Goal: Task Accomplishment & Management: Manage account settings

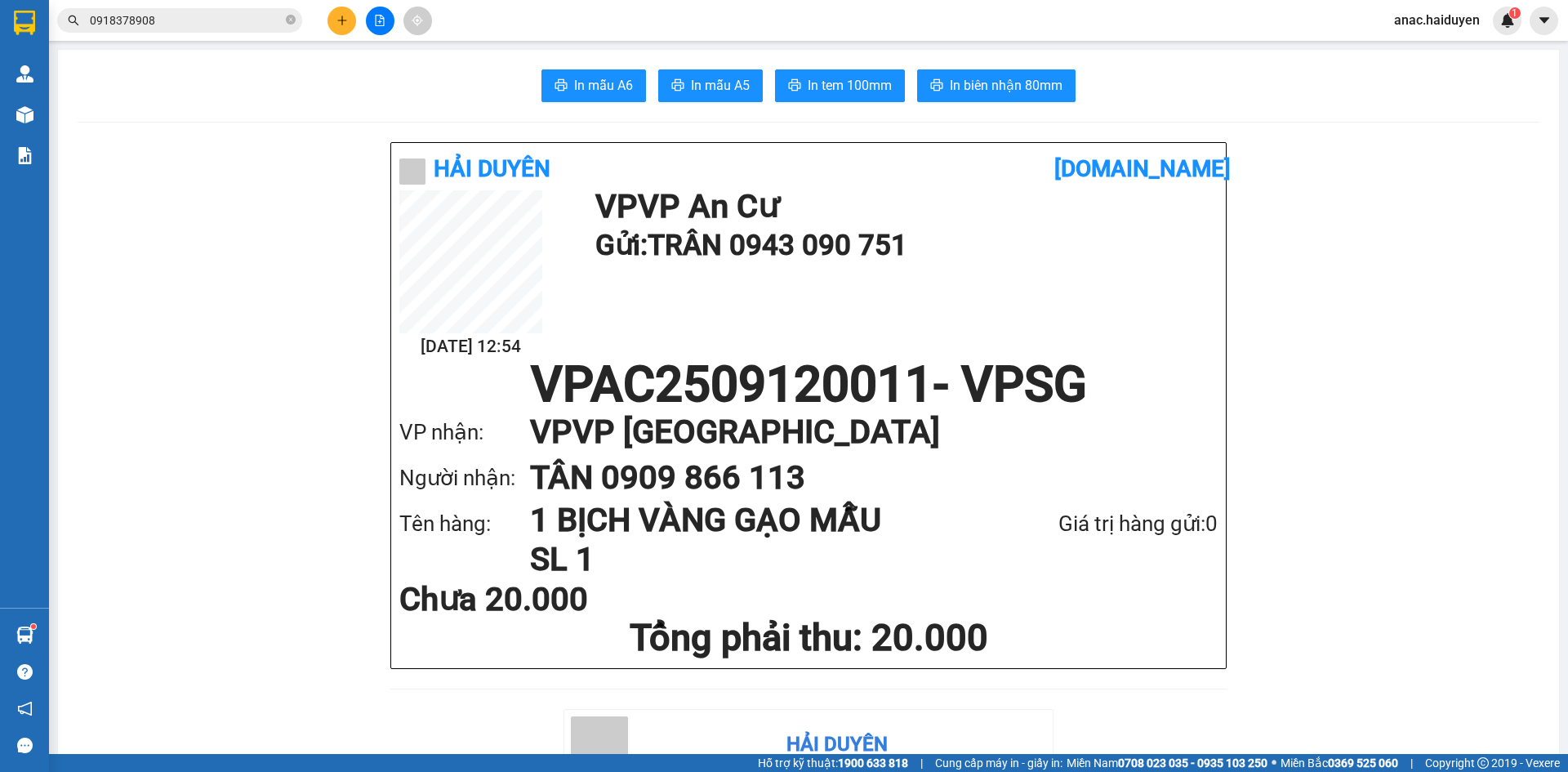
click at [1437, 18] on span "anac.haiduyen" at bounding box center [1437, 20] width 112 height 20
click at [1432, 52] on span "Đăng xuất" at bounding box center [1445, 50] width 75 height 18
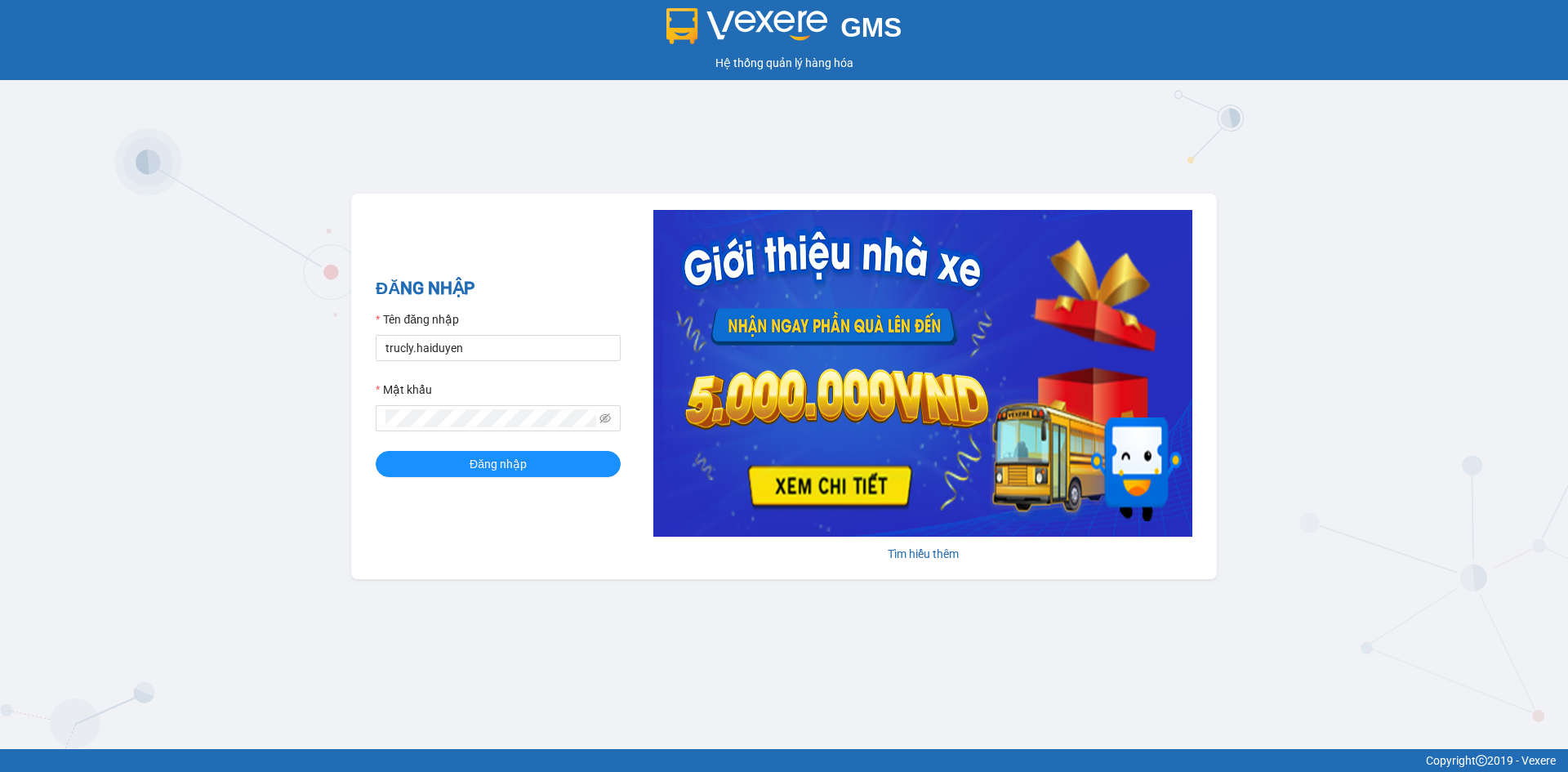
click at [507, 363] on form "Tên đăng nhập trucly.haiduyen Mật khẩu Đăng nhập" at bounding box center [498, 393] width 245 height 167
click at [509, 348] on input "trucly.haiduyen" at bounding box center [498, 348] width 245 height 26
type input "thientrung.haiduyen"
click at [522, 463] on span "Đăng nhập" at bounding box center [498, 463] width 58 height 18
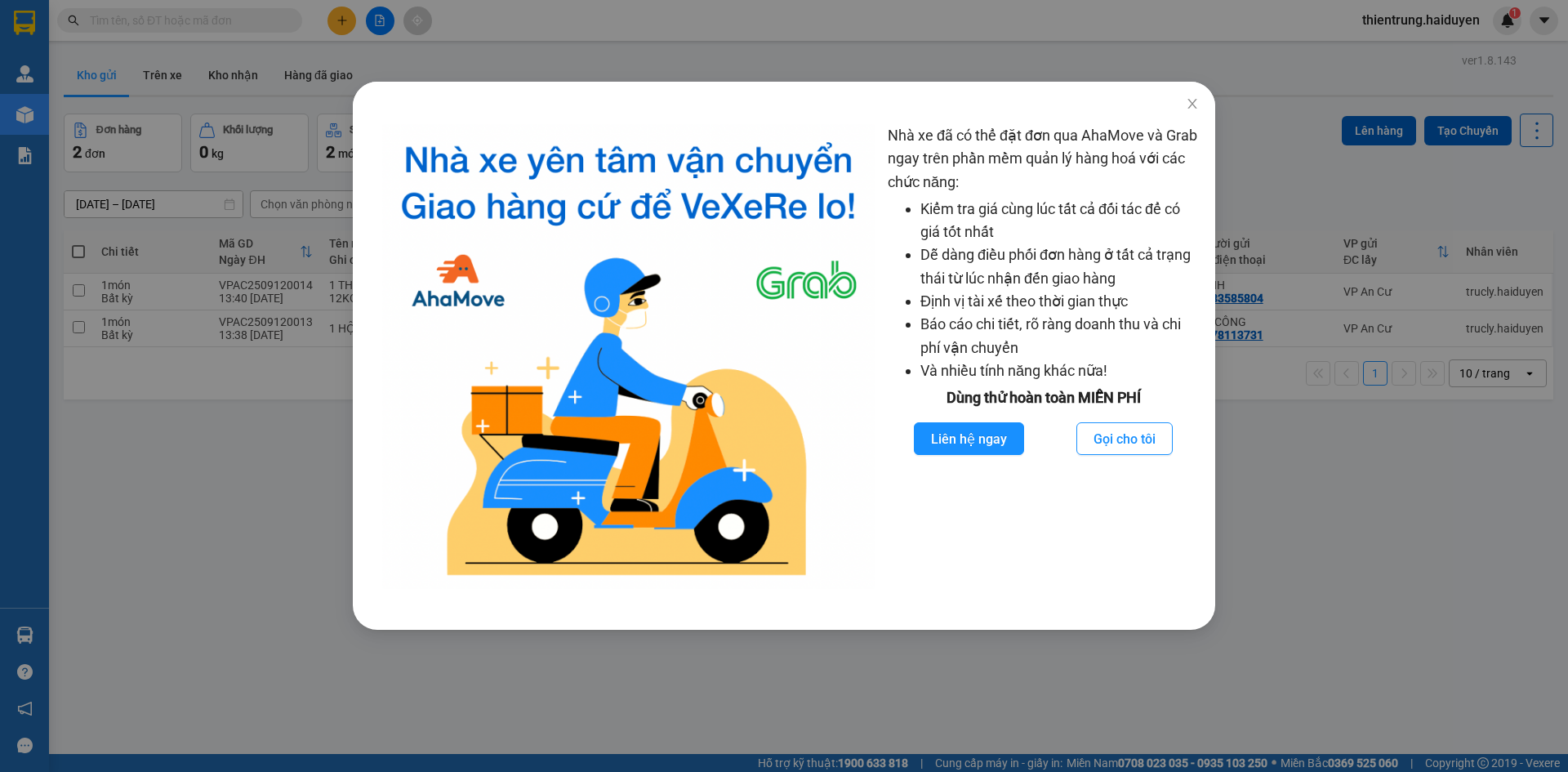
click at [430, 423] on img at bounding box center [628, 356] width 492 height 464
click at [1191, 102] on icon "close" at bounding box center [1192, 104] width 9 height 10
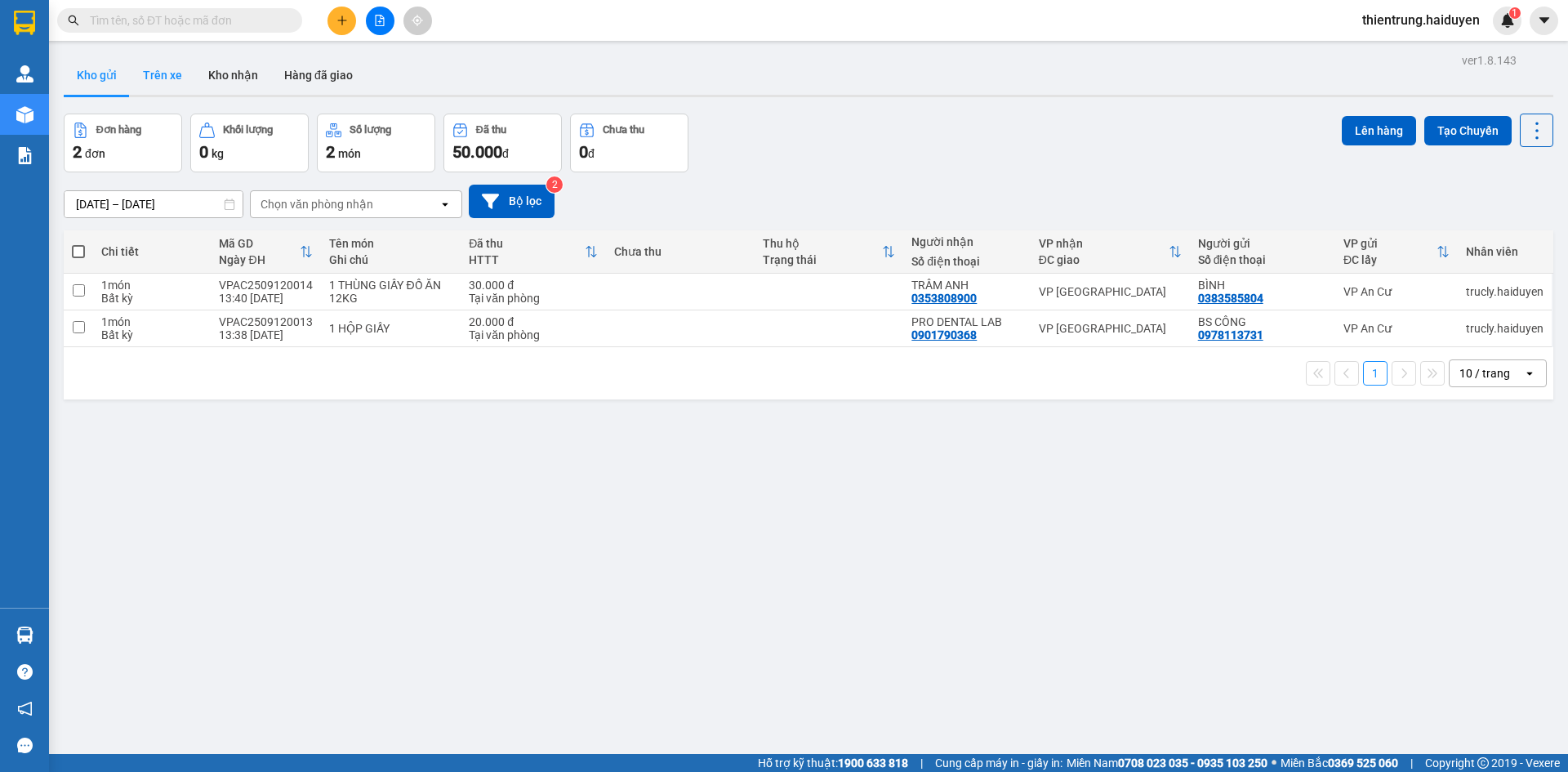
click at [166, 79] on button "Trên xe" at bounding box center [162, 75] width 65 height 39
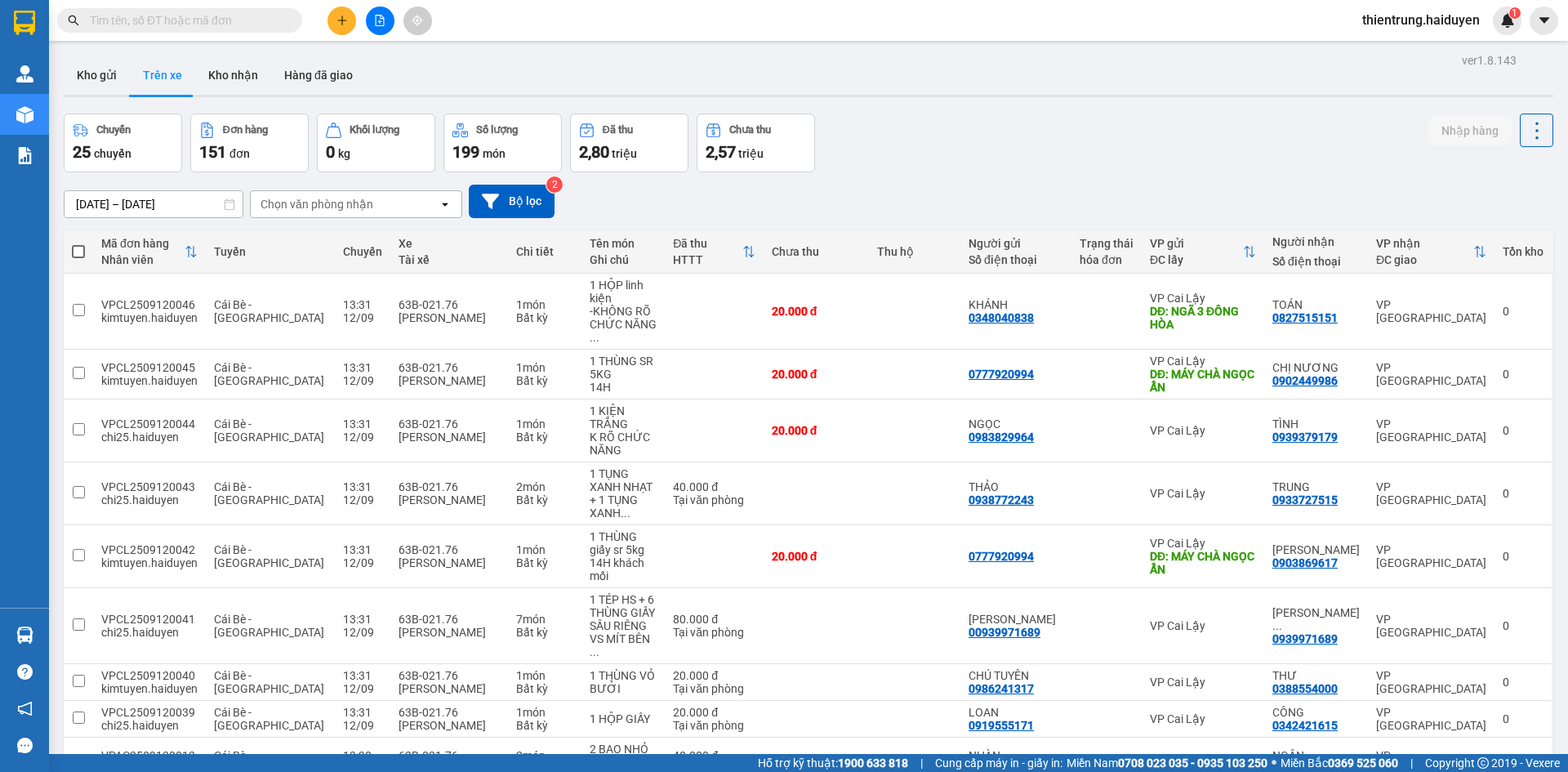
click at [1186, 109] on div "ver 1.8.143 Kho gửi Trên xe Kho nhận Hàng đã giao Chuyến 25 chuyến Đơn hàng 151…" at bounding box center [809, 472] width 1503 height 846
click at [297, 214] on div "Chọn văn phòng nhận" at bounding box center [344, 204] width 188 height 26
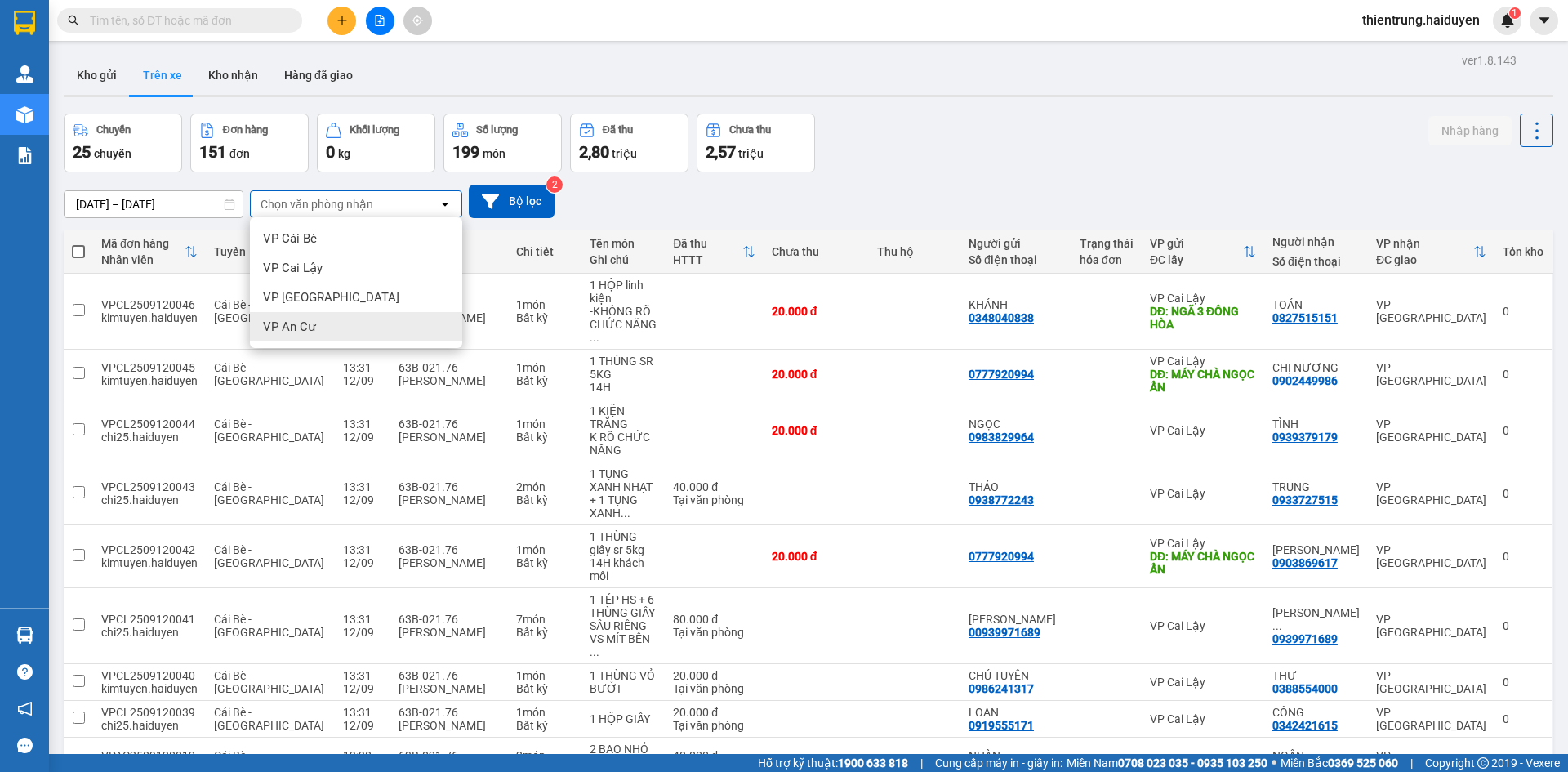
click at [321, 329] on div "VP An Cư" at bounding box center [355, 326] width 212 height 30
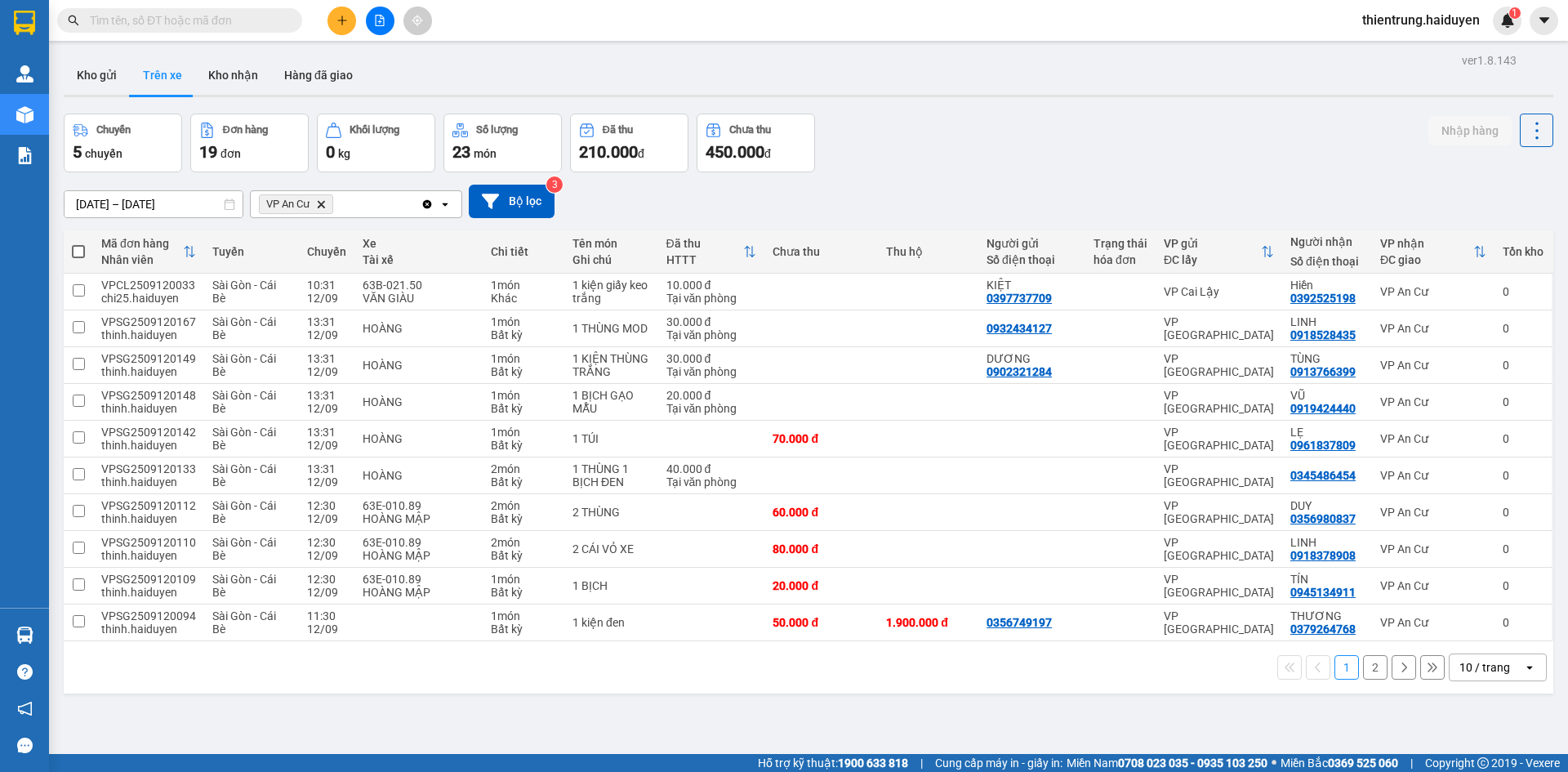
click at [1006, 164] on div "Chuyến 5 chuyến Đơn hàng 19 đơn Khối lượng 0 kg Số lượng 23 món Đã thu 210.000 …" at bounding box center [808, 143] width 1489 height 59
click at [1078, 705] on div "ver 1.8.143 Kho gửi Trên xe Kho nhận Hàng đã giao Chuyến 5 chuyến Đơn hàng 19 đ…" at bounding box center [809, 435] width 1503 height 772
click at [1367, 674] on button "2" at bounding box center [1375, 666] width 25 height 25
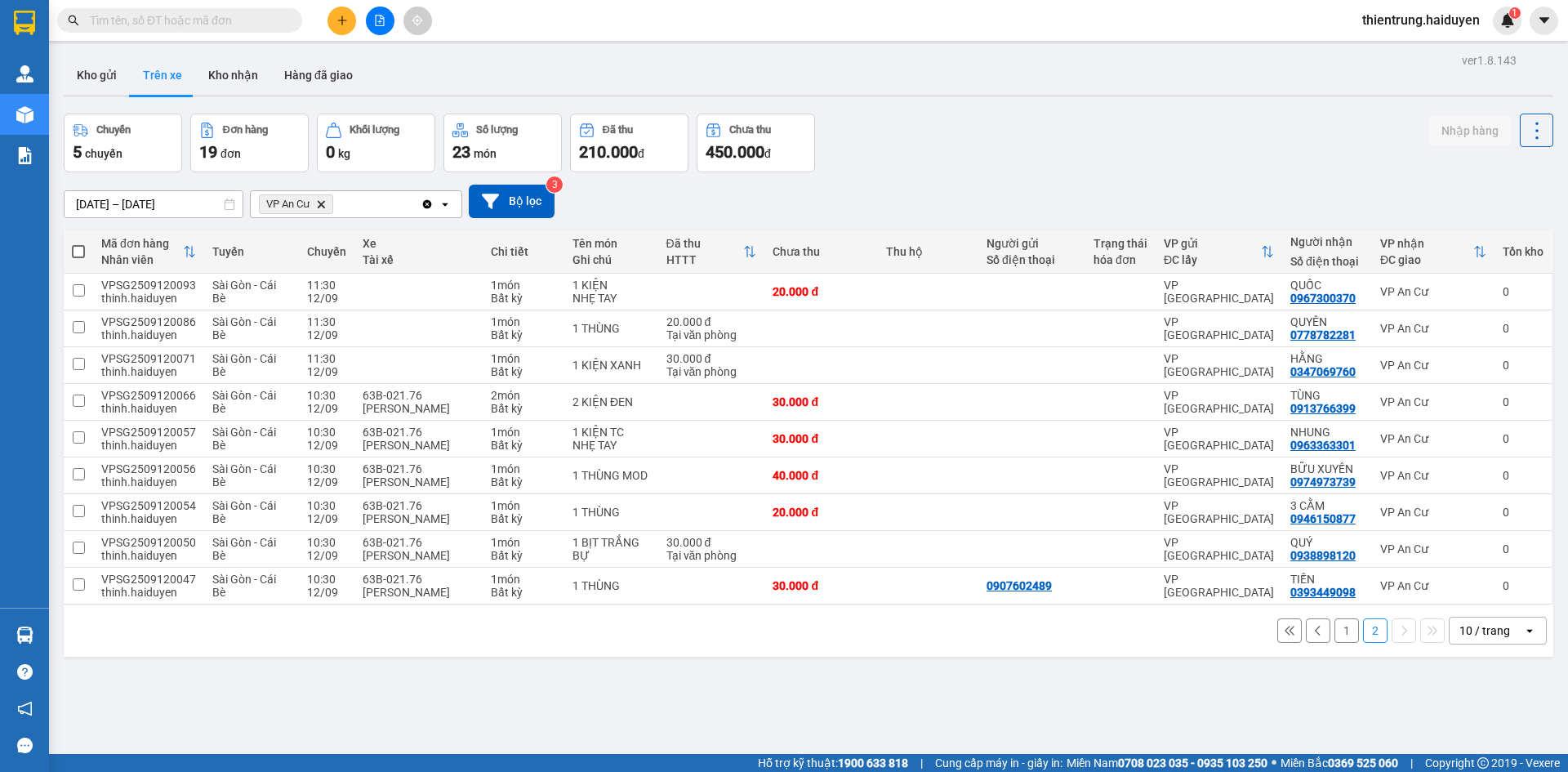
drag, startPoint x: 1331, startPoint y: 632, endPoint x: 1339, endPoint y: 709, distance: 77.4
click at [1339, 709] on div "ver 1.8.143 Kho gửi Trên xe Kho nhận Hàng đã giao Chuyến 5 chuyến Đơn hàng 19 đ…" at bounding box center [809, 435] width 1503 height 772
click at [90, 85] on button "Kho gửi" at bounding box center [96, 75] width 66 height 39
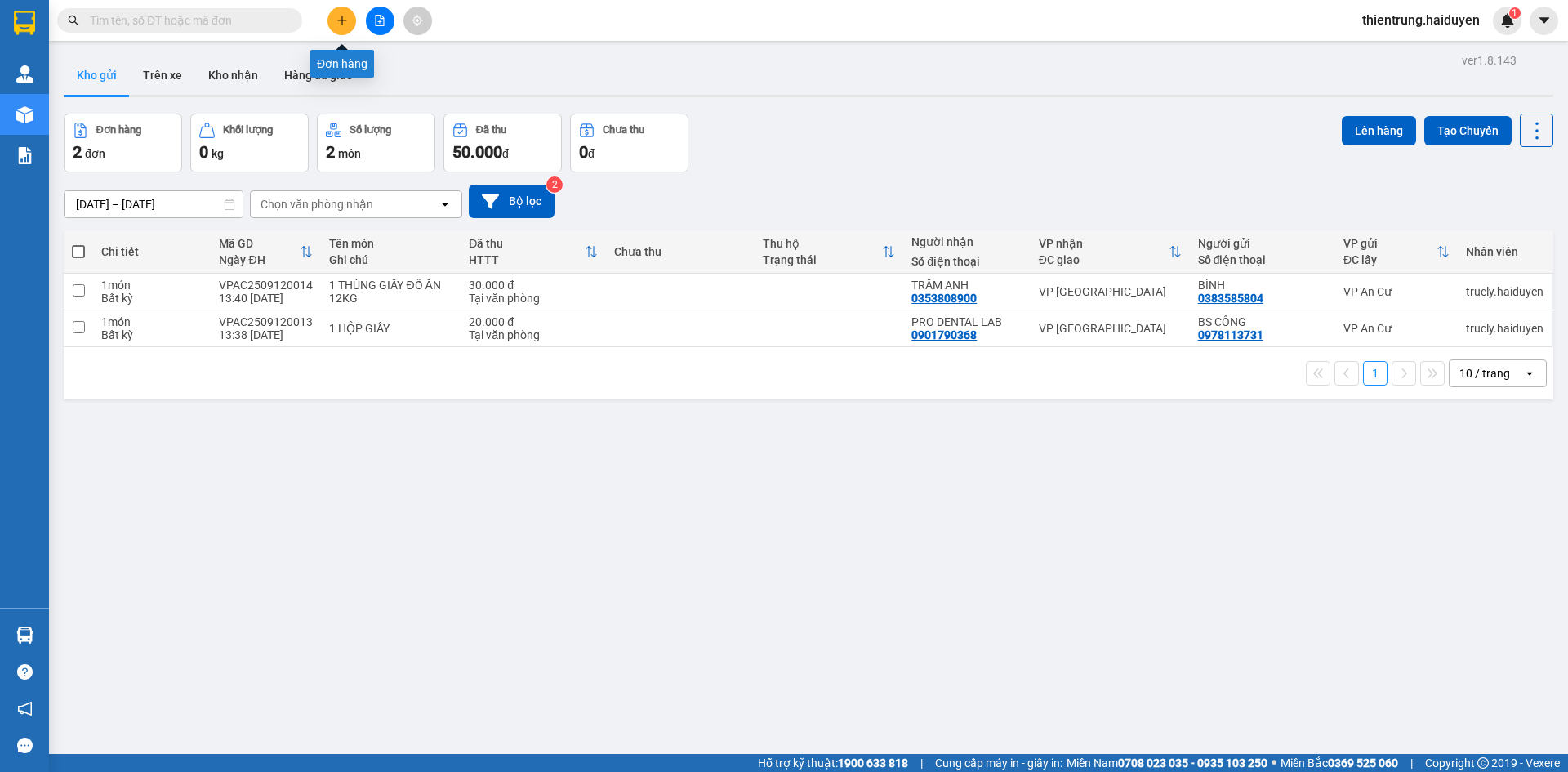
click at [343, 18] on icon "plus" at bounding box center [342, 19] width 1 height 9
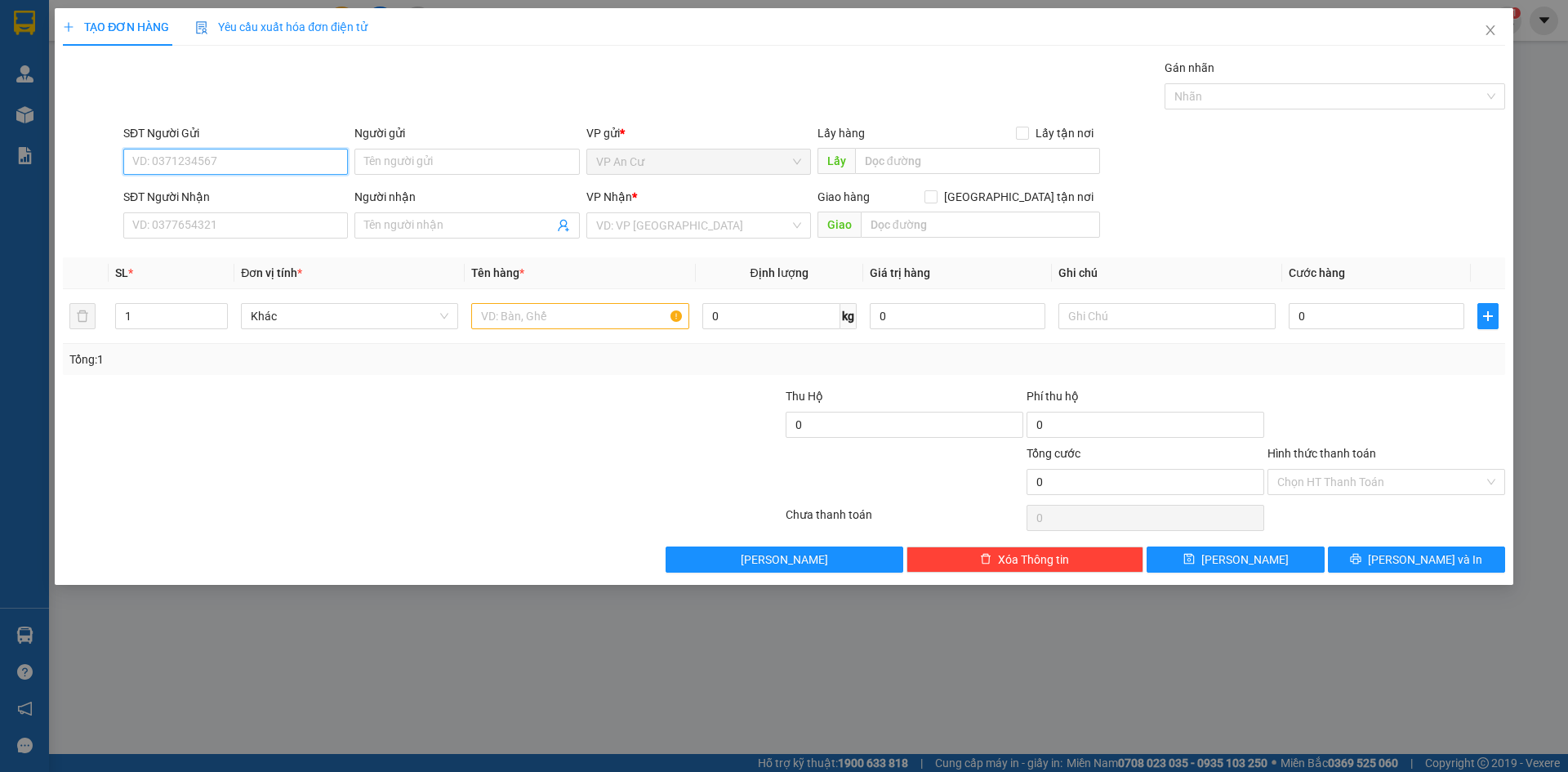
click at [202, 165] on input "SĐT Người Gửi" at bounding box center [236, 162] width 225 height 26
type input "0842144479"
click at [239, 203] on div "0842144479 - TÂN" at bounding box center [236, 194] width 225 height 26
type input "TÂN"
type input "0978885817"
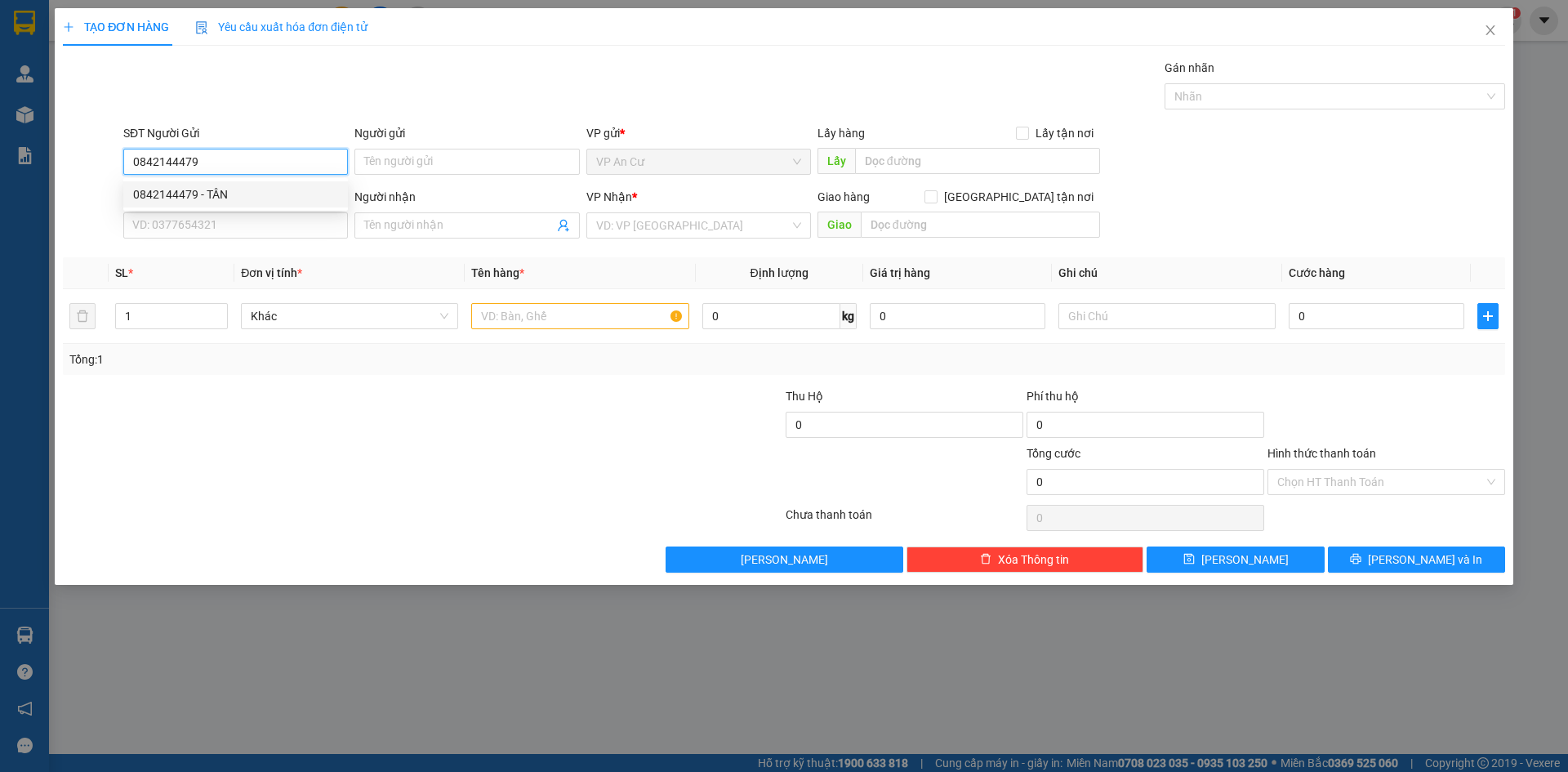
type input "KIỀU"
type input "20.000"
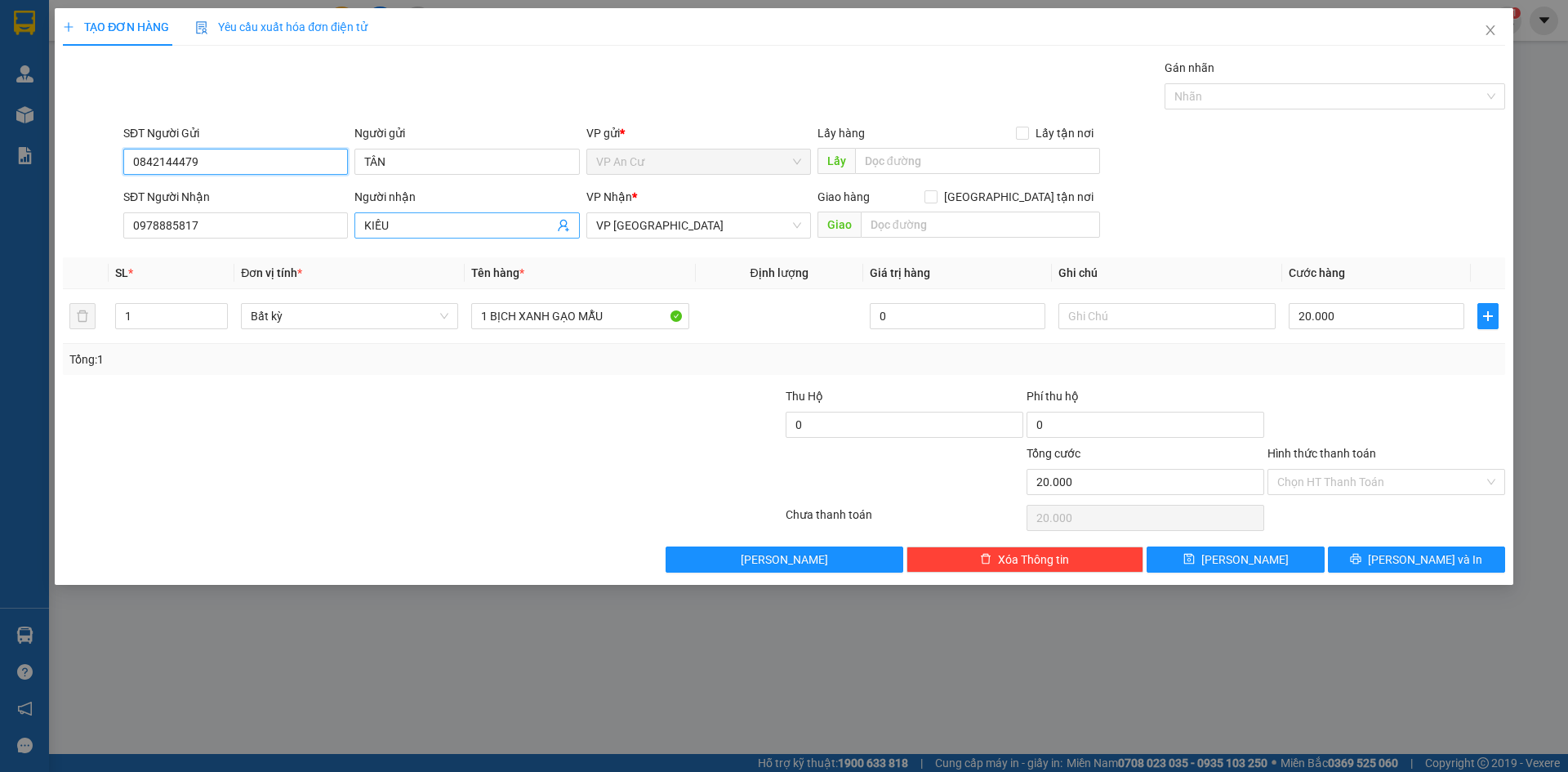
type input "0842144479"
click at [562, 226] on icon "user-add" at bounding box center [563, 226] width 11 height 12
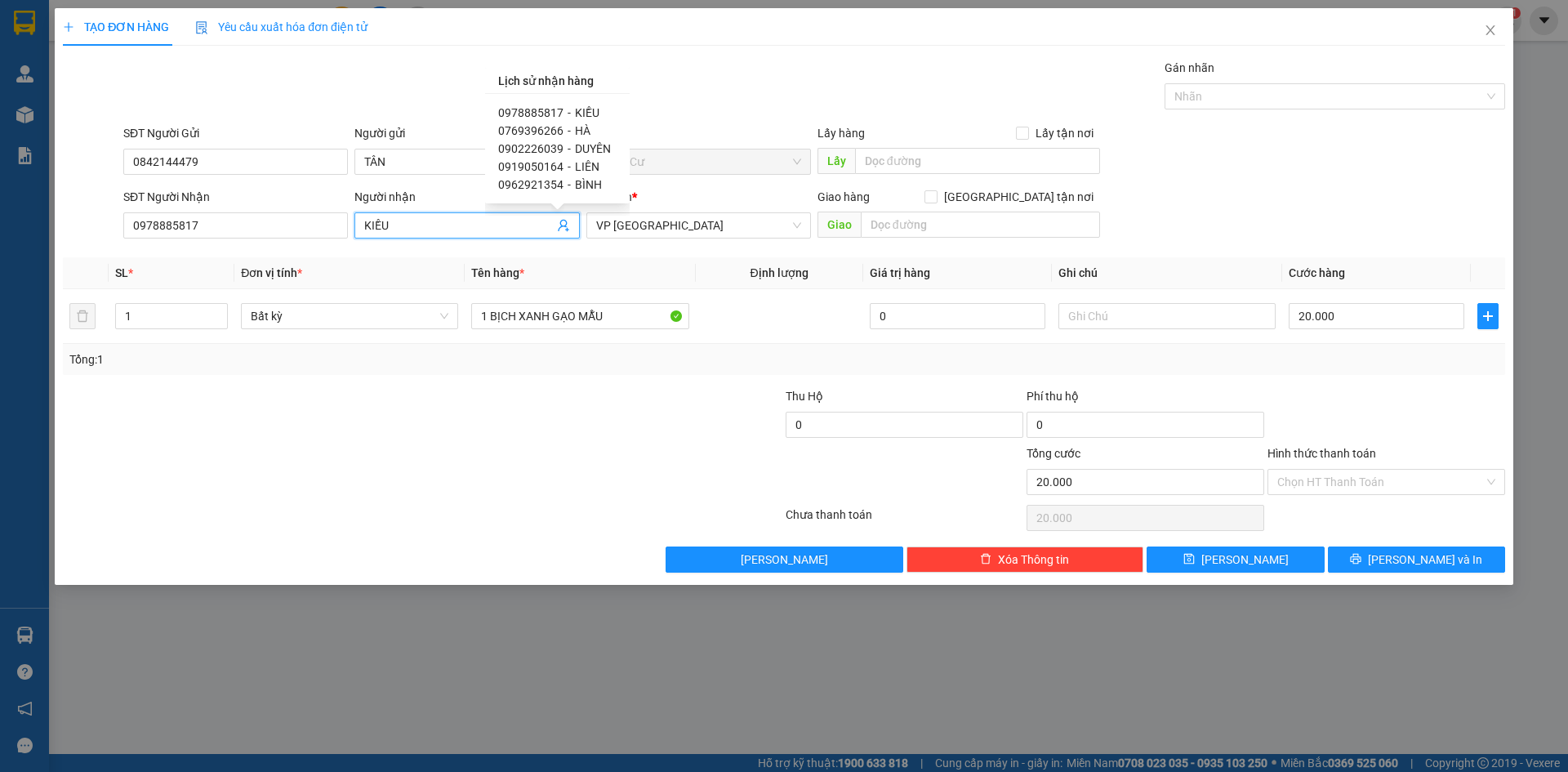
click at [547, 148] on span "0902226039" at bounding box center [530, 148] width 65 height 13
type input "0902226039"
type input "DUYÊN"
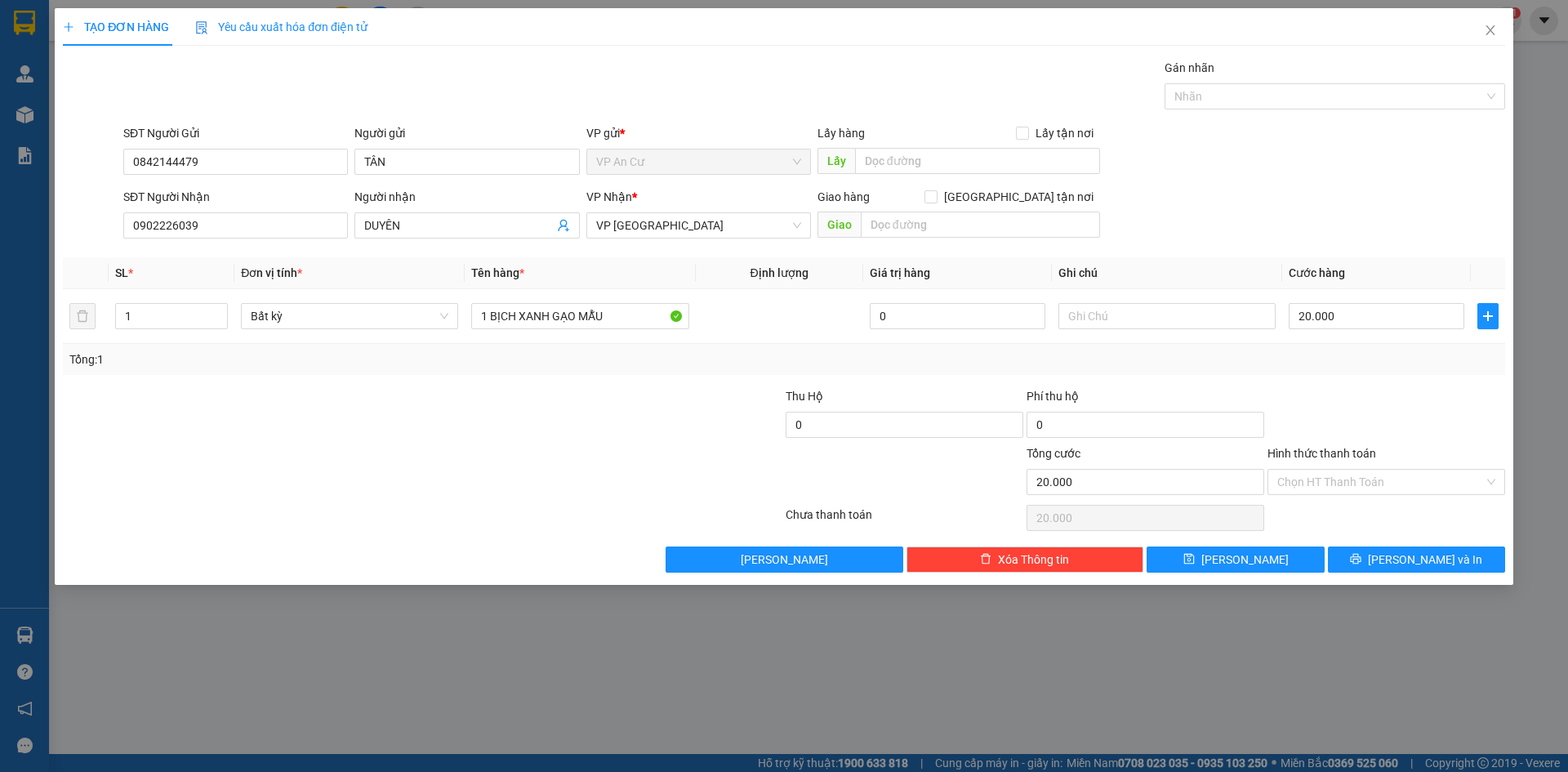
click at [461, 419] on div at bounding box center [302, 416] width 482 height 57
drag, startPoint x: 491, startPoint y: 319, endPoint x: 688, endPoint y: 332, distance: 197.4
click at [688, 332] on td "1 BỊCH XANH GẠO MẪU" at bounding box center [579, 316] width 230 height 55
type input "1 bao gaoj 25kg"
click at [1379, 325] on input "20.000" at bounding box center [1377, 315] width 176 height 26
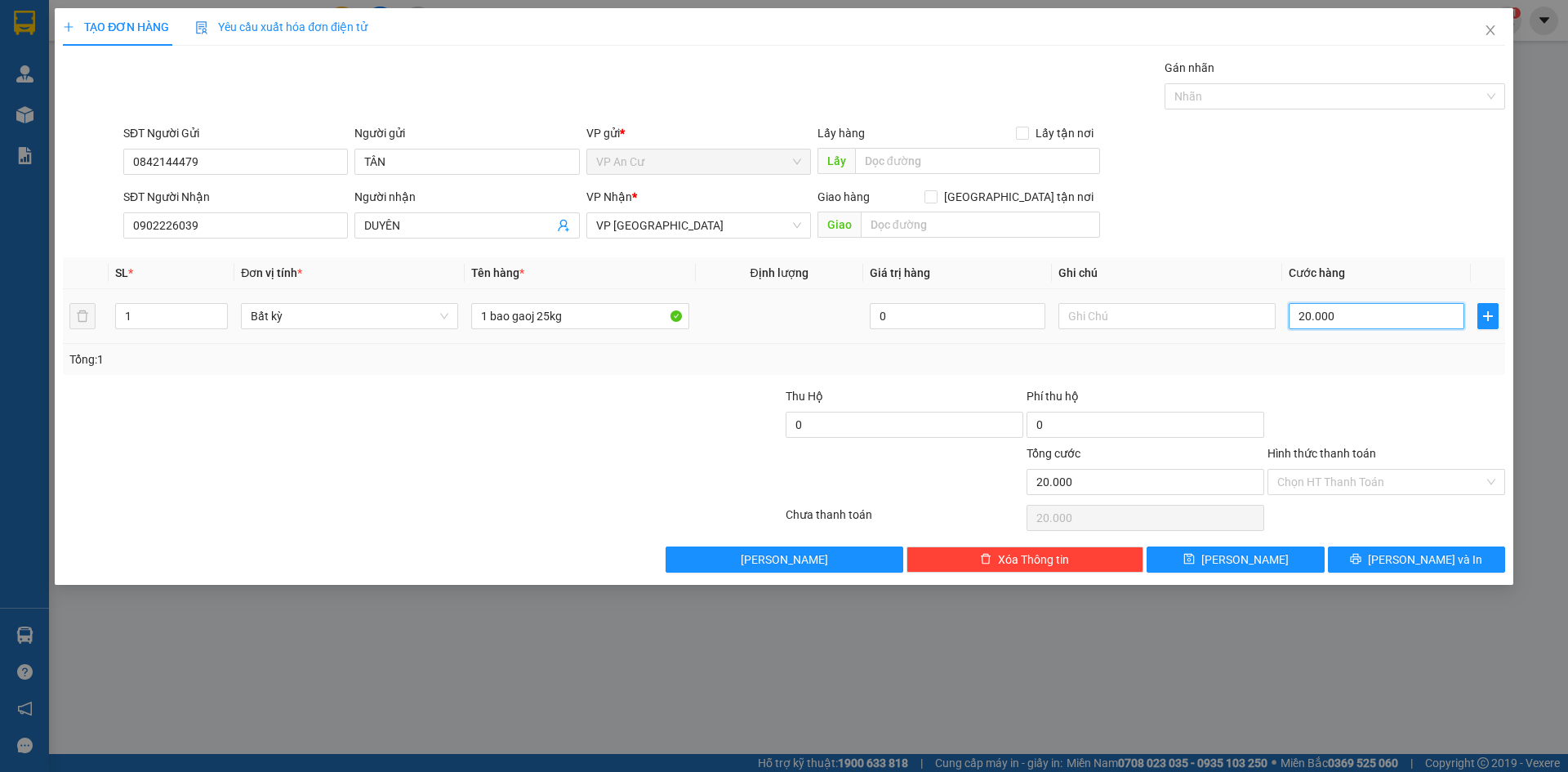
type input "5"
type input "50"
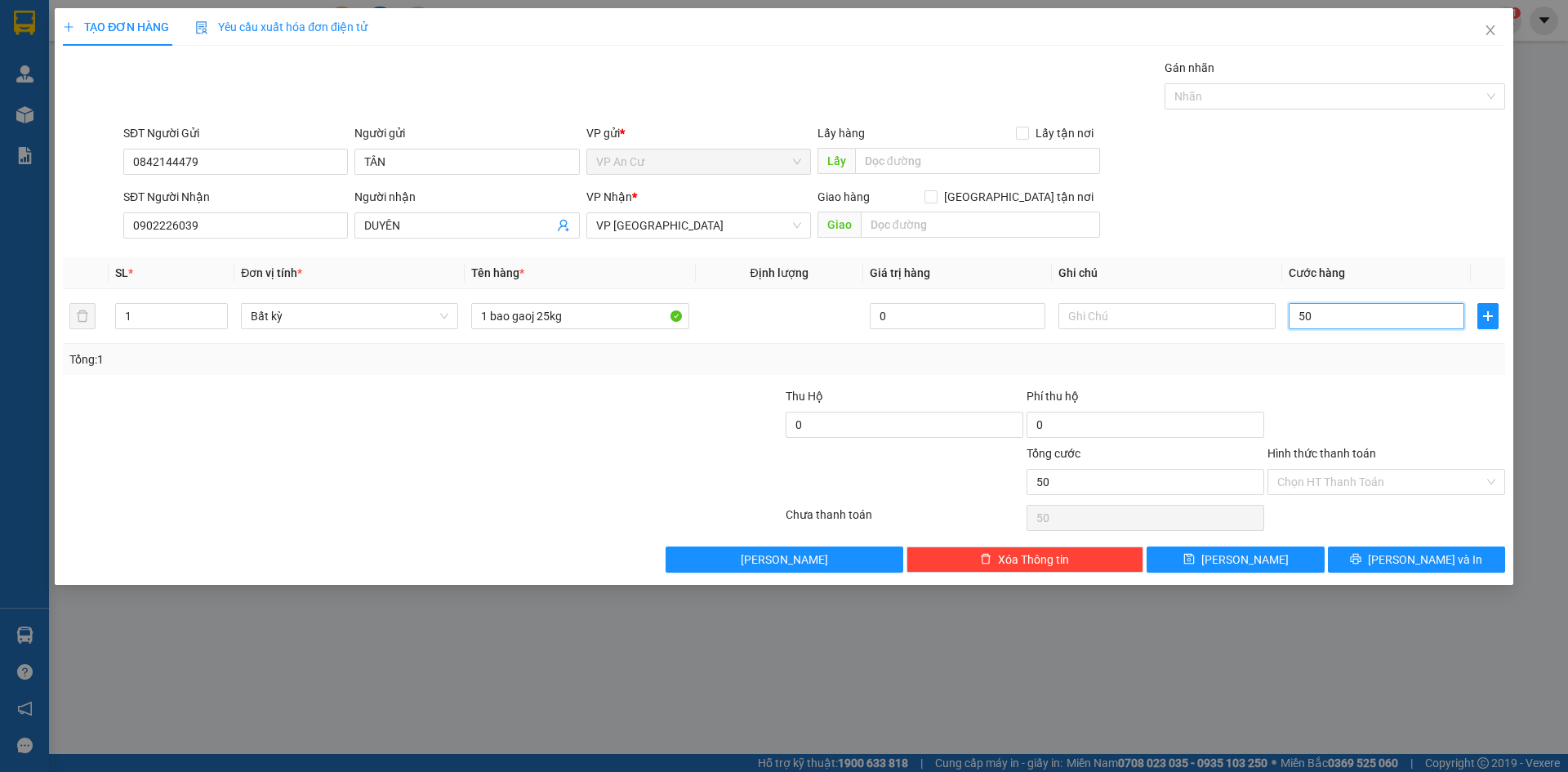
type input "50"
type input "50.000"
click at [1404, 369] on div "Tổng: 1" at bounding box center [783, 359] width 1442 height 31
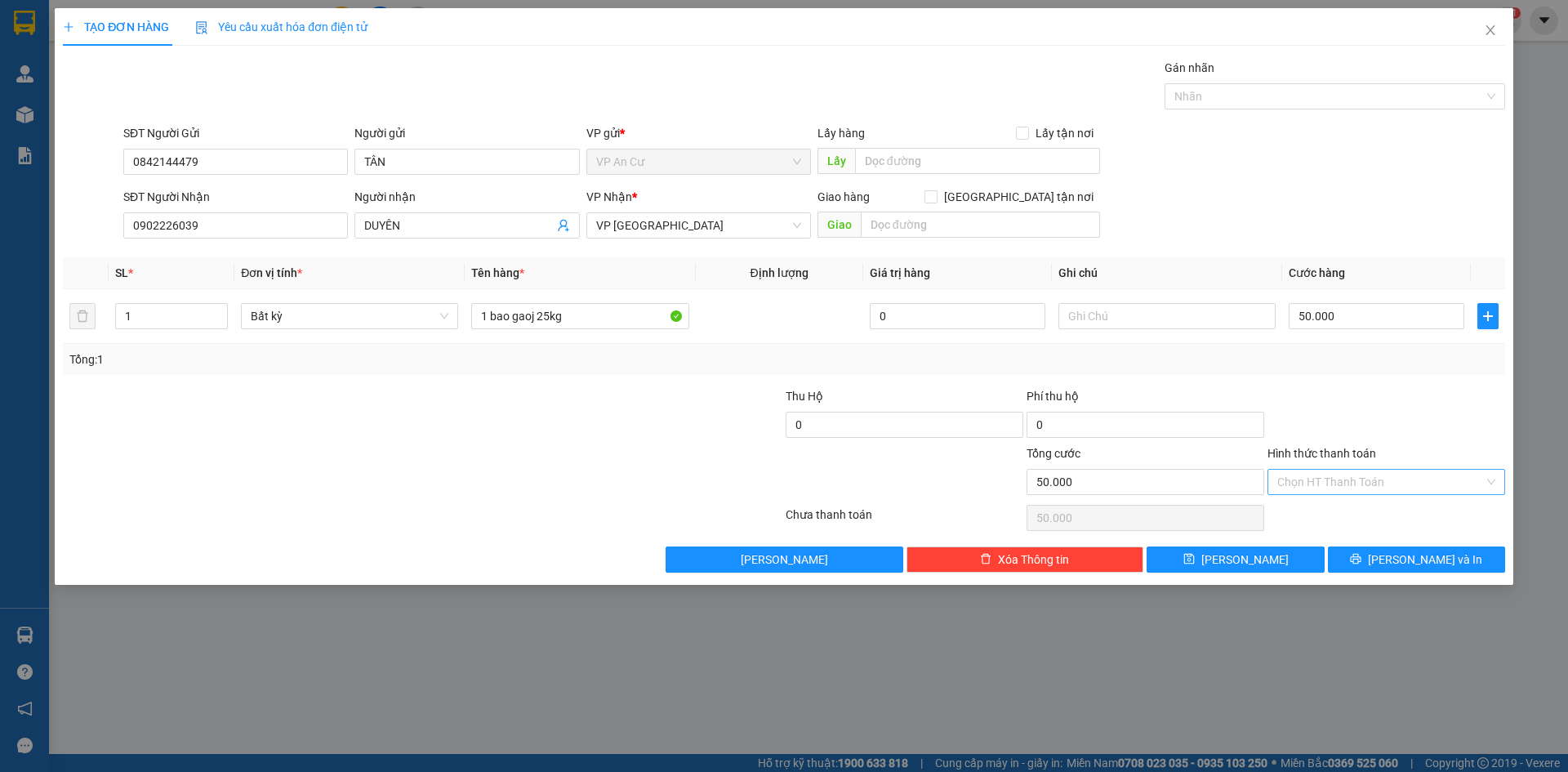
click at [1390, 483] on input "Hình thức thanh toán" at bounding box center [1380, 481] width 206 height 25
click at [1369, 504] on div "Tại văn phòng" at bounding box center [1386, 514] width 238 height 26
type input "0"
click at [1362, 562] on icon "printer" at bounding box center [1356, 559] width 11 height 11
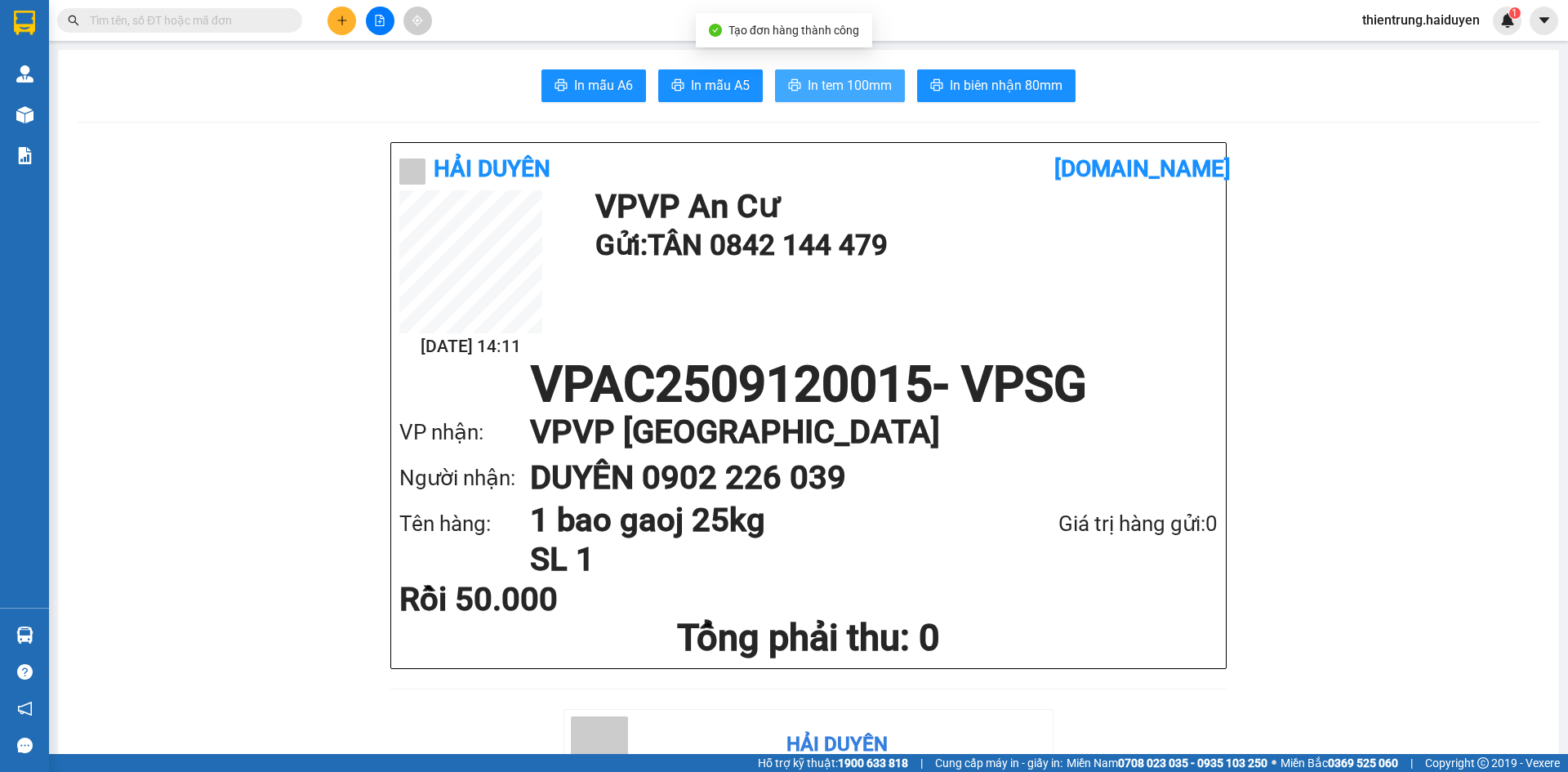
click at [851, 93] on span "In tem 100mm" at bounding box center [849, 85] width 84 height 20
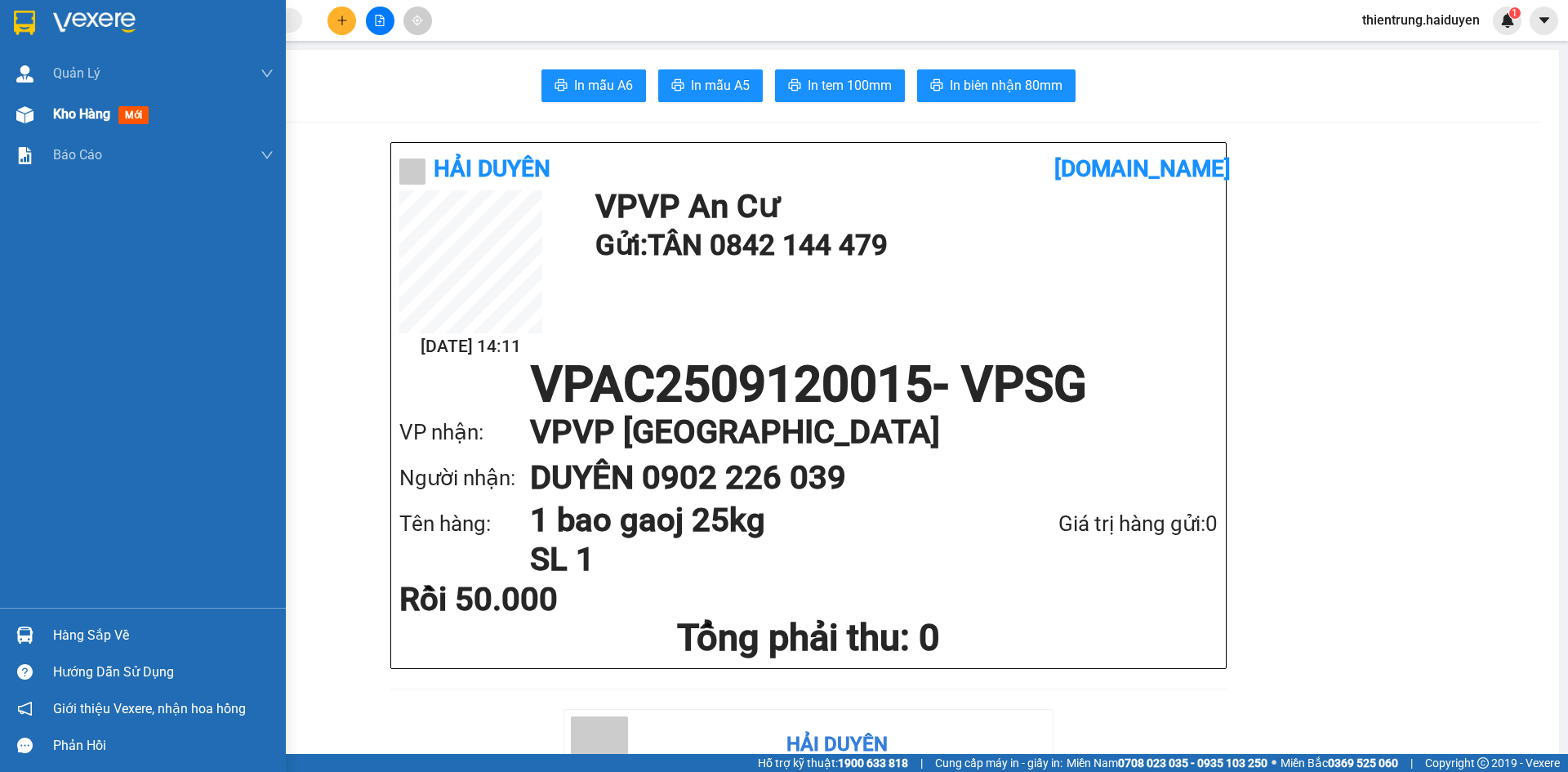
click at [72, 117] on span "Kho hàng" at bounding box center [82, 114] width 58 height 15
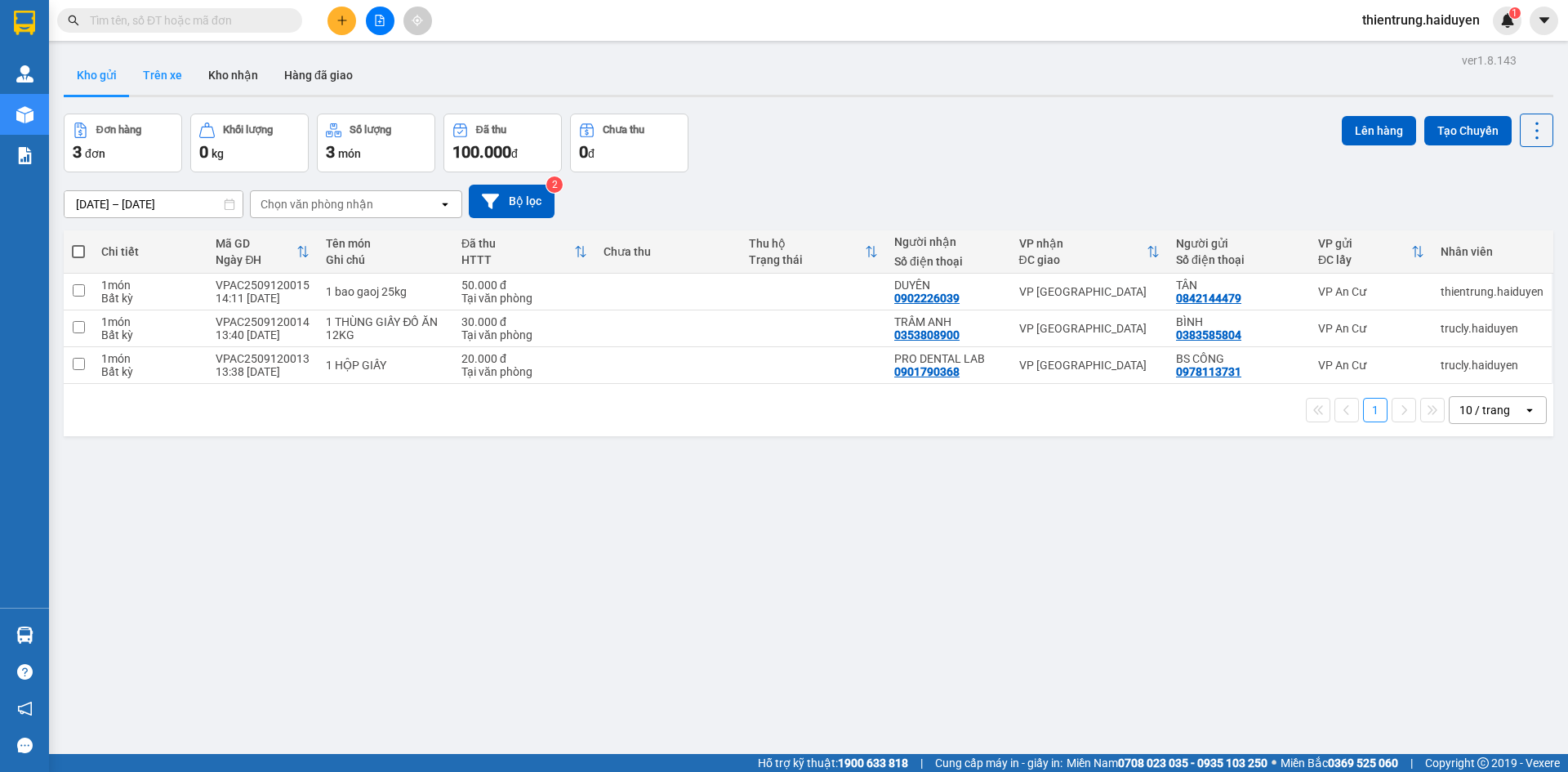
click at [156, 66] on button "Trên xe" at bounding box center [162, 75] width 65 height 39
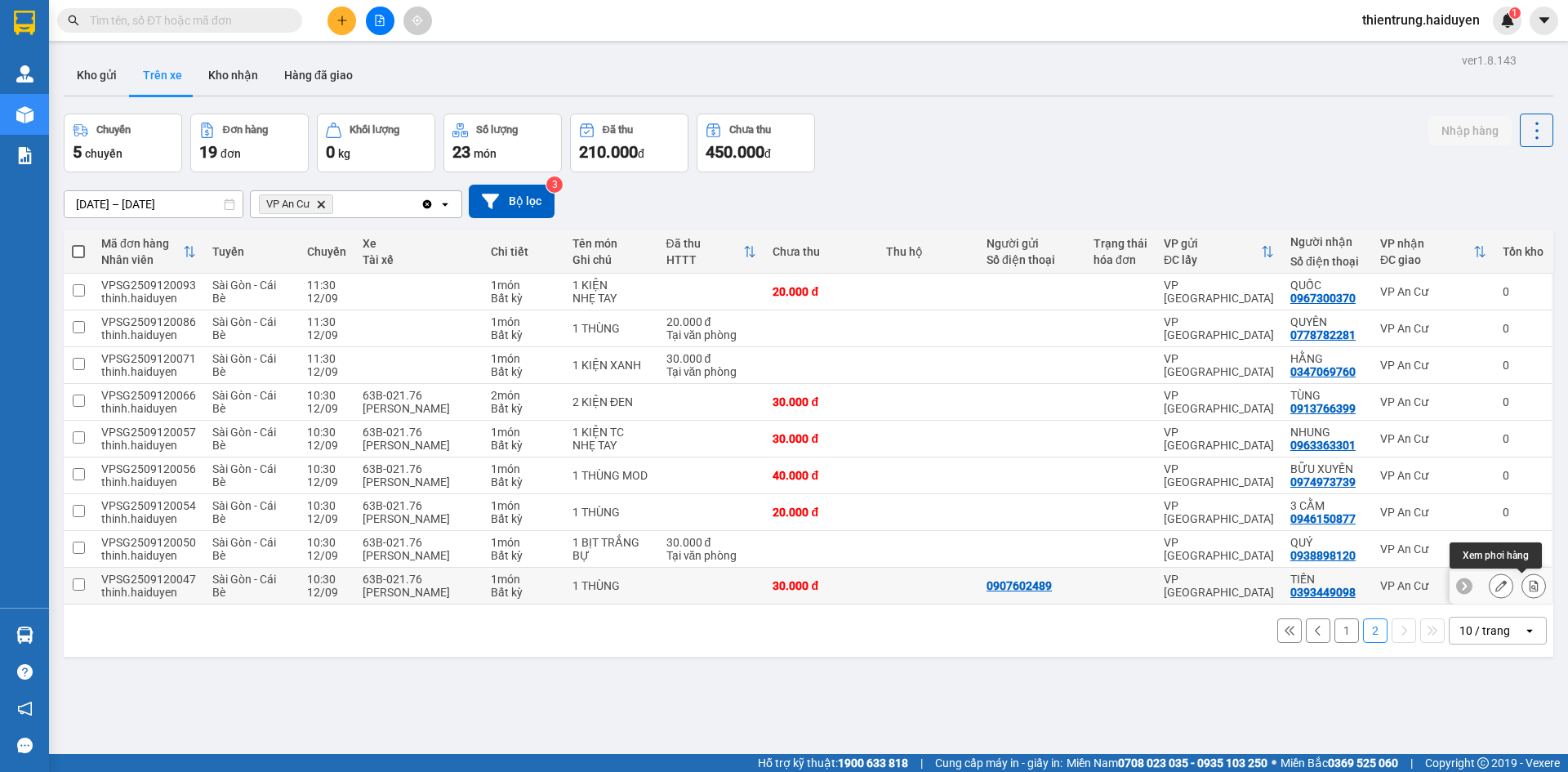
click at [1528, 585] on icon at bounding box center [1534, 586] width 12 height 12
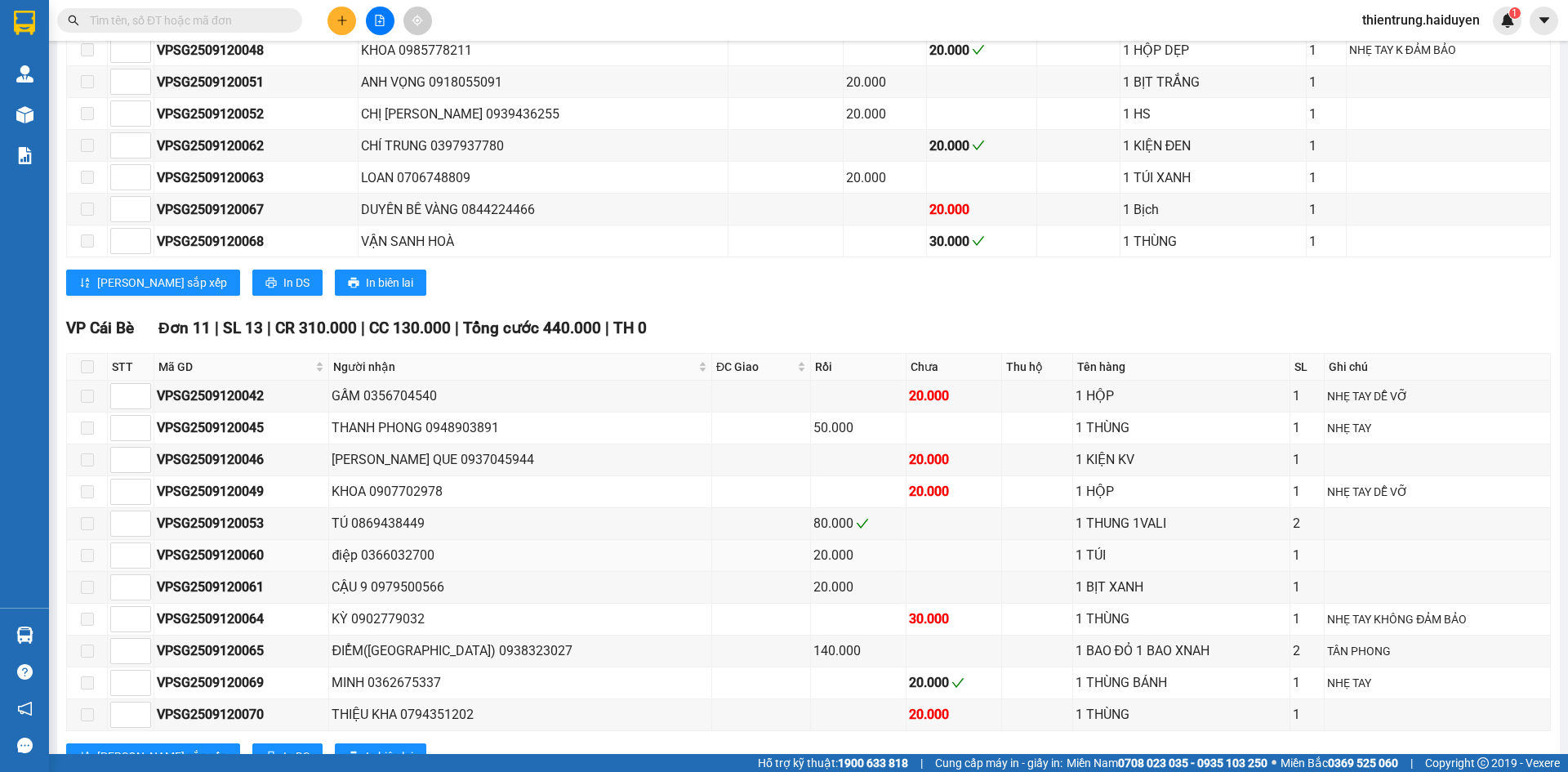
scroll to position [947, 0]
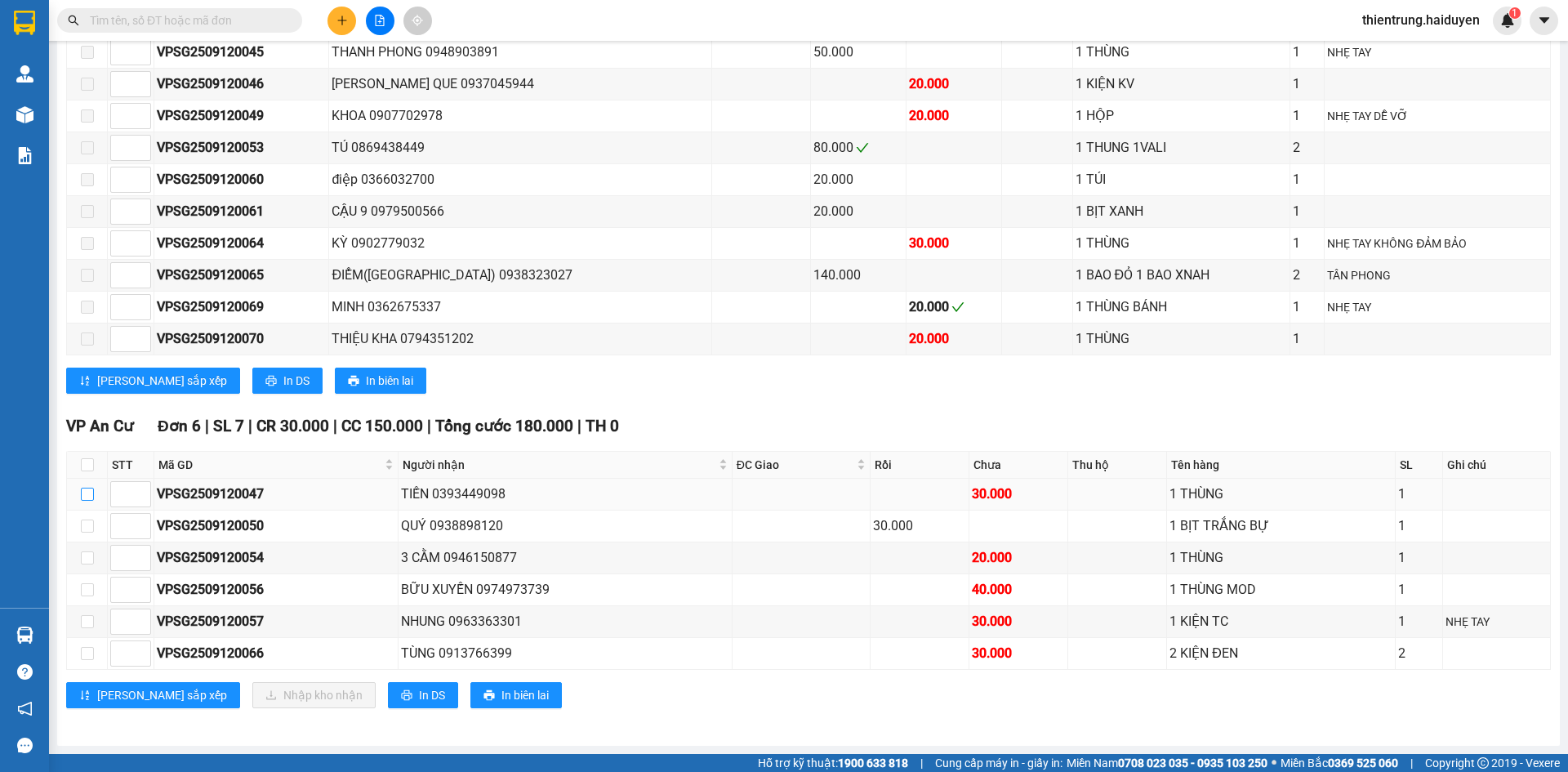
click at [85, 486] on label at bounding box center [87, 494] width 13 height 18
click at [85, 487] on input "checkbox" at bounding box center [87, 493] width 13 height 13
checkbox input "true"
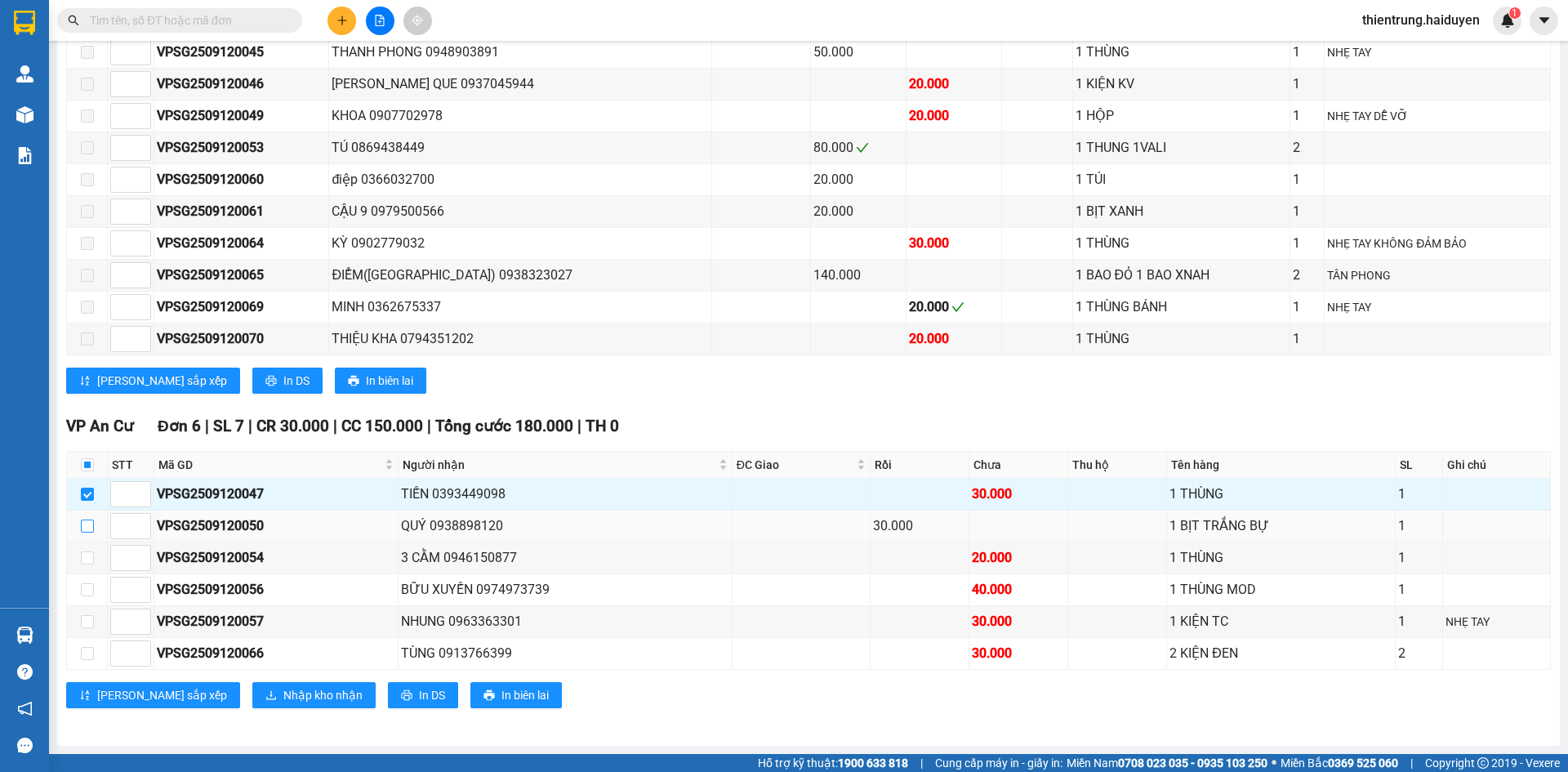
click at [88, 524] on input "checkbox" at bounding box center [87, 525] width 13 height 13
checkbox input "true"
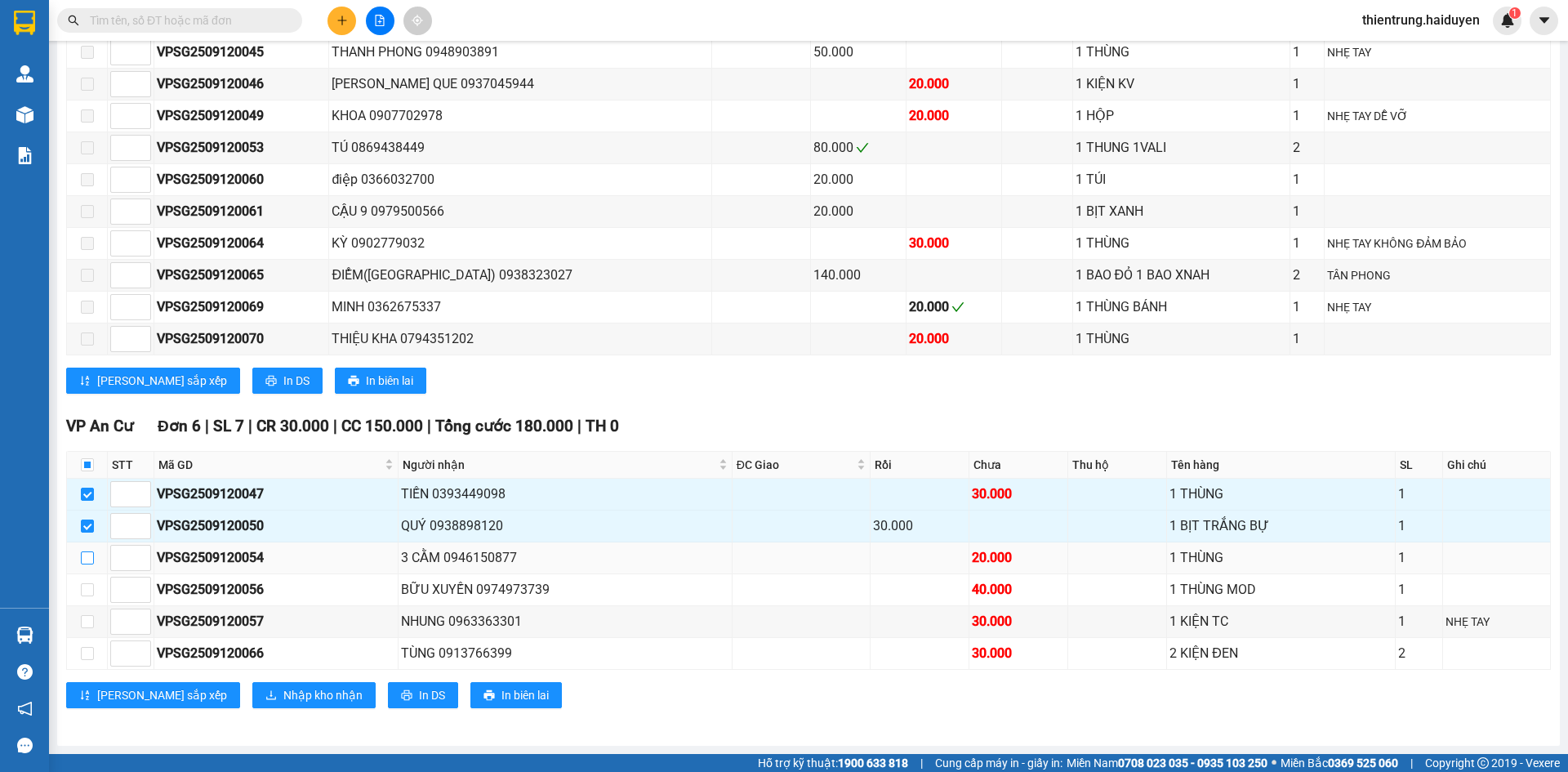
click at [88, 551] on input "checkbox" at bounding box center [87, 557] width 13 height 13
checkbox input "true"
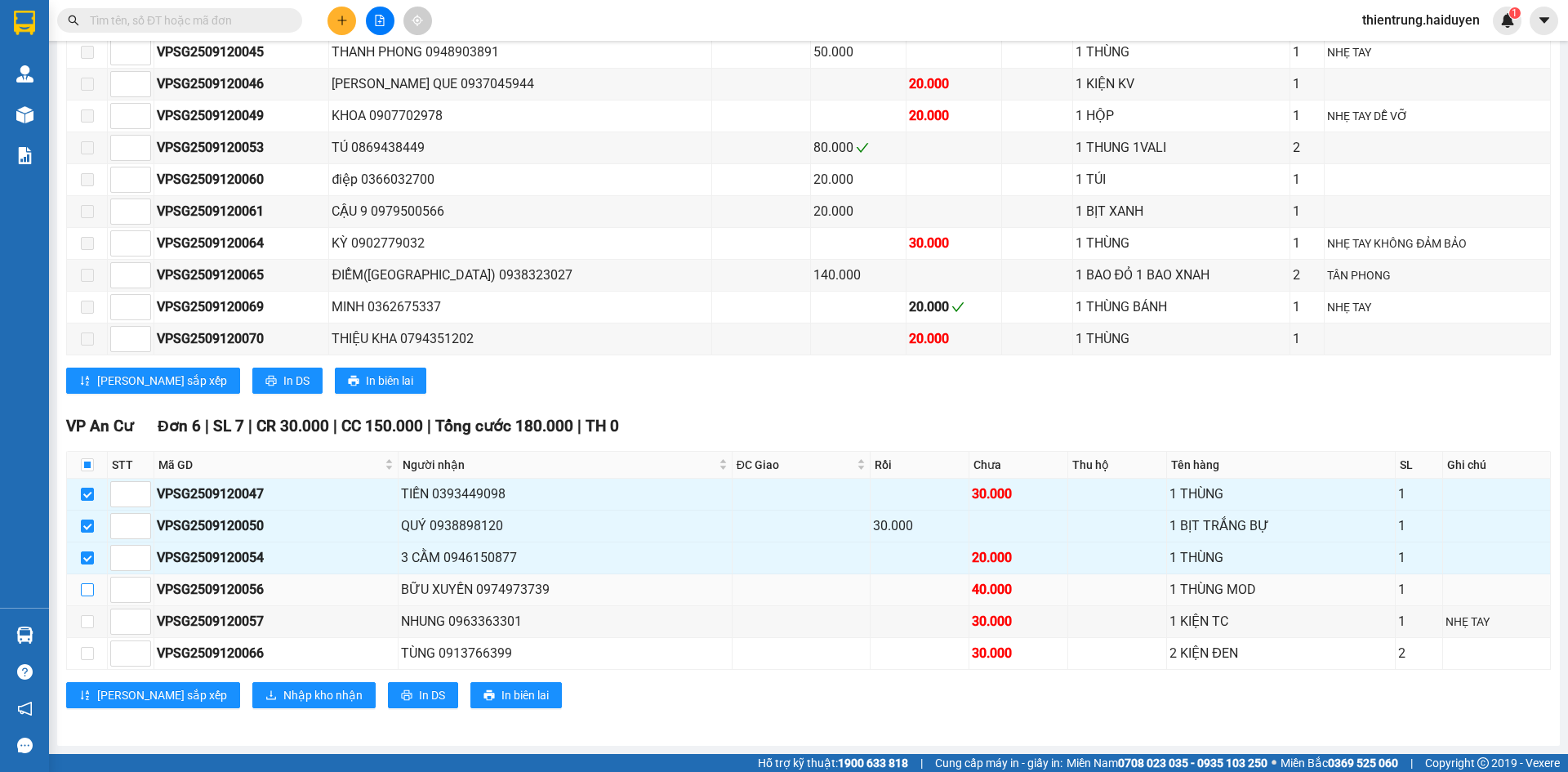
click at [91, 592] on input "checkbox" at bounding box center [87, 589] width 13 height 13
checkbox input "true"
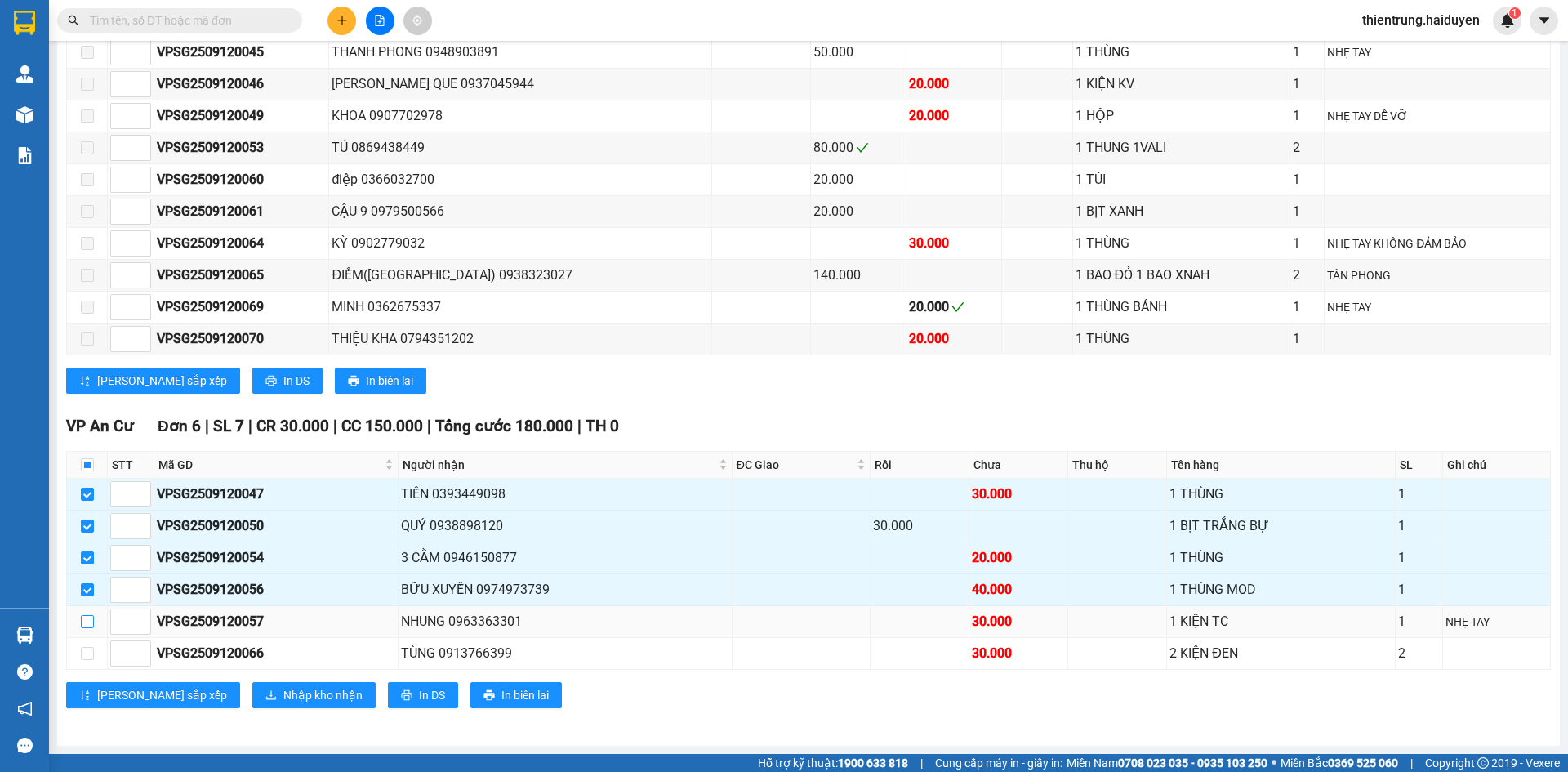
click at [87, 624] on input "checkbox" at bounding box center [87, 621] width 13 height 13
checkbox input "true"
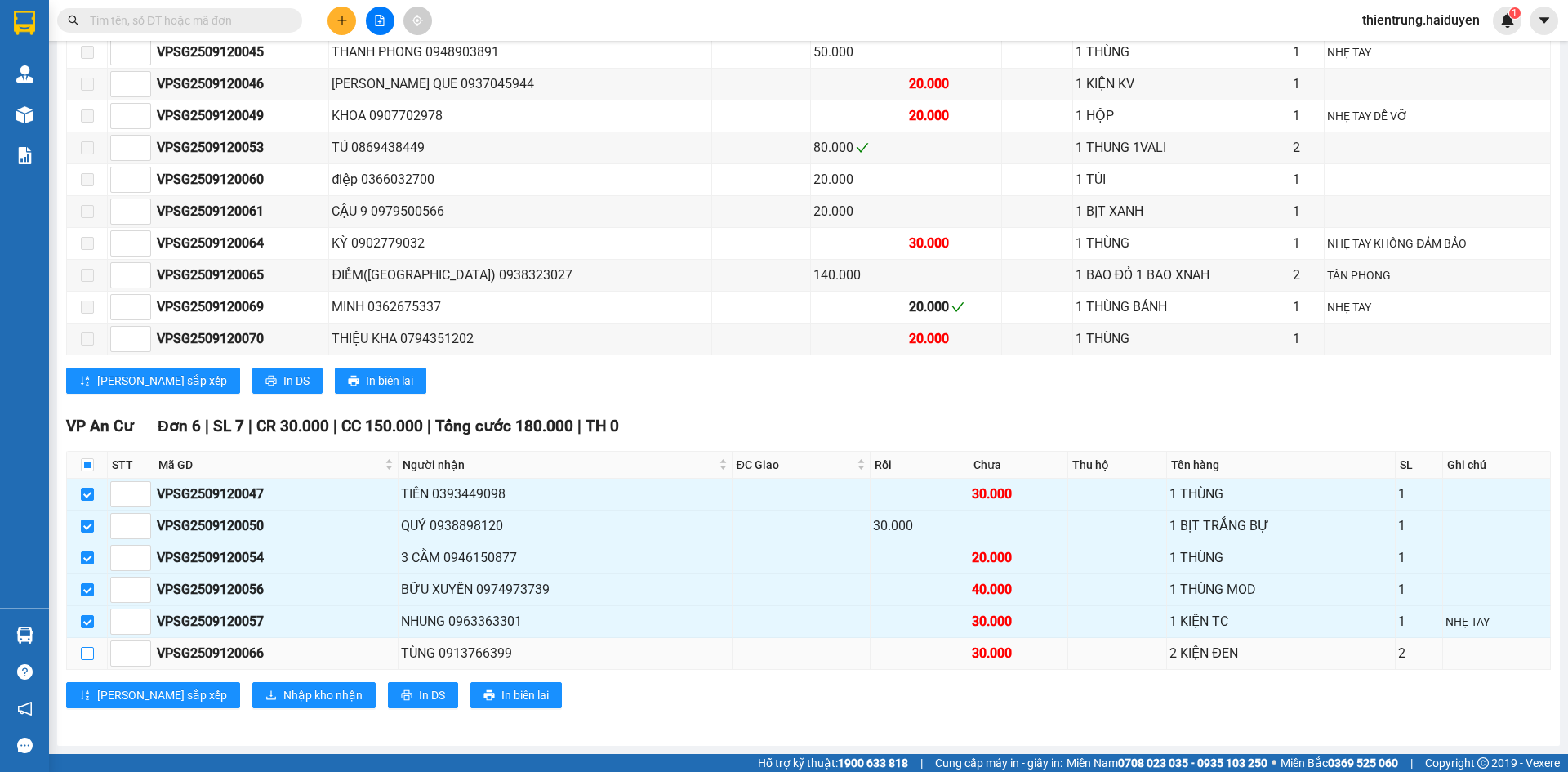
click at [88, 658] on input "checkbox" at bounding box center [87, 653] width 13 height 13
checkbox input "true"
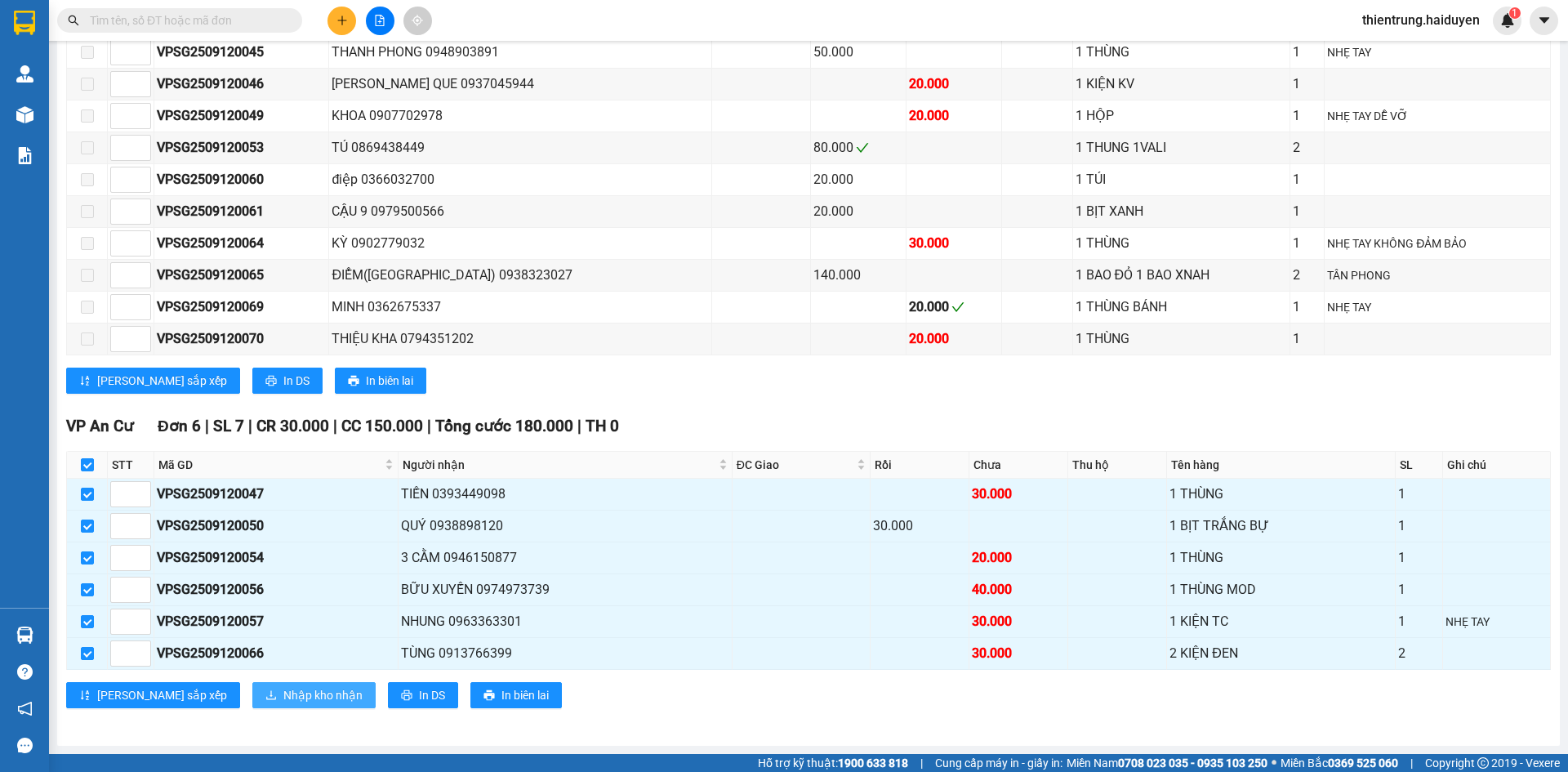
click at [283, 694] on span "Nhập kho nhận" at bounding box center [323, 694] width 79 height 18
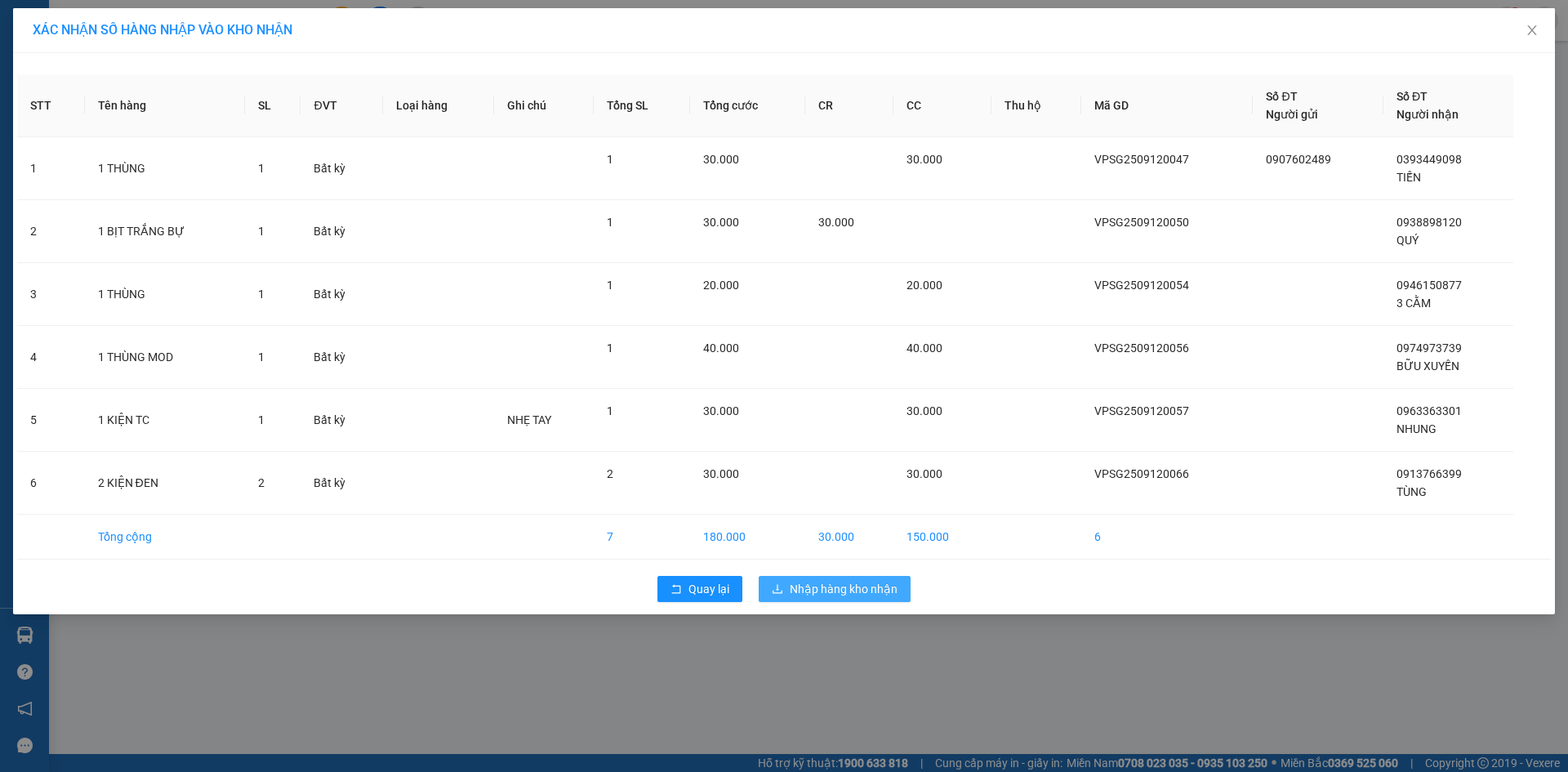
click at [884, 594] on span "Nhập hàng kho nhận" at bounding box center [843, 589] width 107 height 18
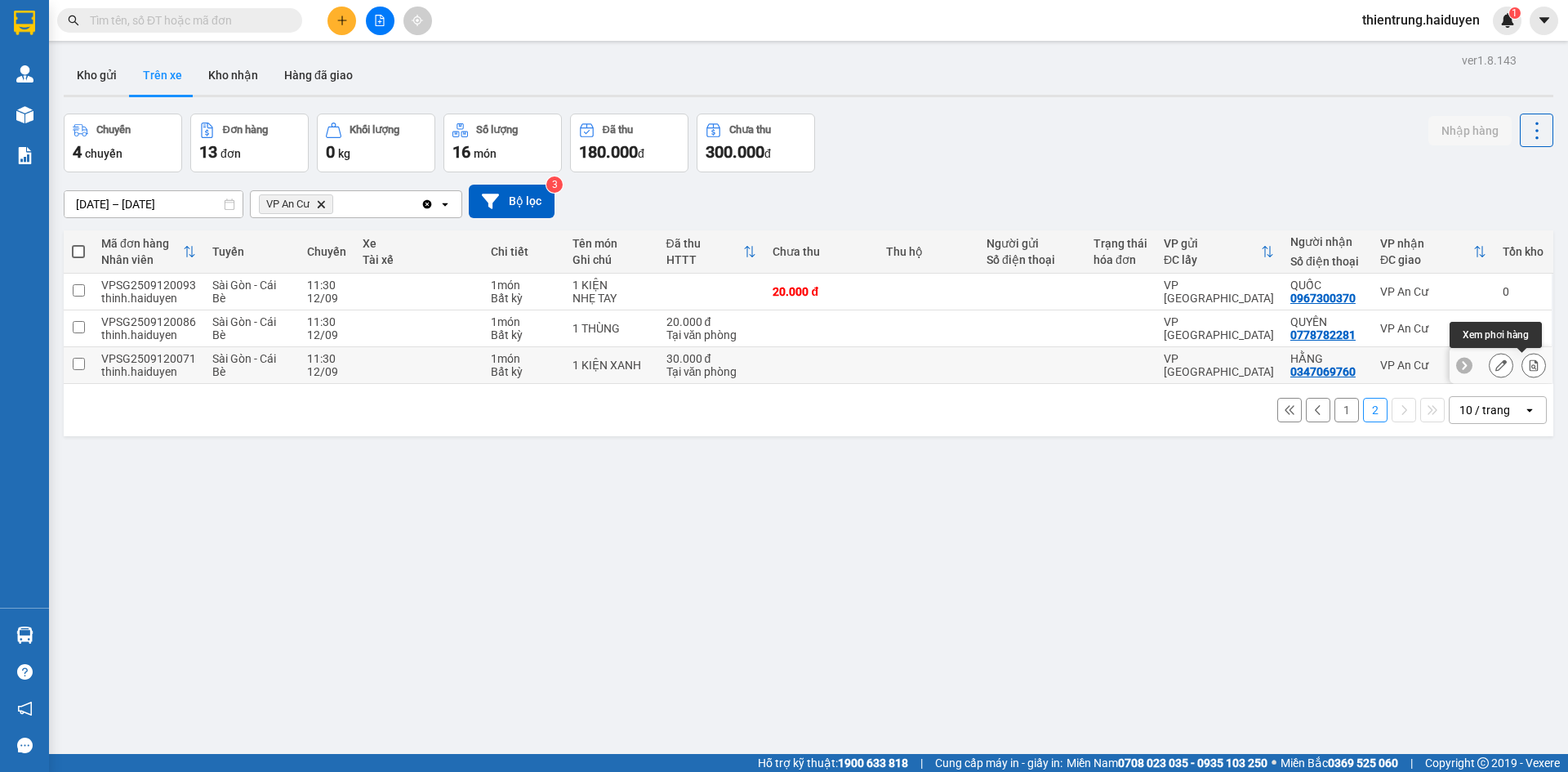
click at [1528, 364] on icon at bounding box center [1534, 365] width 12 height 12
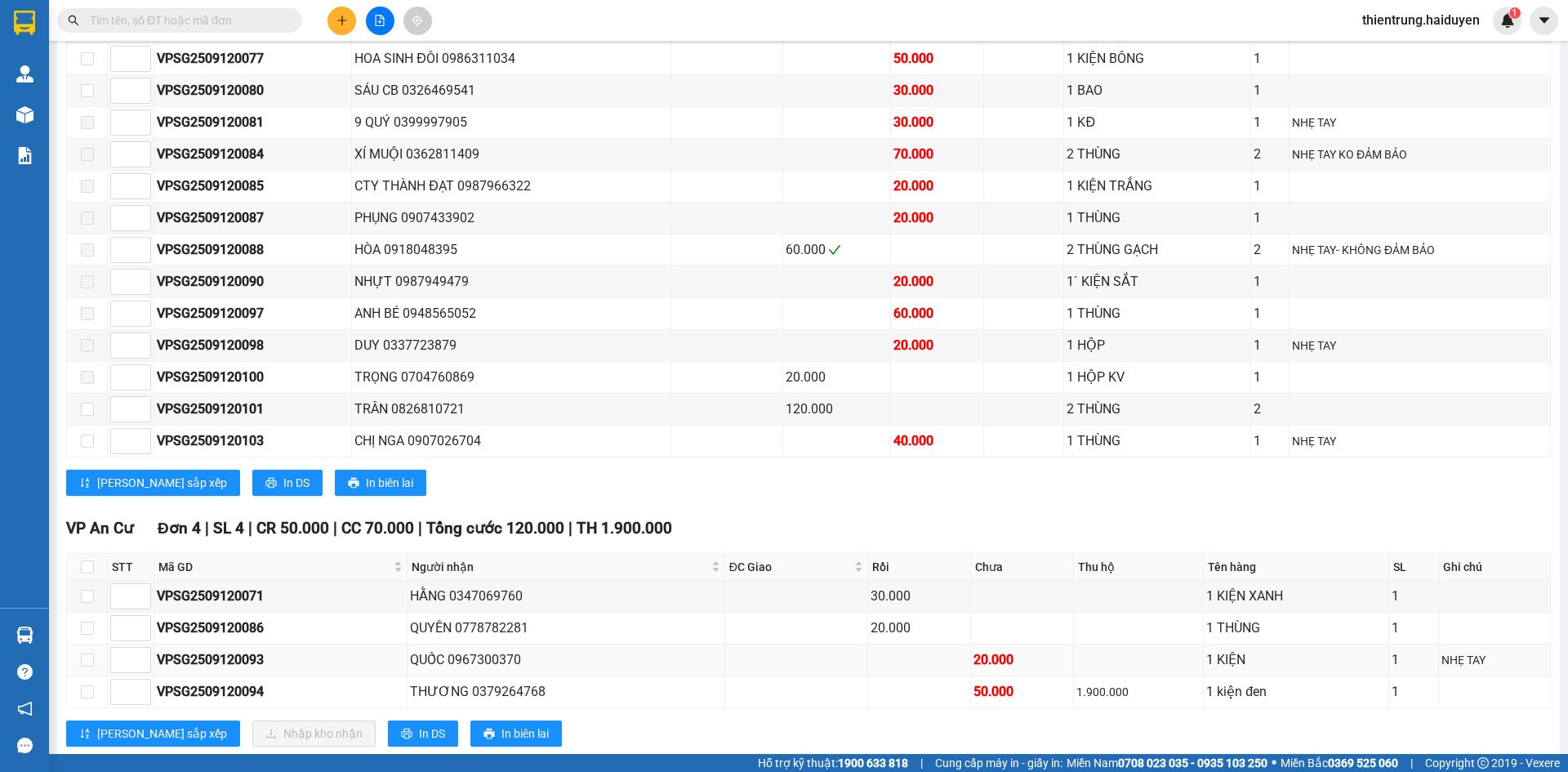
scroll to position [1138, 0]
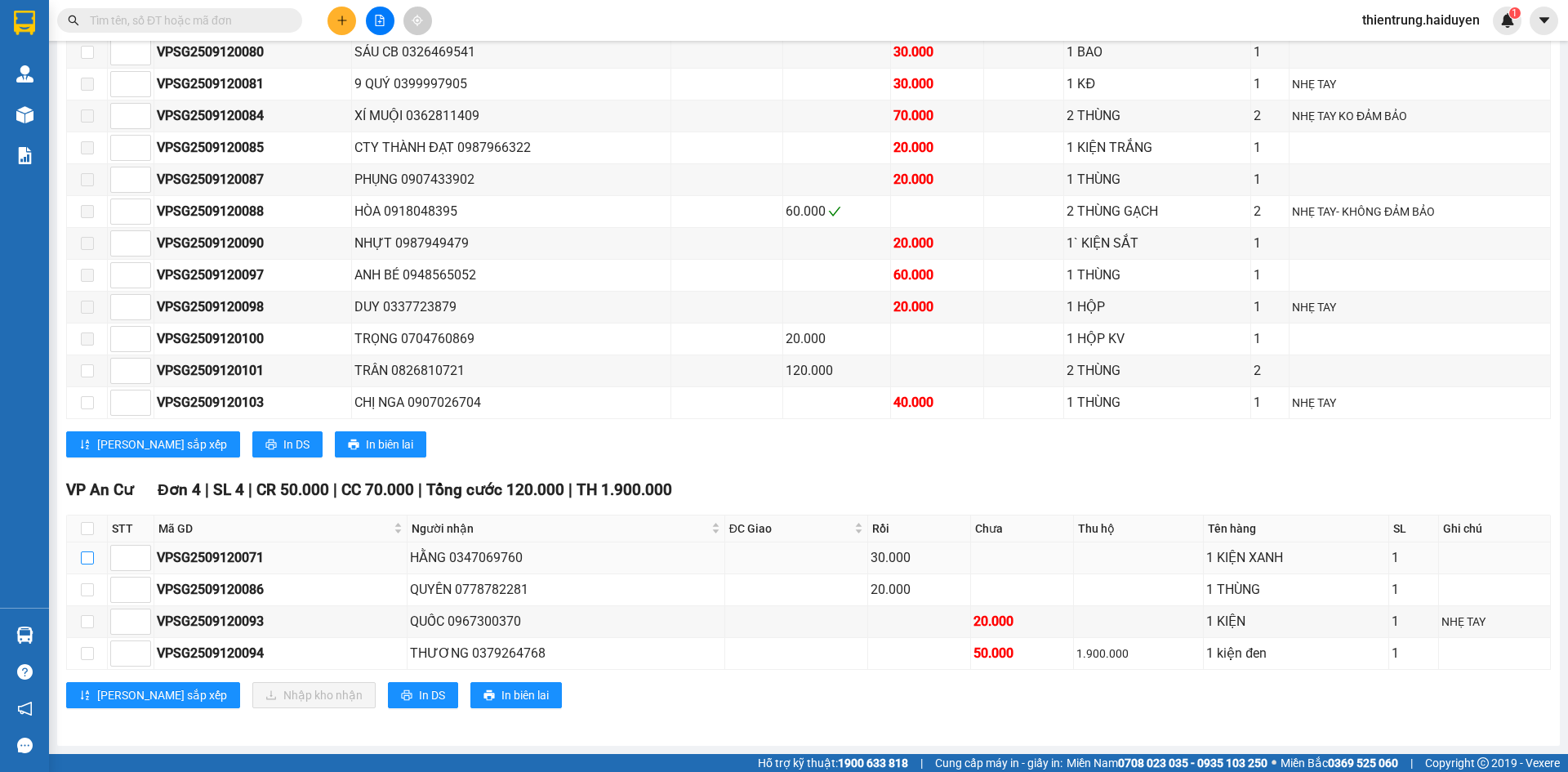
click at [85, 559] on input "checkbox" at bounding box center [87, 557] width 13 height 13
checkbox input "true"
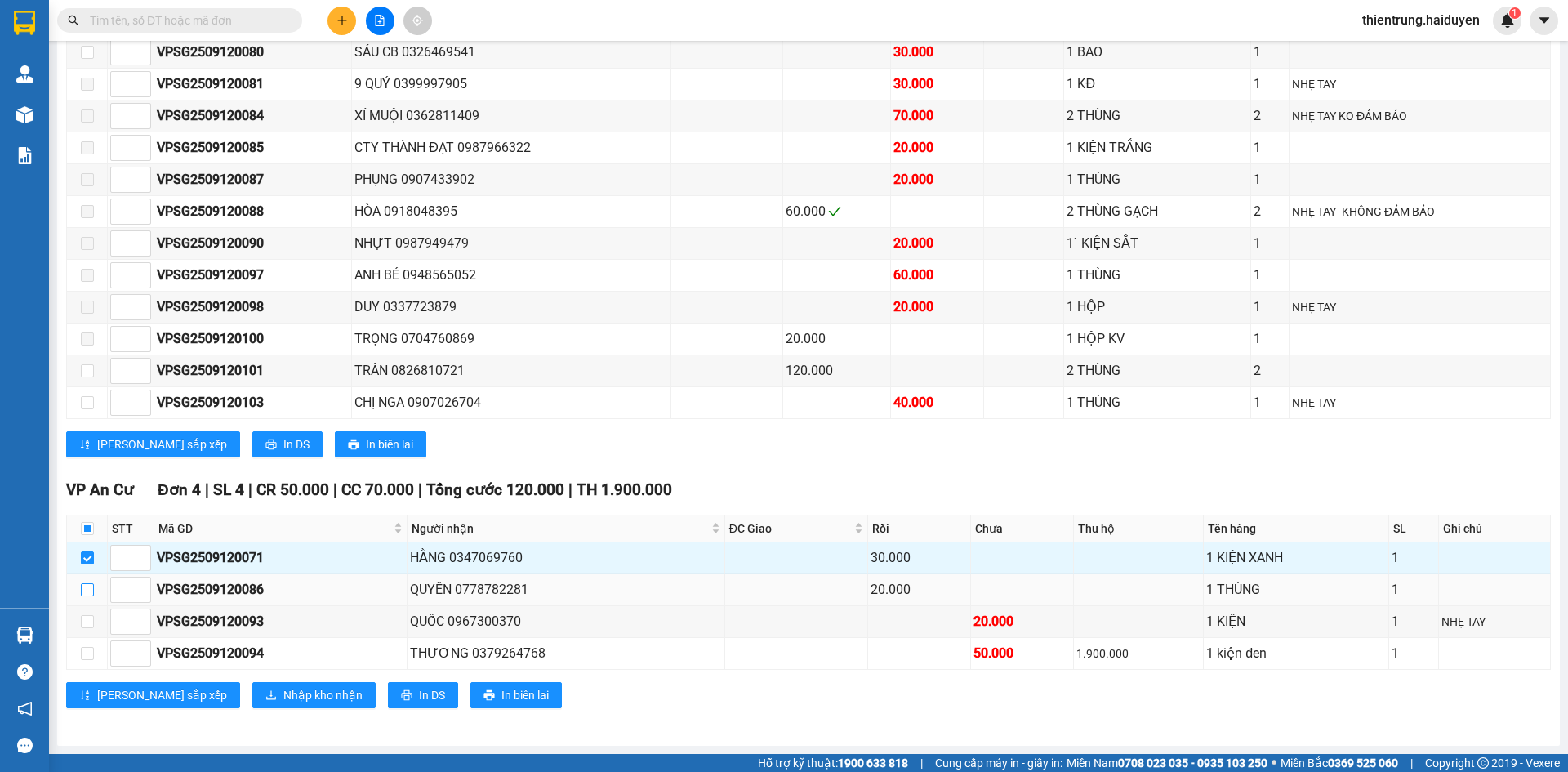
click at [85, 594] on input "checkbox" at bounding box center [87, 589] width 13 height 13
checkbox input "true"
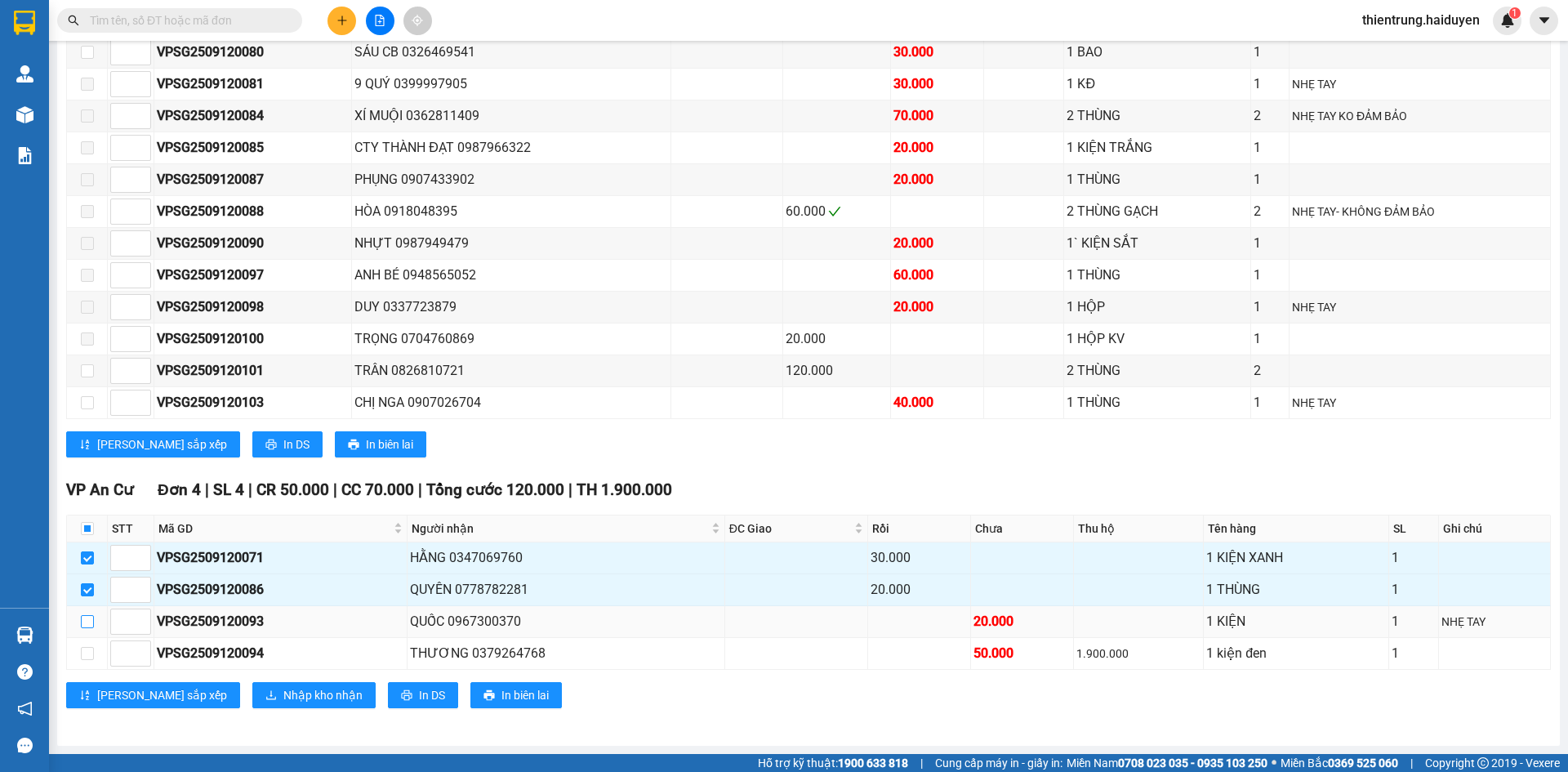
click at [85, 622] on input "checkbox" at bounding box center [87, 621] width 13 height 13
checkbox input "true"
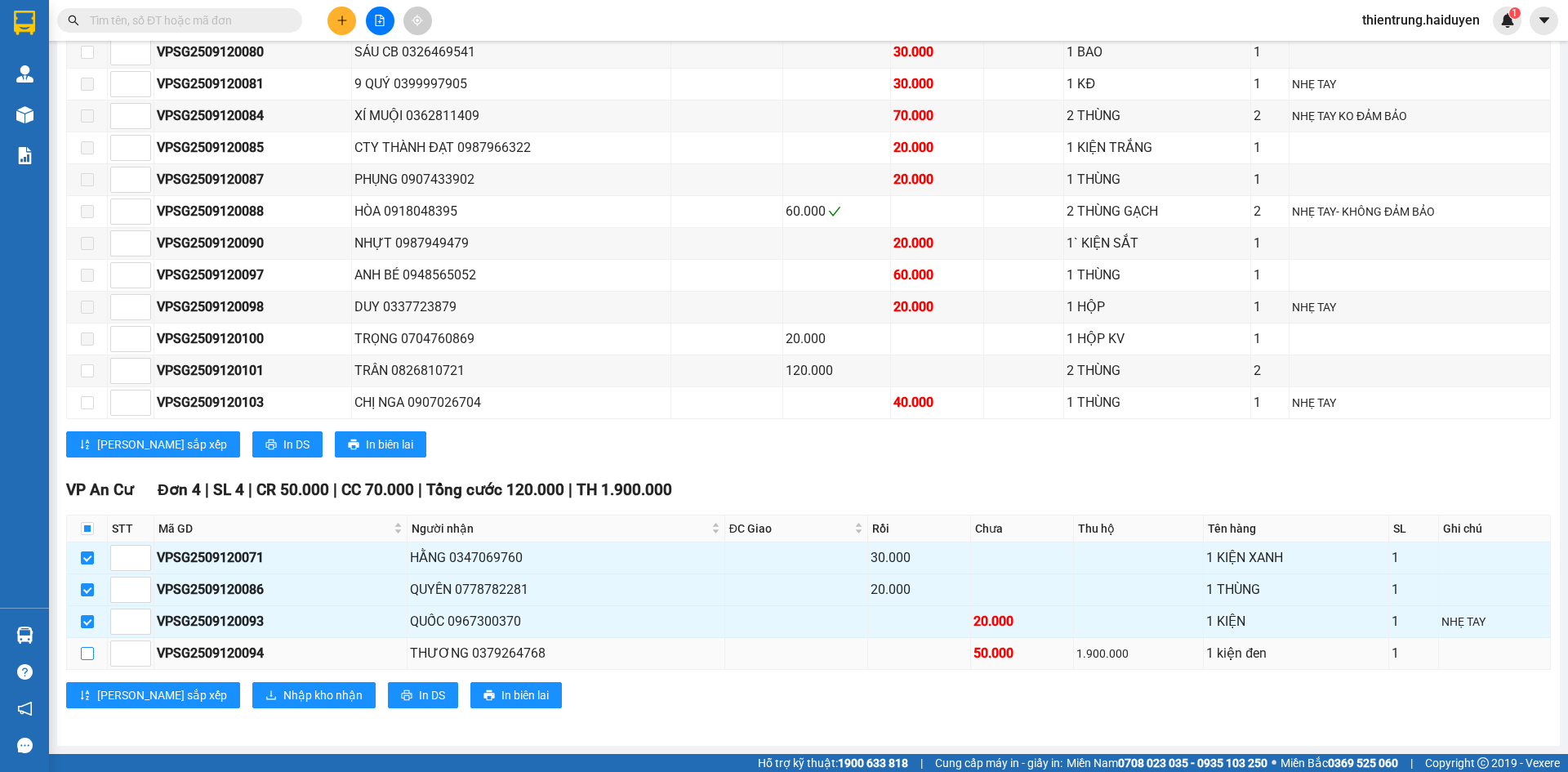
click at [89, 659] on input "checkbox" at bounding box center [87, 653] width 13 height 13
checkbox input "true"
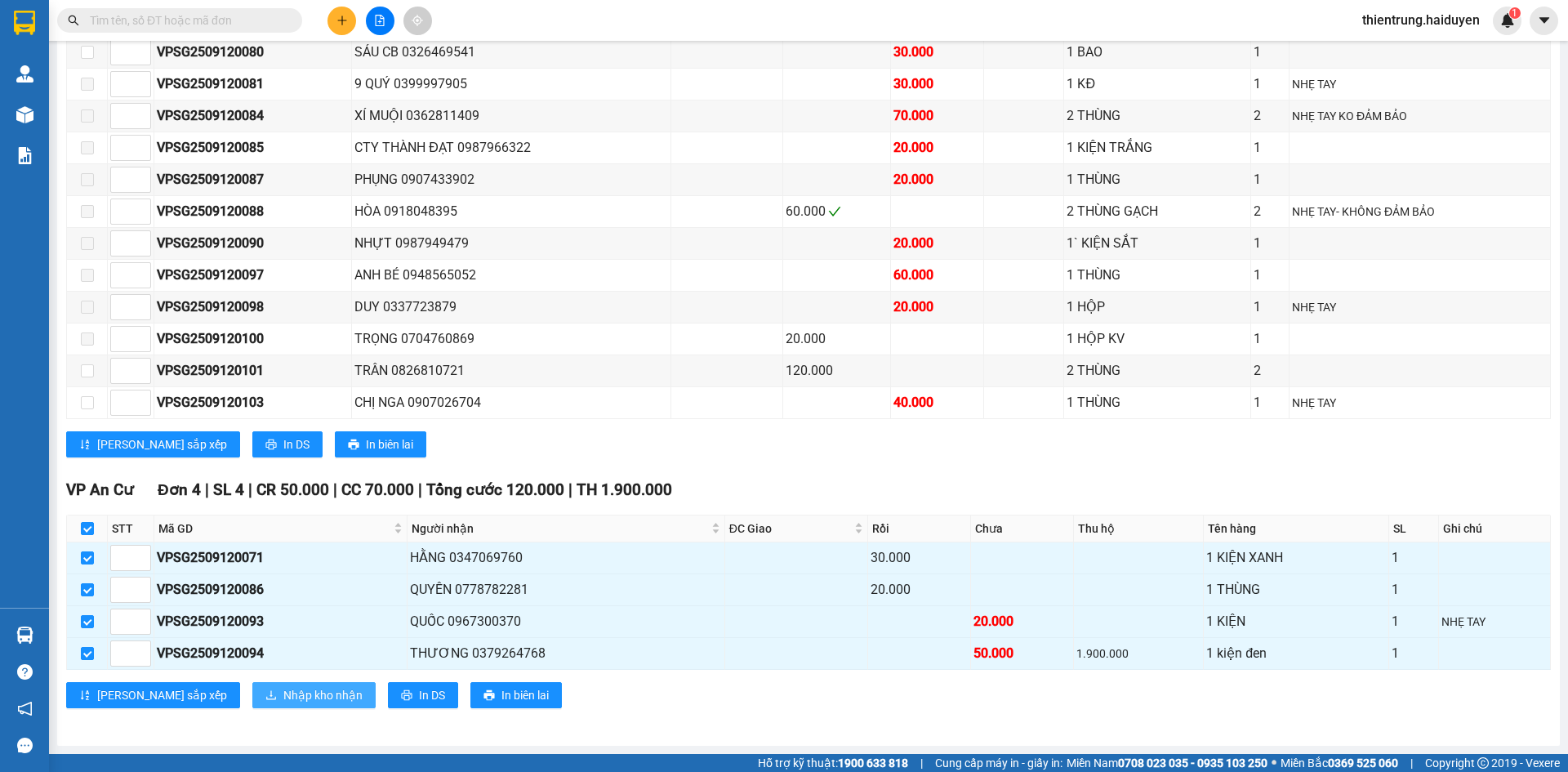
click at [283, 700] on span "Nhập kho nhận" at bounding box center [323, 694] width 79 height 18
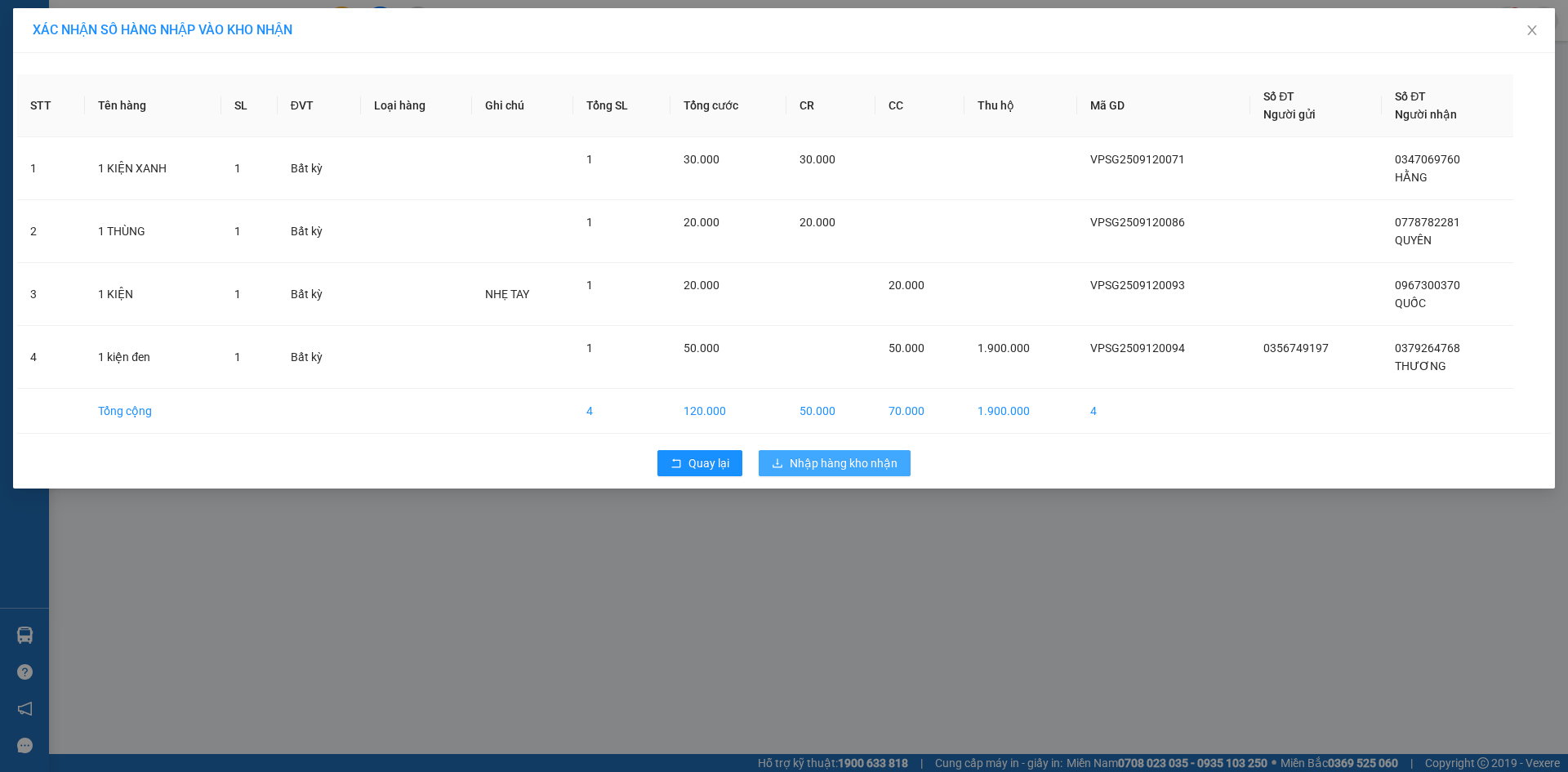
click at [891, 464] on span "Nhập hàng kho nhận" at bounding box center [843, 463] width 107 height 18
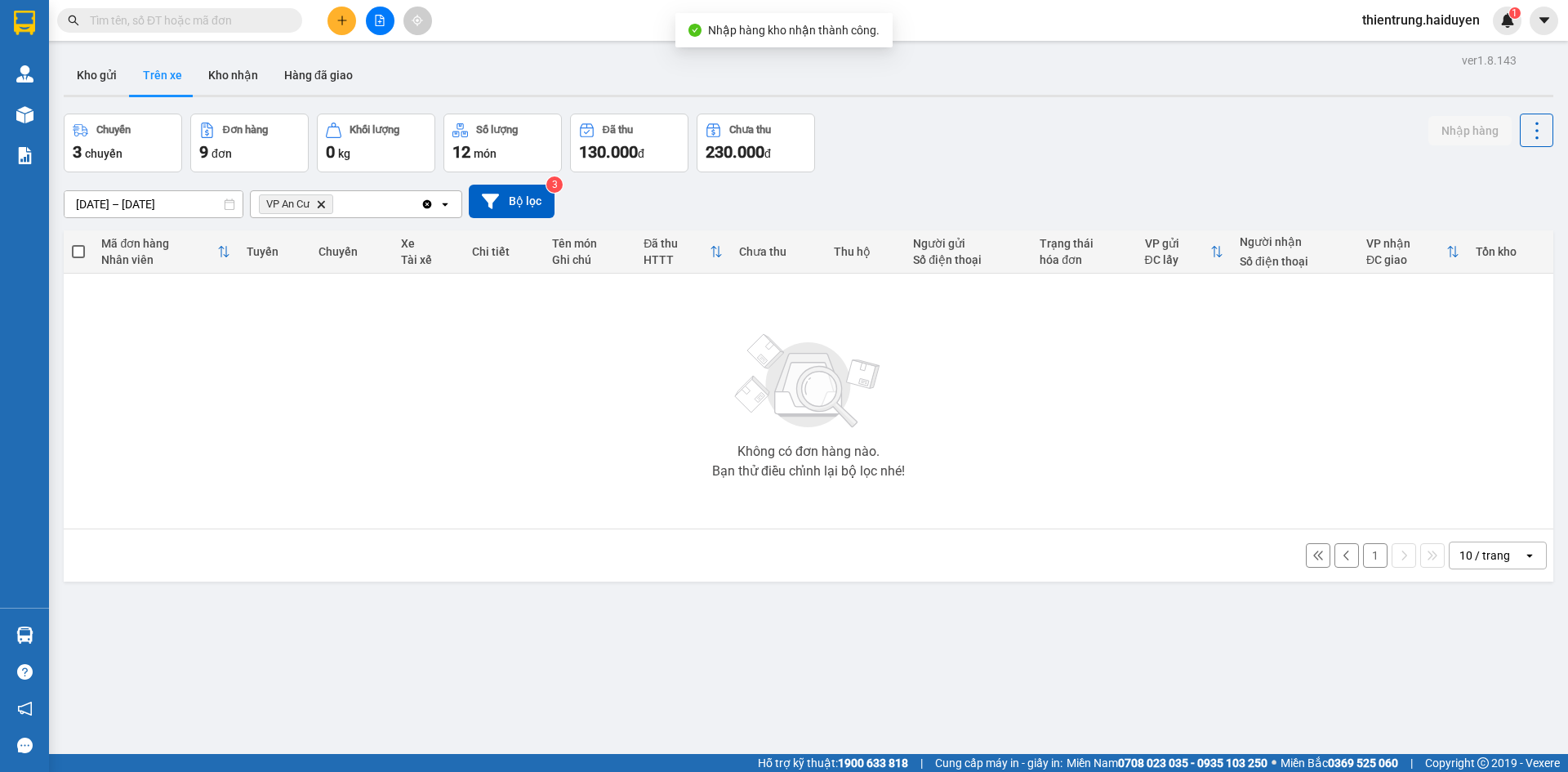
click at [1364, 559] on button "1" at bounding box center [1375, 555] width 25 height 25
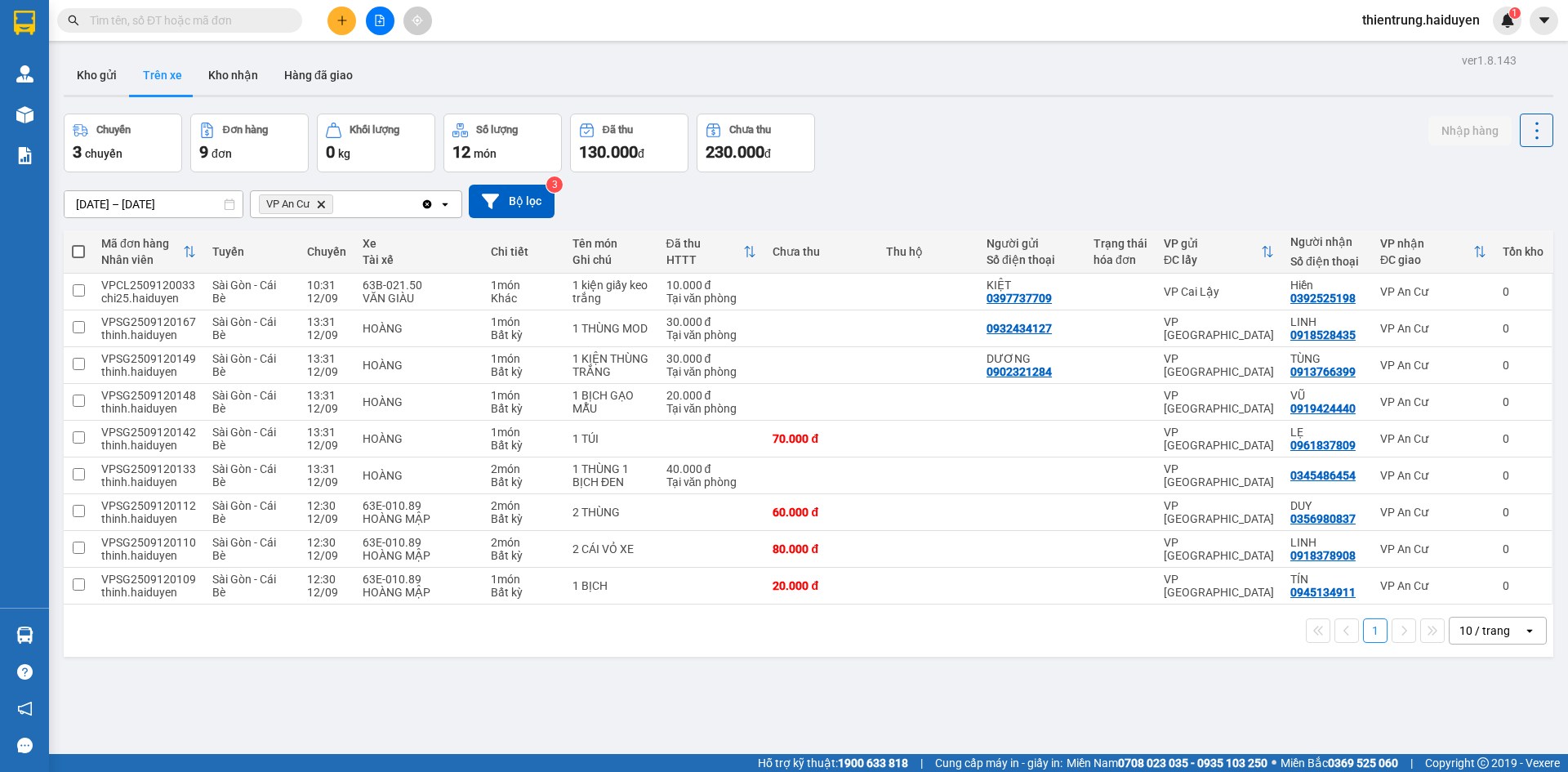
click at [453, 651] on div "1 10 / trang open" at bounding box center [808, 631] width 1489 height 52
click at [1032, 654] on div "1 10 / trang open" at bounding box center [808, 631] width 1489 height 52
click at [336, 10] on button at bounding box center [342, 21] width 29 height 29
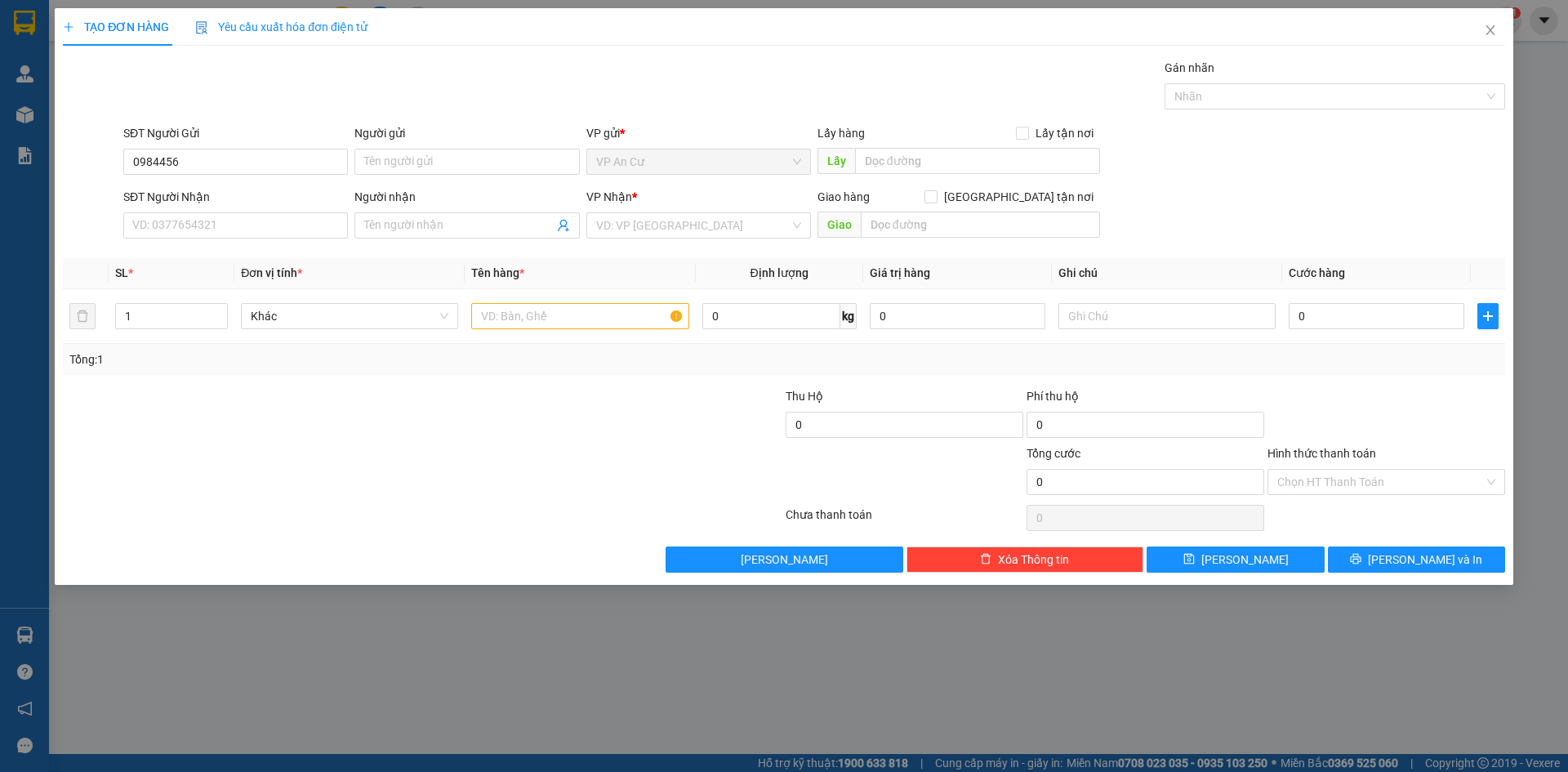
drag, startPoint x: 23, startPoint y: 727, endPoint x: 45, endPoint y: 745, distance: 28.4
click at [45, 745] on div "TẠO ĐƠN HÀNG Yêu cầu xuất hóa đơn điện tử Transit Pickup Surcharge Ids Transit …" at bounding box center [784, 386] width 1568 height 772
click at [211, 160] on input "0984456" at bounding box center [236, 162] width 225 height 26
type input "0984456629"
click at [219, 193] on div "0984456629 - LAN" at bounding box center [235, 194] width 205 height 18
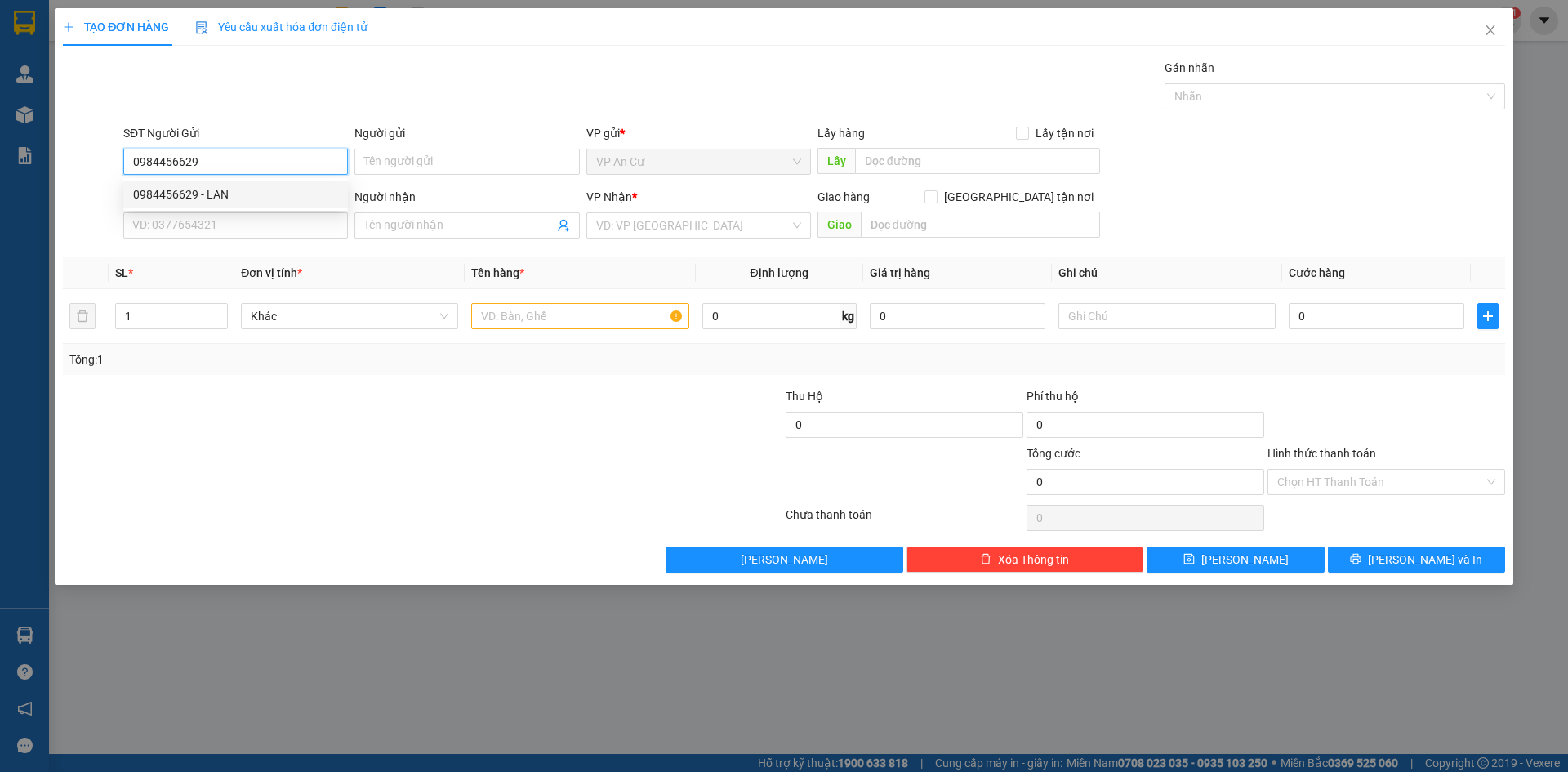
type input "LAN"
type input "0374514091"
type input "HÂN"
type input "20.000"
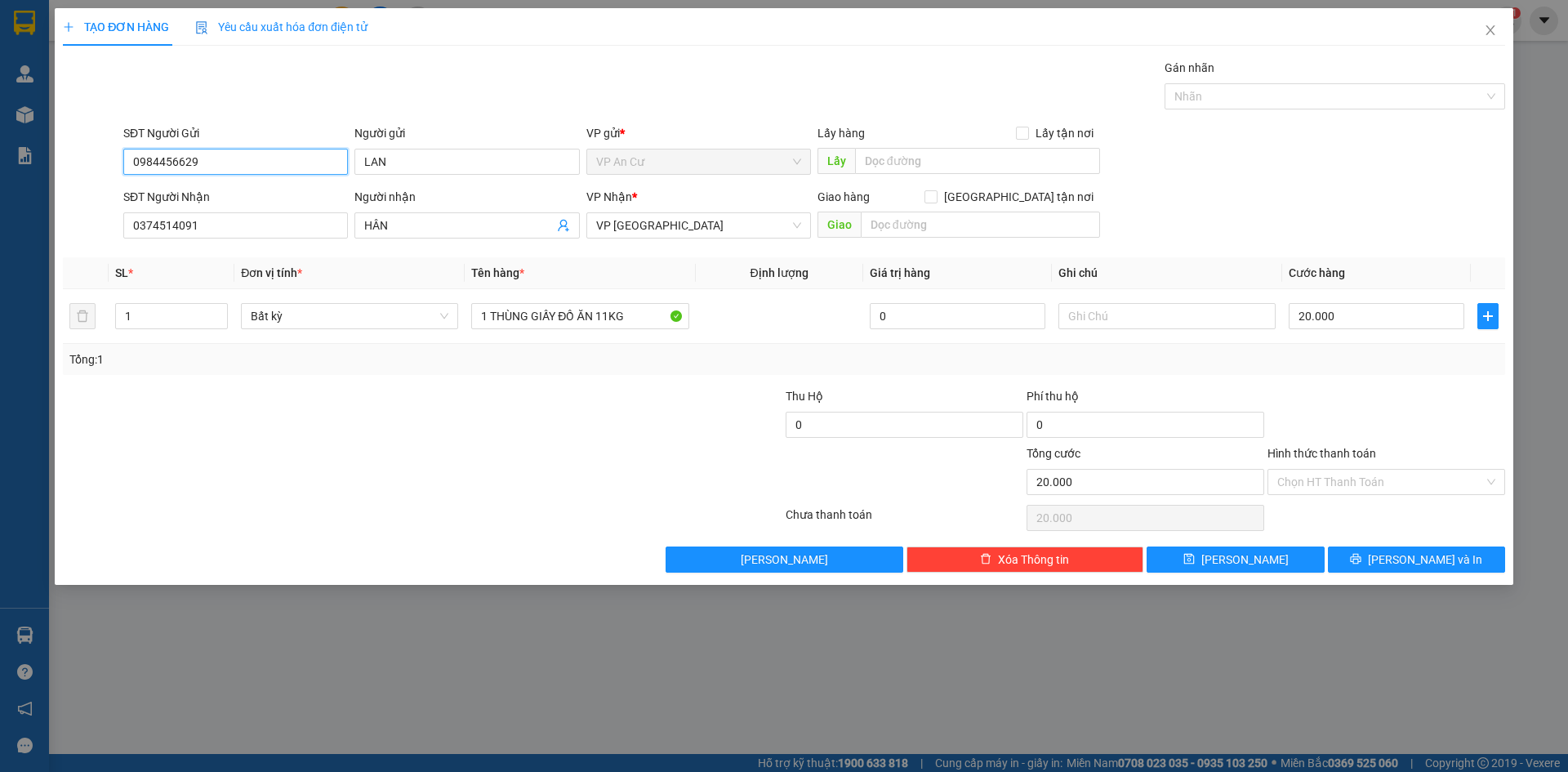
type input "0984456629"
click at [418, 430] on div at bounding box center [302, 416] width 482 height 57
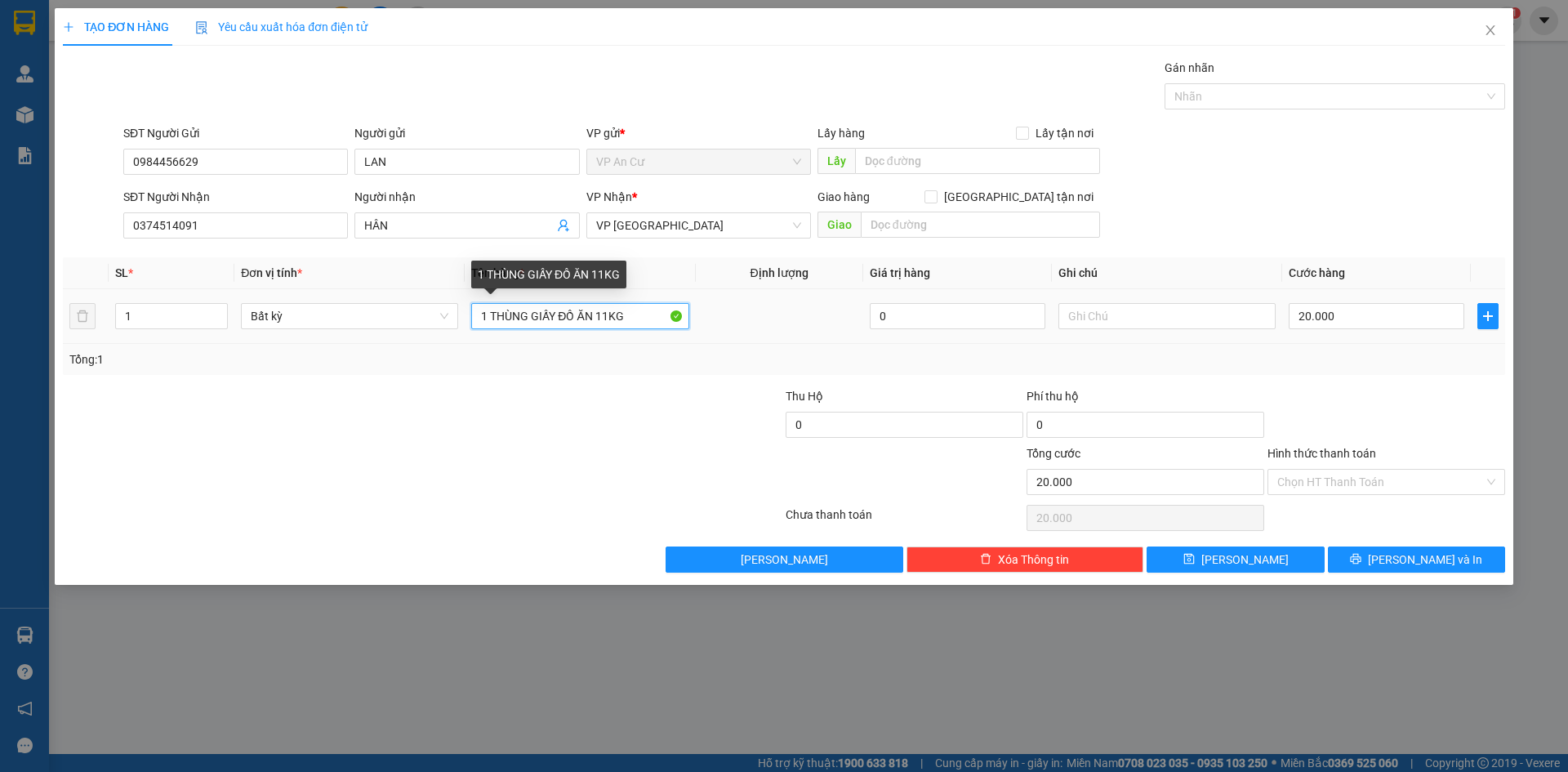
click at [606, 317] on input "1 THÙNG GIẤY ĐỒ ĂN 11KG" at bounding box center [579, 315] width 217 height 26
type input "1 THÙNG GIẤY ĐỒ ĂN 10KG"
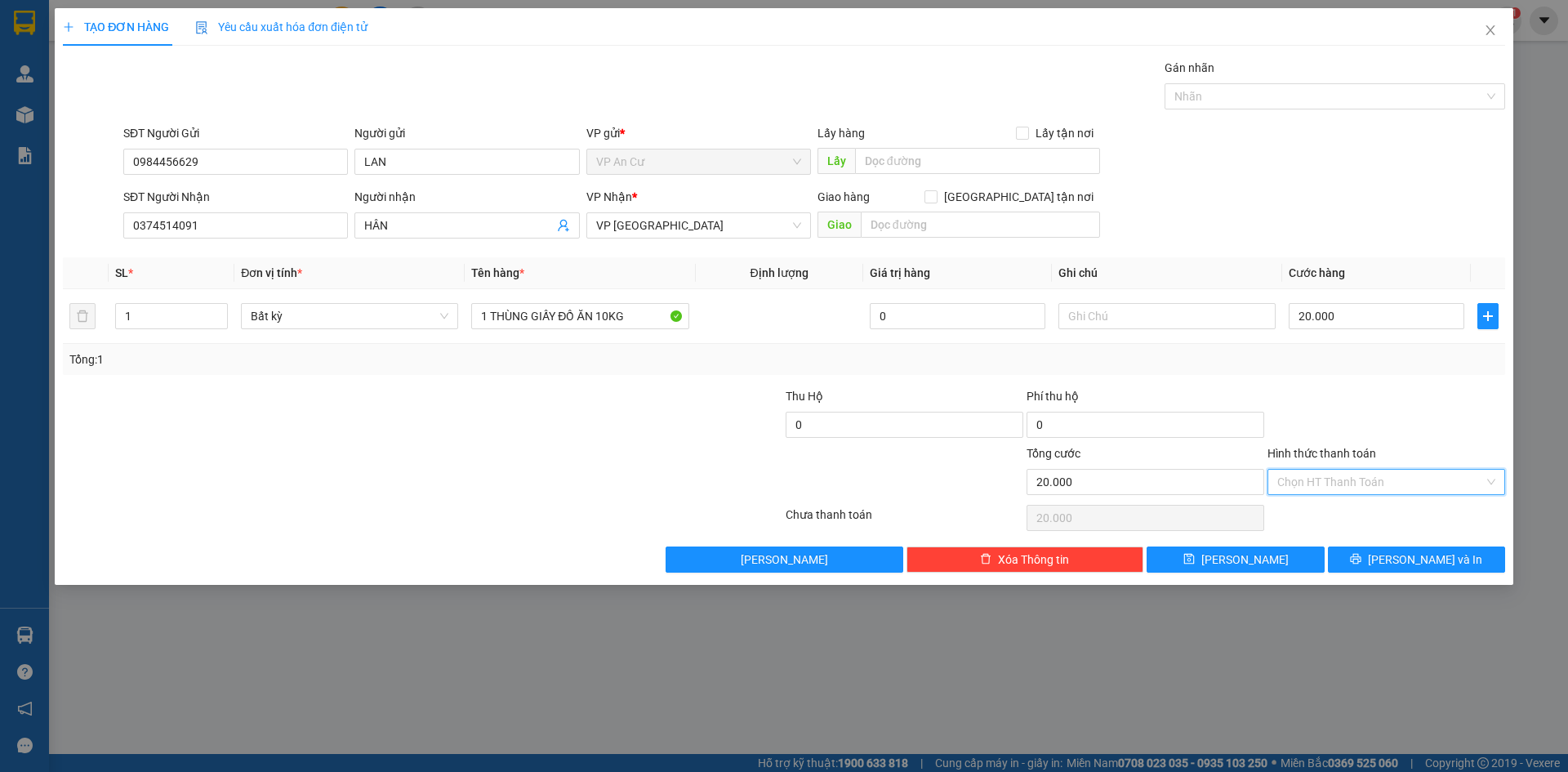
click at [1408, 478] on input "Hình thức thanh toán" at bounding box center [1380, 481] width 206 height 25
click at [1387, 507] on div "Tại văn phòng" at bounding box center [1386, 514] width 218 height 18
type input "0"
click at [1362, 559] on icon "printer" at bounding box center [1356, 559] width 11 height 11
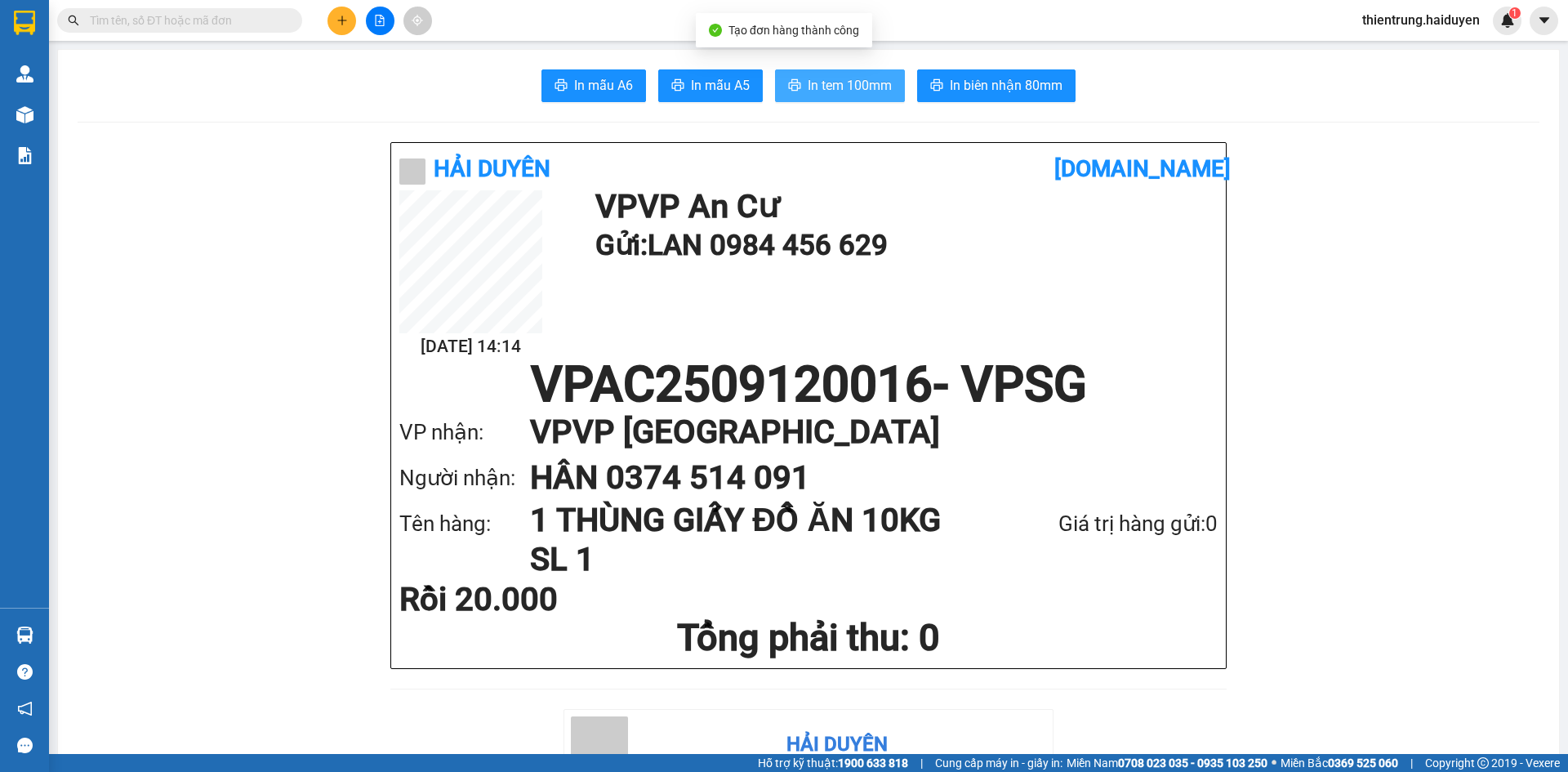
click at [814, 91] on span "In tem 100mm" at bounding box center [849, 85] width 84 height 20
click at [1036, 369] on h1 "VPAC2509120016 - VPSG" at bounding box center [809, 385] width 819 height 49
click at [333, 16] on button at bounding box center [342, 21] width 29 height 29
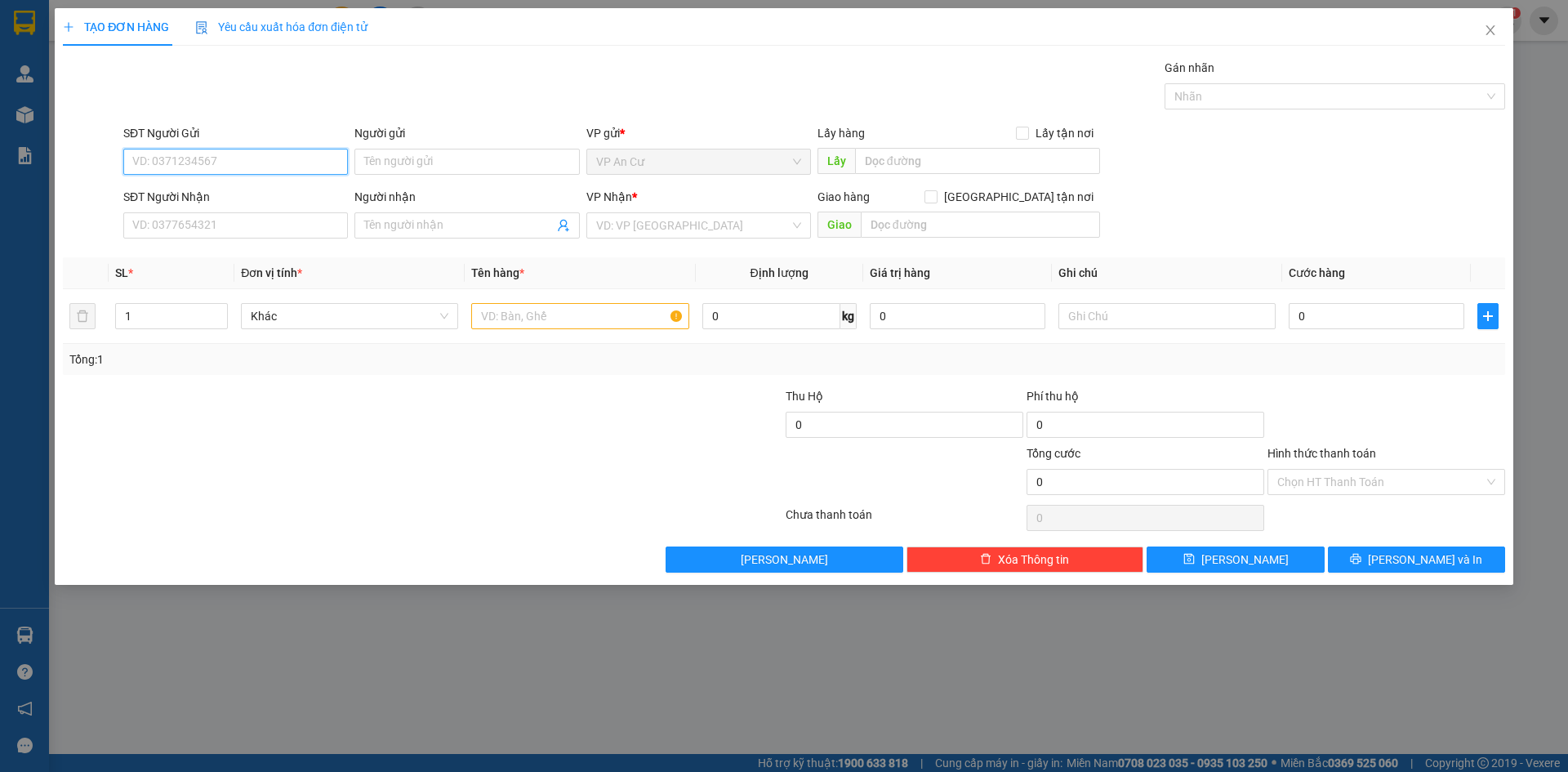
click at [202, 164] on input "SĐT Người Gửi" at bounding box center [236, 162] width 225 height 26
type input "0987170524"
click at [273, 194] on div "0987170524 - PHONG" at bounding box center [235, 194] width 205 height 18
type input "PHONG"
type input "0901394589"
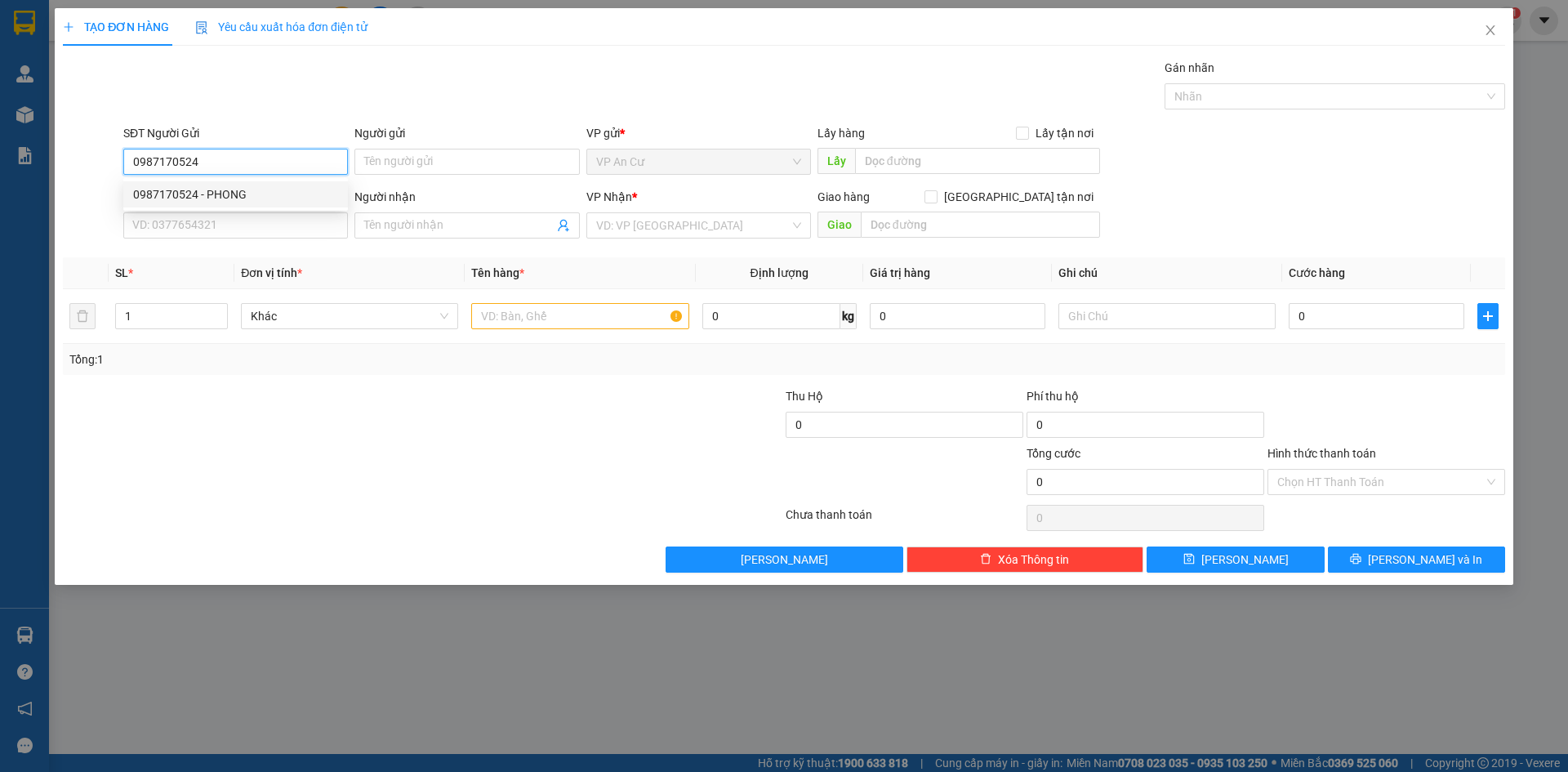
type input "ĐIỆP"
type input "NHI ĐỒNG 1"
type input "40.000"
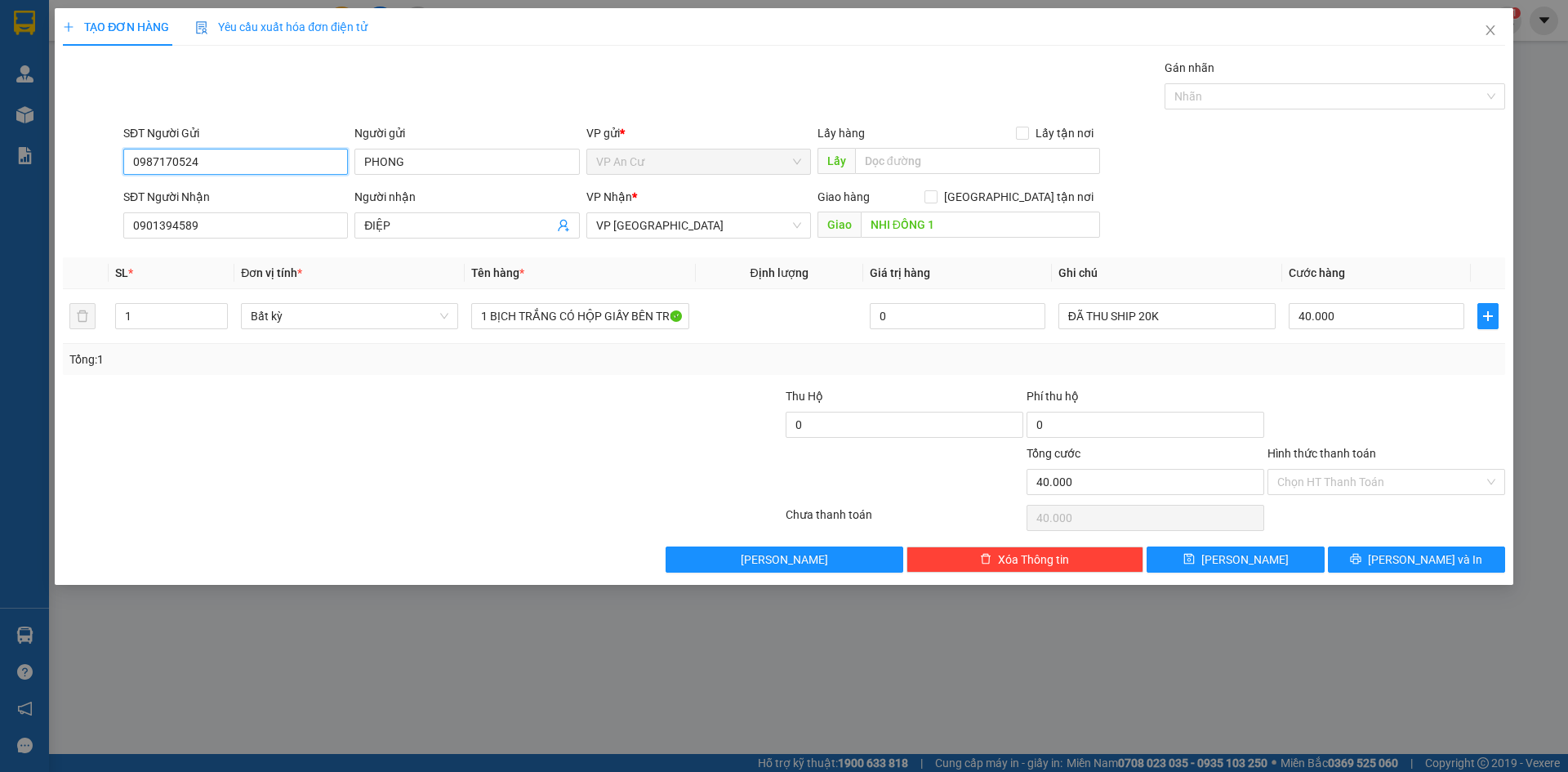
type input "0987170524"
click at [497, 441] on div at bounding box center [302, 416] width 482 height 57
type input "2"
click at [219, 307] on span "up" at bounding box center [219, 312] width 10 height 10
click at [504, 407] on div at bounding box center [302, 416] width 482 height 57
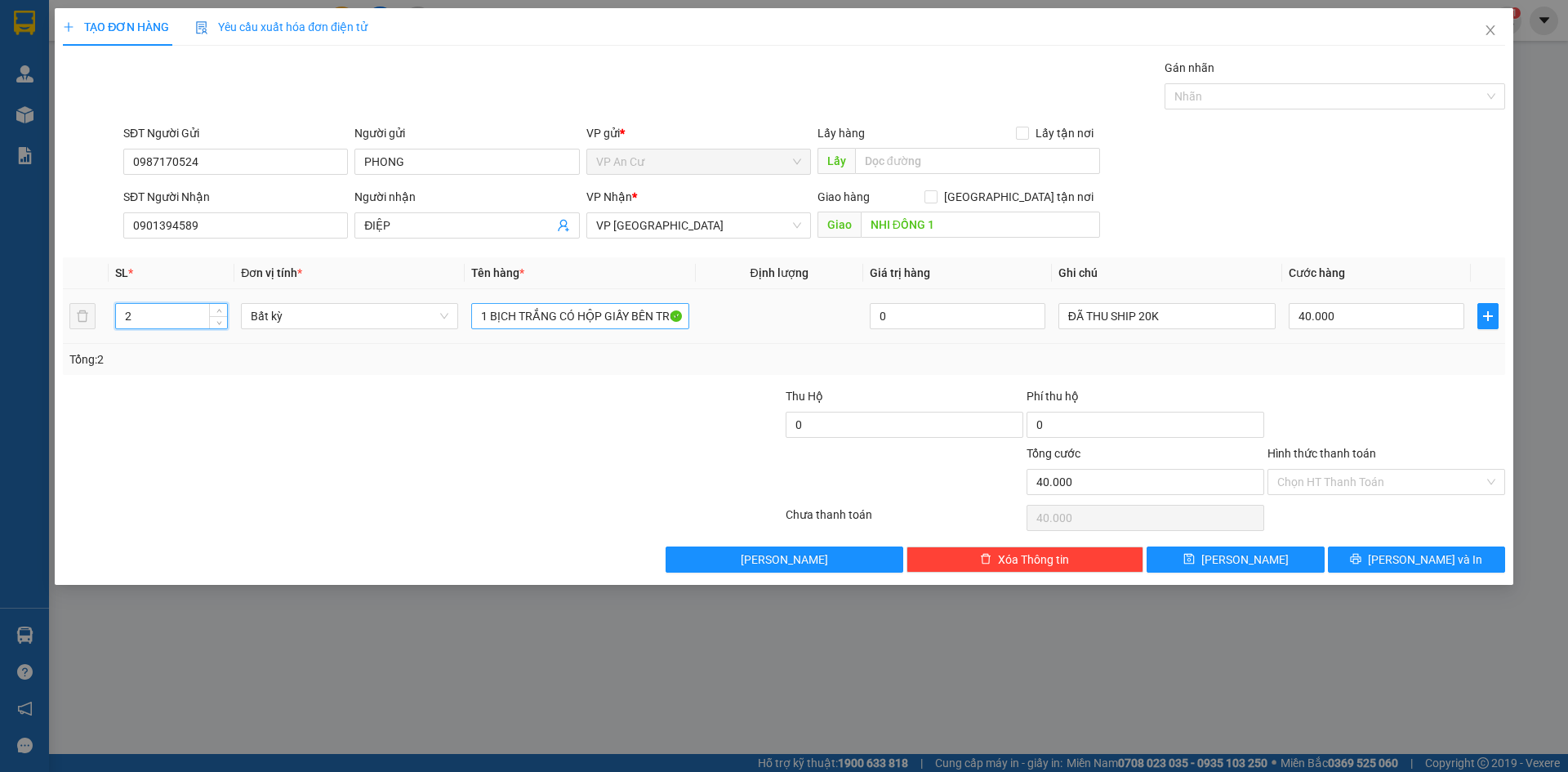
type input "0"
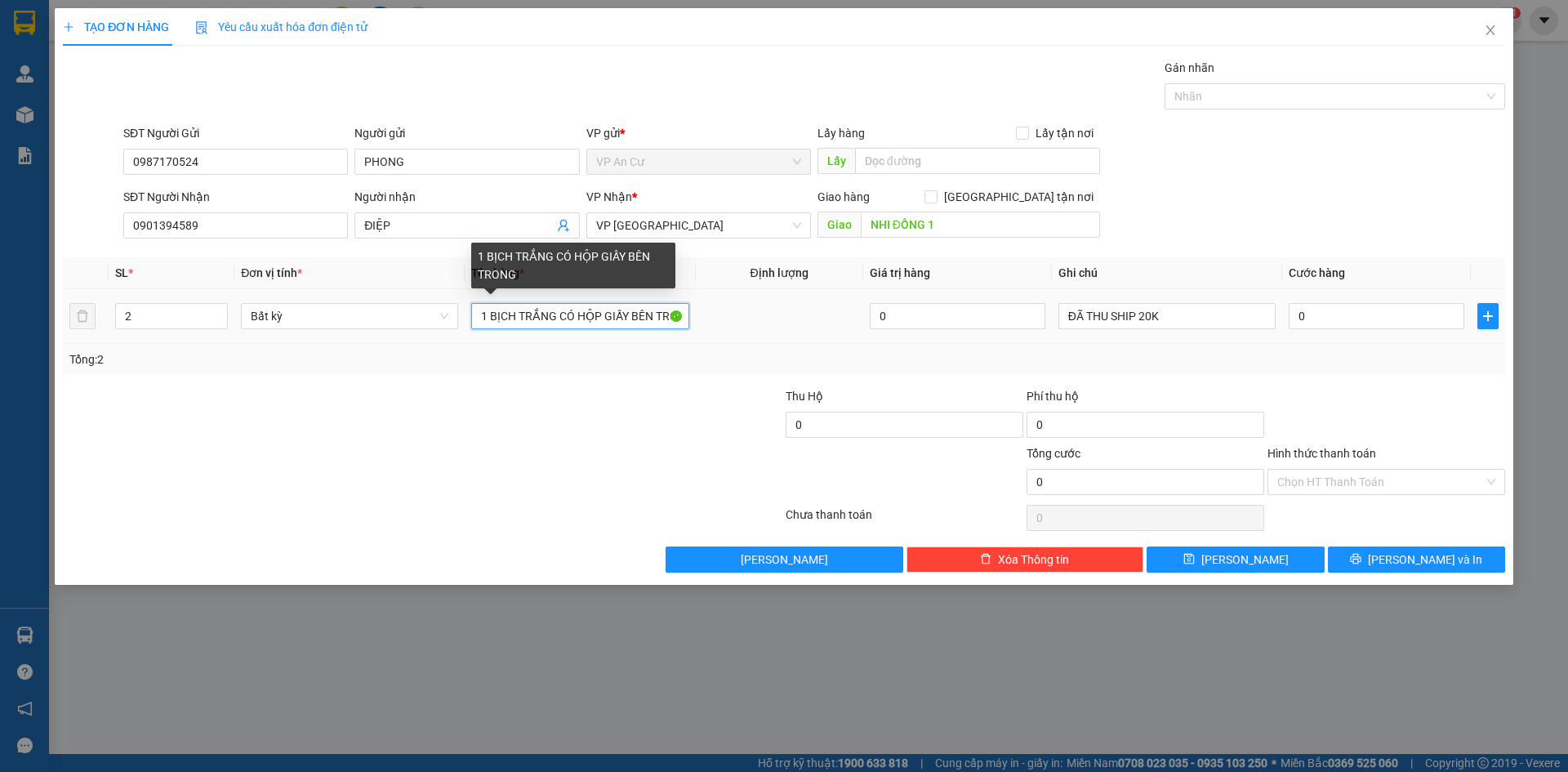
scroll to position [0, 14]
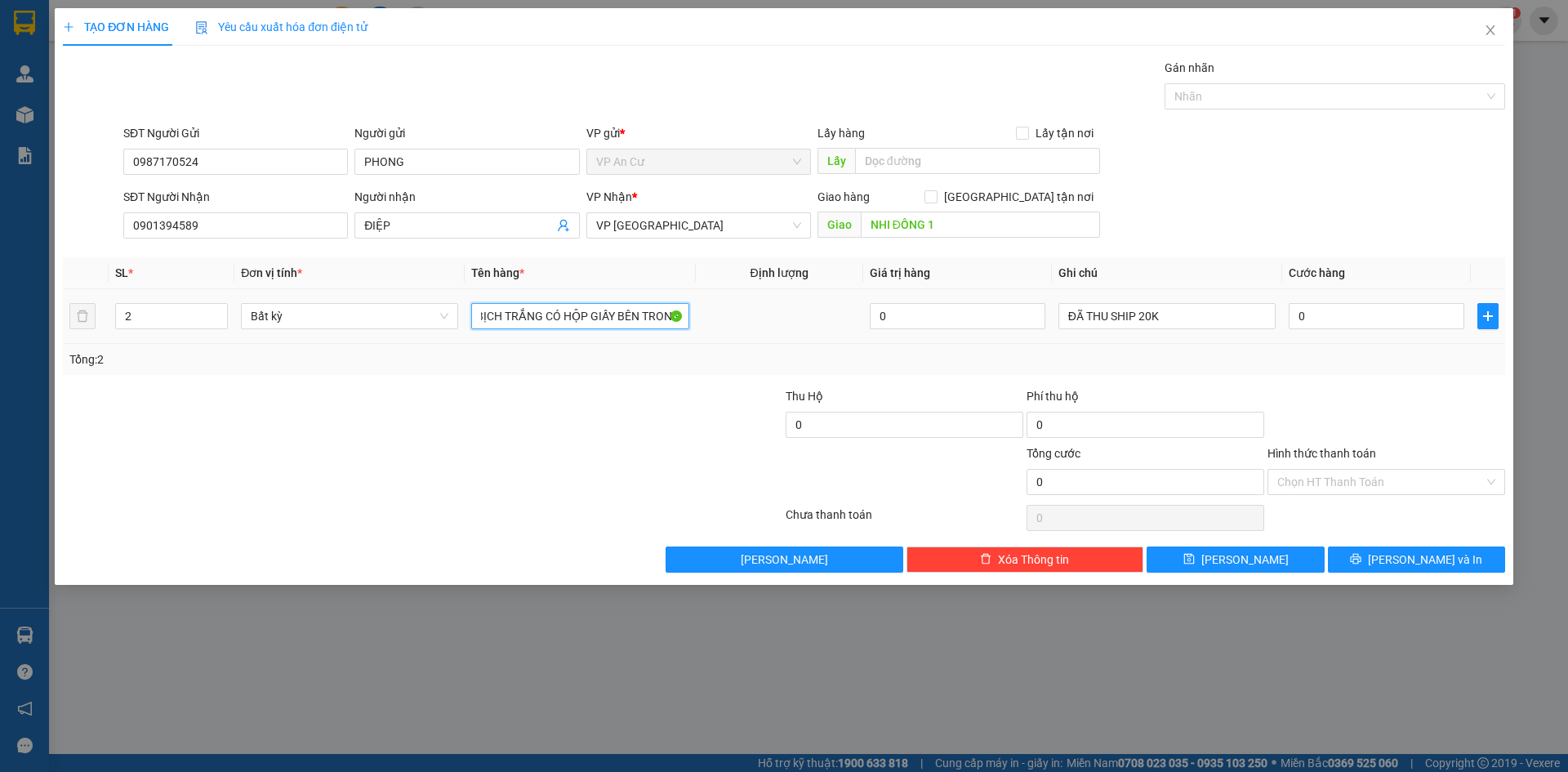
drag, startPoint x: 480, startPoint y: 318, endPoint x: 709, endPoint y: 314, distance: 229.0
click at [709, 314] on tr "2 Bất kỳ 1 BỊCH TRẮNG CÓ HỘP GIẤY BÊN TRONG 0 ĐÃ THU SHIP 20K 0" at bounding box center [783, 316] width 1442 height 55
click at [611, 377] on div "Transit Pickup Surcharge Ids Transit Deliver Surcharge Ids Transit Deliver Surc…" at bounding box center [783, 315] width 1442 height 513
click at [581, 316] on input "1 THÙNG SR" at bounding box center [579, 315] width 217 height 26
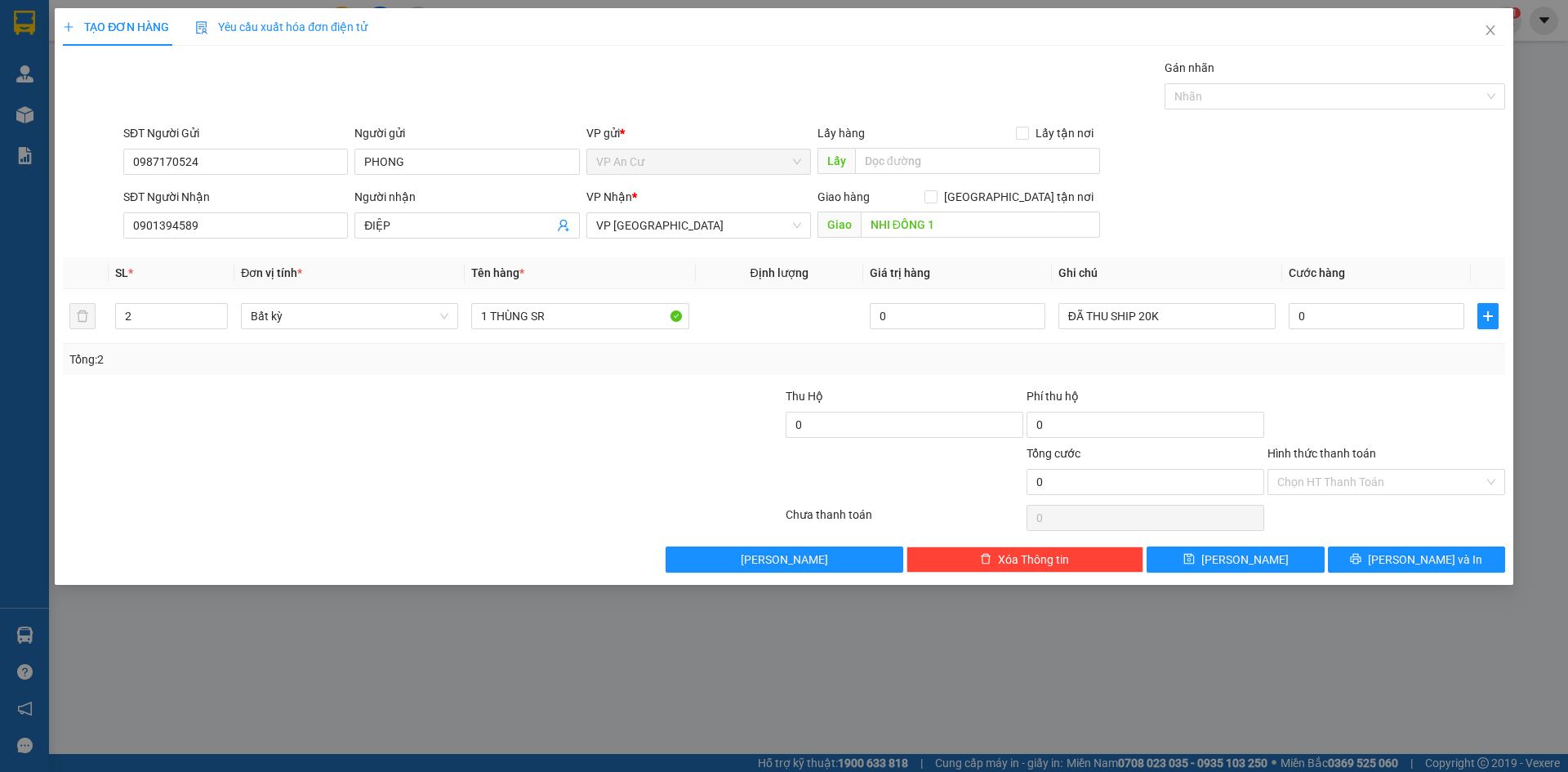
click at [556, 384] on div "Transit Pickup Surcharge Ids Transit Deliver Surcharge Ids Transit Deliver Surc…" at bounding box center [783, 315] width 1442 height 513
click at [561, 316] on div "1 THÙNG SR" at bounding box center [579, 315] width 217 height 33
click at [561, 316] on input "1 THÙNG SR" at bounding box center [579, 315] width 217 height 26
click at [573, 368] on div "Tổng: 2" at bounding box center [337, 359] width 535 height 18
drag, startPoint x: 1193, startPoint y: 350, endPoint x: 555, endPoint y: 325, distance: 638.5
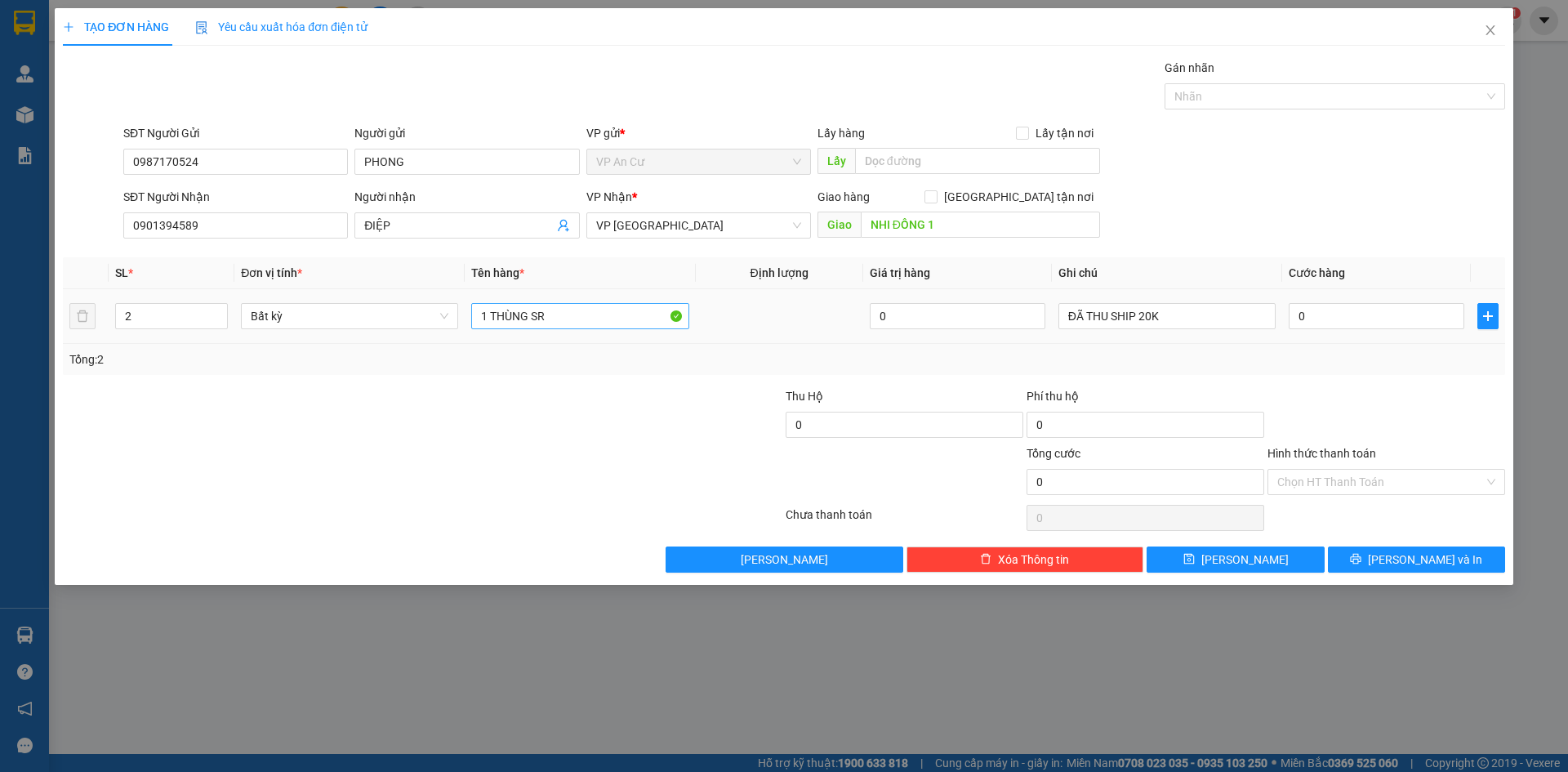
click at [1183, 352] on div "Tổng: 2" at bounding box center [784, 359] width 1429 height 18
click at [559, 314] on input "1 THÙNG SR" at bounding box center [579, 315] width 217 height 26
click at [557, 434] on div at bounding box center [663, 416] width 241 height 57
click at [622, 308] on input "1 THÙNG SR + 1 BAO TR" at bounding box center [579, 315] width 217 height 26
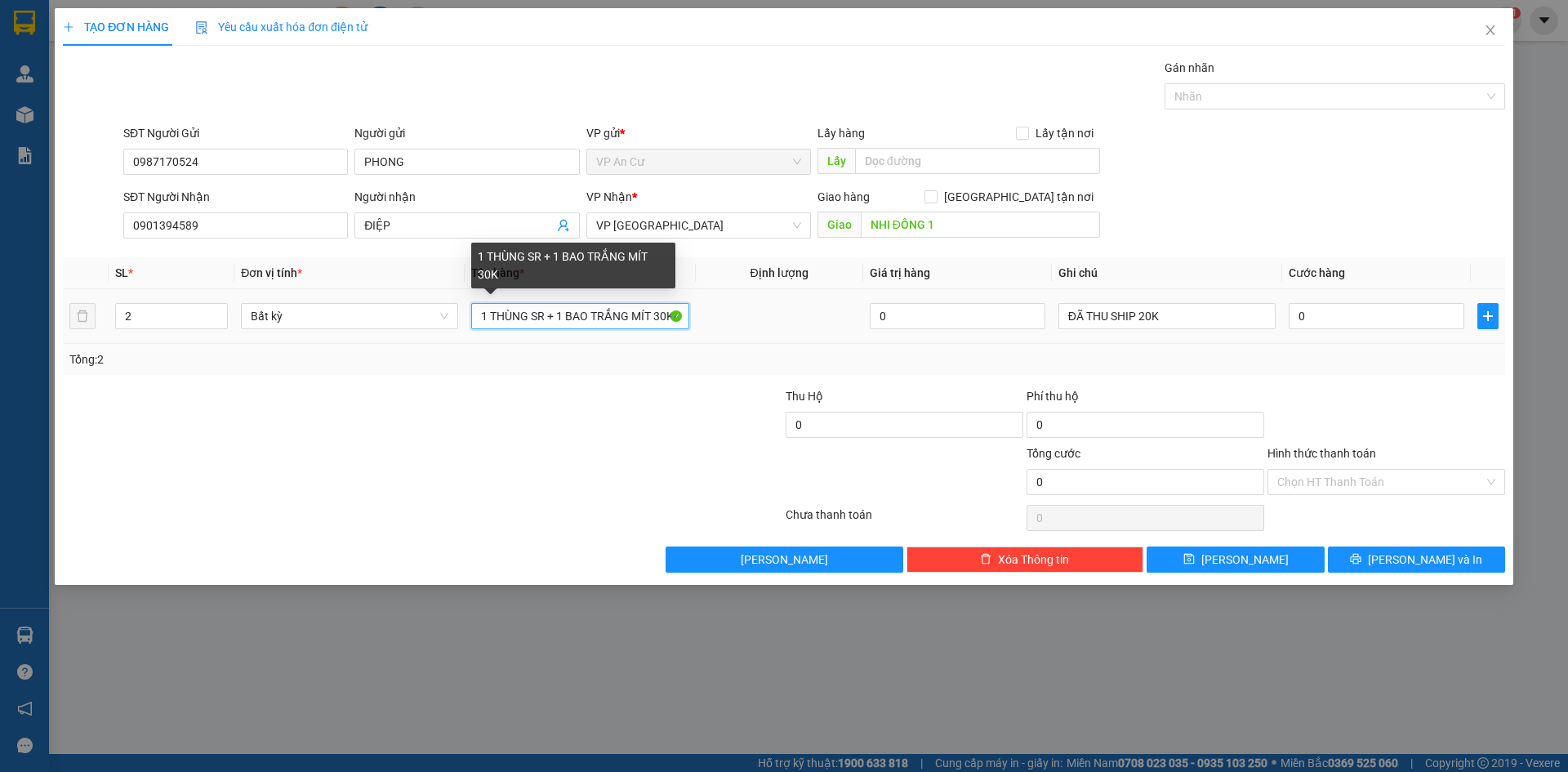
scroll to position [0, 3]
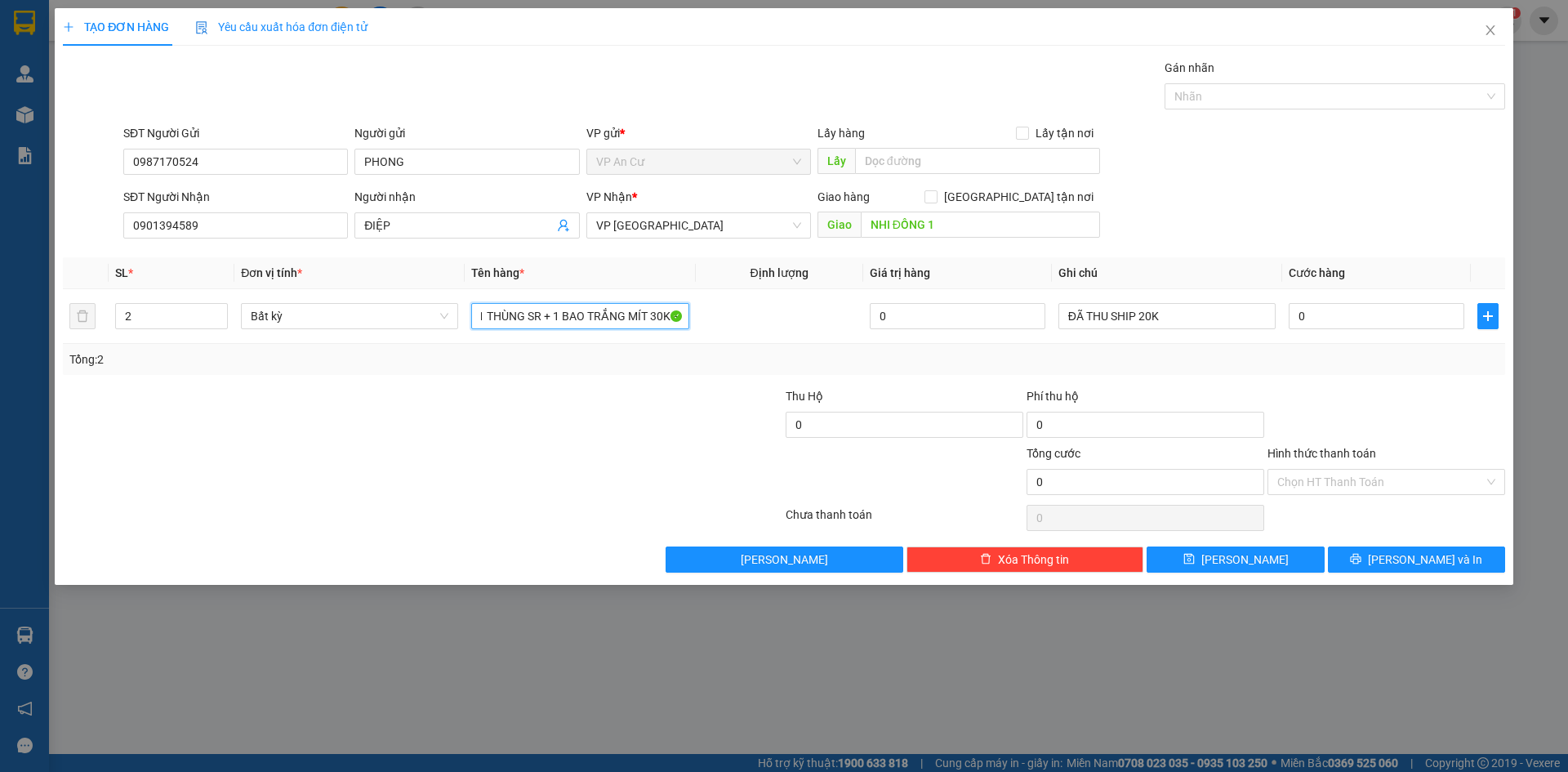
type input "1 THÙNG SR + 1 BAO TRẮNG MÍT 30KG"
click at [1165, 354] on div "Tổng: 2" at bounding box center [784, 359] width 1429 height 18
click at [1164, 318] on input "ĐÃ THU SHIP 20K" at bounding box center [1166, 315] width 217 height 26
click at [1167, 320] on input "ĐÃ THU SHIP 20K" at bounding box center [1166, 315] width 217 height 26
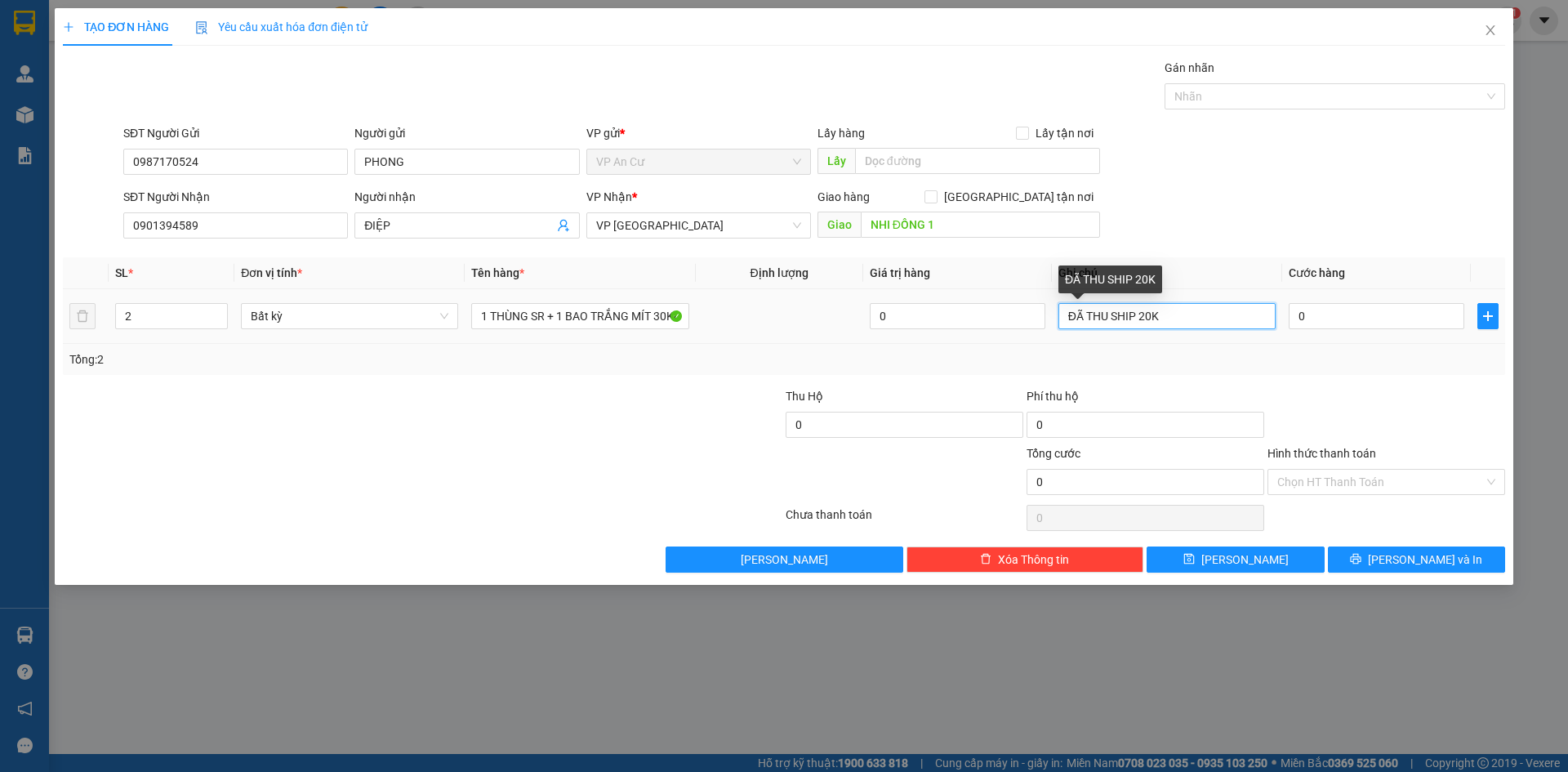
click at [1167, 320] on input "ĐÃ THU SHIP 20K" at bounding box center [1166, 315] width 217 height 26
click at [624, 392] on div at bounding box center [663, 416] width 241 height 57
click at [1139, 317] on input "ĐÃ THU SHIP 20K" at bounding box center [1166, 315] width 217 height 26
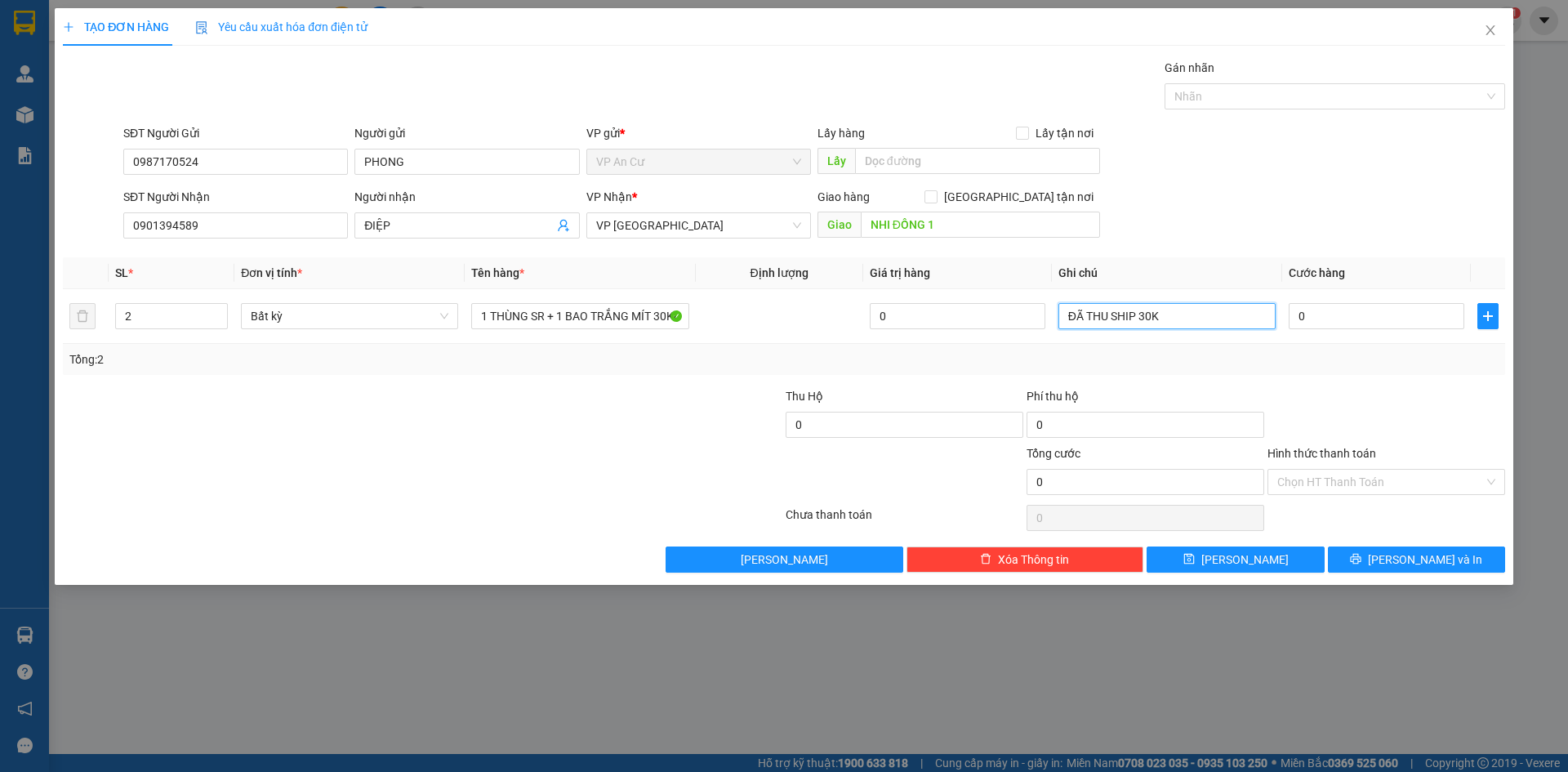
type input "ĐÃ THU SHIP 30K"
click at [546, 457] on div at bounding box center [663, 473] width 241 height 57
click at [1344, 324] on input "0" at bounding box center [1377, 315] width 176 height 26
type input "9"
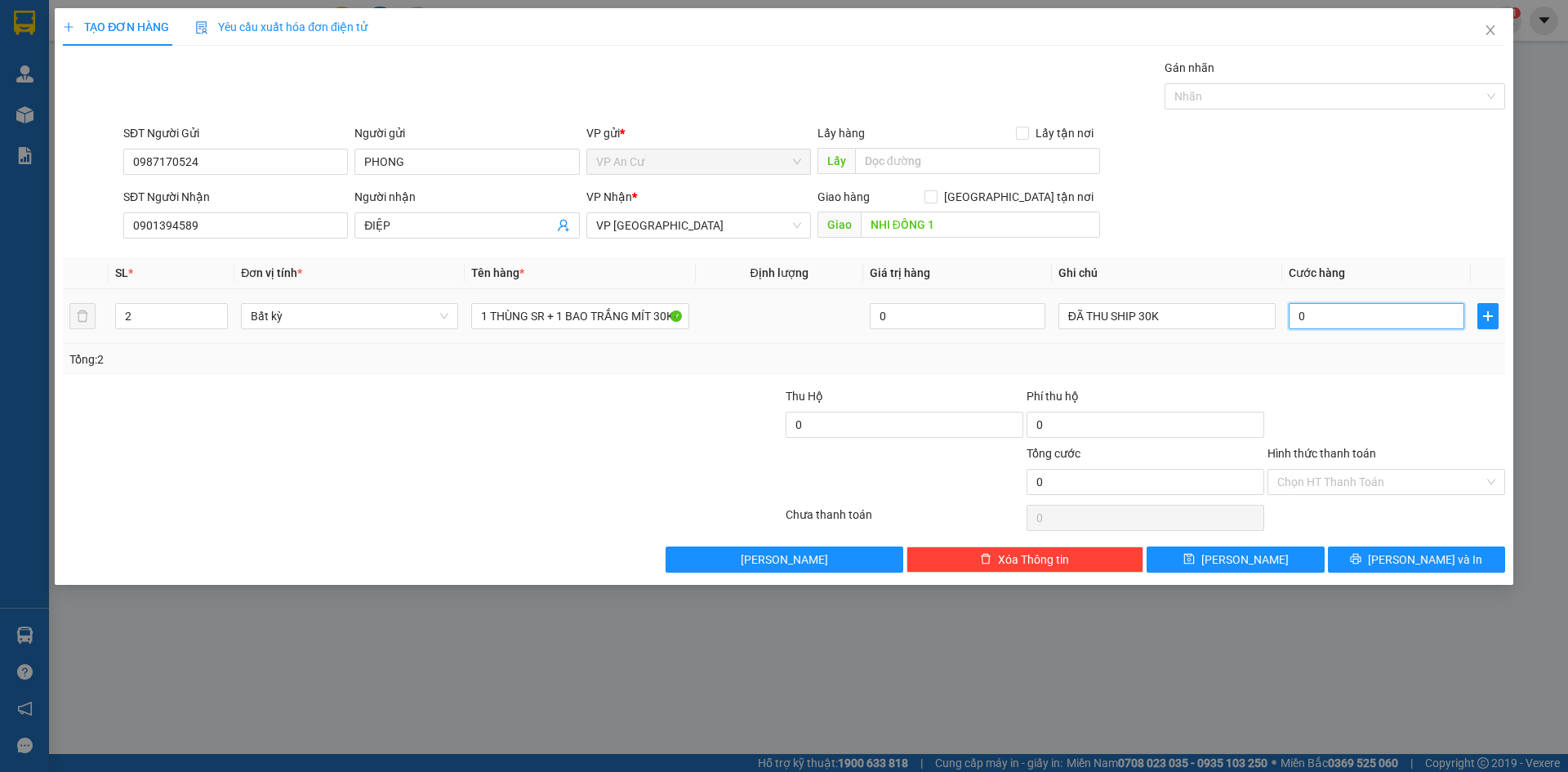
type input "9"
type input "90"
type input "90.000"
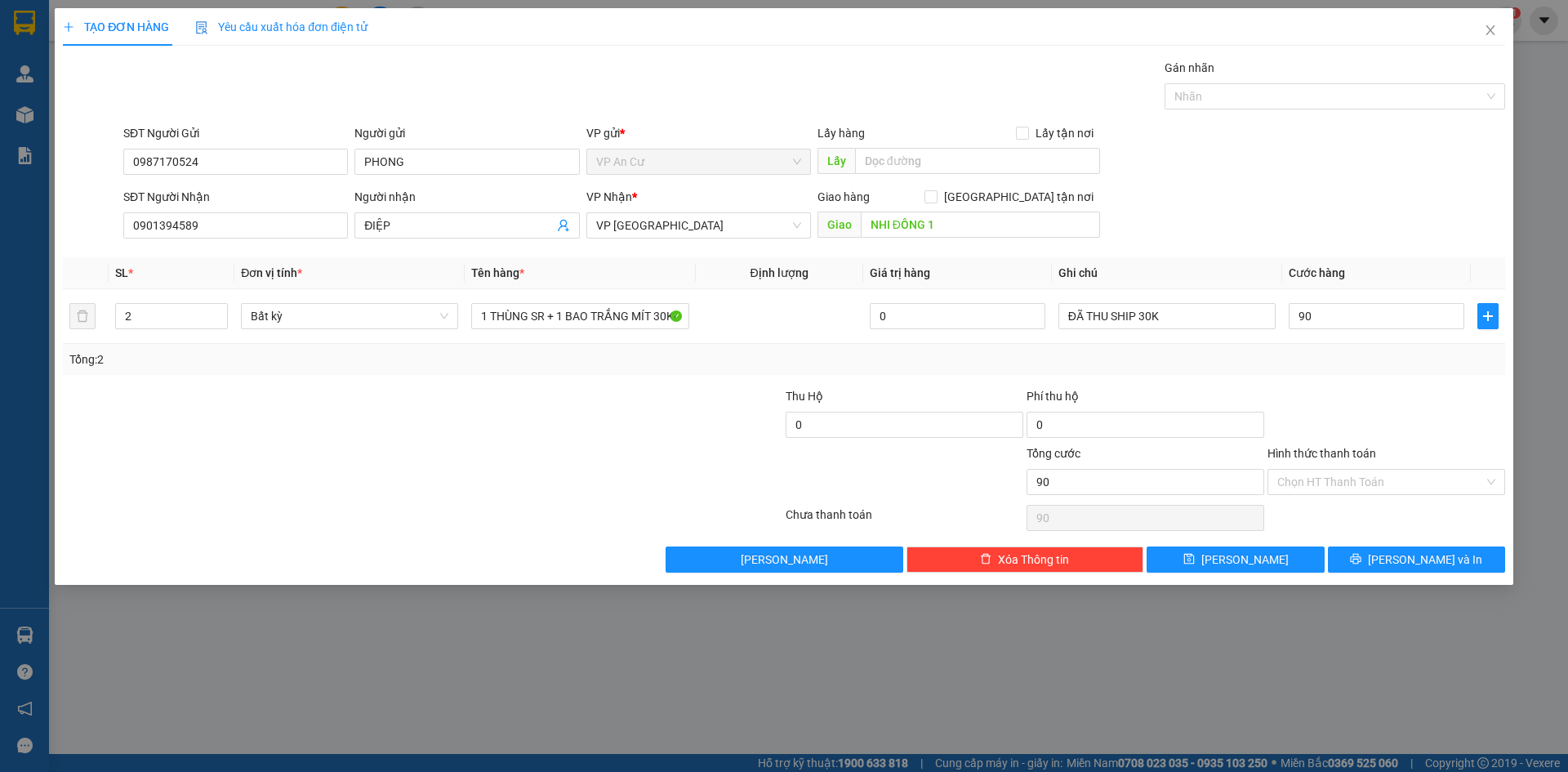
type input "90.000"
click at [1340, 368] on div "Tổng: 2" at bounding box center [784, 359] width 1429 height 18
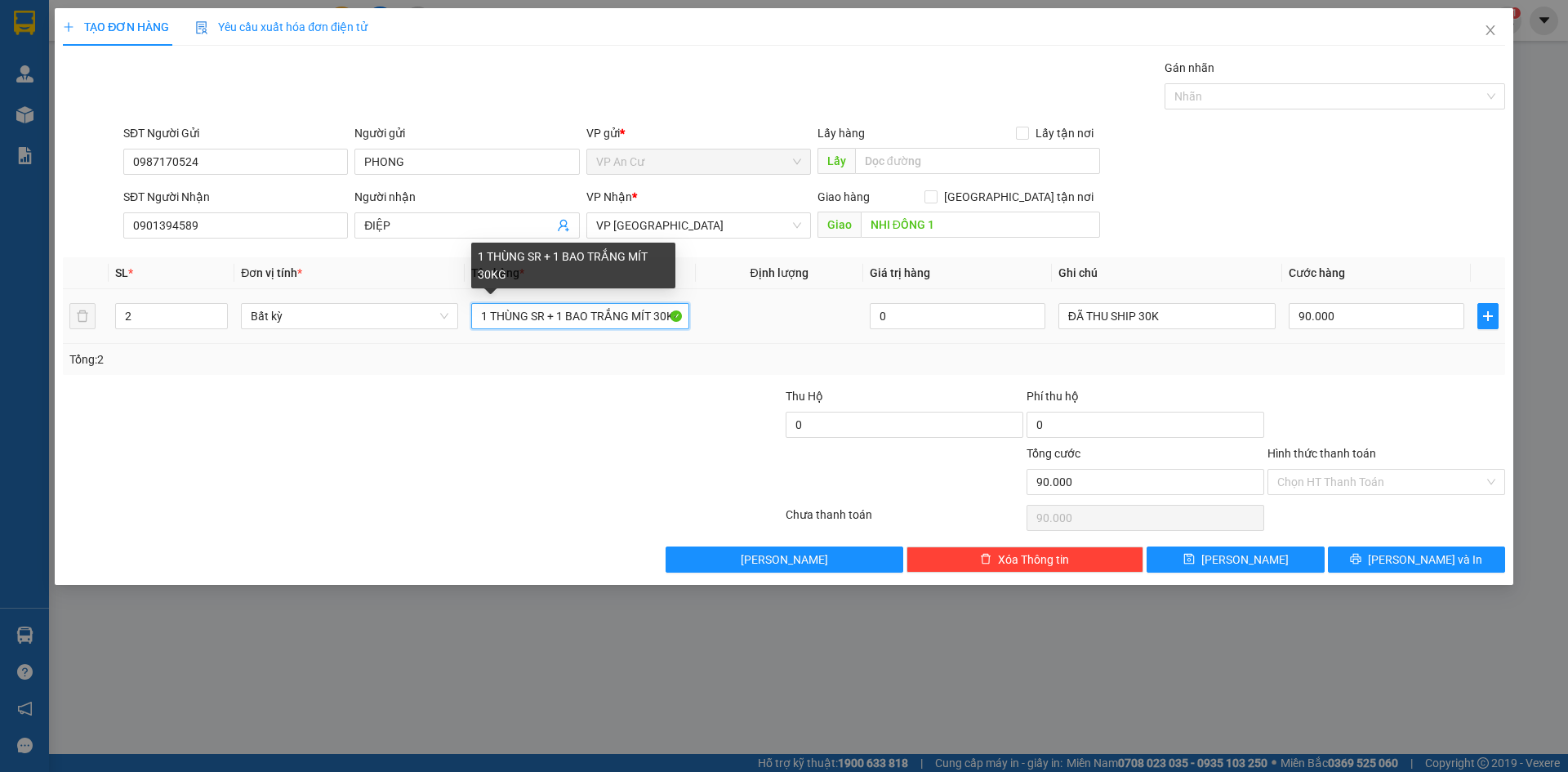
scroll to position [0, 3]
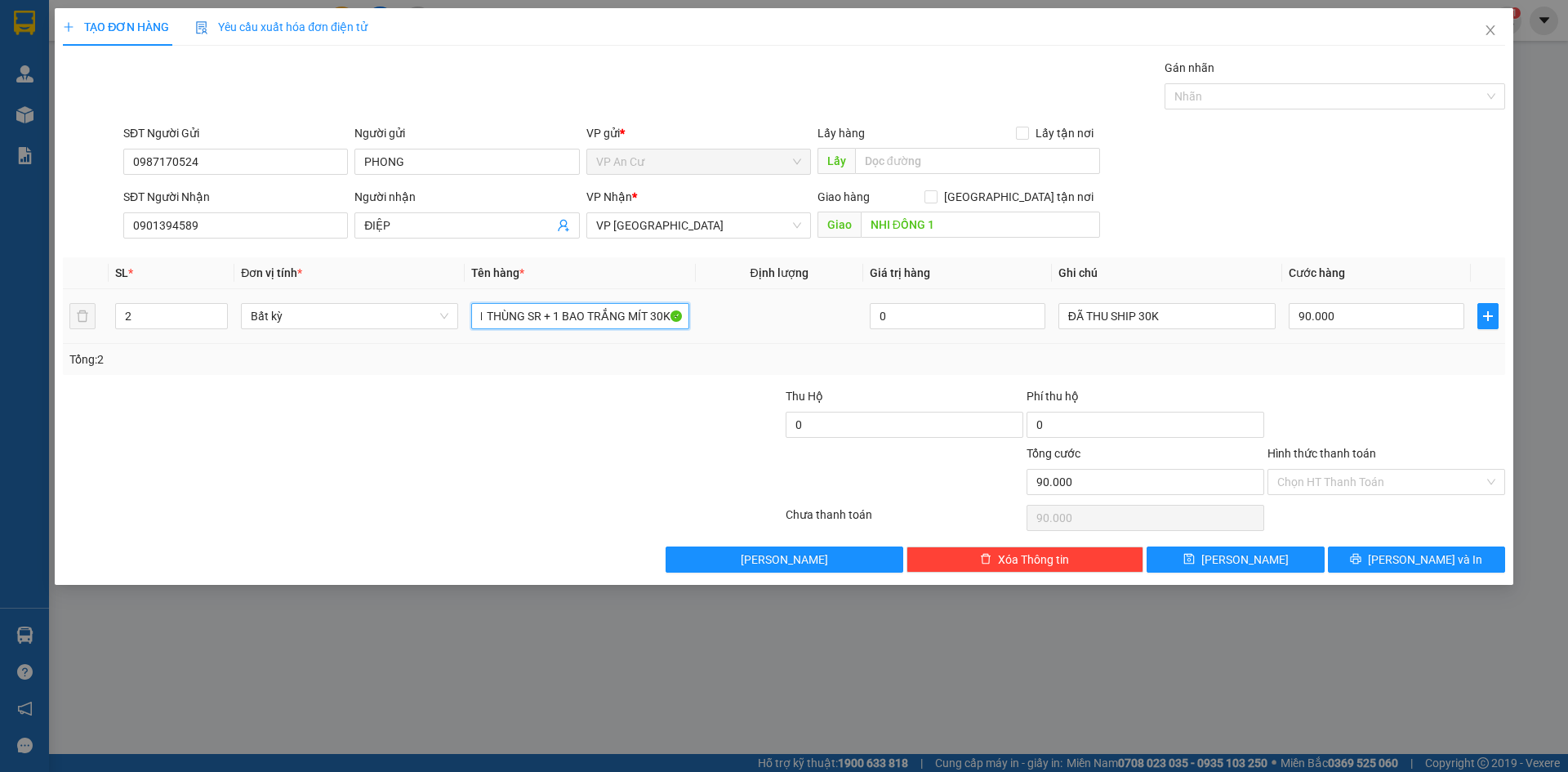
drag, startPoint x: 553, startPoint y: 317, endPoint x: 740, endPoint y: 321, distance: 187.0
click at [740, 321] on tr "2 Bất kỳ 1 THÙNG SR + 1 BAO TRẮNG MÍT 30KG 0 ĐÃ THU SHIP 30K 90.000" at bounding box center [783, 316] width 1442 height 55
click at [688, 361] on div "Tổng: 2" at bounding box center [784, 359] width 1429 height 18
click at [1241, 359] on div "Tổng: 2" at bounding box center [784, 359] width 1429 height 18
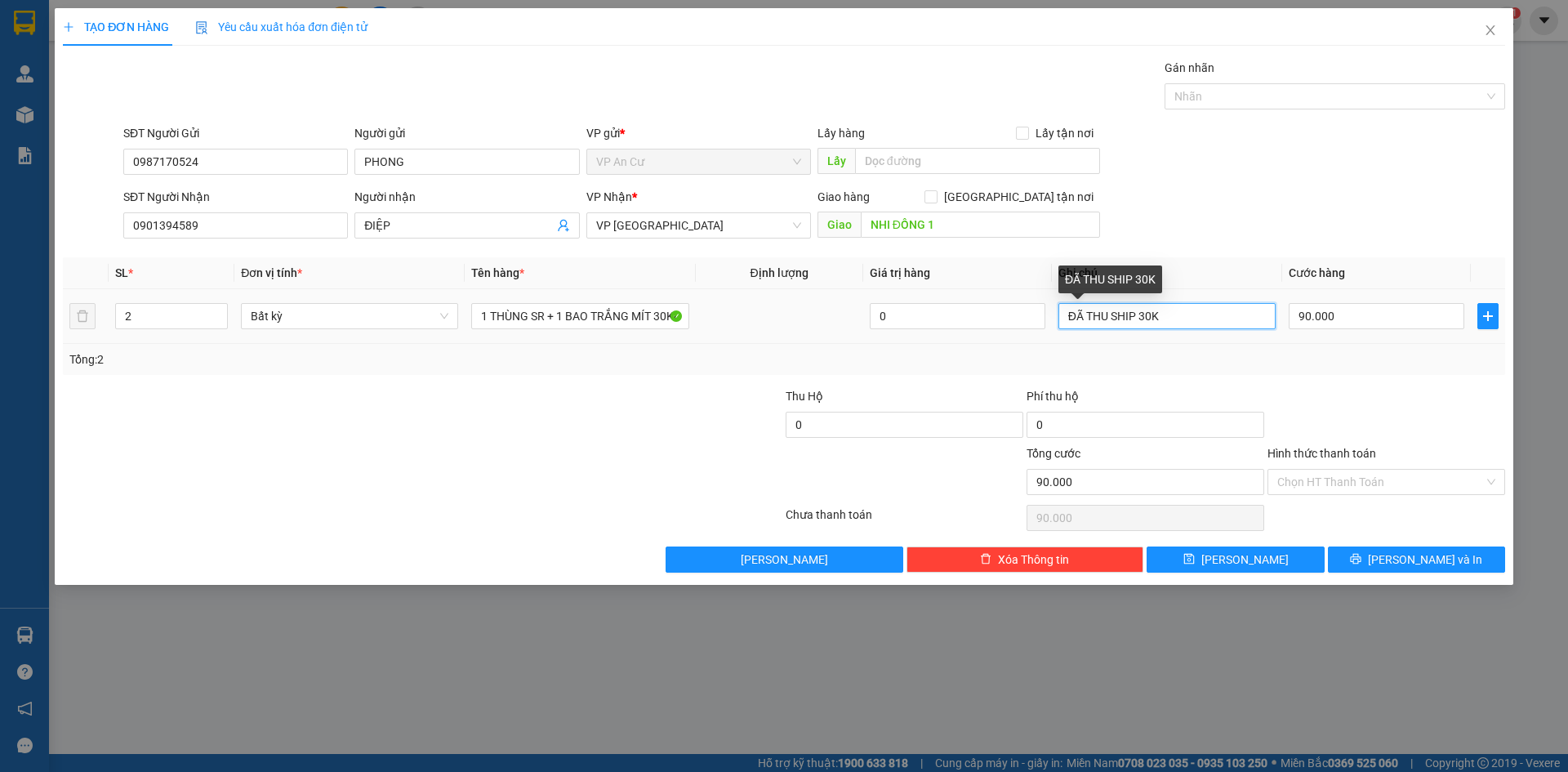
click at [1144, 321] on input "ĐÃ THU SHIP 30K" at bounding box center [1166, 315] width 217 height 26
click at [589, 376] on div "Transit Pickup Surcharge Ids Transit Deliver Surcharge Ids Transit Deliver Surc…" at bounding box center [783, 315] width 1442 height 513
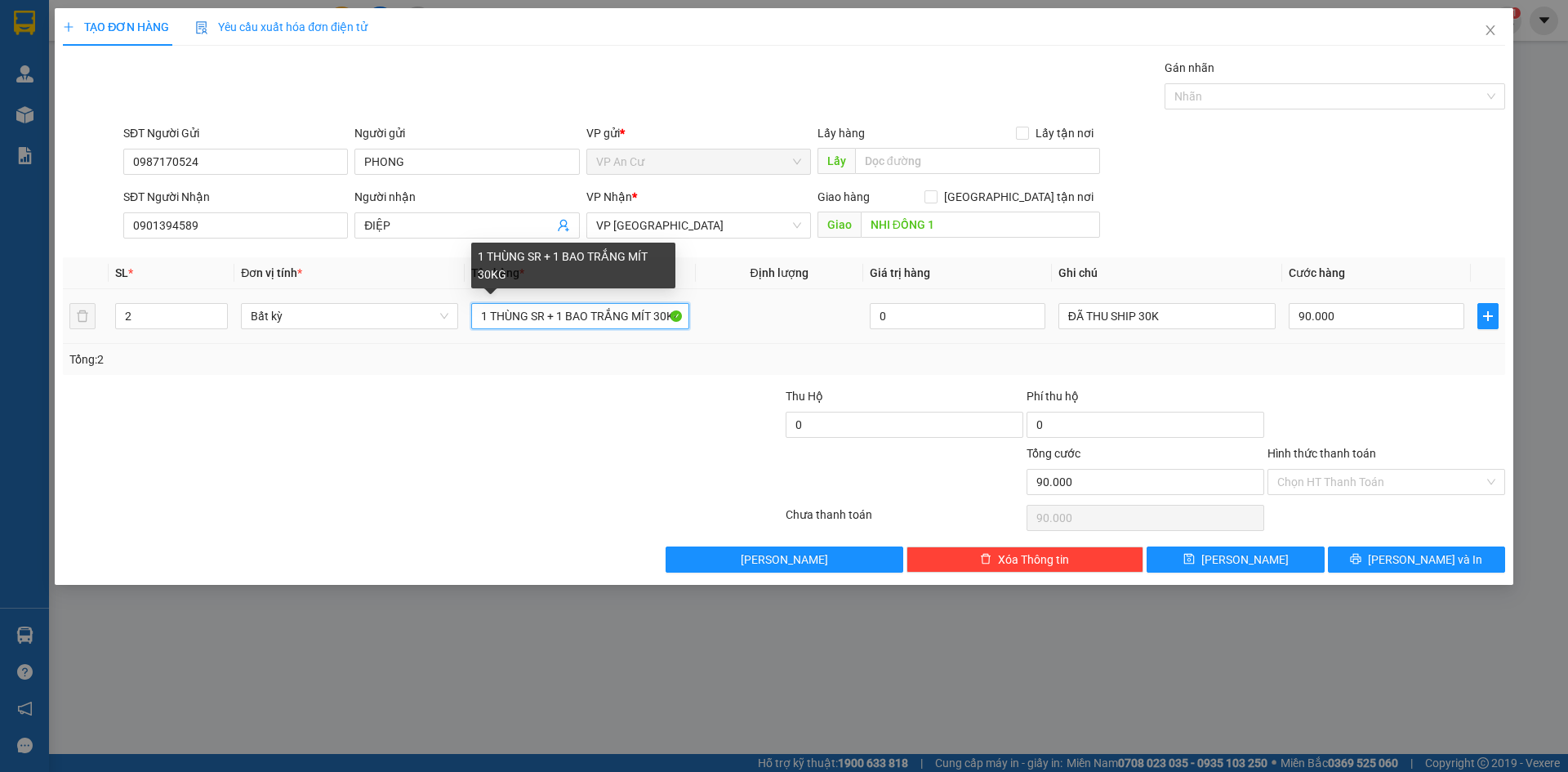
click at [536, 327] on input "1 THÙNG SR + 1 BAO TRẮNG MÍT 30KG" at bounding box center [579, 315] width 217 height 26
click at [583, 319] on input "1 THÙNG SR + 1 BAO TRẮNG MÍT 30KG" at bounding box center [579, 315] width 217 height 26
click at [593, 368] on div "Tổng: 2" at bounding box center [337, 359] width 535 height 18
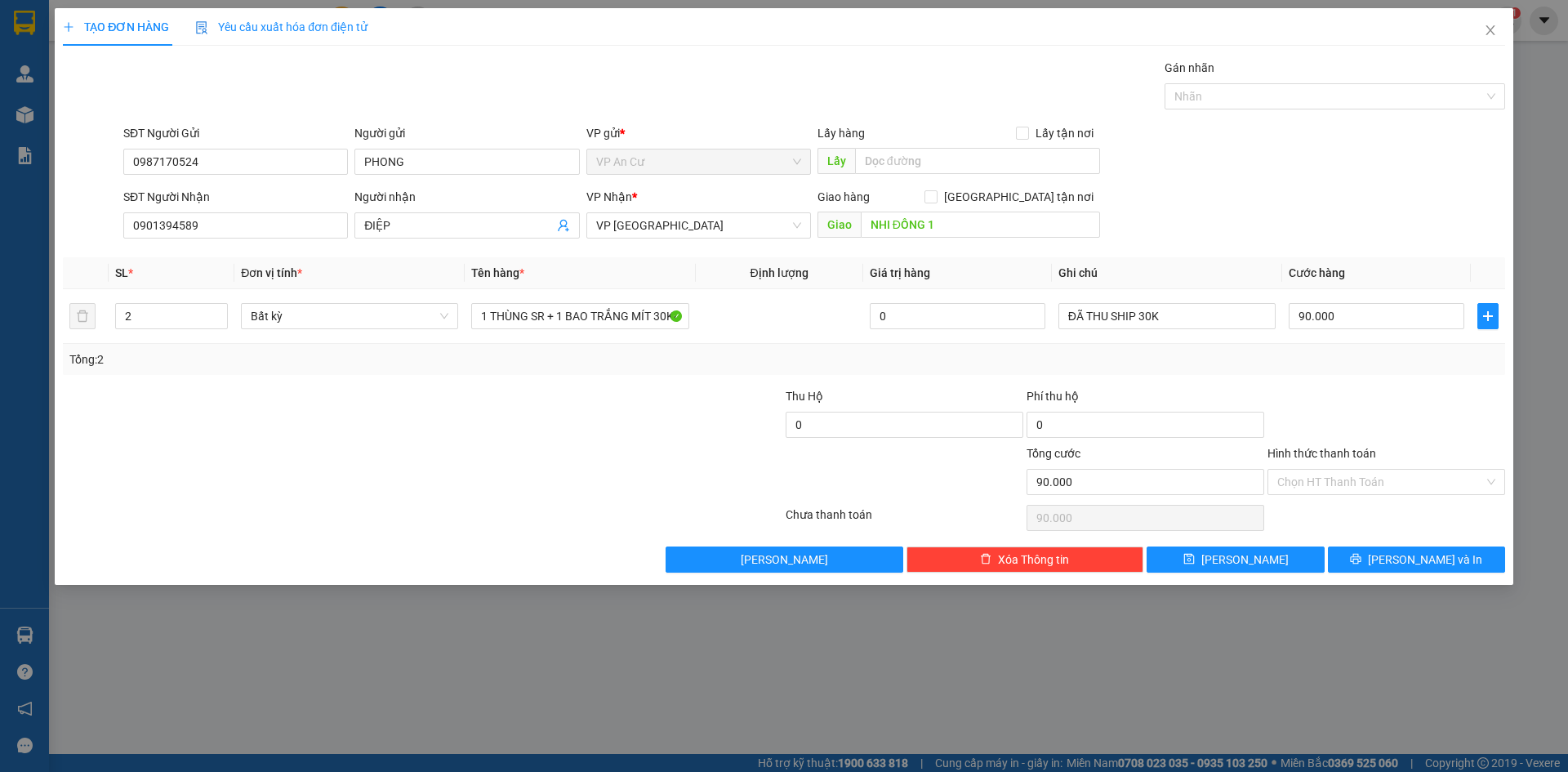
click at [593, 368] on div "Tổng: 2" at bounding box center [337, 359] width 535 height 18
click at [559, 317] on input "1 THÙNG SR + 1 BAO TRẮNG MÍT 30KG" at bounding box center [579, 315] width 217 height 26
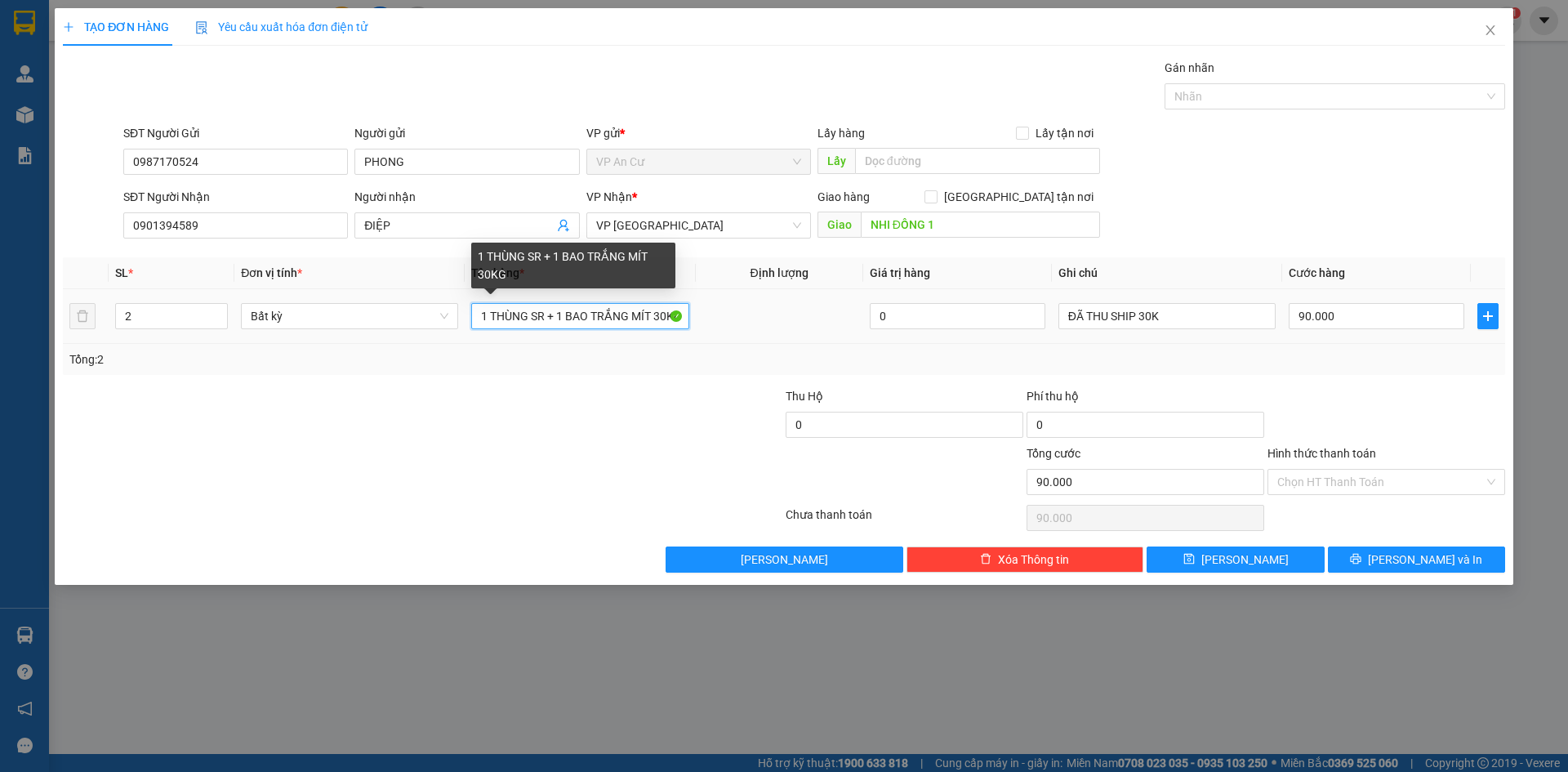
click at [559, 317] on input "1 THÙNG SR + 1 BAO TRẮNG MÍT 30KG" at bounding box center [579, 315] width 217 height 26
click at [567, 318] on input "1 THÙNG SR + 1 BAO TRẮNG MÍT 30KG" at bounding box center [579, 315] width 217 height 26
click at [562, 370] on div "Tổng: 2" at bounding box center [783, 359] width 1442 height 31
drag, startPoint x: 594, startPoint y: 320, endPoint x: 675, endPoint y: 317, distance: 81.1
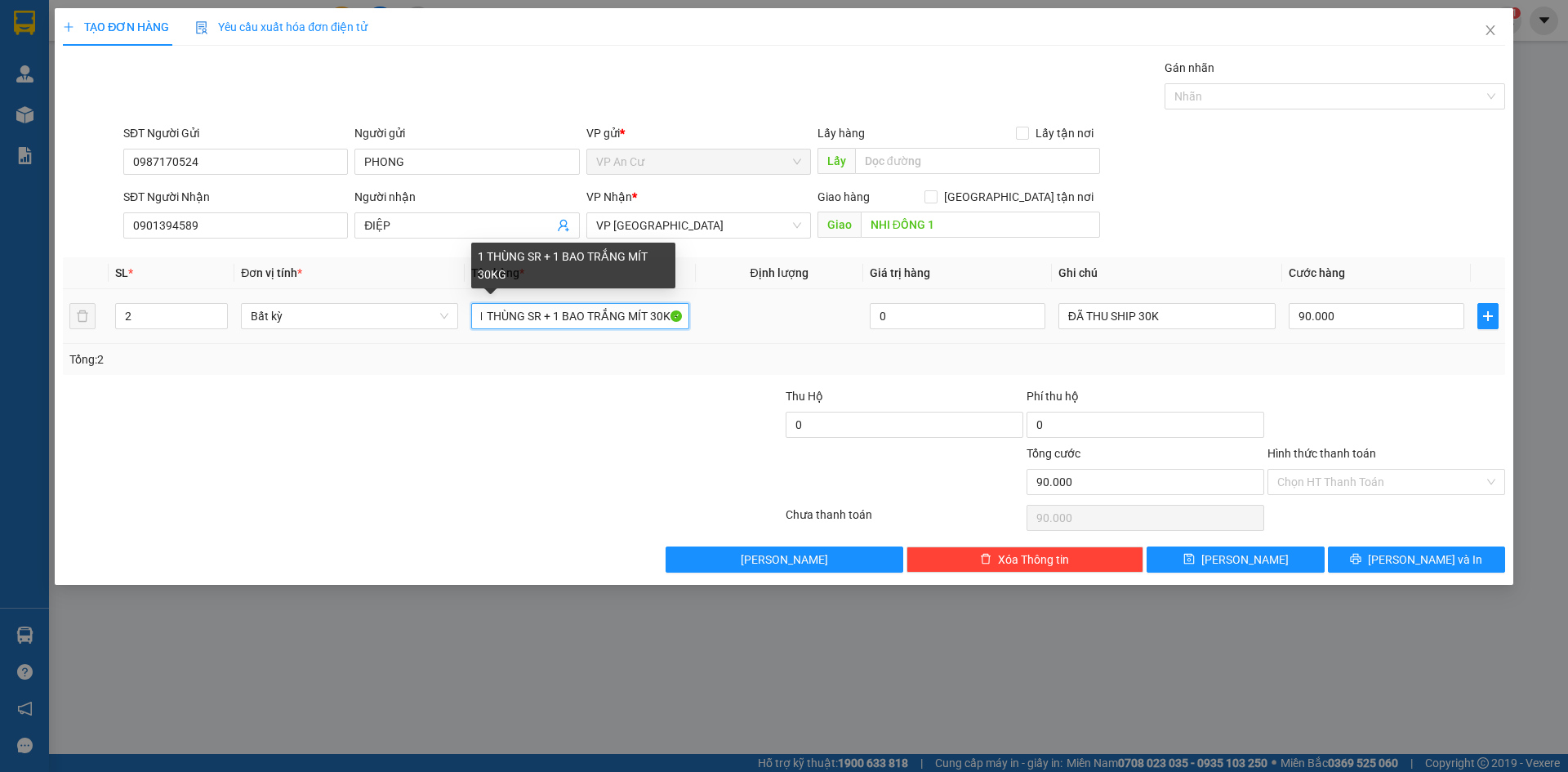
click at [675, 317] on input "1 THÙNG SR + 1 BAO TRẮNG MÍT 30KG" at bounding box center [579, 315] width 217 height 26
click at [627, 387] on div at bounding box center [663, 416] width 241 height 57
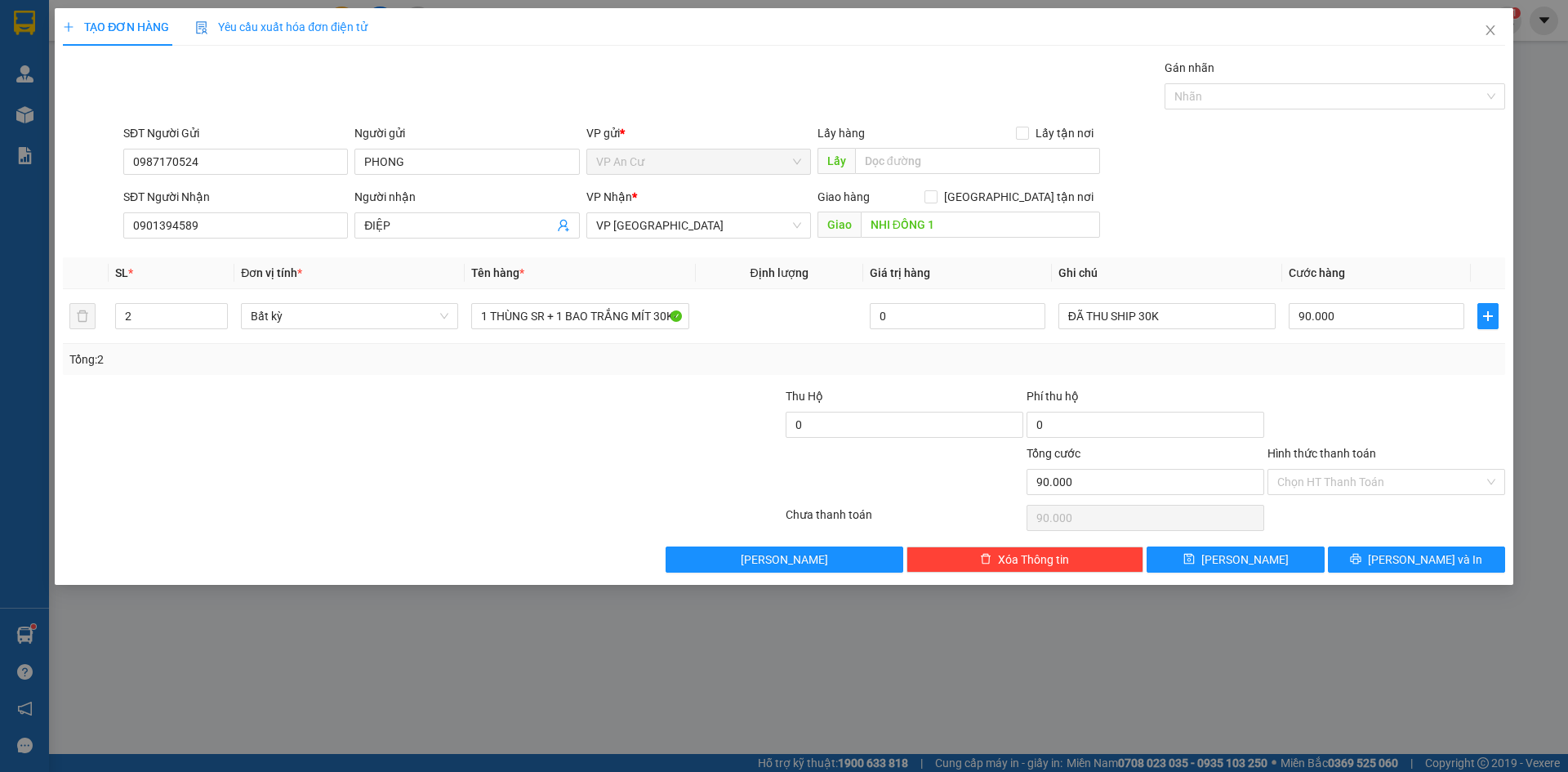
click at [1329, 390] on div at bounding box center [1386, 416] width 241 height 57
click at [1335, 321] on input "90.000" at bounding box center [1377, 315] width 176 height 26
click at [1354, 378] on div "Transit Pickup Surcharge Ids Transit Deliver Surcharge Ids Transit Deliver Surc…" at bounding box center [783, 315] width 1442 height 513
click at [1353, 319] on input "90.000" at bounding box center [1377, 315] width 176 height 26
click at [1354, 345] on div "Tổng: 2" at bounding box center [783, 359] width 1442 height 31
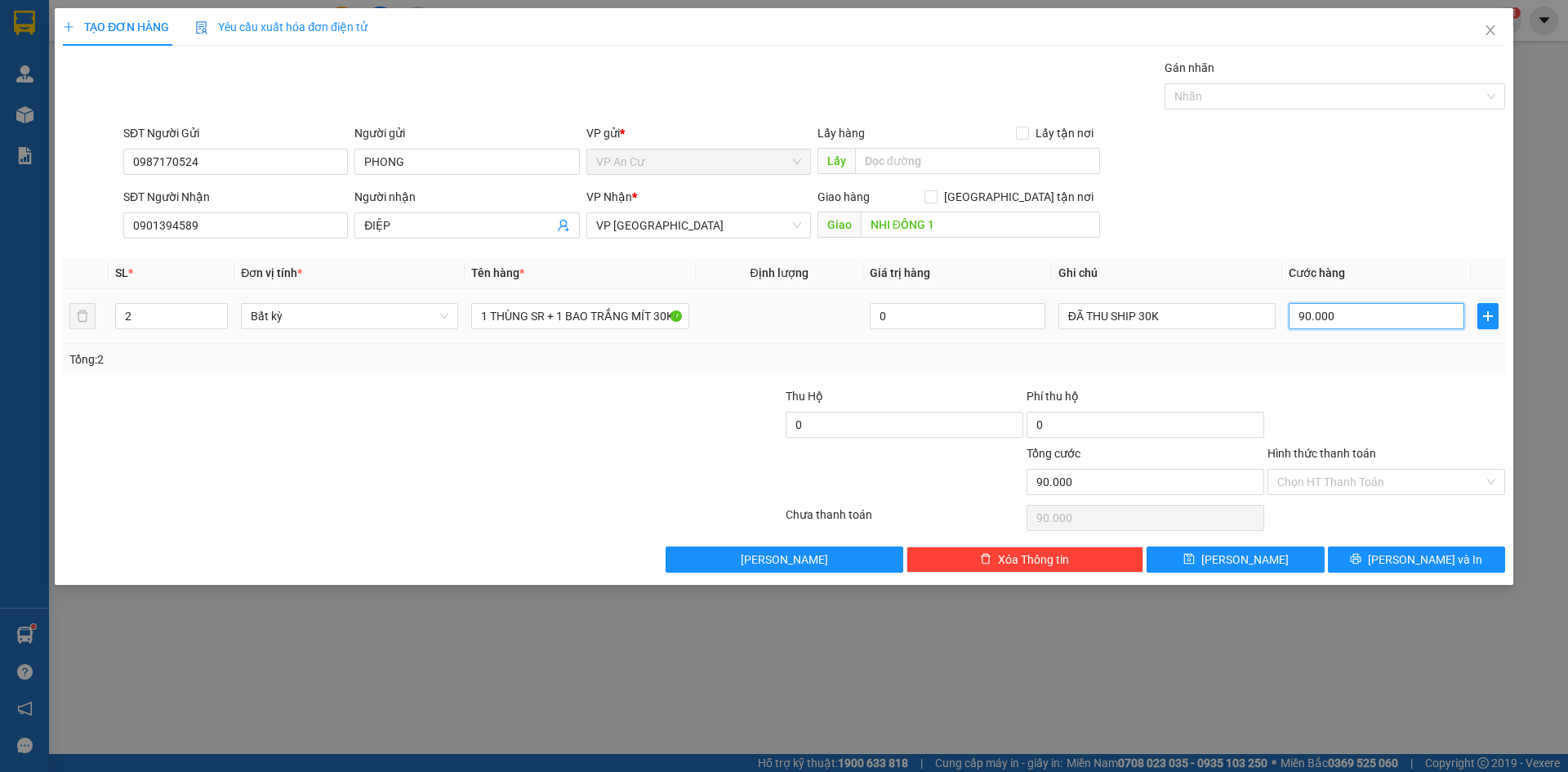
click at [1312, 307] on input "90.000" at bounding box center [1377, 315] width 176 height 26
type input "1"
type input "11"
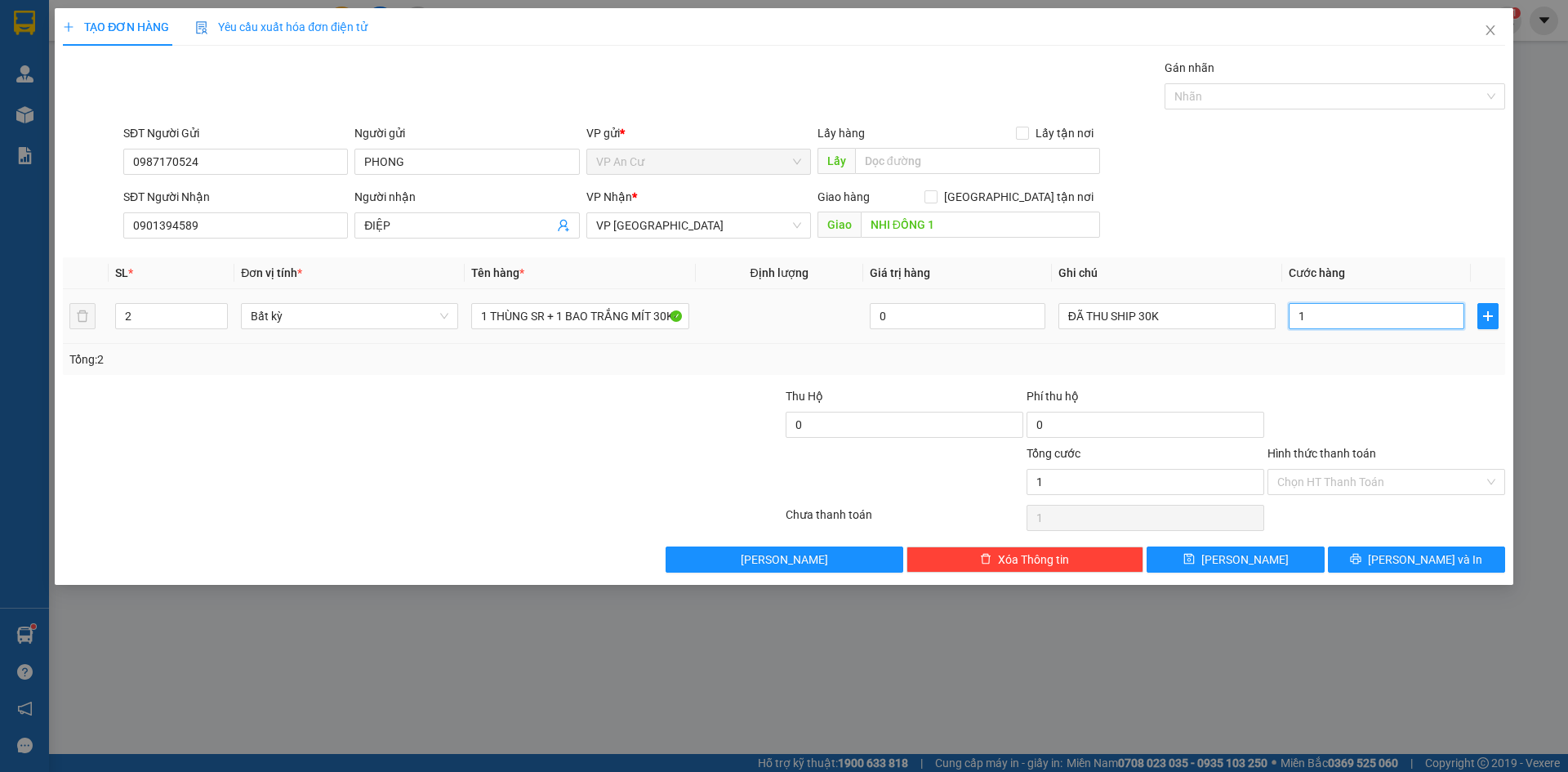
type input "11"
type input "110"
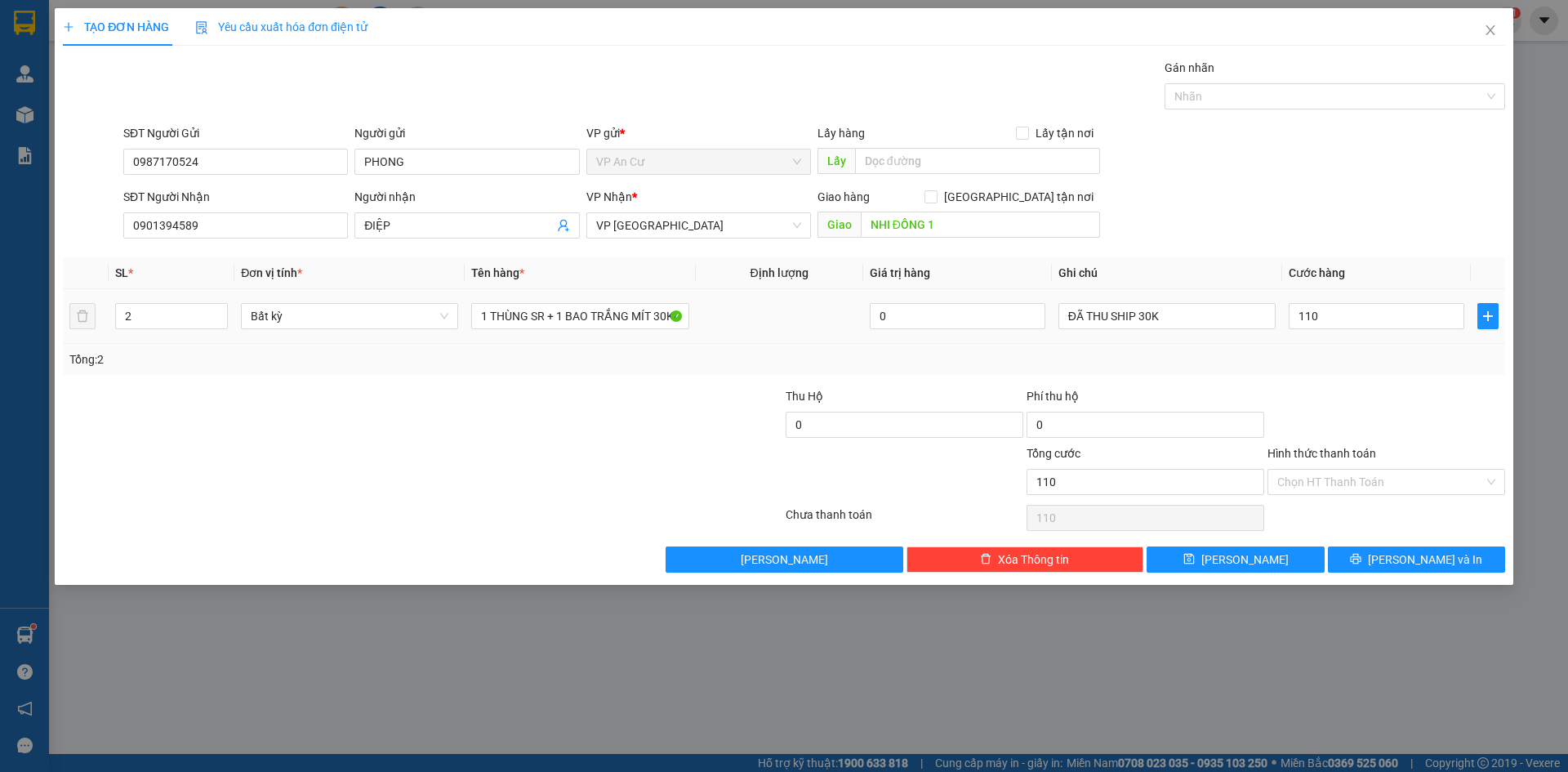
type input "110.000"
click at [1319, 342] on td "110.000" at bounding box center [1376, 316] width 189 height 55
click at [1351, 489] on input "Hình thức thanh toán" at bounding box center [1380, 481] width 206 height 25
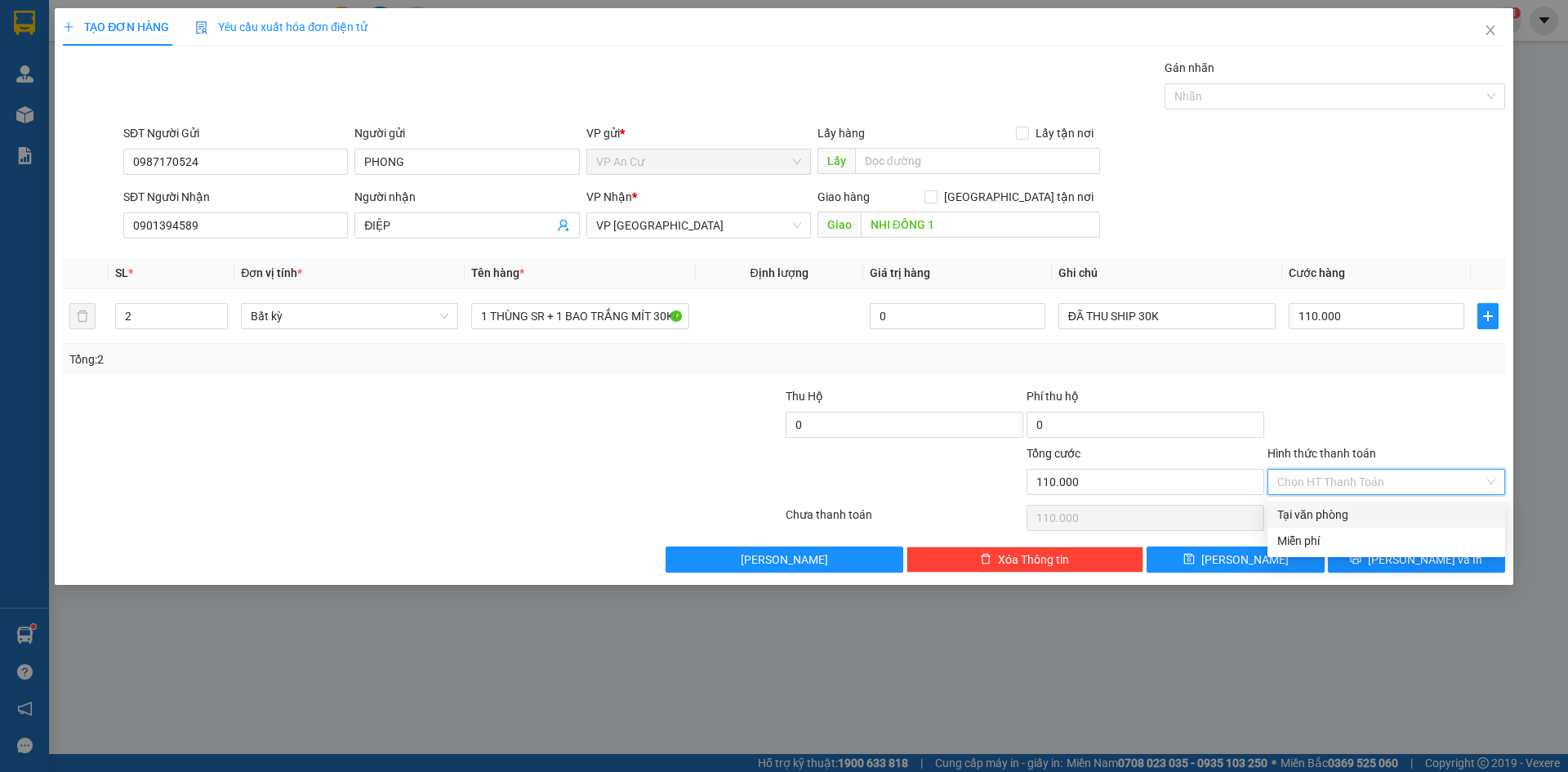
click at [1353, 517] on div "Tại văn phòng" at bounding box center [1386, 514] width 218 height 18
type input "0"
click at [1397, 570] on button "[PERSON_NAME] và In" at bounding box center [1417, 559] width 178 height 26
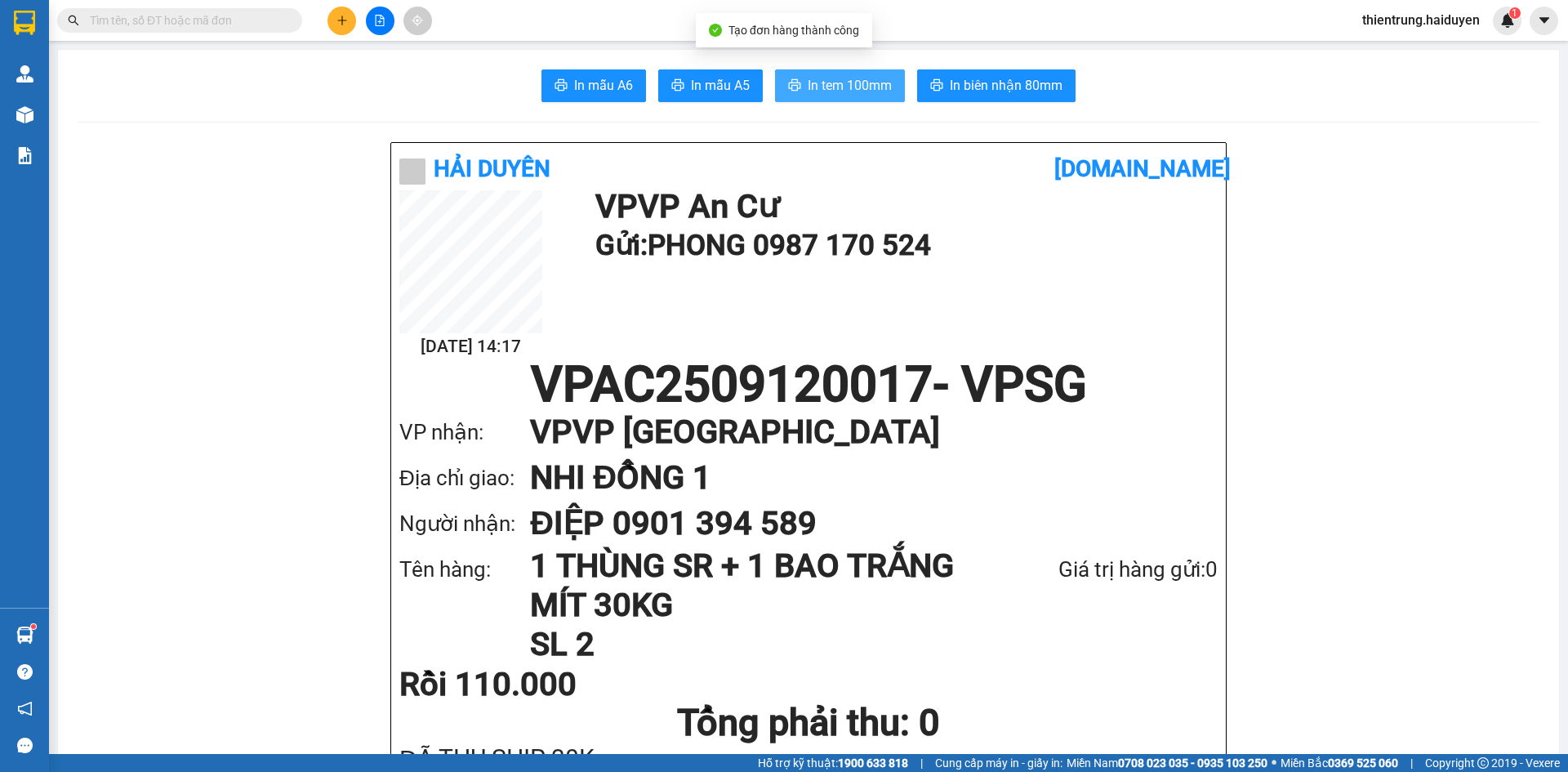
click at [830, 83] on span "In tem 100mm" at bounding box center [849, 85] width 84 height 20
click at [1114, 476] on h1 "NHI ĐỒNG 1" at bounding box center [858, 478] width 655 height 46
click at [1111, 518] on h1 "ĐIỆP 0901 394 589" at bounding box center [858, 523] width 655 height 46
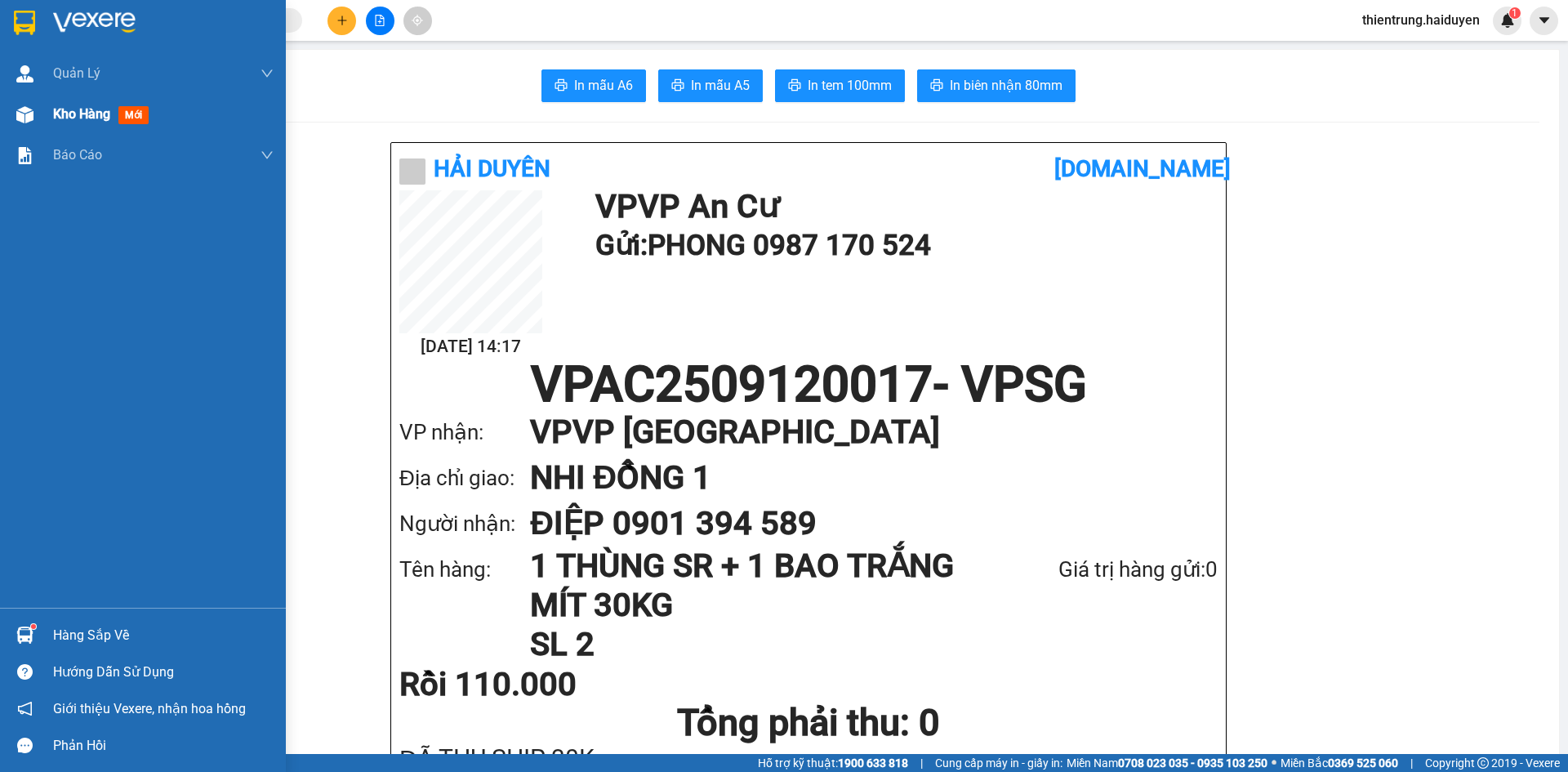
click at [53, 121] on span "Kho hàng" at bounding box center [82, 114] width 58 height 15
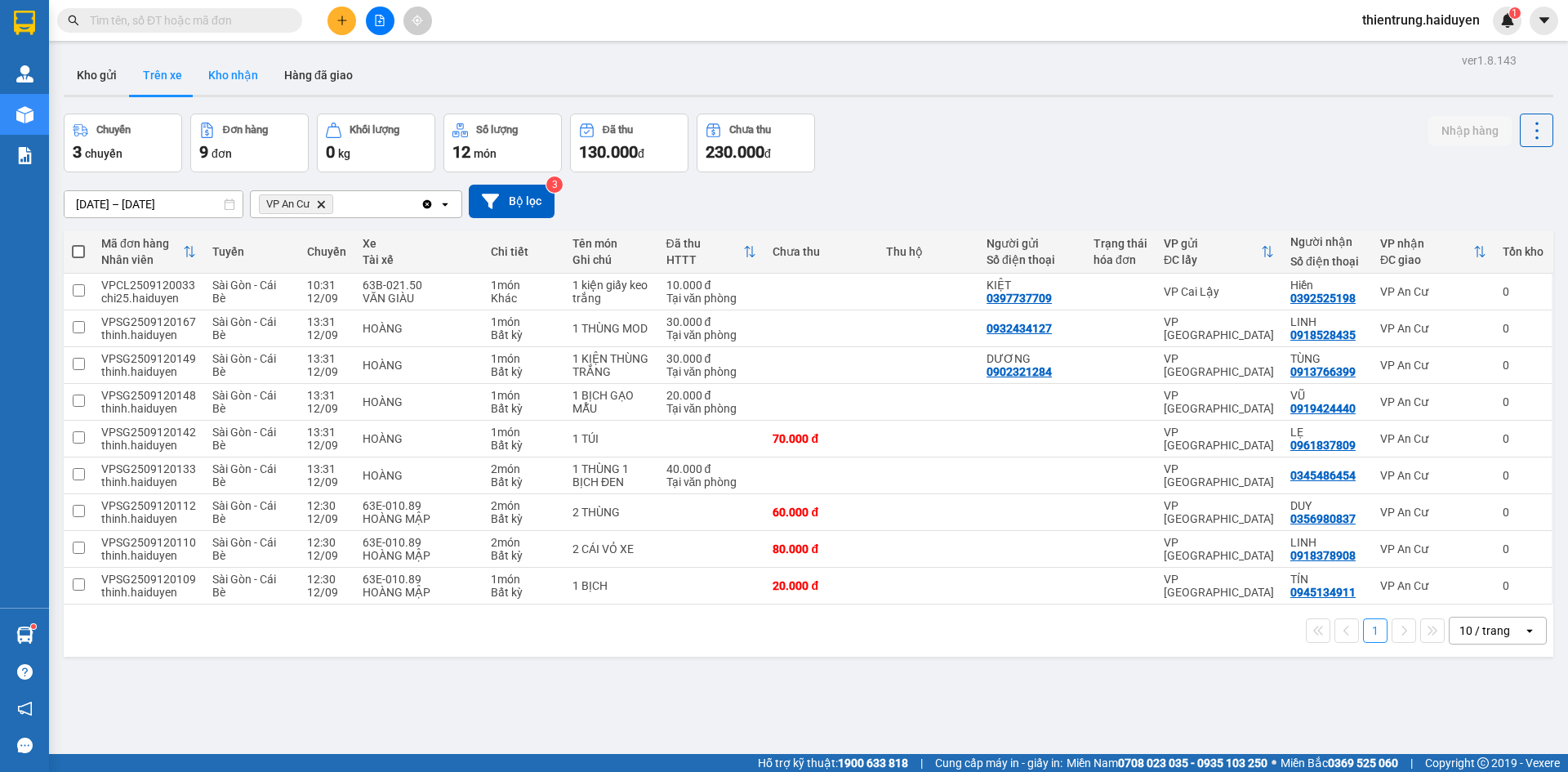
click at [240, 79] on button "Kho nhận" at bounding box center [233, 75] width 76 height 39
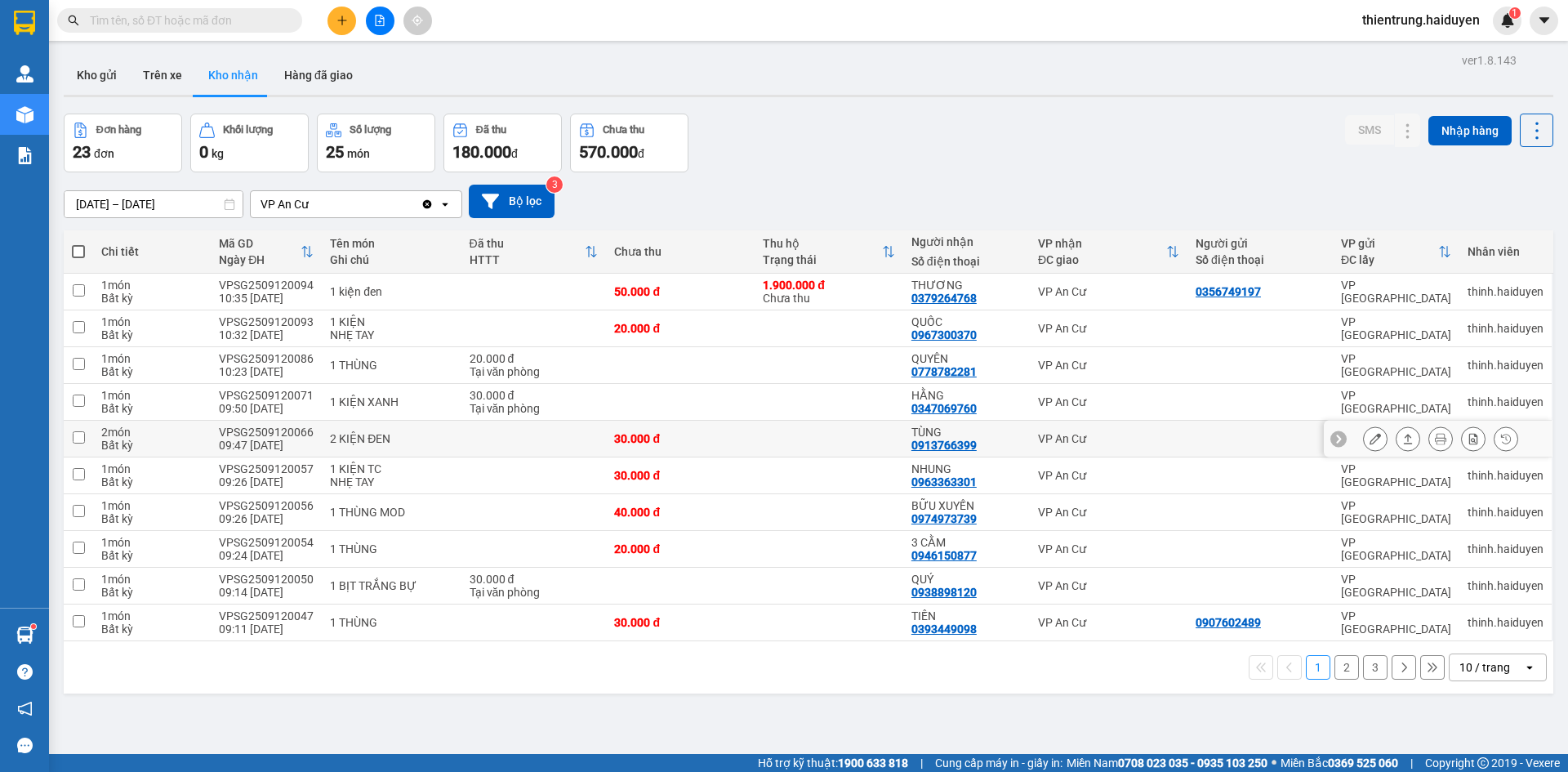
click at [1429, 441] on button at bounding box center [1440, 439] width 23 height 29
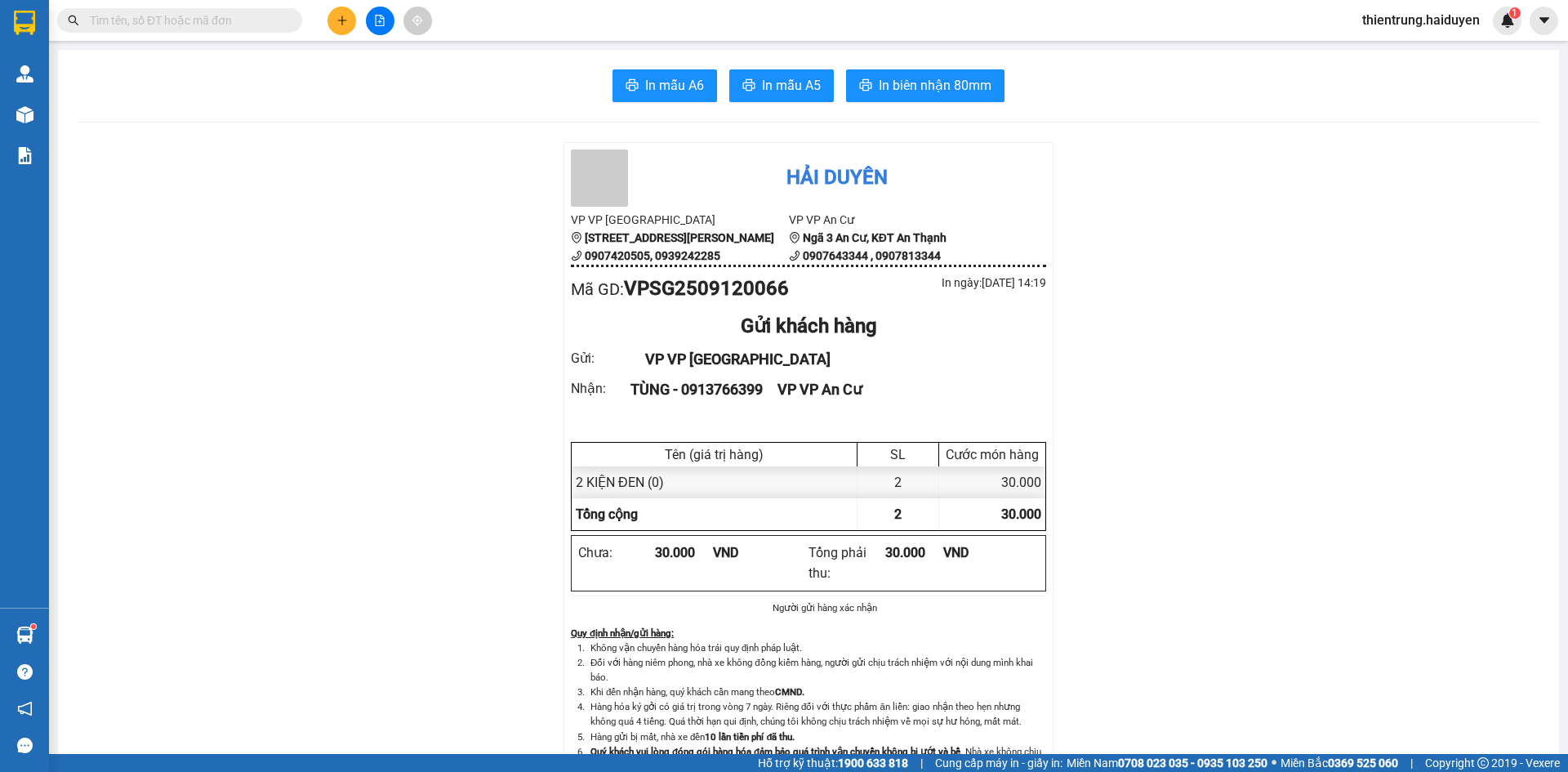
drag, startPoint x: 1484, startPoint y: 379, endPoint x: 1462, endPoint y: 374, distance: 22.6
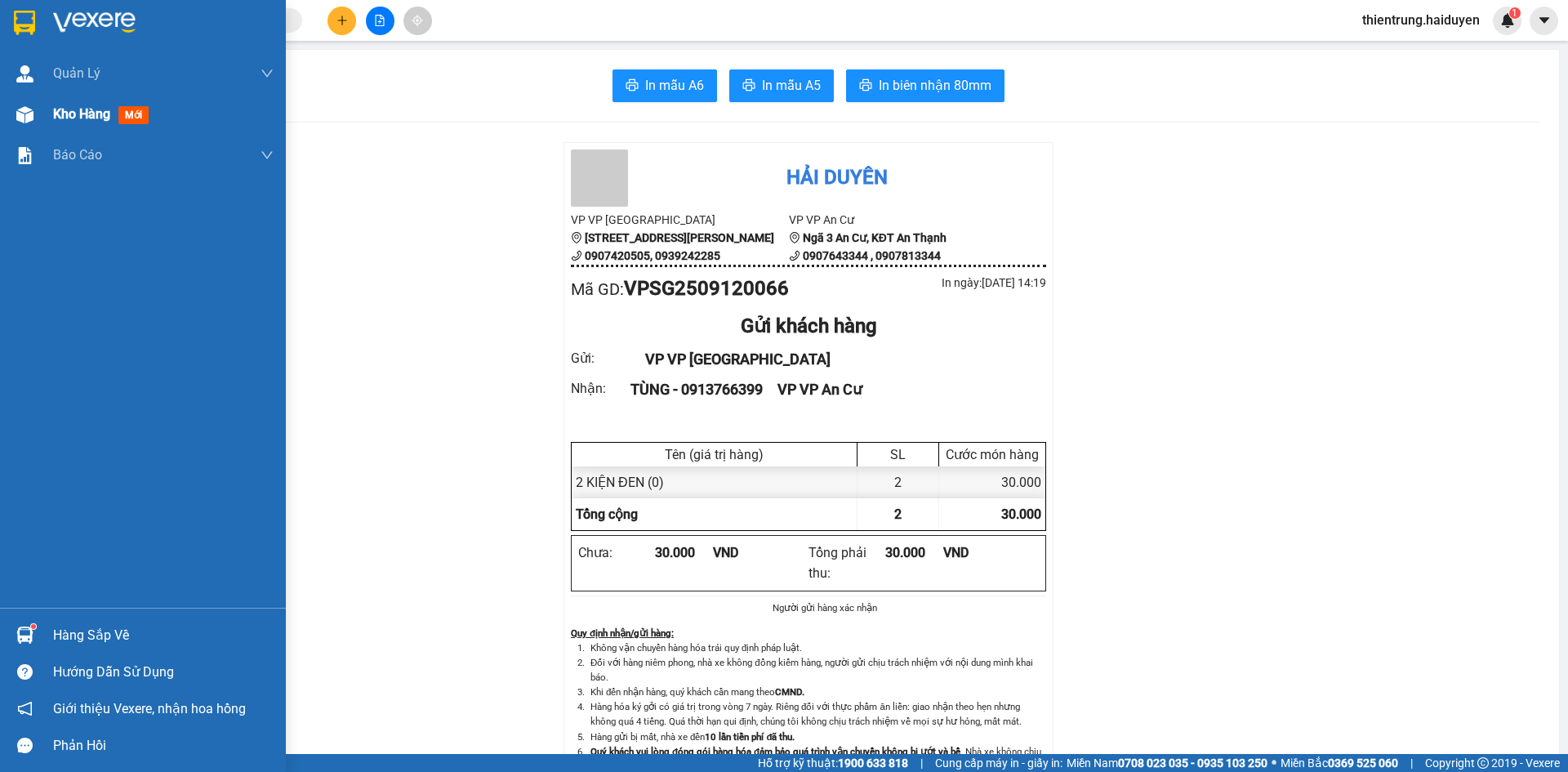
click at [61, 122] on span "Kho hàng" at bounding box center [82, 114] width 58 height 15
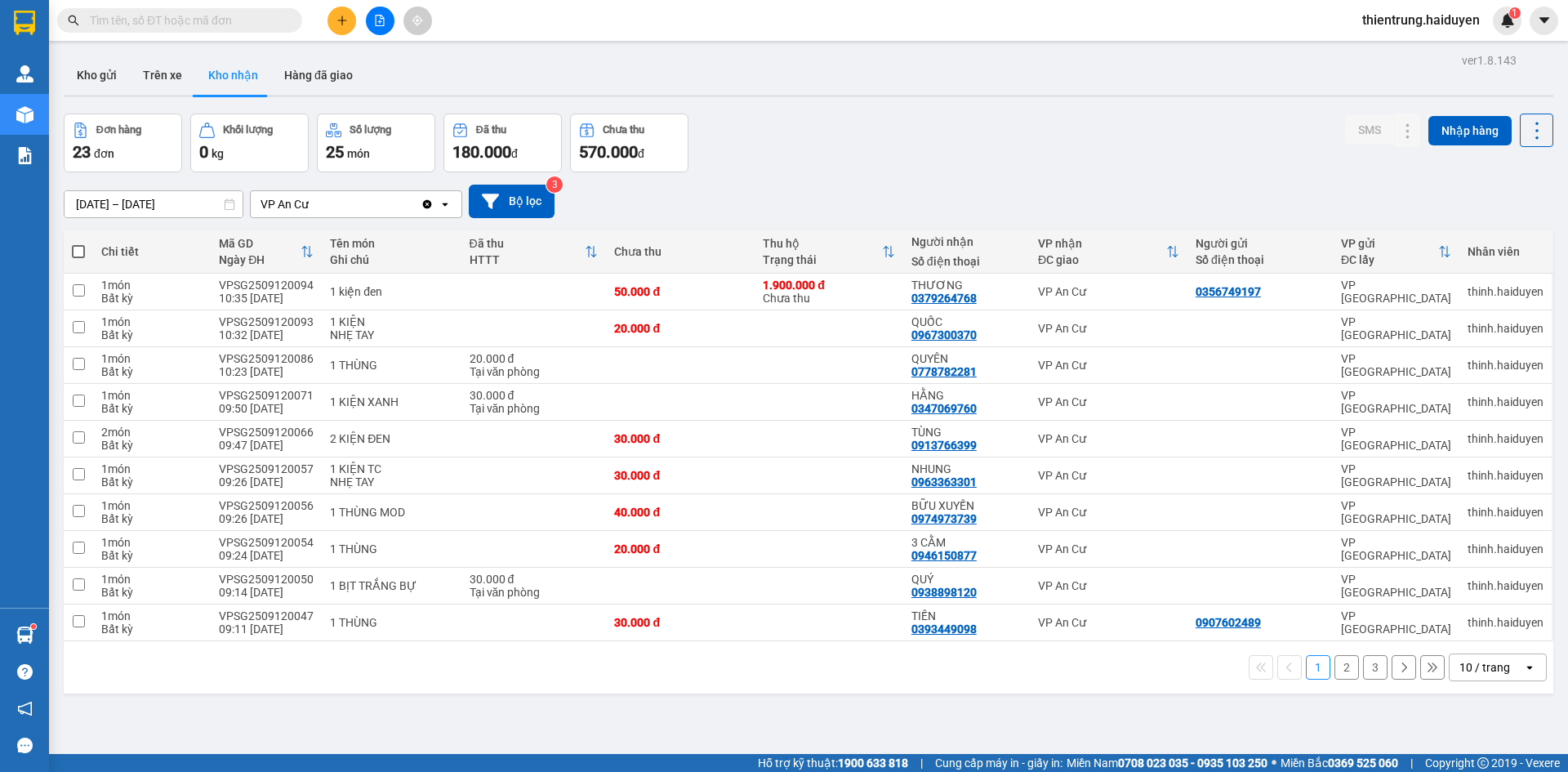
click at [937, 114] on div "Đơn hàng 23 đơn Khối lượng 0 kg Số lượng 25 món Đã thu 180.000 đ Chưa thu 570.0…" at bounding box center [808, 143] width 1489 height 59
click at [162, 79] on button "Trên xe" at bounding box center [162, 75] width 65 height 39
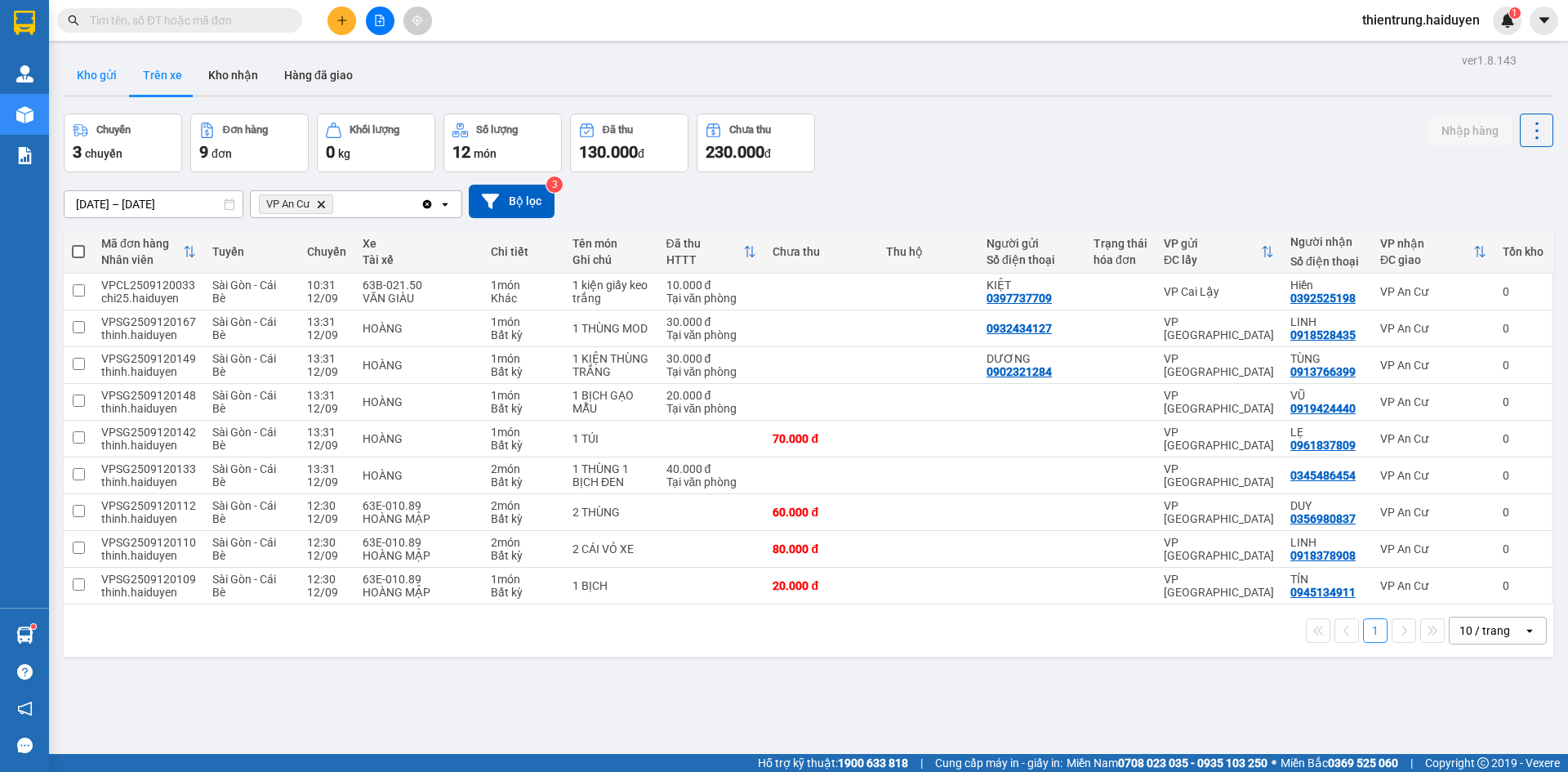
click at [105, 82] on button "Kho gửi" at bounding box center [96, 75] width 66 height 39
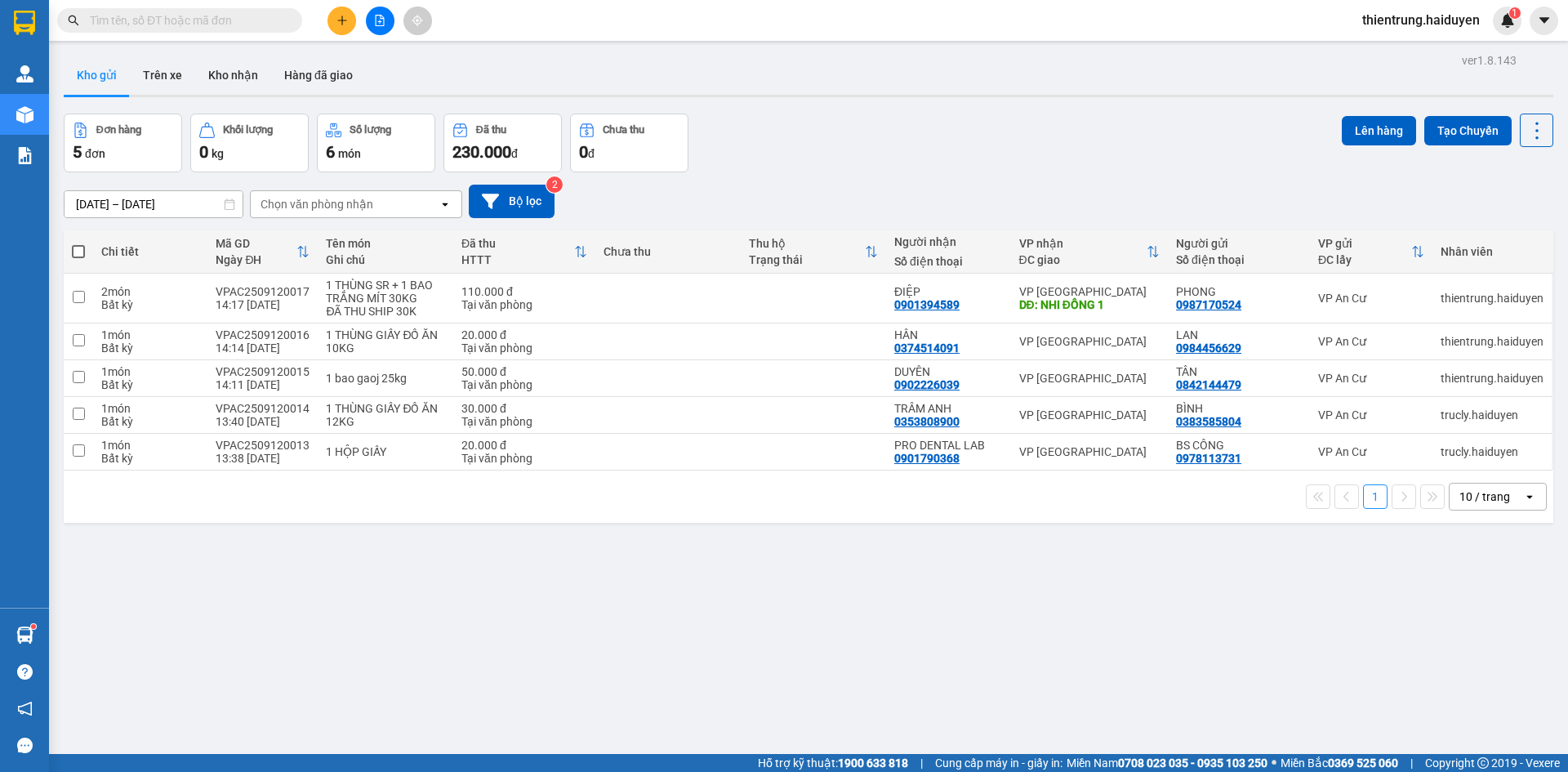
click at [1466, 641] on div "ver 1.8.143 Kho gửi Trên xe Kho nhận Hàng đã giao Đơn hàng 5 đơn Khối lượng 0 k…" at bounding box center [809, 435] width 1503 height 772
click at [146, 66] on button "Trên xe" at bounding box center [162, 75] width 65 height 39
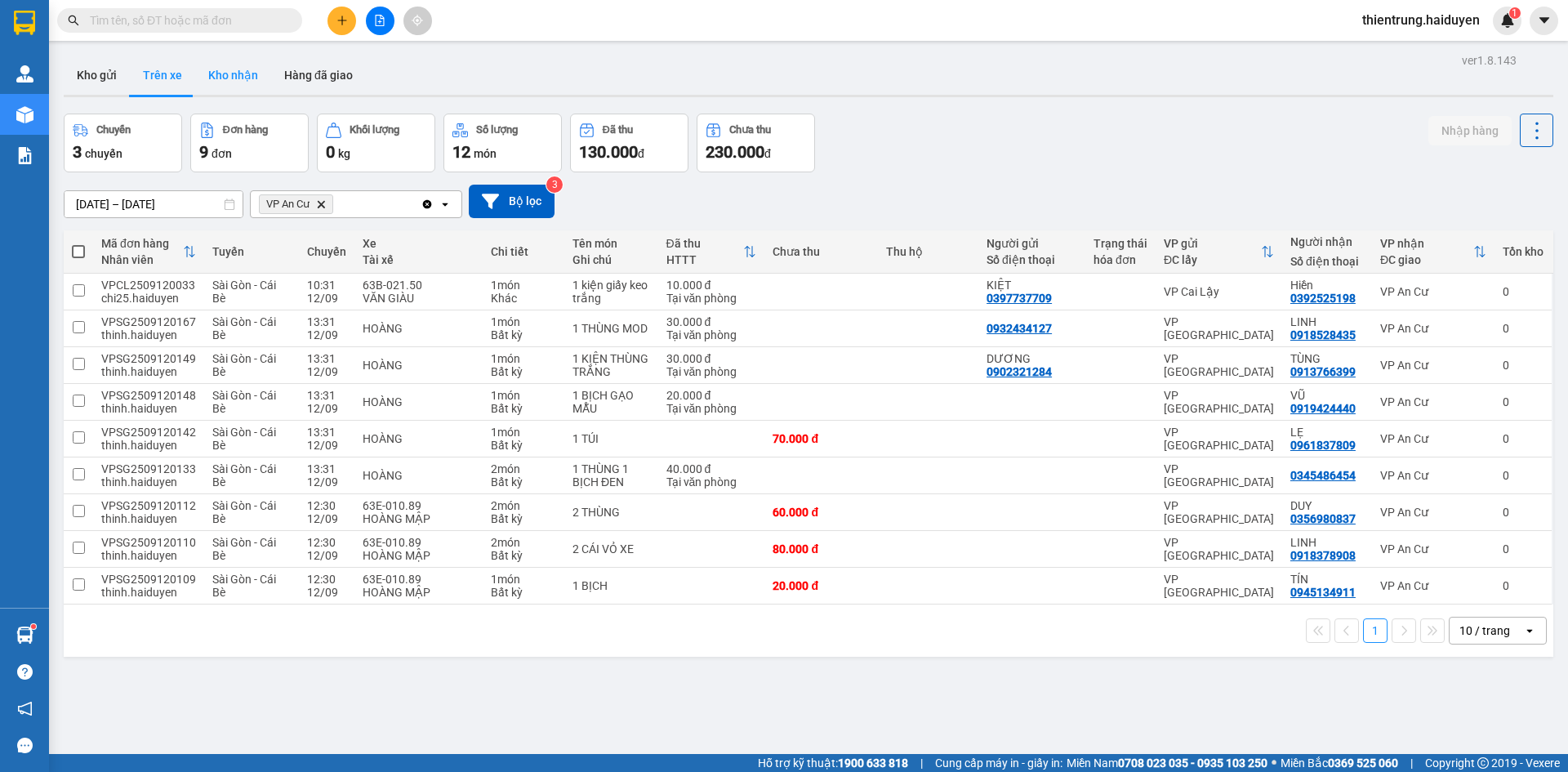
click at [234, 83] on button "Kho nhận" at bounding box center [233, 75] width 76 height 39
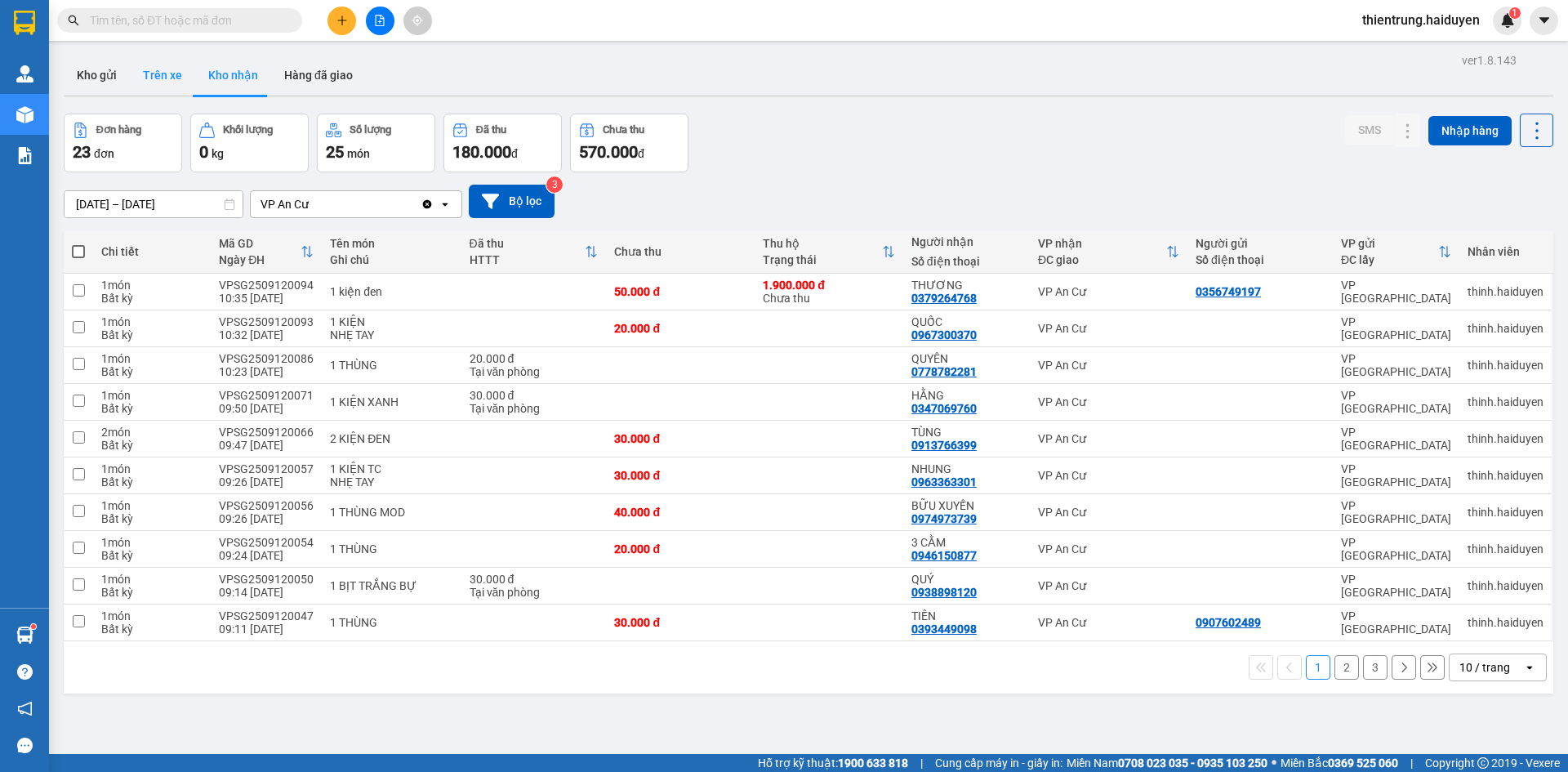
click at [158, 77] on button "Trên xe" at bounding box center [162, 75] width 65 height 39
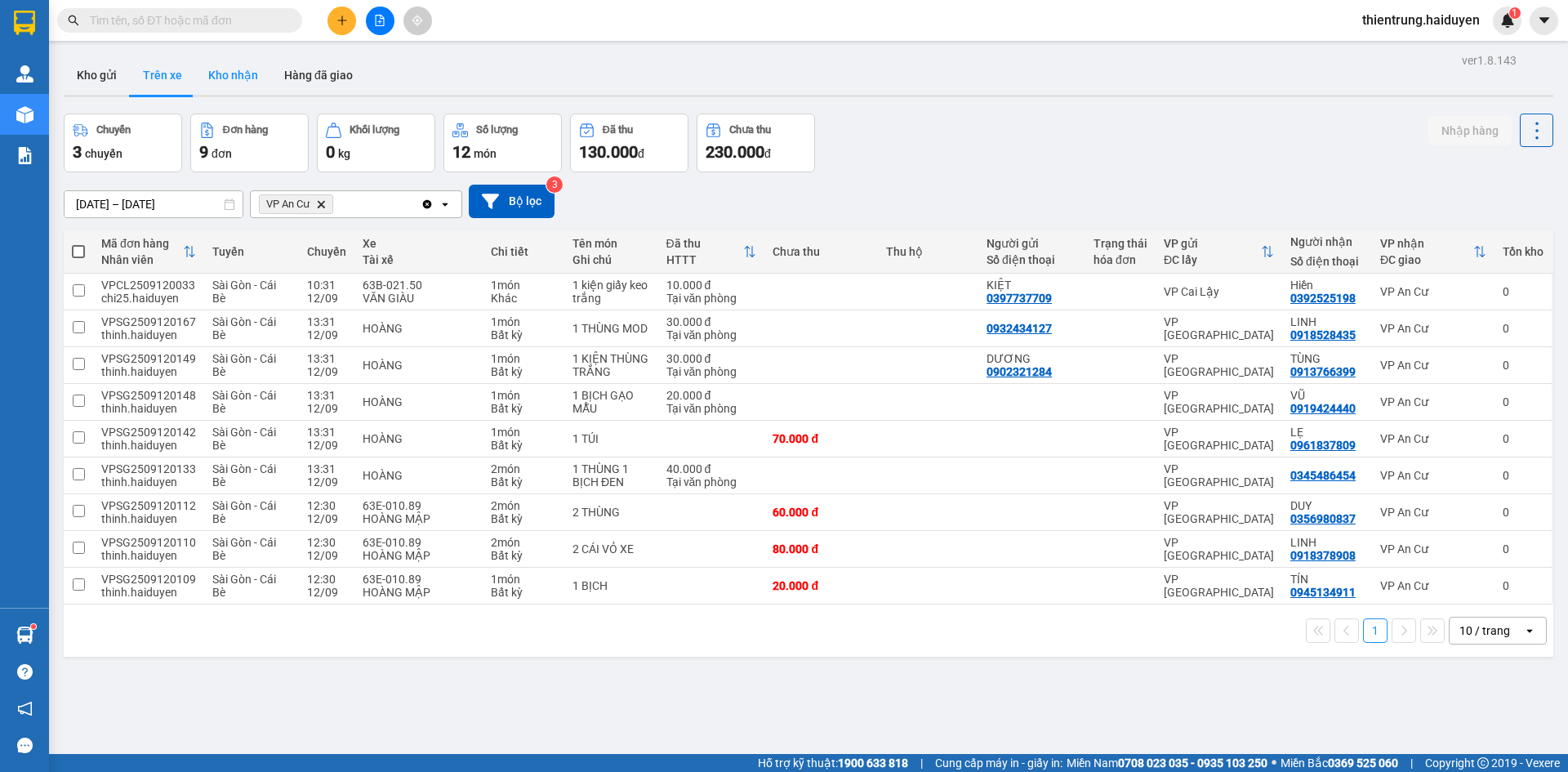
click at [228, 69] on button "Kho nhận" at bounding box center [233, 75] width 76 height 39
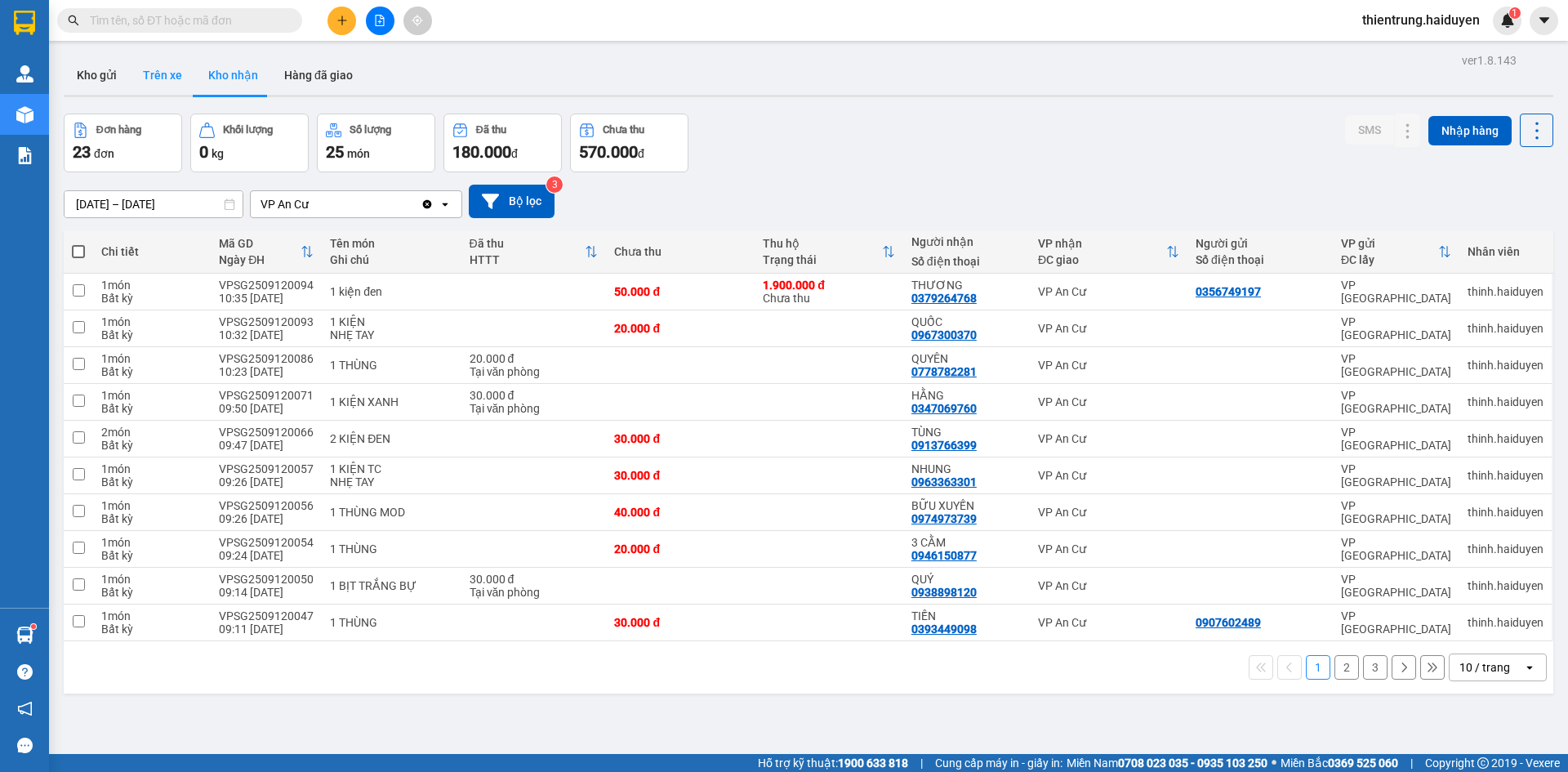
click at [173, 79] on button "Trên xe" at bounding box center [162, 75] width 65 height 39
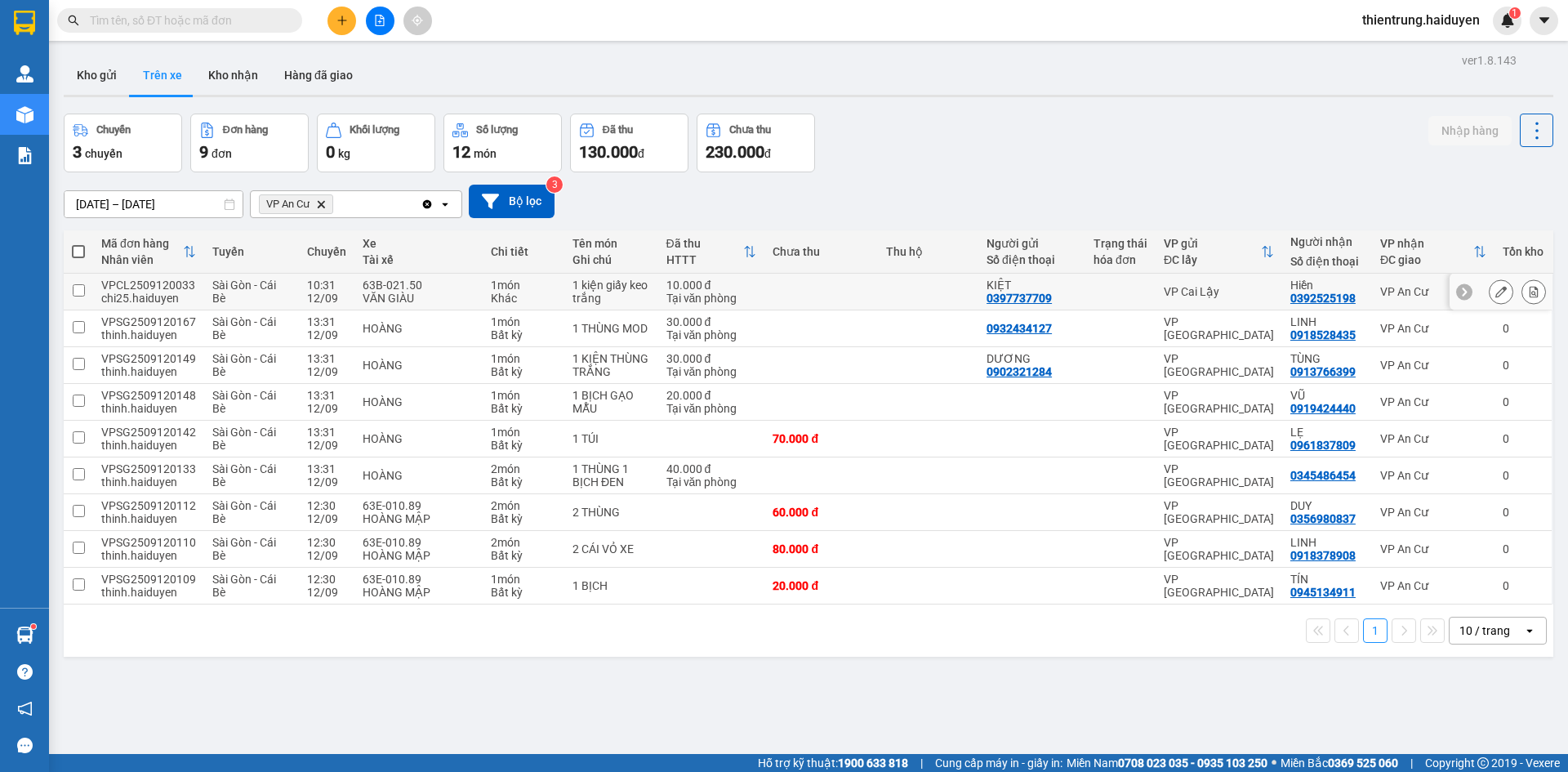
click at [1528, 292] on icon at bounding box center [1534, 292] width 12 height 12
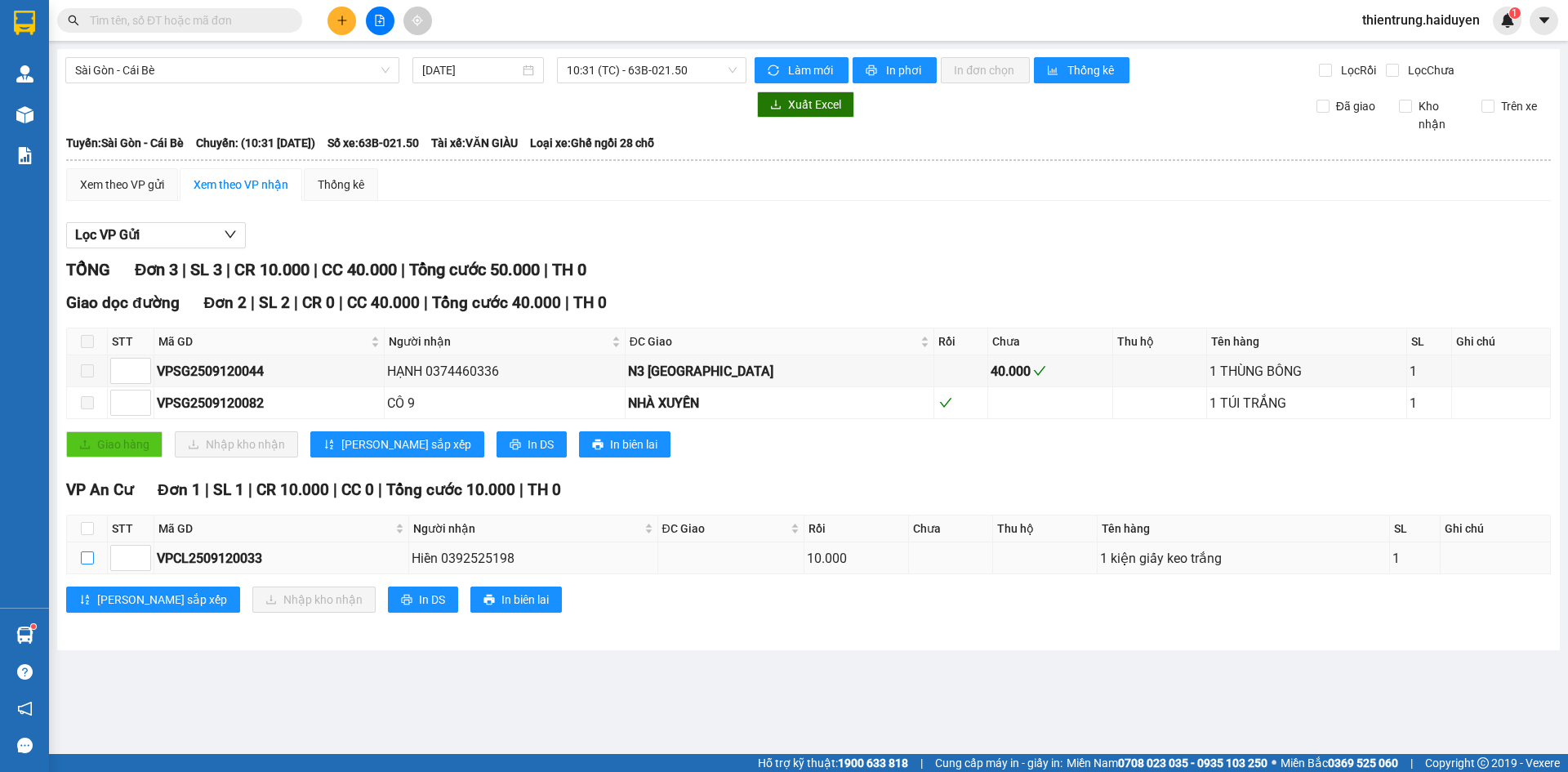
click at [85, 558] on input "checkbox" at bounding box center [87, 557] width 13 height 13
checkbox input "true"
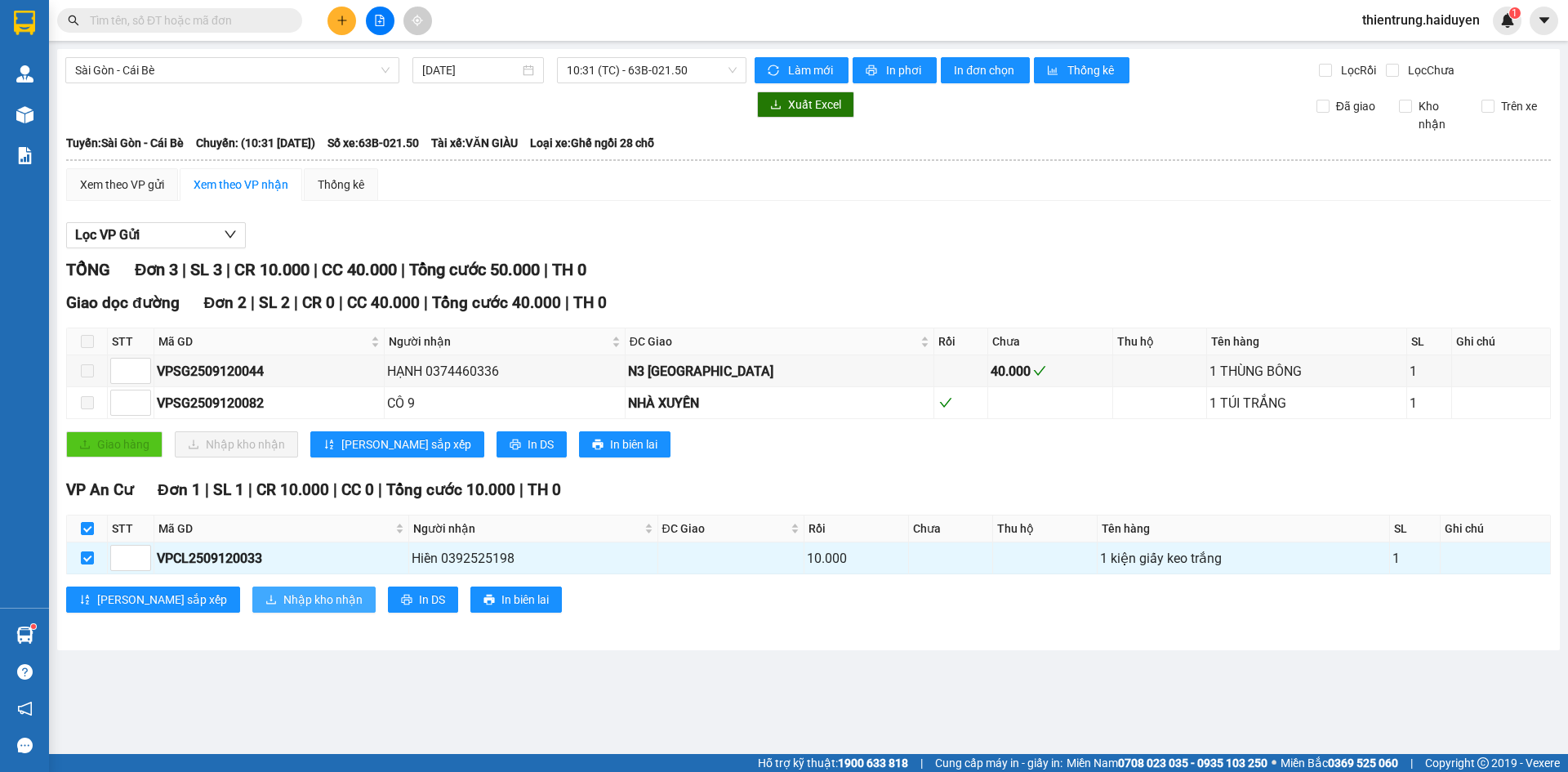
click at [283, 600] on span "Nhập kho nhận" at bounding box center [323, 599] width 79 height 18
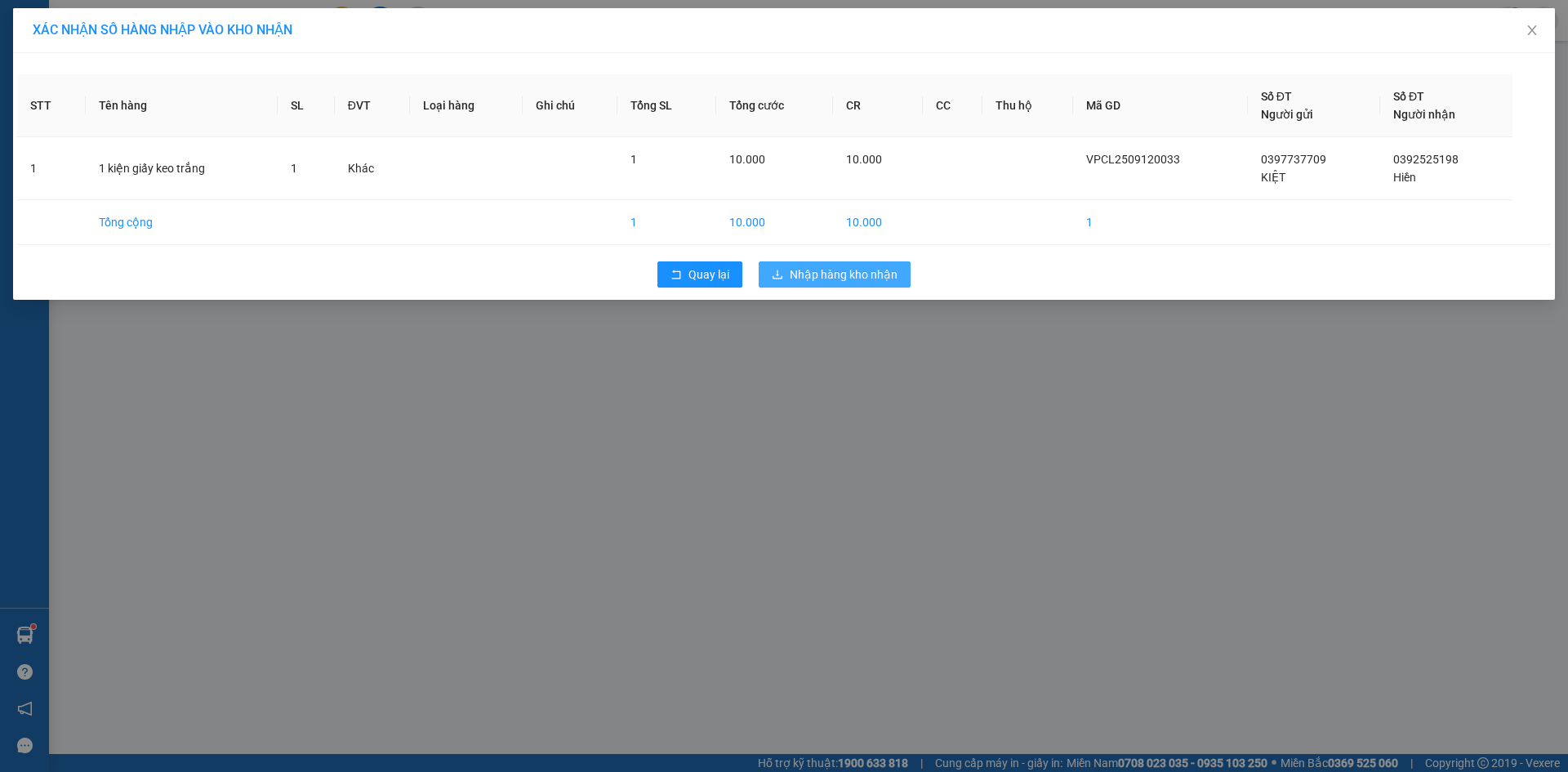
click at [843, 276] on span "Nhập hàng kho nhận" at bounding box center [843, 274] width 107 height 18
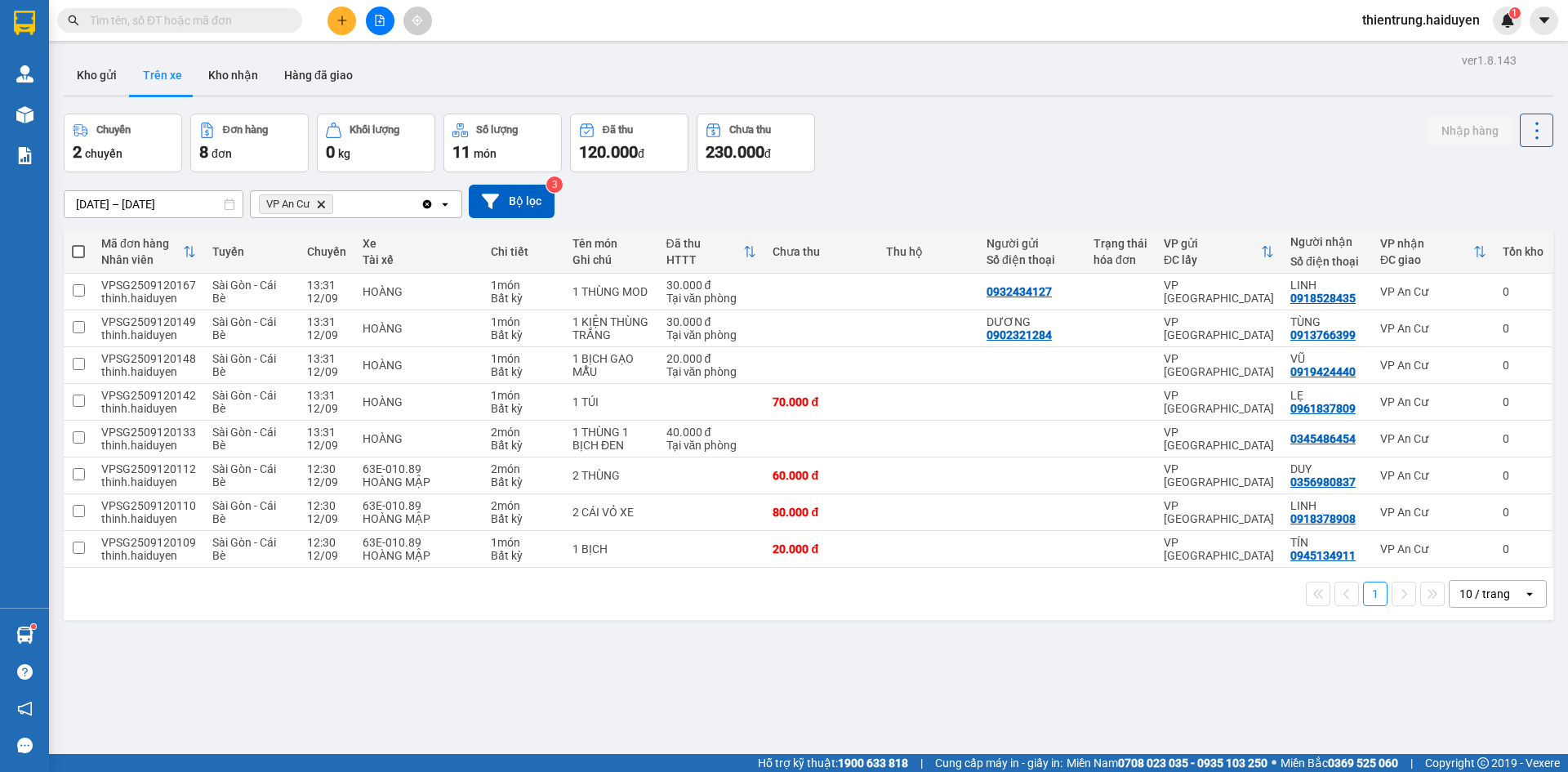
click at [997, 725] on div "ver 1.8.143 Kho gửi Trên xe Kho nhận Hàng đã giao Chuyến 2 chuyến Đơn hàng 8 đơ…" at bounding box center [809, 435] width 1503 height 772
click at [218, 82] on button "Kho nhận" at bounding box center [233, 75] width 76 height 39
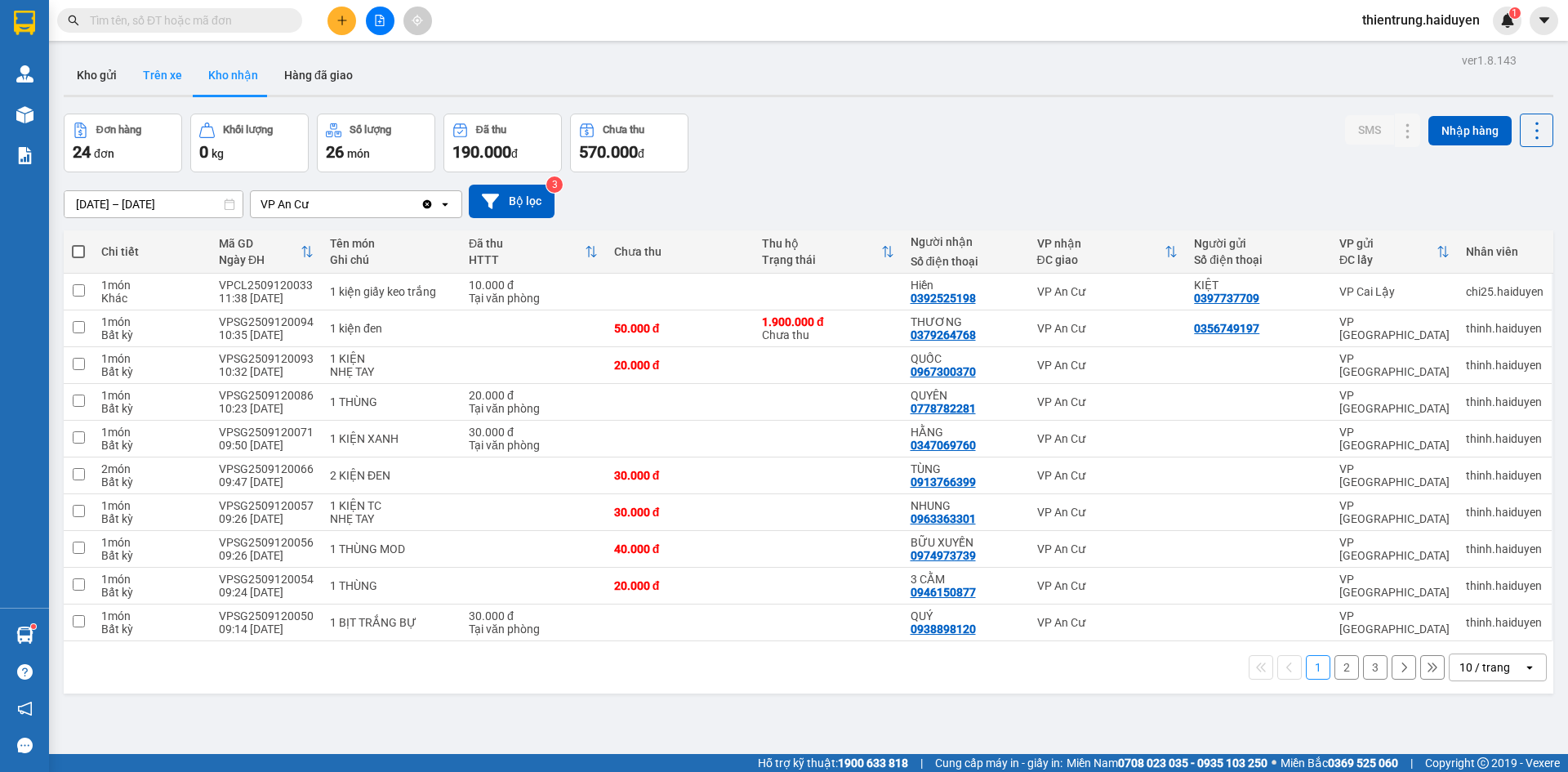
click at [165, 79] on button "Trên xe" at bounding box center [162, 75] width 65 height 39
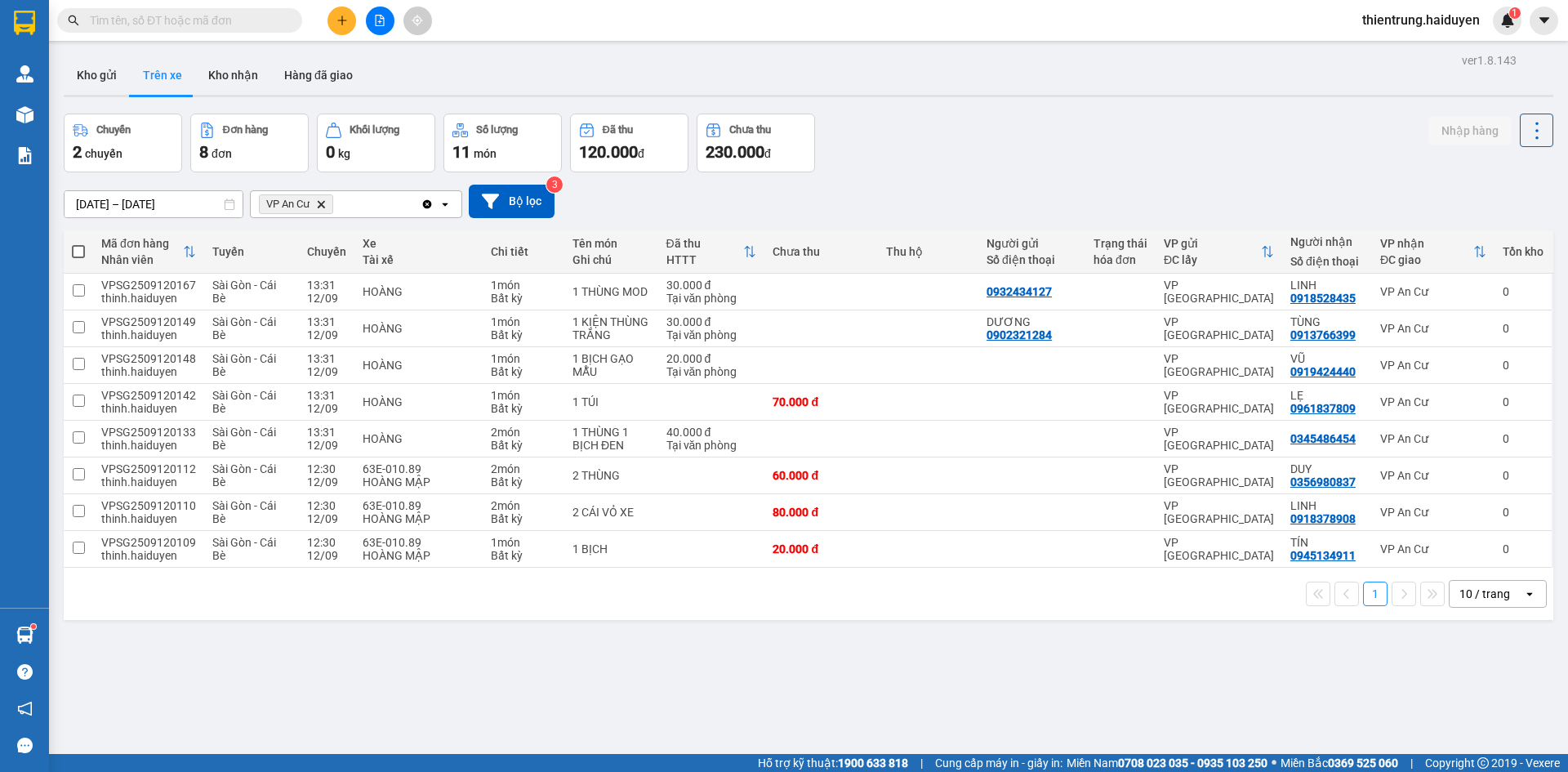
click at [249, 81] on button "Kho nhận" at bounding box center [233, 75] width 76 height 39
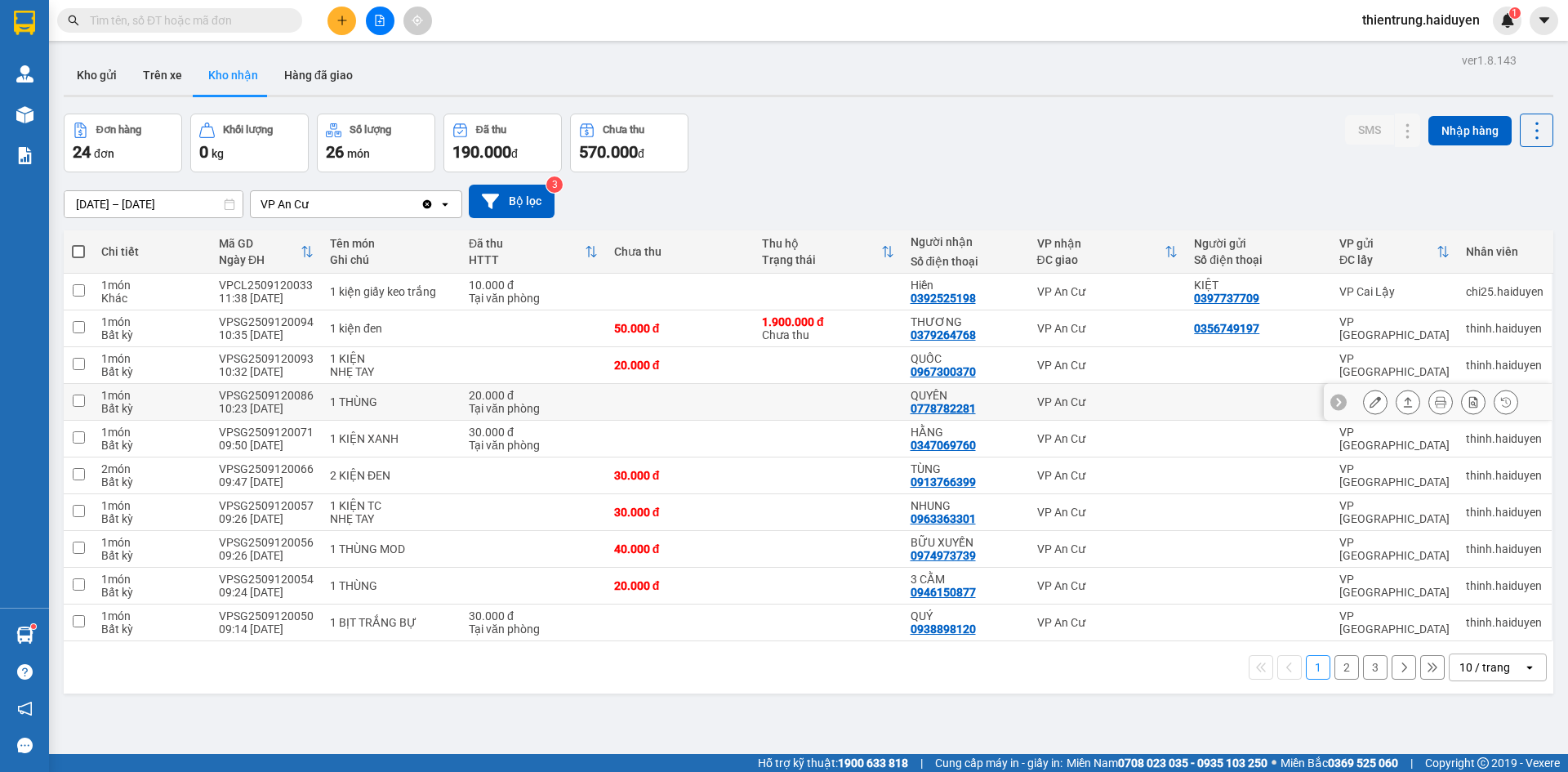
click at [195, 56] on button "Kho nhận" at bounding box center [233, 75] width 76 height 39
click at [1335, 671] on button "2" at bounding box center [1346, 666] width 25 height 25
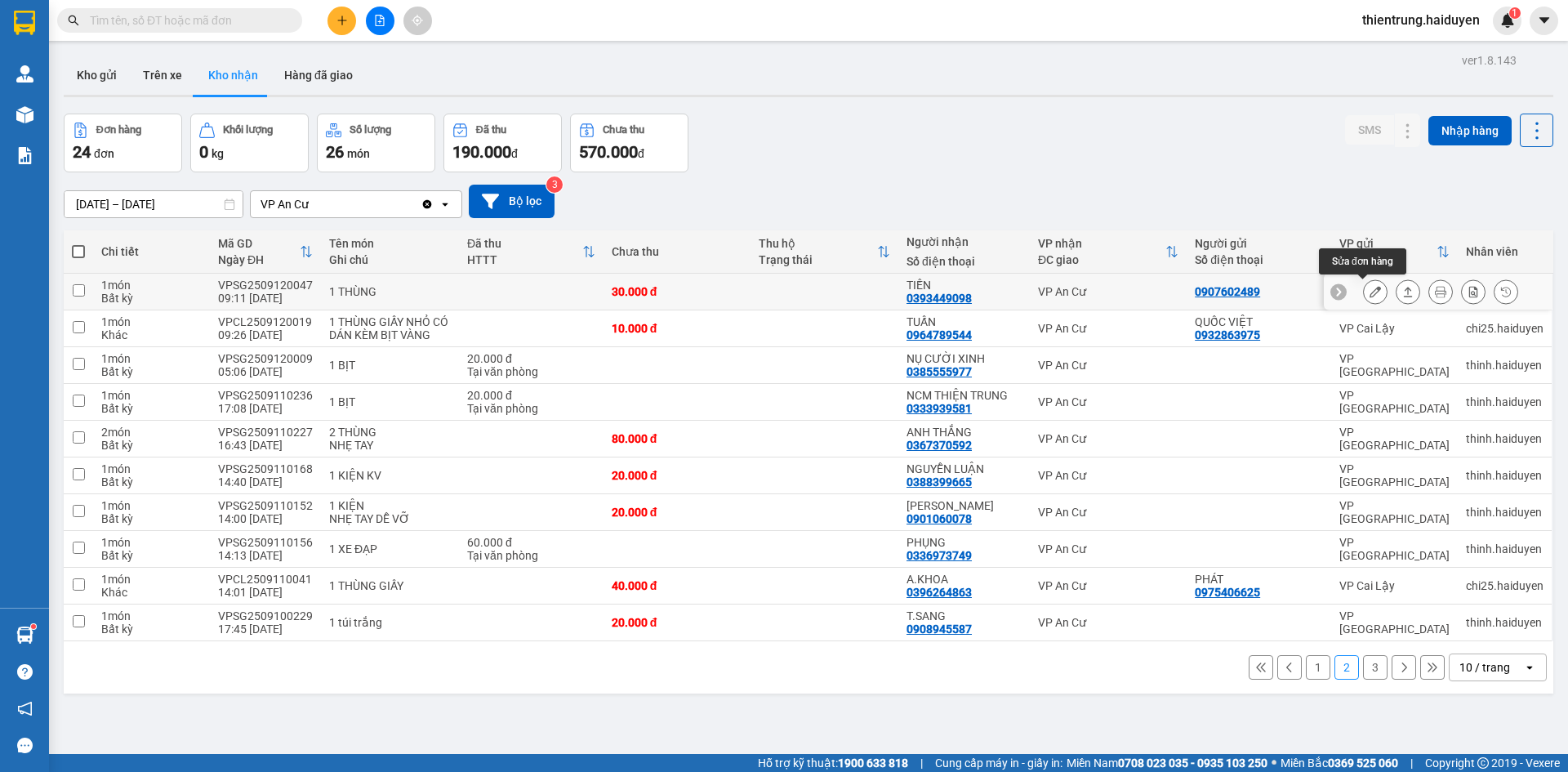
click at [1369, 293] on icon at bounding box center [1375, 292] width 12 height 12
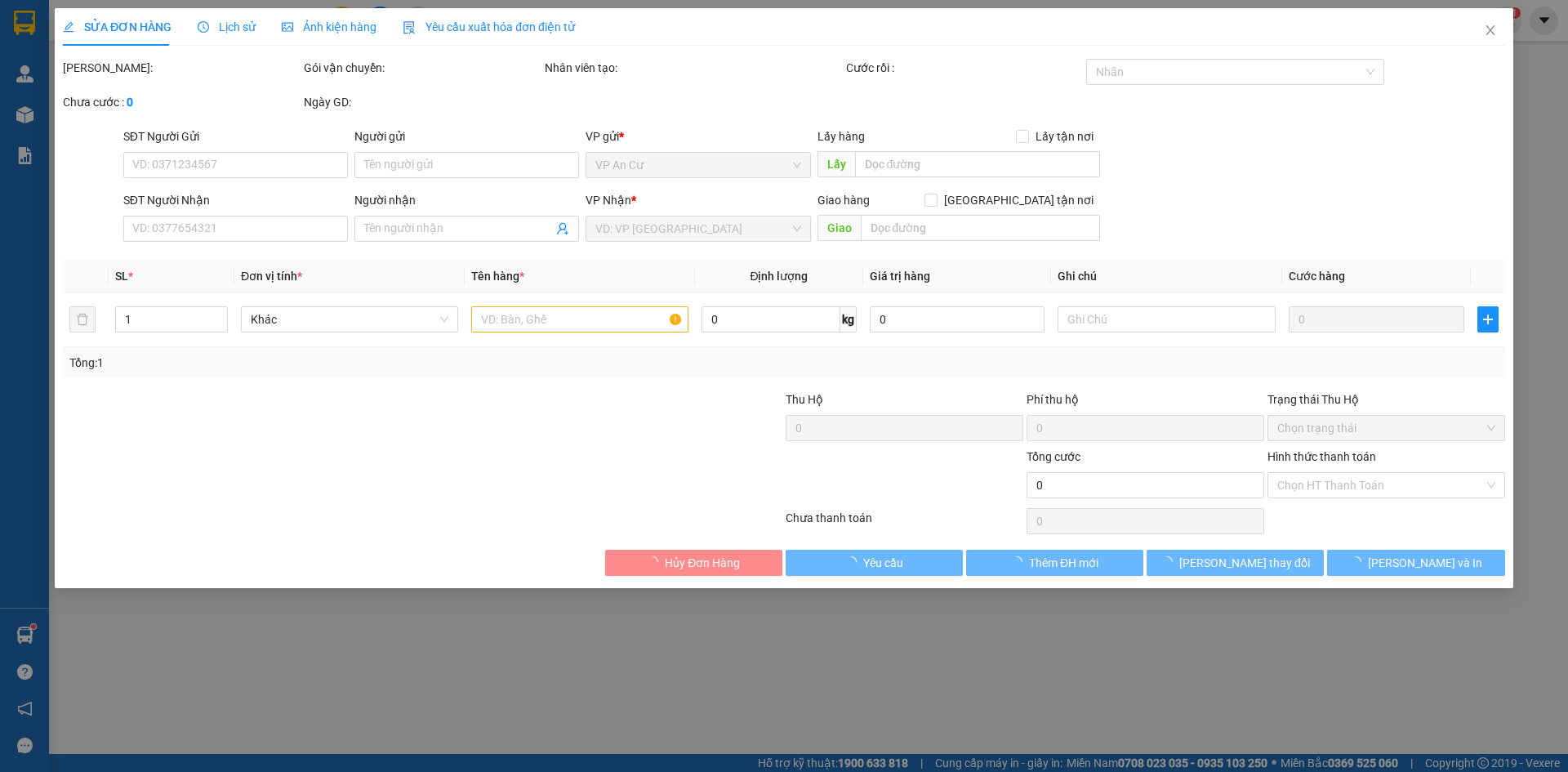
type input "0907602489"
type input "0393449098"
type input "TIẾN"
type input "30.000"
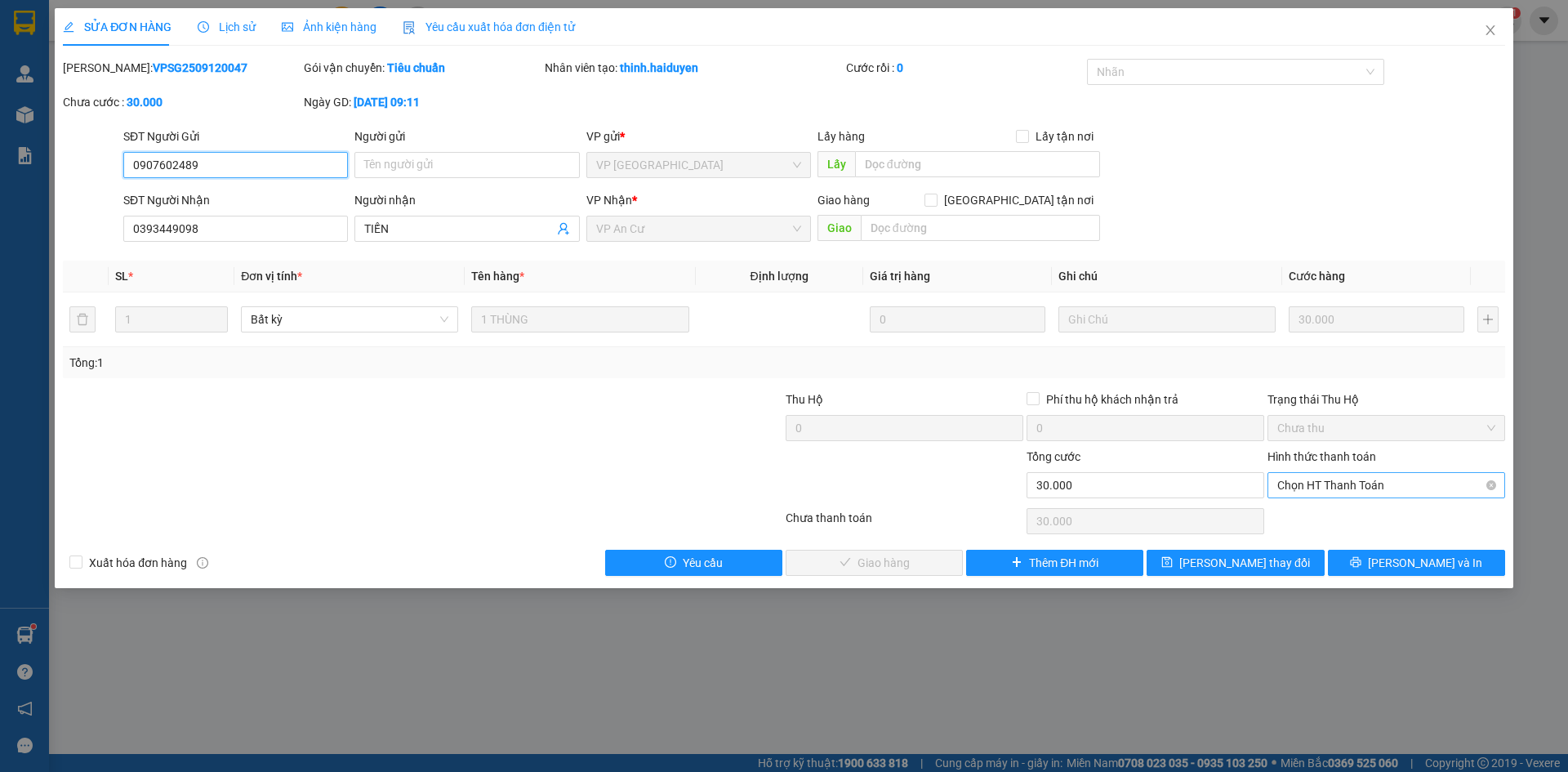
click at [1384, 487] on span "Chọn HT Thanh Toán" at bounding box center [1386, 485] width 218 height 25
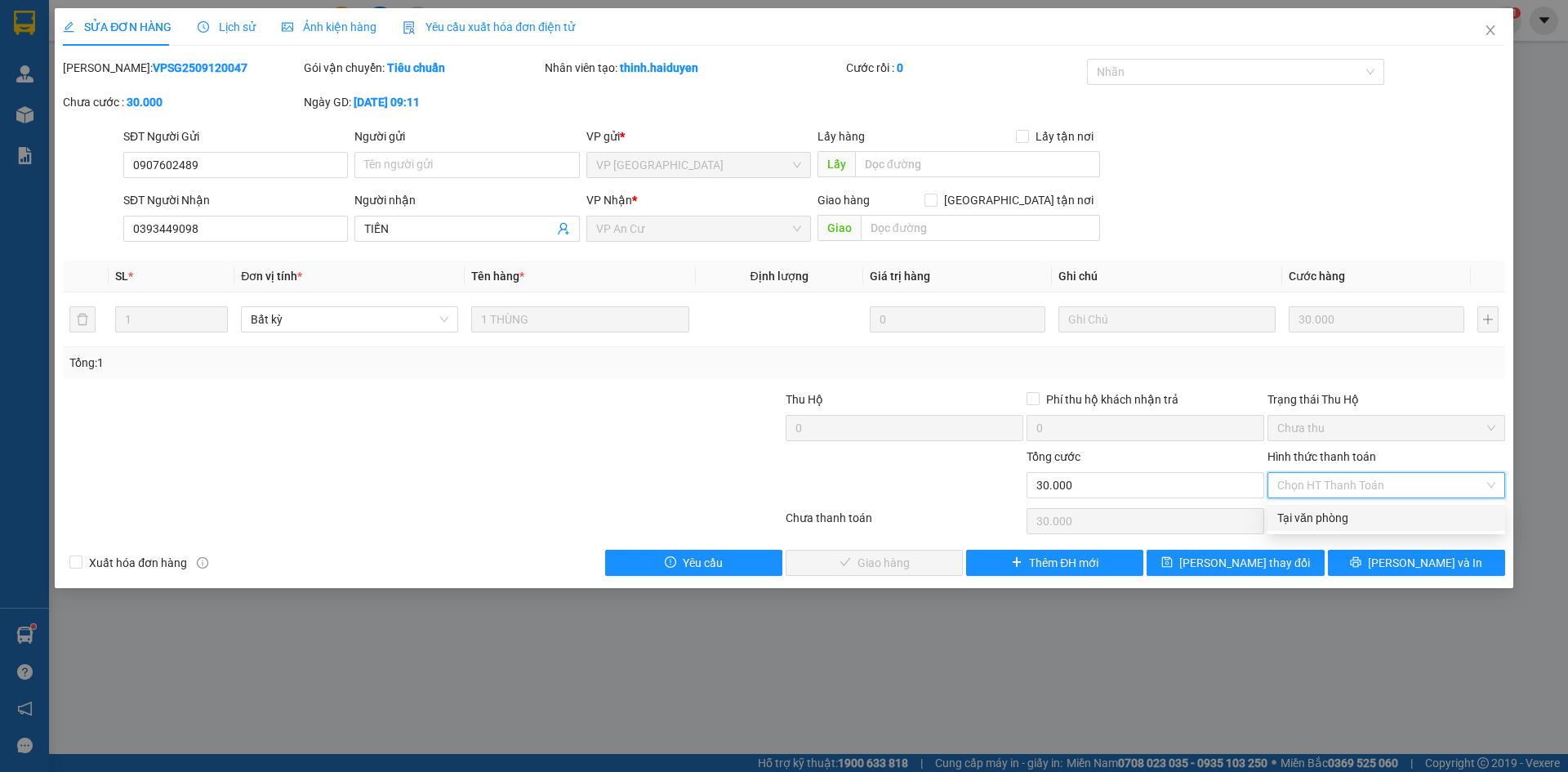
drag, startPoint x: 1373, startPoint y: 500, endPoint x: 1340, endPoint y: 520, distance: 38.6
click at [1340, 520] on div "Tại văn phòng" at bounding box center [1386, 517] width 218 height 18
type input "0"
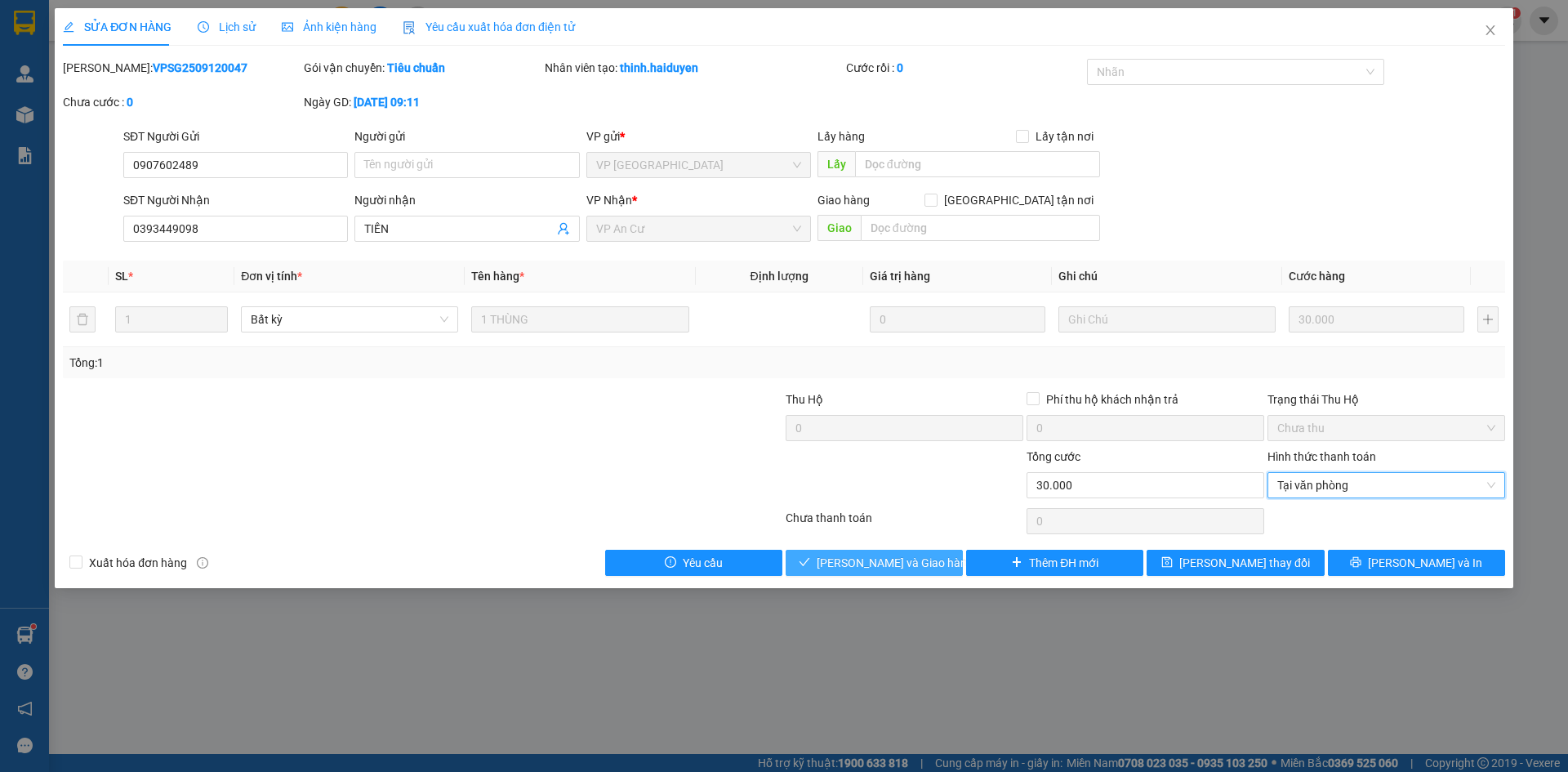
click at [881, 574] on button "[PERSON_NAME] và Giao hàng" at bounding box center [874, 562] width 178 height 26
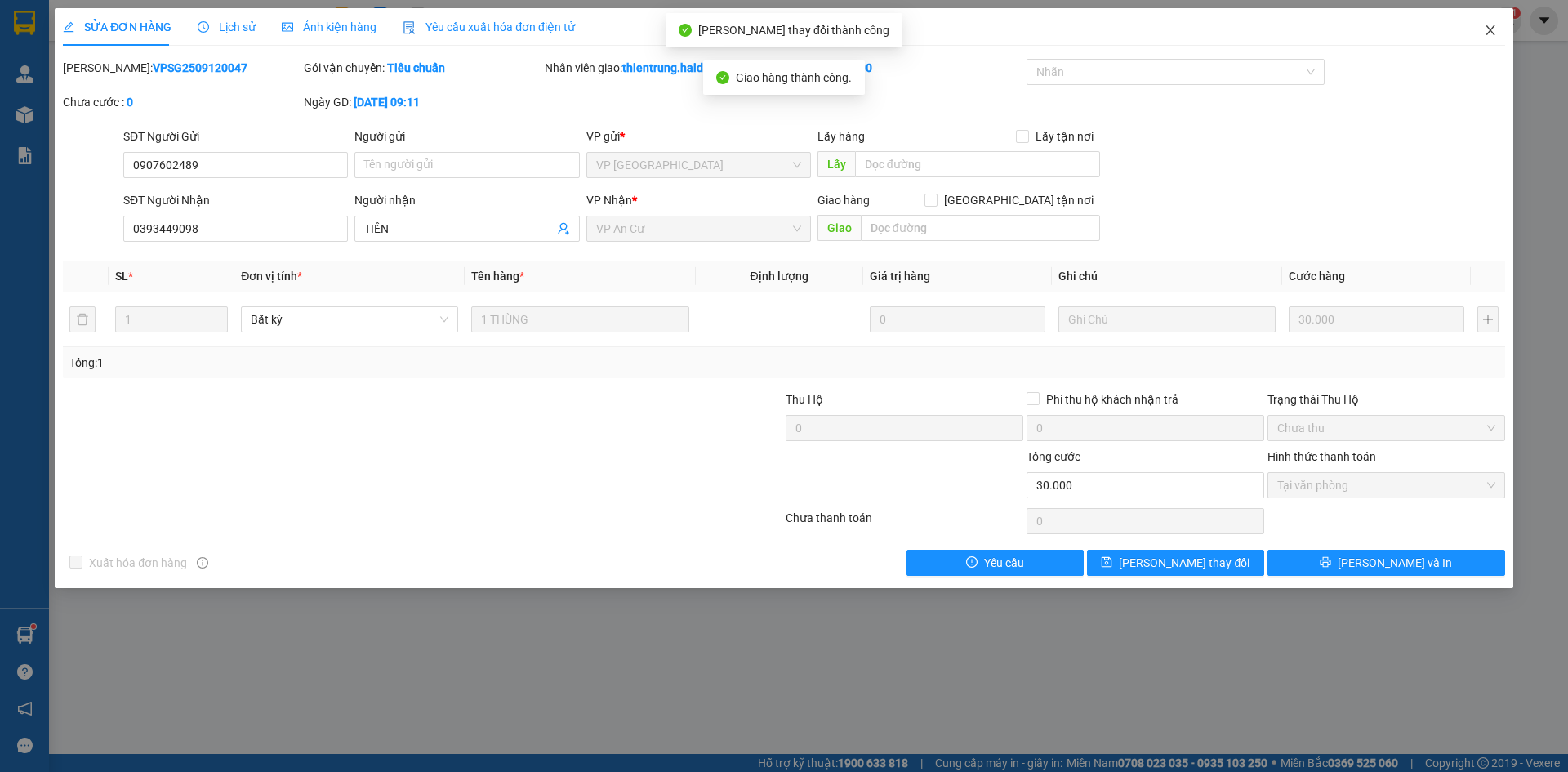
click at [1489, 31] on icon "close" at bounding box center [1490, 30] width 9 height 10
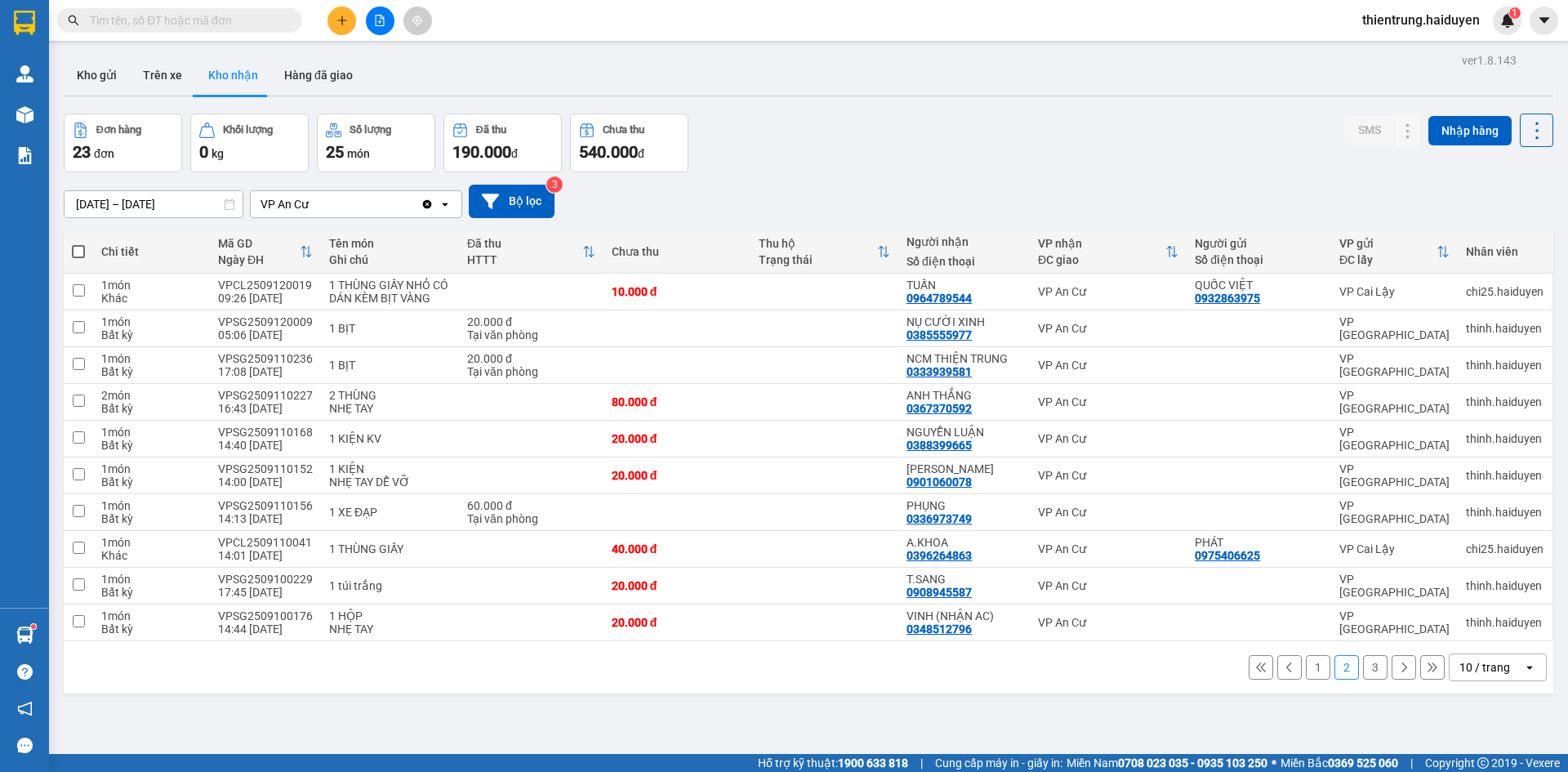
click at [1306, 671] on button "1" at bounding box center [1318, 666] width 25 height 25
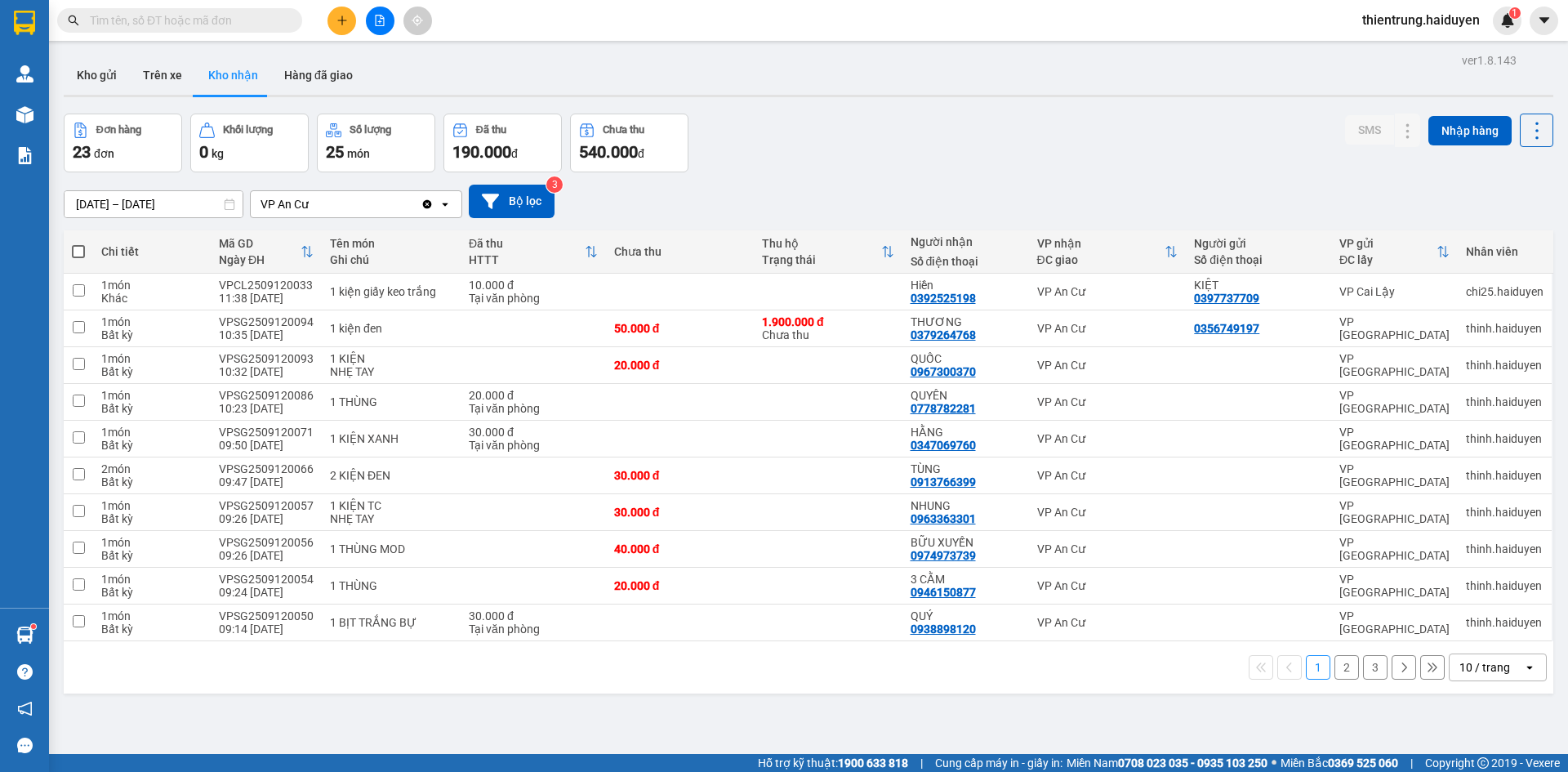
click at [1340, 662] on button "2" at bounding box center [1346, 666] width 25 height 25
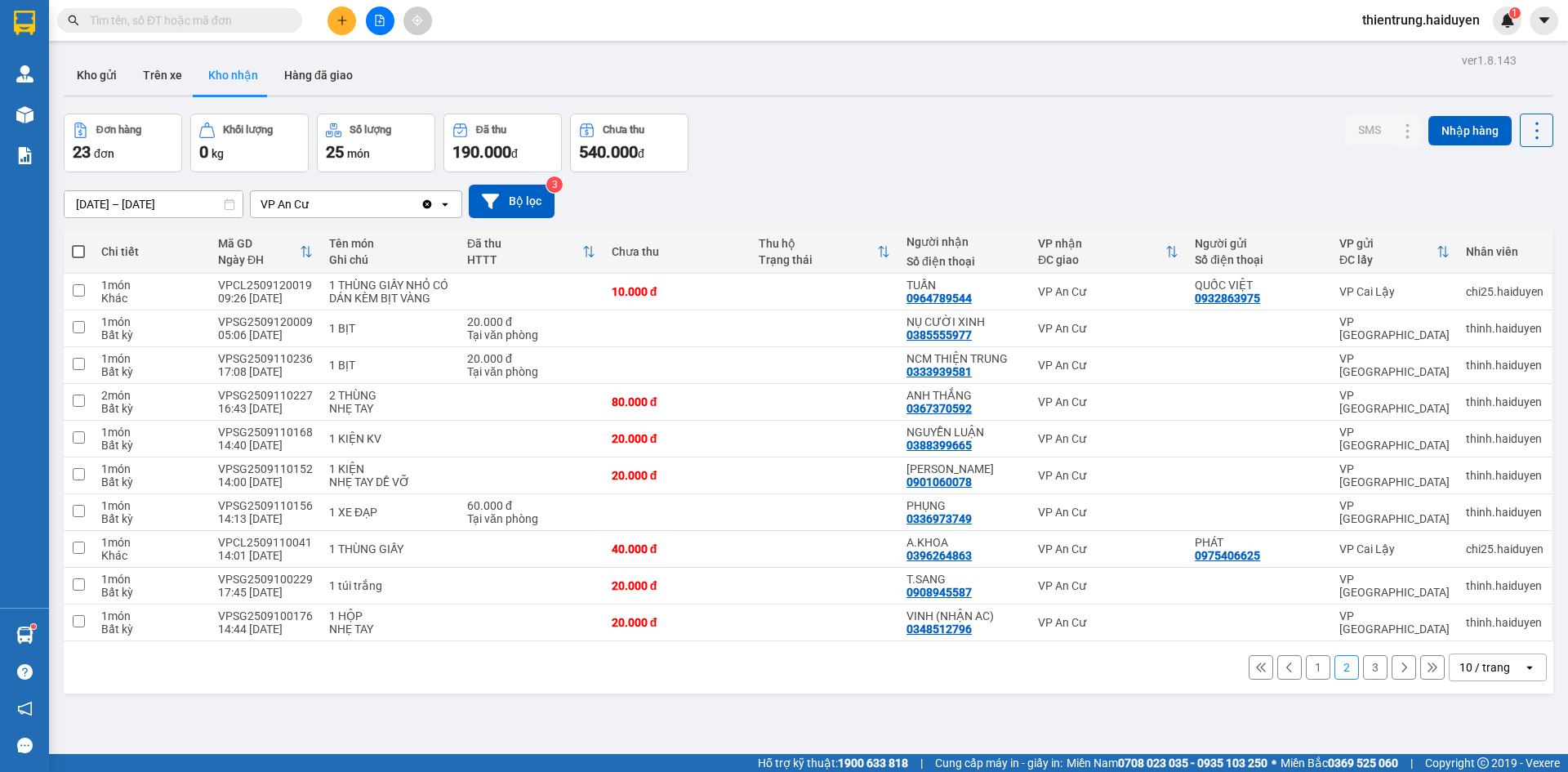
click at [1308, 674] on button "1" at bounding box center [1318, 666] width 25 height 25
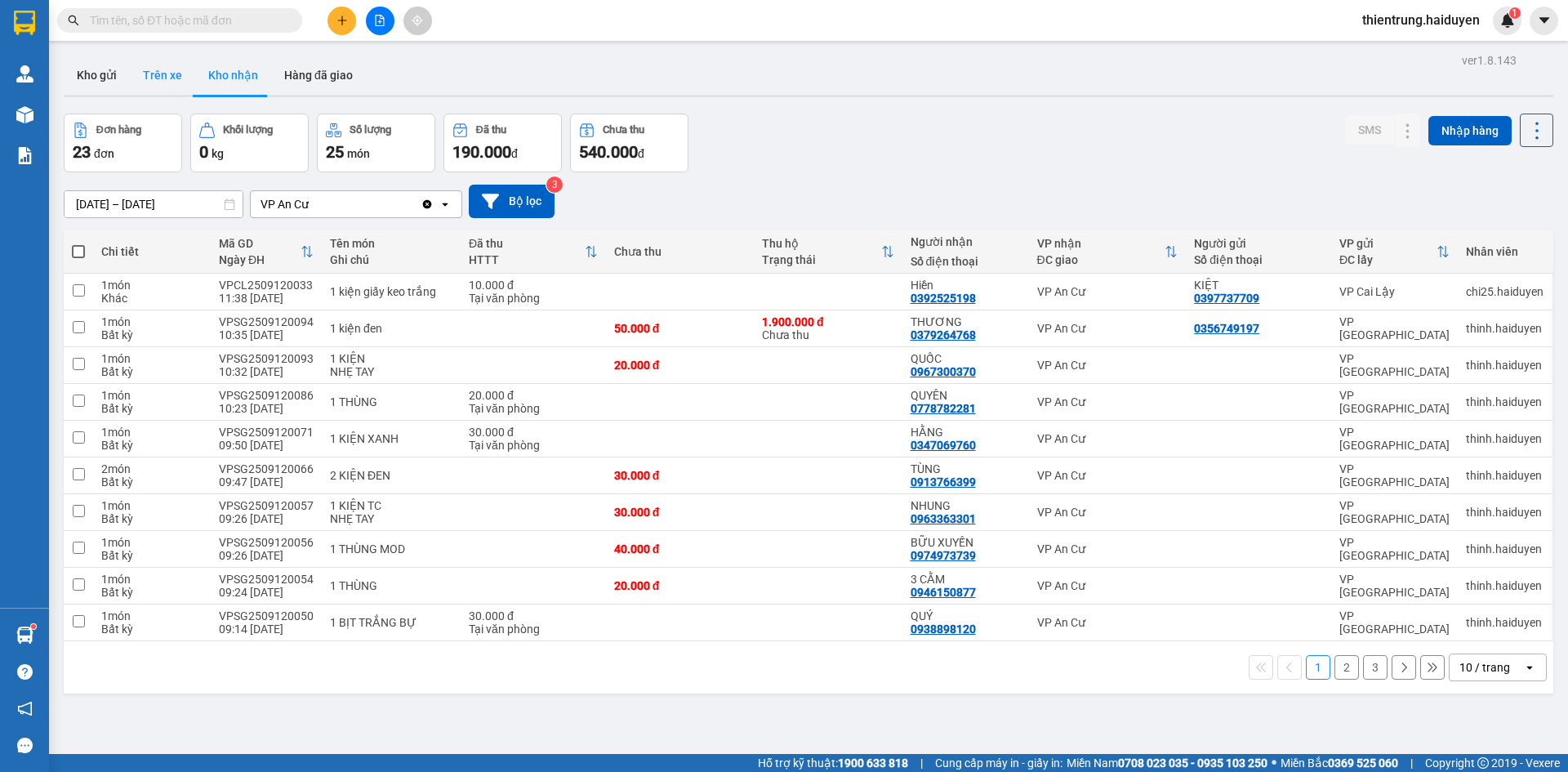
click at [181, 69] on button "Trên xe" at bounding box center [162, 75] width 65 height 39
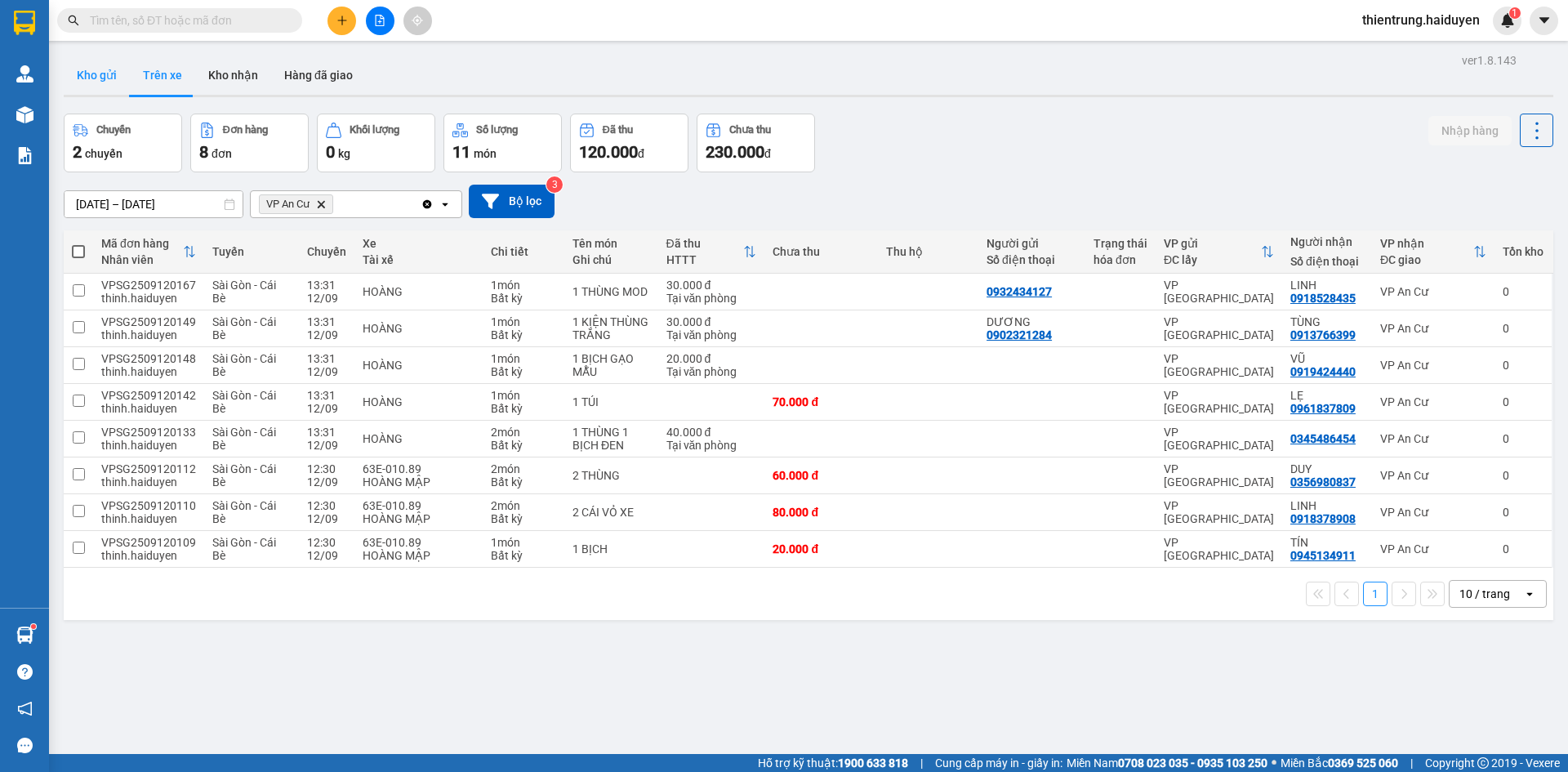
click at [123, 76] on button "Kho gửi" at bounding box center [96, 75] width 66 height 39
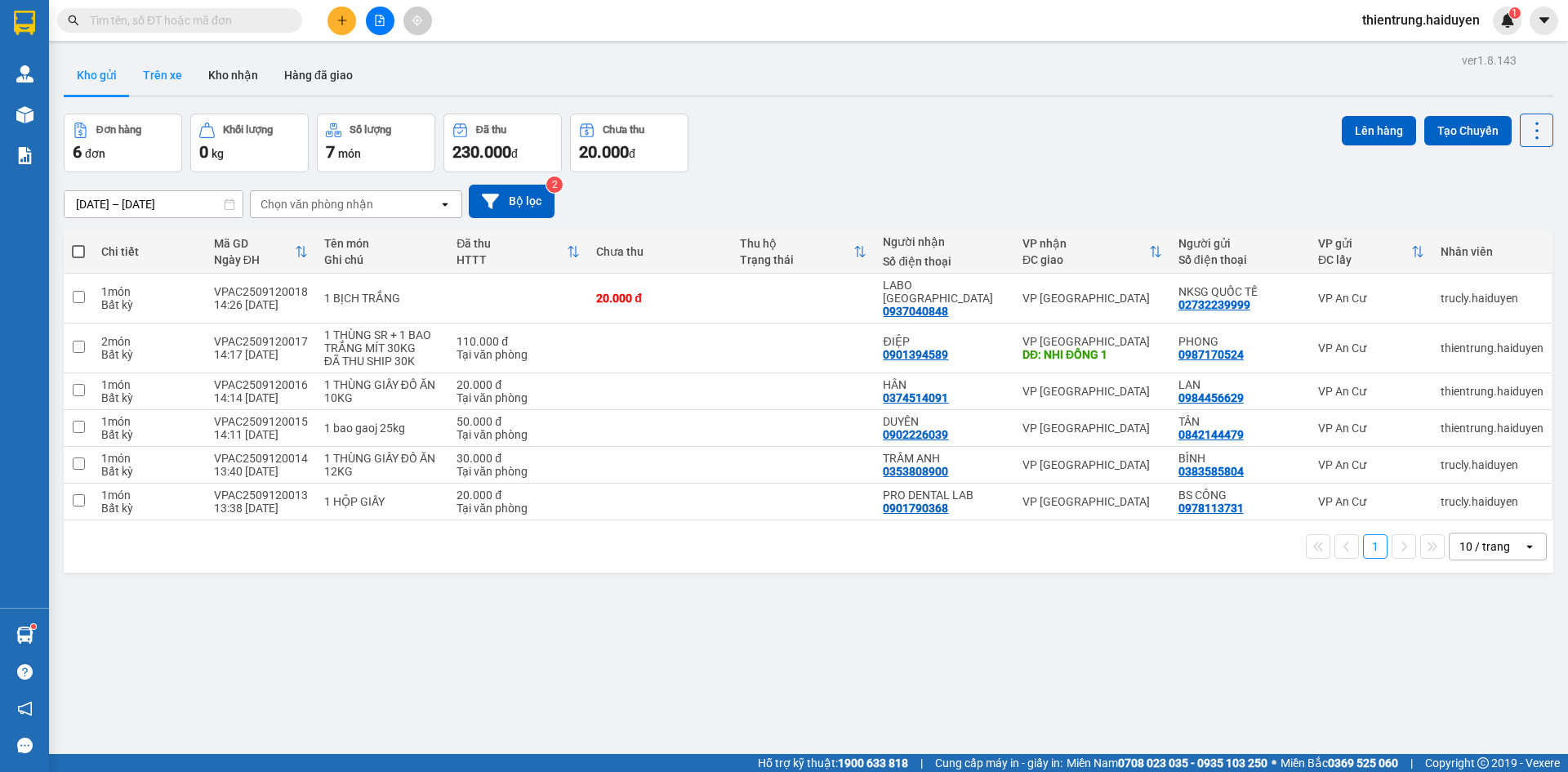
click at [152, 74] on button "Trên xe" at bounding box center [162, 75] width 65 height 39
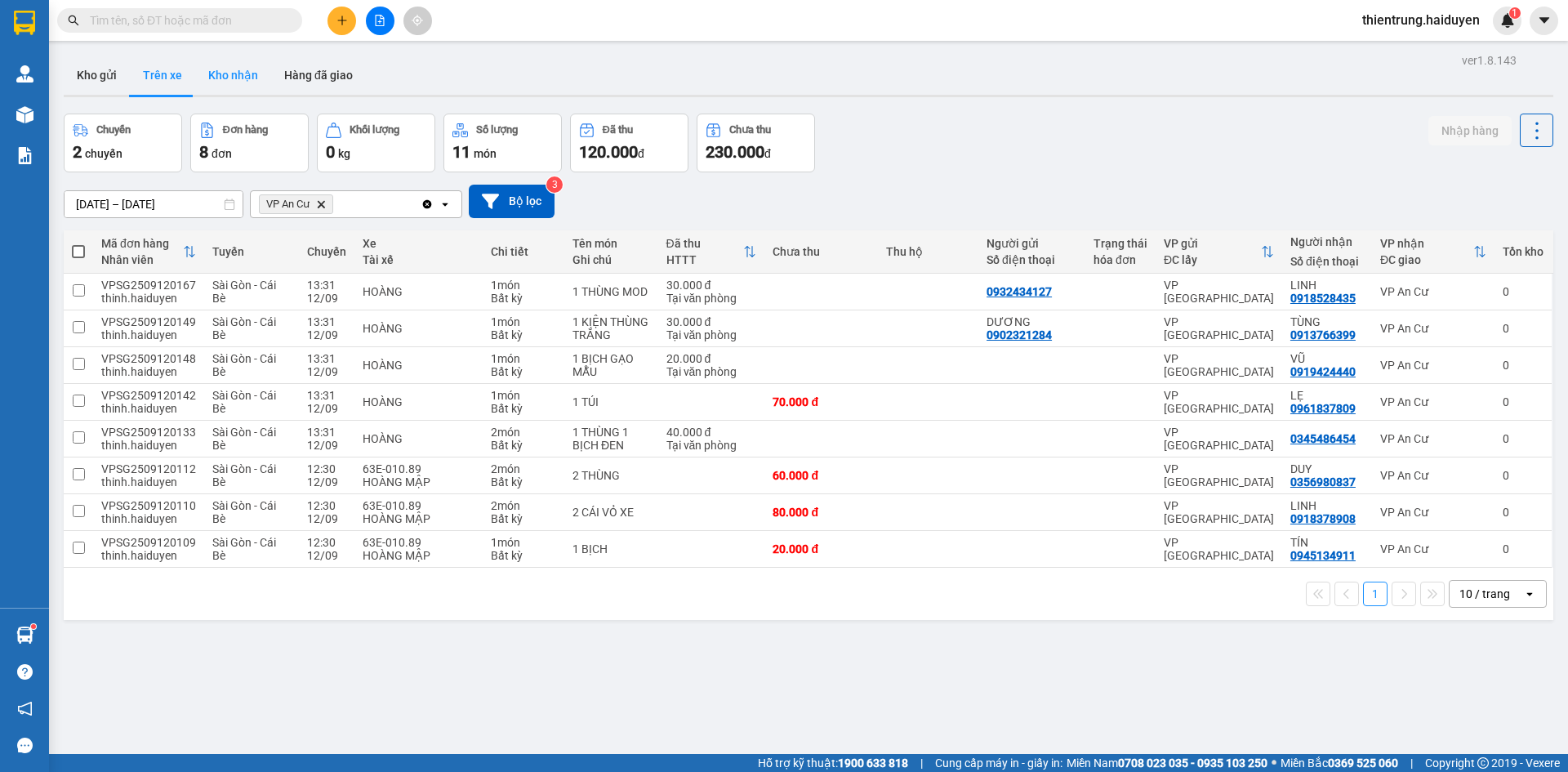
click at [226, 76] on button "Kho nhận" at bounding box center [233, 75] width 76 height 39
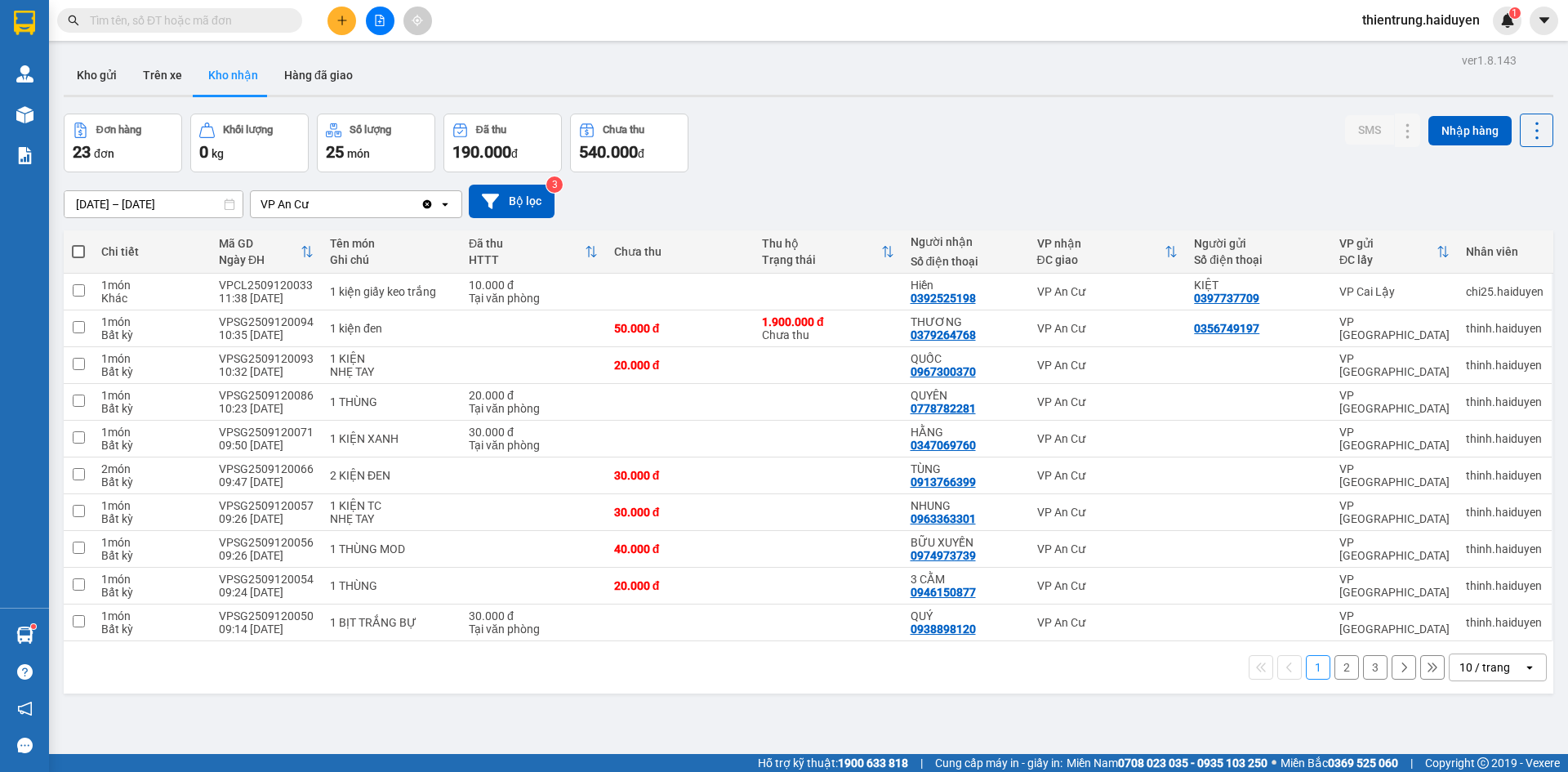
click at [916, 696] on div "ver 1.8.143 Kho gửi Trên xe Kho nhận Hàng đã giao Đơn hàng 23 đơn Khối lượng 0 …" at bounding box center [809, 435] width 1503 height 772
click at [310, 69] on button "Hàng đã giao" at bounding box center [319, 75] width 95 height 39
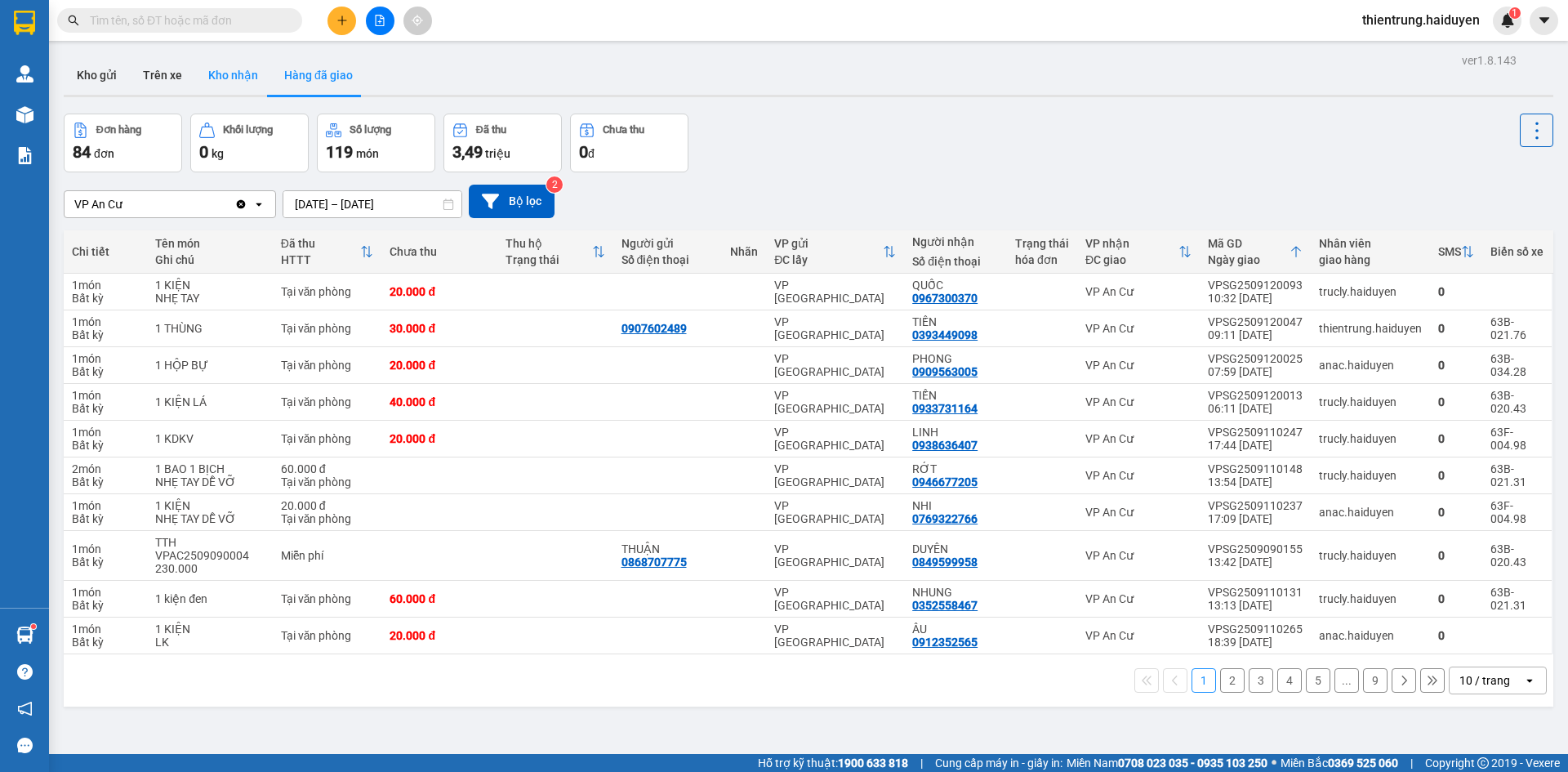
click at [230, 85] on button "Kho nhận" at bounding box center [233, 75] width 76 height 39
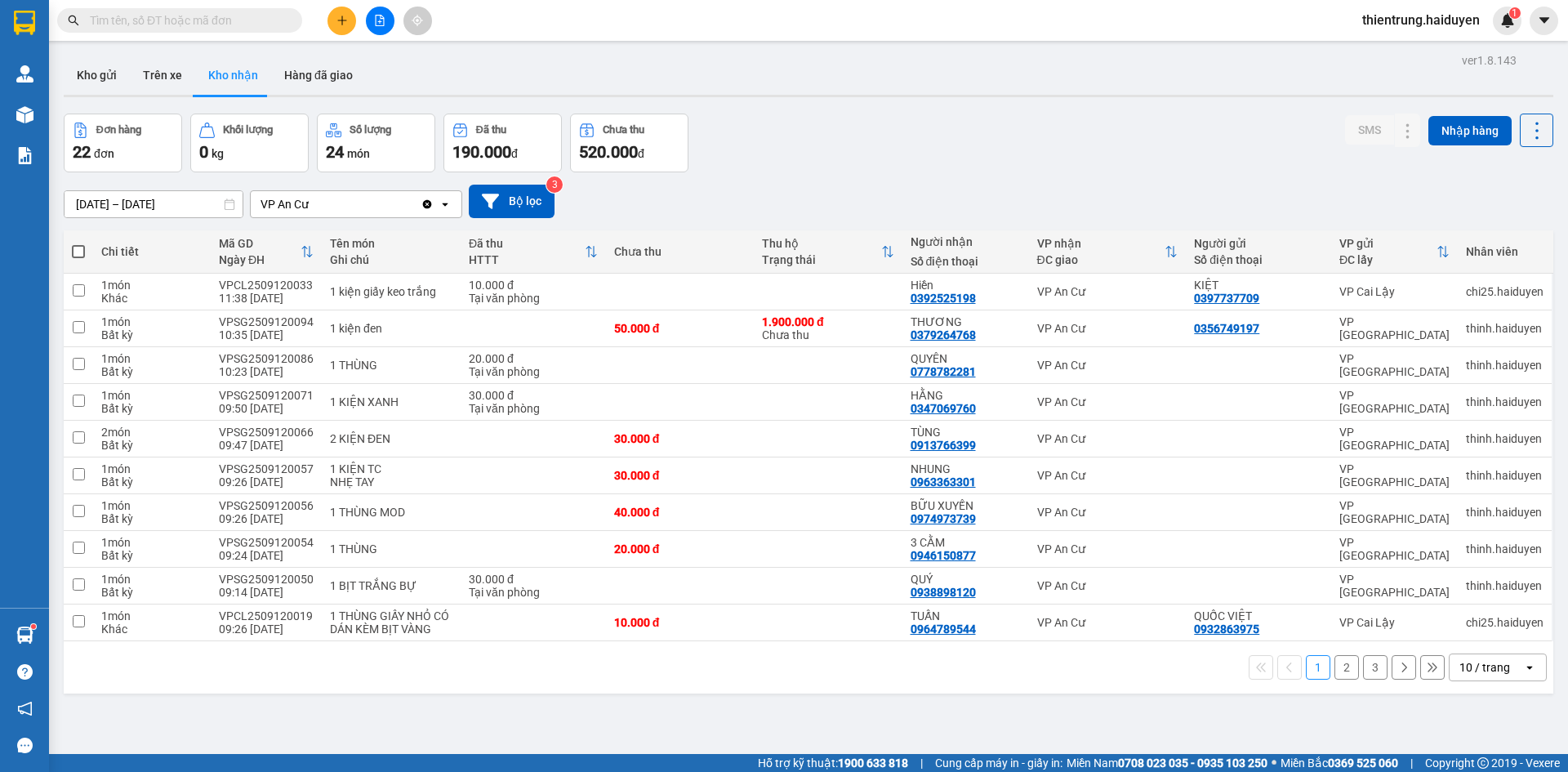
click at [1402, 83] on div "Kho gửi Trên xe Kho nhận Hàng đã giao" at bounding box center [808, 77] width 1489 height 43
click at [173, 80] on button "Trên xe" at bounding box center [162, 75] width 65 height 39
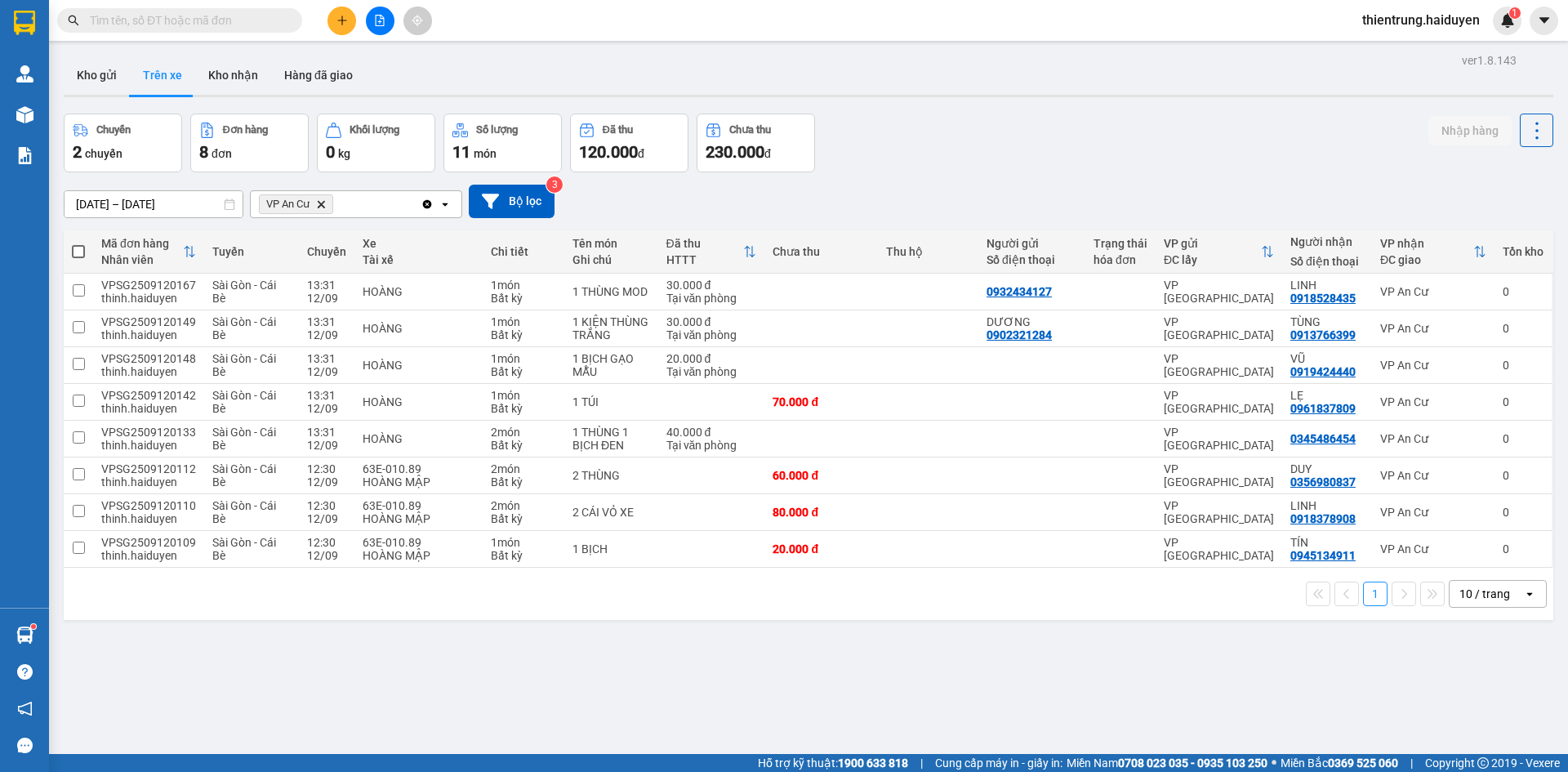
click at [343, 28] on button at bounding box center [342, 21] width 29 height 29
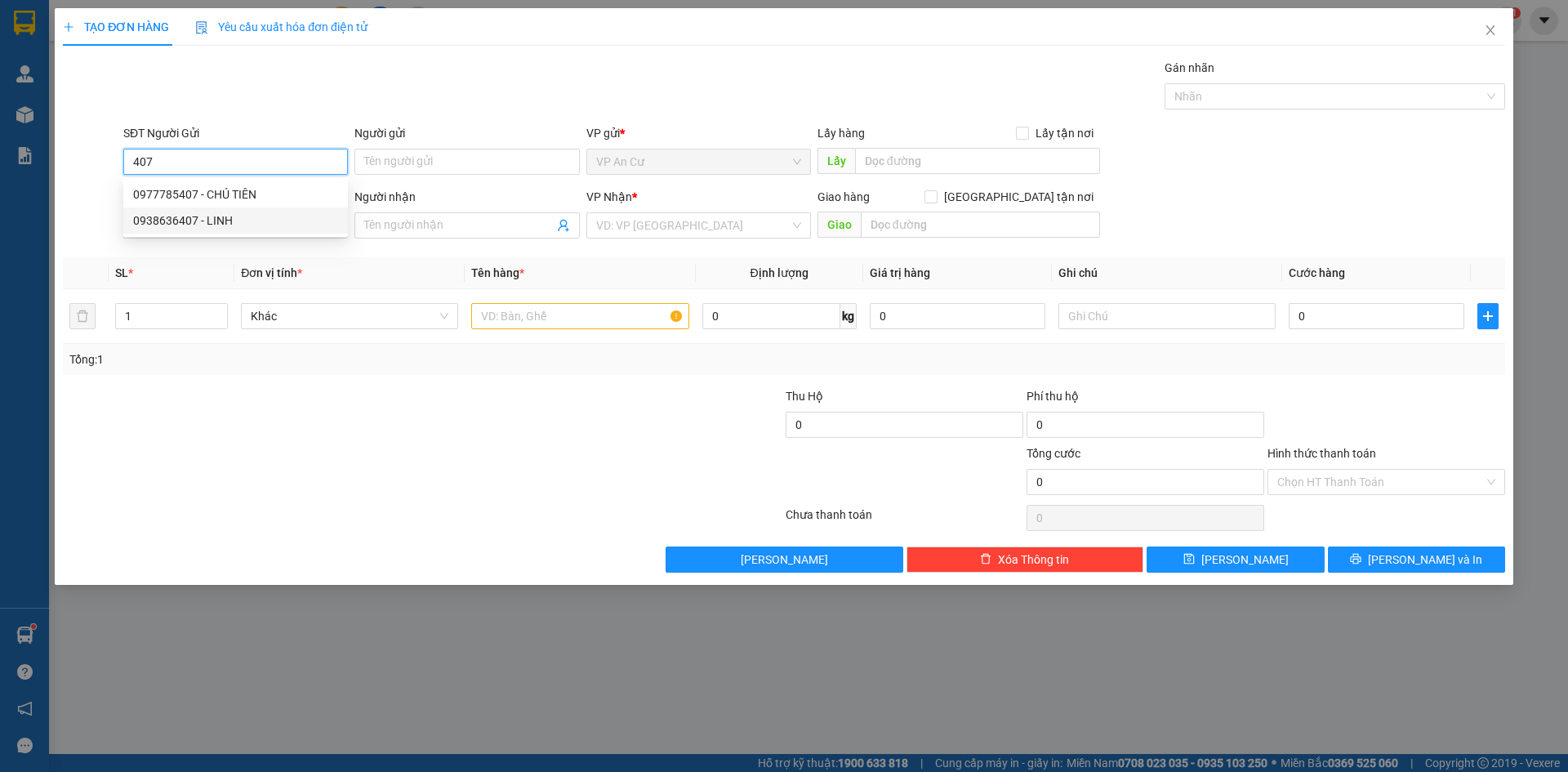
click at [237, 220] on div "0938636407 - LINH" at bounding box center [235, 220] width 205 height 18
type input "0938636407"
type input "LINH"
type input "0981004338"
type input "CÔNG"
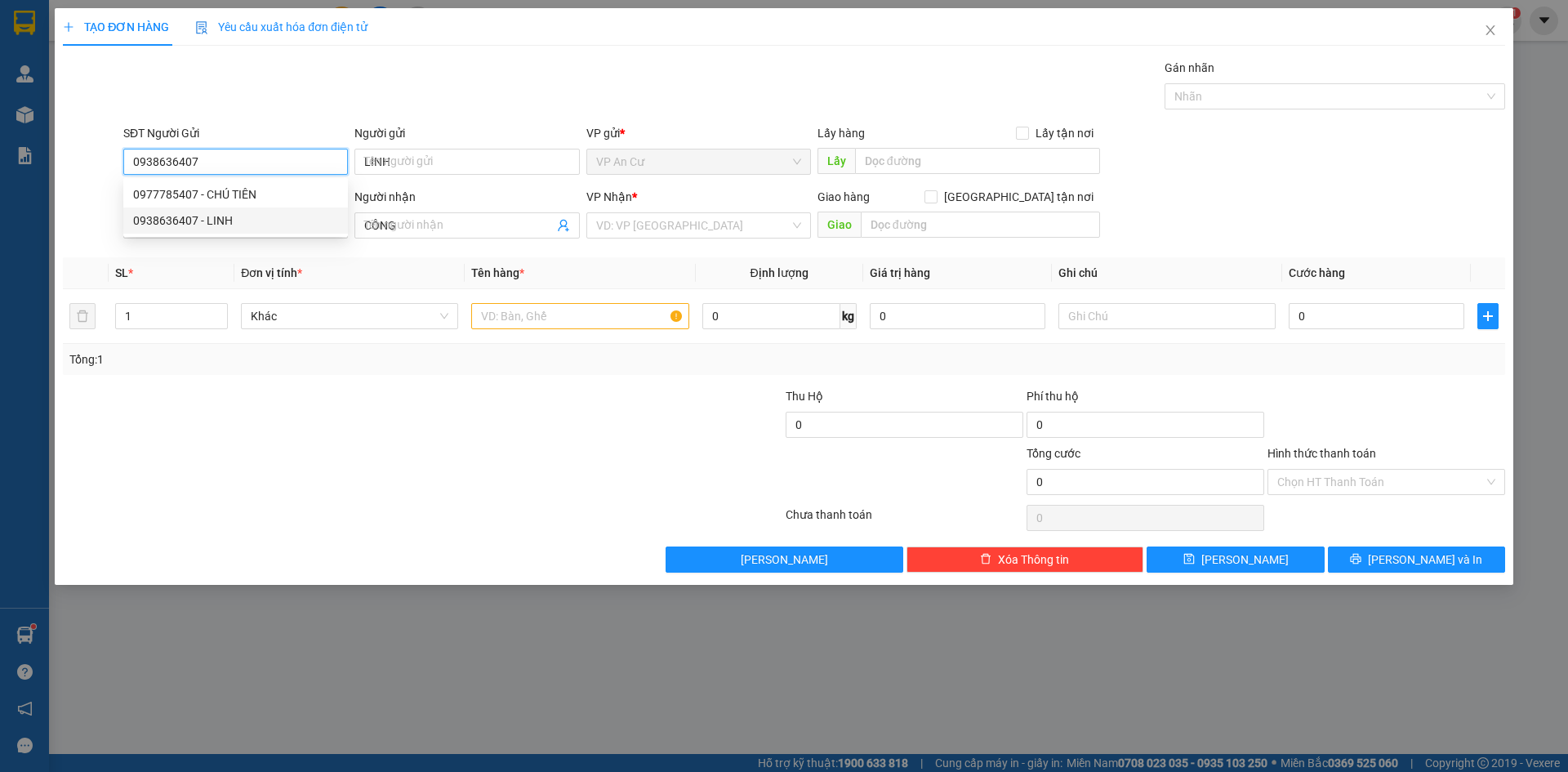
type input "50.000"
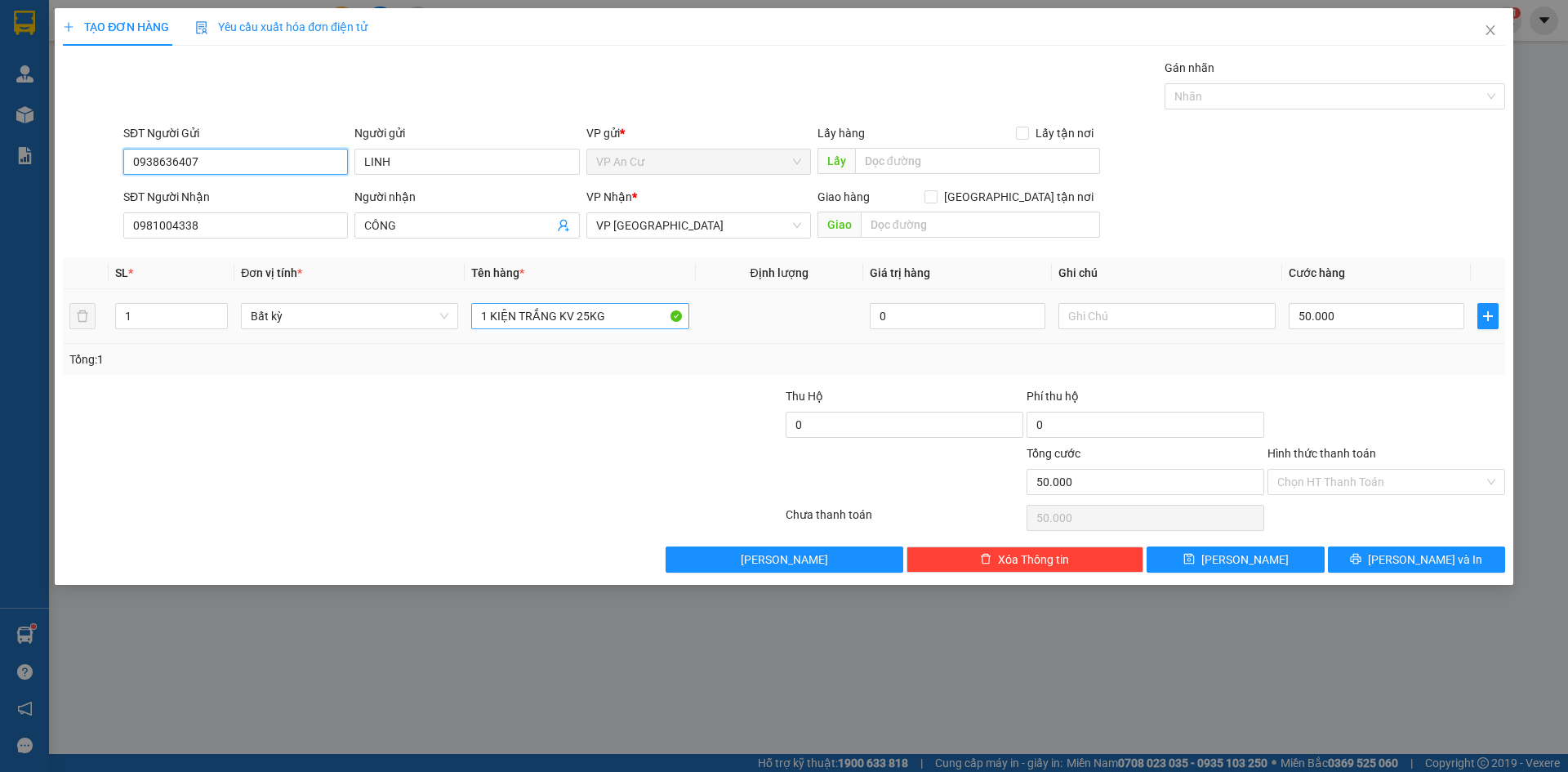
type input "0938636407"
drag, startPoint x: 490, startPoint y: 316, endPoint x: 606, endPoint y: 315, distance: 116.0
click at [606, 315] on input "1 KIỆN TRẮNG KV 25KG" at bounding box center [579, 315] width 217 height 26
click at [598, 490] on div at bounding box center [663, 473] width 241 height 57
drag, startPoint x: 521, startPoint y: 320, endPoint x: 658, endPoint y: 320, distance: 137.0
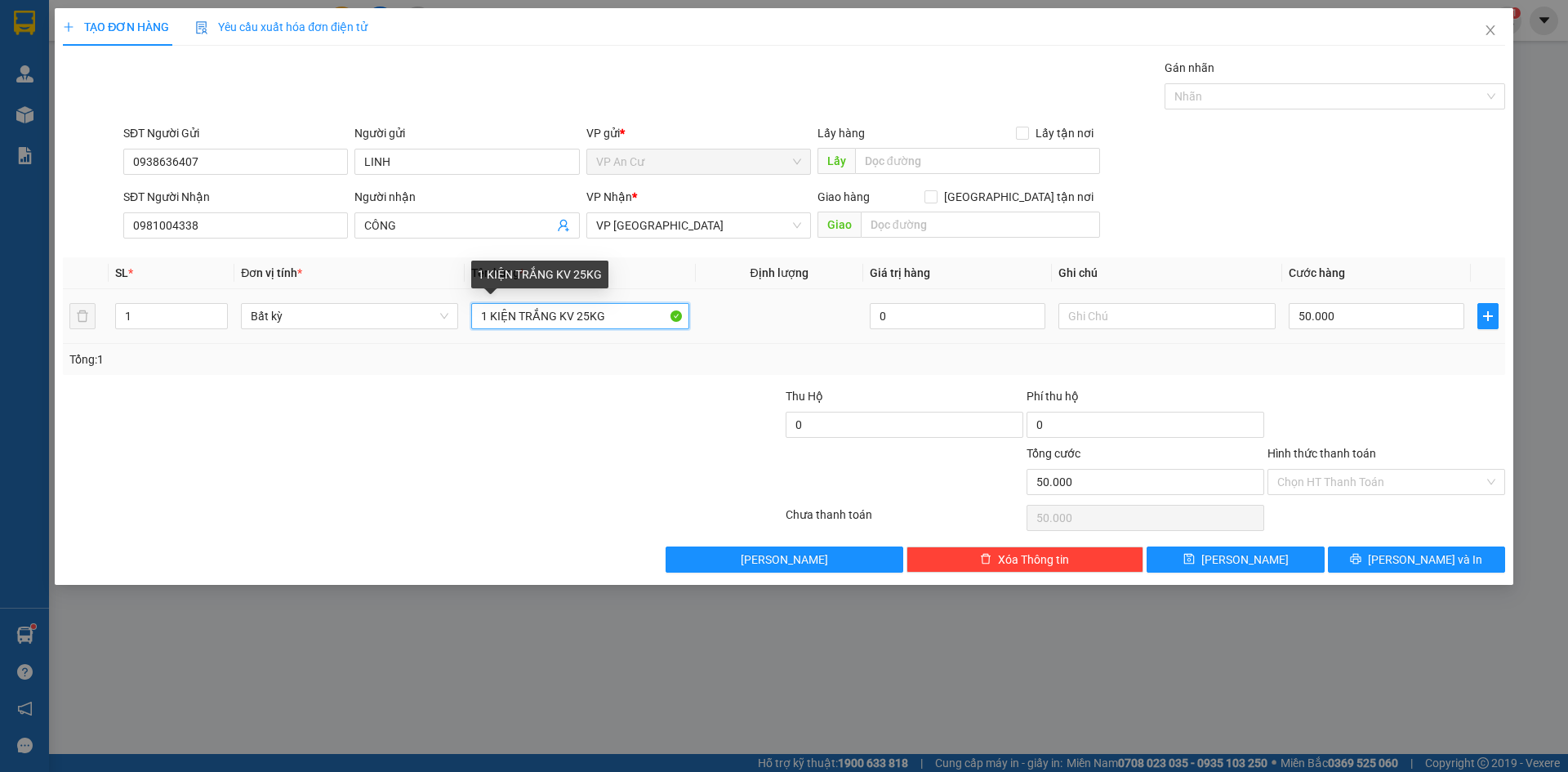
click at [658, 320] on input "1 KIỆN TRẮNG KV 25KG" at bounding box center [579, 315] width 217 height 26
type input "1 KIỆN ĐEN"
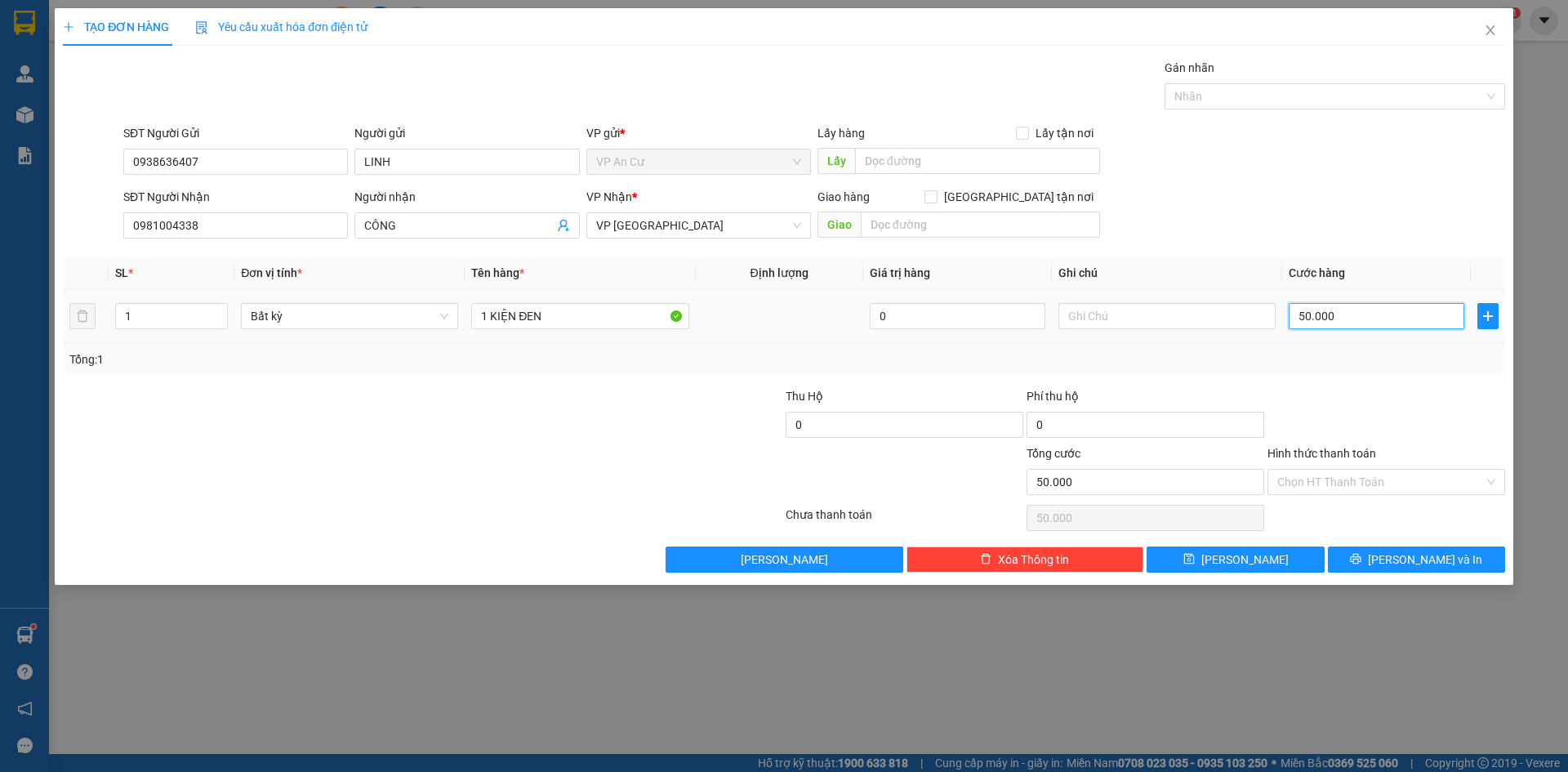
click at [1400, 326] on input "50.000" at bounding box center [1377, 315] width 176 height 26
type input "2"
type input "20"
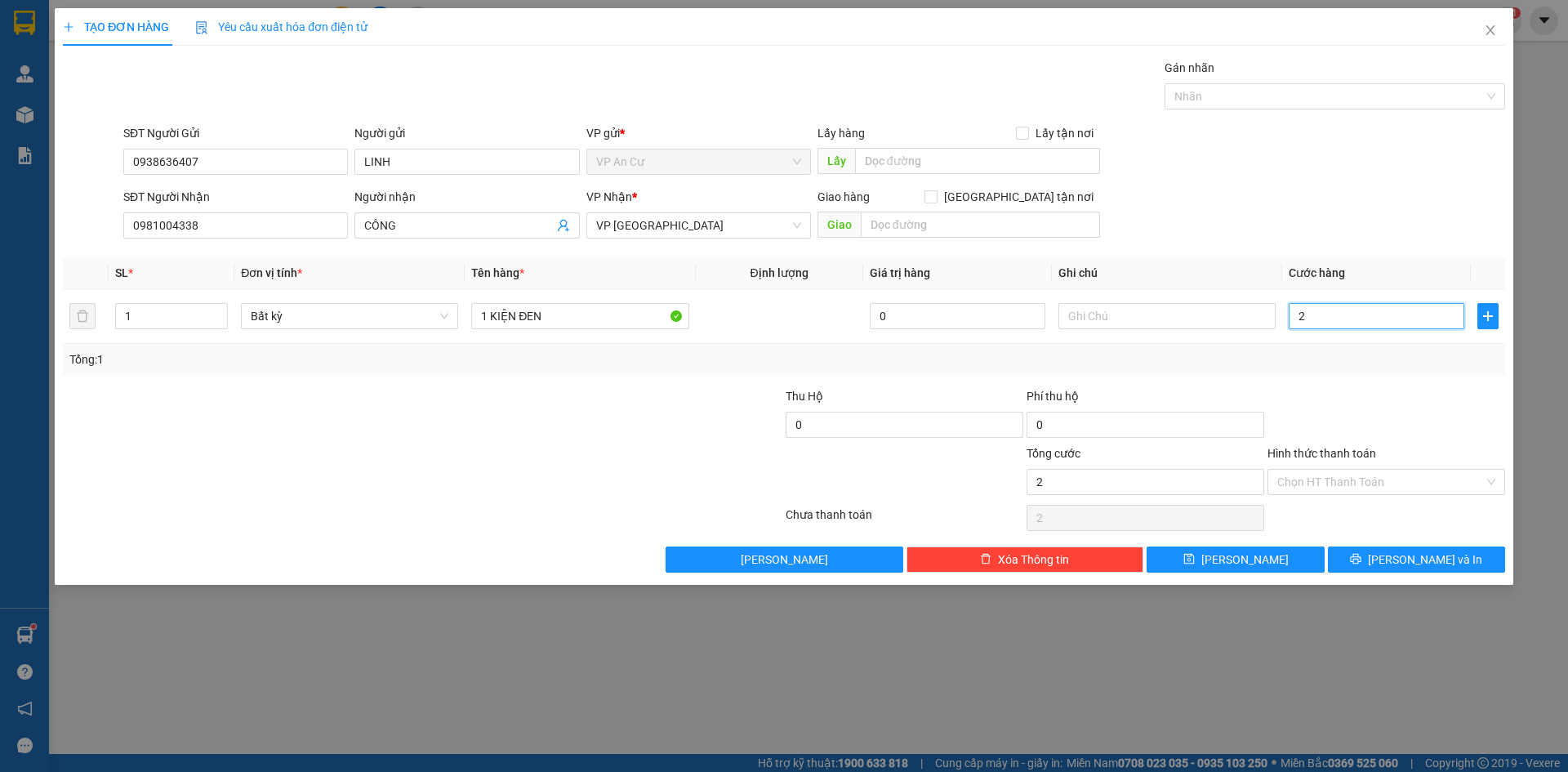
type input "20"
type input "20.000"
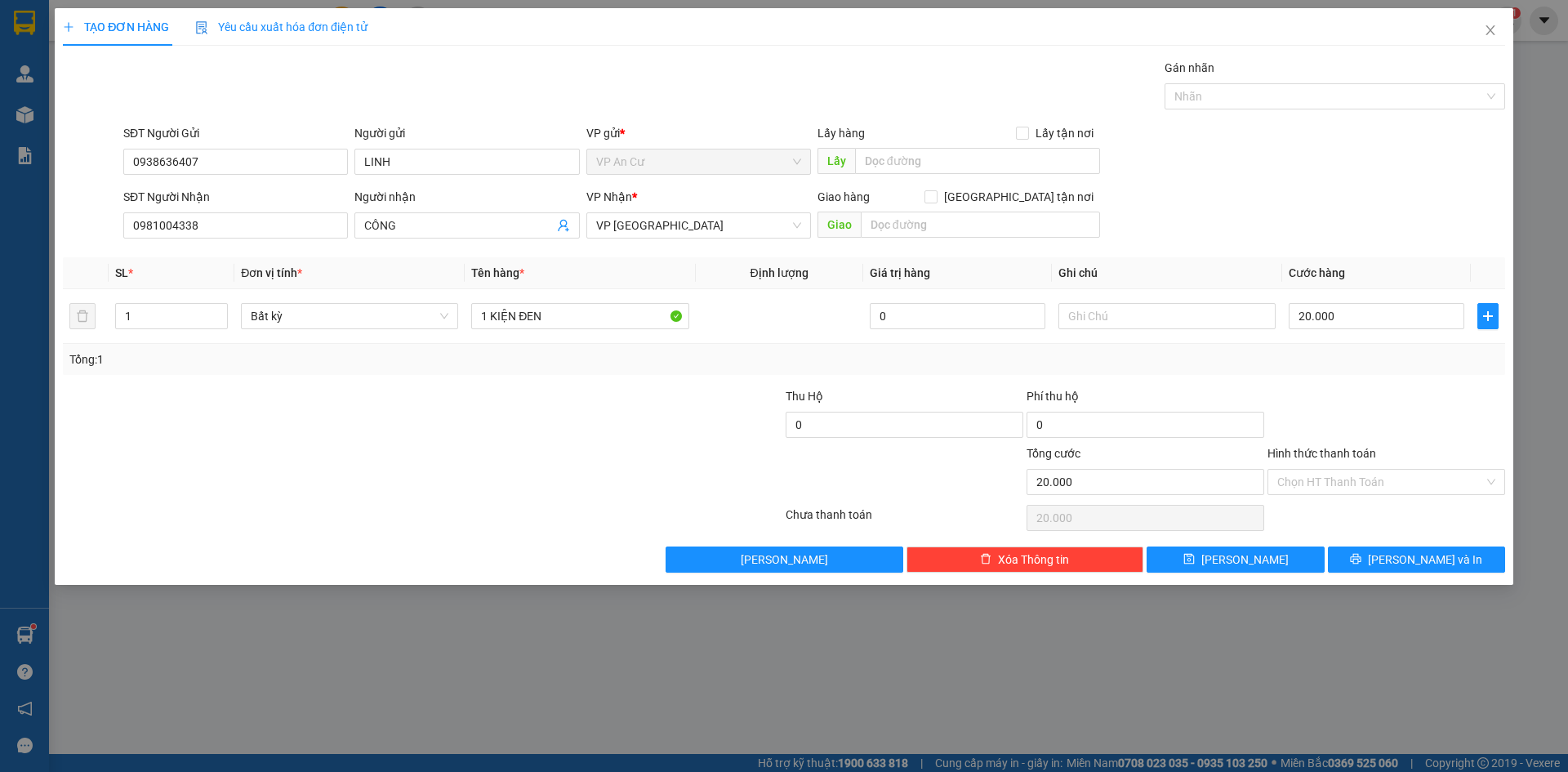
click at [1406, 383] on div "Transit Pickup Surcharge Ids Transit Deliver Surcharge Ids Transit Deliver Surc…" at bounding box center [783, 315] width 1442 height 513
click at [1426, 550] on span "[PERSON_NAME] và In" at bounding box center [1424, 559] width 114 height 18
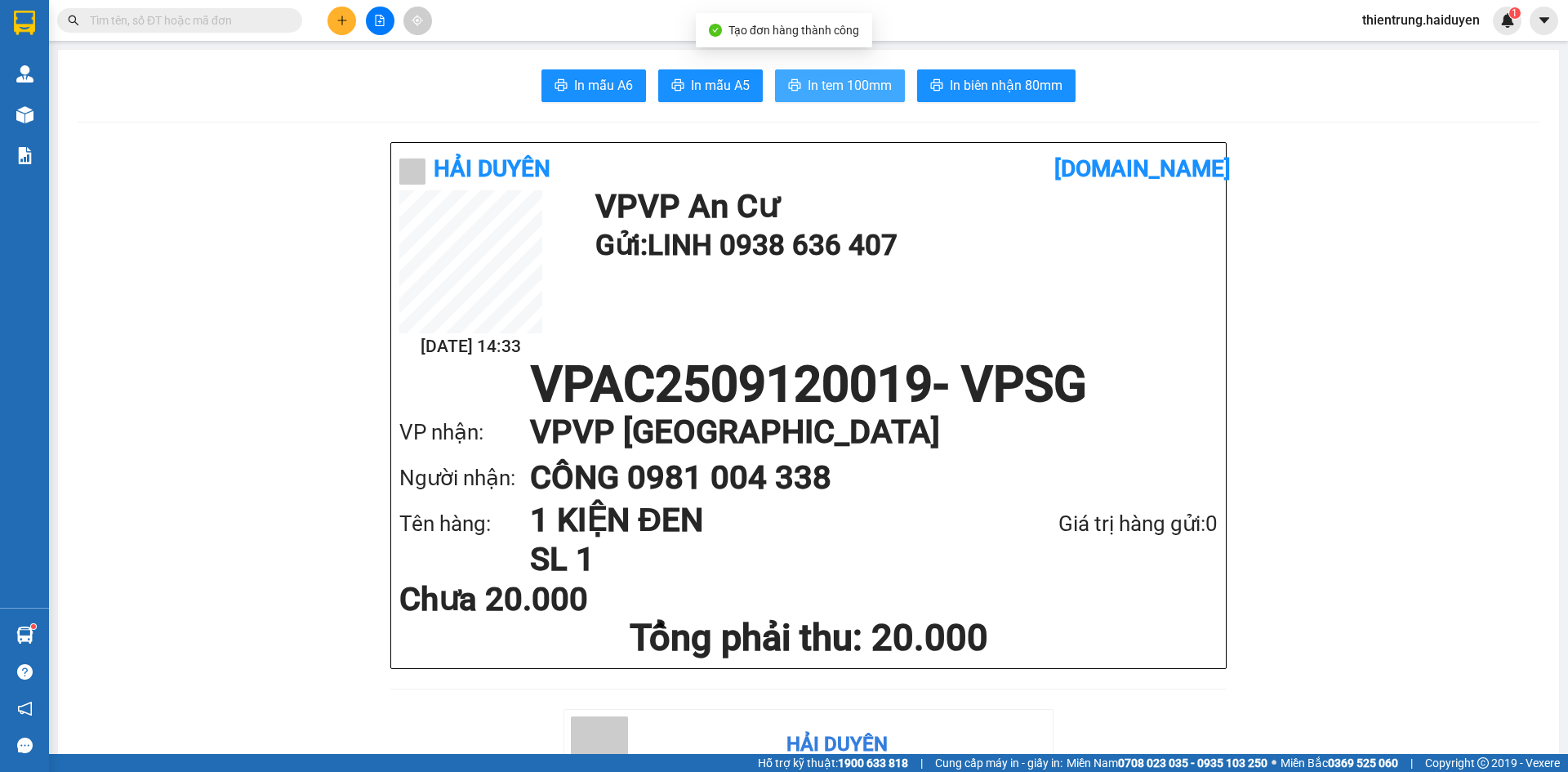
click at [816, 86] on span "In tem 100mm" at bounding box center [849, 85] width 84 height 20
drag, startPoint x: 963, startPoint y: 313, endPoint x: 835, endPoint y: 110, distance: 240.0
click at [962, 308] on div "12/09 14:33 VP VP An Cư Gửi: LINH 0938 636 407" at bounding box center [809, 275] width 819 height 170
click at [853, 79] on span "In tem 100mm" at bounding box center [849, 85] width 84 height 20
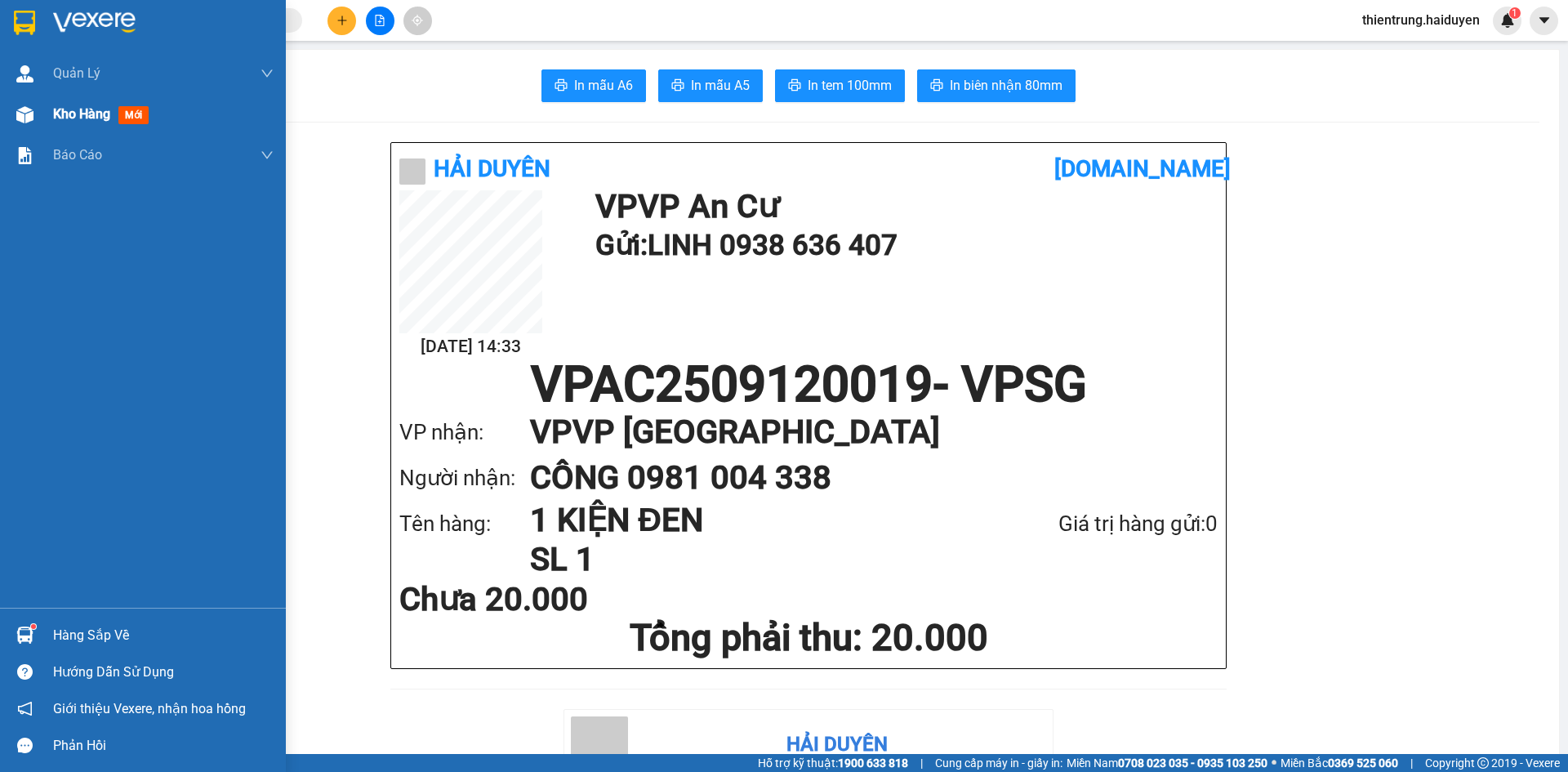
click at [65, 122] on span "Kho hàng" at bounding box center [82, 114] width 58 height 15
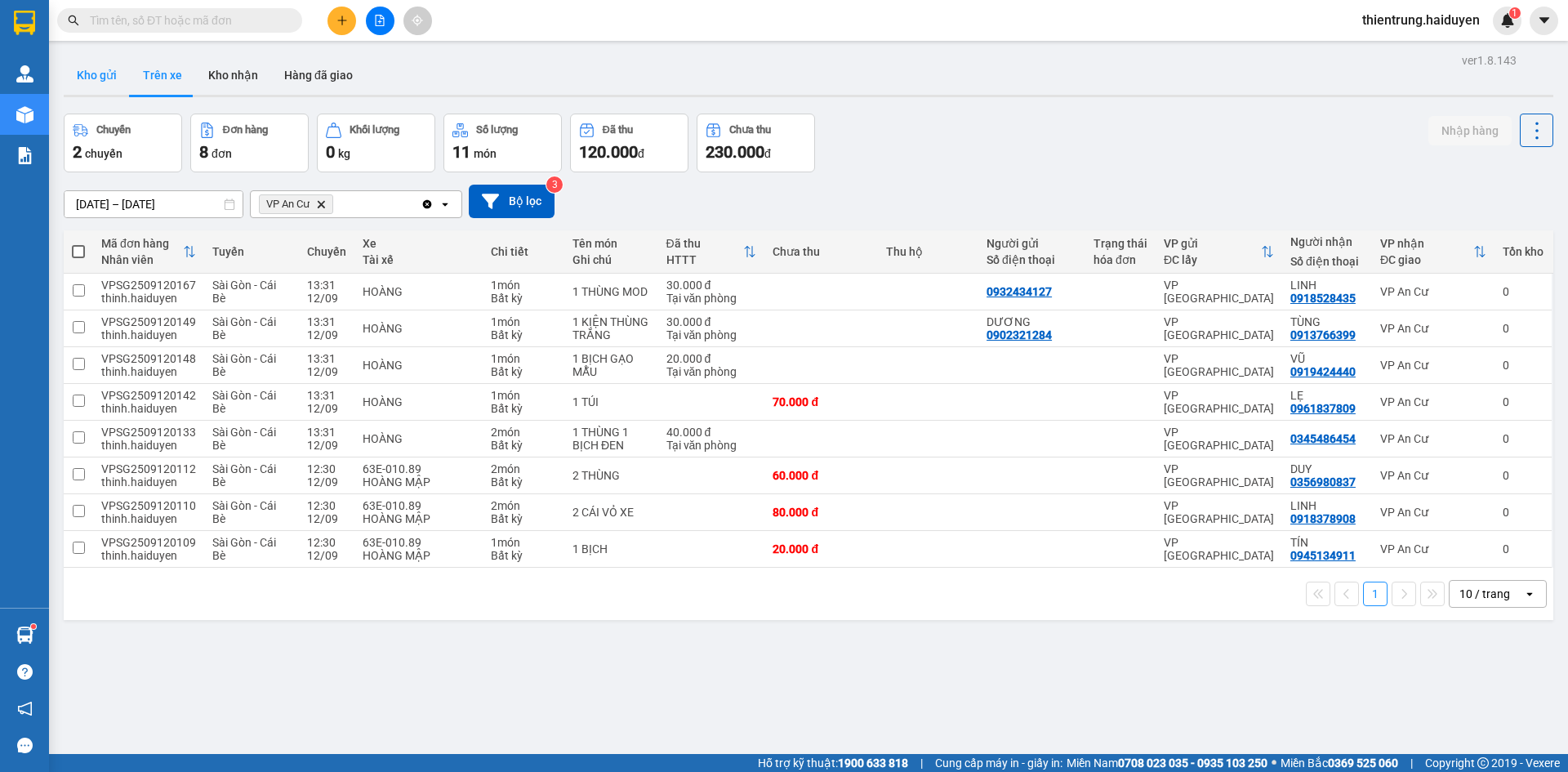
click at [119, 70] on button "Kho gửi" at bounding box center [96, 75] width 66 height 39
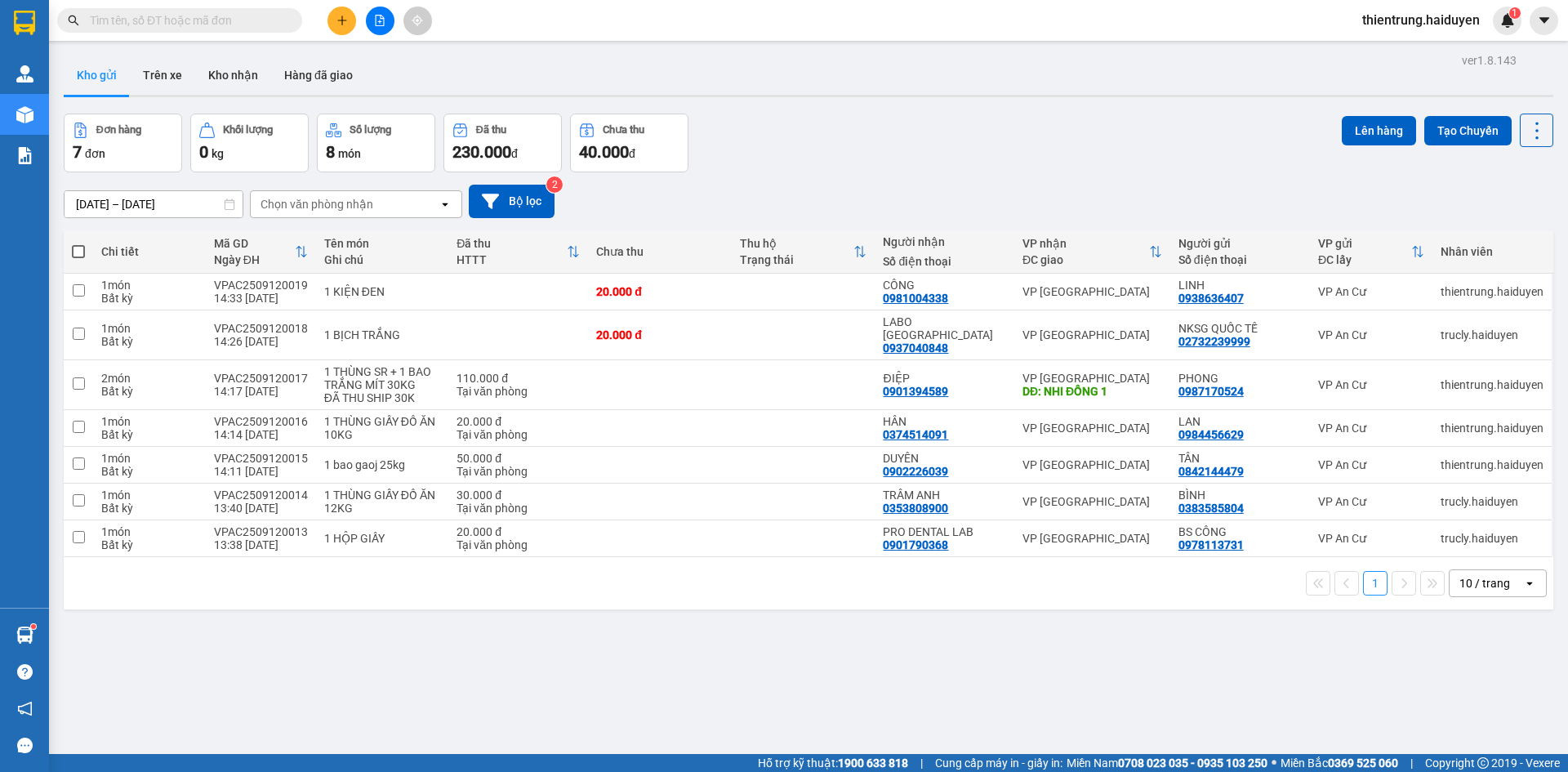
click at [465, 642] on div "ver 1.8.143 Kho gửi Trên xe Kho nhận Hàng đã giao Đơn hàng 7 đơn Khối lượng 0 k…" at bounding box center [809, 435] width 1503 height 772
click at [180, 78] on button "Trên xe" at bounding box center [162, 75] width 65 height 39
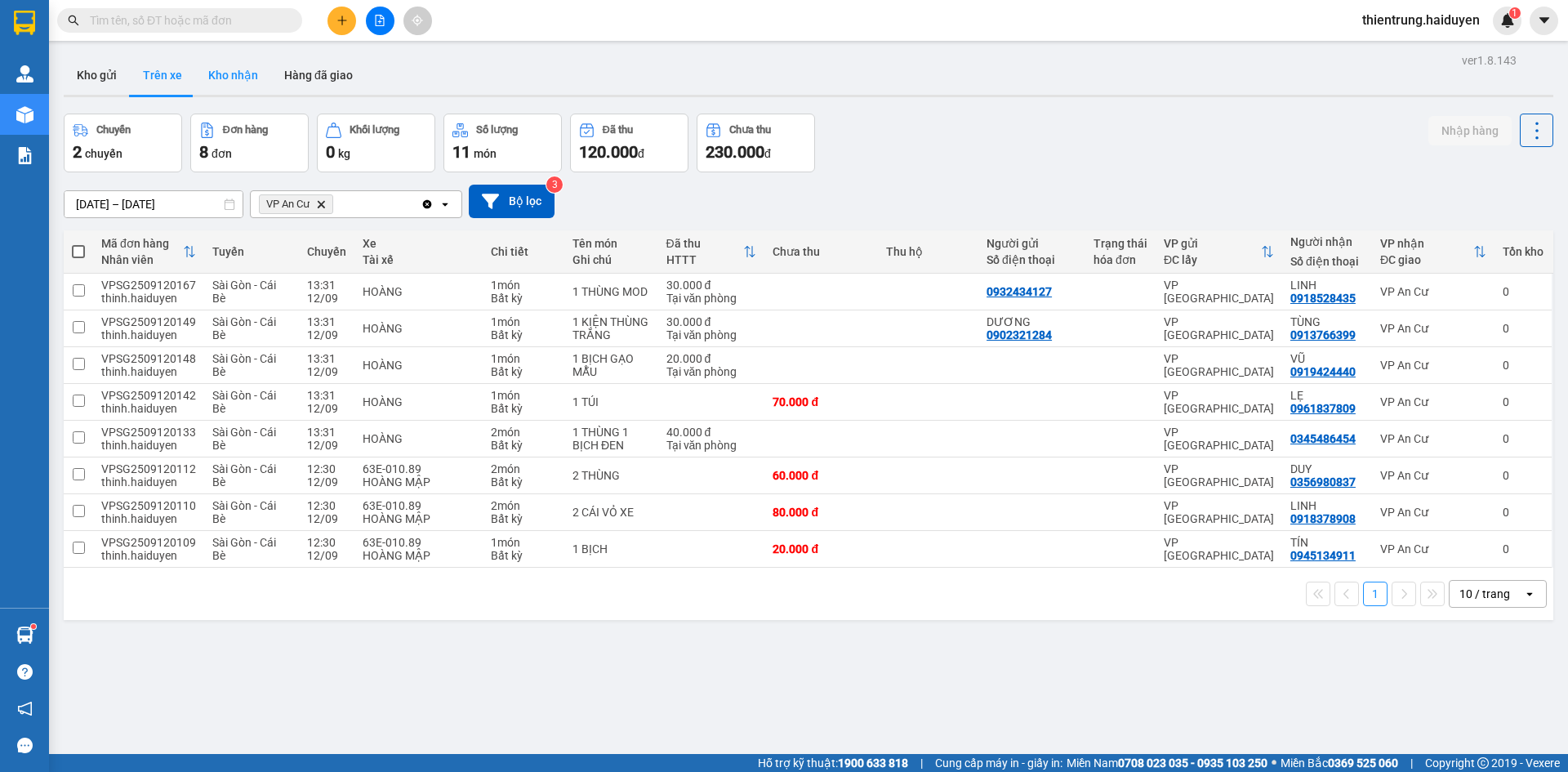
click at [247, 76] on button "Kho nhận" at bounding box center [233, 75] width 76 height 39
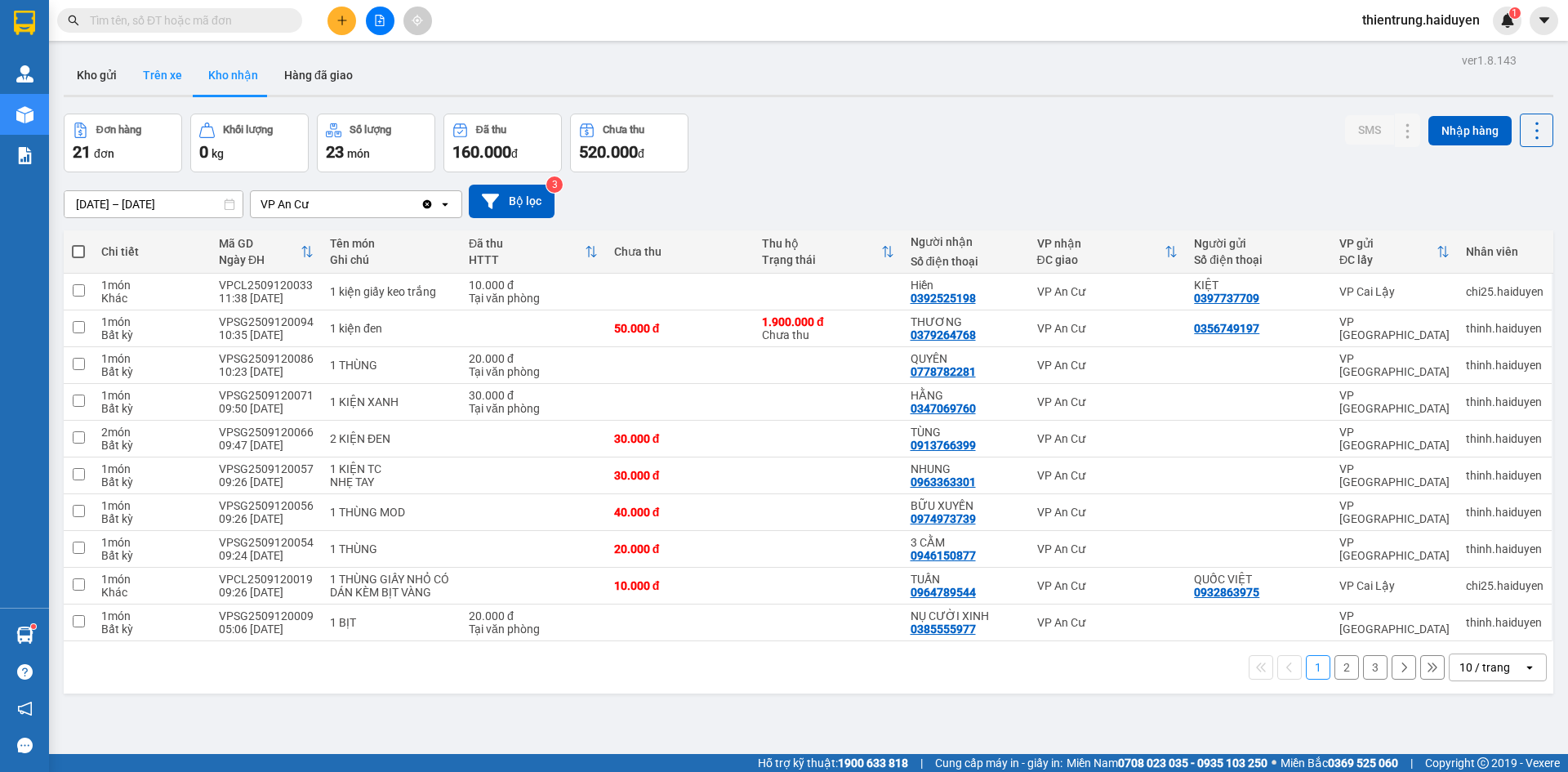
click at [165, 74] on button "Trên xe" at bounding box center [162, 75] width 65 height 39
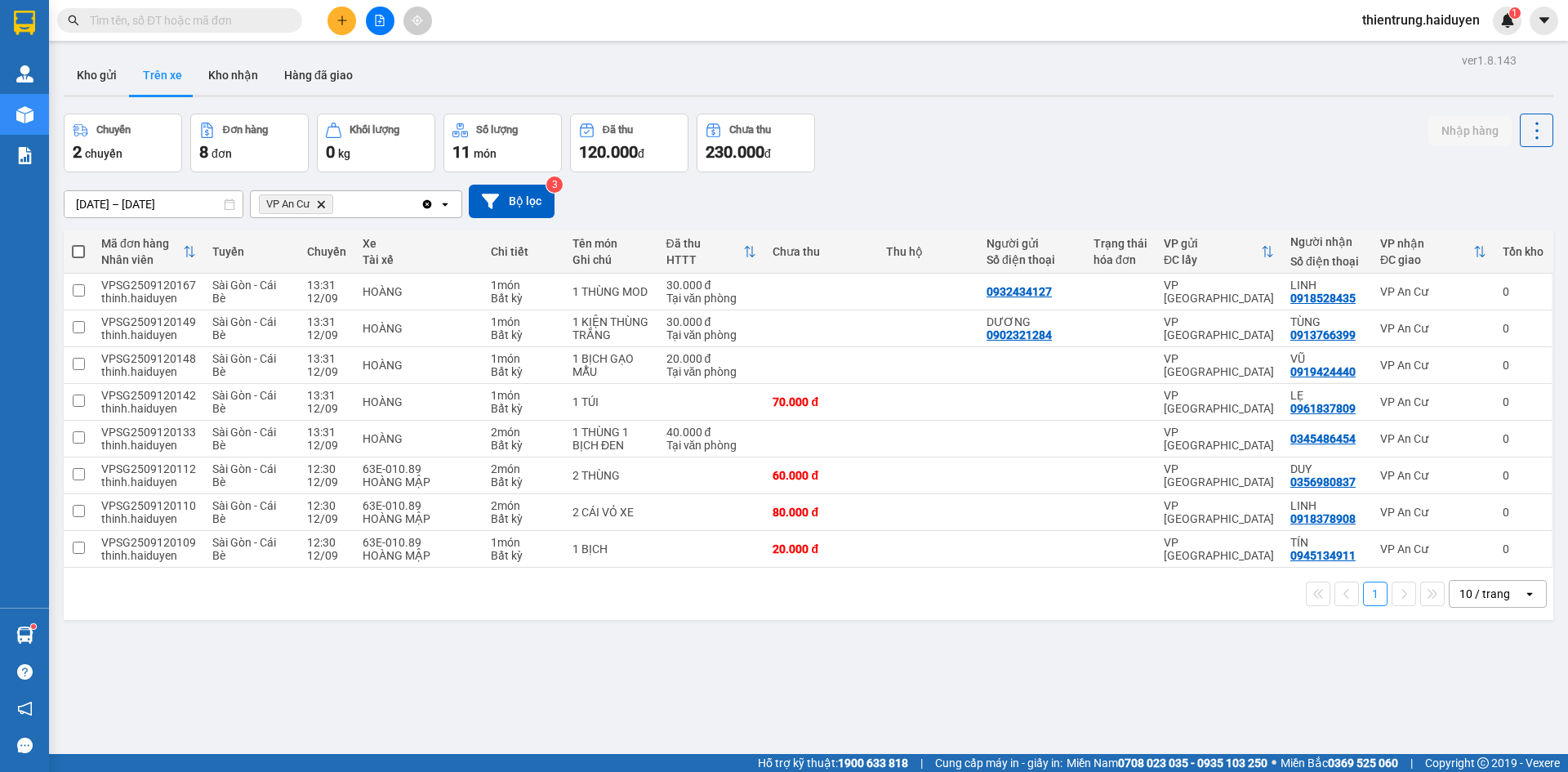
click at [430, 638] on div "ver 1.8.143 Kho gửi Trên xe Kho nhận Hàng đã giao Chuyến 2 chuyến Đơn hàng 8 đơ…" at bounding box center [809, 435] width 1503 height 772
click at [89, 80] on button "Kho gửi" at bounding box center [96, 75] width 66 height 39
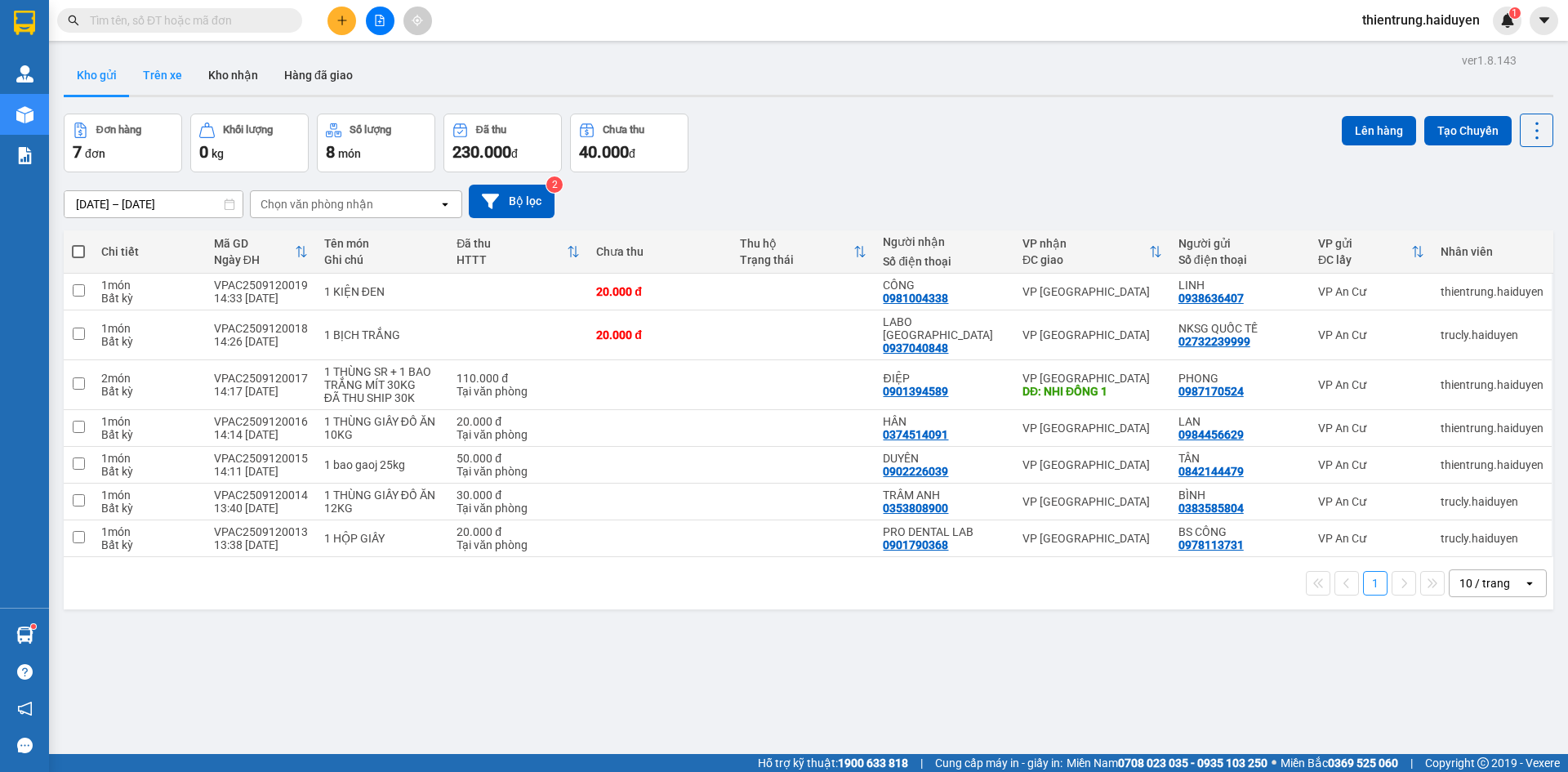
click at [173, 68] on button "Trên xe" at bounding box center [162, 75] width 65 height 39
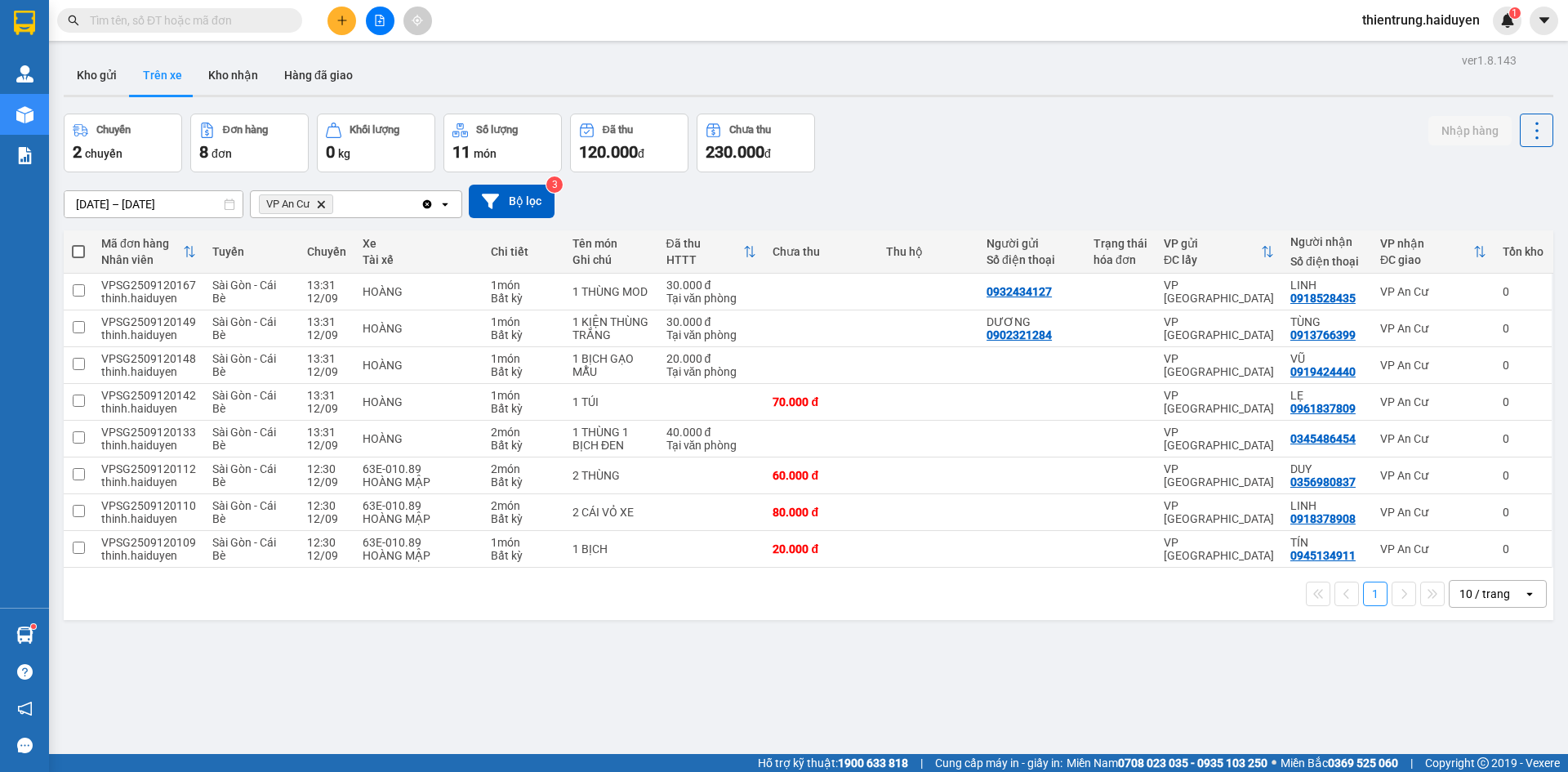
click at [1521, 715] on div "ver 1.8.143 Kho gửi Trên xe Kho nhận Hàng đã giao Chuyến 2 chuyến Đơn hàng 8 đơ…" at bounding box center [809, 435] width 1503 height 772
click at [80, 85] on button "Kho gửi" at bounding box center [96, 75] width 66 height 39
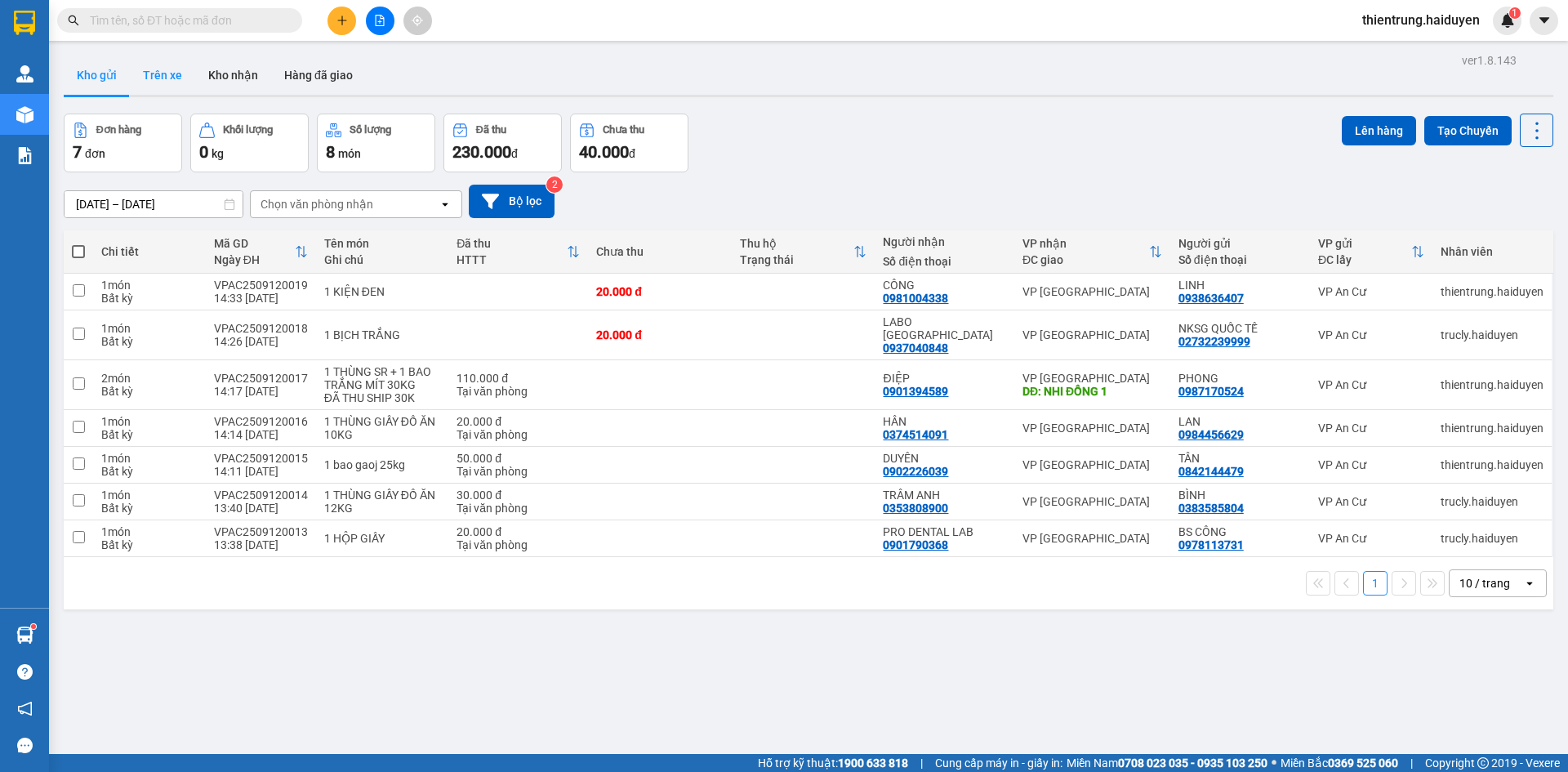
click at [152, 66] on button "Trên xe" at bounding box center [162, 75] width 65 height 39
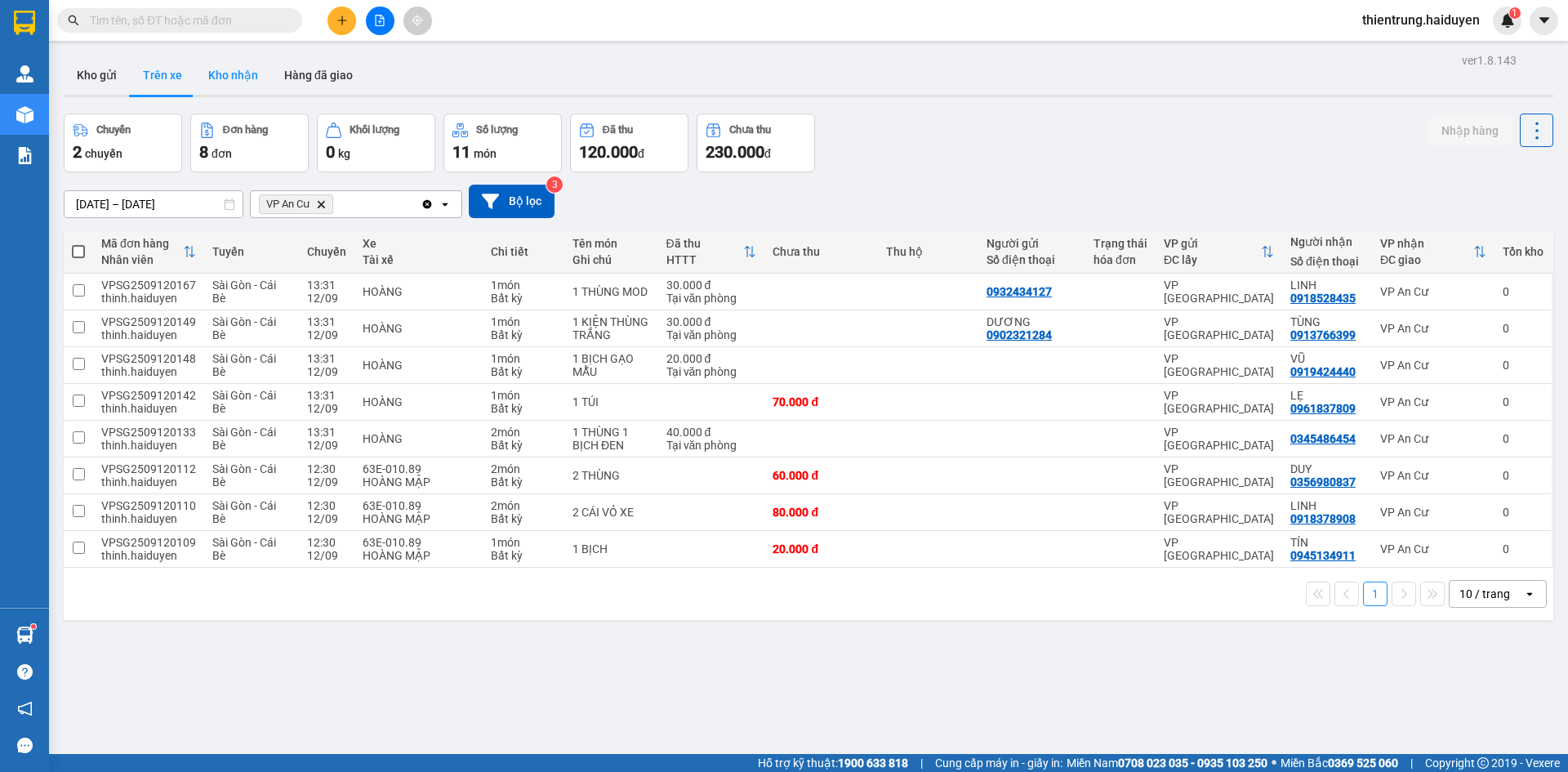
click at [233, 81] on button "Kho nhận" at bounding box center [233, 75] width 76 height 39
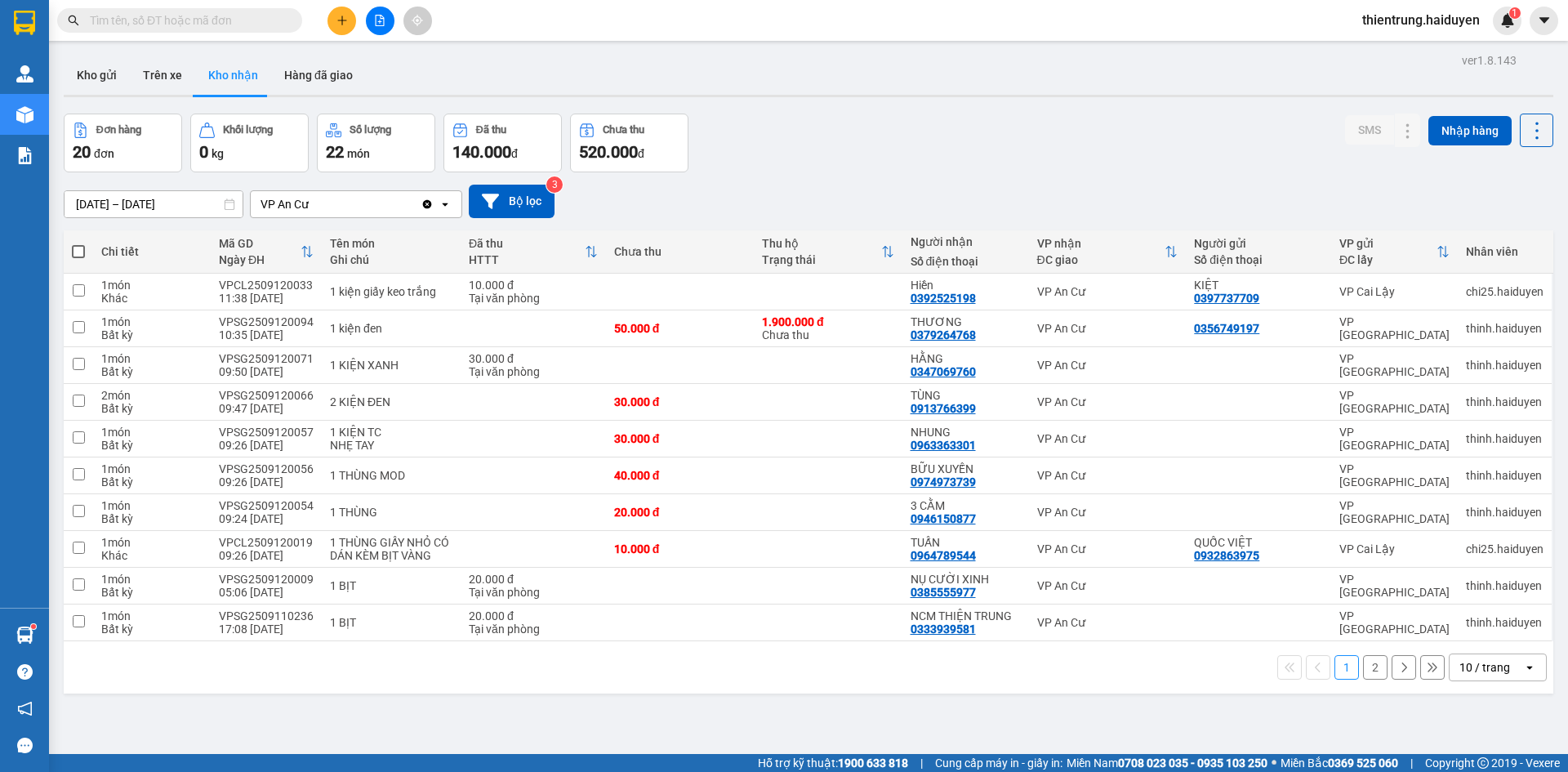
click at [1372, 666] on button "2" at bounding box center [1375, 666] width 25 height 25
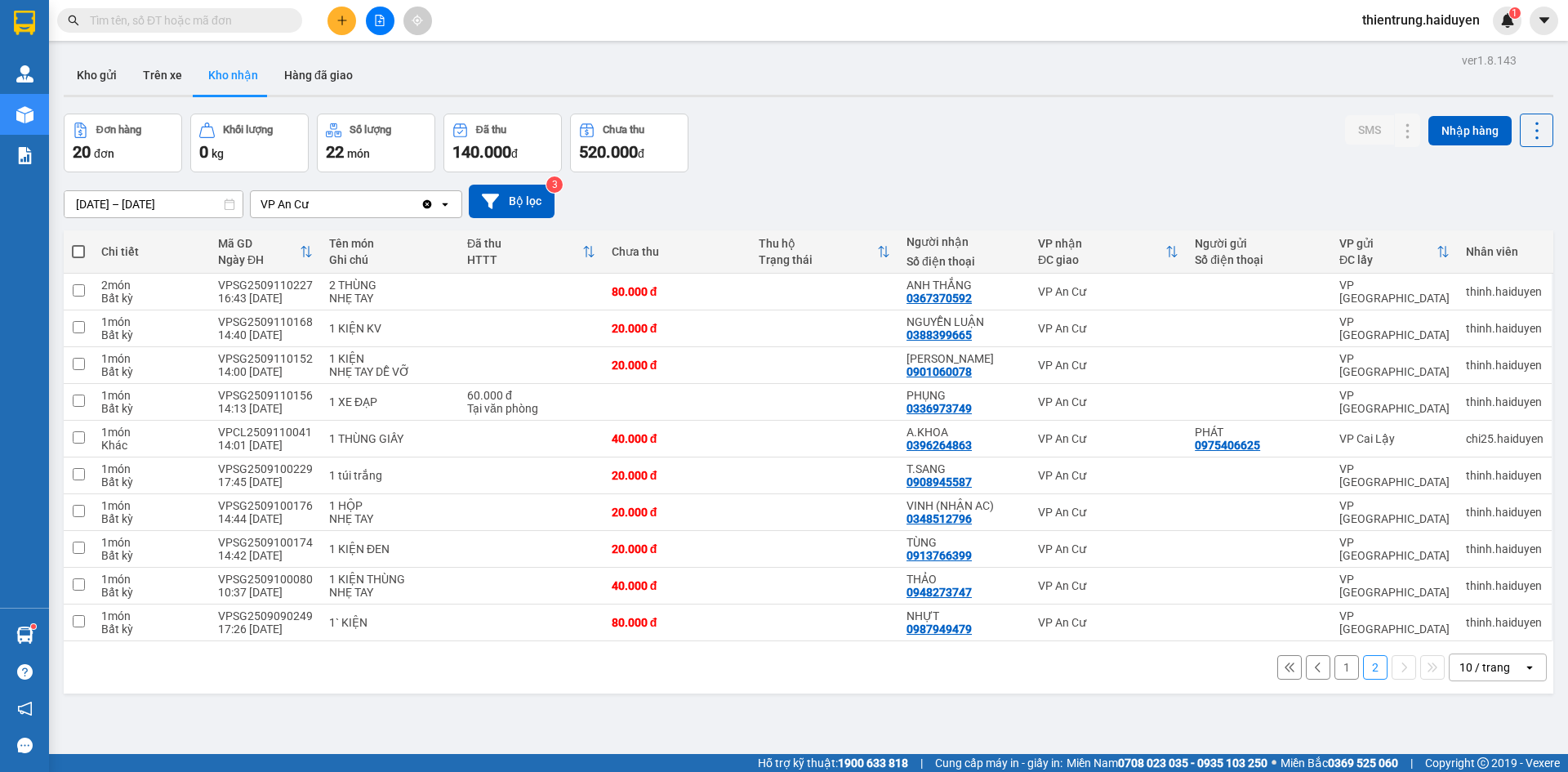
click at [1343, 675] on button "1" at bounding box center [1346, 666] width 25 height 25
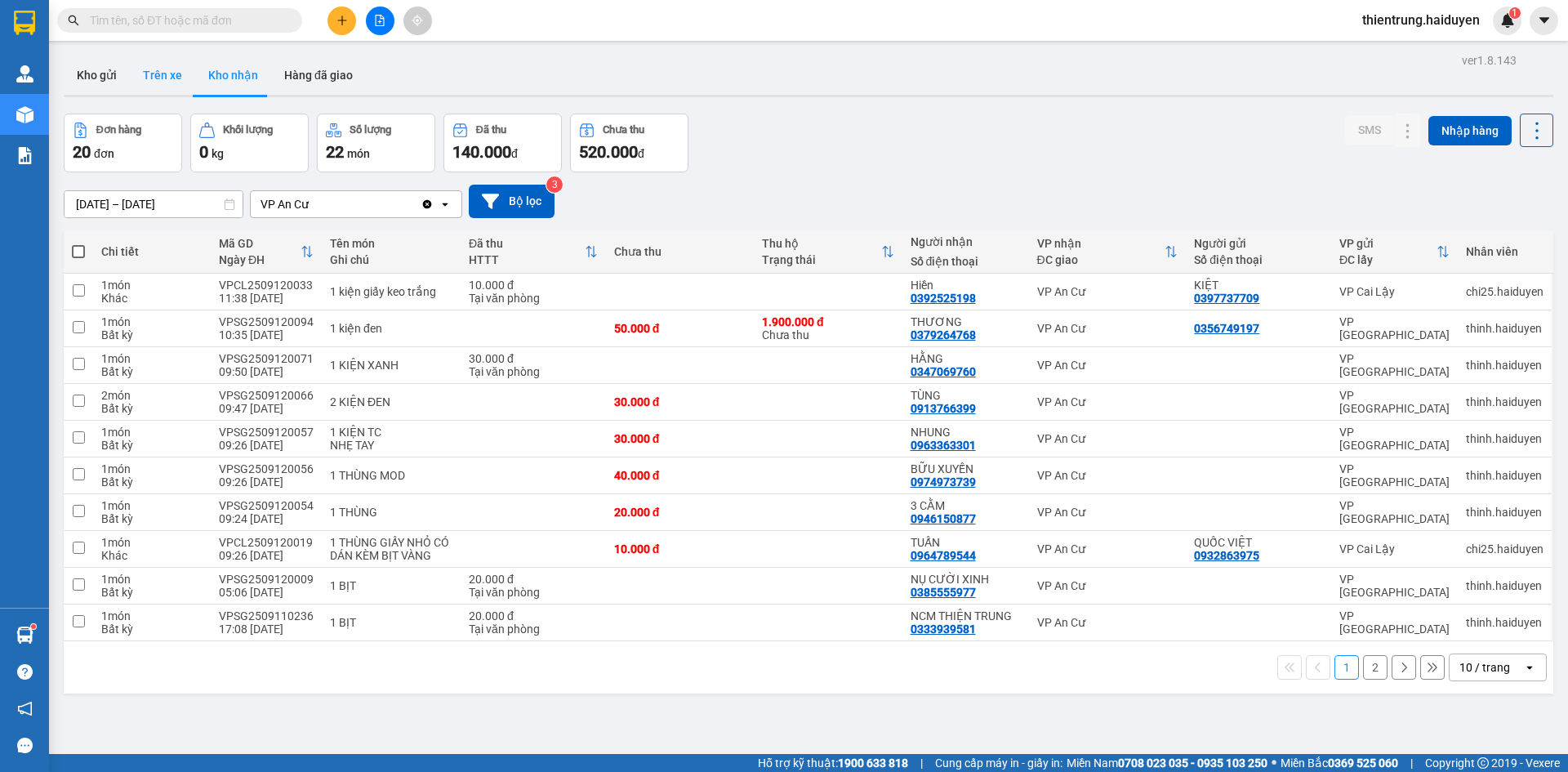
click at [164, 68] on button "Trên xe" at bounding box center [162, 75] width 65 height 39
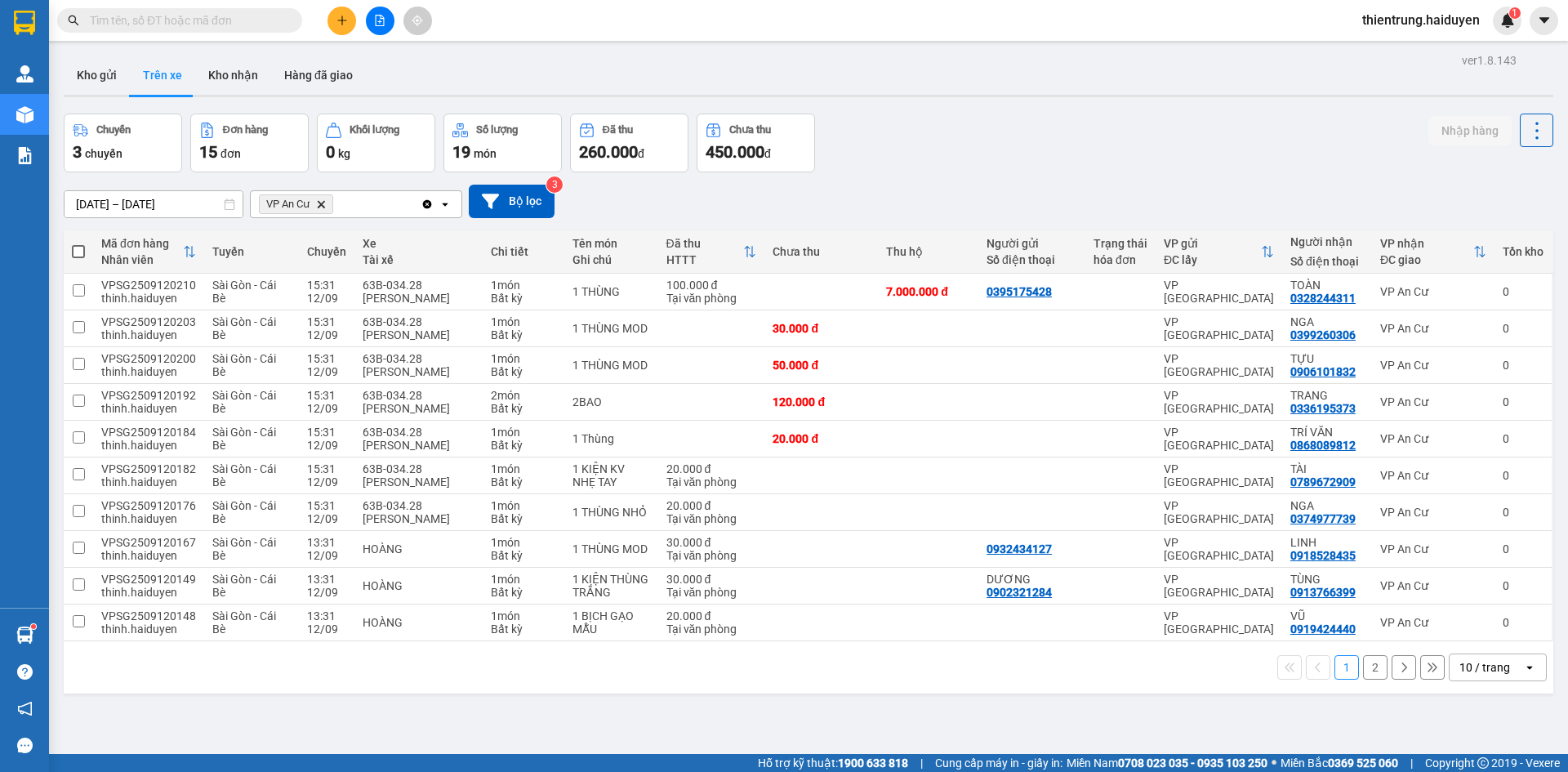
click at [1363, 668] on button "2" at bounding box center [1375, 666] width 25 height 25
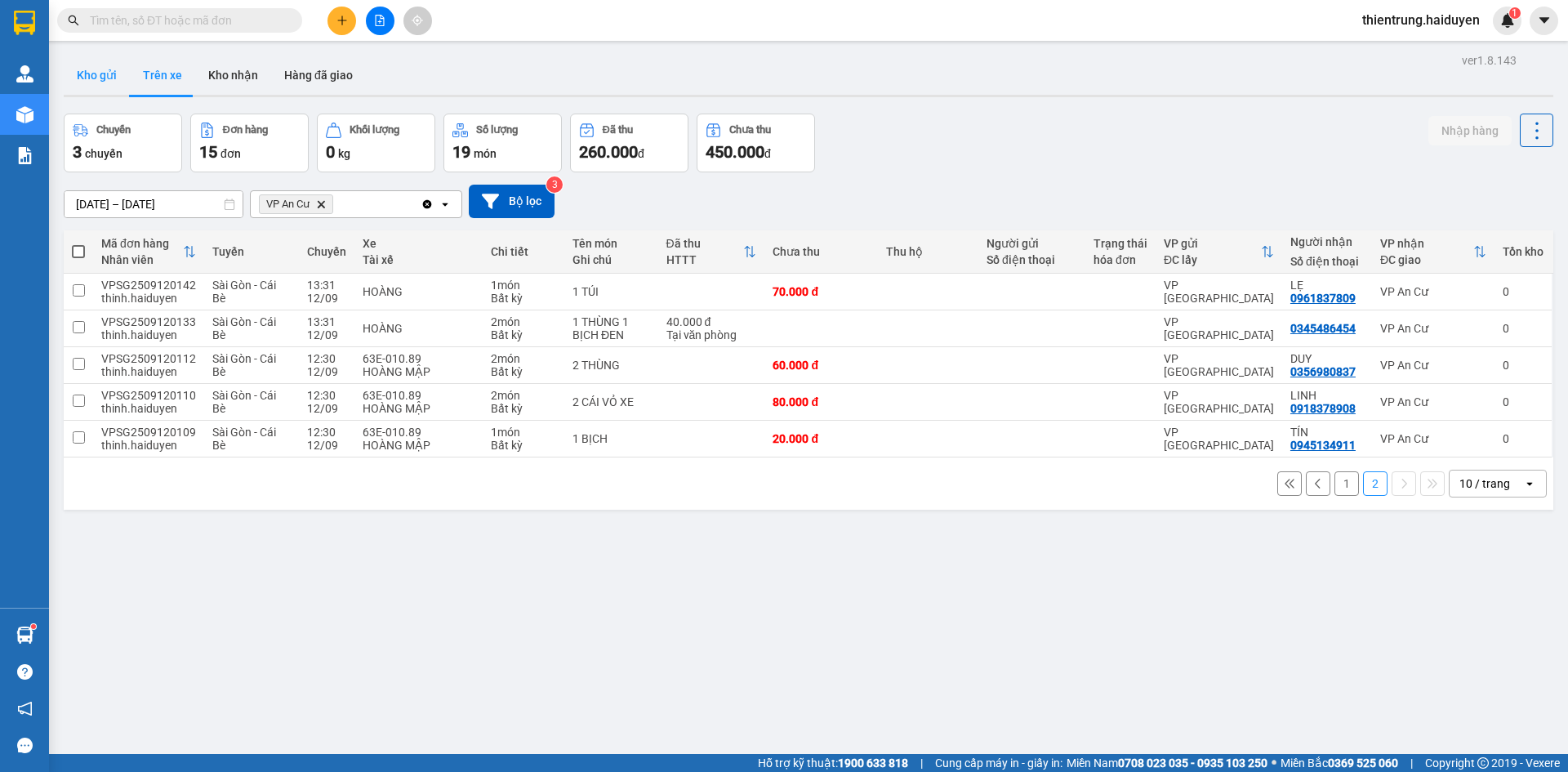
click at [102, 85] on button "Kho gửi" at bounding box center [96, 75] width 66 height 39
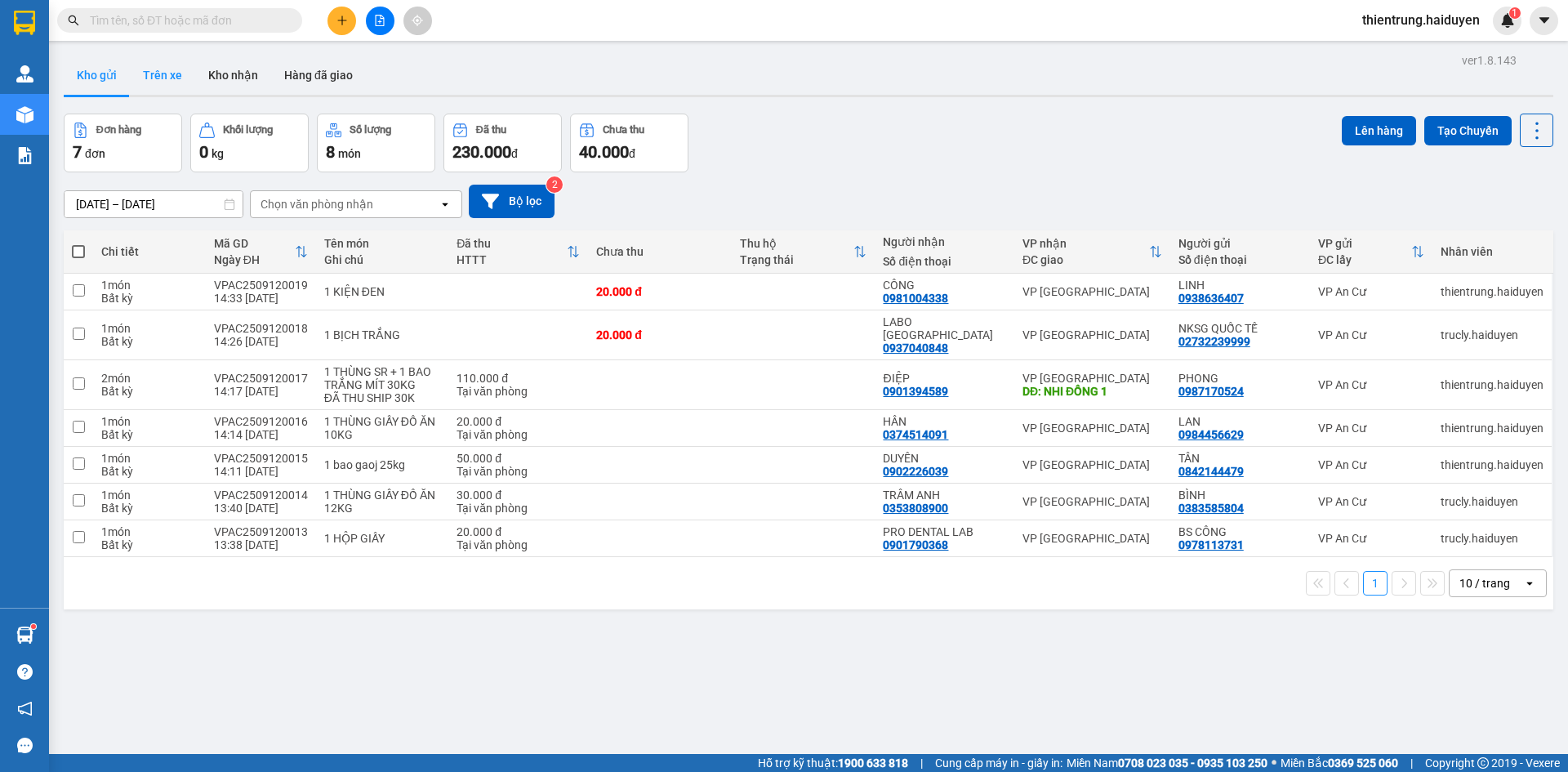
click at [152, 78] on button "Trên xe" at bounding box center [162, 75] width 65 height 39
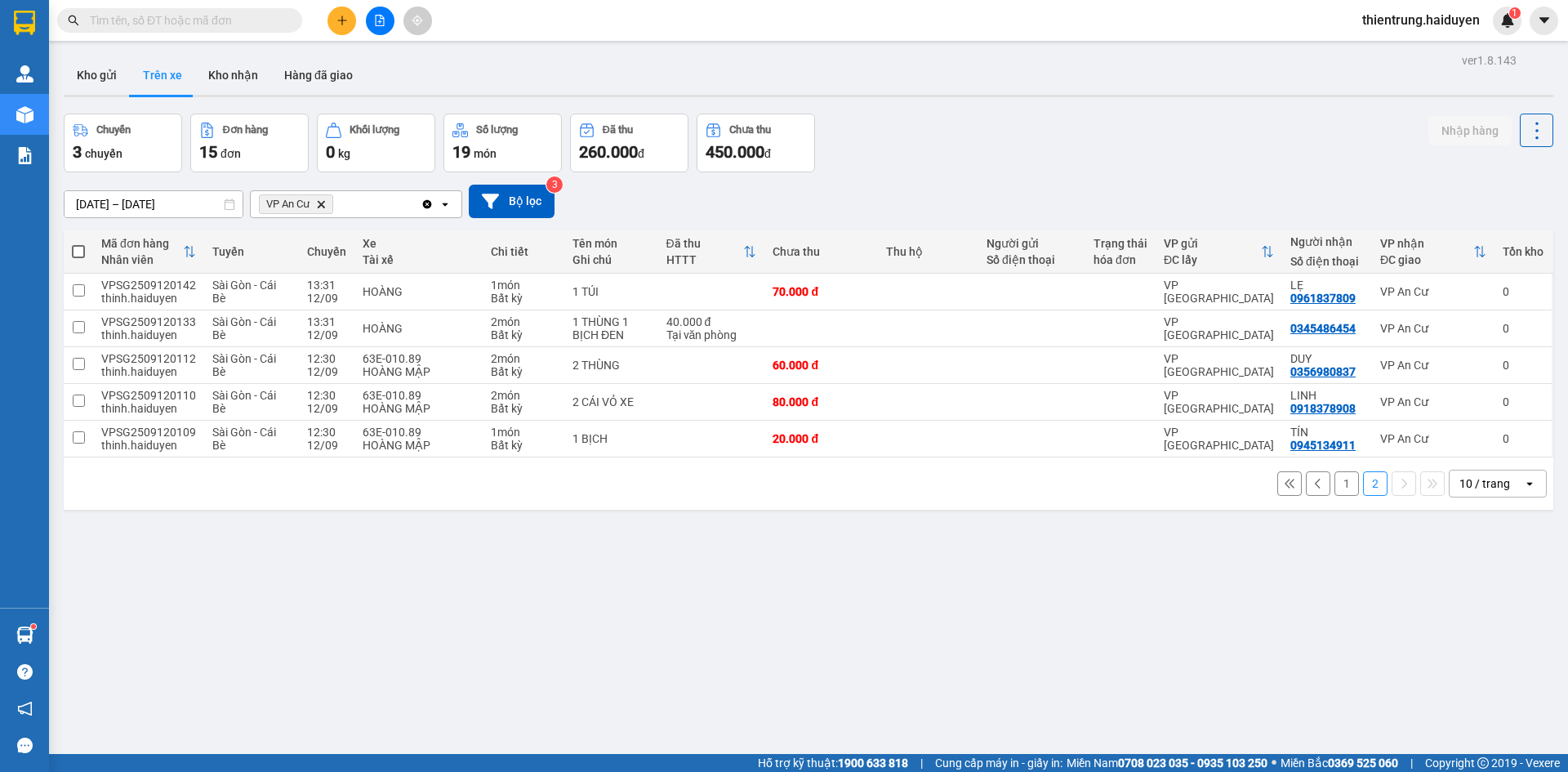
click at [1338, 488] on button "1" at bounding box center [1346, 483] width 25 height 25
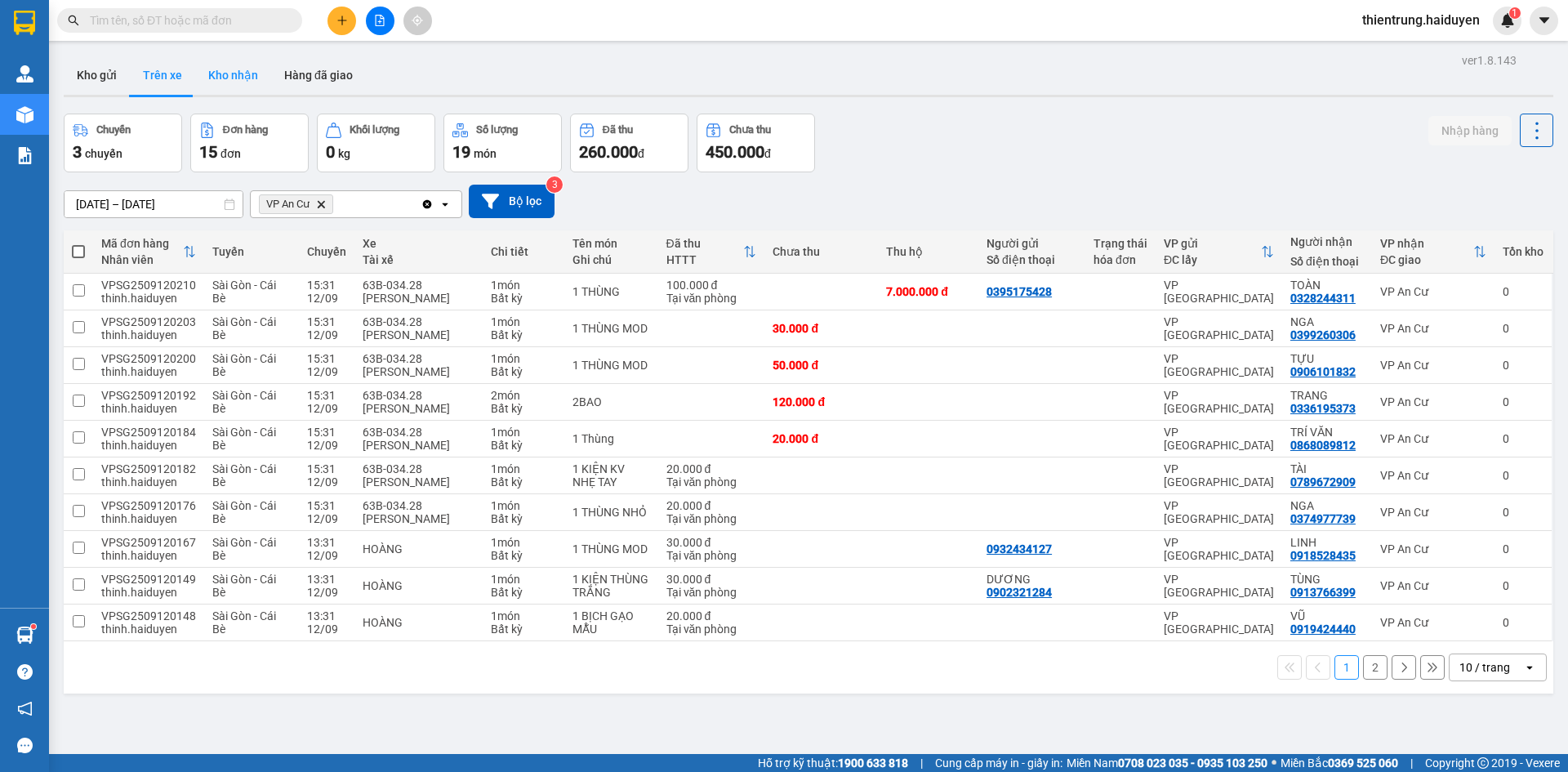
click at [246, 83] on button "Kho nhận" at bounding box center [233, 75] width 76 height 39
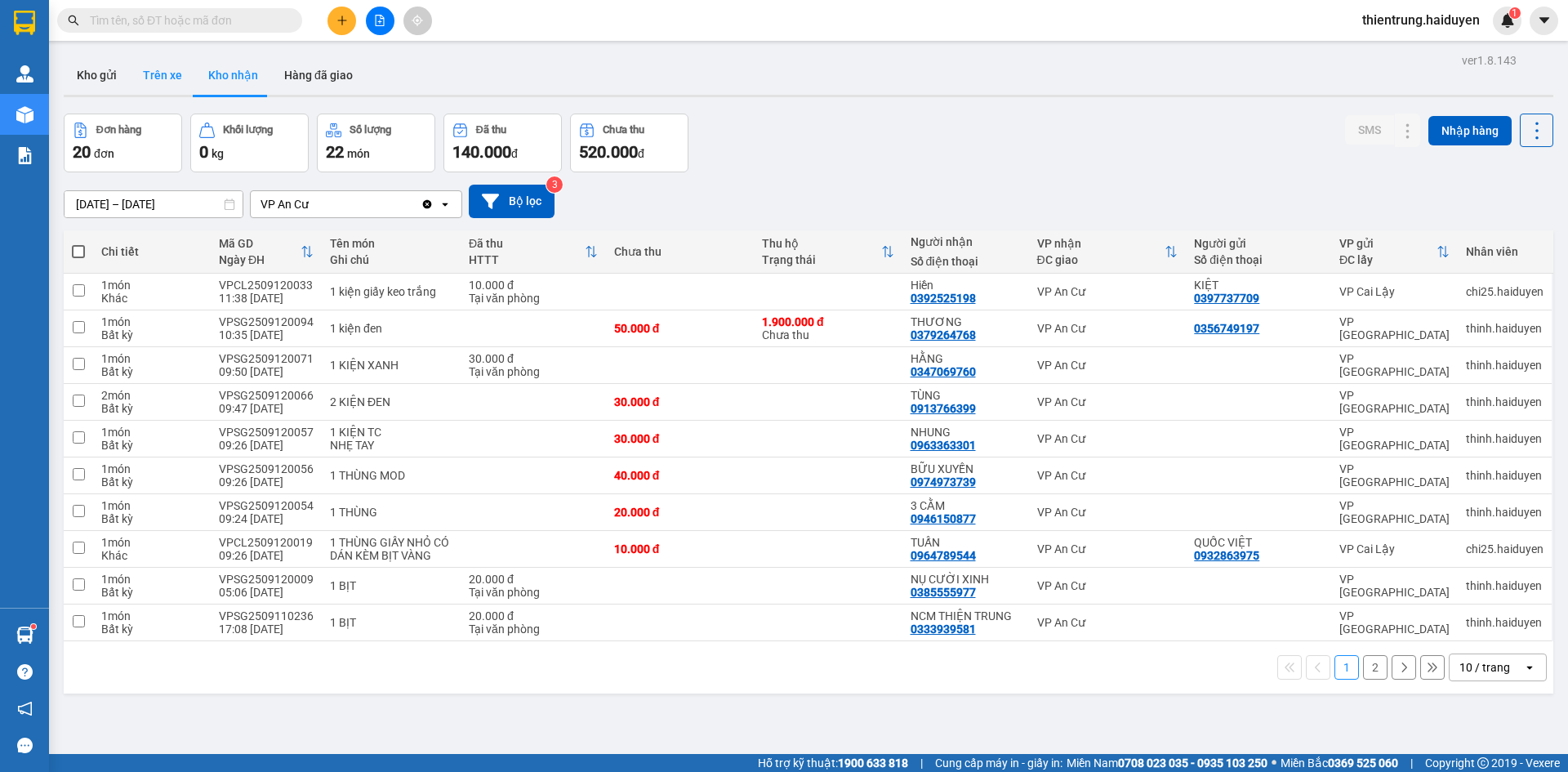
click at [178, 79] on button "Trên xe" at bounding box center [162, 75] width 65 height 39
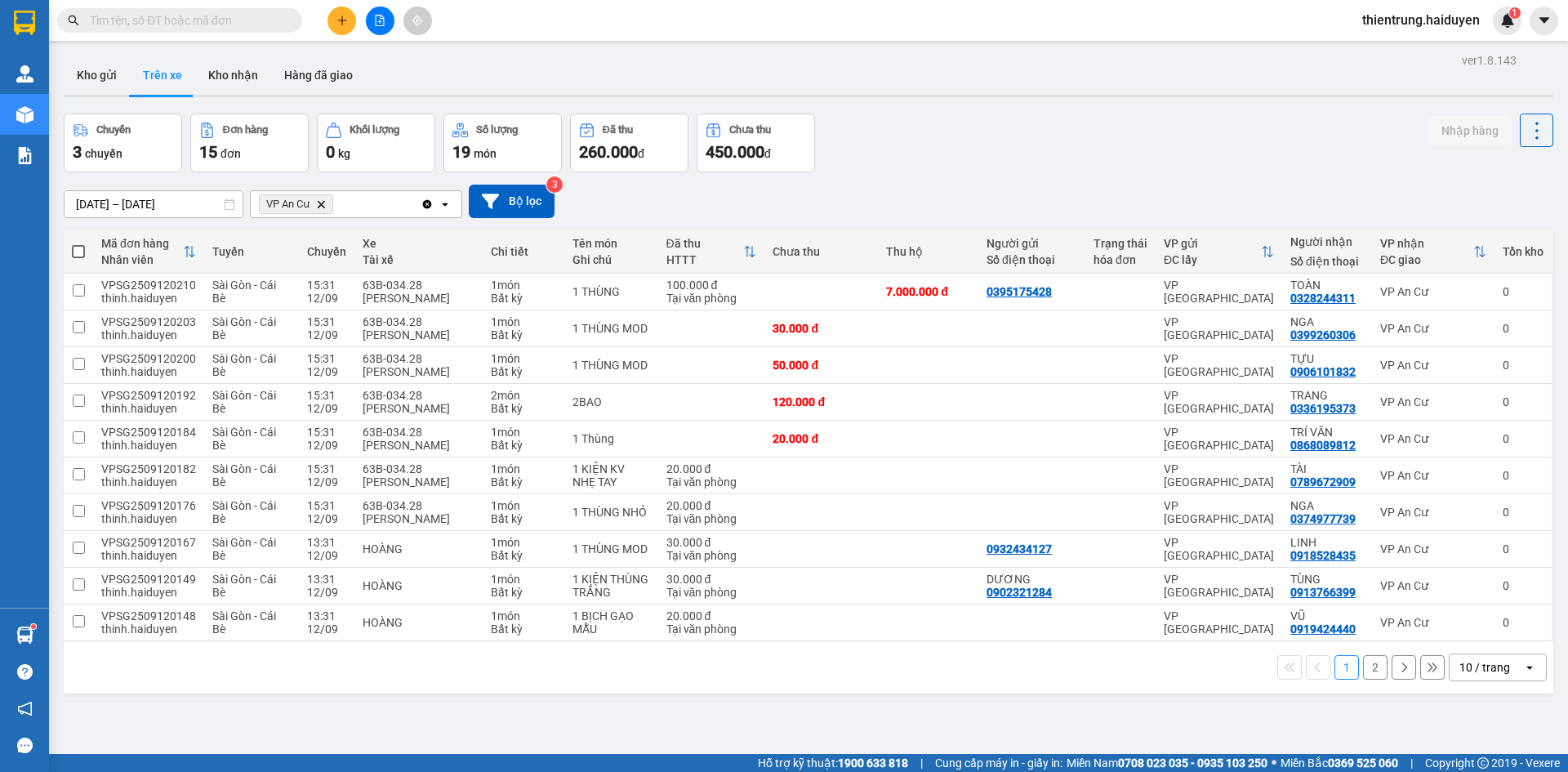
click at [1370, 669] on button "2" at bounding box center [1375, 666] width 25 height 25
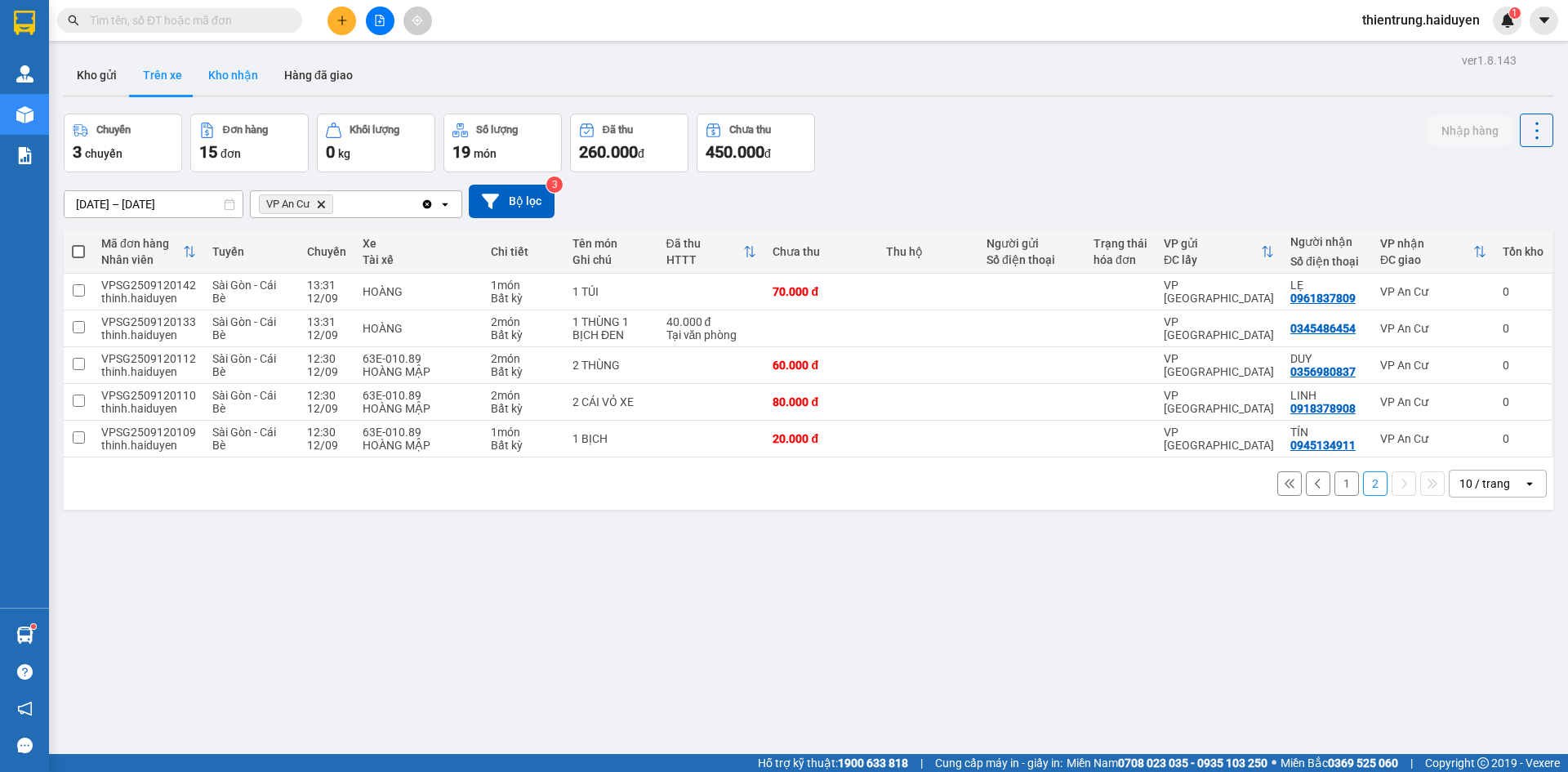
click at [223, 87] on button "Kho nhận" at bounding box center [233, 75] width 76 height 39
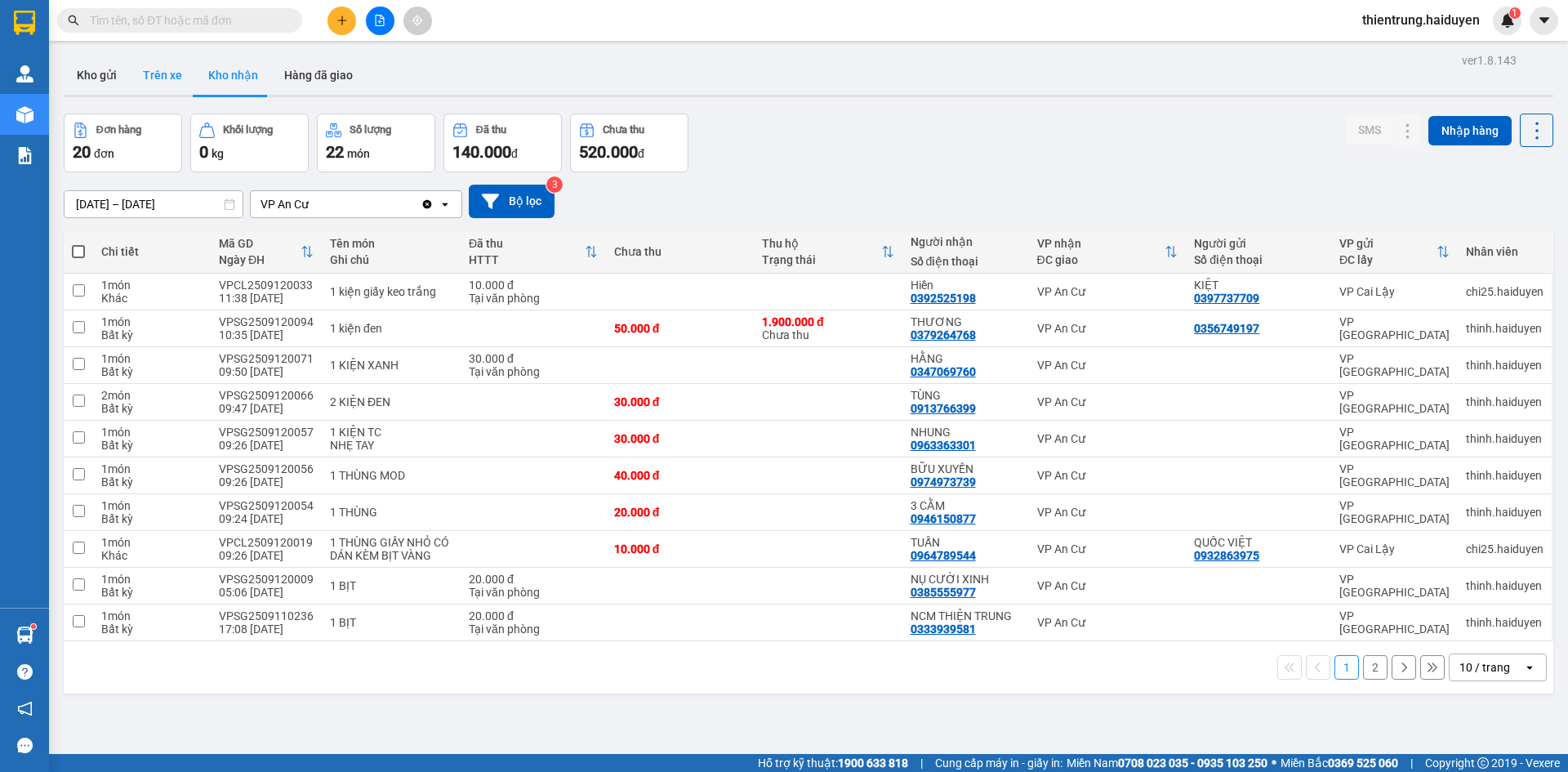
click at [167, 68] on button "Trên xe" at bounding box center [162, 75] width 65 height 39
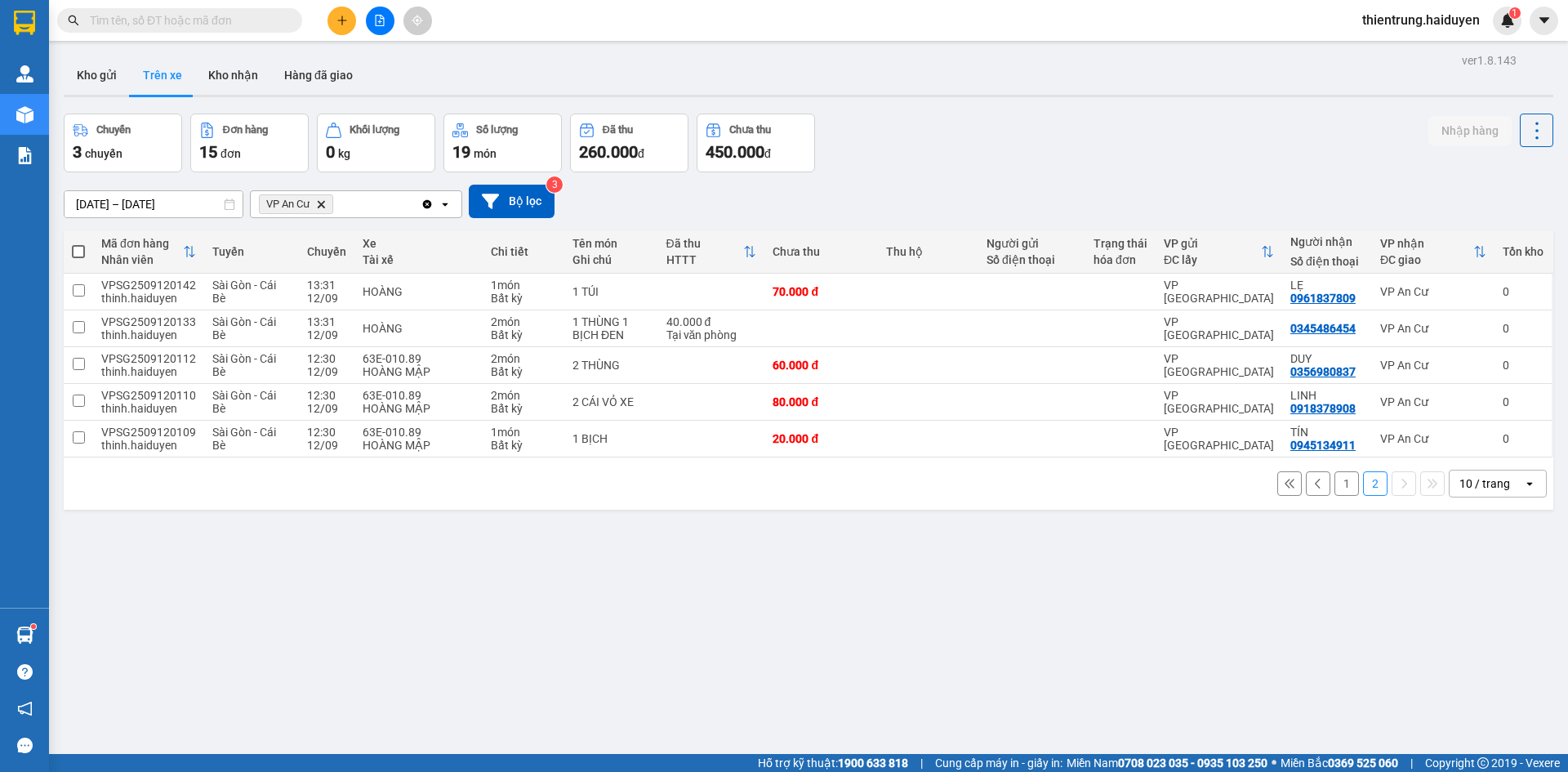
click at [1338, 485] on button "1" at bounding box center [1346, 483] width 25 height 25
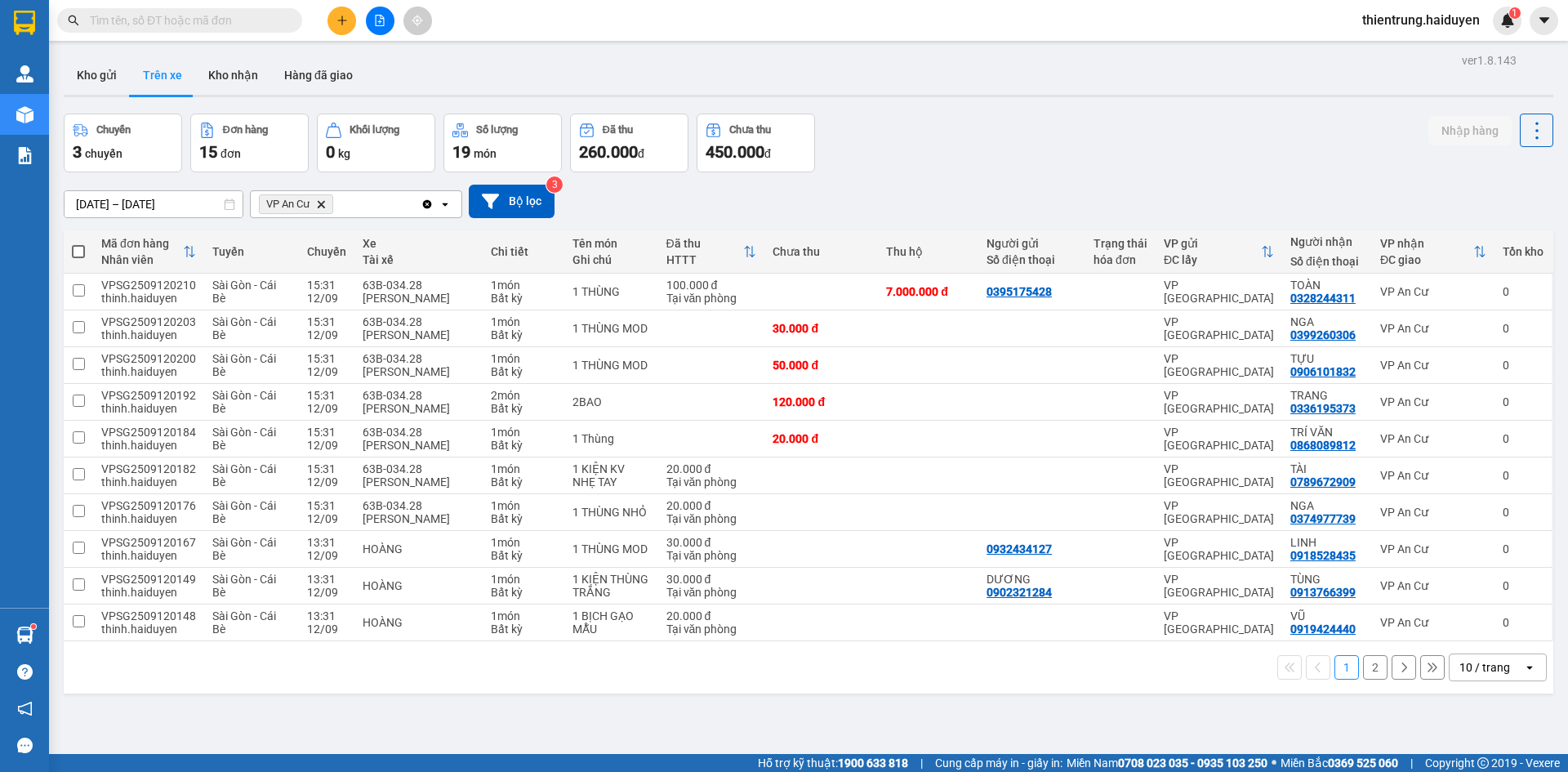
drag, startPoint x: 1375, startPoint y: 671, endPoint x: 1367, endPoint y: 671, distance: 8.0
click at [1372, 671] on div "1 2 10 / trang open" at bounding box center [809, 667] width 1477 height 28
click at [1366, 671] on button "2" at bounding box center [1375, 666] width 25 height 25
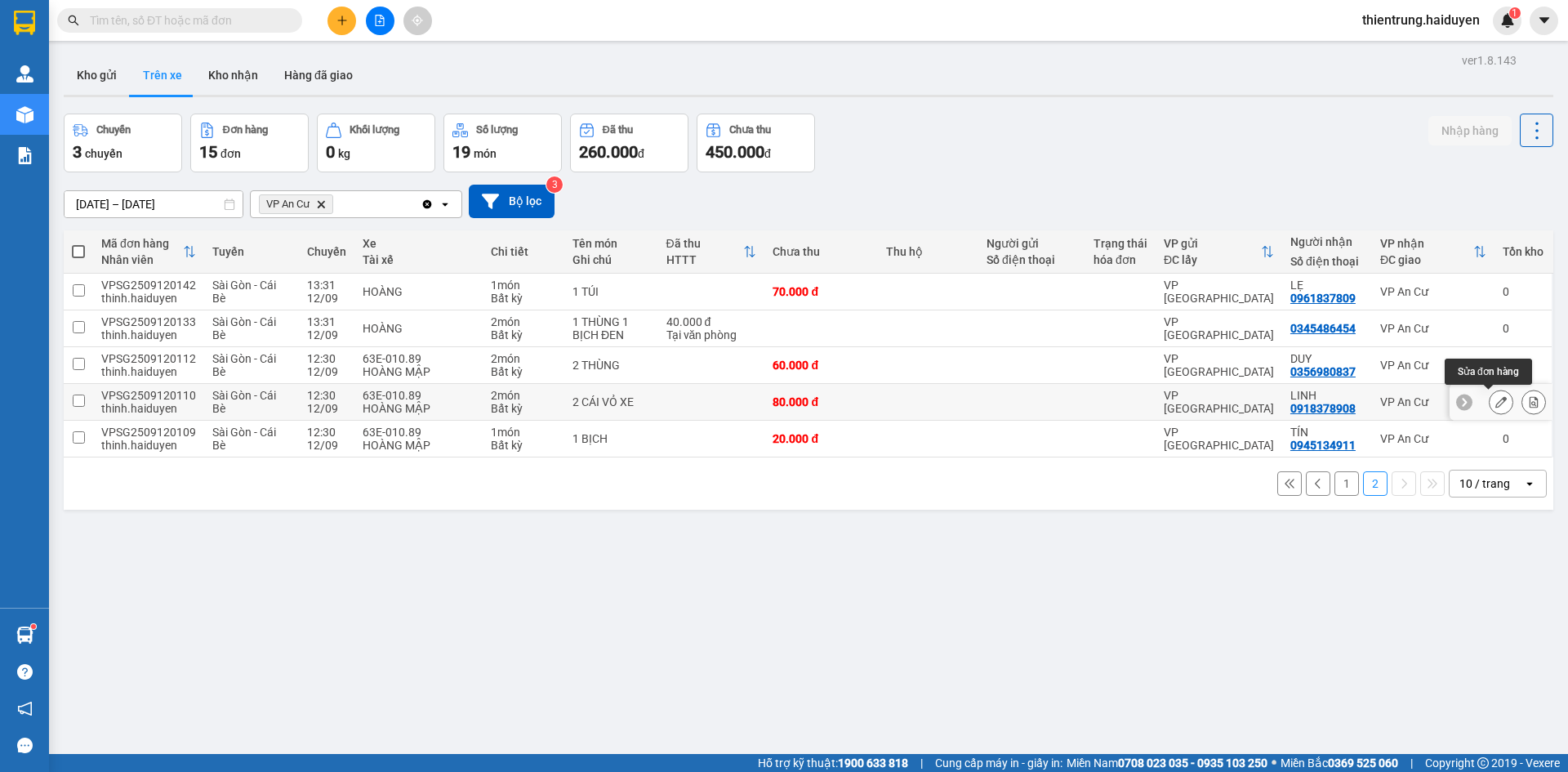
click at [1495, 398] on icon at bounding box center [1501, 402] width 12 height 12
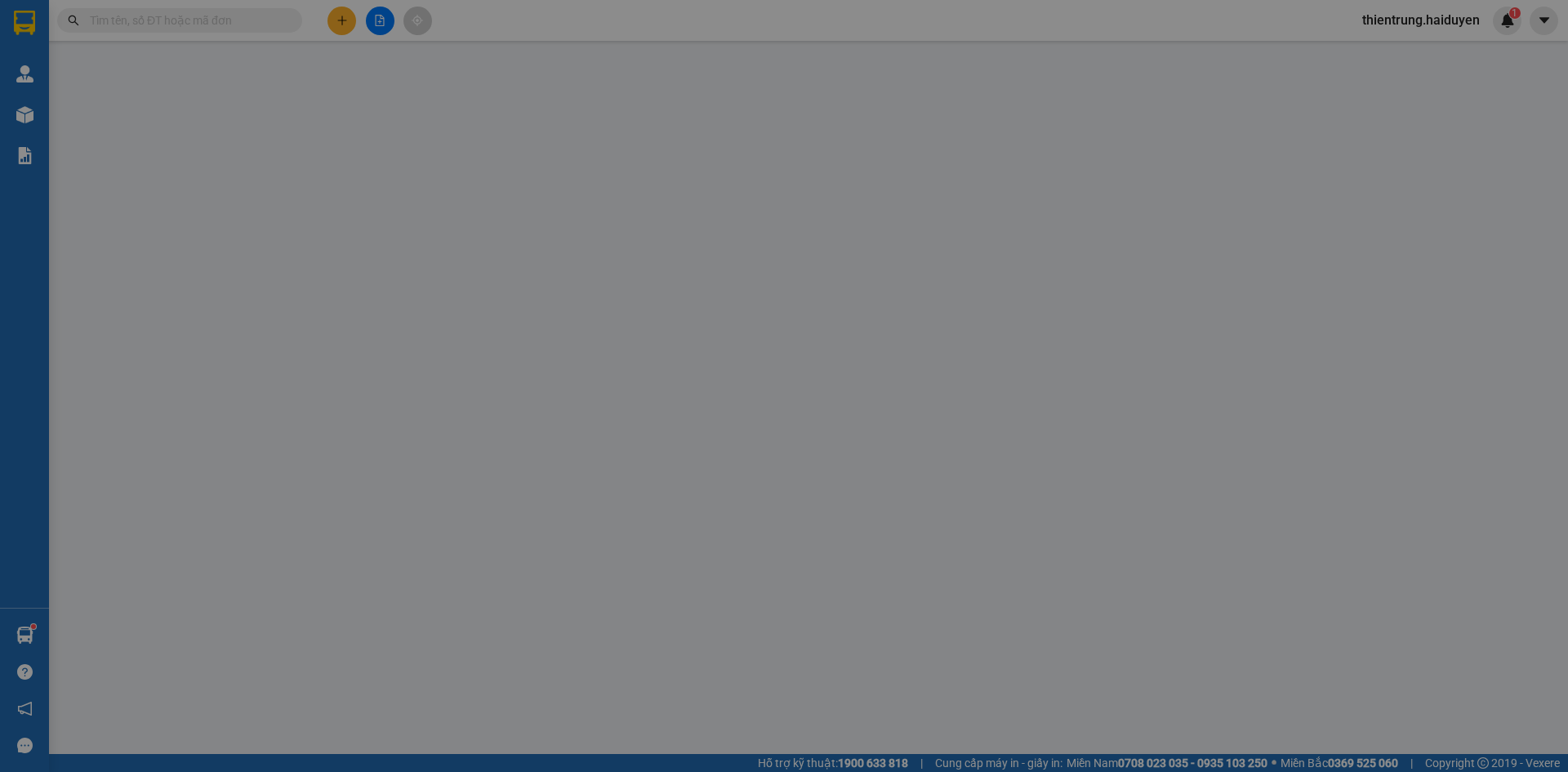
type input "0918378908"
type input "LINH"
type input "80.000"
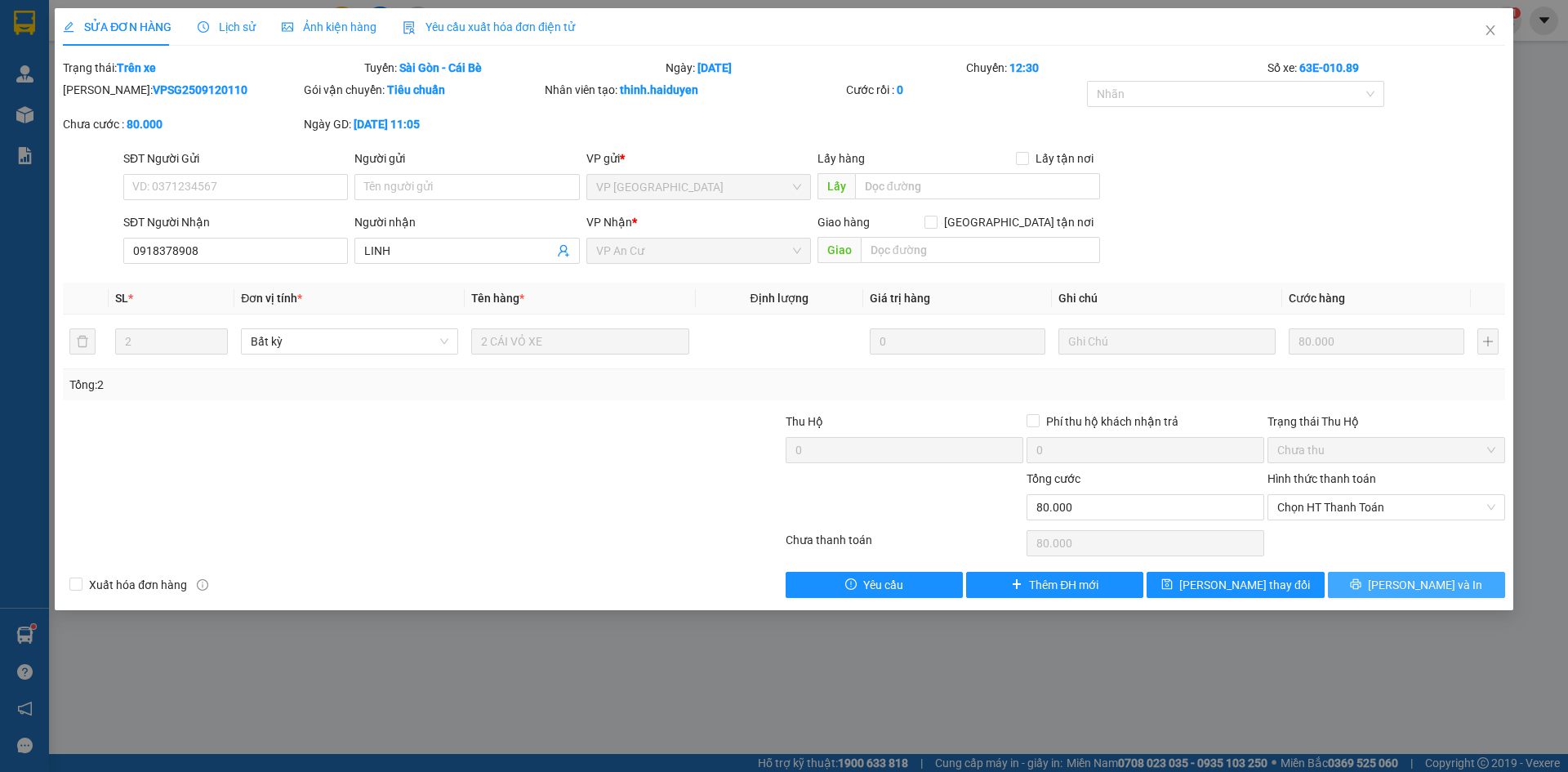
click at [1419, 581] on span "[PERSON_NAME] và In" at bounding box center [1424, 584] width 114 height 18
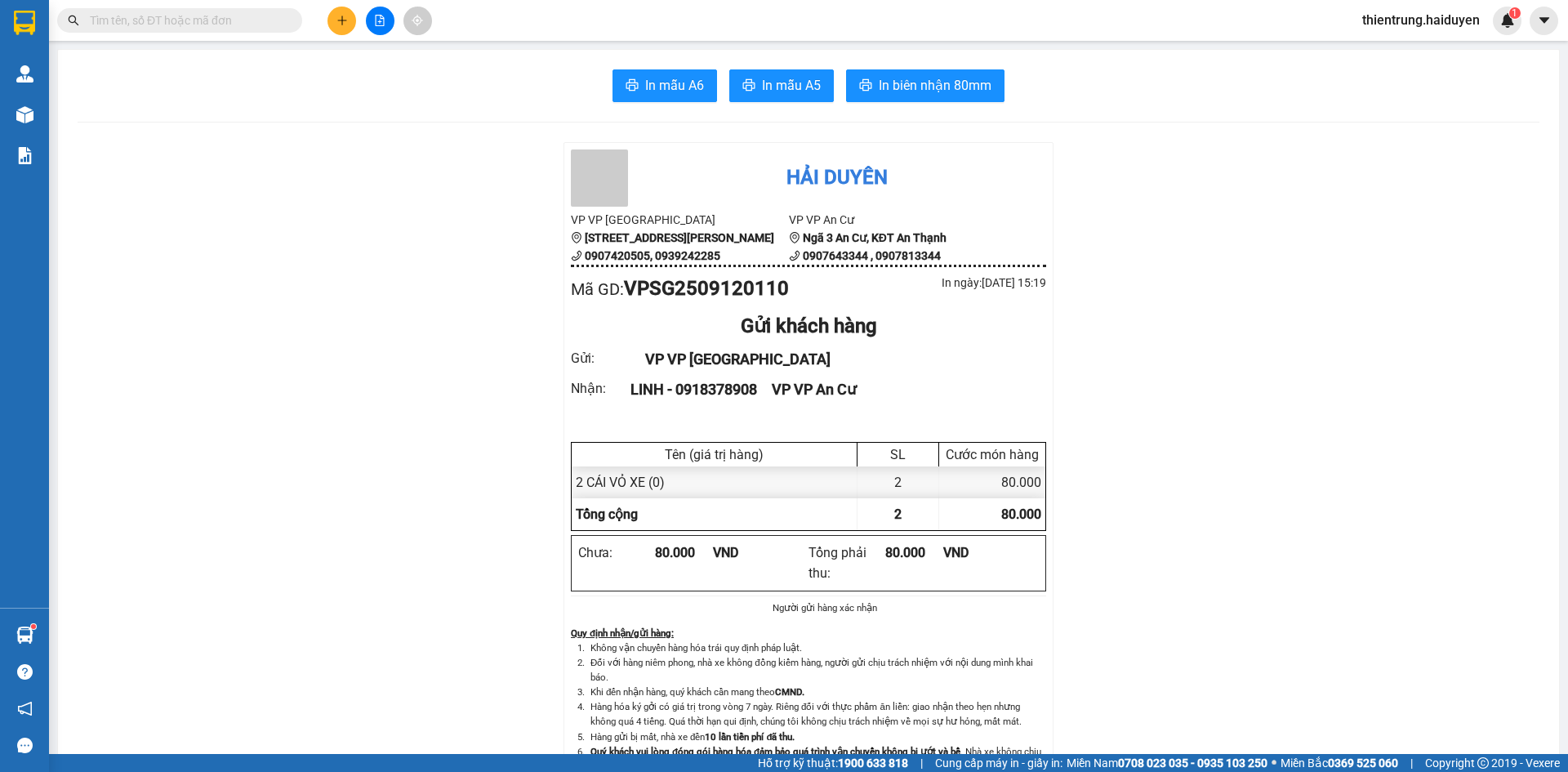
drag, startPoint x: 299, startPoint y: 568, endPoint x: 263, endPoint y: 528, distance: 53.8
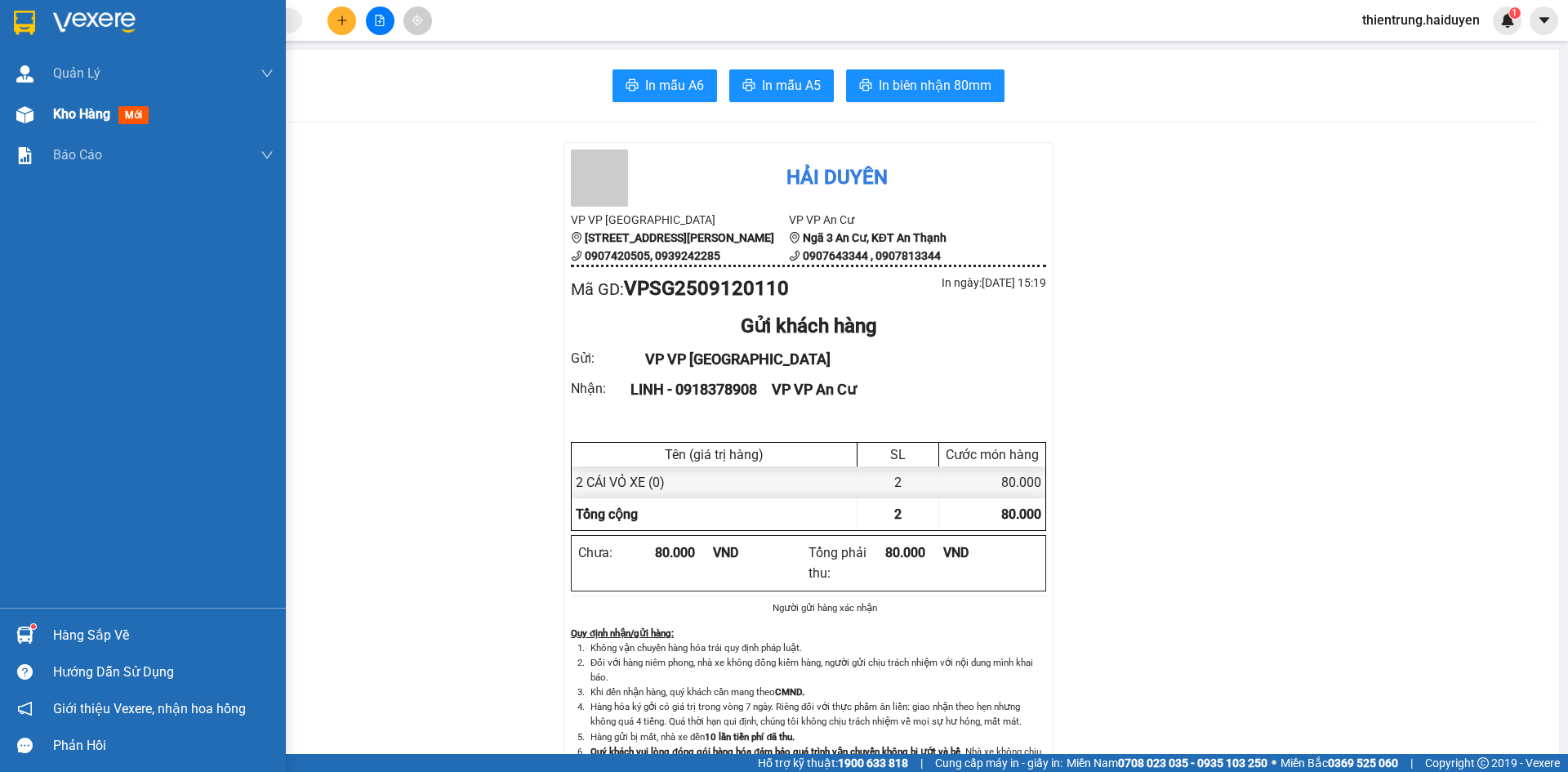
click at [87, 109] on span "Kho hàng" at bounding box center [82, 114] width 58 height 15
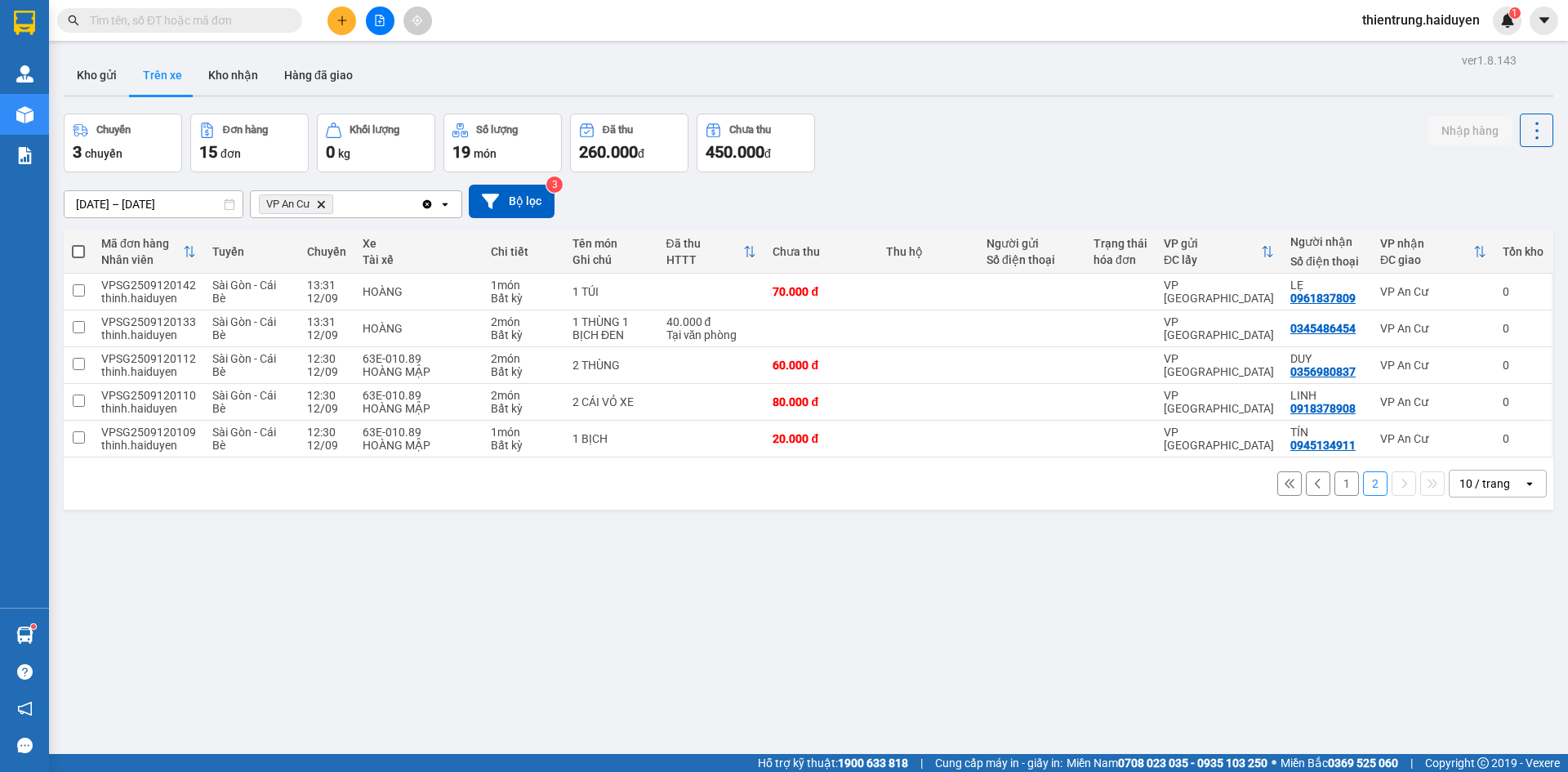
click at [468, 661] on div "ver 1.8.143 Kho gửi Trên xe Kho nhận Hàng đã giao Chuyến 3 chuyến Đơn hàng 15 đ…" at bounding box center [809, 435] width 1503 height 772
click at [1533, 435] on div at bounding box center [1501, 438] width 103 height 36
click at [1522, 439] on button at bounding box center [1533, 439] width 23 height 29
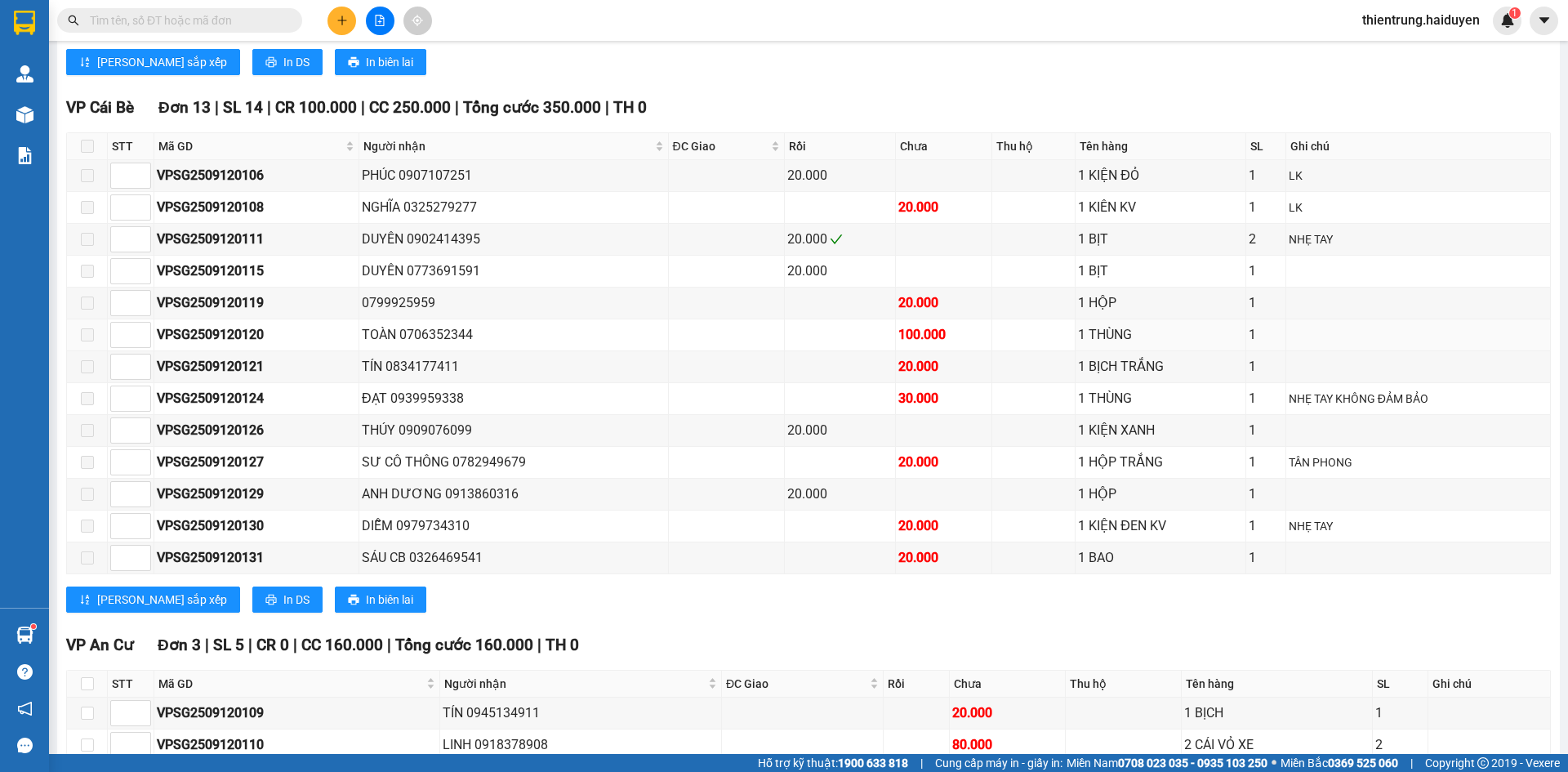
scroll to position [820, 0]
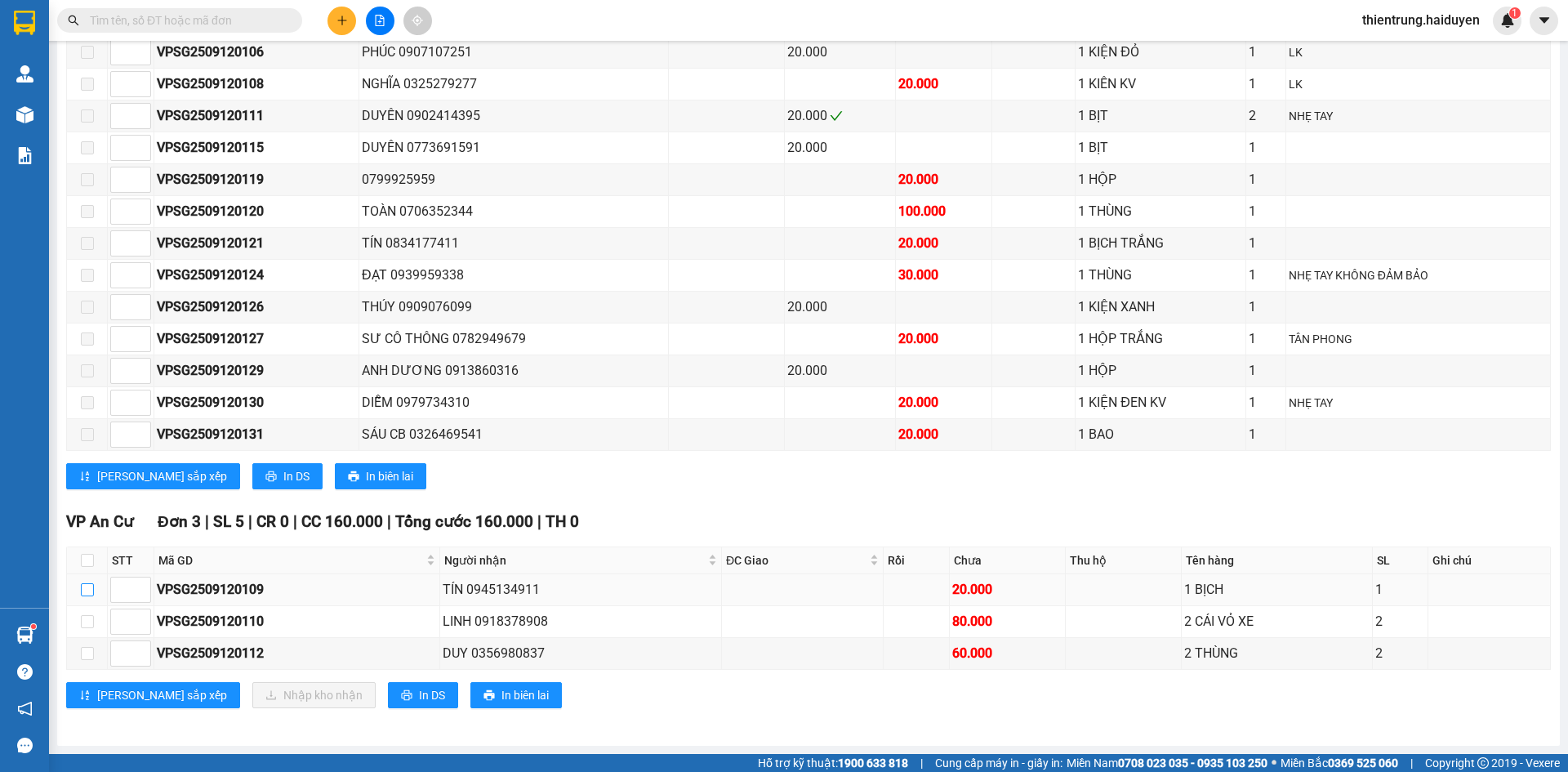
click at [89, 590] on input "checkbox" at bounding box center [87, 589] width 13 height 13
checkbox input "true"
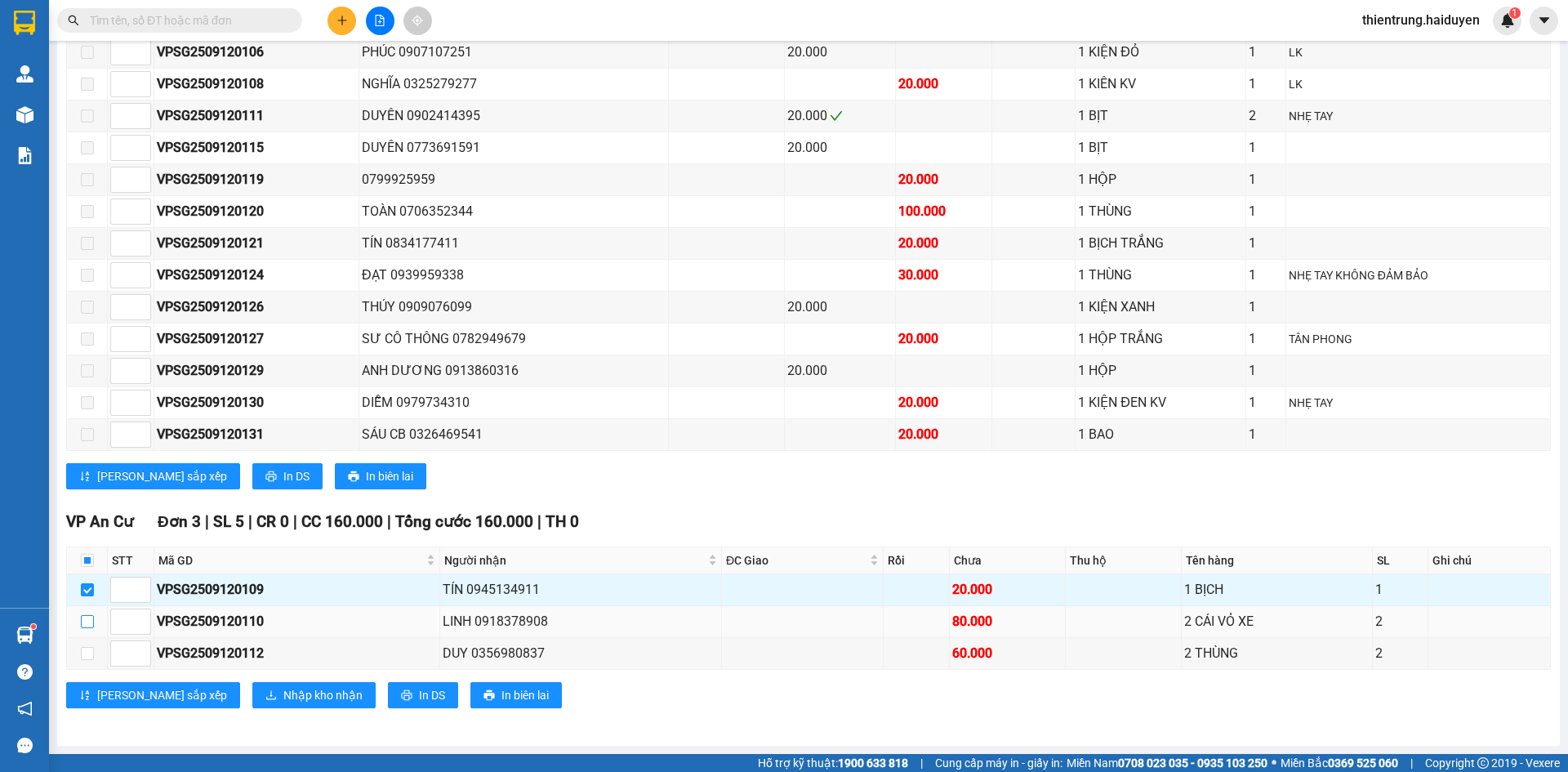
click at [90, 623] on input "checkbox" at bounding box center [87, 621] width 13 height 13
checkbox input "true"
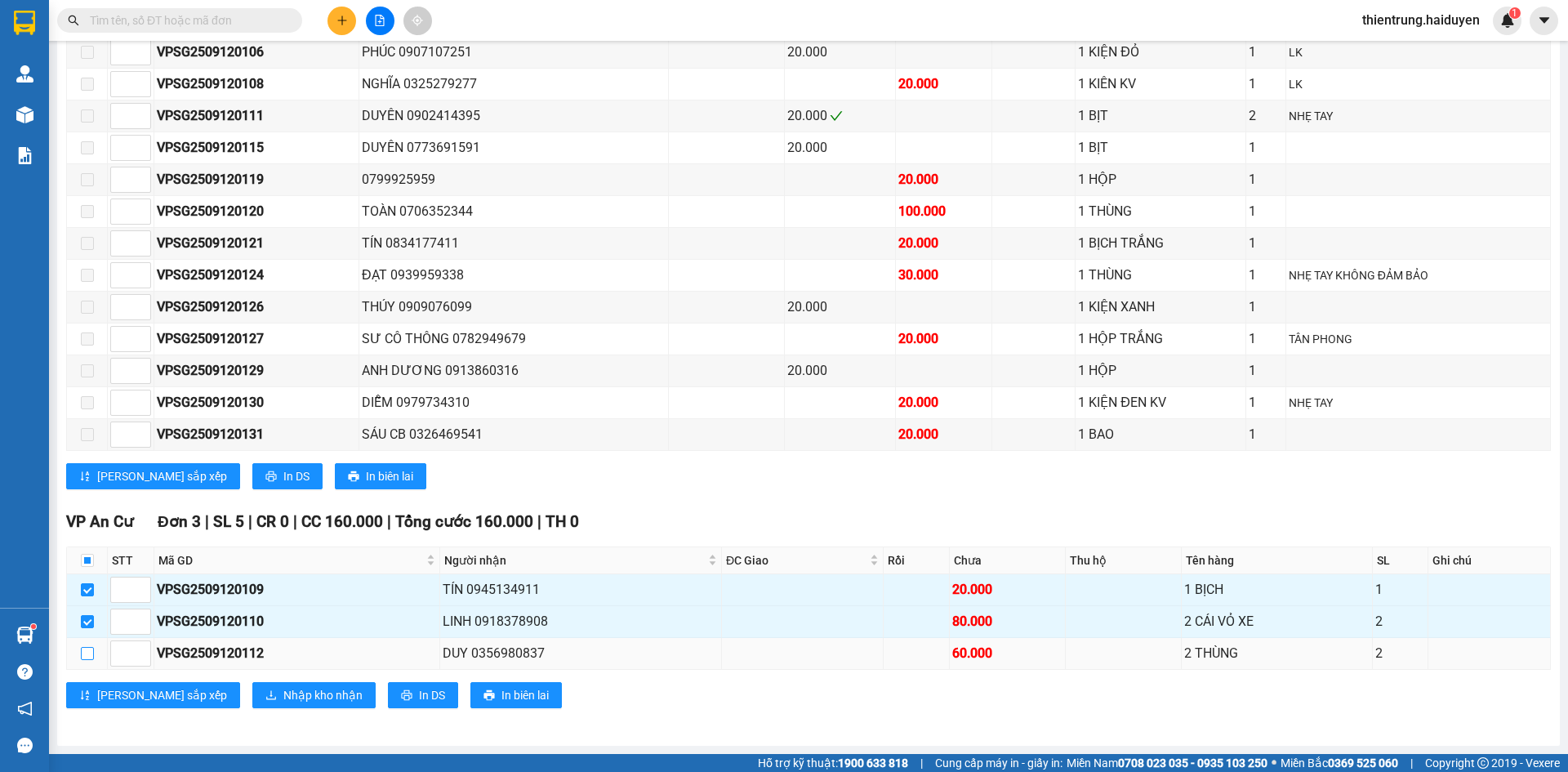
click at [83, 652] on input "checkbox" at bounding box center [87, 653] width 13 height 13
checkbox input "true"
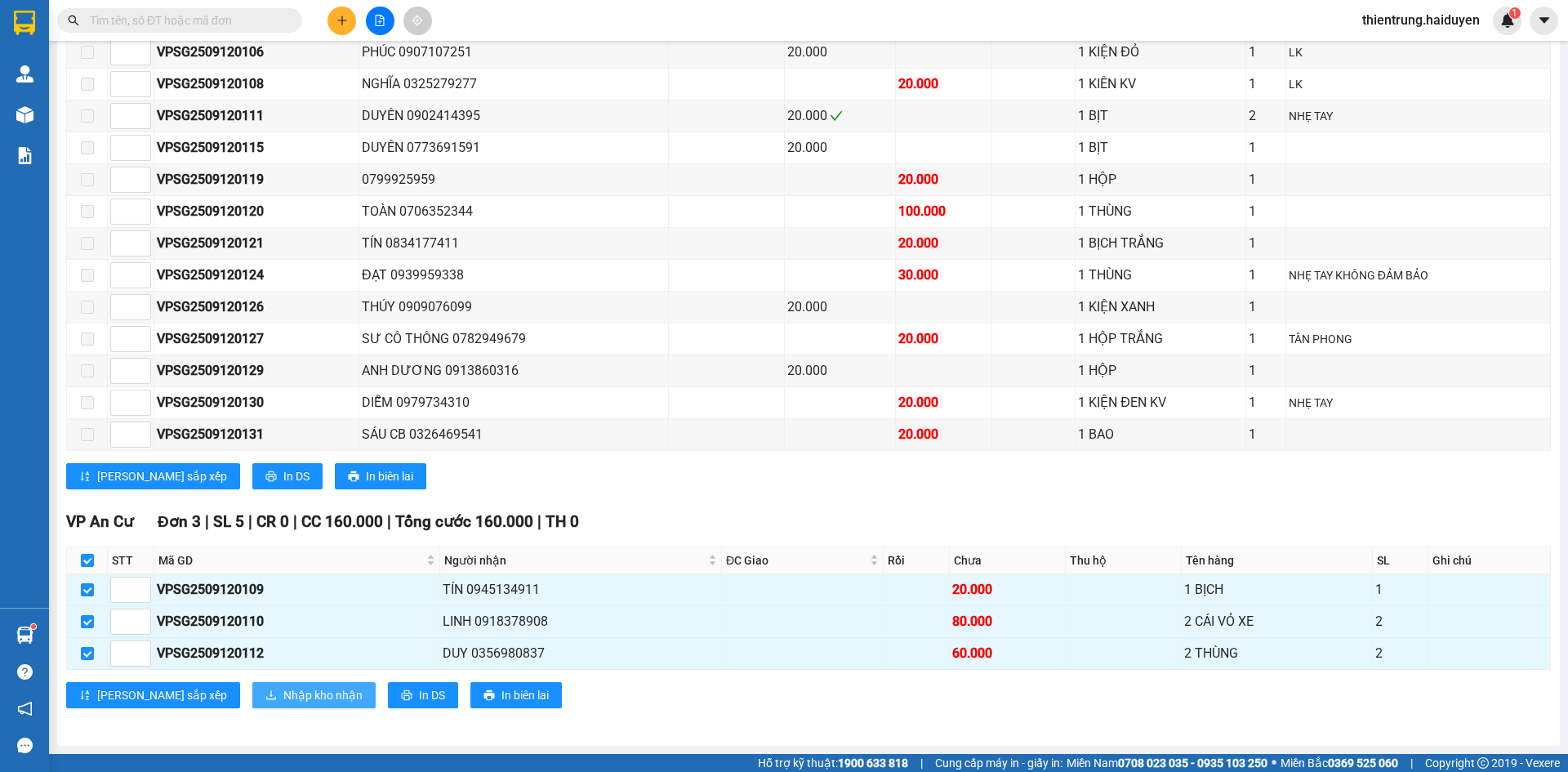
click at [283, 694] on span "Nhập kho nhận" at bounding box center [323, 694] width 79 height 18
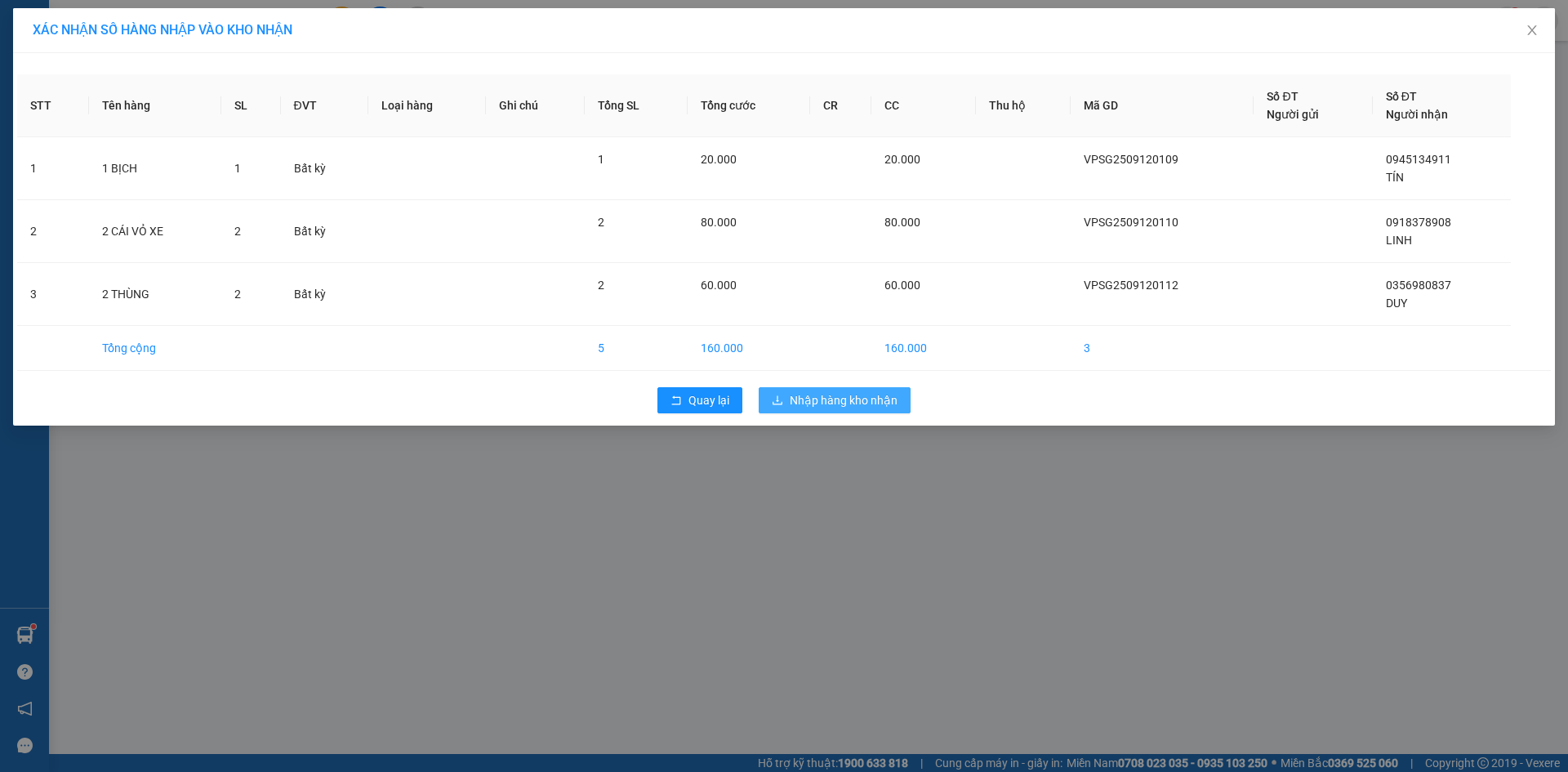
click at [866, 401] on span "Nhập hàng kho nhận" at bounding box center [843, 400] width 107 height 18
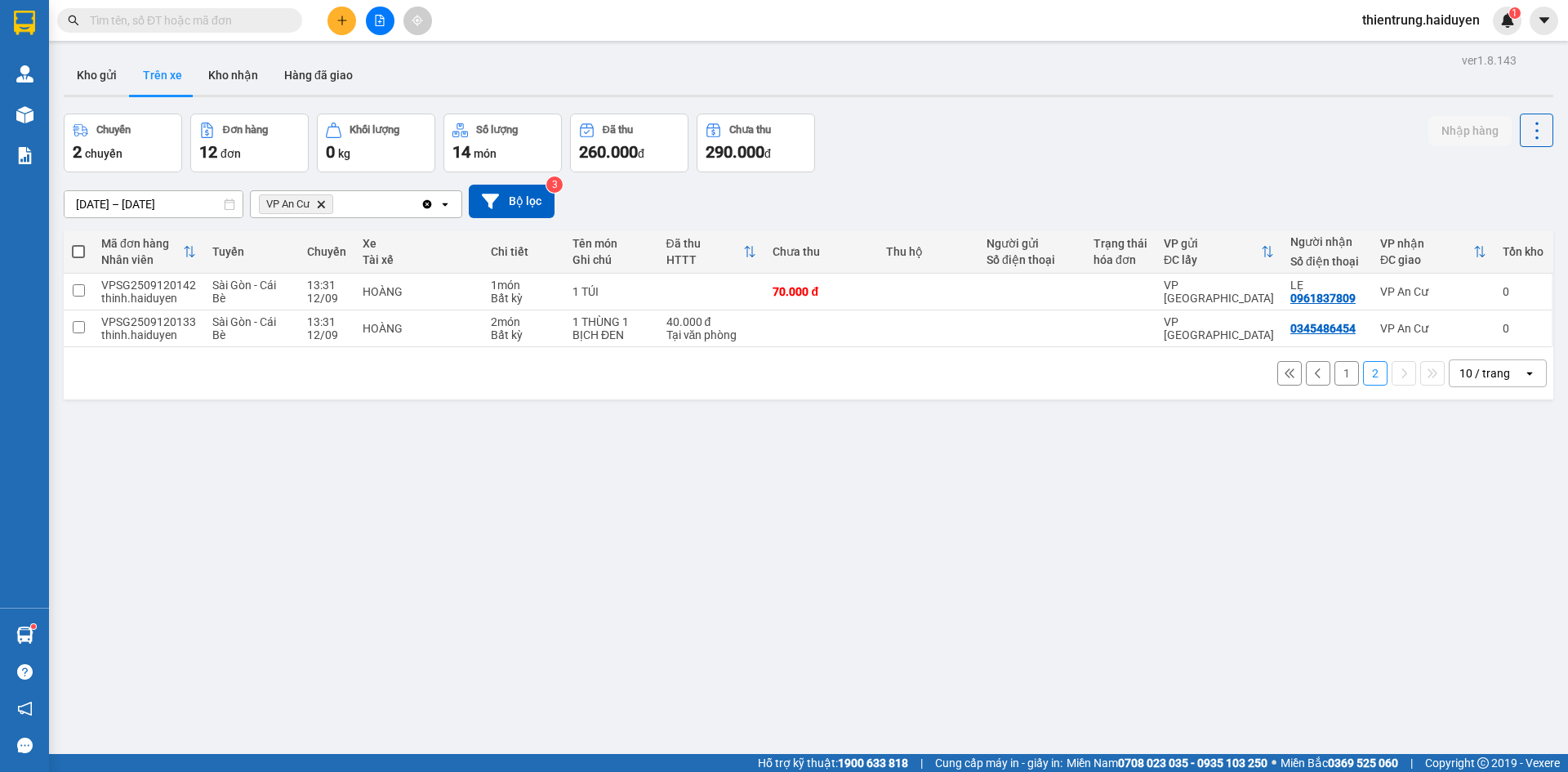
drag, startPoint x: 385, startPoint y: 491, endPoint x: 91, endPoint y: 159, distance: 443.5
click at [381, 491] on div "ver 1.8.143 Kho gửi Trên xe Kho nhận Hàng đã giao Chuyến 2 chuyến Đơn hàng 12 đ…" at bounding box center [809, 435] width 1503 height 772
click at [103, 67] on button "Kho gửi" at bounding box center [96, 75] width 66 height 39
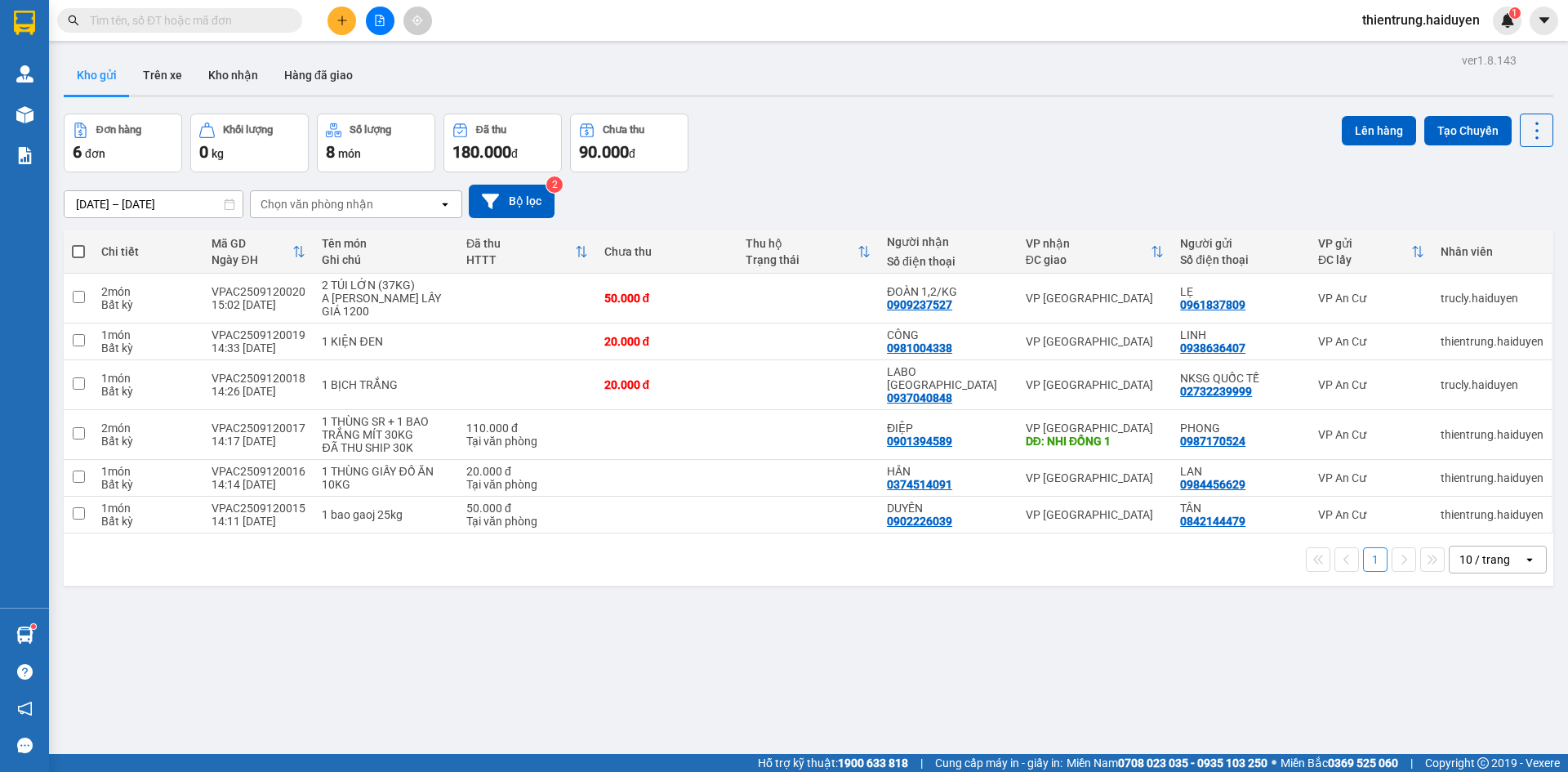
click at [1483, 658] on div "ver 1.8.143 Kho gửi Trên xe Kho nhận Hàng đã giao Đơn hàng 6 đơn Khối lượng 0 k…" at bounding box center [809, 435] width 1503 height 772
click at [159, 96] on div at bounding box center [808, 96] width 1489 height 3
click at [169, 79] on button "Trên xe" at bounding box center [162, 75] width 65 height 39
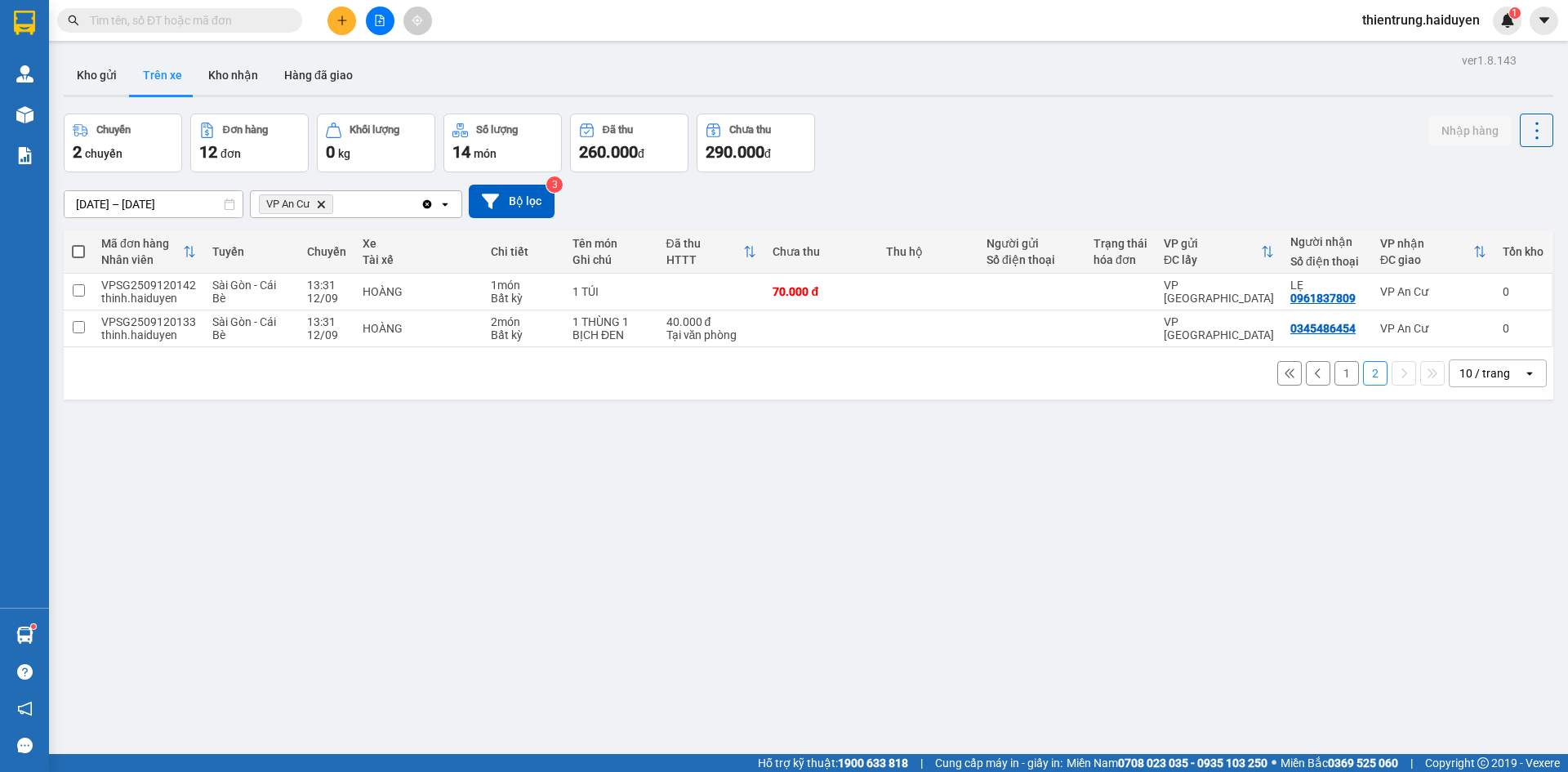
click at [1335, 372] on button "1" at bounding box center [1346, 373] width 25 height 25
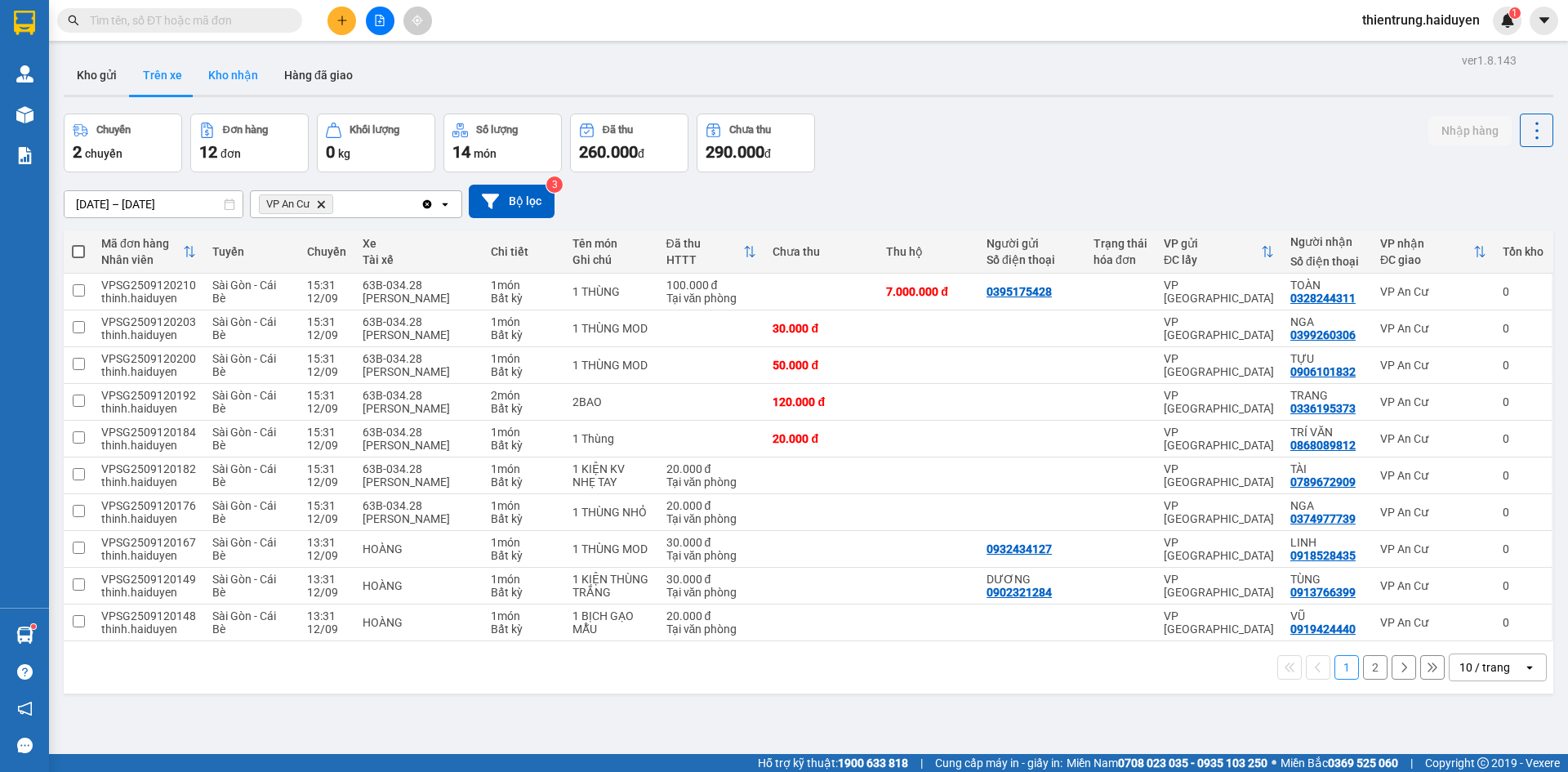
click at [224, 82] on button "Kho nhận" at bounding box center [233, 75] width 76 height 39
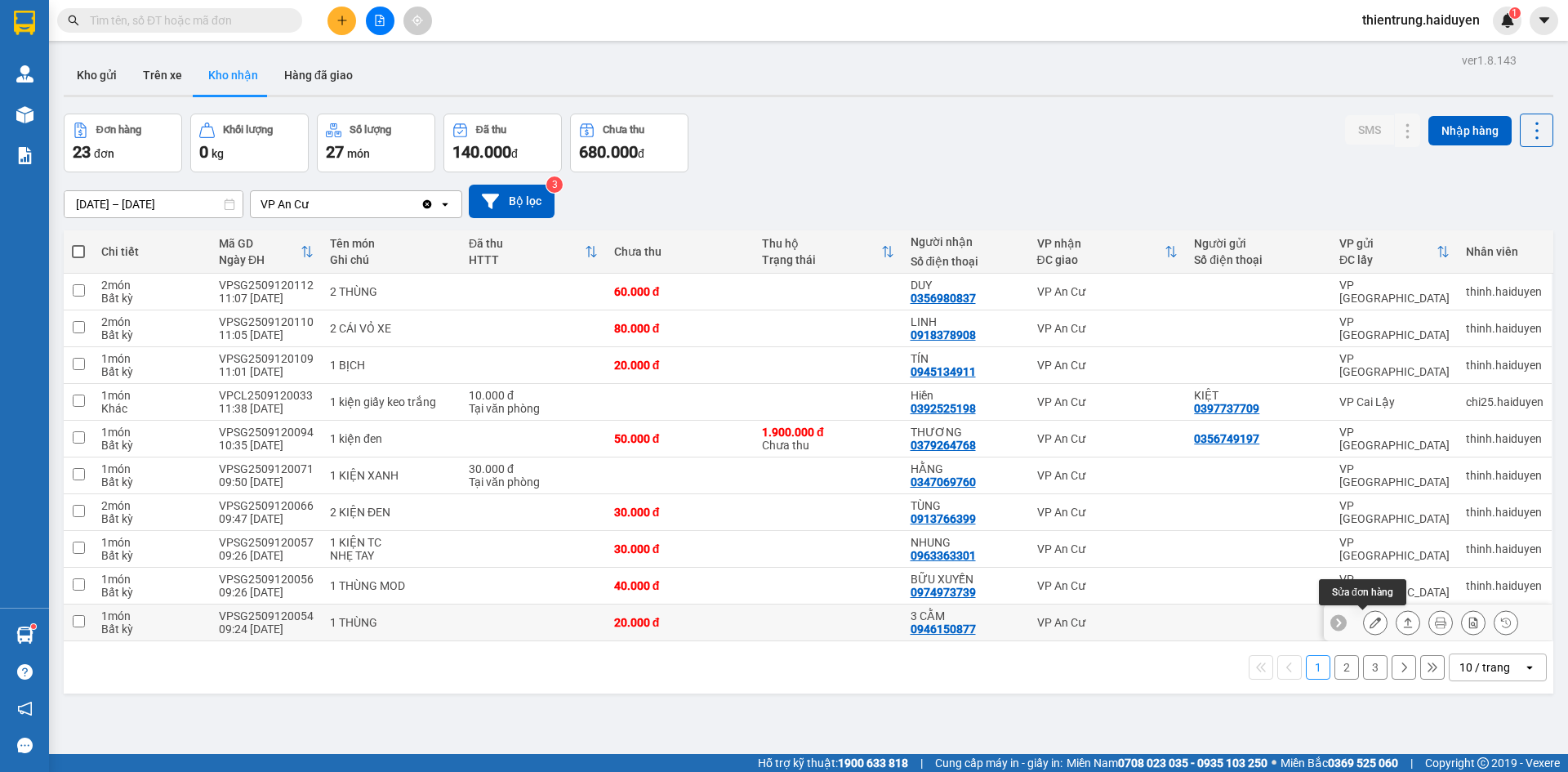
click at [1369, 624] on icon at bounding box center [1375, 622] width 12 height 12
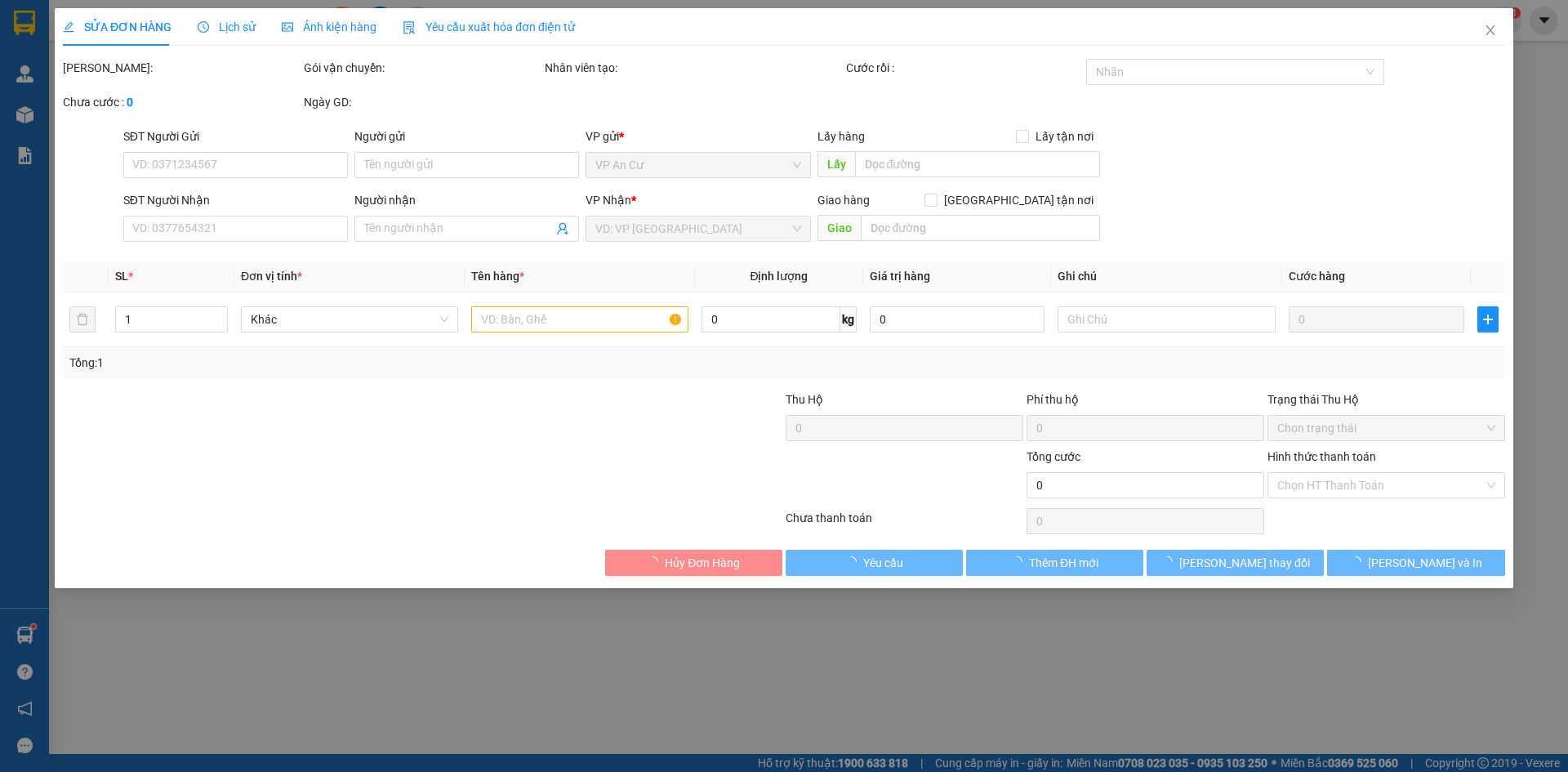
type input "0946150877"
type input "3 CẰM"
type input "20.000"
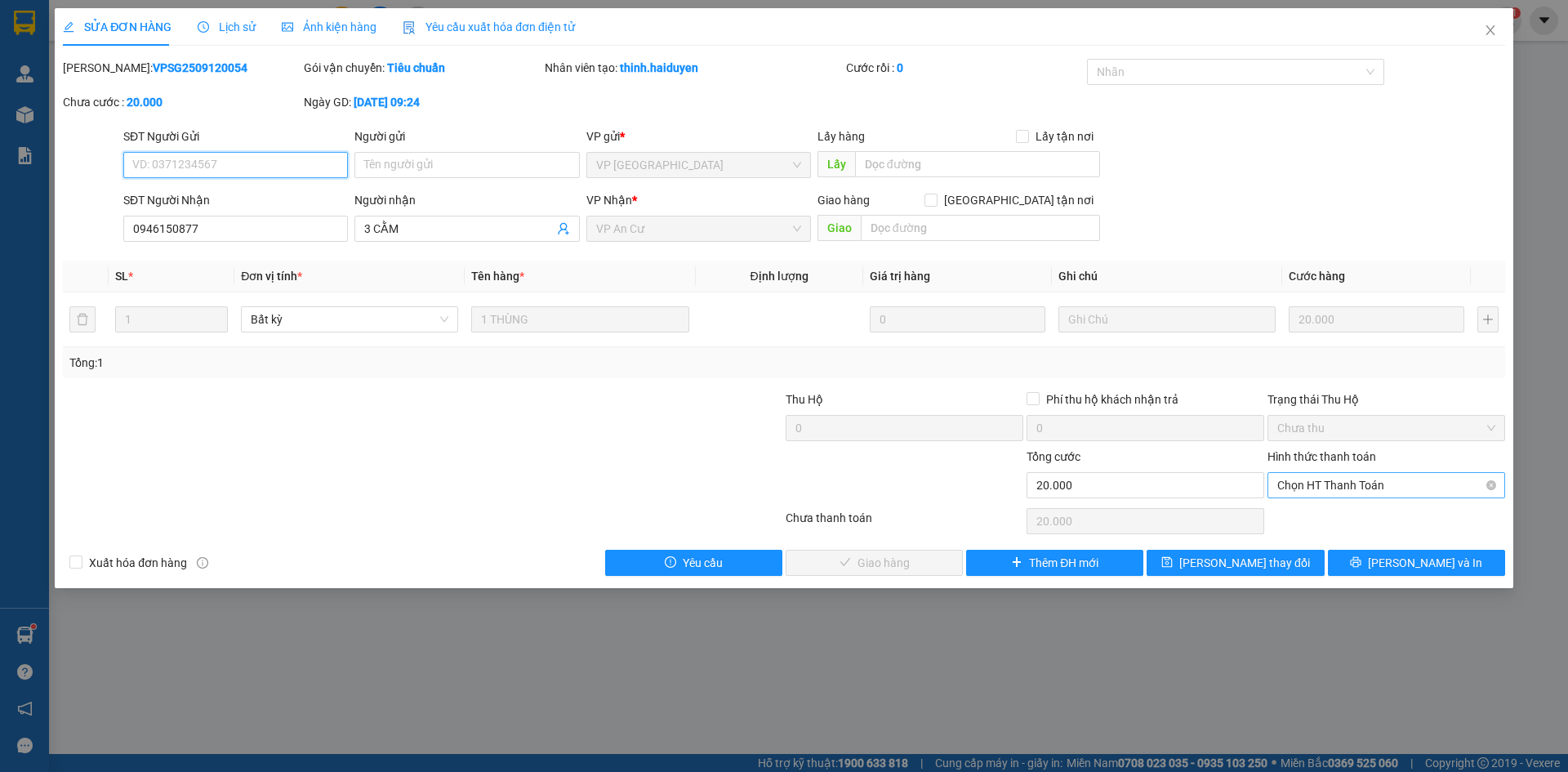
click at [1363, 490] on span "Chọn HT Thanh Toán" at bounding box center [1386, 485] width 218 height 25
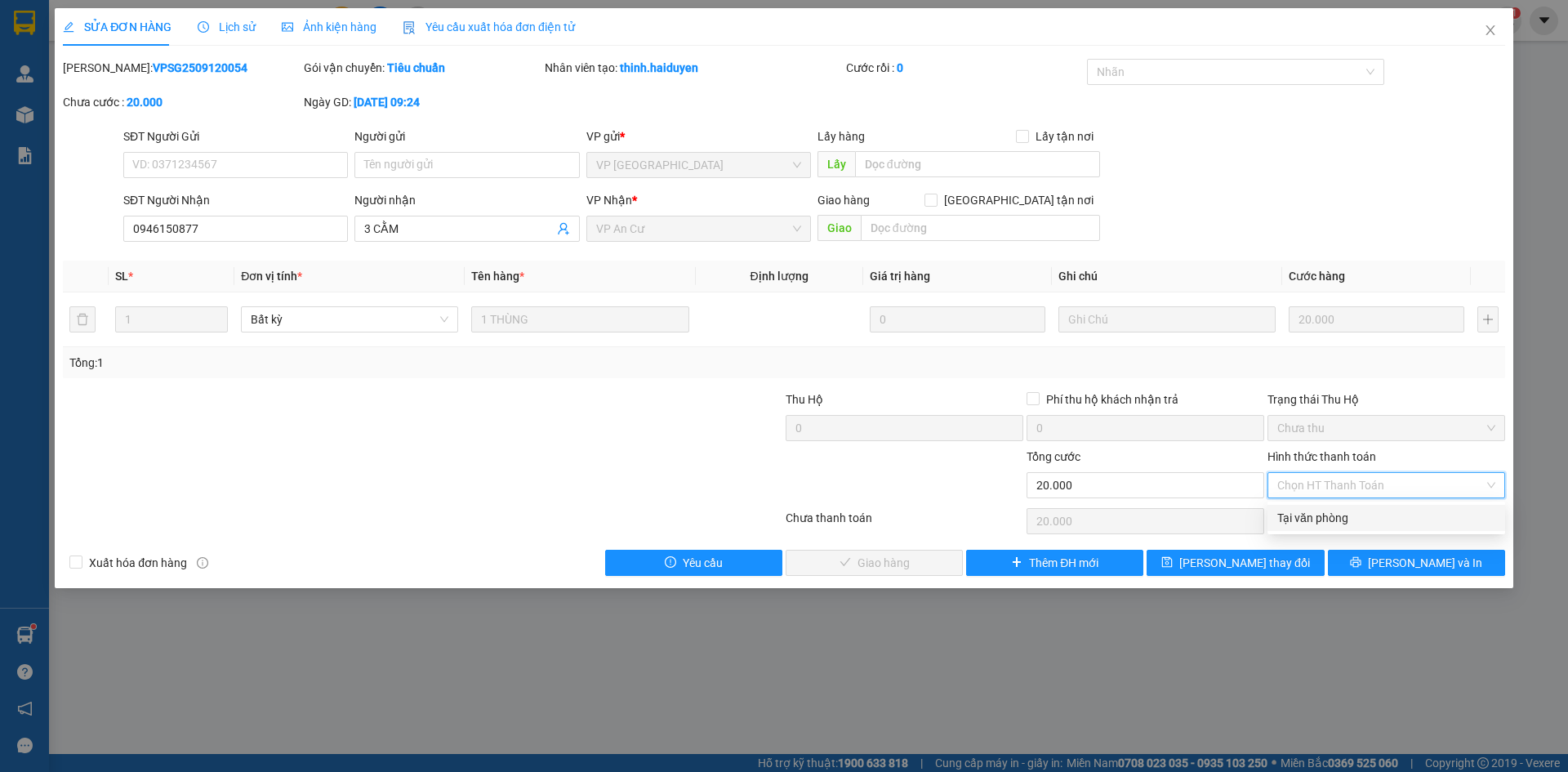
click at [1347, 519] on div "Tại văn phòng" at bounding box center [1386, 517] width 218 height 18
type input "0"
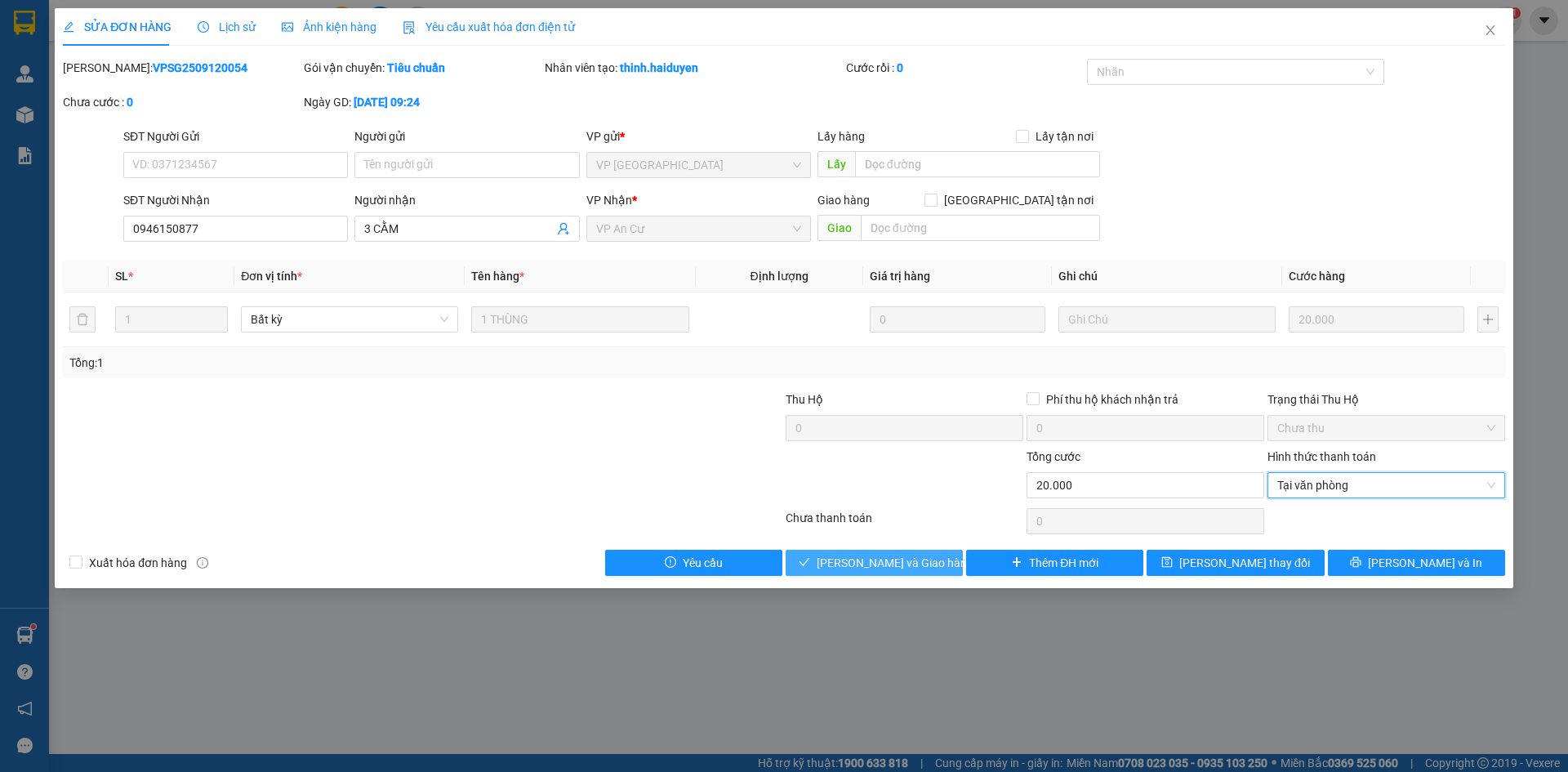
click at [868, 561] on span "[PERSON_NAME] và Giao hàng" at bounding box center [895, 562] width 156 height 18
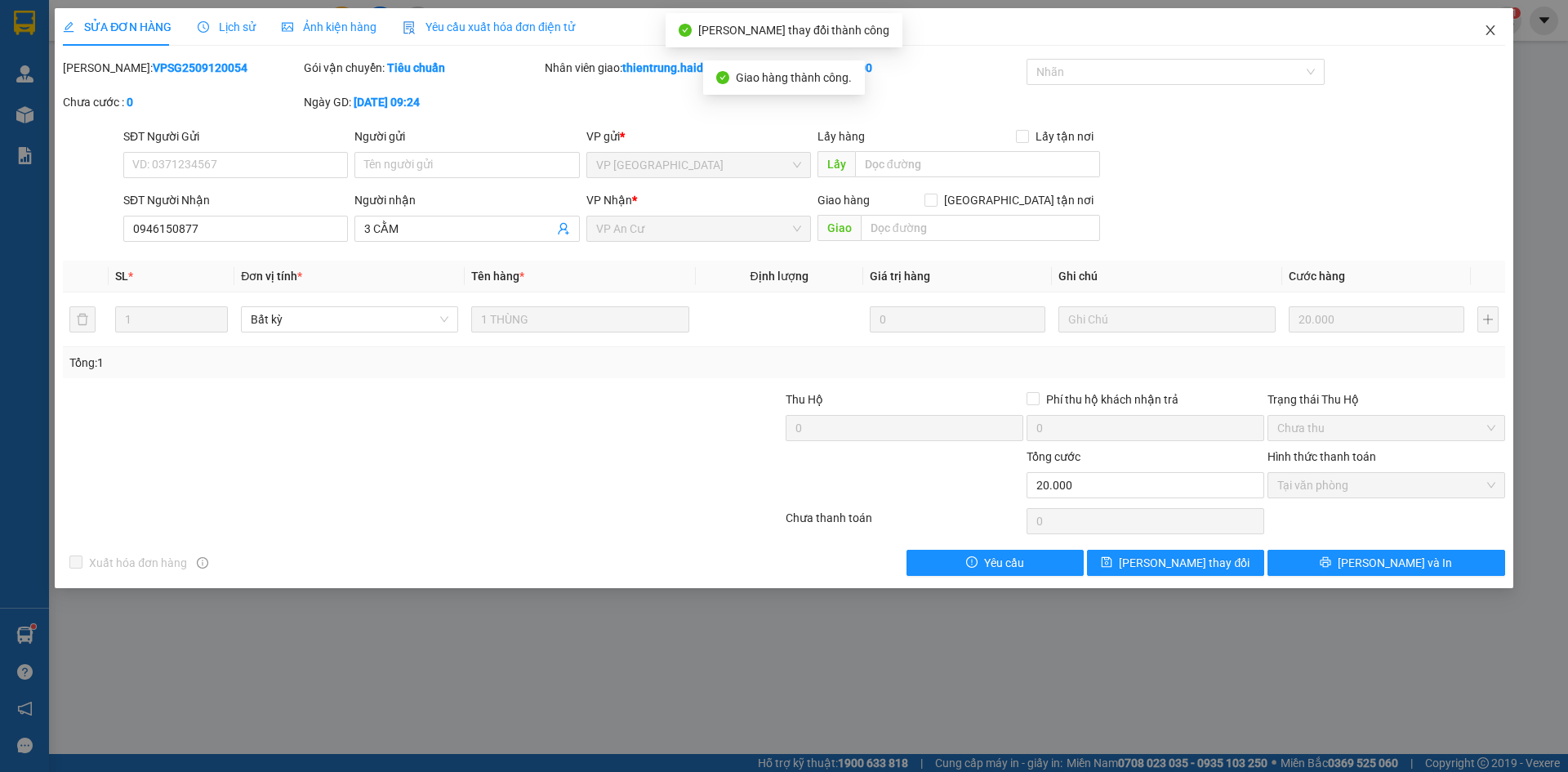
click at [1492, 32] on icon "close" at bounding box center [1490, 30] width 13 height 13
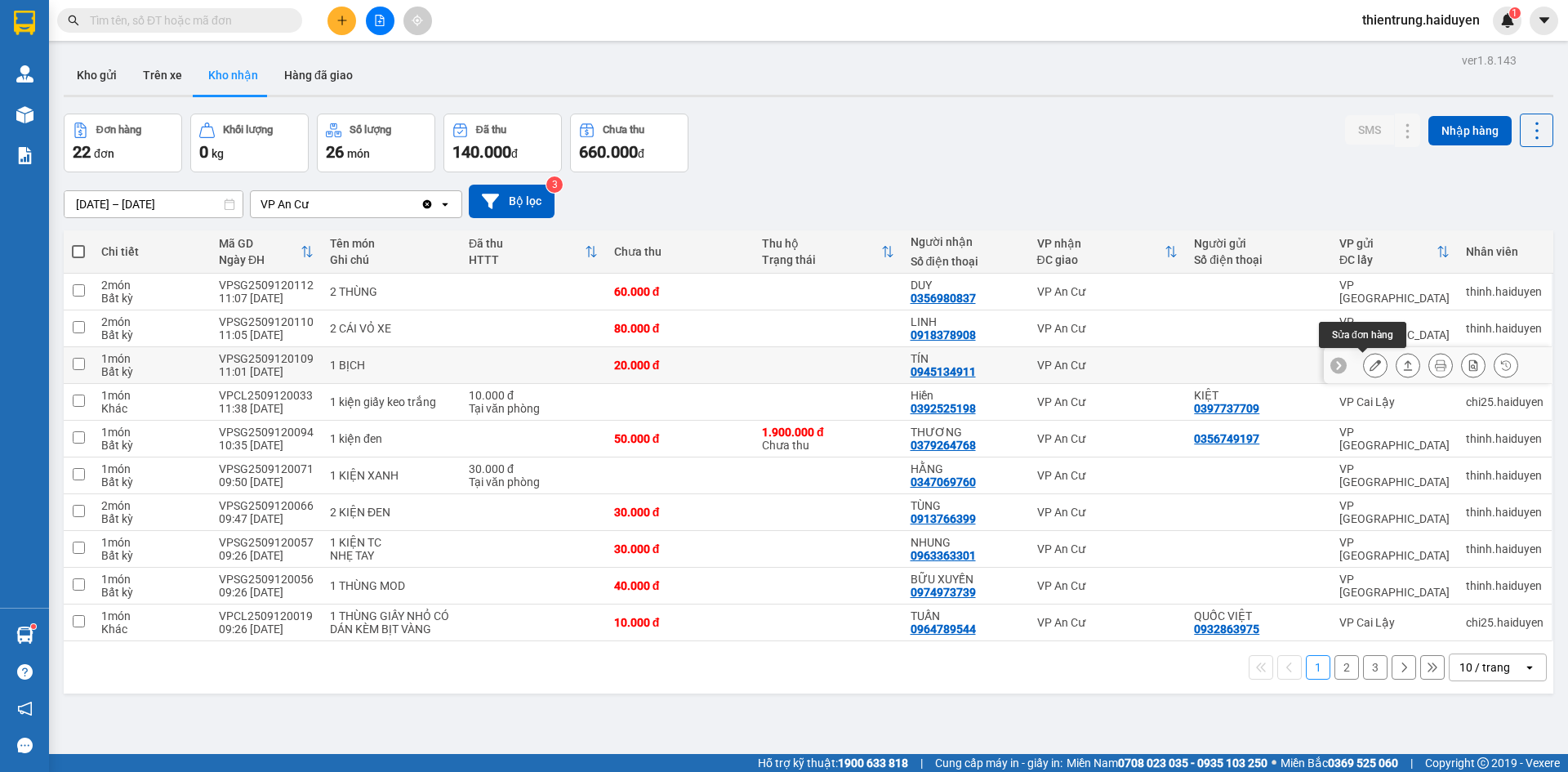
click at [1369, 369] on icon at bounding box center [1375, 365] width 12 height 12
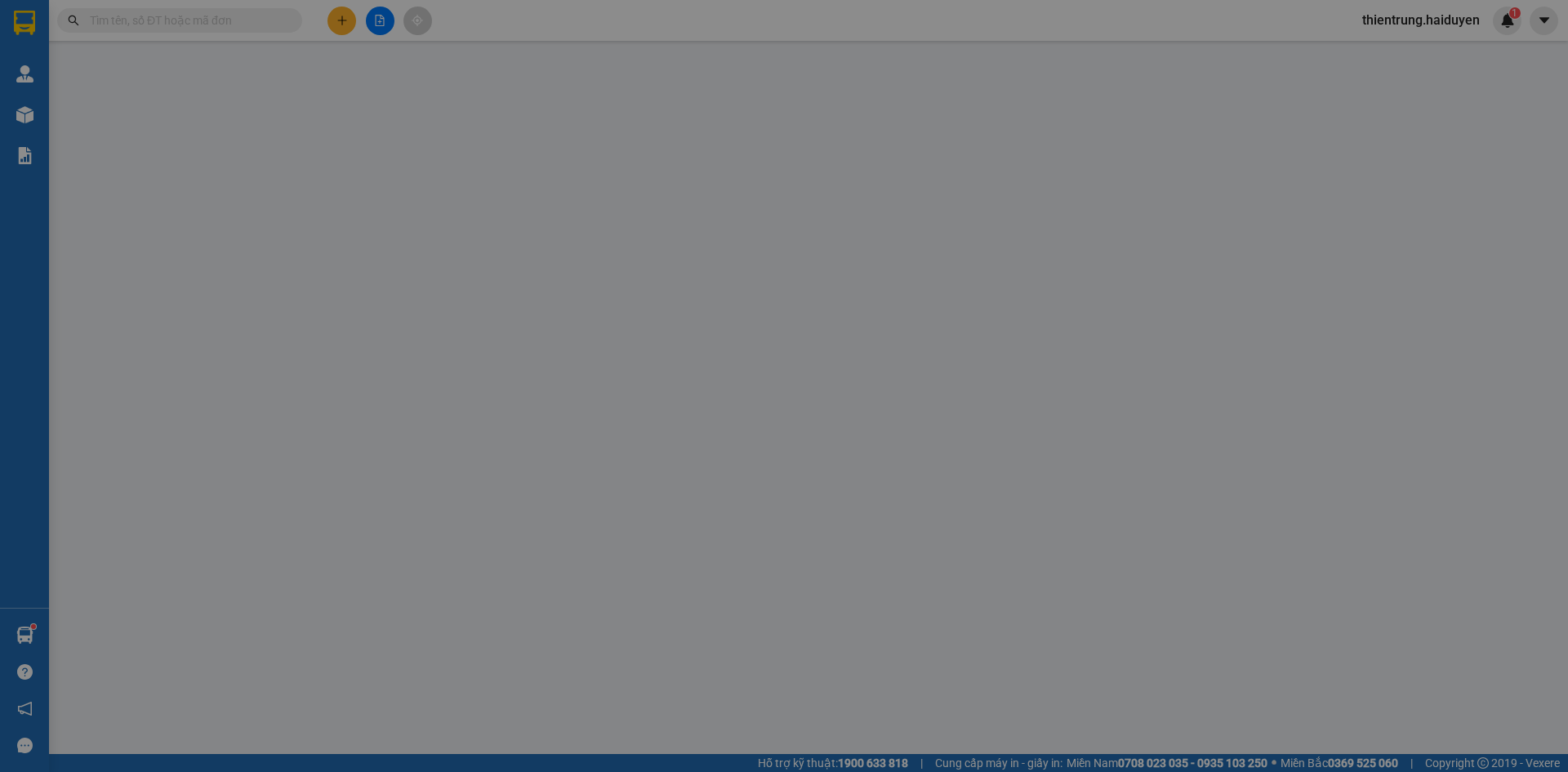
type input "0945134911"
type input "TÍN"
type input "20.000"
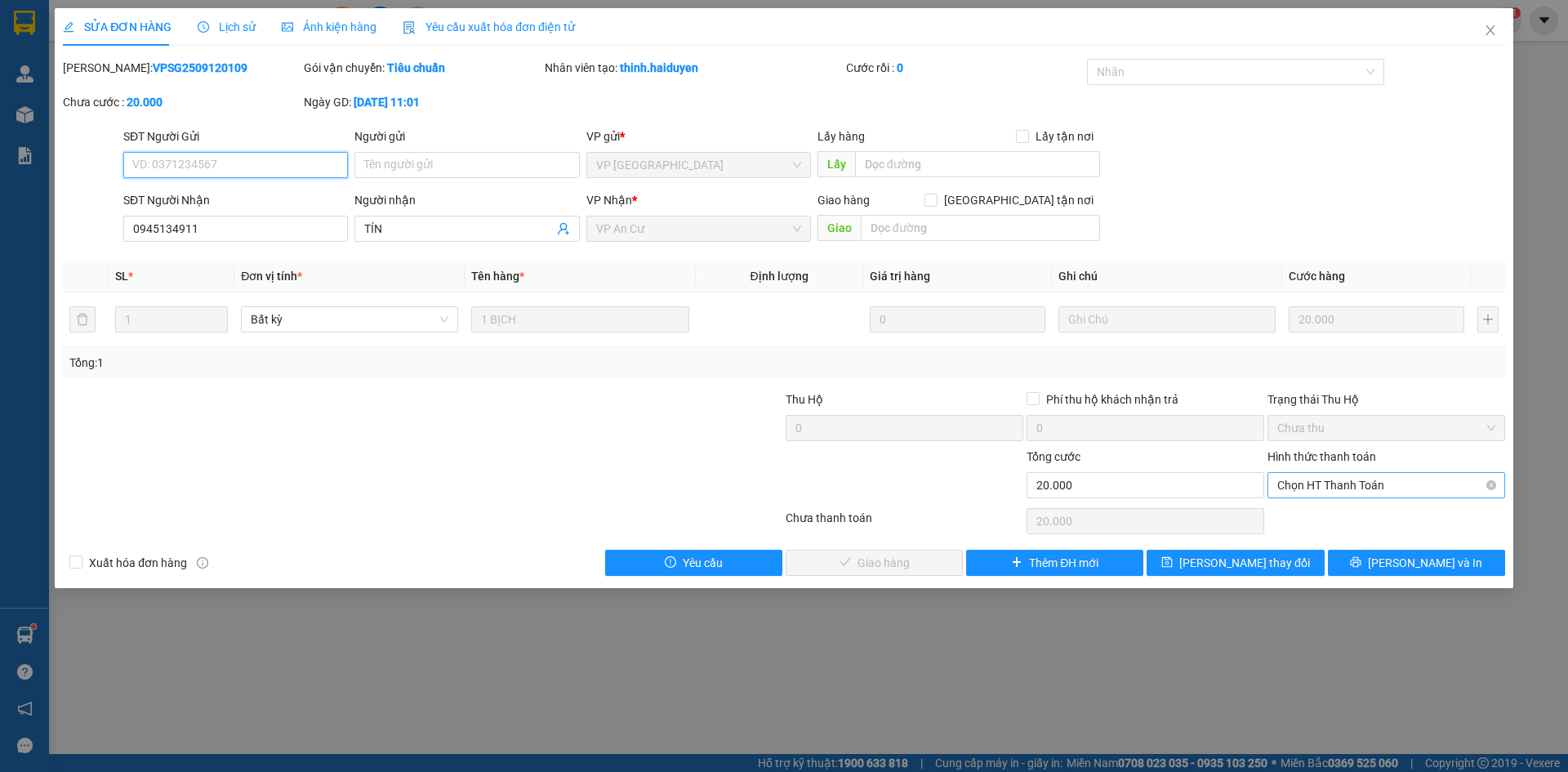
click at [1342, 490] on span "Chọn HT Thanh Toán" at bounding box center [1386, 485] width 218 height 25
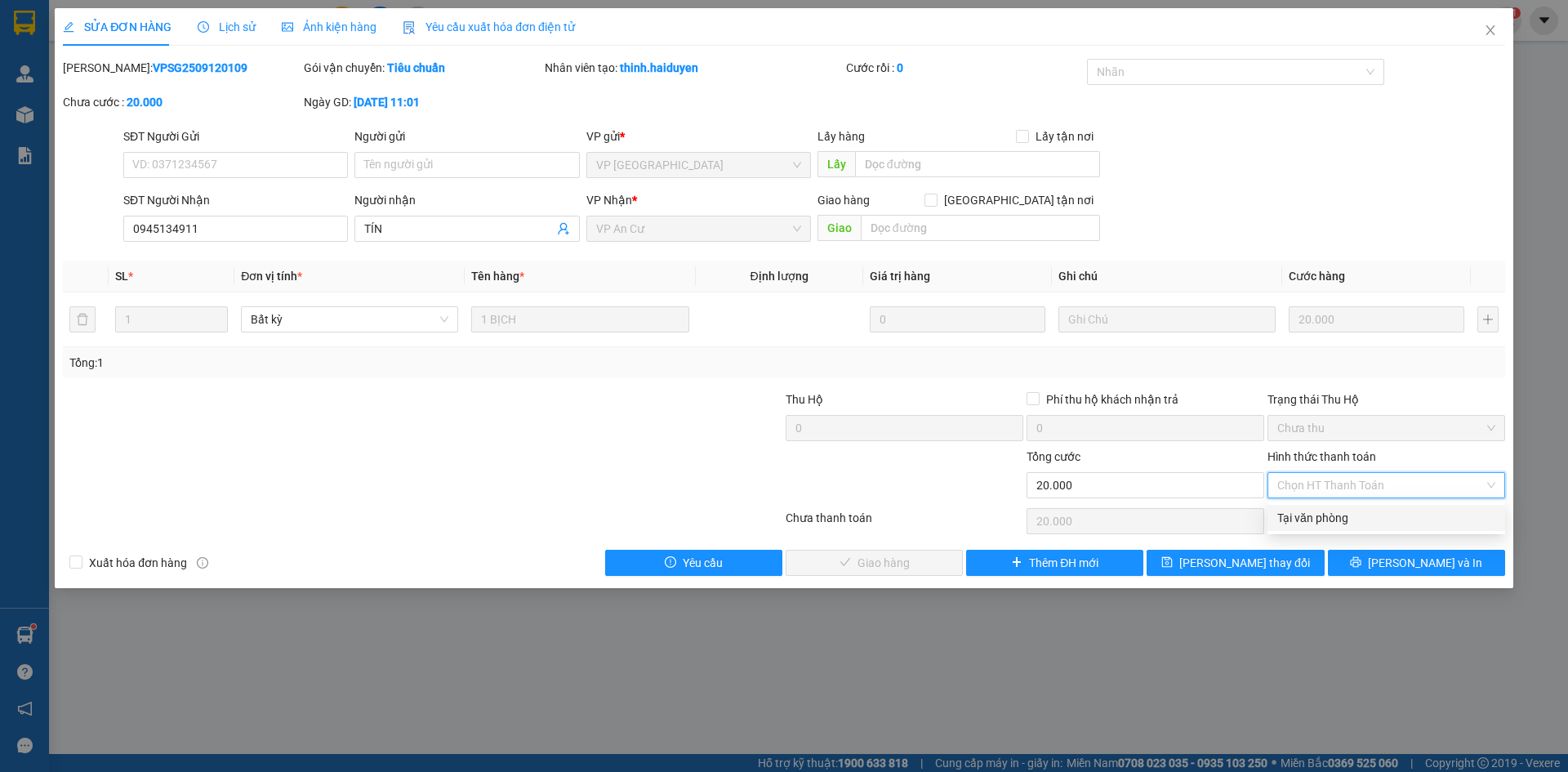
click at [1330, 517] on div "Tại văn phòng" at bounding box center [1386, 517] width 218 height 18
type input "0"
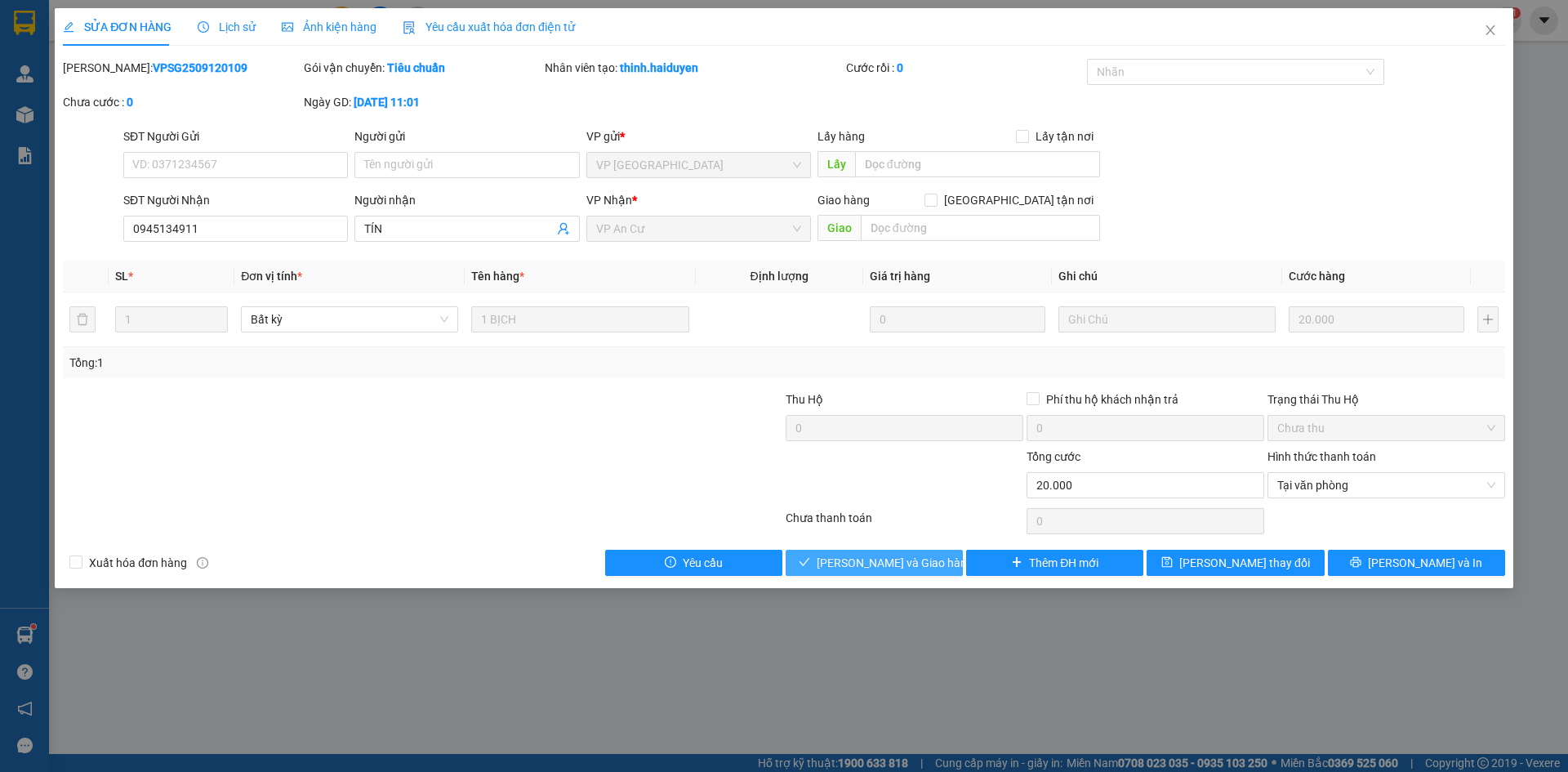
click at [891, 561] on span "[PERSON_NAME] và Giao hàng" at bounding box center [895, 562] width 156 height 18
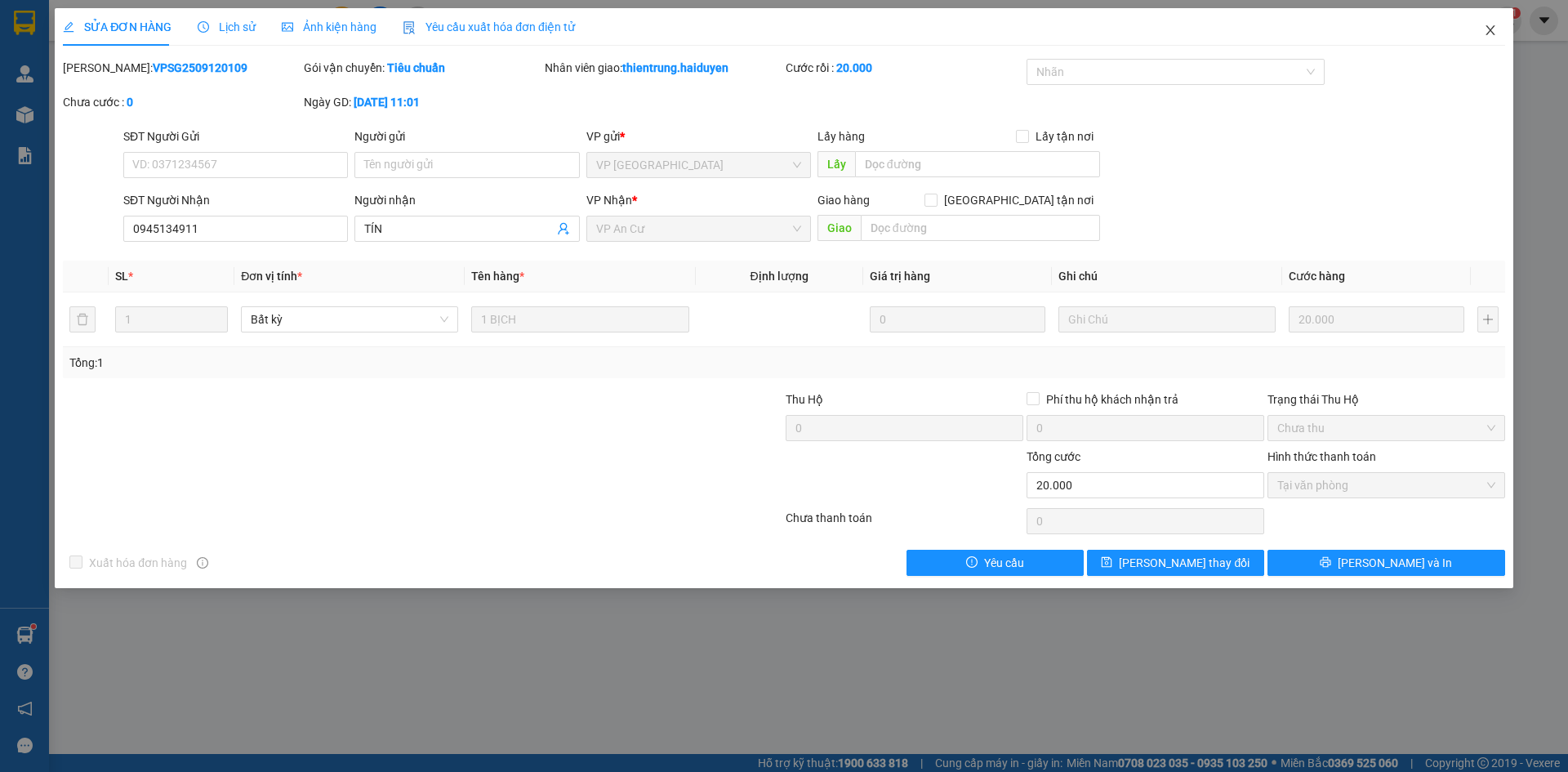
click at [1489, 35] on icon "close" at bounding box center [1490, 30] width 13 height 13
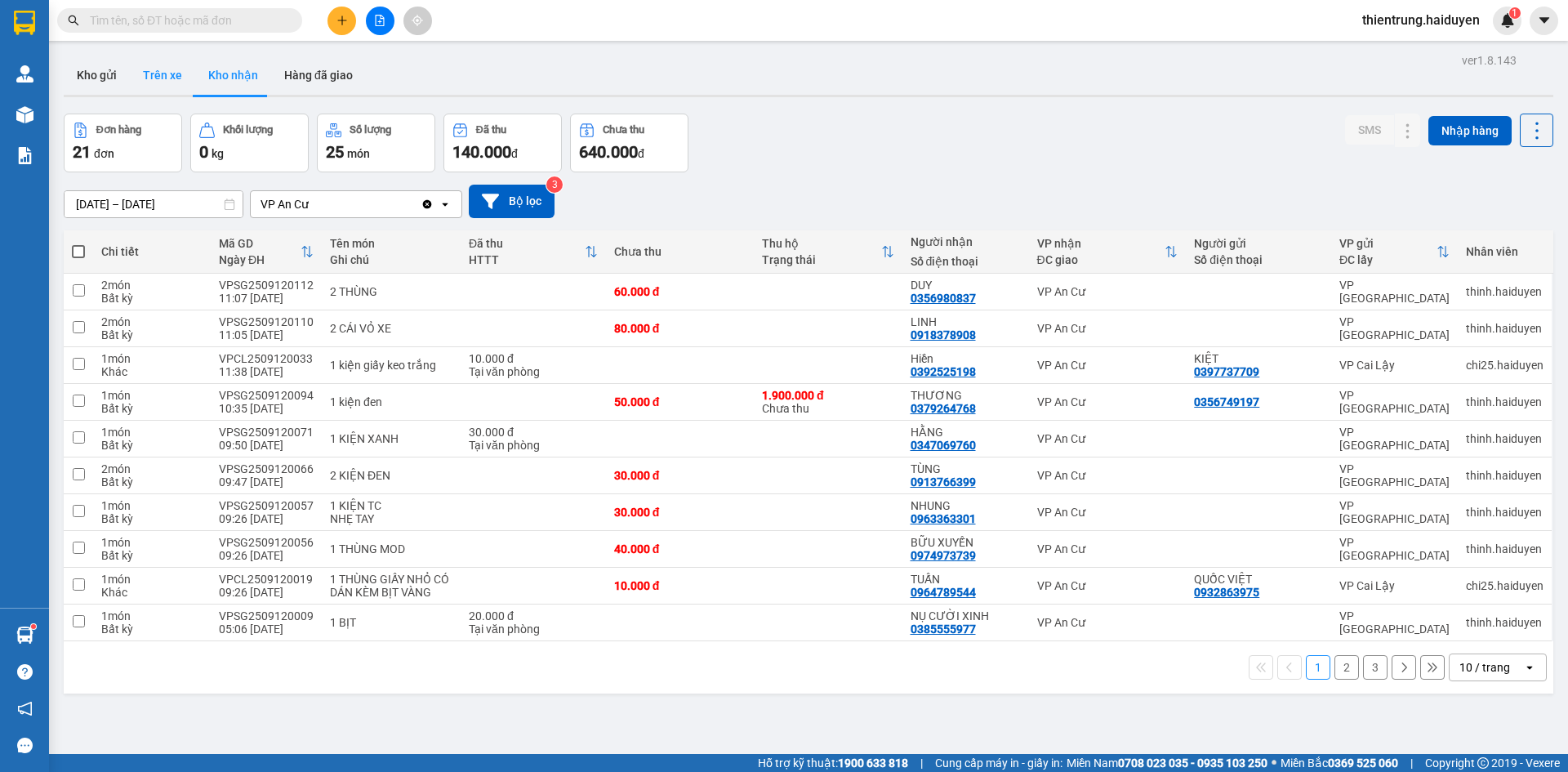
click at [167, 68] on button "Trên xe" at bounding box center [162, 75] width 65 height 39
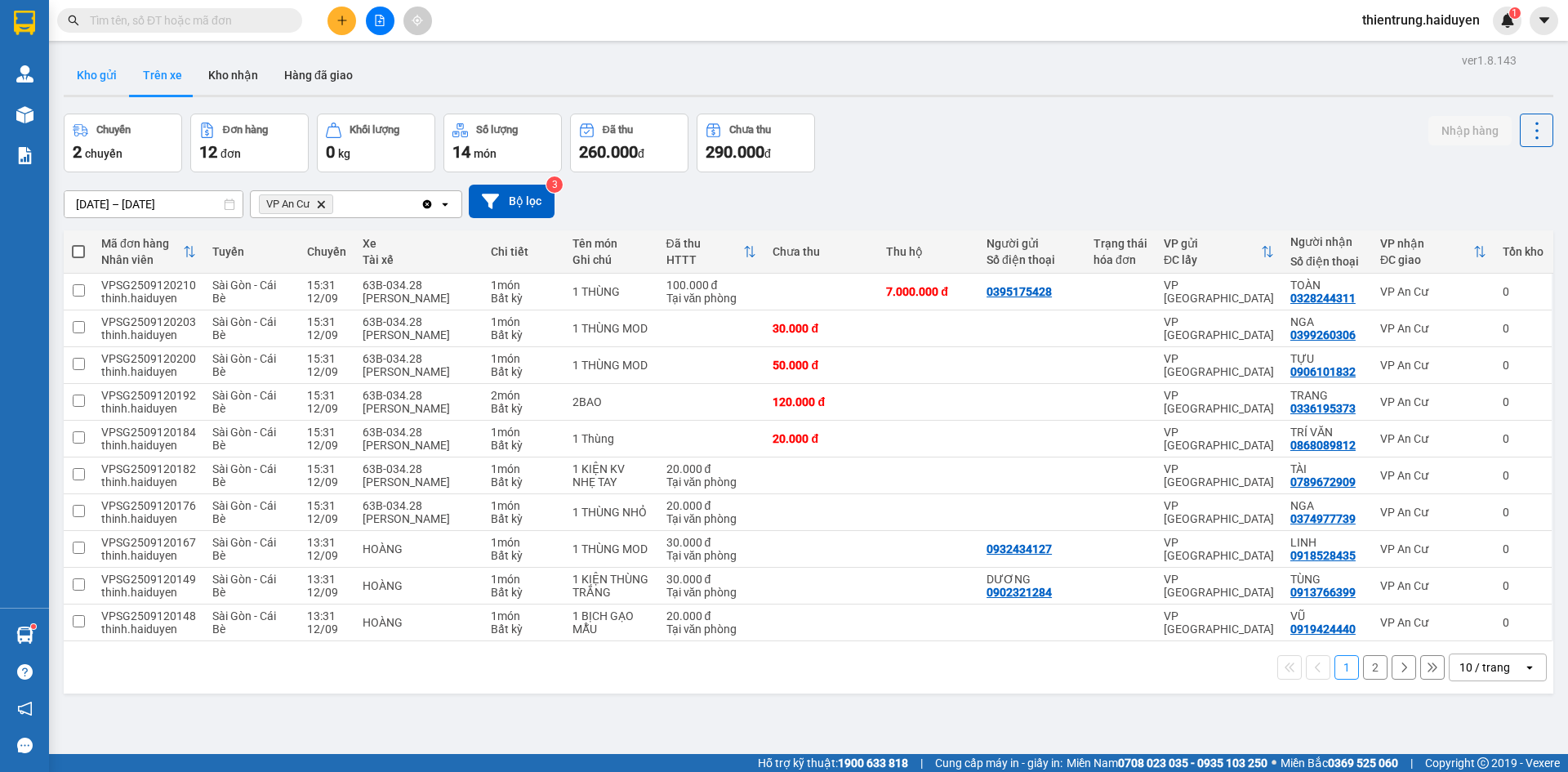
click at [103, 74] on button "Kho gửi" at bounding box center [96, 75] width 66 height 39
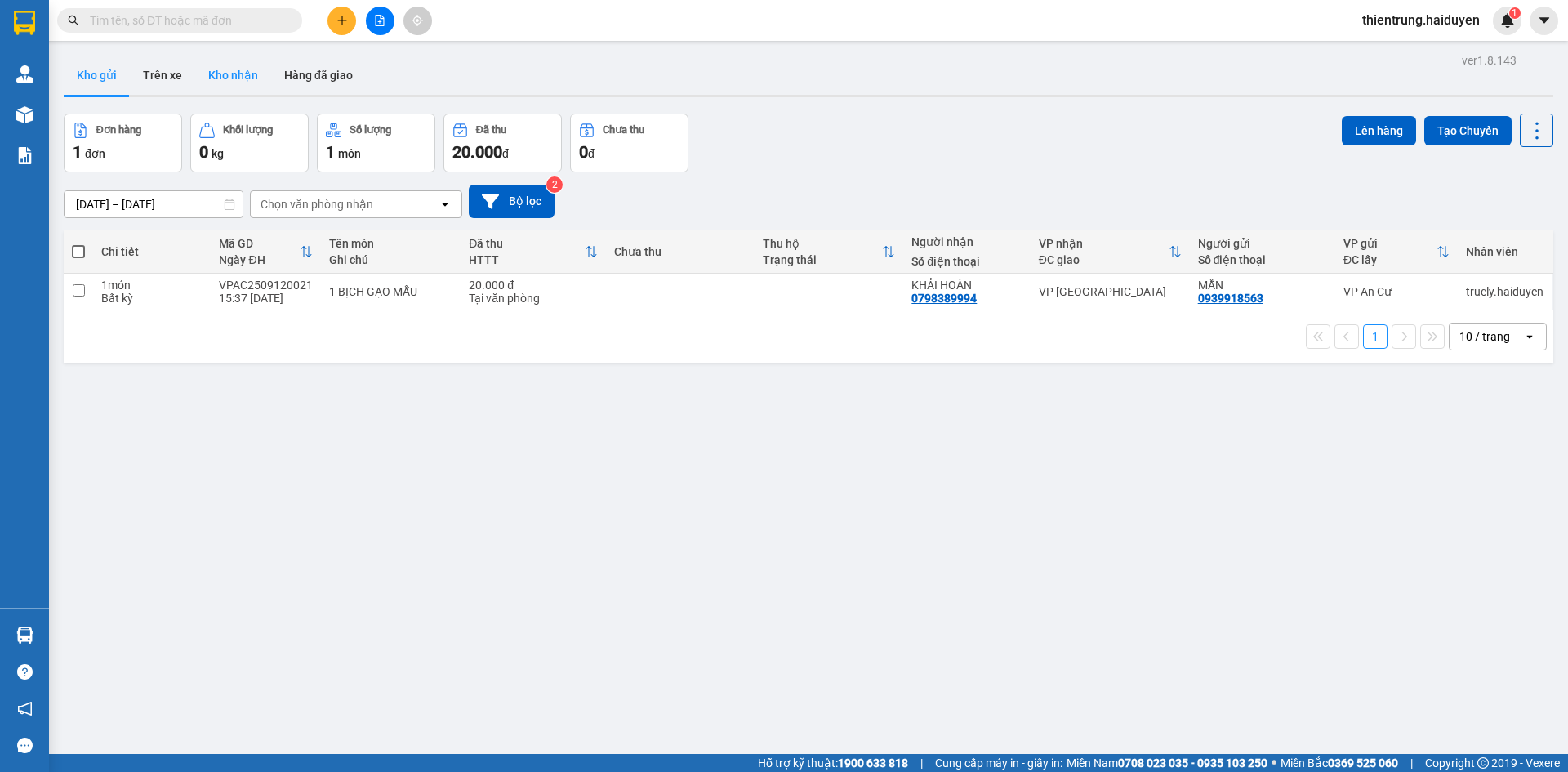
click at [252, 66] on button "Kho nhận" at bounding box center [233, 75] width 76 height 39
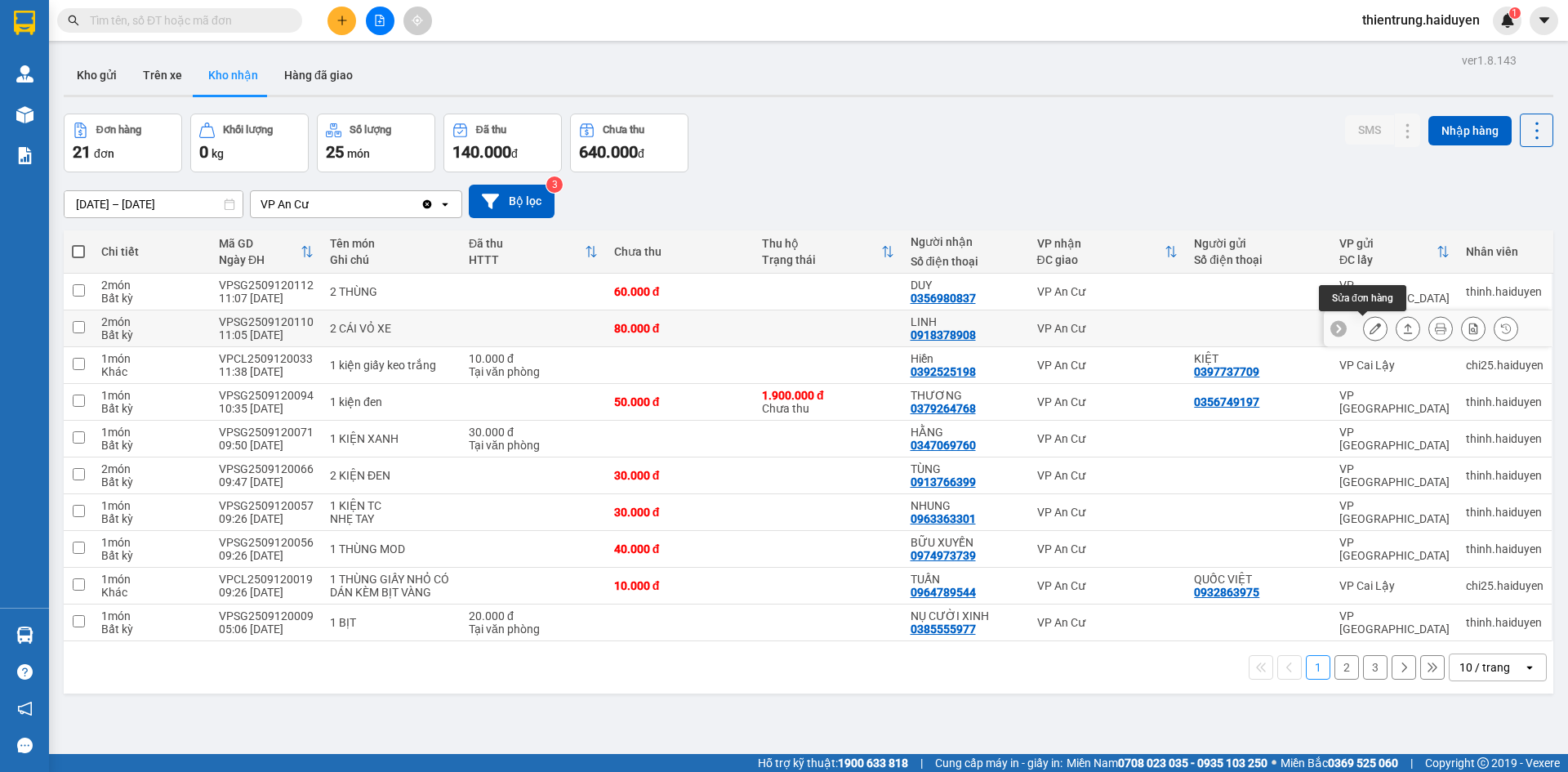
click at [1369, 330] on icon at bounding box center [1375, 328] width 12 height 12
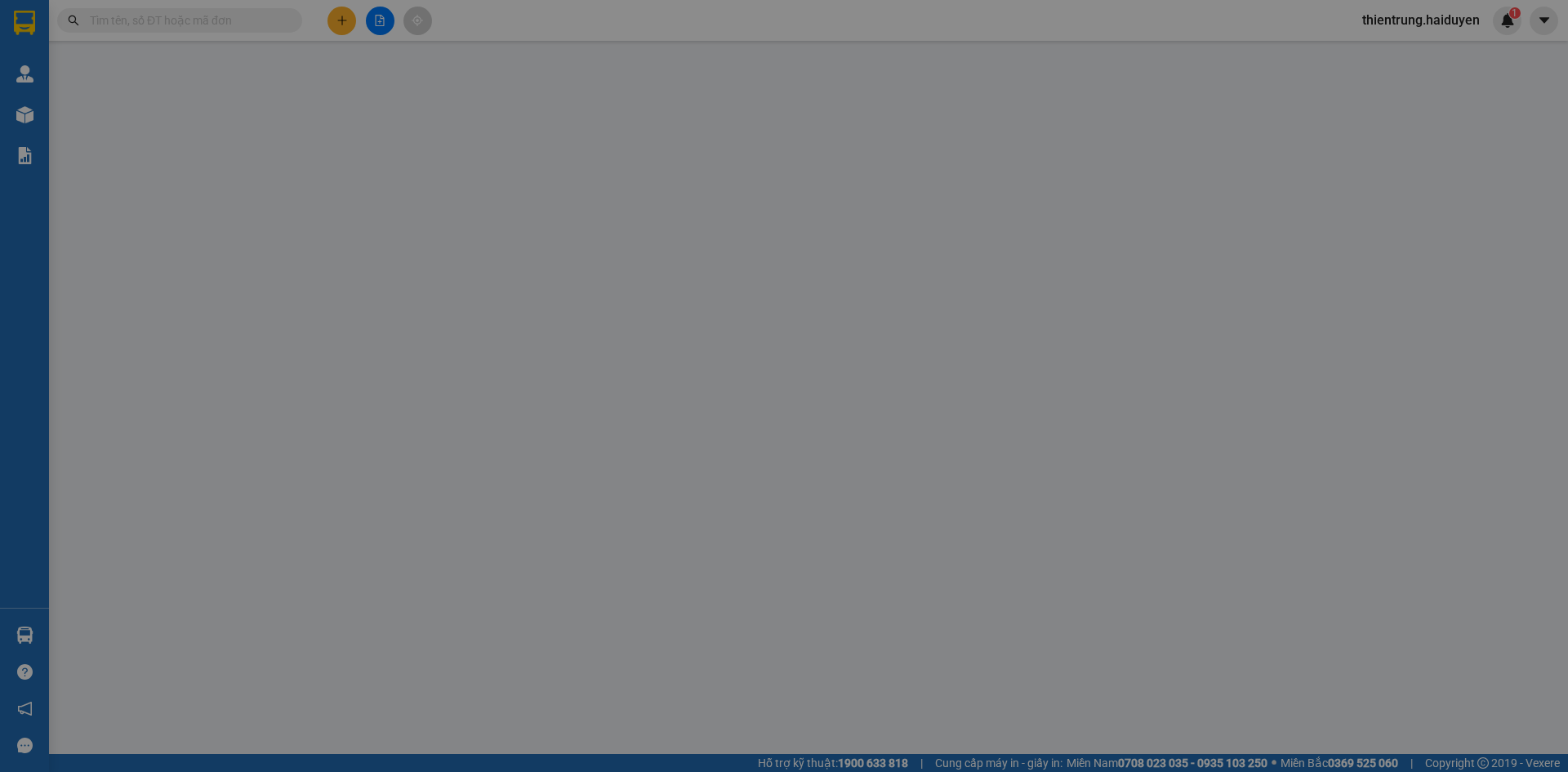
type input "0918378908"
type input "LINH"
type input "80.000"
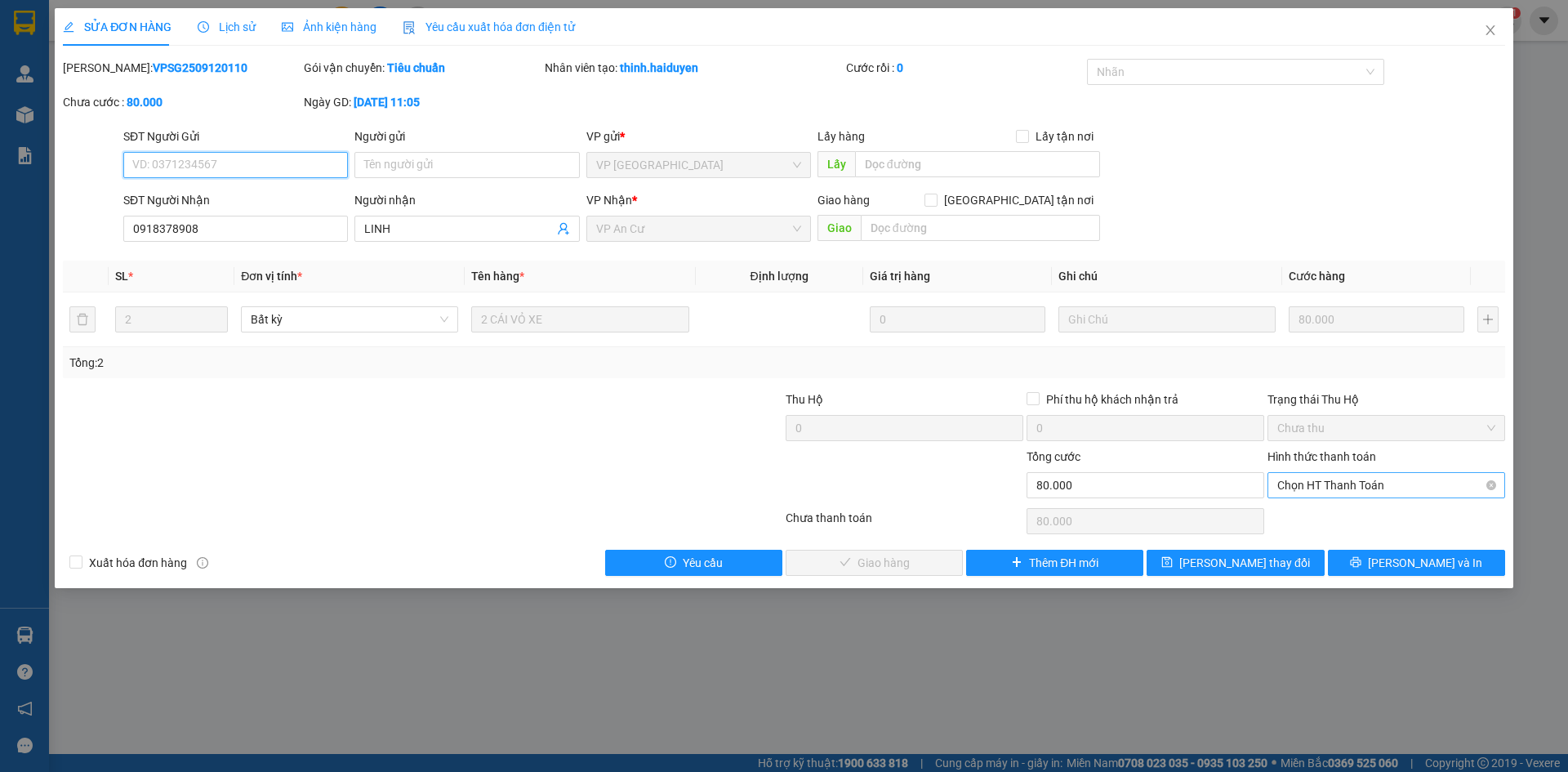
click at [1376, 487] on span "Chọn HT Thanh Toán" at bounding box center [1386, 485] width 218 height 25
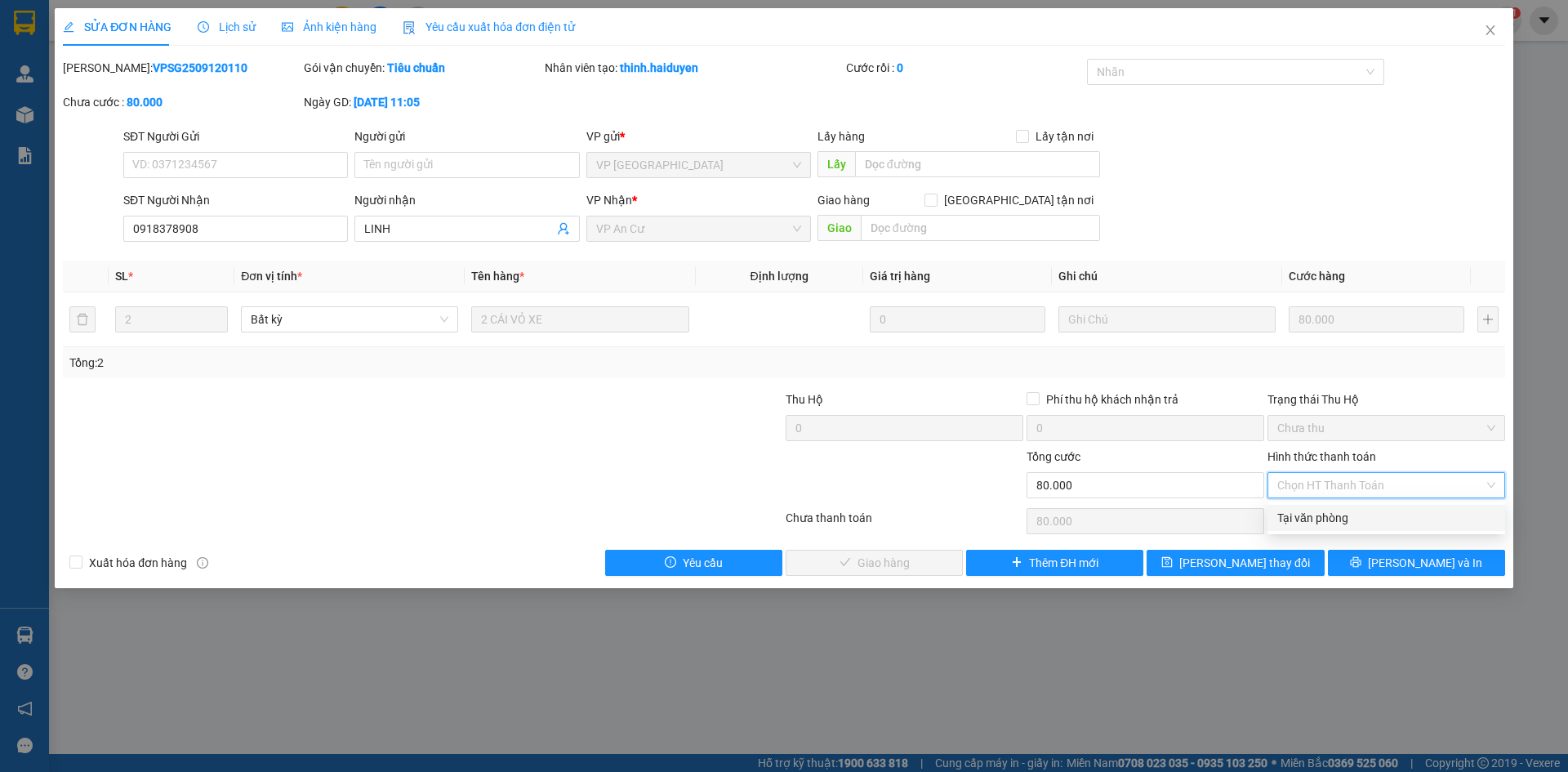
click at [1371, 516] on div "Tại văn phòng" at bounding box center [1386, 517] width 218 height 18
type input "0"
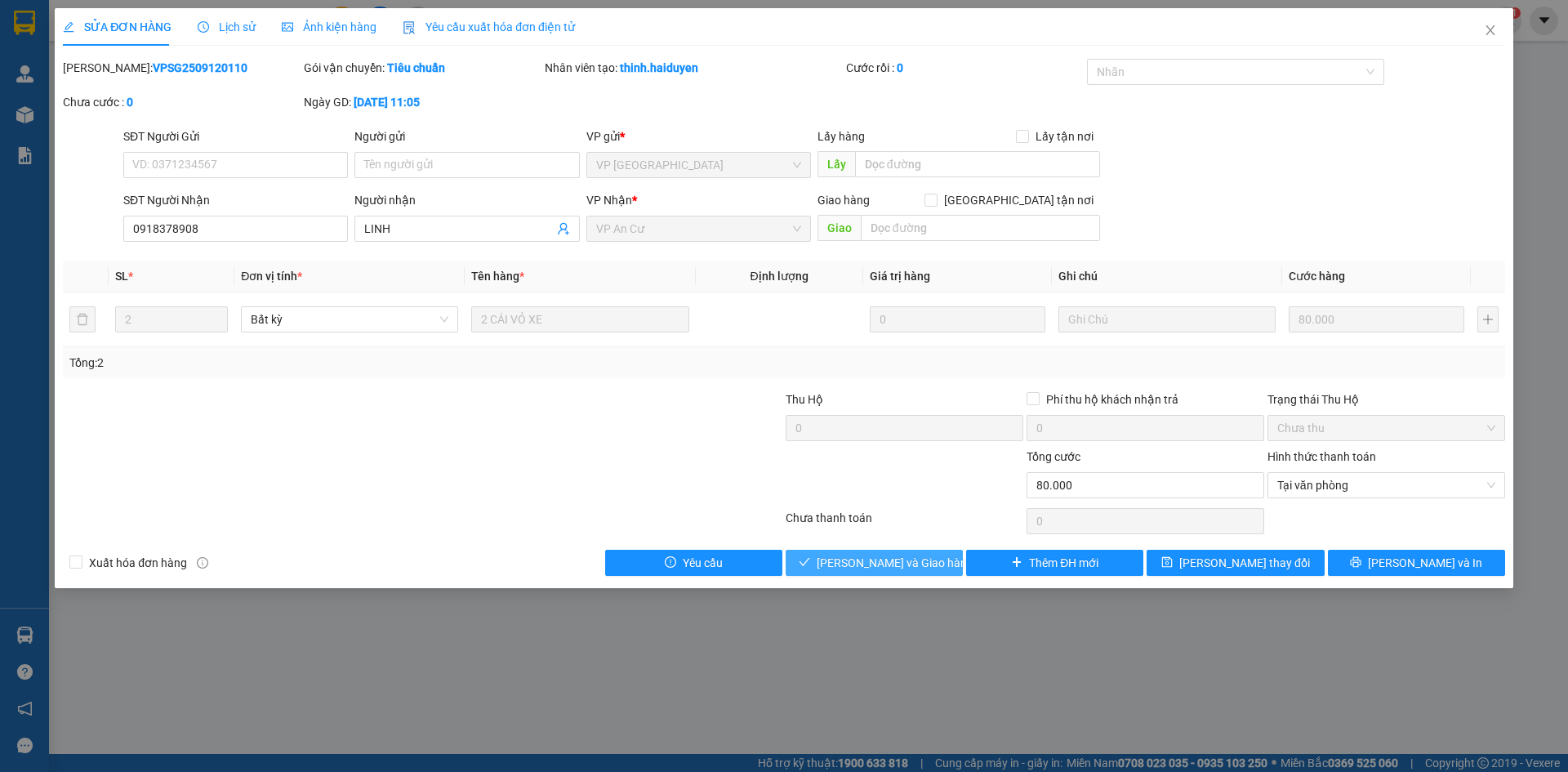
click at [910, 561] on span "[PERSON_NAME] và Giao hàng" at bounding box center [895, 562] width 156 height 18
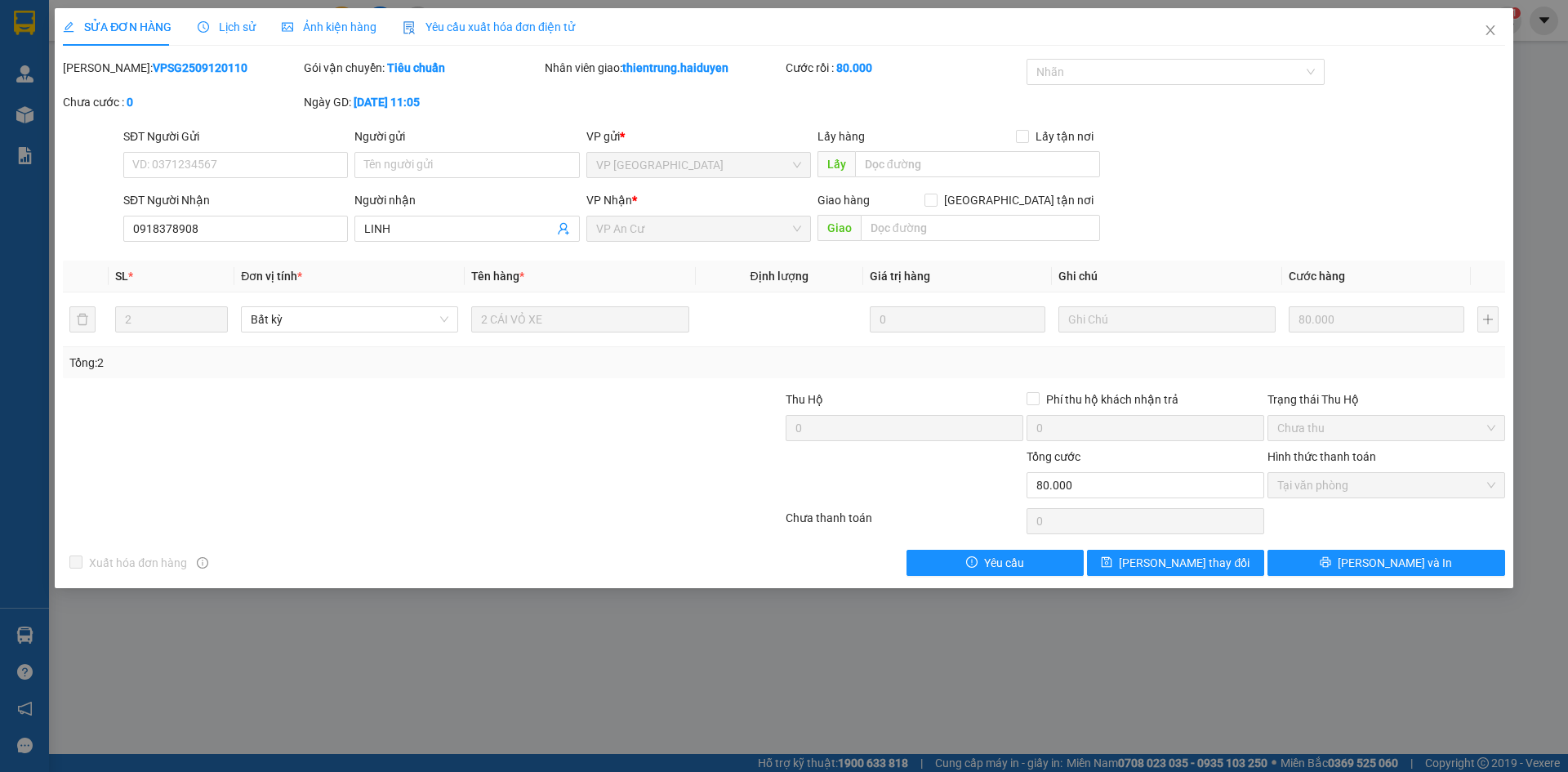
click at [1203, 166] on div "SĐT Người Gửi VD: 0371234567 Người gửi Tên người gửi VP gửi * VP Sài Gòn Lấy hà…" at bounding box center [814, 156] width 1389 height 57
click at [1492, 25] on icon "close" at bounding box center [1490, 30] width 13 height 13
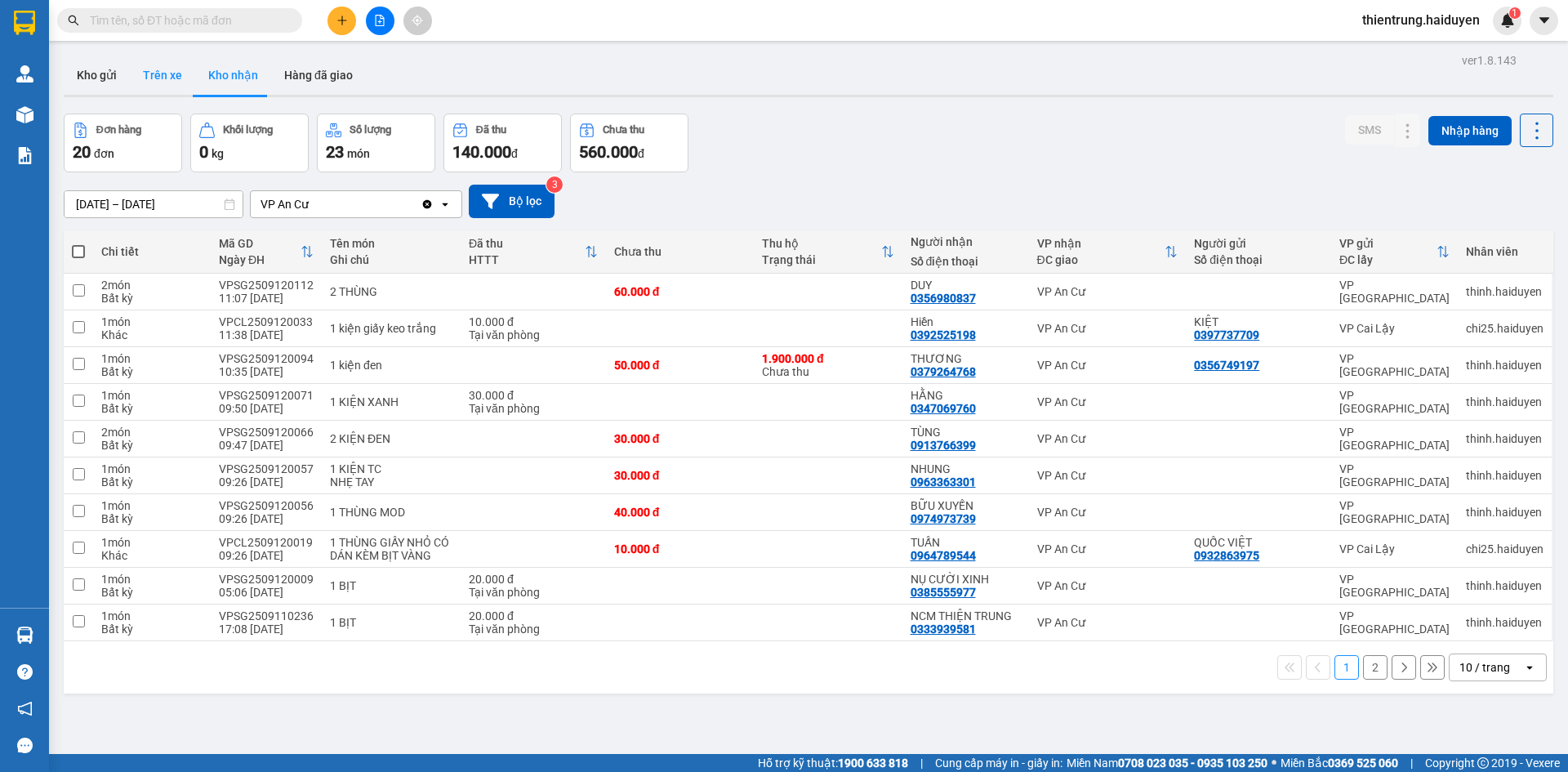
click at [177, 68] on button "Trên xe" at bounding box center [162, 75] width 65 height 39
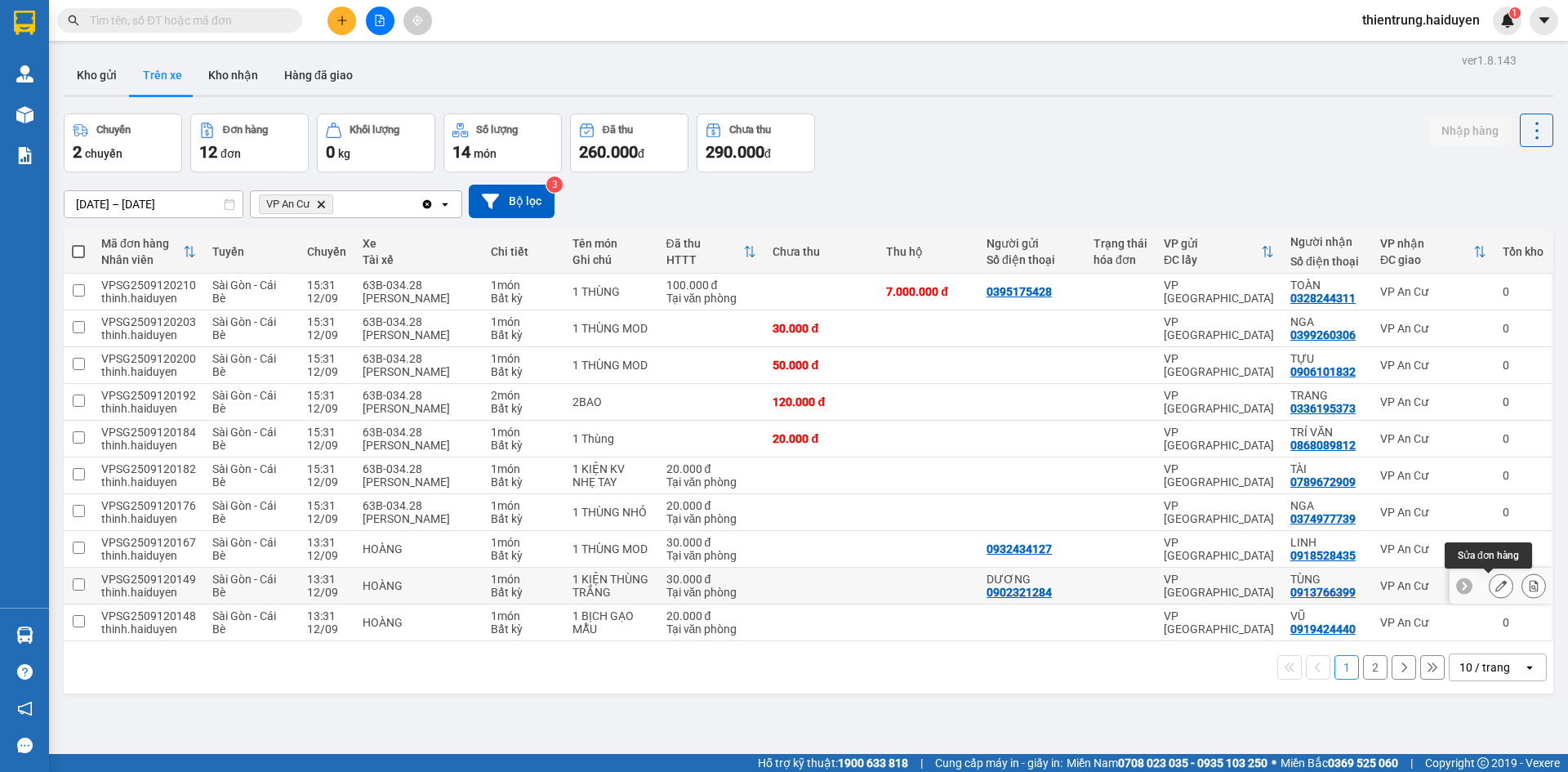
click at [1495, 583] on button at bounding box center [1500, 586] width 23 height 29
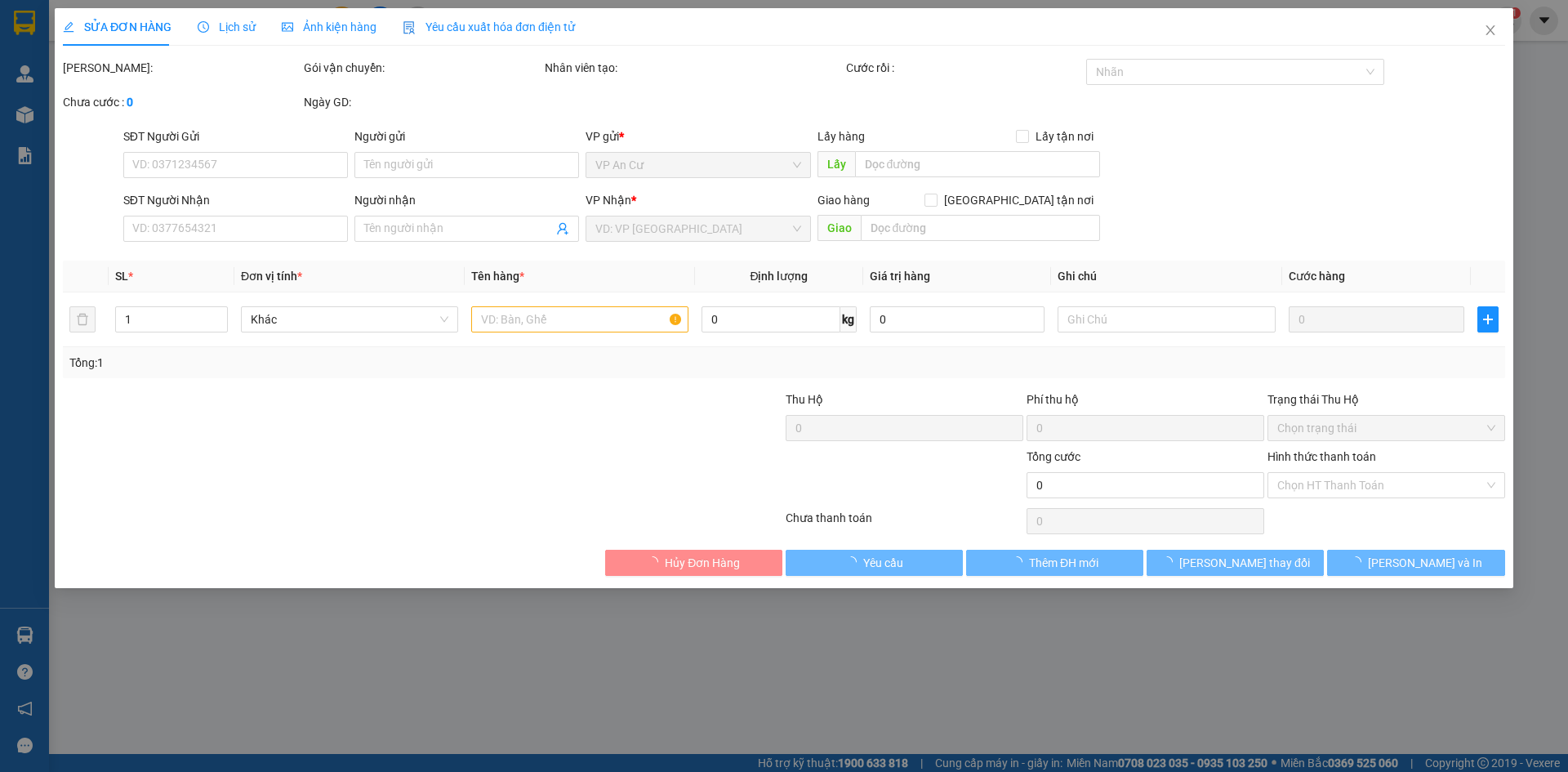
type input "0902321284"
type input "DƯƠNG"
type input "0913766399"
type input "TÙNG"
type input "30.000"
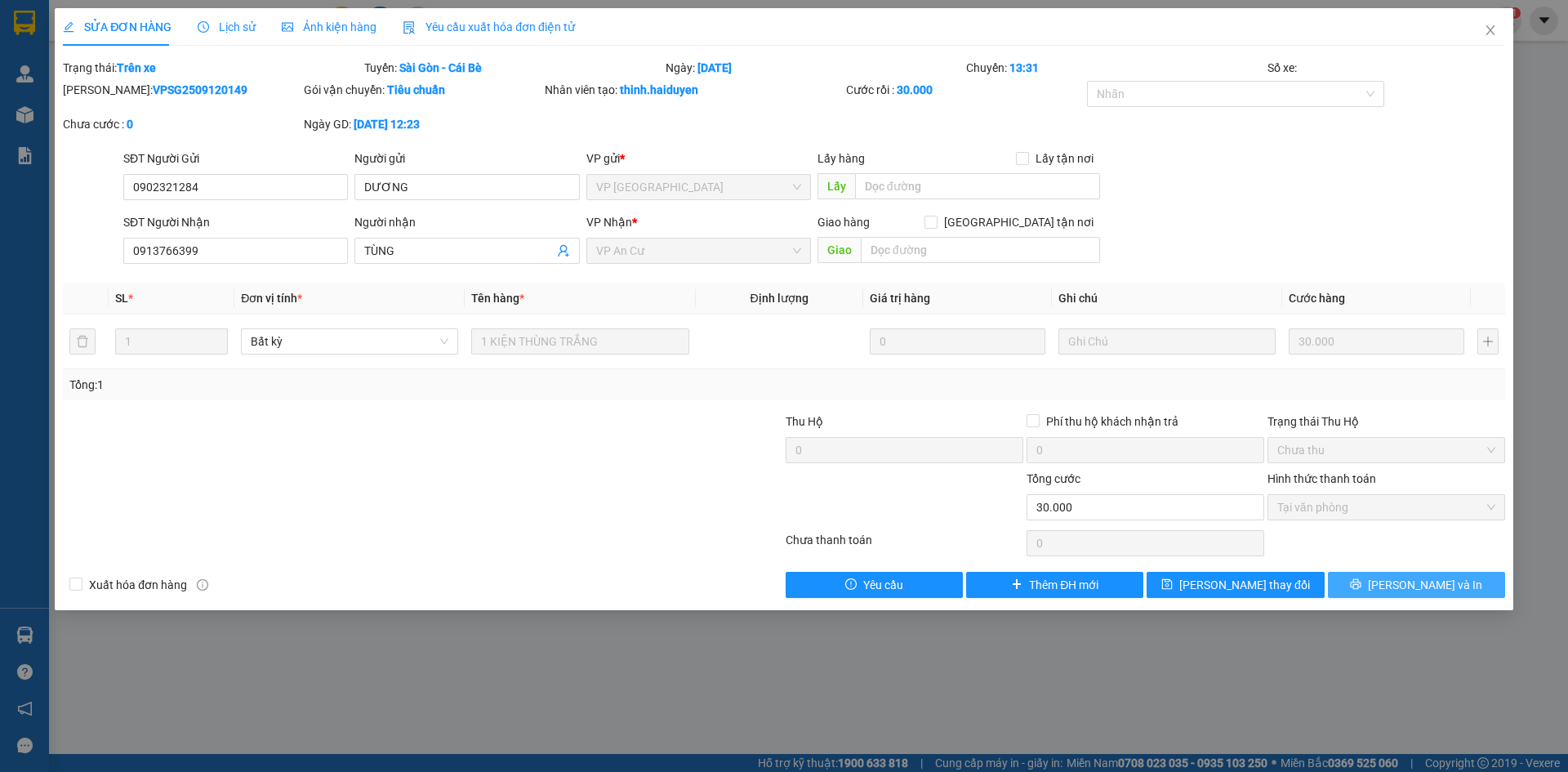
click at [1430, 588] on span "[PERSON_NAME] và In" at bounding box center [1424, 584] width 114 height 18
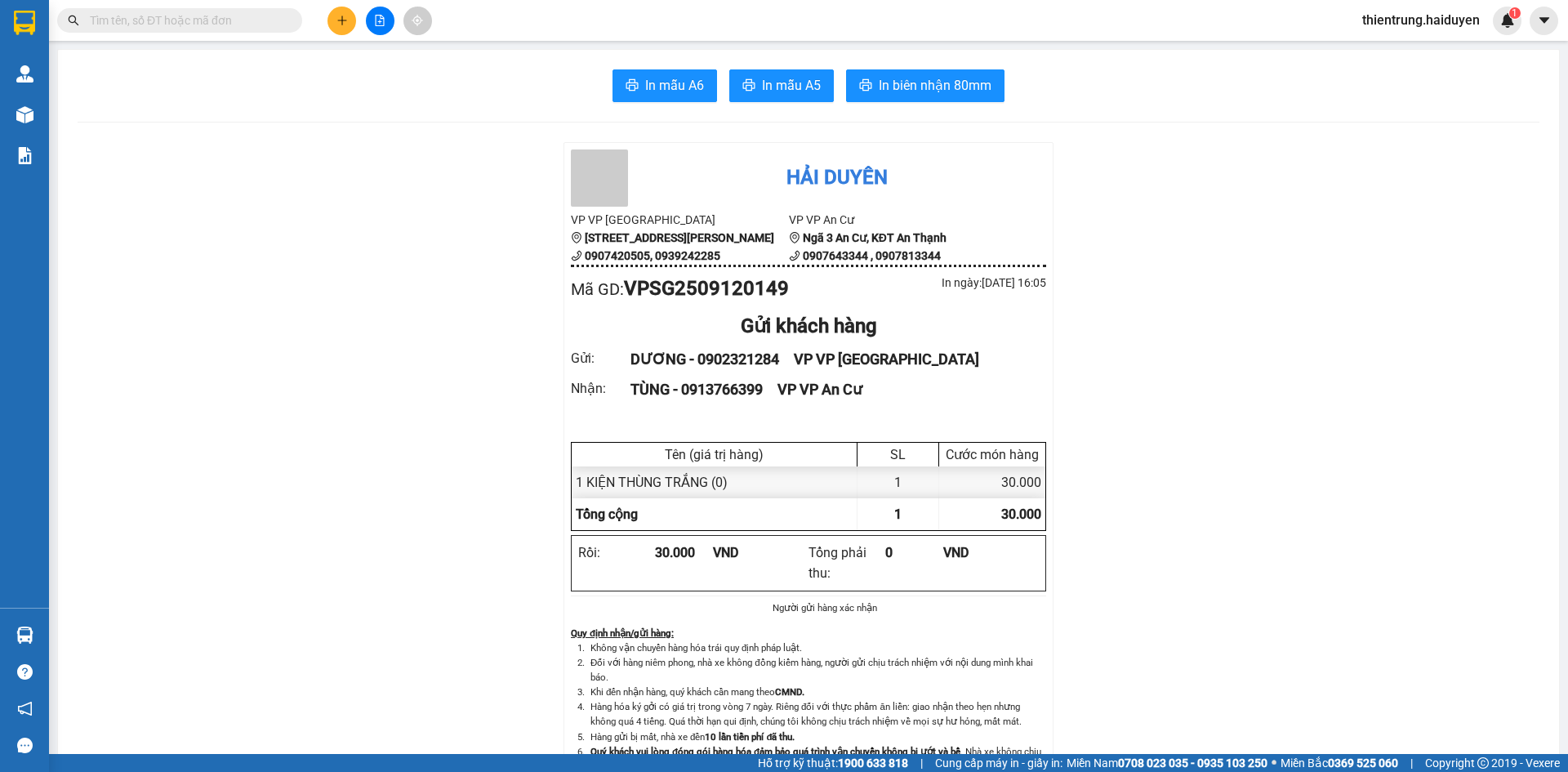
drag, startPoint x: 1279, startPoint y: 675, endPoint x: 1237, endPoint y: 662, distance: 44.0
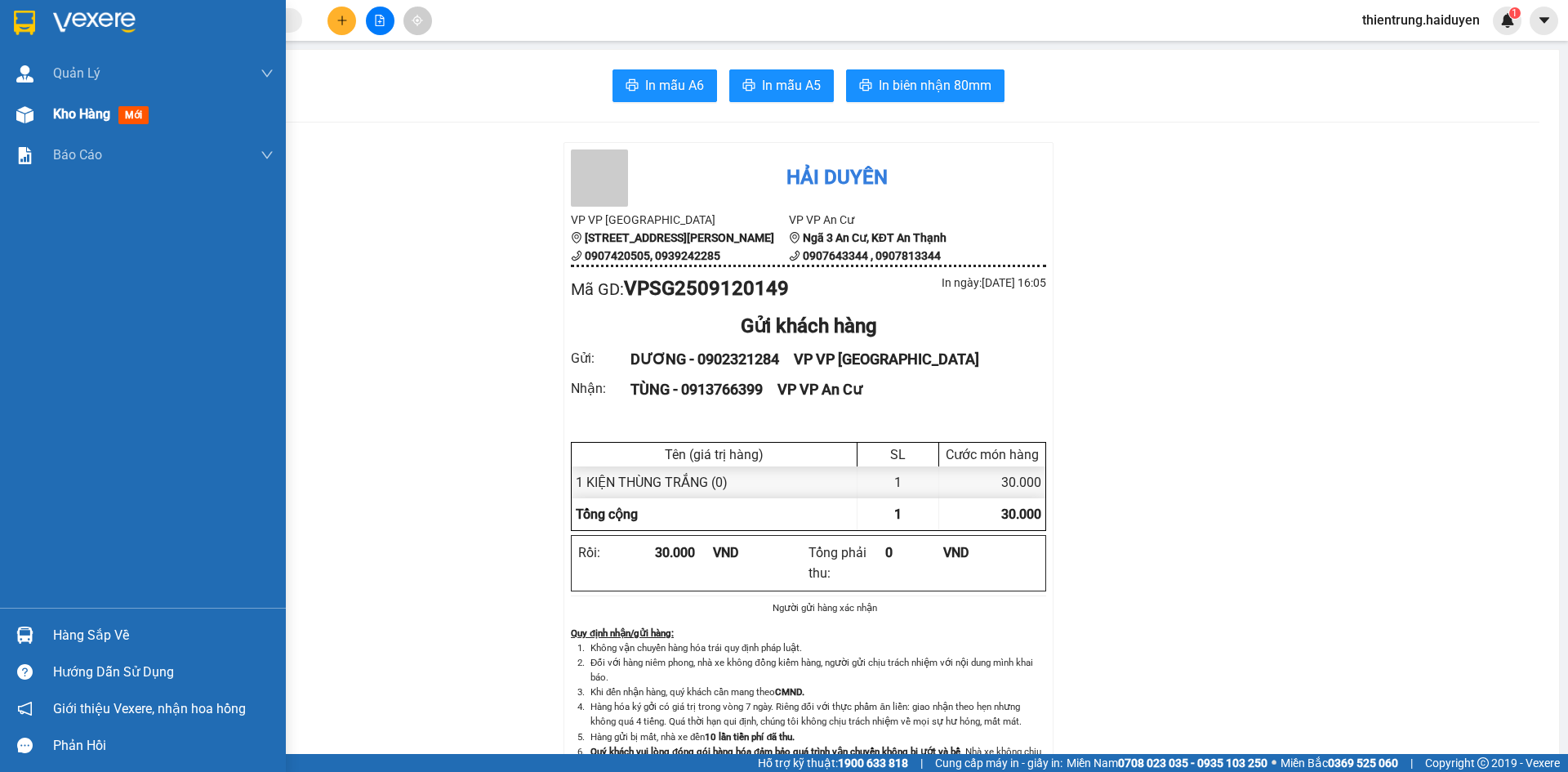
click at [58, 117] on span "Kho hàng" at bounding box center [82, 114] width 58 height 15
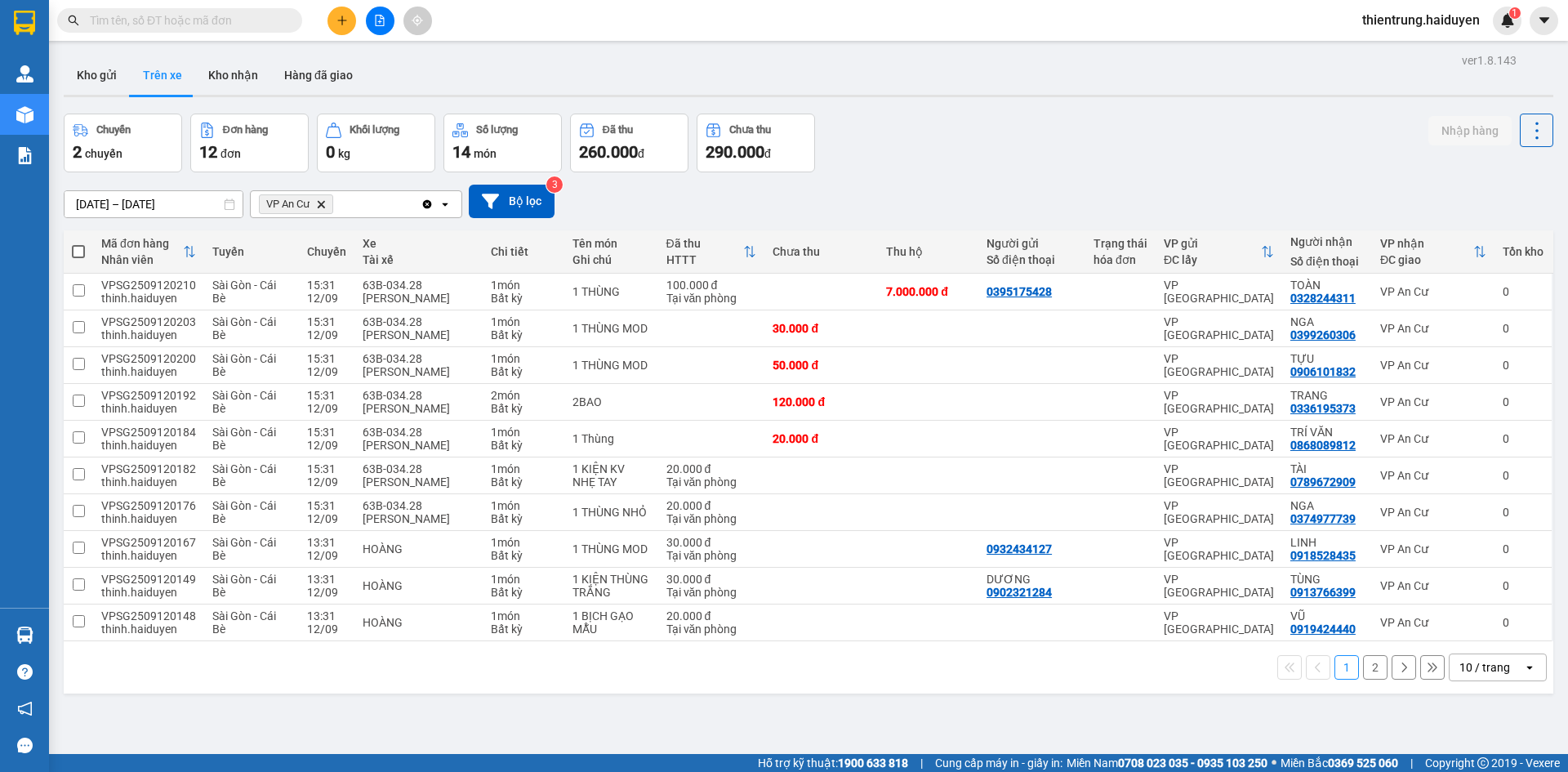
click at [1365, 671] on button "2" at bounding box center [1375, 666] width 25 height 25
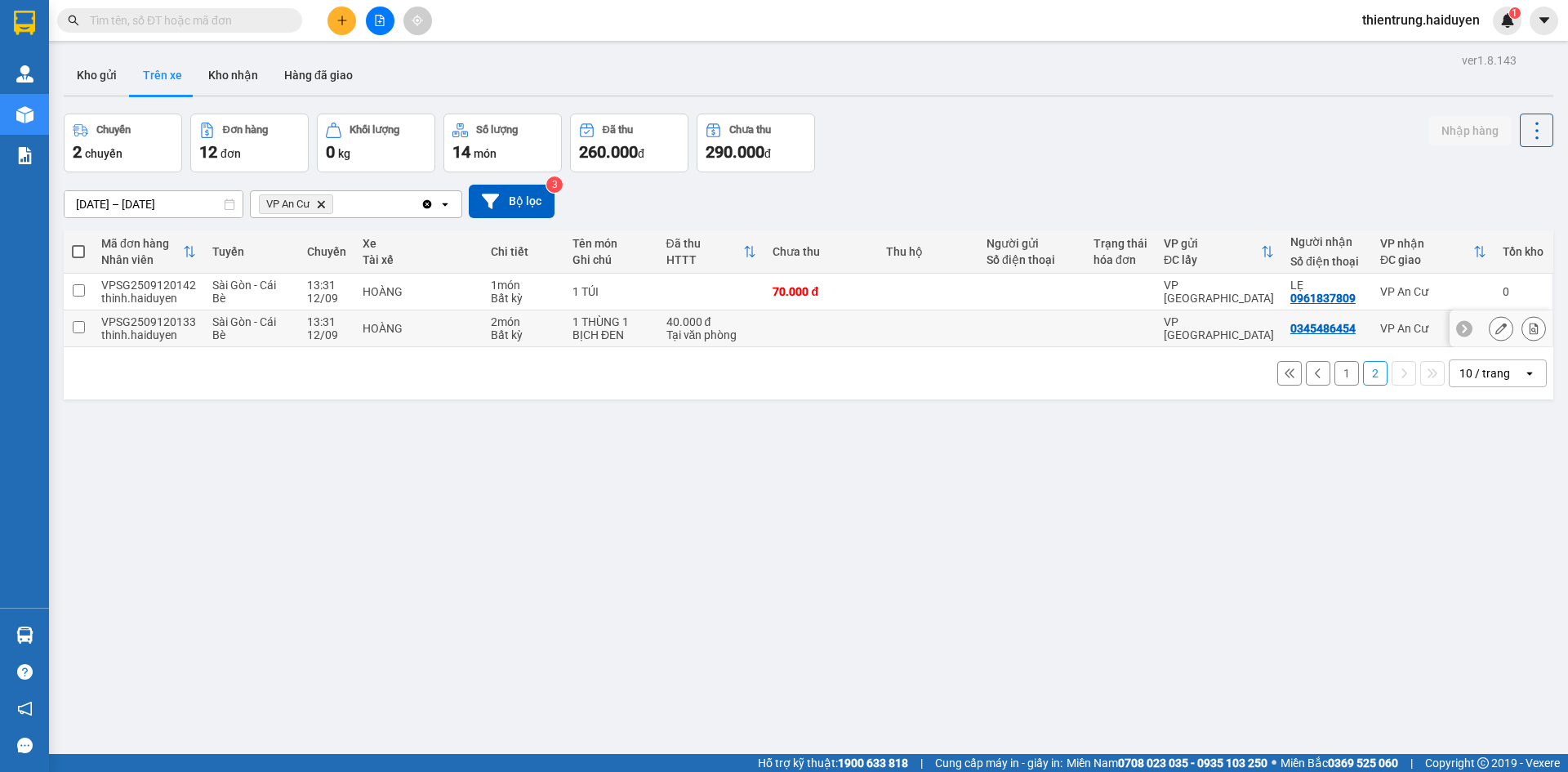
click at [1528, 324] on icon at bounding box center [1534, 328] width 12 height 12
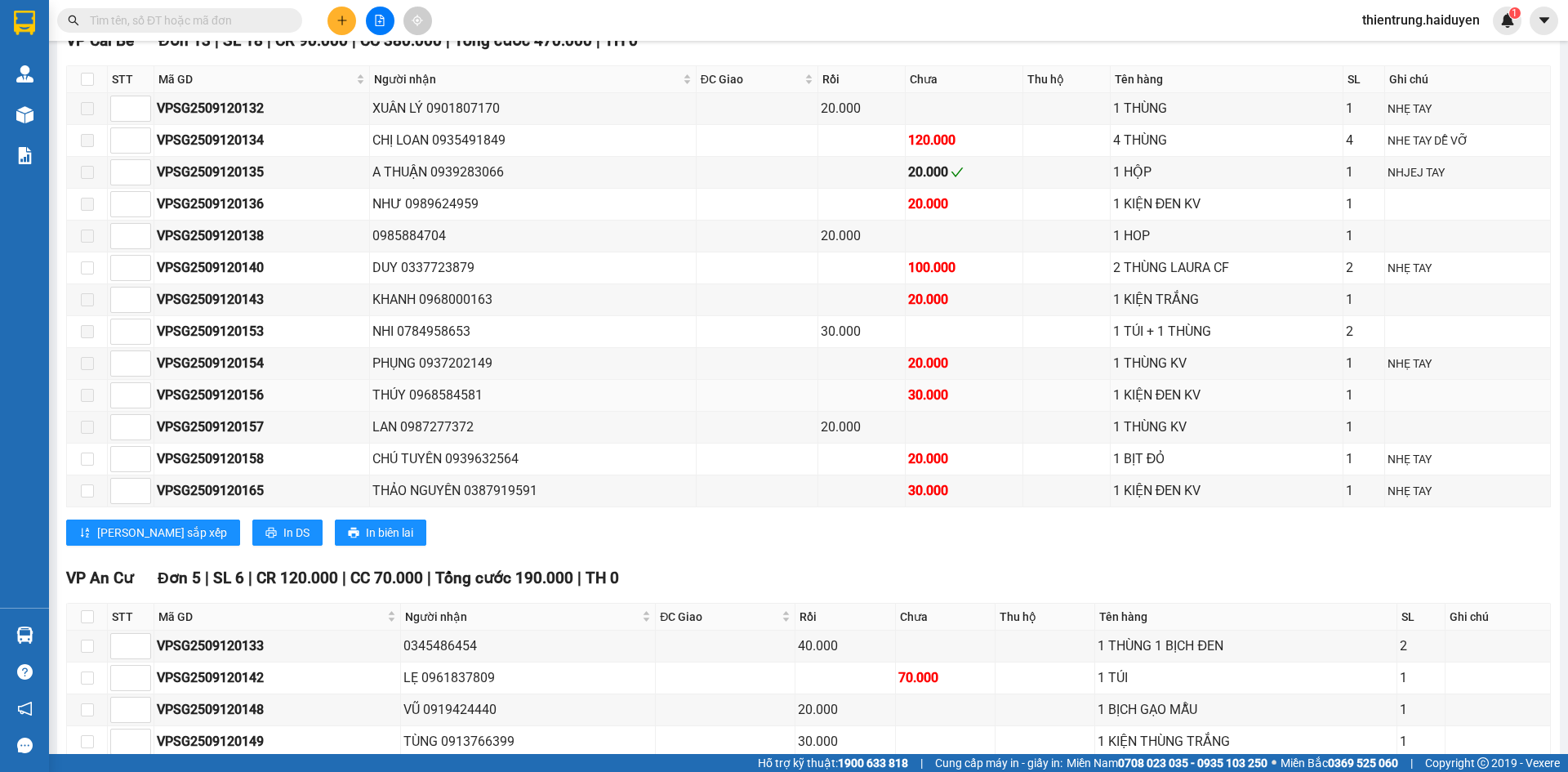
scroll to position [1043, 0]
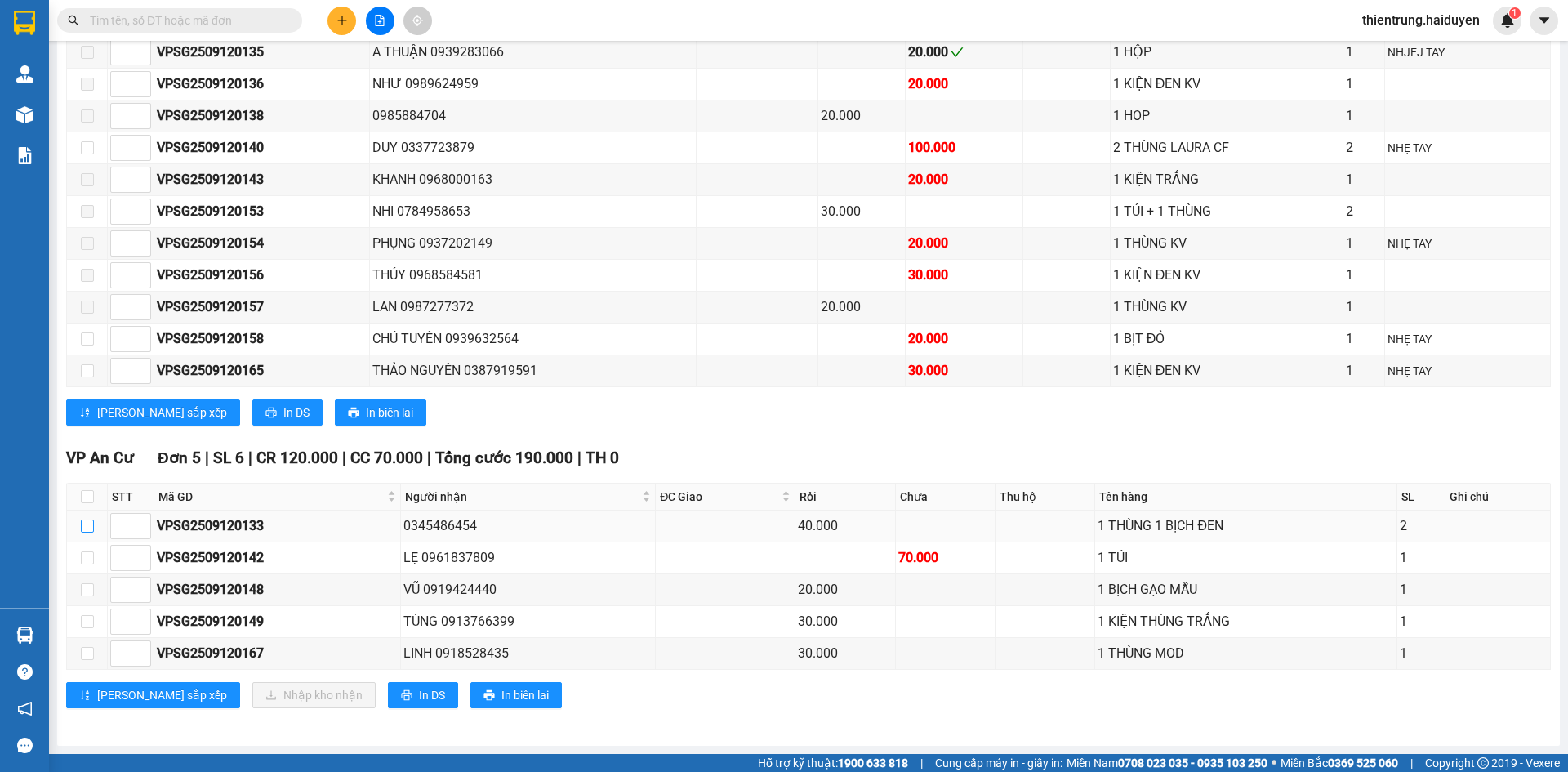
click at [87, 528] on input "checkbox" at bounding box center [87, 525] width 13 height 13
checkbox input "true"
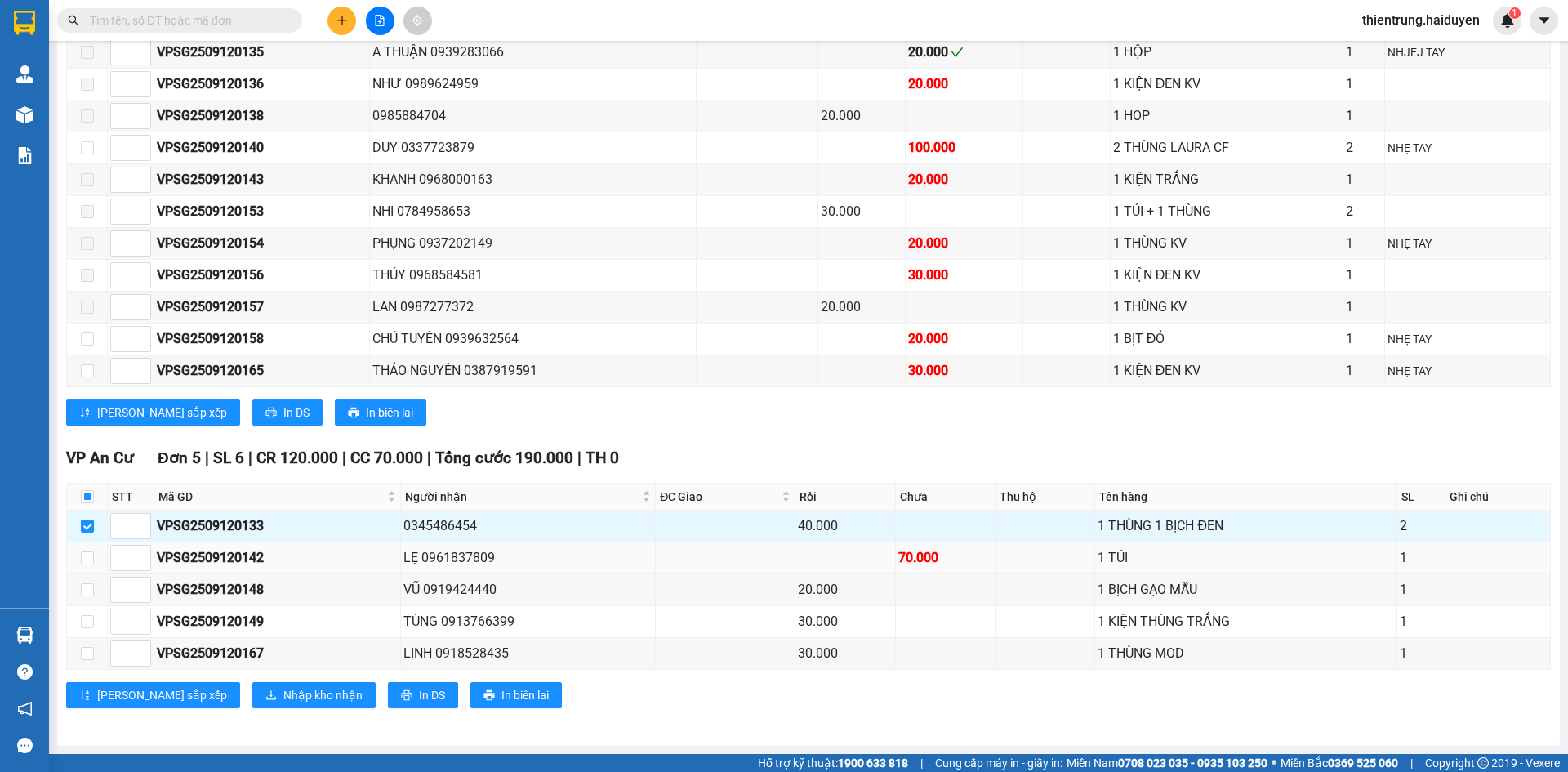
click at [96, 562] on td at bounding box center [87, 558] width 41 height 32
click at [86, 561] on input "checkbox" at bounding box center [87, 557] width 13 height 13
checkbox input "true"
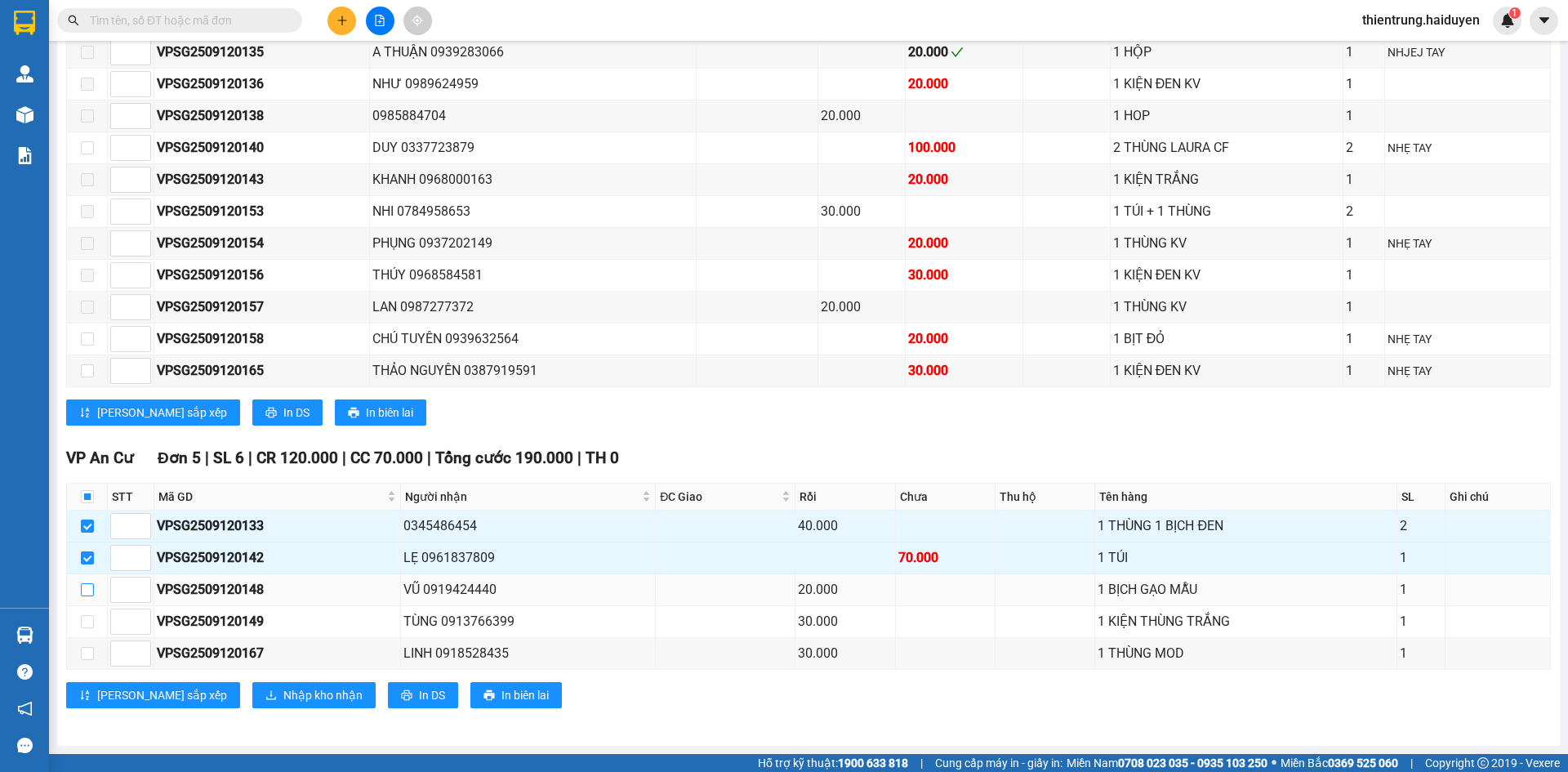
click at [87, 593] on input "checkbox" at bounding box center [87, 589] width 13 height 13
checkbox input "true"
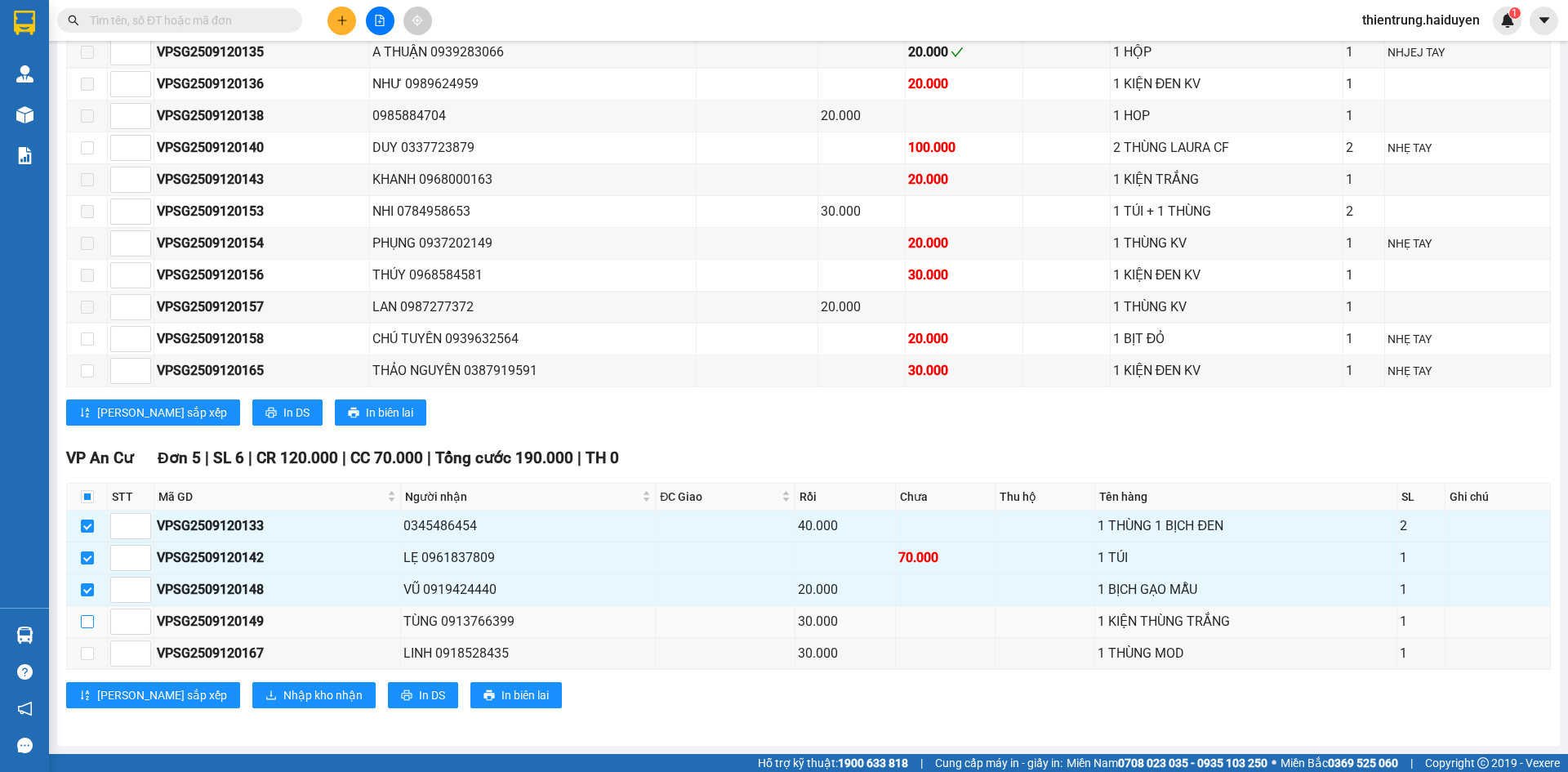
click at [88, 620] on input "checkbox" at bounding box center [87, 621] width 13 height 13
checkbox input "true"
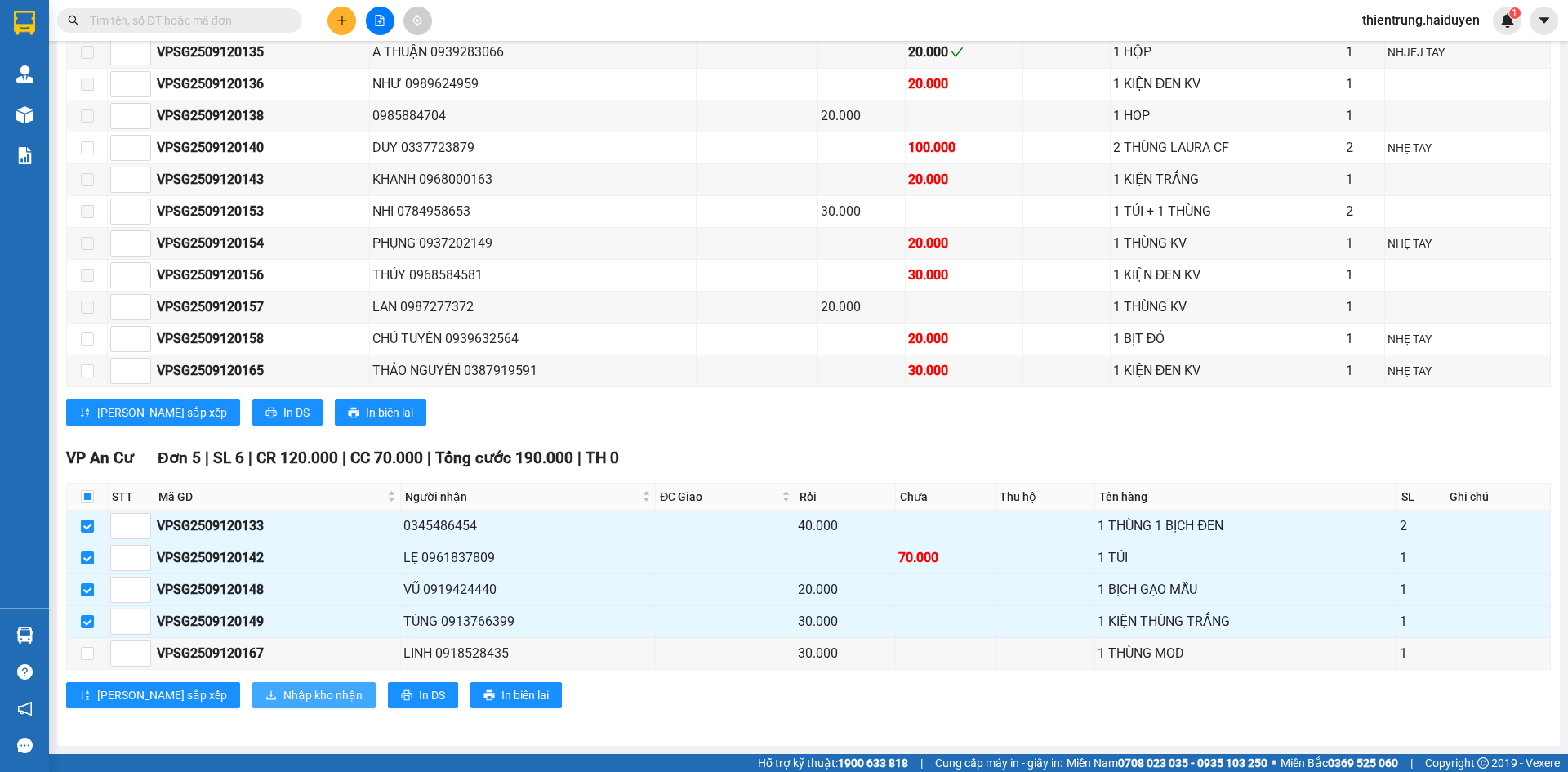
click at [283, 698] on span "Nhập kho nhận" at bounding box center [323, 694] width 79 height 18
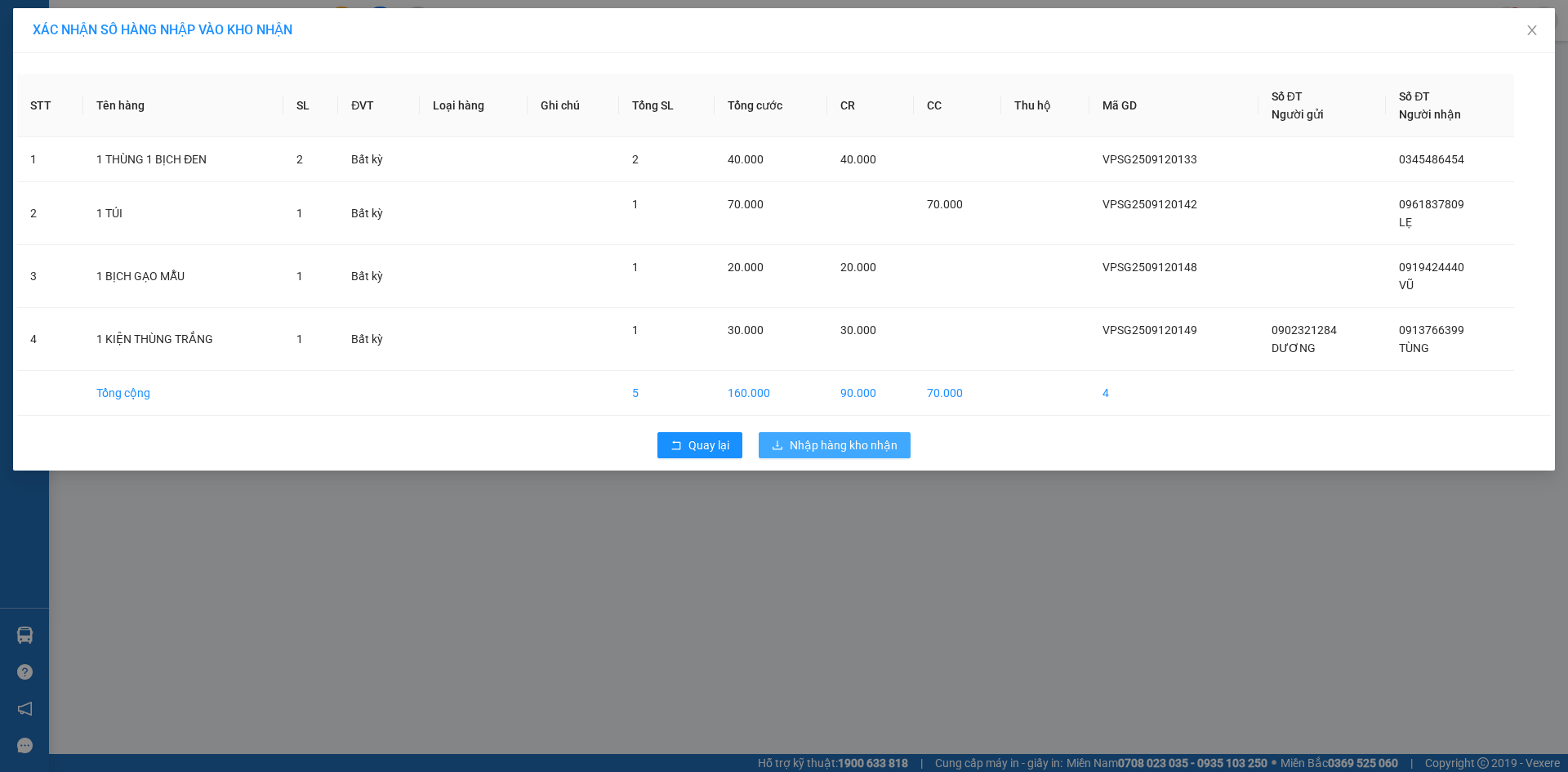
click at [869, 450] on span "Nhập hàng kho nhận" at bounding box center [843, 445] width 107 height 18
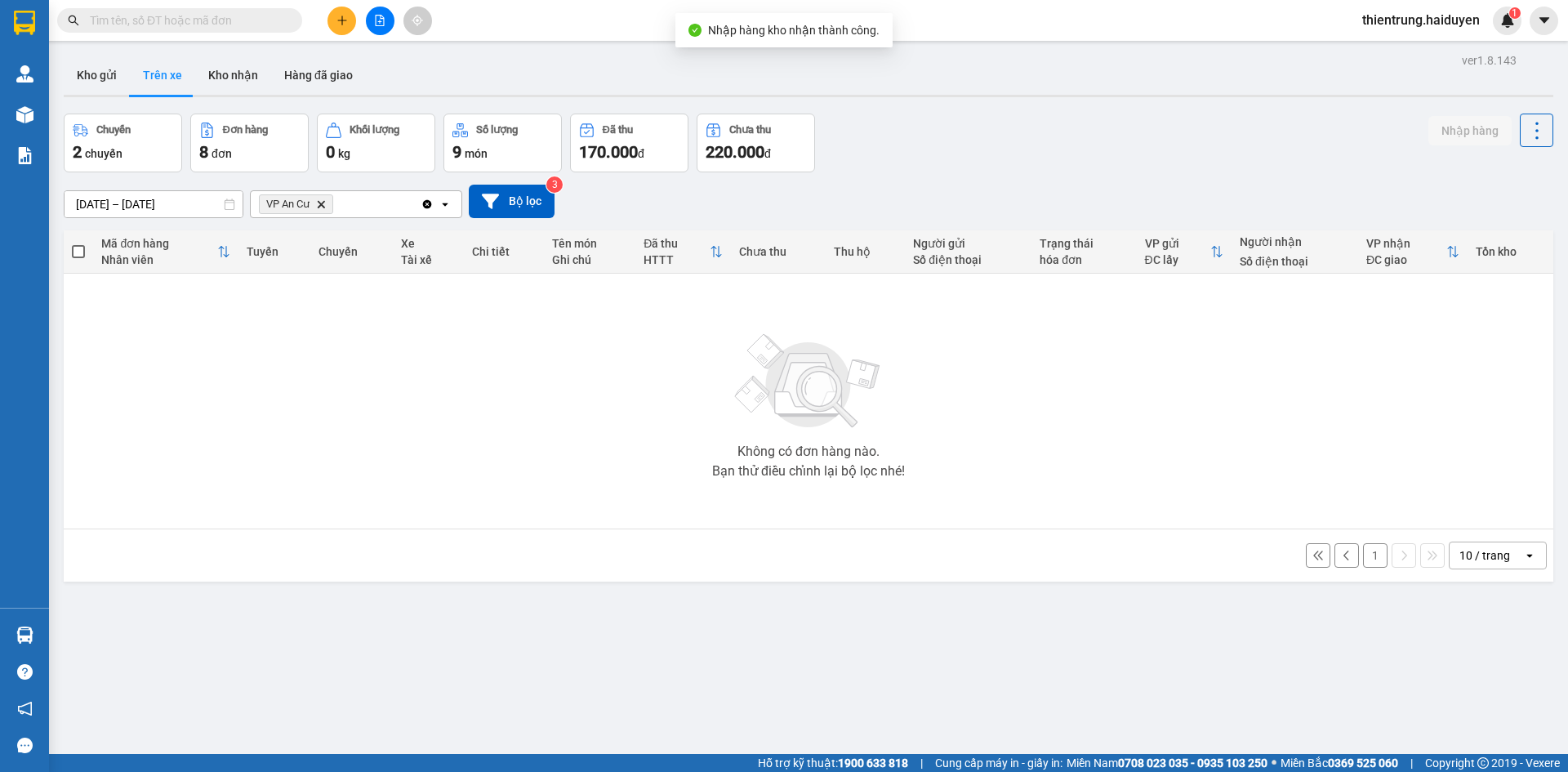
click at [1369, 560] on button "1" at bounding box center [1375, 555] width 25 height 25
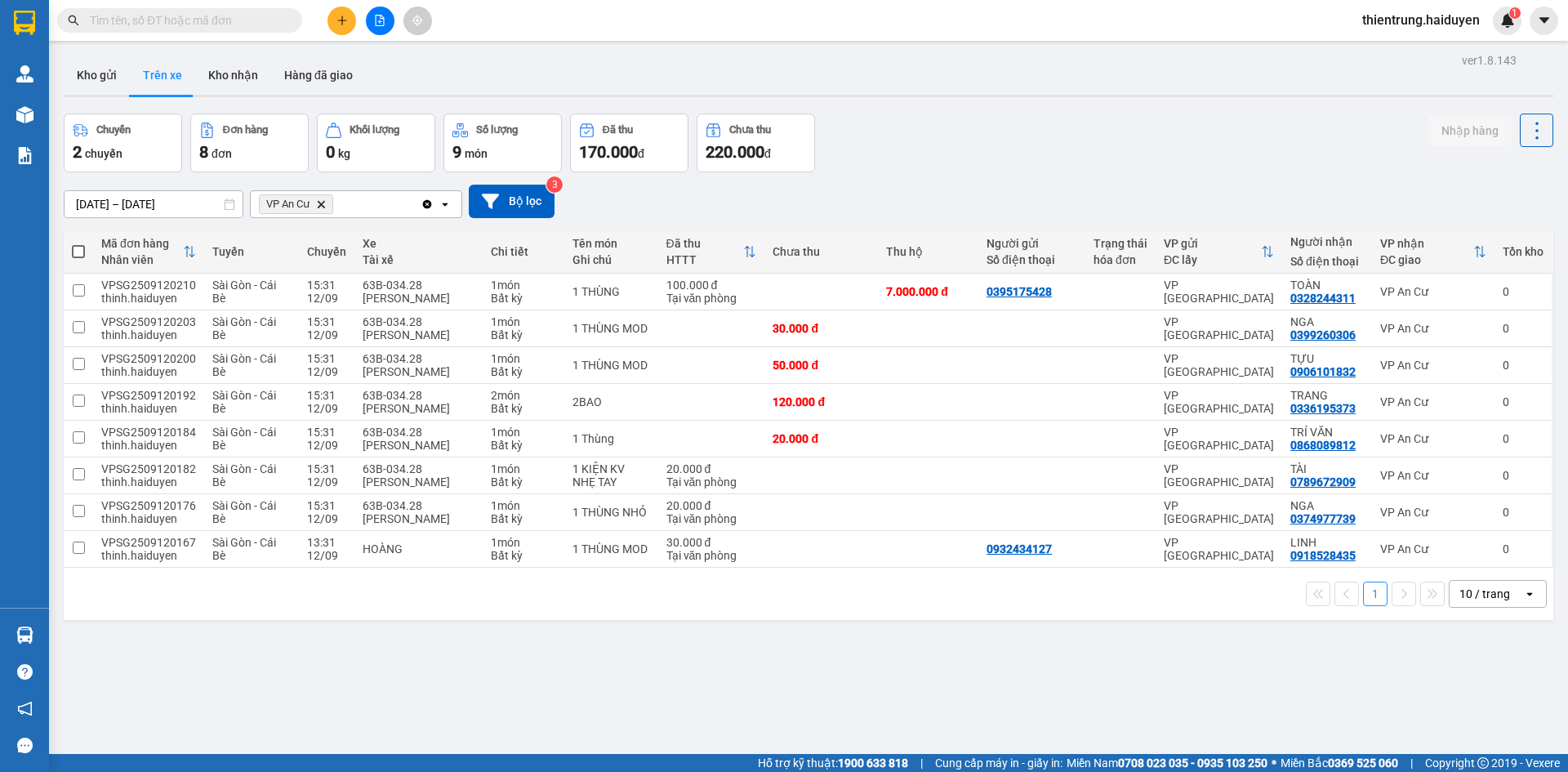
click at [1086, 664] on div "ver 1.8.143 Kho gửi Trên xe Kho nhận Hàng đã giao Chuyến 2 chuyến Đơn hàng 8 đơ…" at bounding box center [809, 435] width 1503 height 772
click at [91, 85] on button "Kho gửi" at bounding box center [96, 75] width 66 height 39
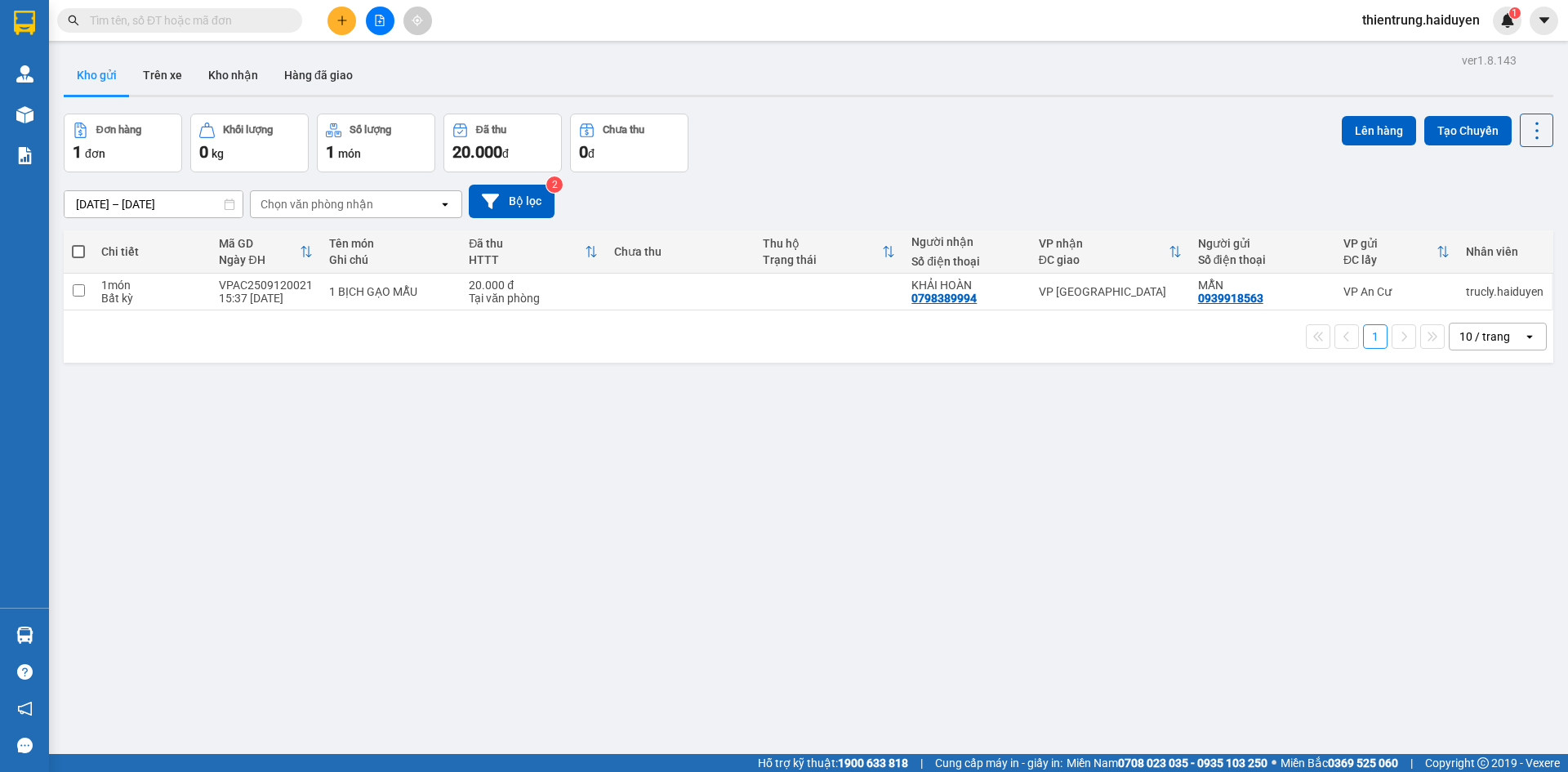
drag, startPoint x: 351, startPoint y: 598, endPoint x: 370, endPoint y: 570, distance: 33.8
click at [351, 598] on div "ver 1.8.143 Kho gửi Trên xe Kho nhận Hàng đã giao Đơn hàng 1 đơn Khối lượng 0 k…" at bounding box center [809, 435] width 1503 height 772
click at [169, 83] on button "Trên xe" at bounding box center [162, 75] width 65 height 39
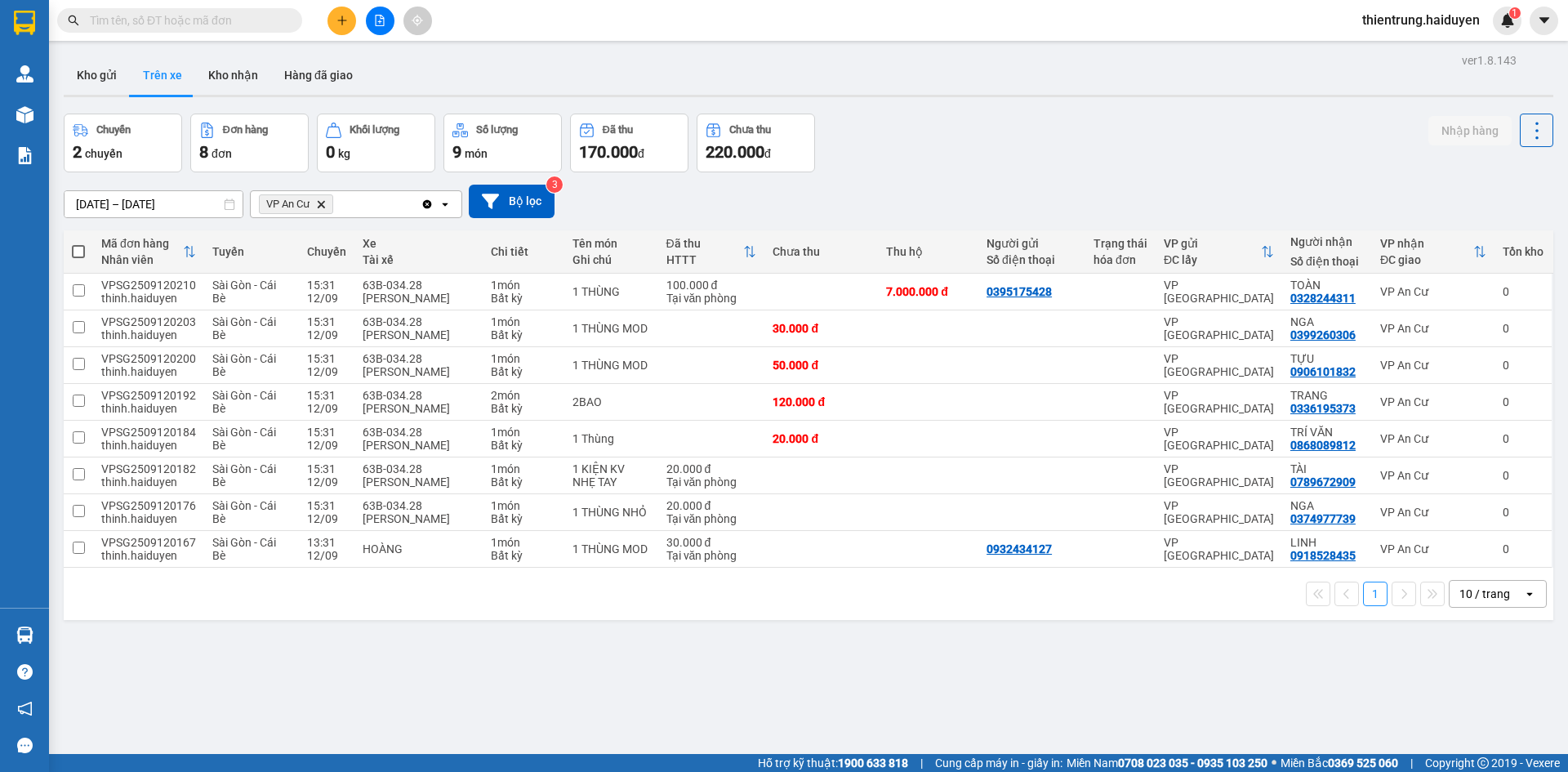
click at [1066, 758] on span "Miền Nam 0708 023 035 - 0935 103 250" at bounding box center [1167, 762] width 201 height 18
click at [231, 74] on button "Kho nhận" at bounding box center [233, 75] width 76 height 39
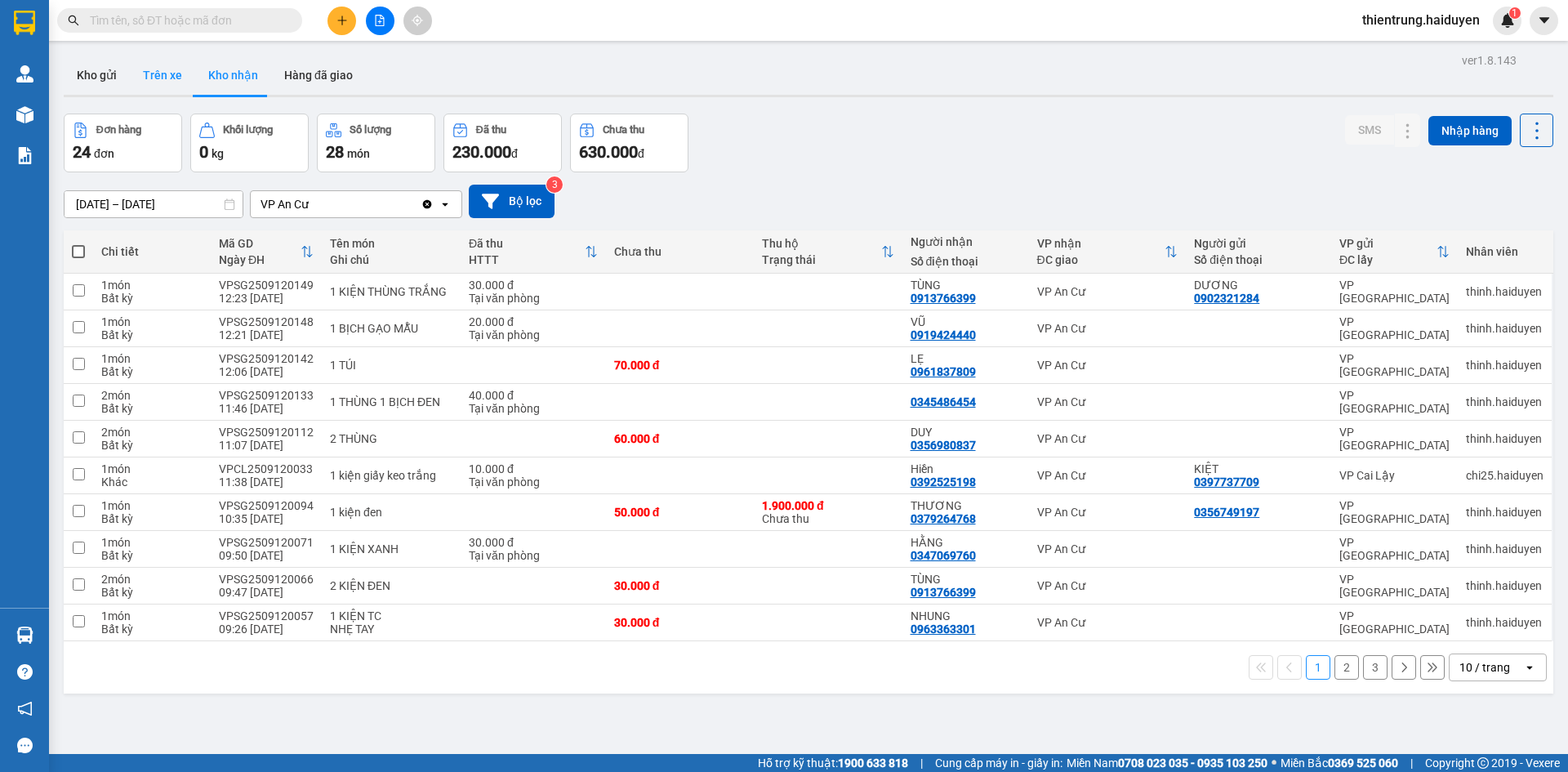
click at [171, 82] on button "Trên xe" at bounding box center [162, 75] width 65 height 39
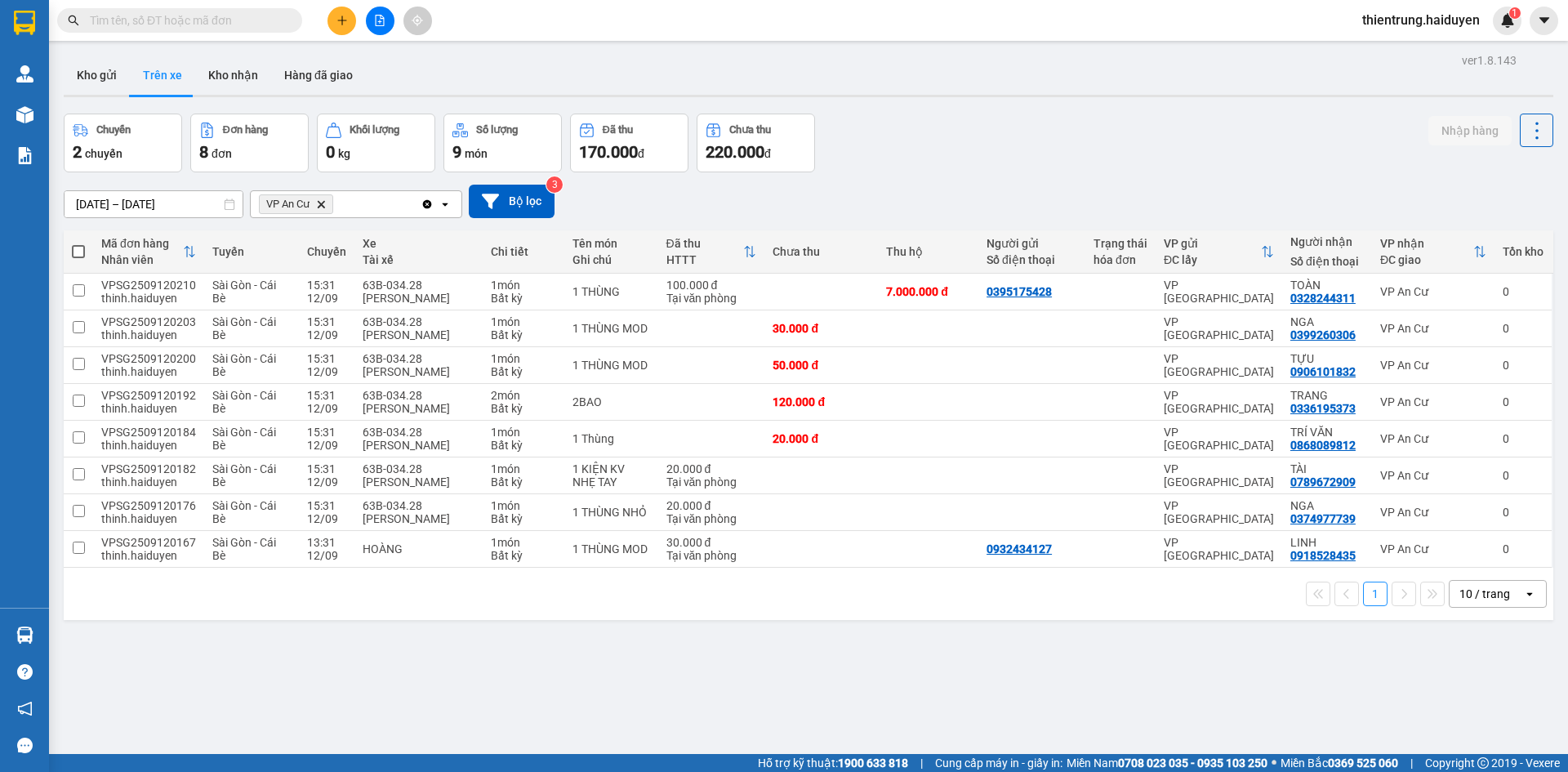
click at [933, 140] on div "Chuyến 2 chuyến Đơn hàng 8 đơn Khối lượng 0 kg Số lượng 9 món Đã thu 170.000 đ …" at bounding box center [808, 143] width 1489 height 59
click at [223, 77] on button "Kho nhận" at bounding box center [233, 75] width 76 height 39
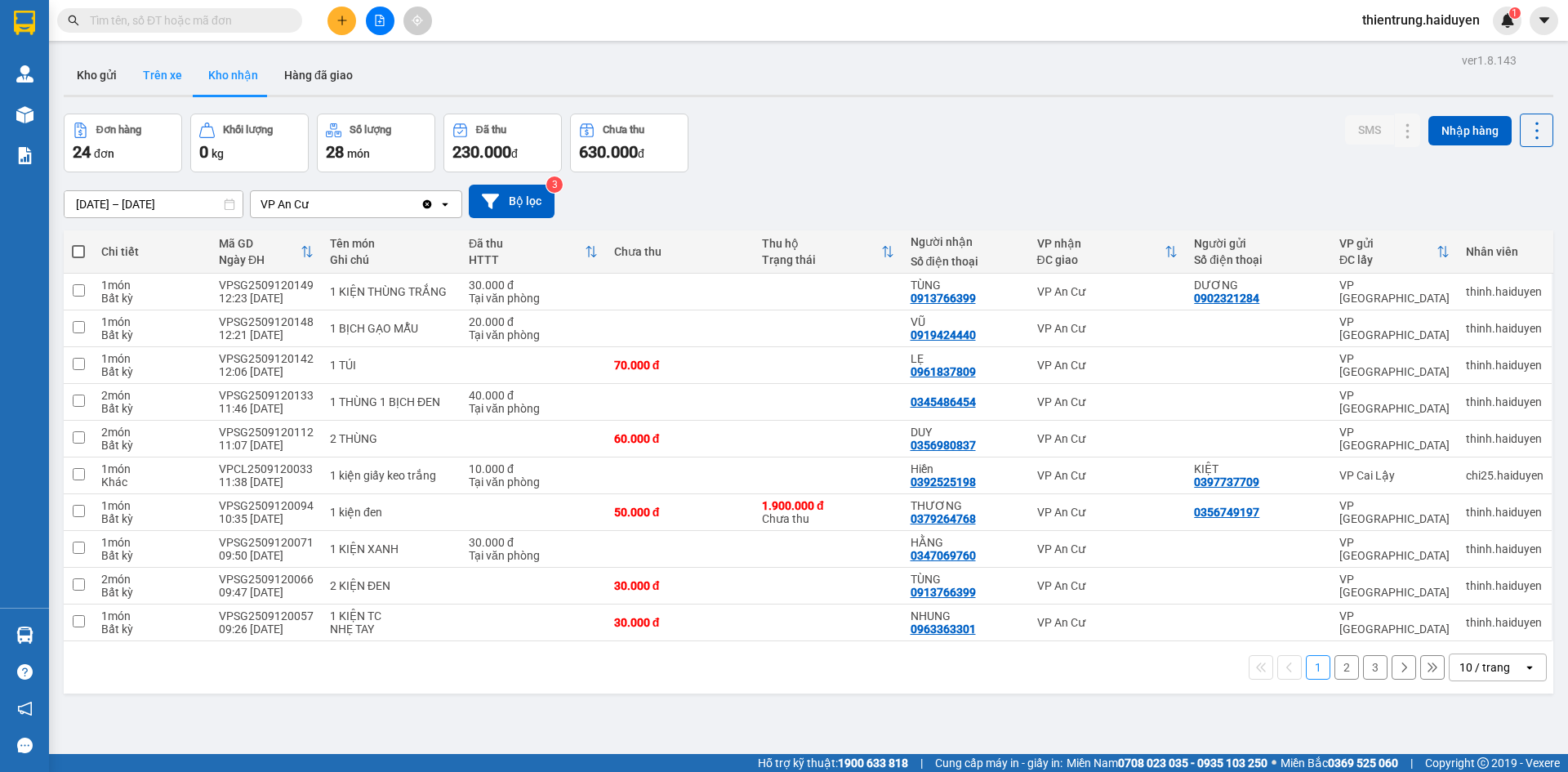
click at [169, 93] on button "Trên xe" at bounding box center [162, 75] width 65 height 39
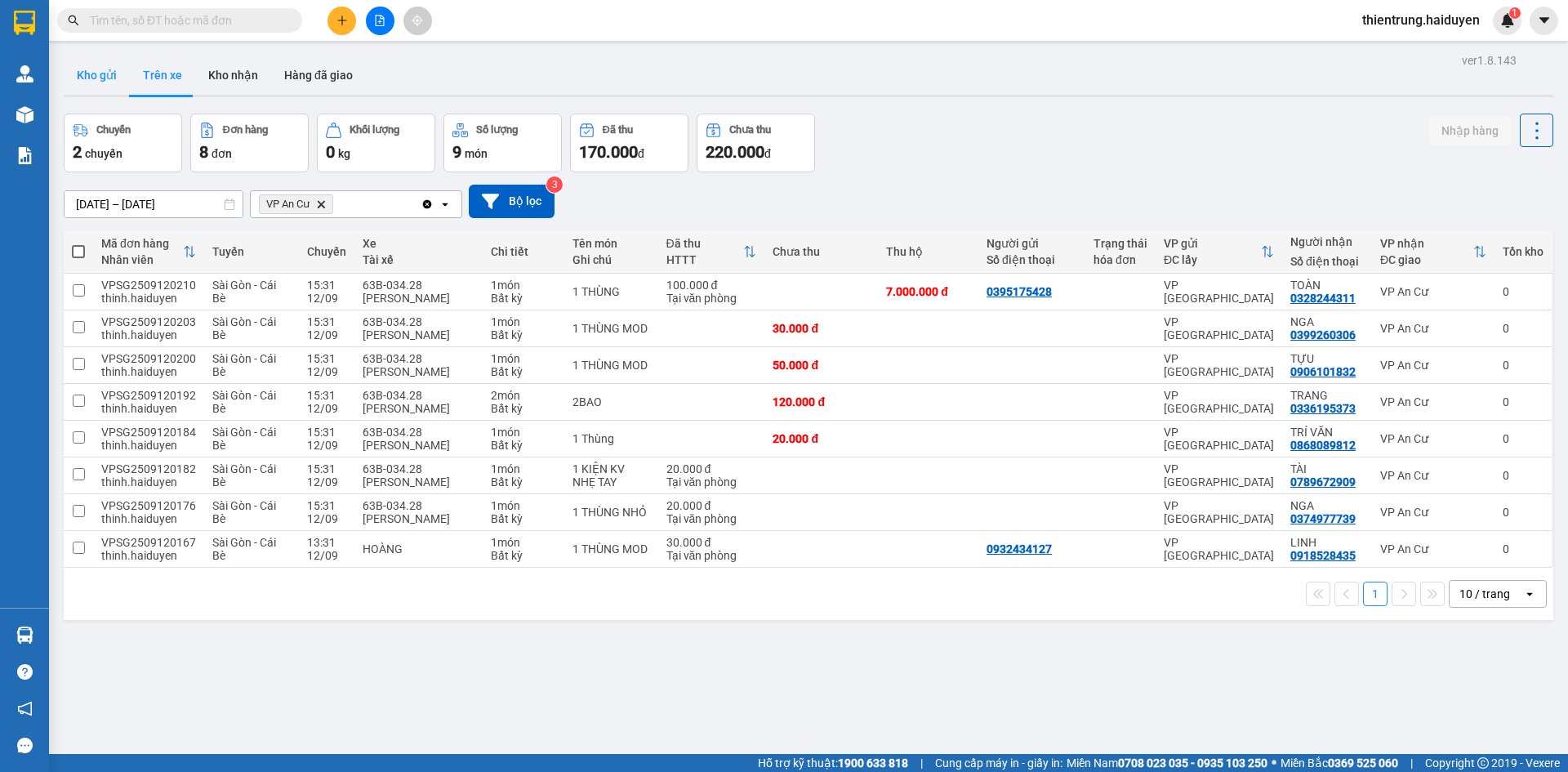
click at [103, 80] on button "Kho gửi" at bounding box center [96, 75] width 66 height 39
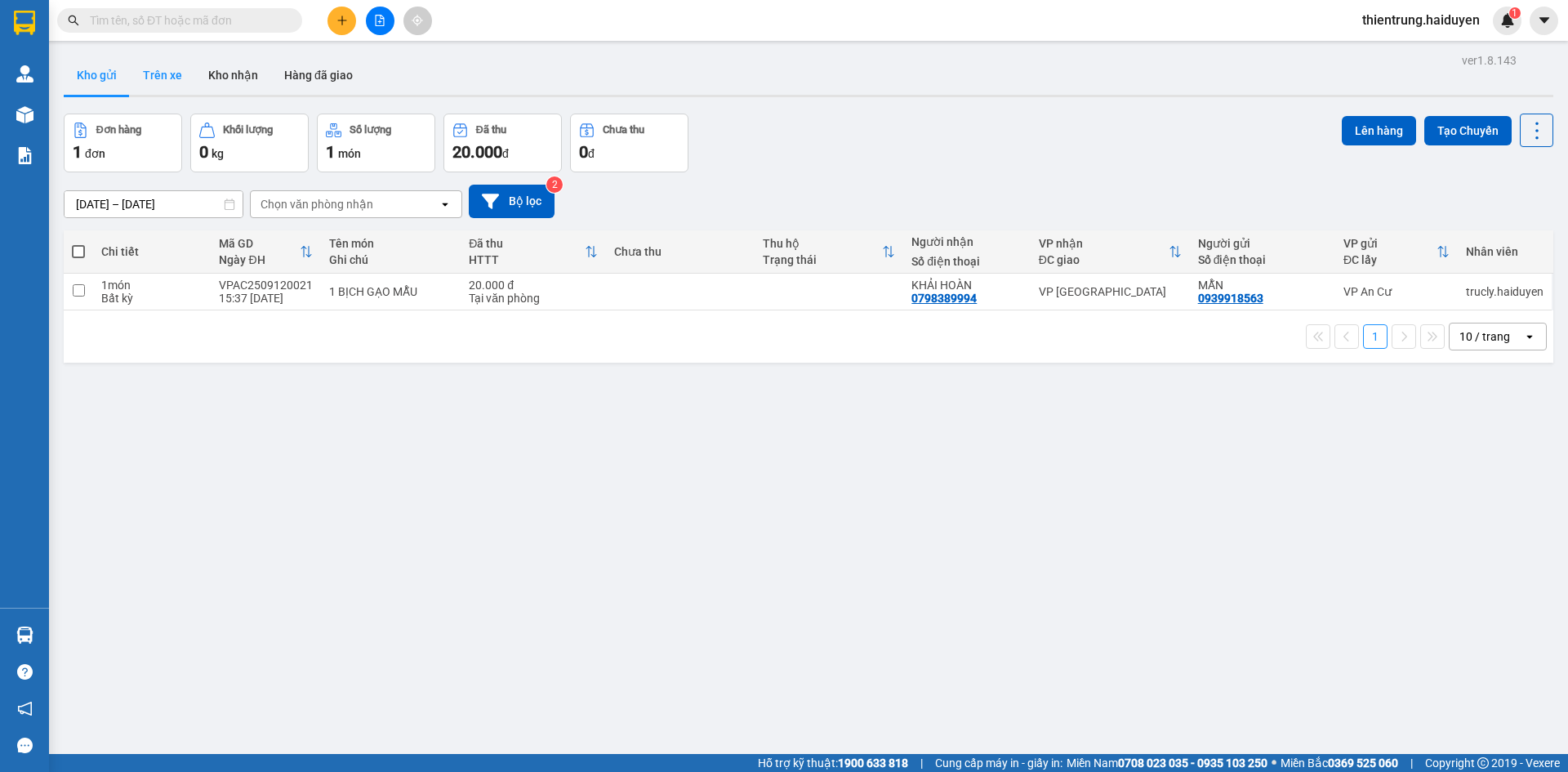
click at [172, 80] on button "Trên xe" at bounding box center [162, 75] width 65 height 39
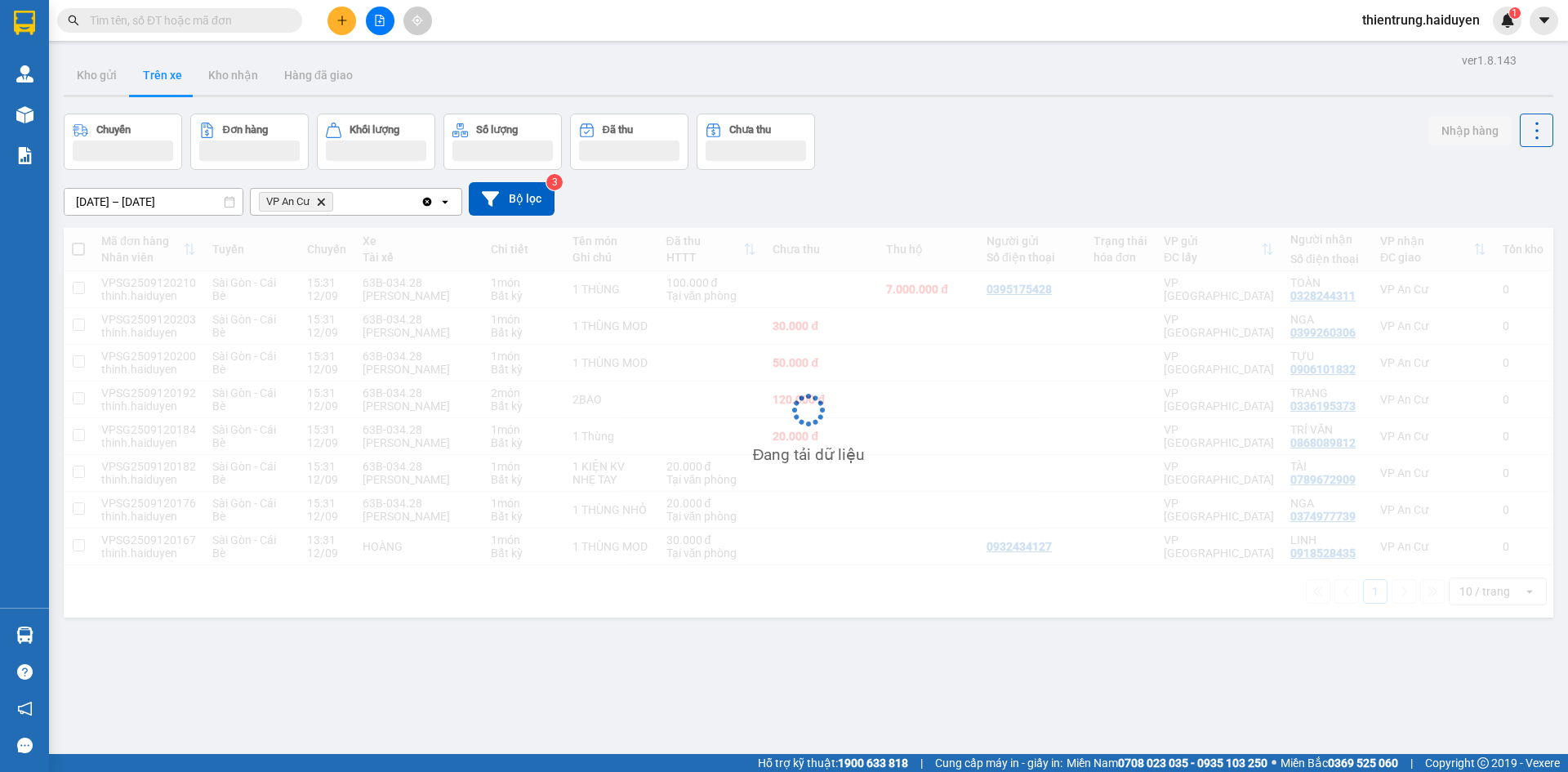
click at [892, 51] on div "ver 1.8.143 Kho gửi Trên xe Kho nhận Hàng đã giao Chuyến Đơn hàng Khối lượng Số…" at bounding box center [809, 435] width 1503 height 772
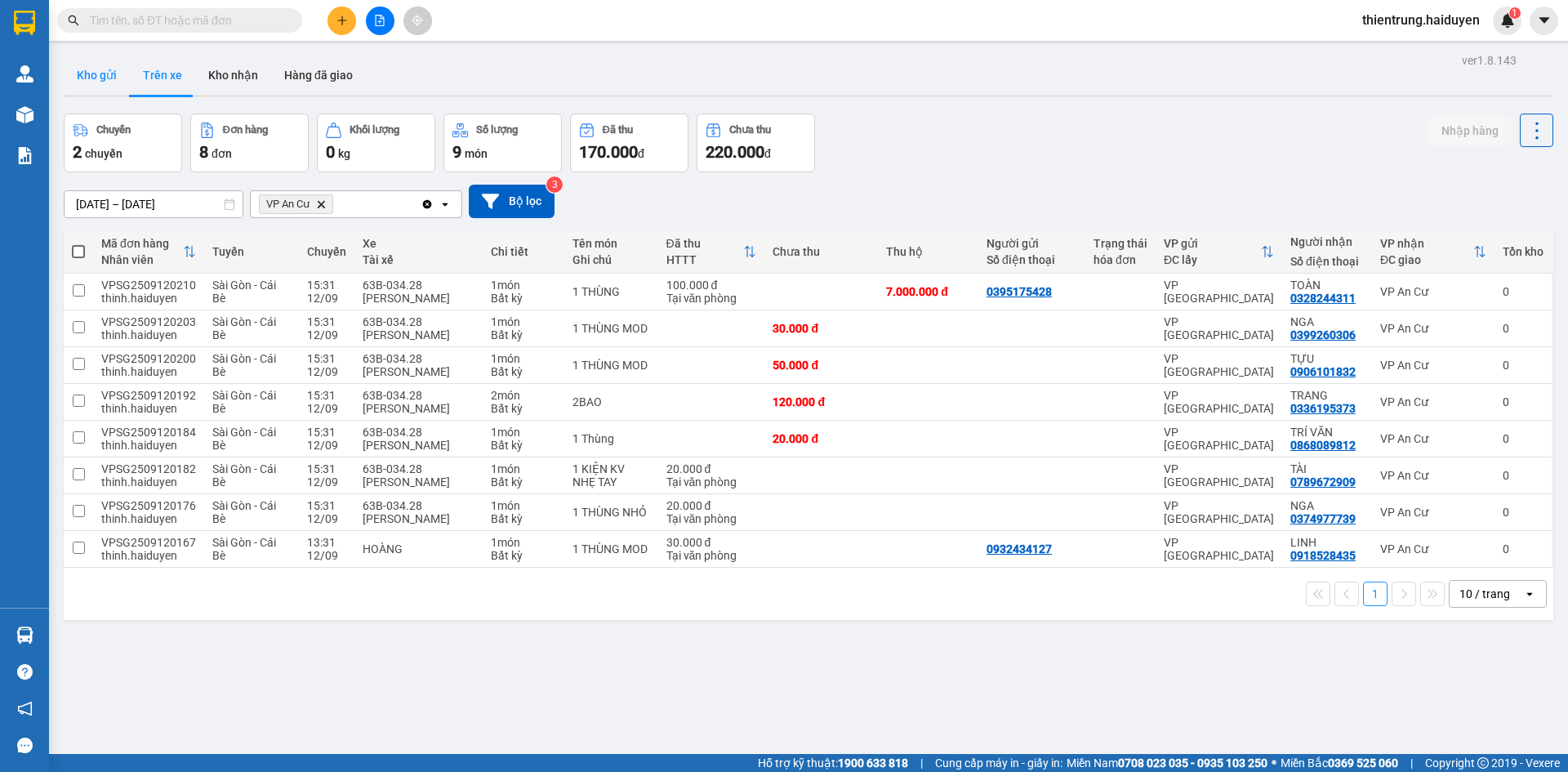
click at [98, 79] on button "Kho gửi" at bounding box center [96, 75] width 66 height 39
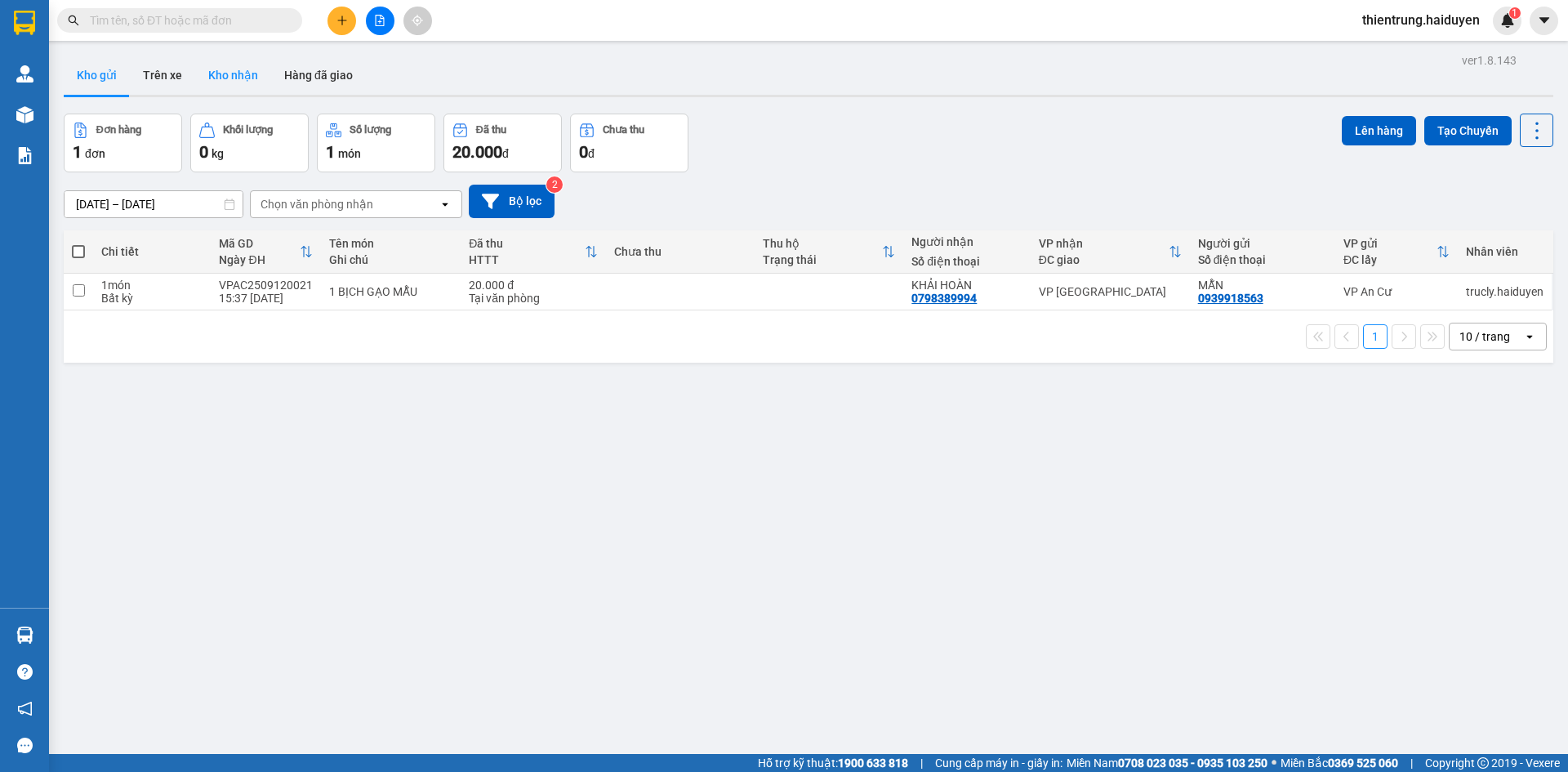
click at [221, 78] on button "Kho nhận" at bounding box center [233, 75] width 76 height 39
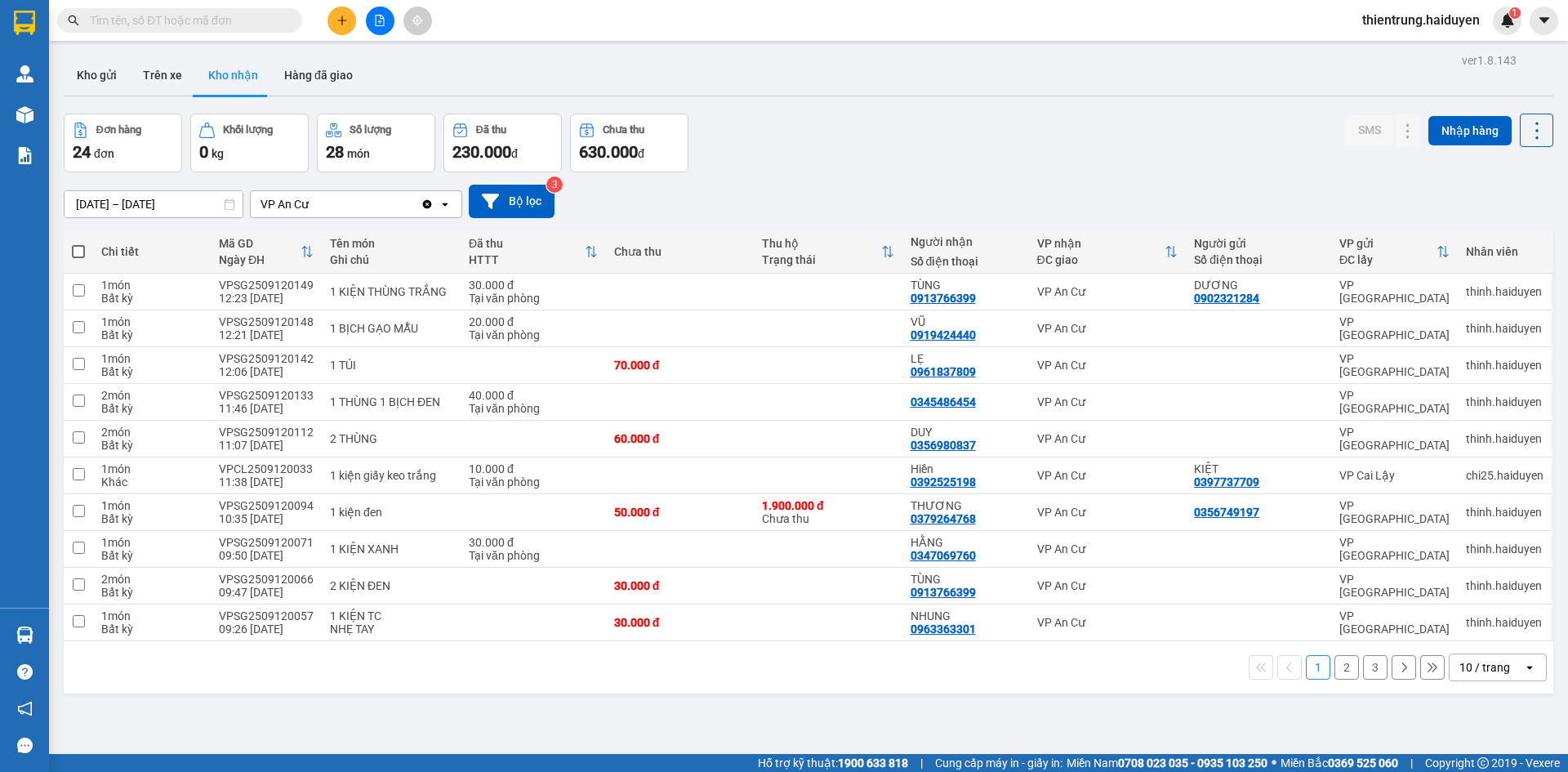
click at [1335, 676] on button "2" at bounding box center [1346, 666] width 25 height 25
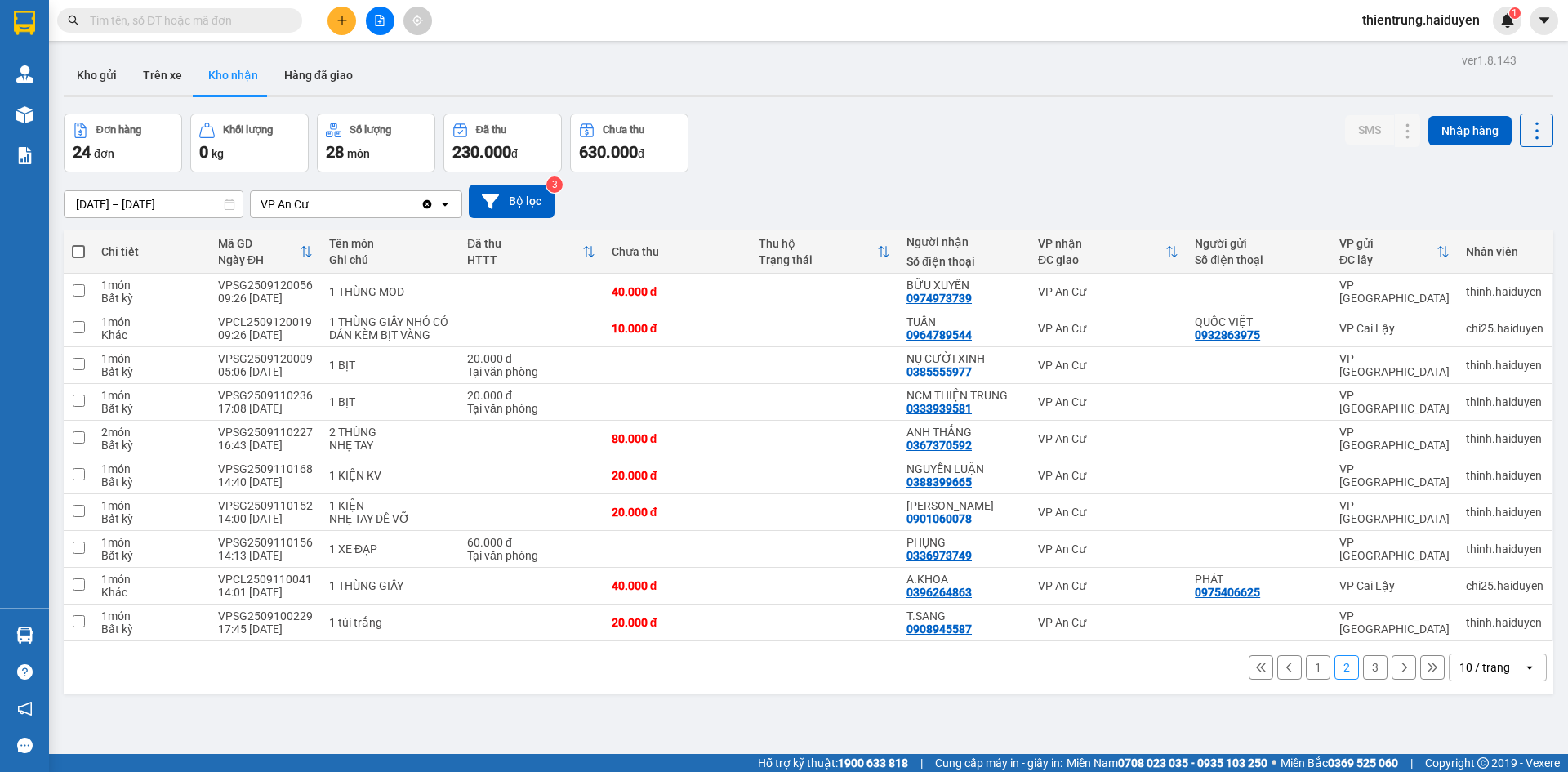
click at [1363, 669] on button "3" at bounding box center [1375, 666] width 25 height 25
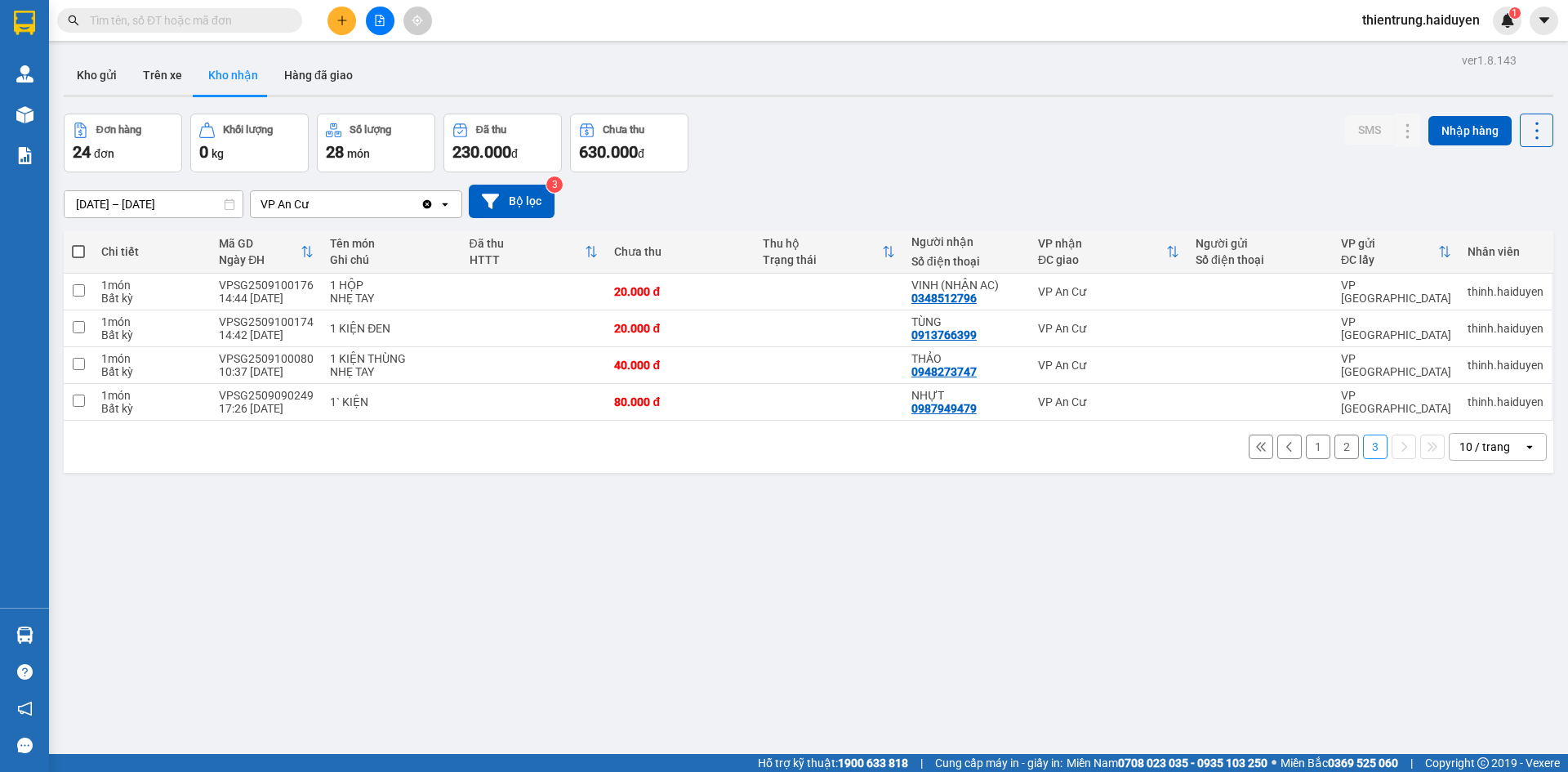
click at [1306, 452] on button "1" at bounding box center [1318, 446] width 25 height 25
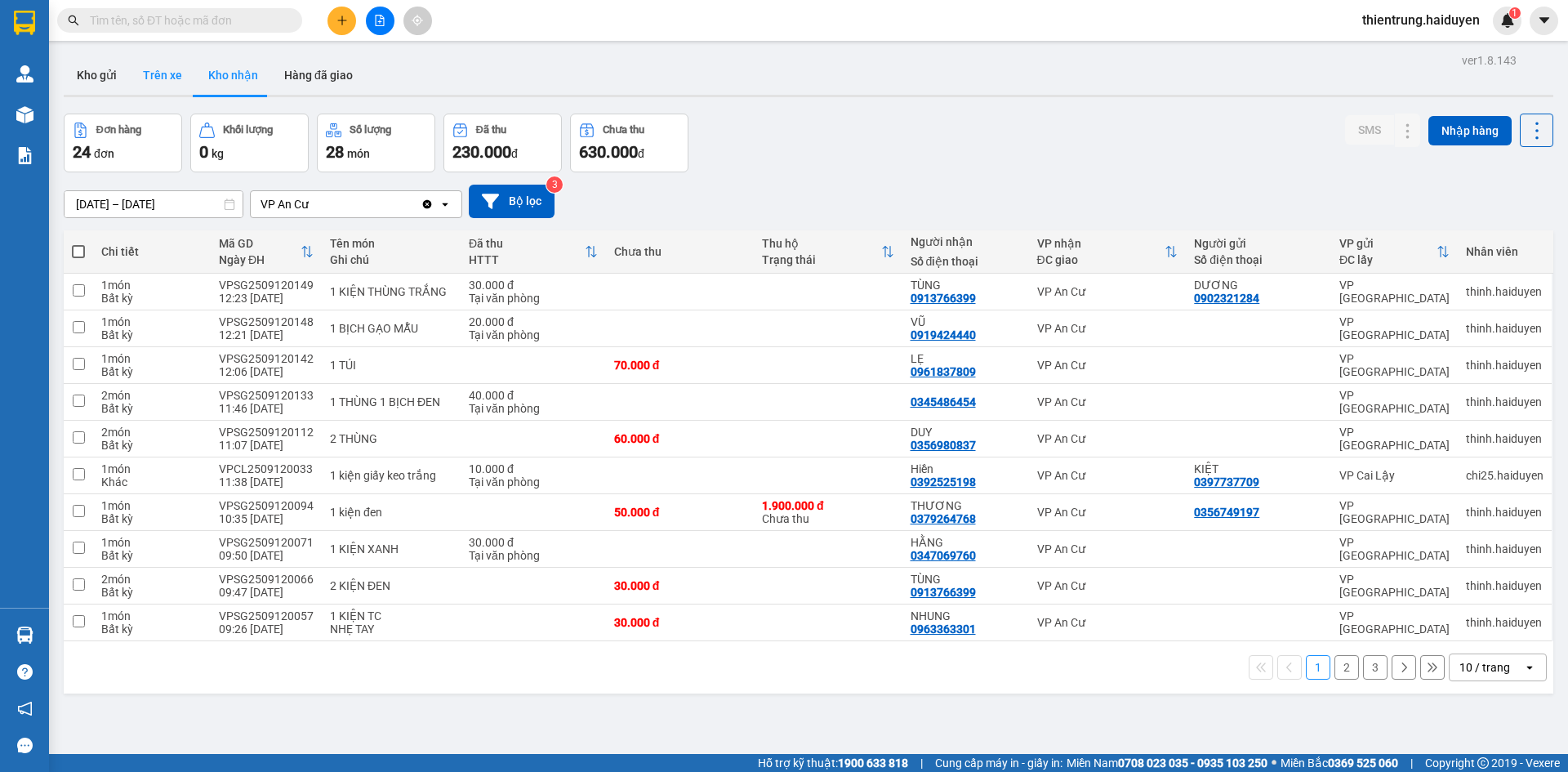
click at [185, 80] on button "Trên xe" at bounding box center [162, 75] width 65 height 39
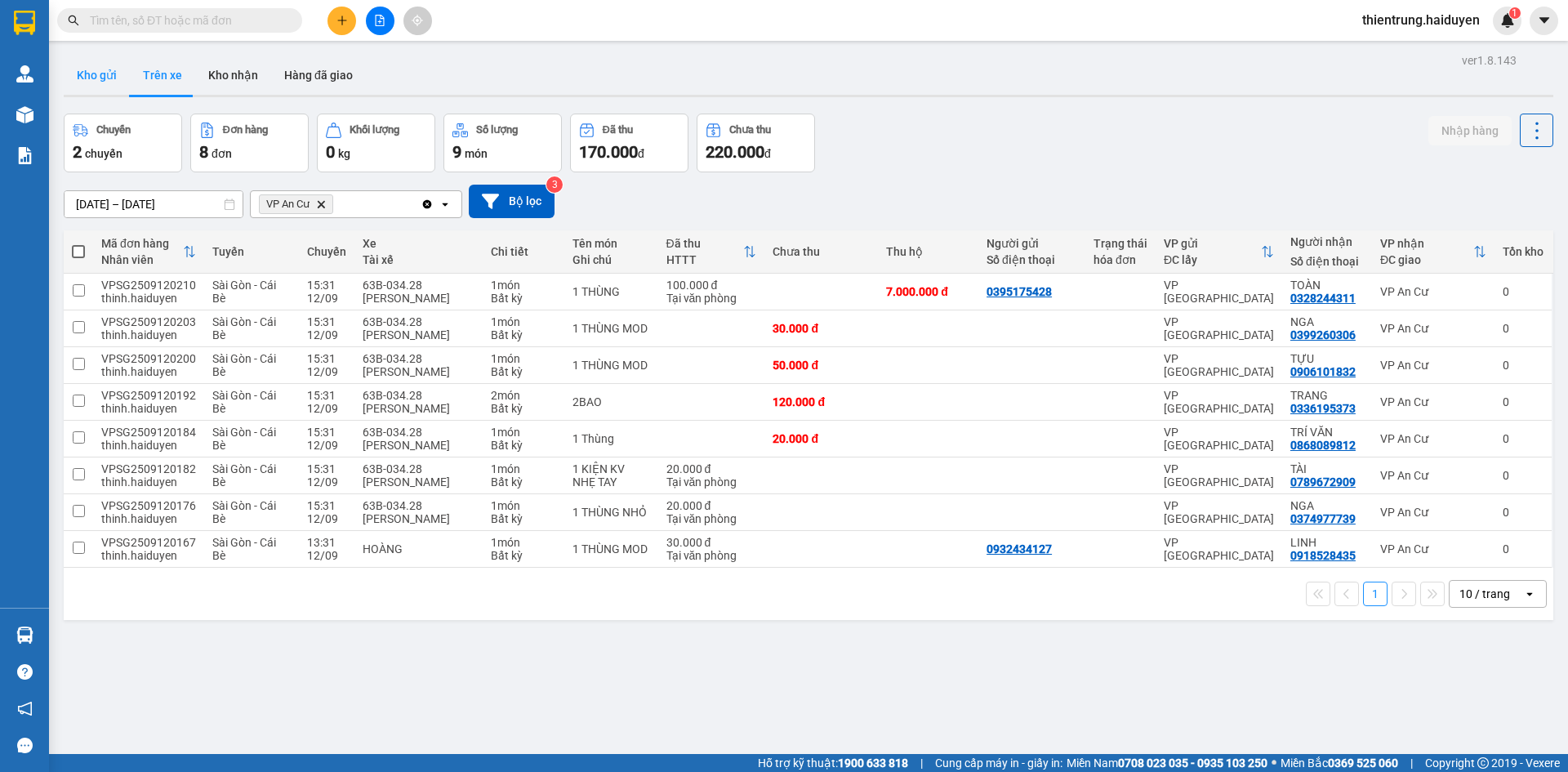
click at [104, 72] on button "Kho gửi" at bounding box center [96, 75] width 66 height 39
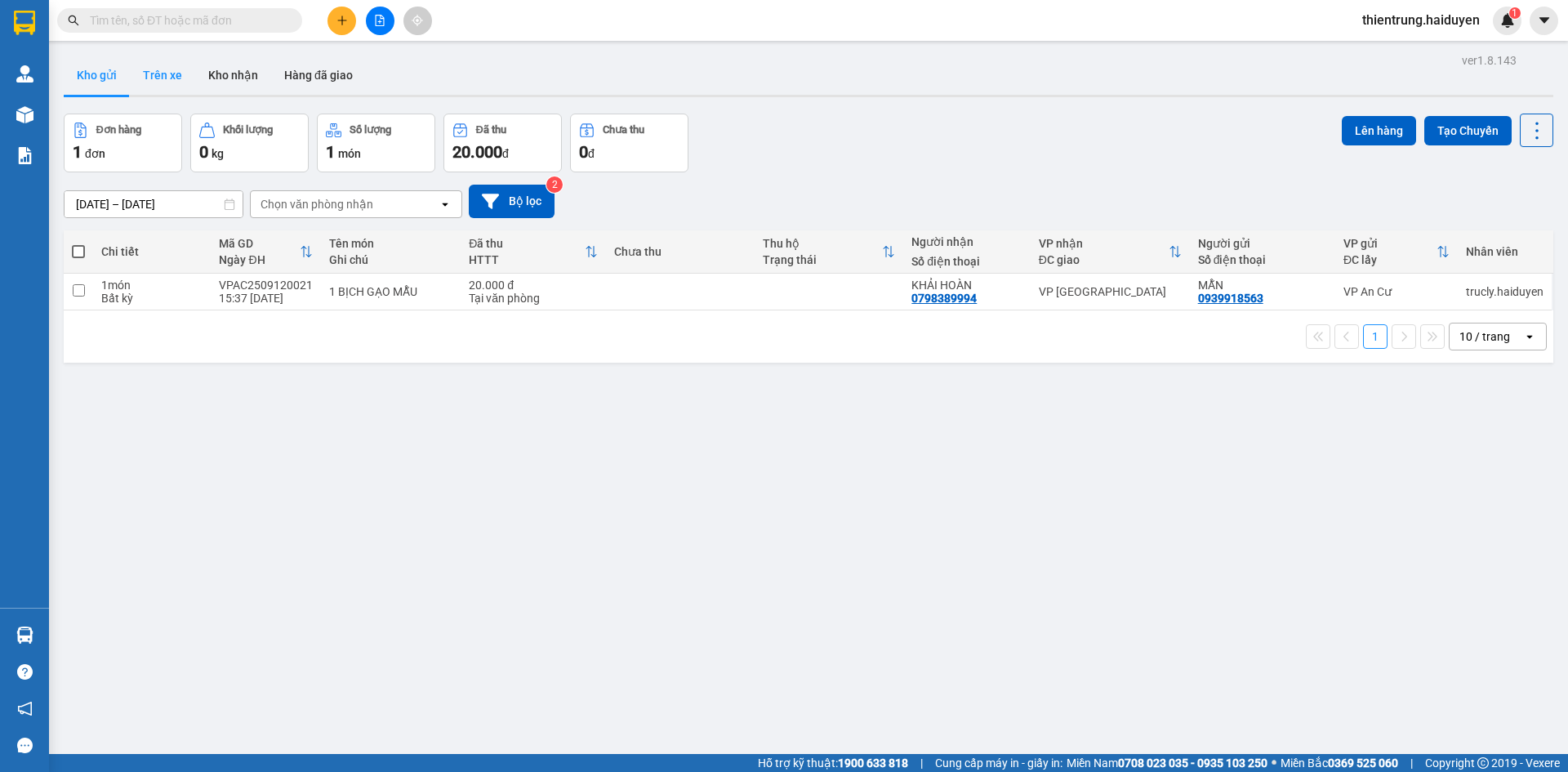
click at [167, 80] on button "Trên xe" at bounding box center [162, 75] width 65 height 39
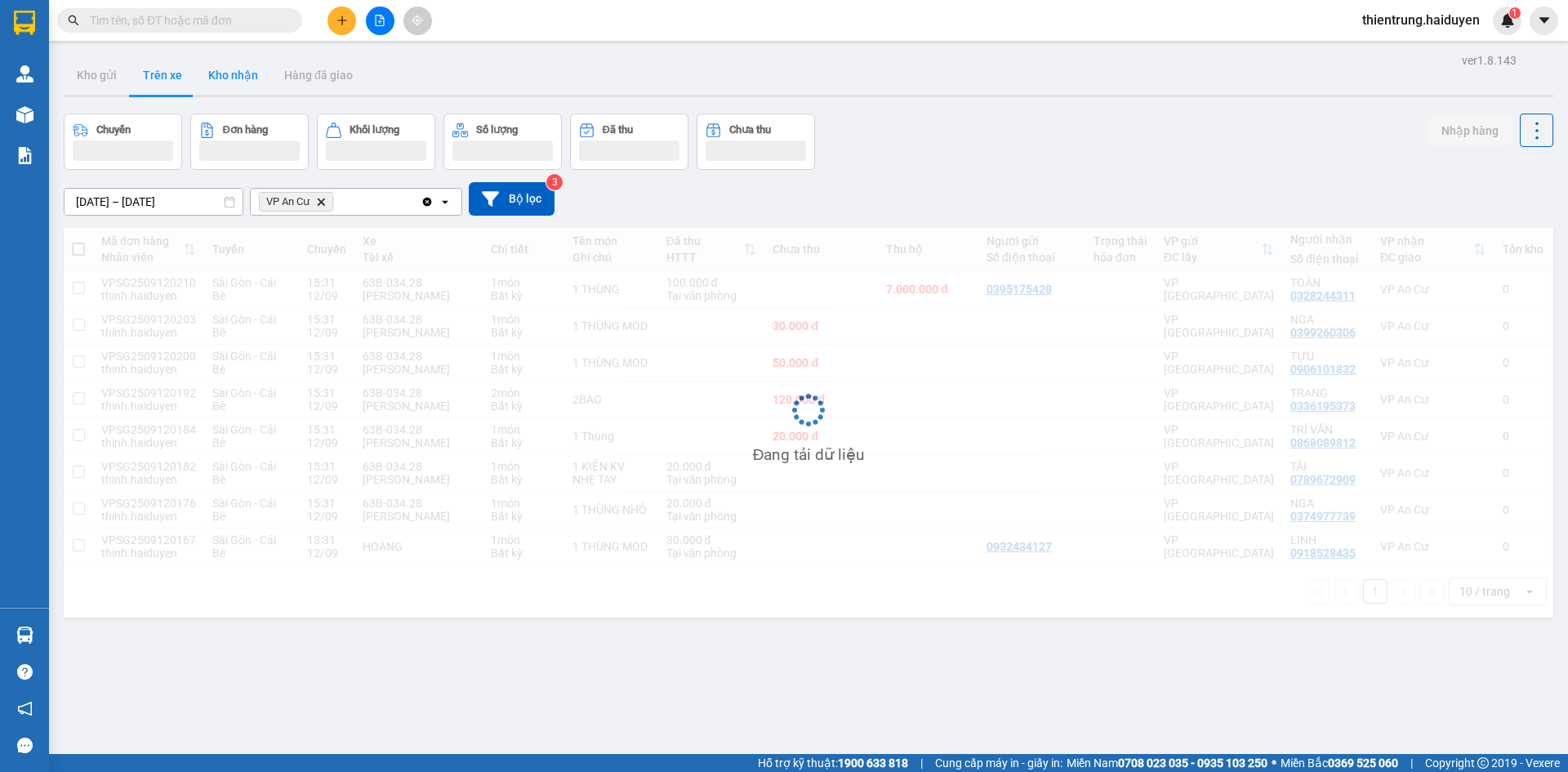
click at [224, 79] on button "Kho nhận" at bounding box center [233, 75] width 76 height 39
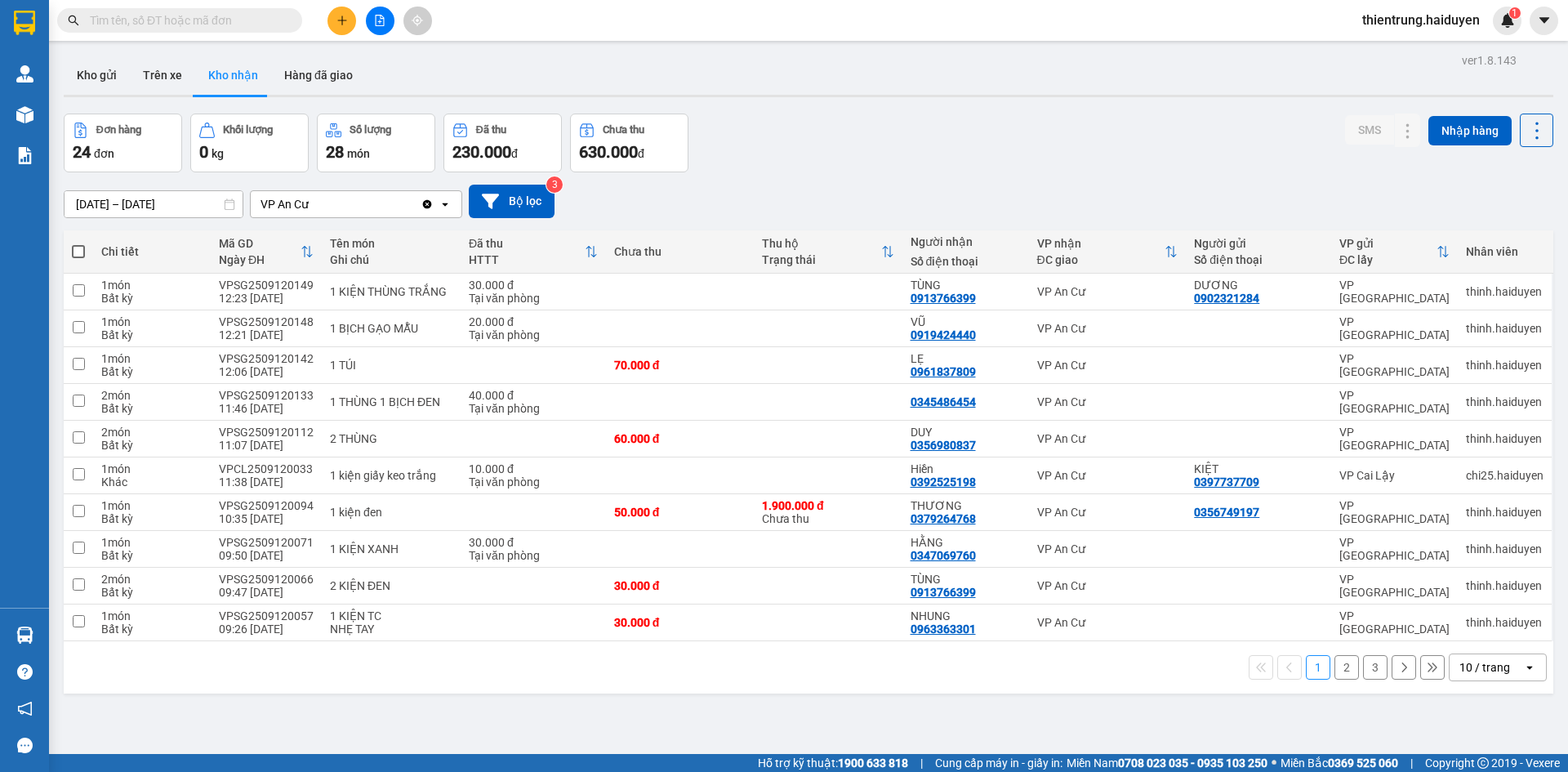
click at [1006, 116] on div "Đơn hàng 24 đơn Khối lượng 0 kg Số lượng 28 món Đã thu 230.000 đ Chưa thu 630.0…" at bounding box center [808, 143] width 1489 height 59
drag, startPoint x: 881, startPoint y: 714, endPoint x: 870, endPoint y: 713, distance: 11.0
click at [870, 713] on div "ver 1.8.143 Kho gửi Trên xe Kho nhận Hàng đã giao Đơn hàng 24 đơn Khối lượng 0 …" at bounding box center [809, 435] width 1503 height 772
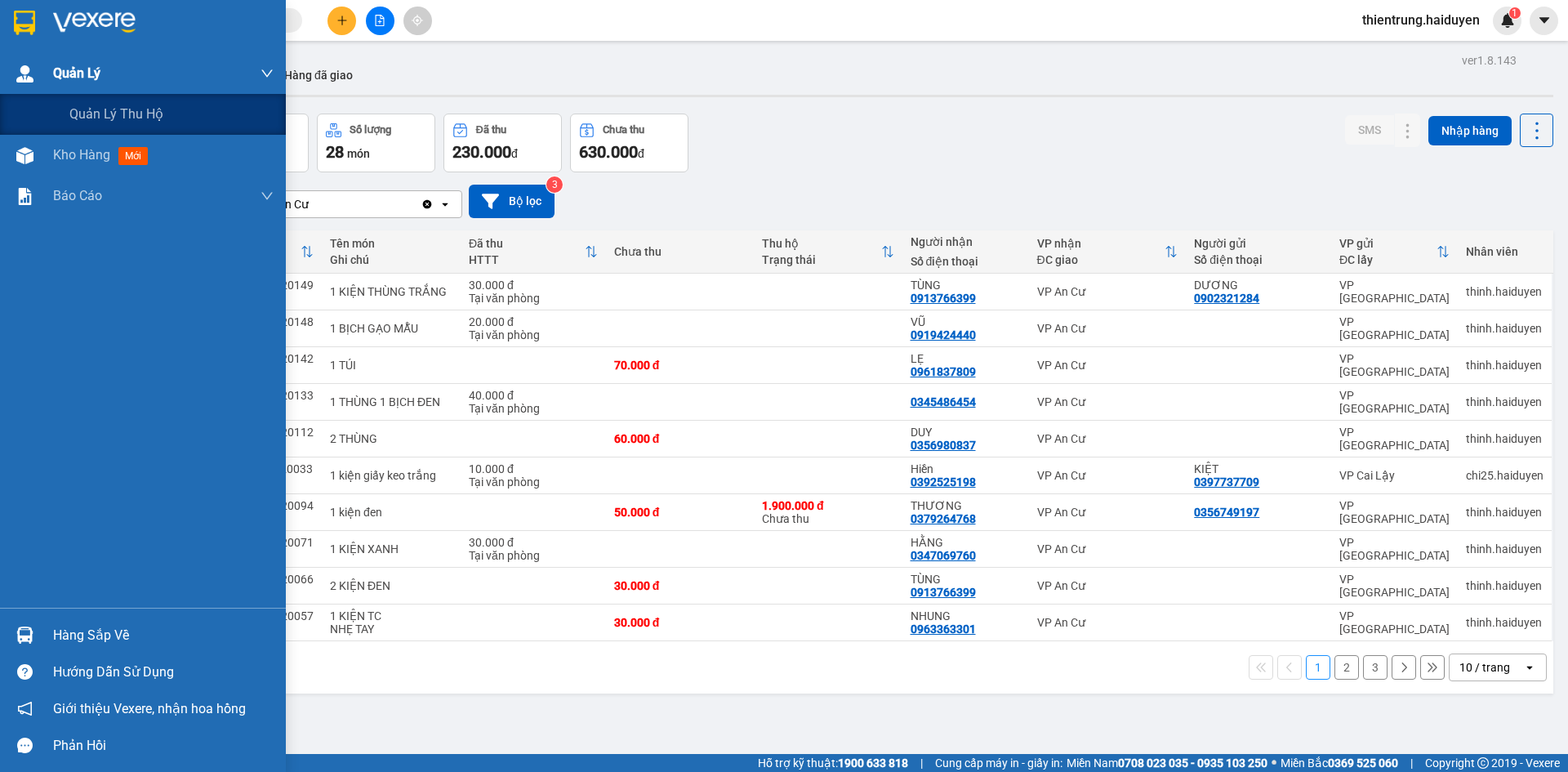
click at [151, 58] on div "Quản Lý" at bounding box center [163, 74] width 221 height 41
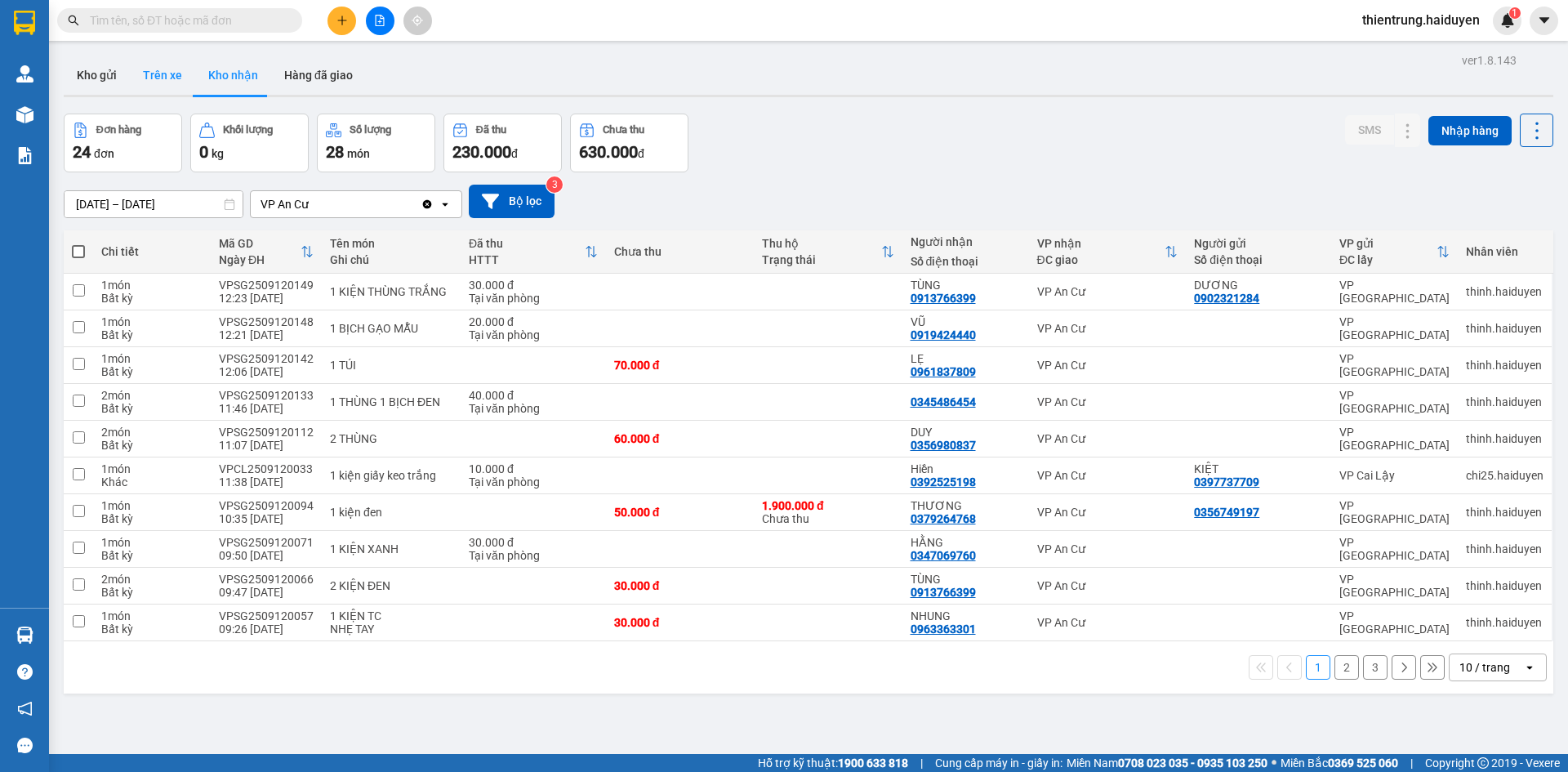
click at [155, 77] on button "Trên xe" at bounding box center [162, 75] width 65 height 39
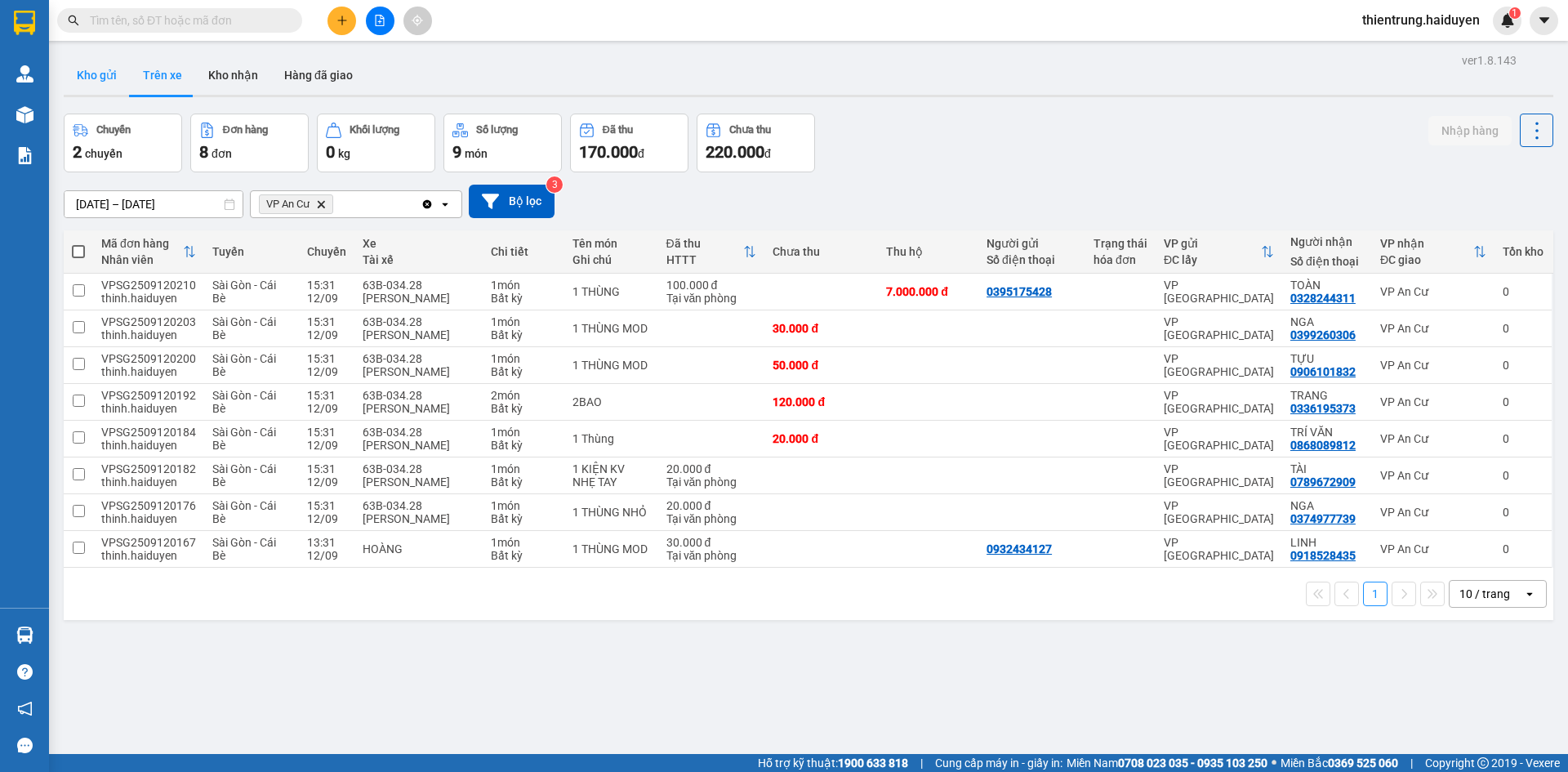
click at [121, 81] on button "Kho gửi" at bounding box center [96, 75] width 66 height 39
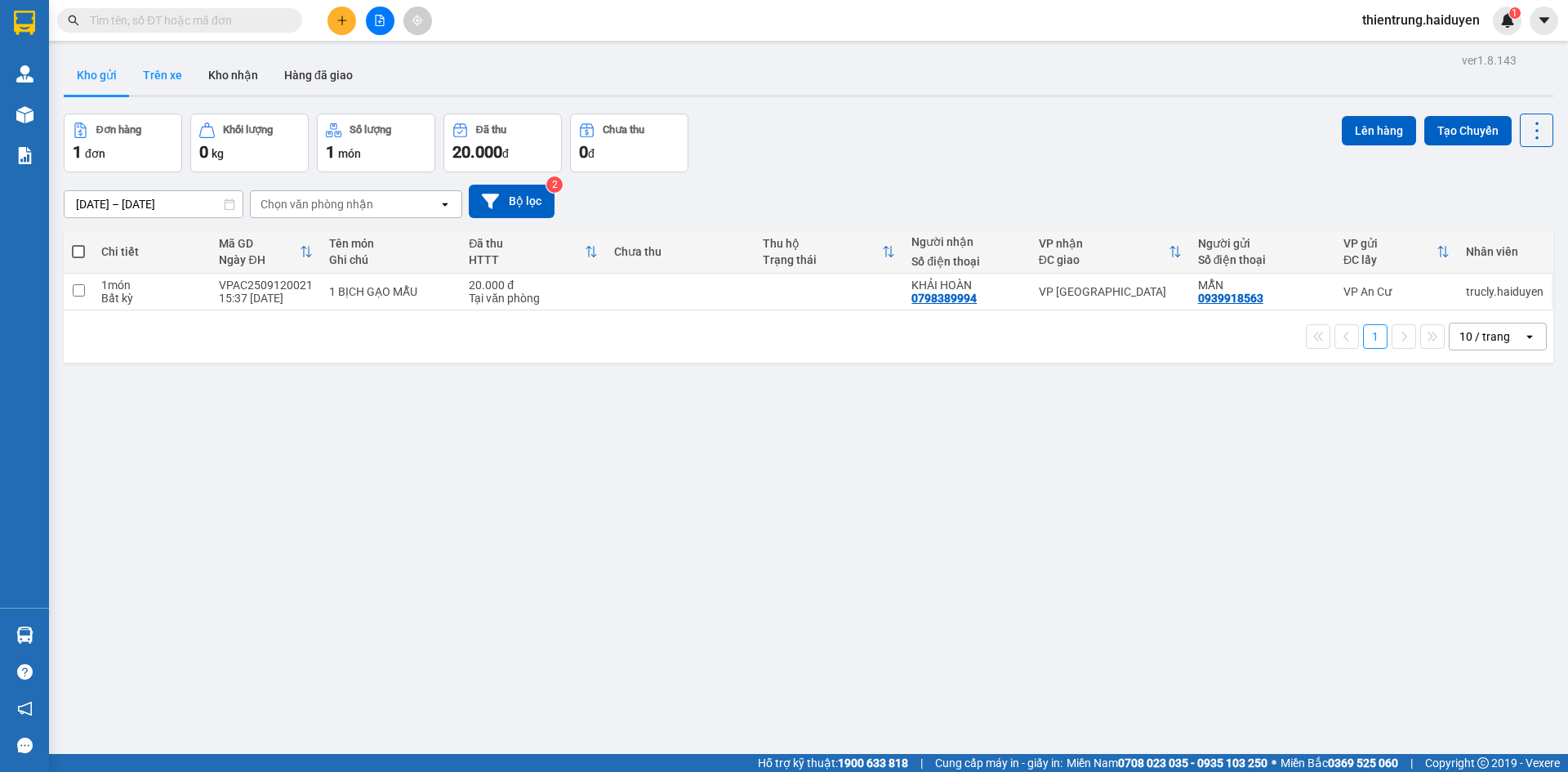
click at [164, 77] on button "Trên xe" at bounding box center [162, 75] width 65 height 39
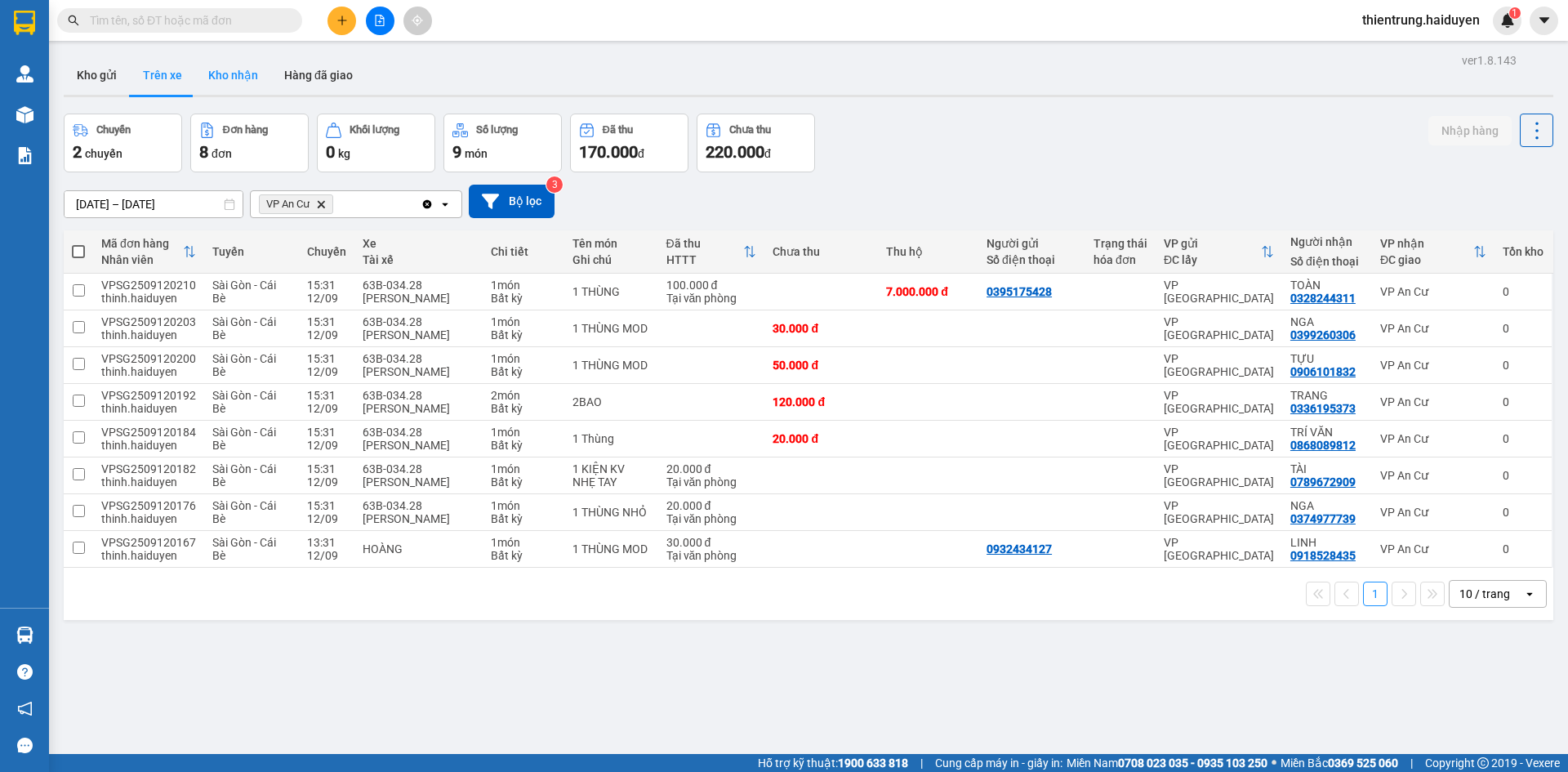
click at [239, 90] on button "Kho nhận" at bounding box center [233, 75] width 76 height 39
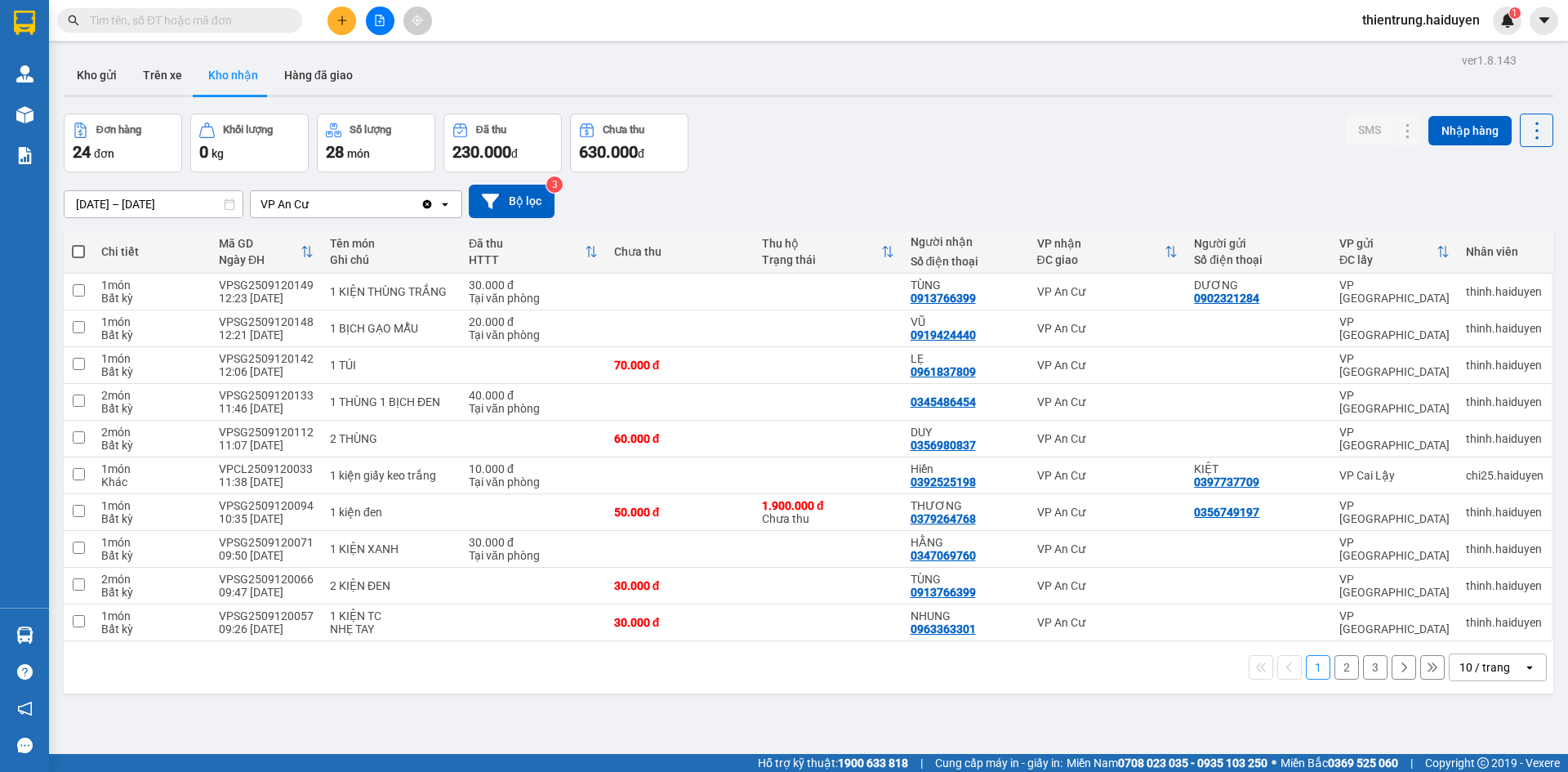
click at [1339, 676] on button "2" at bounding box center [1346, 666] width 25 height 25
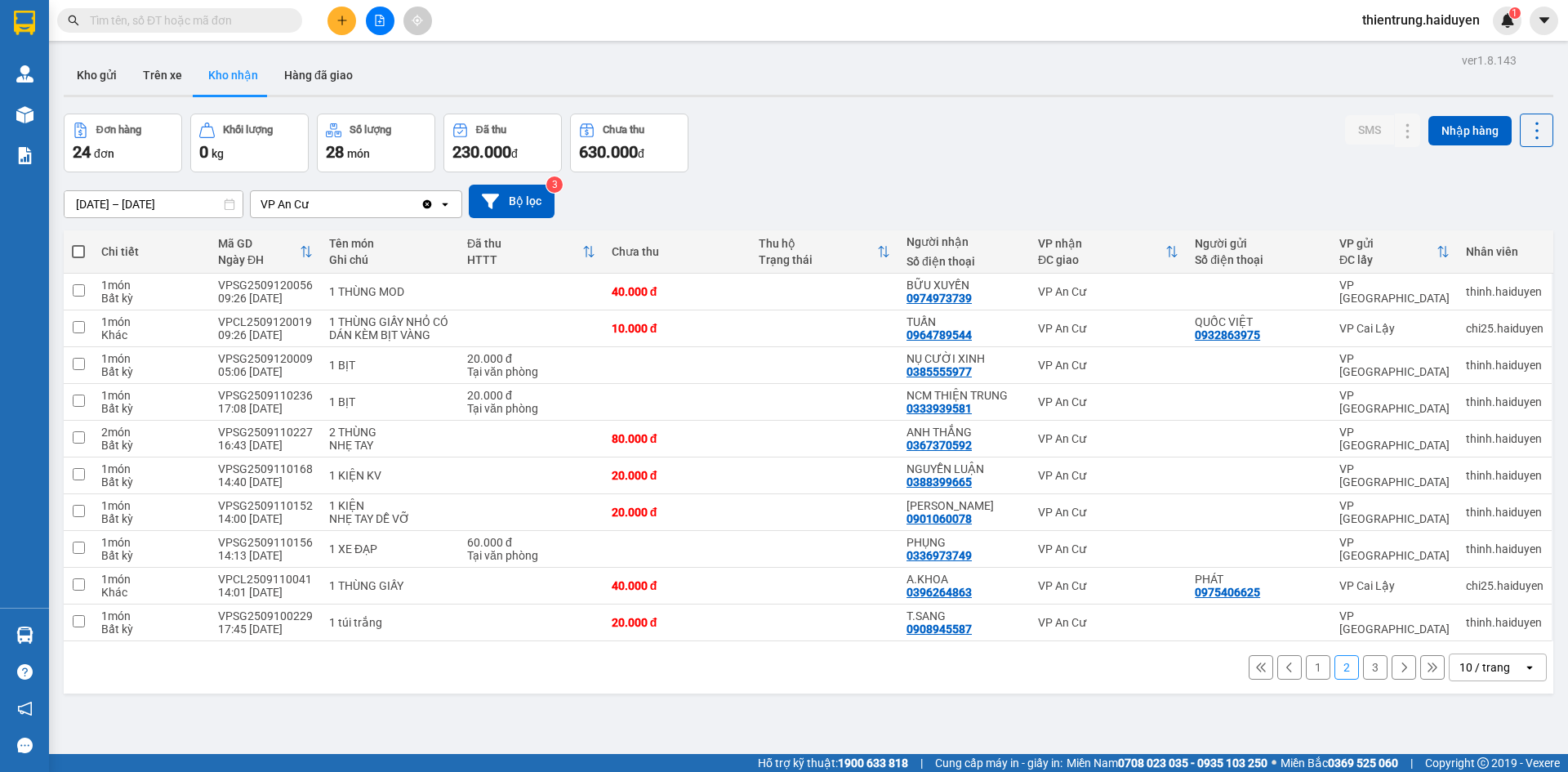
click at [1026, 87] on div "Kho gửi Trên xe Kho nhận Hàng đã giao" at bounding box center [808, 77] width 1489 height 43
click at [175, 91] on button "Trên xe" at bounding box center [162, 75] width 65 height 39
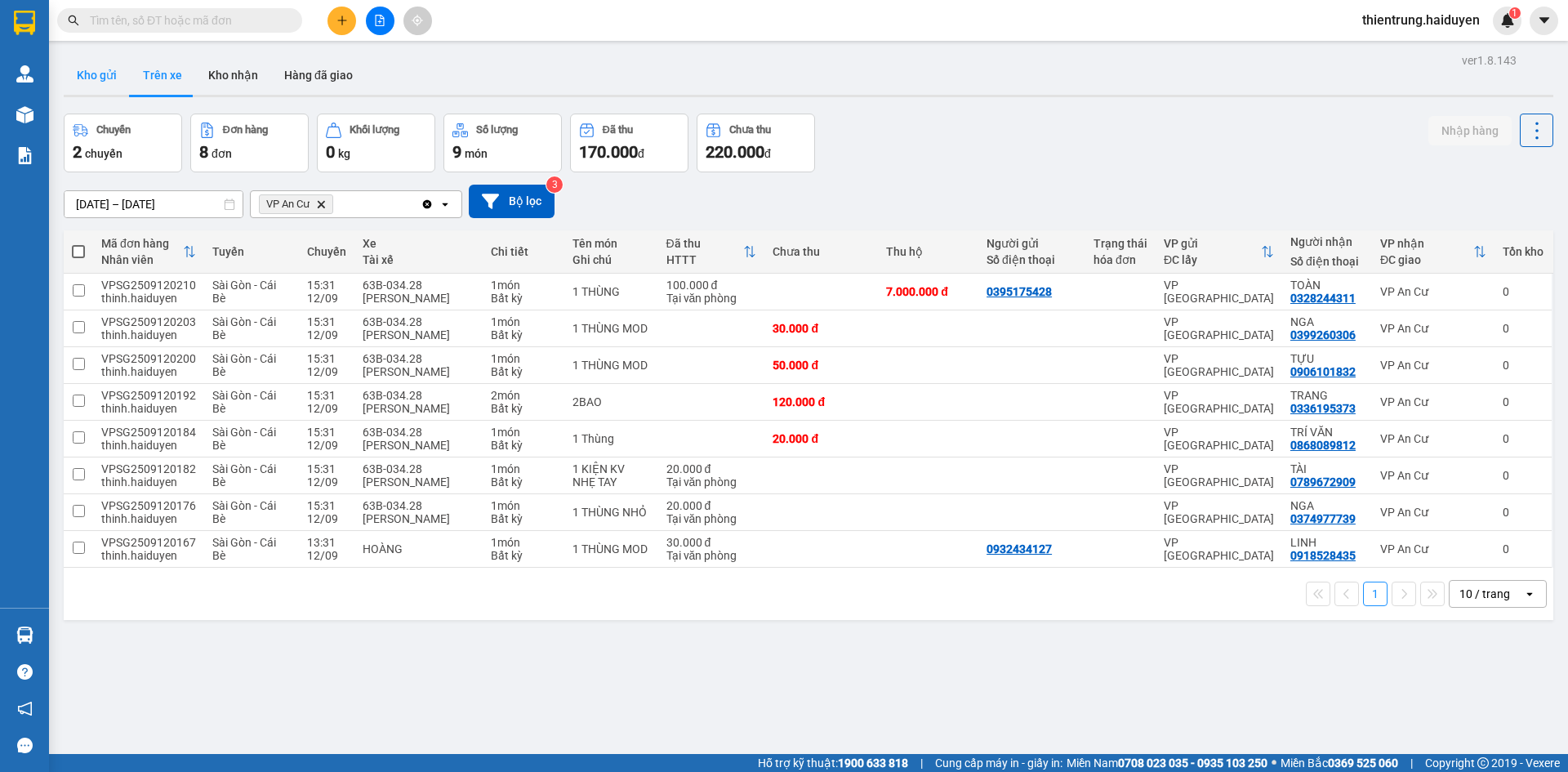
click at [112, 71] on button "Kho gửi" at bounding box center [96, 75] width 66 height 39
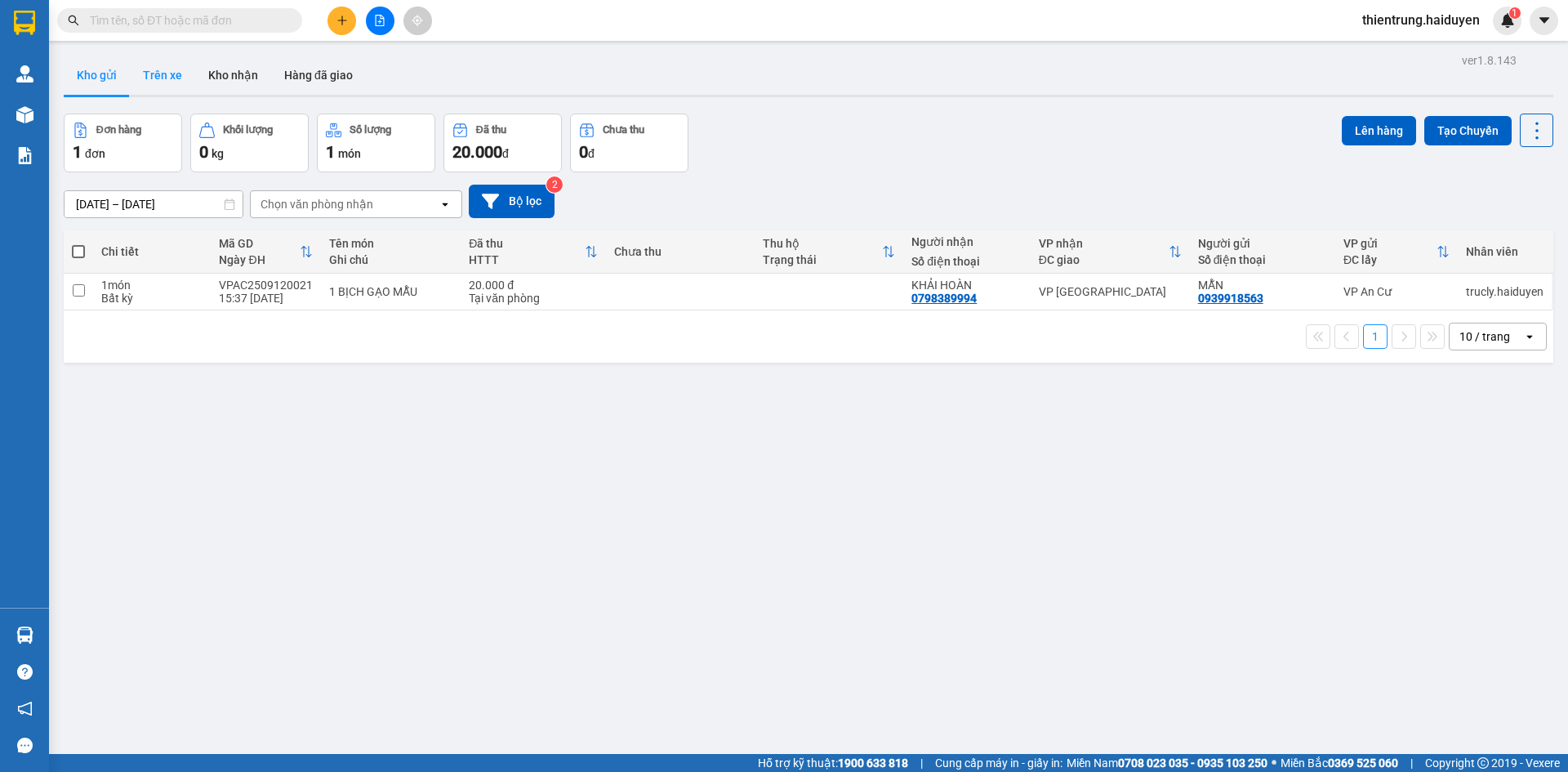
click at [156, 76] on button "Trên xe" at bounding box center [162, 75] width 65 height 39
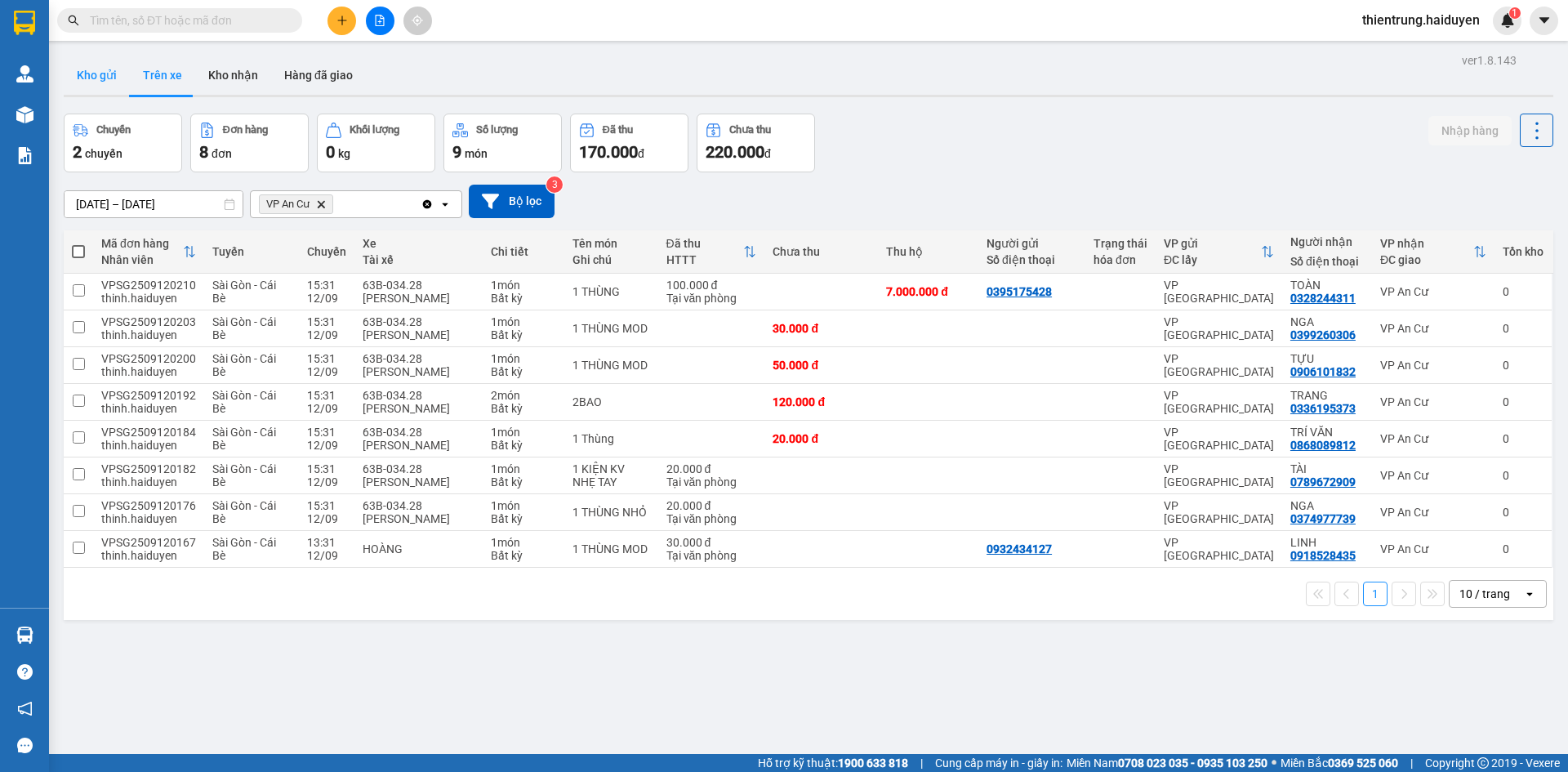
click at [105, 79] on button "Kho gửi" at bounding box center [96, 75] width 66 height 39
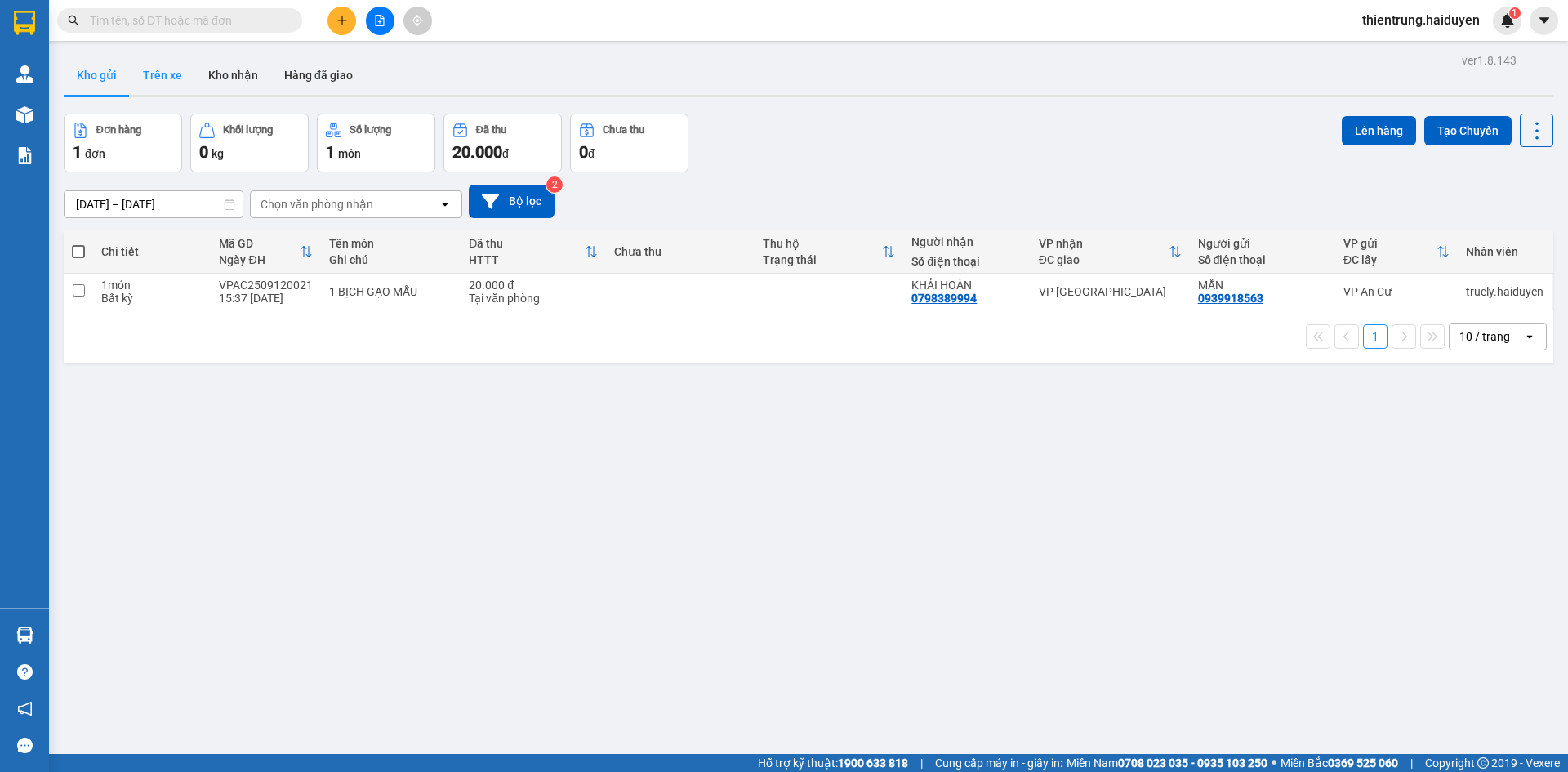
click at [165, 79] on button "Trên xe" at bounding box center [162, 75] width 65 height 39
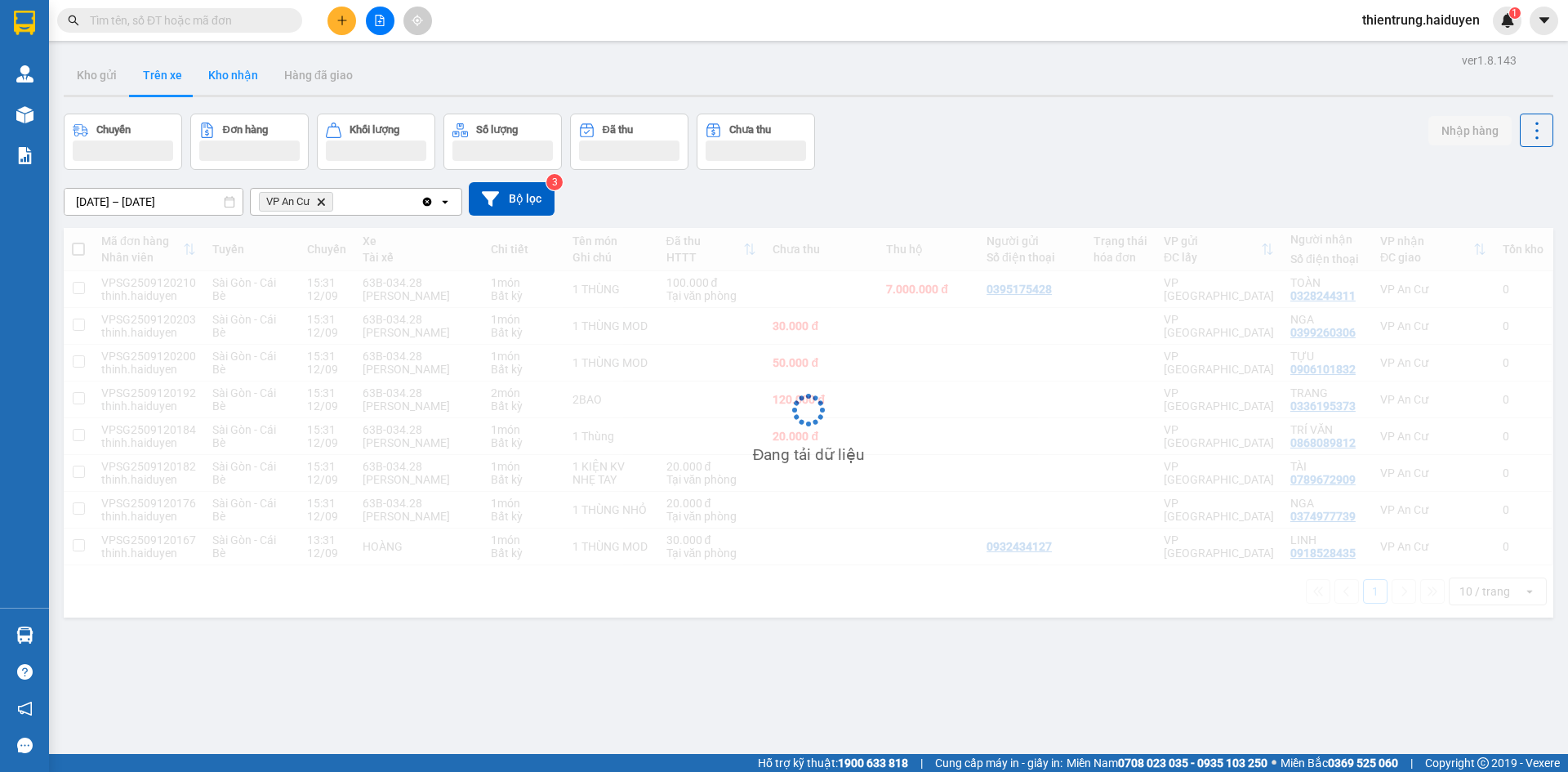
click at [238, 71] on button "Kho nhận" at bounding box center [233, 75] width 76 height 39
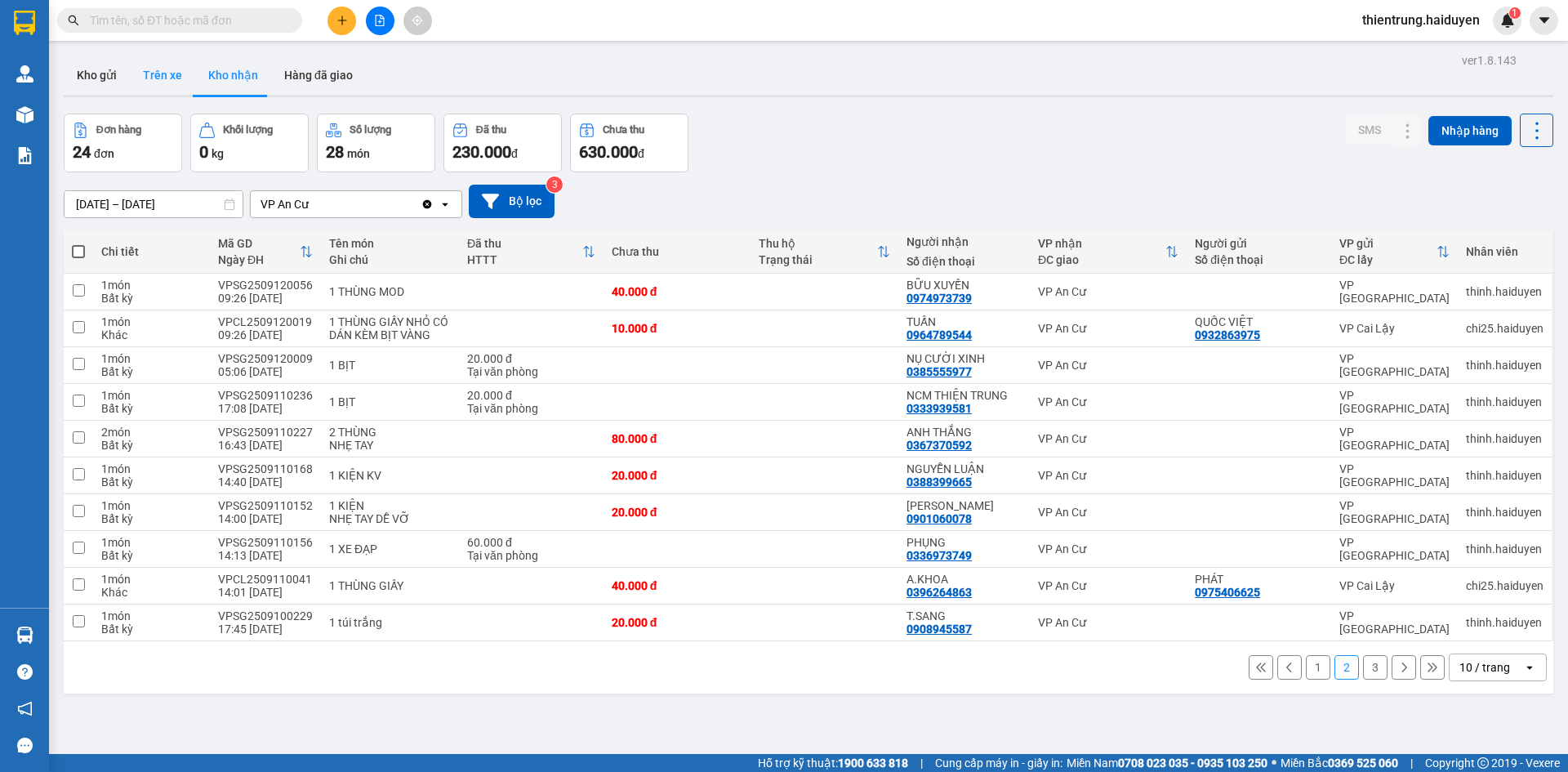
click at [148, 68] on button "Trên xe" at bounding box center [162, 75] width 65 height 39
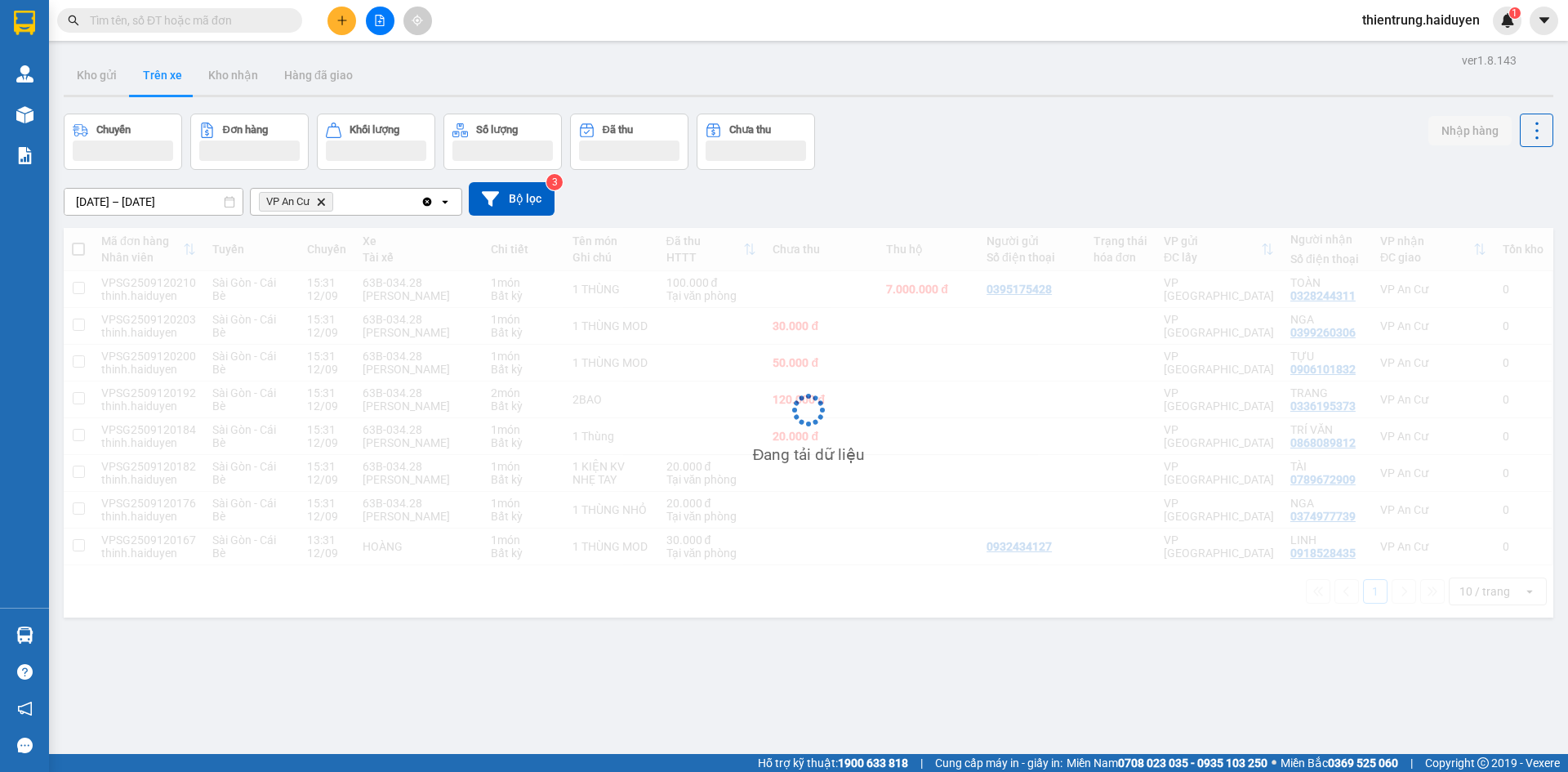
click at [948, 114] on div "Chuyến Đơn hàng Khối lượng Số lượng Đã thu Chưa thu Nhập hàng" at bounding box center [808, 141] width 1489 height 57
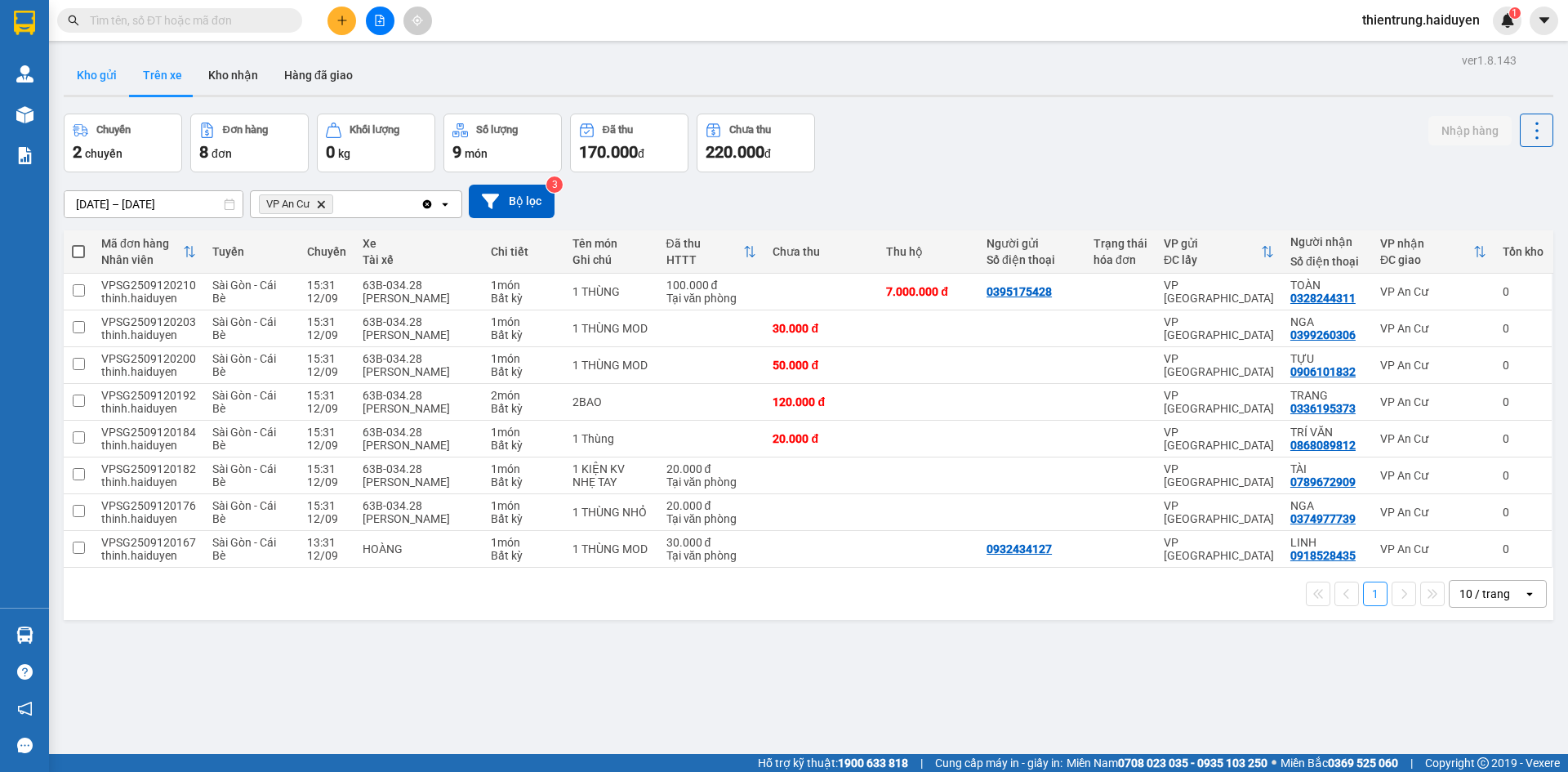
click at [96, 81] on button "Kho gửi" at bounding box center [96, 75] width 66 height 39
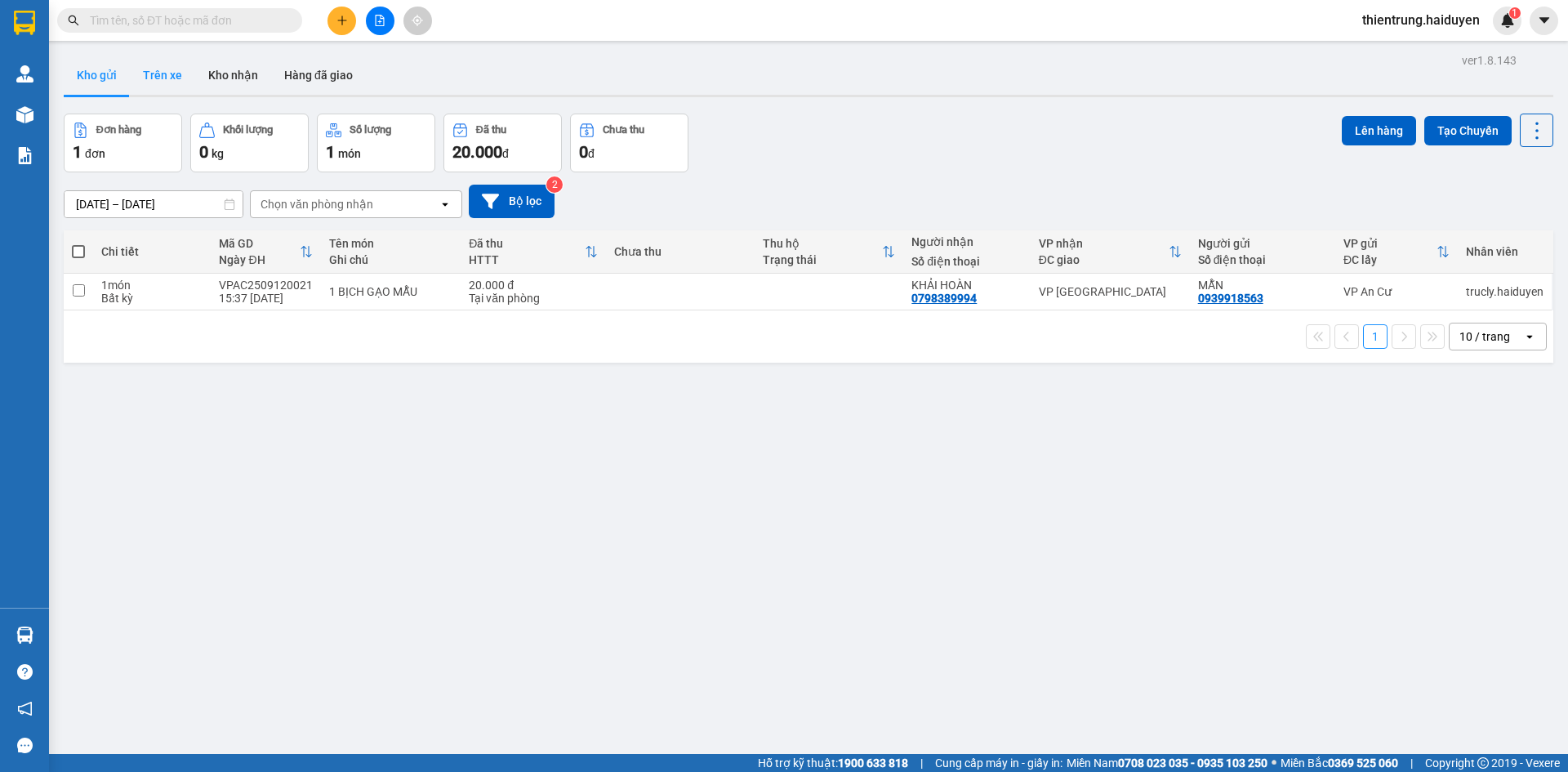
click at [181, 68] on button "Trên xe" at bounding box center [162, 75] width 65 height 39
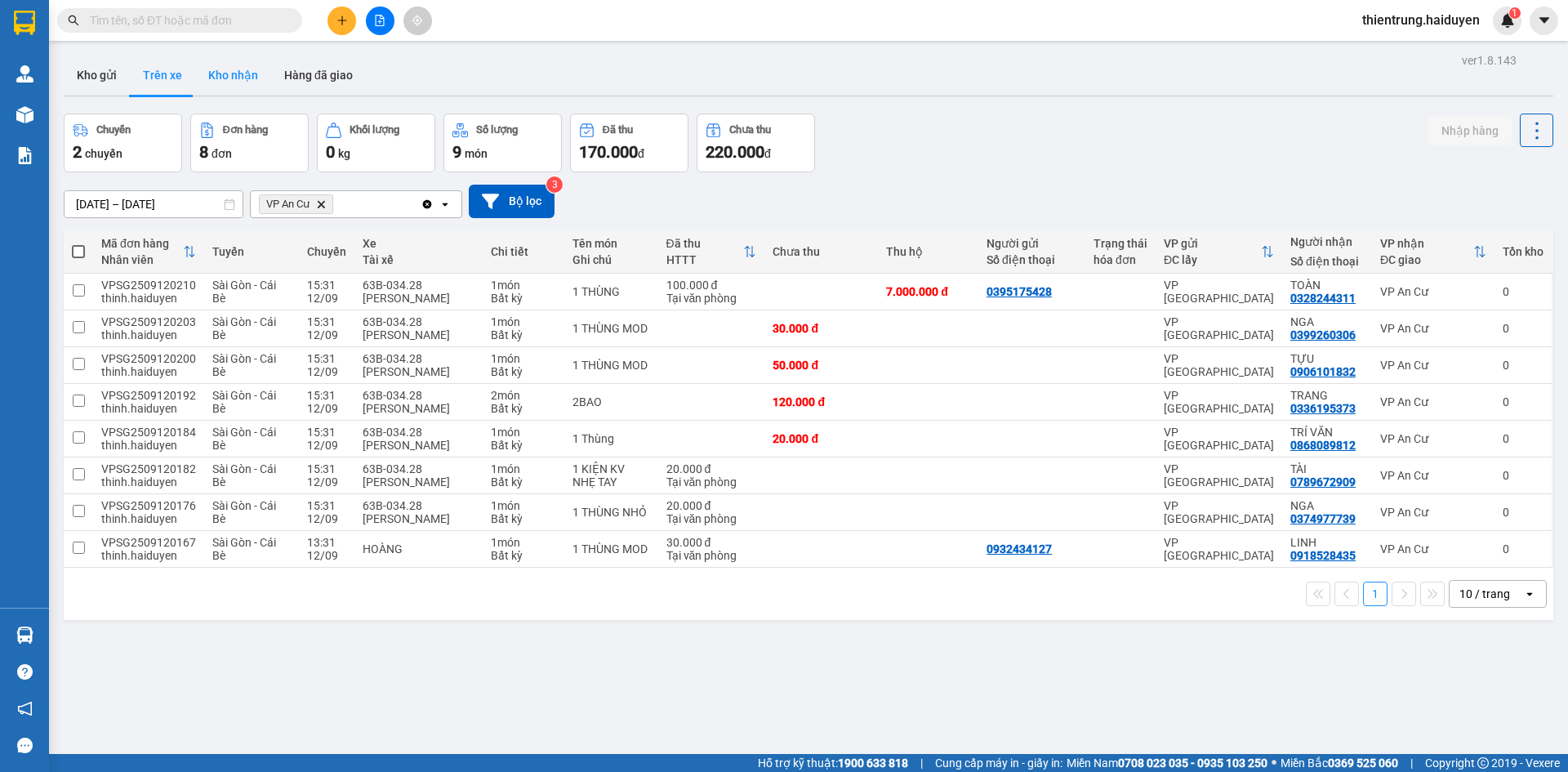
click at [253, 74] on button "Kho nhận" at bounding box center [233, 75] width 76 height 39
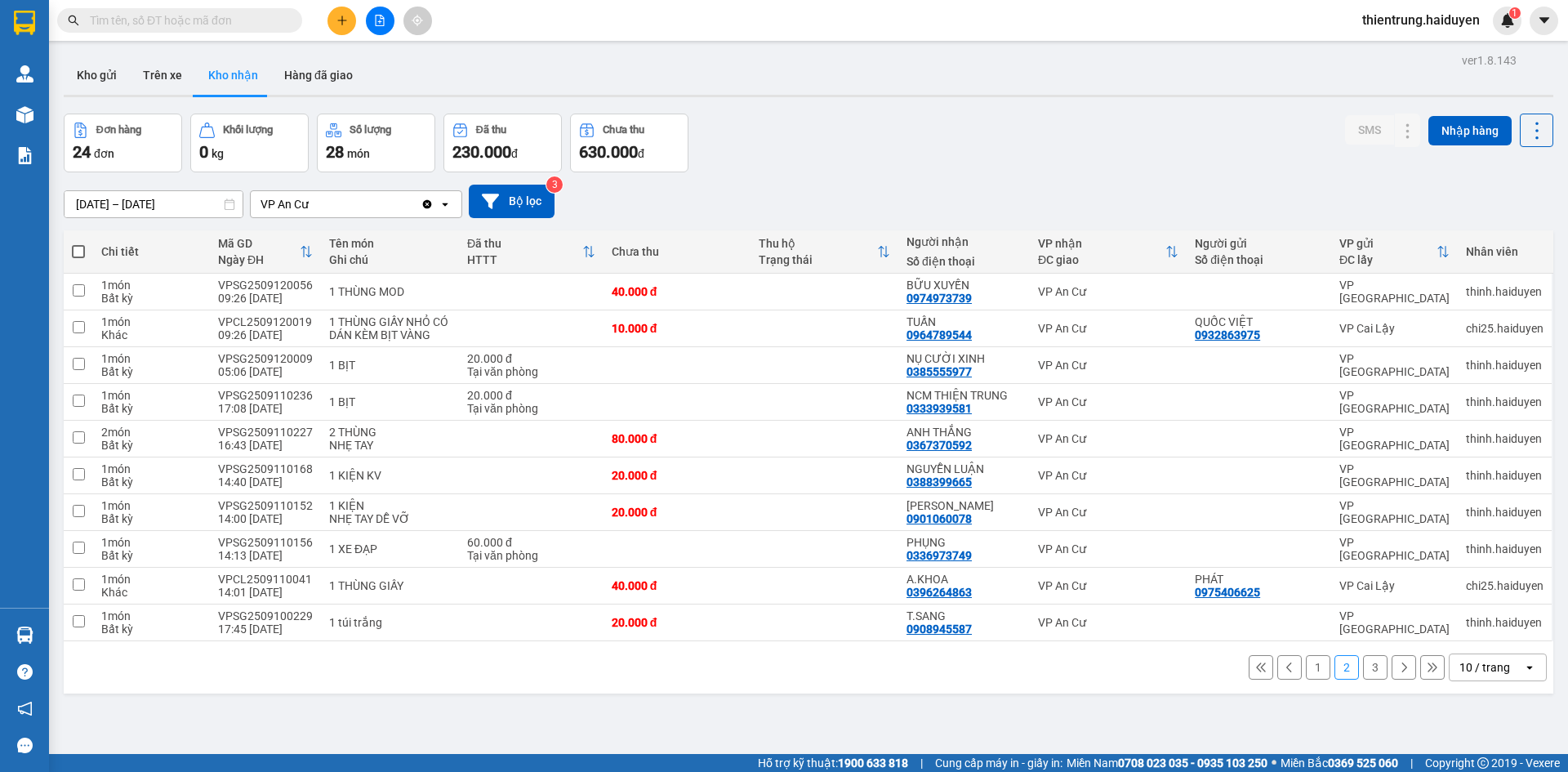
click at [1306, 676] on button "1" at bounding box center [1318, 666] width 25 height 25
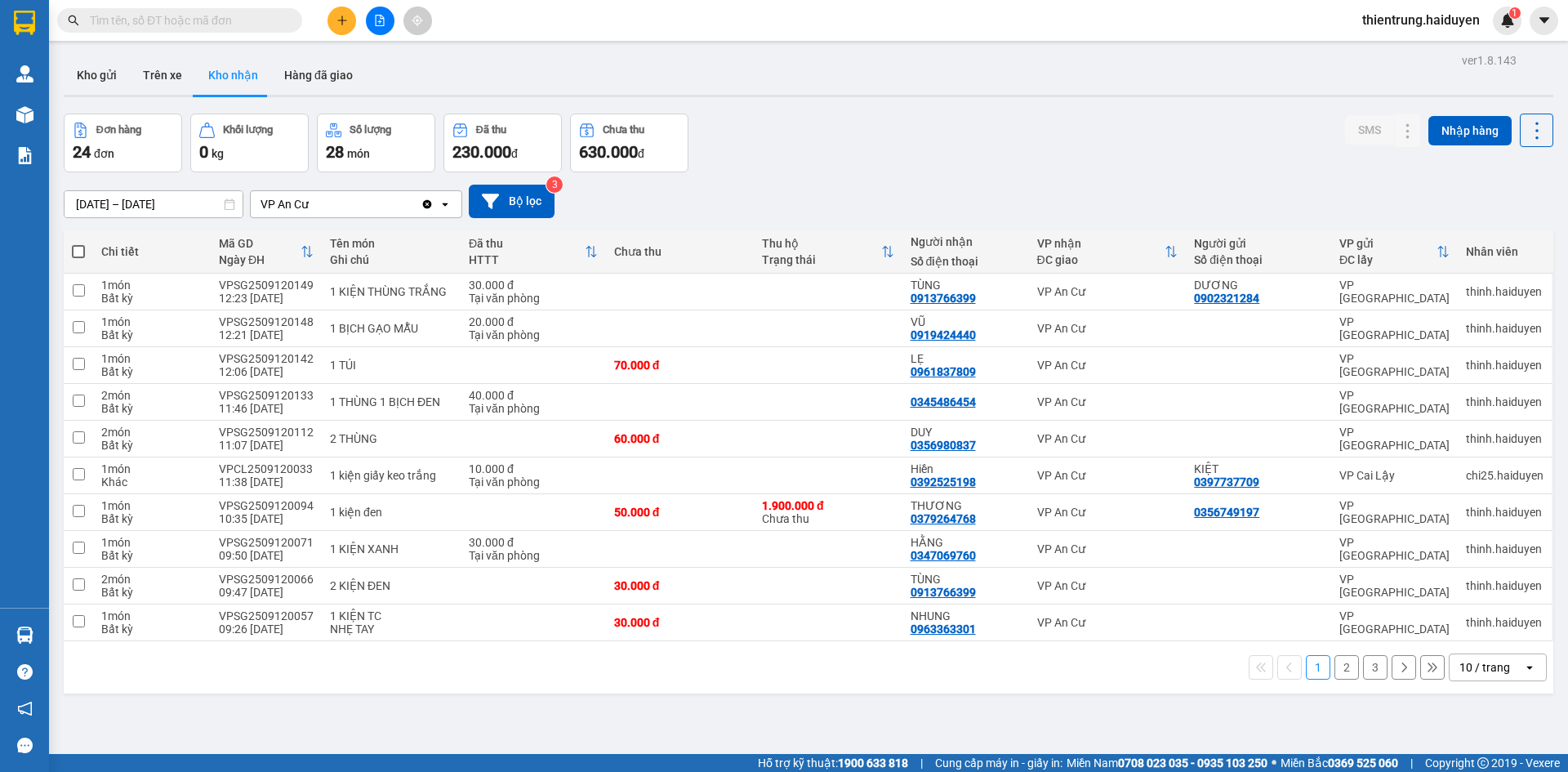
click at [1178, 693] on div "ver 1.8.143 Kho gửi Trên xe Kho nhận Hàng đã giao Đơn hàng 24 đơn Khối lượng 0 …" at bounding box center [809, 435] width 1503 height 772
click at [131, 76] on button "Trên xe" at bounding box center [162, 75] width 65 height 39
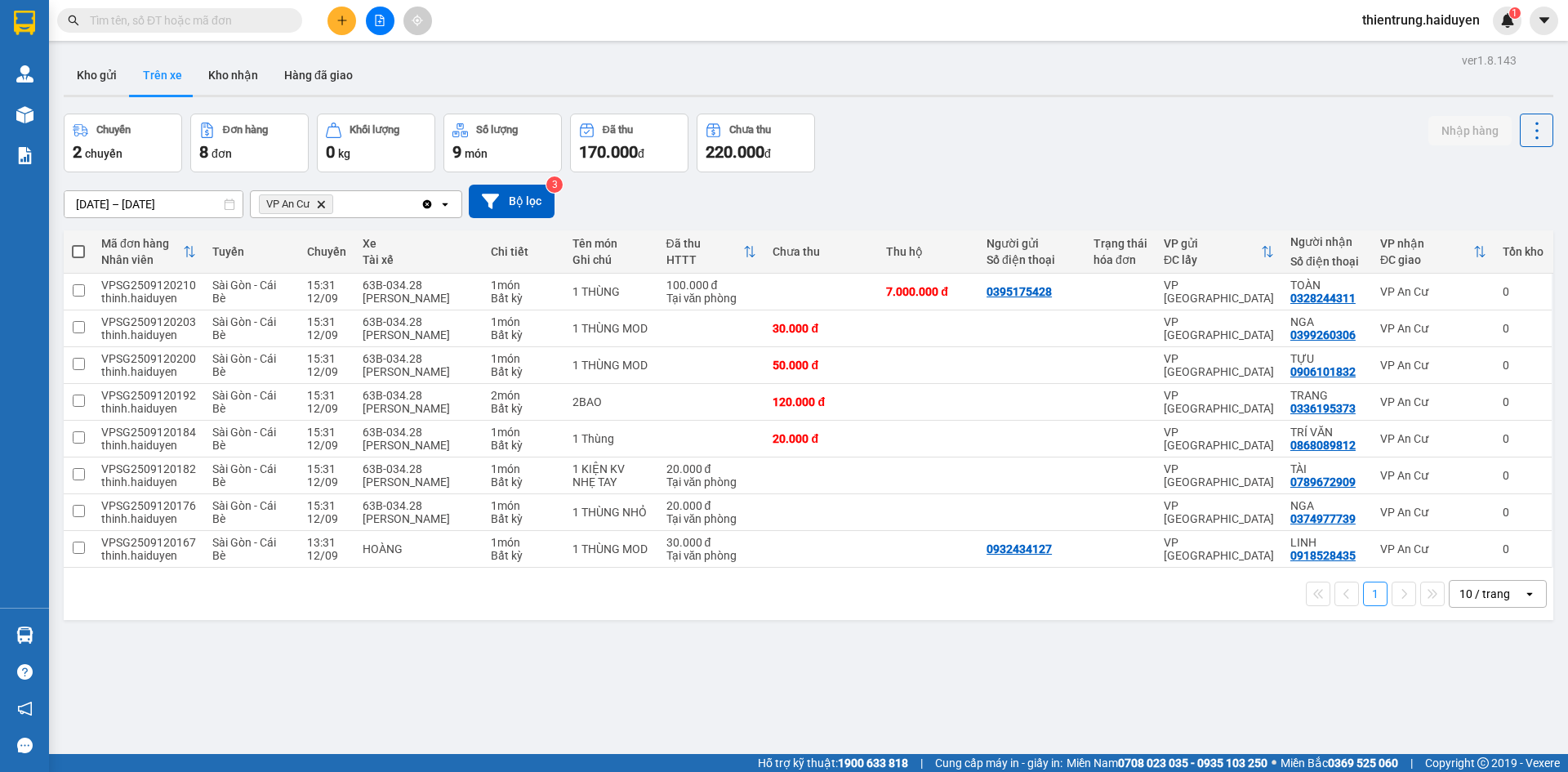
click at [226, 34] on div "Kết quả tìm kiếm ( 0 ) Bộ lọc No Data" at bounding box center [159, 21] width 319 height 29
click at [225, 25] on input "text" at bounding box center [186, 20] width 193 height 18
click at [244, 78] on button "Kho nhận" at bounding box center [233, 75] width 76 height 39
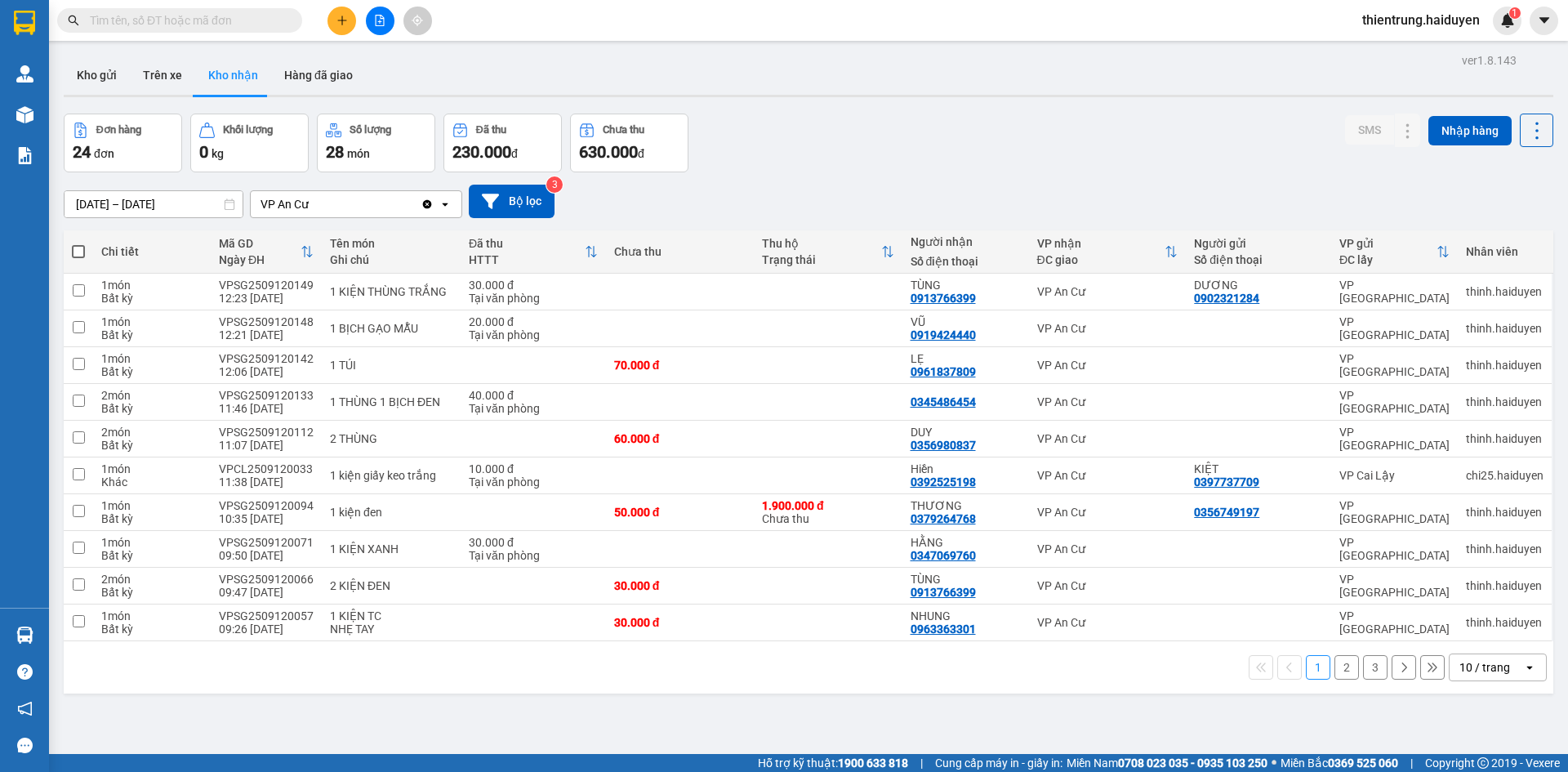
click at [1338, 670] on button "2" at bounding box center [1346, 666] width 25 height 25
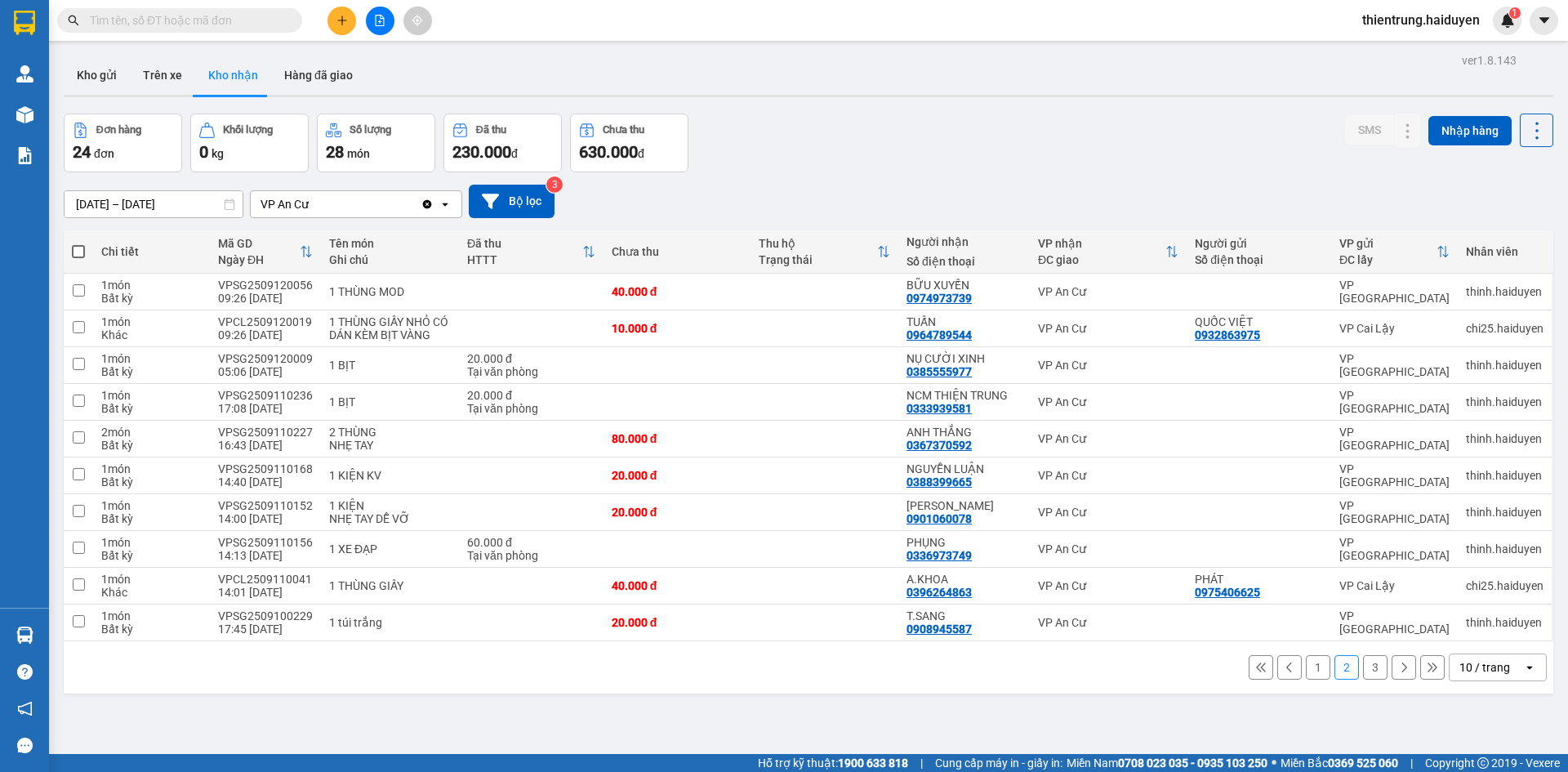
drag, startPoint x: 1365, startPoint y: 670, endPoint x: 491, endPoint y: 392, distance: 917.1
click at [1365, 670] on button "3" at bounding box center [1375, 666] width 25 height 25
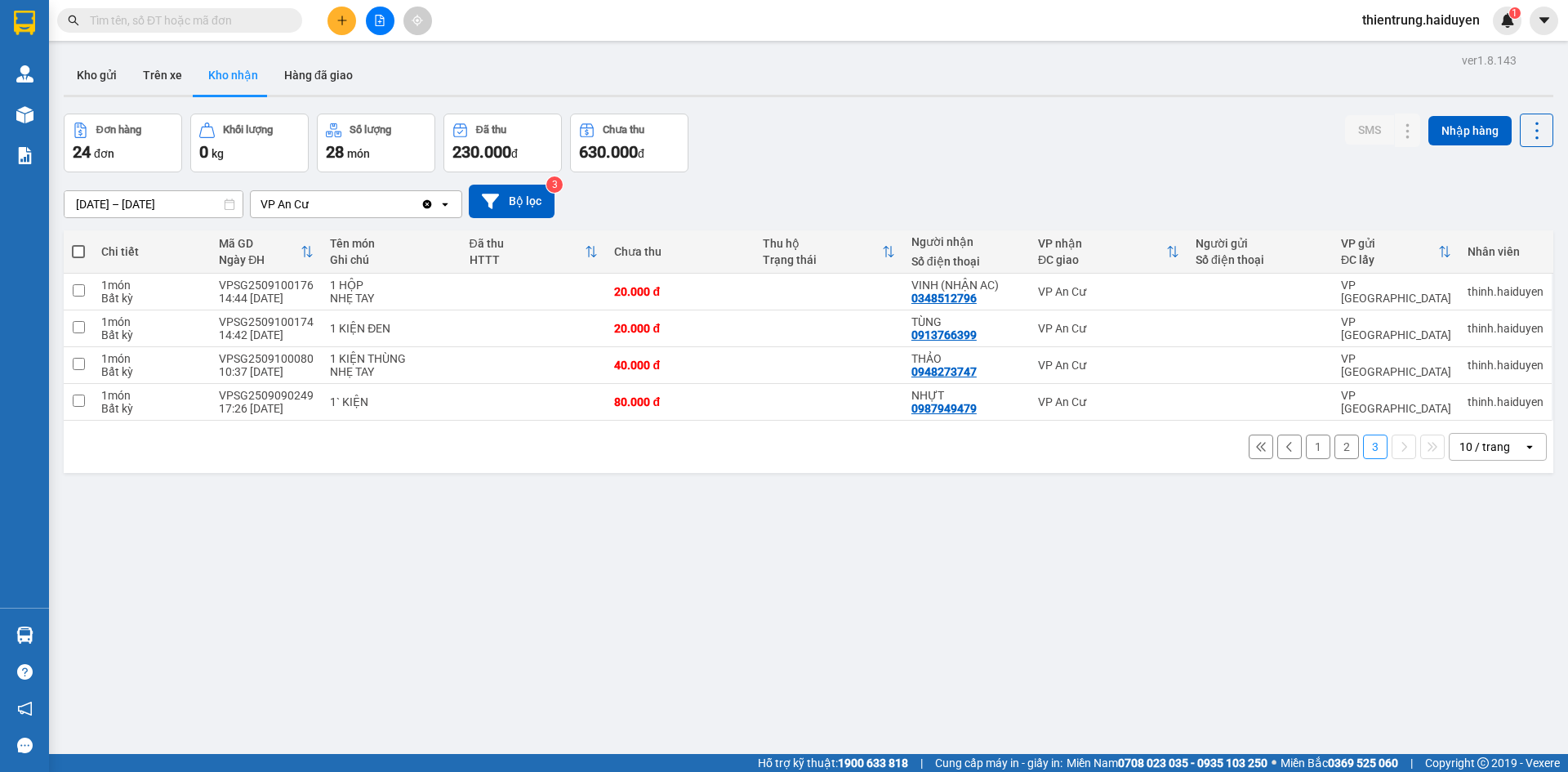
click at [136, 22] on input "text" at bounding box center [186, 20] width 193 height 18
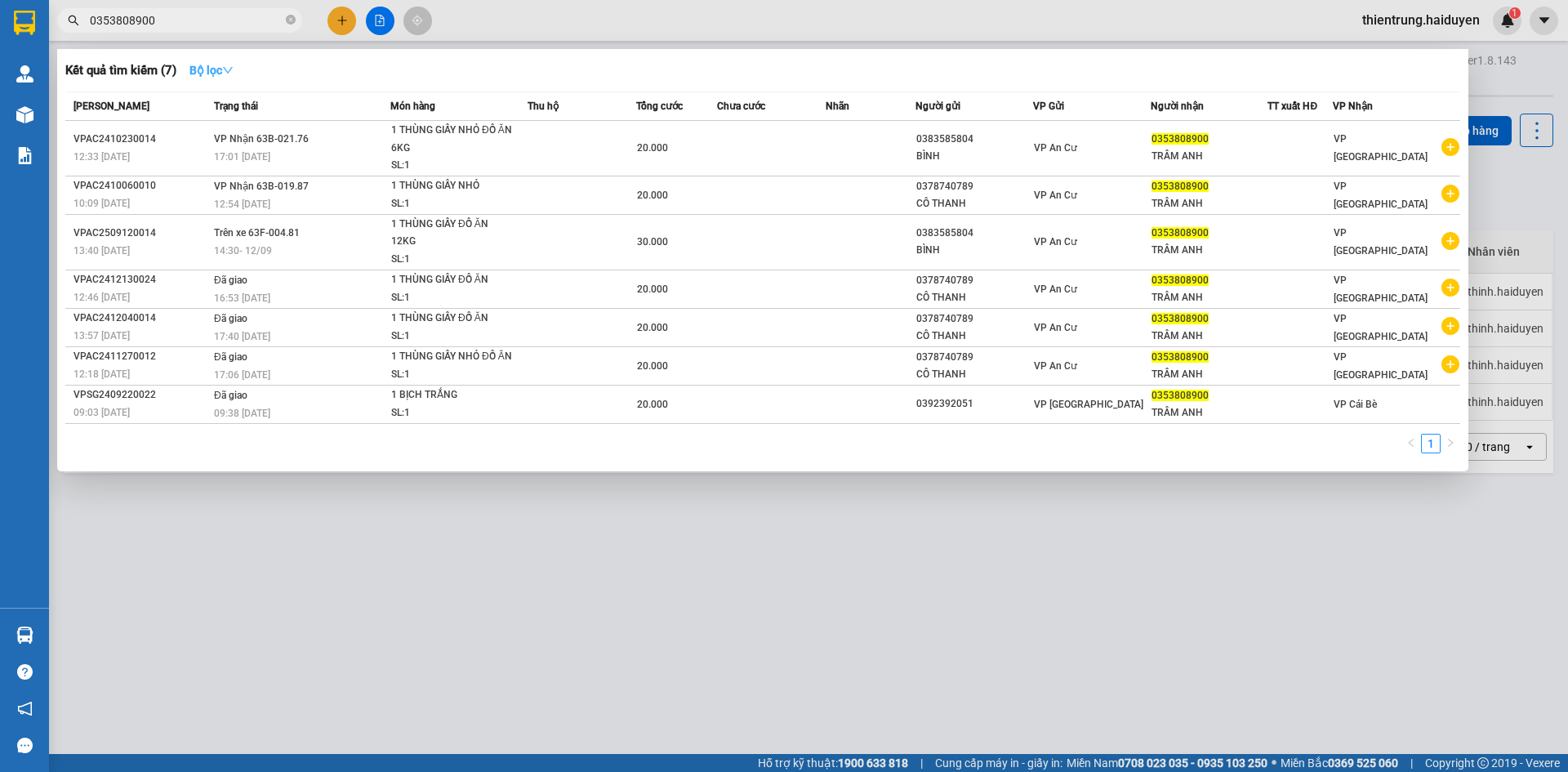
type input "0353808900"
click at [213, 74] on strong "Bộ lọc" at bounding box center [211, 69] width 44 height 13
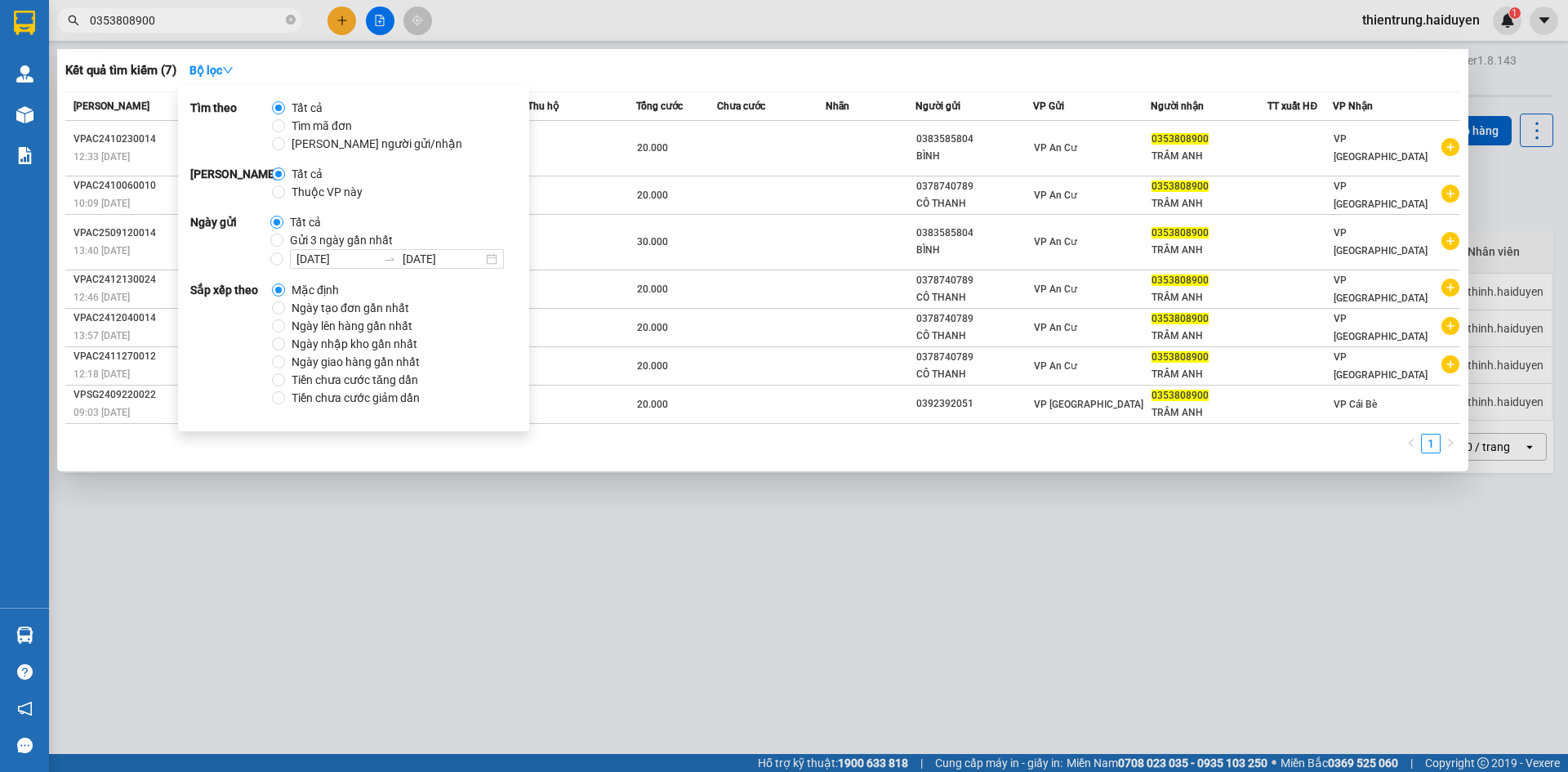
click at [304, 238] on span "Gửi 3 ngày gần nhất" at bounding box center [341, 239] width 116 height 18
click at [283, 238] on input "Gửi 3 ngày gần nhất" at bounding box center [277, 239] width 13 height 13
radio input "true"
radio input "false"
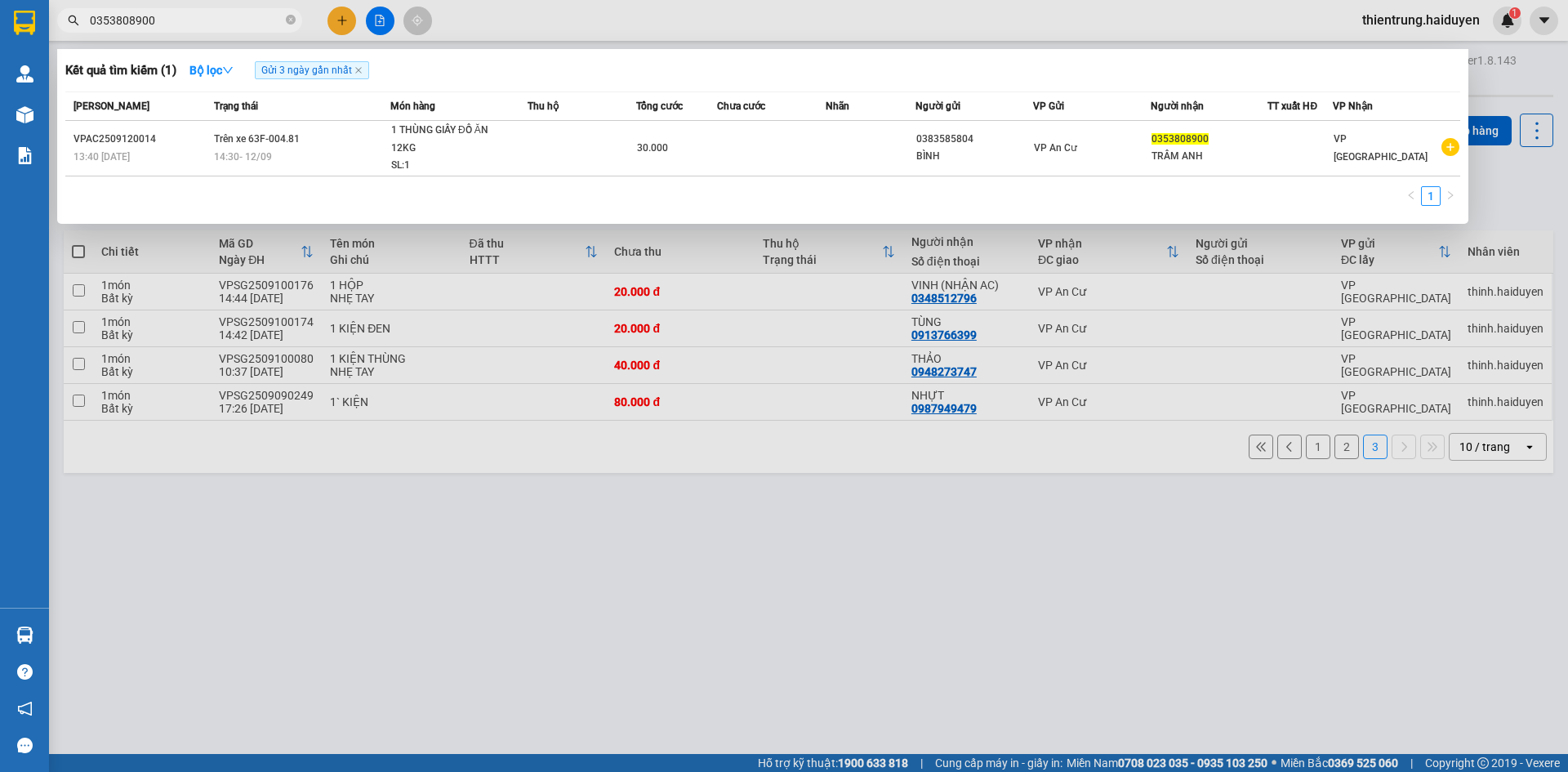
click at [876, 192] on div "1" at bounding box center [762, 200] width 1395 height 30
click at [628, 607] on div at bounding box center [784, 386] width 1568 height 772
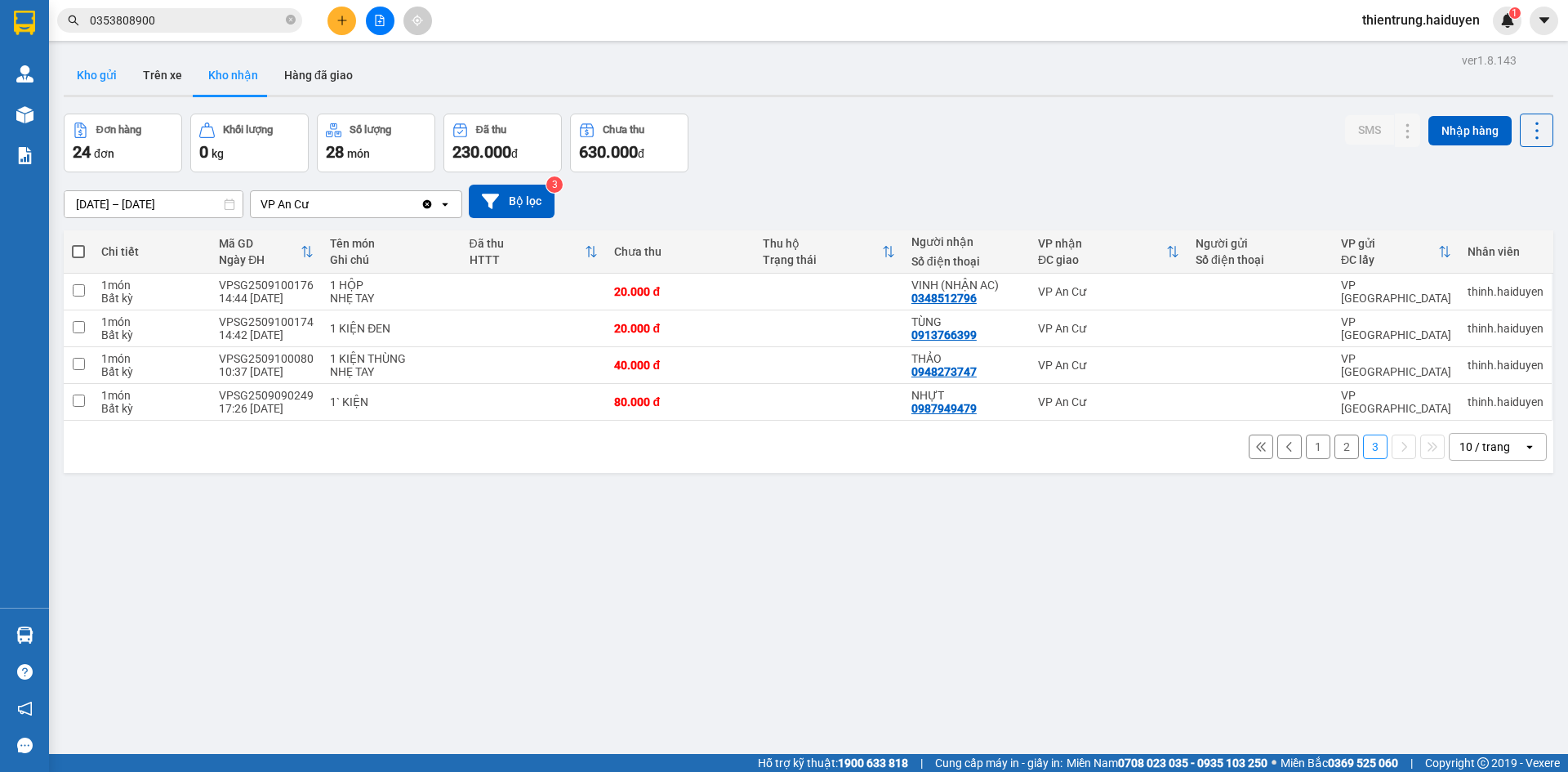
click at [110, 72] on button "Kho gửi" at bounding box center [96, 75] width 66 height 39
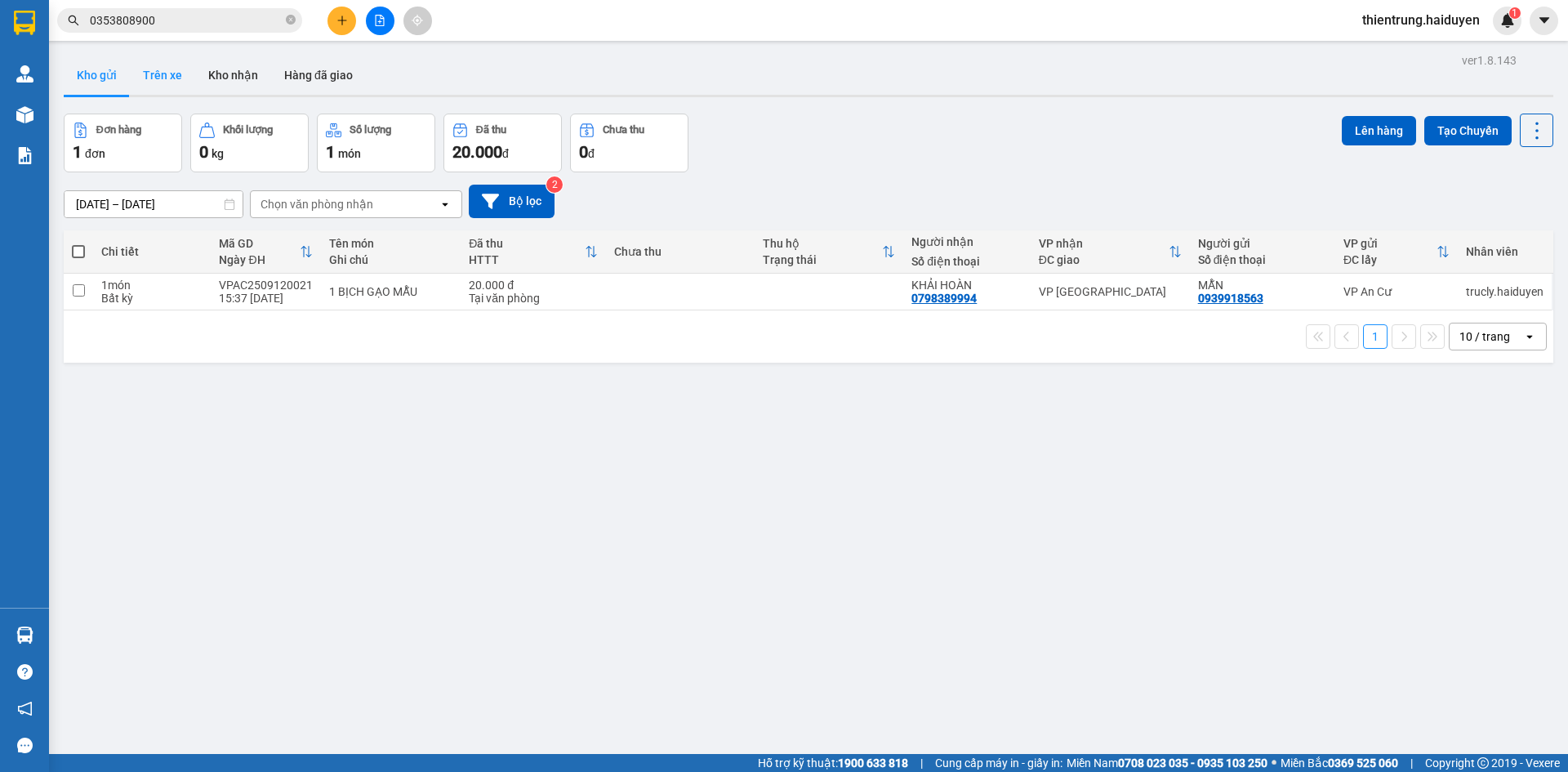
click at [140, 76] on button "Trên xe" at bounding box center [162, 75] width 65 height 39
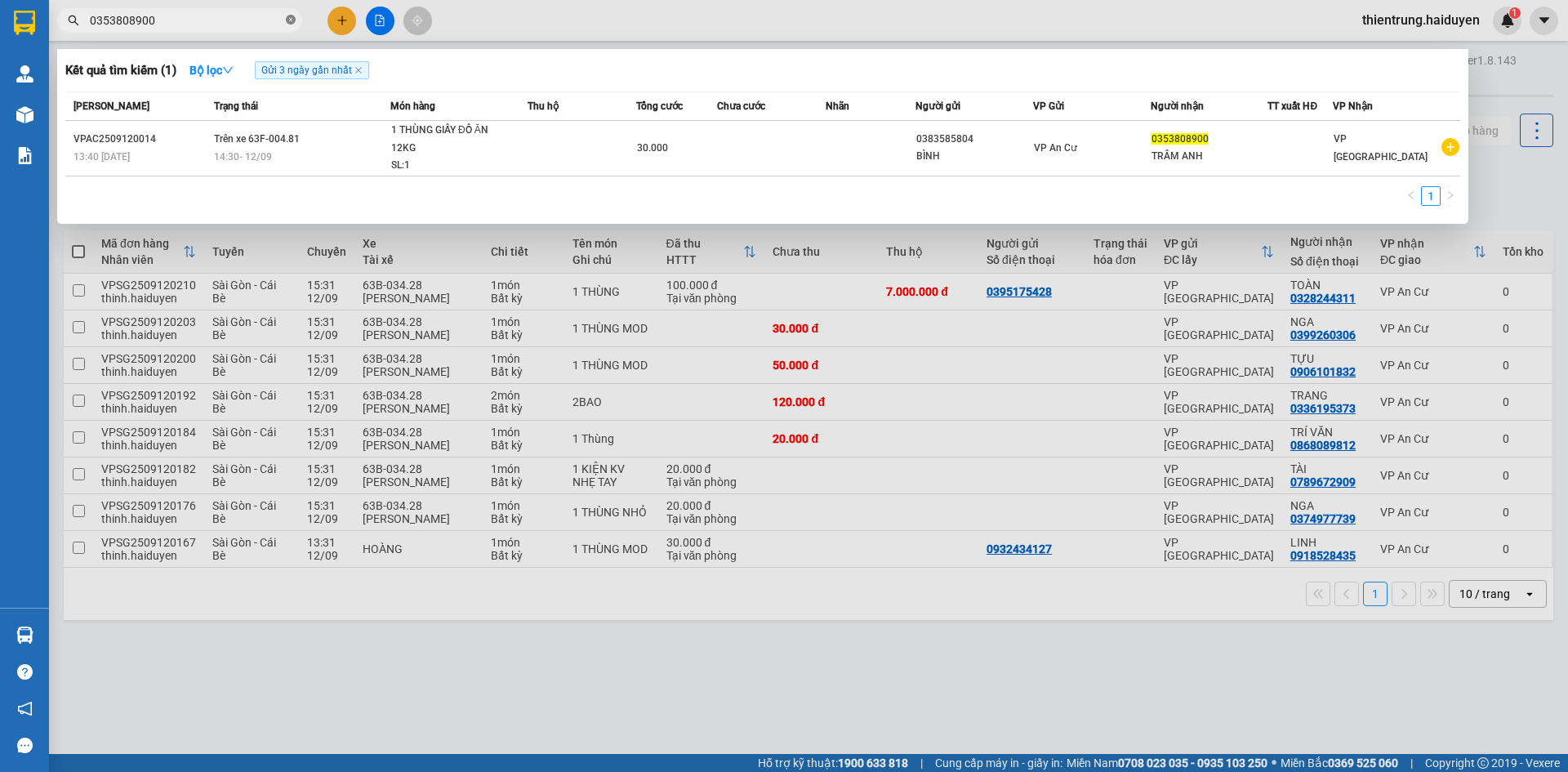
click at [288, 23] on icon "close-circle" at bounding box center [291, 19] width 10 height 10
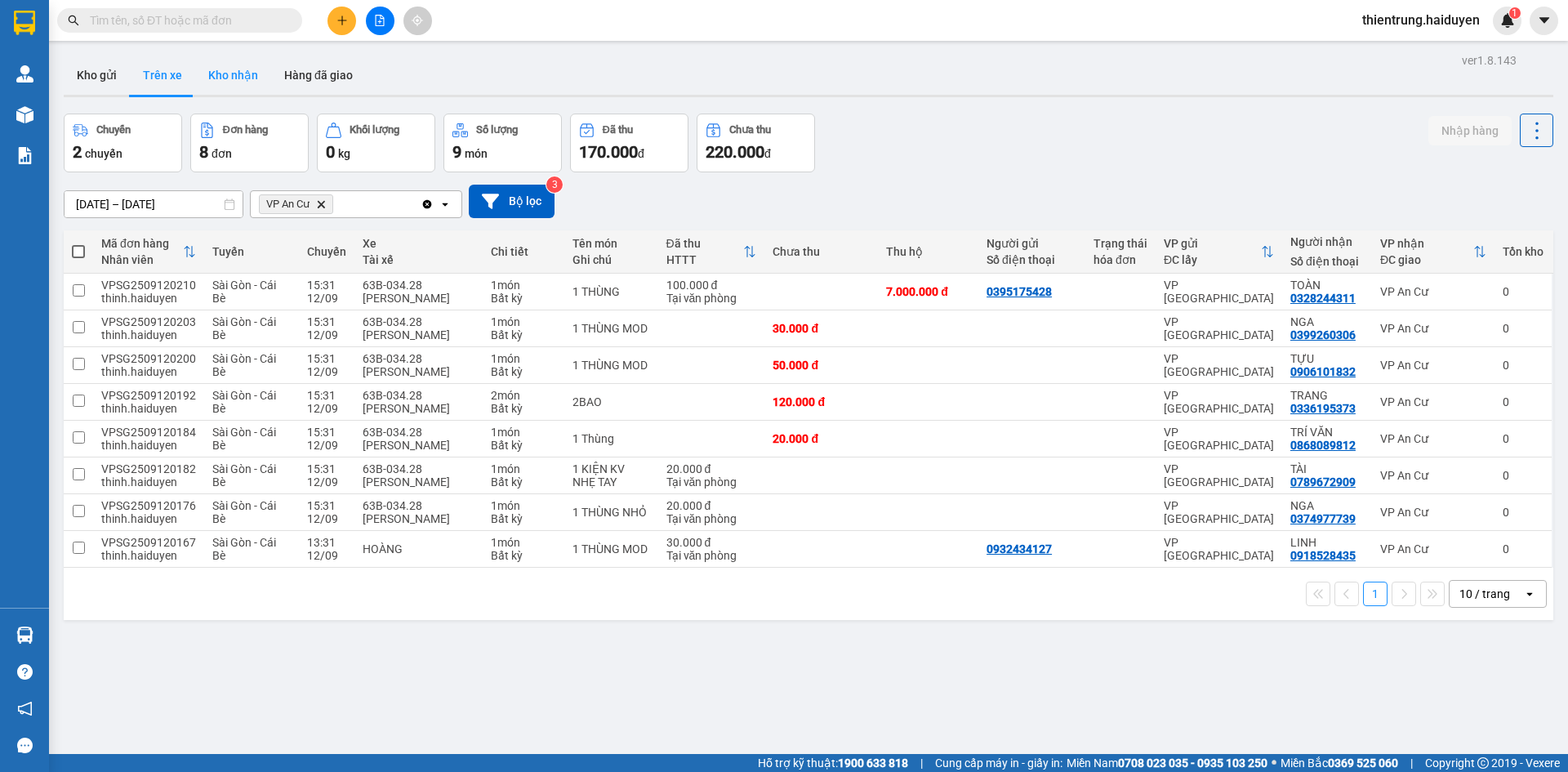
click at [241, 75] on button "Kho nhận" at bounding box center [233, 75] width 76 height 39
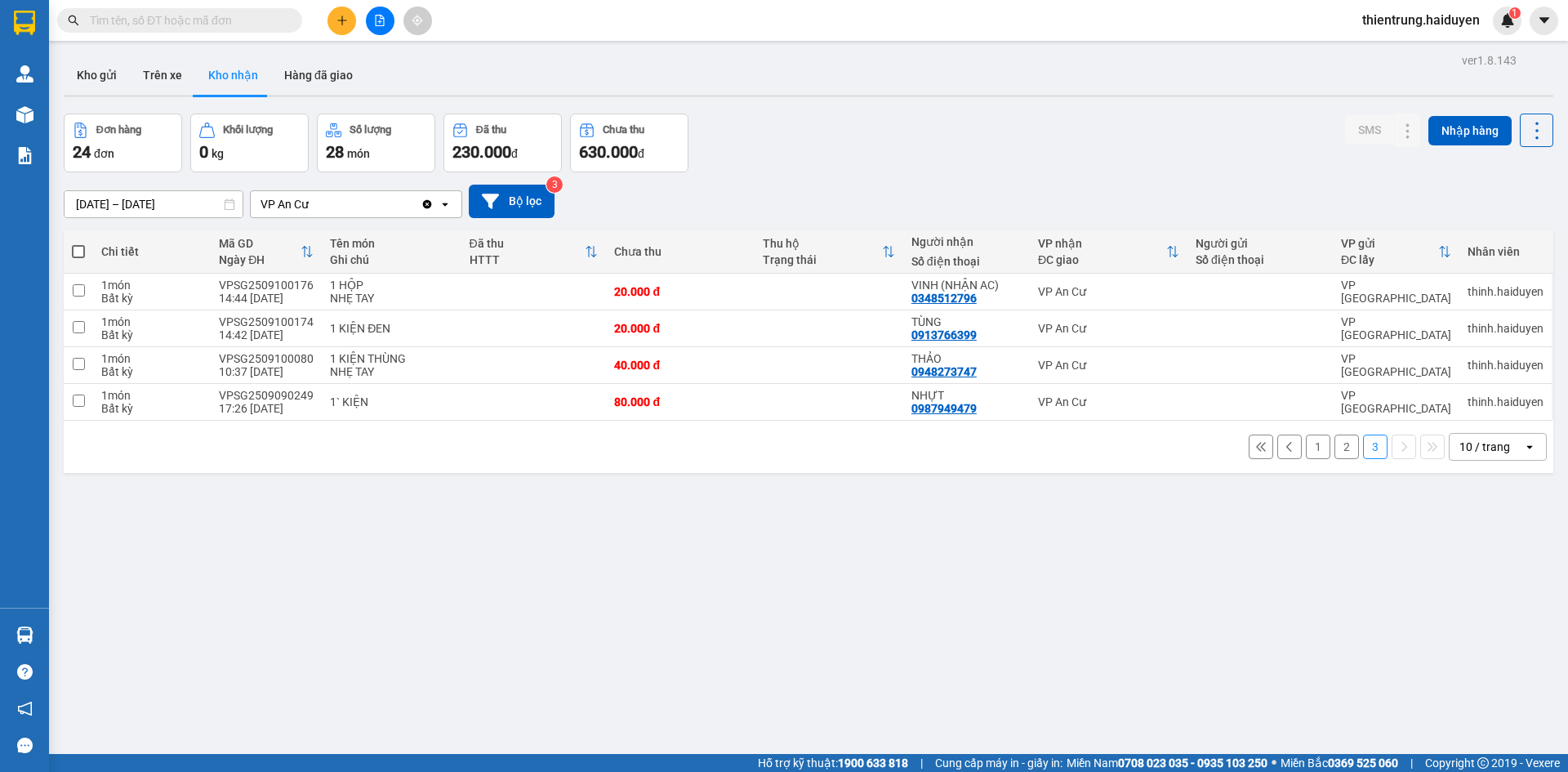
click at [1335, 450] on button "2" at bounding box center [1346, 446] width 25 height 25
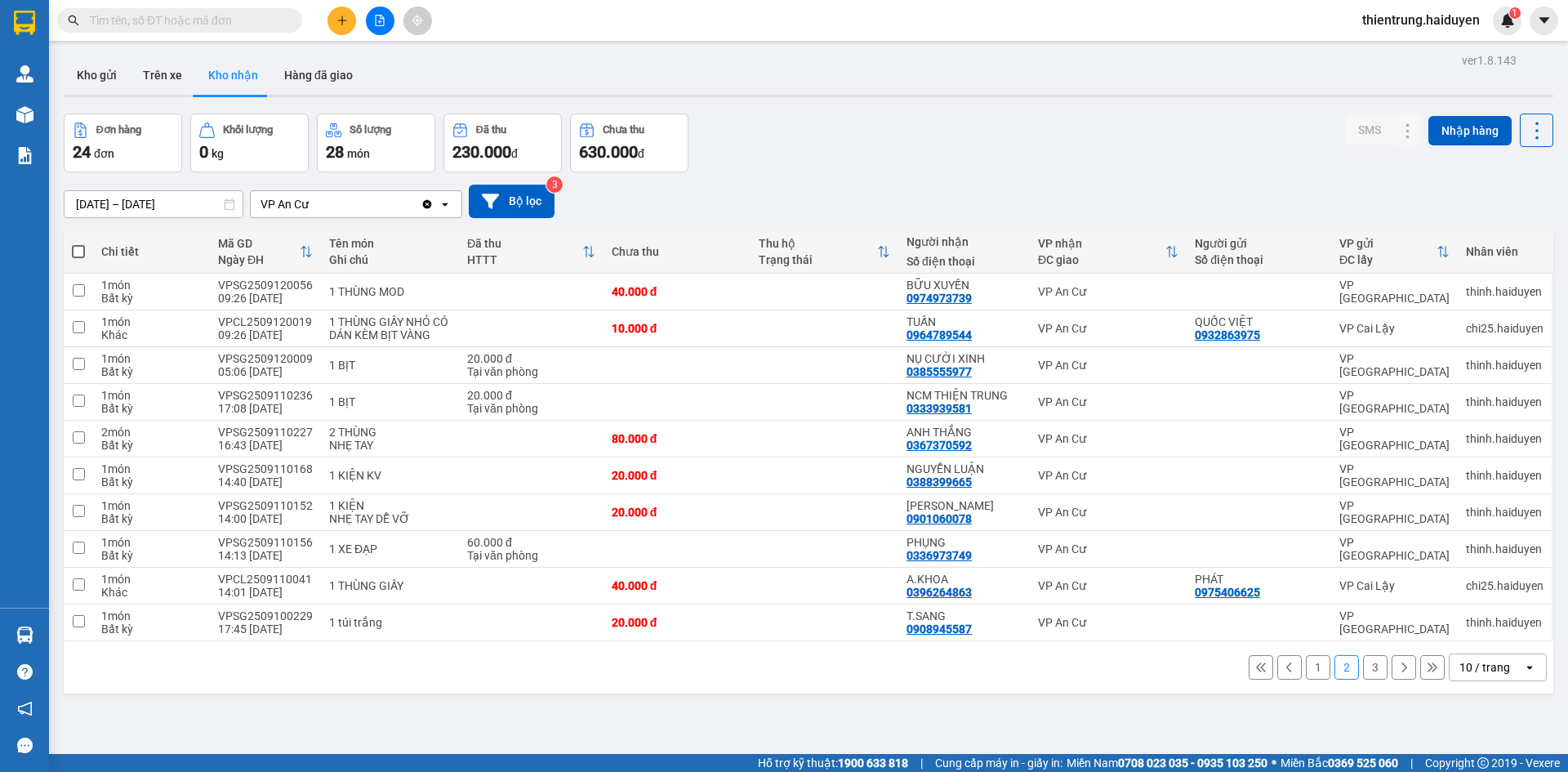
click at [1367, 671] on button "3" at bounding box center [1375, 666] width 25 height 25
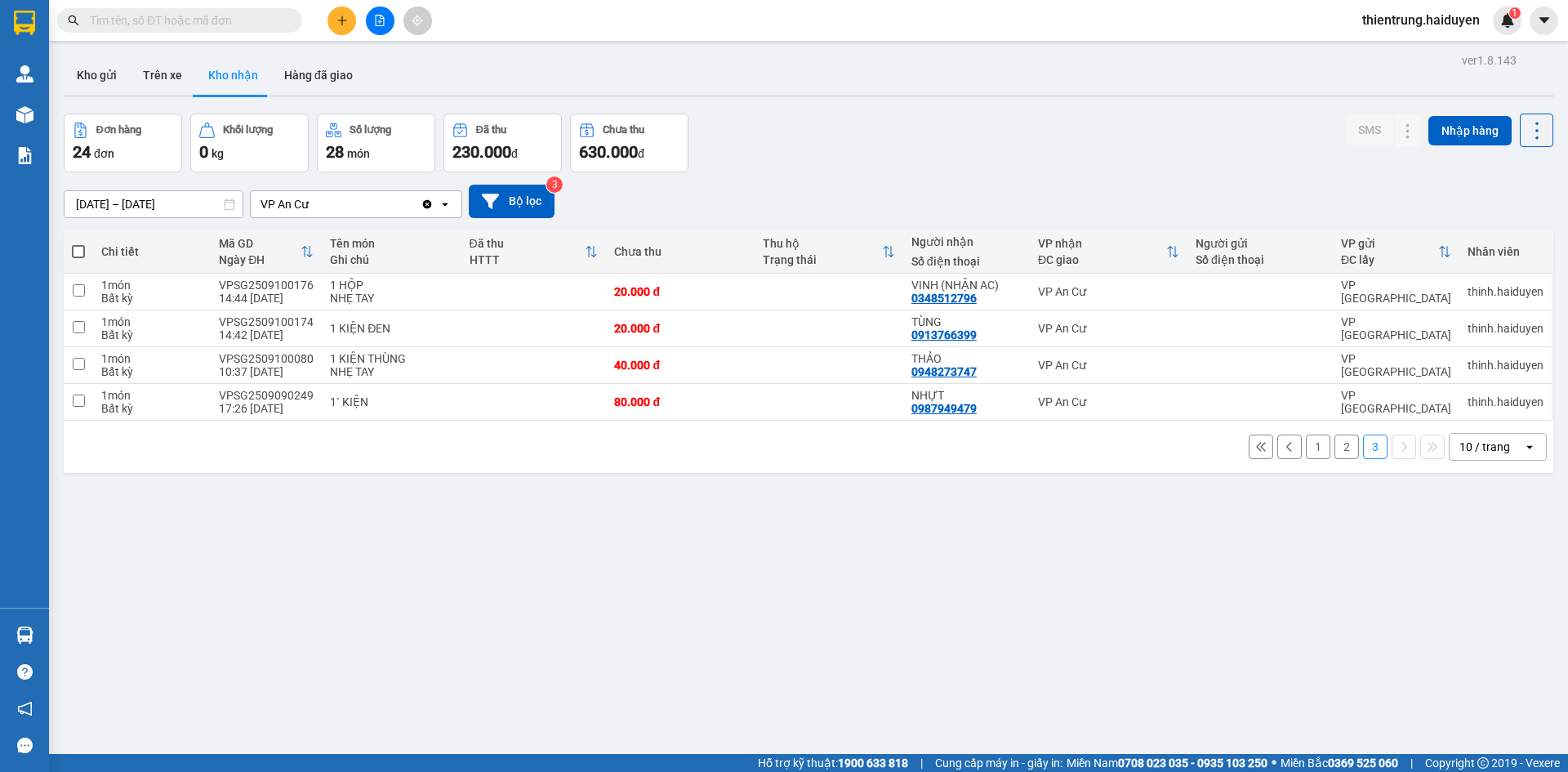
click at [1340, 451] on button "2" at bounding box center [1346, 446] width 25 height 25
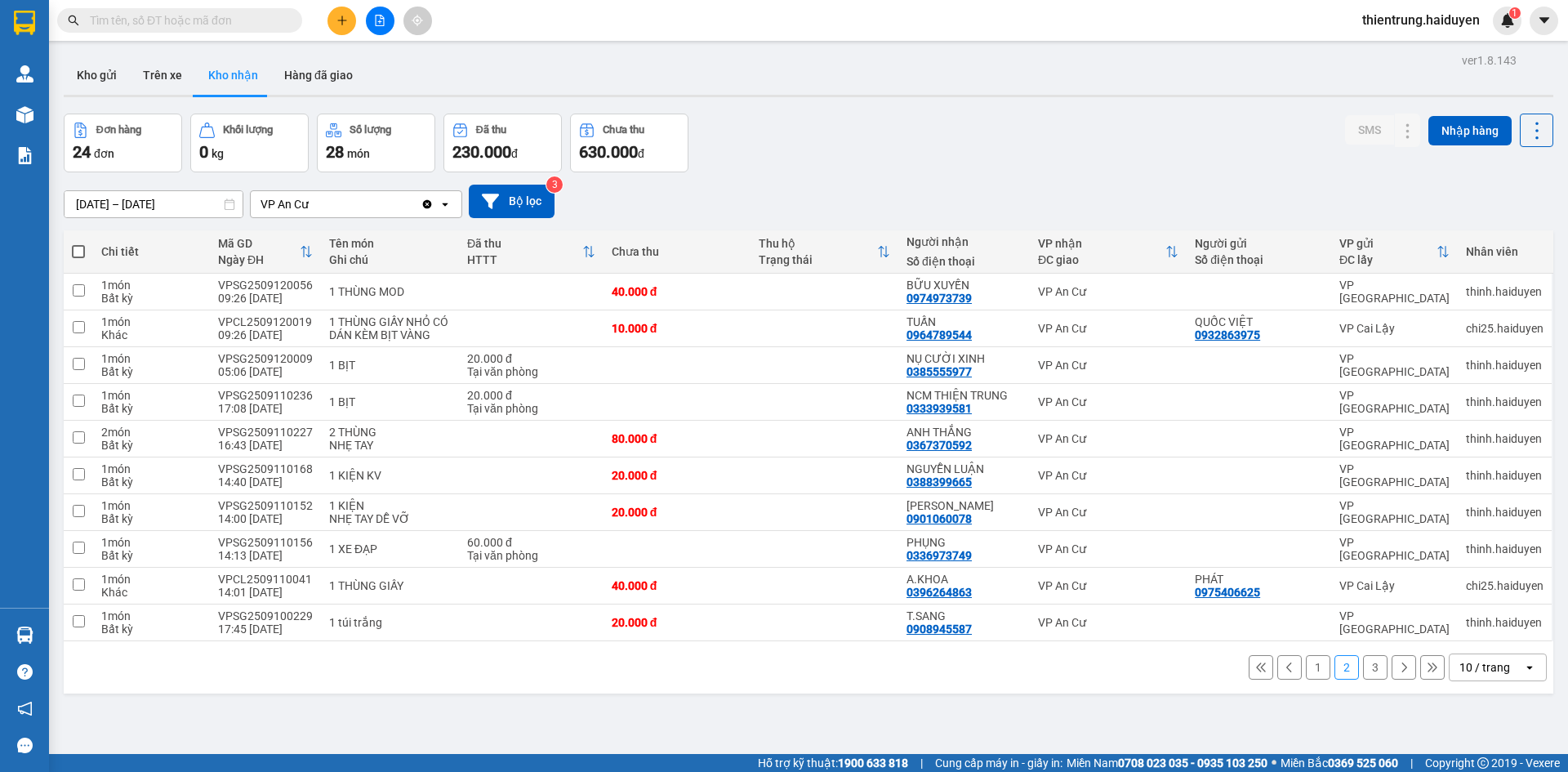
click at [1310, 672] on button "1" at bounding box center [1318, 666] width 25 height 25
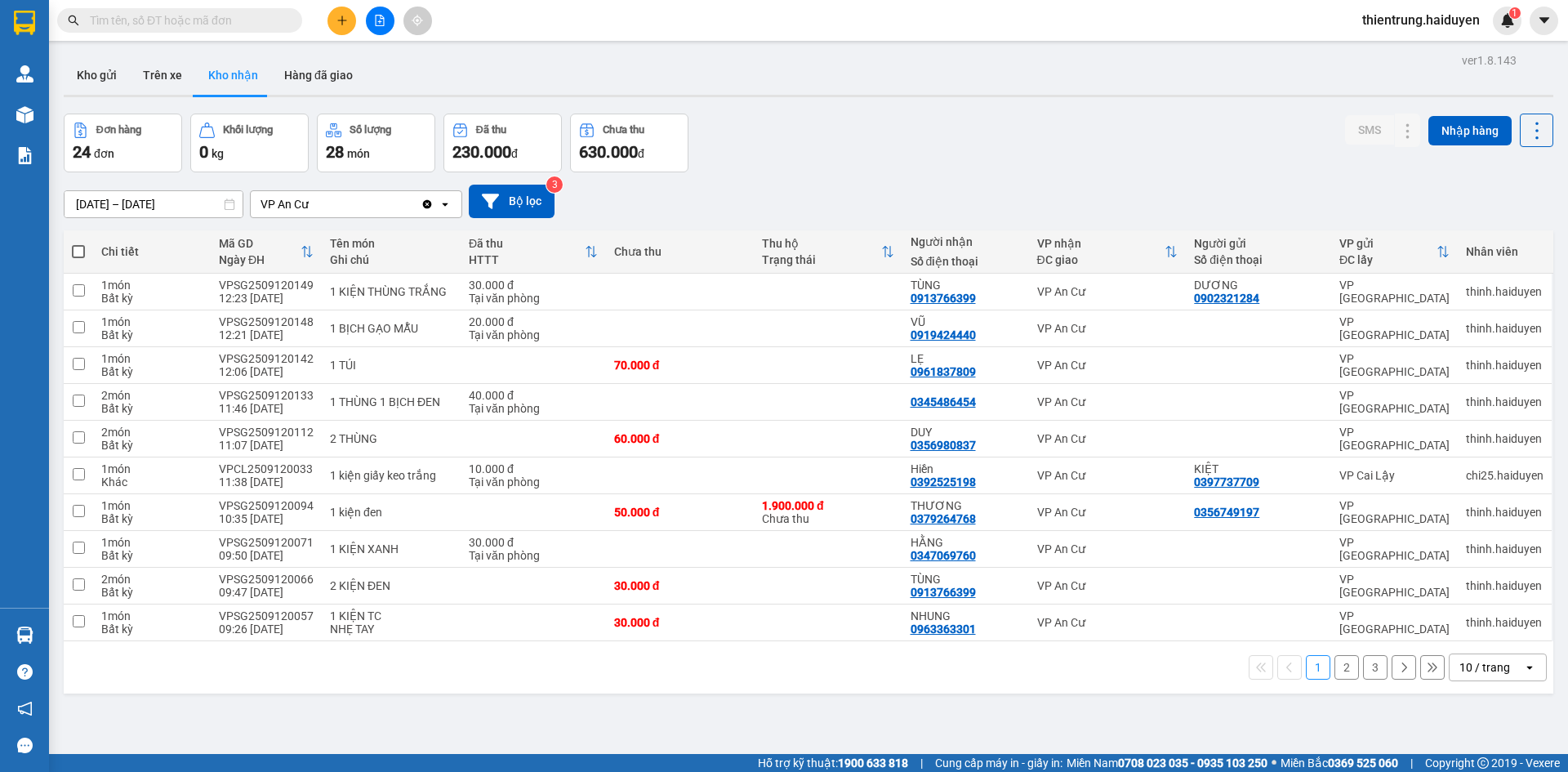
click at [1081, 723] on div "ver 1.8.143 Kho gửi Trên xe Kho nhận Hàng đã giao Đơn hàng 24 đơn Khối lượng 0 …" at bounding box center [809, 435] width 1503 height 772
click at [1369, 291] on button at bounding box center [1375, 292] width 23 height 29
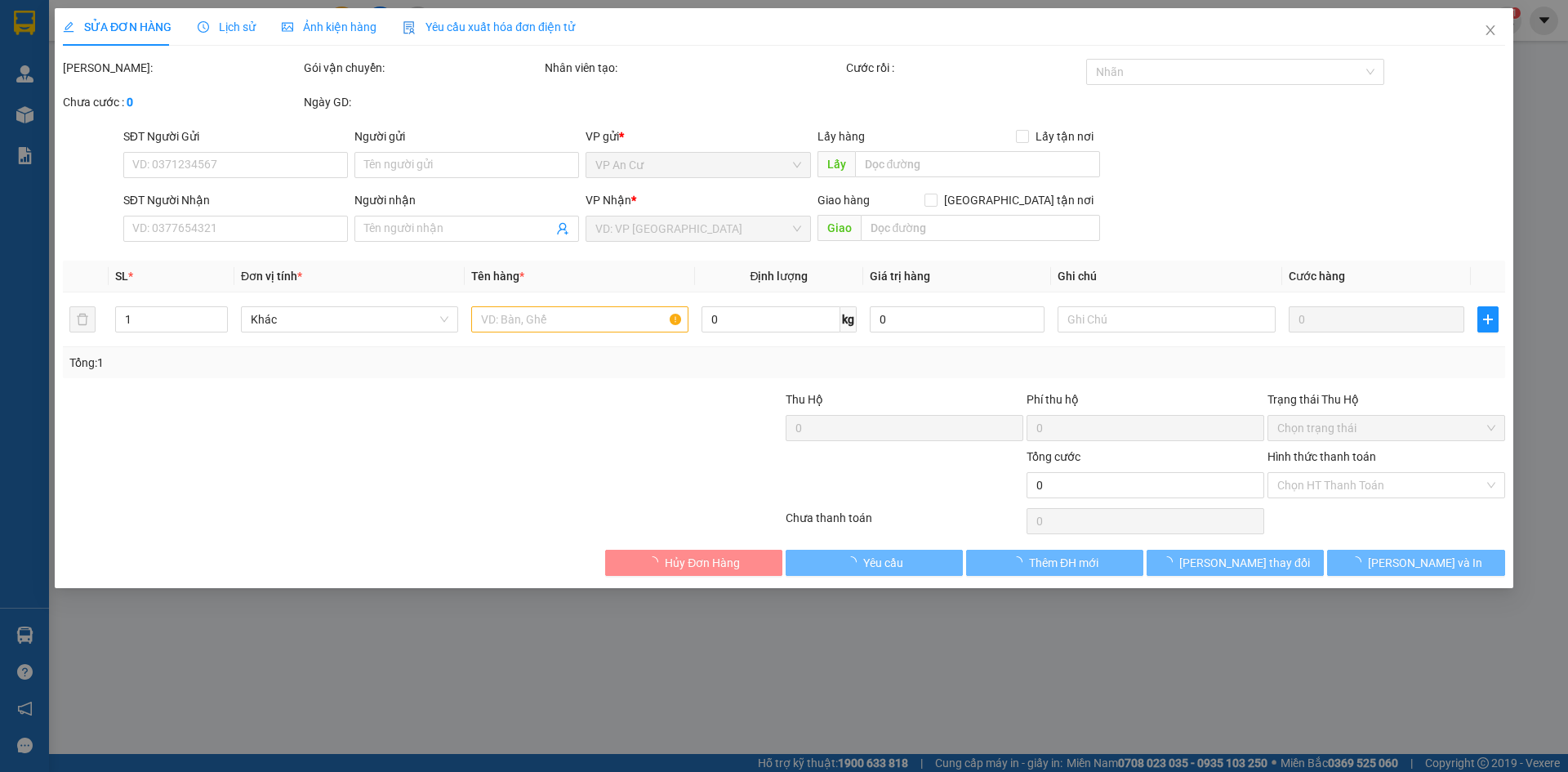
type input "0902321284"
type input "DƯƠNG"
type input "0913766399"
type input "TÙNG"
type input "30.000"
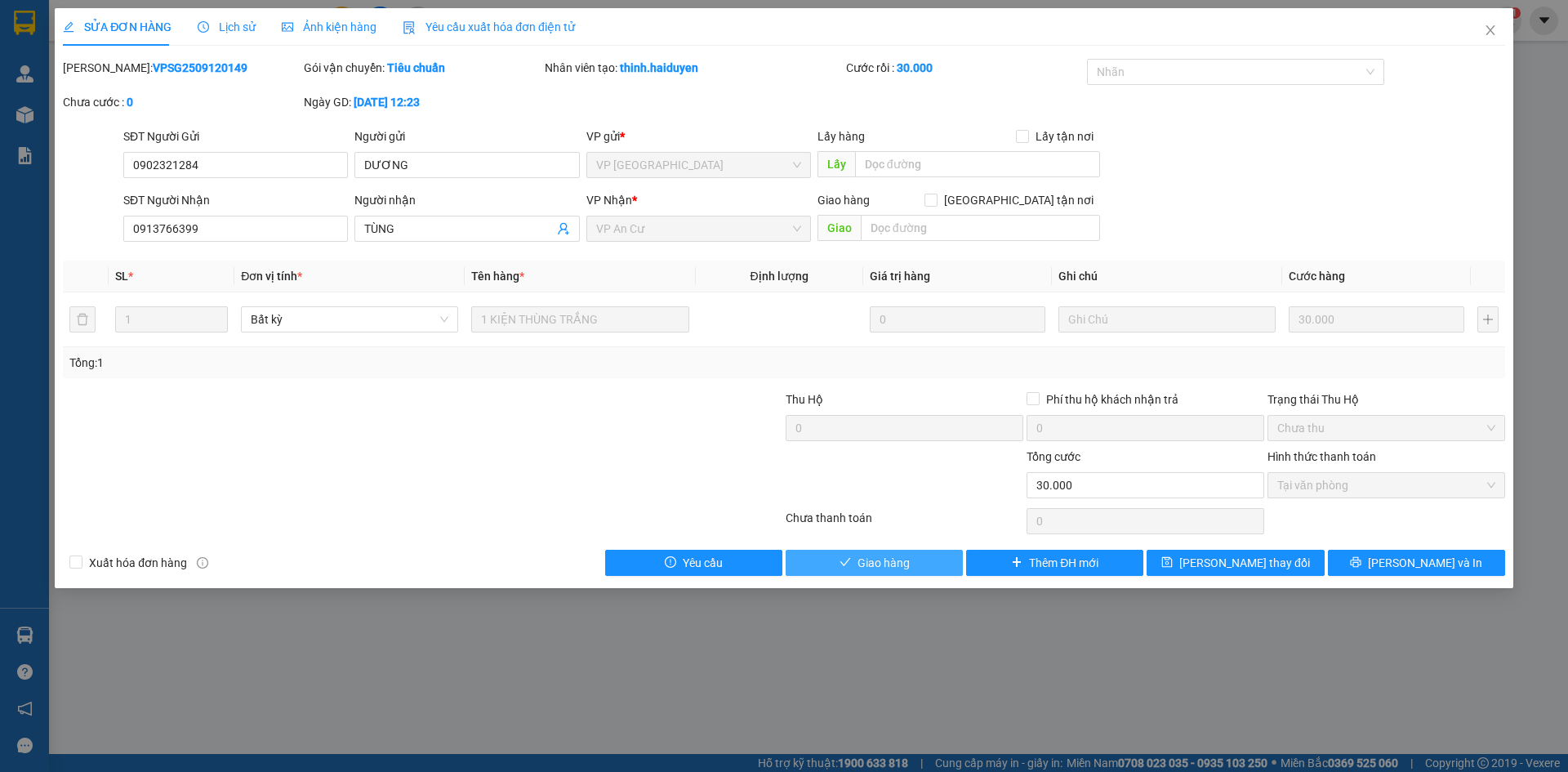
click at [894, 561] on span "Giao hàng" at bounding box center [884, 562] width 52 height 18
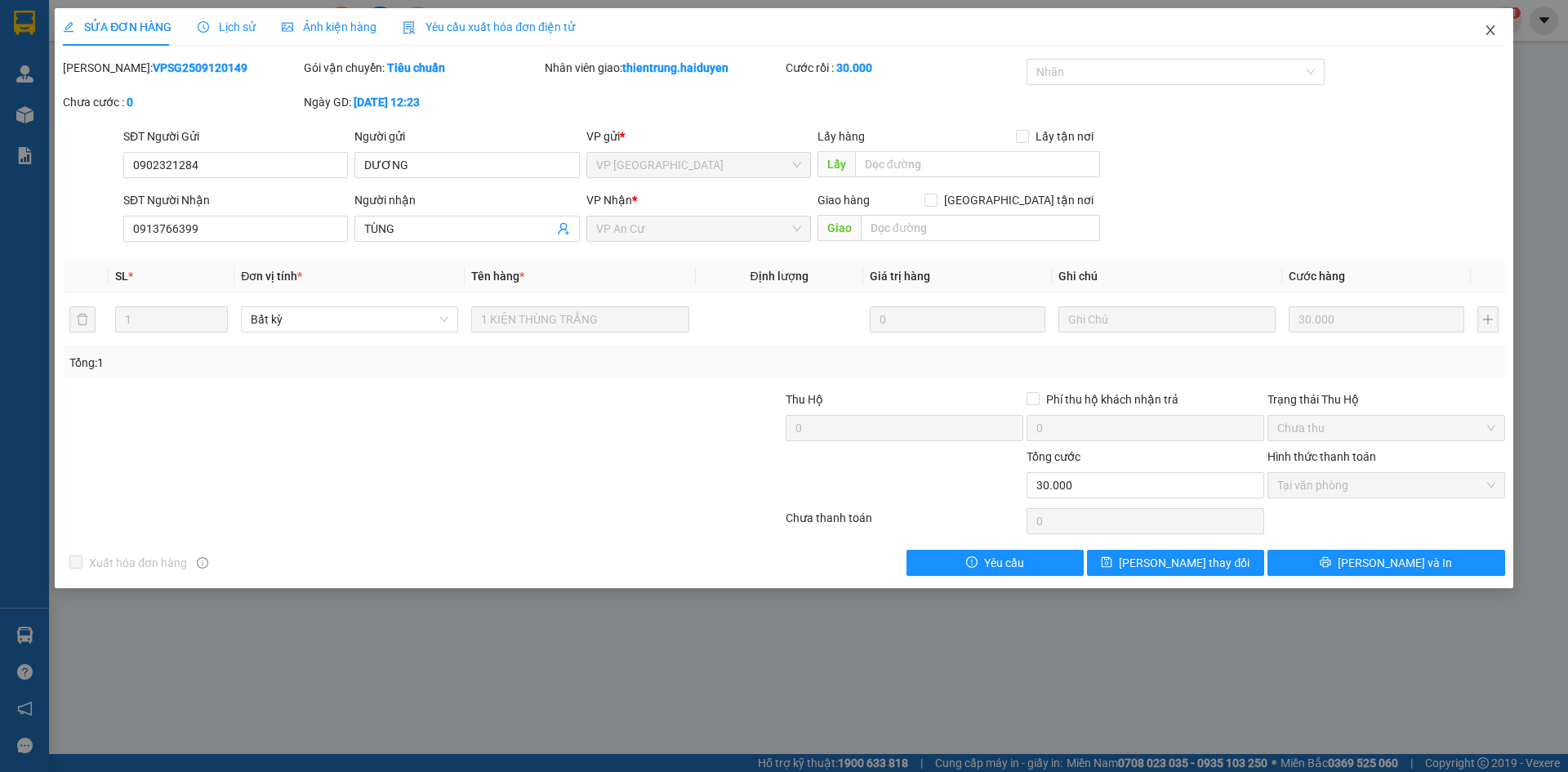
click at [1488, 31] on icon "close" at bounding box center [1490, 30] width 13 height 13
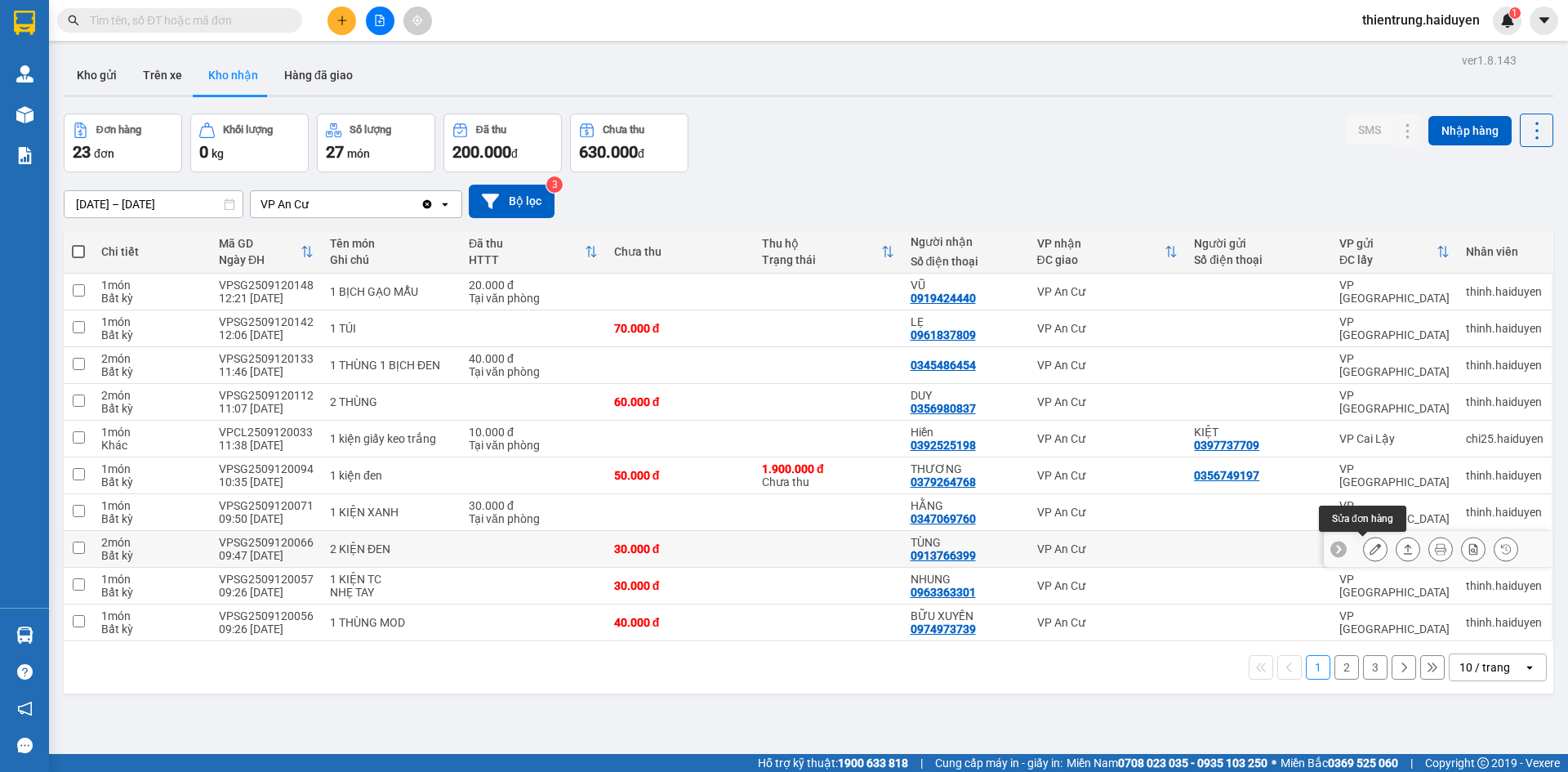
click at [1369, 549] on icon at bounding box center [1375, 549] width 12 height 12
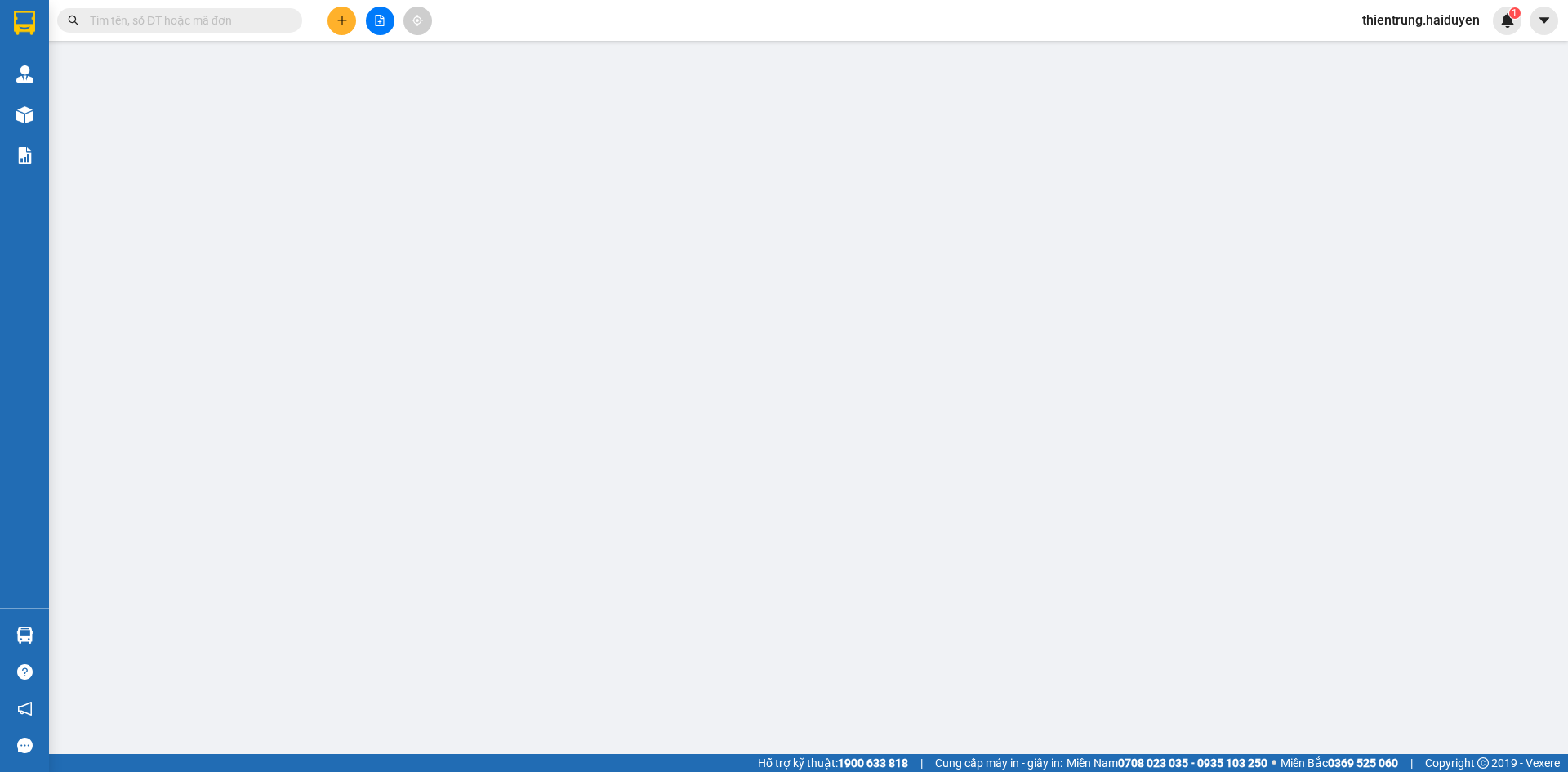
type input "0913766399"
type input "TÙNG"
type input "30.000"
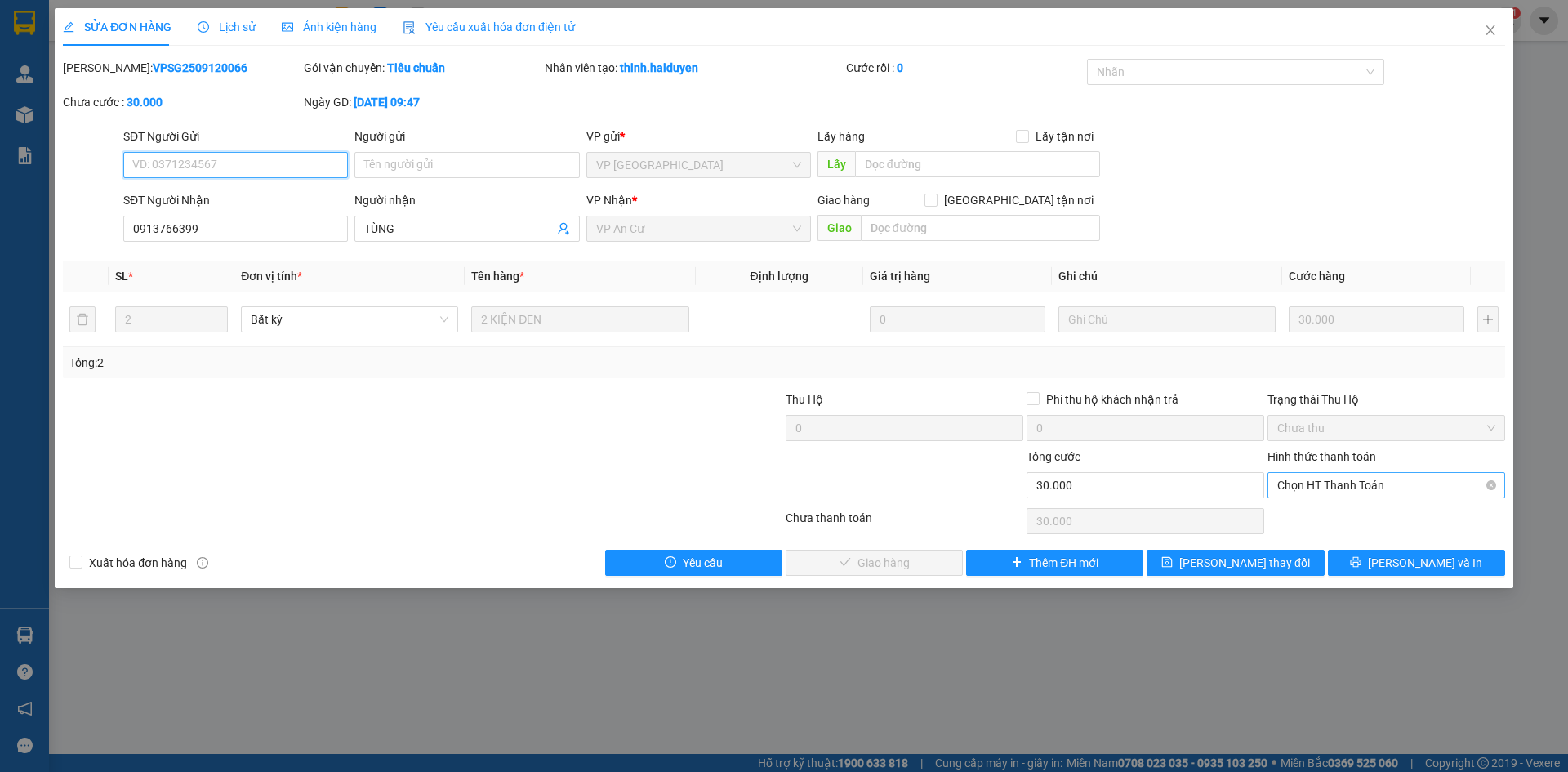
click at [1359, 489] on span "Chọn HT Thanh Toán" at bounding box center [1386, 485] width 218 height 25
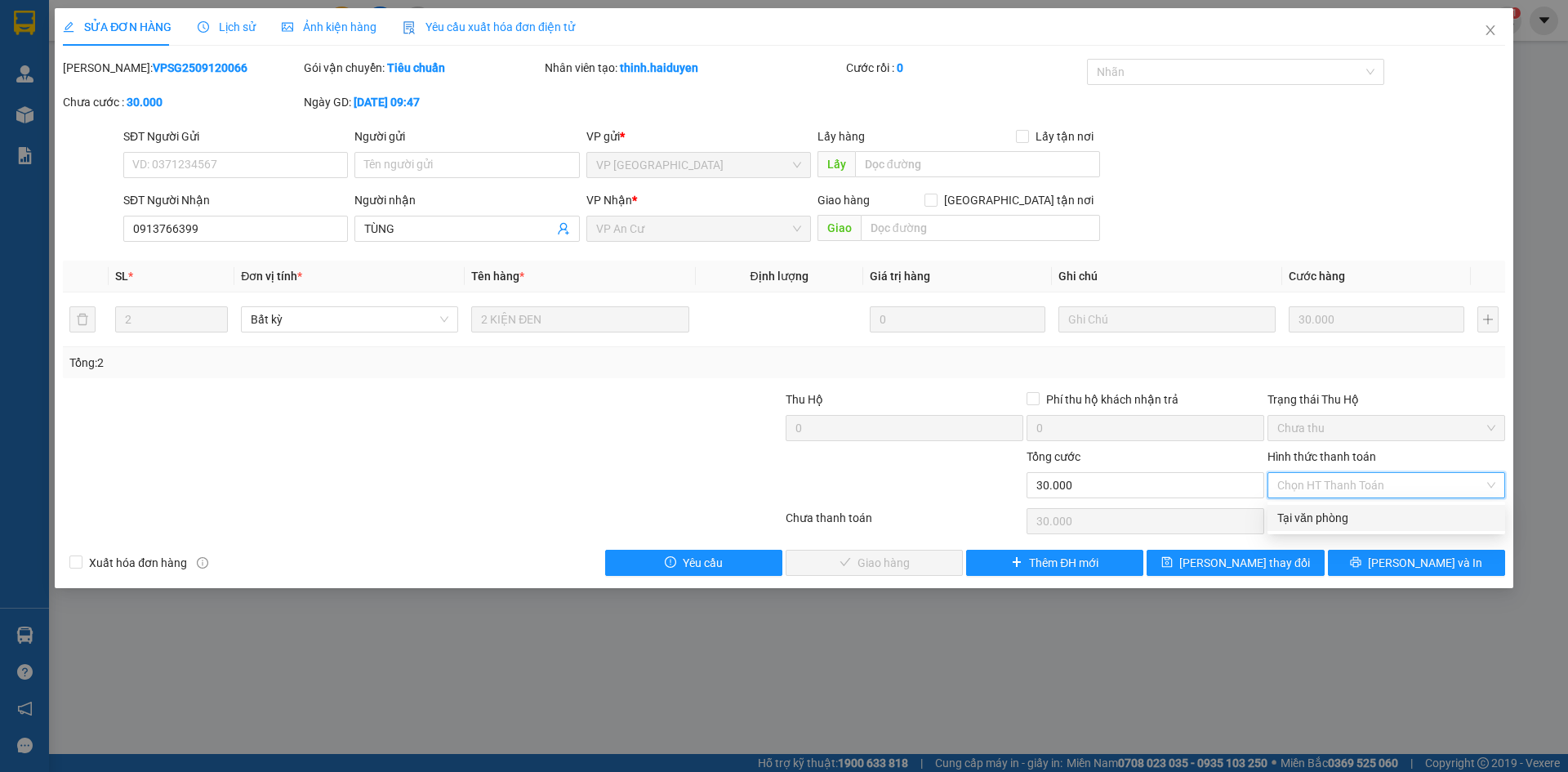
click at [1345, 516] on div "Tại văn phòng" at bounding box center [1386, 517] width 218 height 18
type input "0"
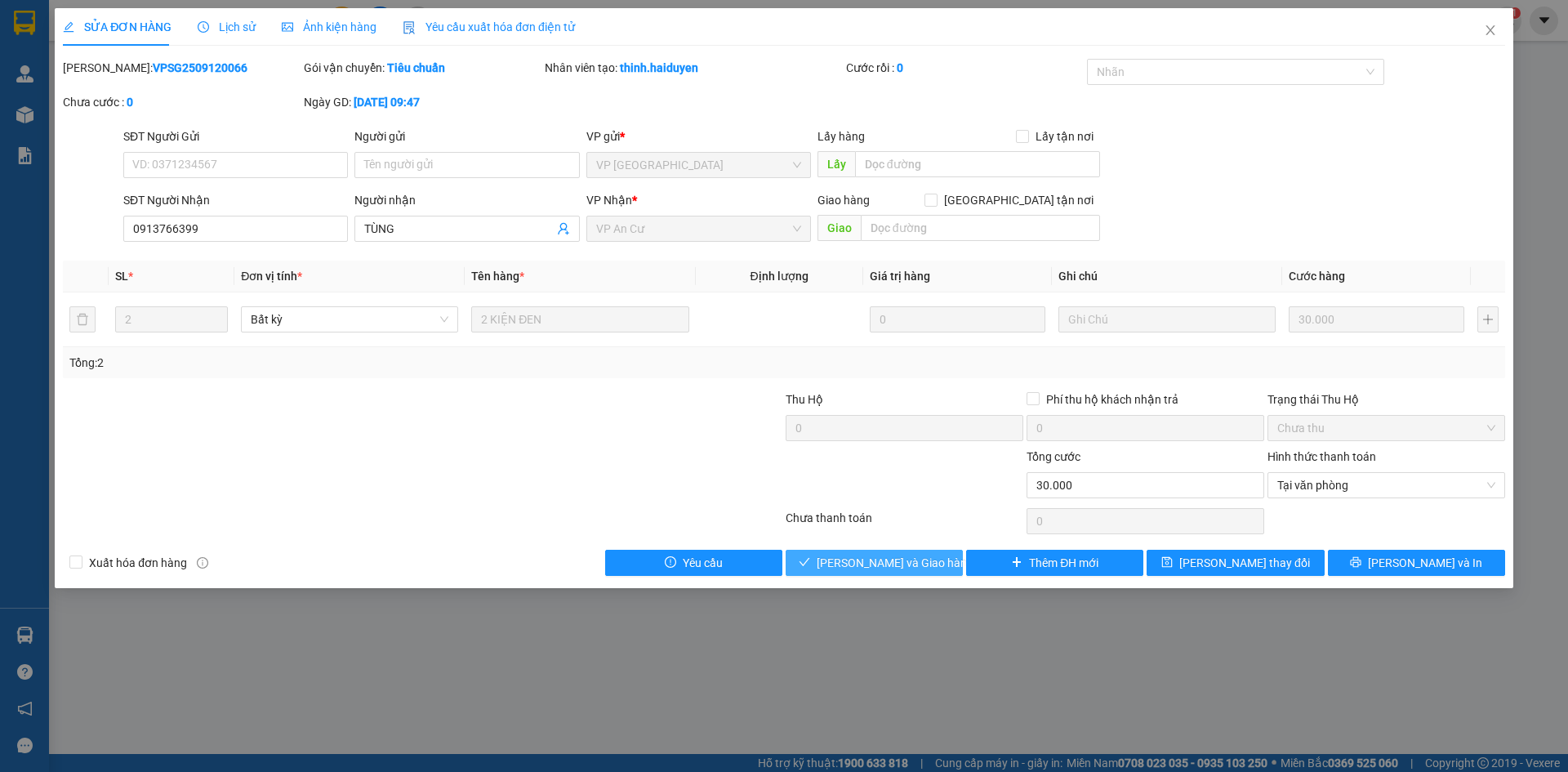
click at [915, 558] on span "[PERSON_NAME] và Giao hàng" at bounding box center [895, 562] width 156 height 18
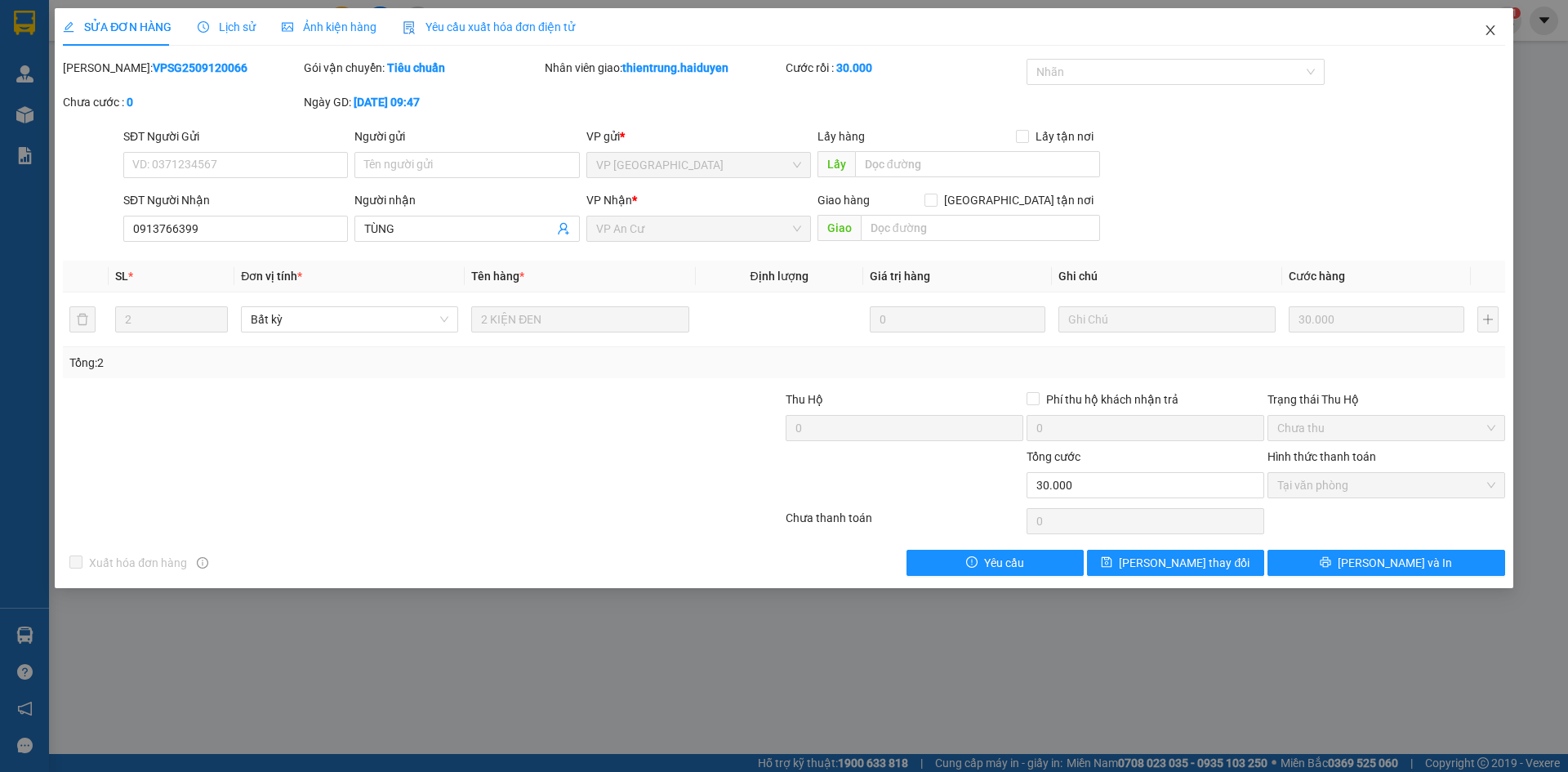
click at [1492, 30] on icon "close" at bounding box center [1490, 30] width 9 height 10
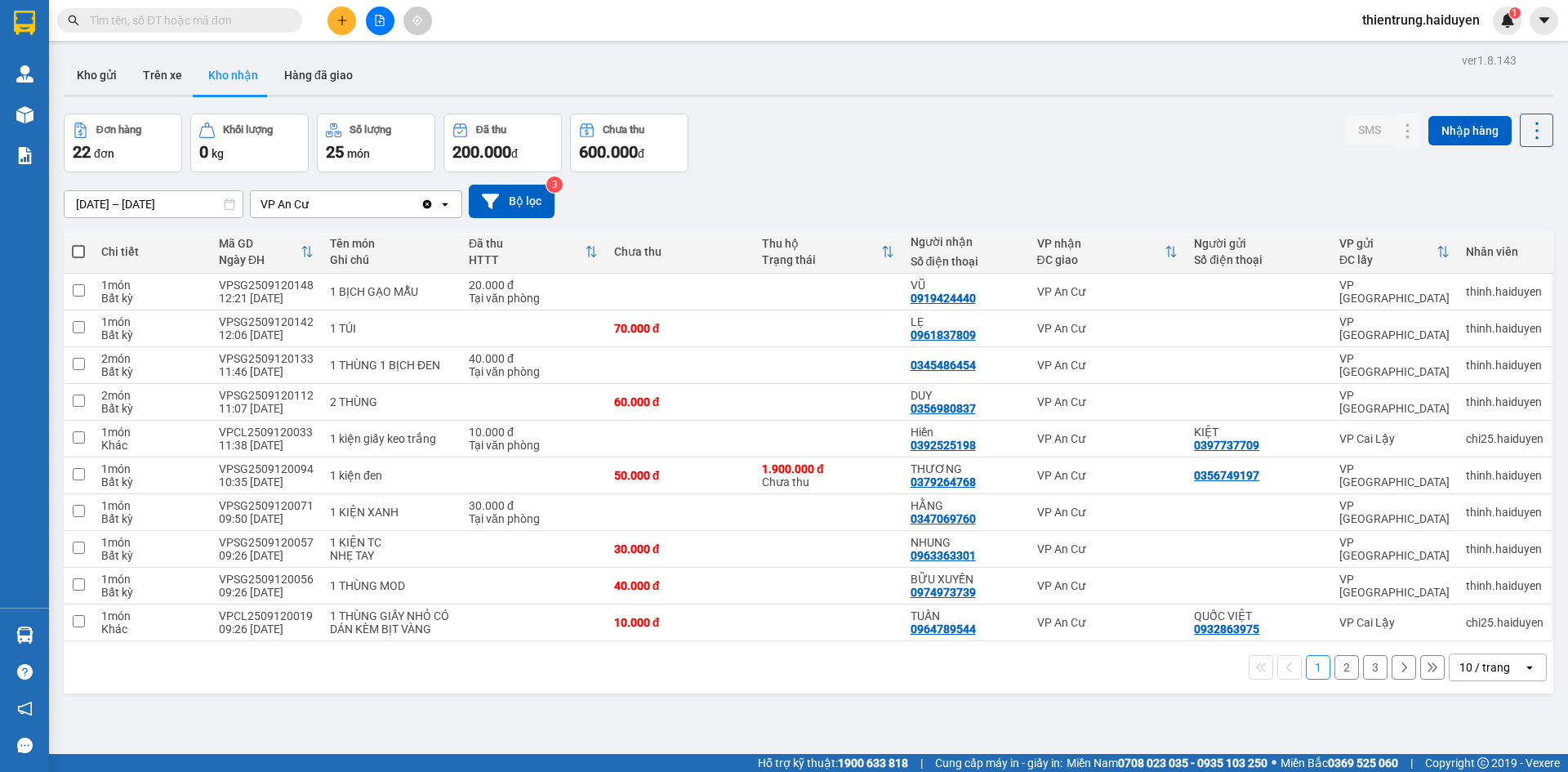
click at [1335, 668] on button "2" at bounding box center [1346, 666] width 25 height 25
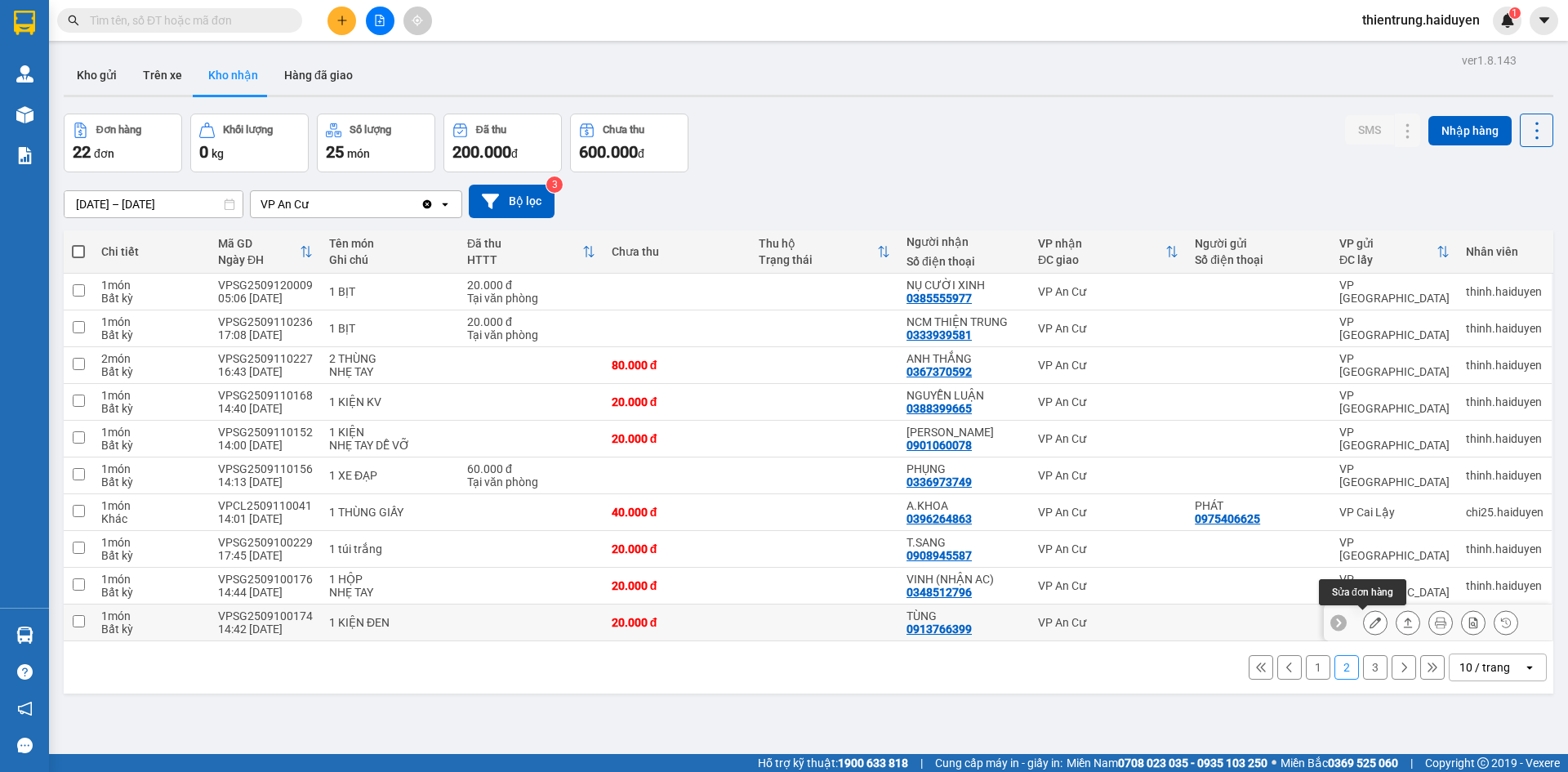
click at [1369, 621] on icon at bounding box center [1375, 622] width 12 height 12
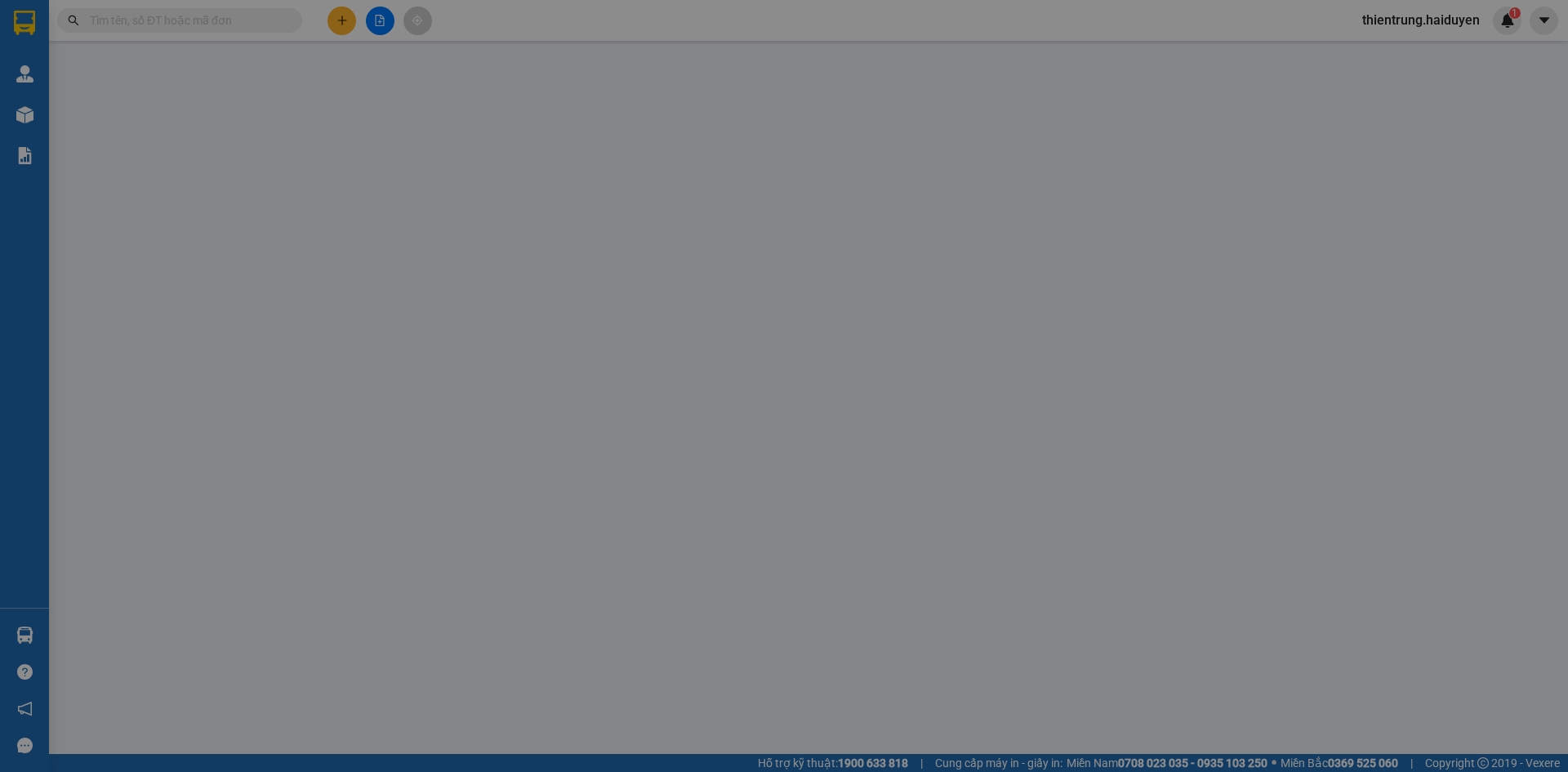
type input "0913766399"
type input "TÙNG"
type input "20.000"
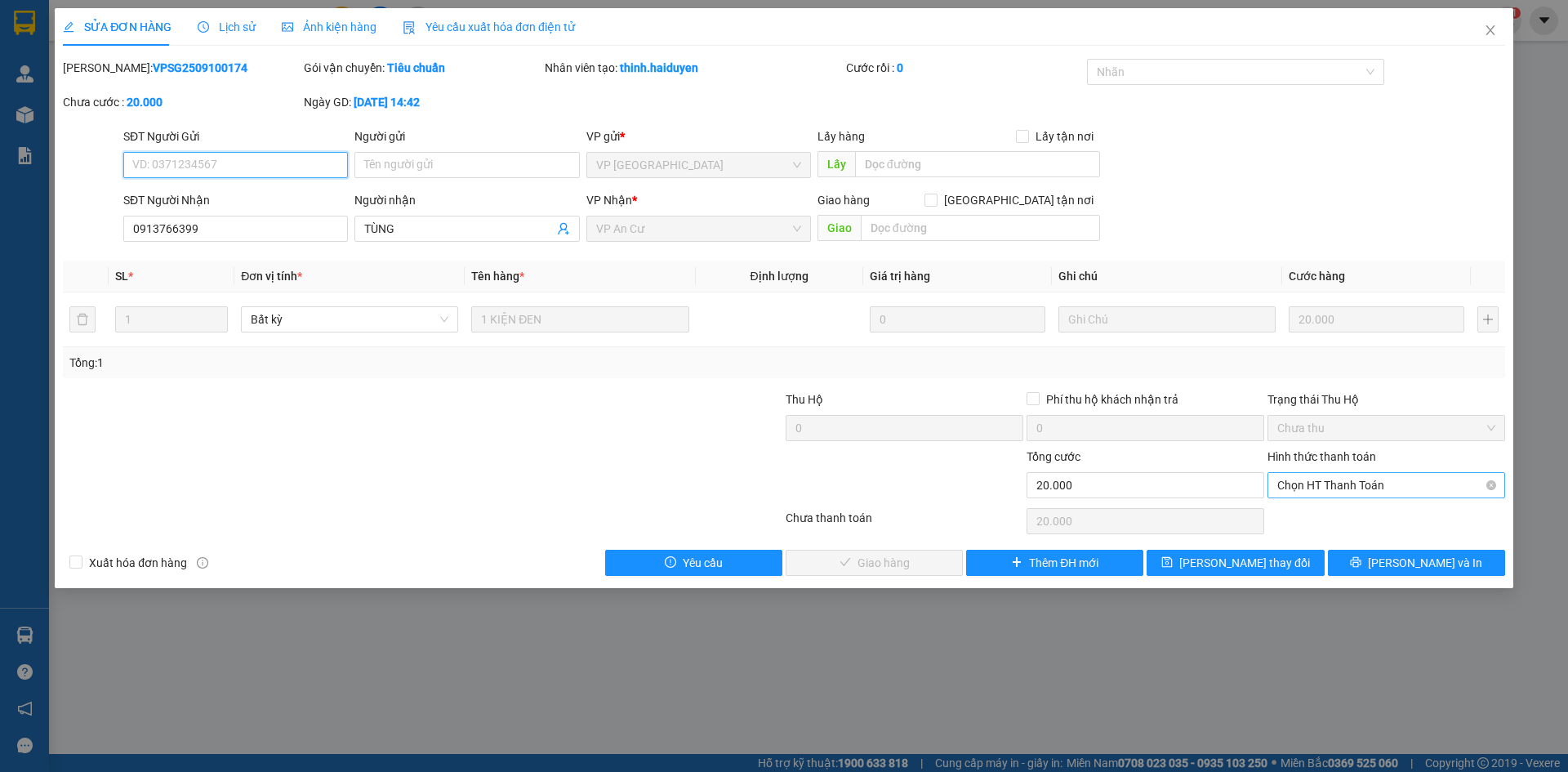
click at [1345, 487] on span "Chọn HT Thanh Toán" at bounding box center [1386, 485] width 218 height 25
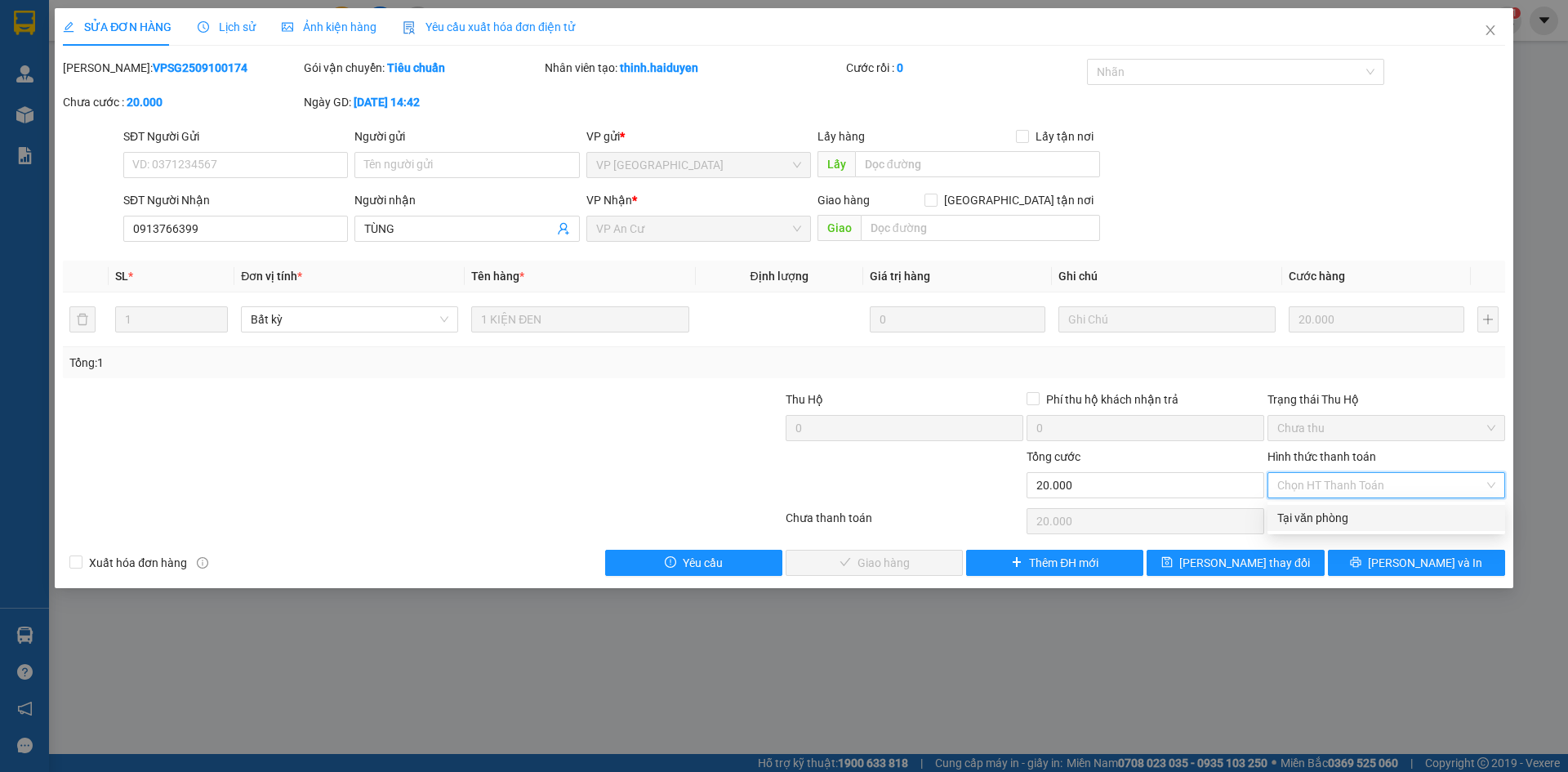
click at [1335, 519] on div "Tại văn phòng" at bounding box center [1386, 517] width 218 height 18
type input "0"
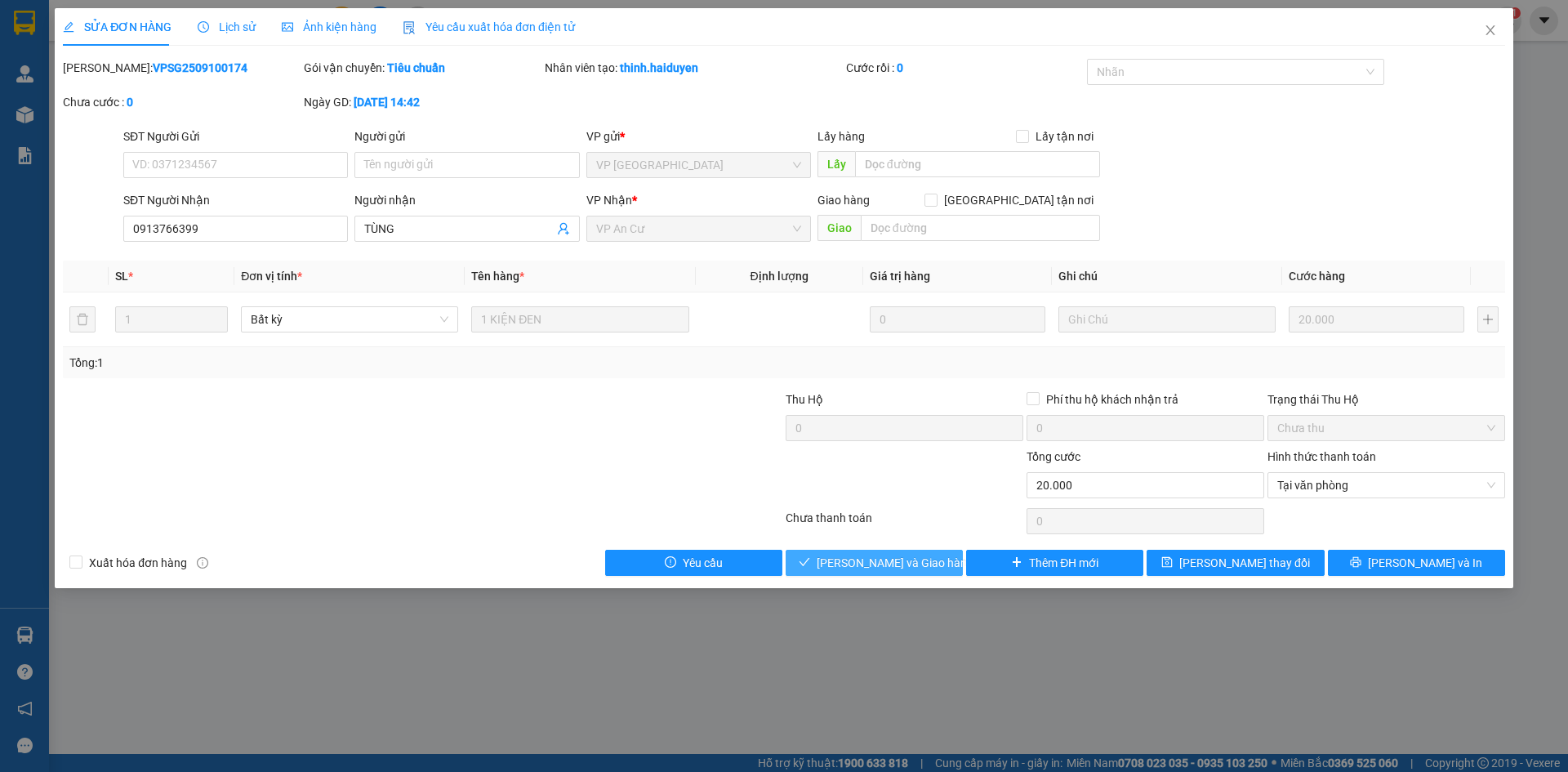
click at [886, 570] on span "[PERSON_NAME] và Giao hàng" at bounding box center [895, 562] width 156 height 18
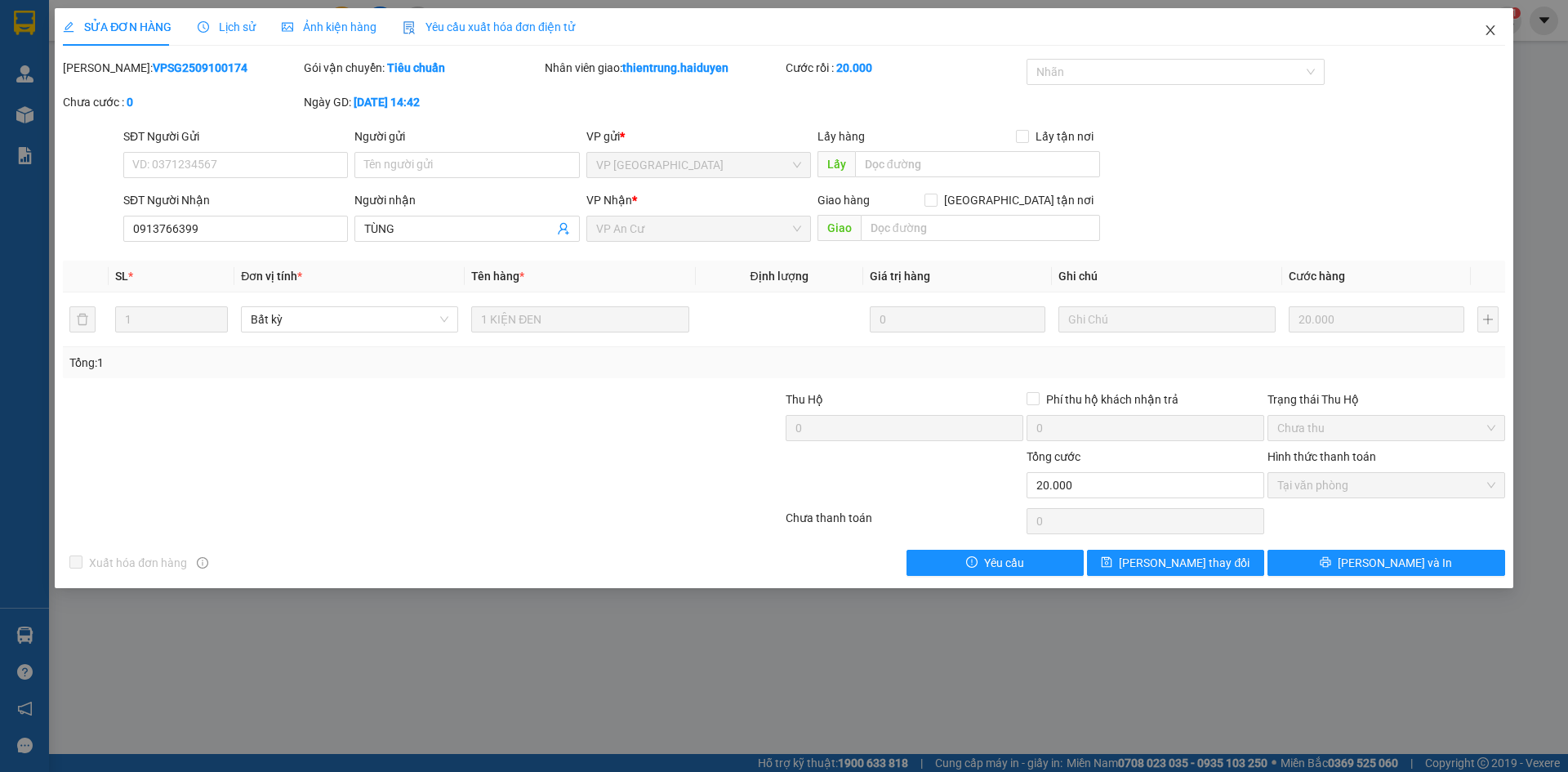
click at [1496, 30] on icon "close" at bounding box center [1490, 30] width 13 height 13
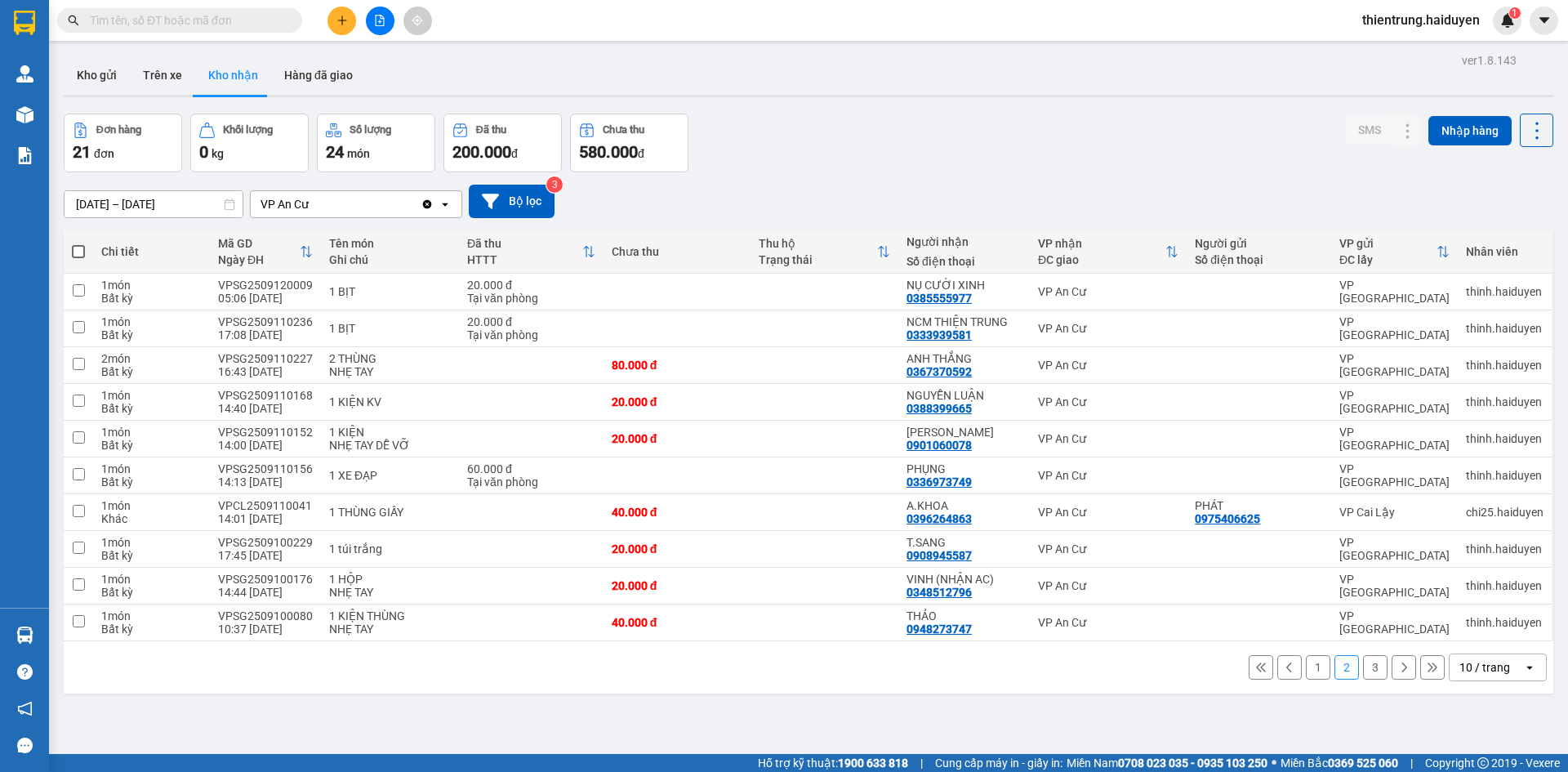
click at [1364, 666] on button "3" at bounding box center [1375, 666] width 25 height 25
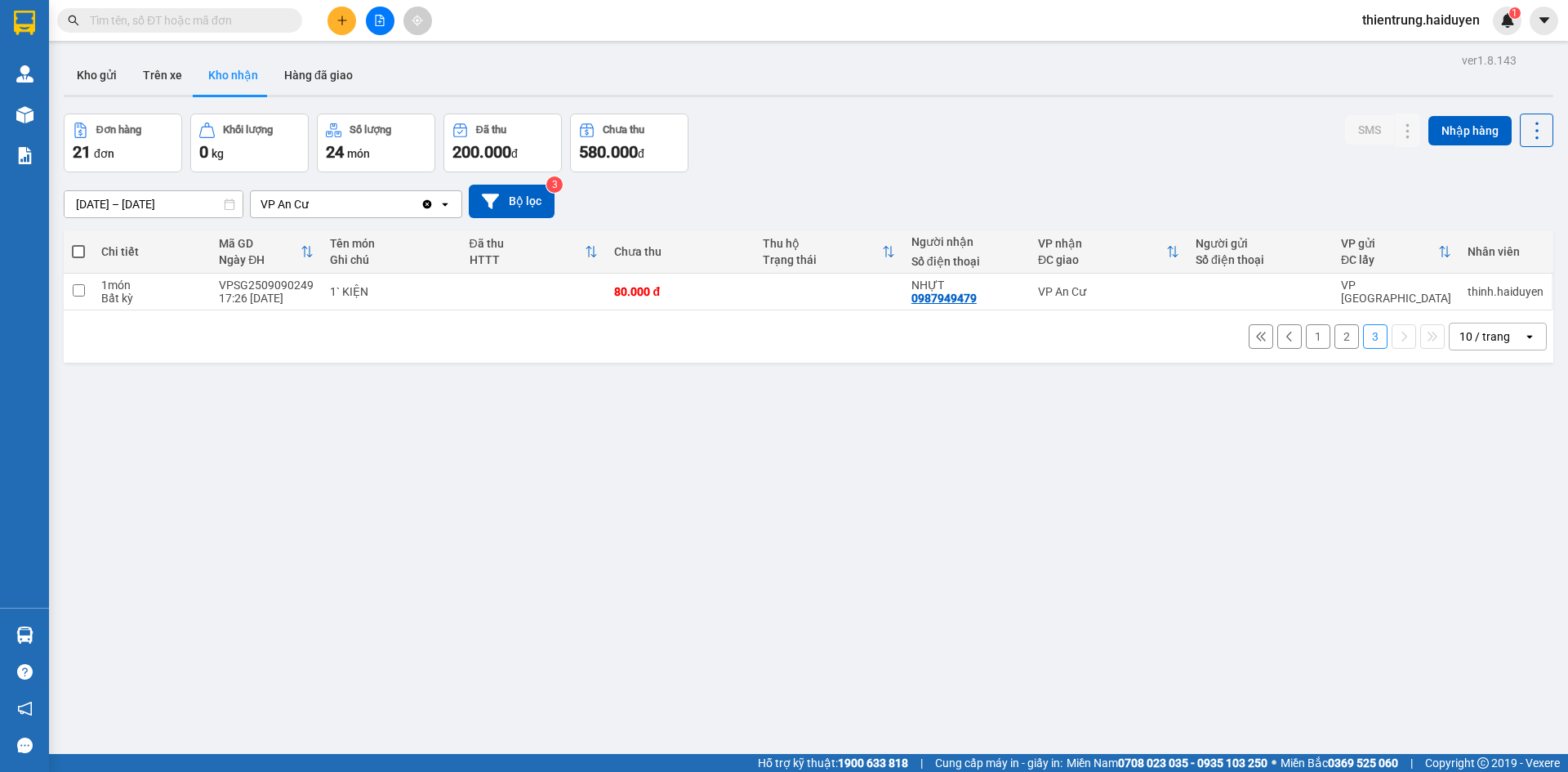
click at [1335, 337] on button "2" at bounding box center [1346, 336] width 25 height 25
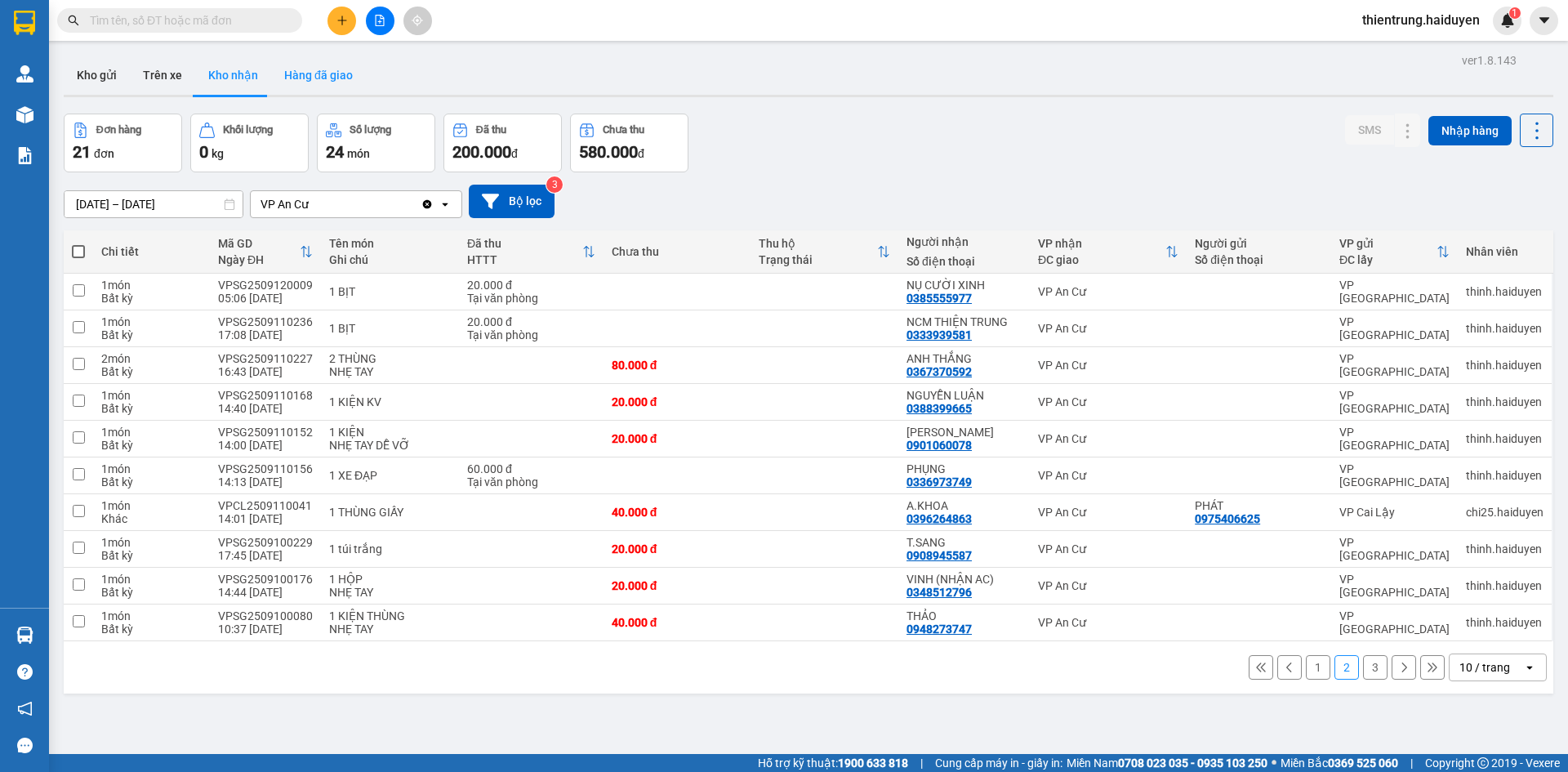
click at [289, 74] on button "Hàng đã giao" at bounding box center [319, 75] width 95 height 39
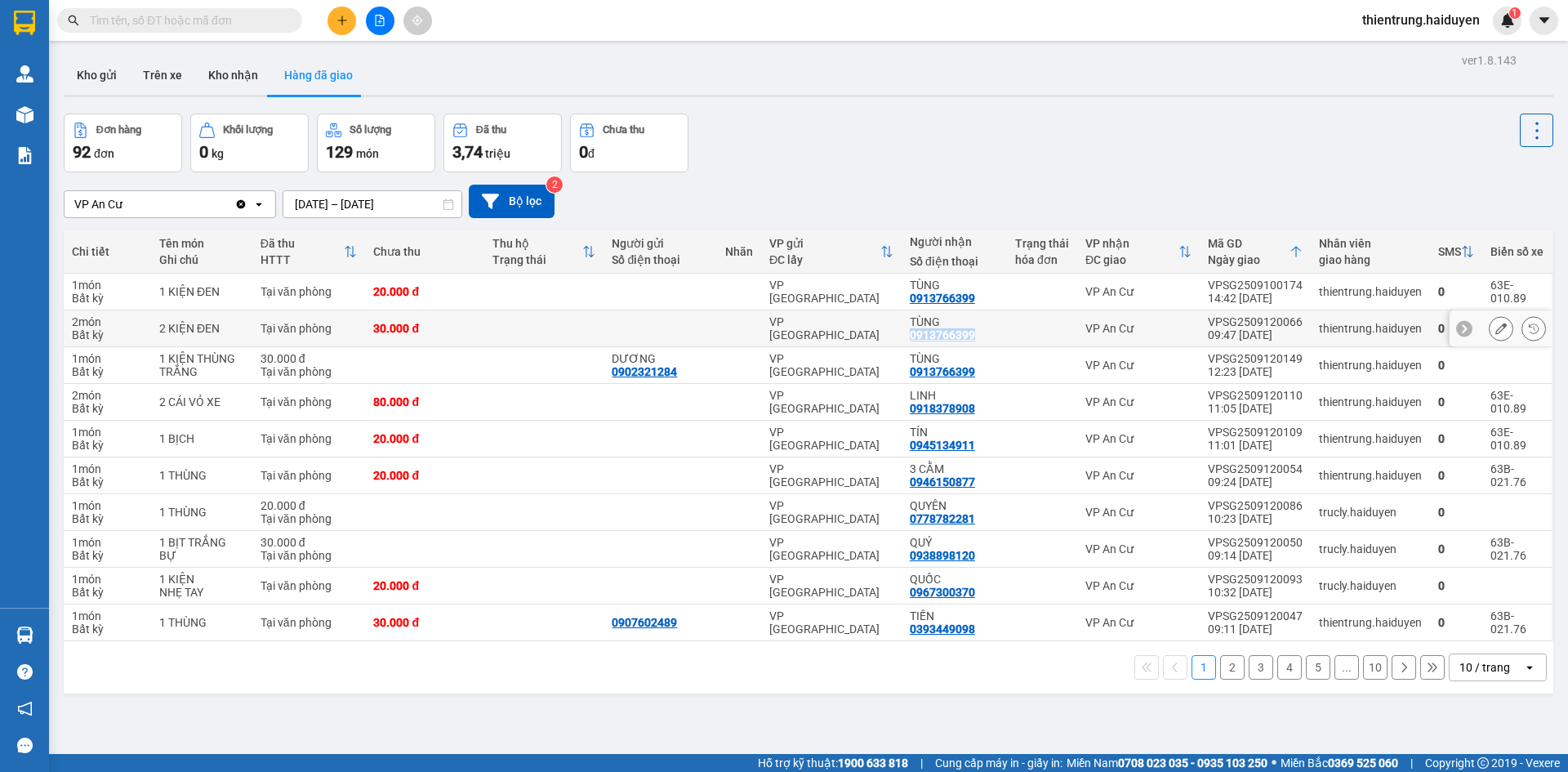
drag, startPoint x: 983, startPoint y: 337, endPoint x: 907, endPoint y: 336, distance: 76.0
click at [910, 336] on div "TÙNG 0913766399" at bounding box center [954, 328] width 89 height 26
copy div "0913766399"
click at [235, 20] on input "text" at bounding box center [186, 20] width 193 height 18
paste input "0913766399"
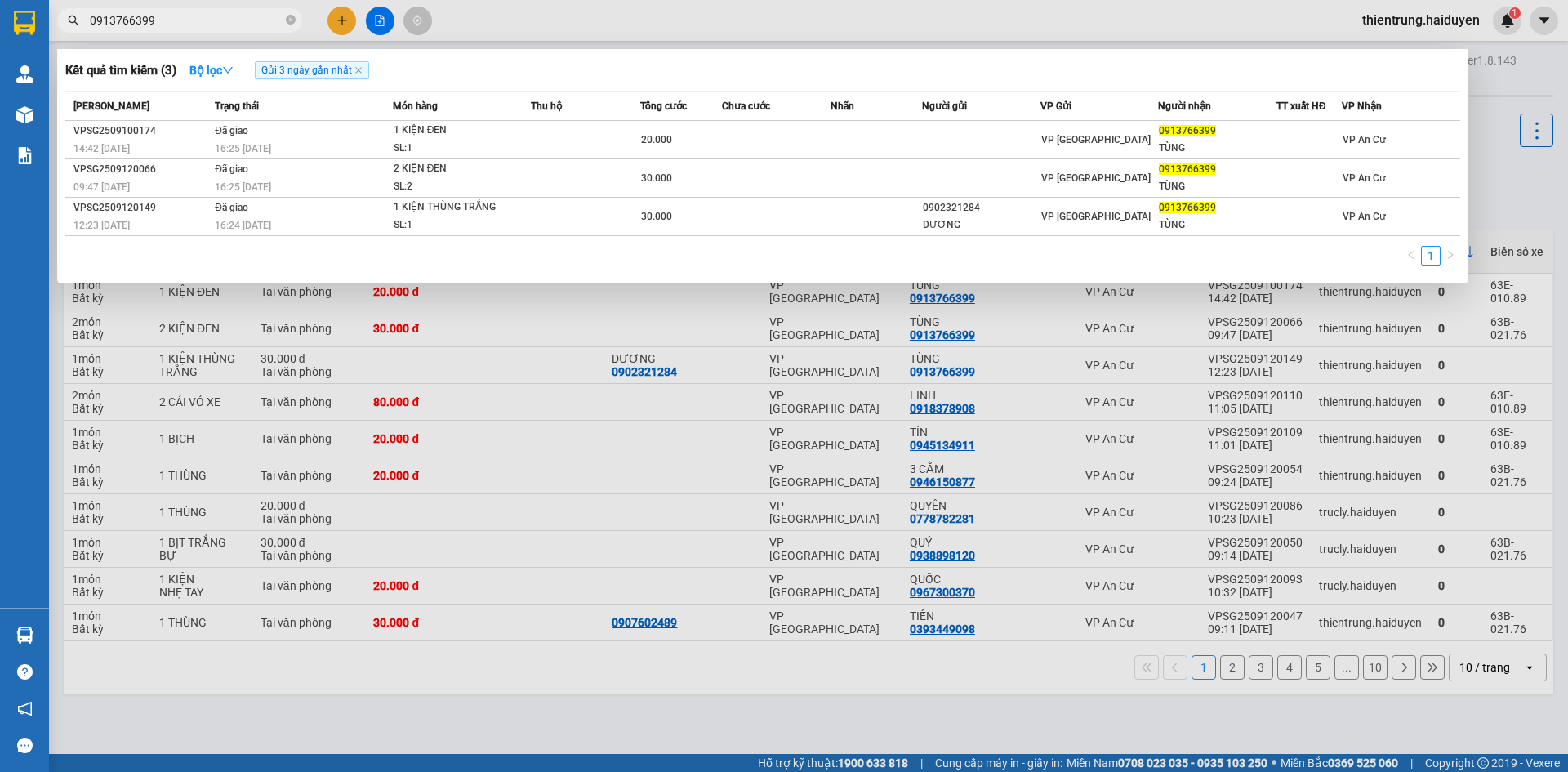
type input "0913766399"
click at [669, 686] on div at bounding box center [784, 386] width 1568 height 772
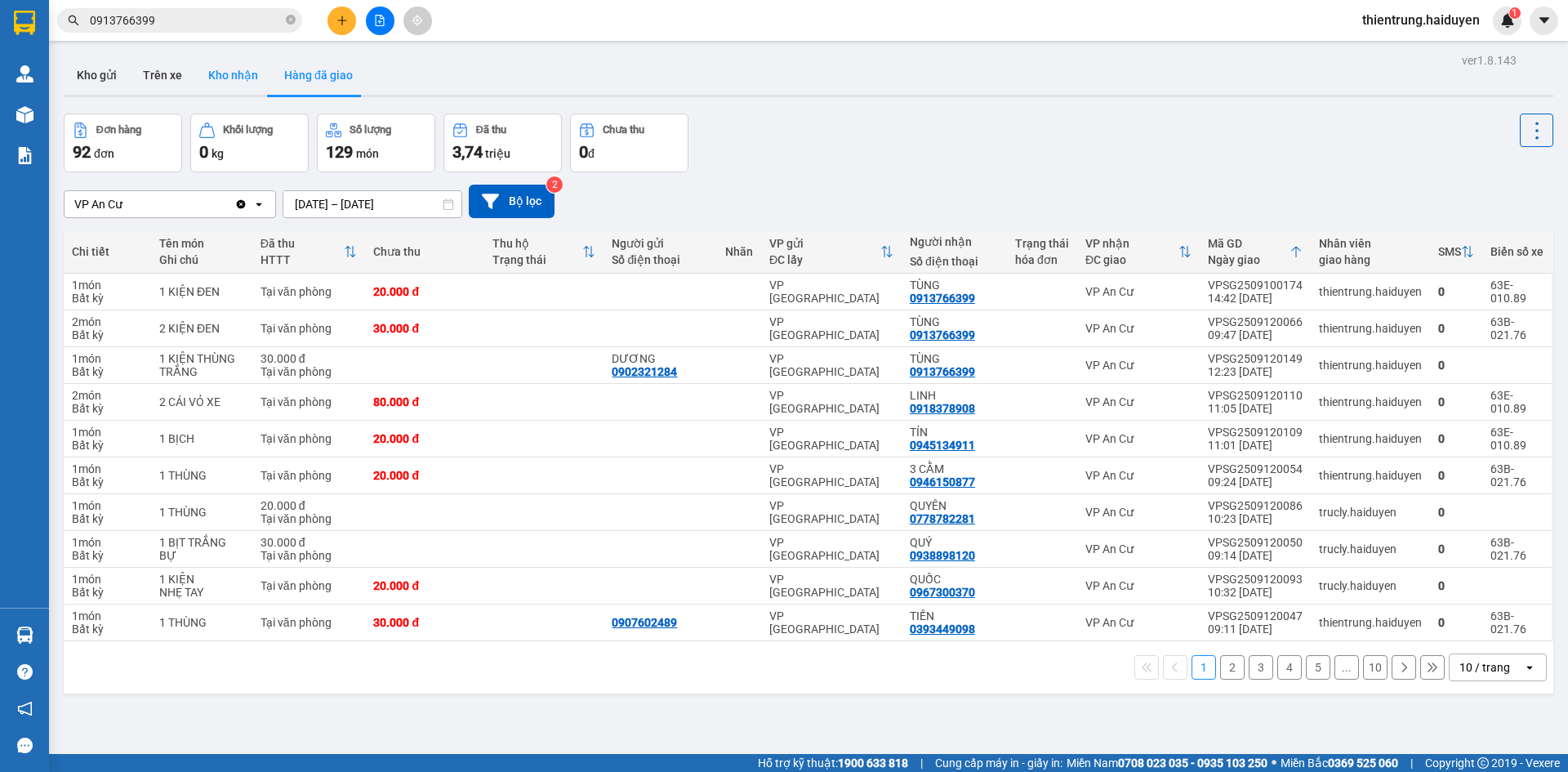
click at [229, 74] on button "Kho nhận" at bounding box center [233, 75] width 76 height 39
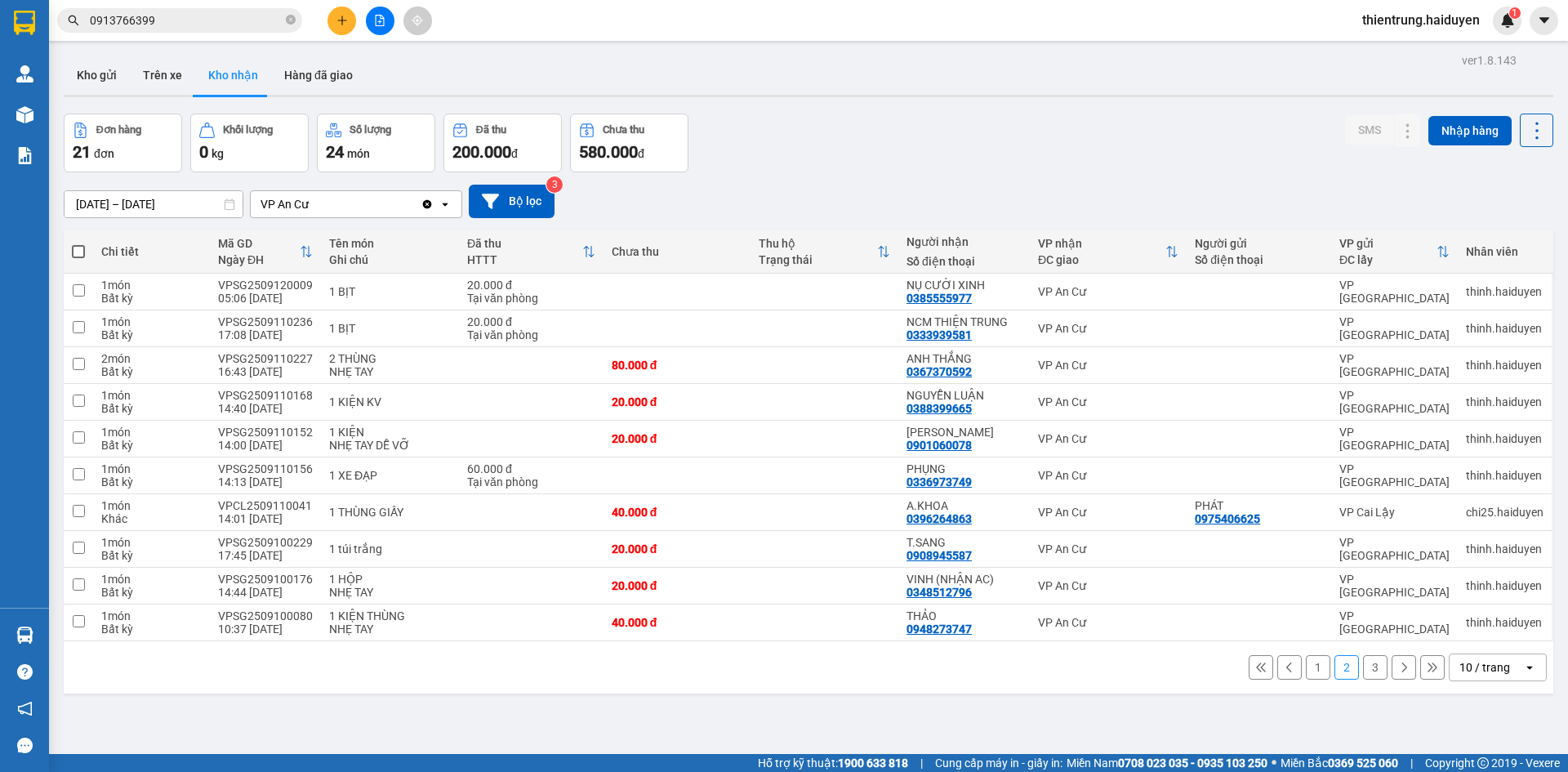
click at [1306, 669] on button "1" at bounding box center [1318, 666] width 25 height 25
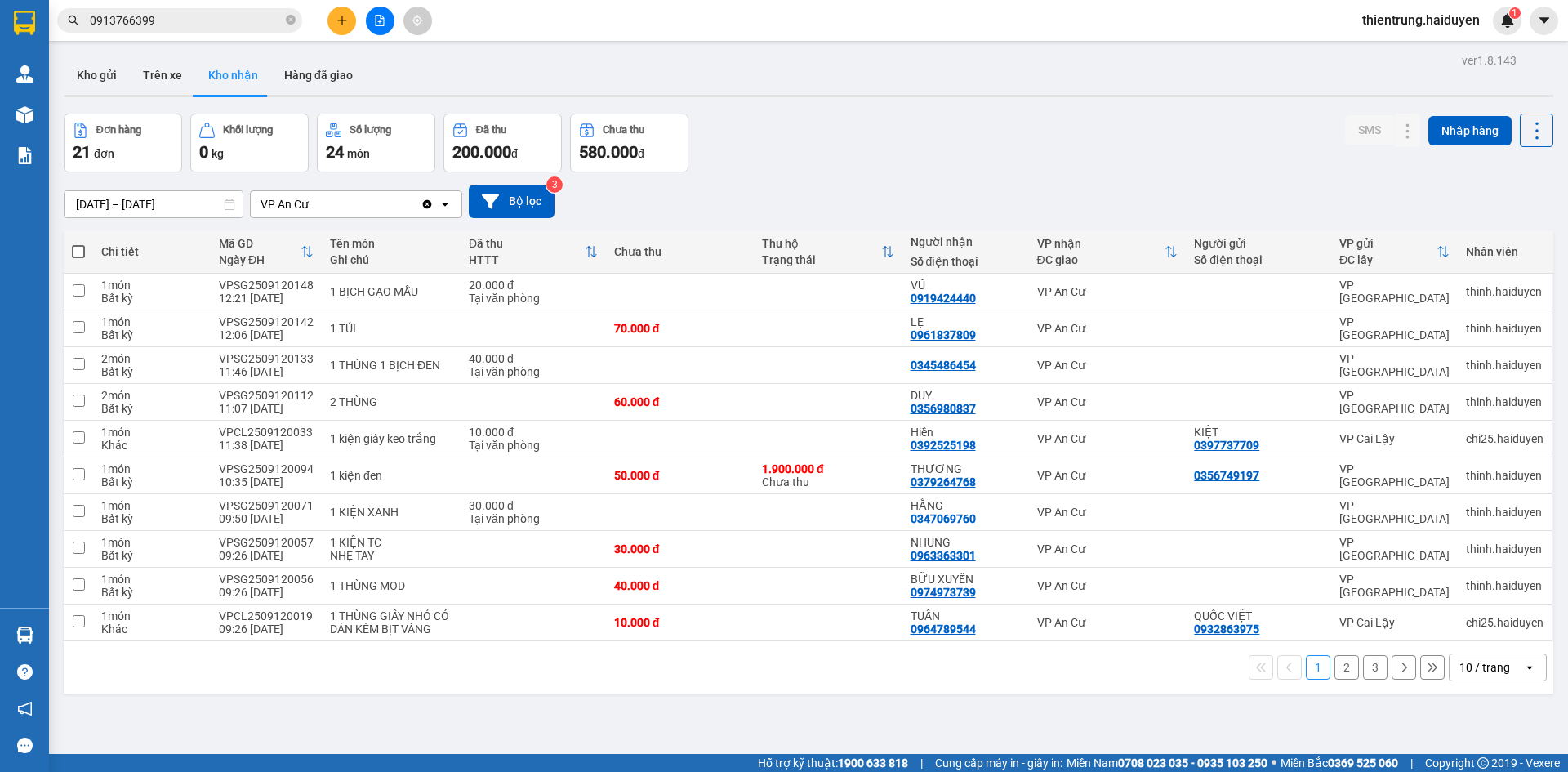
click at [1339, 667] on button "2" at bounding box center [1346, 666] width 25 height 25
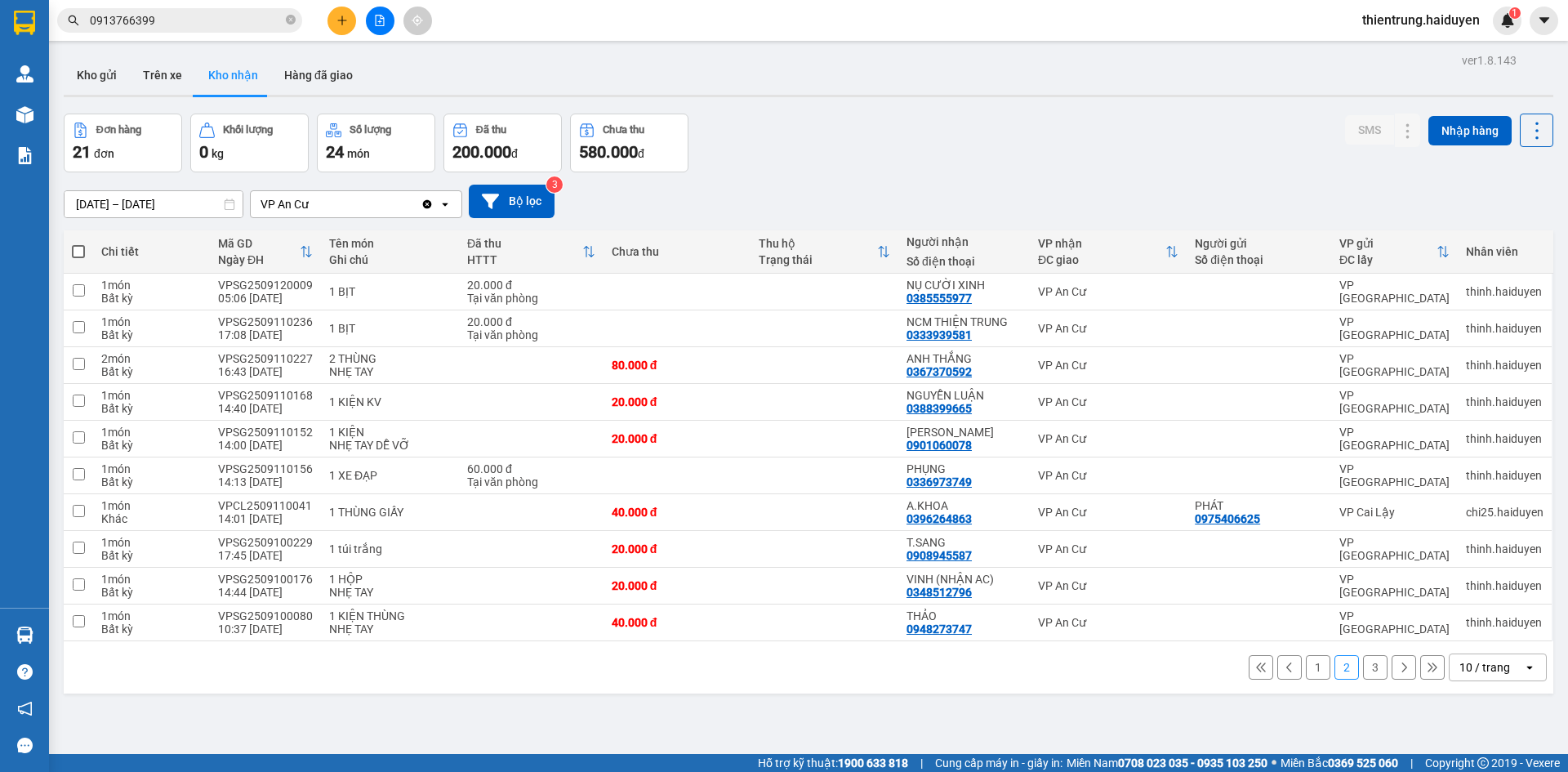
click at [1364, 674] on button "3" at bounding box center [1375, 666] width 25 height 25
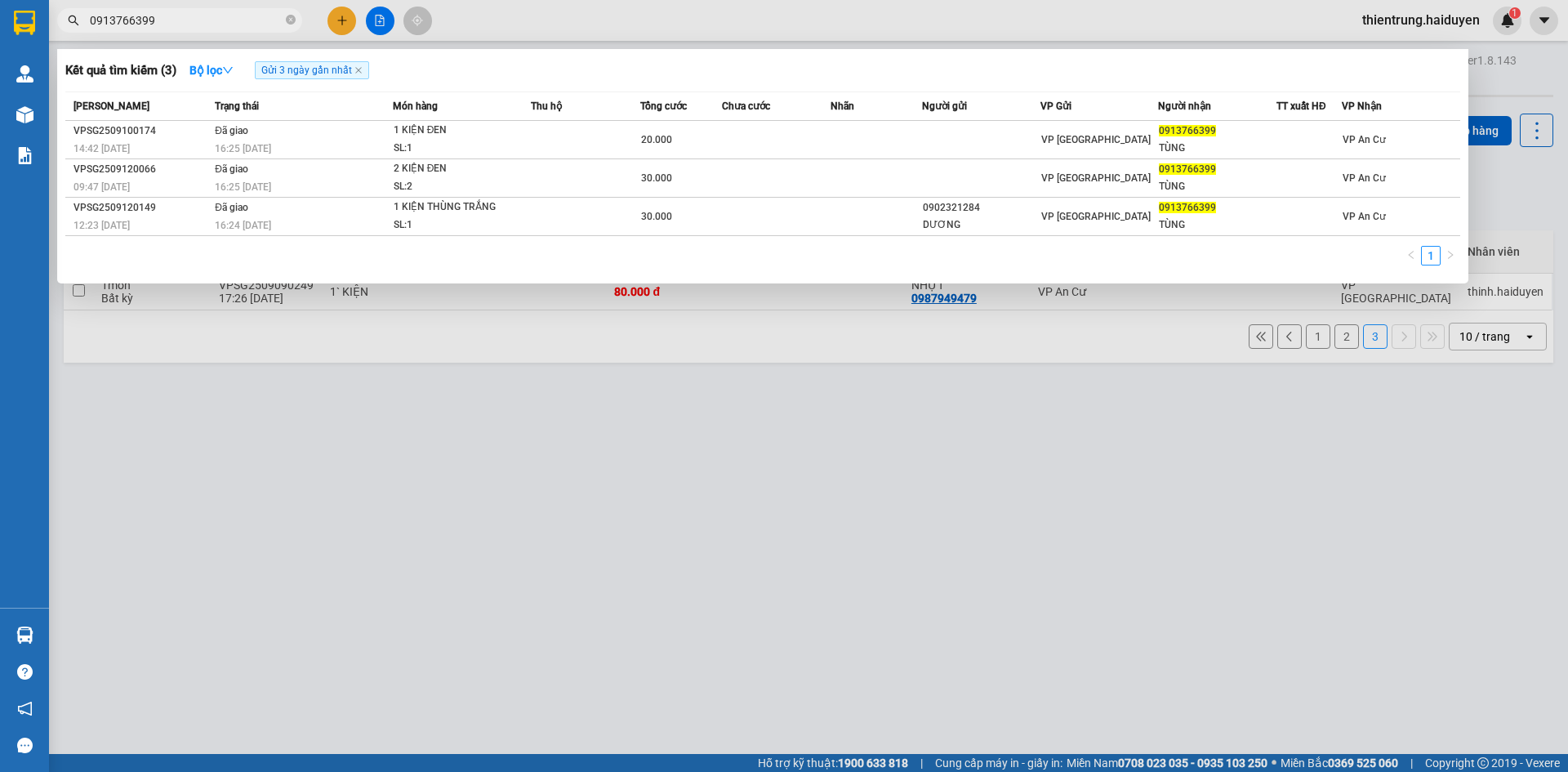
click at [213, 19] on input "0913766399" at bounding box center [186, 20] width 193 height 18
click at [359, 70] on icon "close" at bounding box center [359, 70] width 8 height 8
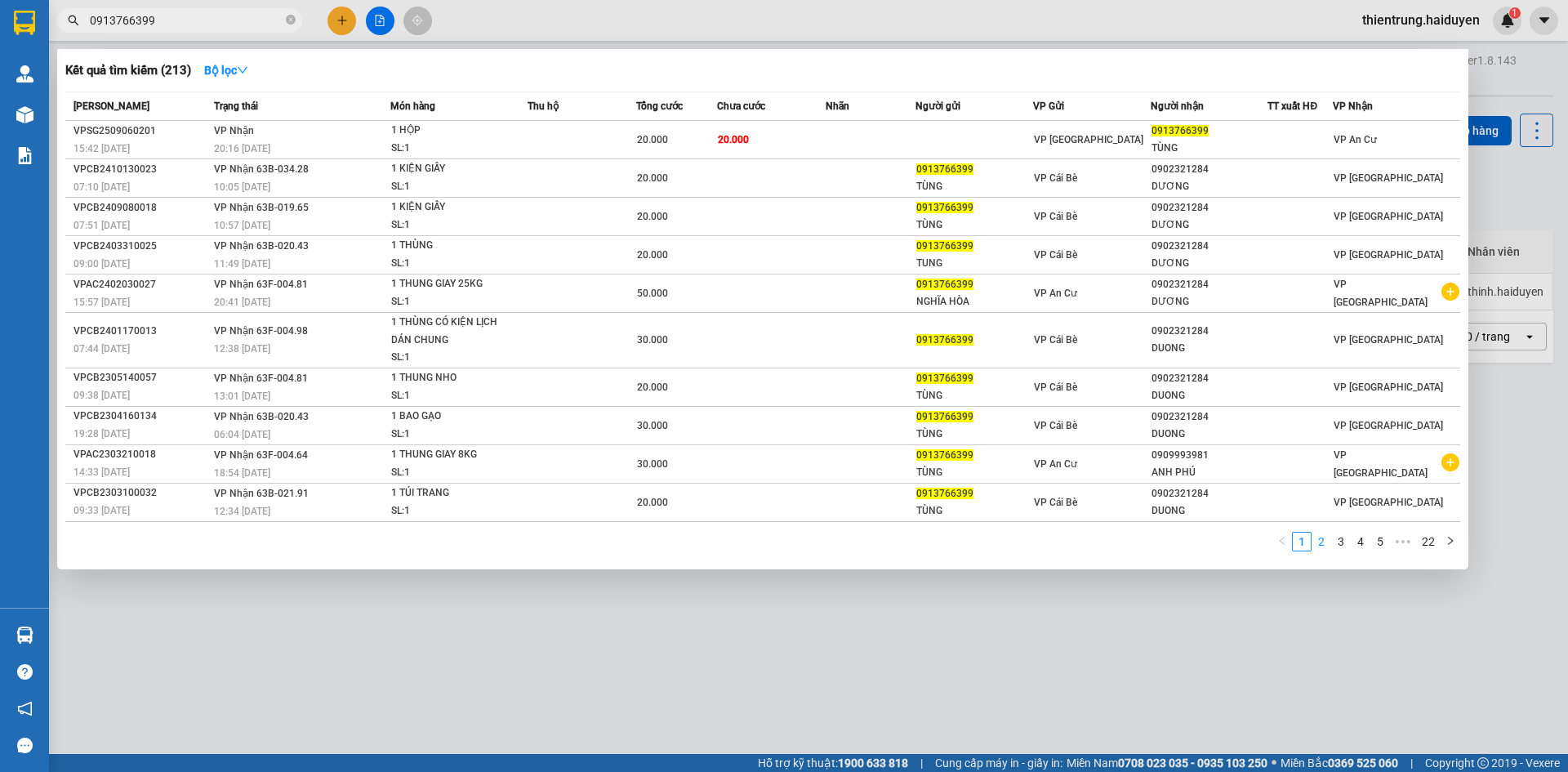
click at [1325, 538] on link "2" at bounding box center [1321, 541] width 18 height 18
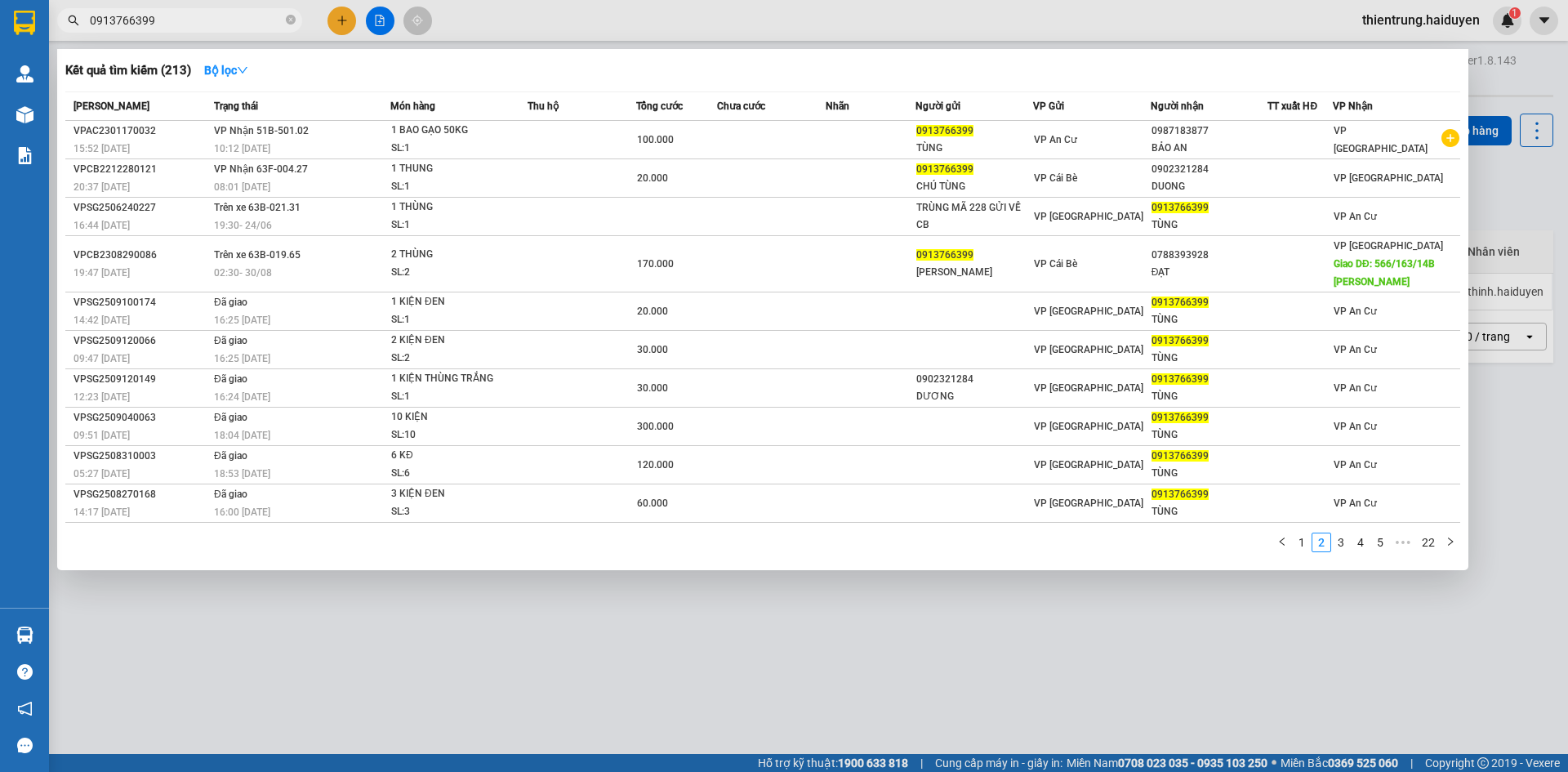
click at [1281, 641] on div at bounding box center [784, 386] width 1568 height 772
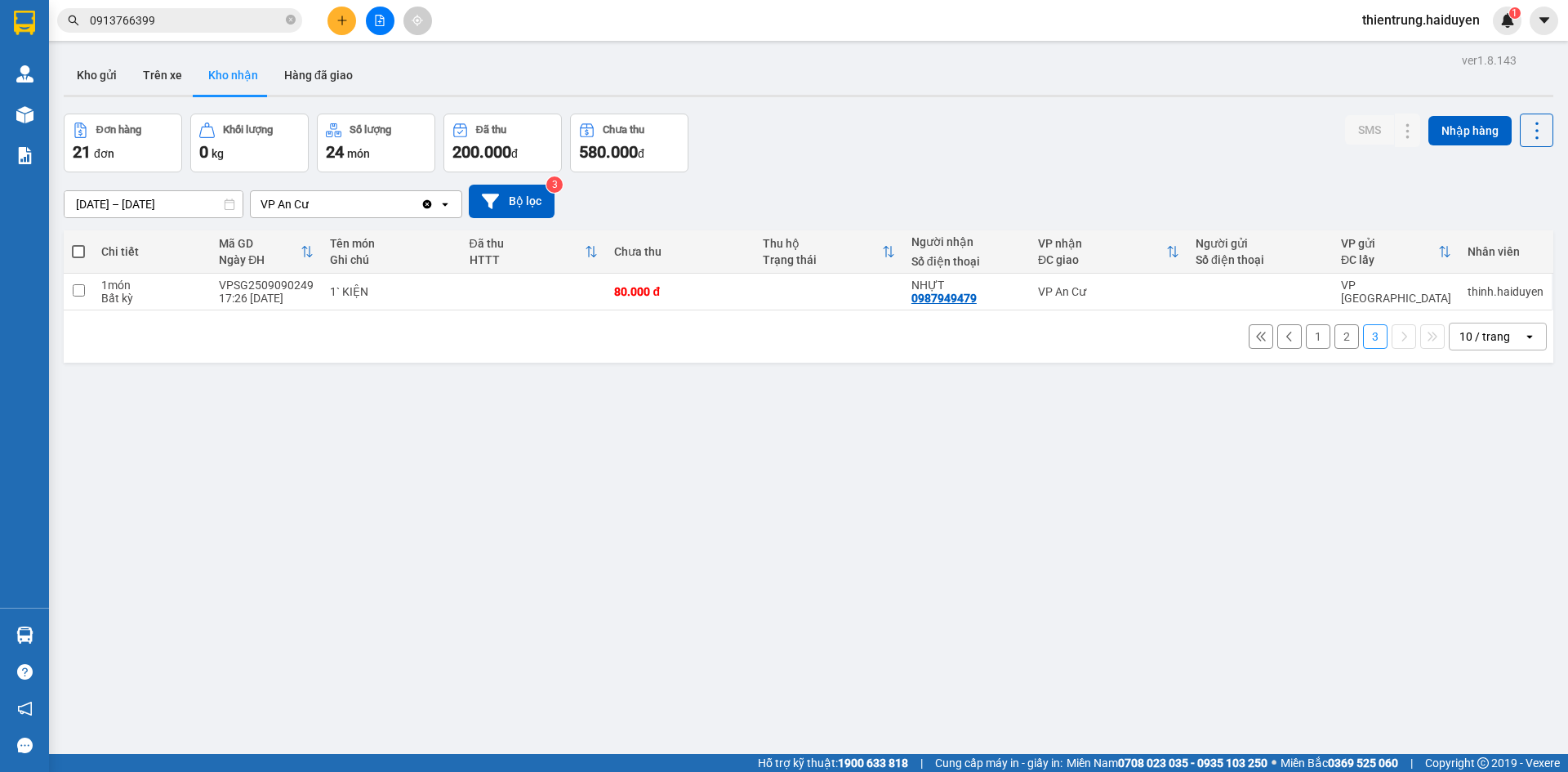
click at [142, 25] on input "0913766399" at bounding box center [186, 20] width 193 height 18
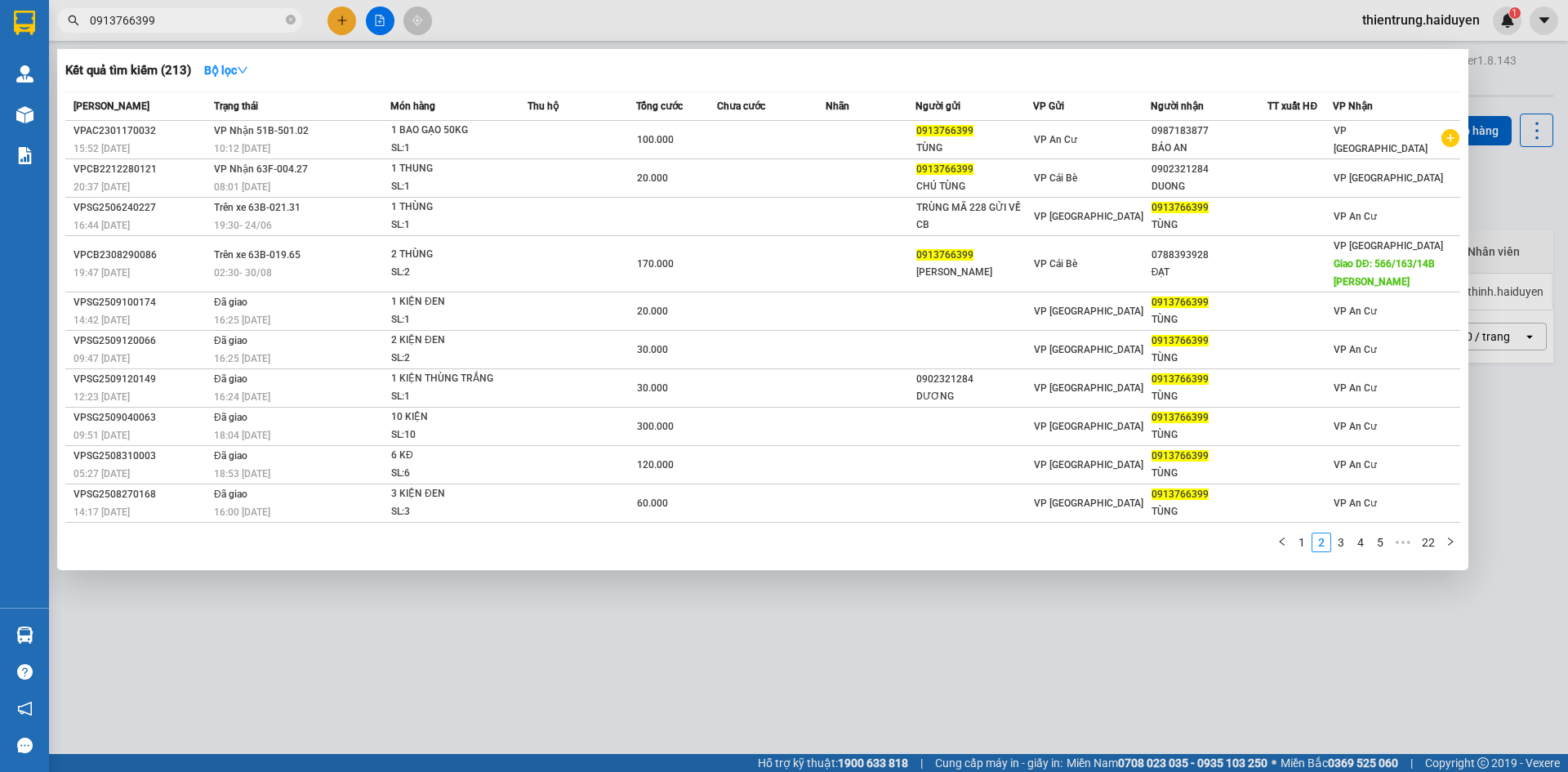
click at [142, 25] on input "0913766399" at bounding box center [186, 20] width 193 height 18
click at [759, 649] on div at bounding box center [784, 386] width 1568 height 772
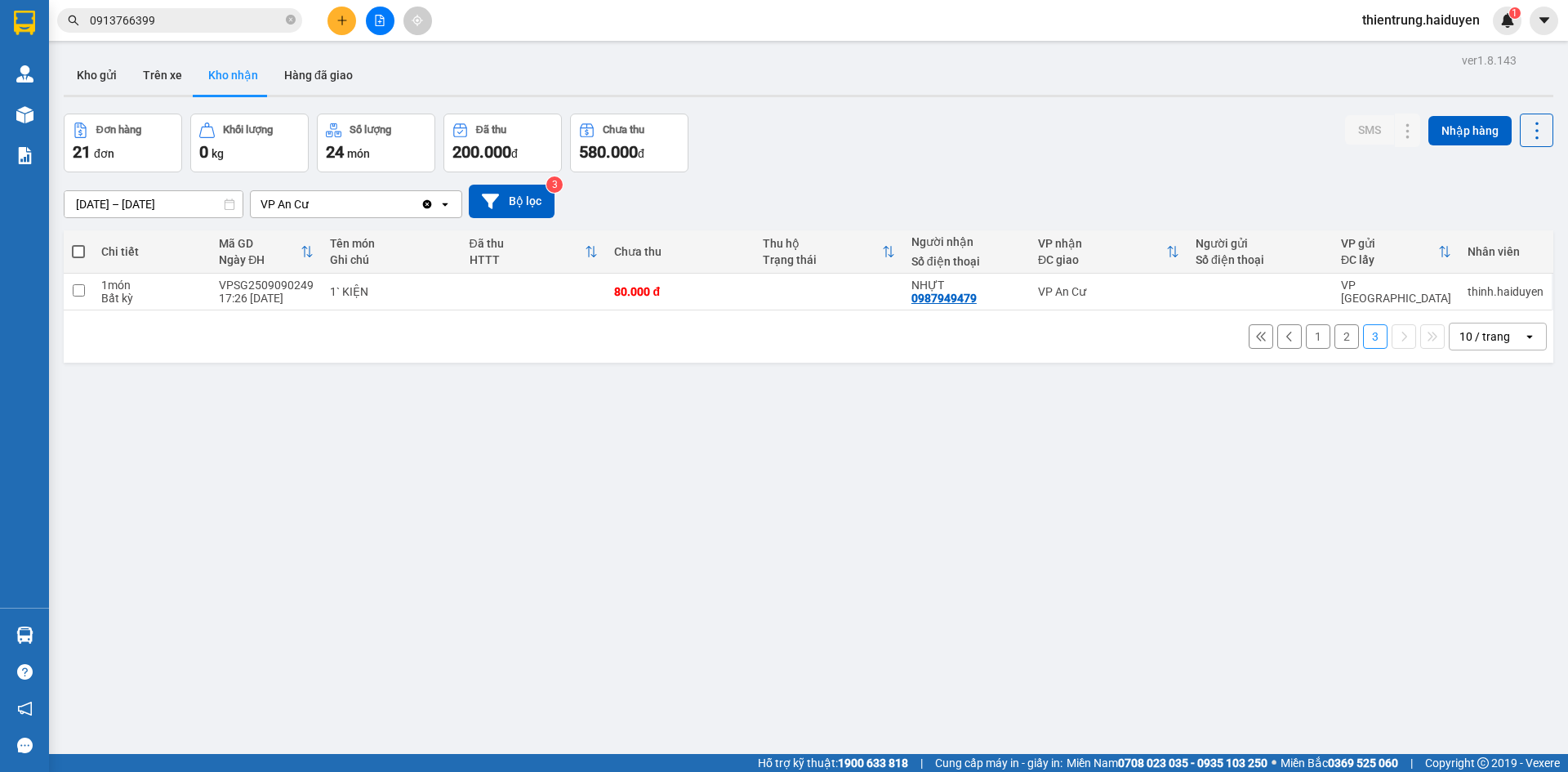
click at [1335, 333] on button "2" at bounding box center [1346, 336] width 25 height 25
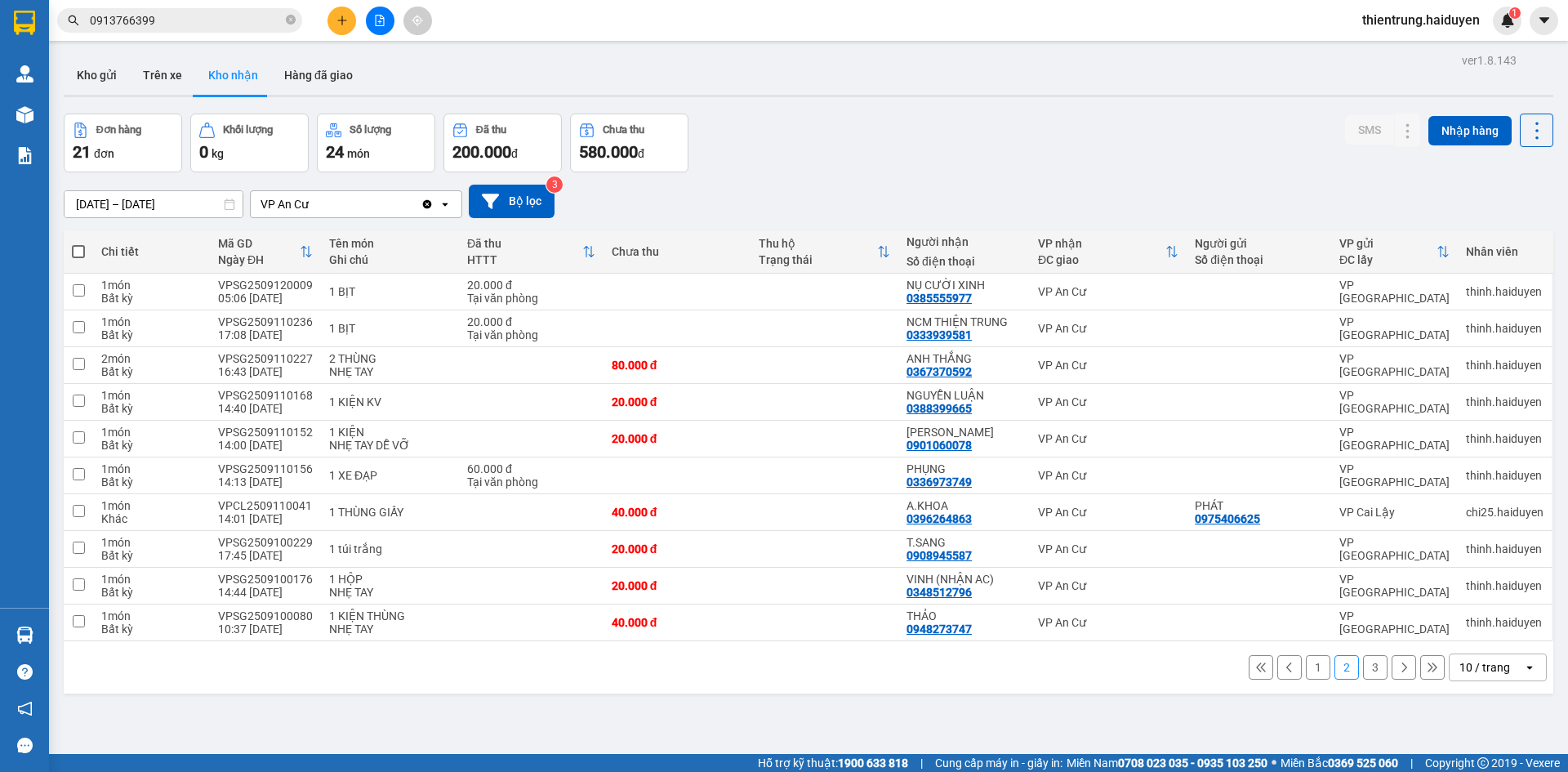
click at [1306, 673] on button "1" at bounding box center [1318, 666] width 25 height 25
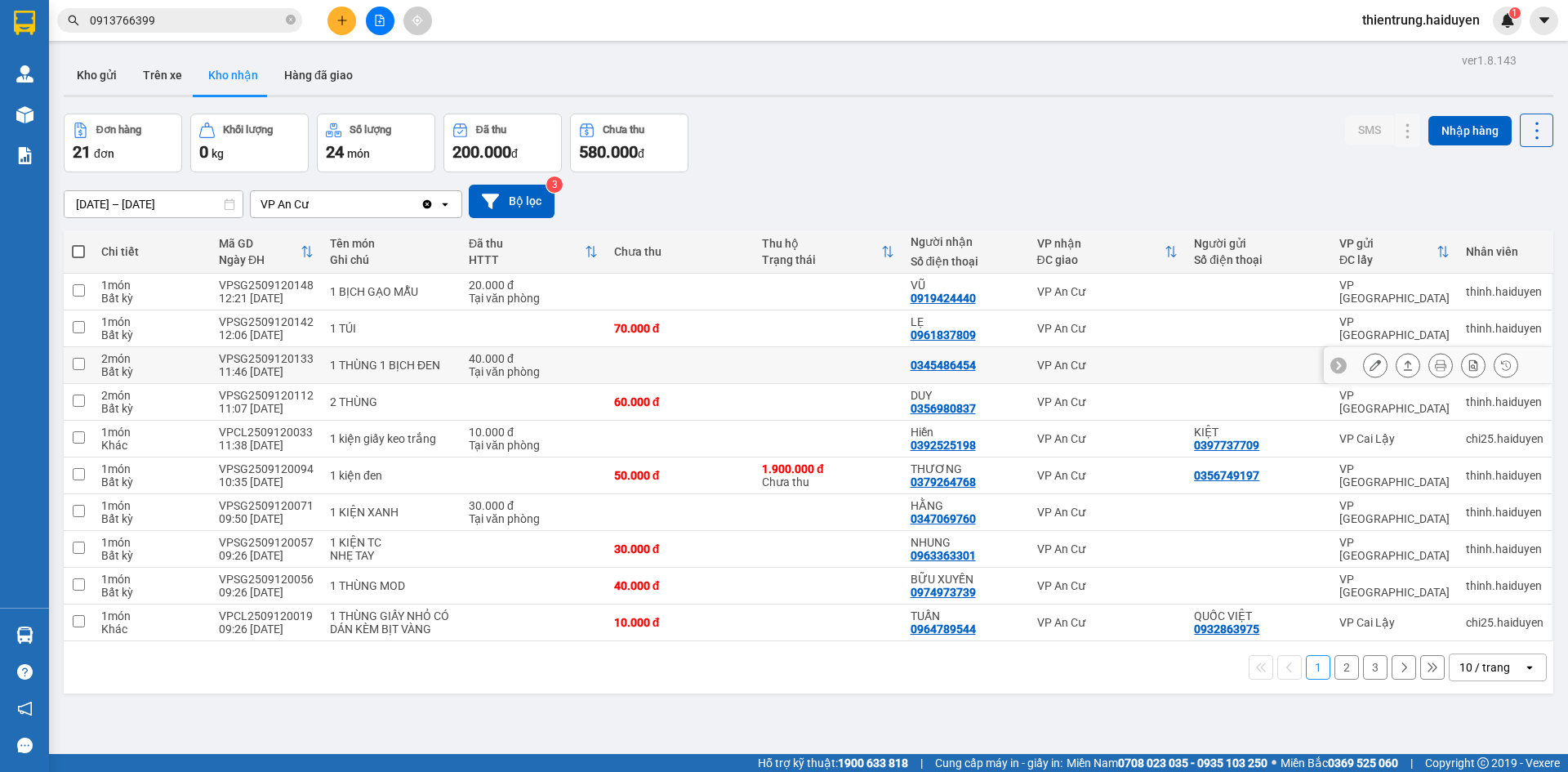
click at [1369, 370] on icon at bounding box center [1375, 365] width 12 height 12
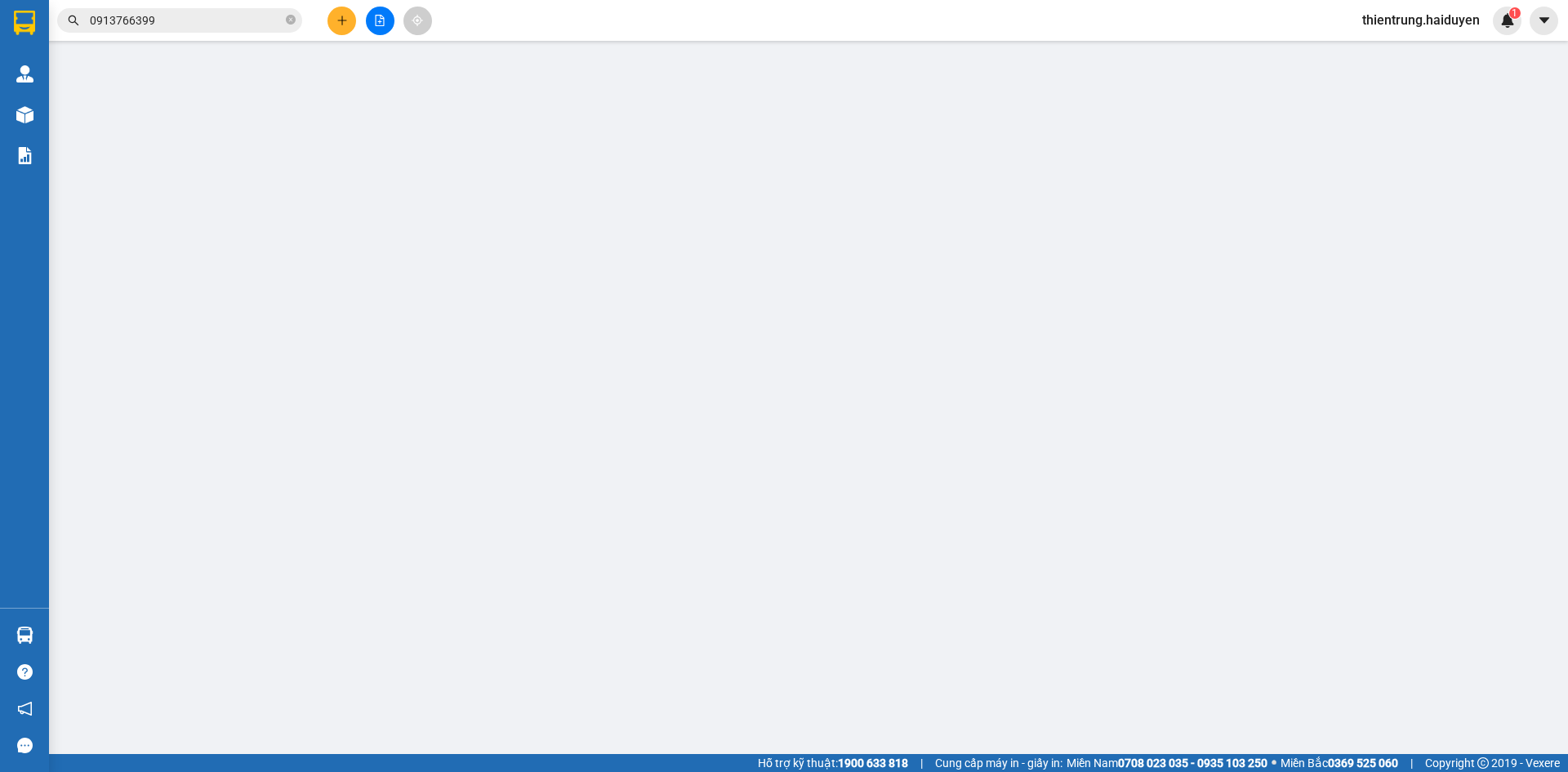
type input "0345486454"
type input "40.000"
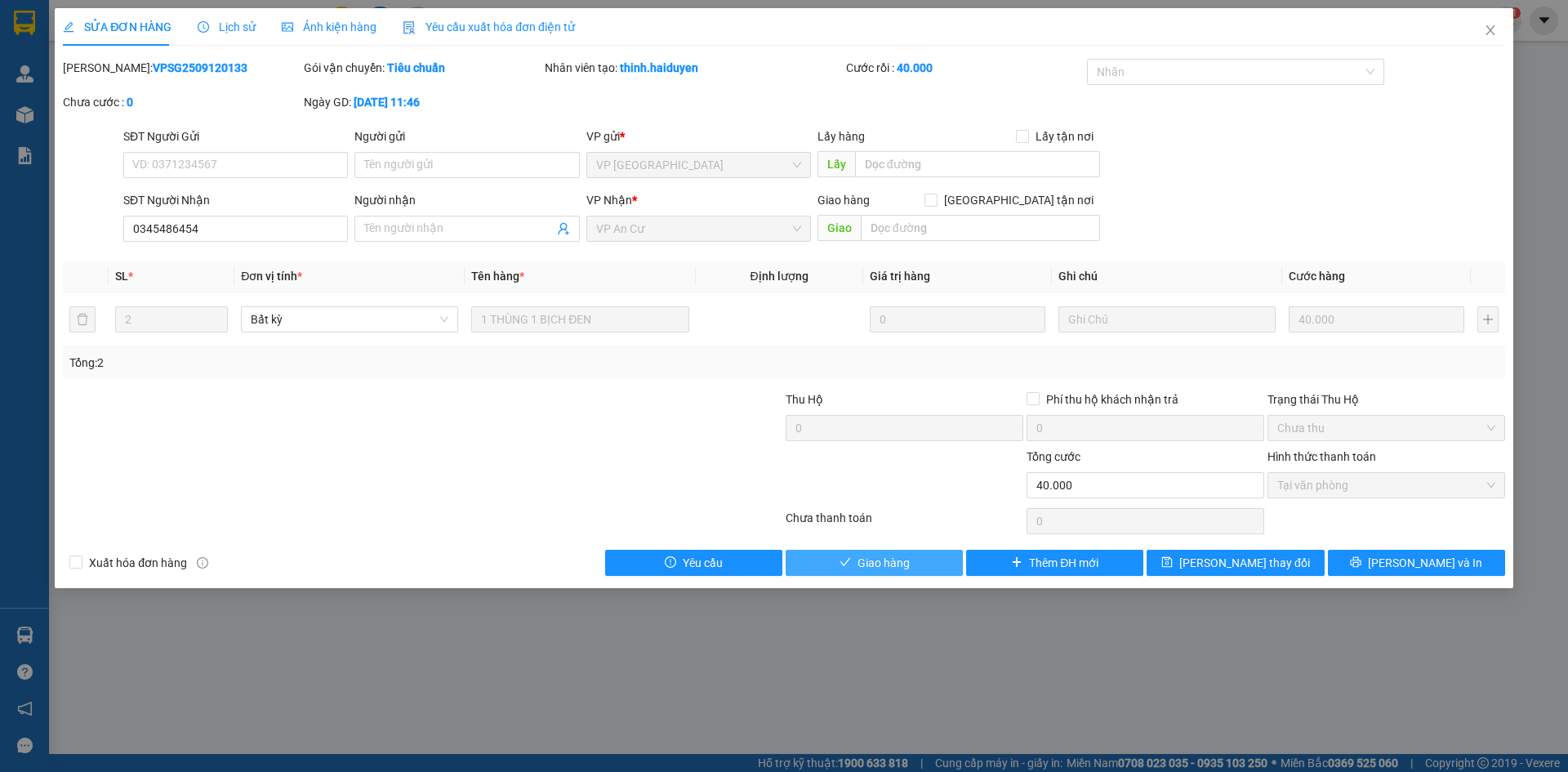
click at [896, 554] on span "Giao hàng" at bounding box center [884, 562] width 52 height 18
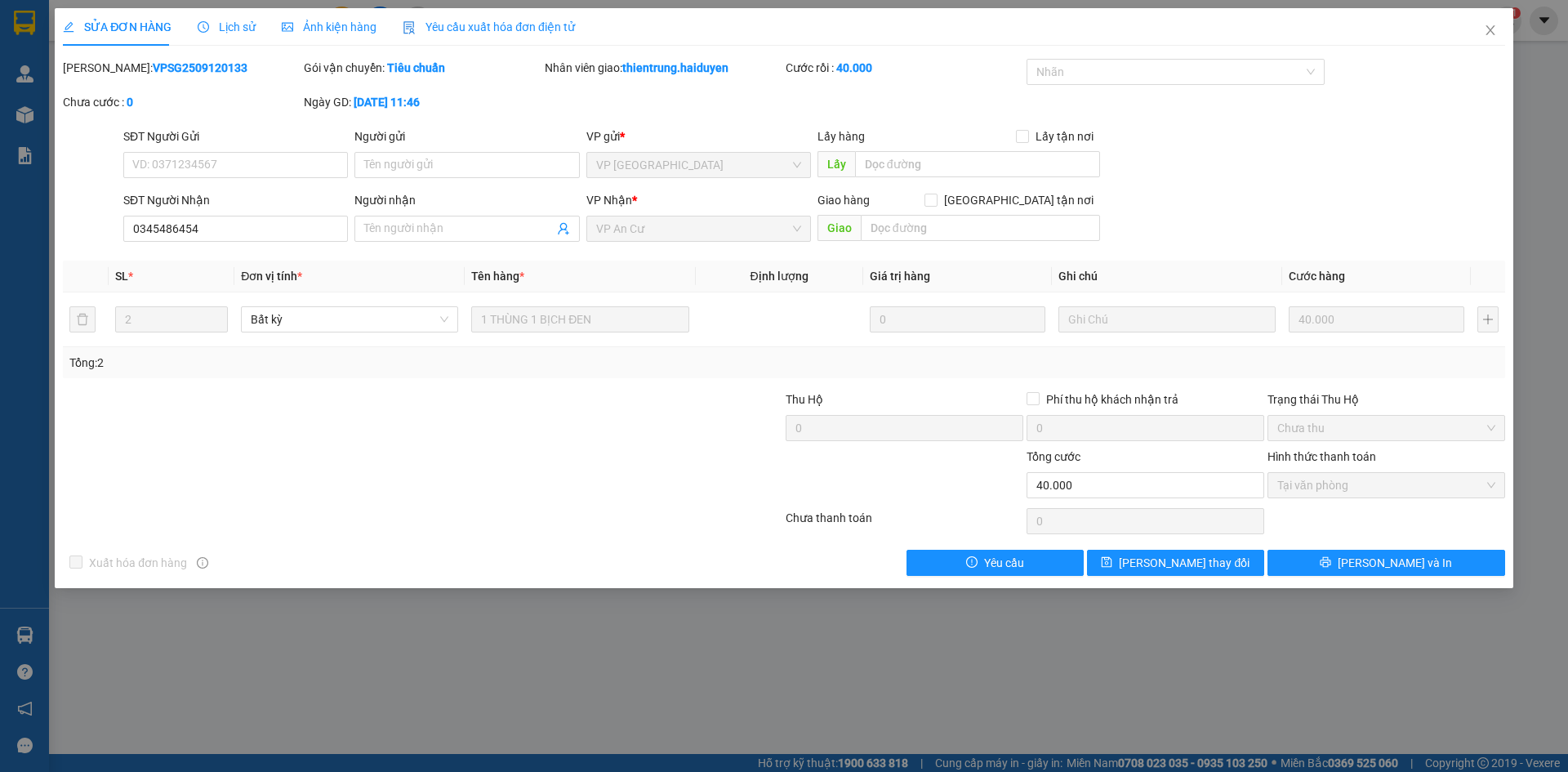
click at [240, 452] on div at bounding box center [302, 476] width 482 height 57
click at [1485, 25] on icon "close" at bounding box center [1490, 30] width 13 height 13
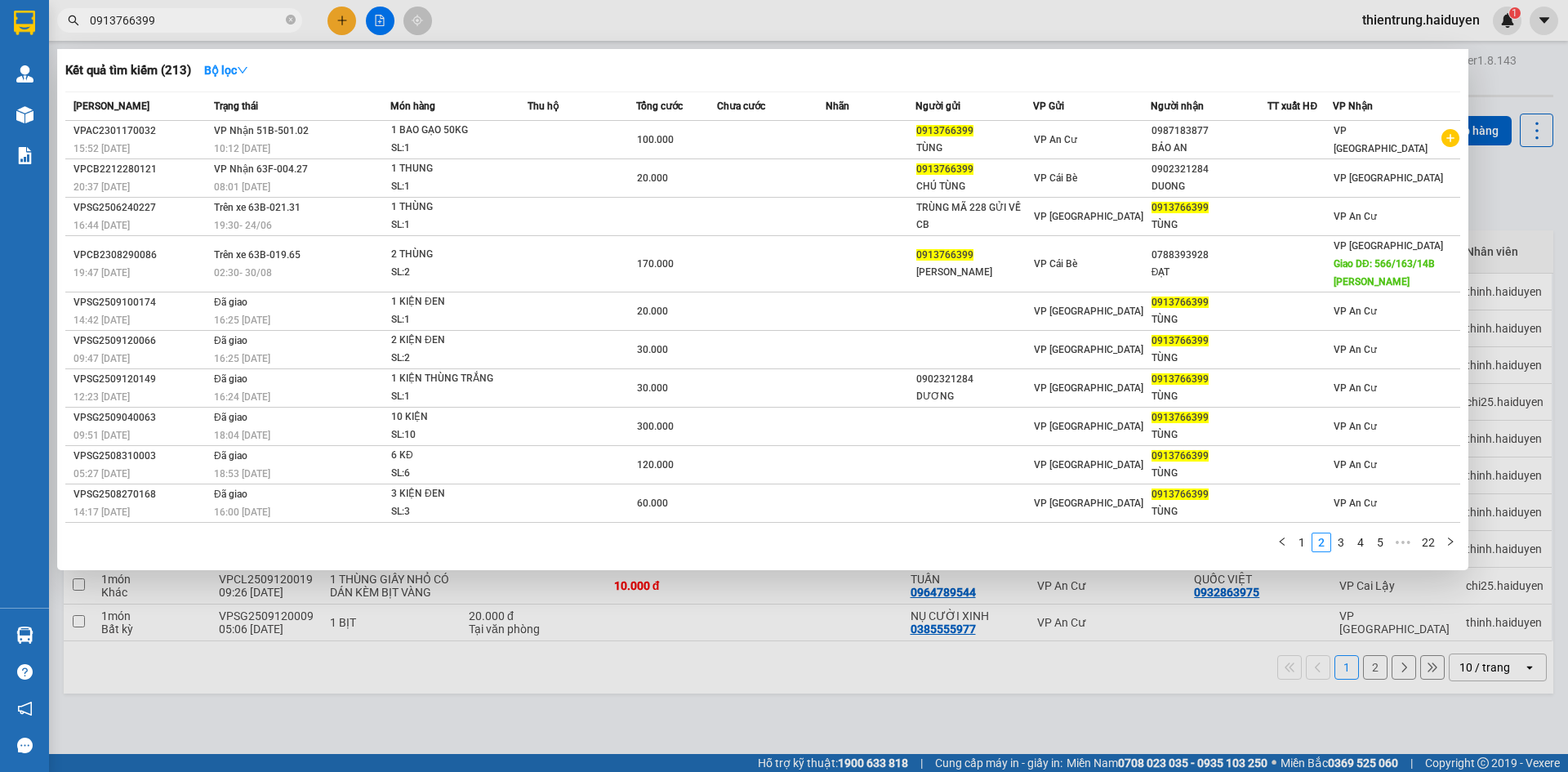
click at [217, 19] on input "0913766399" at bounding box center [186, 20] width 193 height 18
click at [1256, 533] on div "1 2 3 4 5 ••• 22" at bounding box center [762, 547] width 1395 height 30
click at [1343, 544] on link "3" at bounding box center [1340, 542] width 18 height 18
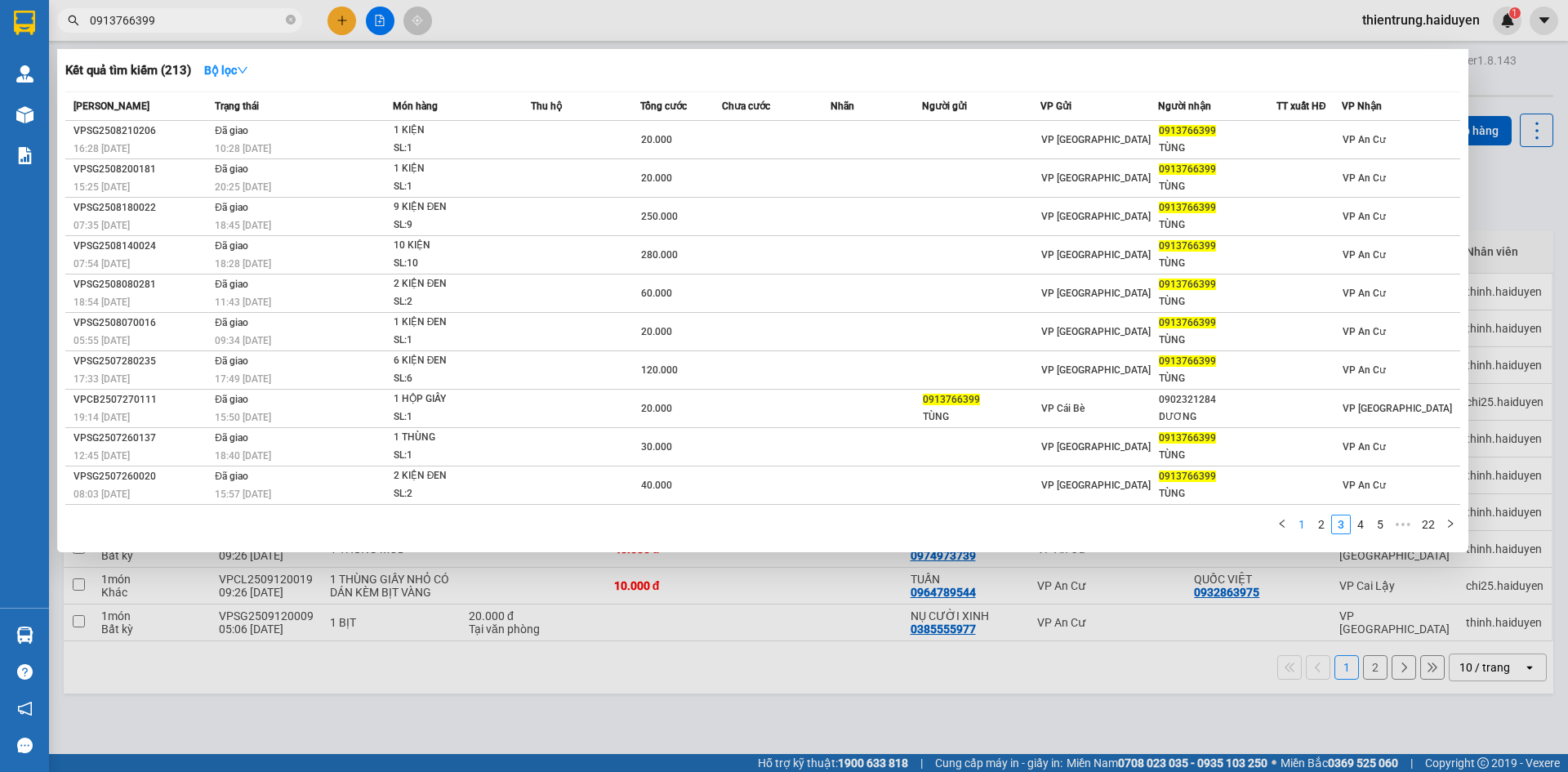
click at [1307, 526] on link "1" at bounding box center [1302, 523] width 18 height 18
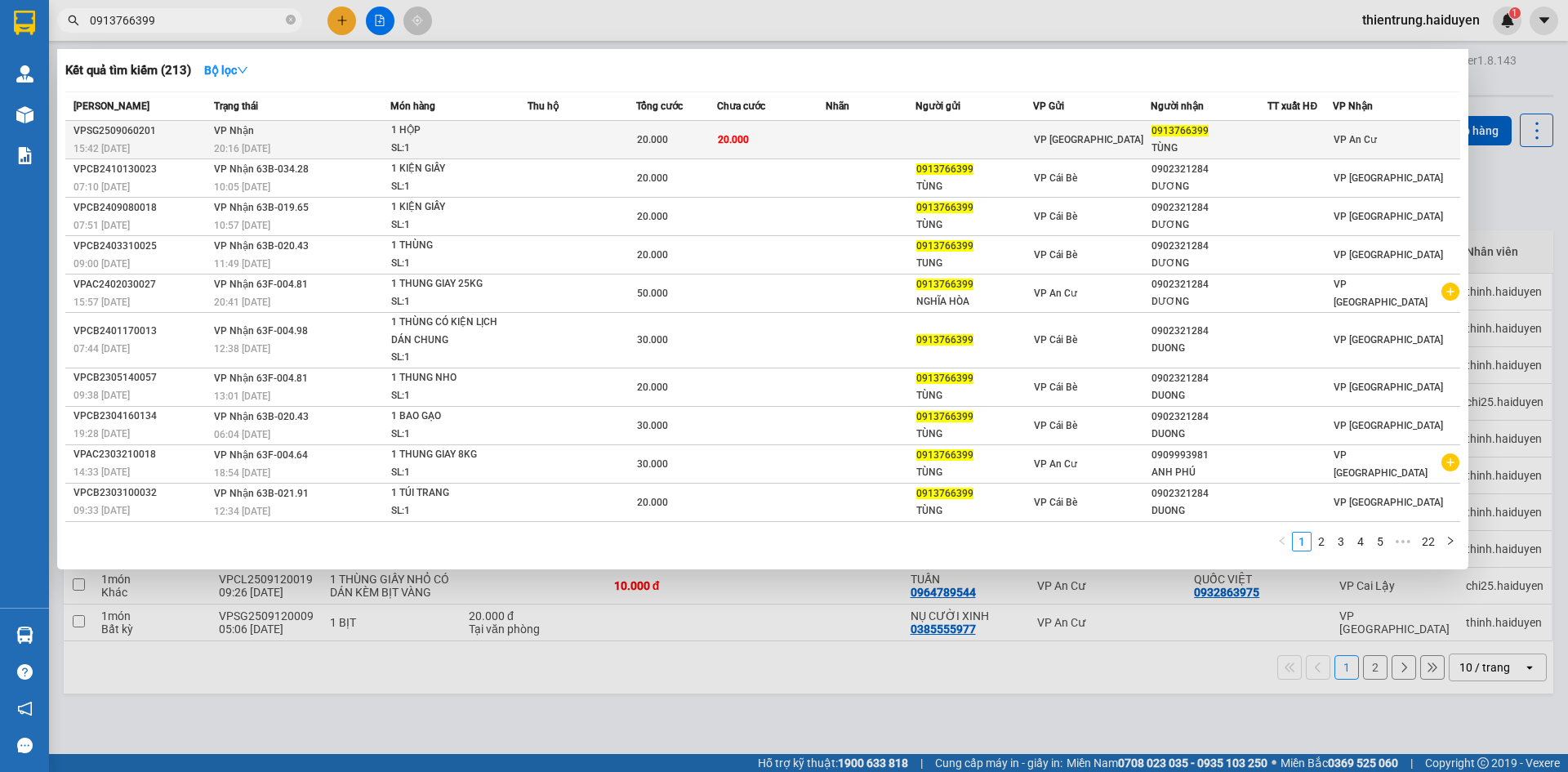
click at [794, 140] on td "20.000" at bounding box center [771, 140] width 108 height 38
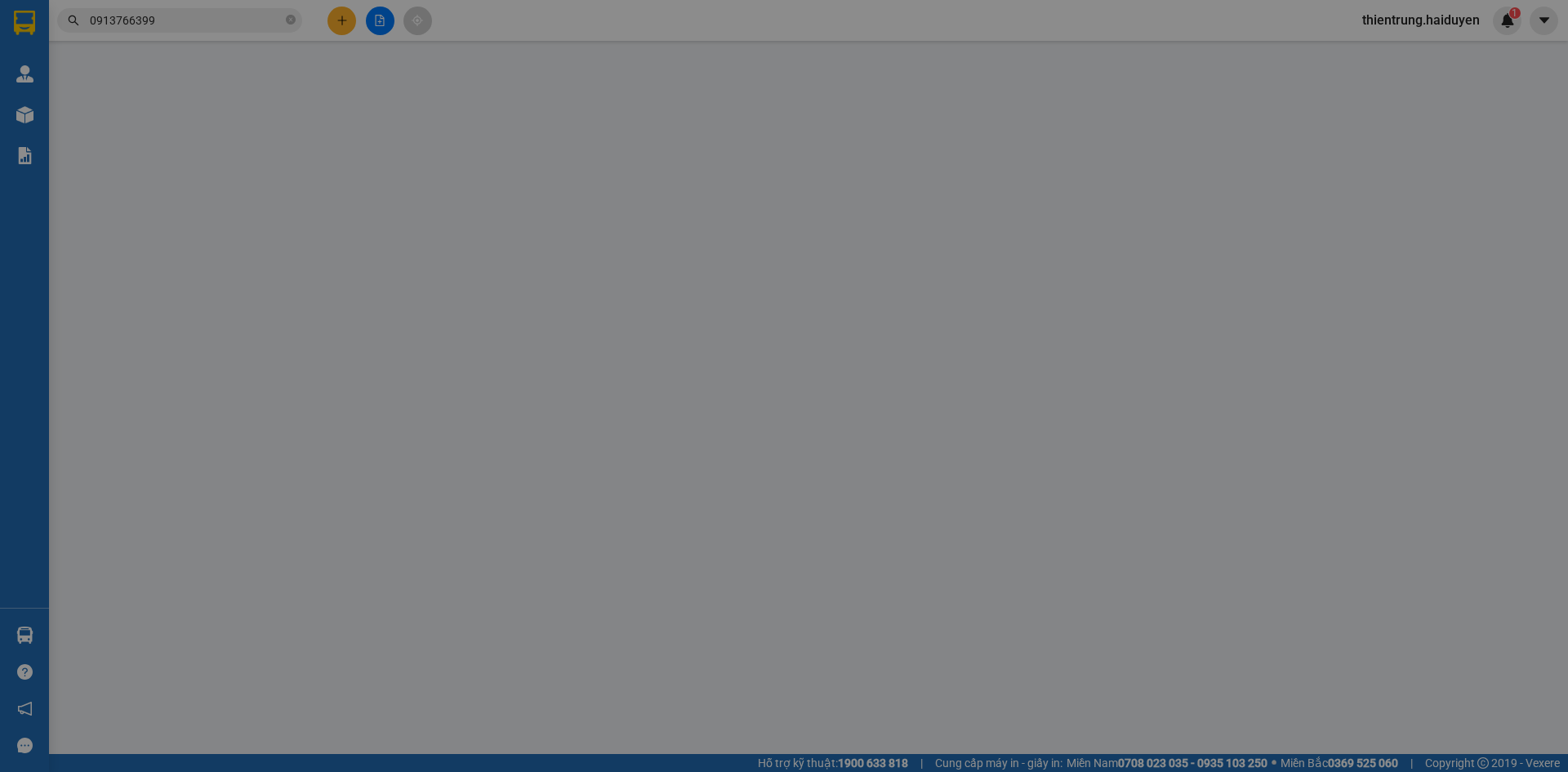
type input "0913766399"
type input "TÙNG"
type input "20.000"
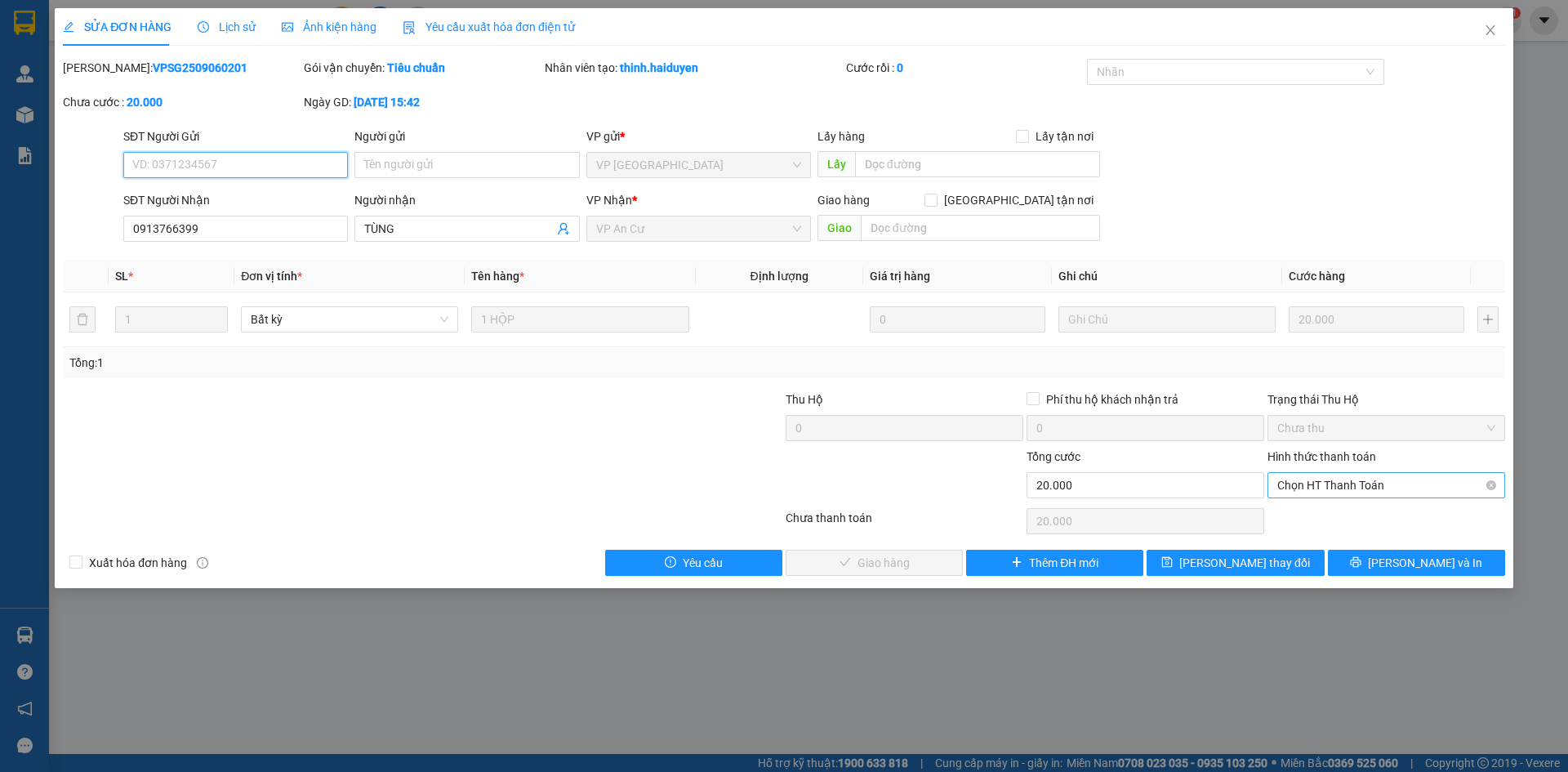
click at [1420, 486] on span "Chọn HT Thanh Toán" at bounding box center [1386, 485] width 218 height 25
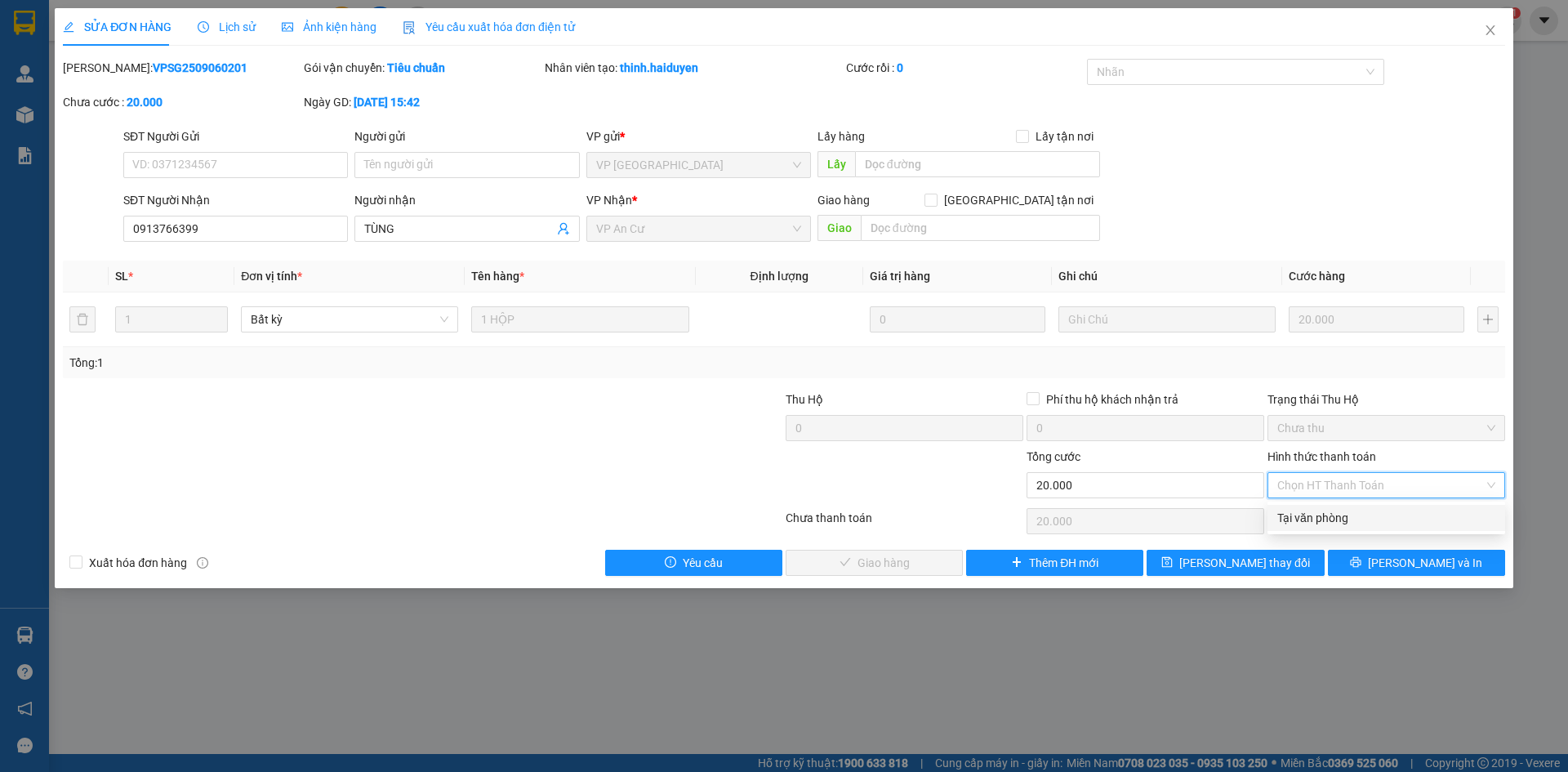
click at [1367, 526] on div "Tại văn phòng" at bounding box center [1386, 517] width 218 height 18
type input "0"
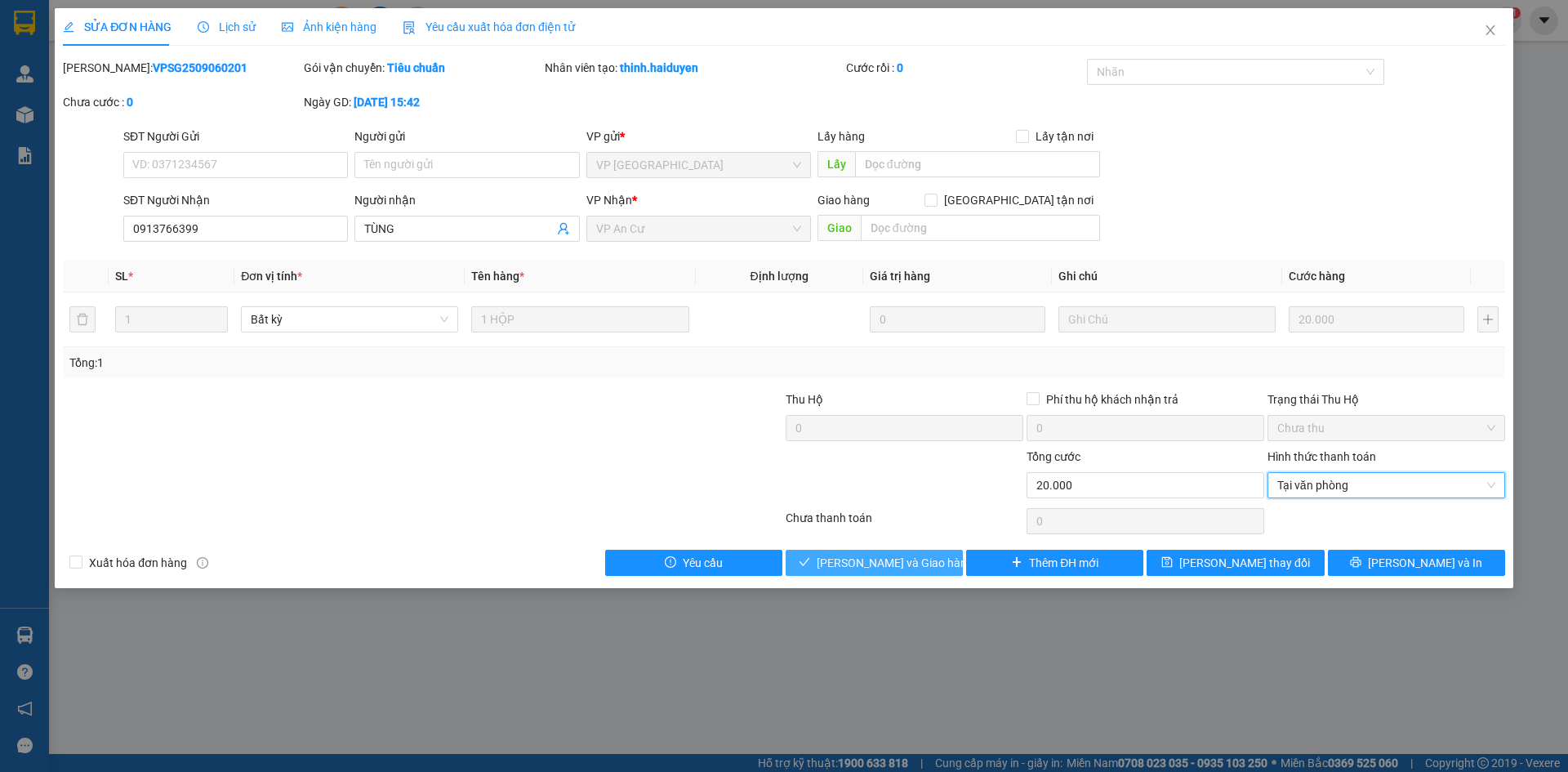
click at [906, 560] on span "[PERSON_NAME] và Giao hàng" at bounding box center [895, 562] width 156 height 18
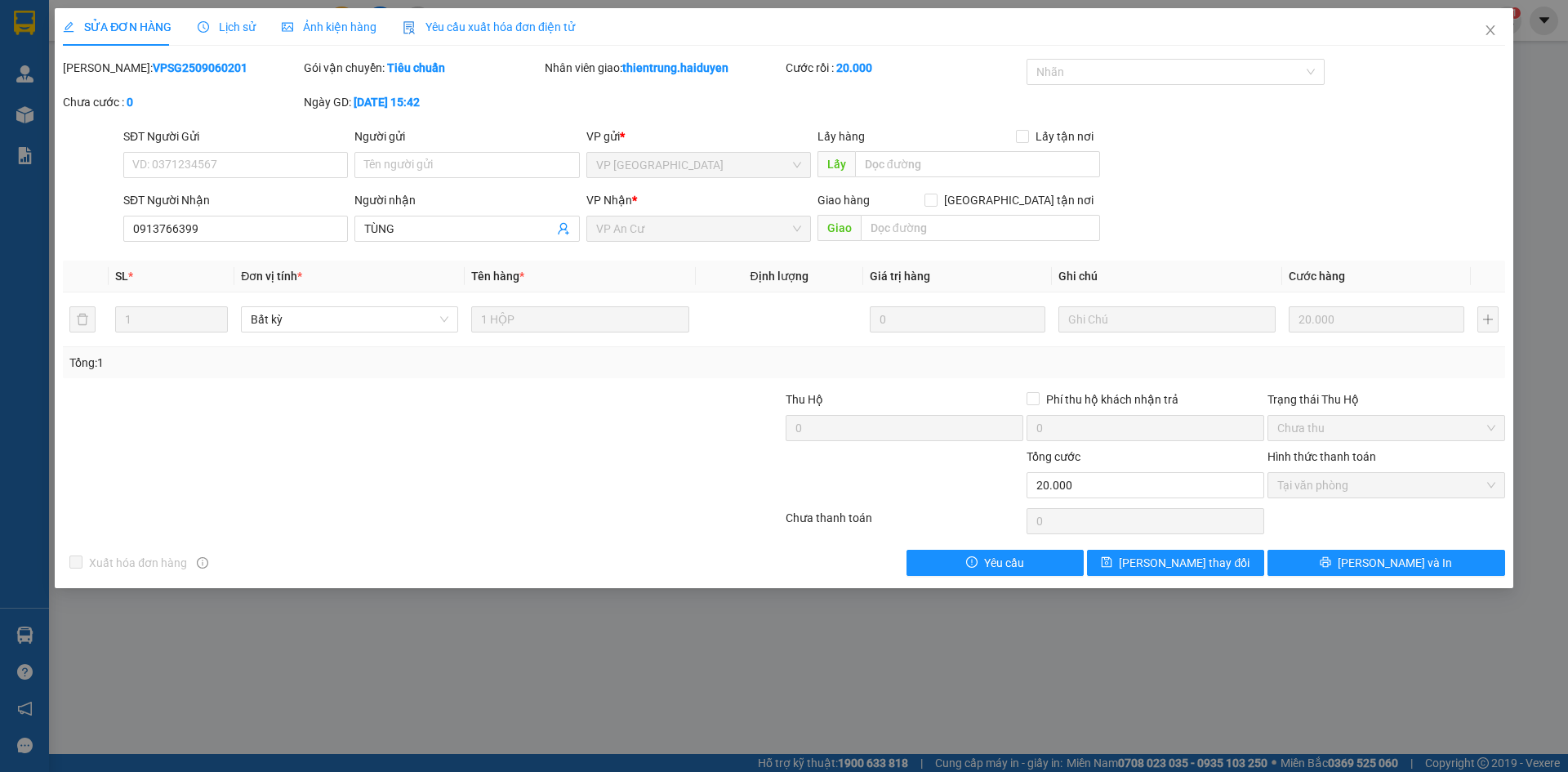
click at [1445, 151] on div "SĐT Người Gửi VD: 0371234567 Người gửi Tên người gửi VP gửi * VP Sài Gòn Lấy hà…" at bounding box center [814, 156] width 1389 height 57
click at [1489, 30] on icon "close" at bounding box center [1490, 30] width 13 height 13
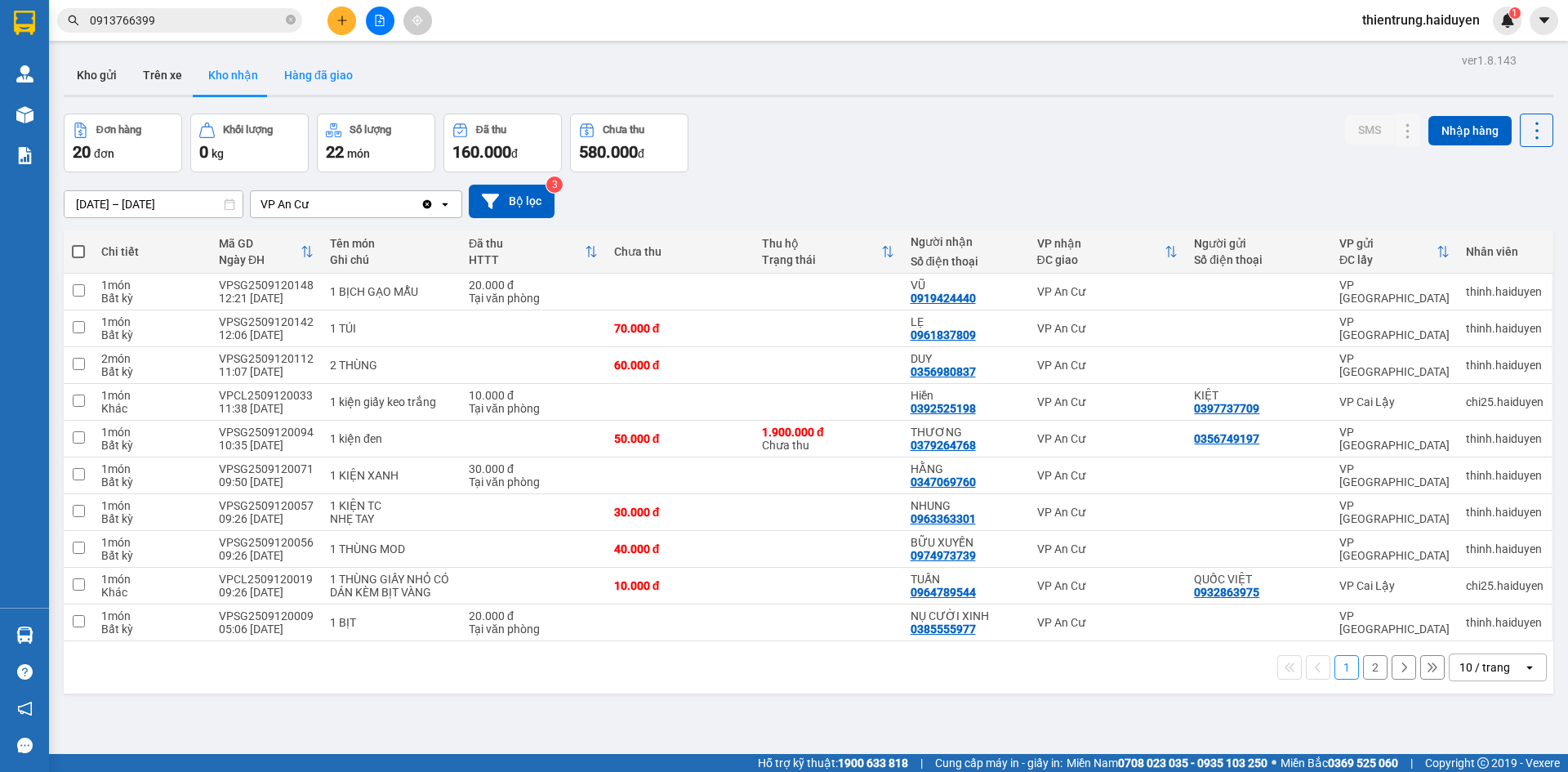
click at [315, 70] on button "Hàng đã giao" at bounding box center [319, 75] width 95 height 39
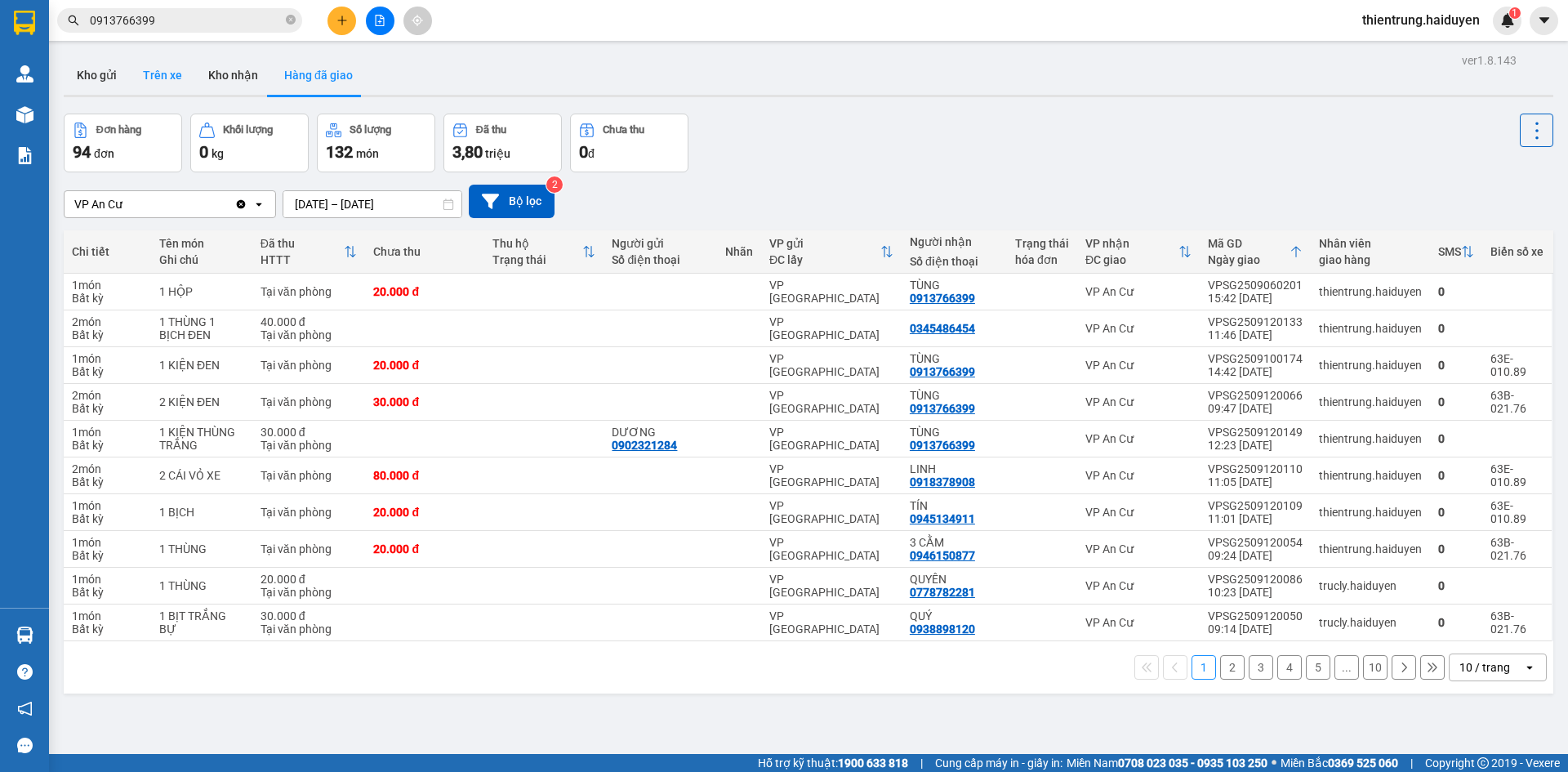
click at [159, 80] on button "Trên xe" at bounding box center [162, 75] width 65 height 39
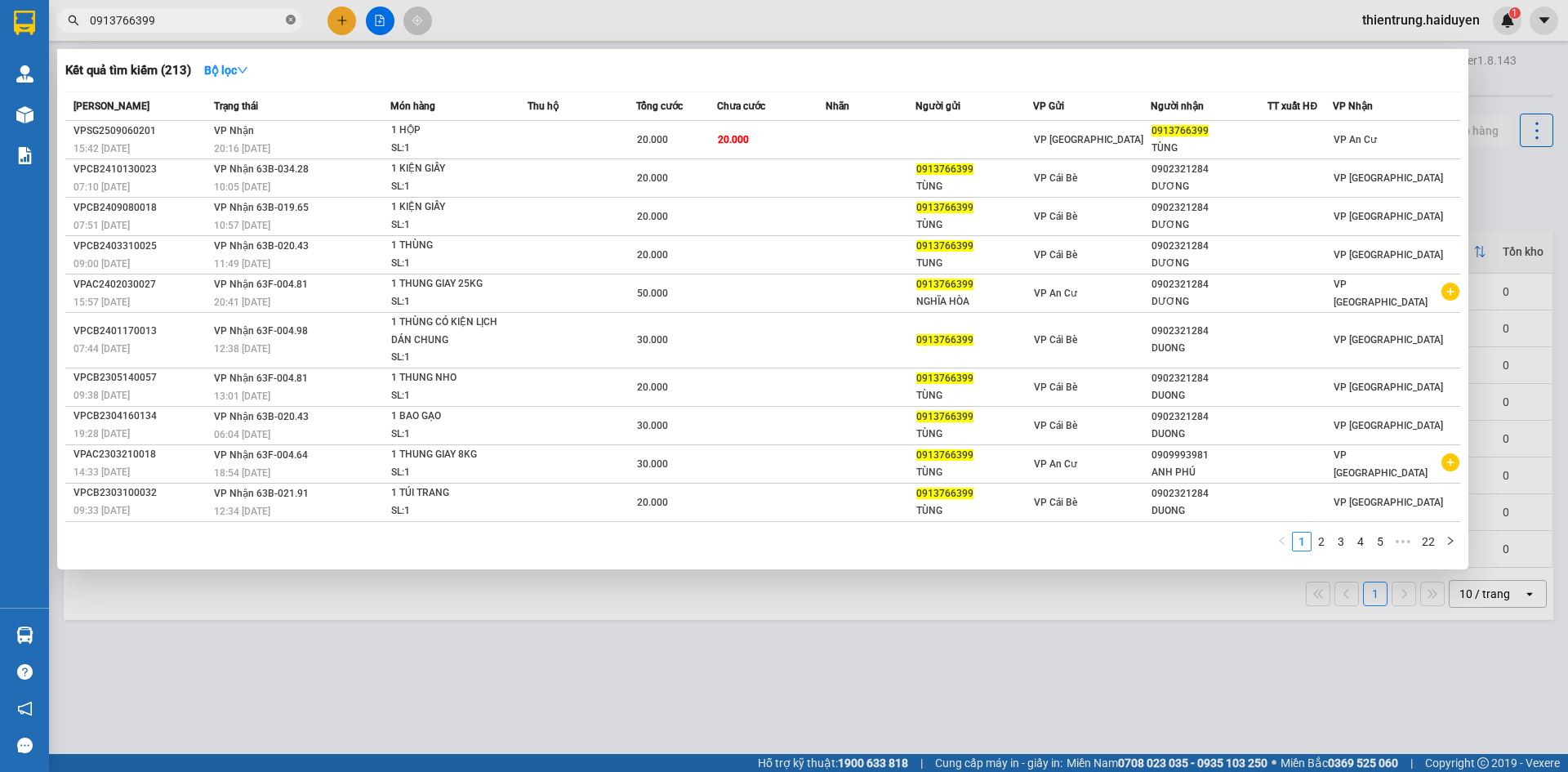
click at [287, 20] on icon "close-circle" at bounding box center [291, 19] width 10 height 10
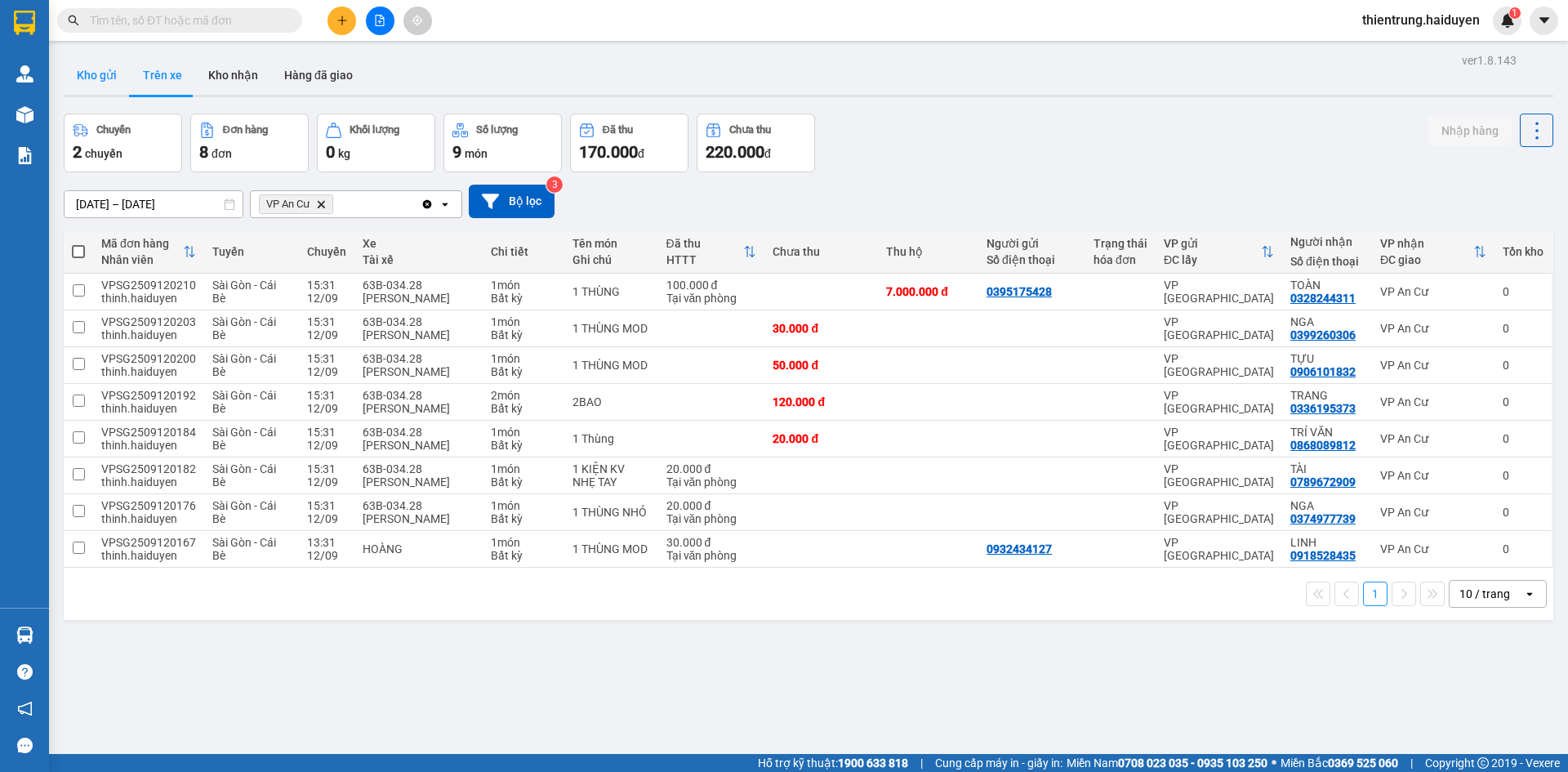
click at [102, 80] on button "Kho gửi" at bounding box center [96, 75] width 66 height 39
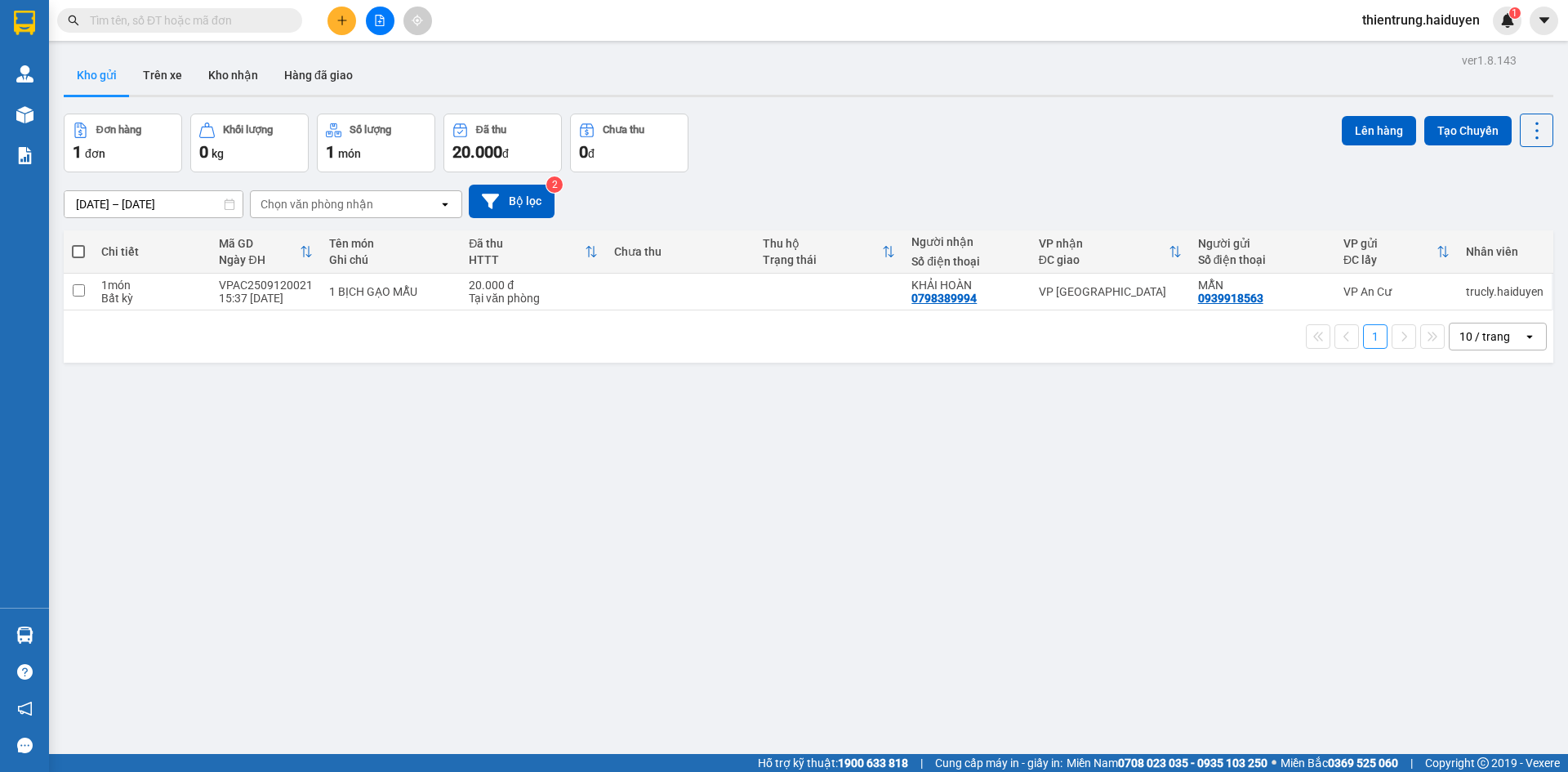
click at [736, 574] on div "ver 1.8.143 Kho gửi Trên xe Kho nhận Hàng đã giao Đơn hàng 1 đơn Khối lượng 0 k…" at bounding box center [809, 435] width 1503 height 772
click at [157, 72] on button "Trên xe" at bounding box center [162, 75] width 65 height 39
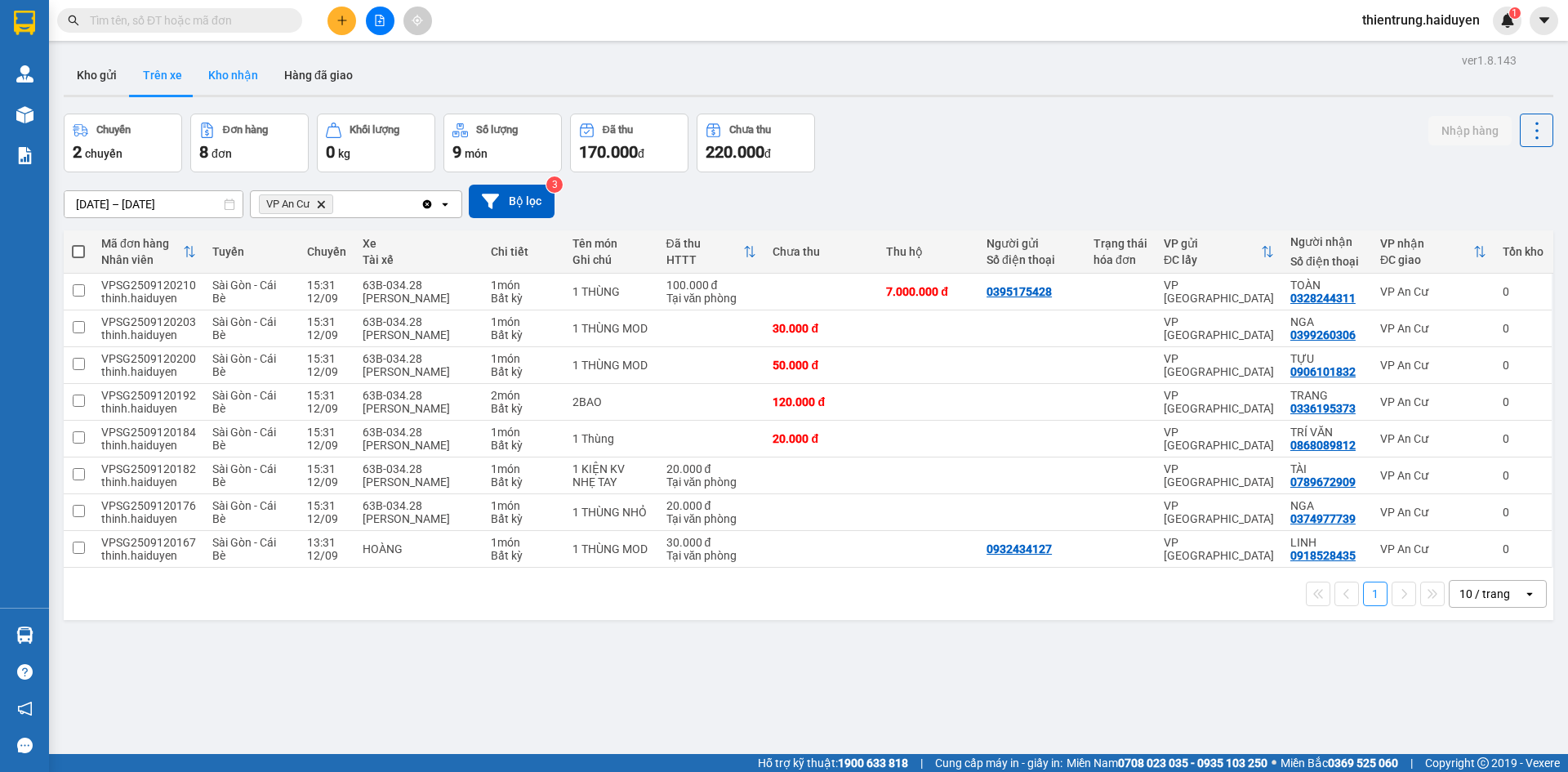
click at [249, 74] on button "Kho nhận" at bounding box center [233, 75] width 76 height 39
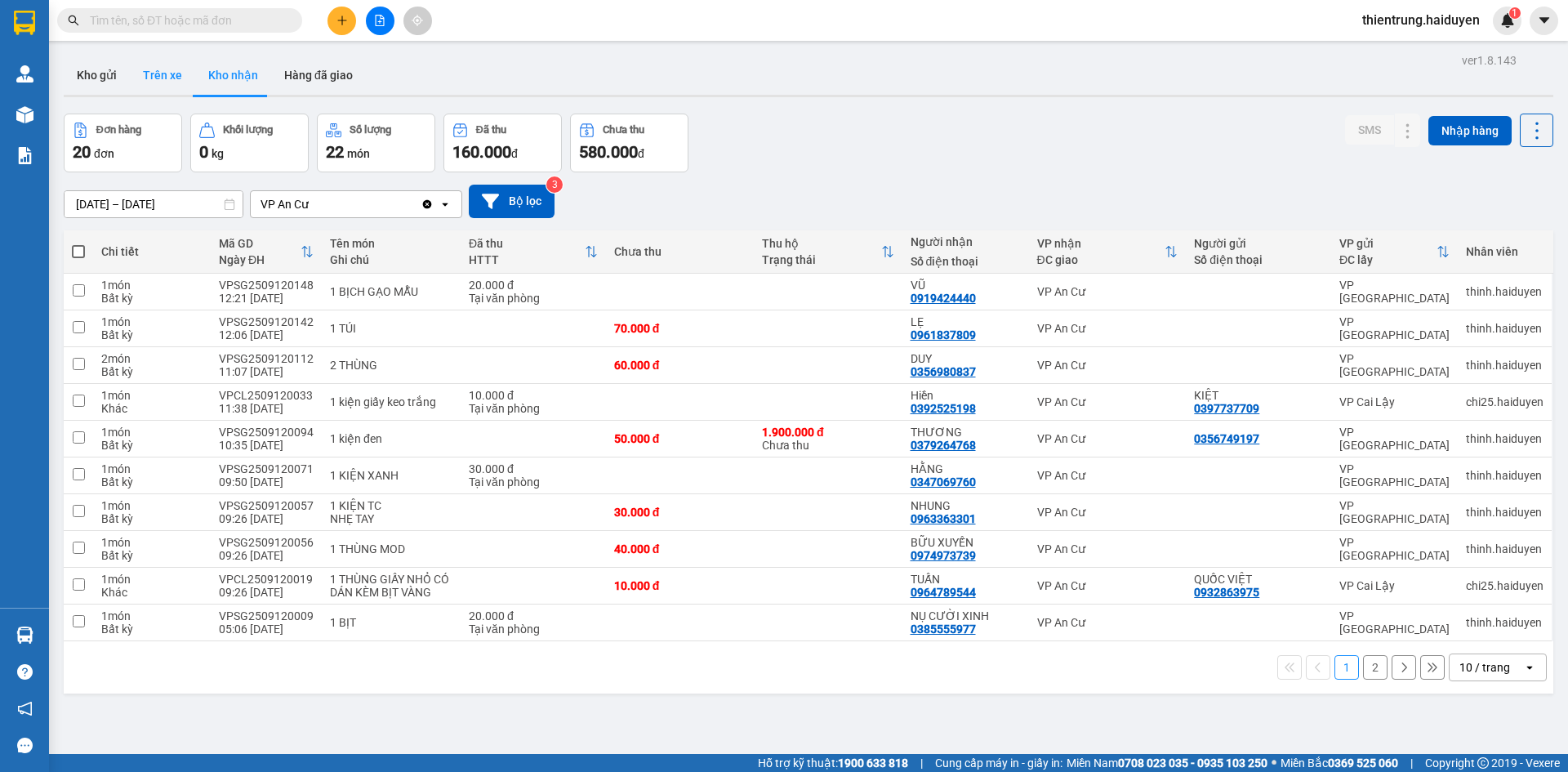
click at [159, 59] on button "Trên xe" at bounding box center [162, 75] width 65 height 39
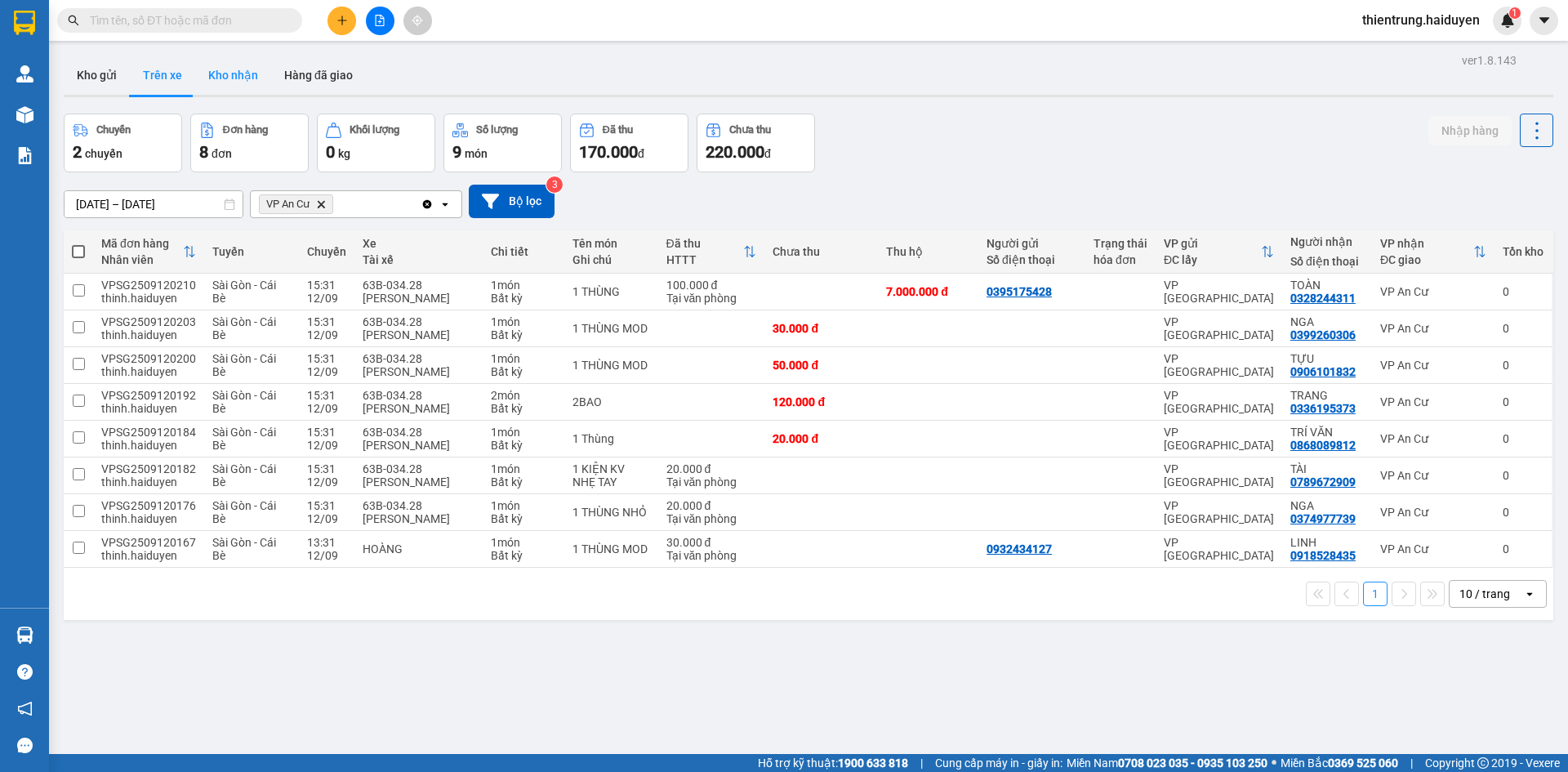
click at [244, 78] on button "Kho nhận" at bounding box center [233, 75] width 76 height 39
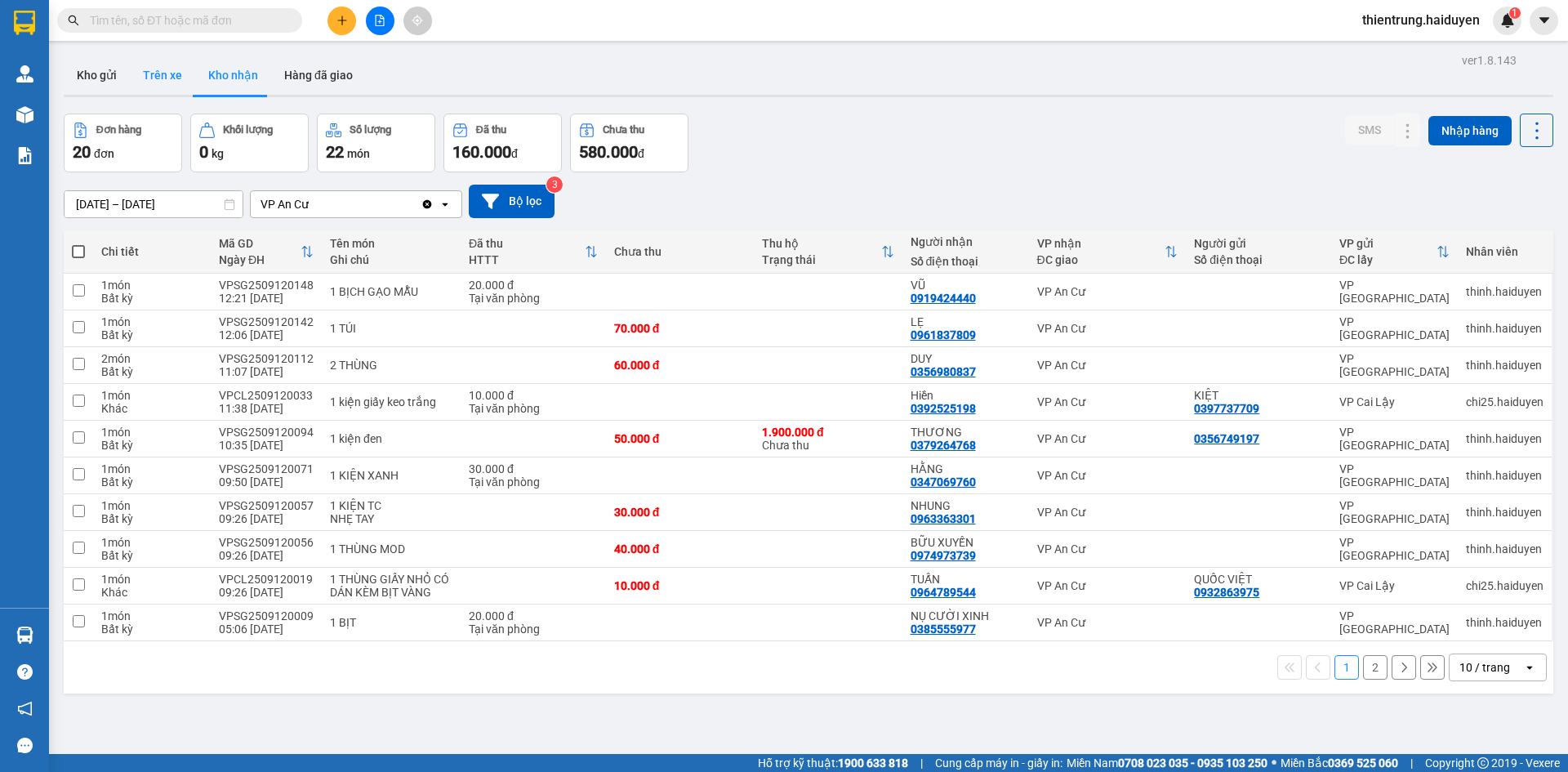
click at [167, 81] on button "Trên xe" at bounding box center [162, 75] width 65 height 39
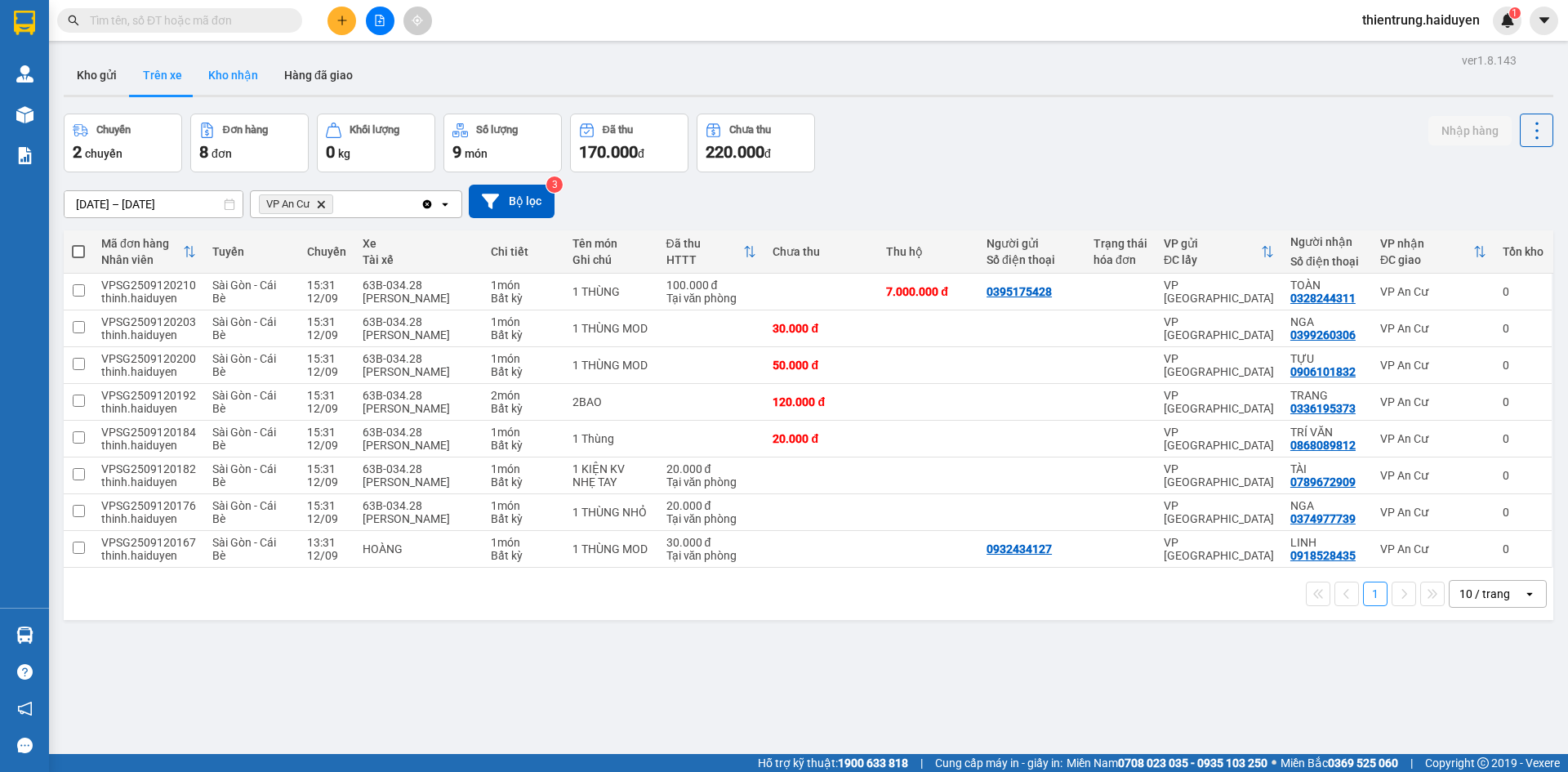
click at [248, 87] on button "Kho nhận" at bounding box center [233, 75] width 76 height 39
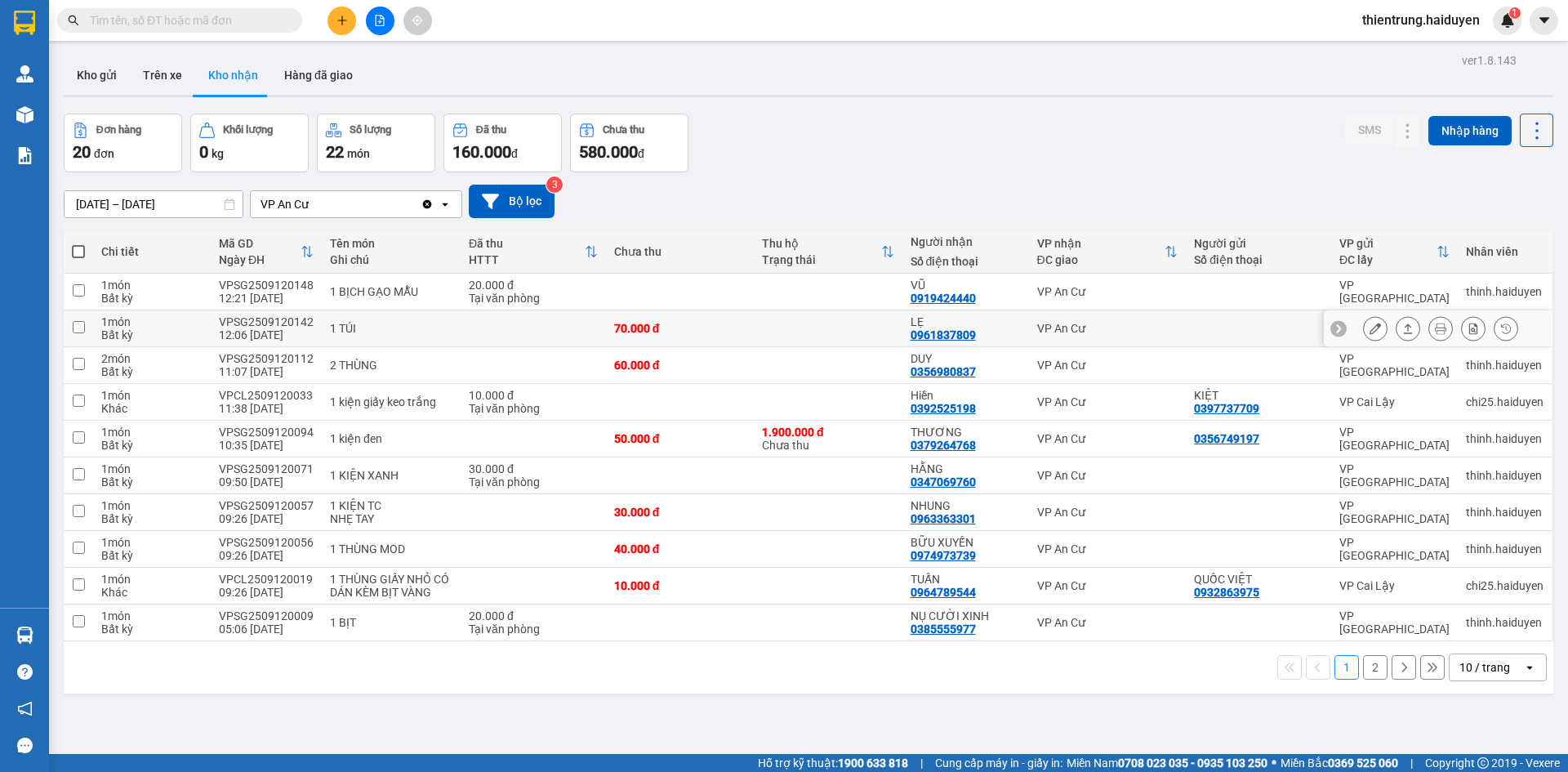
click at [1369, 328] on icon at bounding box center [1375, 328] width 12 height 12
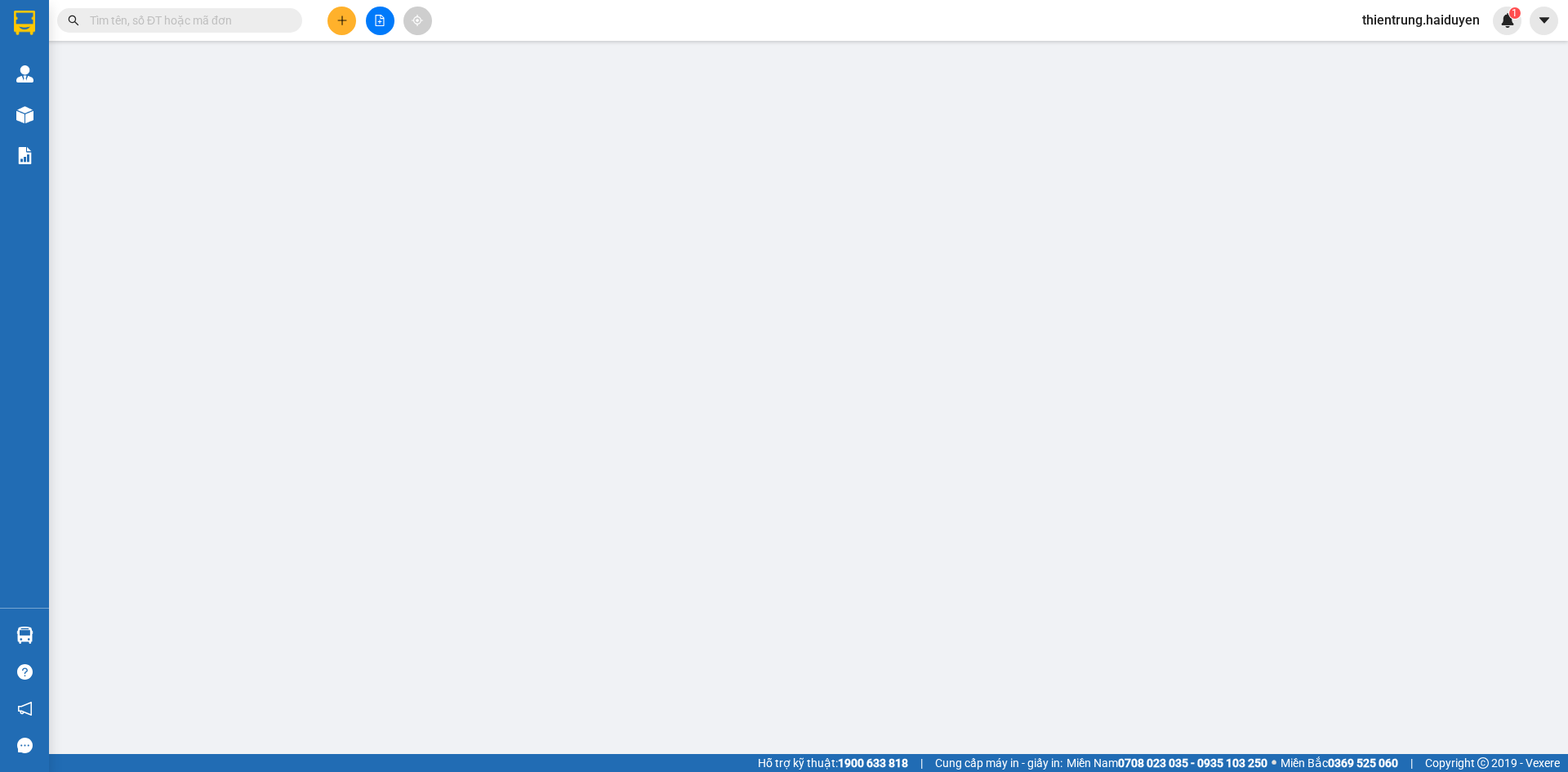
type input "0961837809"
type input "LẸ"
type input "70.000"
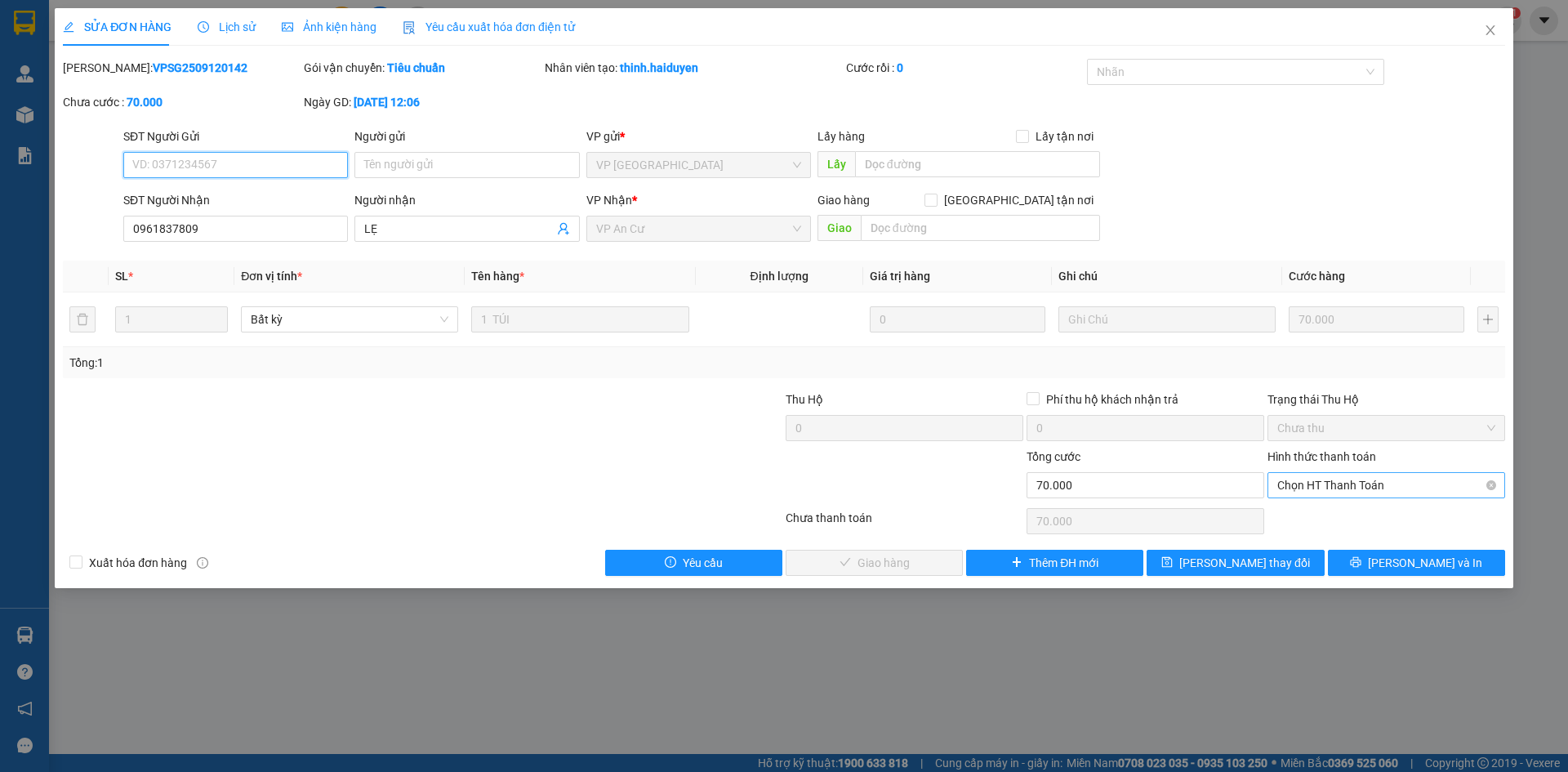
click at [1379, 482] on span "Chọn HT Thanh Toán" at bounding box center [1386, 485] width 218 height 25
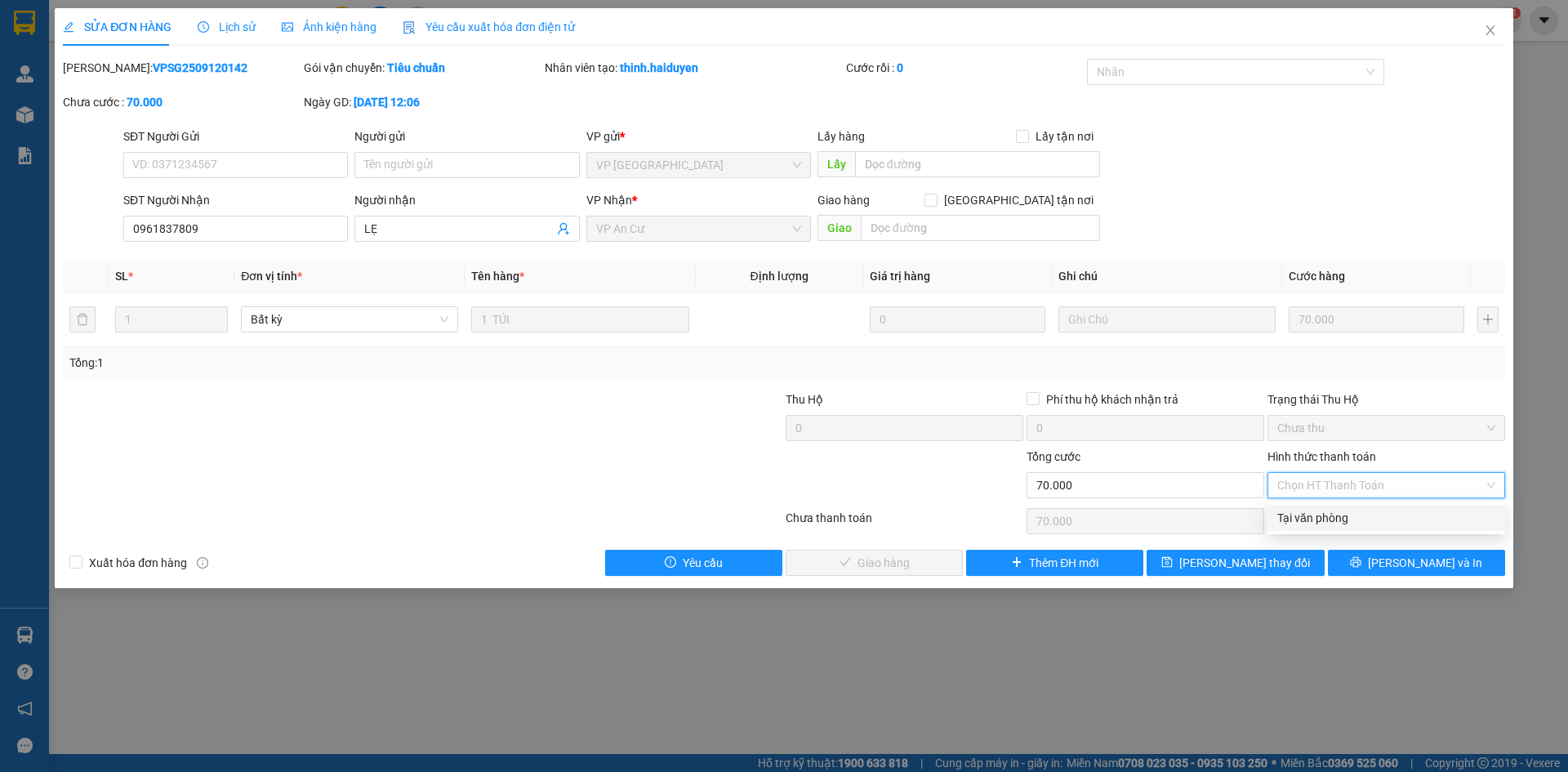
click at [1357, 518] on div "Tại văn phòng" at bounding box center [1386, 517] width 218 height 18
type input "0"
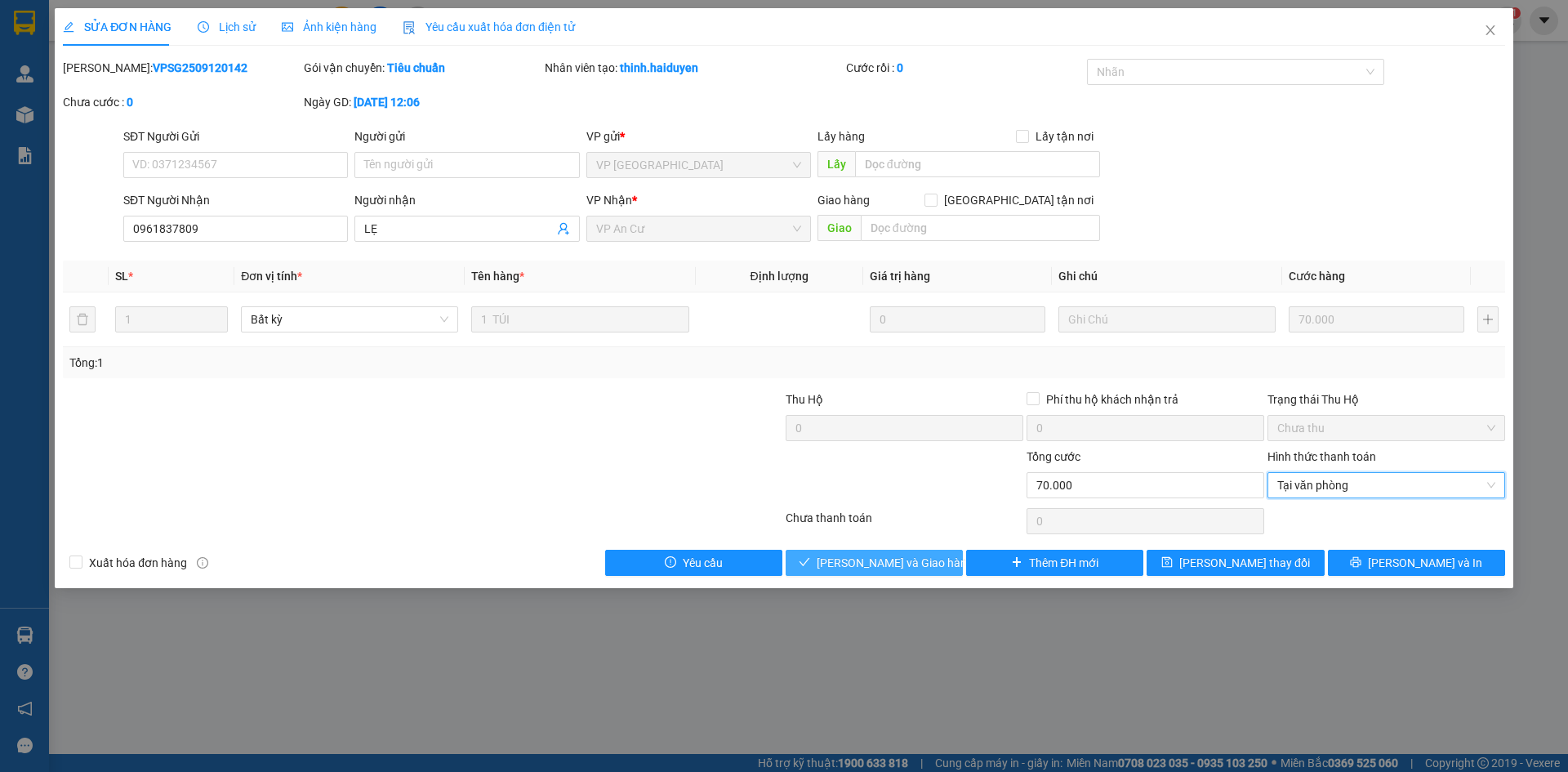
click at [899, 565] on span "[PERSON_NAME] và Giao hàng" at bounding box center [895, 562] width 156 height 18
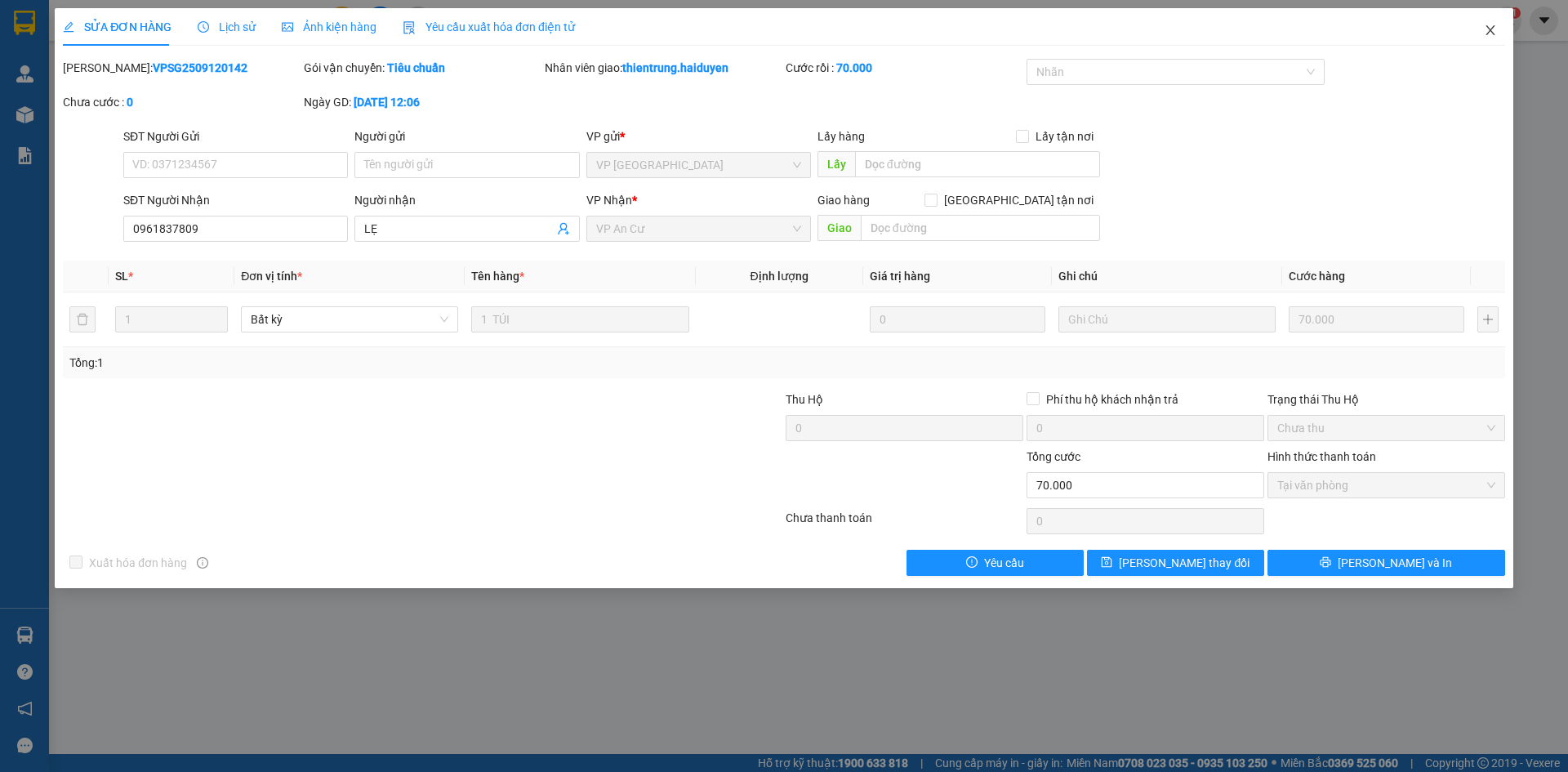
click at [1498, 30] on span "Close" at bounding box center [1490, 31] width 46 height 46
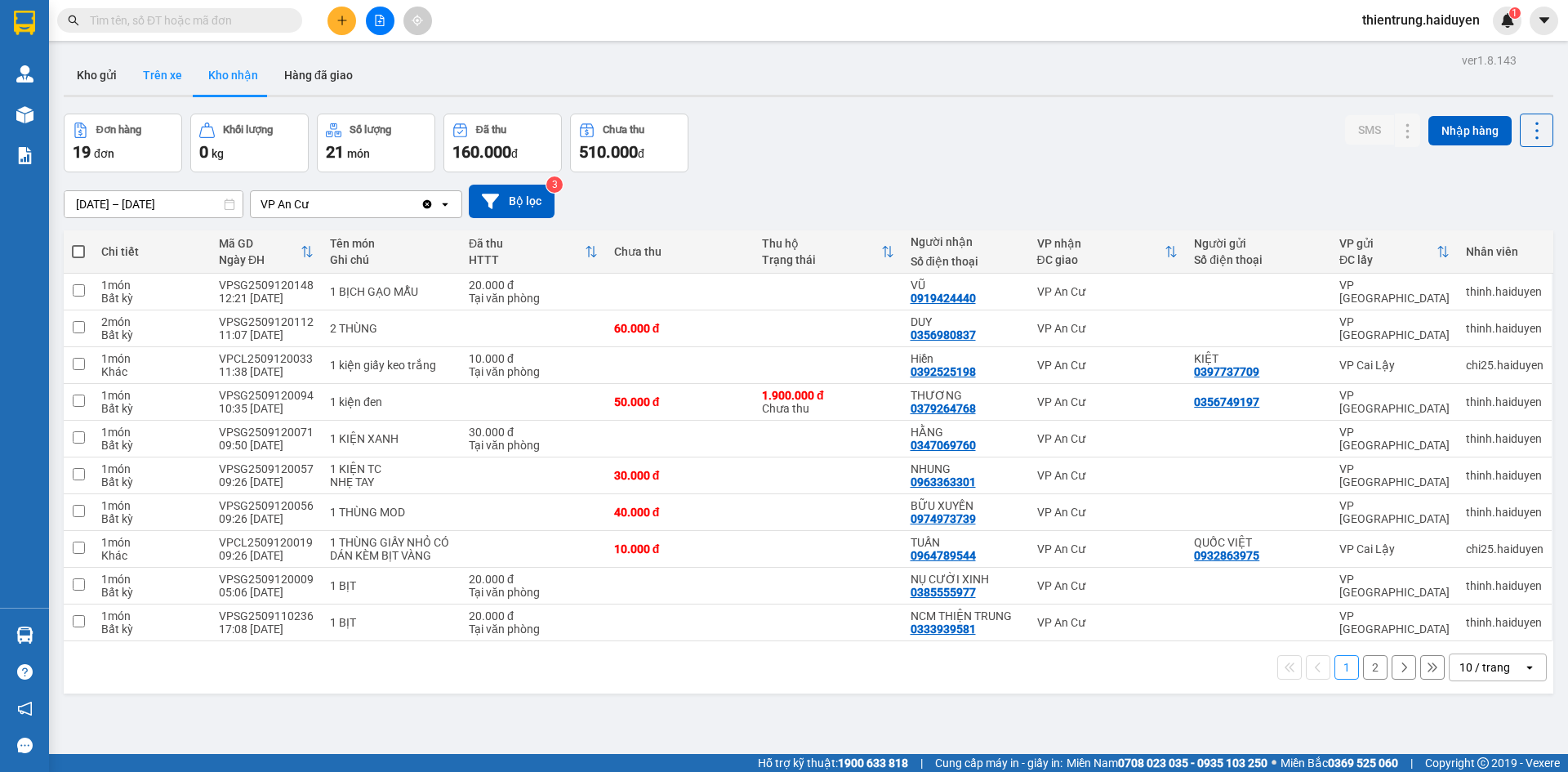
click at [154, 77] on button "Trên xe" at bounding box center [162, 75] width 65 height 39
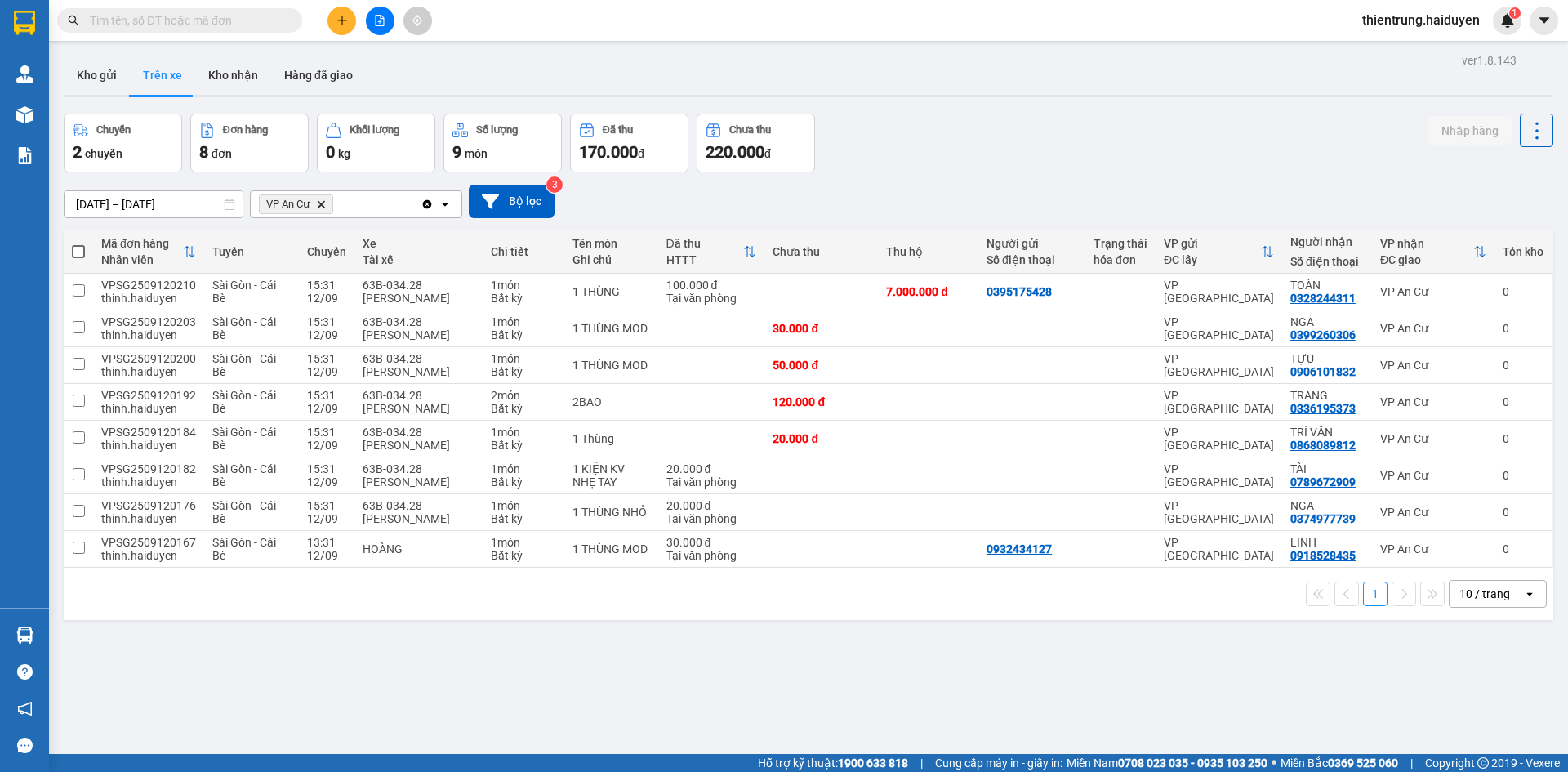
click at [1401, 145] on div "Chuyến 2 chuyến Đơn hàng 8 đơn Khối lượng 0 kg Số lượng 9 món Đã thu 170.000 đ …" at bounding box center [808, 143] width 1489 height 59
click at [232, 70] on button "Kho nhận" at bounding box center [233, 75] width 76 height 39
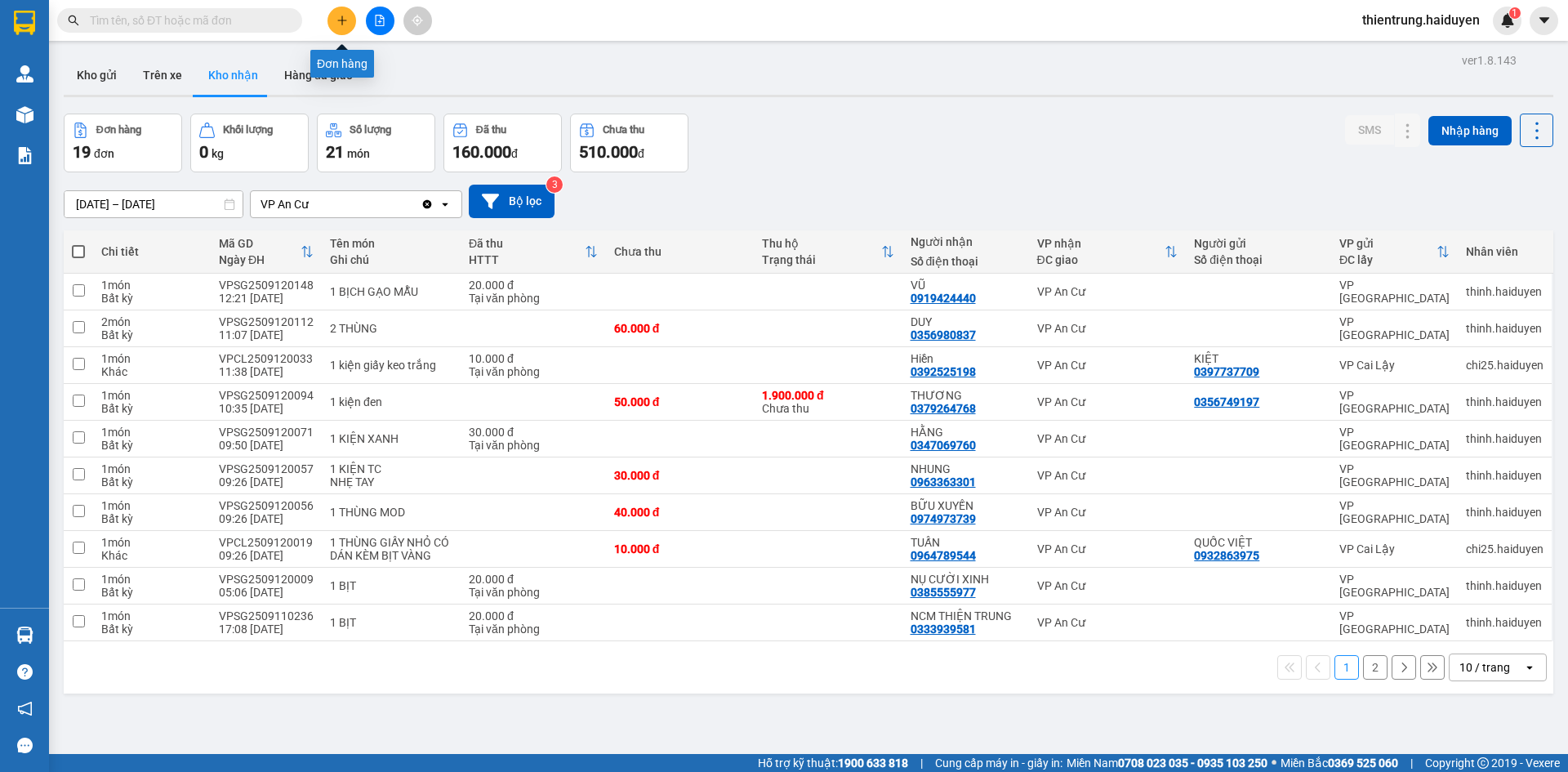
click at [332, 25] on button at bounding box center [342, 21] width 29 height 29
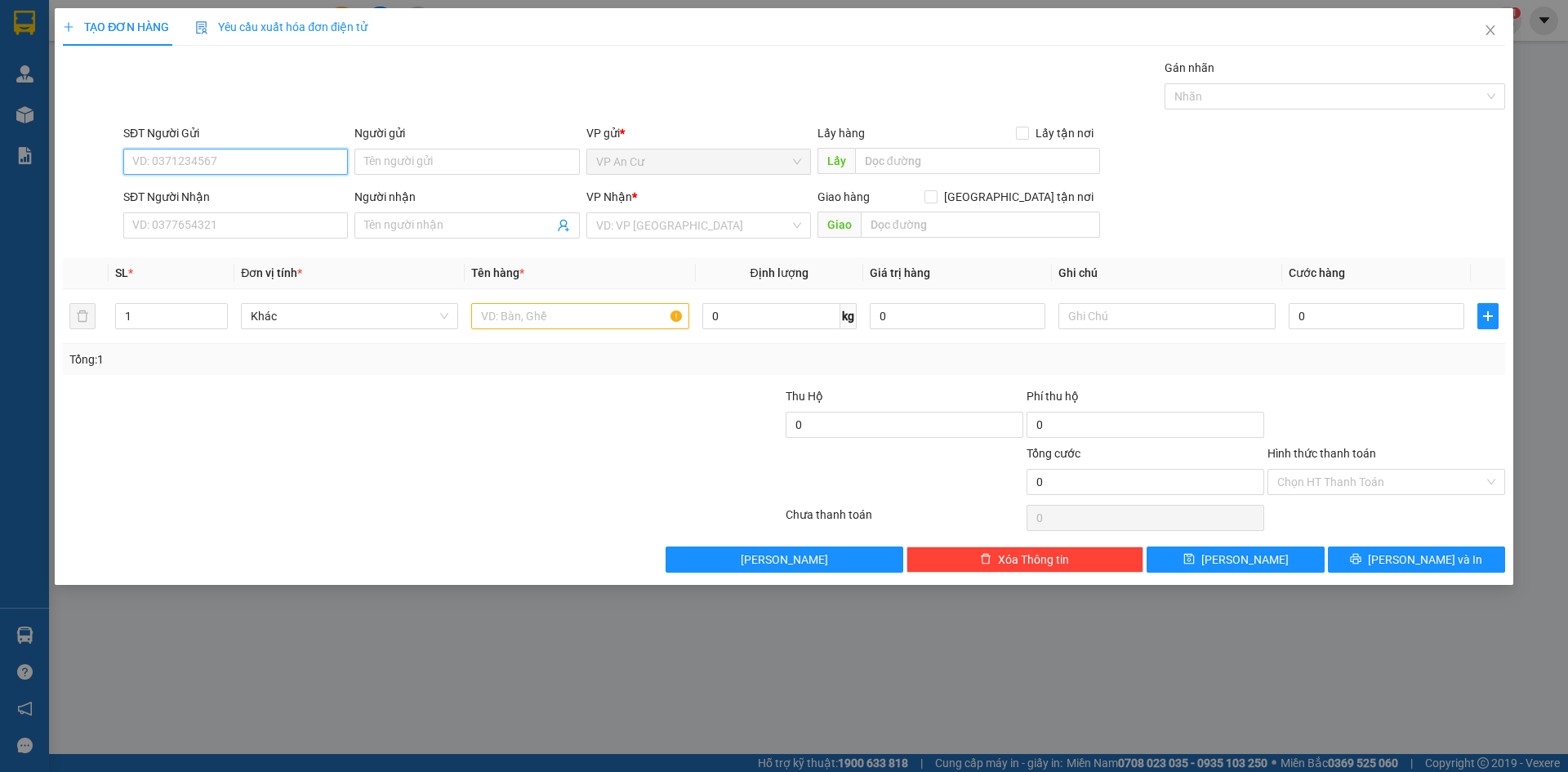
click at [206, 156] on input "SĐT Người Gửi" at bounding box center [236, 162] width 225 height 26
type input "0969464634"
click at [242, 195] on div "0969464634 - NGÂN" at bounding box center [235, 194] width 205 height 18
type input "NGÂN"
type input "0934026239"
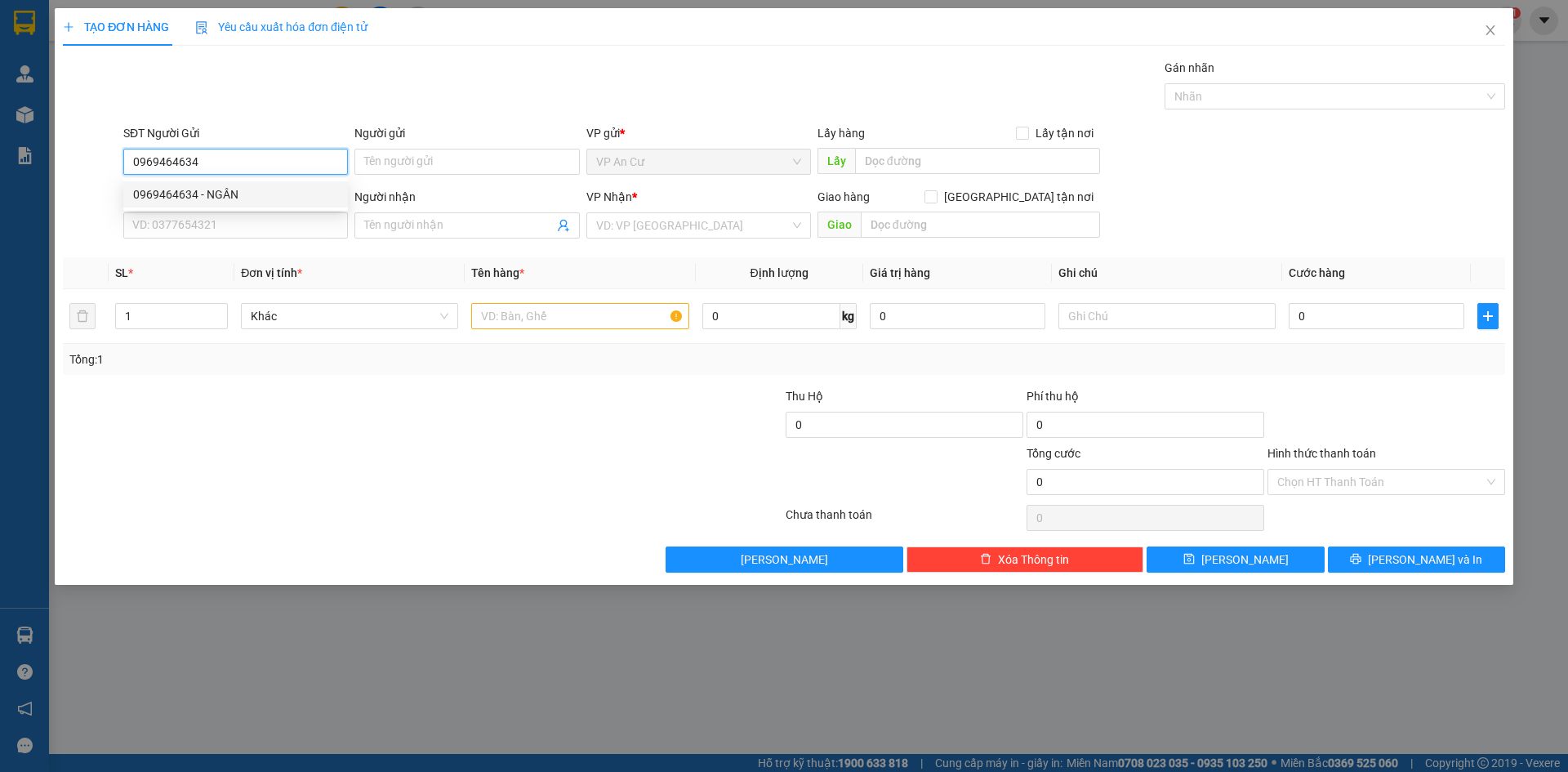
type input "LIỄU"
type input "20.000"
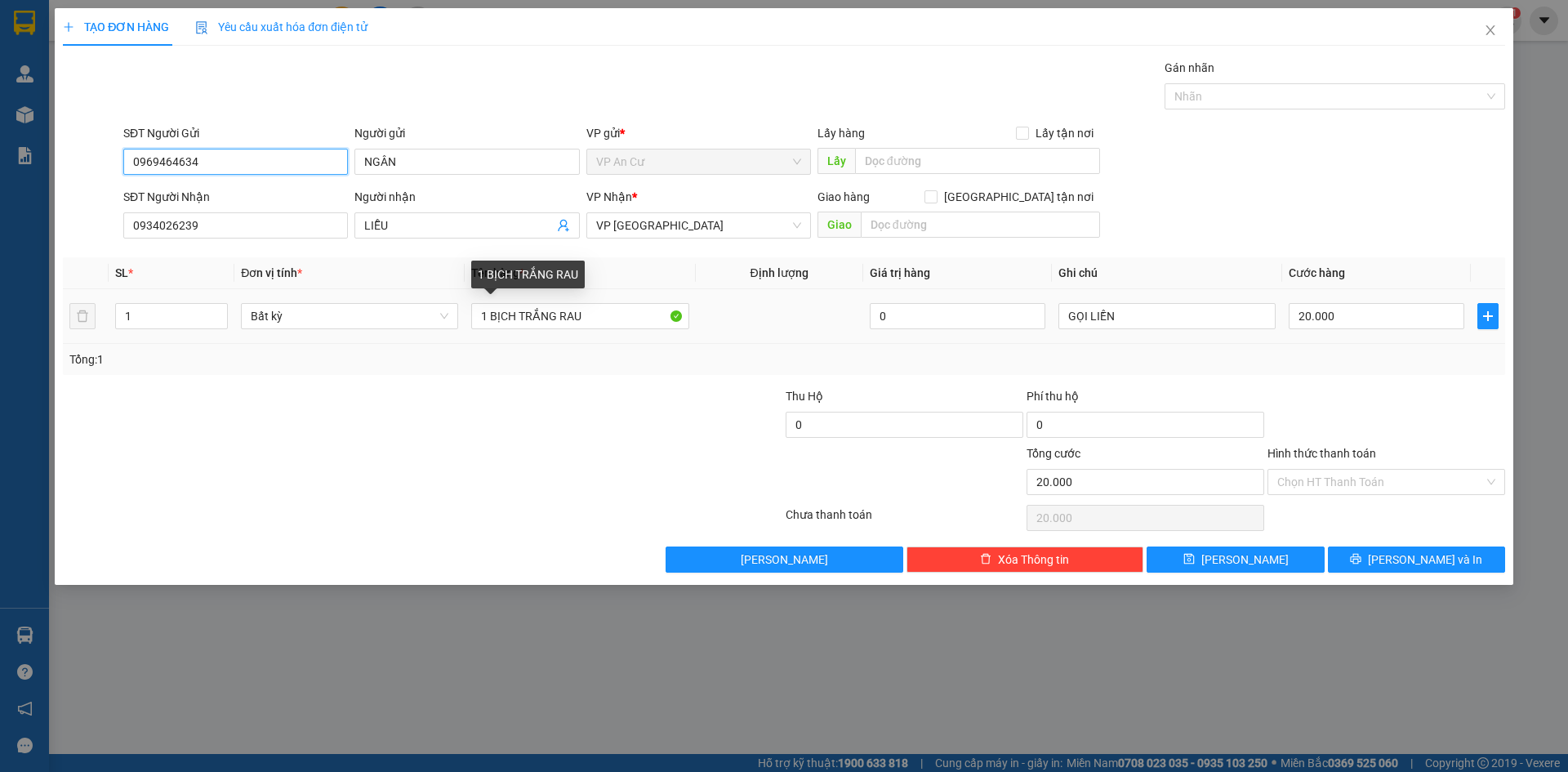
type input "0969464634"
click at [509, 367] on div "Tổng: 1" at bounding box center [337, 359] width 535 height 18
drag, startPoint x: 518, startPoint y: 315, endPoint x: 638, endPoint y: 333, distance: 121.3
click at [638, 333] on td "1 BỊCH TRẮNG RAU" at bounding box center [579, 316] width 230 height 55
type input "1 BỊCH ĐEN"
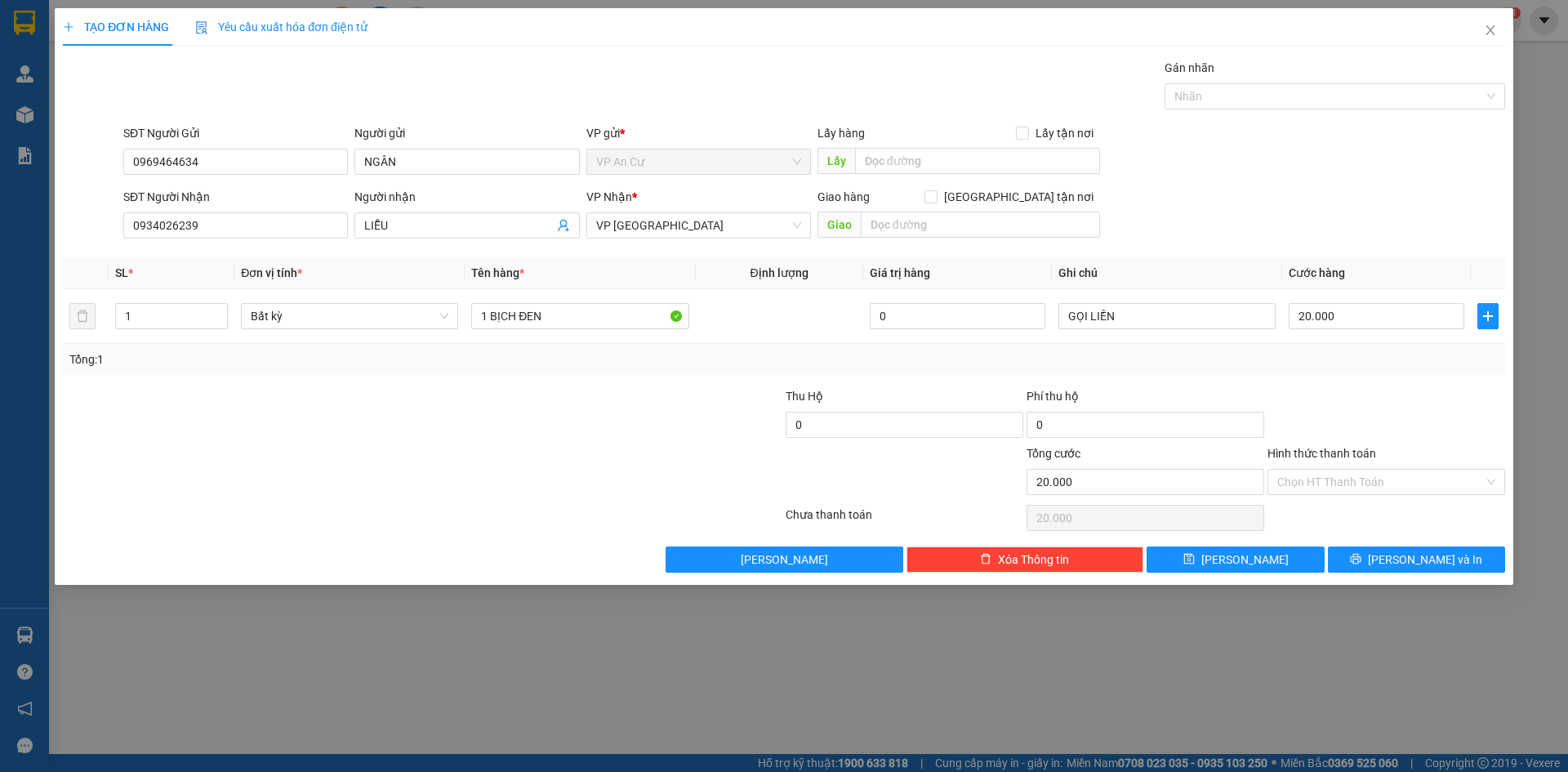
click at [1281, 368] on div "Tổng: 1" at bounding box center [784, 359] width 1429 height 18
click at [1333, 482] on input "Hình thức thanh toán" at bounding box center [1380, 481] width 206 height 25
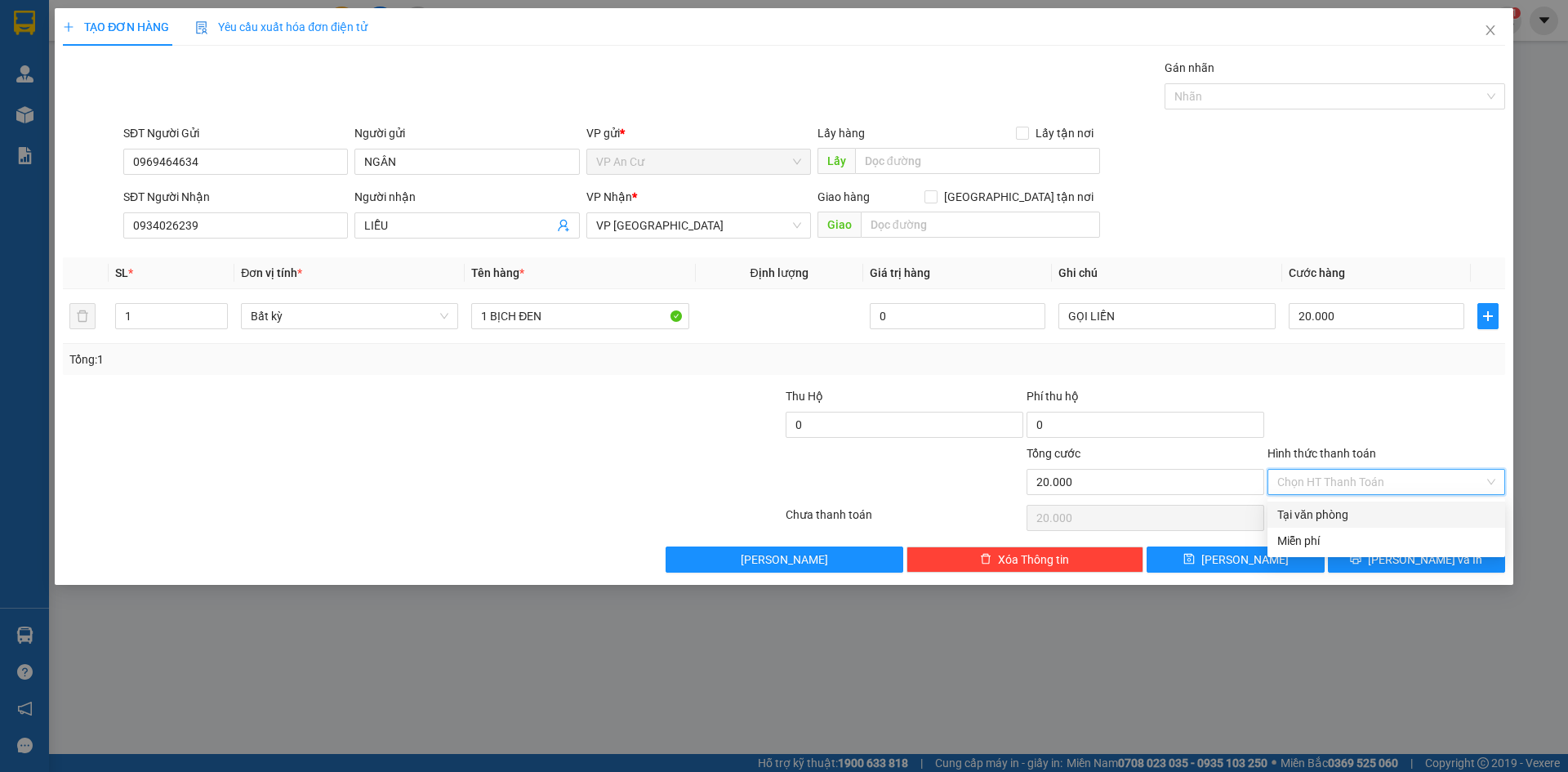
click at [1327, 511] on div "Tại văn phòng" at bounding box center [1386, 514] width 218 height 18
type input "0"
click at [1485, 479] on span "Tại văn phòng" at bounding box center [1386, 481] width 218 height 25
click at [1424, 392] on div at bounding box center [1386, 416] width 241 height 57
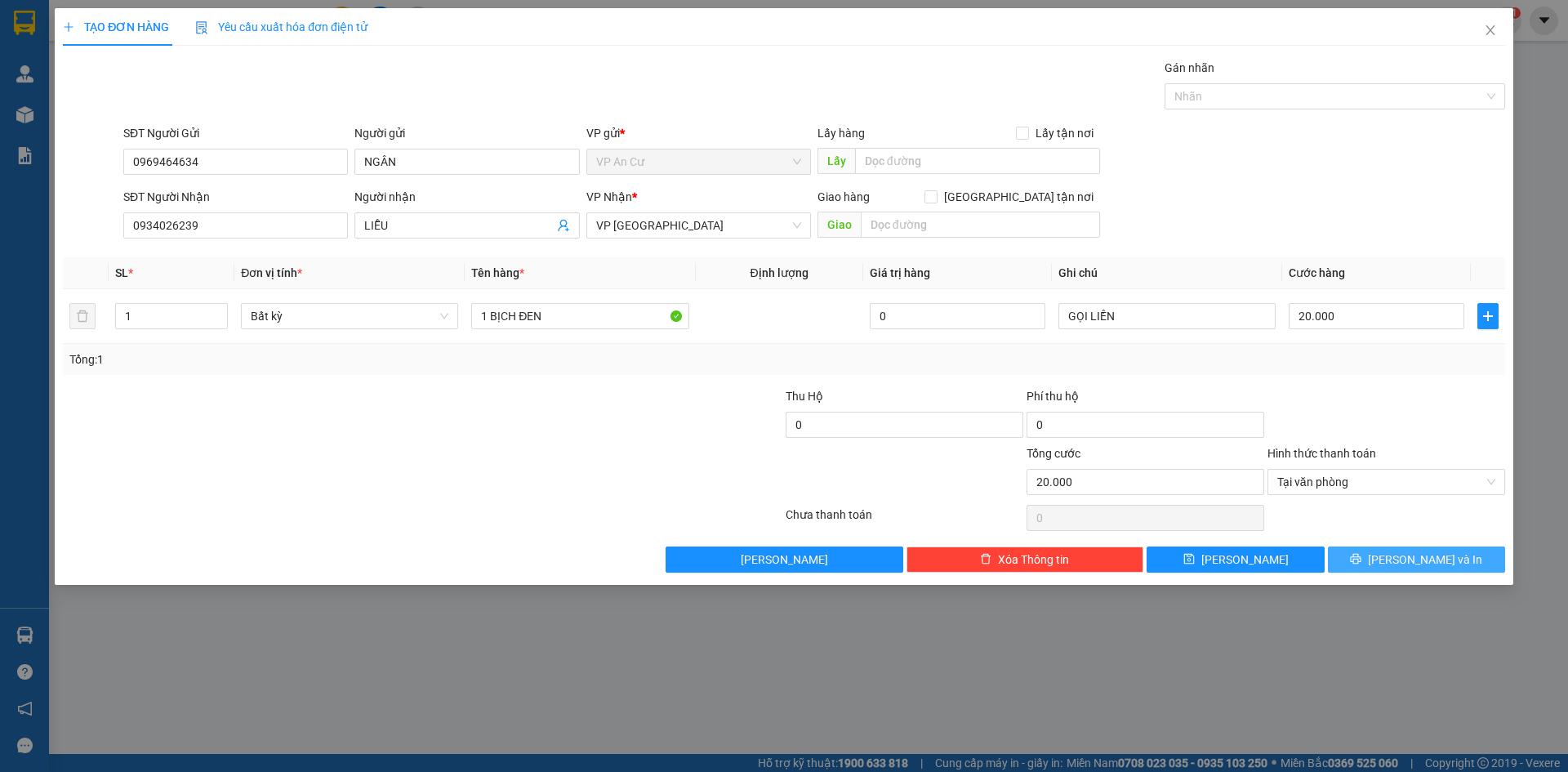
click at [1417, 551] on span "[PERSON_NAME] và In" at bounding box center [1424, 559] width 114 height 18
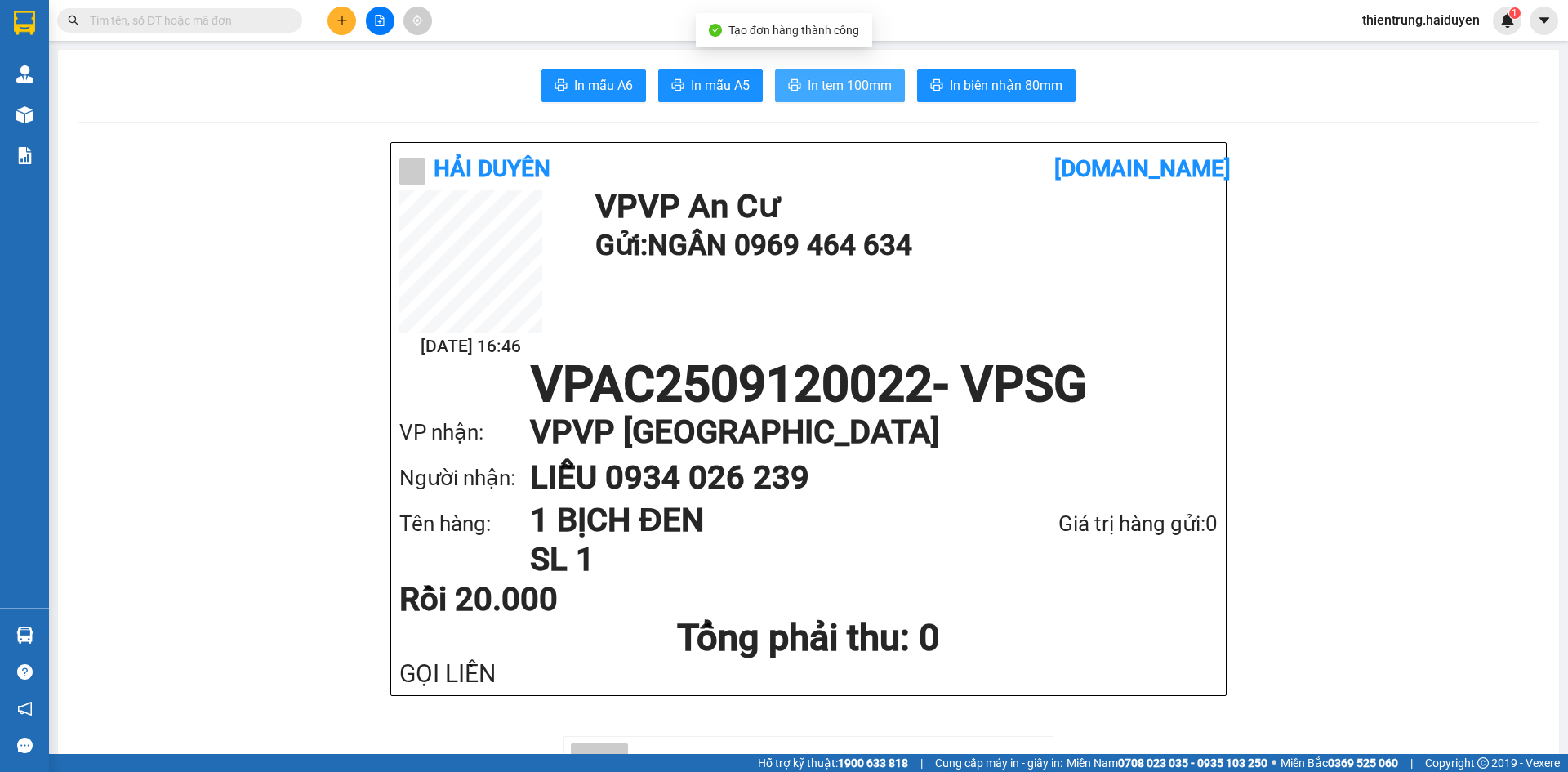
click at [846, 80] on span "In tem 100mm" at bounding box center [849, 85] width 84 height 20
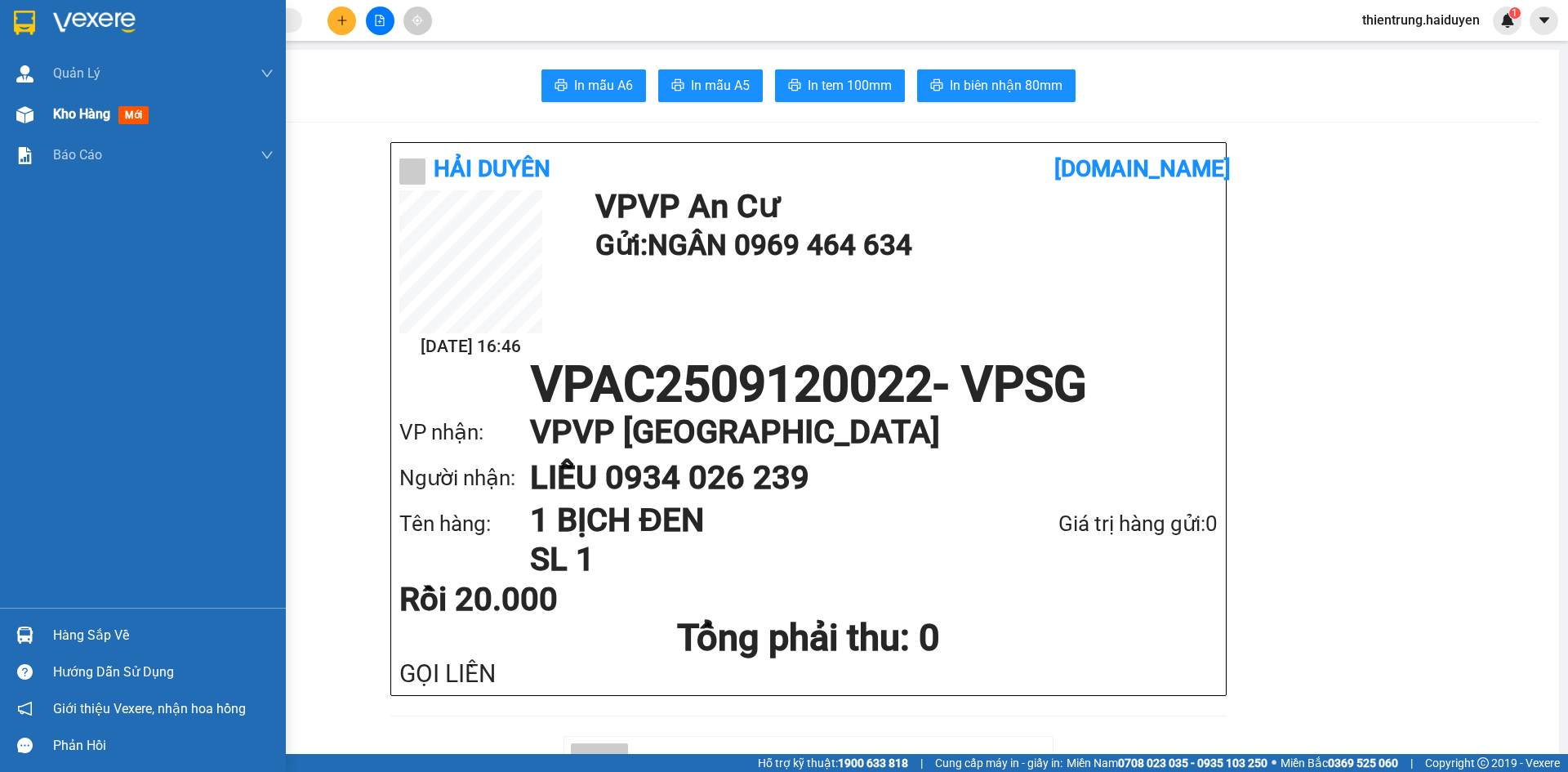
click at [82, 117] on span "Kho hàng" at bounding box center [82, 114] width 58 height 15
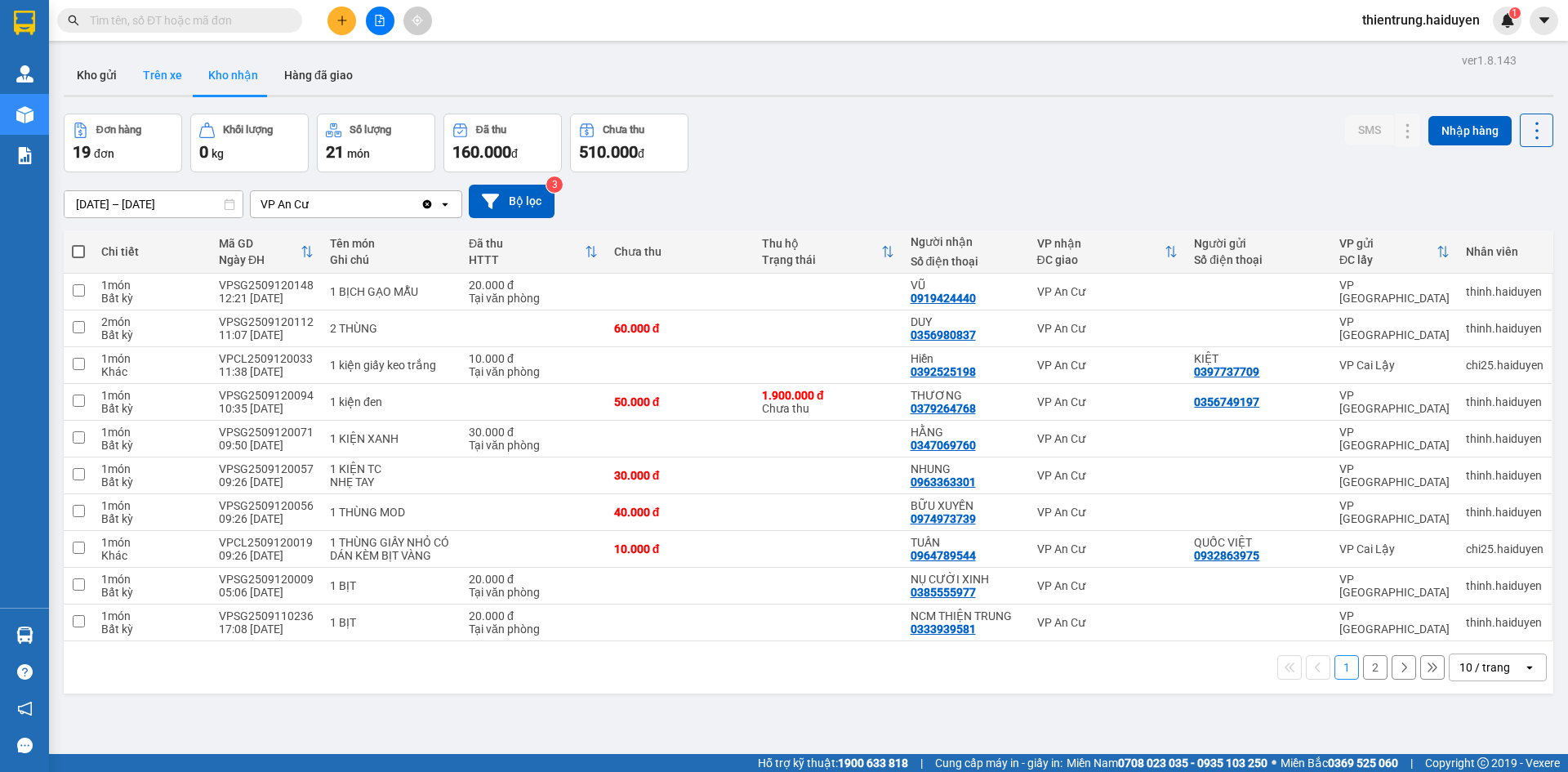
click at [174, 73] on button "Trên xe" at bounding box center [162, 75] width 65 height 39
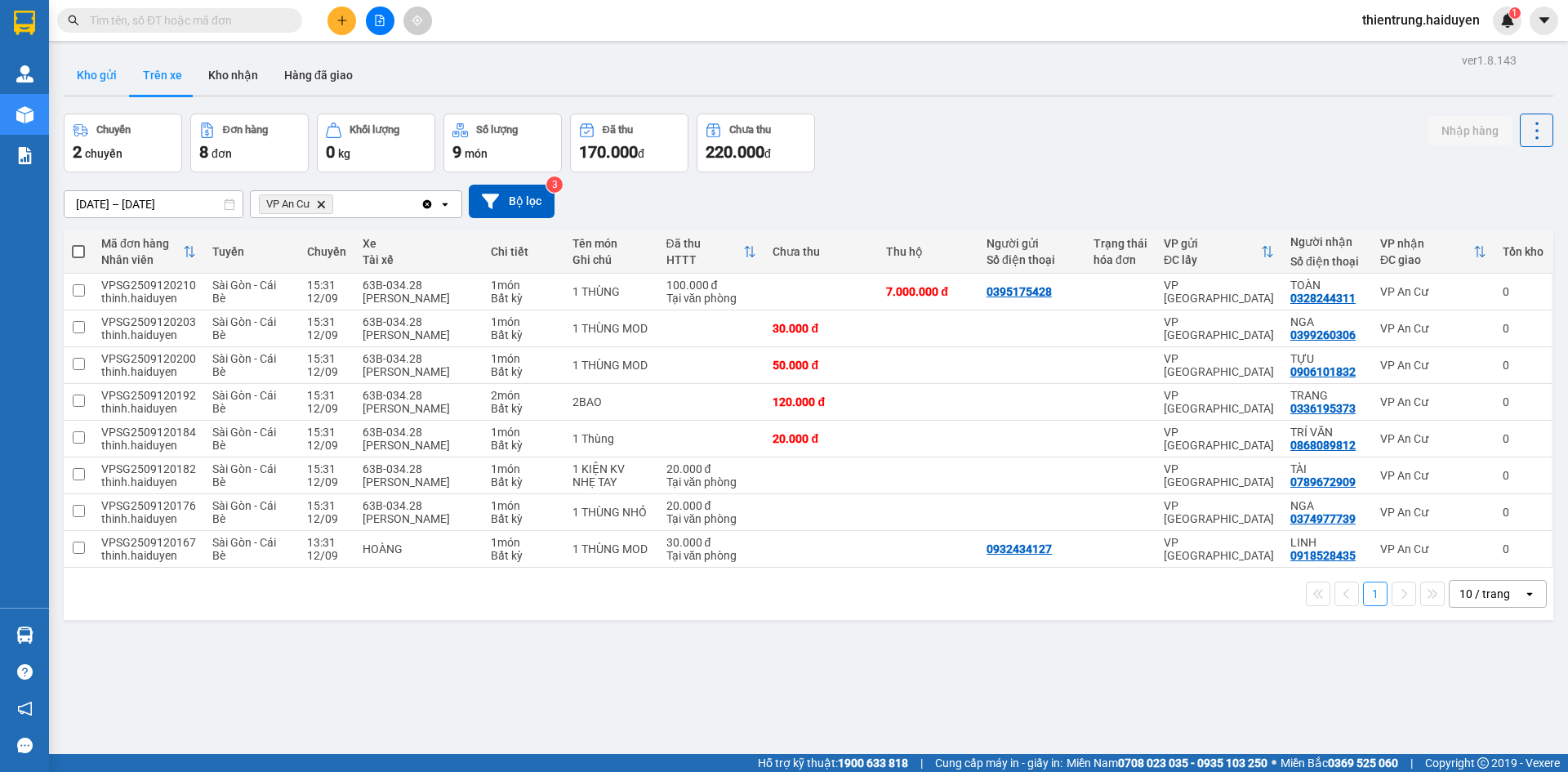
click at [101, 79] on button "Kho gửi" at bounding box center [96, 75] width 66 height 39
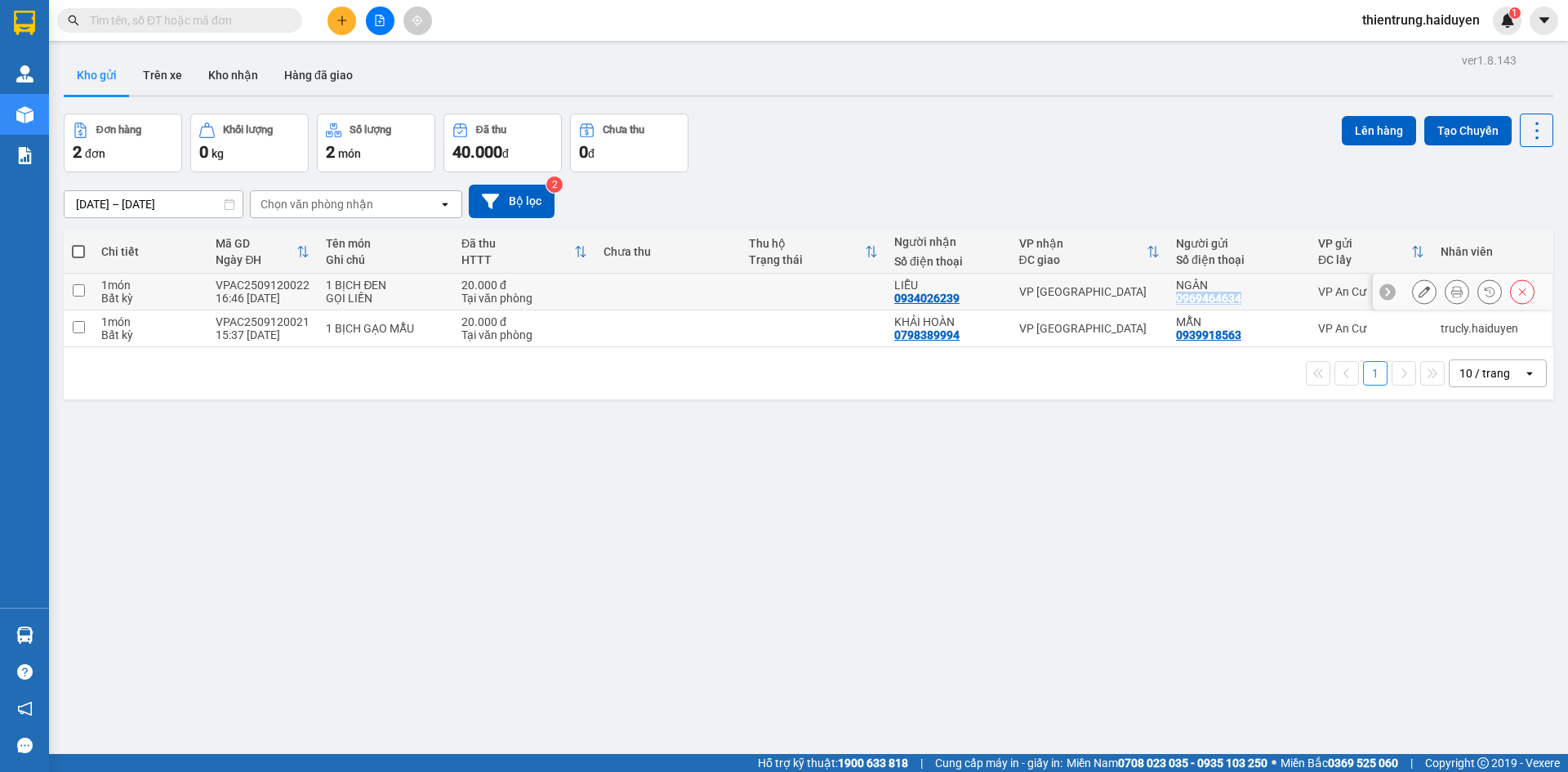
drag, startPoint x: 1218, startPoint y: 304, endPoint x: 1166, endPoint y: 300, distance: 52.2
click at [1176, 300] on div "NGÂN 0969464634" at bounding box center [1239, 291] width 126 height 26
checkbox input "true"
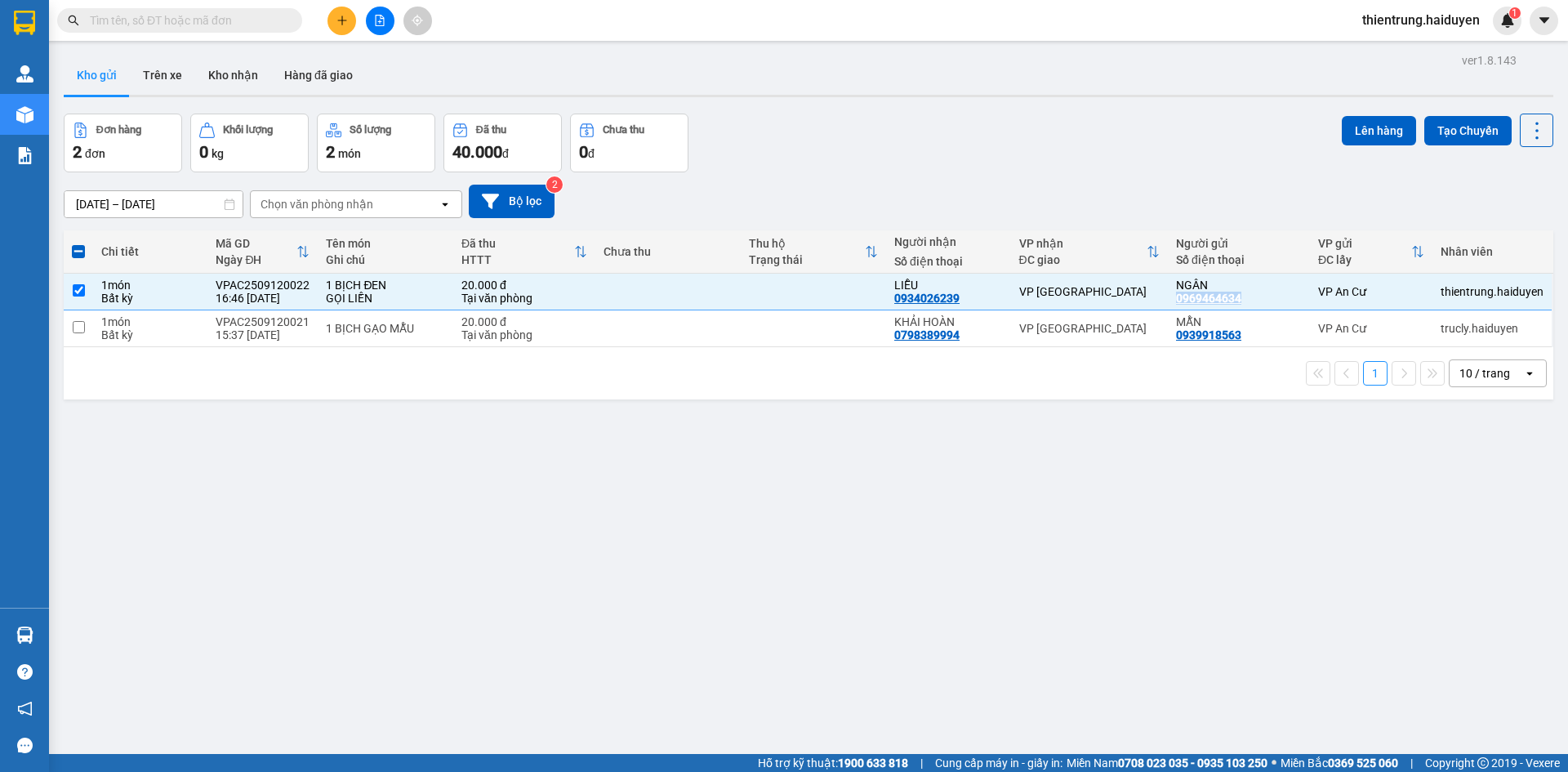
copy div "0969464634"
click at [343, 20] on icon "plus" at bounding box center [343, 20] width 12 height 12
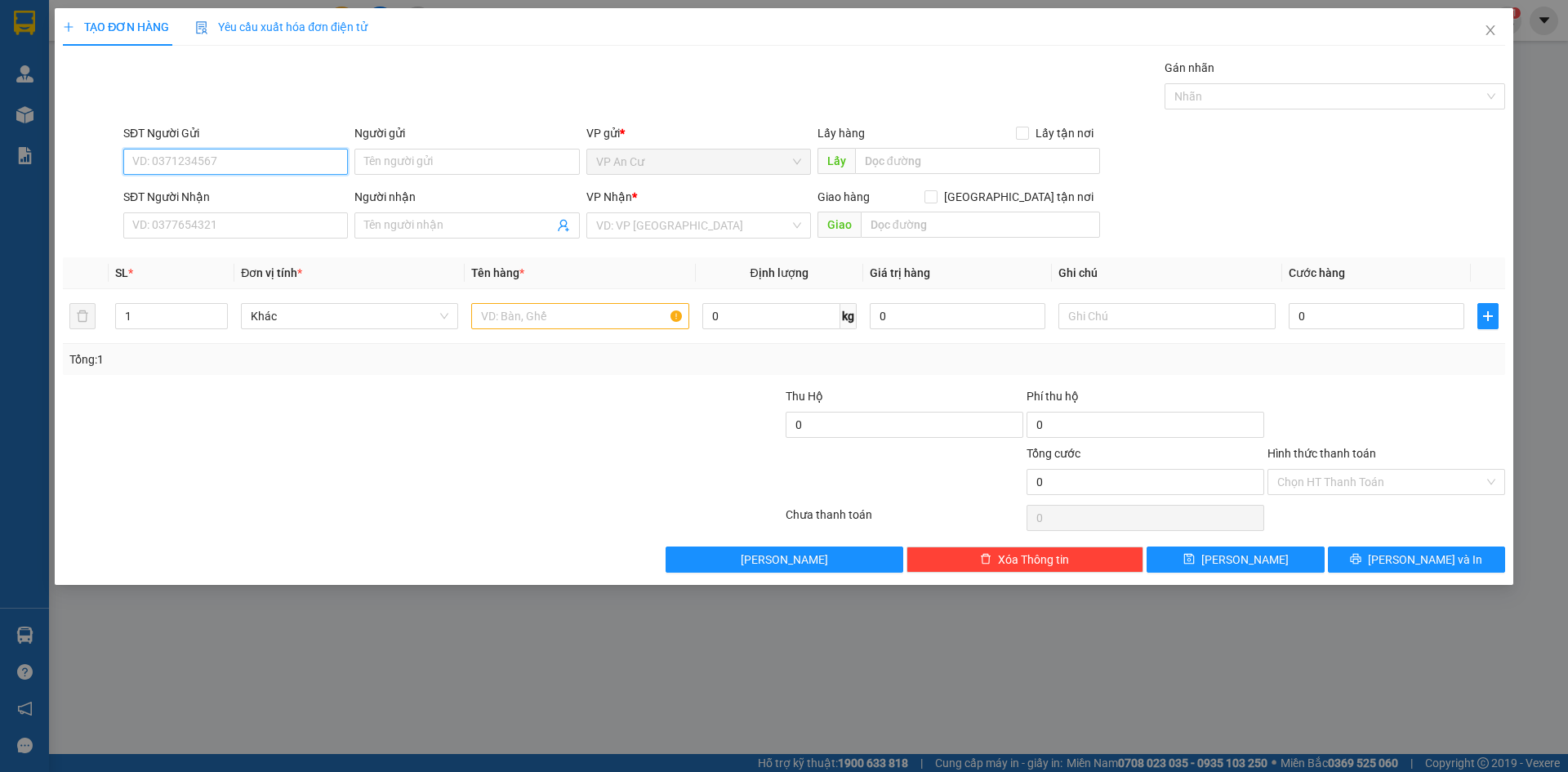
paste input "0969464634"
type input "0969464634"
click at [245, 194] on div "0969464634 - NGÂN" at bounding box center [235, 194] width 205 height 18
type input "NGÂN"
type input "0934026239"
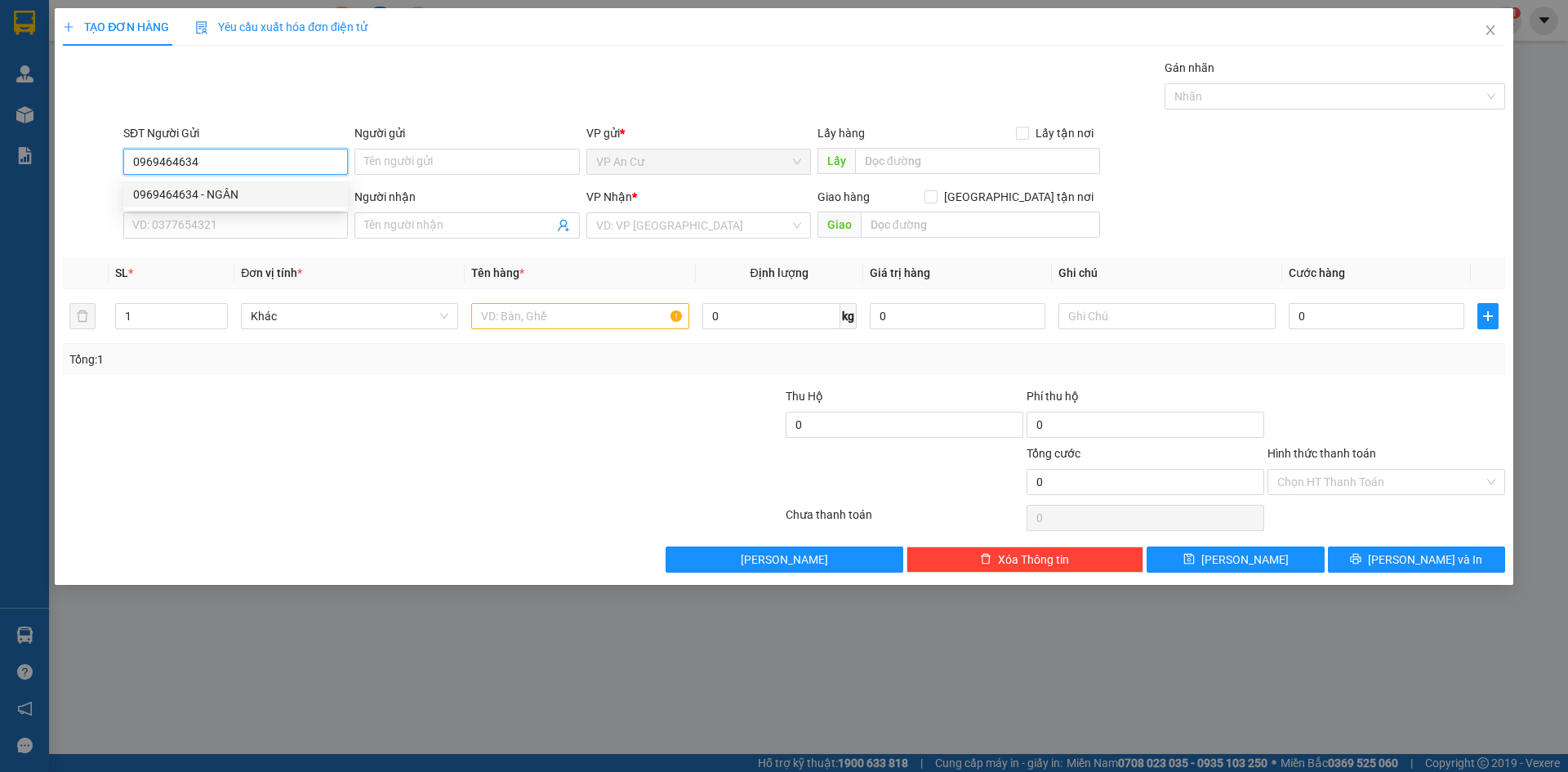
type input "LIỄU"
type input "20.000"
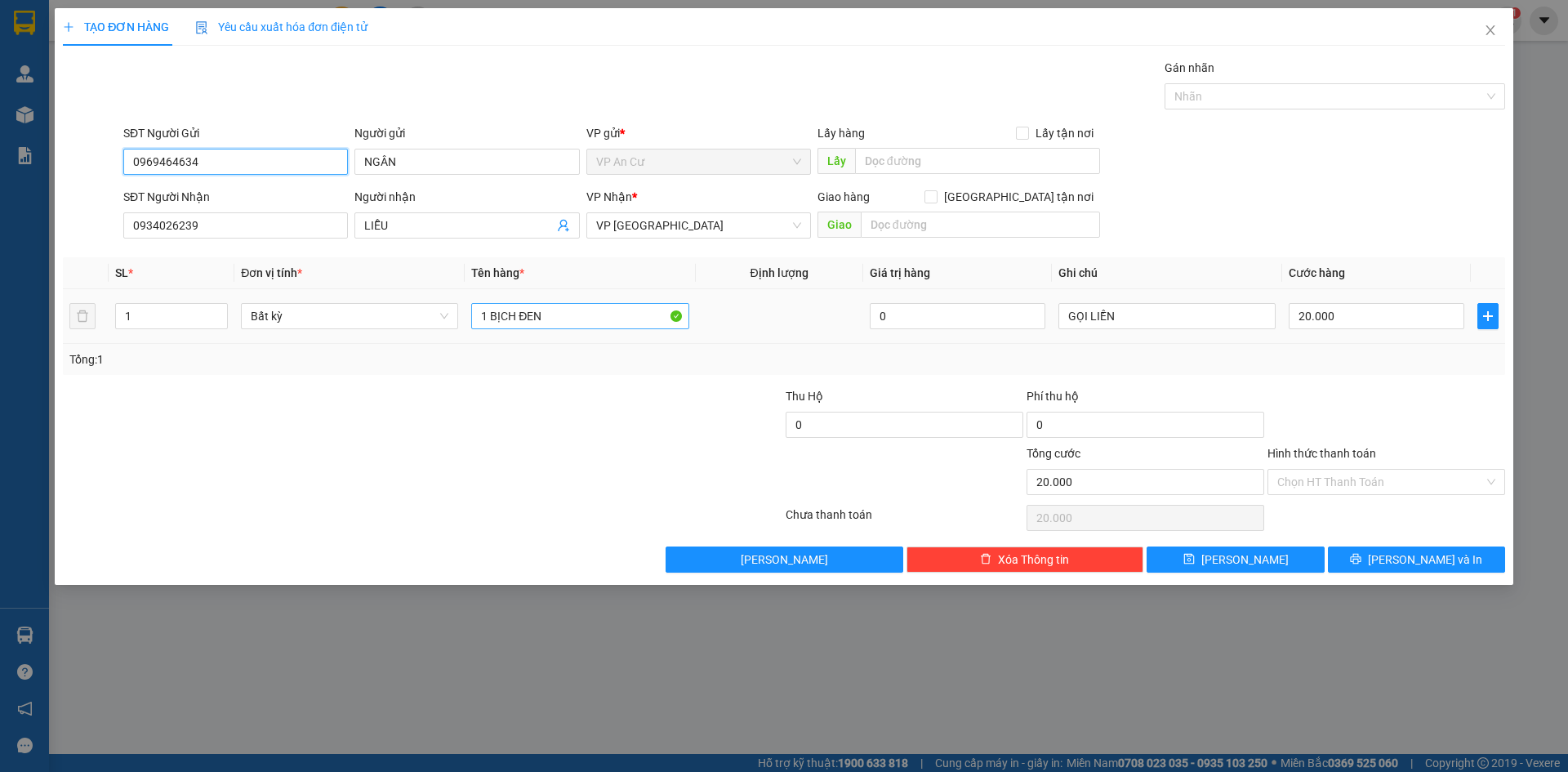
type input "0969464634"
click at [623, 323] on input "1 BỊCH ĐEN" at bounding box center [579, 315] width 217 height 26
type input "1 BỊCH ĐEN ĐỒ ĂN"
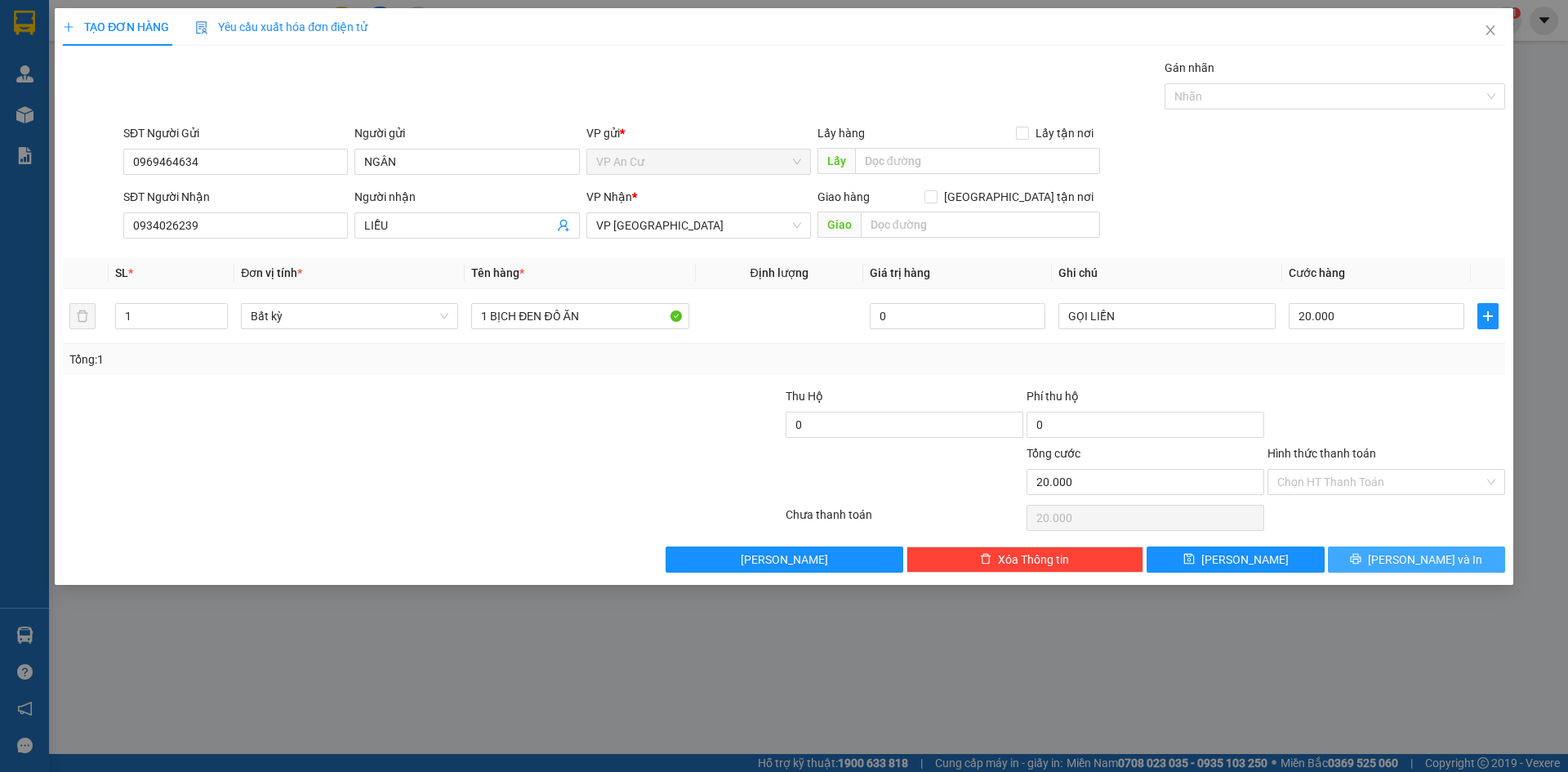
click at [1404, 557] on span "[PERSON_NAME] và In" at bounding box center [1424, 559] width 114 height 18
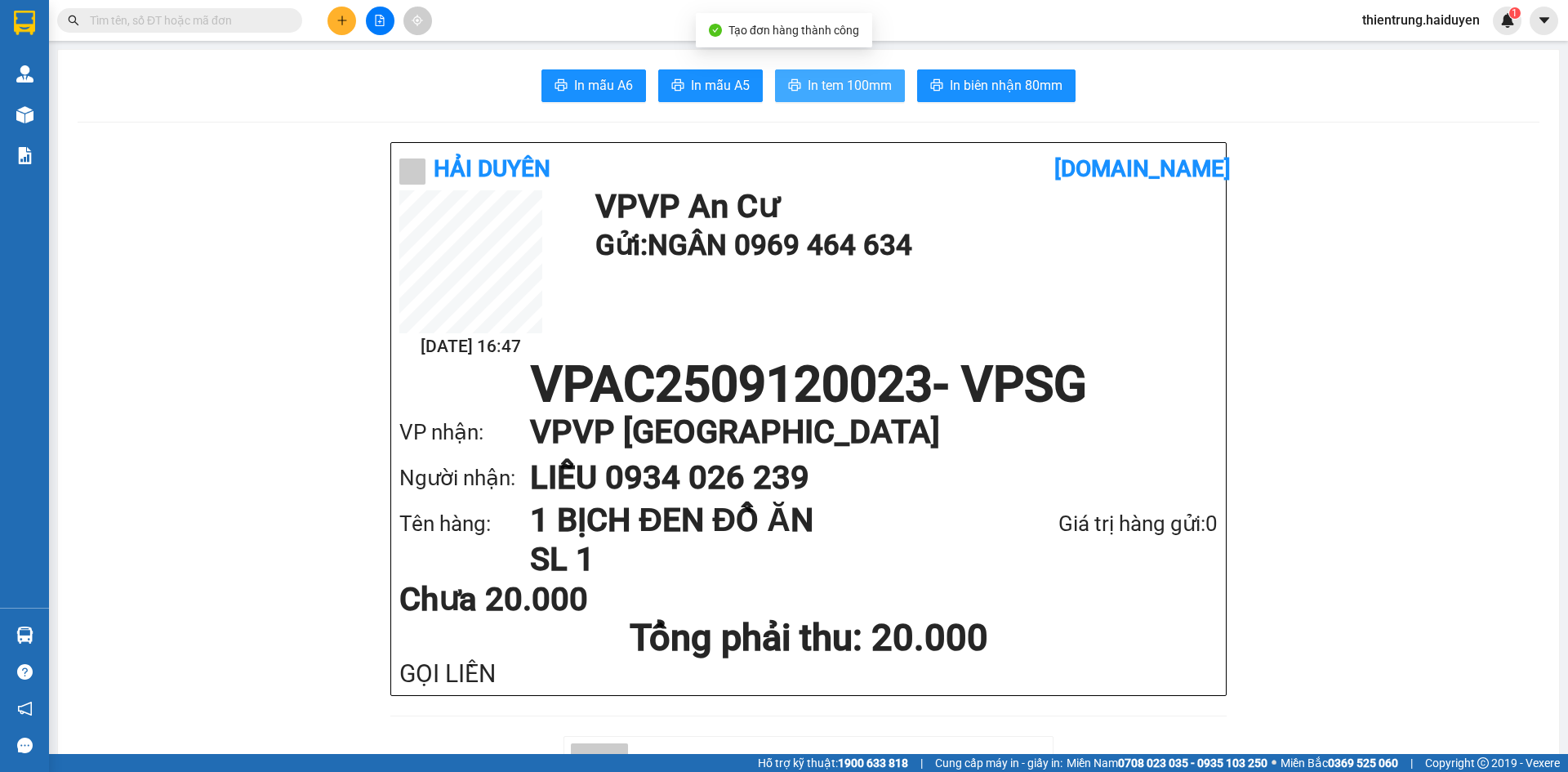
click at [852, 84] on span "In tem 100mm" at bounding box center [849, 85] width 84 height 20
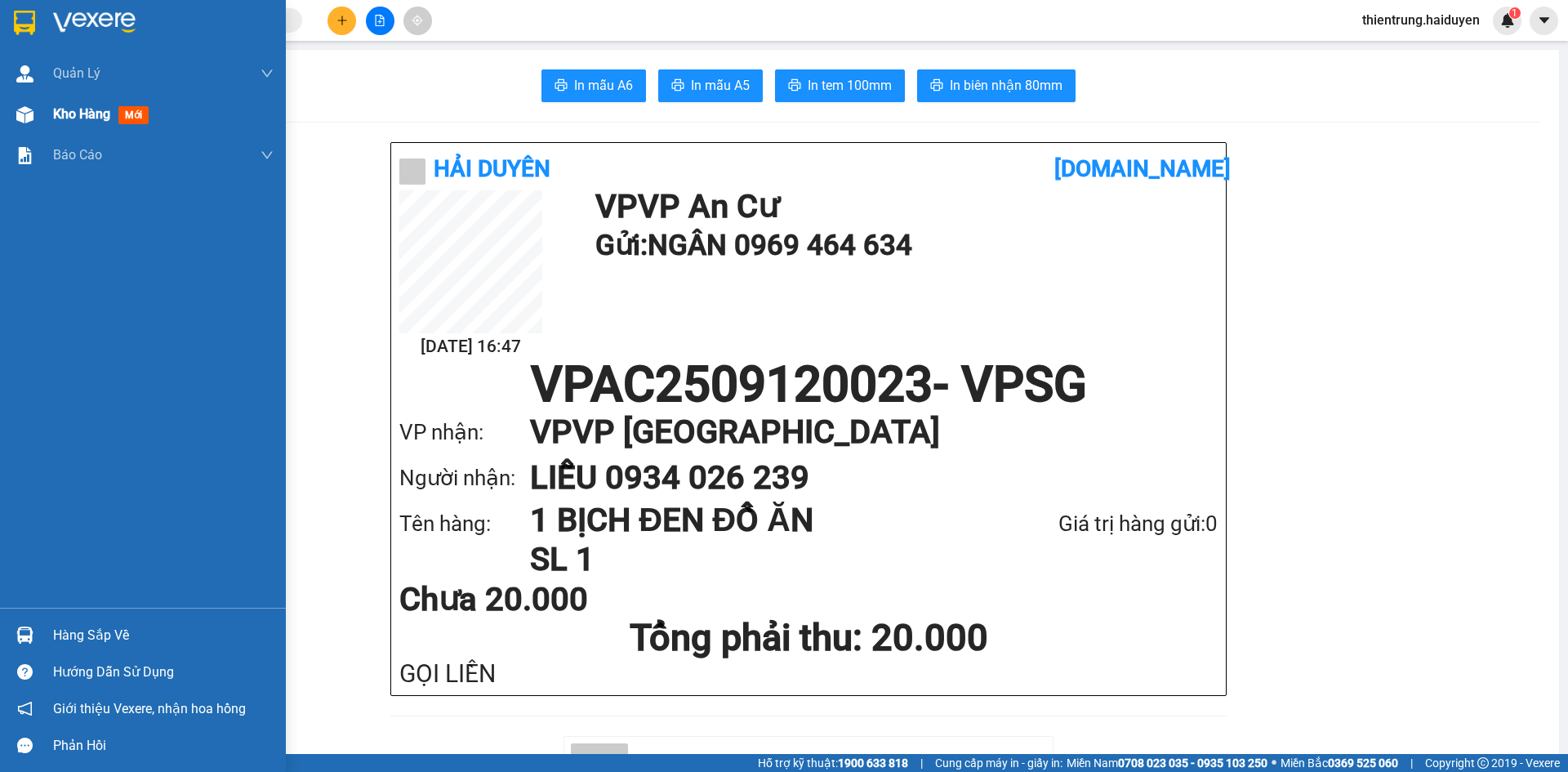
click at [72, 112] on span "Kho hàng" at bounding box center [82, 114] width 58 height 15
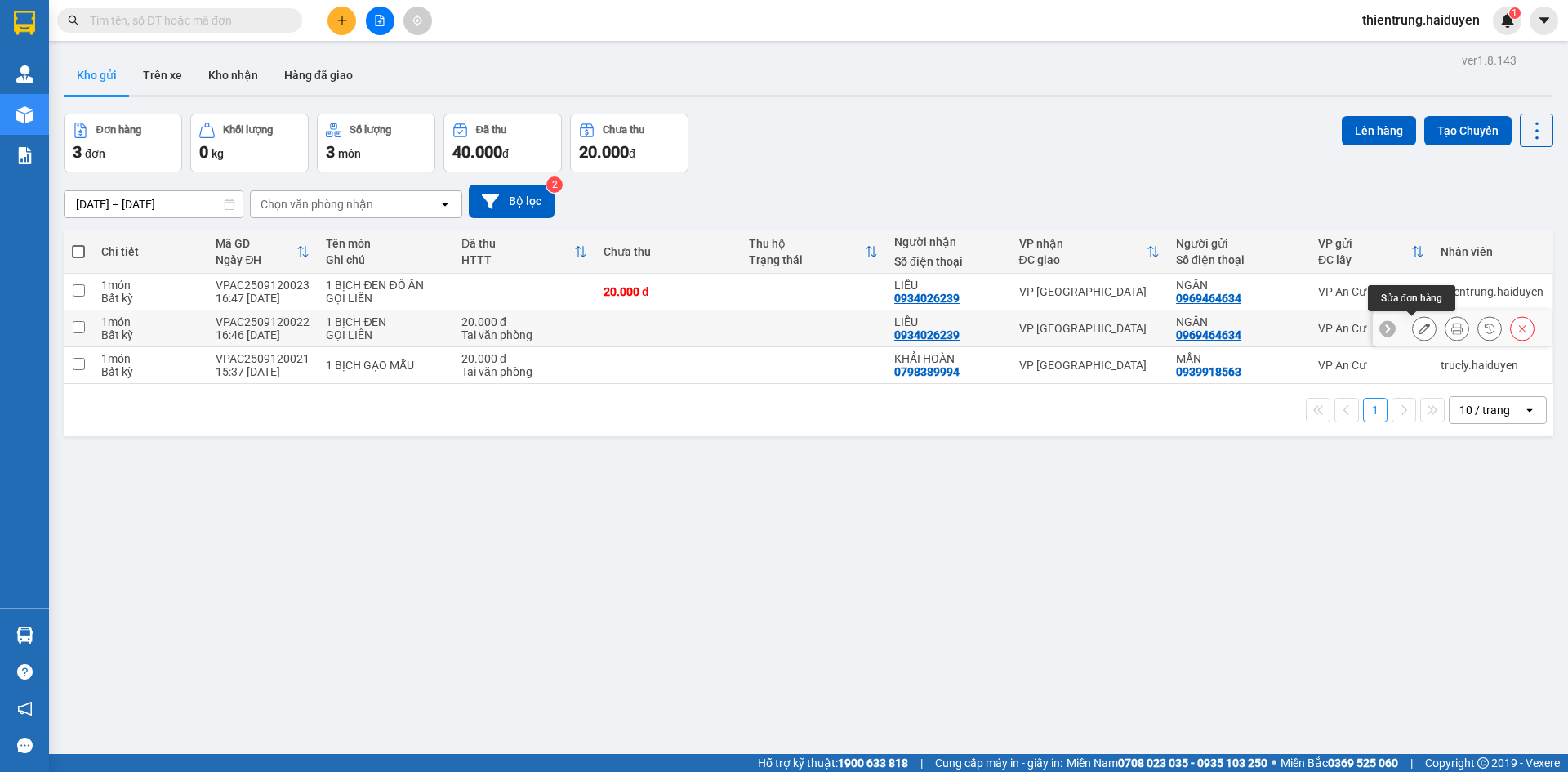
click at [1418, 324] on button at bounding box center [1424, 329] width 23 height 29
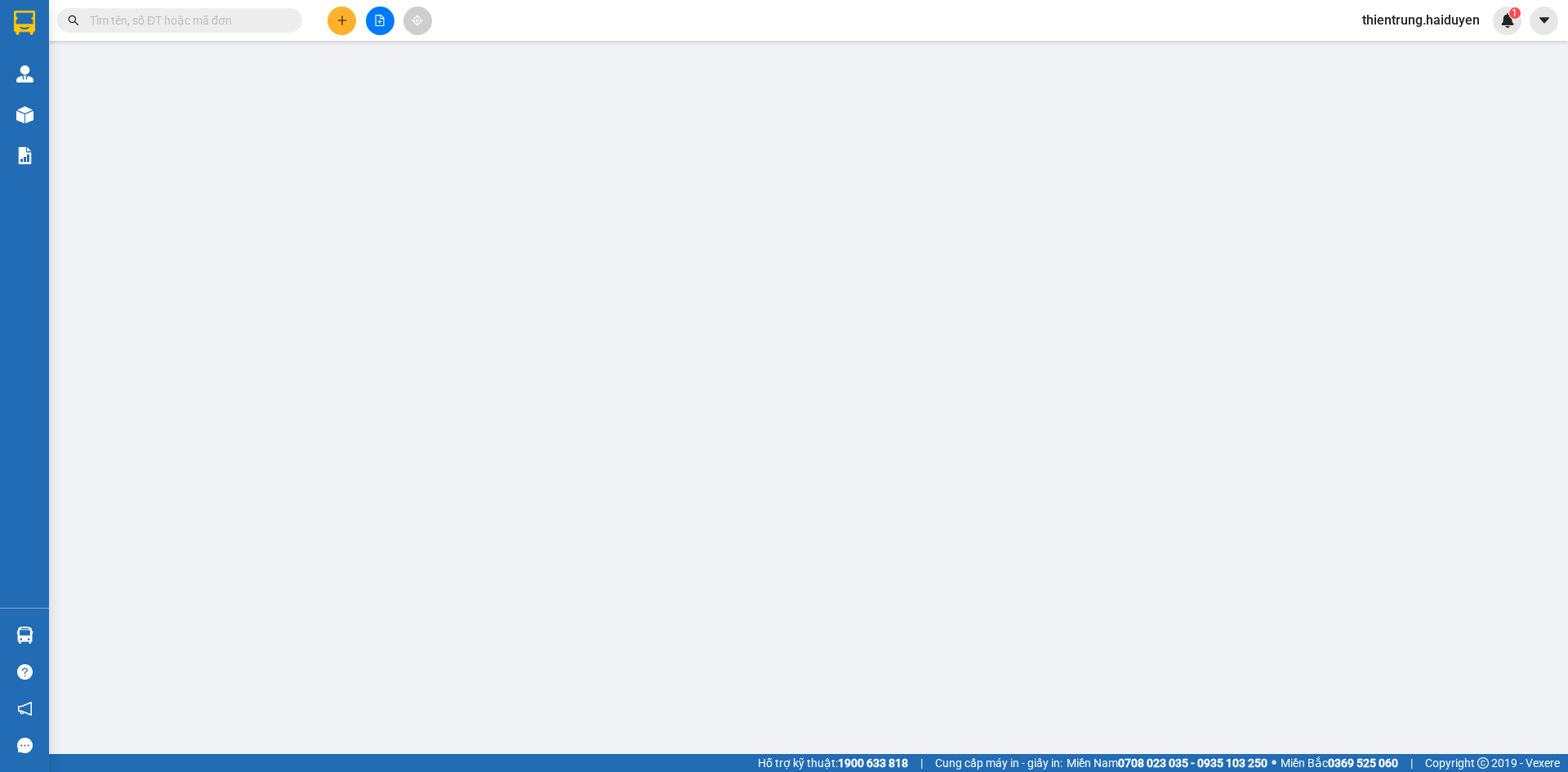
type input "0969464634"
type input "NGÂN"
type input "0934026239"
type input "LIỄU"
type input "20.000"
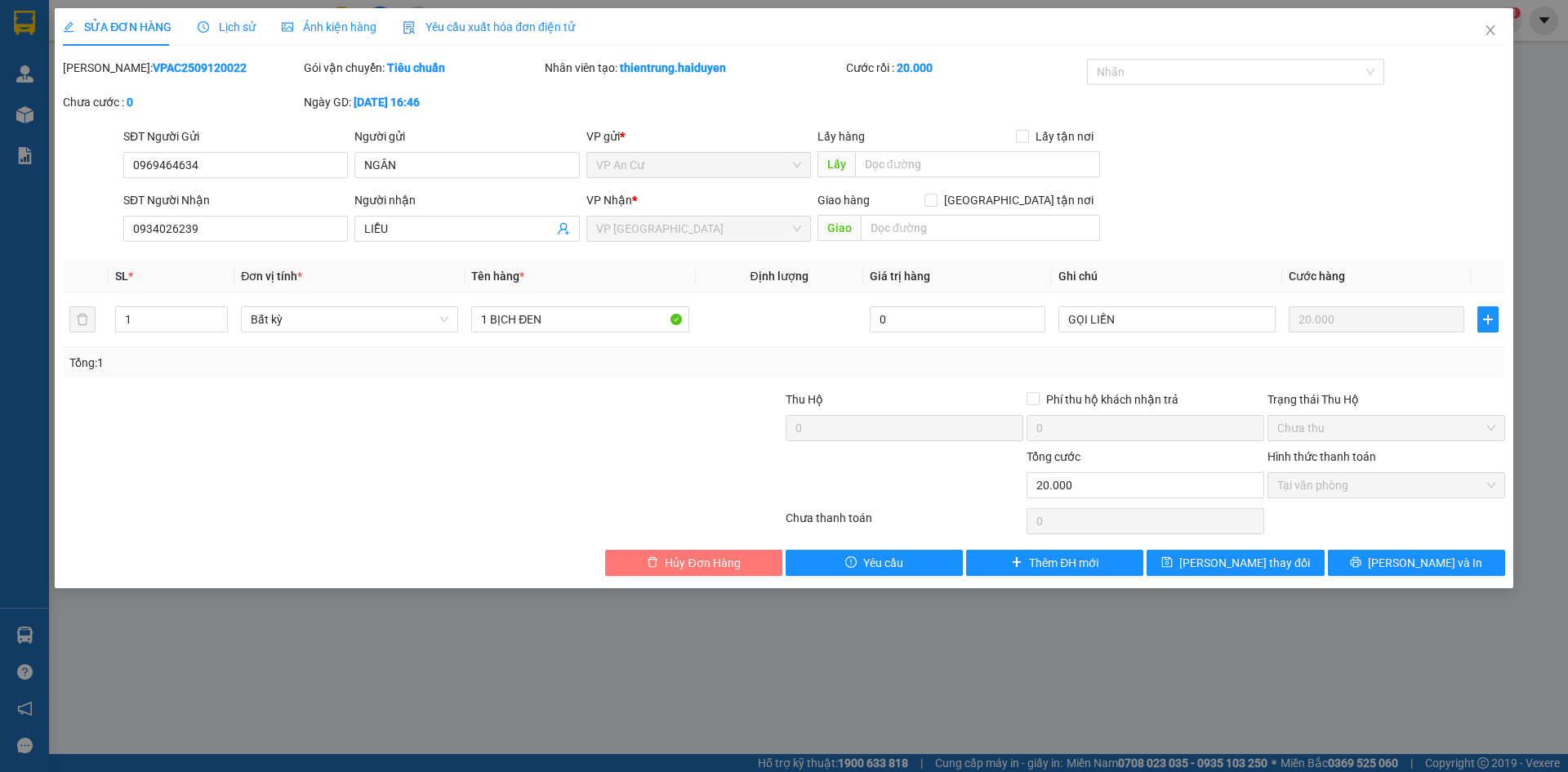
click at [695, 569] on span "Hủy Đơn Hàng" at bounding box center [702, 562] width 75 height 18
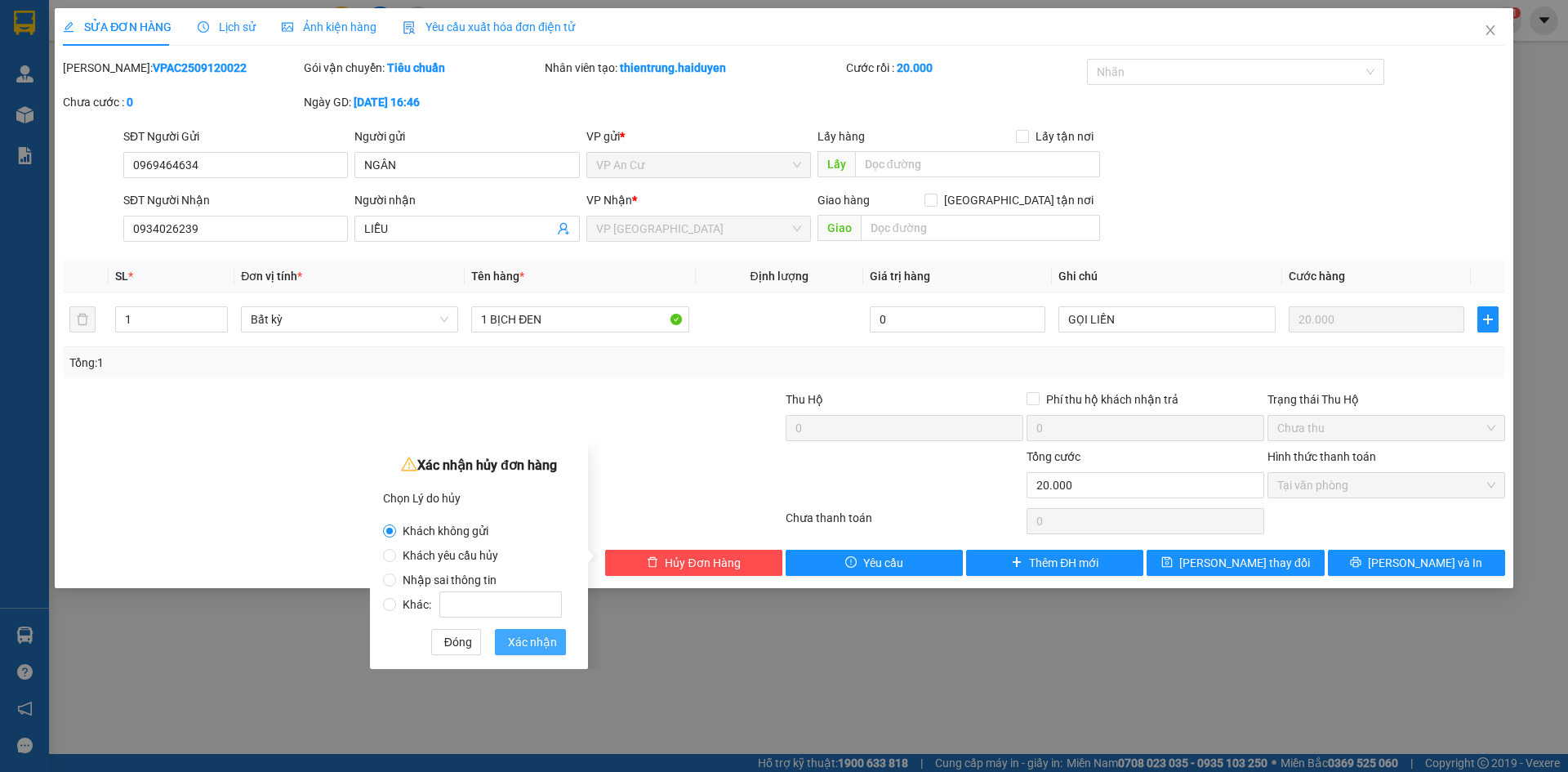
click at [535, 644] on span "Xác nhận" at bounding box center [533, 641] width 49 height 18
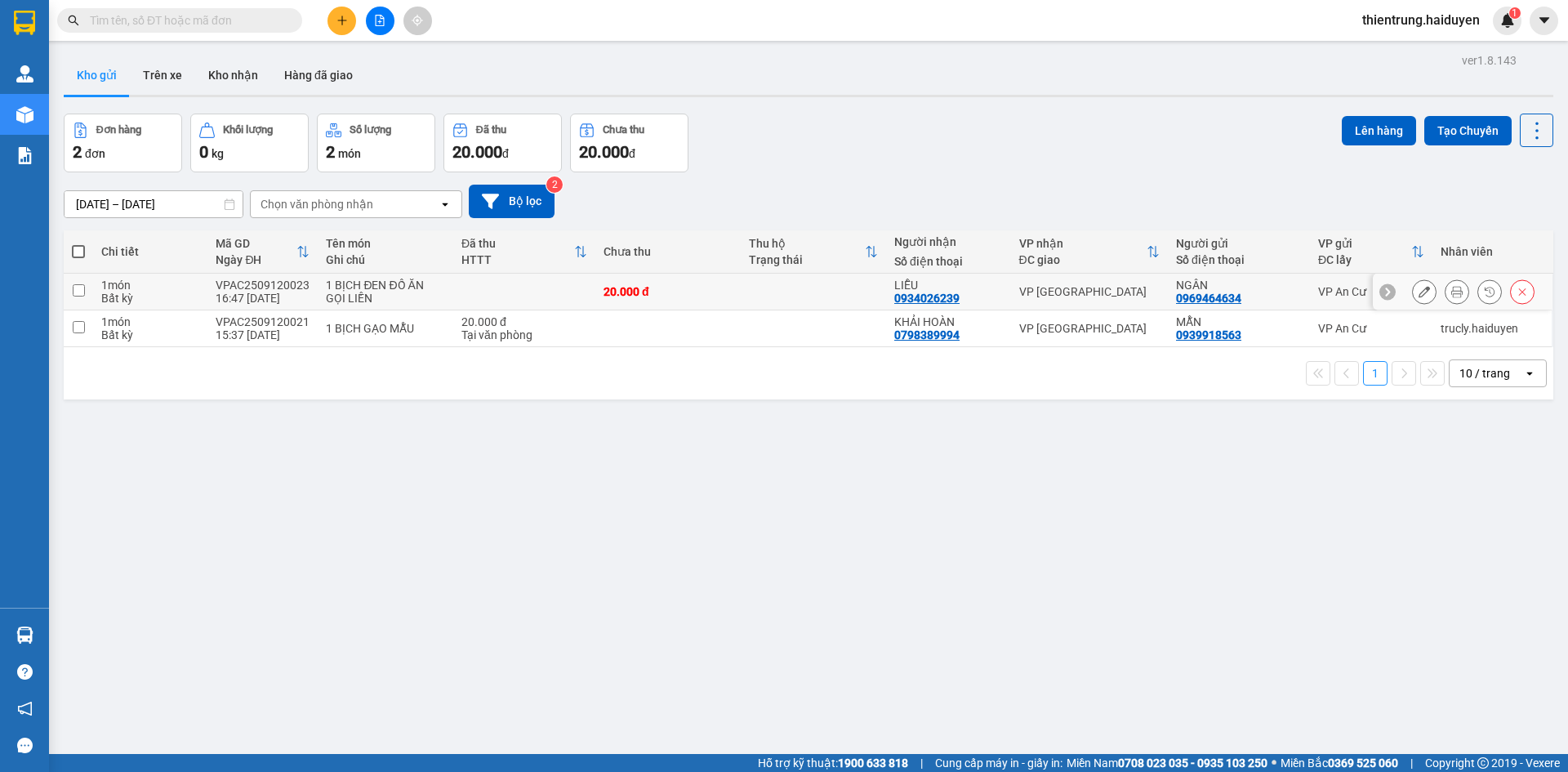
drag, startPoint x: 312, startPoint y: 285, endPoint x: 267, endPoint y: 361, distance: 88.3
click at [201, 275] on tr "1 món Bất kỳ VPAC2509120023 16:47 12/09 1 BỊCH ĐEN ĐỒ ĂN GỌI LIỀN 20.000 đ LIỄU…" at bounding box center [808, 291] width 1489 height 36
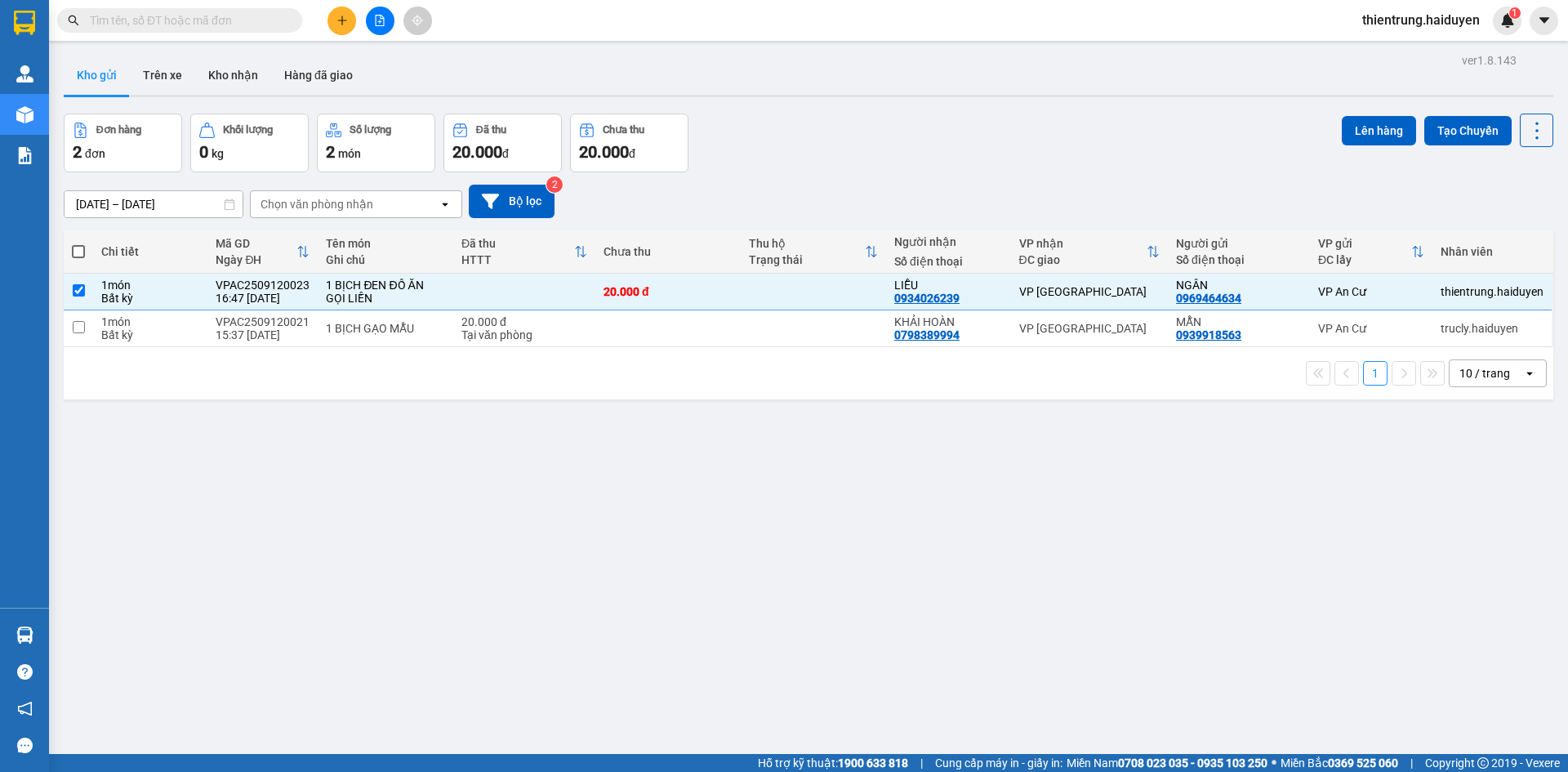
click at [289, 404] on div "ver 1.8.143 Kho gửi Trên xe Kho nhận Hàng đã giao Đơn hàng 2 đơn Khối lượng 0 k…" at bounding box center [809, 435] width 1503 height 772
drag, startPoint x: 304, startPoint y: 283, endPoint x: 213, endPoint y: 282, distance: 91.0
click at [213, 282] on td "VPAC2509120023 16:47 12/09" at bounding box center [262, 291] width 110 height 36
checkbox input "false"
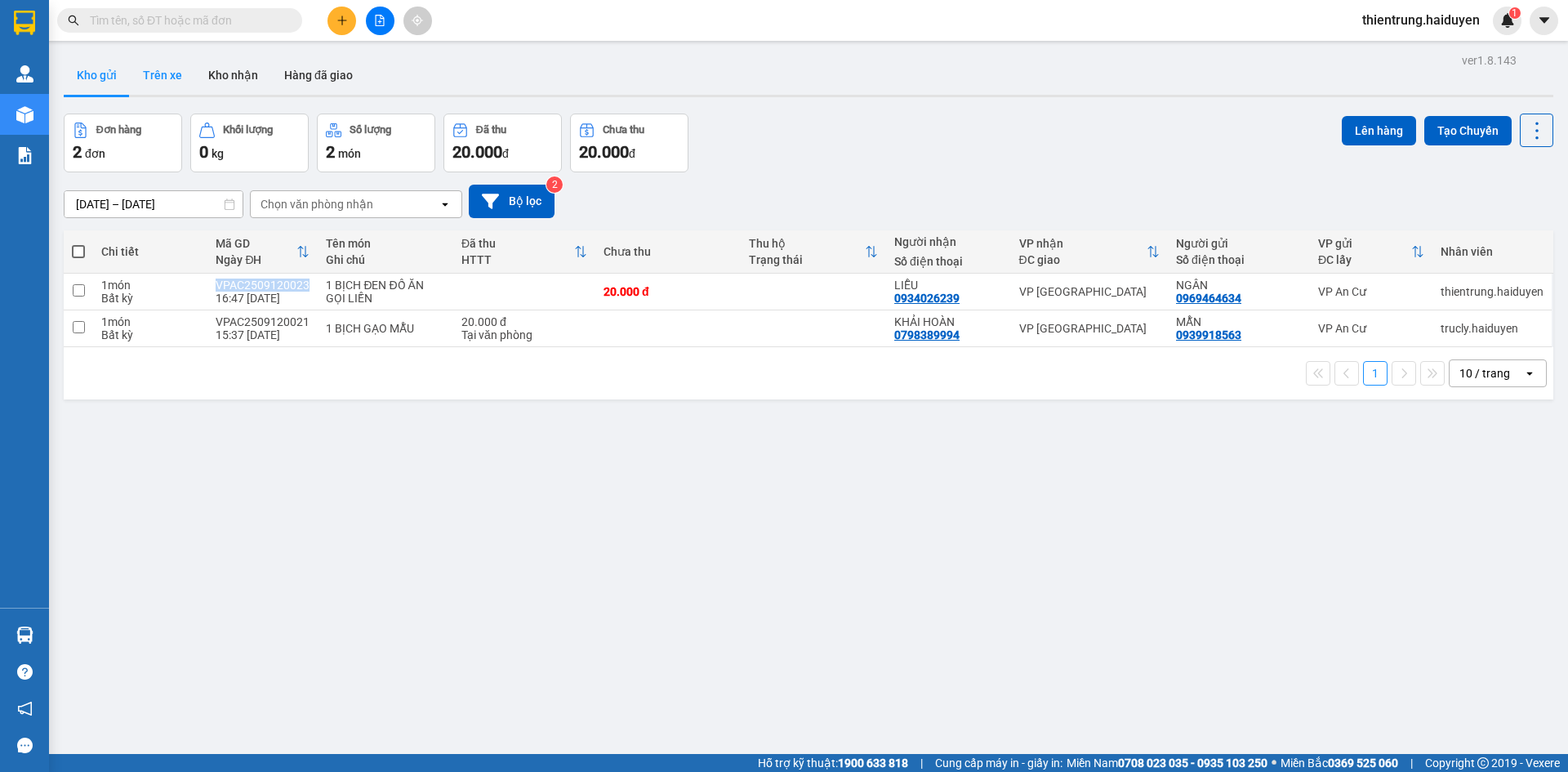
click at [151, 73] on button "Trên xe" at bounding box center [162, 75] width 65 height 39
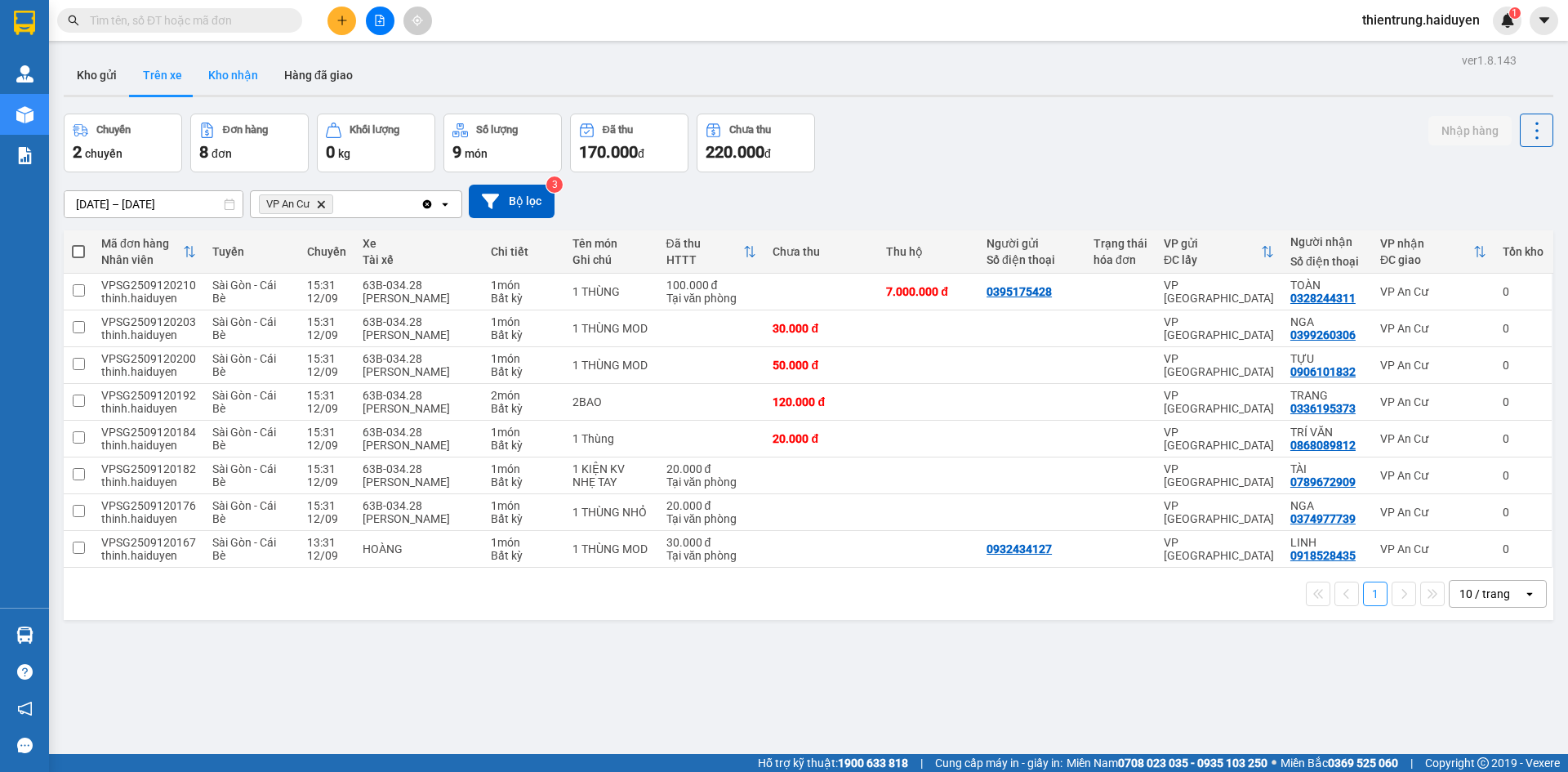
click at [249, 80] on button "Kho nhận" at bounding box center [233, 75] width 76 height 39
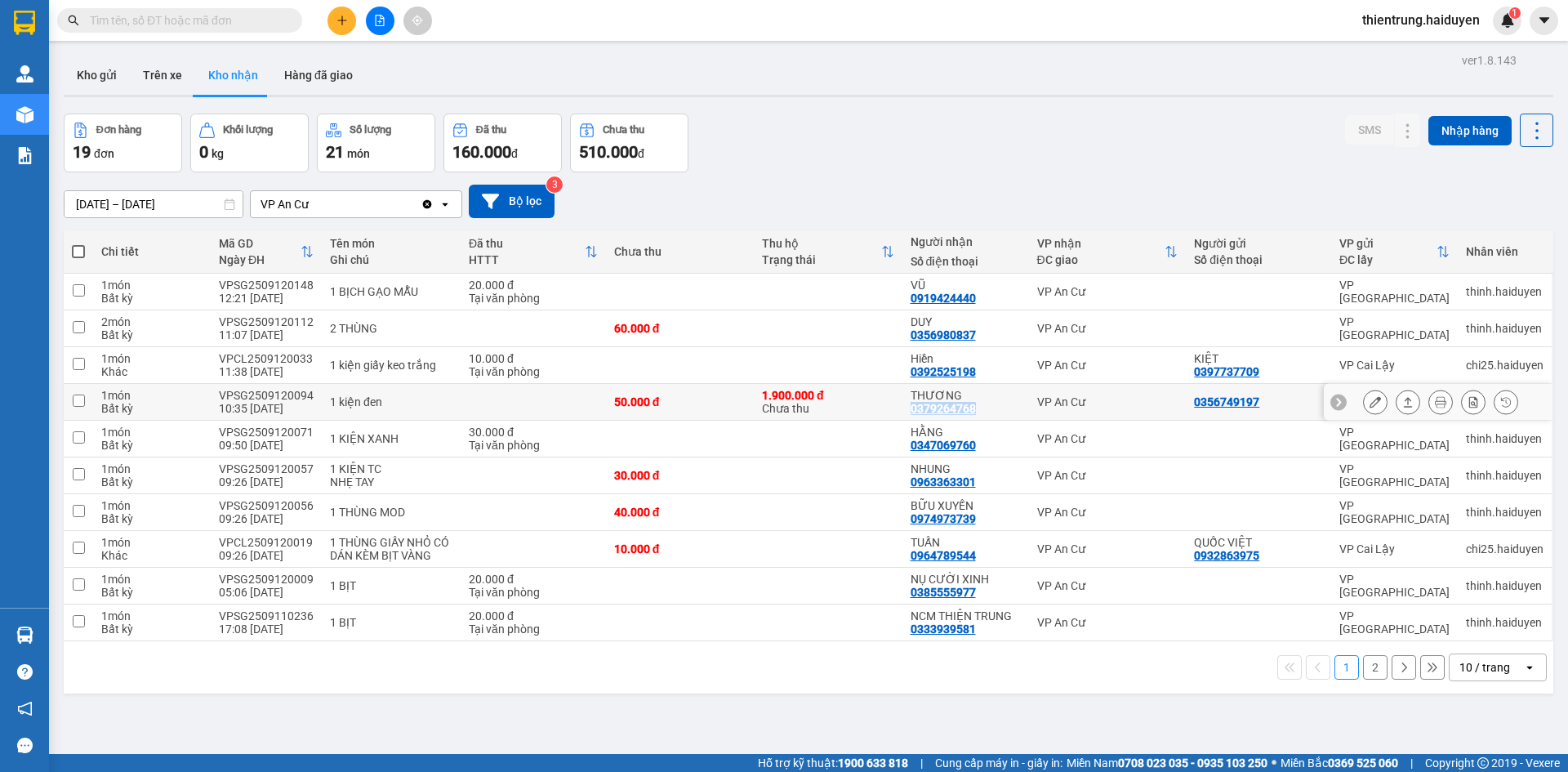
drag, startPoint x: 981, startPoint y: 412, endPoint x: 905, endPoint y: 410, distance: 76.0
click at [911, 410] on div "THƯƠNG 0379264768" at bounding box center [966, 402] width 110 height 26
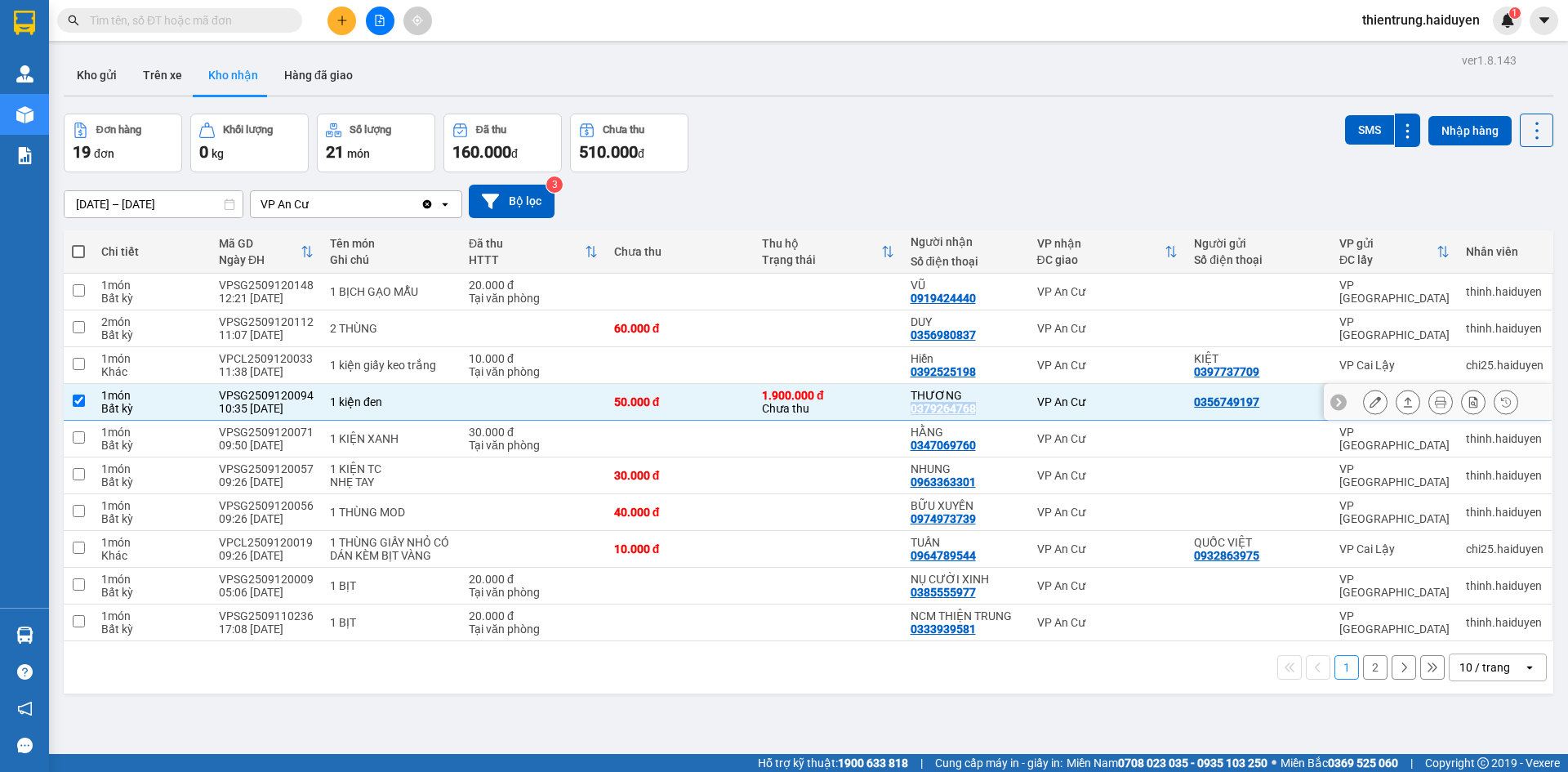
copy div "0379264768"
drag, startPoint x: 312, startPoint y: 395, endPoint x: 218, endPoint y: 394, distance: 94.0
click at [218, 394] on td "VPSG2509120094 10:35 12/09" at bounding box center [266, 402] width 111 height 36
checkbox input "false"
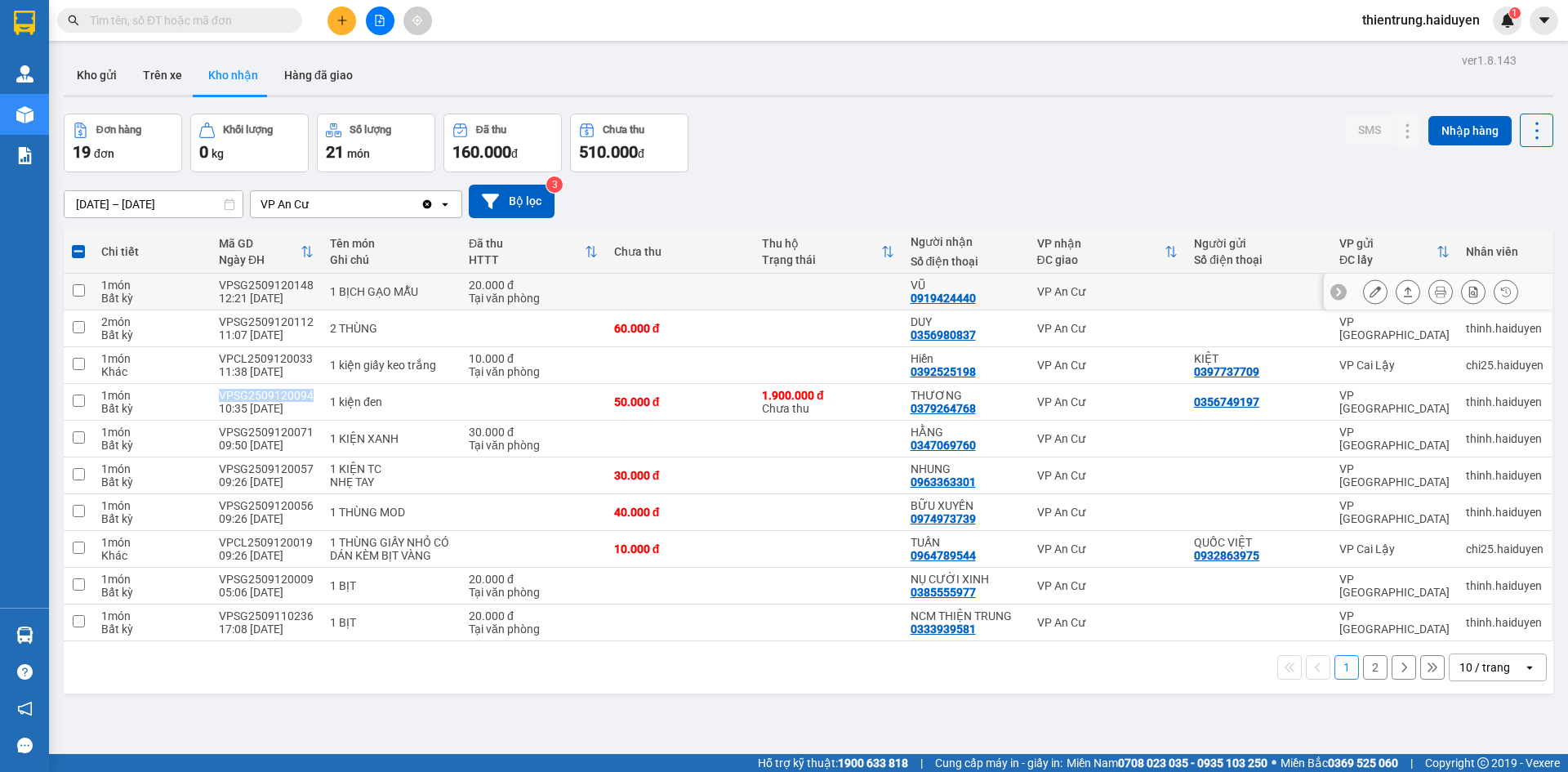
copy div "VPSG2509120094"
click at [178, 59] on button "Trên xe" at bounding box center [162, 75] width 65 height 39
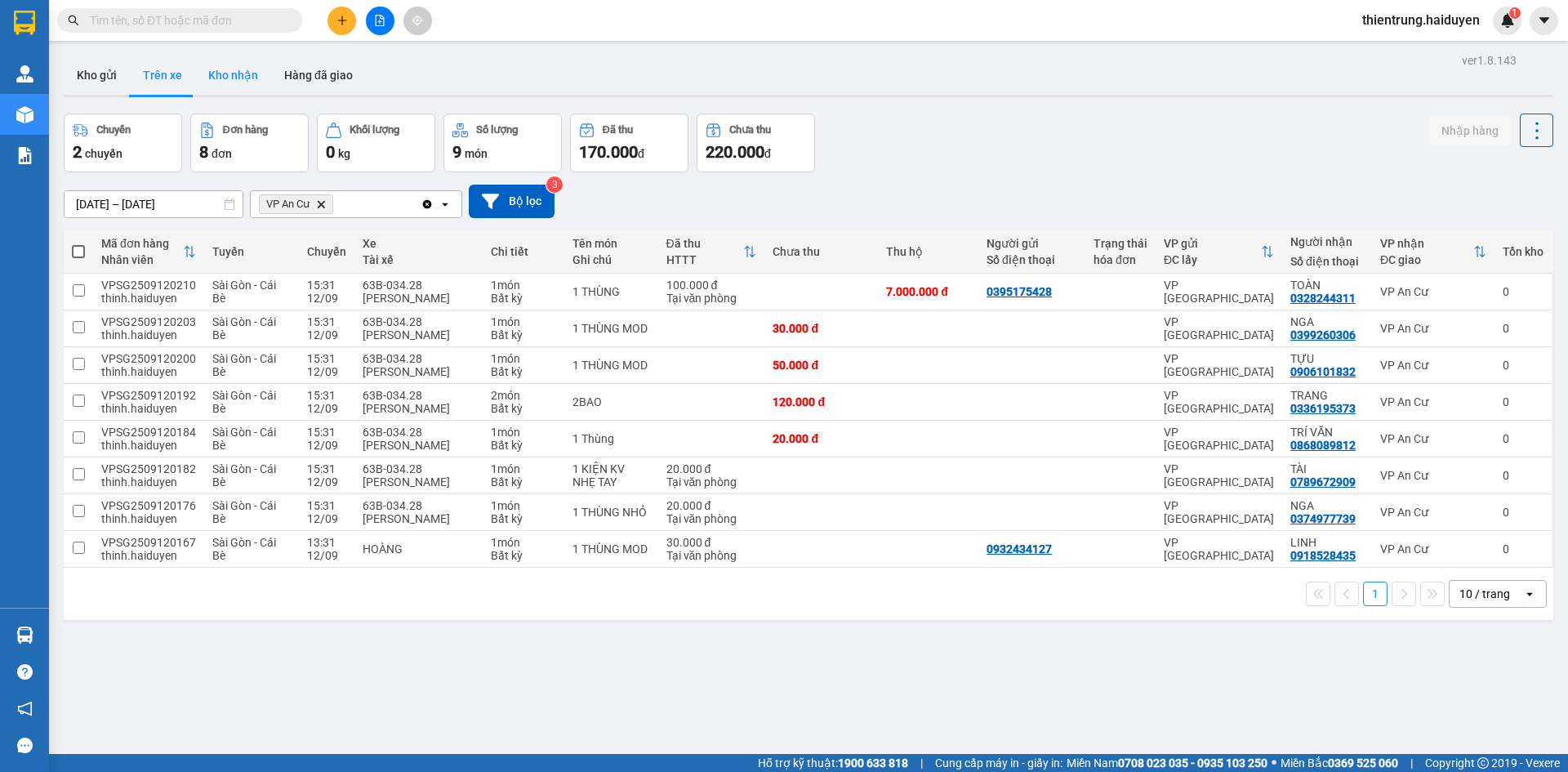
click at [243, 79] on button "Kho nhận" at bounding box center [233, 75] width 76 height 39
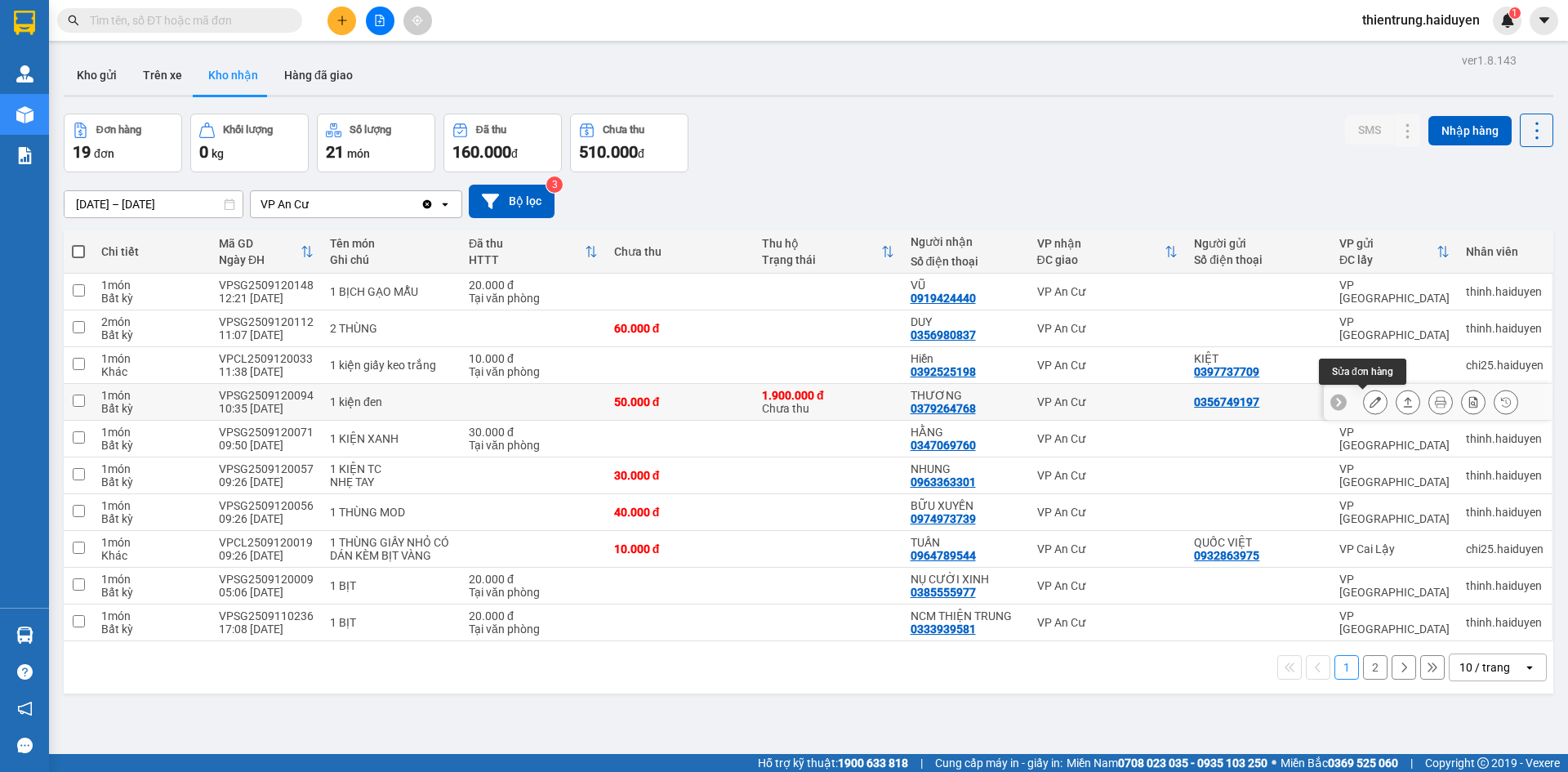
click at [1369, 403] on icon at bounding box center [1375, 402] width 12 height 12
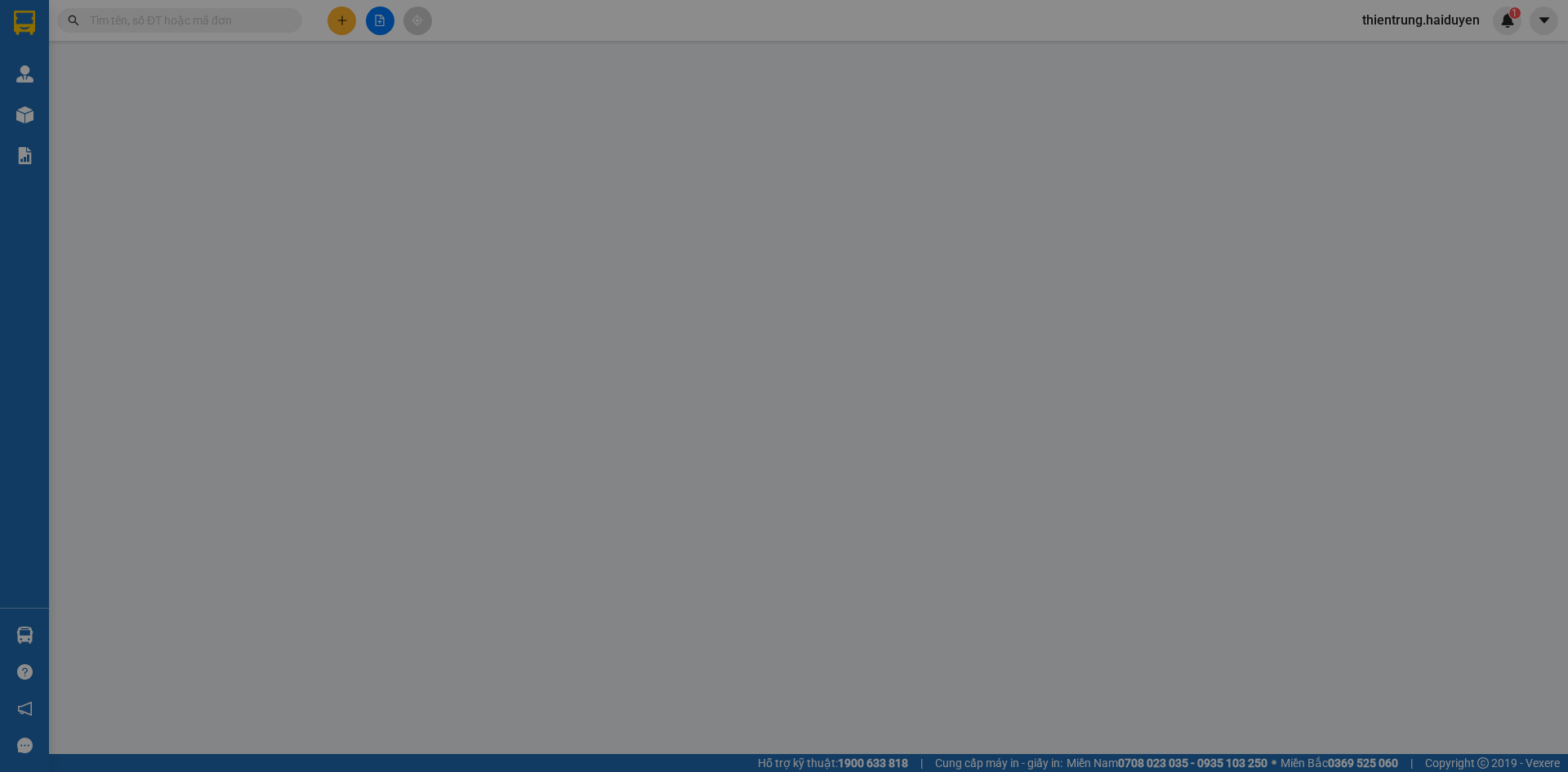
type input "0356749197"
type input "0379264768"
type input "THƯƠNG"
type input "1.900.000"
type input "50.000"
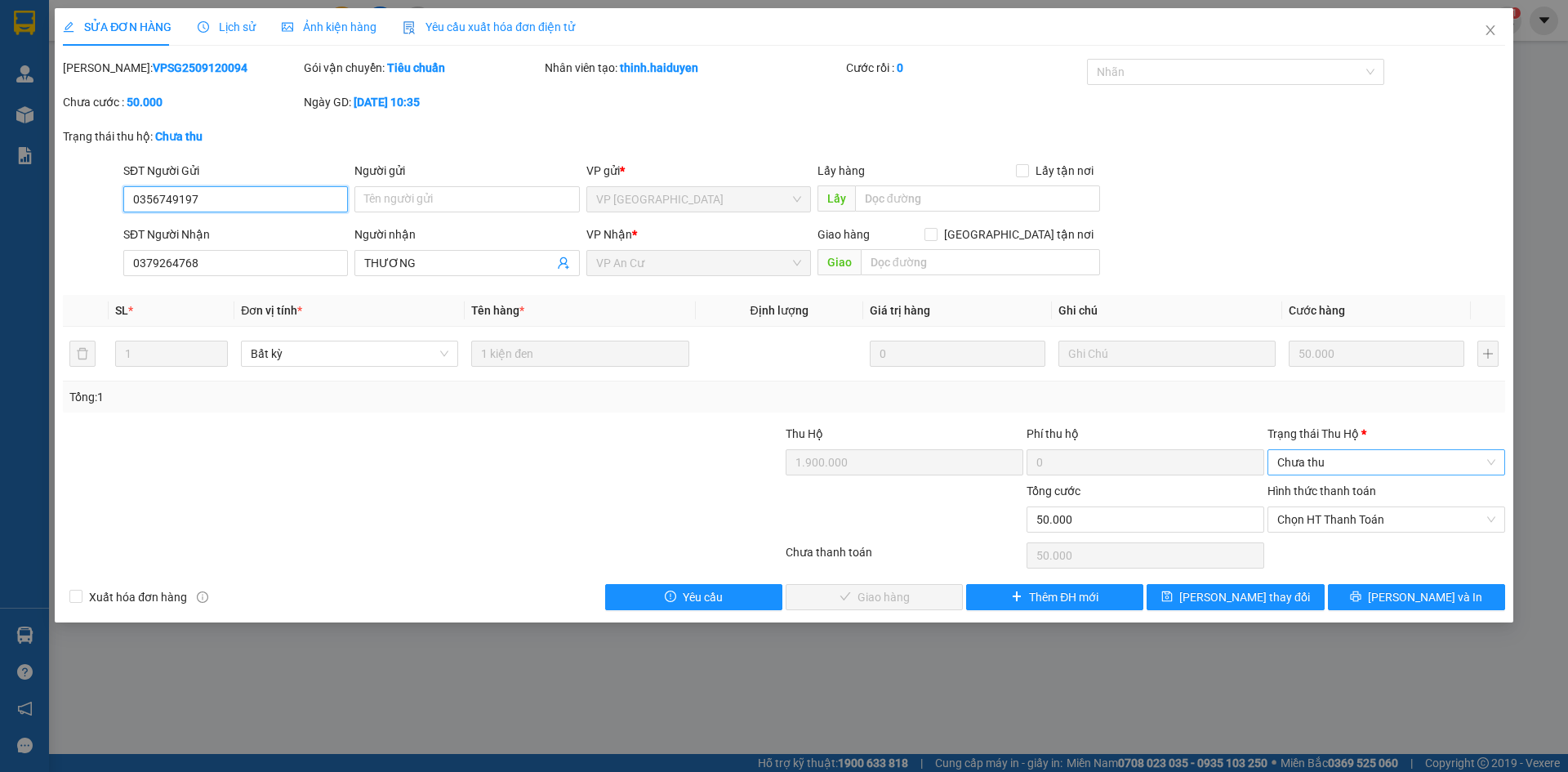
click at [1351, 460] on span "Chưa thu" at bounding box center [1386, 462] width 218 height 25
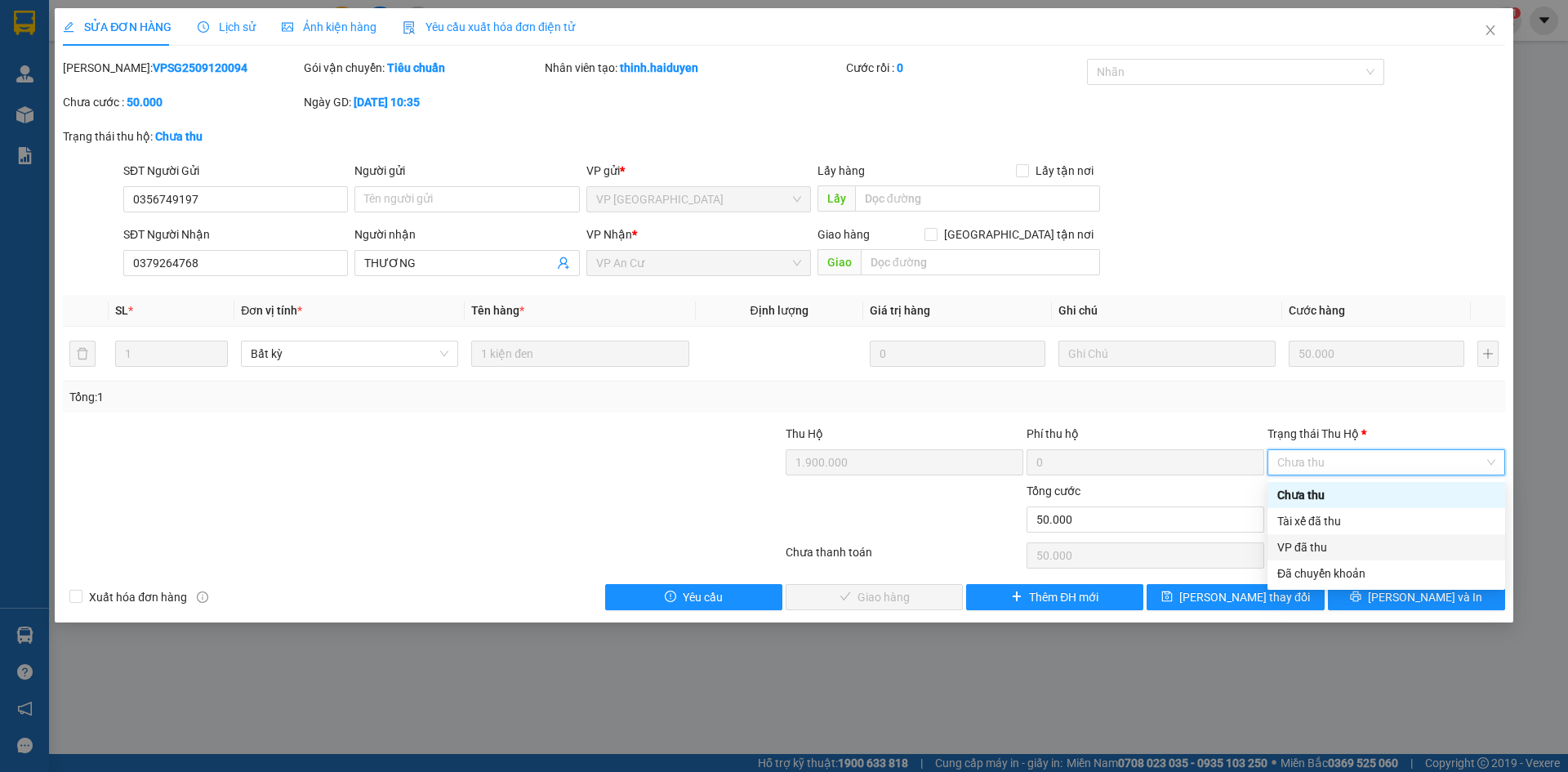
click at [1324, 545] on div "VP đã thu" at bounding box center [1386, 546] width 218 height 18
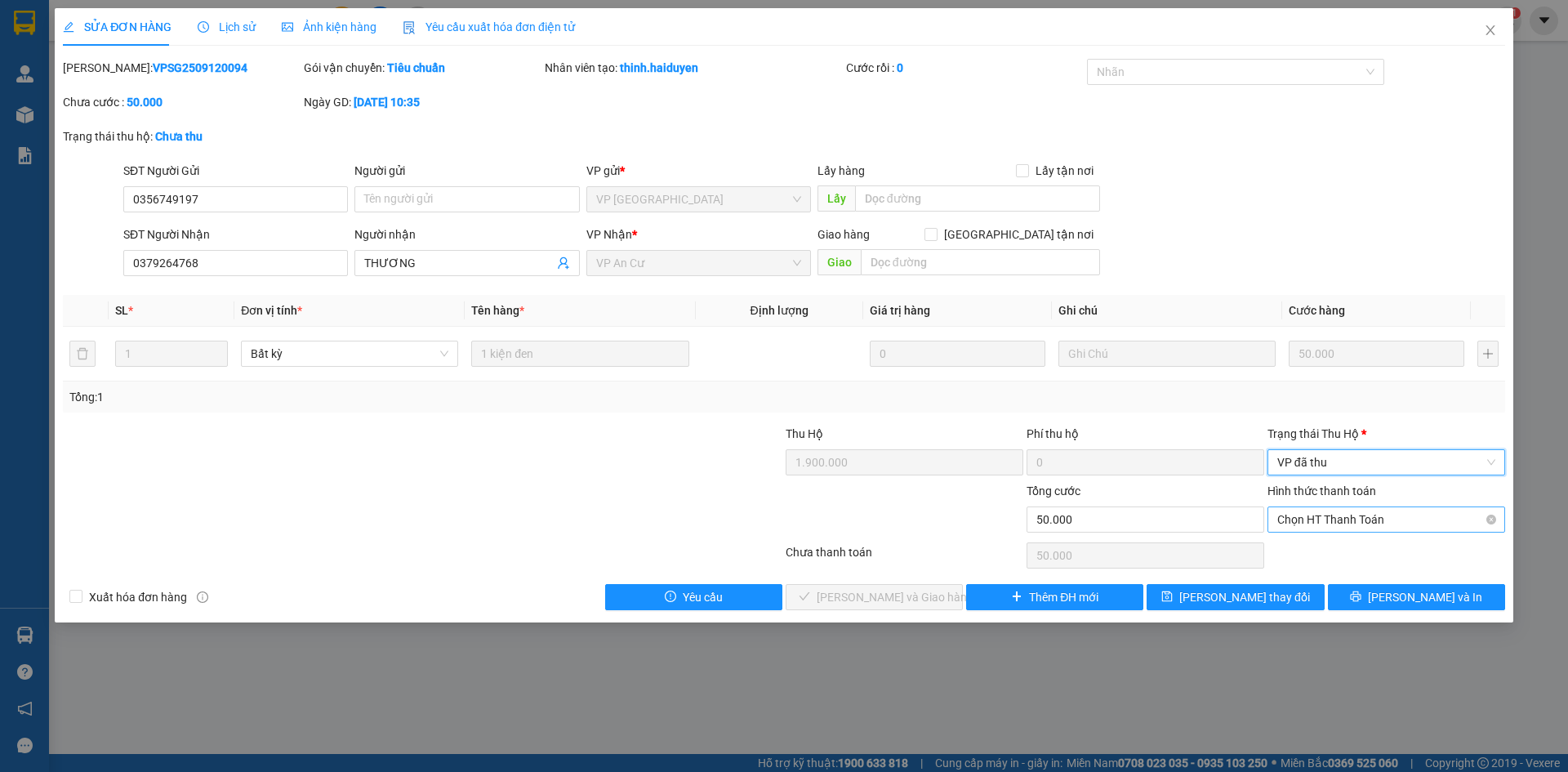
click at [1359, 512] on span "Chọn HT Thanh Toán" at bounding box center [1386, 519] width 218 height 25
click at [1353, 553] on div "Tại văn phòng" at bounding box center [1386, 551] width 218 height 18
type input "0"
click at [903, 597] on span "[PERSON_NAME] và Giao hàng" at bounding box center [895, 596] width 156 height 18
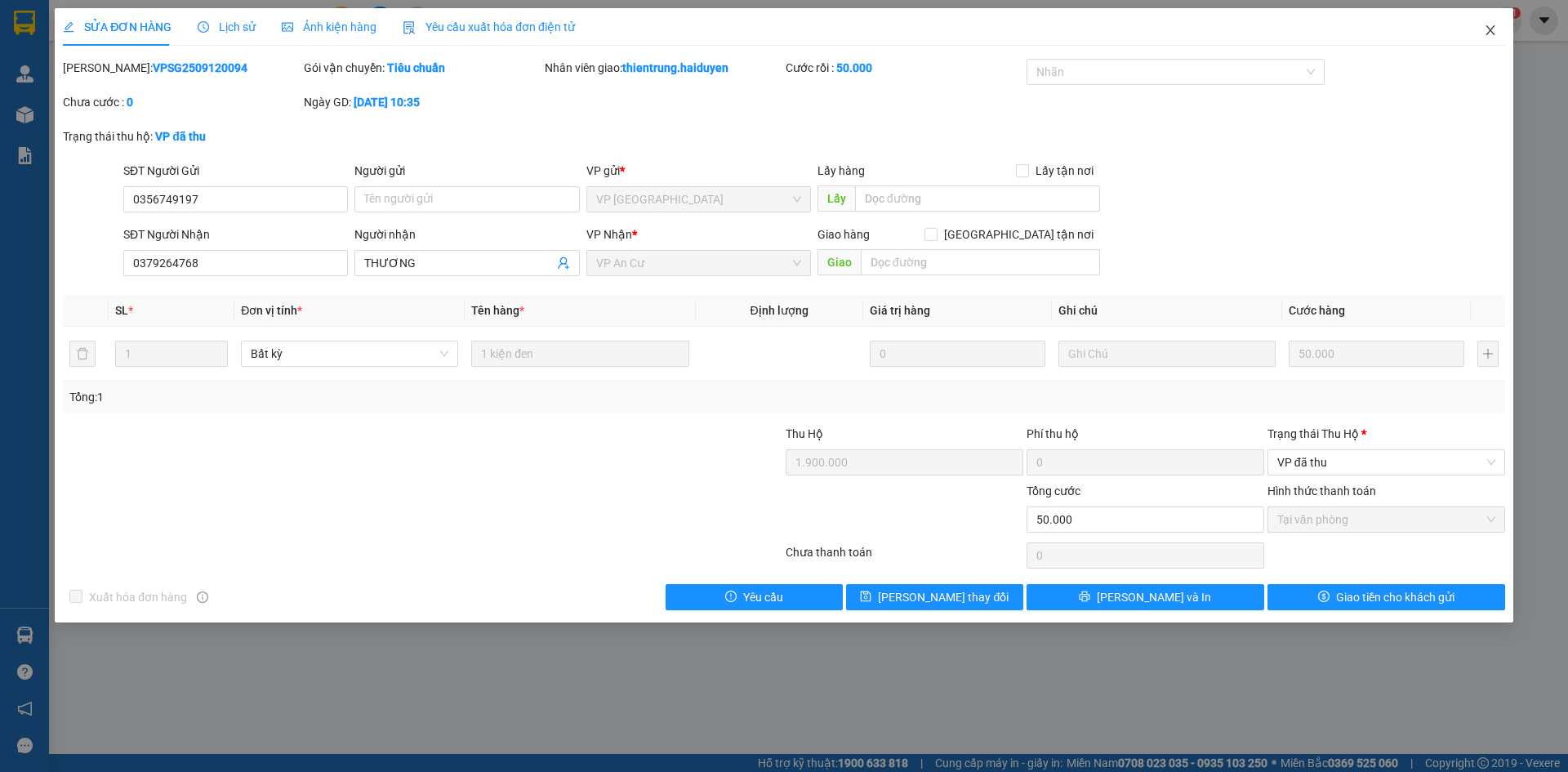
click at [1495, 34] on icon "close" at bounding box center [1490, 30] width 13 height 13
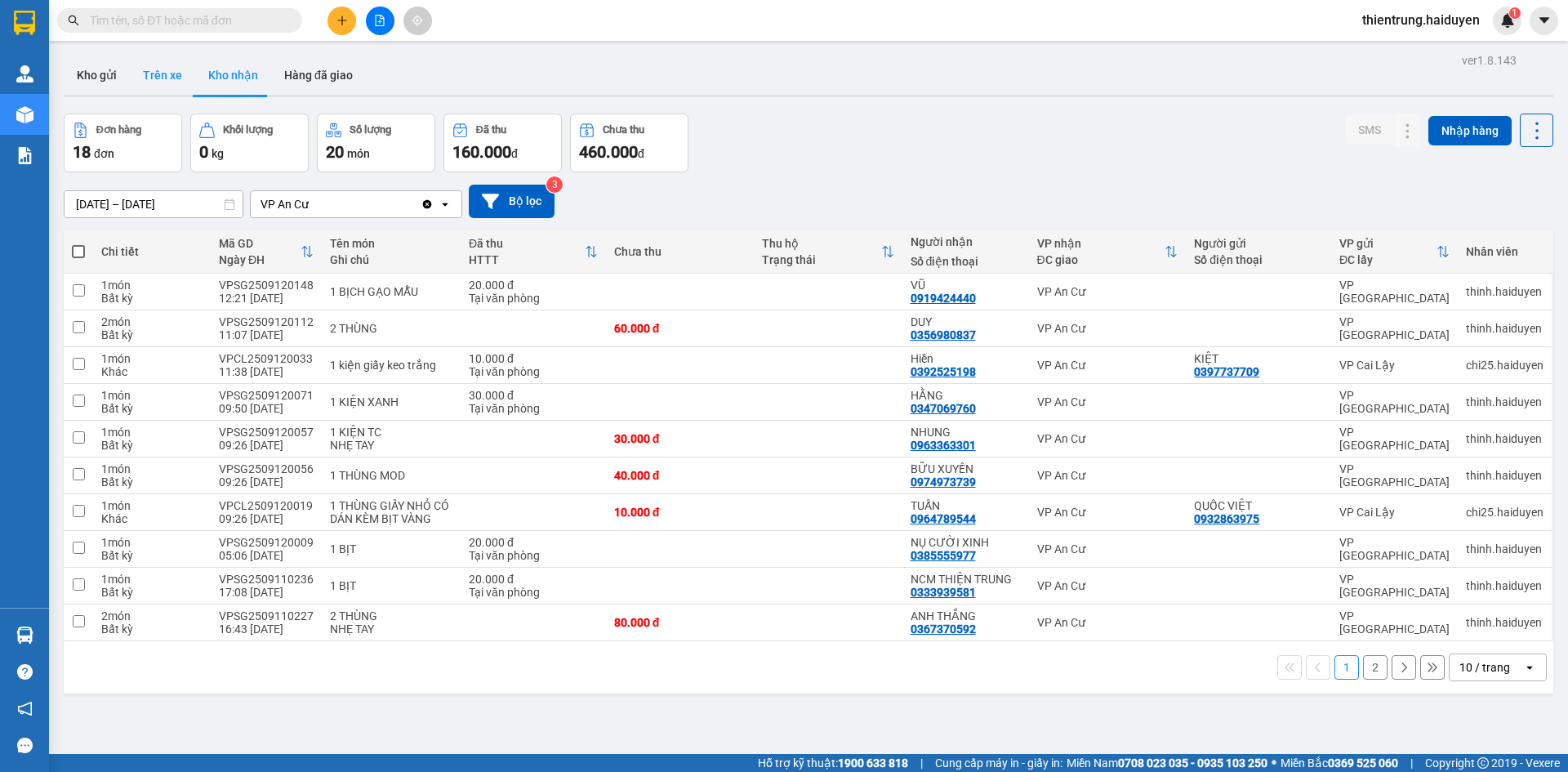
click at [160, 84] on button "Trên xe" at bounding box center [162, 75] width 65 height 39
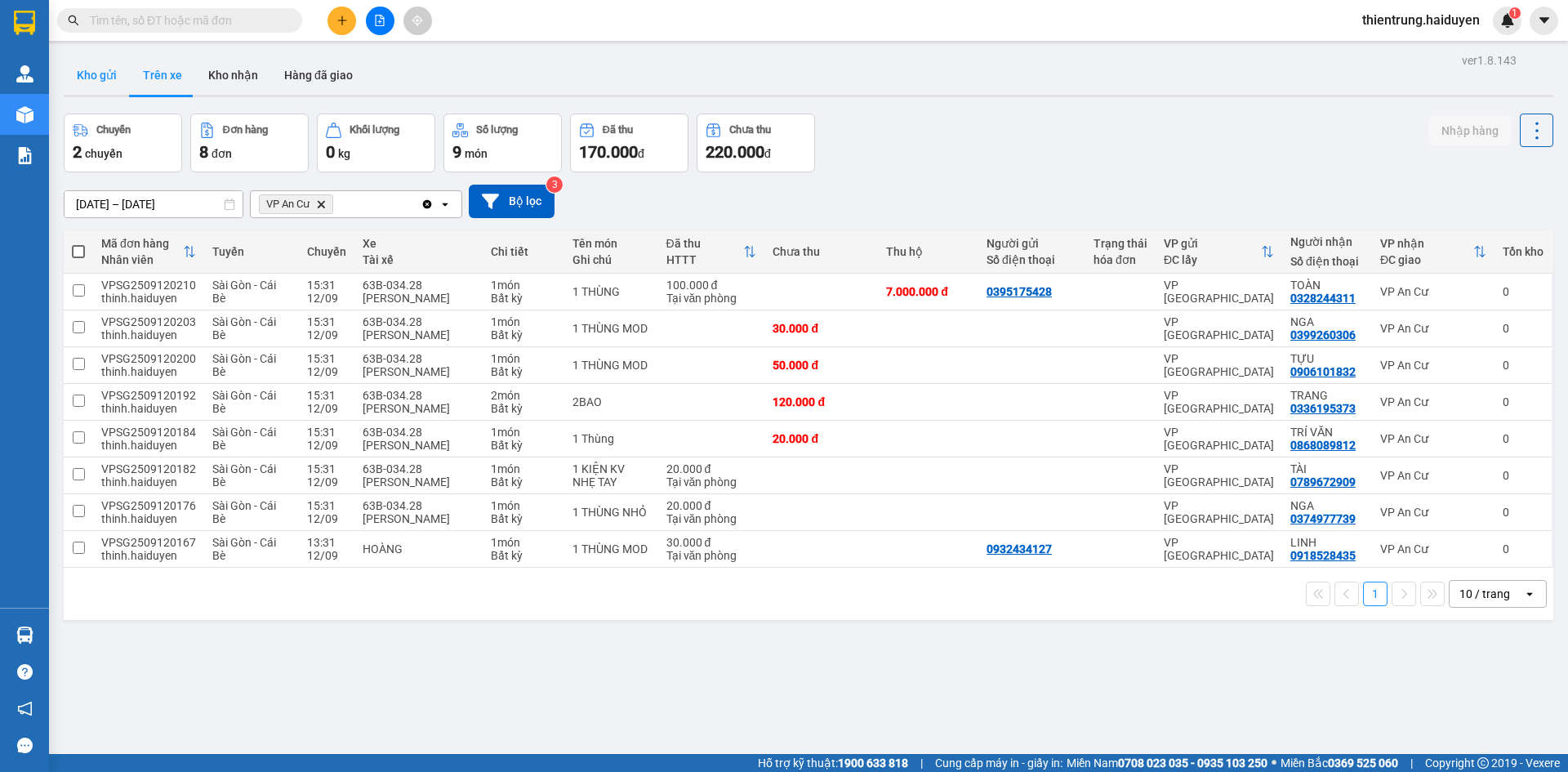
click at [112, 81] on button "Kho gửi" at bounding box center [96, 75] width 66 height 39
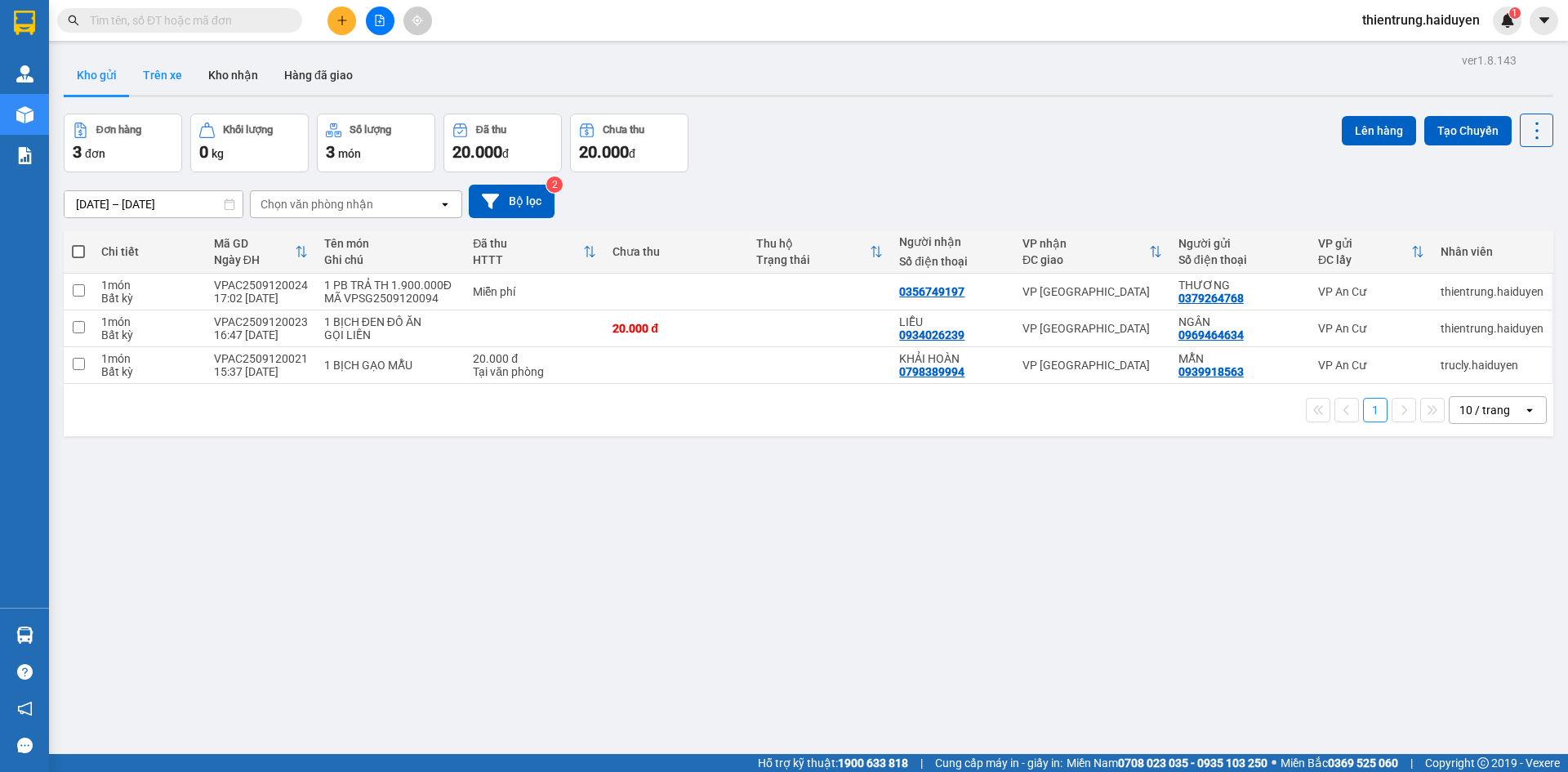
click at [188, 85] on button "Trên xe" at bounding box center [162, 75] width 65 height 39
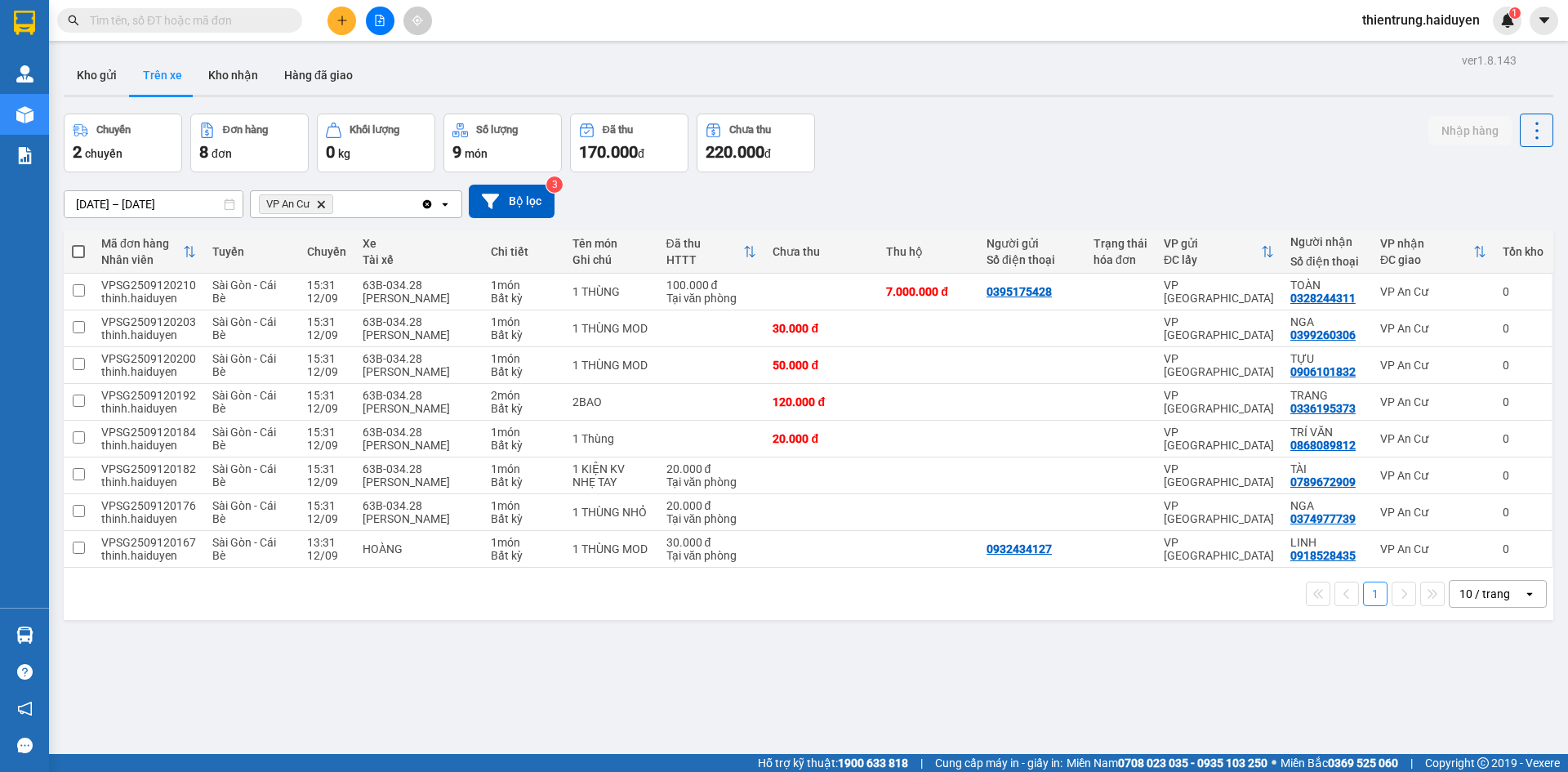
drag, startPoint x: 725, startPoint y: 717, endPoint x: 702, endPoint y: 696, distance: 31.1
click at [725, 717] on div "ver 1.8.143 Kho gửi Trên xe Kho nhận Hàng đã giao Chuyến 2 chuyến Đơn hàng 8 đơ…" at bounding box center [809, 435] width 1503 height 772
click at [236, 79] on button "Kho nhận" at bounding box center [233, 75] width 76 height 39
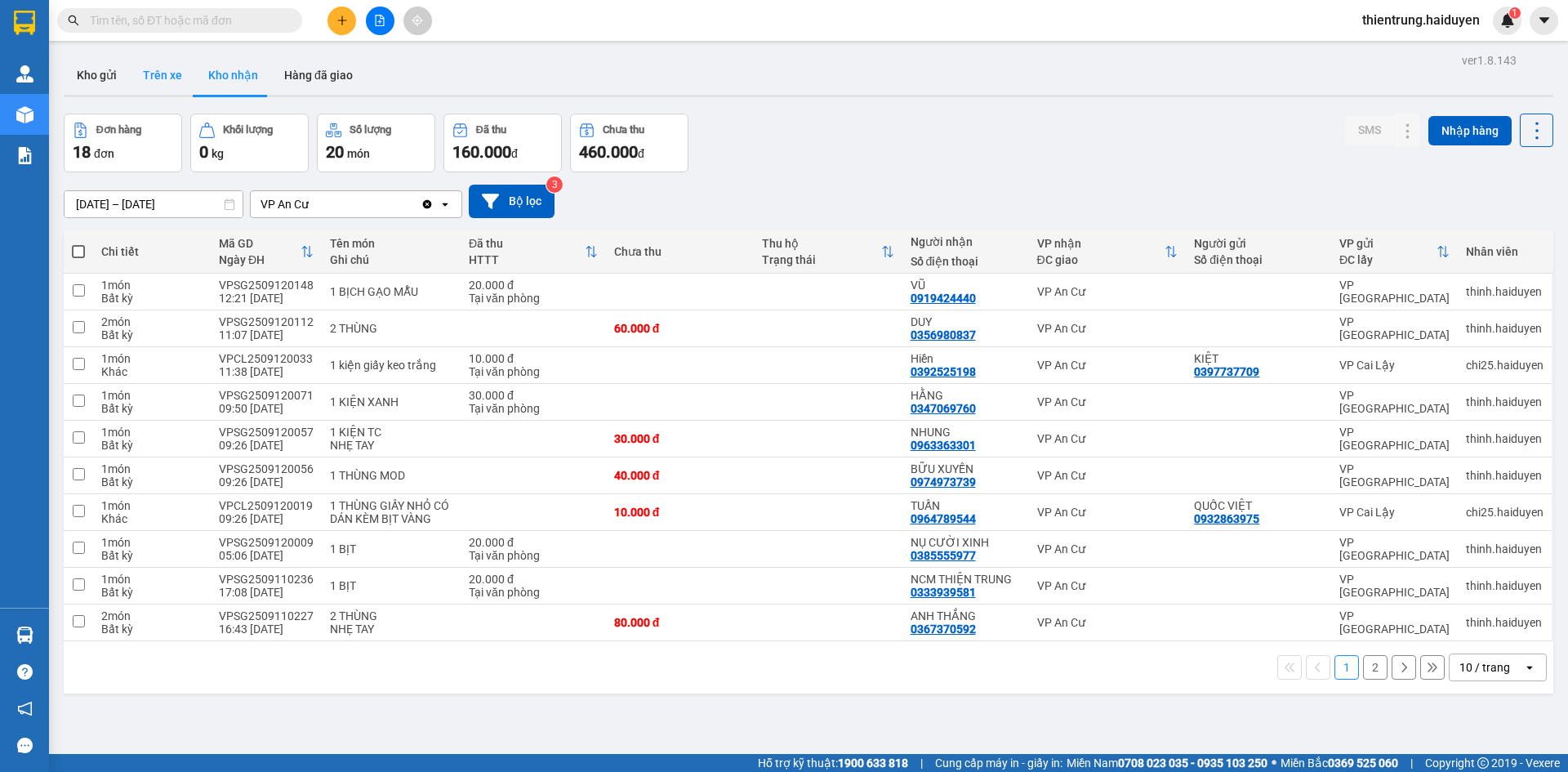
click at [189, 66] on button "Trên xe" at bounding box center [162, 75] width 65 height 39
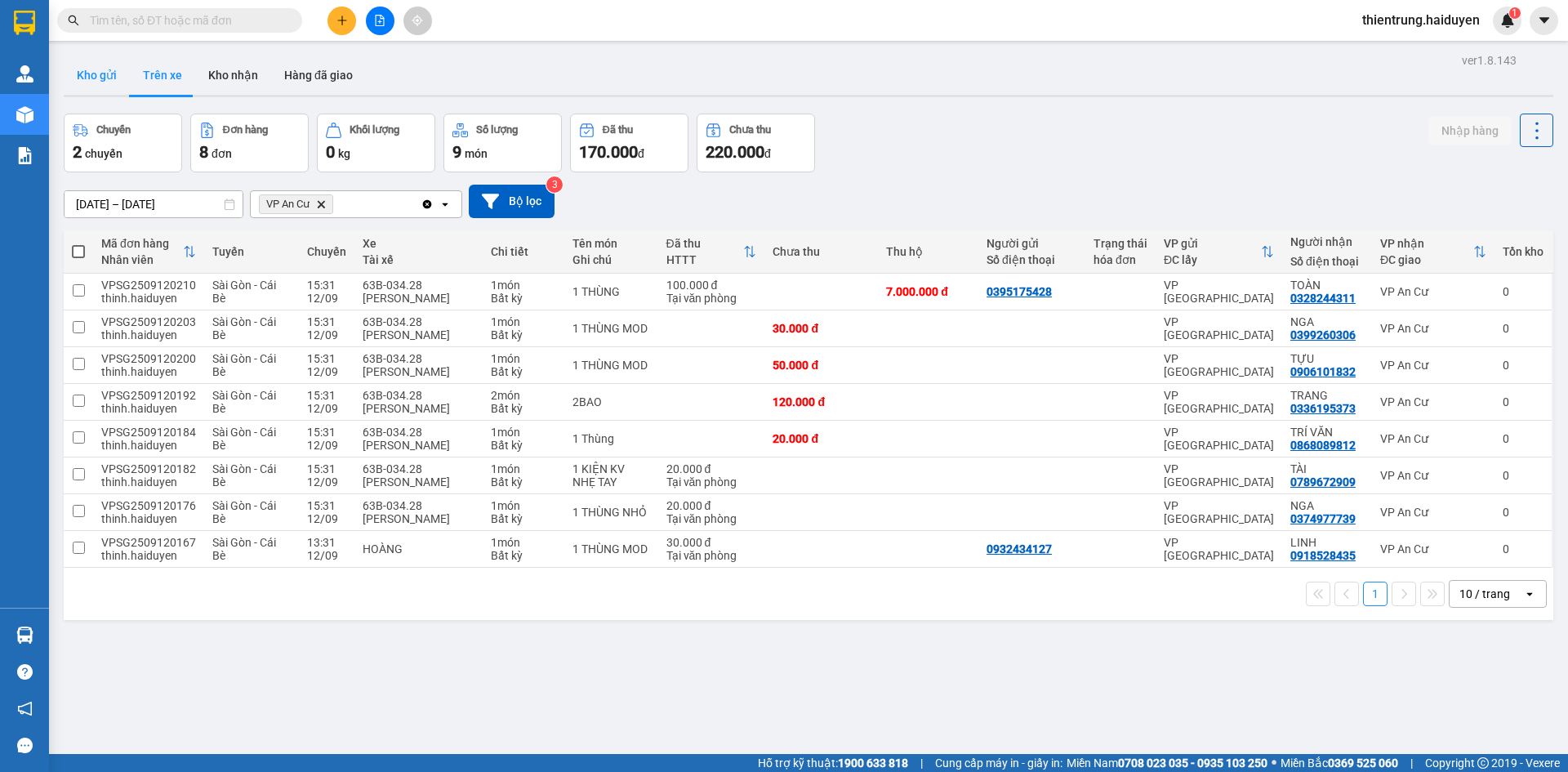
click at [105, 82] on button "Kho gửi" at bounding box center [96, 75] width 66 height 39
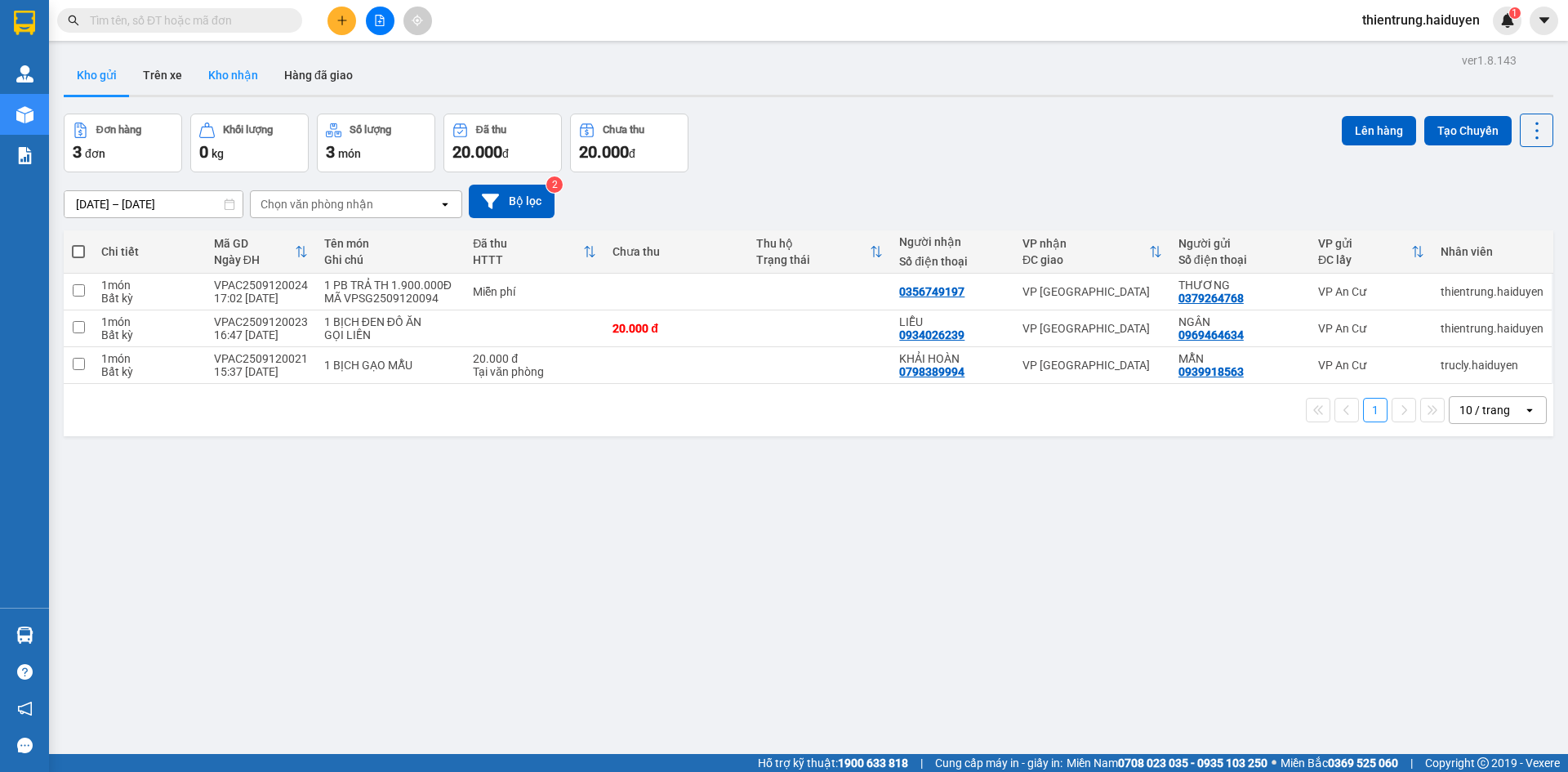
click at [214, 85] on button "Kho nhận" at bounding box center [233, 75] width 76 height 39
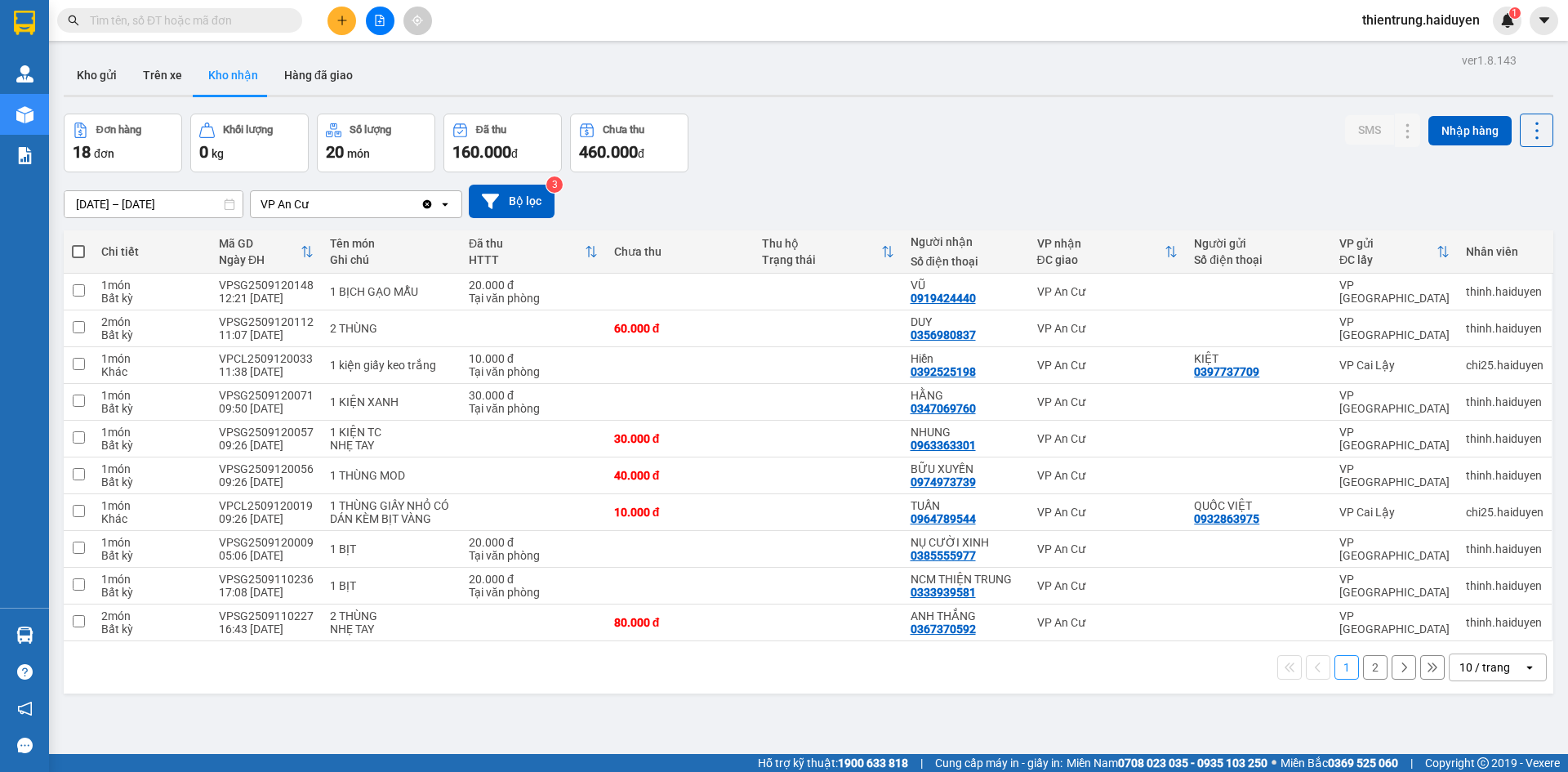
click at [1366, 672] on button "2" at bounding box center [1375, 666] width 25 height 25
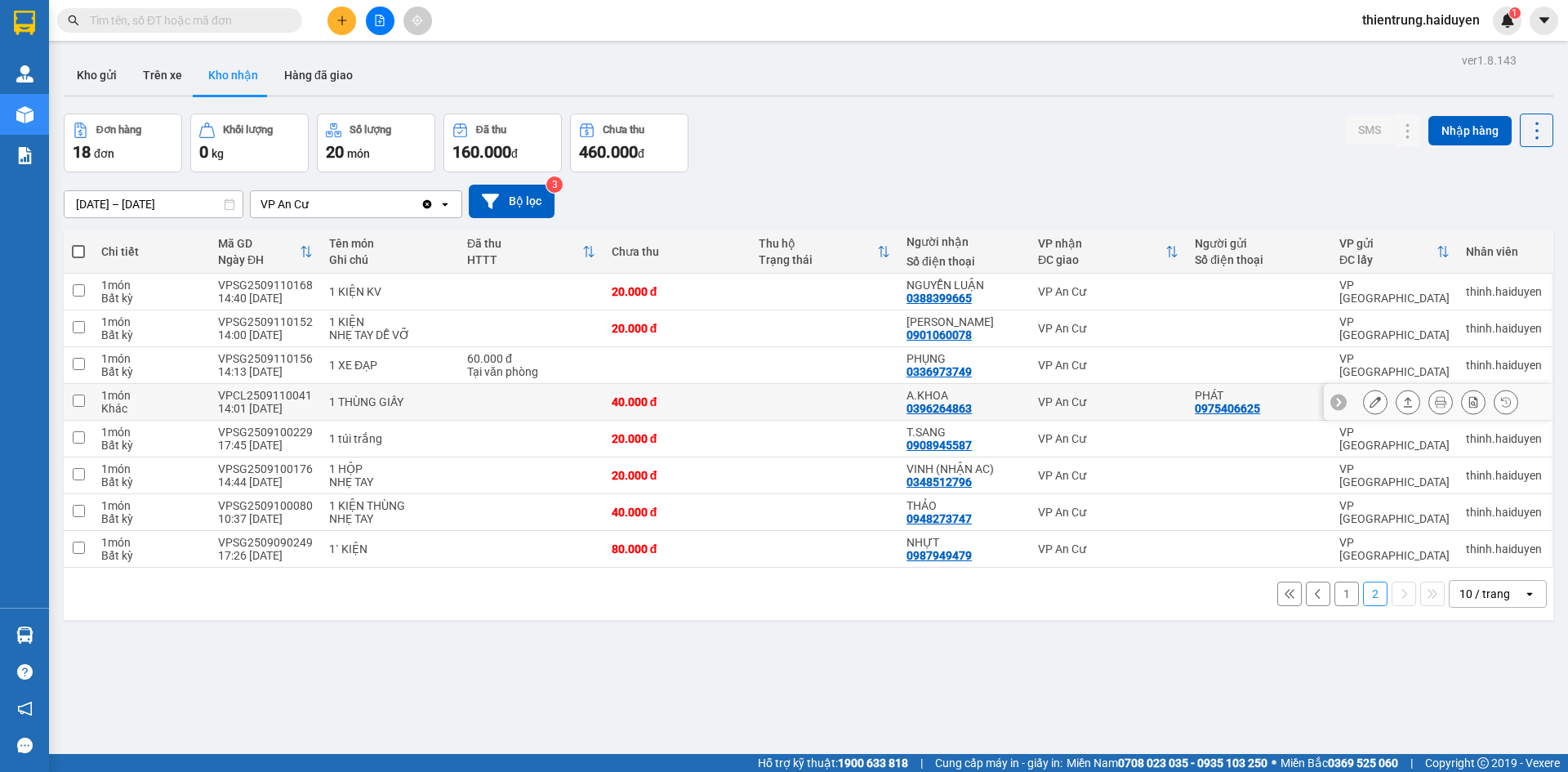
click at [1369, 400] on icon at bounding box center [1375, 402] width 12 height 12
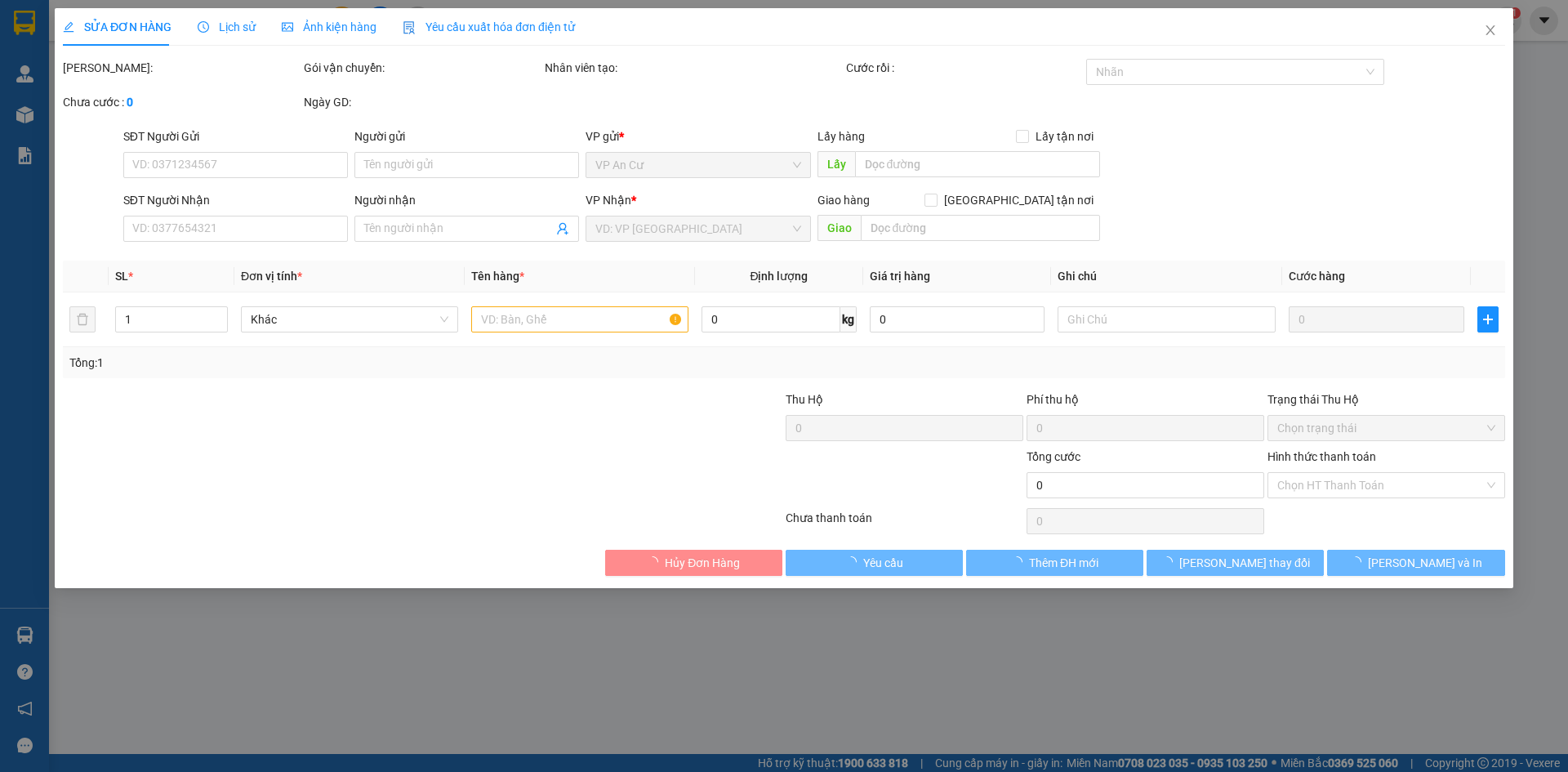
type input "0975406625"
type input "PHÁT"
type input "0396264863"
type input "A.KHOA"
type input "40.000"
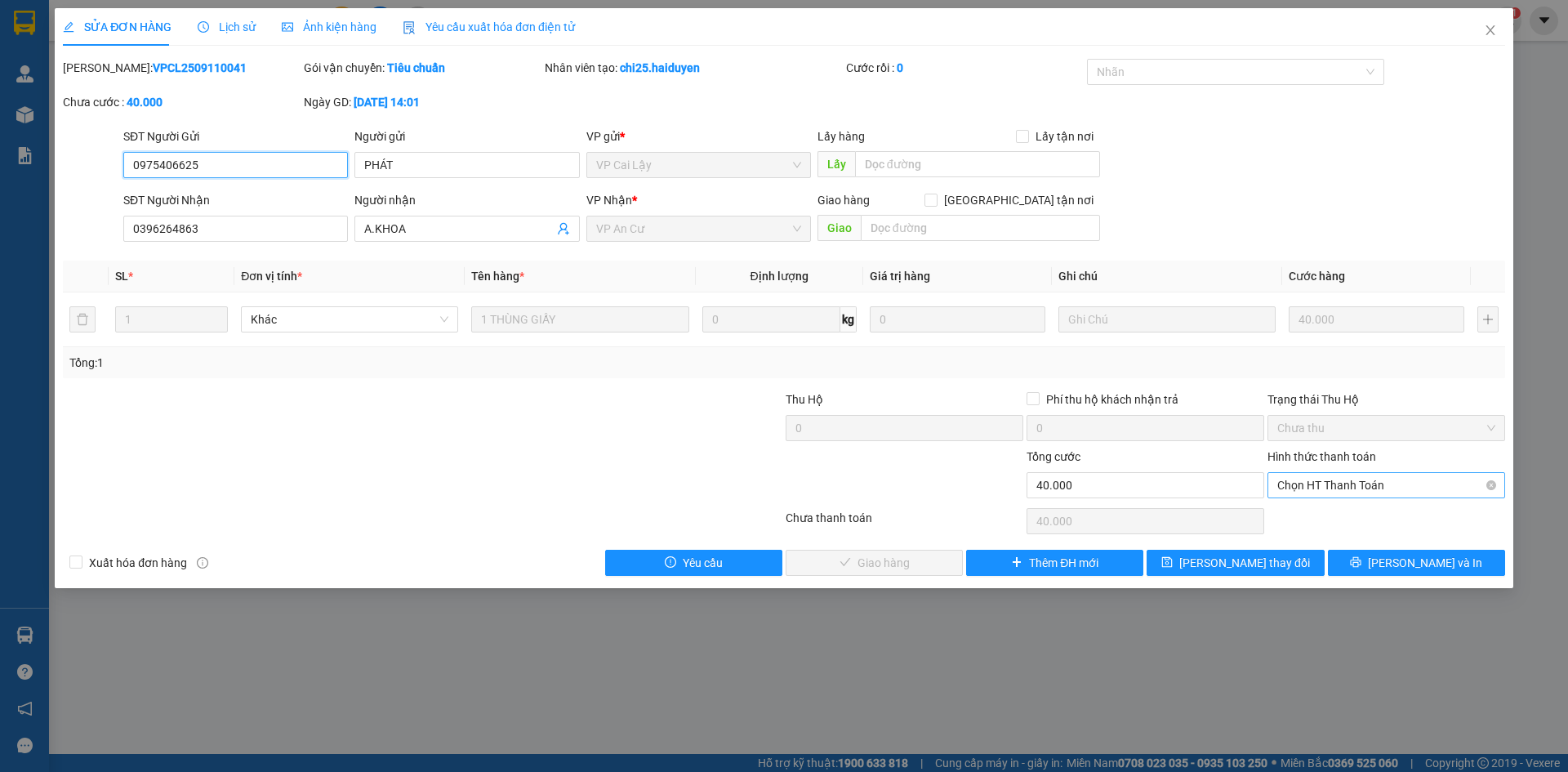
click at [1353, 487] on span "Chọn HT Thanh Toán" at bounding box center [1386, 485] width 218 height 25
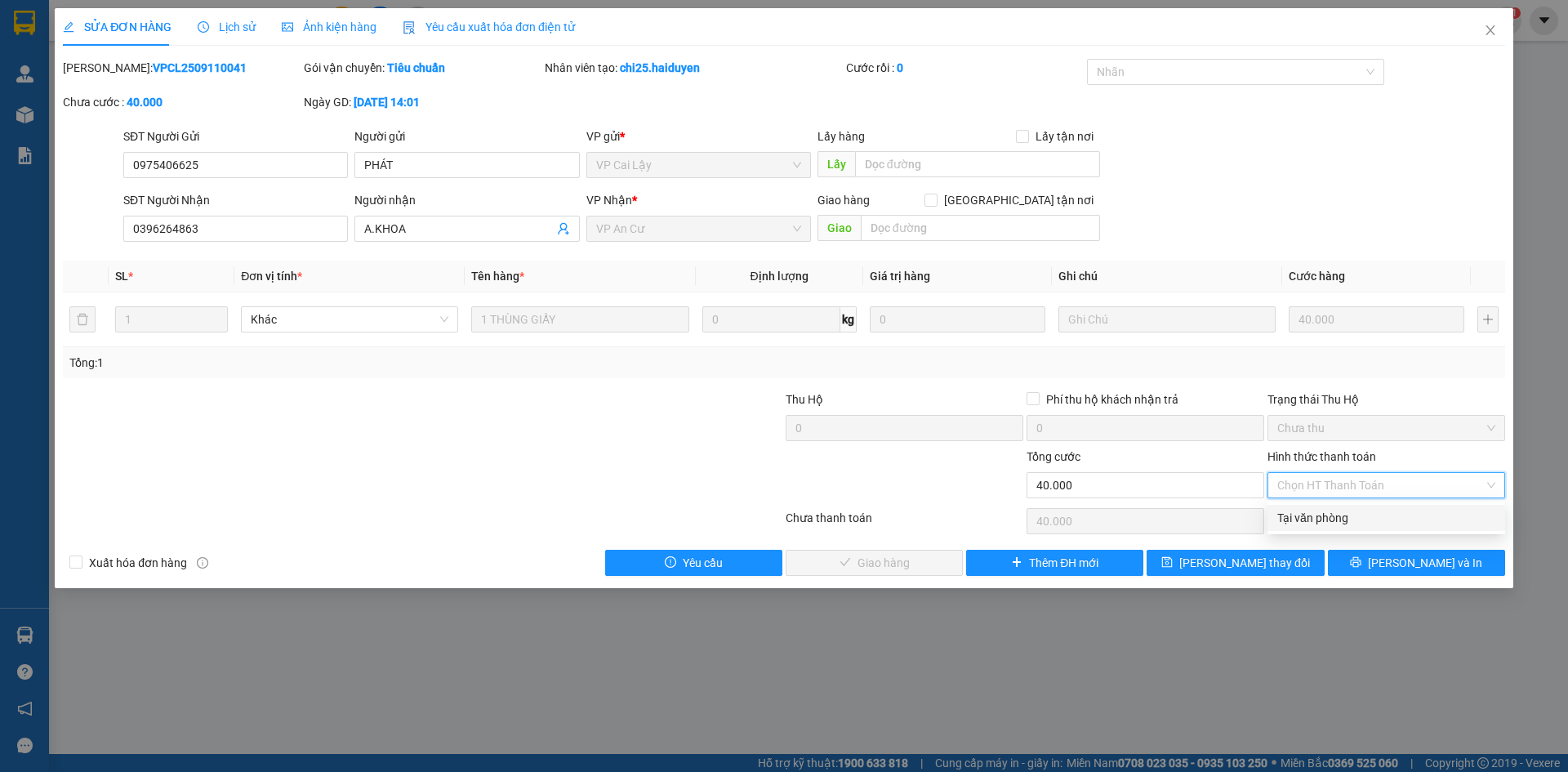
click at [1340, 518] on div "Tại văn phòng" at bounding box center [1386, 517] width 218 height 18
type input "0"
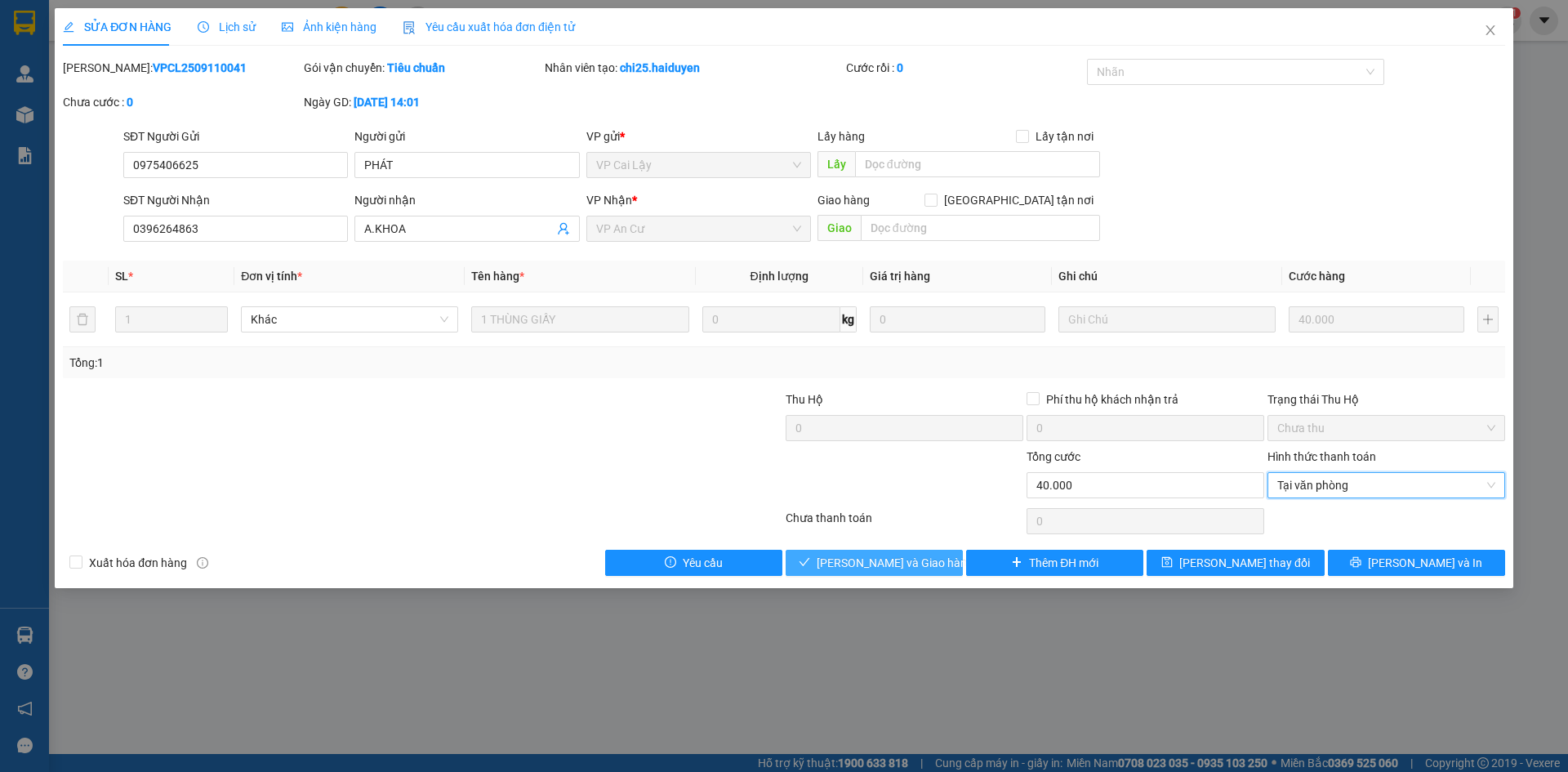
click at [887, 559] on span "[PERSON_NAME] và Giao hàng" at bounding box center [895, 562] width 156 height 18
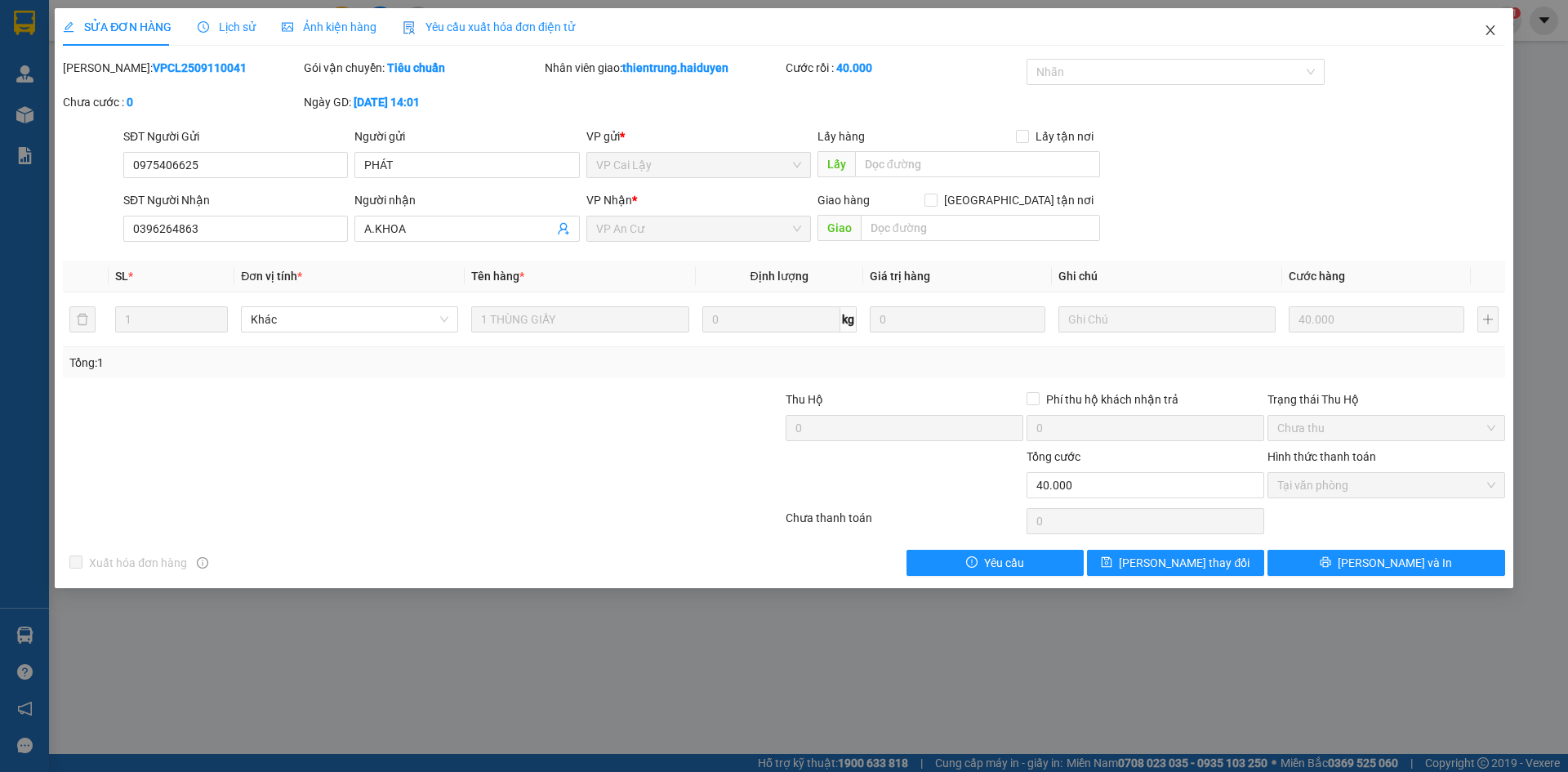
click at [1489, 28] on icon "close" at bounding box center [1490, 30] width 13 height 13
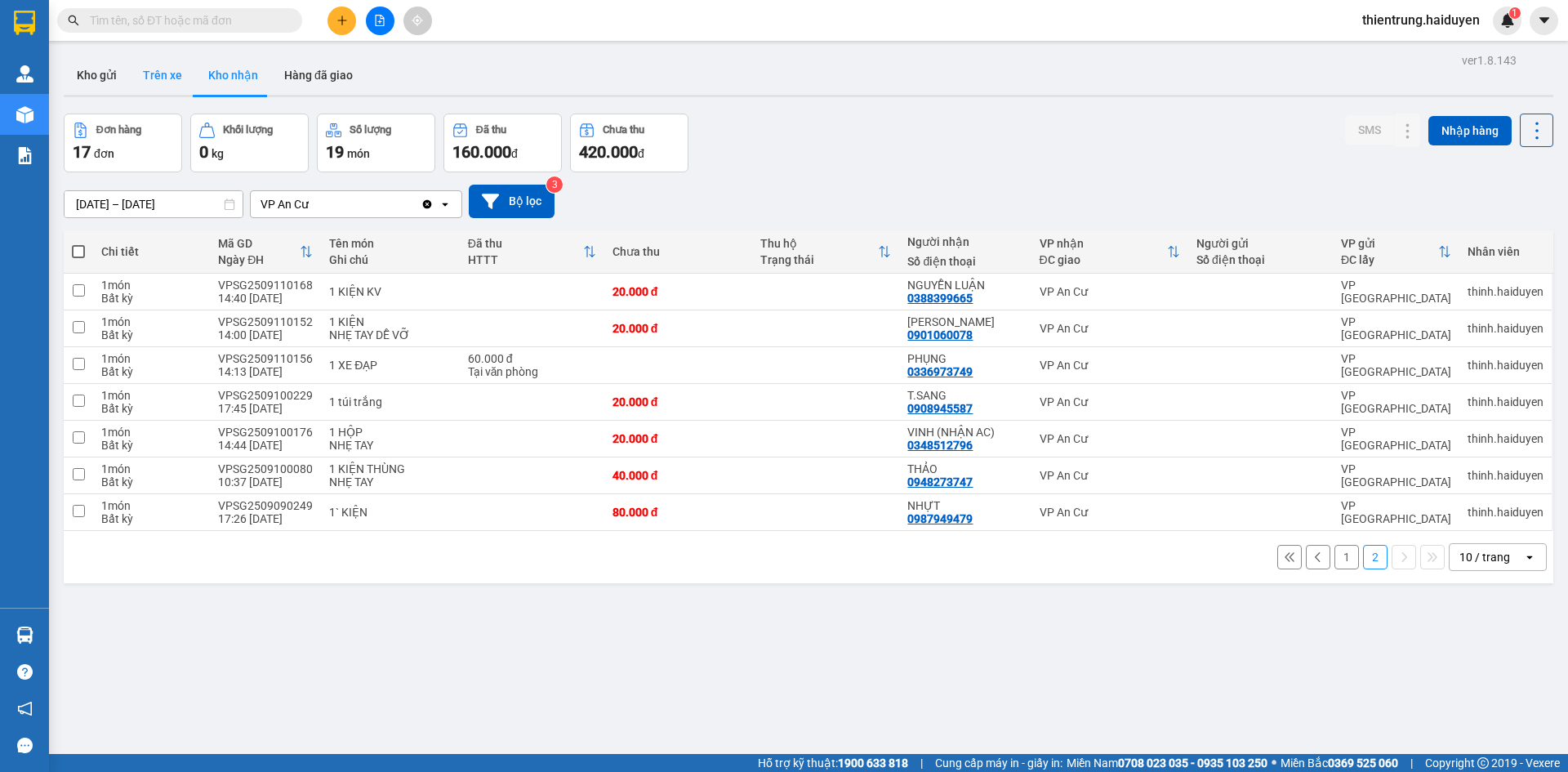
click at [168, 79] on button "Trên xe" at bounding box center [162, 75] width 65 height 39
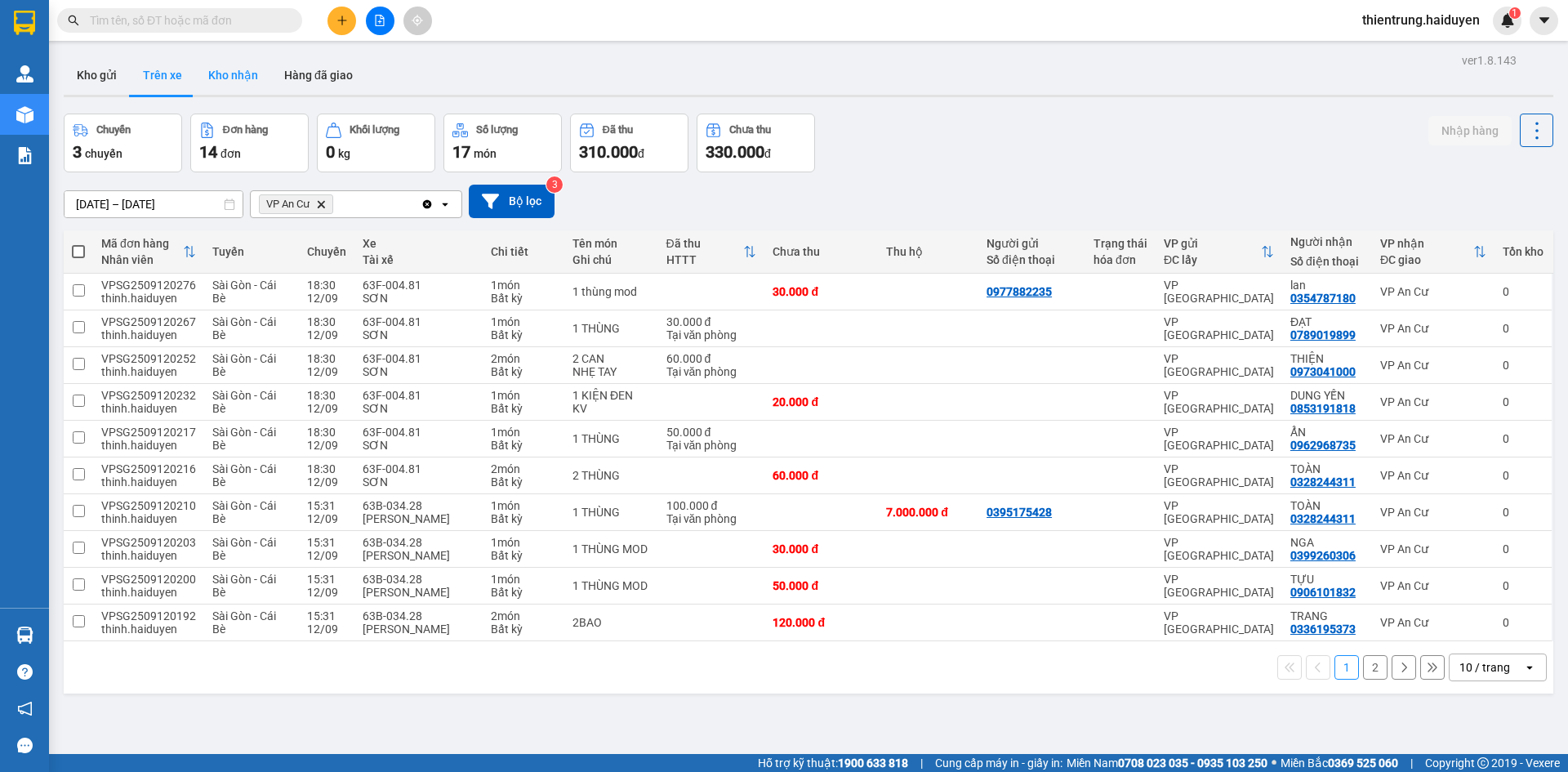
click at [226, 71] on button "Kho nhận" at bounding box center [233, 75] width 76 height 39
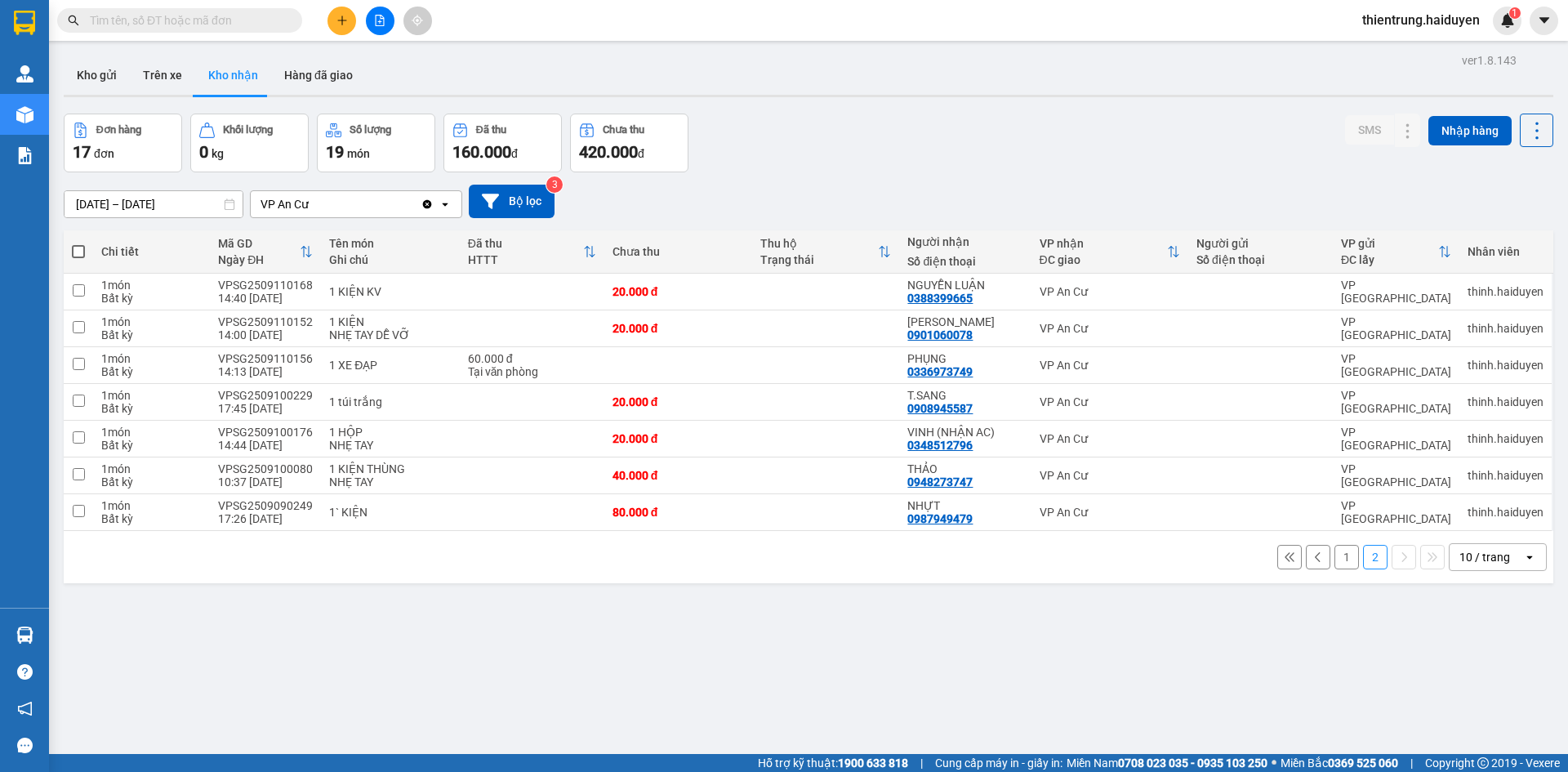
click at [1335, 561] on button "1" at bounding box center [1346, 556] width 25 height 25
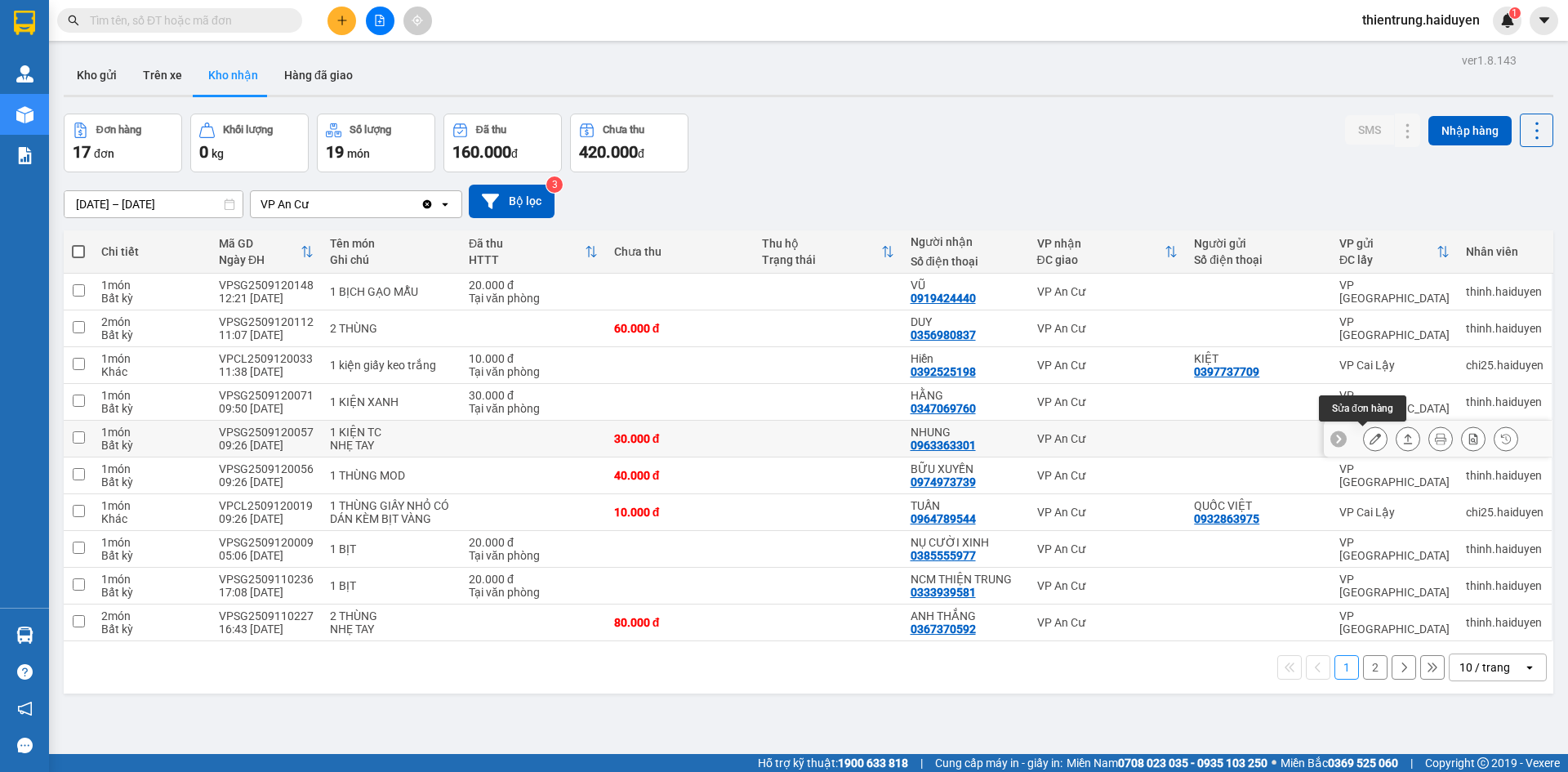
click at [1369, 443] on icon at bounding box center [1375, 439] width 12 height 12
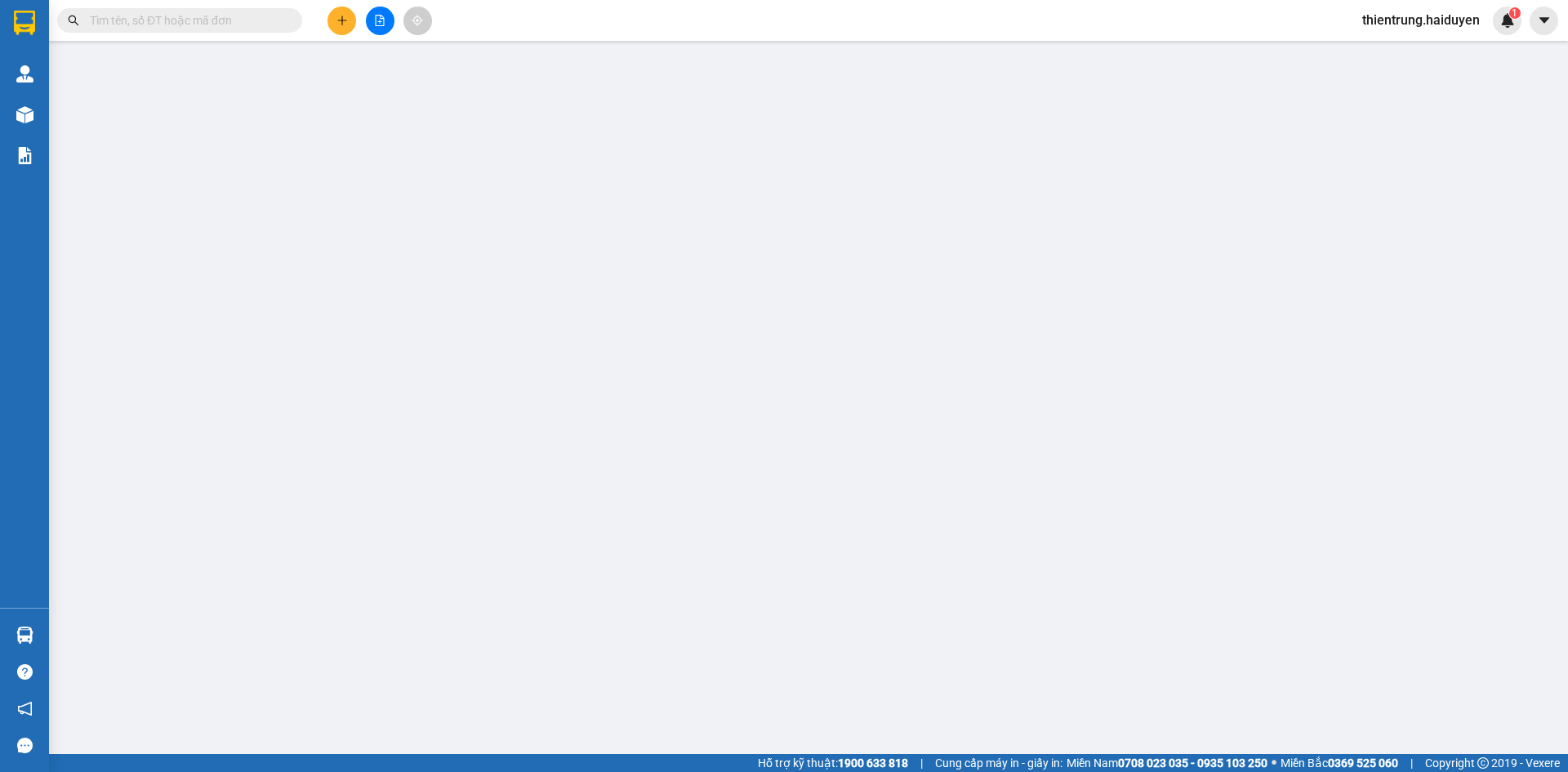
type input "0963363301"
type input "NHUNG"
type input "30.000"
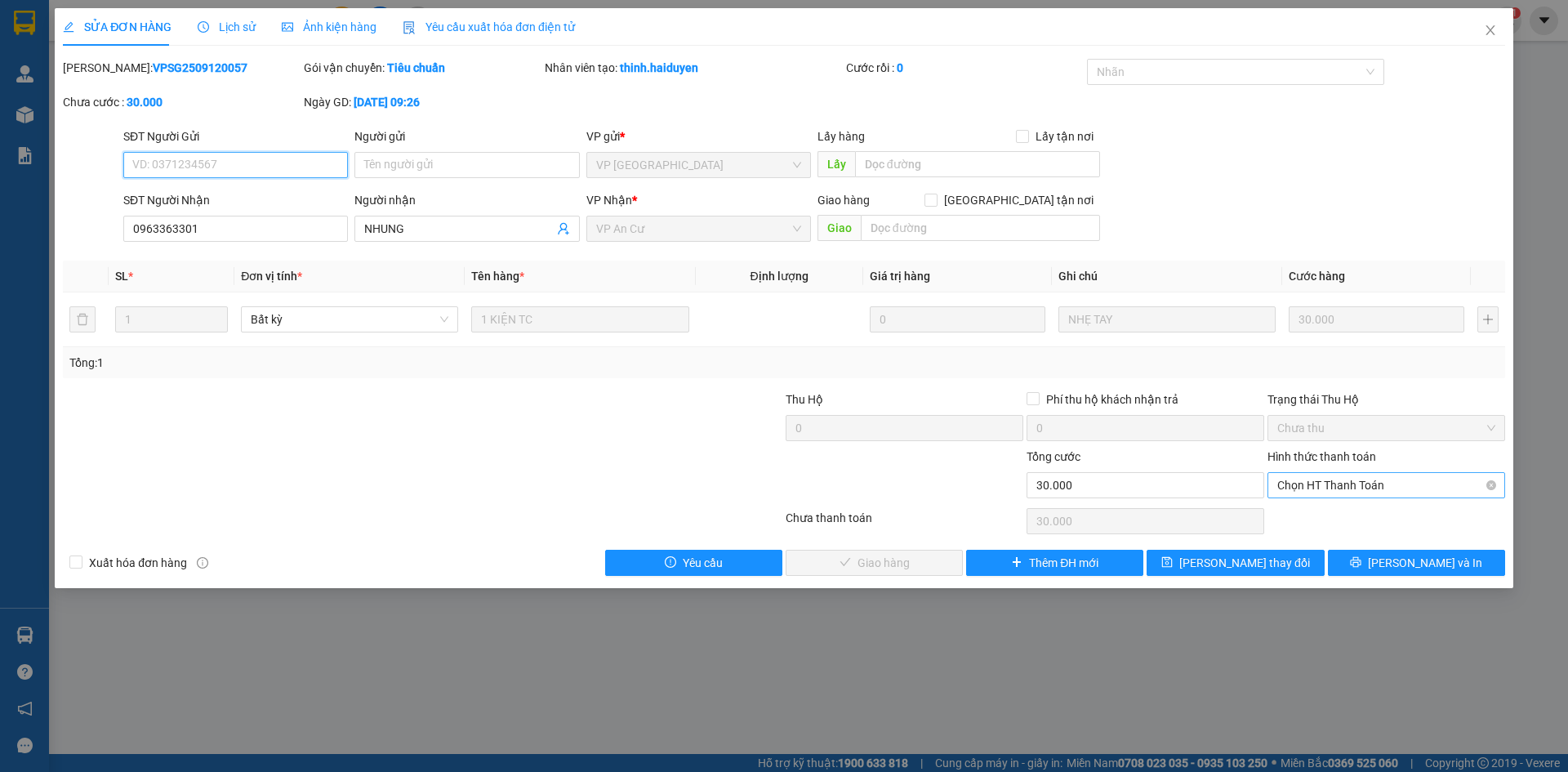
click at [1373, 476] on span "Chọn HT Thanh Toán" at bounding box center [1386, 485] width 218 height 25
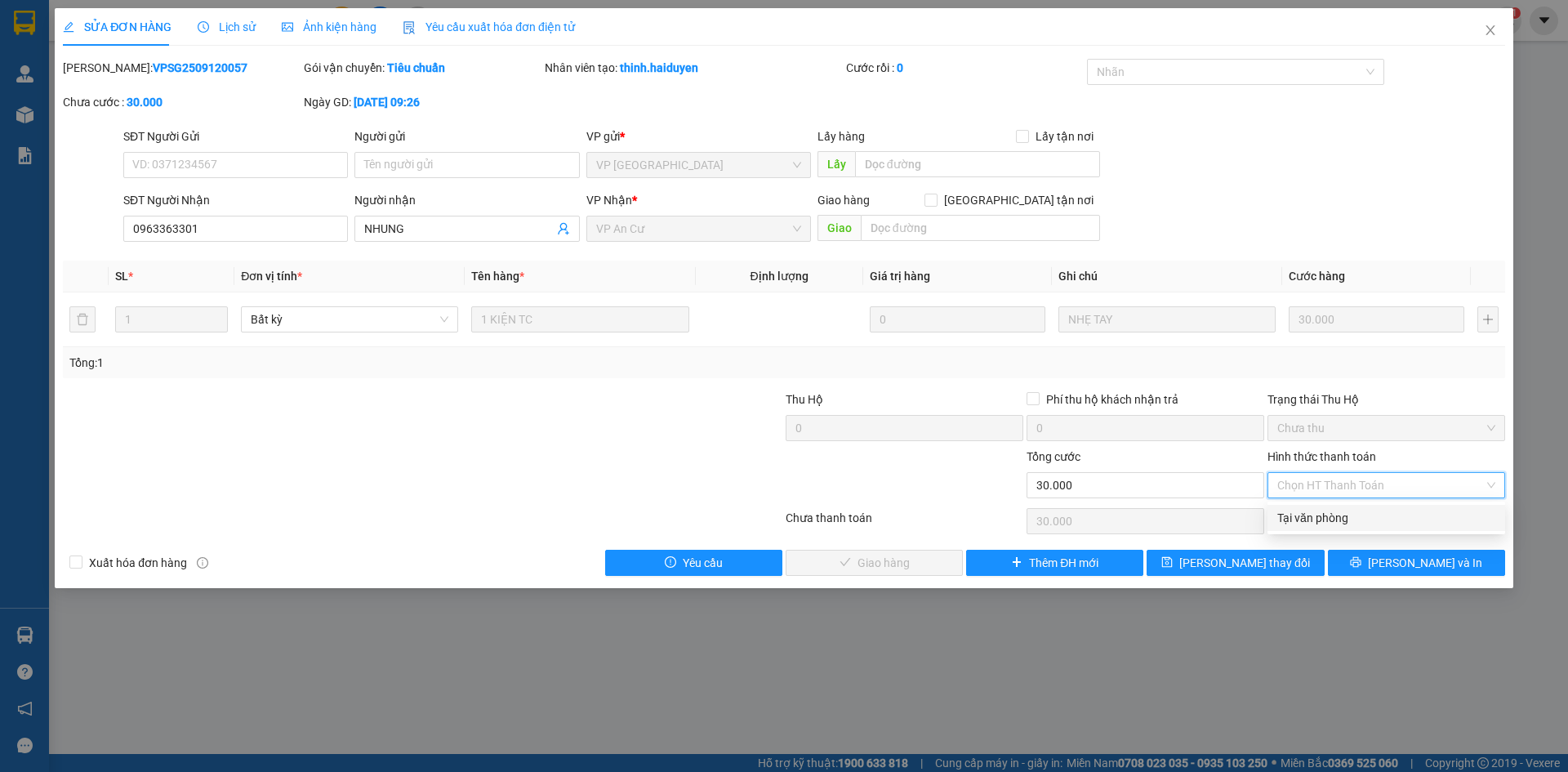
click at [1351, 512] on div "Tại văn phòng" at bounding box center [1386, 517] width 218 height 18
type input "0"
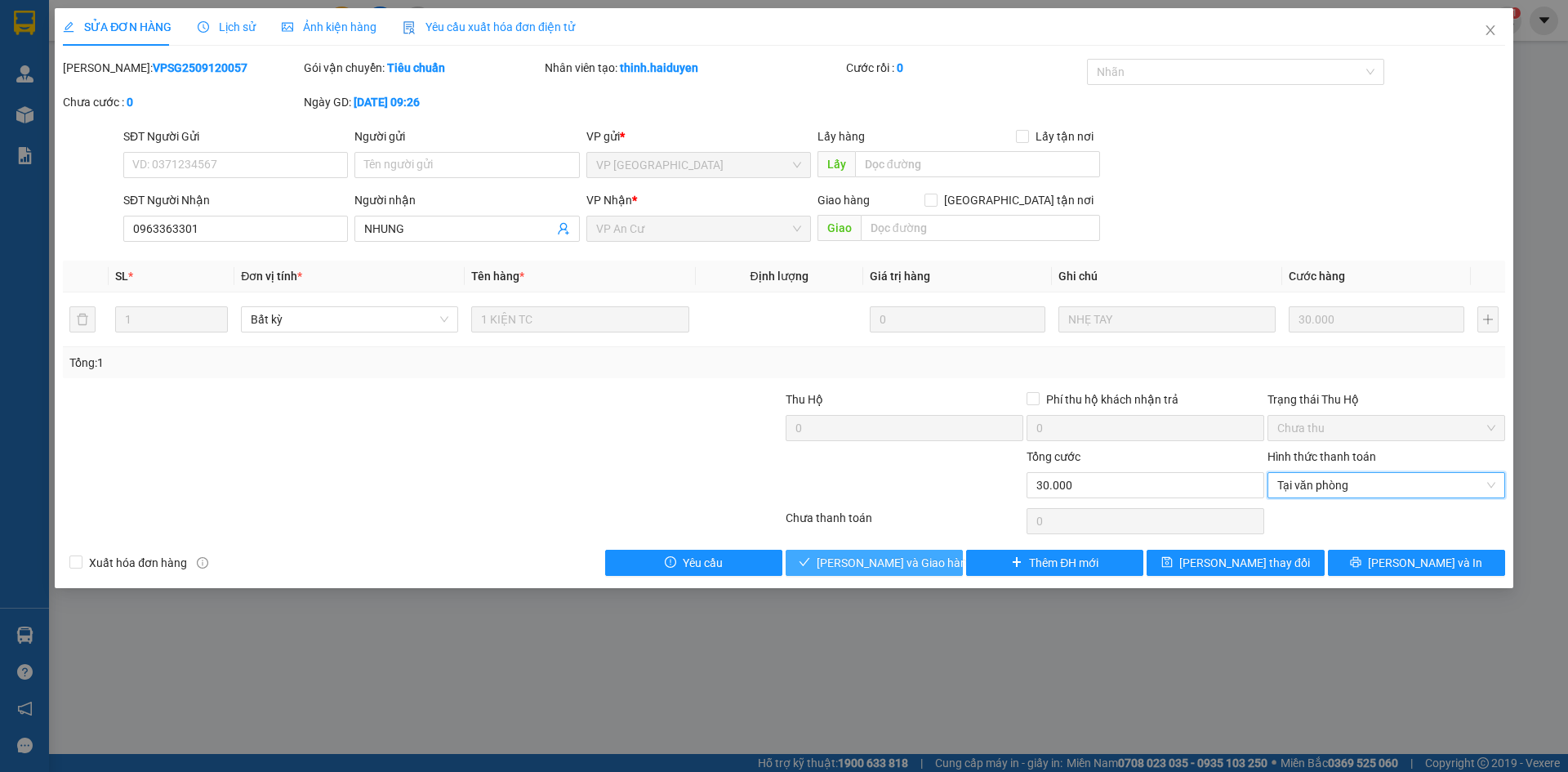
click at [871, 557] on span "[PERSON_NAME] và Giao hàng" at bounding box center [895, 562] width 156 height 18
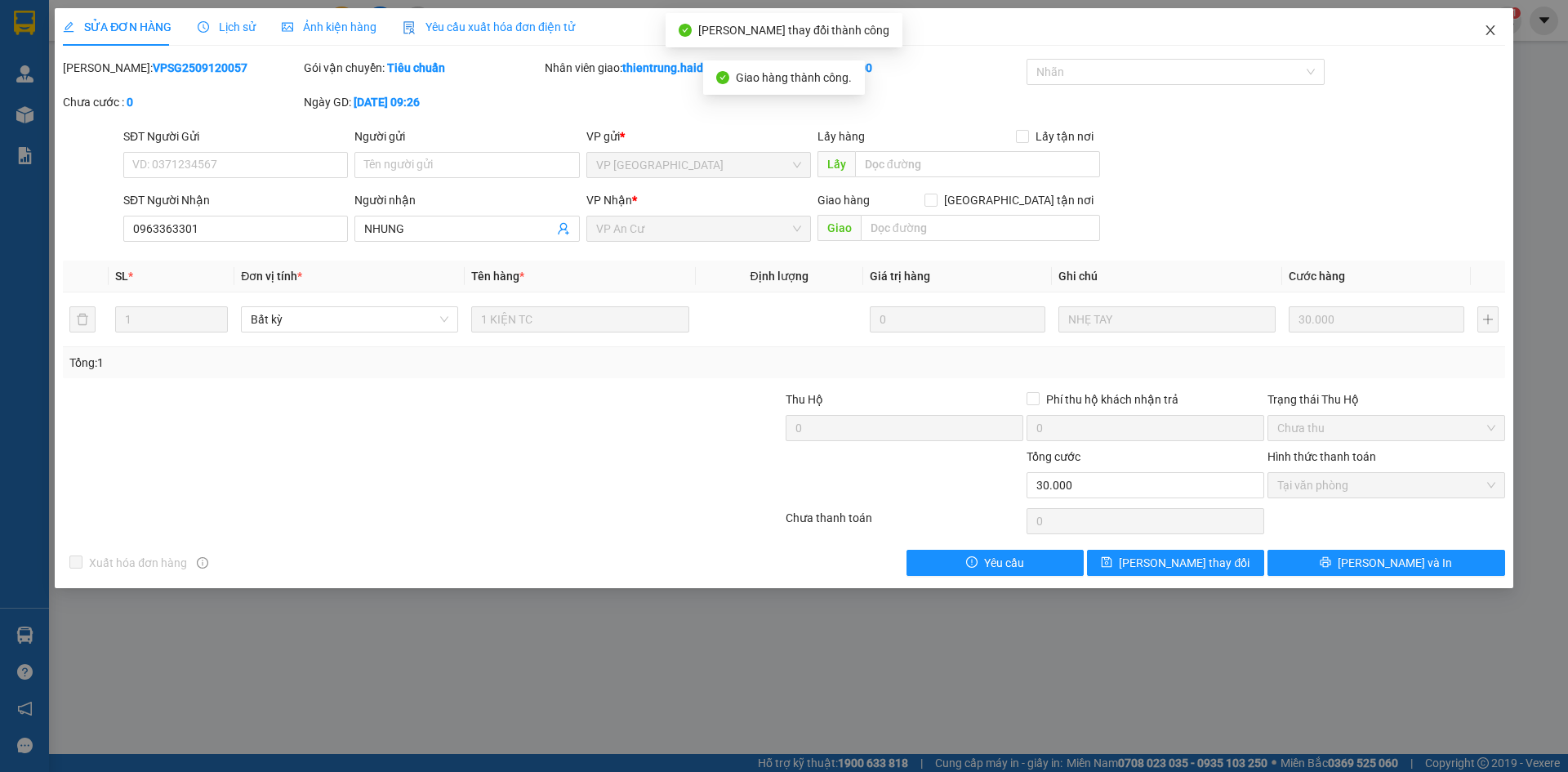
click at [1485, 33] on icon "close" at bounding box center [1490, 30] width 13 height 13
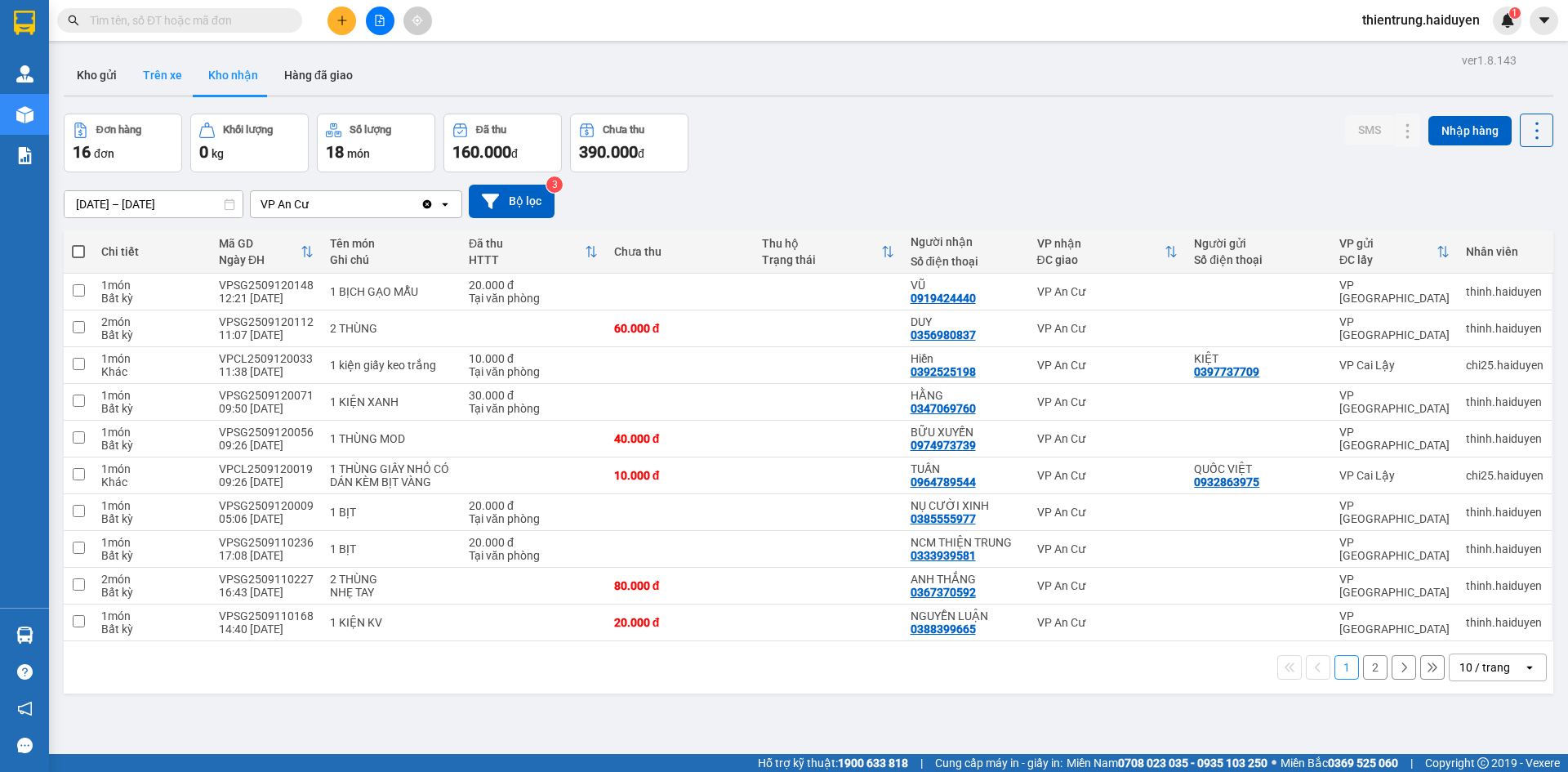
click at [166, 78] on button "Trên xe" at bounding box center [162, 75] width 65 height 39
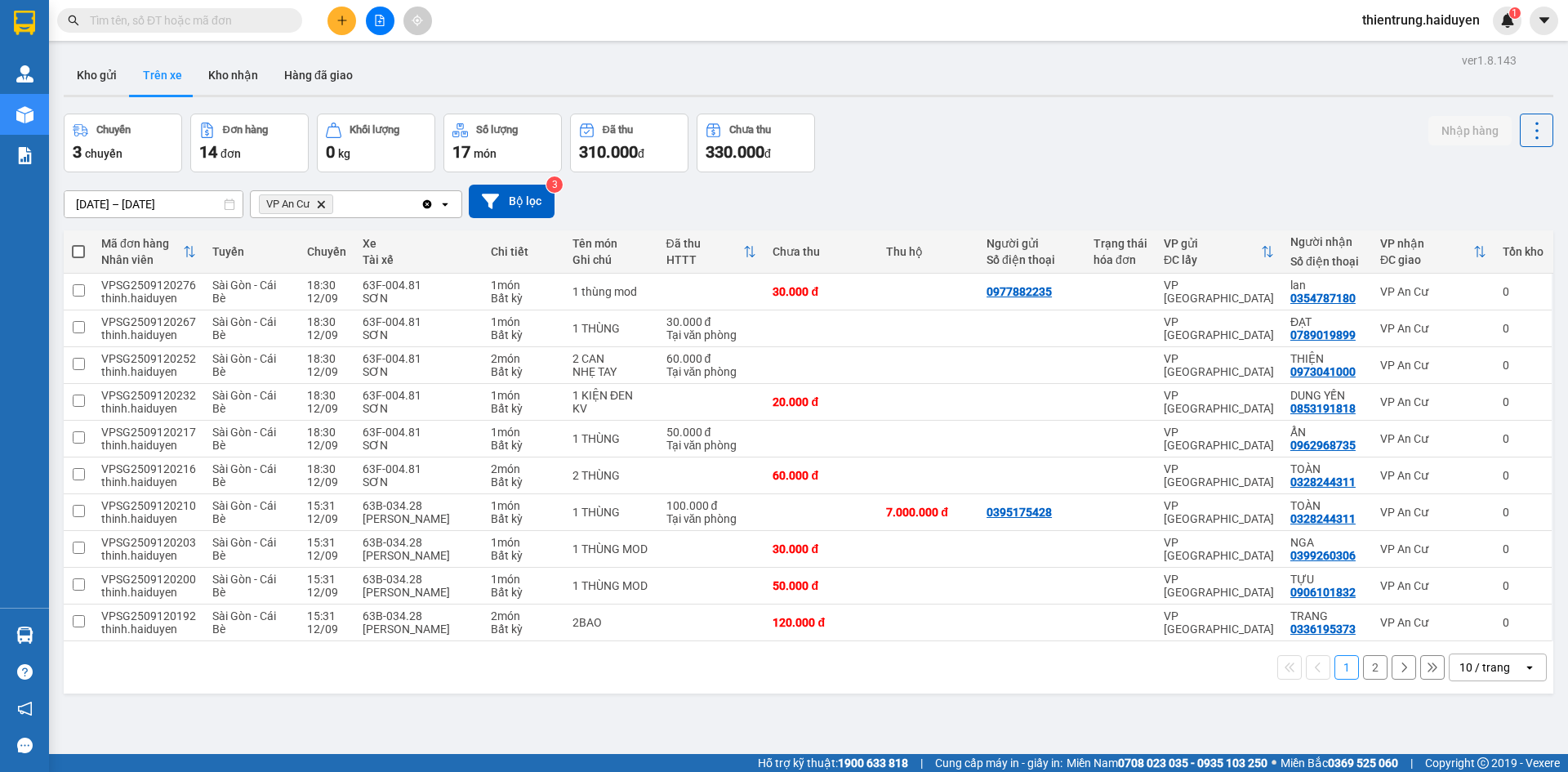
click at [1366, 673] on button "2" at bounding box center [1375, 666] width 25 height 25
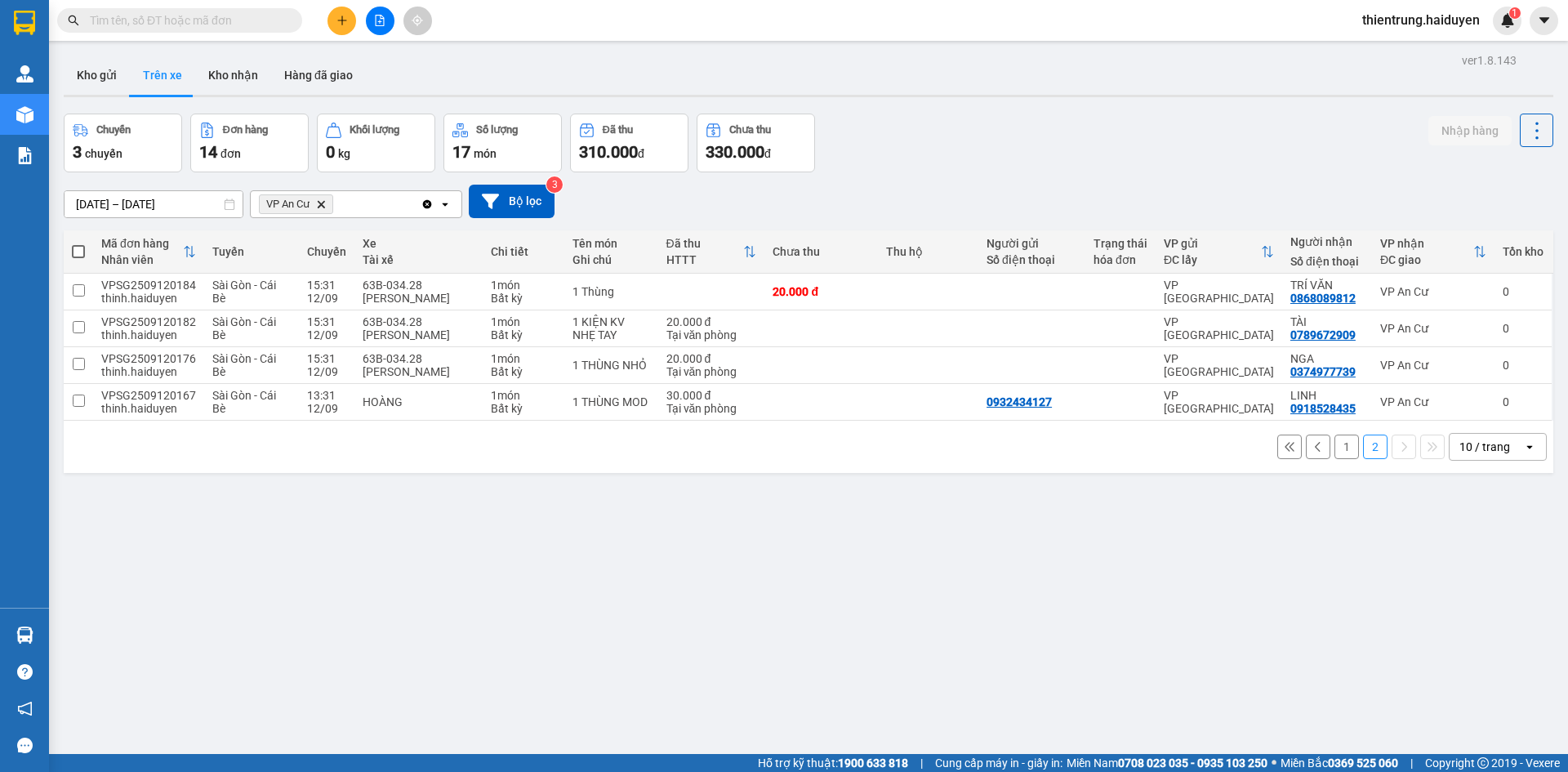
click at [452, 643] on div "ver 1.8.143 Kho gửi Trên xe Kho nhận Hàng đã giao Chuyến 3 chuyến Đơn hàng 14 đ…" at bounding box center [809, 435] width 1503 height 772
click at [96, 80] on button "Kho gửi" at bounding box center [96, 75] width 66 height 39
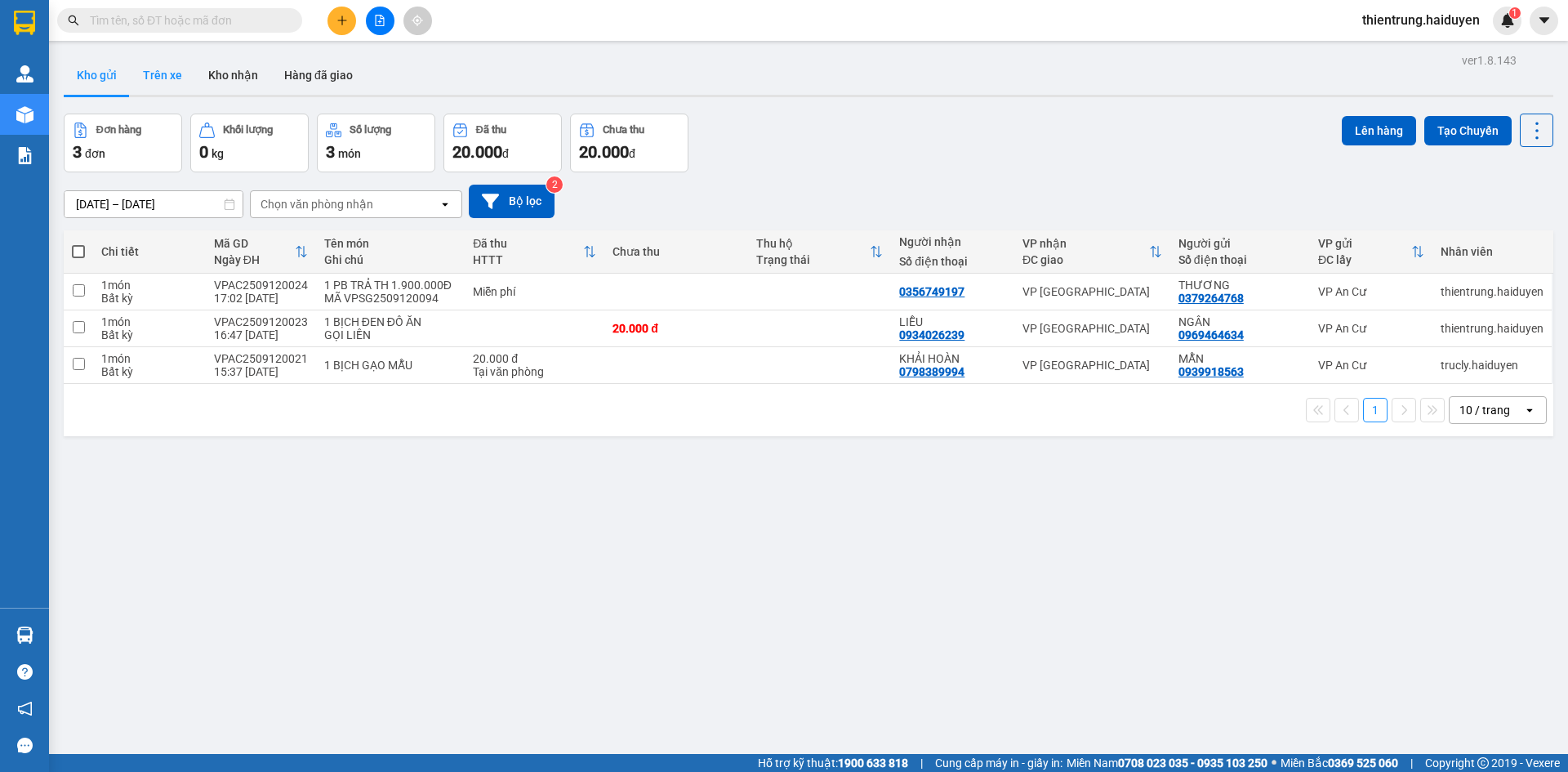
drag, startPoint x: 156, startPoint y: 77, endPoint x: 52, endPoint y: 486, distance: 422.0
click at [155, 77] on button "Trên xe" at bounding box center [162, 75] width 65 height 39
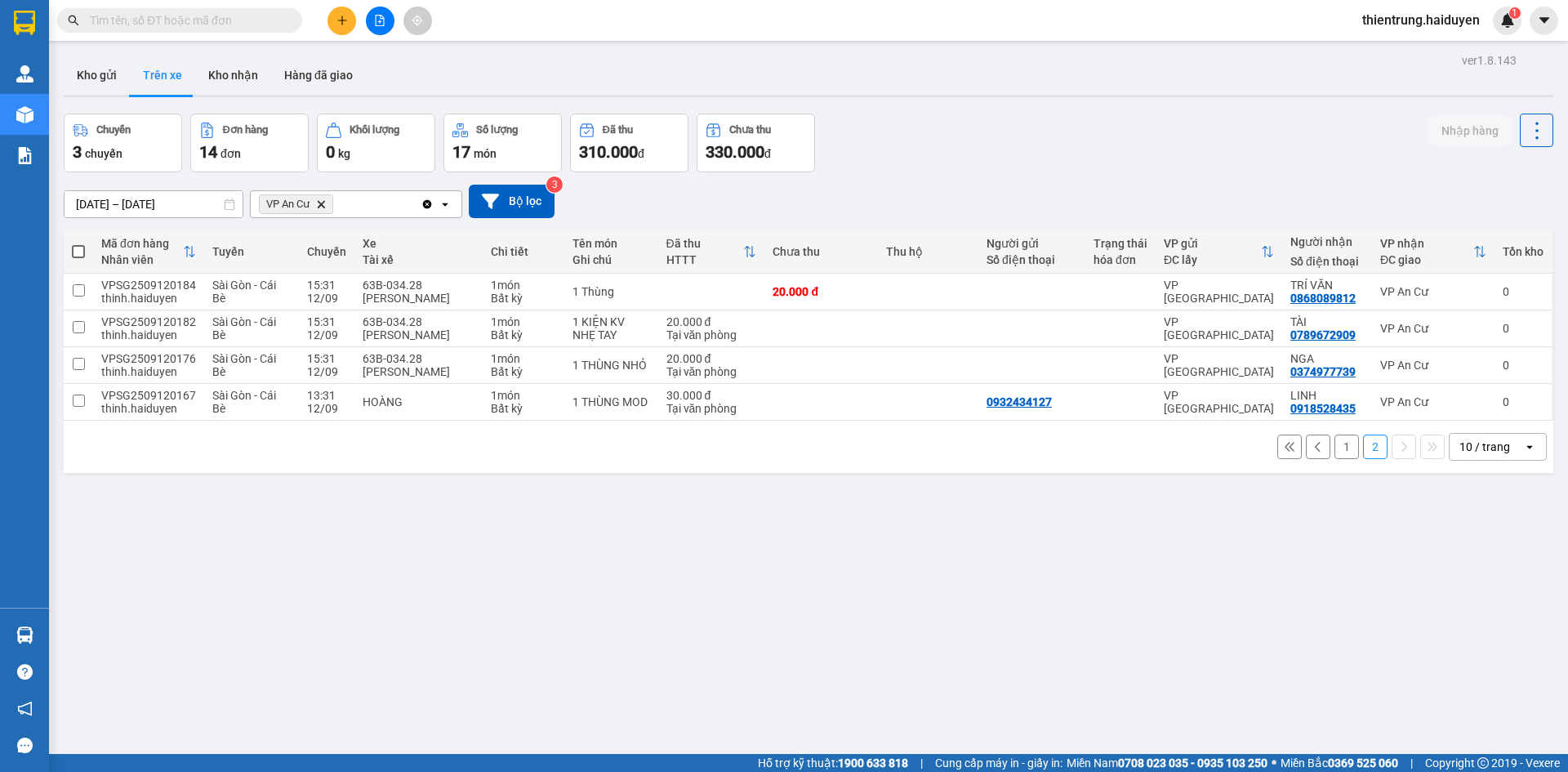
click at [1335, 450] on button "1" at bounding box center [1346, 446] width 25 height 25
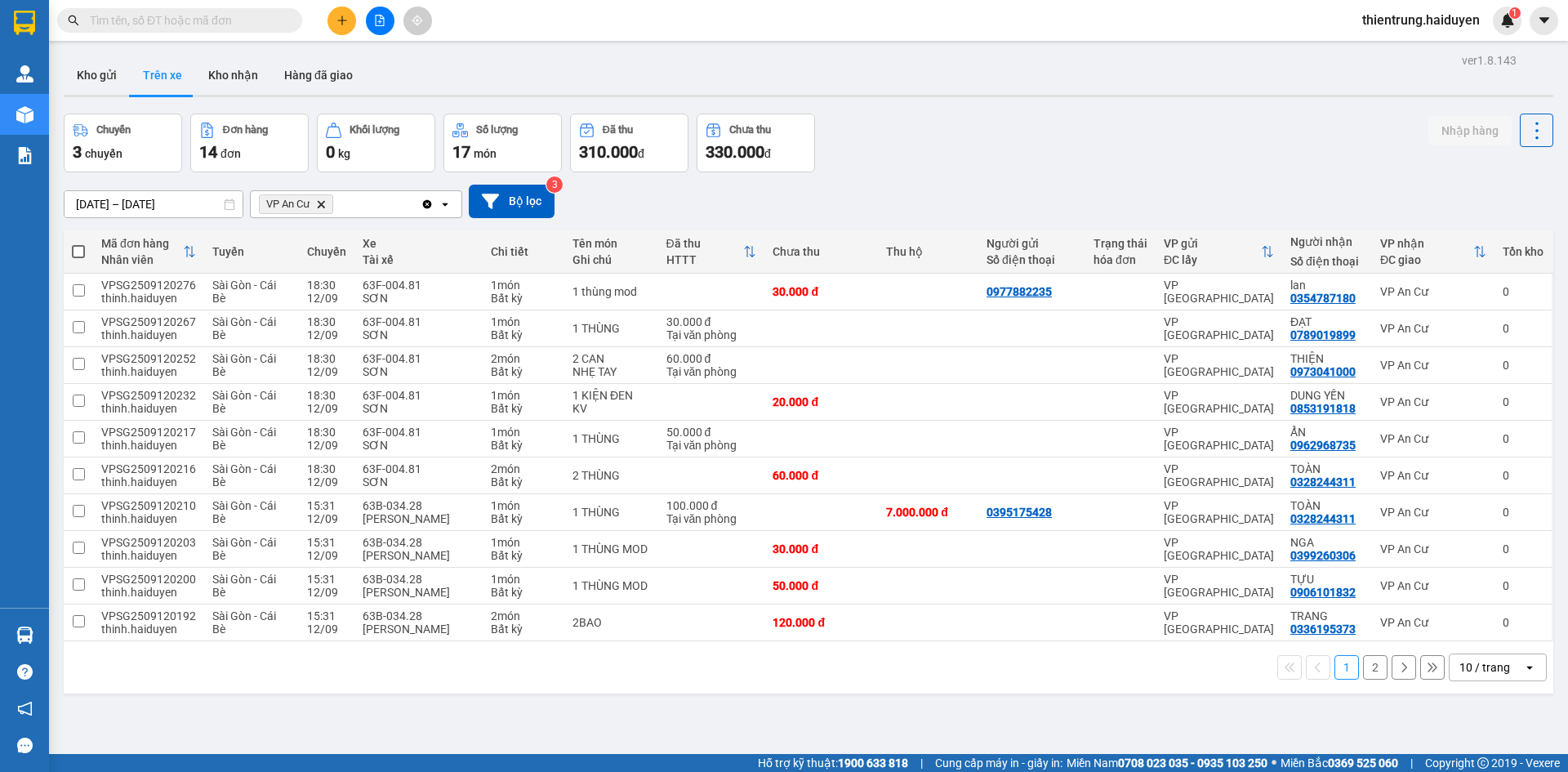
click at [1364, 669] on button "2" at bounding box center [1375, 666] width 25 height 25
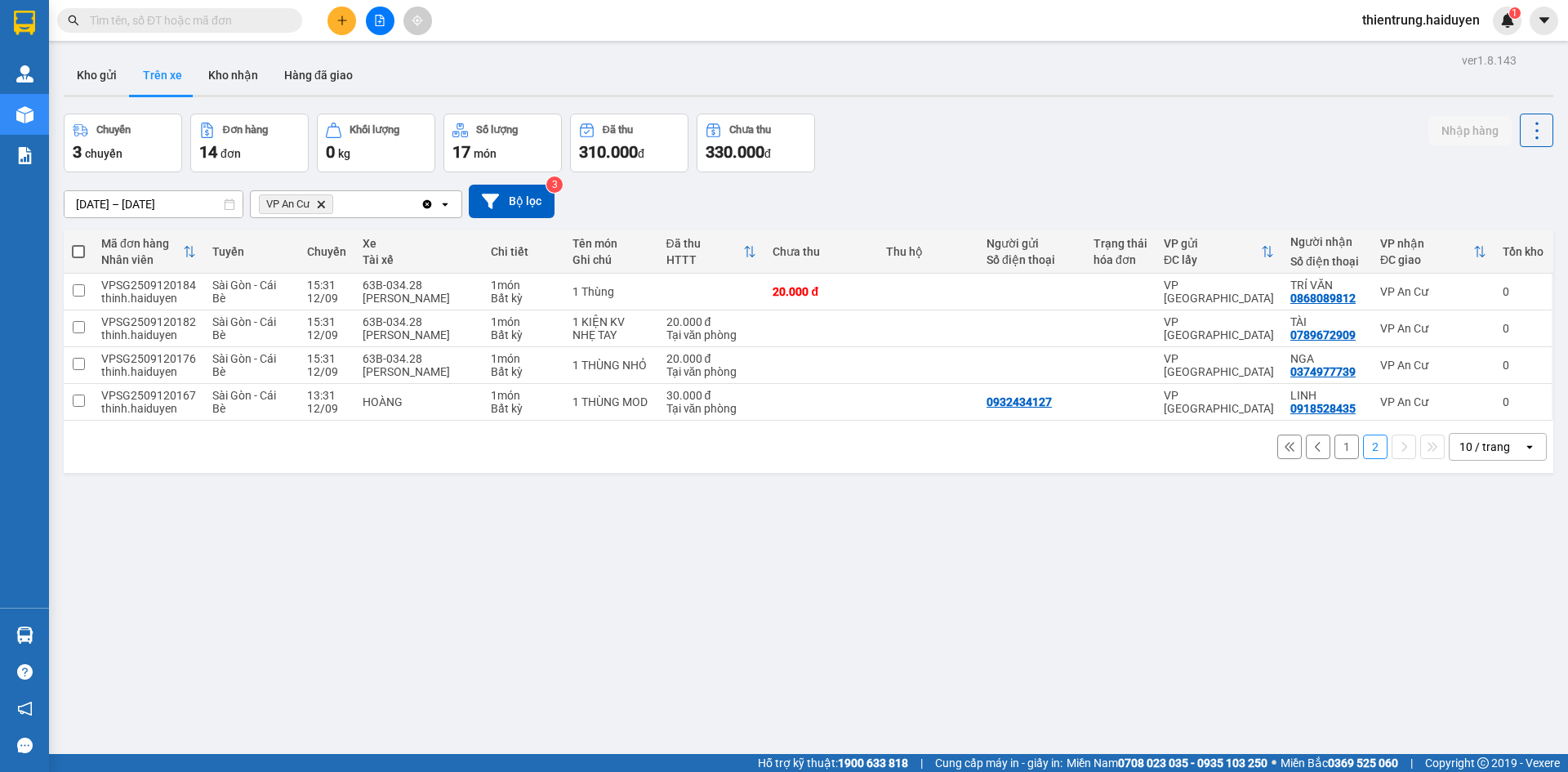
click at [1340, 453] on button "1" at bounding box center [1346, 446] width 25 height 25
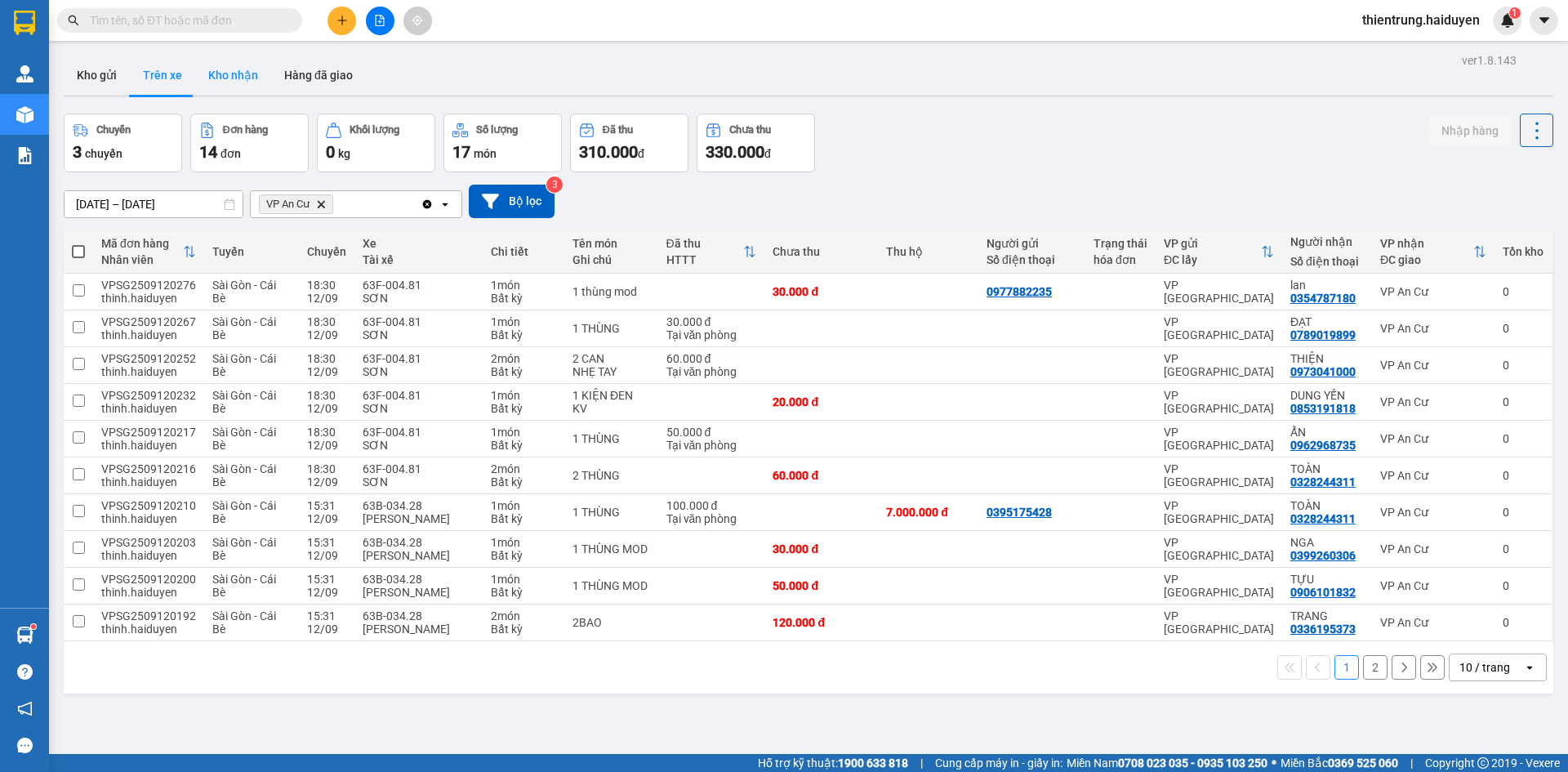
click at [217, 66] on button "Kho nhận" at bounding box center [233, 75] width 76 height 39
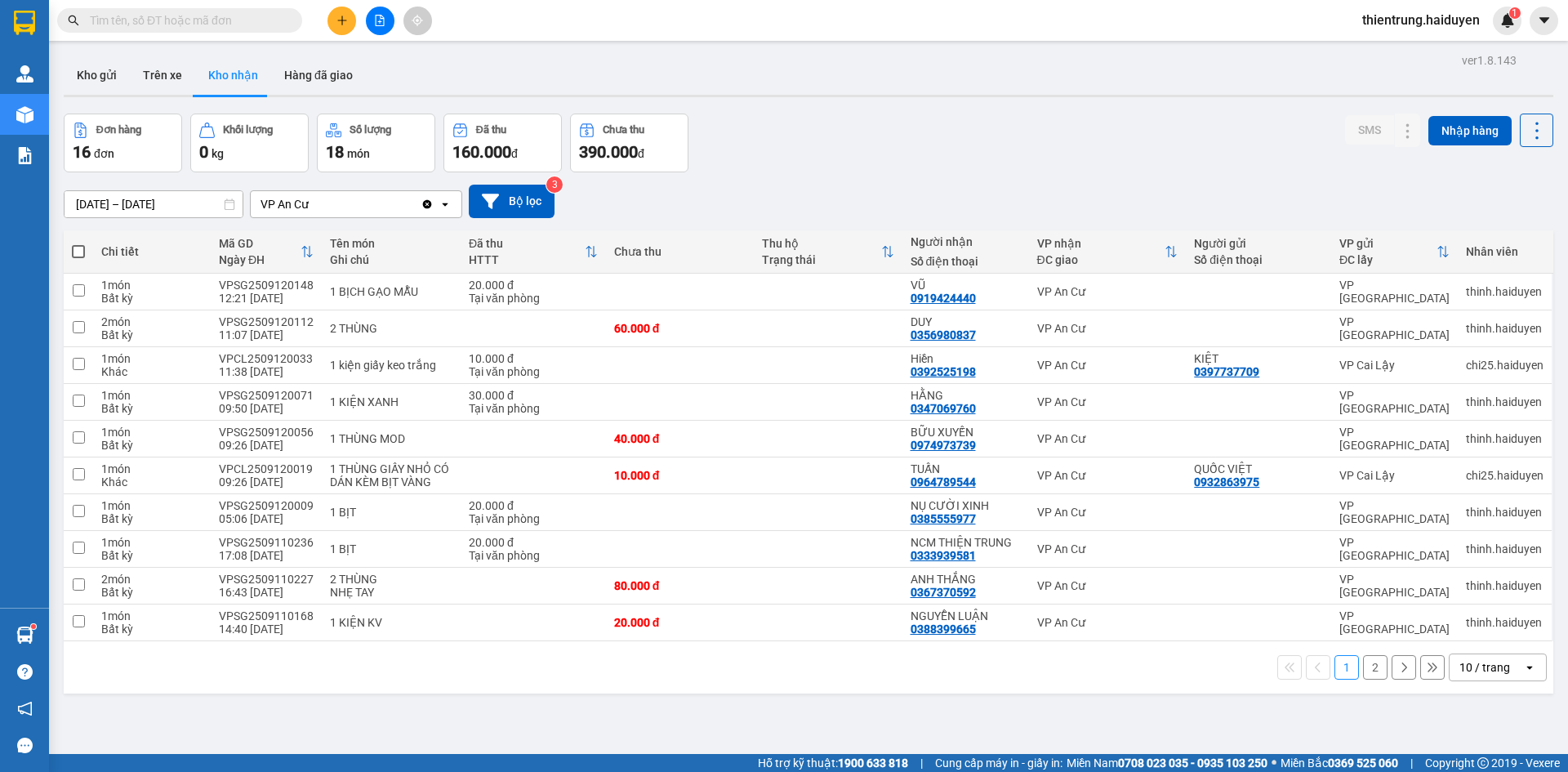
click at [1363, 672] on button "2" at bounding box center [1375, 666] width 25 height 25
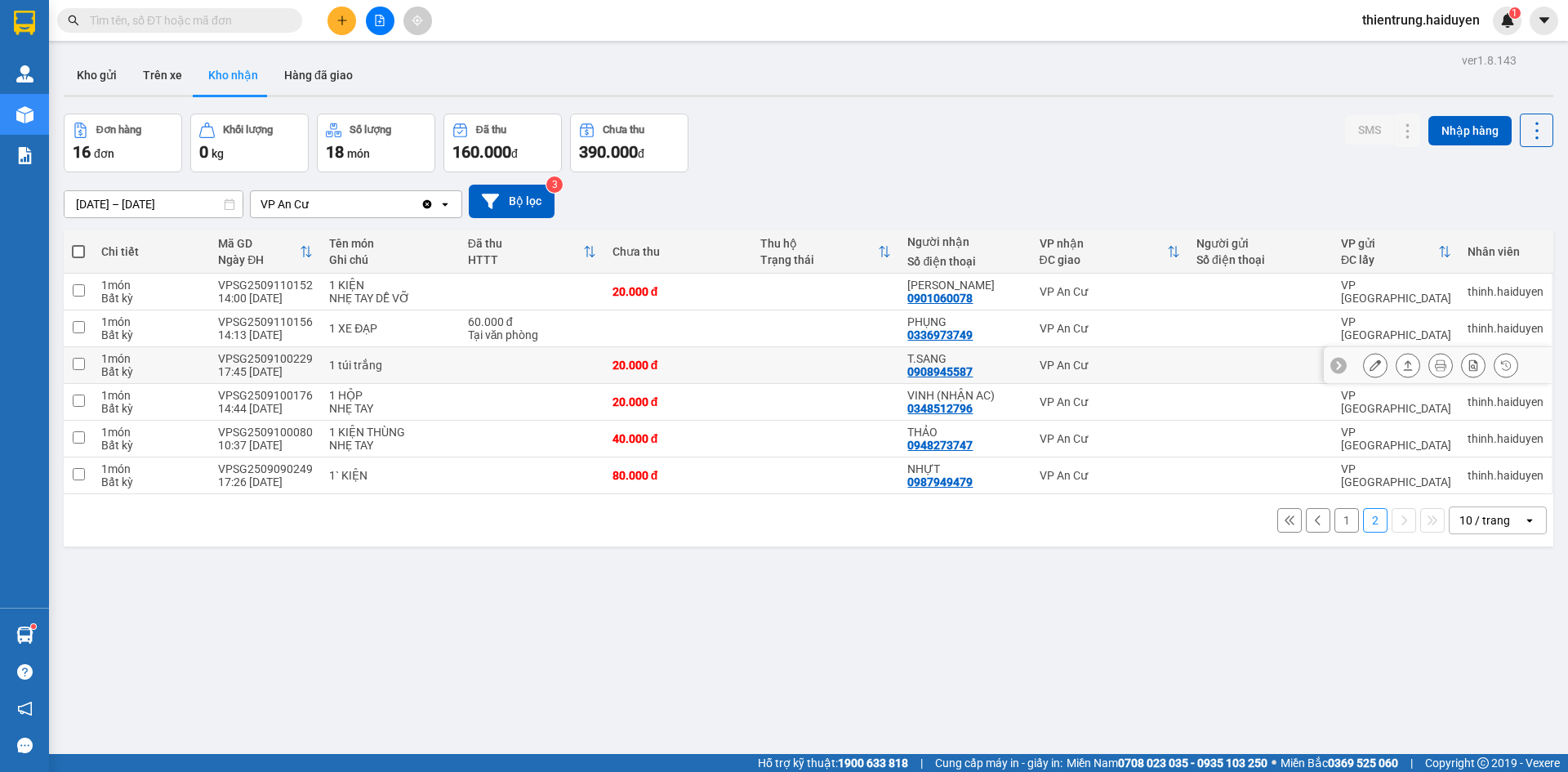
click at [1364, 363] on button at bounding box center [1375, 365] width 23 height 29
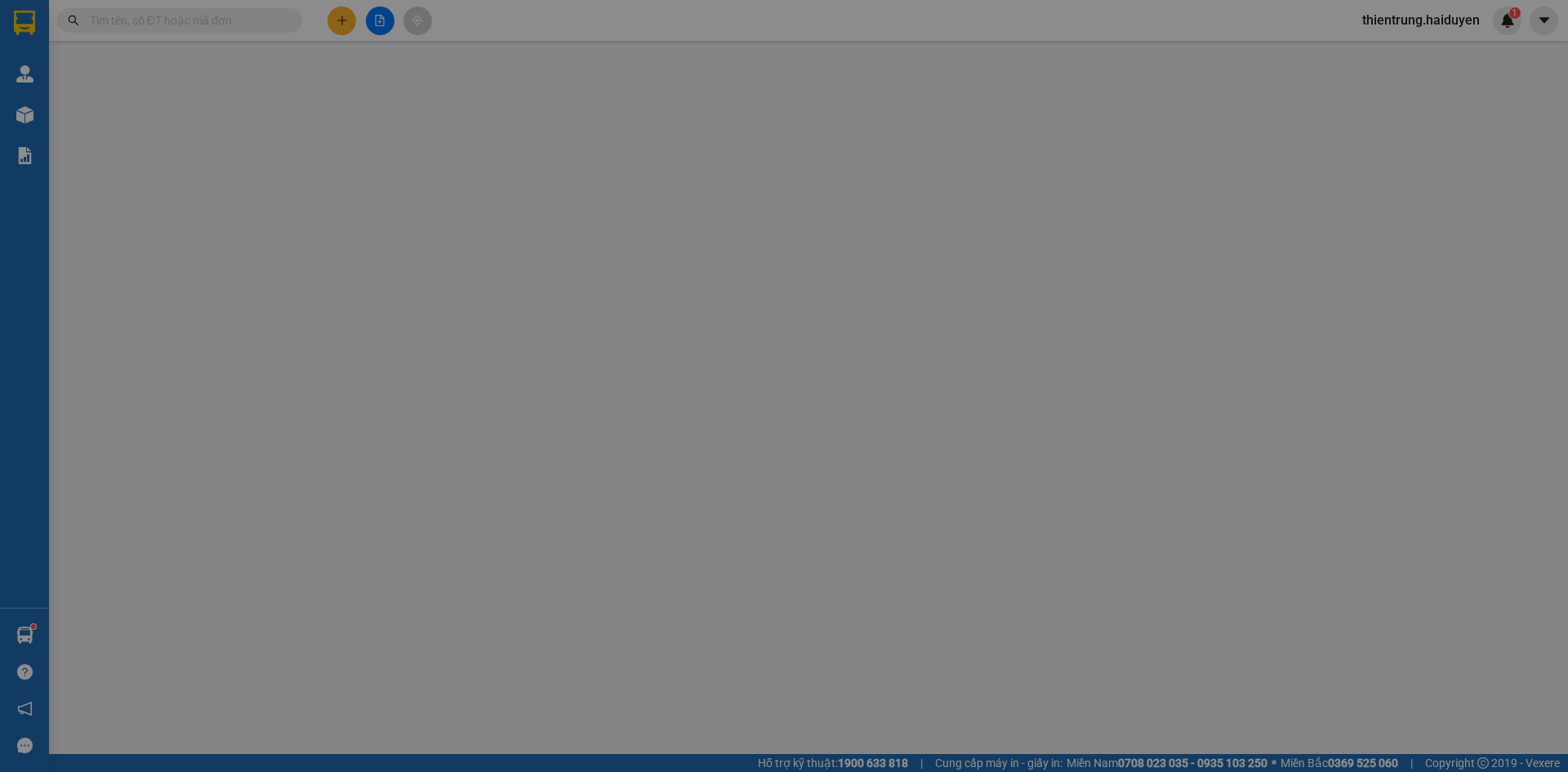
type input "0908945587"
type input "T.SANG"
type input "20.000"
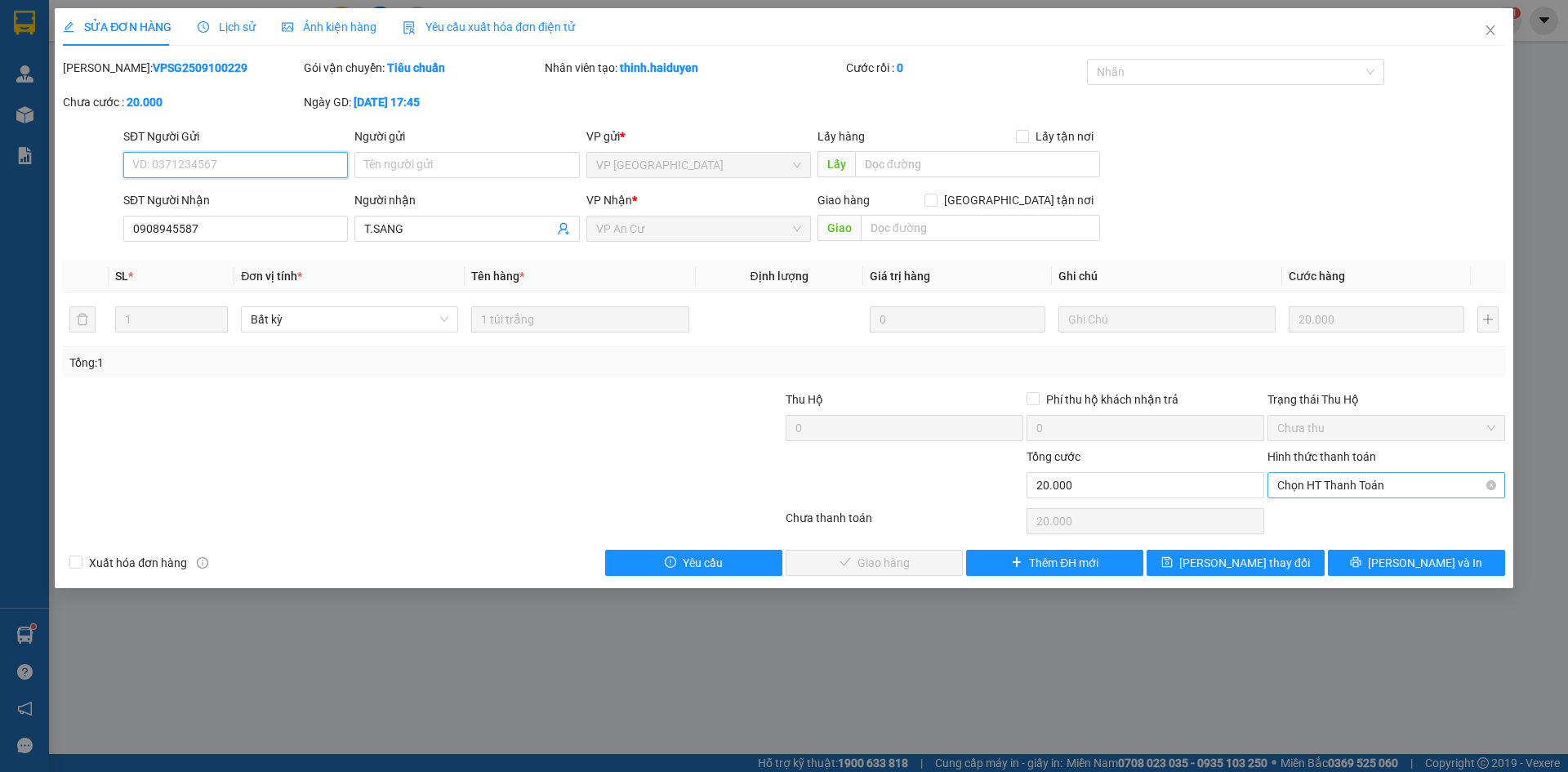
click at [1326, 481] on span "Chọn HT Thanh Toán" at bounding box center [1386, 485] width 218 height 25
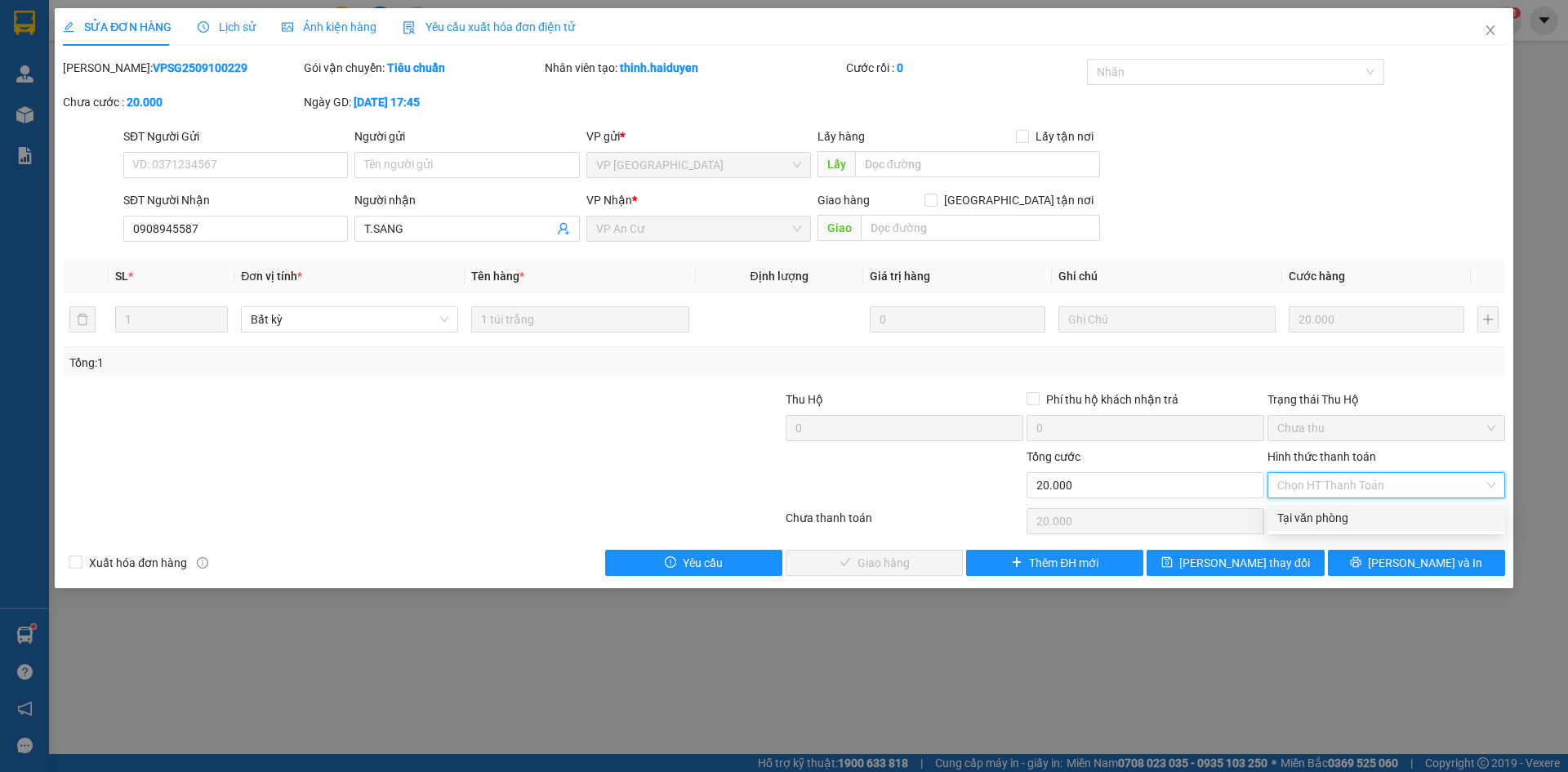
click at [1327, 513] on div "Tại văn phòng" at bounding box center [1386, 517] width 218 height 18
type input "0"
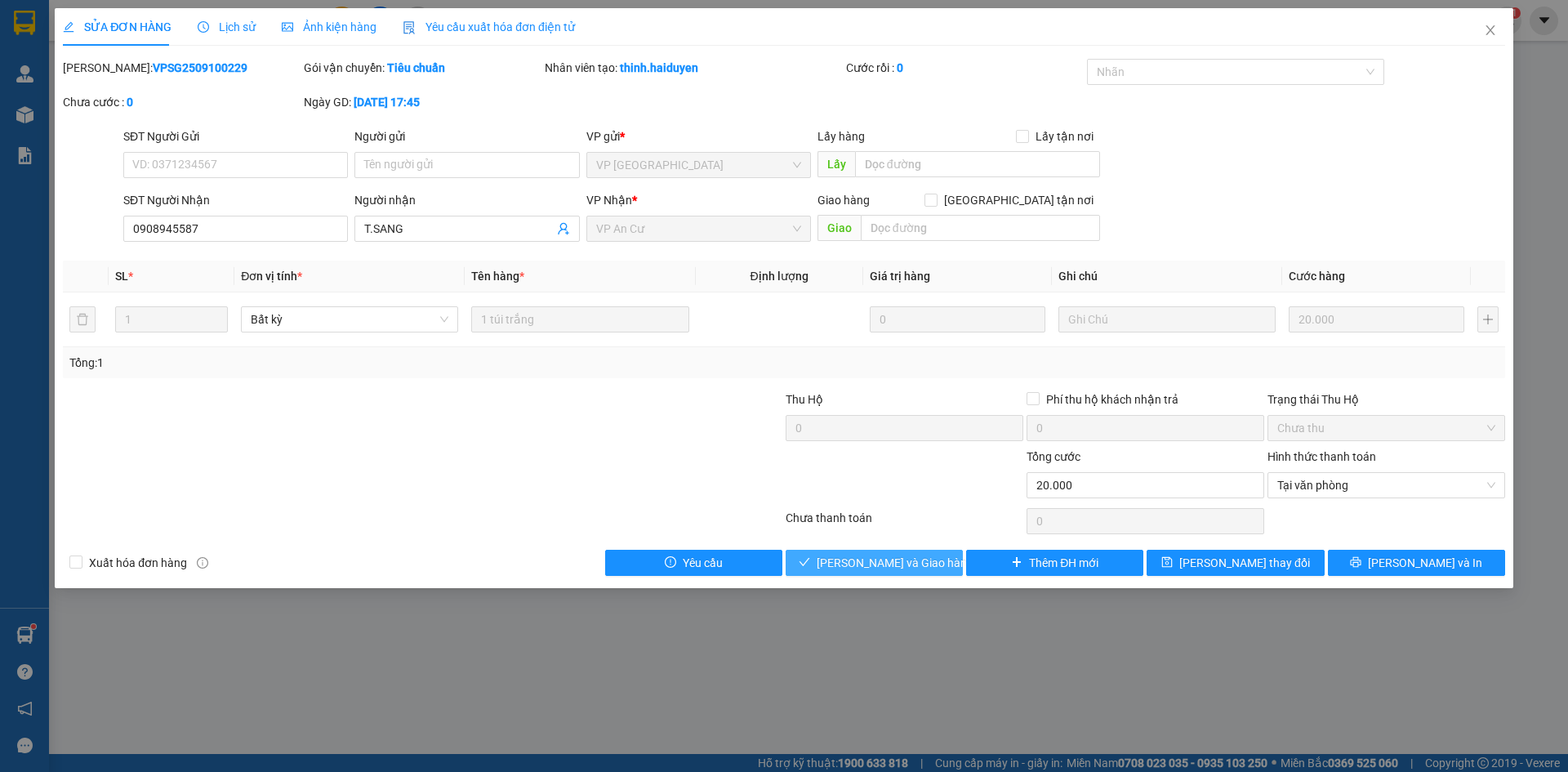
click at [885, 555] on span "[PERSON_NAME] và Giao hàng" at bounding box center [895, 562] width 156 height 18
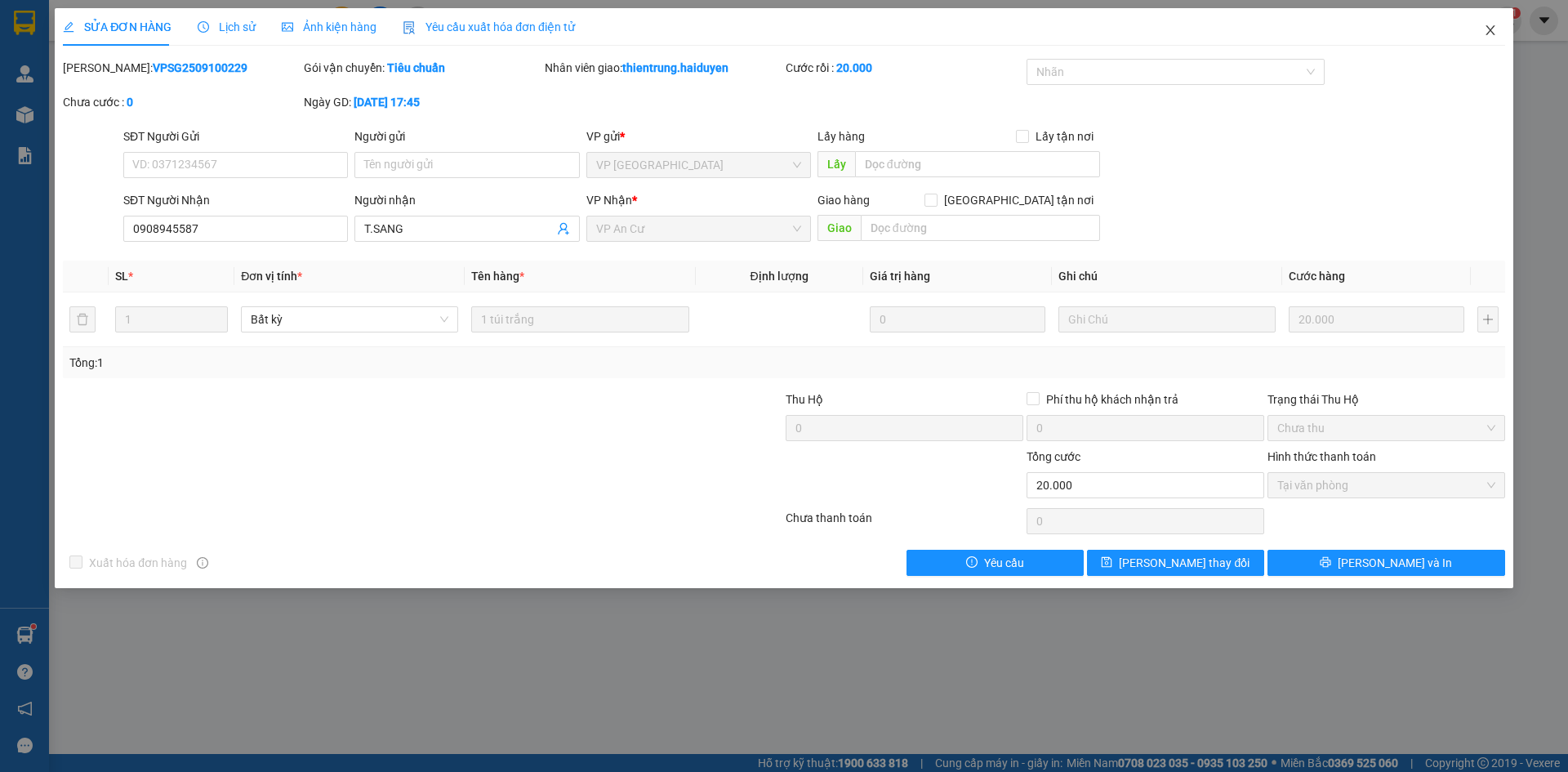
click at [1492, 33] on icon "close" at bounding box center [1490, 30] width 9 height 10
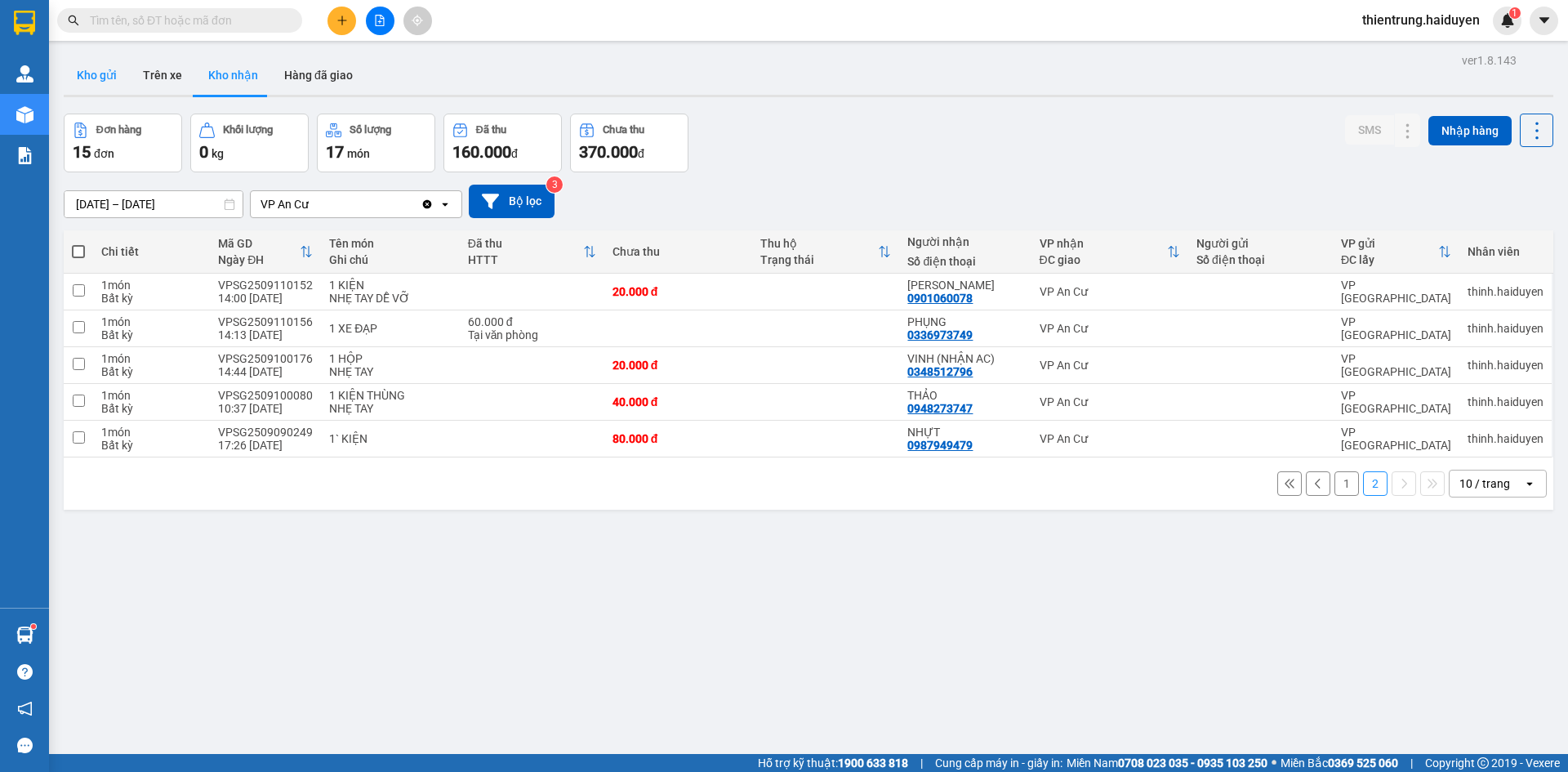
click at [95, 85] on button "Kho gửi" at bounding box center [96, 75] width 66 height 39
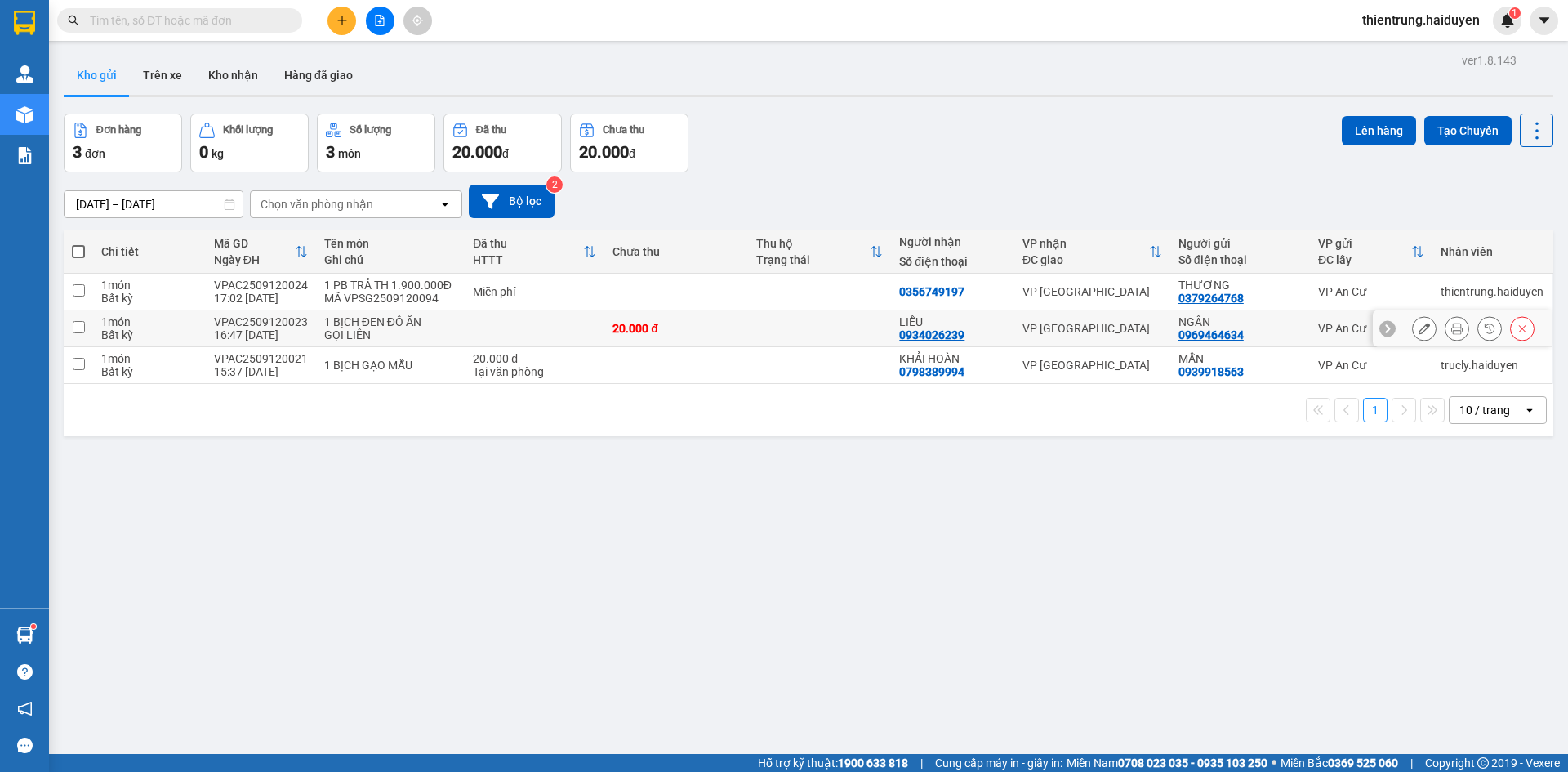
click at [79, 325] on input "checkbox" at bounding box center [79, 327] width 12 height 12
checkbox input "true"
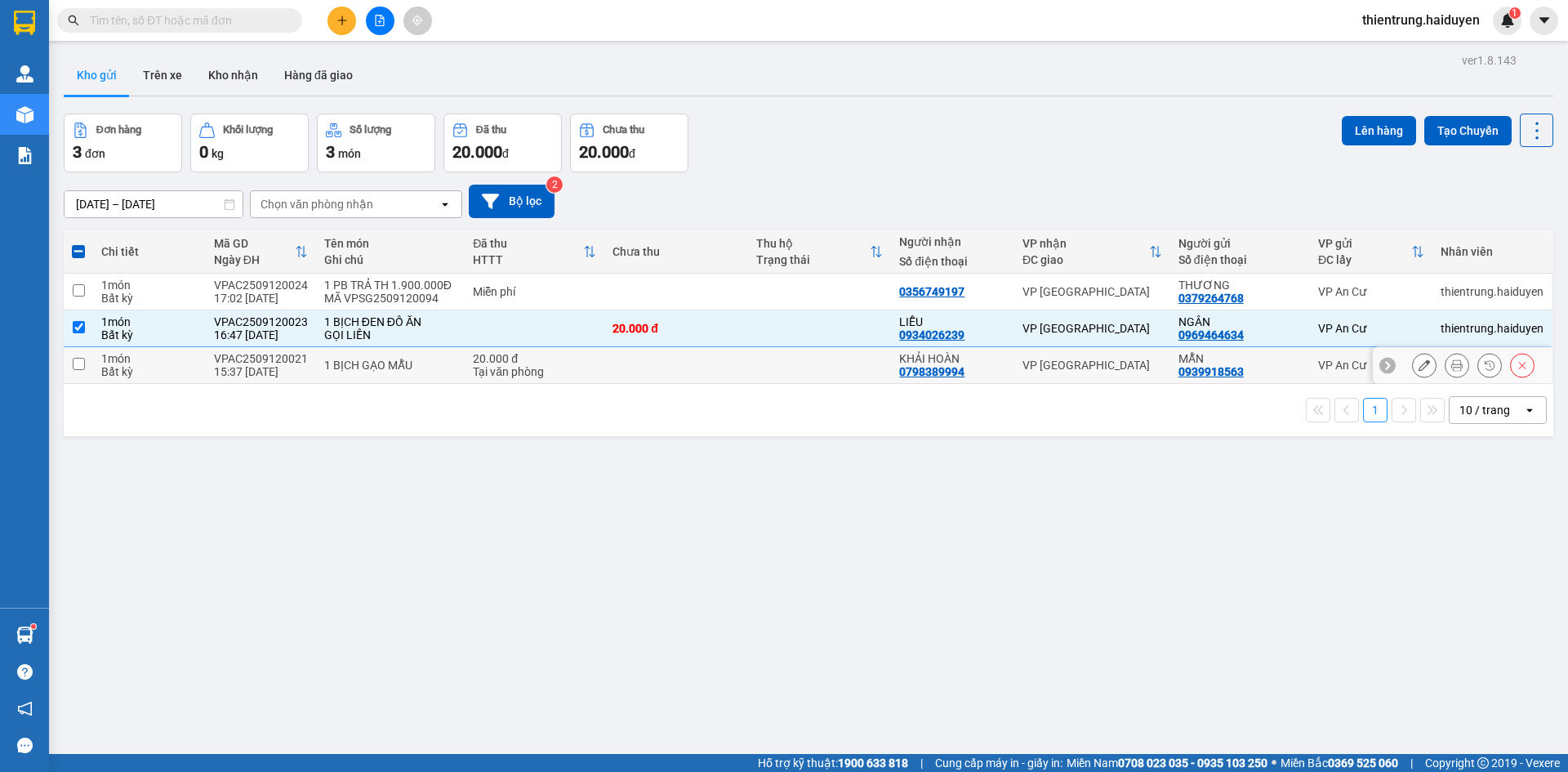
click at [83, 368] on input "checkbox" at bounding box center [79, 364] width 12 height 12
checkbox input "true"
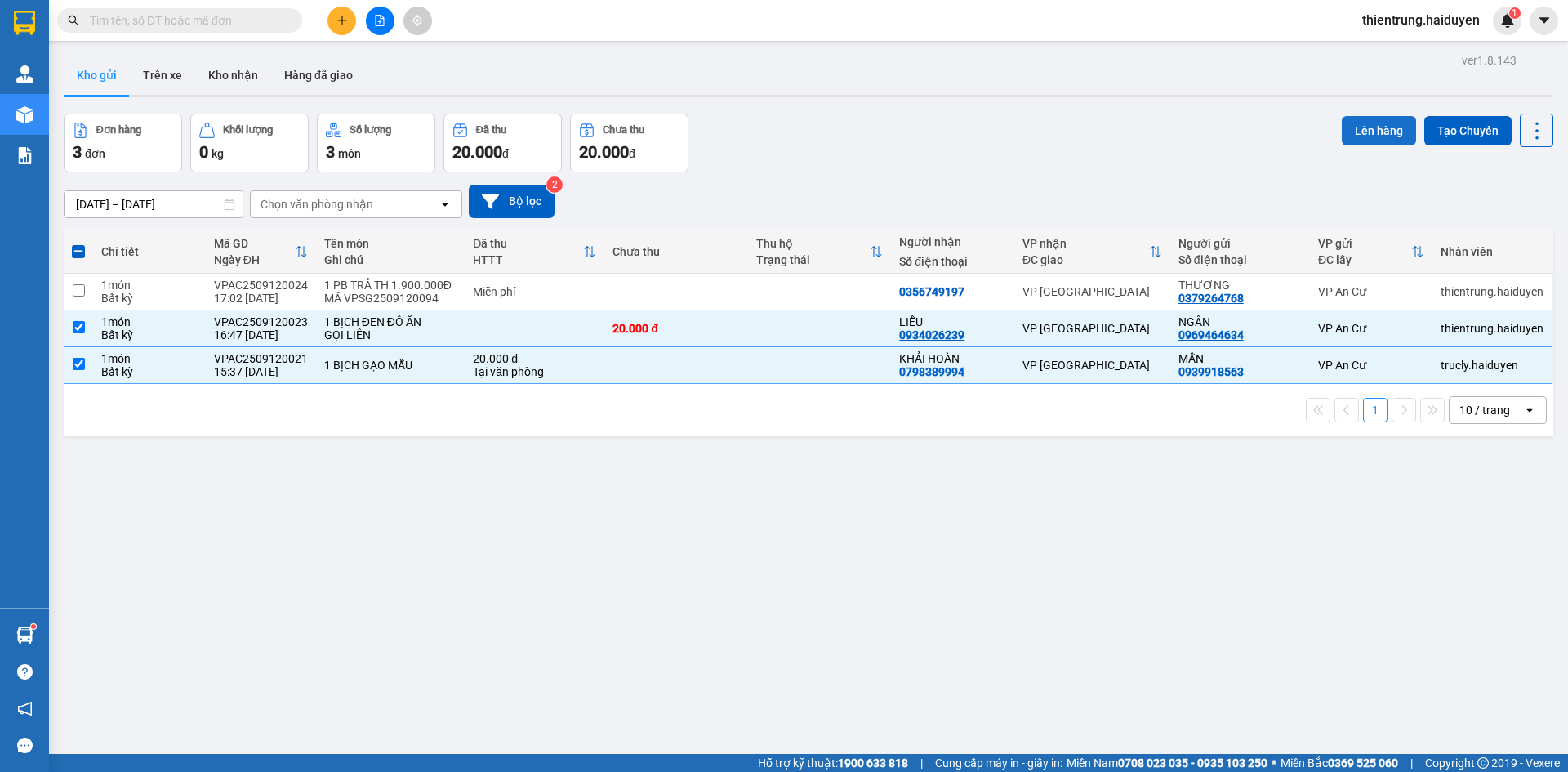
click at [1381, 129] on button "Lên hàng" at bounding box center [1379, 130] width 74 height 30
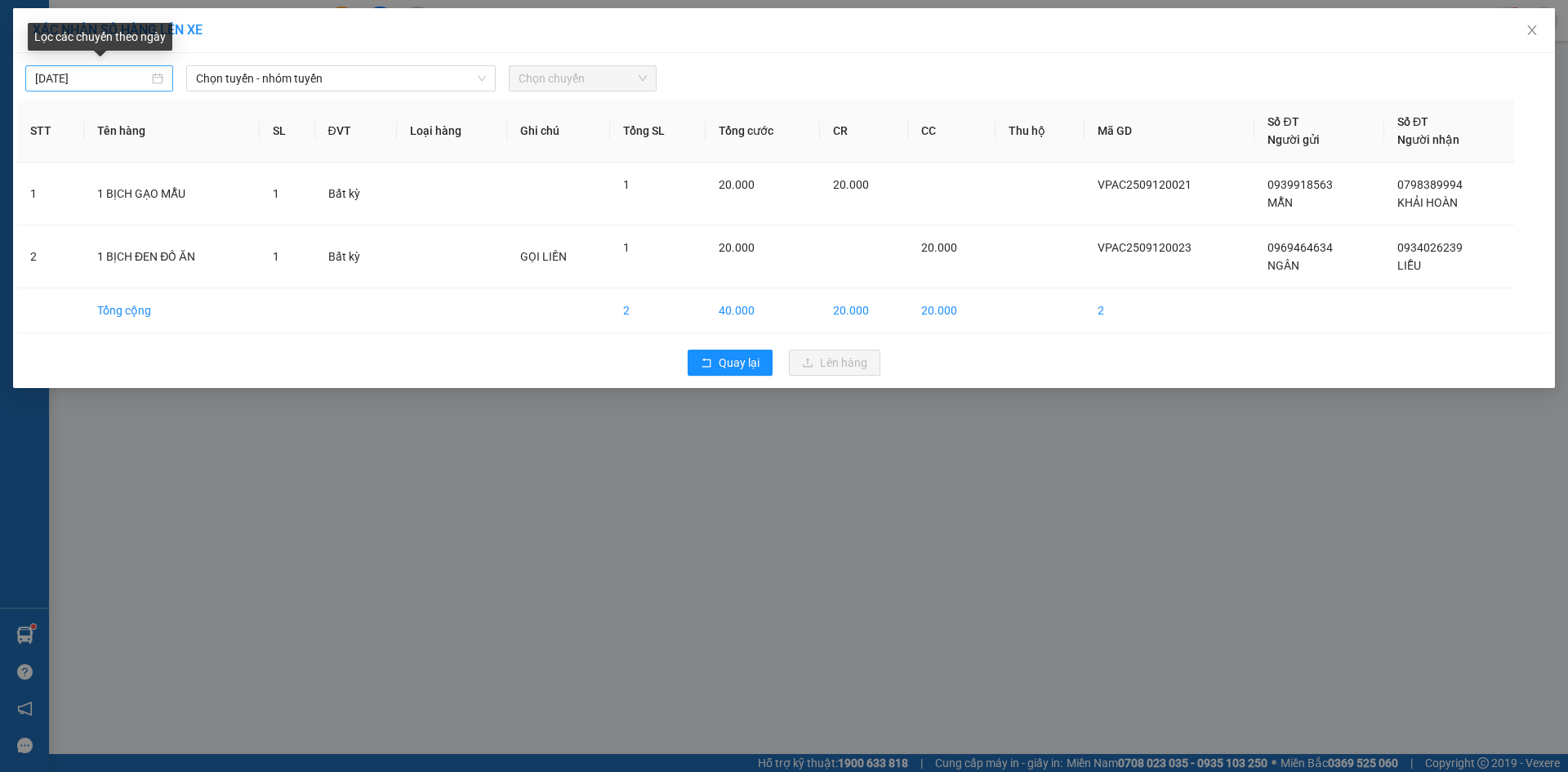
click at [158, 75] on div "[DATE]" at bounding box center [100, 78] width 129 height 18
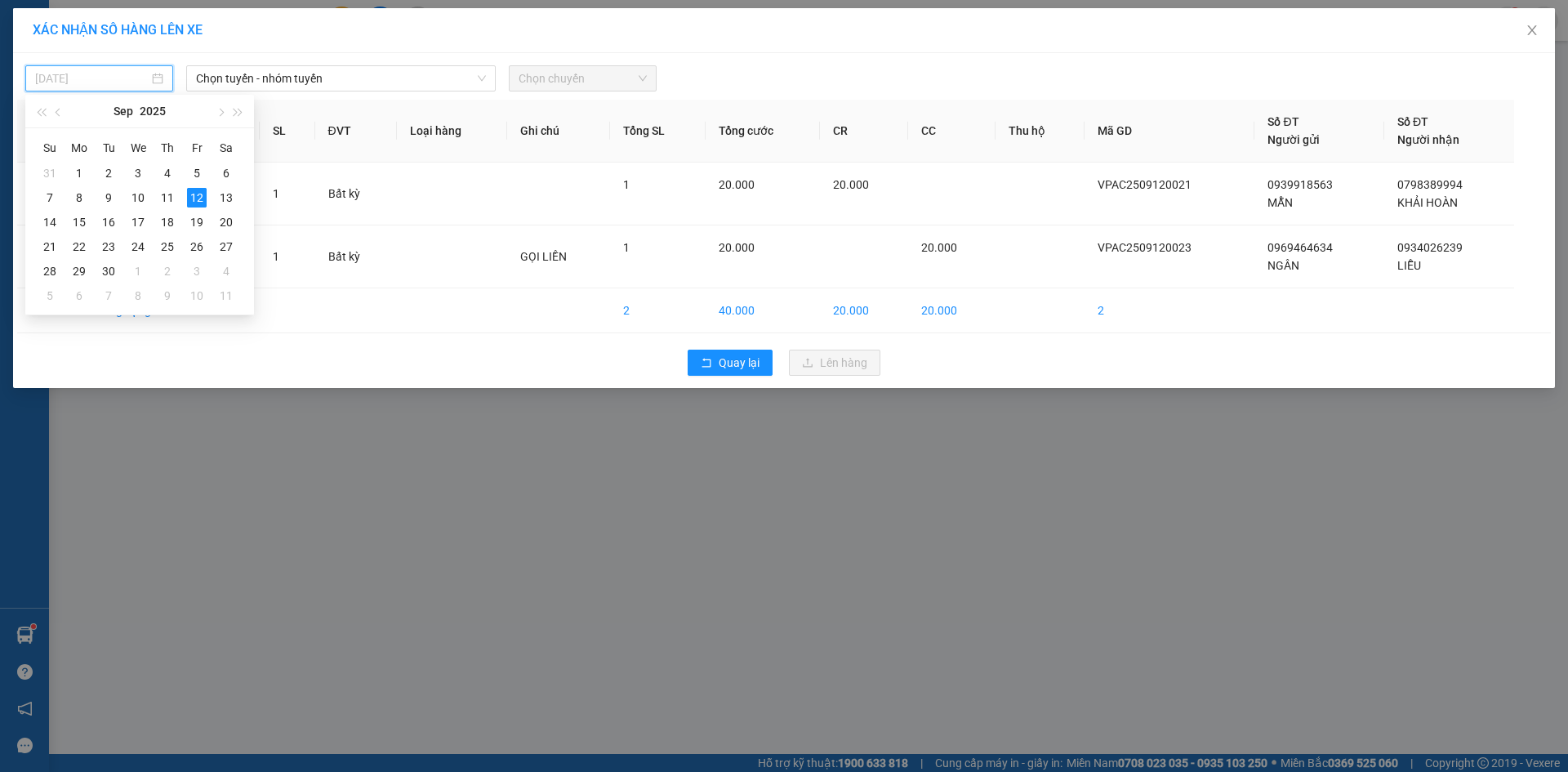
type input "[DATE]"
click at [200, 196] on div "12" at bounding box center [196, 197] width 19 height 19
click at [279, 82] on span "Chọn tuyến - nhóm tuyến" at bounding box center [341, 78] width 290 height 25
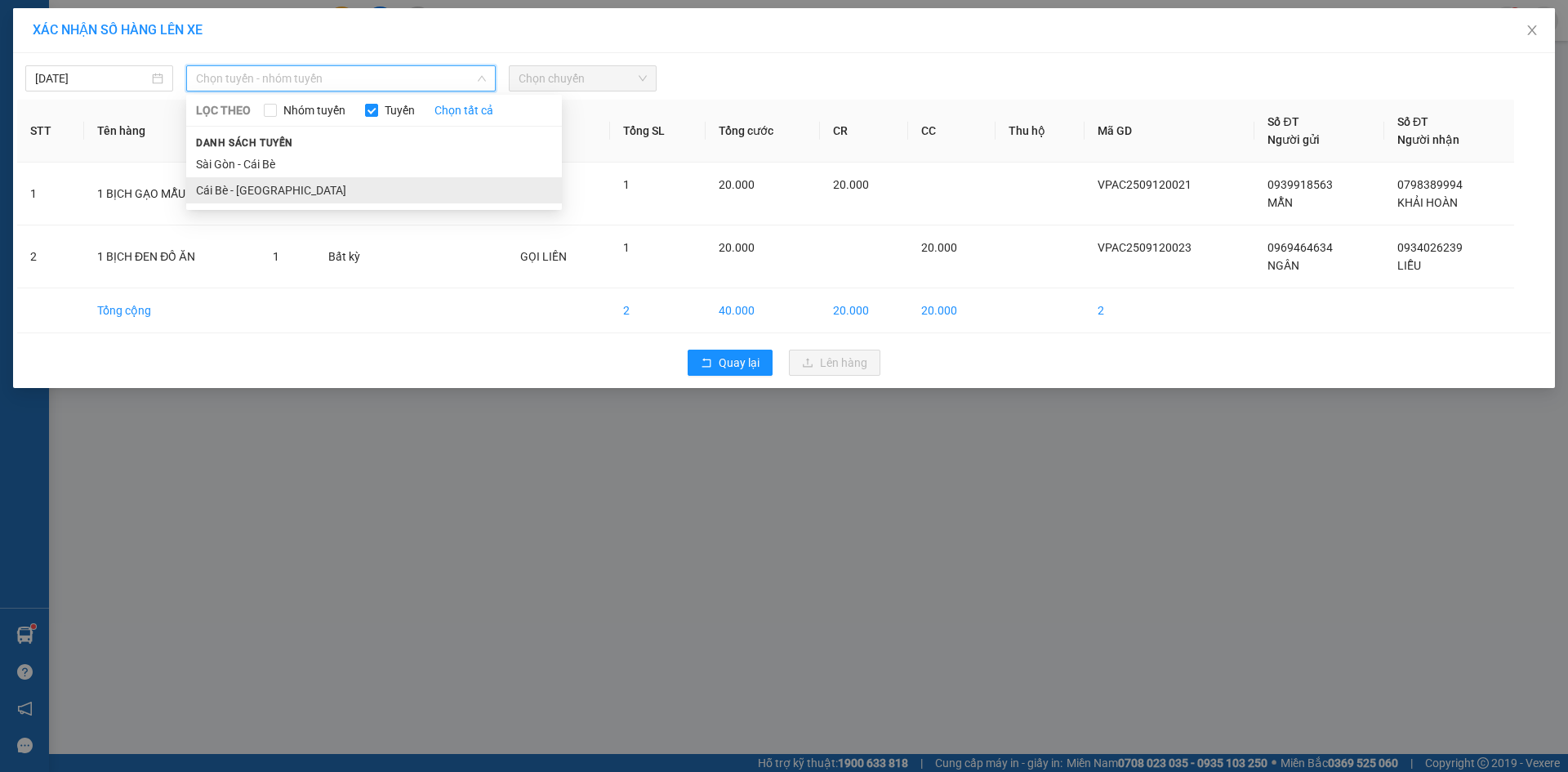
click at [262, 189] on li "Cái Bè - [GEOGRAPHIC_DATA]" at bounding box center [374, 190] width 376 height 26
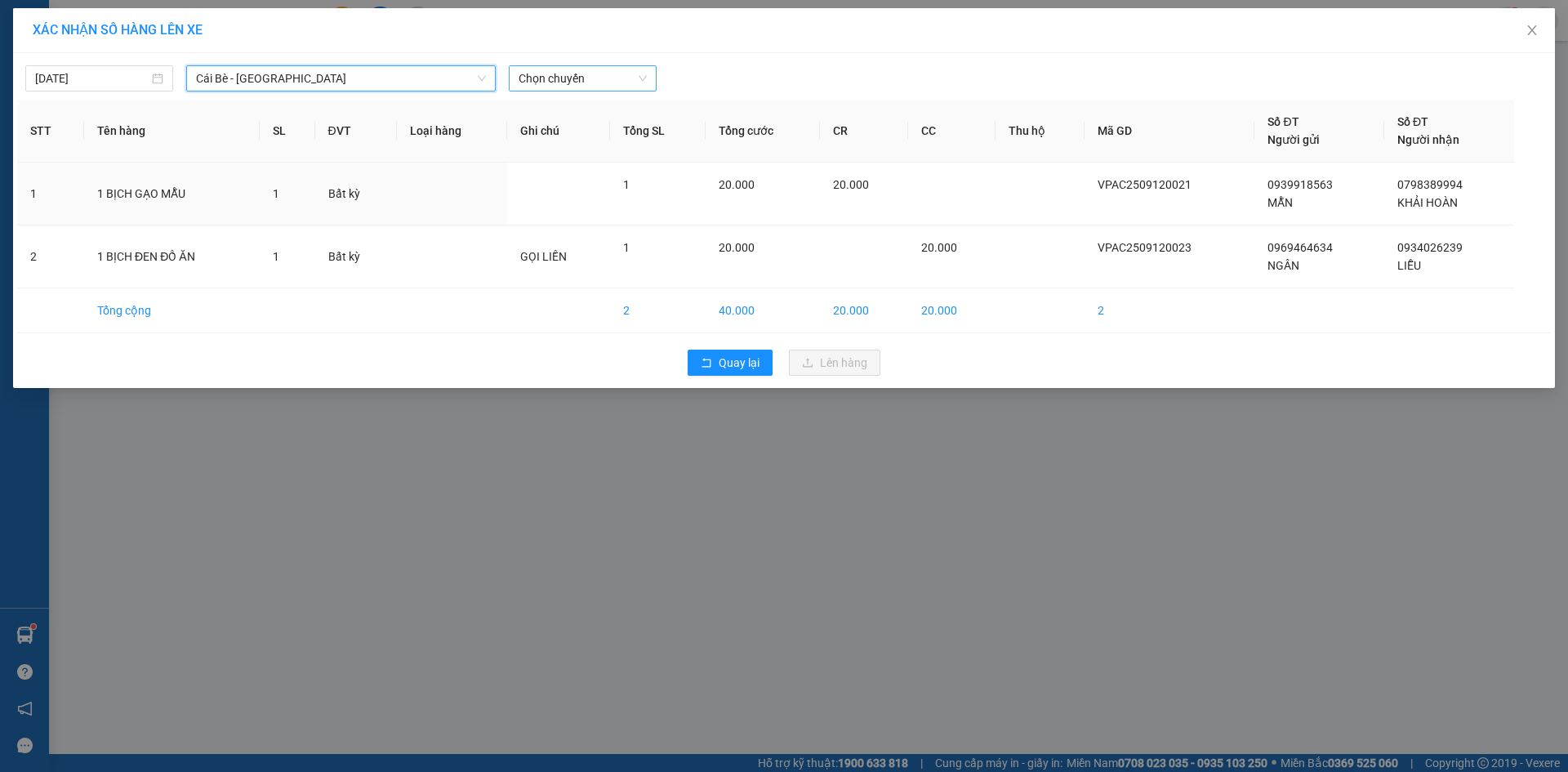
click at [573, 77] on span "Chọn chuyến" at bounding box center [583, 78] width 129 height 25
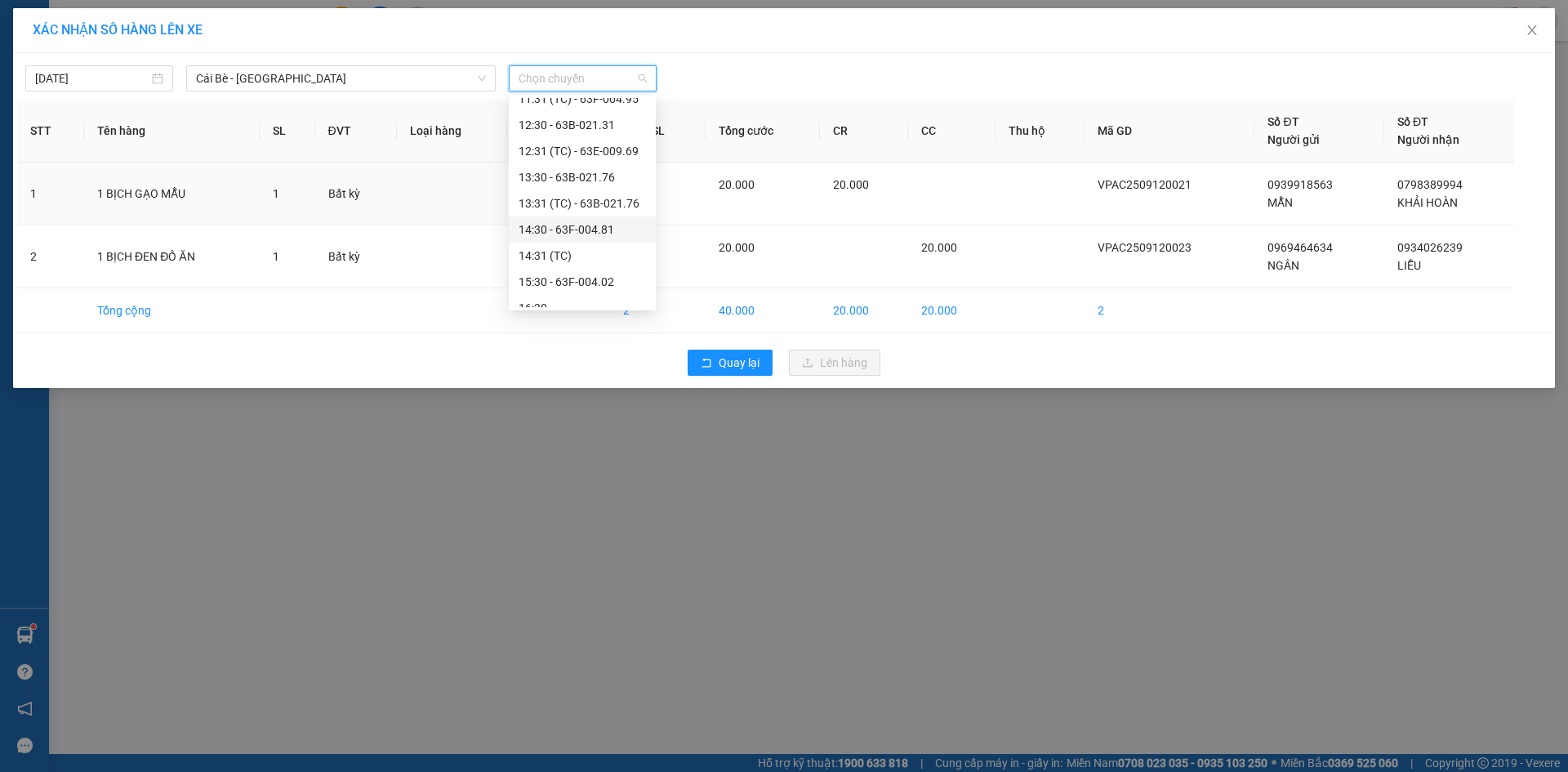
scroll to position [496, 0]
click at [576, 296] on div "17:30 - 63F-004.27" at bounding box center [582, 293] width 128 height 18
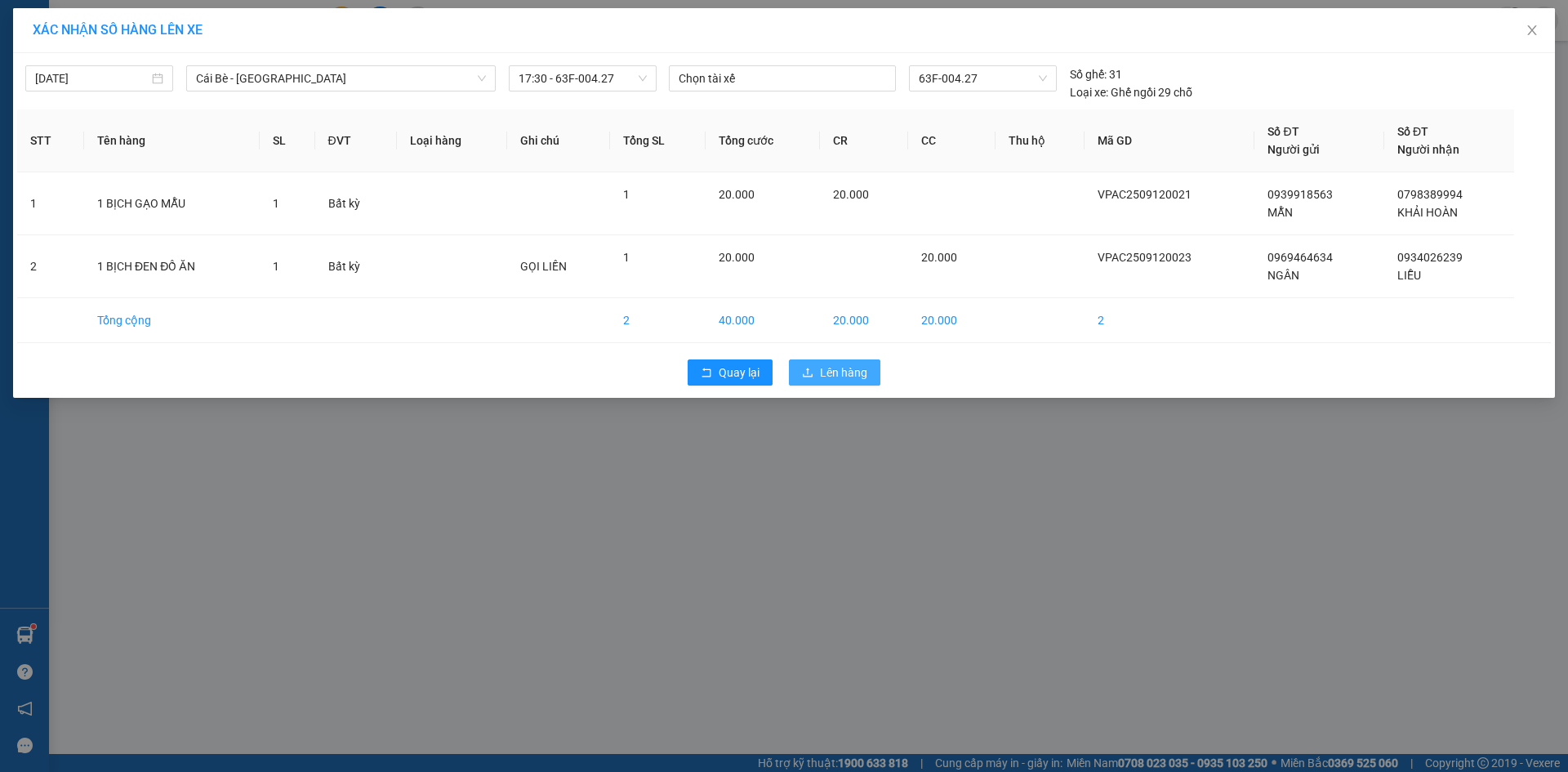
click at [819, 377] on button "Lên hàng" at bounding box center [835, 372] width 91 height 26
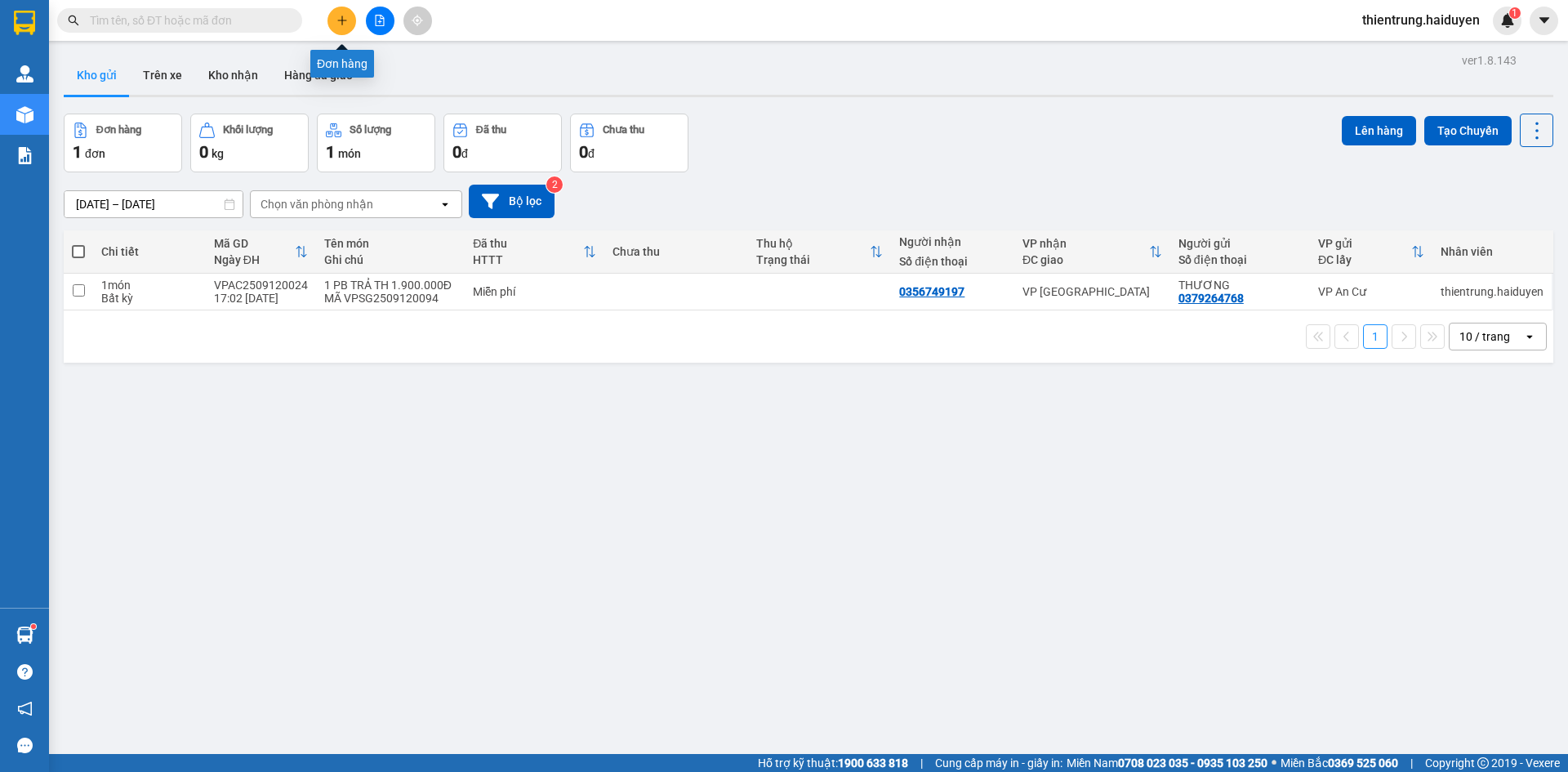
click at [343, 25] on icon "plus" at bounding box center [342, 19] width 1 height 9
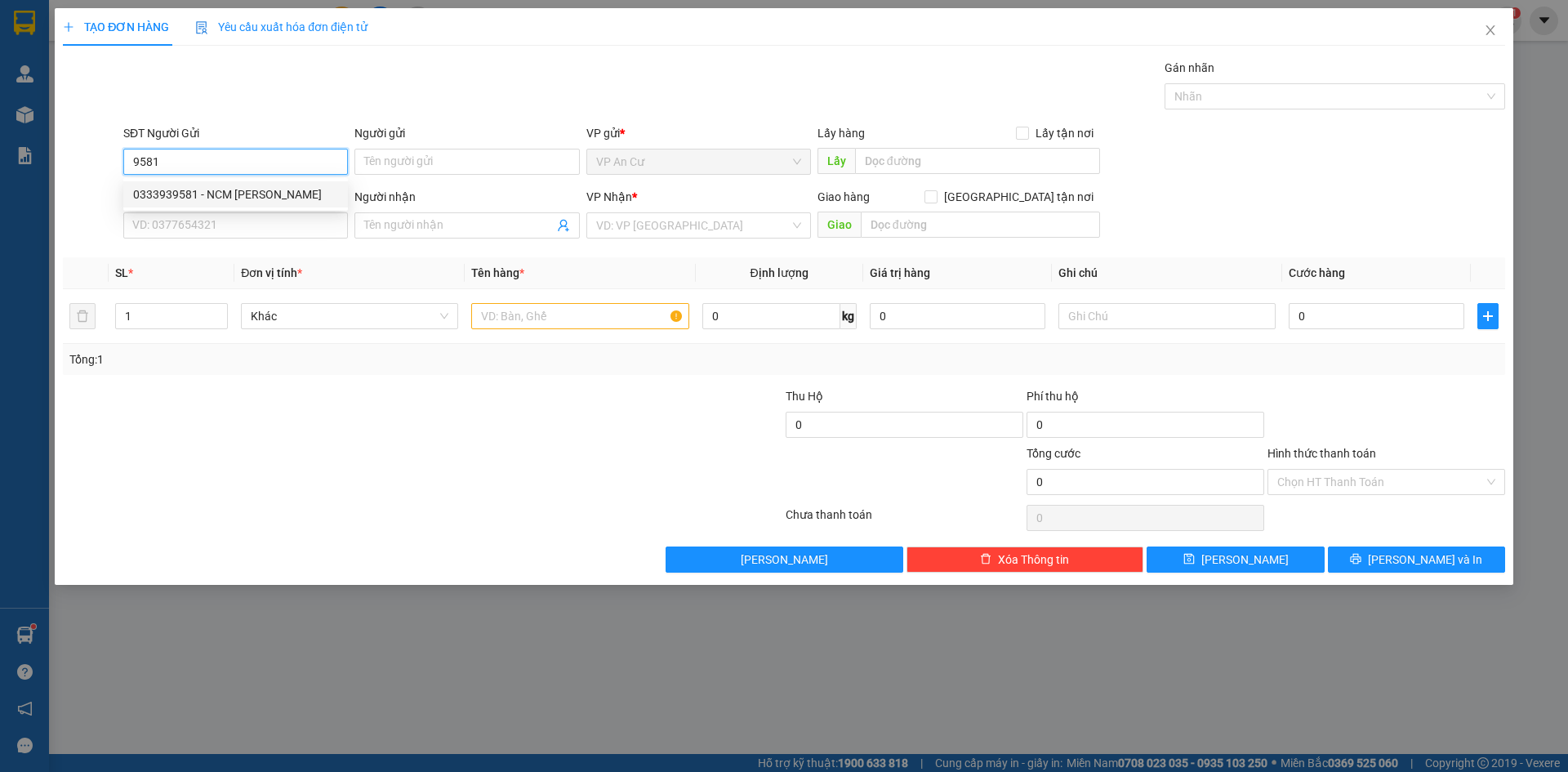
click at [239, 191] on div "0333939581 - NCM THIỆN TRUNG" at bounding box center [235, 194] width 205 height 18
type input "0333939581"
type input "NCM THIỆN TRUNG"
type input "0937040848"
type input "LABO [GEOGRAPHIC_DATA]"
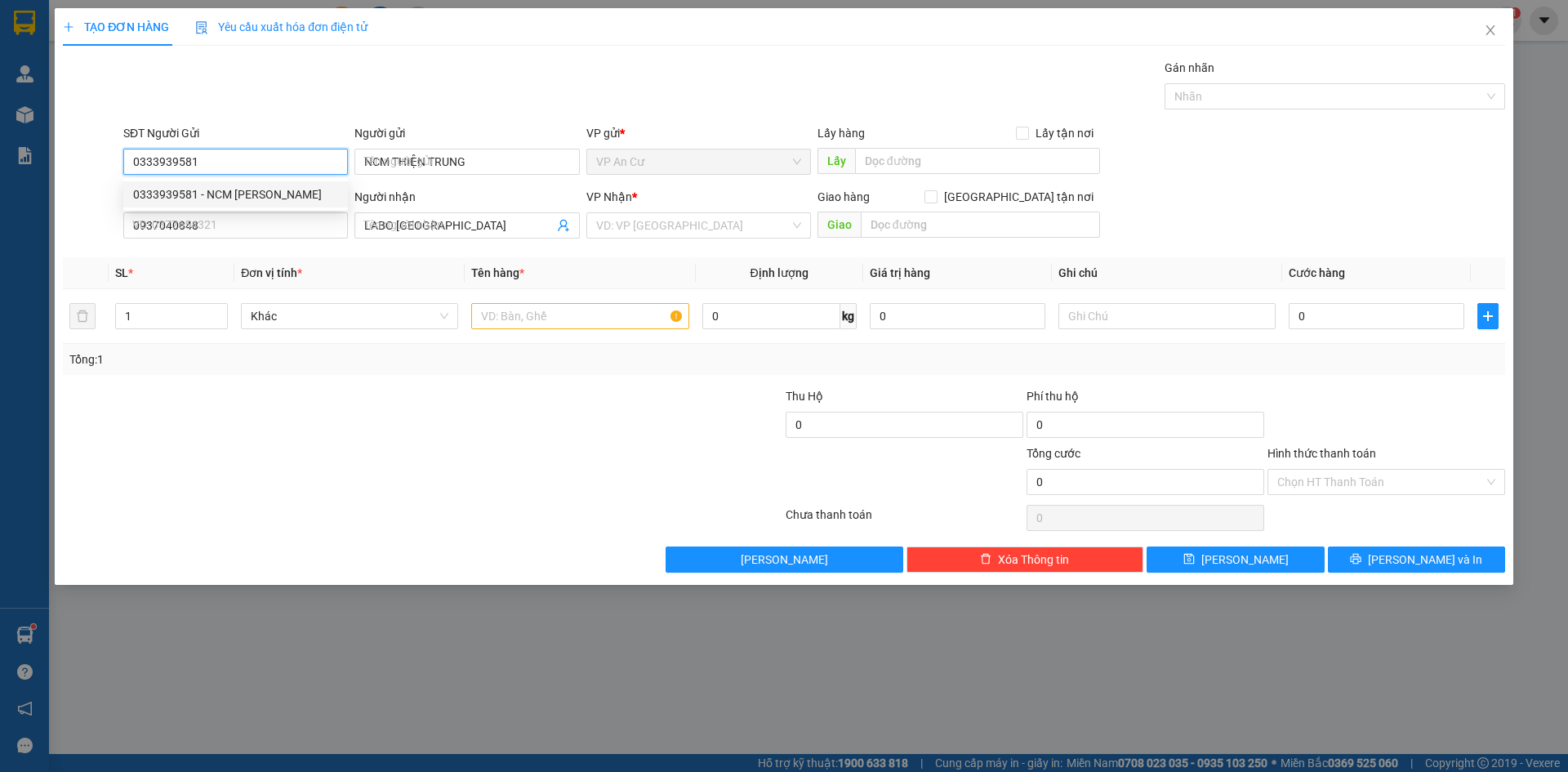
type input "20.000"
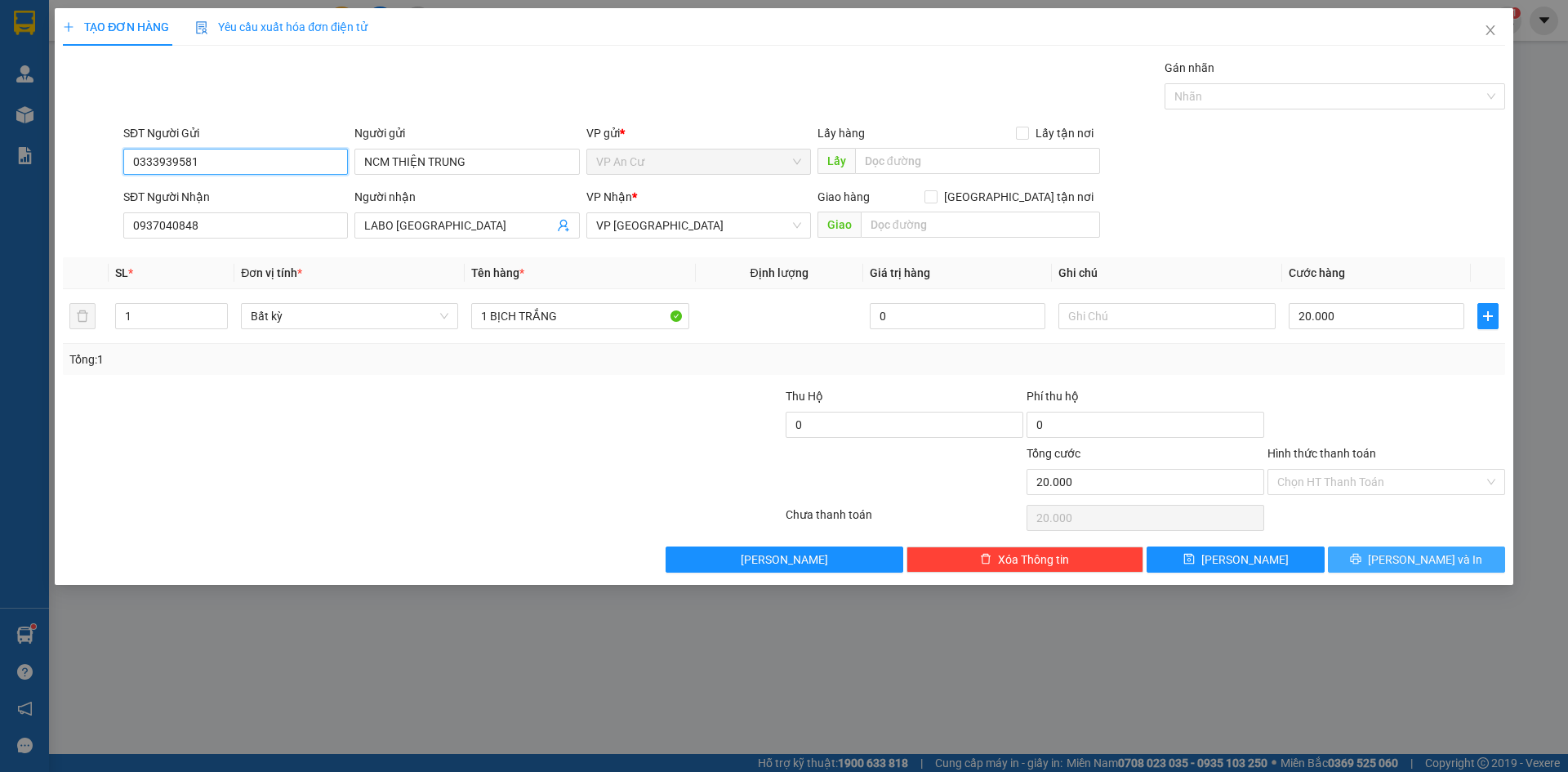
type input "0333939581"
click at [1428, 567] on span "[PERSON_NAME] và In" at bounding box center [1424, 559] width 114 height 18
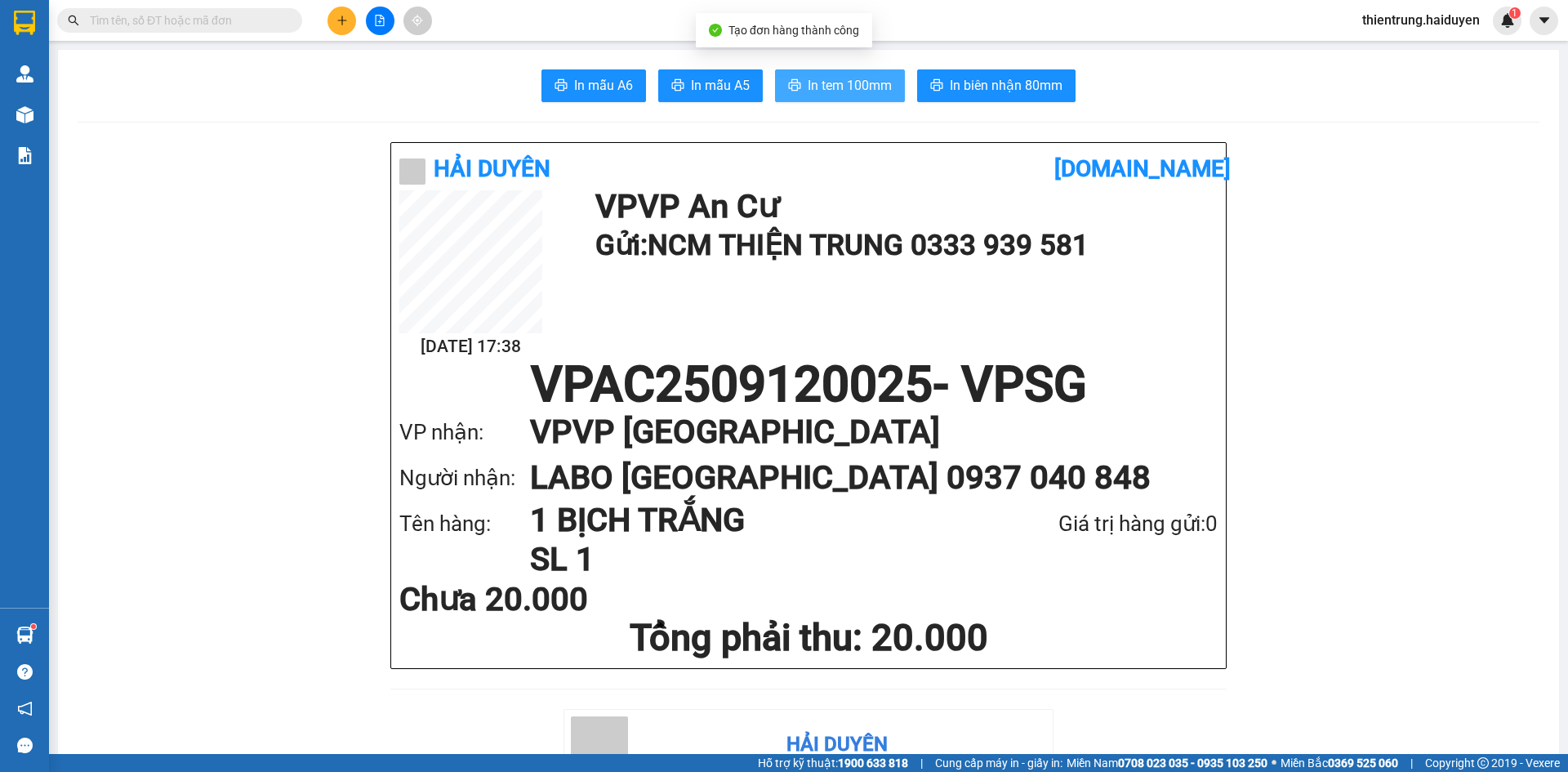
click at [822, 85] on span "In tem 100mm" at bounding box center [849, 85] width 84 height 20
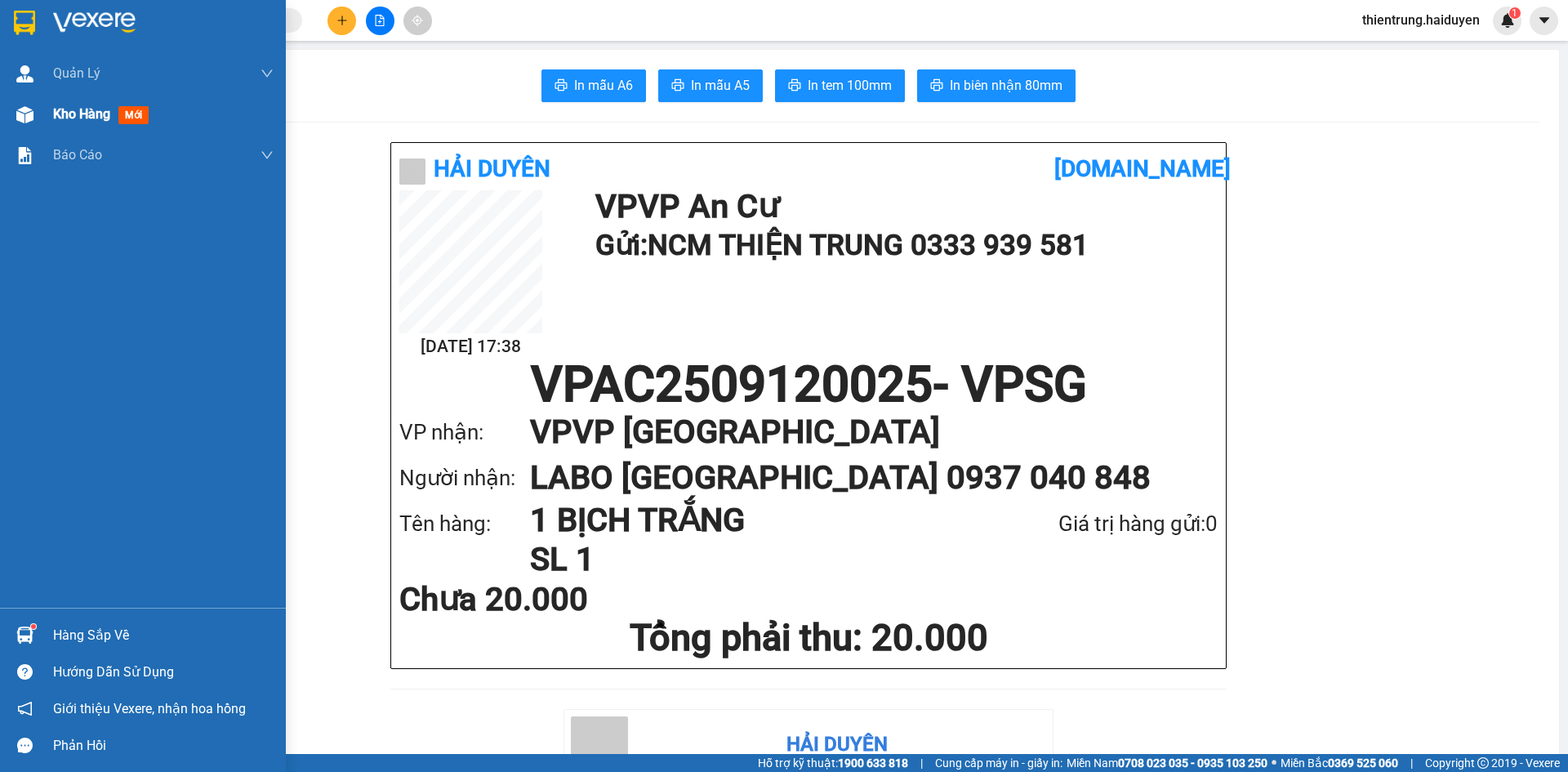
click at [58, 120] on span "Kho hàng" at bounding box center [82, 114] width 58 height 15
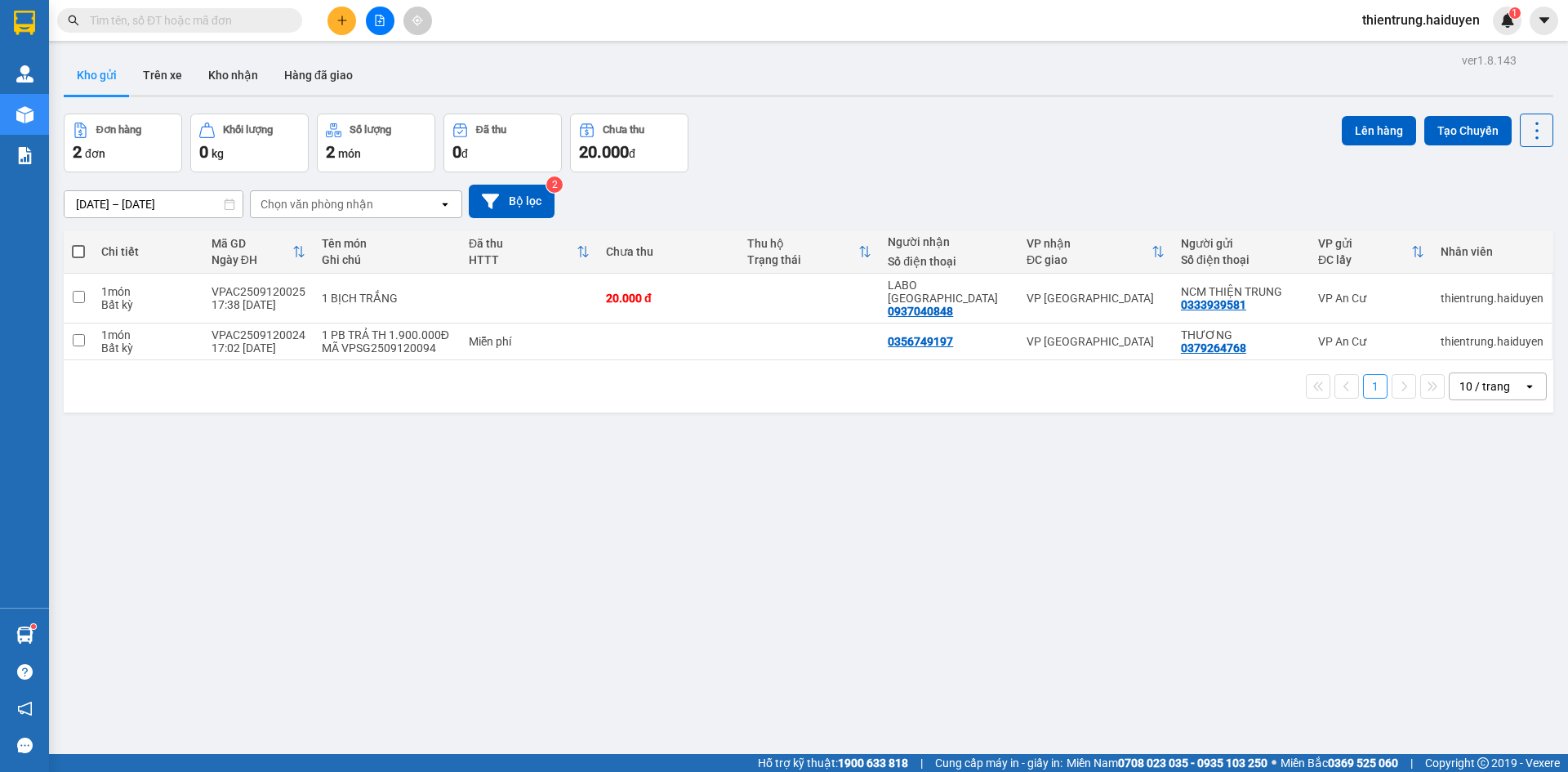
click at [518, 539] on div "ver 1.8.143 Kho gửi Trên xe Kho nhận Hàng đã giao Đơn hàng 2 đơn Khối lượng 0 k…" at bounding box center [809, 435] width 1503 height 772
click at [155, 84] on button "Trên xe" at bounding box center [162, 75] width 65 height 39
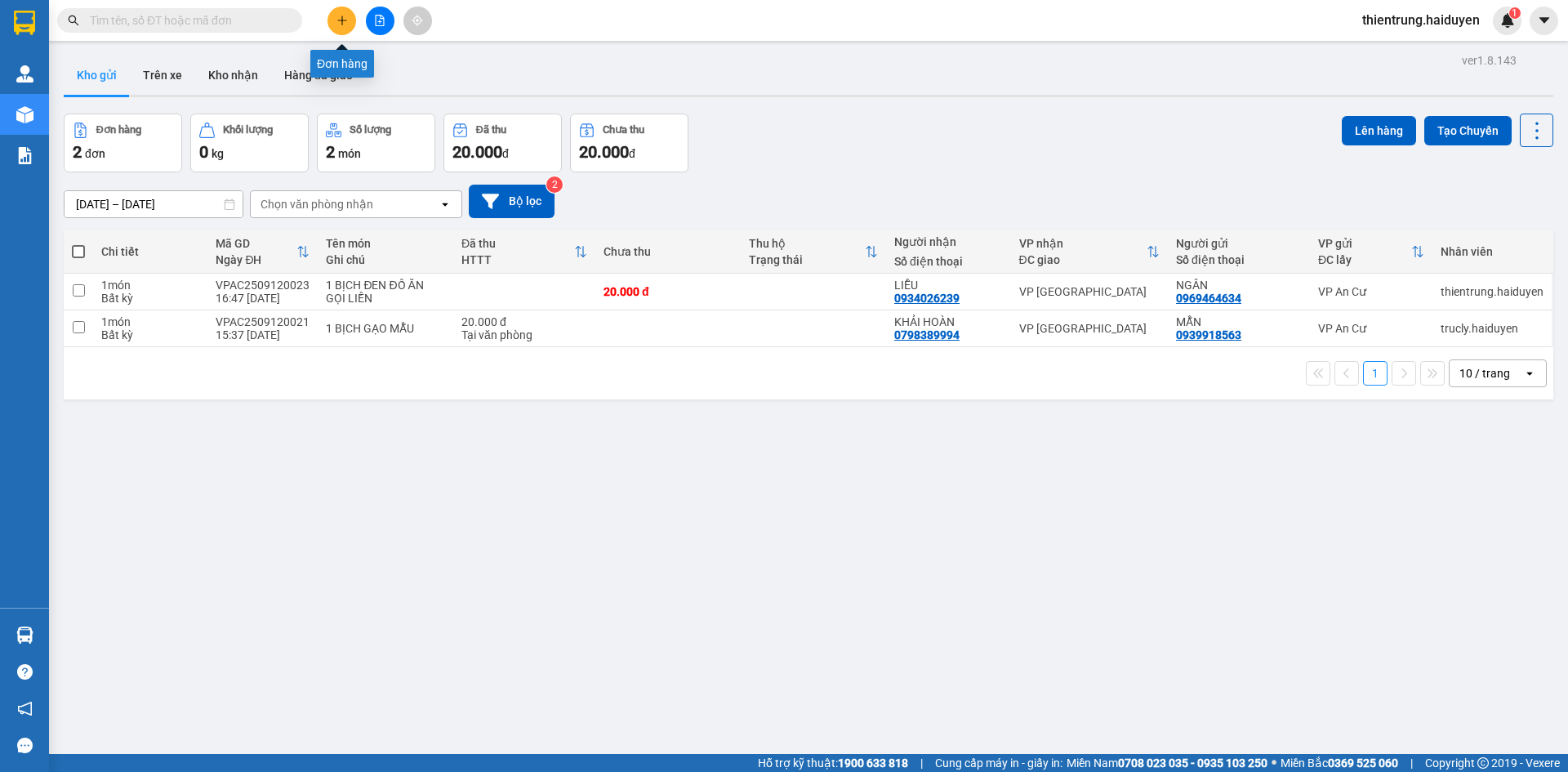
click at [342, 20] on icon "plus" at bounding box center [342, 19] width 9 height 1
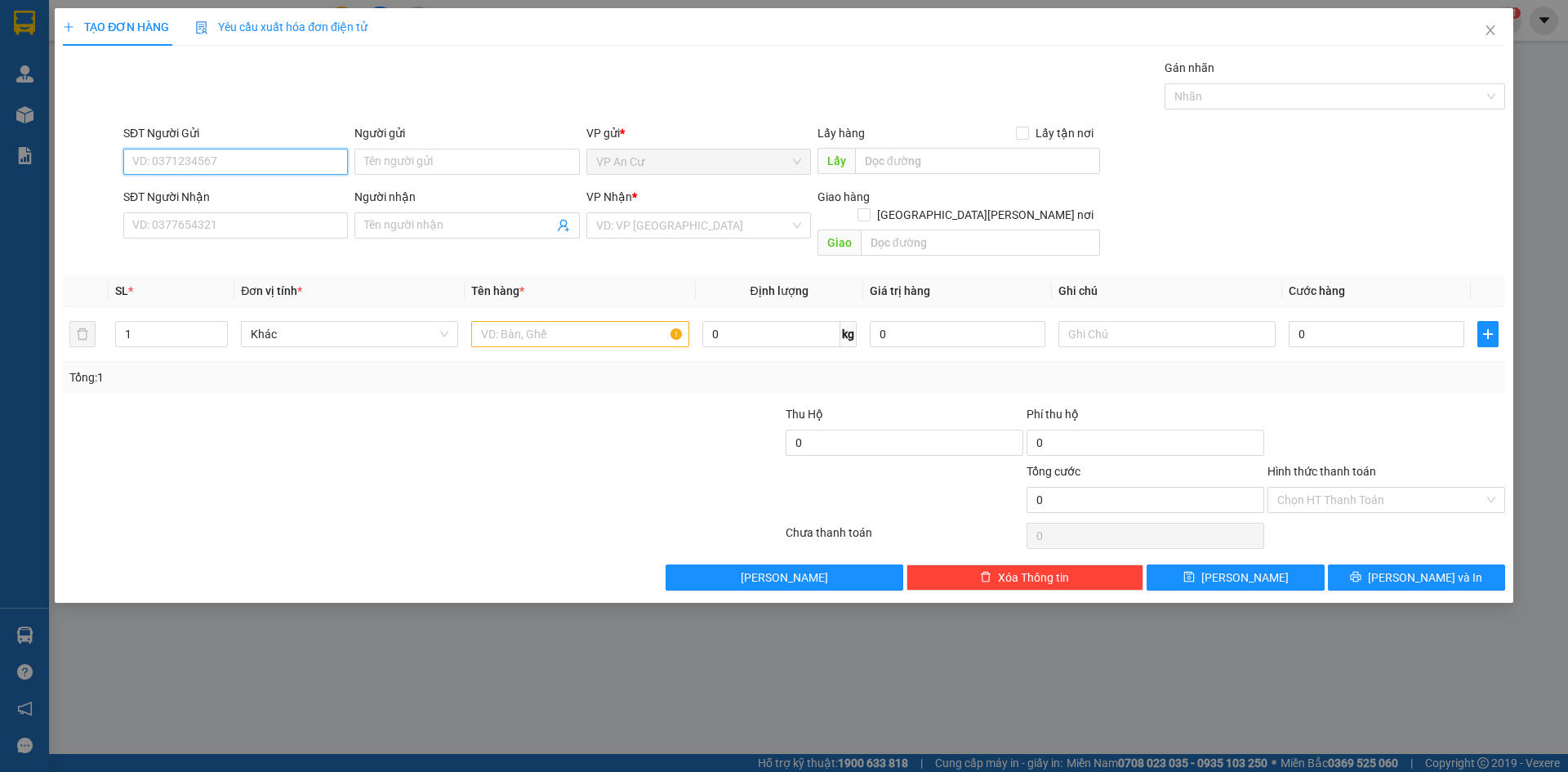
paste input "0379264768"
type input "0379264768"
click at [229, 196] on div "0379264768 - THƯƠNG" at bounding box center [235, 194] width 205 height 18
type input "THƯƠNG"
type input "0356749197"
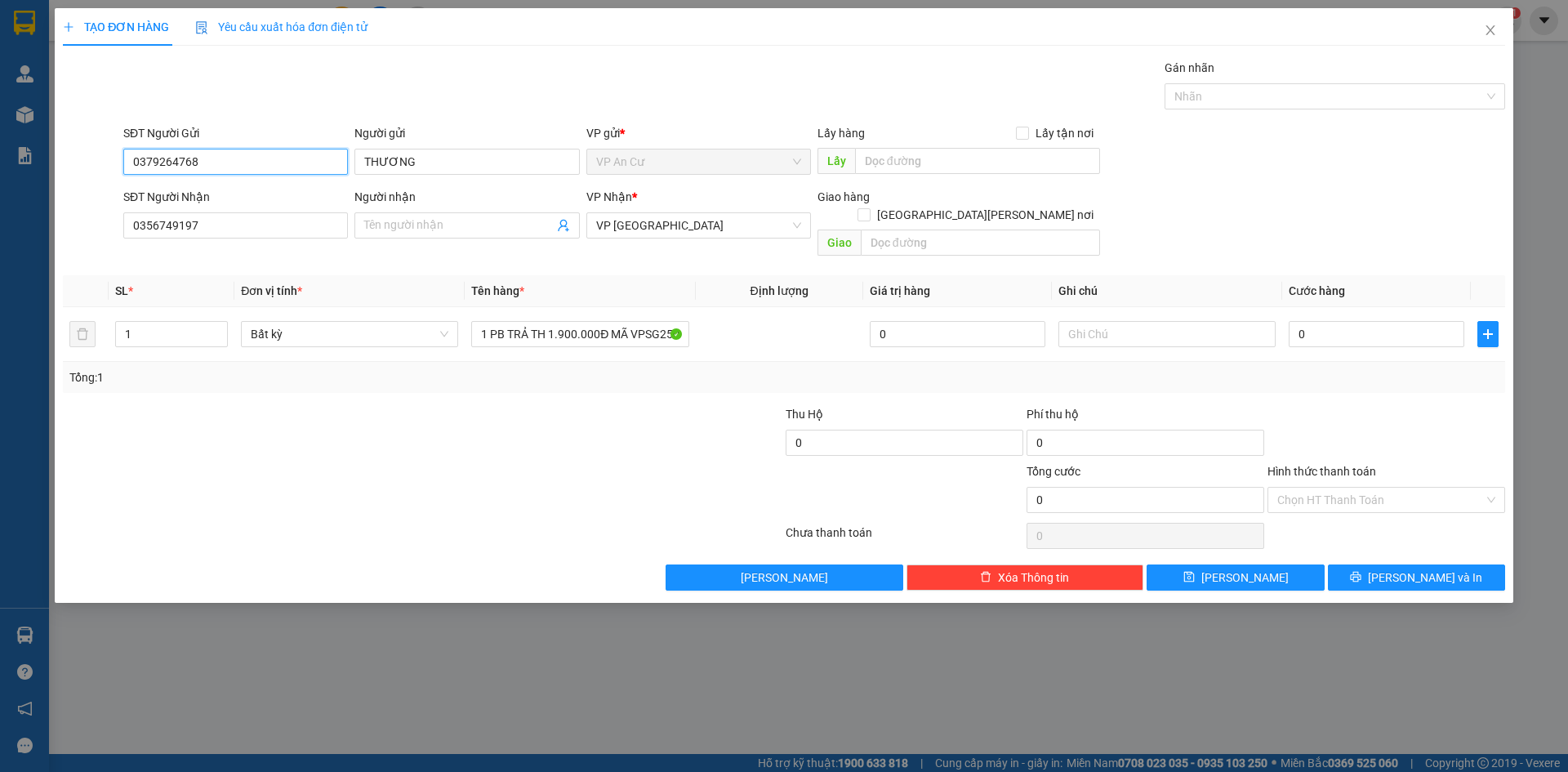
type input "0379264768"
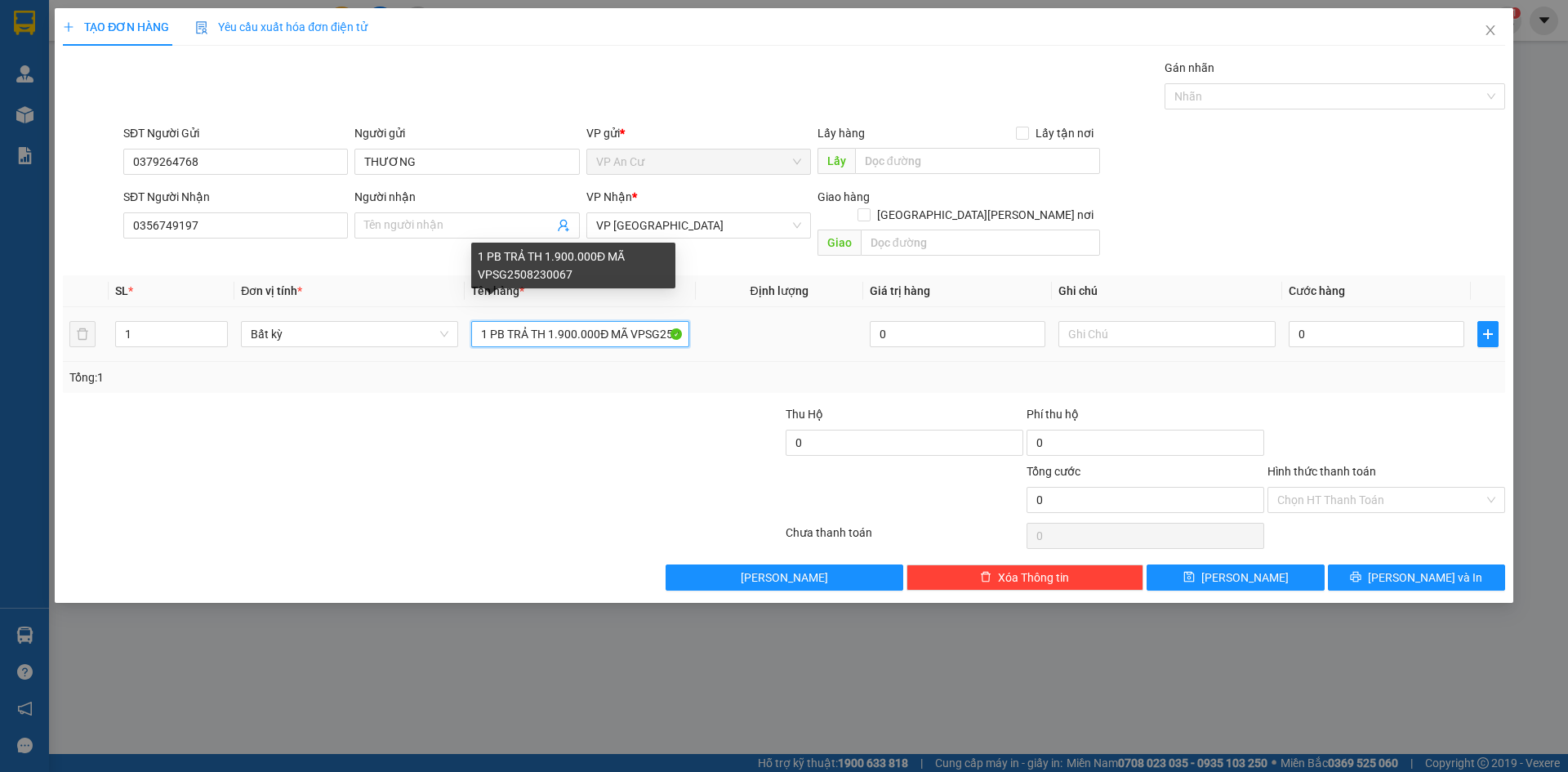
click at [651, 321] on input "1 PB TRẢ TH 1.900.000Đ MÃ VPSG2508230067" at bounding box center [579, 334] width 217 height 26
paste input "9120094"
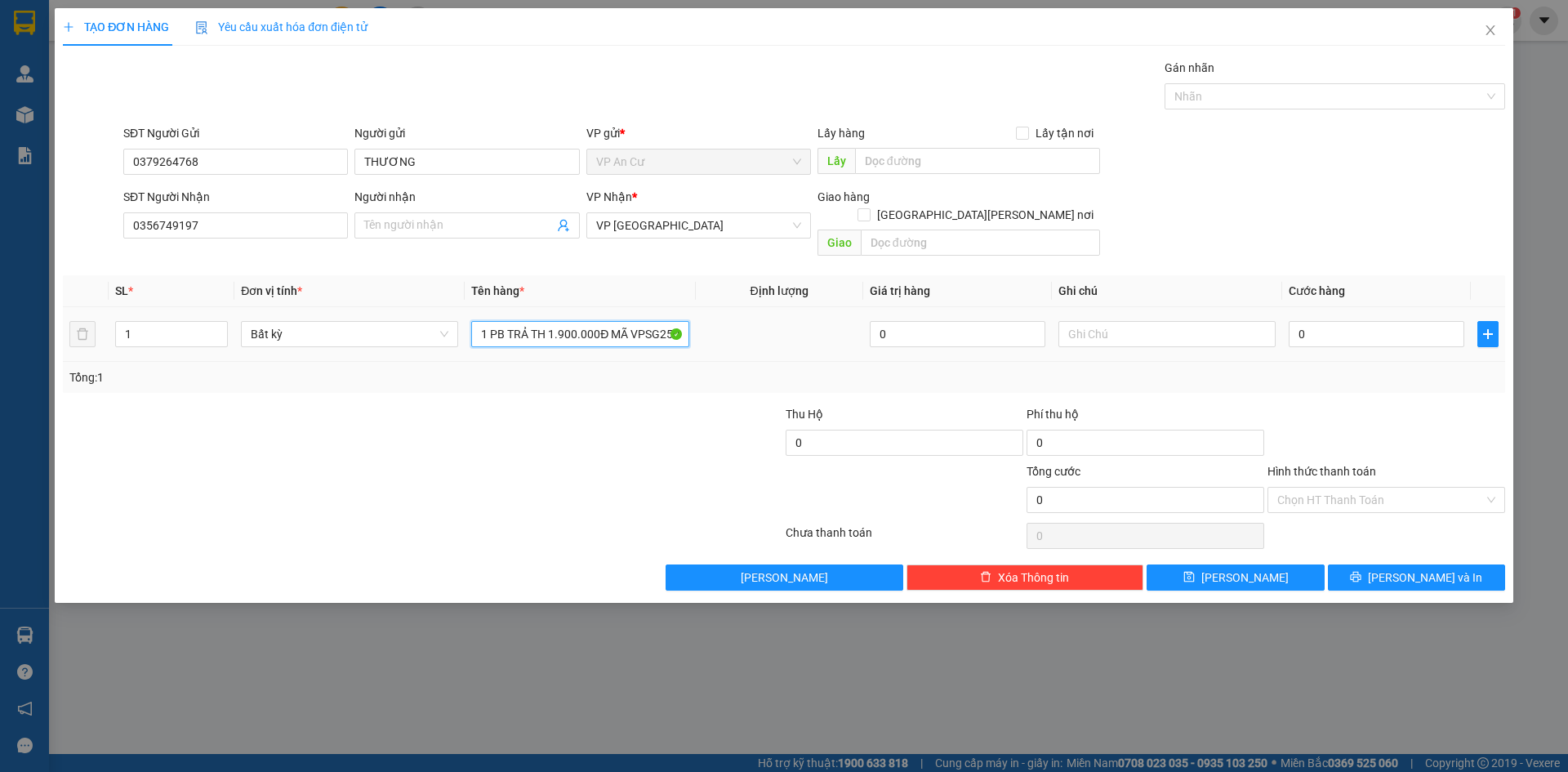
scroll to position [0, 36]
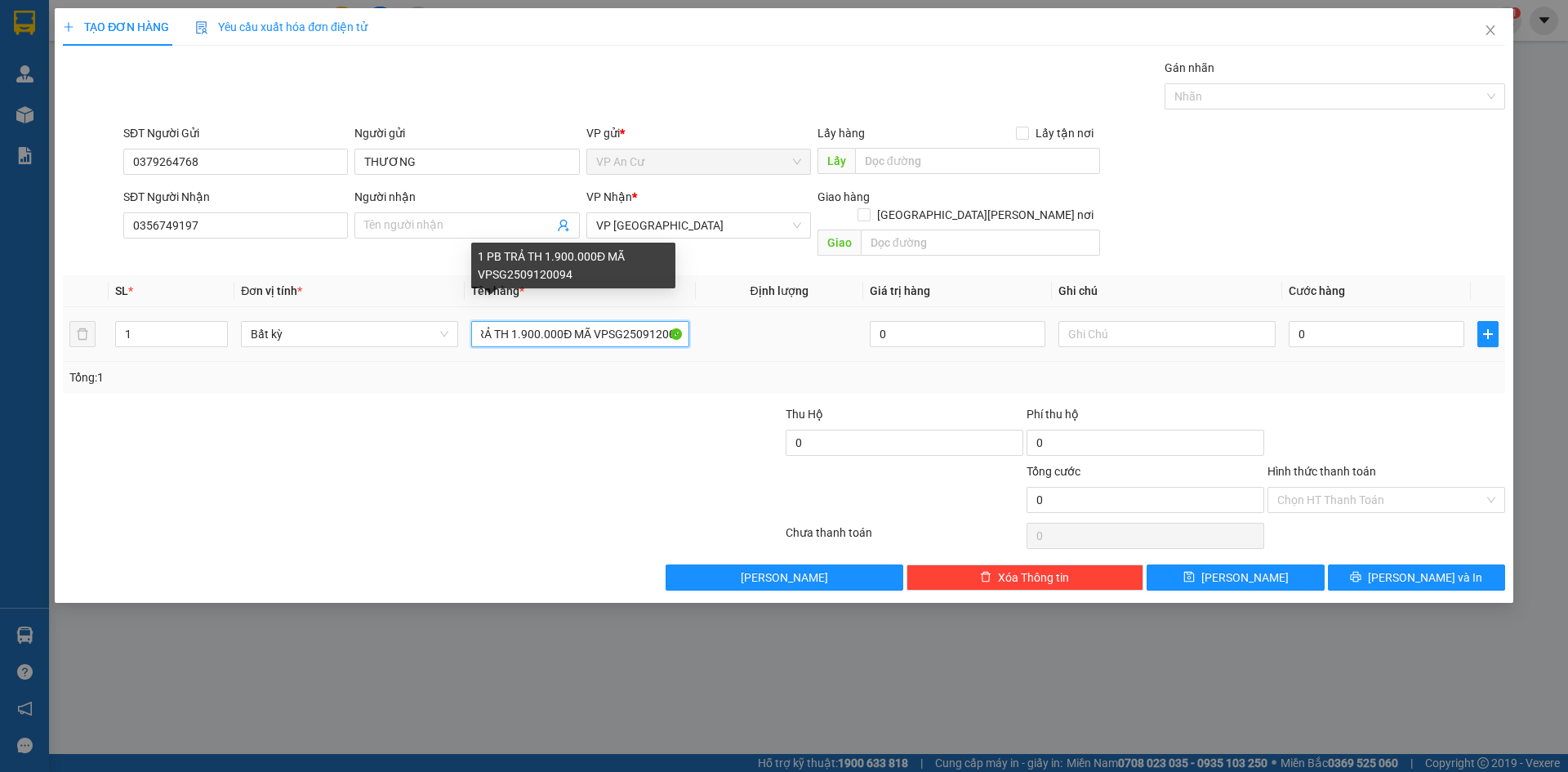
click at [533, 321] on input "1 PB TRẢ TH 1.900.000Đ MÃ VPSG2509120094" at bounding box center [579, 334] width 217 height 26
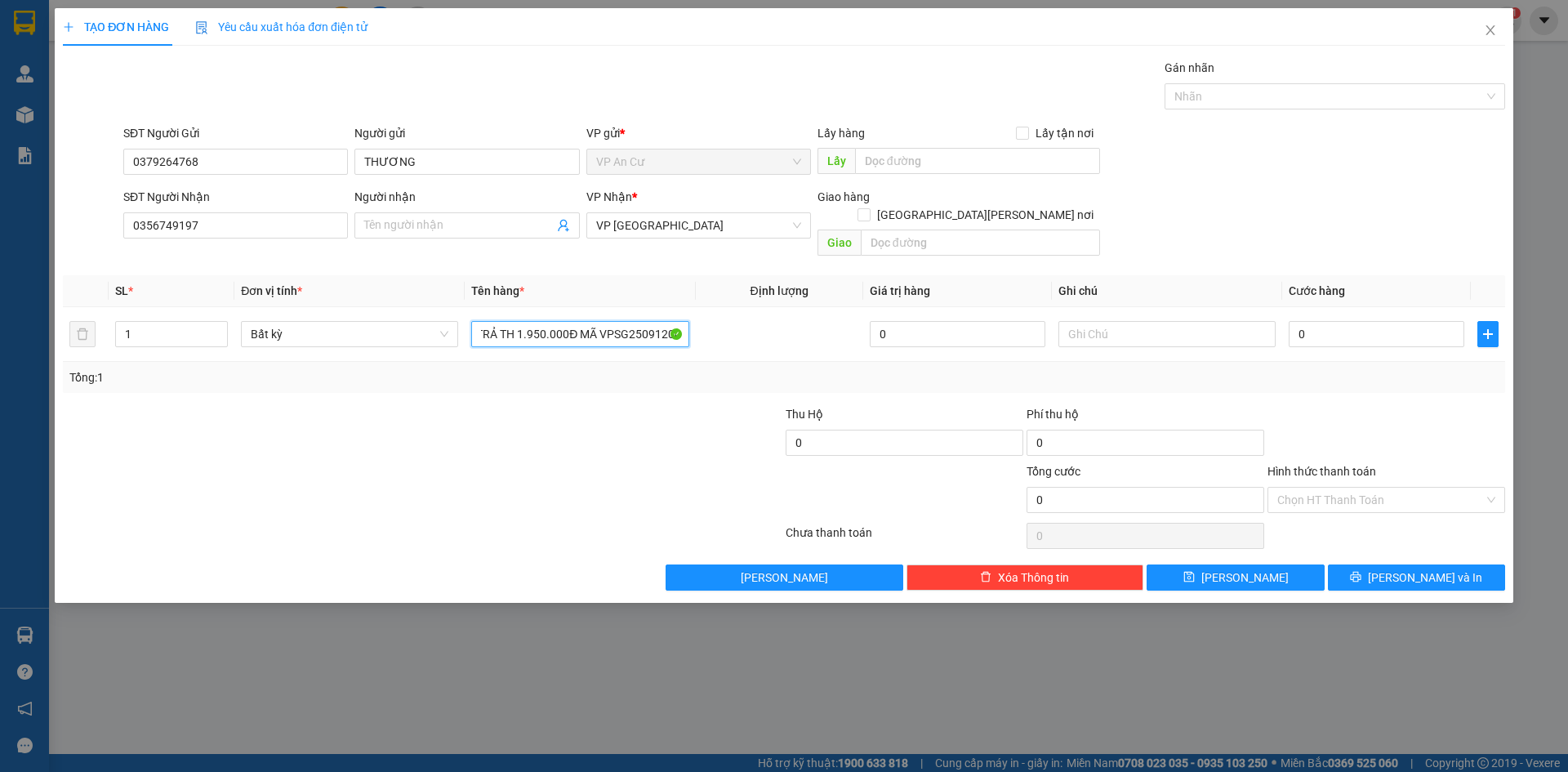
type input "1 PB TRẢ TH 1.950.000Đ MÃ VPSG2509120094"
drag, startPoint x: 1346, startPoint y: 359, endPoint x: 1320, endPoint y: 457, distance: 101.4
click at [1346, 369] on div "Tổng: 1" at bounding box center [784, 377] width 1429 height 18
click at [1322, 498] on div "Hình thức thanh toán Chọn HT Thanh Toán" at bounding box center [1386, 491] width 238 height 57
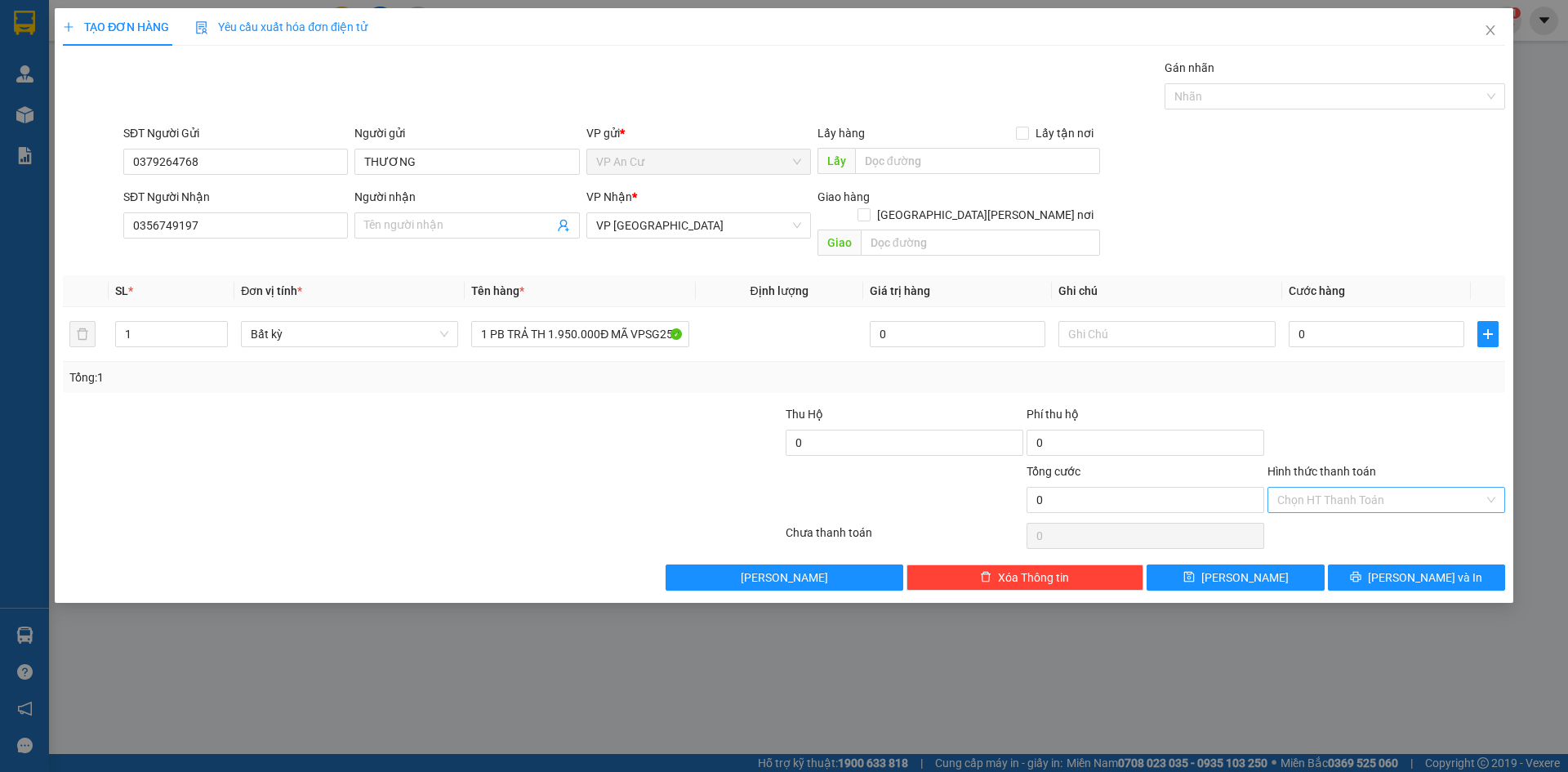
click at [1330, 487] on input "Hình thức thanh toán" at bounding box center [1380, 499] width 206 height 25
click at [1325, 539] on div "Miễn phí" at bounding box center [1386, 540] width 218 height 18
click at [1428, 568] on span "[PERSON_NAME] và In" at bounding box center [1424, 577] width 114 height 18
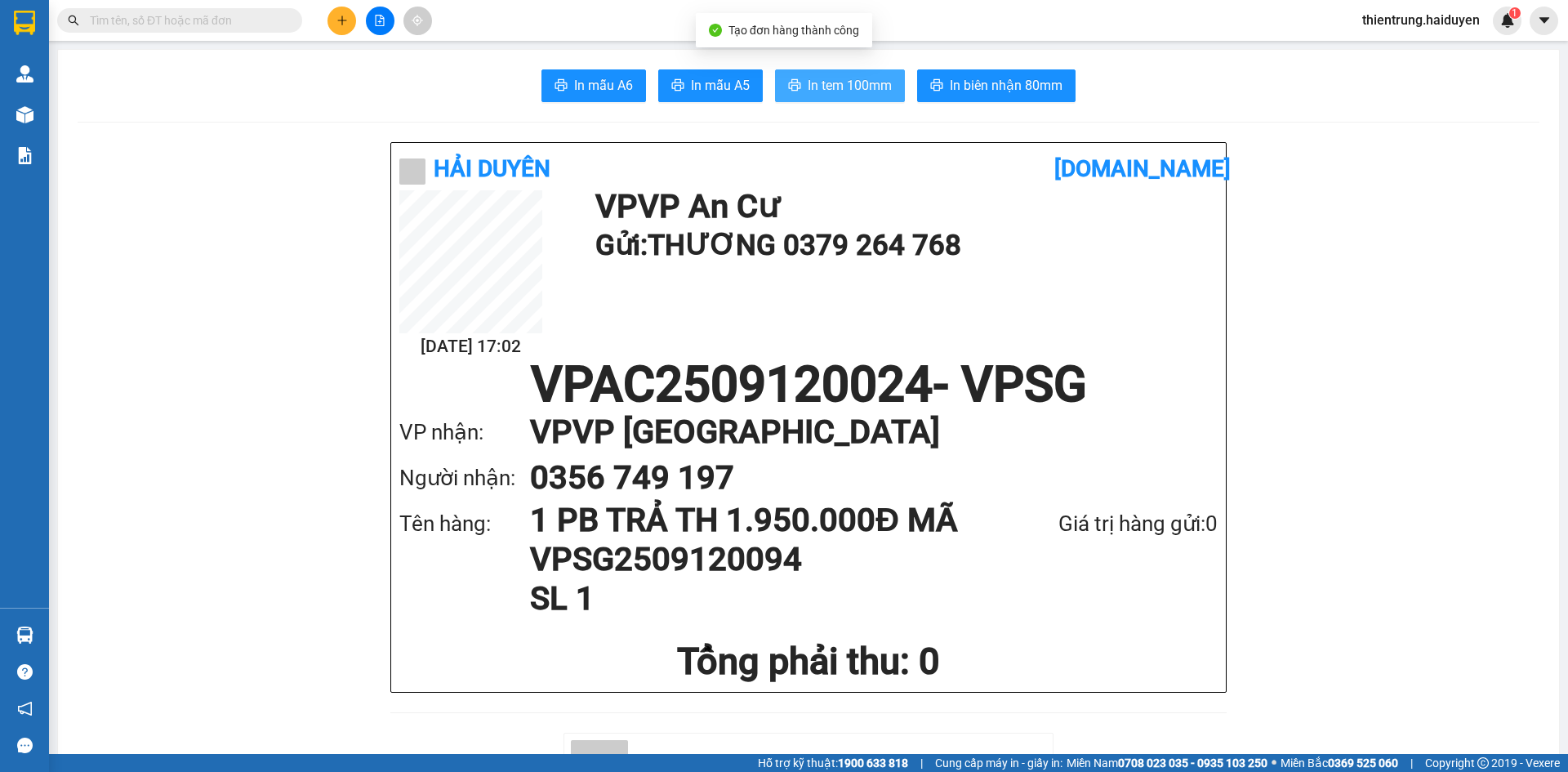
click at [860, 81] on span "In tem 100mm" at bounding box center [849, 85] width 84 height 20
click at [1156, 600] on div "Tên hàng: 1 PB TRẢ TH 1.950.000Đ MÃ VPSG2509120094 SL 1 Giá trị hàng gửi: 0" at bounding box center [809, 559] width 819 height 118
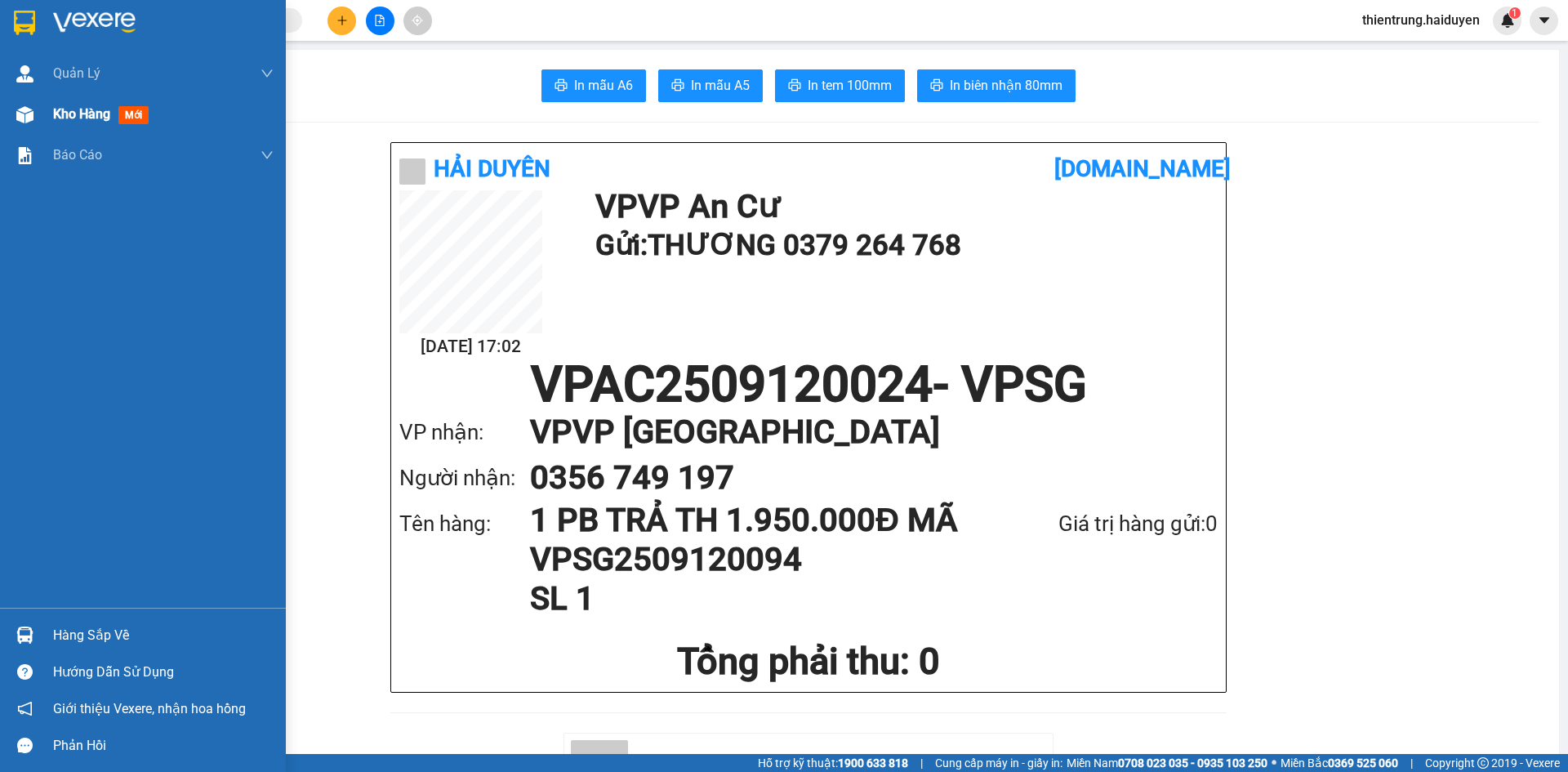
click at [92, 116] on span "Kho hàng" at bounding box center [82, 114] width 58 height 15
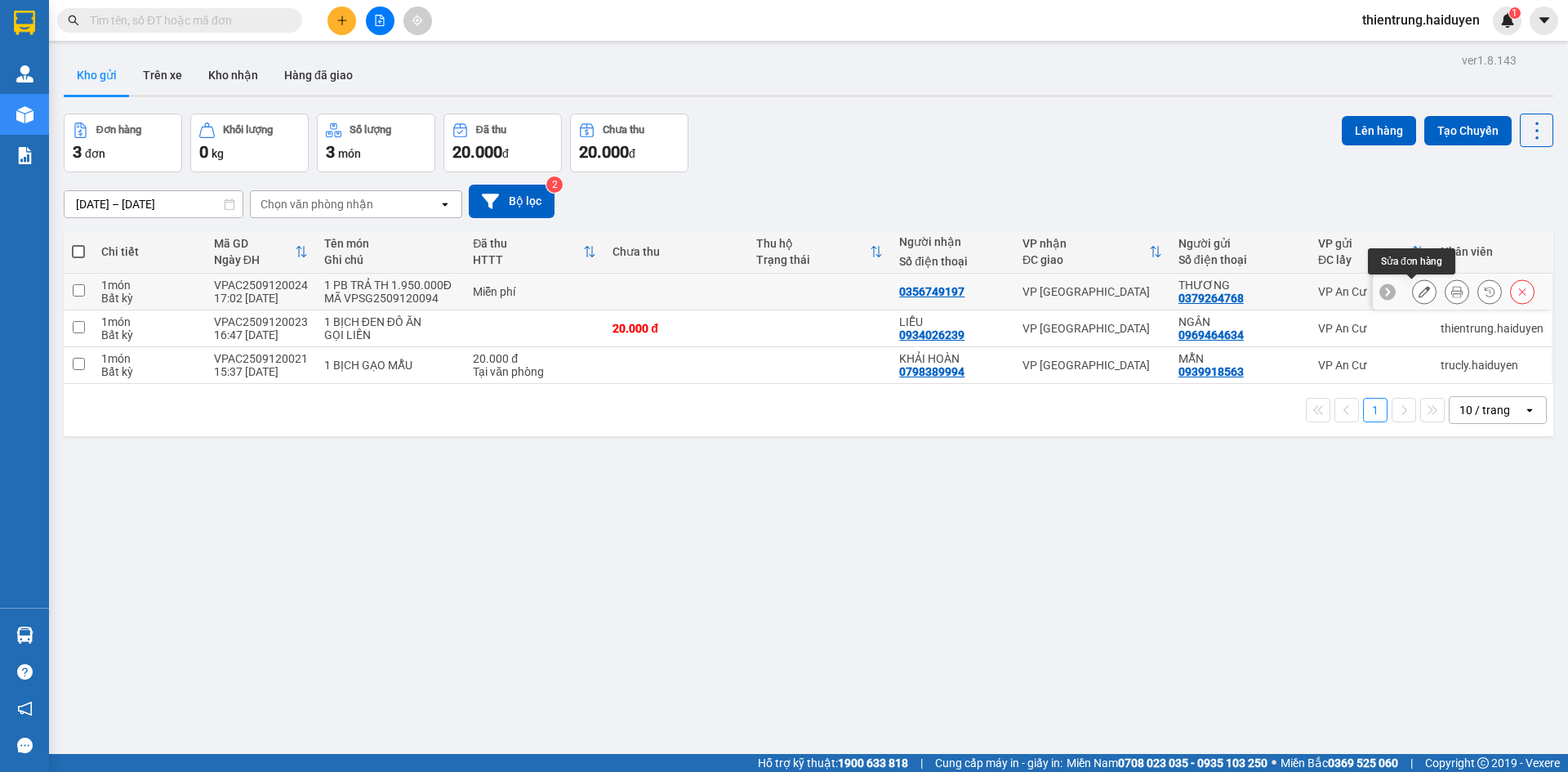
click at [1418, 287] on icon at bounding box center [1424, 292] width 12 height 12
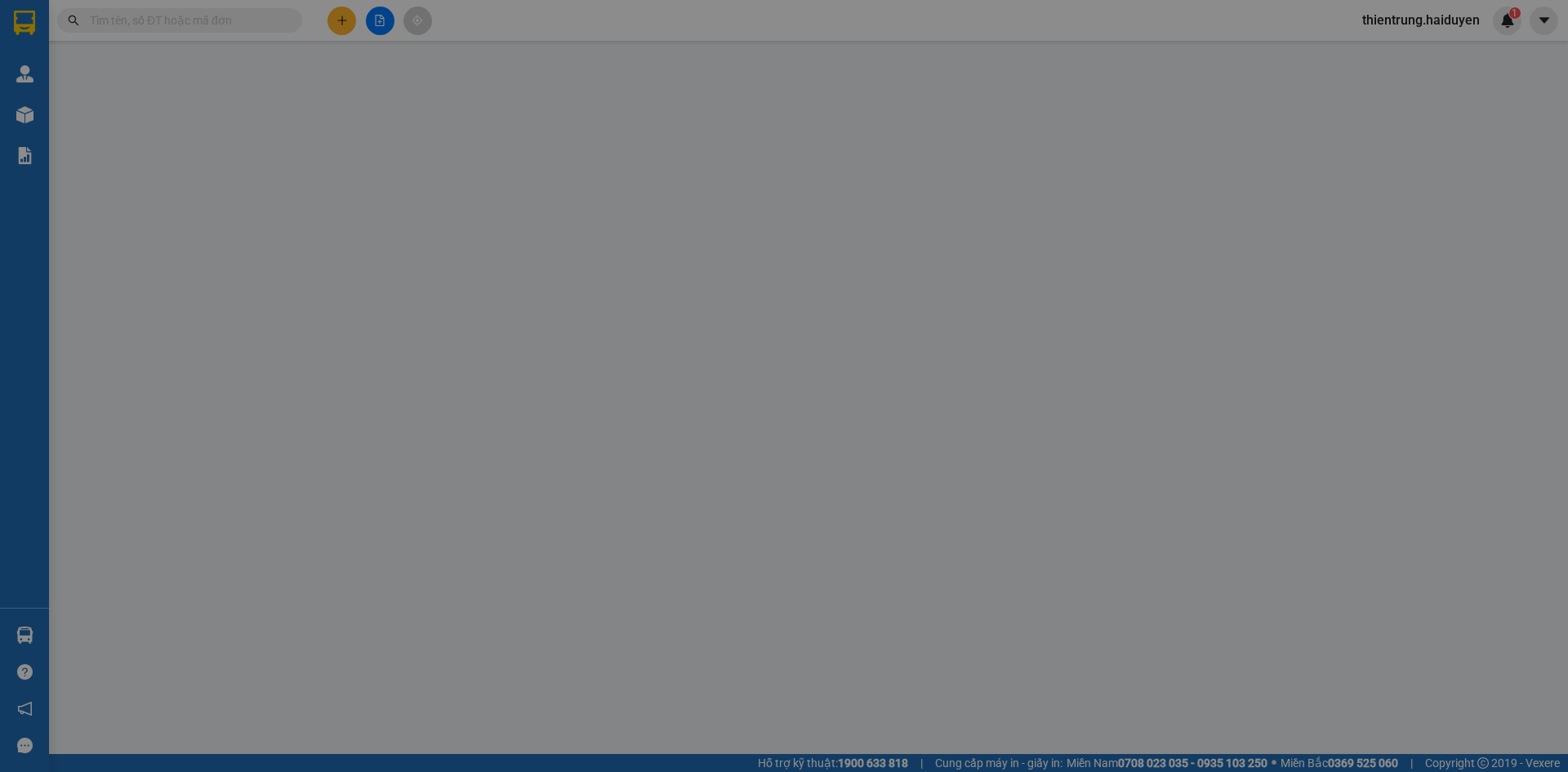
type input "0379264768"
type input "THƯƠNG"
type input "0356749197"
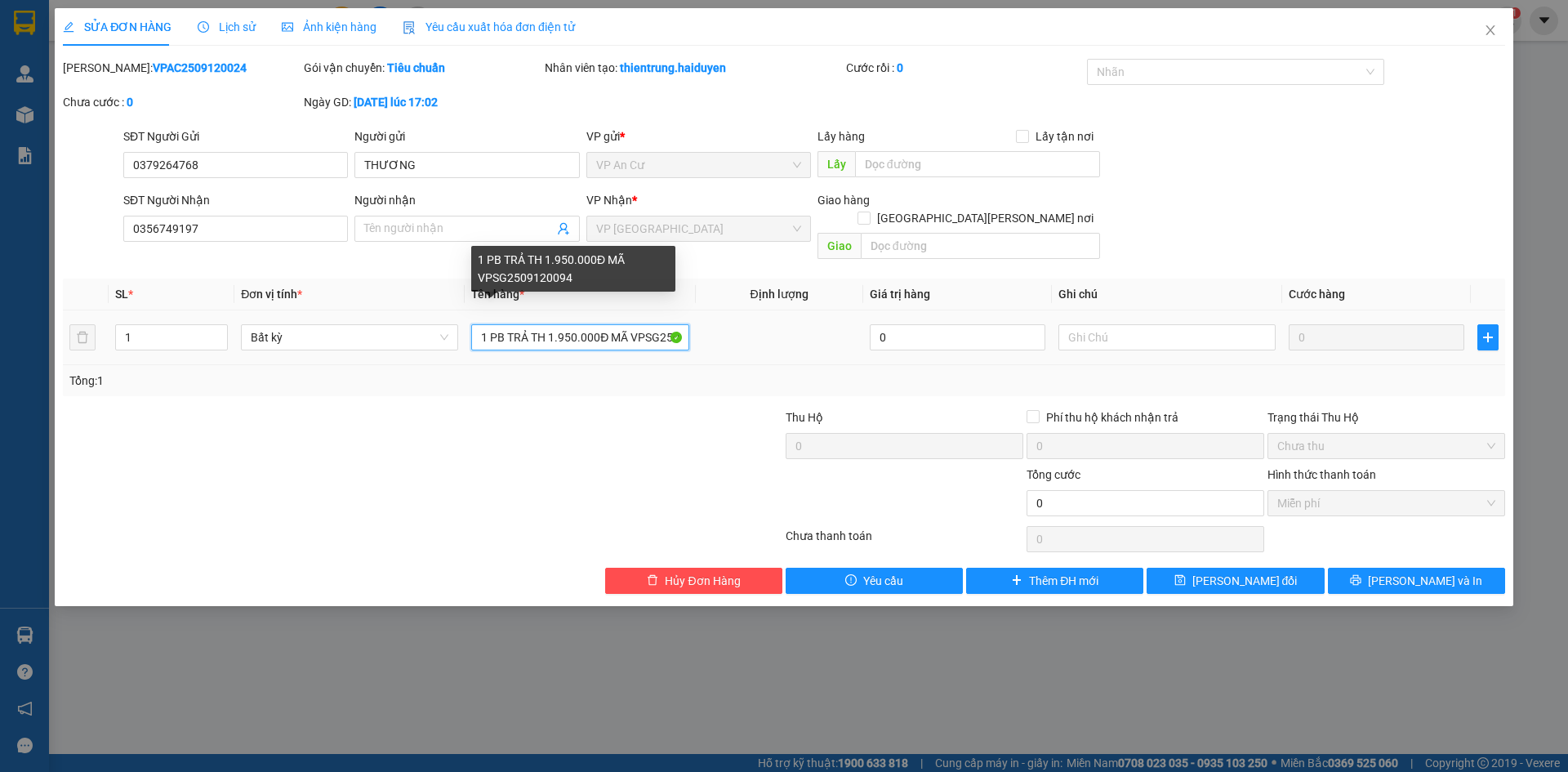
click at [564, 324] on input "1 PB TRẢ TH 1.950.000Đ MÃ VPSG2509120094" at bounding box center [579, 337] width 217 height 26
click at [567, 324] on input "1 PB TRẢ TH 1.950.000Đ MÃ VPSG2509120094" at bounding box center [579, 337] width 217 height 26
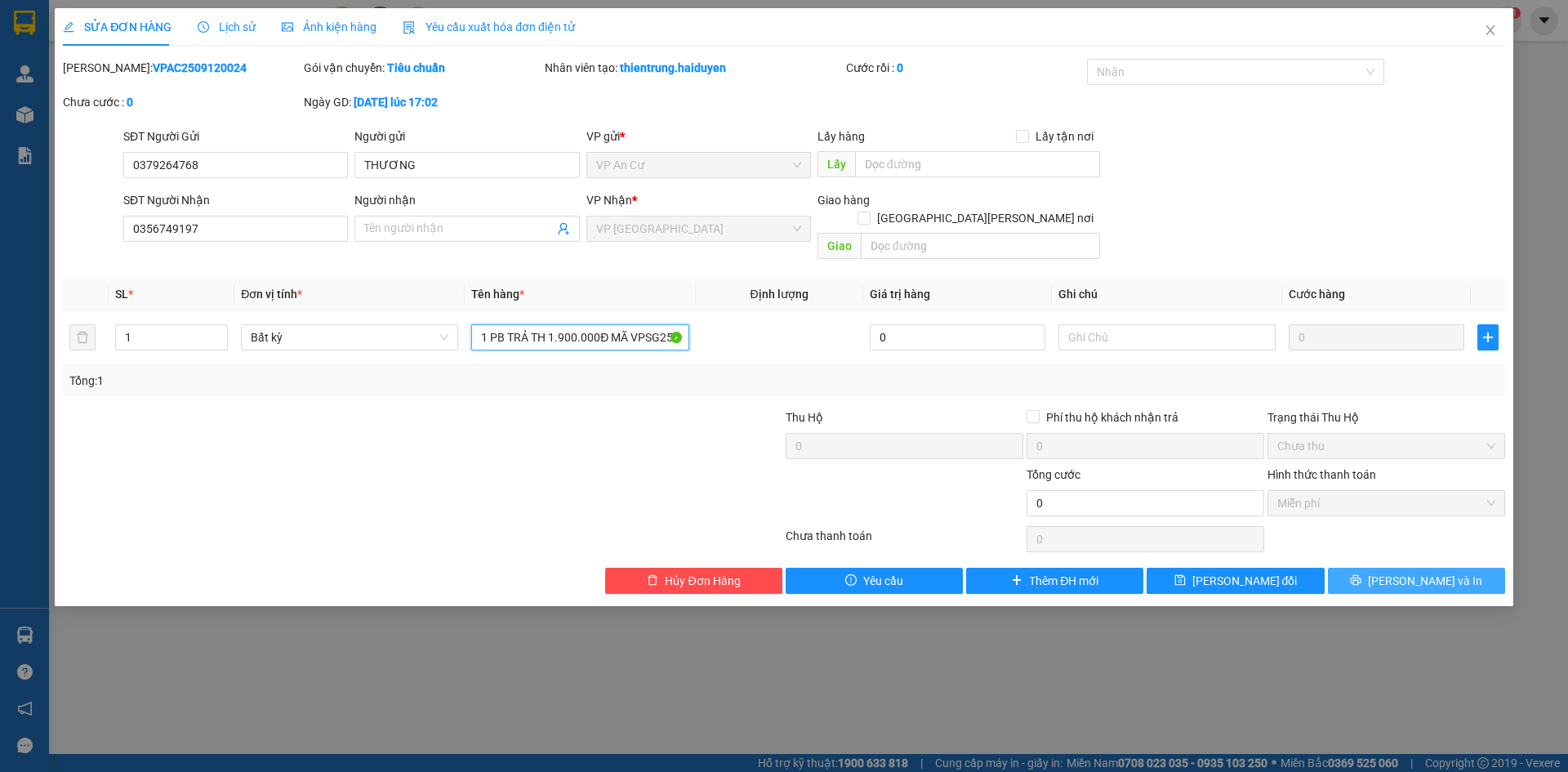
type input "1 PB TRẢ TH 1.900.000Đ MÃ VPSG2509120094"
click at [1412, 572] on span "[PERSON_NAME] và In" at bounding box center [1424, 580] width 114 height 18
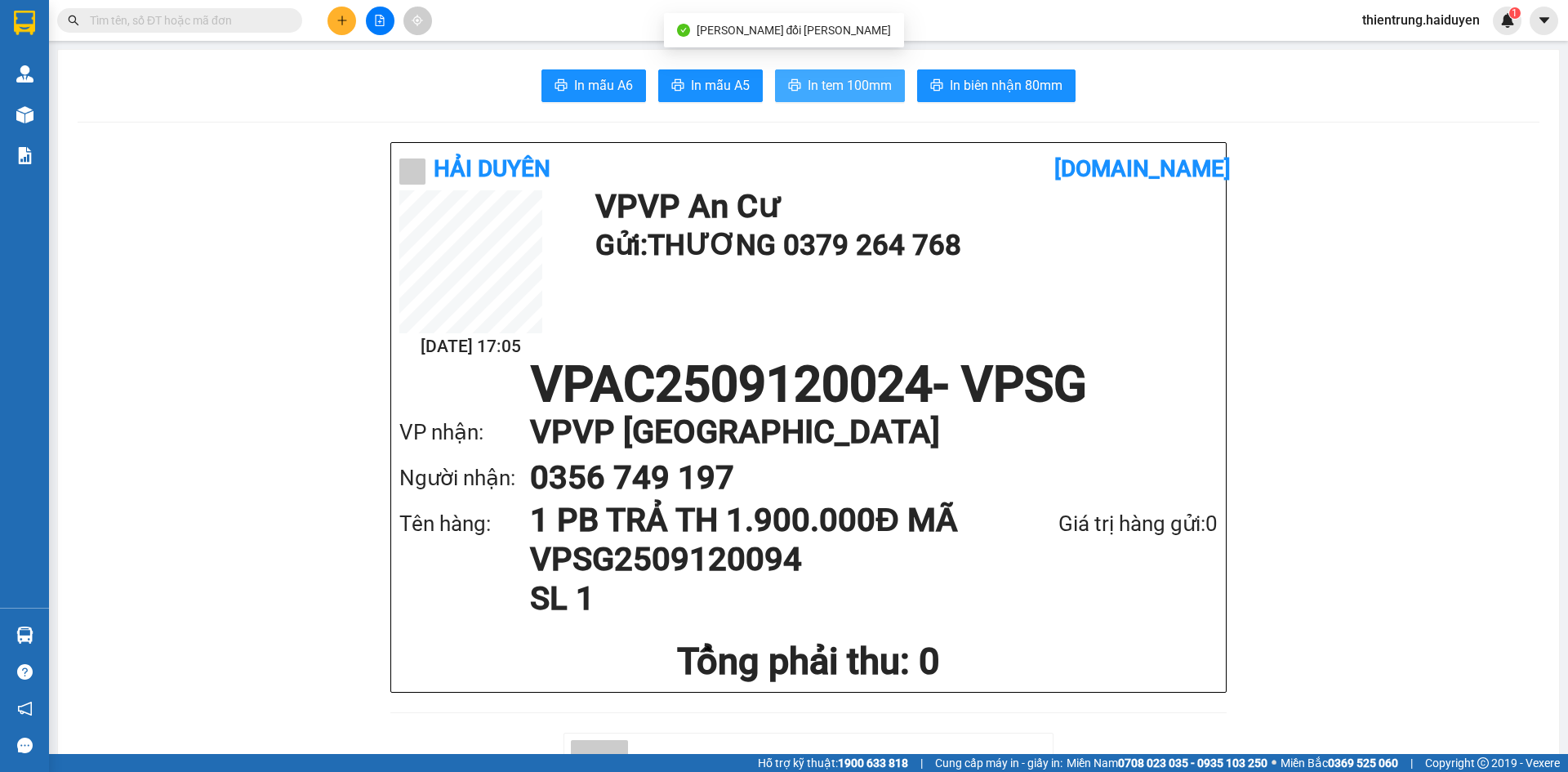
click at [839, 86] on span "In tem 100mm" at bounding box center [849, 85] width 84 height 20
click at [1070, 631] on div at bounding box center [809, 631] width 819 height 17
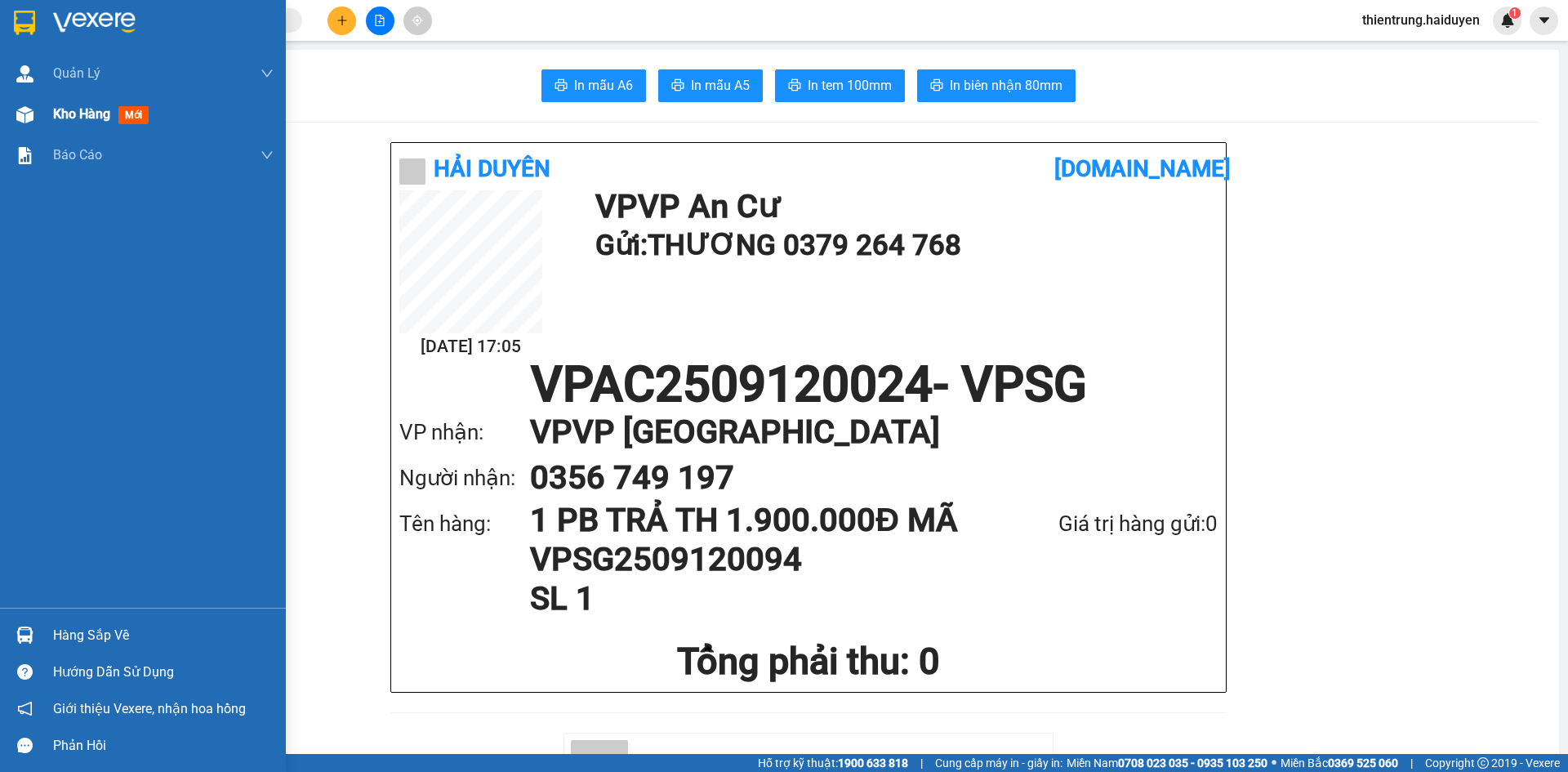
click at [74, 123] on div "Kho hàng mới" at bounding box center [104, 114] width 102 height 20
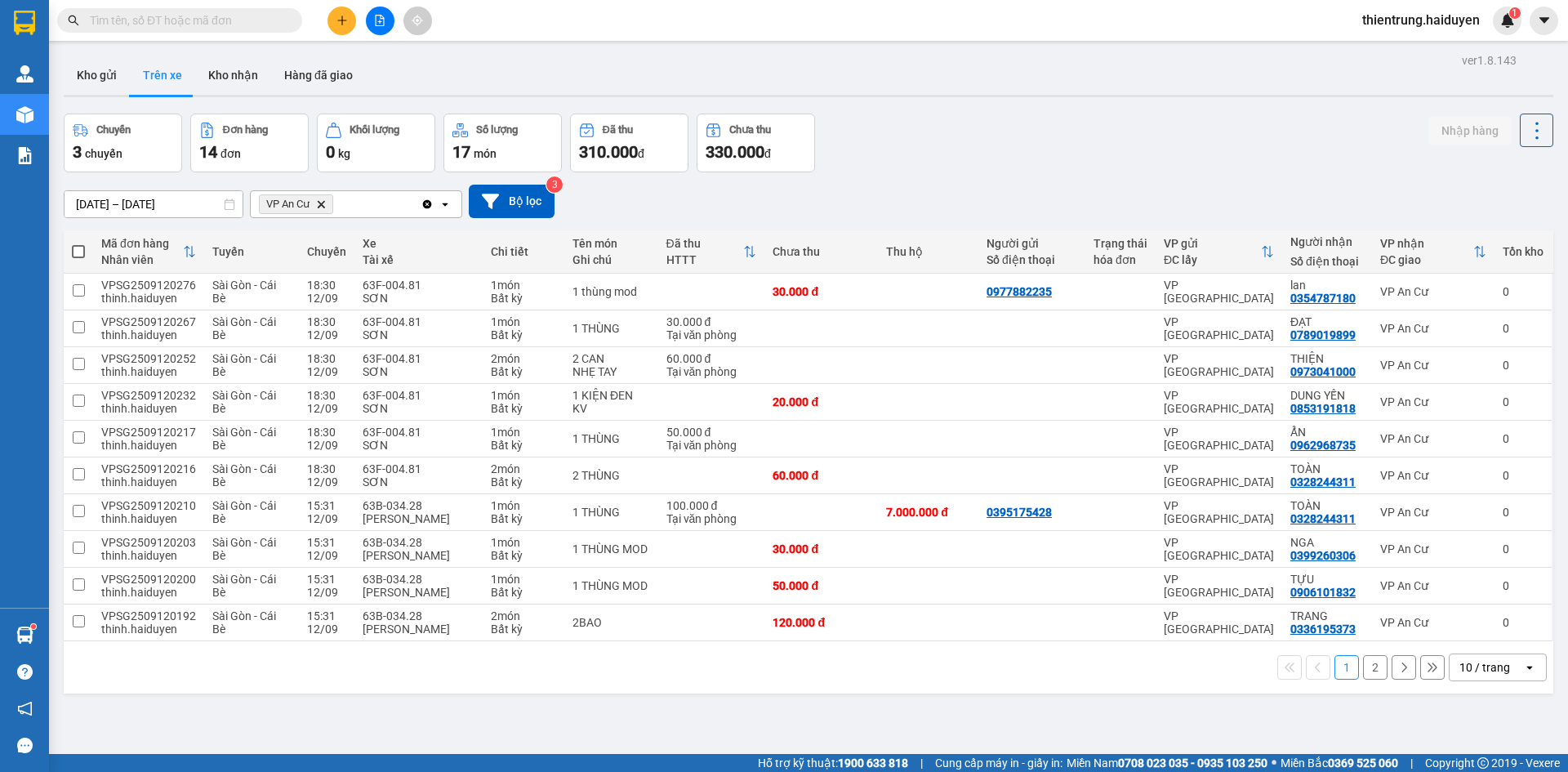
click at [1363, 671] on button "2" at bounding box center [1375, 666] width 25 height 25
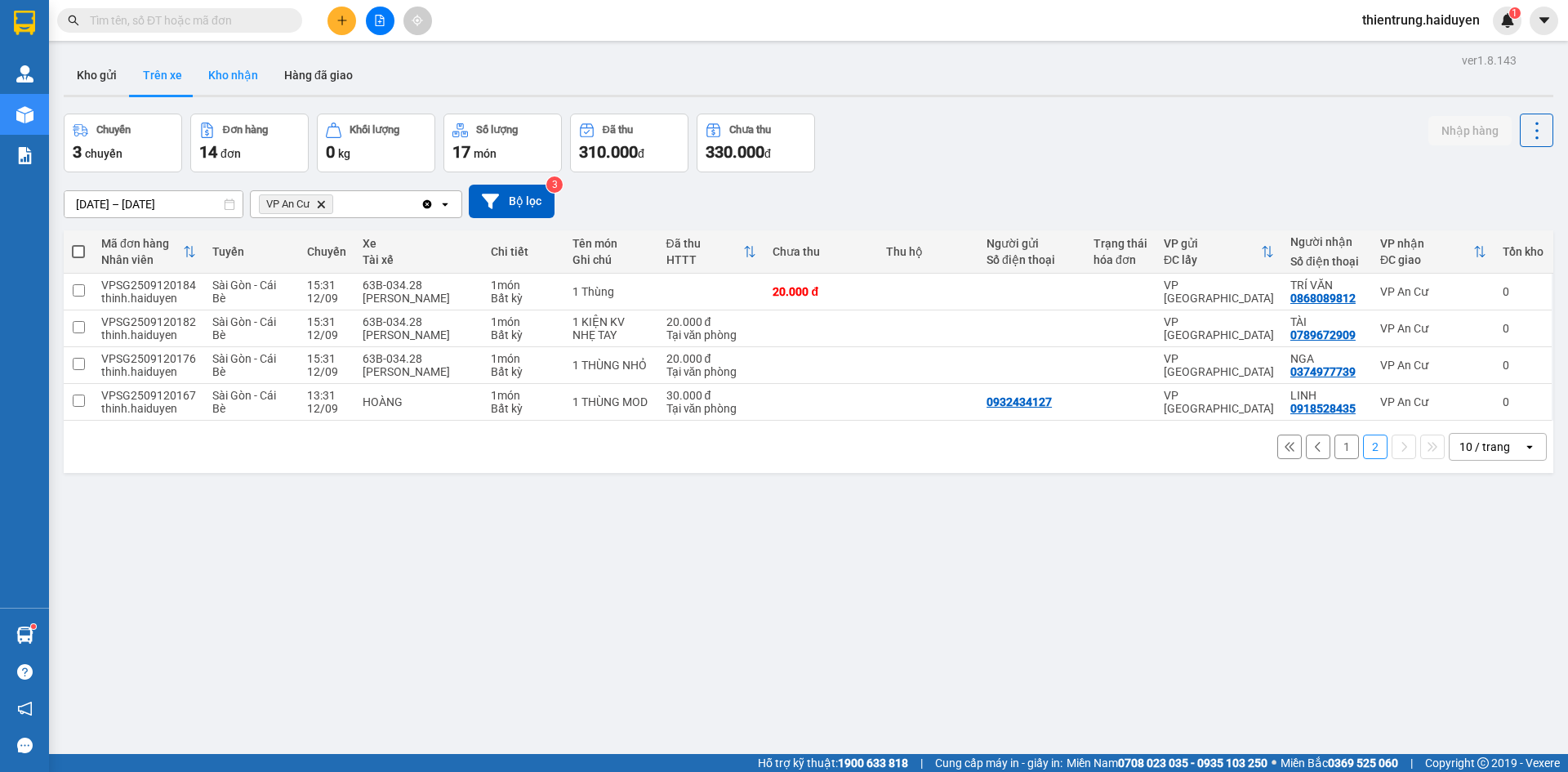
click at [234, 76] on button "Kho nhận" at bounding box center [233, 75] width 76 height 39
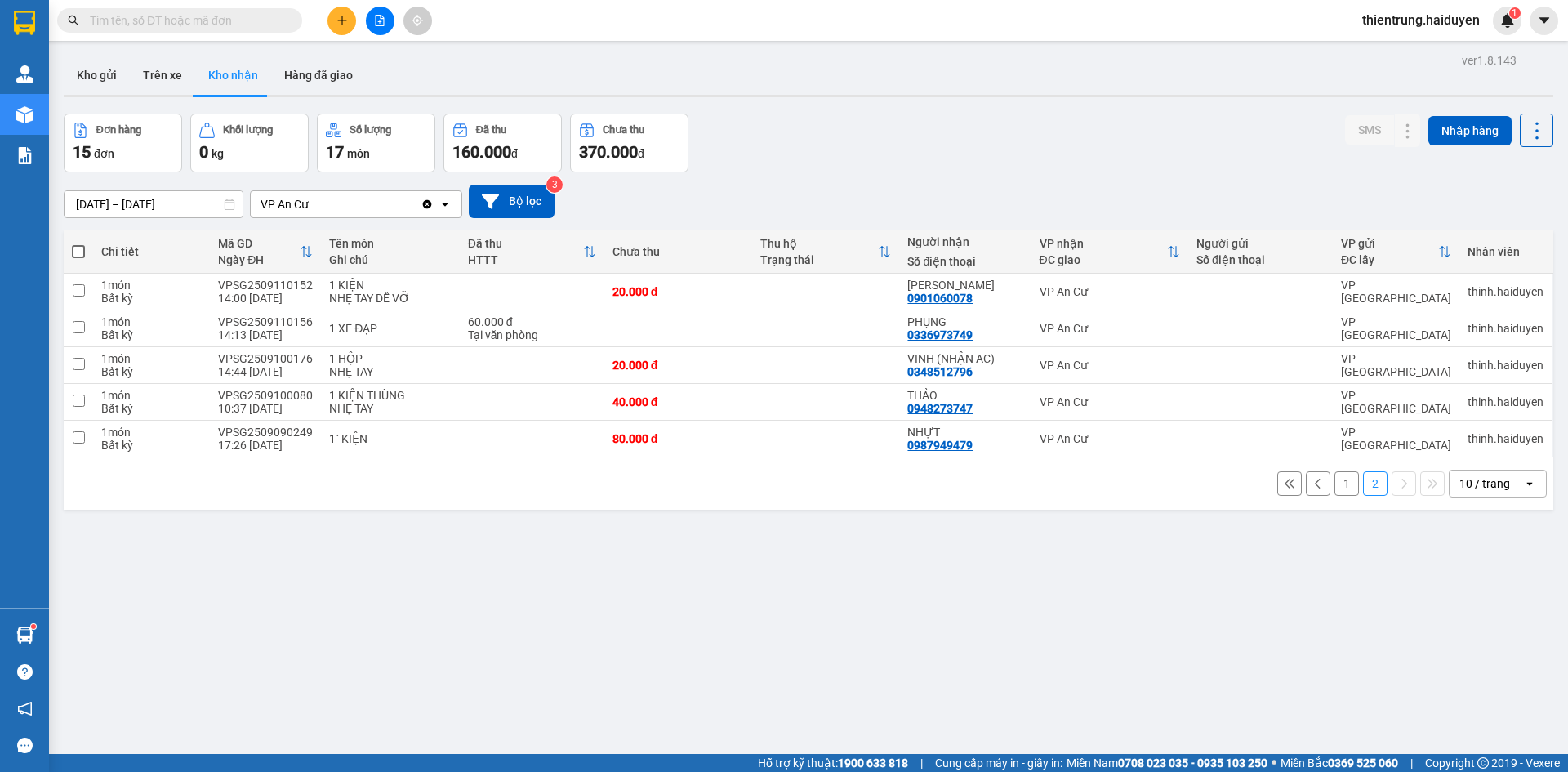
click at [1335, 485] on button "1" at bounding box center [1346, 483] width 25 height 25
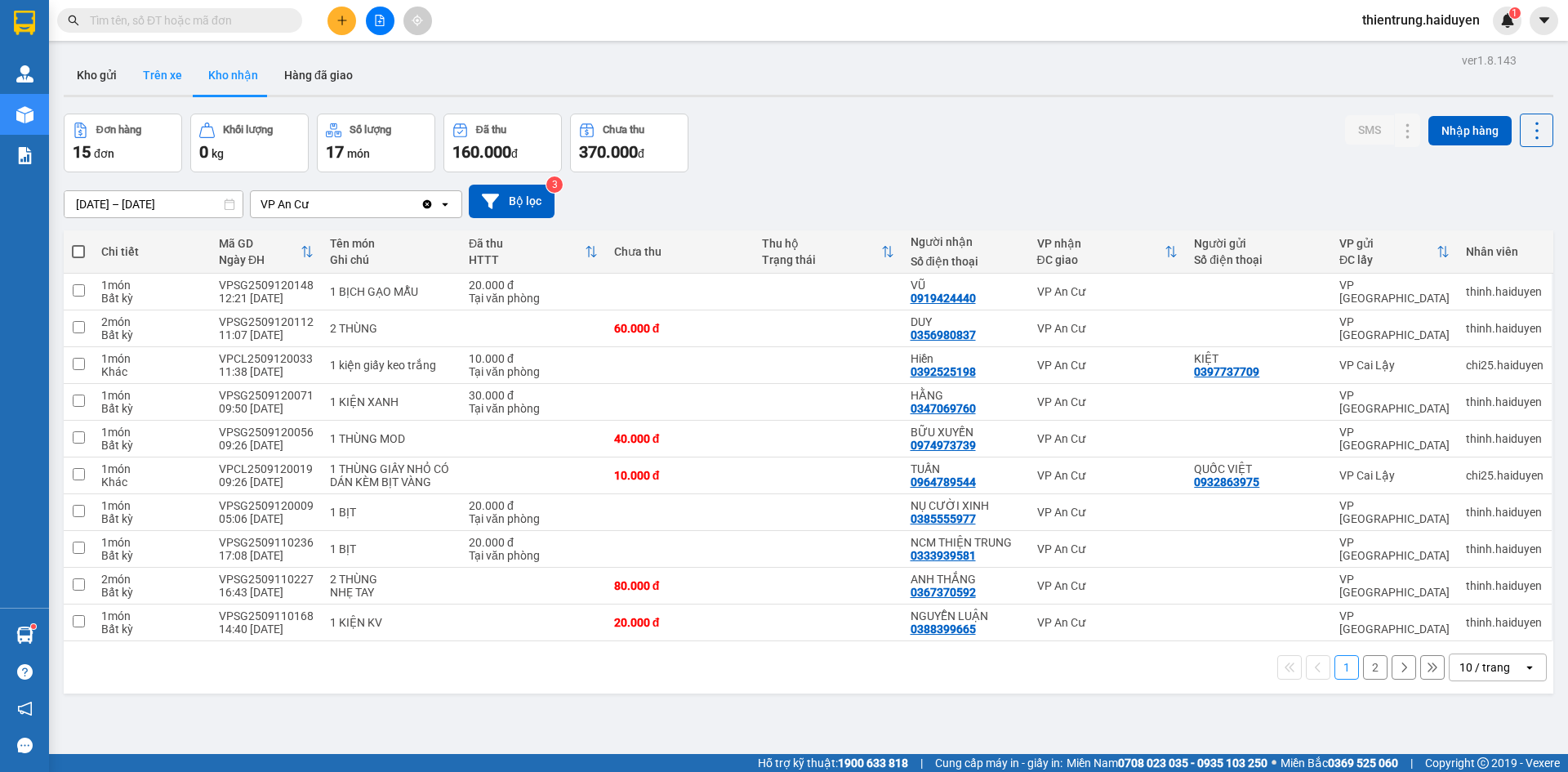
click at [159, 82] on button "Trên xe" at bounding box center [162, 75] width 65 height 39
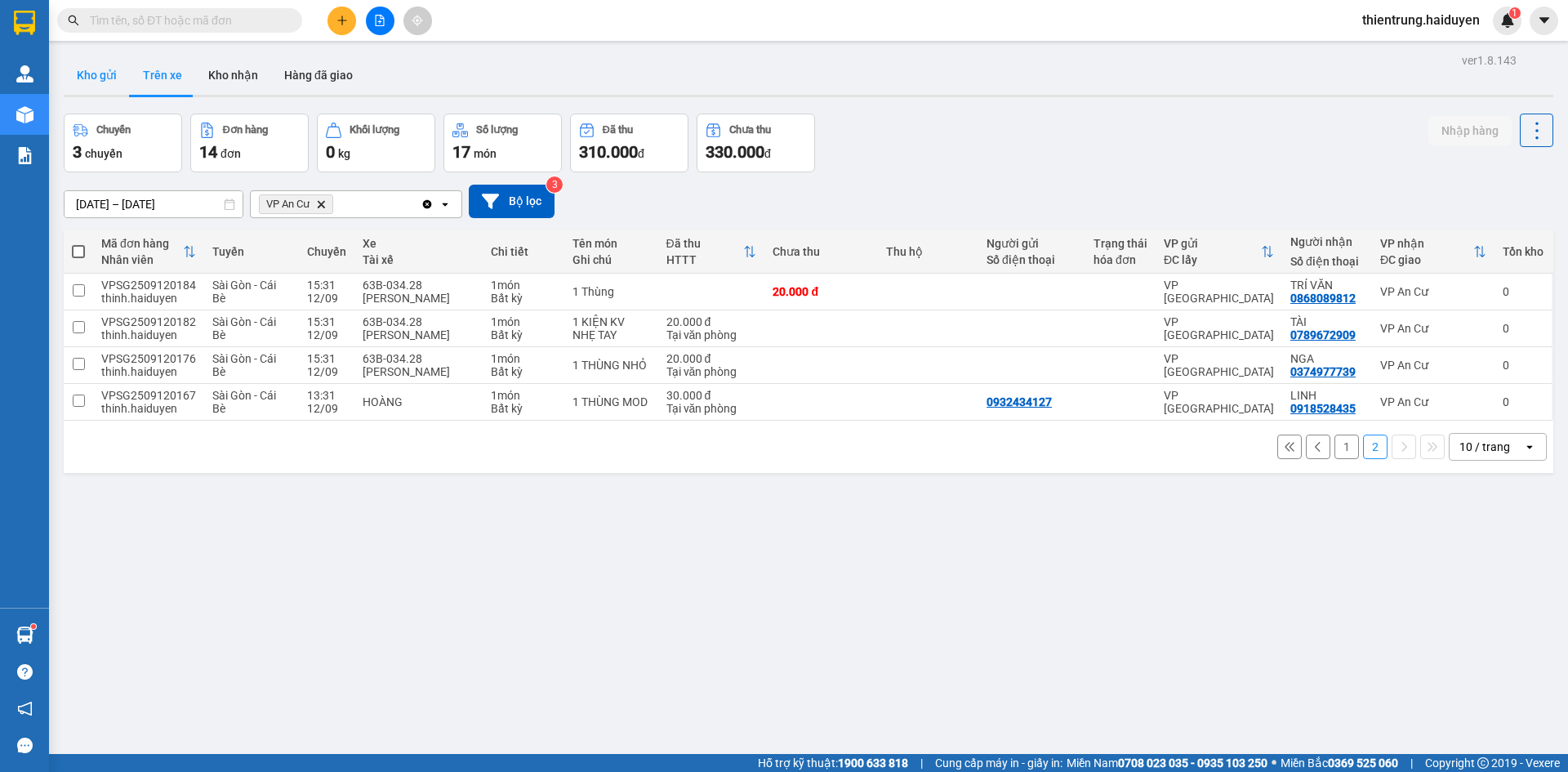
click at [104, 73] on button "Kho gửi" at bounding box center [96, 75] width 66 height 39
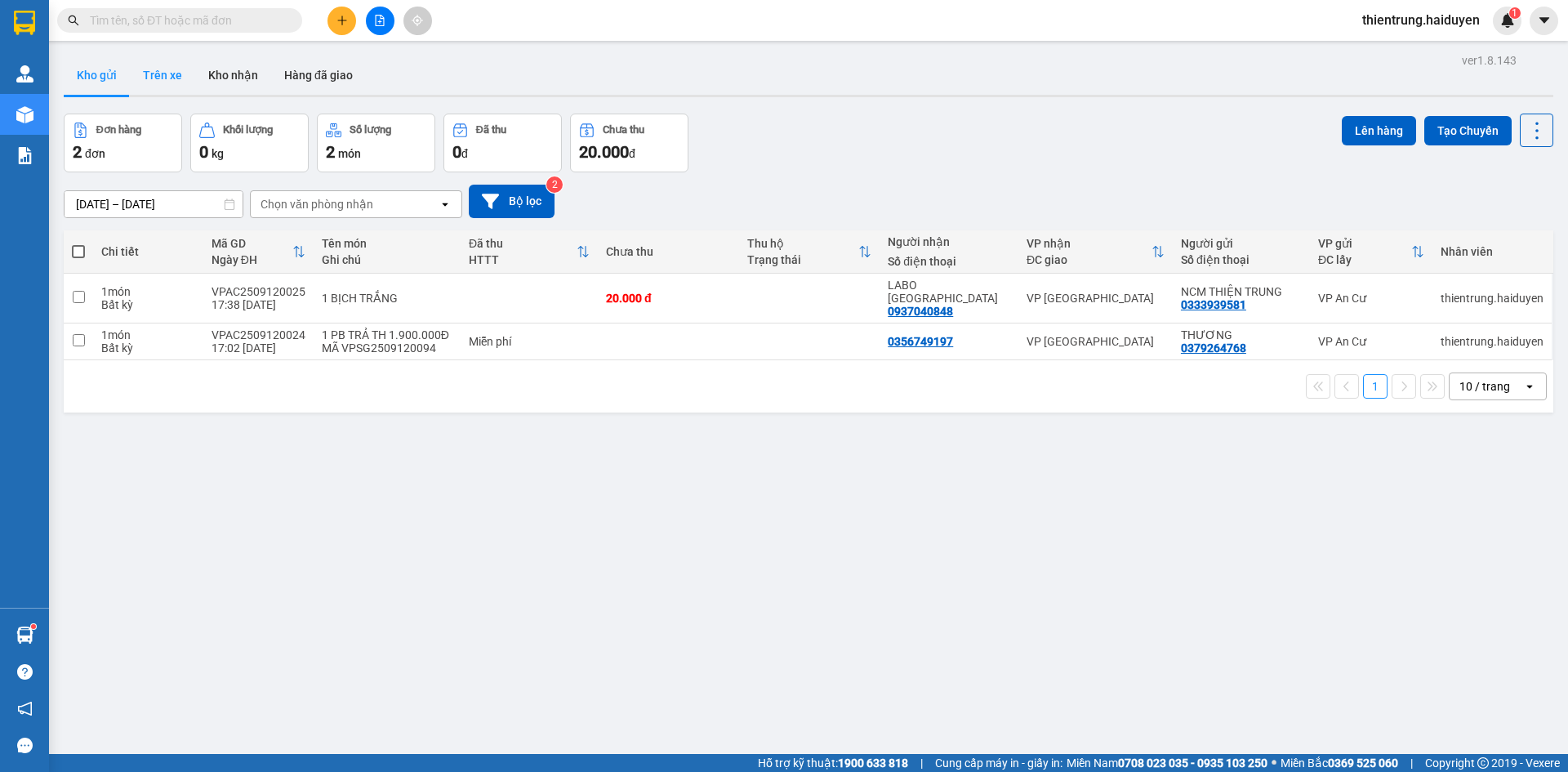
click at [165, 74] on button "Trên xe" at bounding box center [162, 75] width 65 height 39
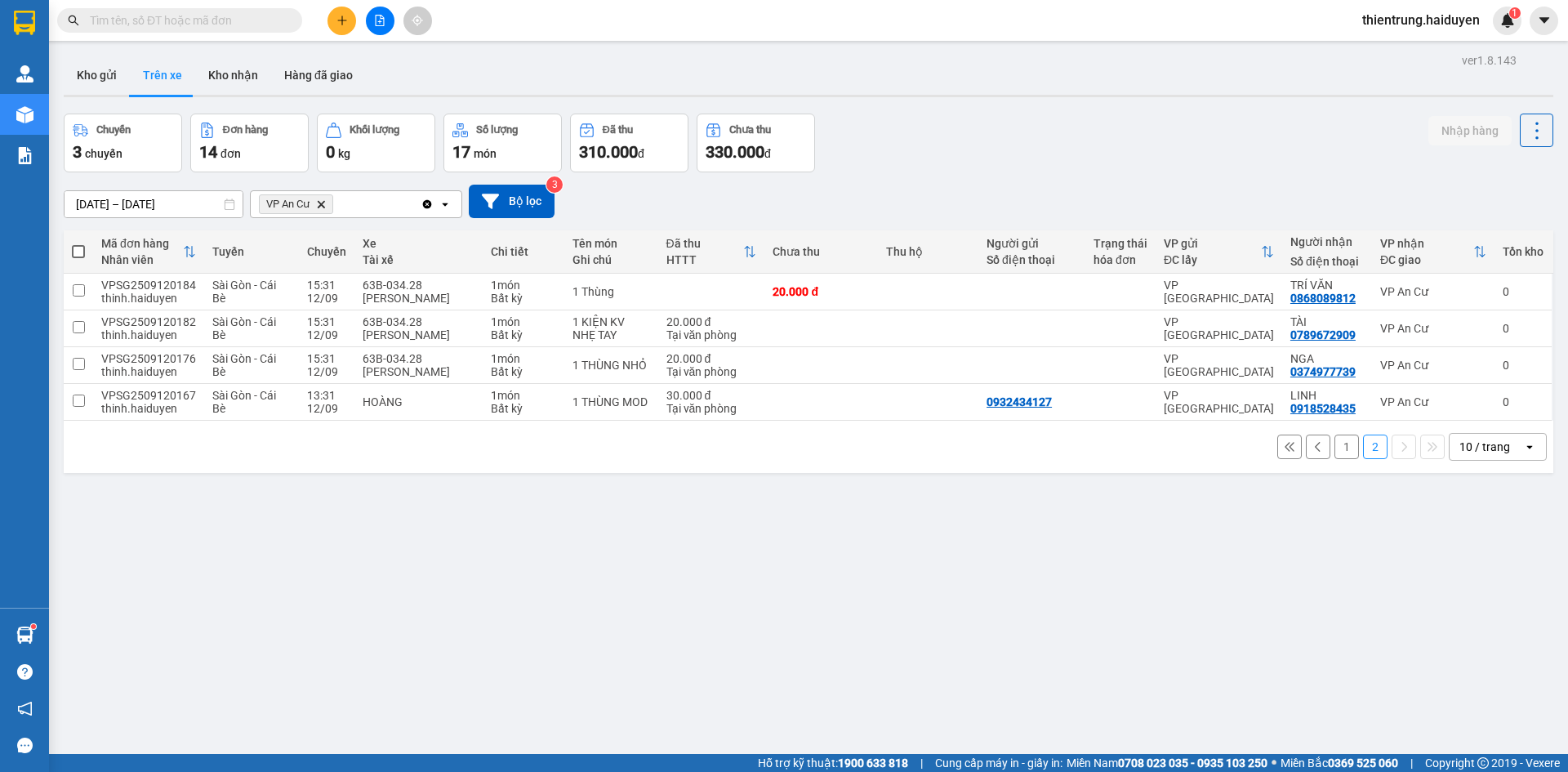
click at [1335, 444] on button "1" at bounding box center [1346, 446] width 25 height 25
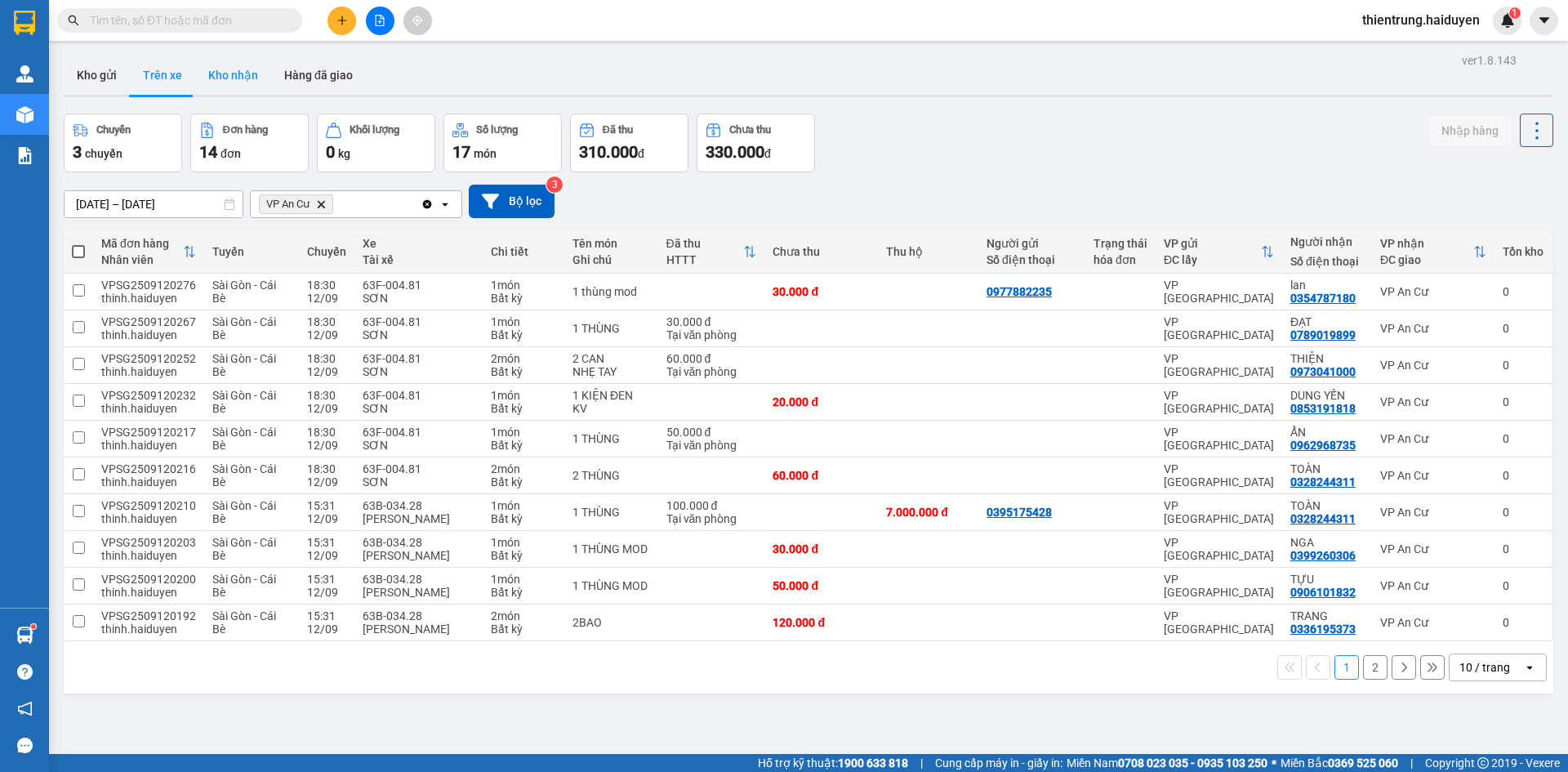
click at [236, 83] on button "Kho nhận" at bounding box center [233, 75] width 76 height 39
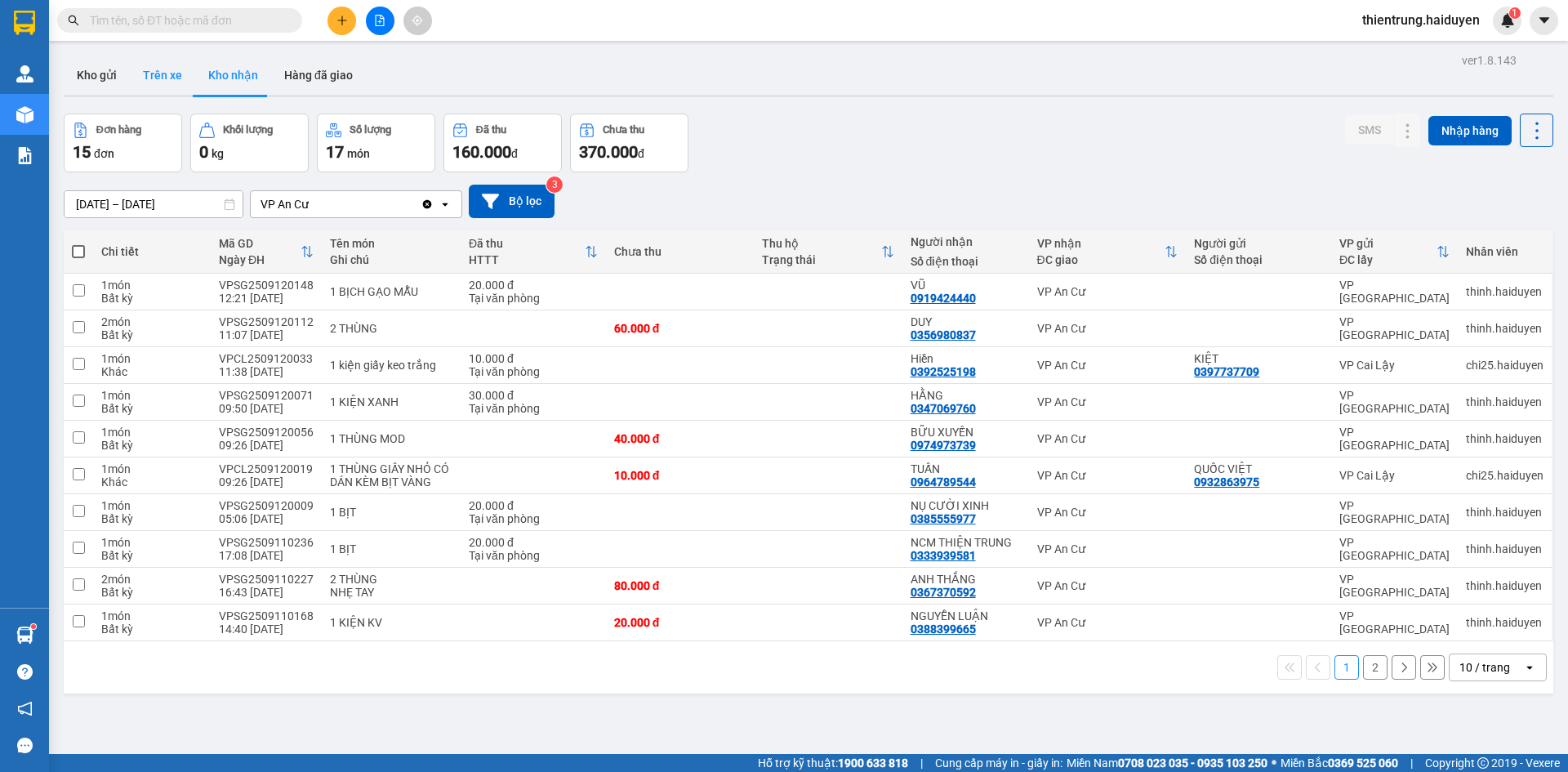
click at [165, 75] on button "Trên xe" at bounding box center [162, 75] width 65 height 39
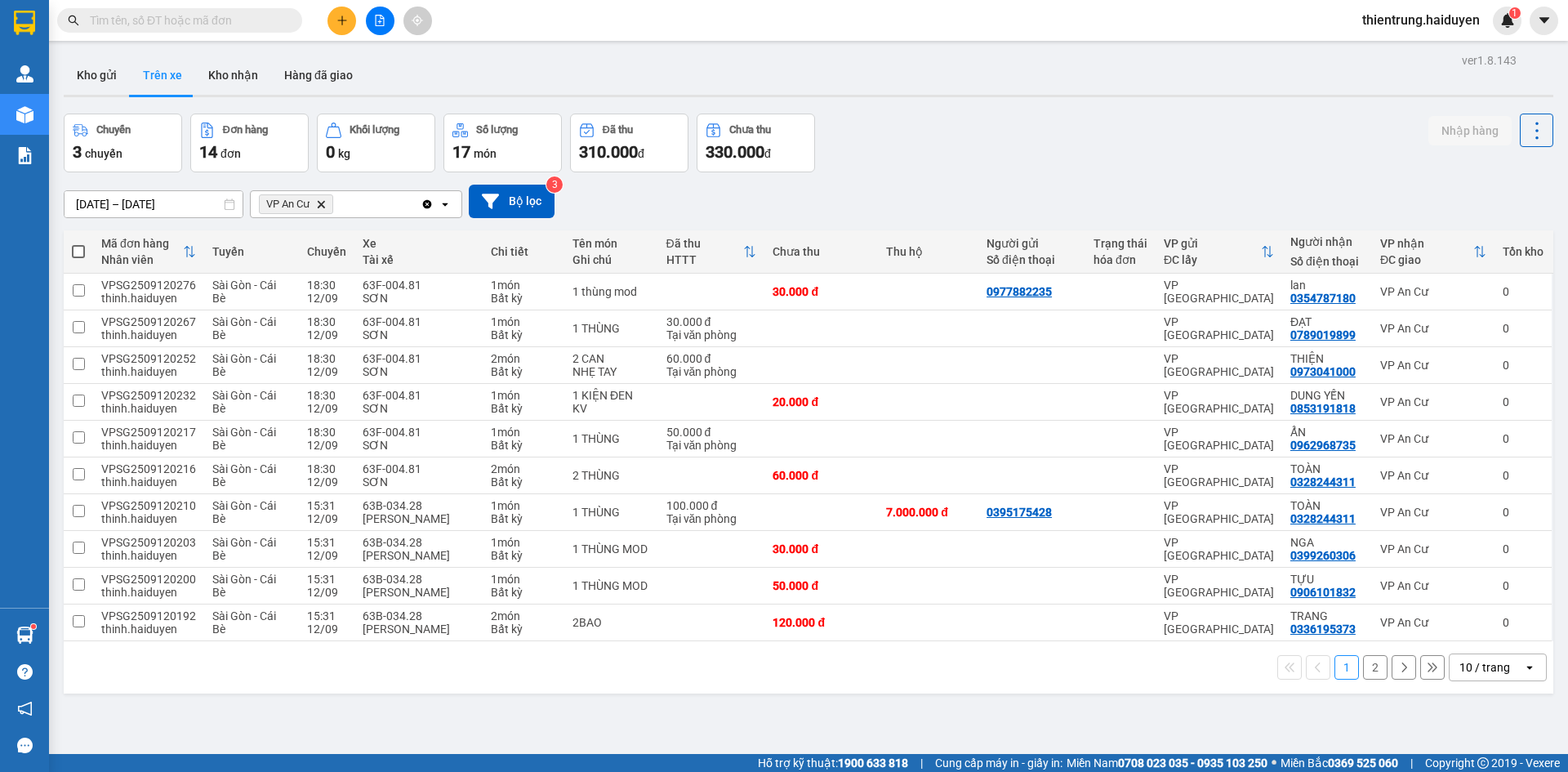
click at [1364, 674] on button "2" at bounding box center [1375, 666] width 25 height 25
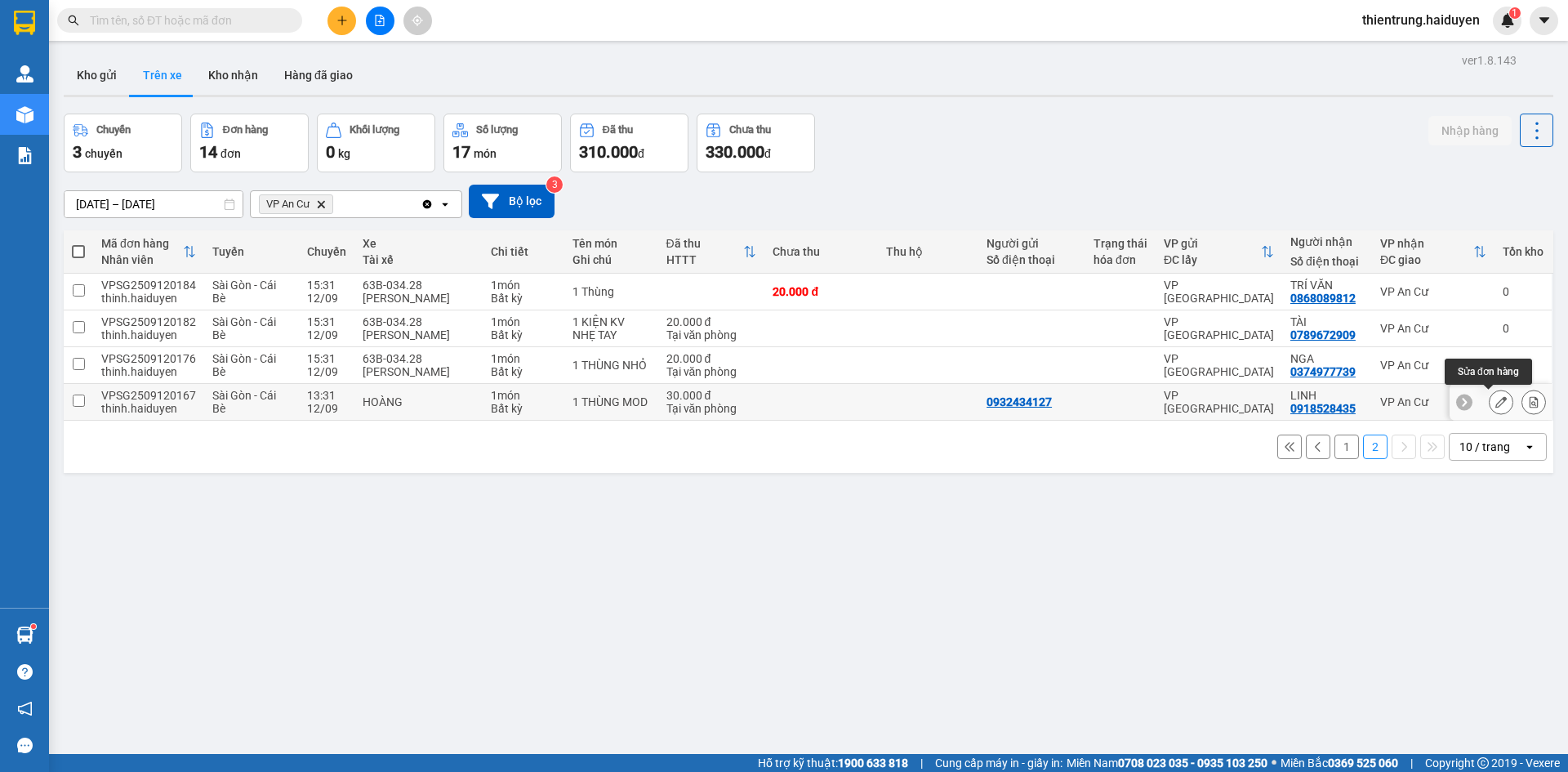
click at [1489, 403] on button at bounding box center [1500, 402] width 23 height 29
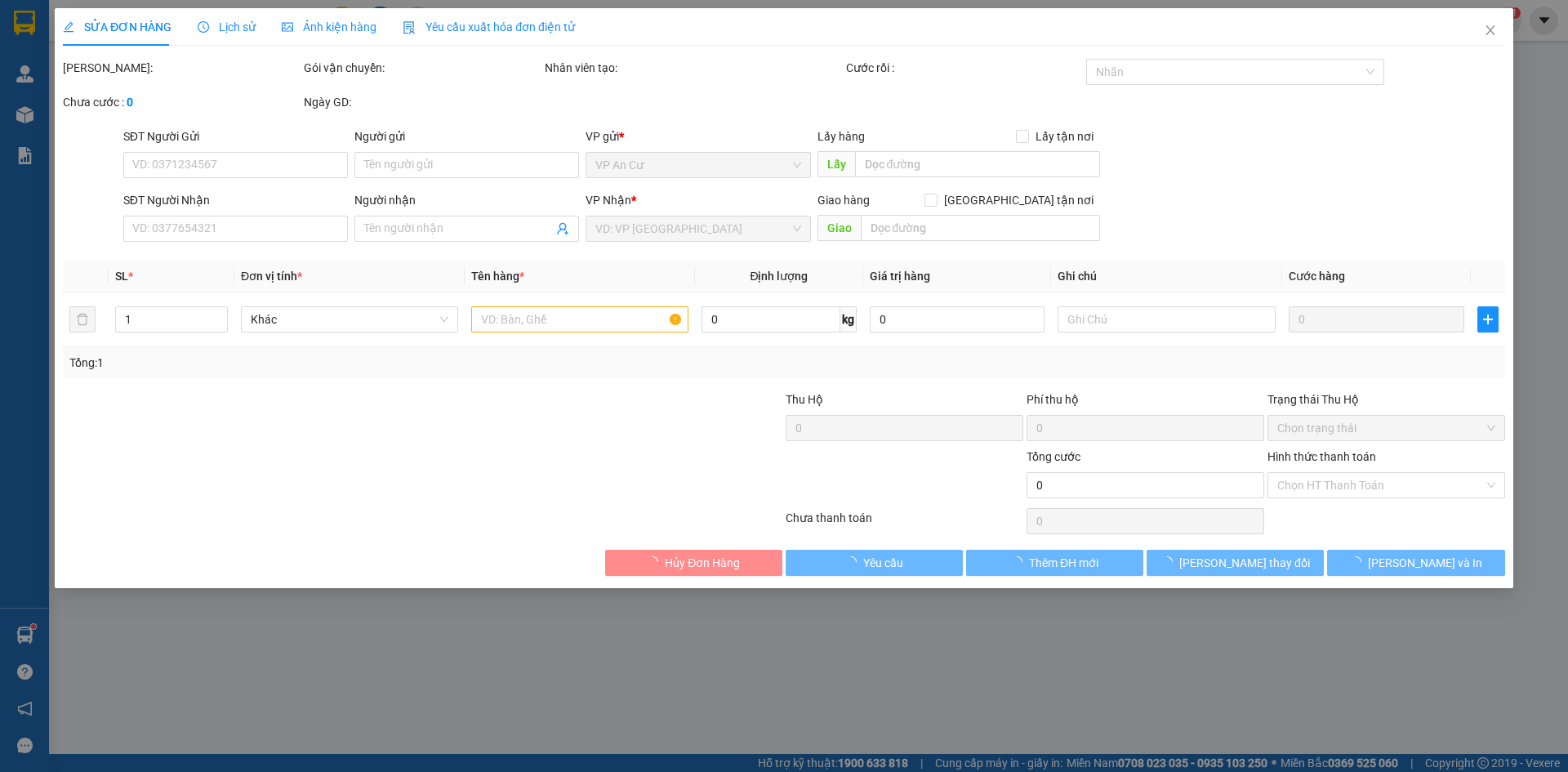
type input "0932434127"
type input "0918528435"
type input "LINH"
type input "30.000"
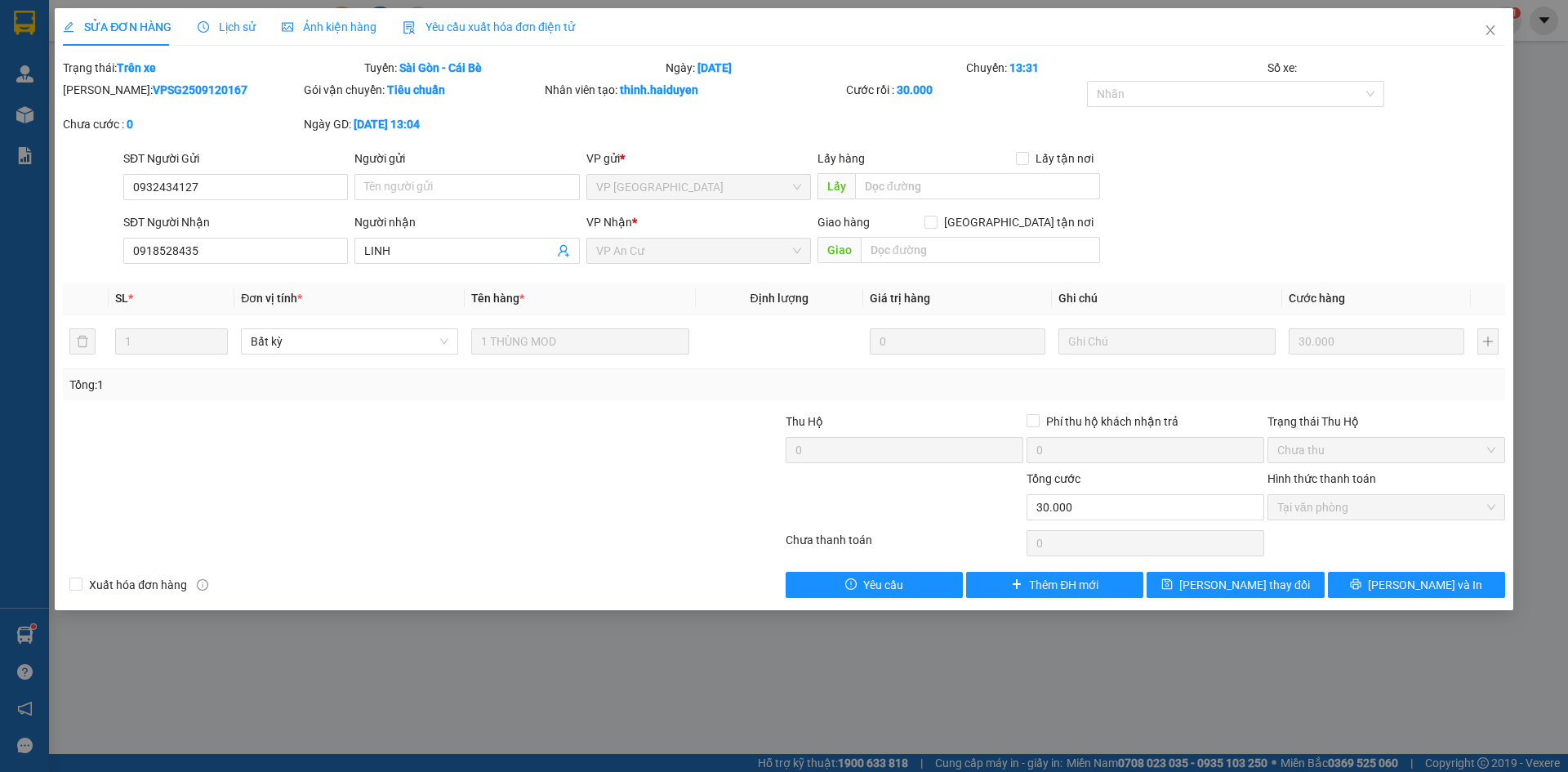
click at [230, 26] on span "Lịch sử" at bounding box center [227, 26] width 58 height 13
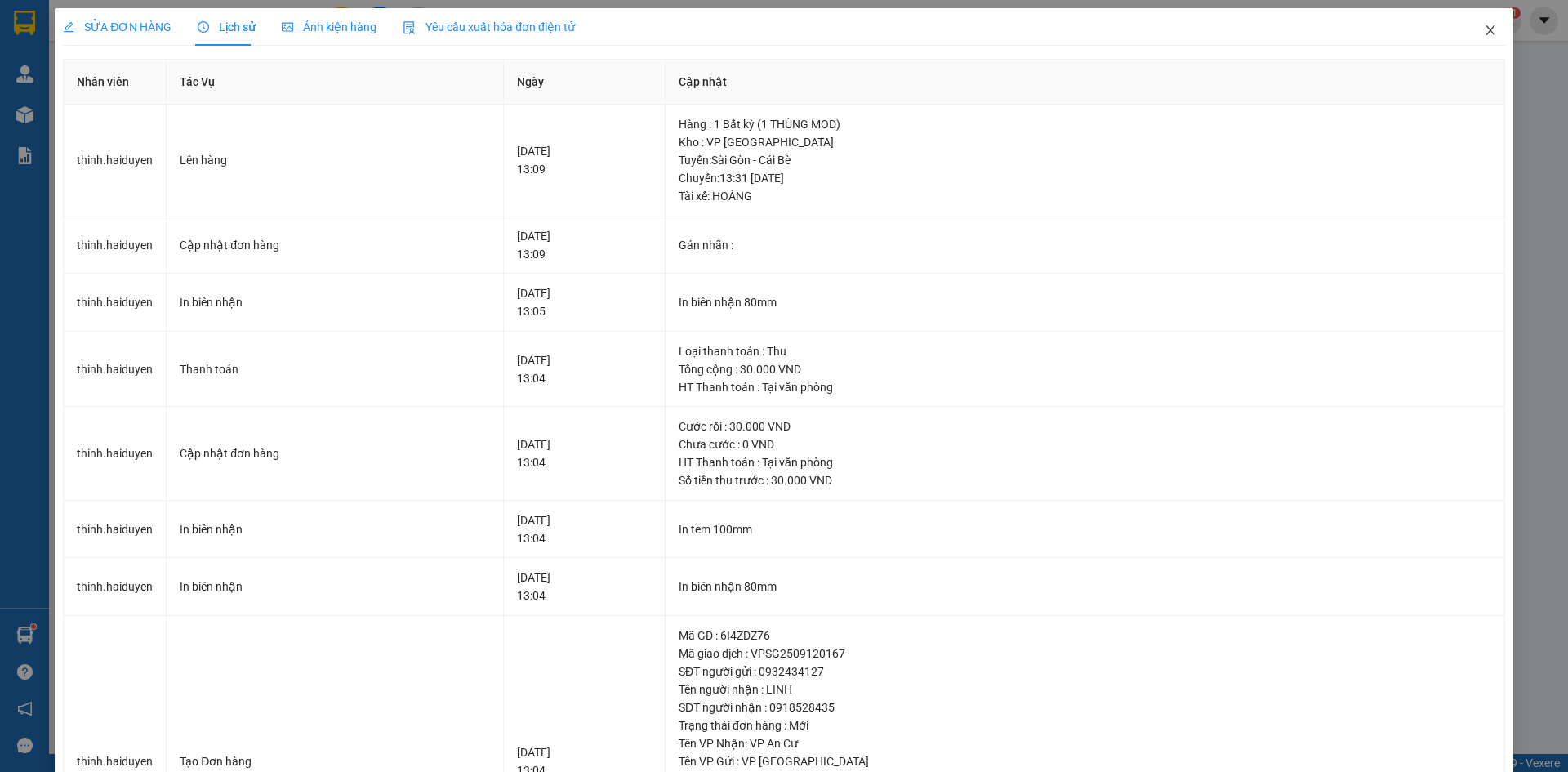
click at [1484, 30] on icon "close" at bounding box center [1490, 30] width 13 height 13
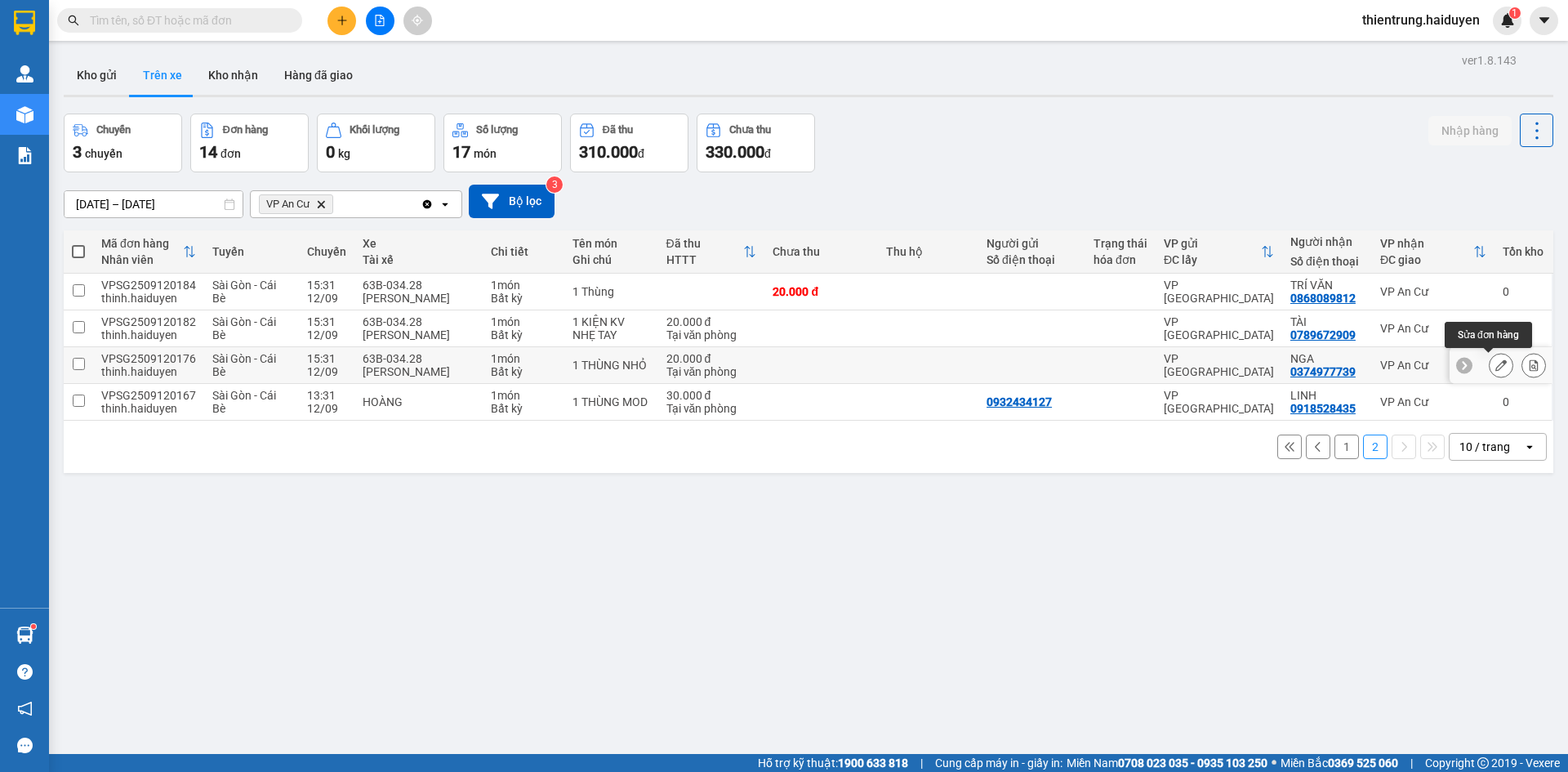
click at [1489, 364] on button at bounding box center [1500, 365] width 23 height 29
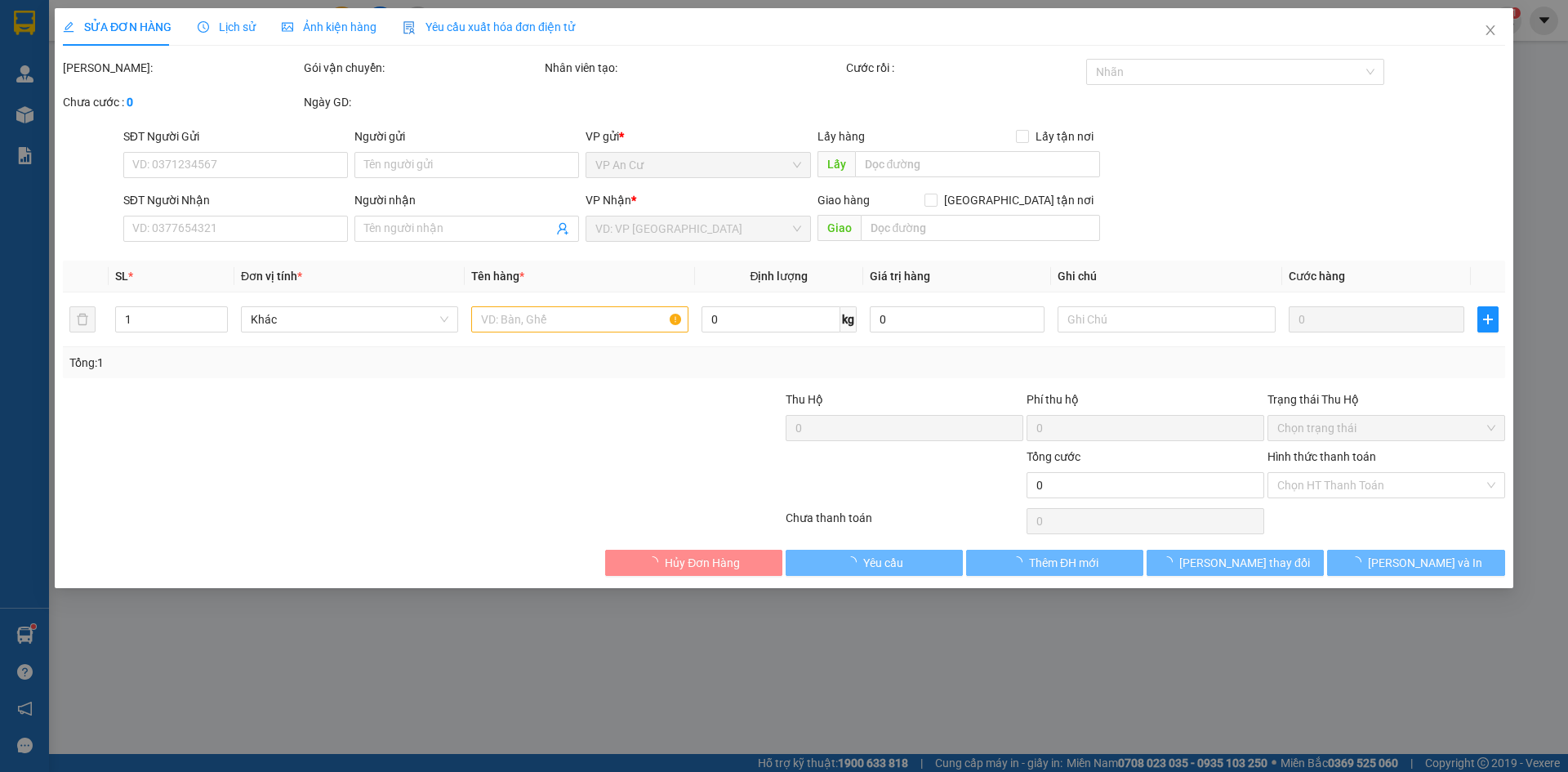
type input "0374977739"
type input "NGA"
type input "20.000"
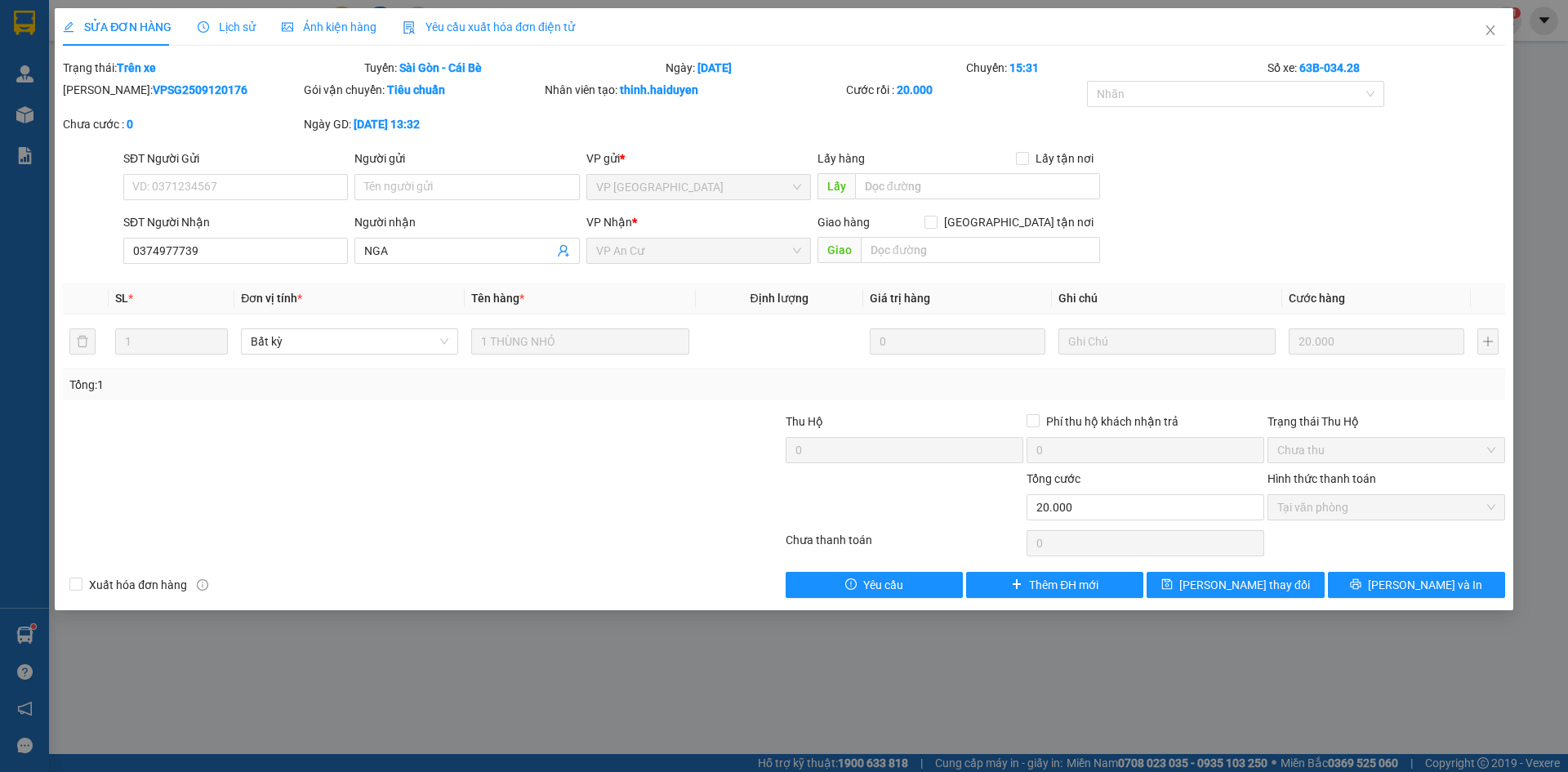
click at [229, 32] on span "Lịch sử" at bounding box center [227, 26] width 58 height 13
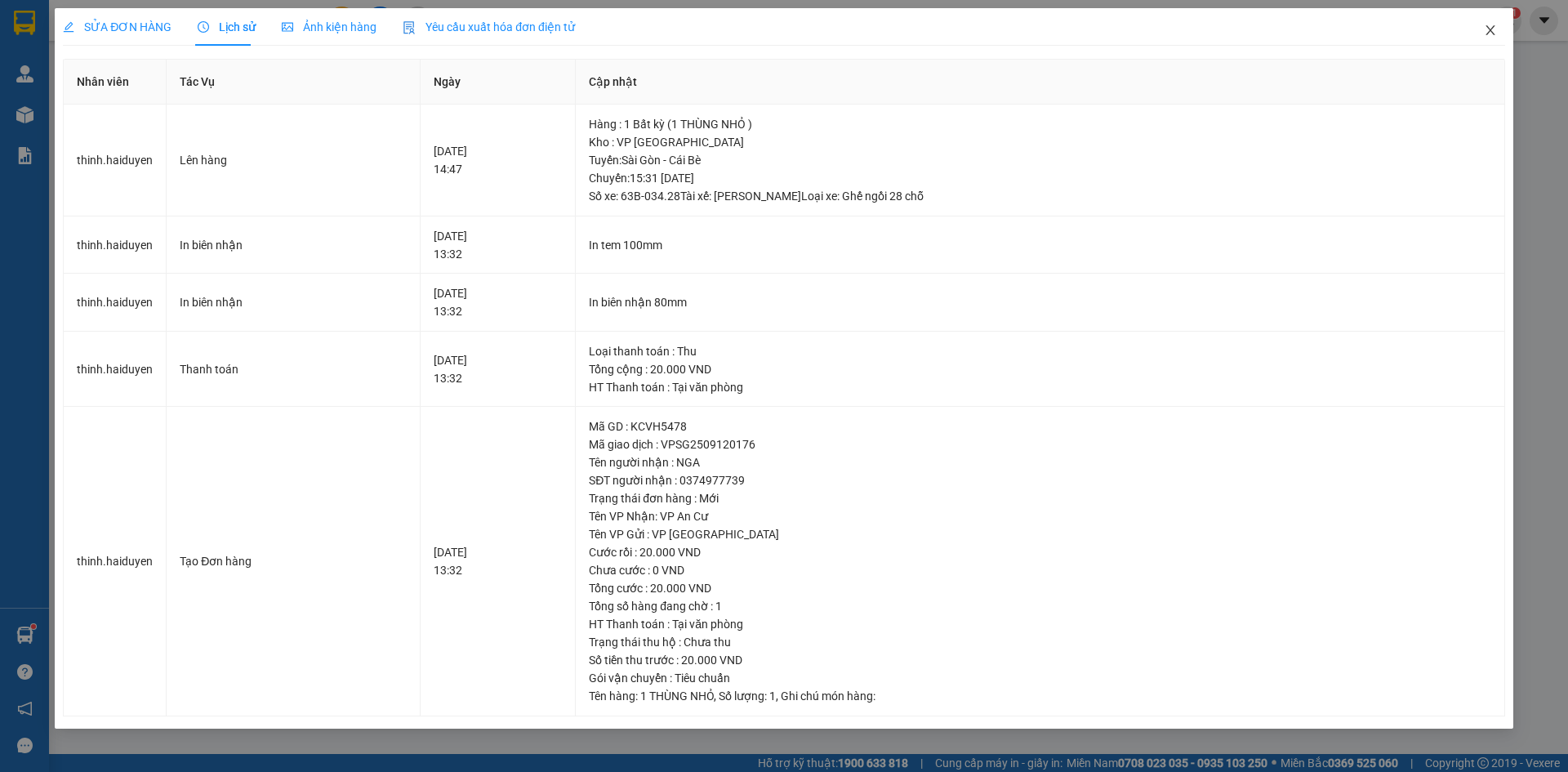
click at [1491, 32] on icon "close" at bounding box center [1490, 30] width 9 height 10
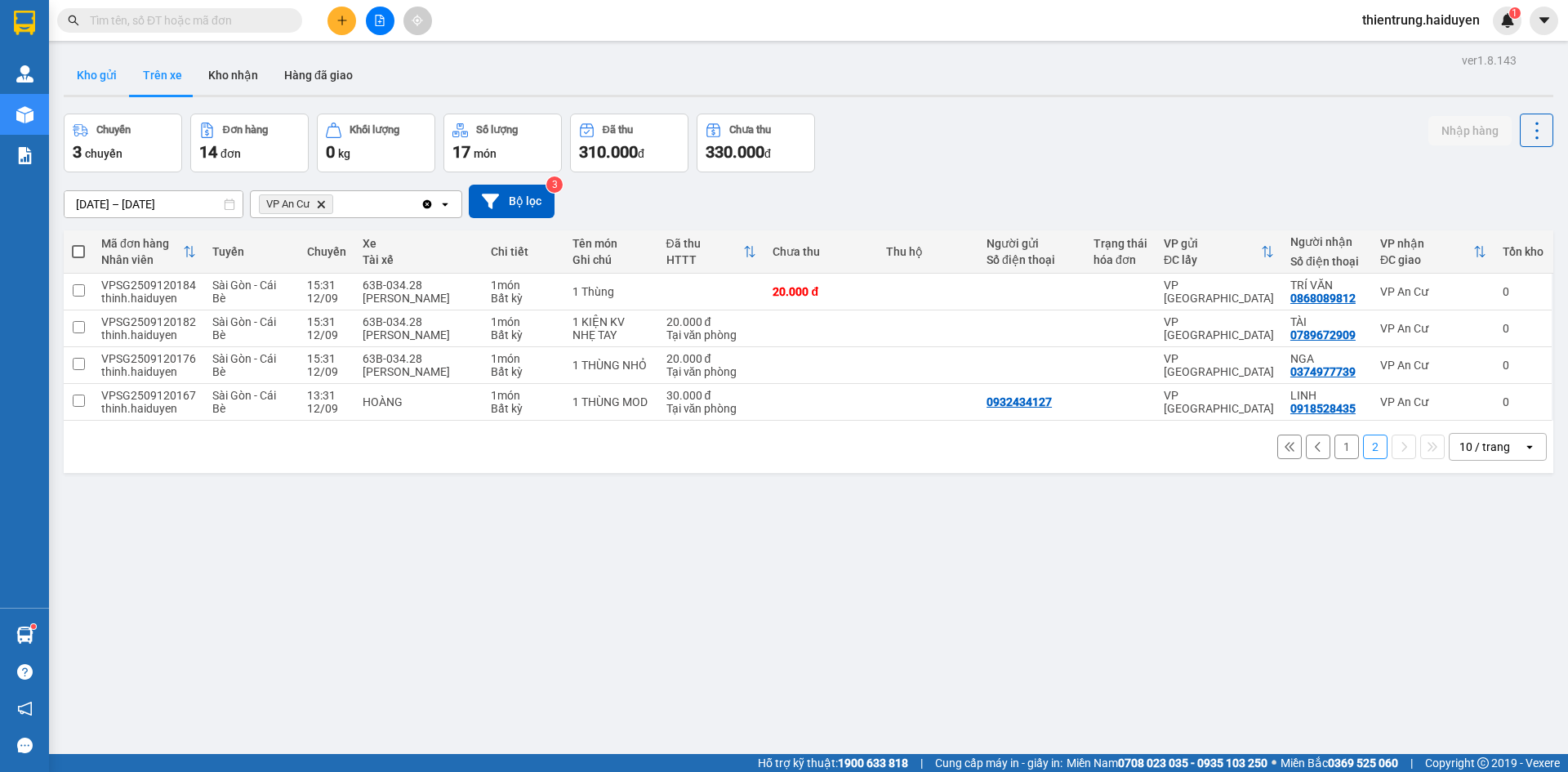
click at [98, 69] on button "Kho gửi" at bounding box center [96, 75] width 66 height 39
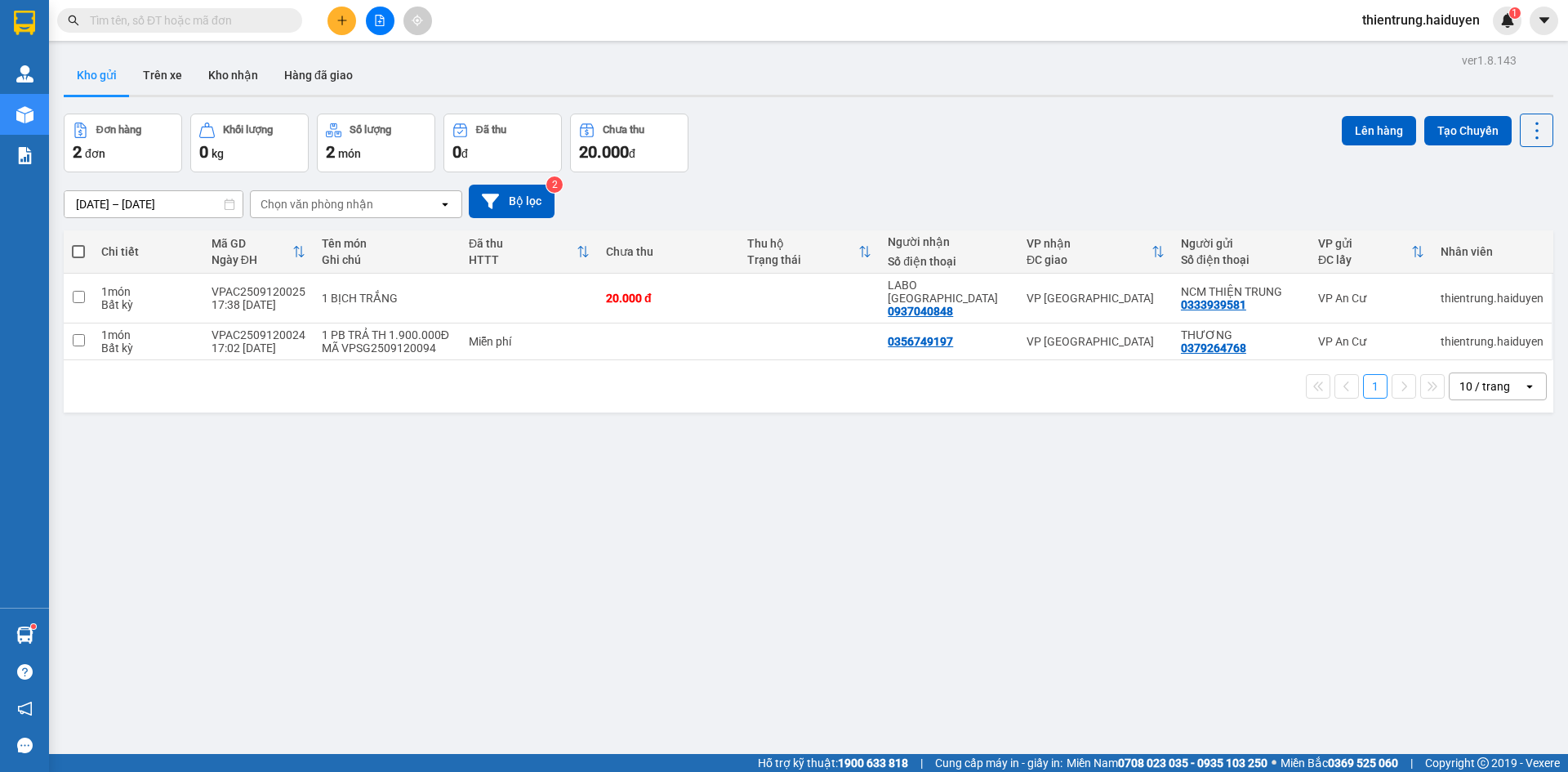
drag, startPoint x: 848, startPoint y: 683, endPoint x: 837, endPoint y: 677, distance: 12.5
click at [848, 683] on div "ver 1.8.143 Kho gửi Trên xe Kho nhận Hàng đã giao Đơn hàng 2 đơn Khối lượng 0 k…" at bounding box center [809, 435] width 1503 height 772
click at [162, 72] on button "Trên xe" at bounding box center [162, 75] width 65 height 39
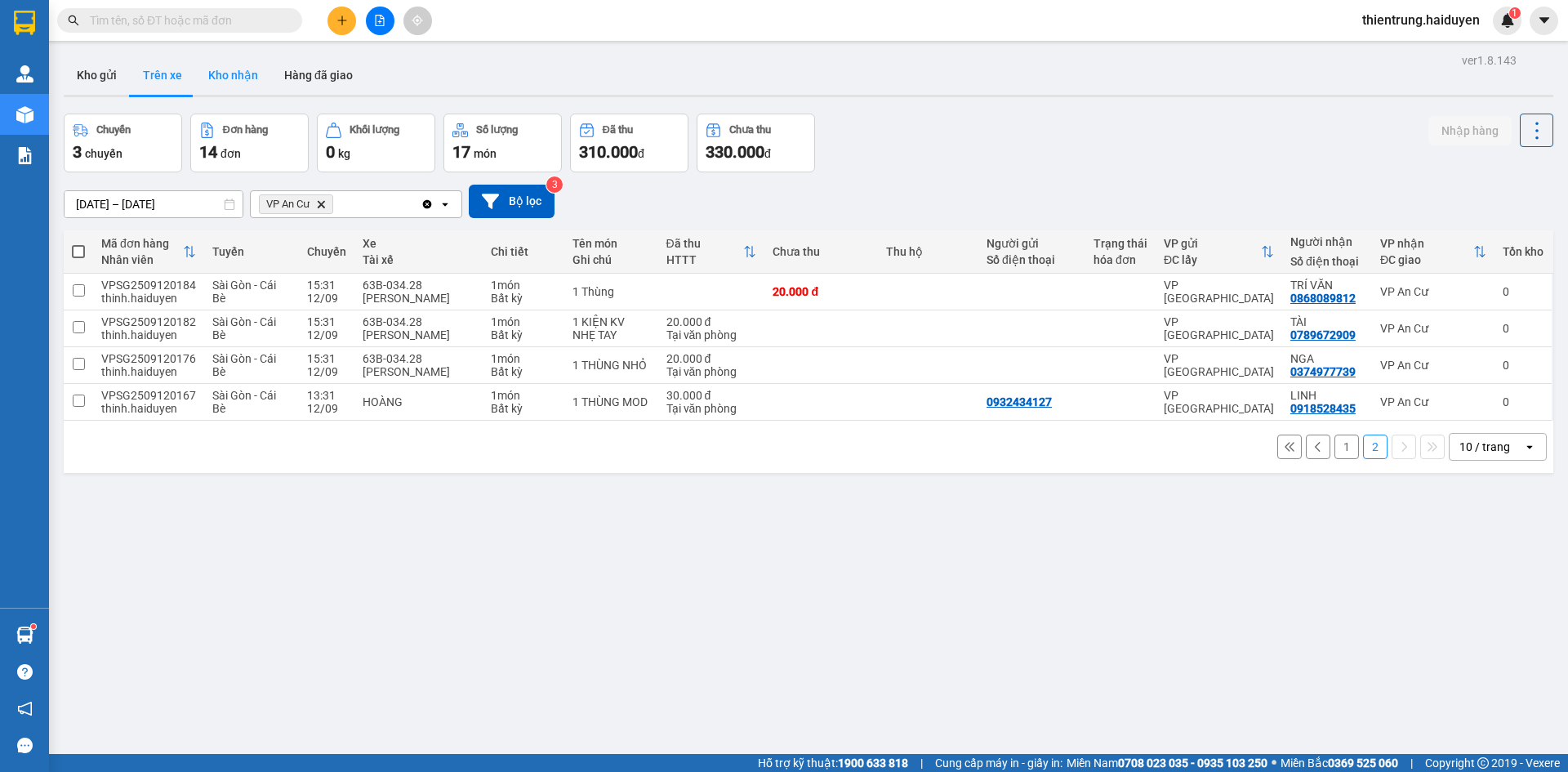
click at [251, 77] on button "Kho nhận" at bounding box center [233, 75] width 76 height 39
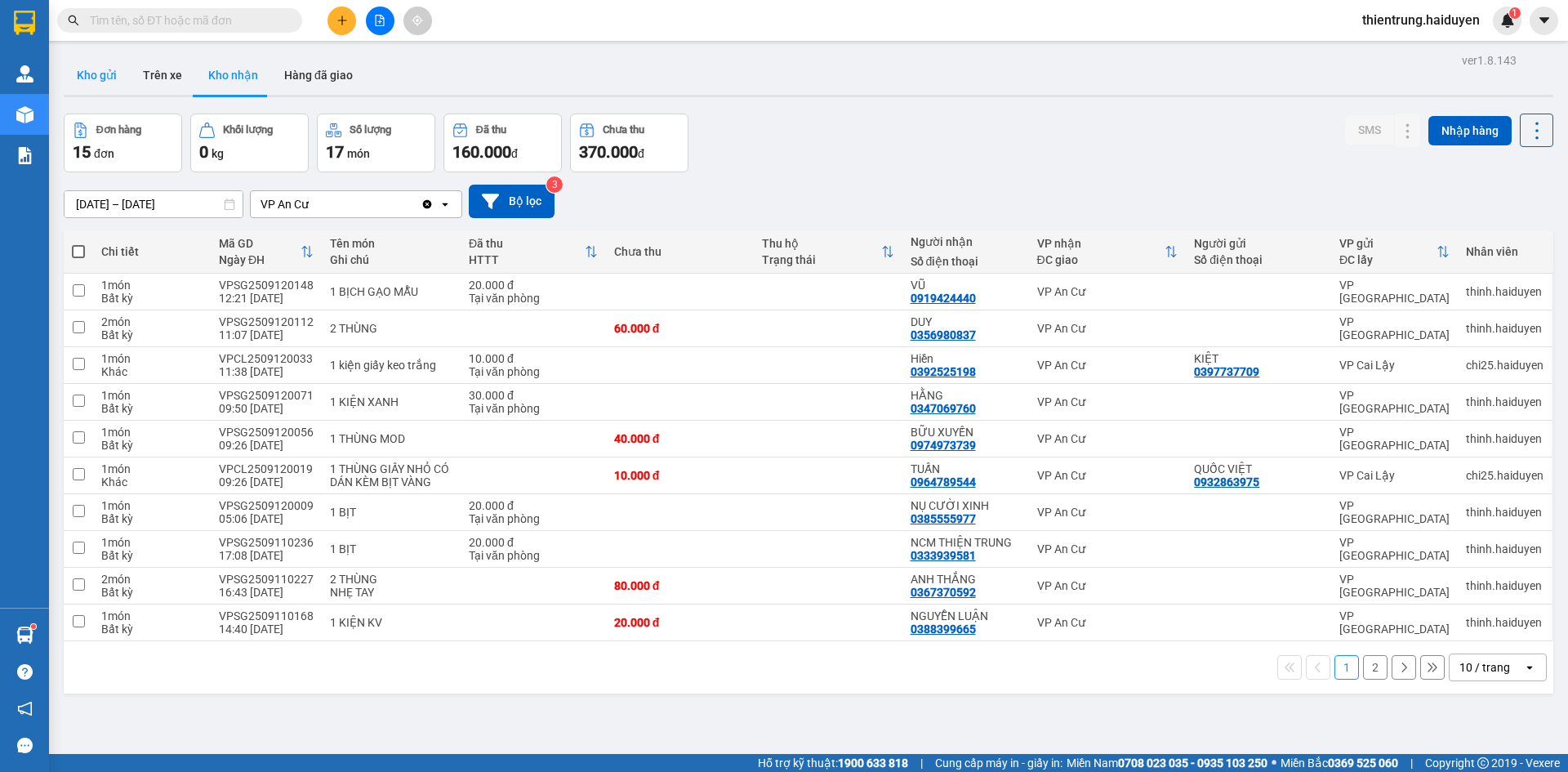
click at [101, 75] on button "Kho gửi" at bounding box center [96, 75] width 66 height 39
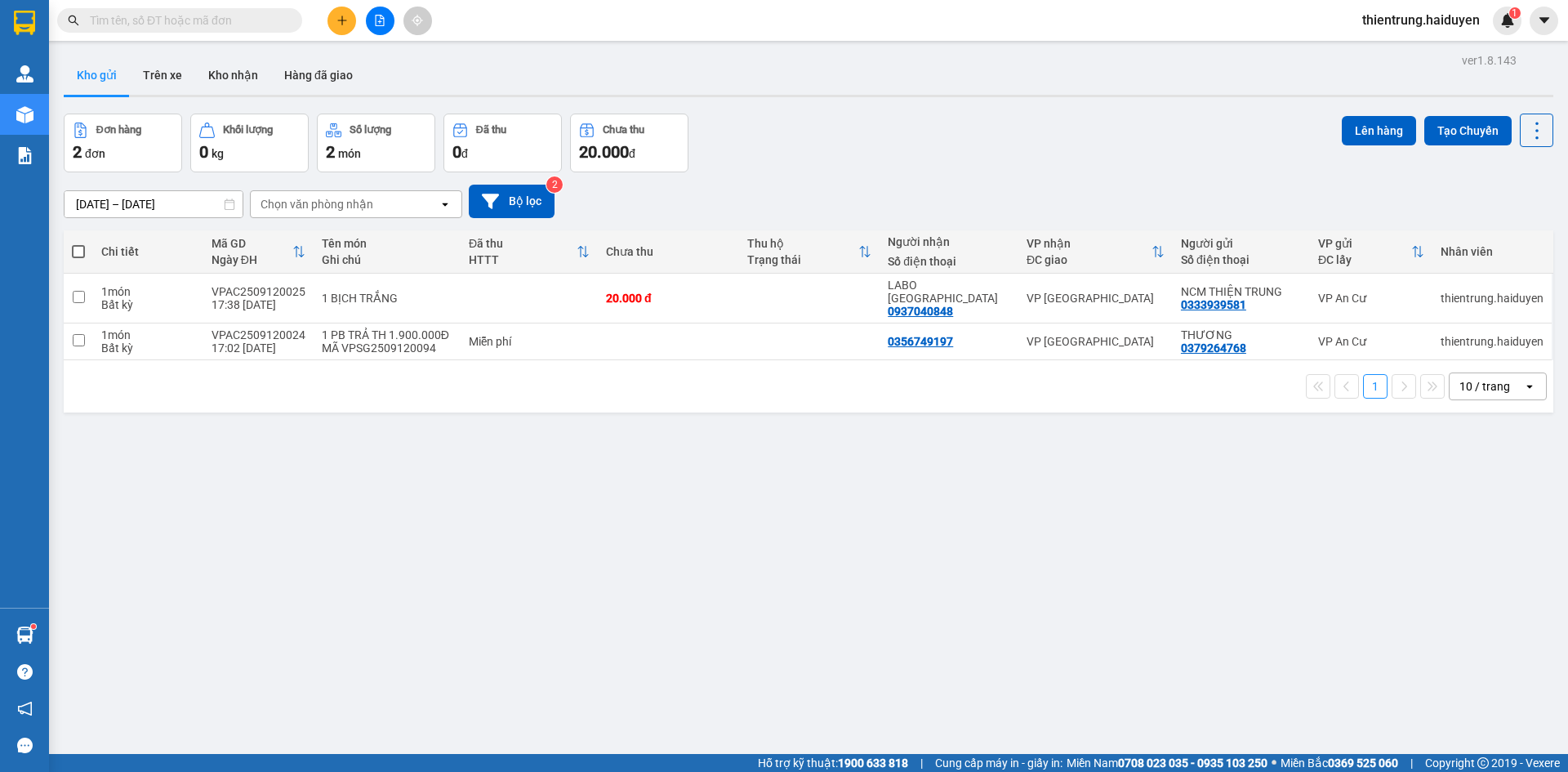
drag, startPoint x: 442, startPoint y: 471, endPoint x: 394, endPoint y: 415, distance: 73.8
click at [442, 471] on div "ver 1.8.143 Kho gửi Trên xe Kho nhận Hàng đã giao Đơn hàng 2 đơn Khối lượng 0 k…" at bounding box center [809, 435] width 1503 height 772
click at [171, 75] on button "Trên xe" at bounding box center [162, 75] width 65 height 39
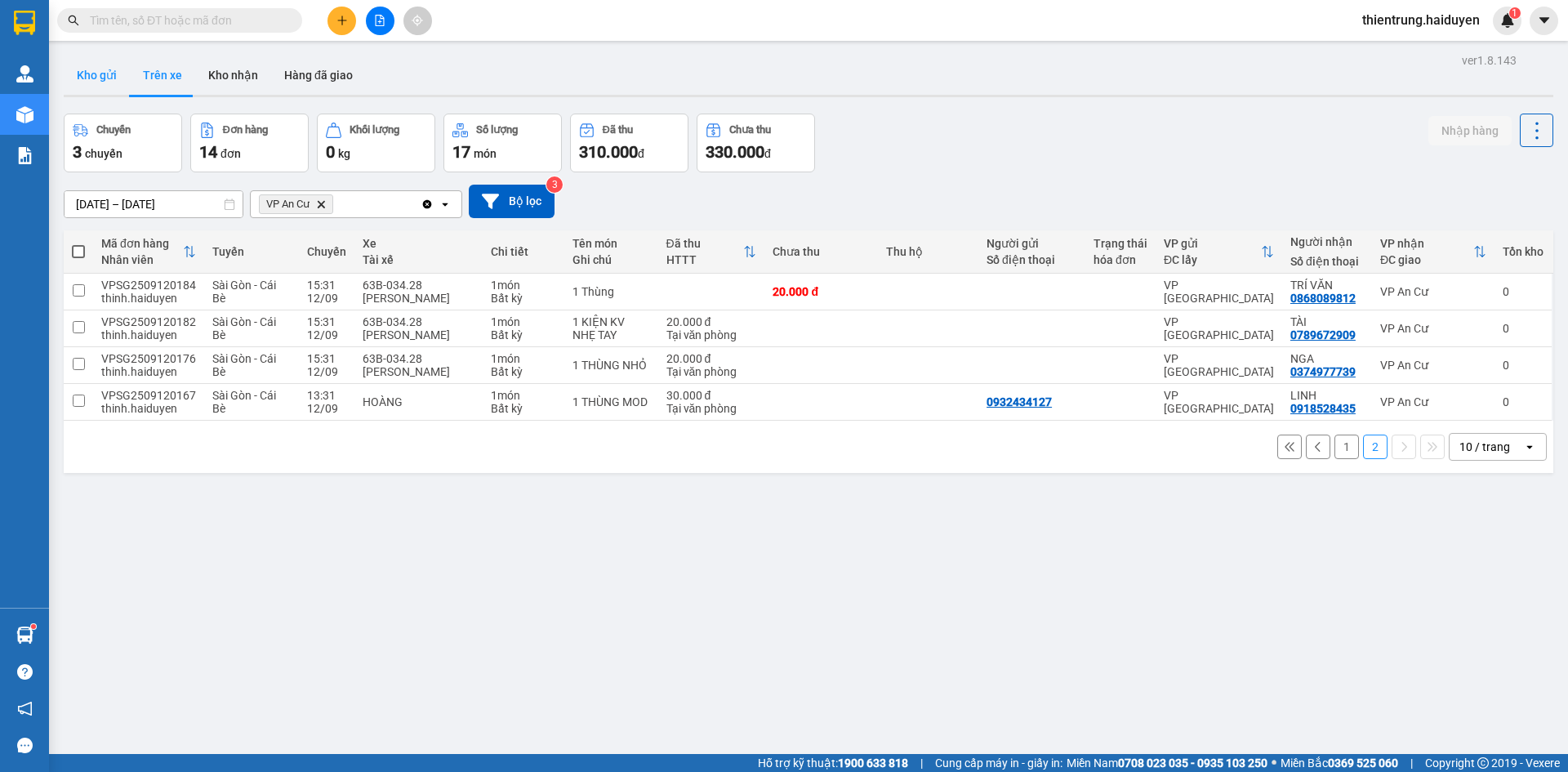
click at [108, 74] on button "Kho gửi" at bounding box center [96, 75] width 66 height 39
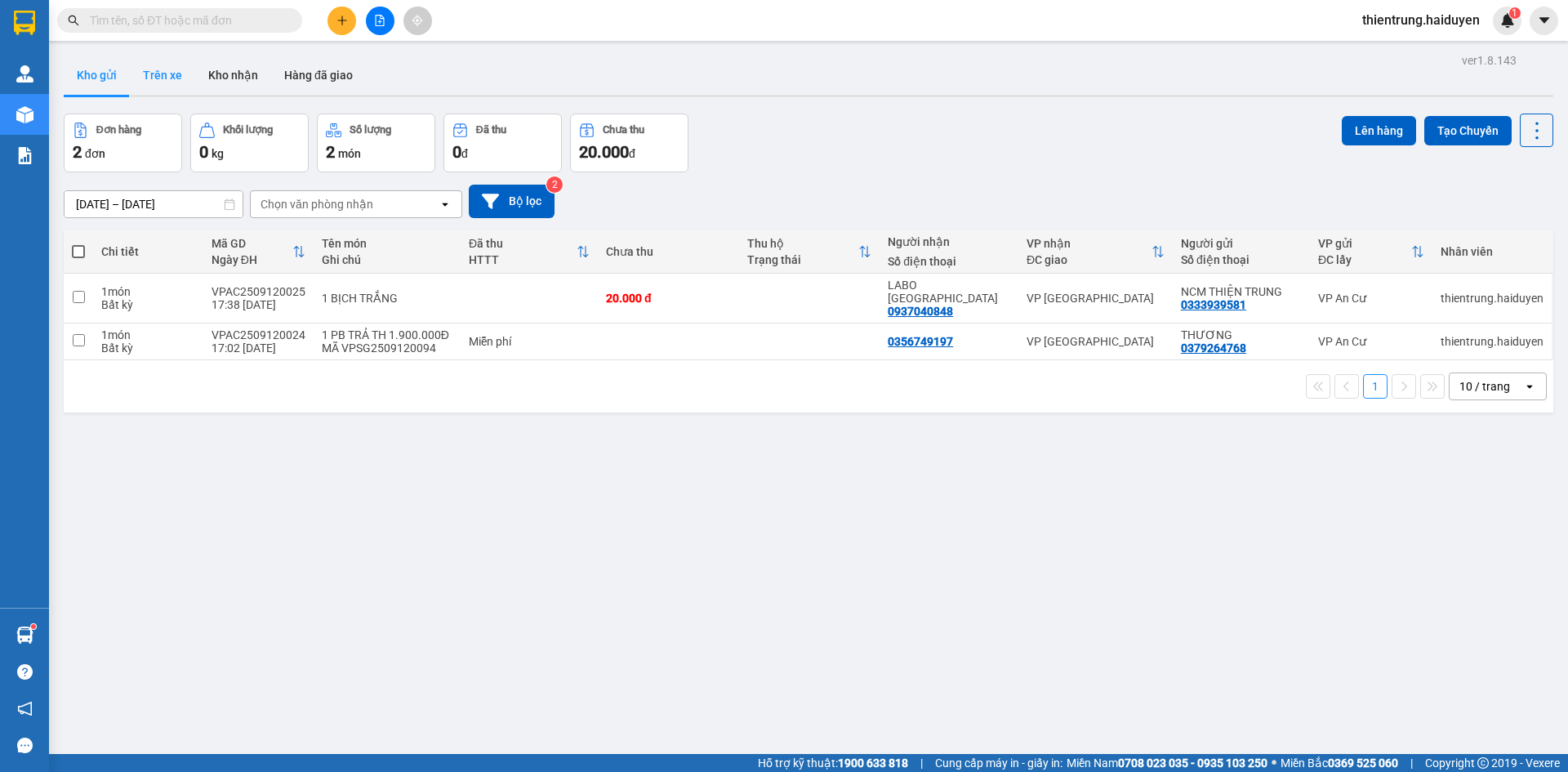
click at [167, 83] on button "Trên xe" at bounding box center [162, 75] width 65 height 39
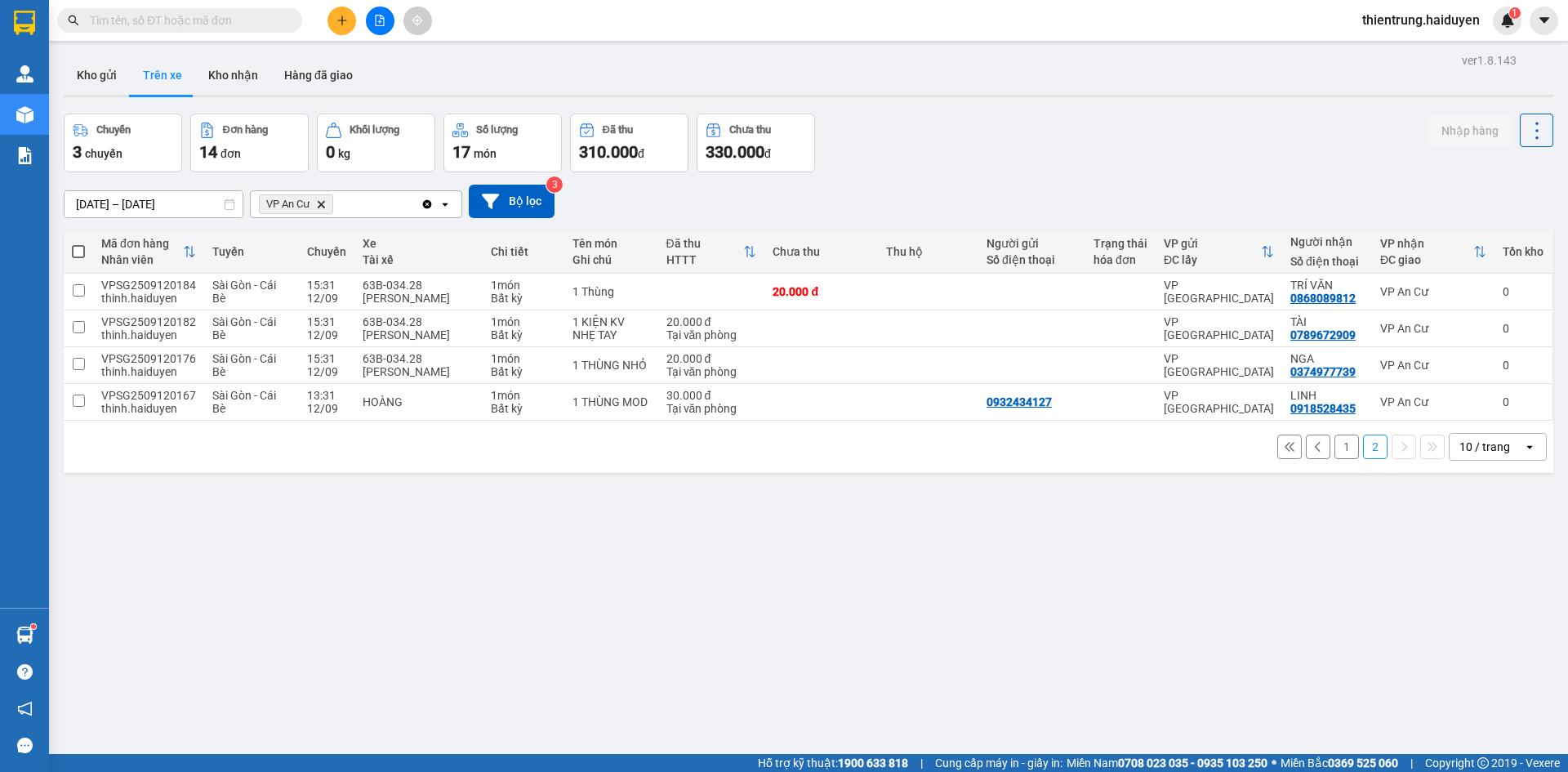
click at [1338, 449] on button "1" at bounding box center [1346, 446] width 25 height 25
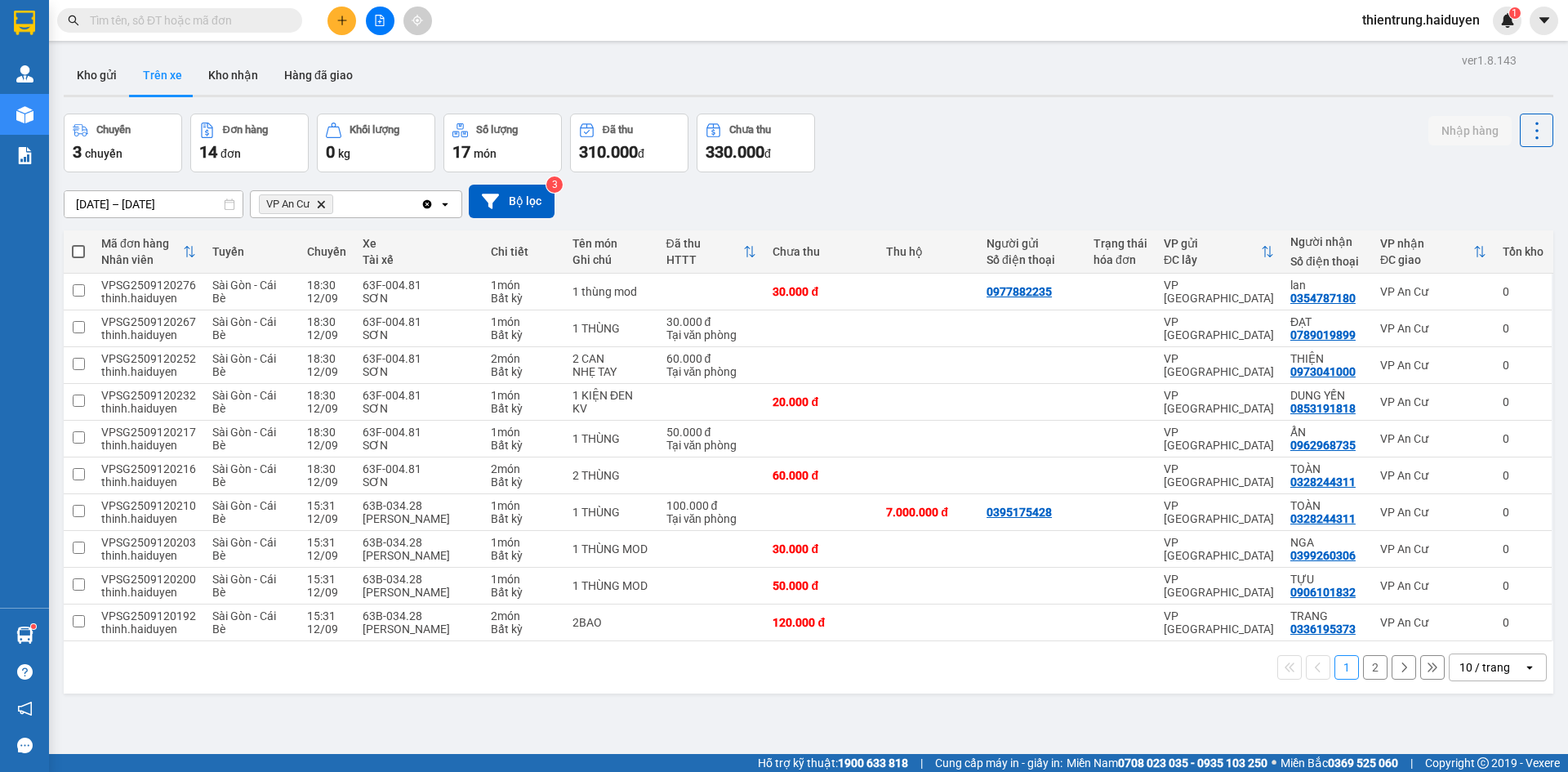
click at [1363, 666] on button "2" at bounding box center [1375, 666] width 25 height 25
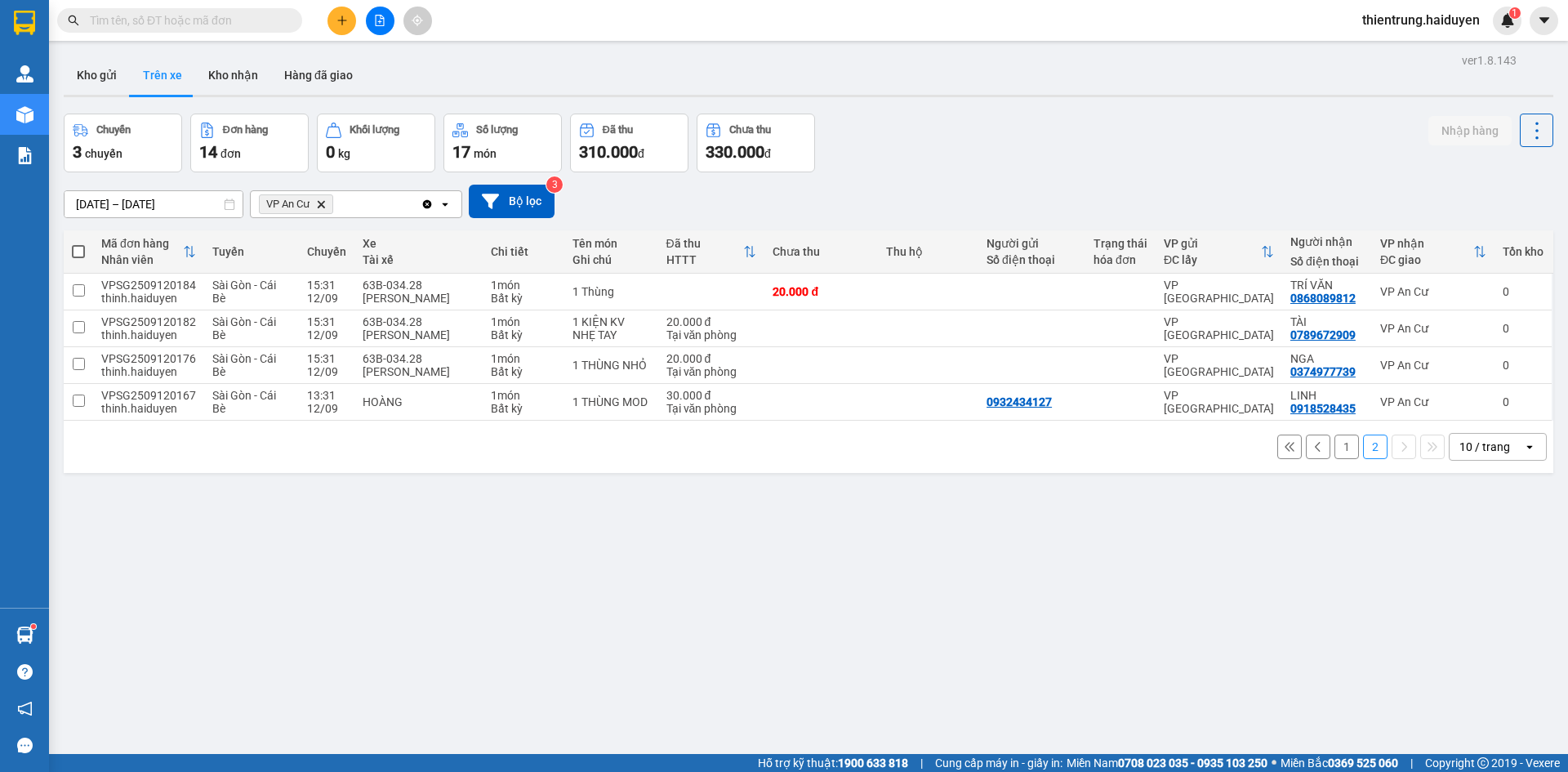
click at [1234, 621] on div "ver 1.8.143 Kho gửi Trên xe Kho nhận Hàng đã giao Chuyến 3 chuyến Đơn hàng 14 đ…" at bounding box center [809, 435] width 1503 height 772
click at [509, 598] on div "ver 1.8.143 Kho gửi Trên xe Kho nhận Hàng đã giao Chuyến 3 chuyến Đơn hàng 14 đ…" at bounding box center [809, 435] width 1503 height 772
click at [346, 14] on icon "plus" at bounding box center [343, 20] width 12 height 12
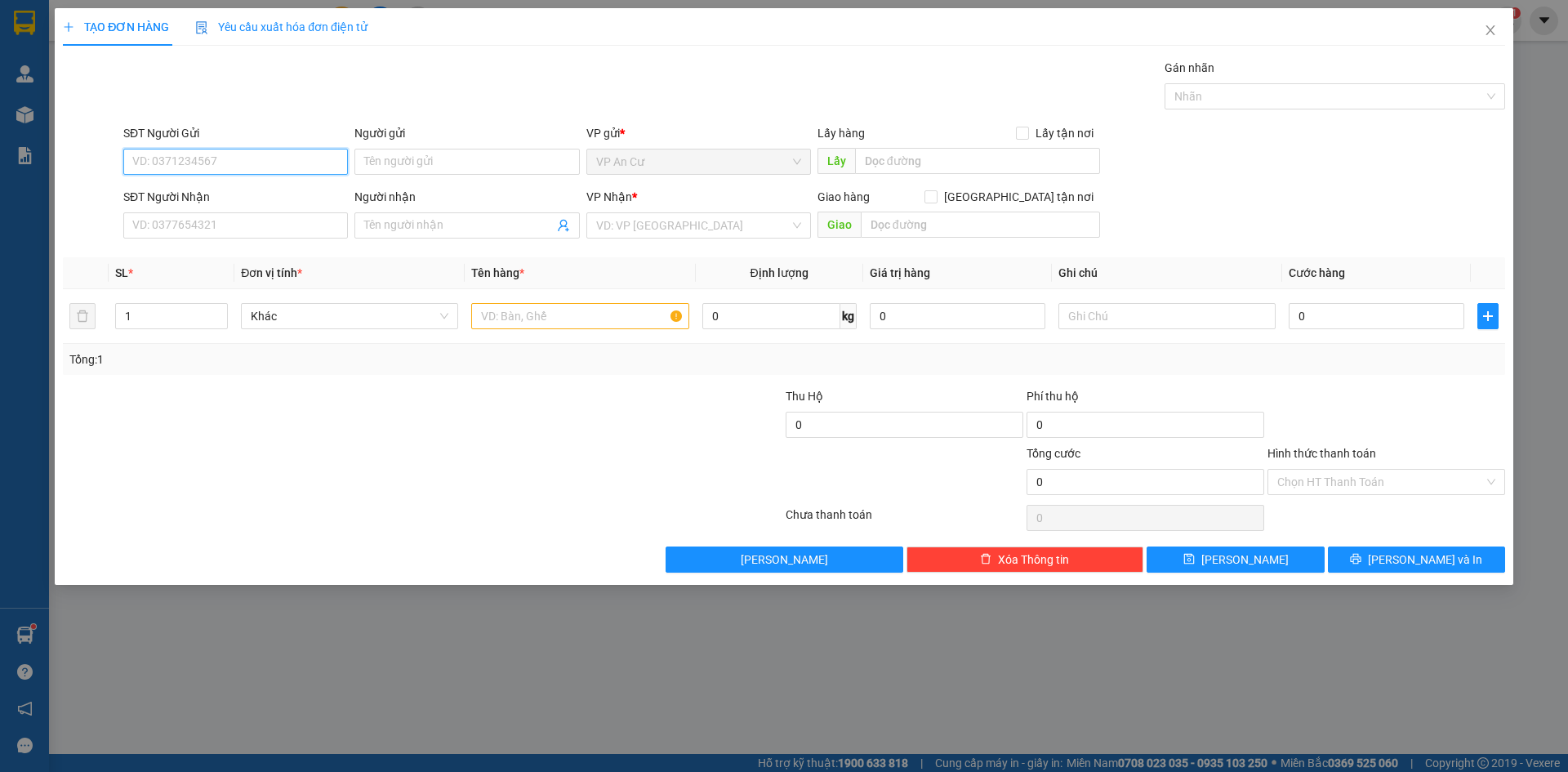
click at [189, 159] on input "SĐT Người Gửi" at bounding box center [236, 162] width 225 height 26
click at [200, 188] on div "0907297930 - PHÁT" at bounding box center [235, 194] width 205 height 18
type input "0907297930"
type input "PHÁT"
type input "02866802586"
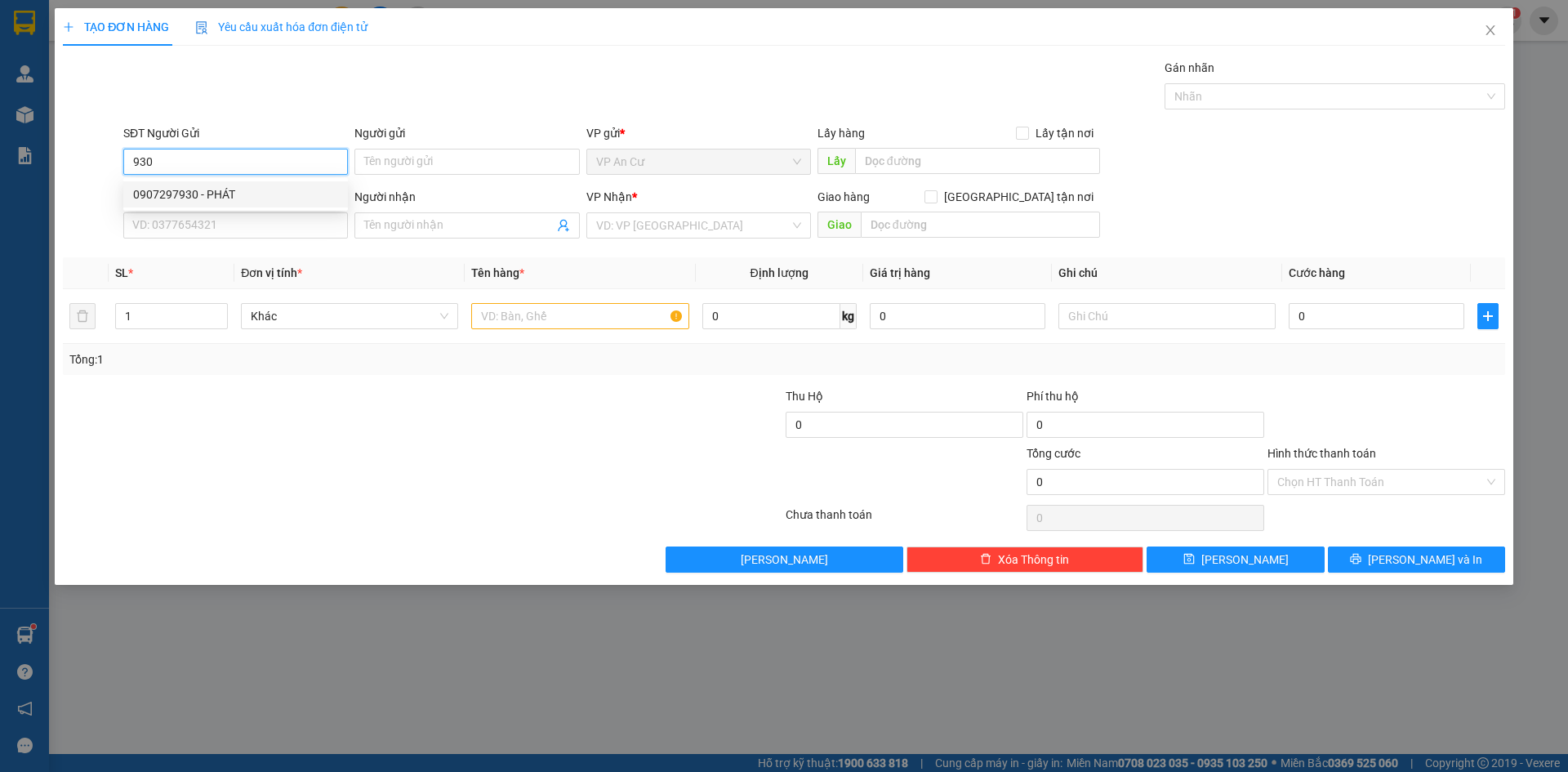
type input "NIỀM TIN"
type input "20.000"
type input "0907297930"
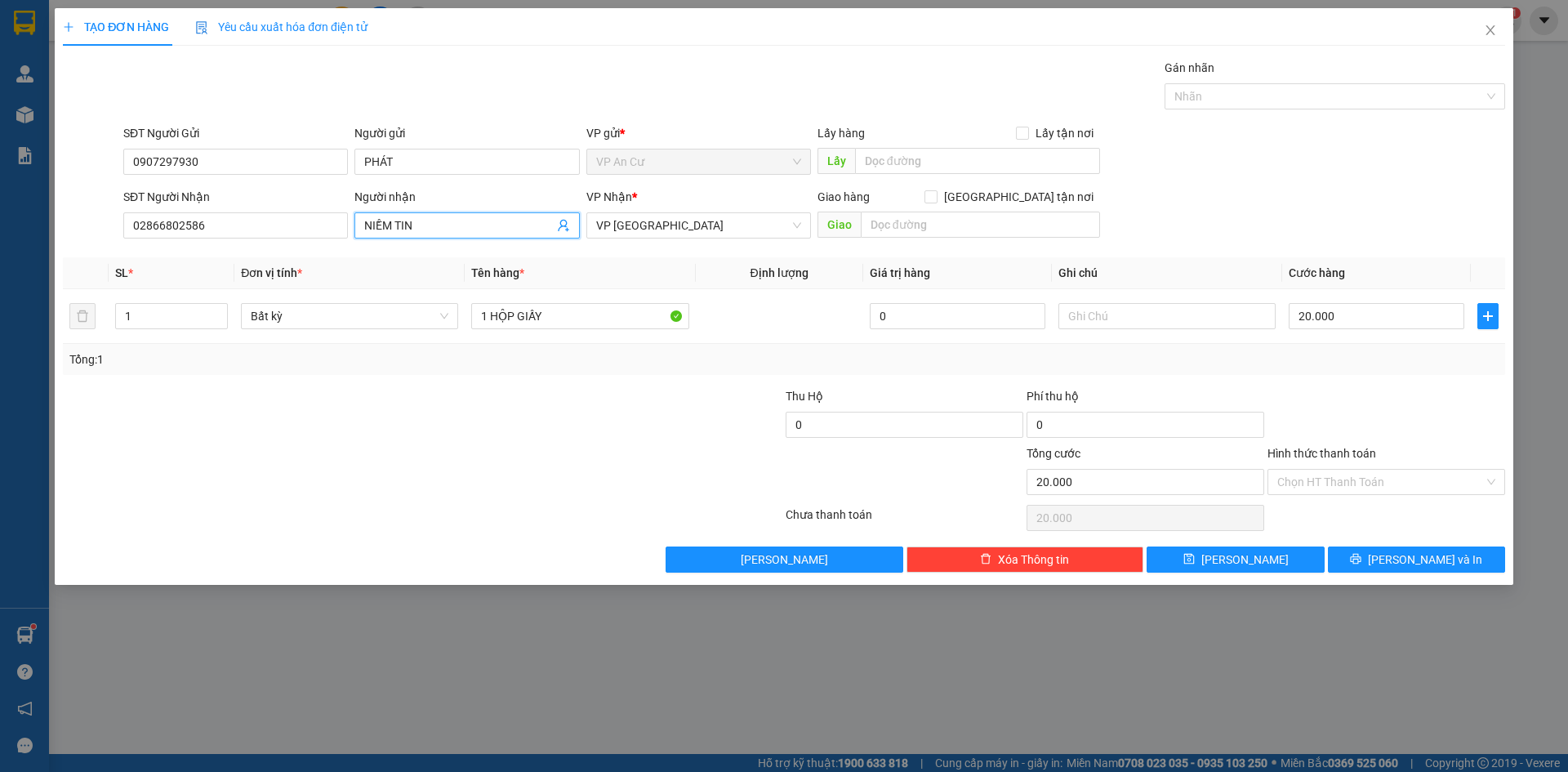
click at [563, 224] on icon "user-add" at bounding box center [563, 225] width 13 height 13
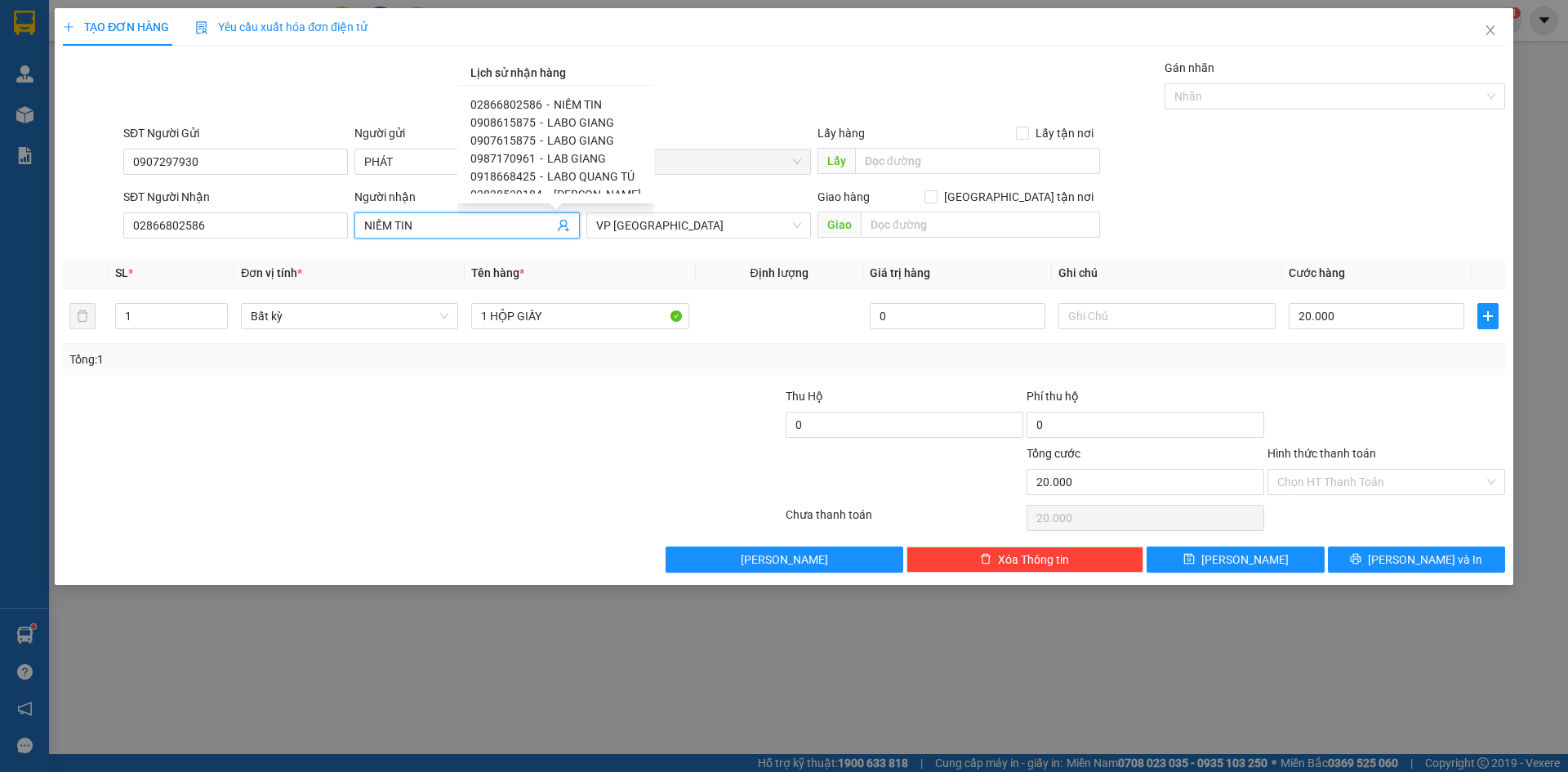
click at [563, 120] on span "LABO GIANG" at bounding box center [580, 122] width 67 height 13
type input "0908615875"
type input "LABO GIANG"
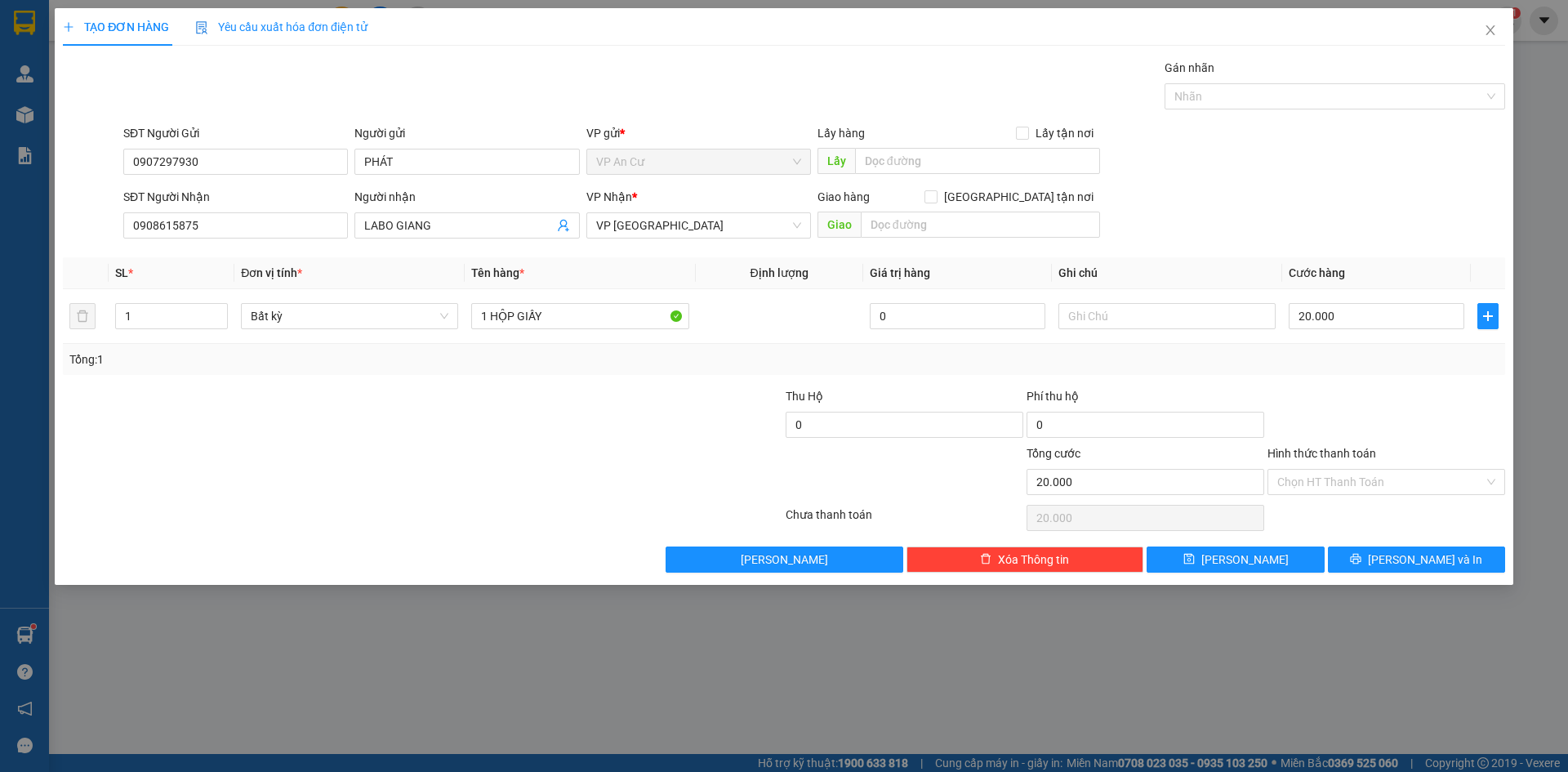
click at [443, 435] on div at bounding box center [302, 416] width 482 height 57
click at [1428, 483] on input "Hình thức thanh toán" at bounding box center [1380, 481] width 206 height 25
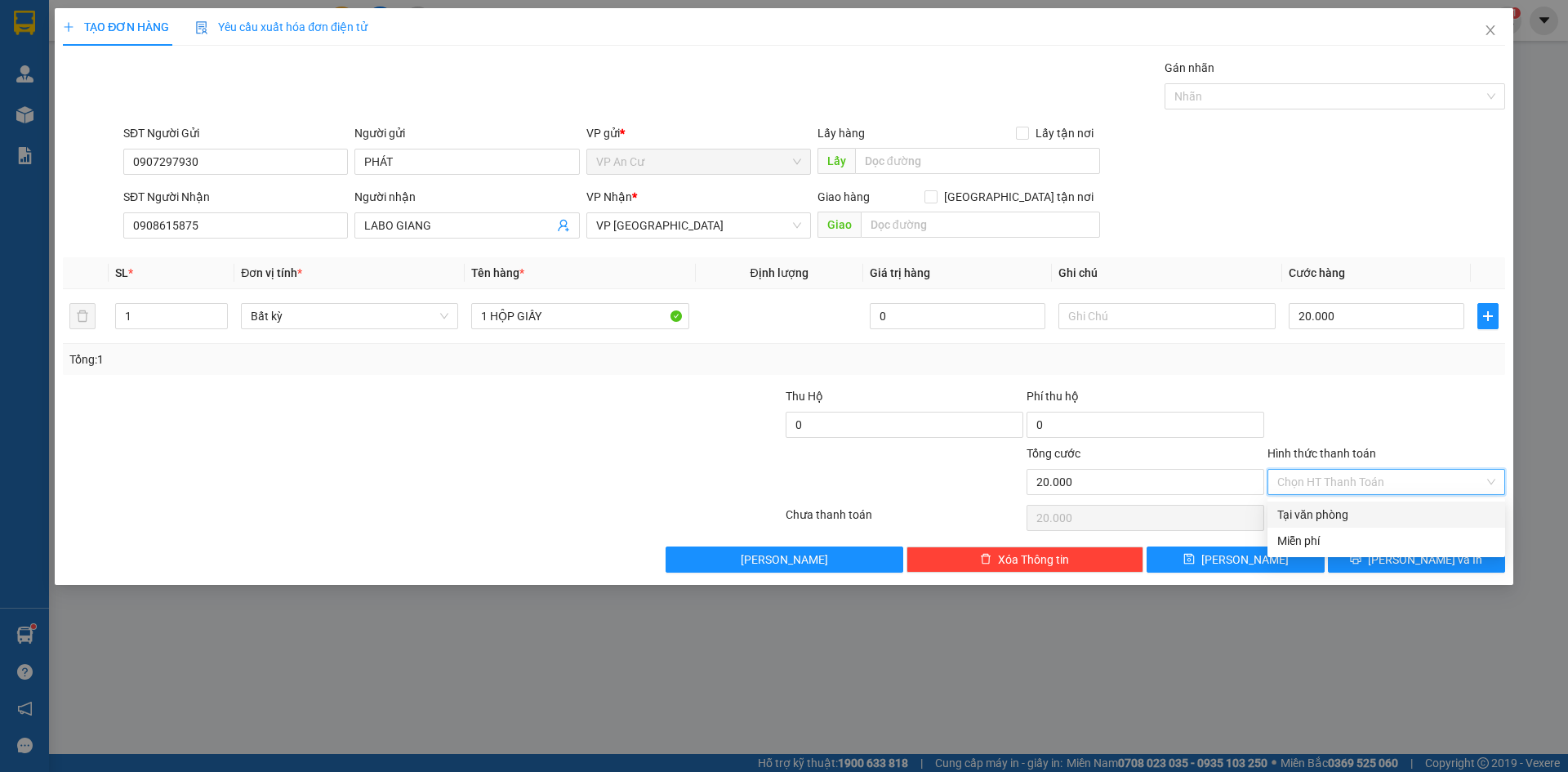
click at [1389, 515] on div "Tại văn phòng" at bounding box center [1386, 514] width 218 height 18
type input "0"
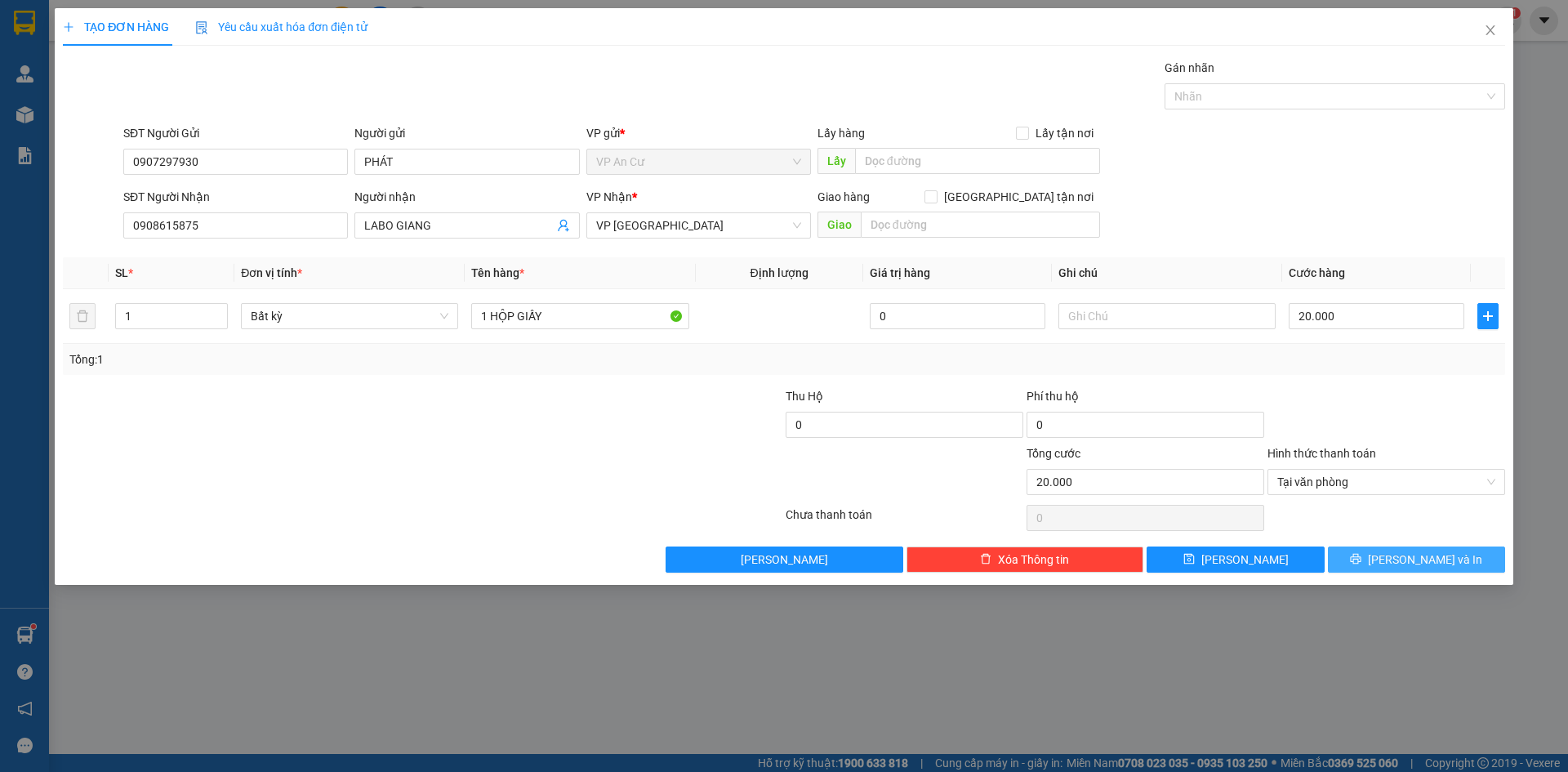
click at [1401, 559] on button "[PERSON_NAME] và In" at bounding box center [1417, 559] width 178 height 26
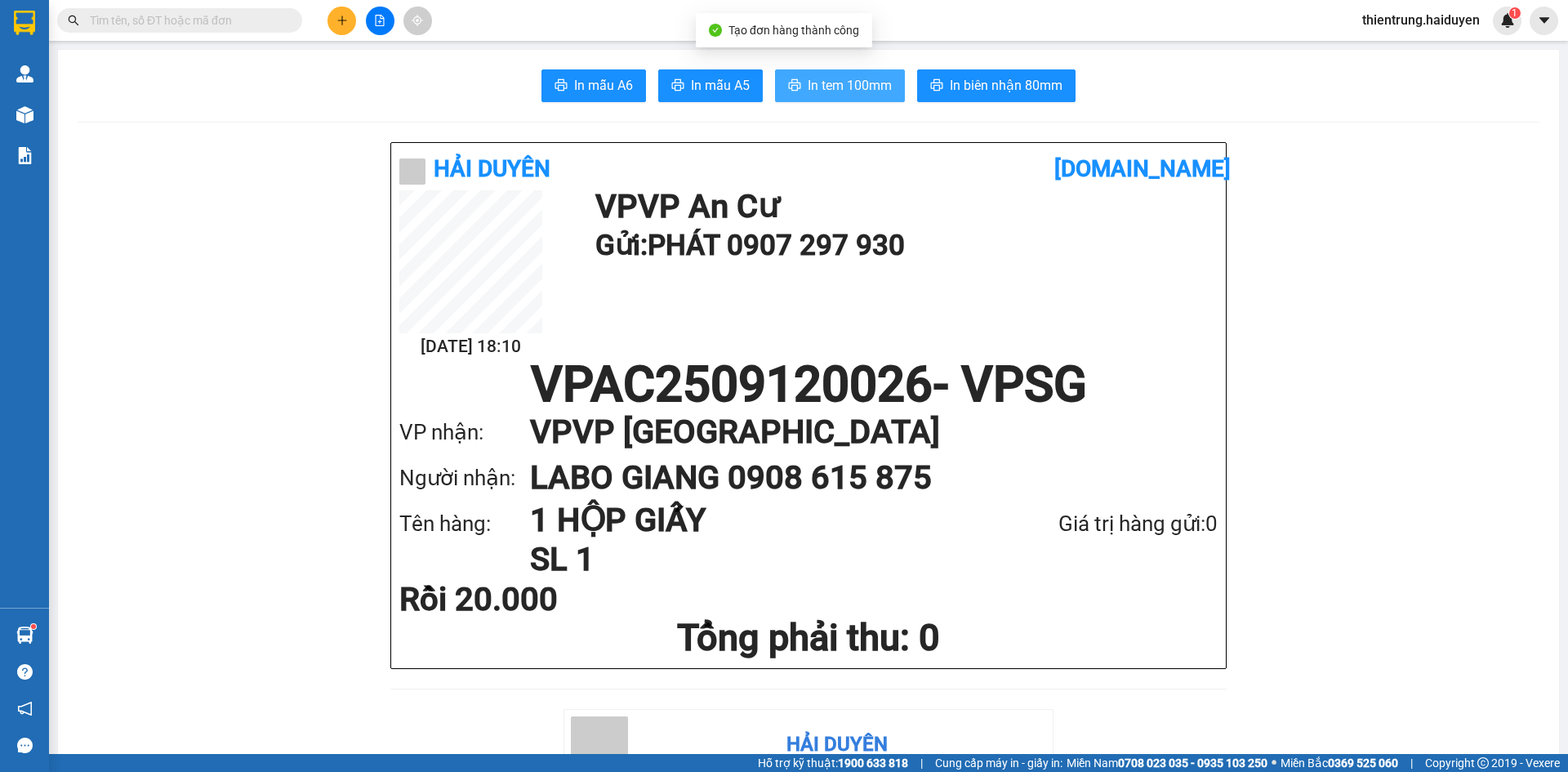
click at [812, 79] on span "In tem 100mm" at bounding box center [849, 85] width 84 height 20
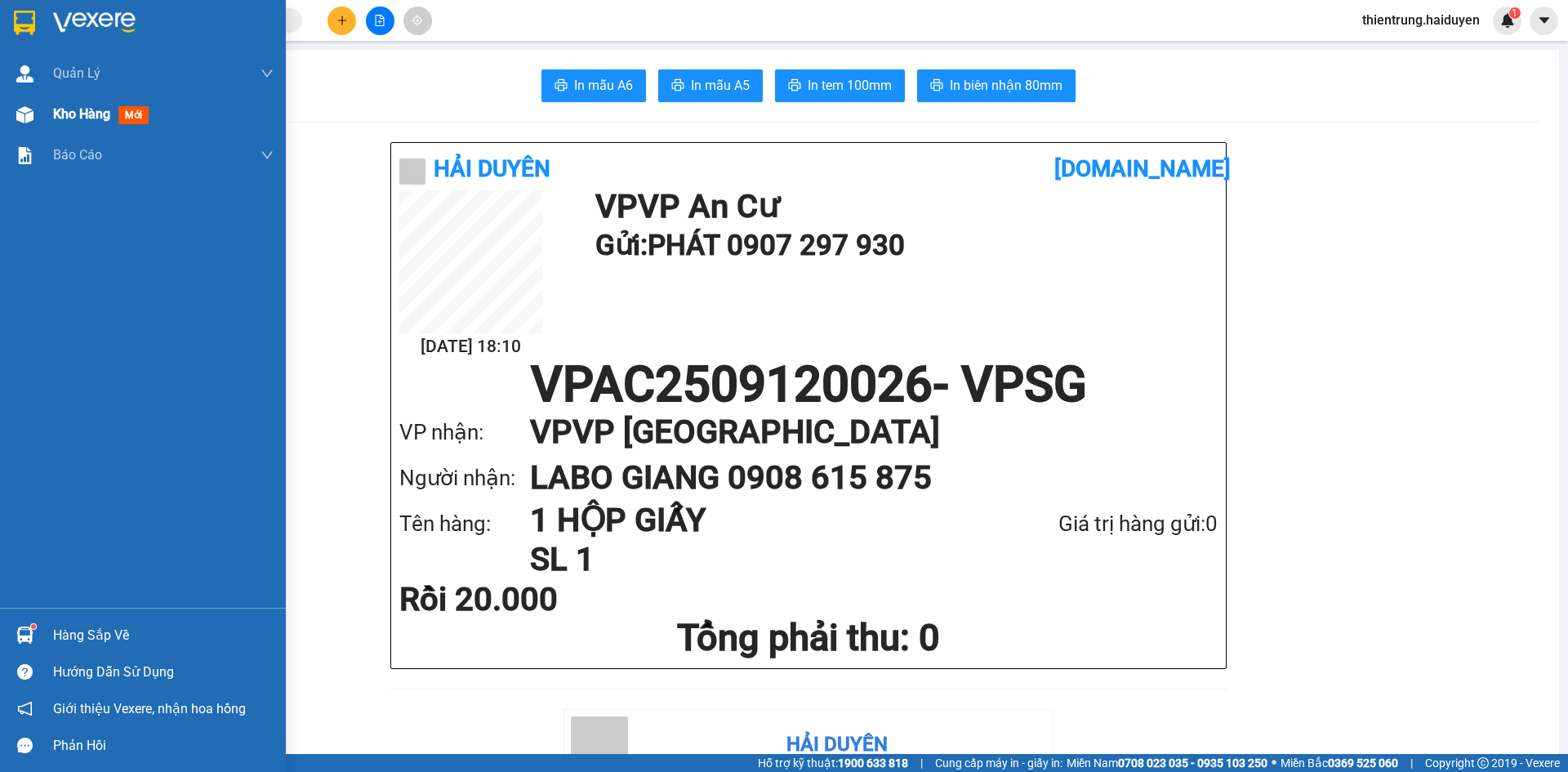
click at [75, 123] on div "Kho hàng mới" at bounding box center [104, 114] width 102 height 20
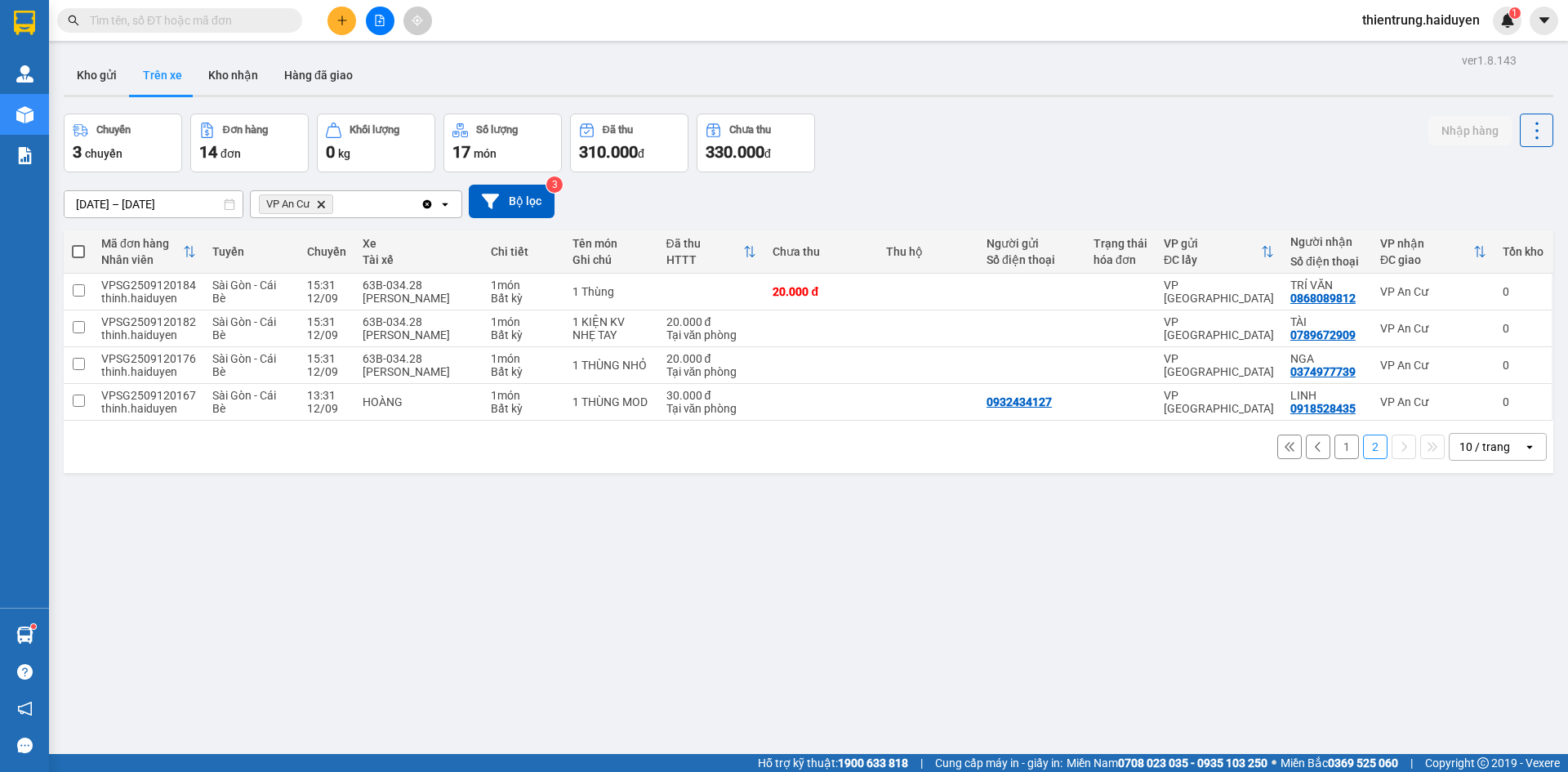
click at [1335, 449] on button "1" at bounding box center [1346, 446] width 25 height 25
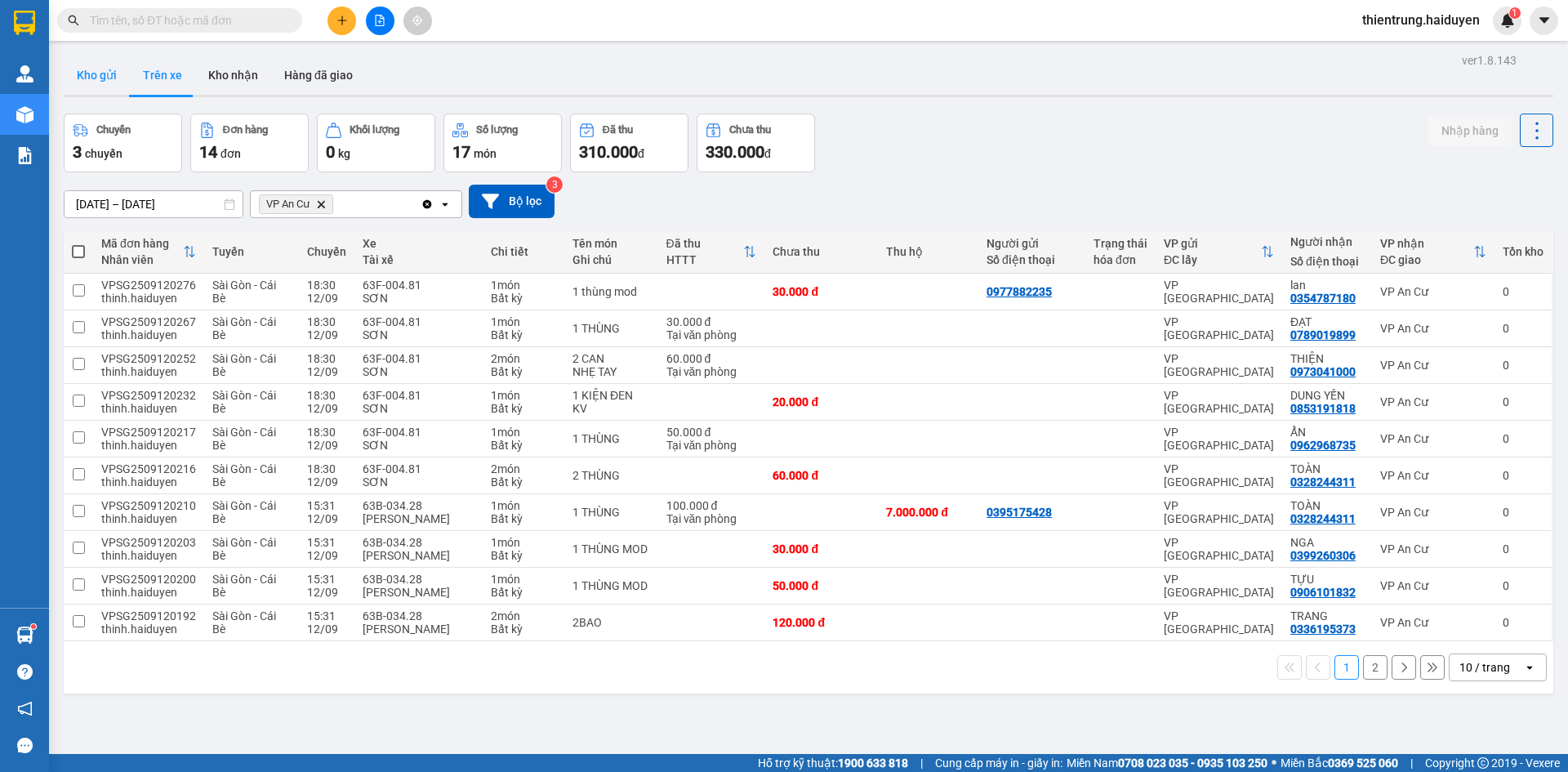
click at [85, 69] on button "Kho gửi" at bounding box center [96, 75] width 66 height 39
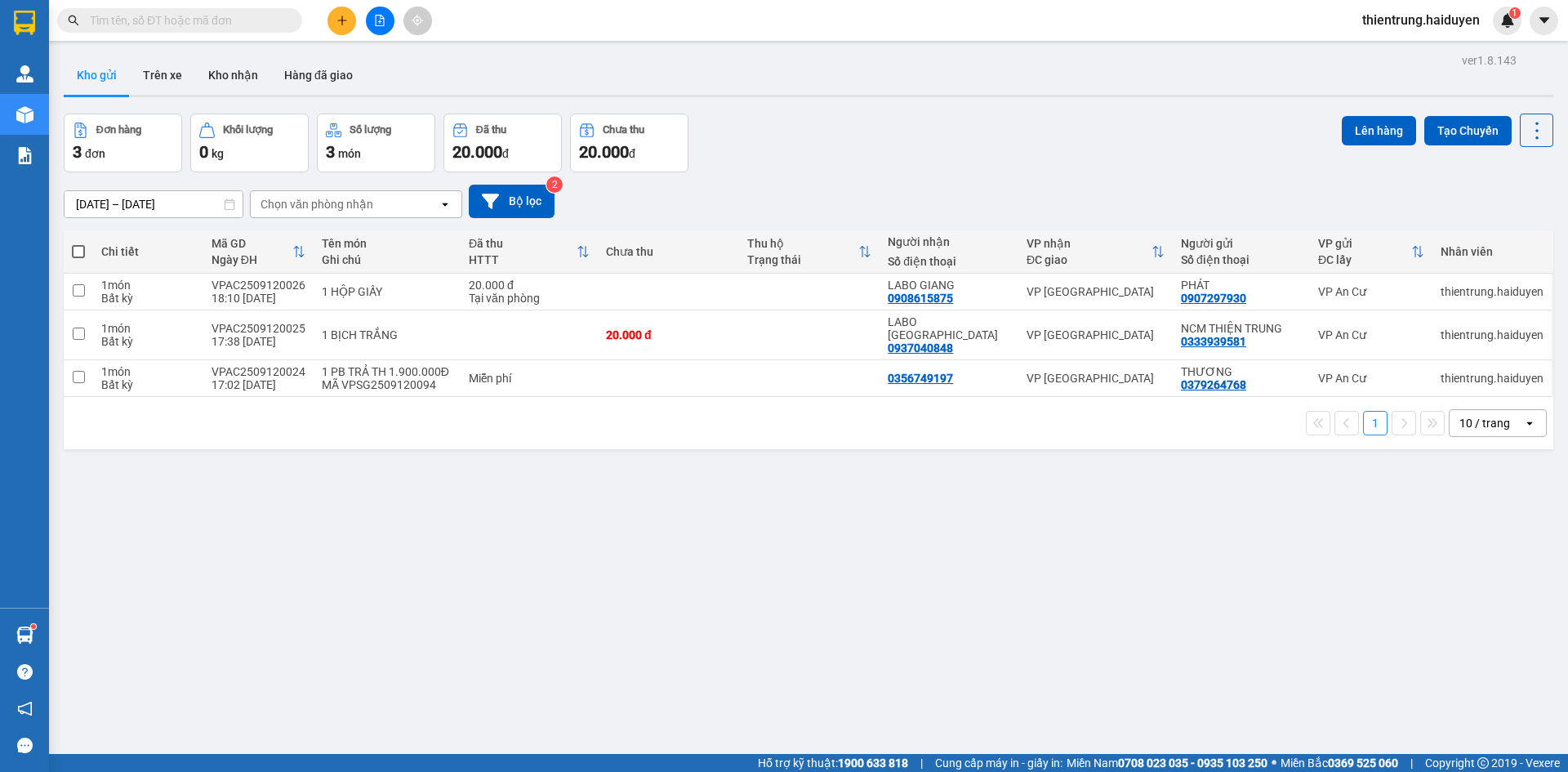
drag, startPoint x: 1455, startPoint y: 559, endPoint x: 1361, endPoint y: 463, distance: 134.4
click at [1455, 559] on div "ver 1.8.143 Kho gửi Trên xe Kho nhận Hàng đã giao Đơn hàng 3 đơn Khối lượng 0 k…" at bounding box center [809, 435] width 1503 height 772
click at [169, 83] on button "Trên xe" at bounding box center [162, 75] width 65 height 39
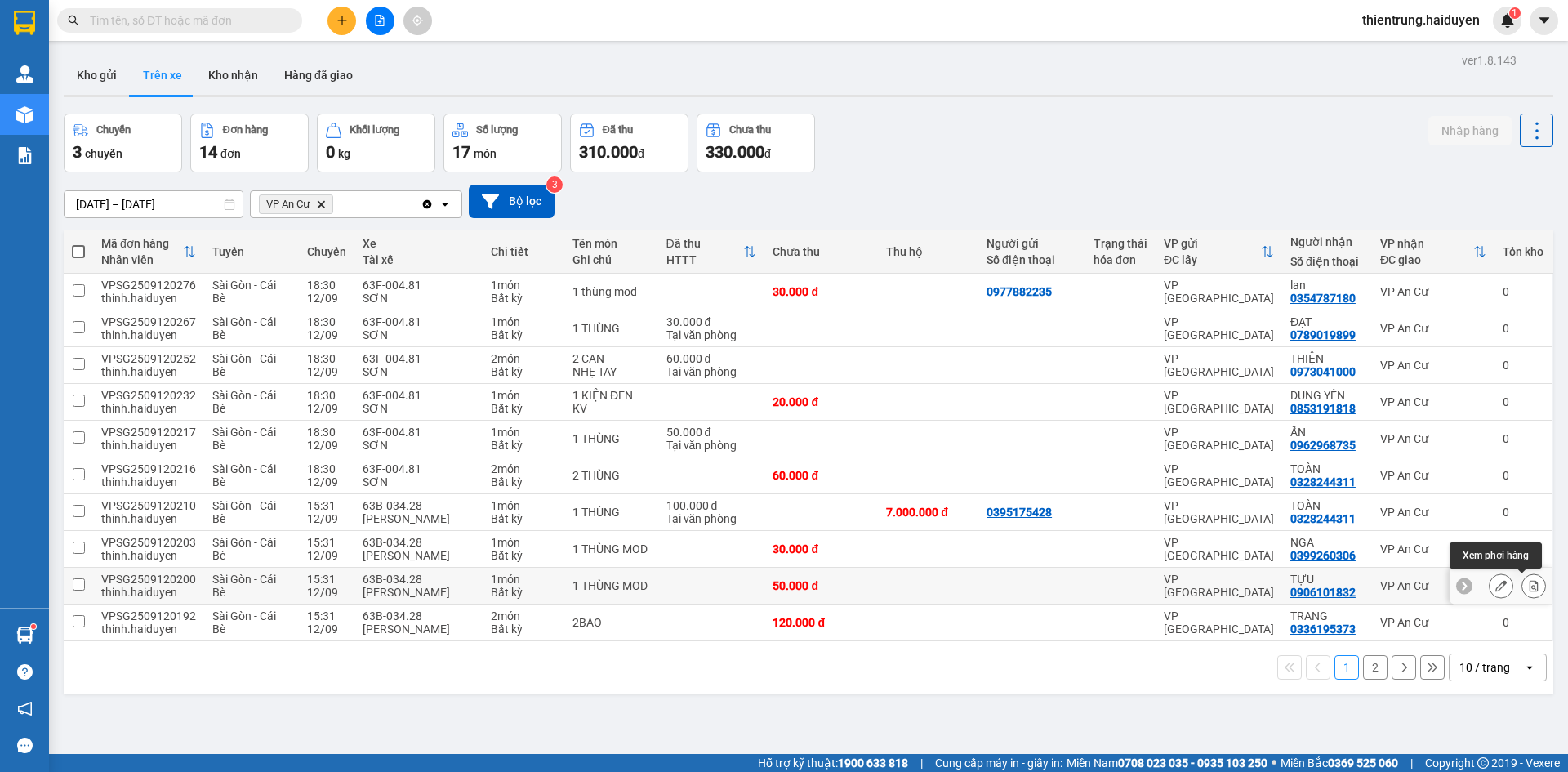
click at [1527, 583] on button at bounding box center [1533, 586] width 23 height 29
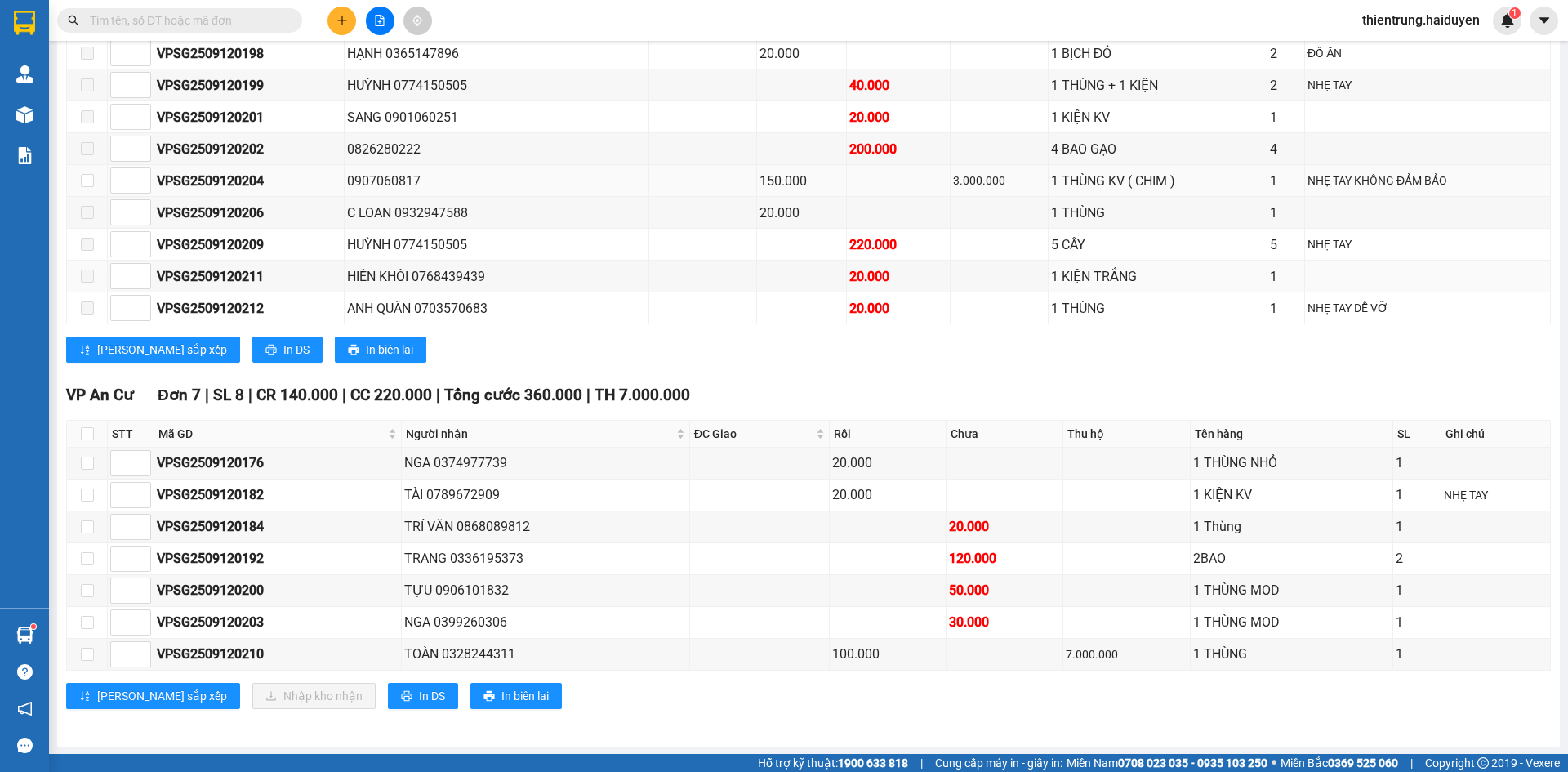
scroll to position [1174, 0]
click at [83, 462] on input "checkbox" at bounding box center [87, 462] width 13 height 13
checkbox input "true"
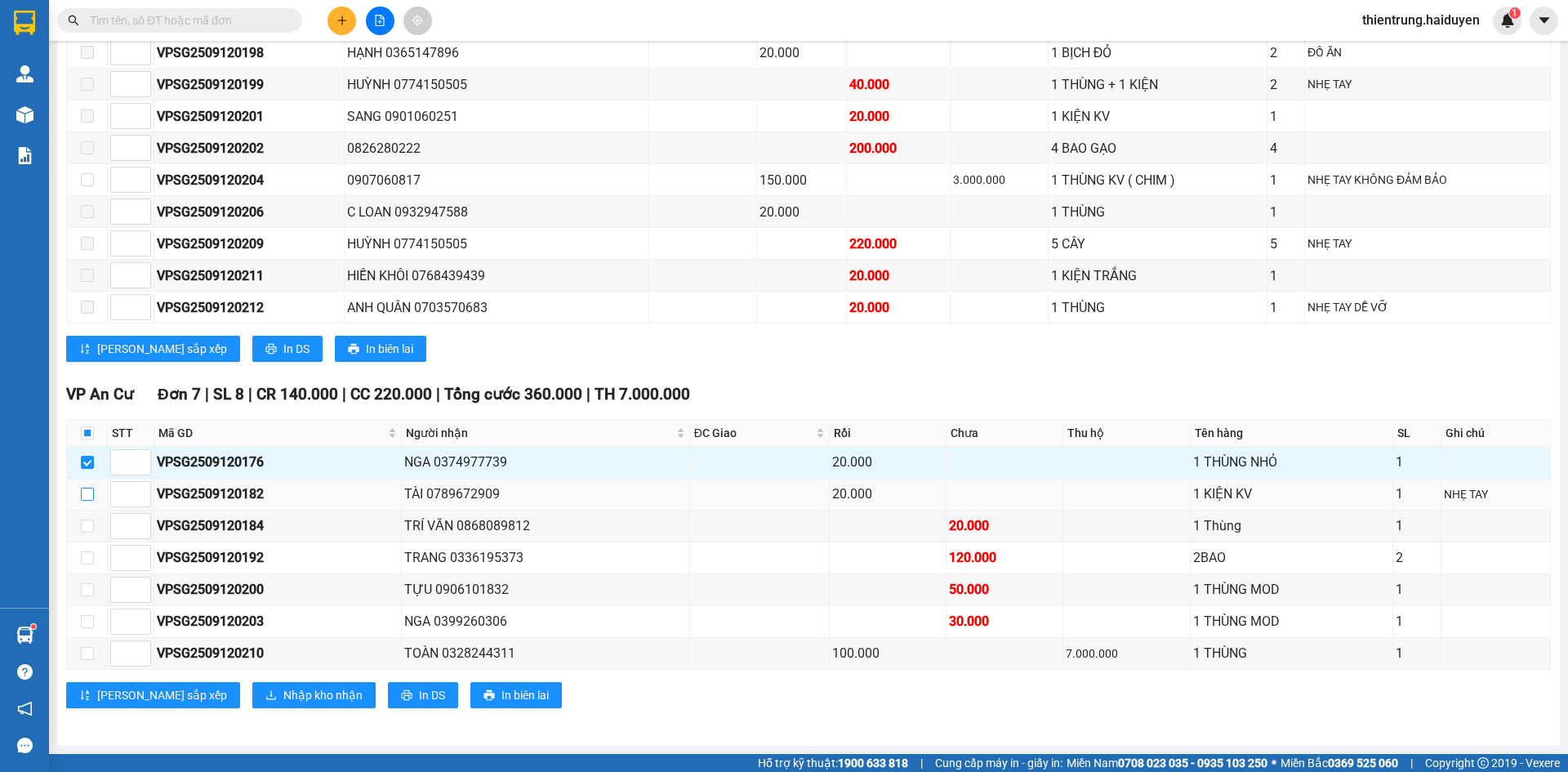
click at [86, 491] on input "checkbox" at bounding box center [87, 493] width 13 height 13
checkbox input "true"
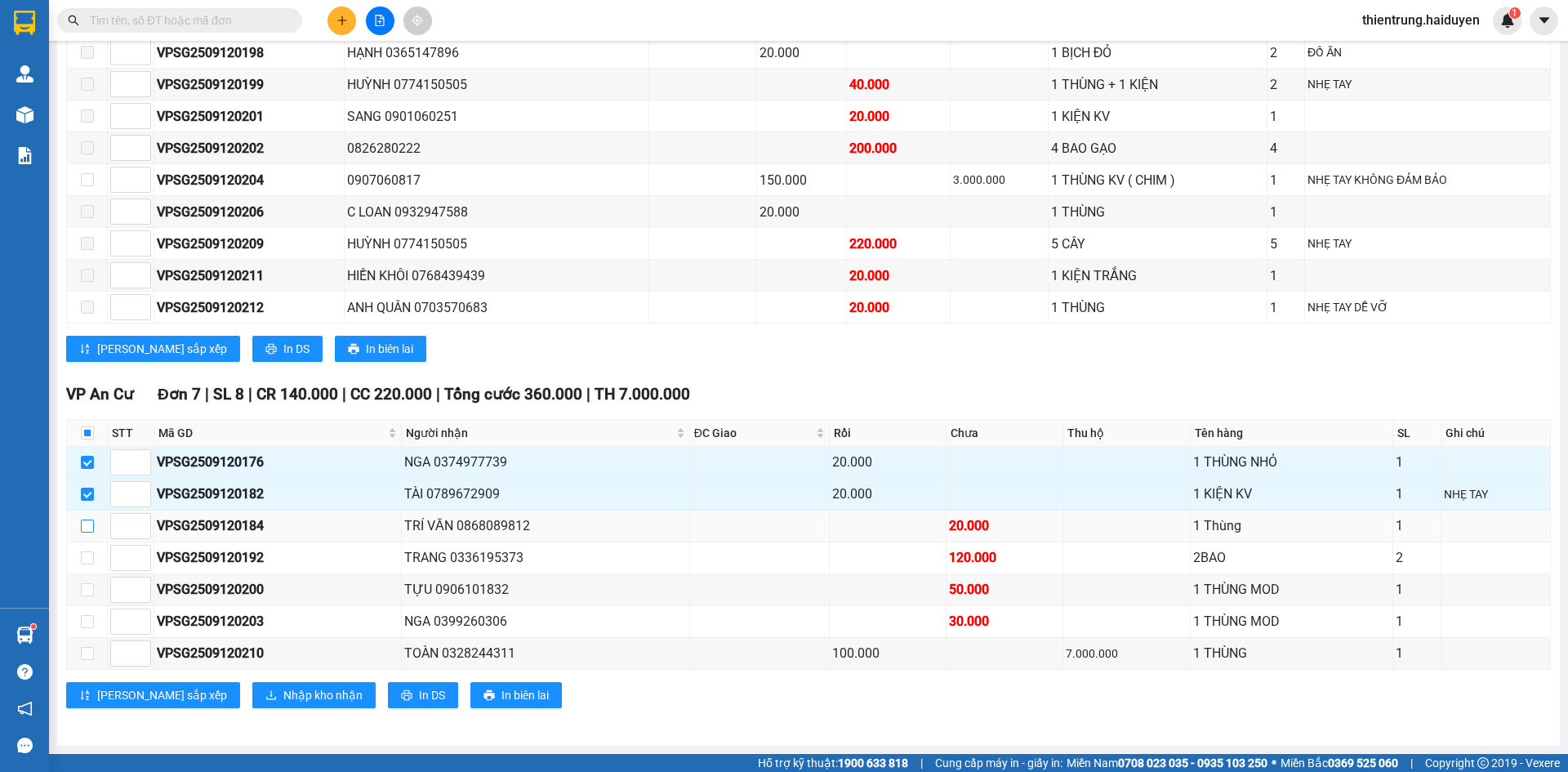
click at [85, 522] on input "checkbox" at bounding box center [87, 525] width 13 height 13
checkbox input "true"
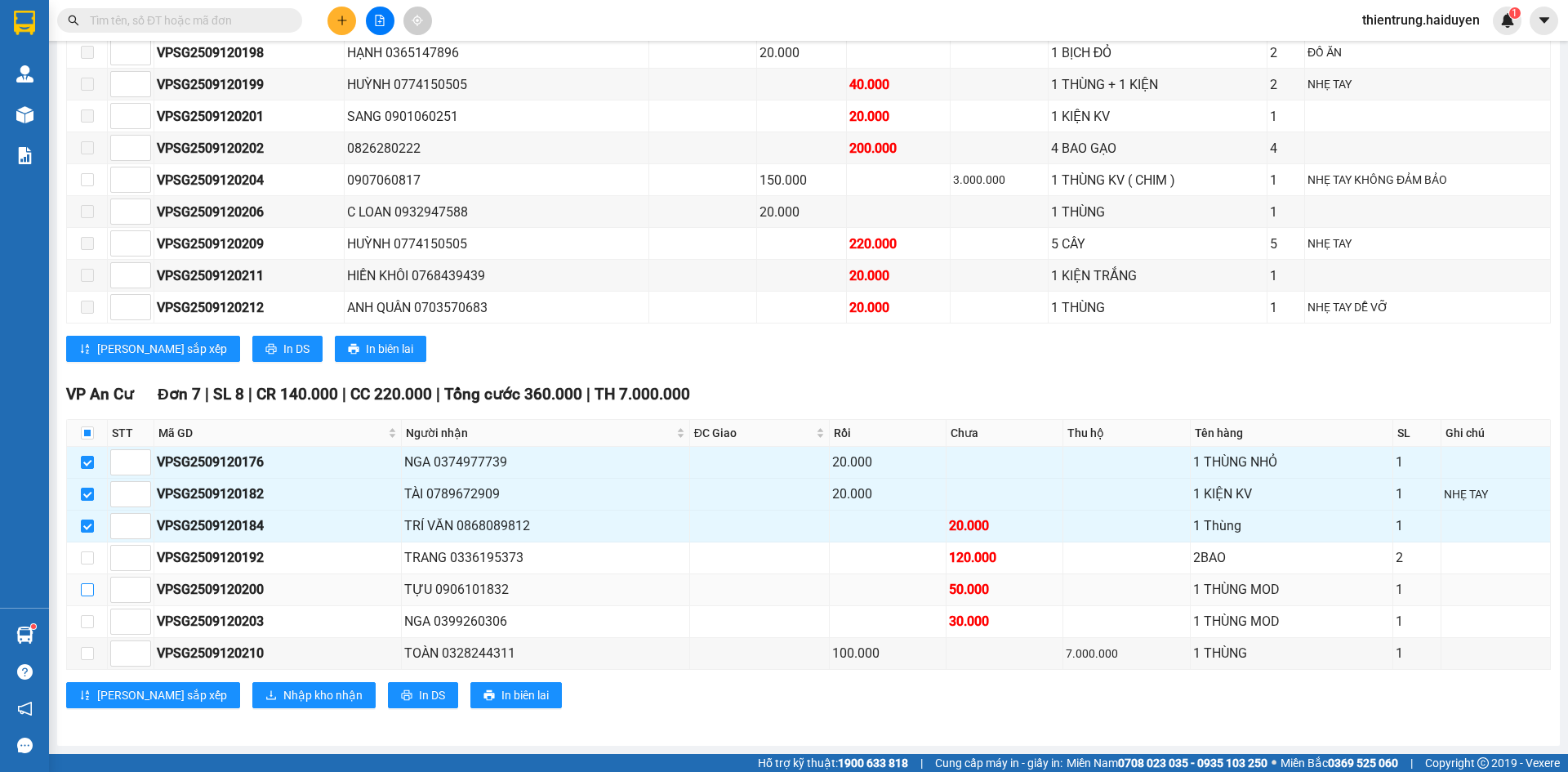
click at [89, 585] on input "checkbox" at bounding box center [87, 589] width 13 height 13
checkbox input "true"
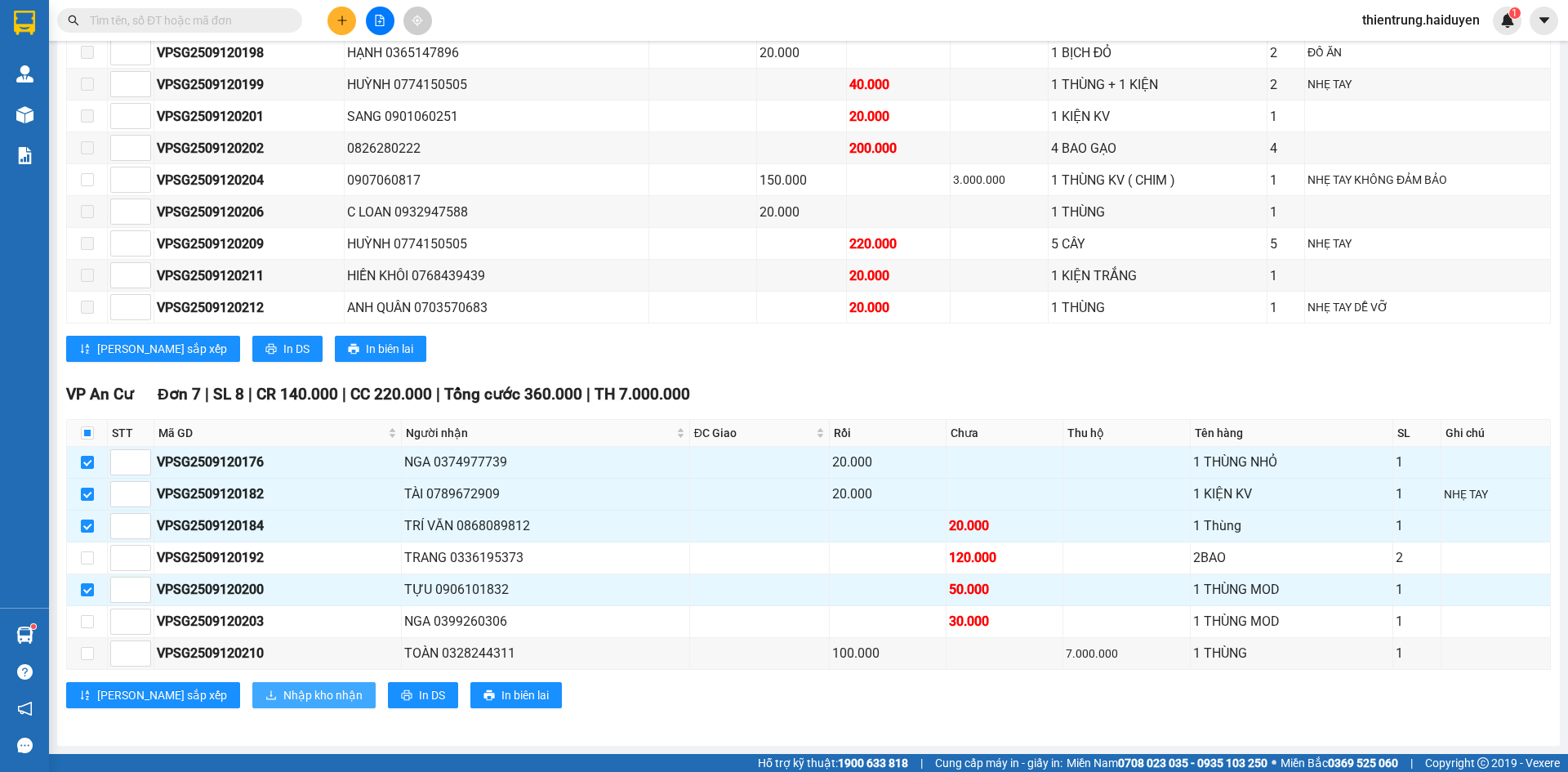
click at [283, 701] on span "Nhập kho nhận" at bounding box center [323, 694] width 79 height 18
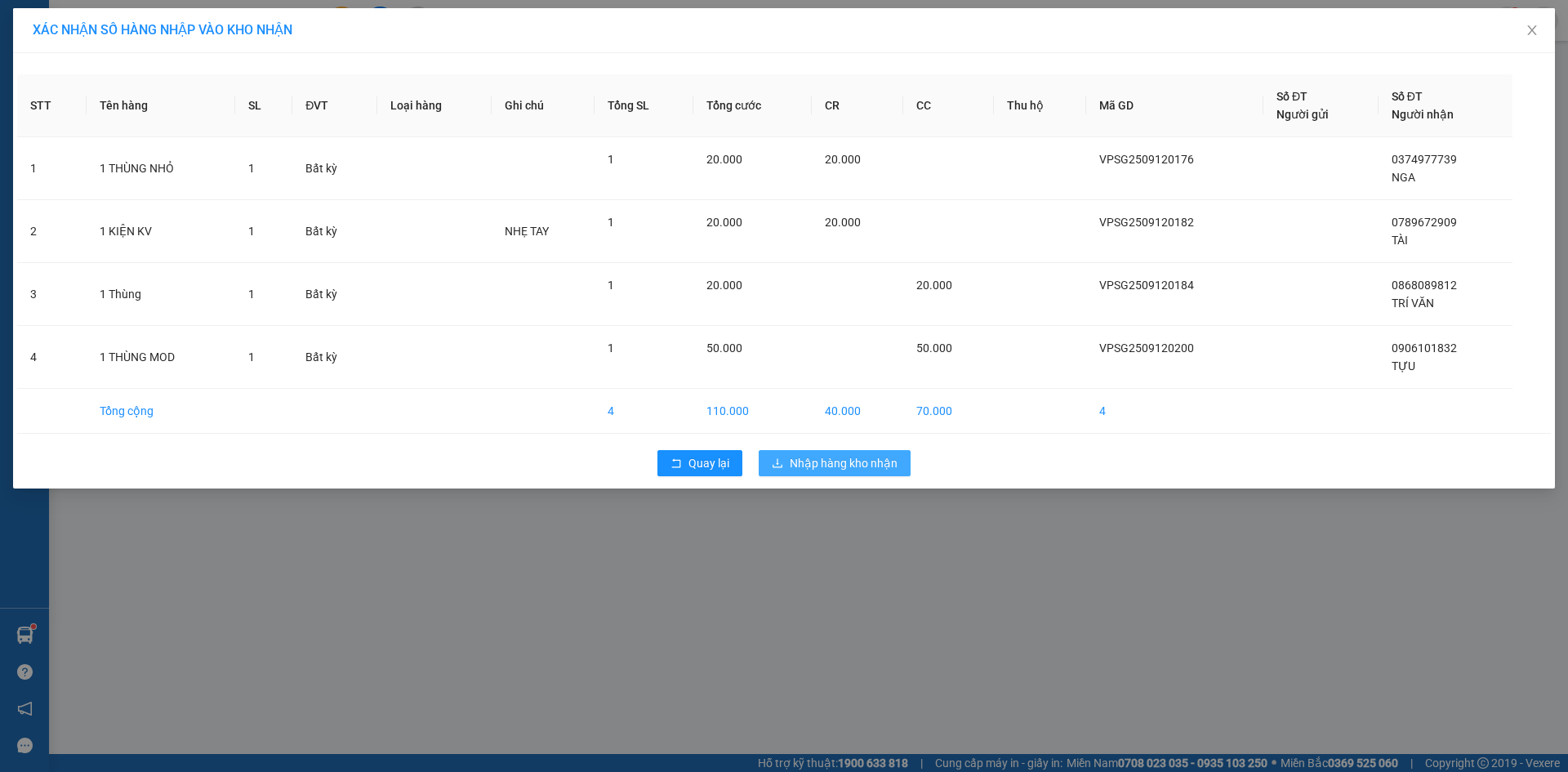
click at [874, 471] on span "Nhập hàng kho nhận" at bounding box center [843, 463] width 107 height 18
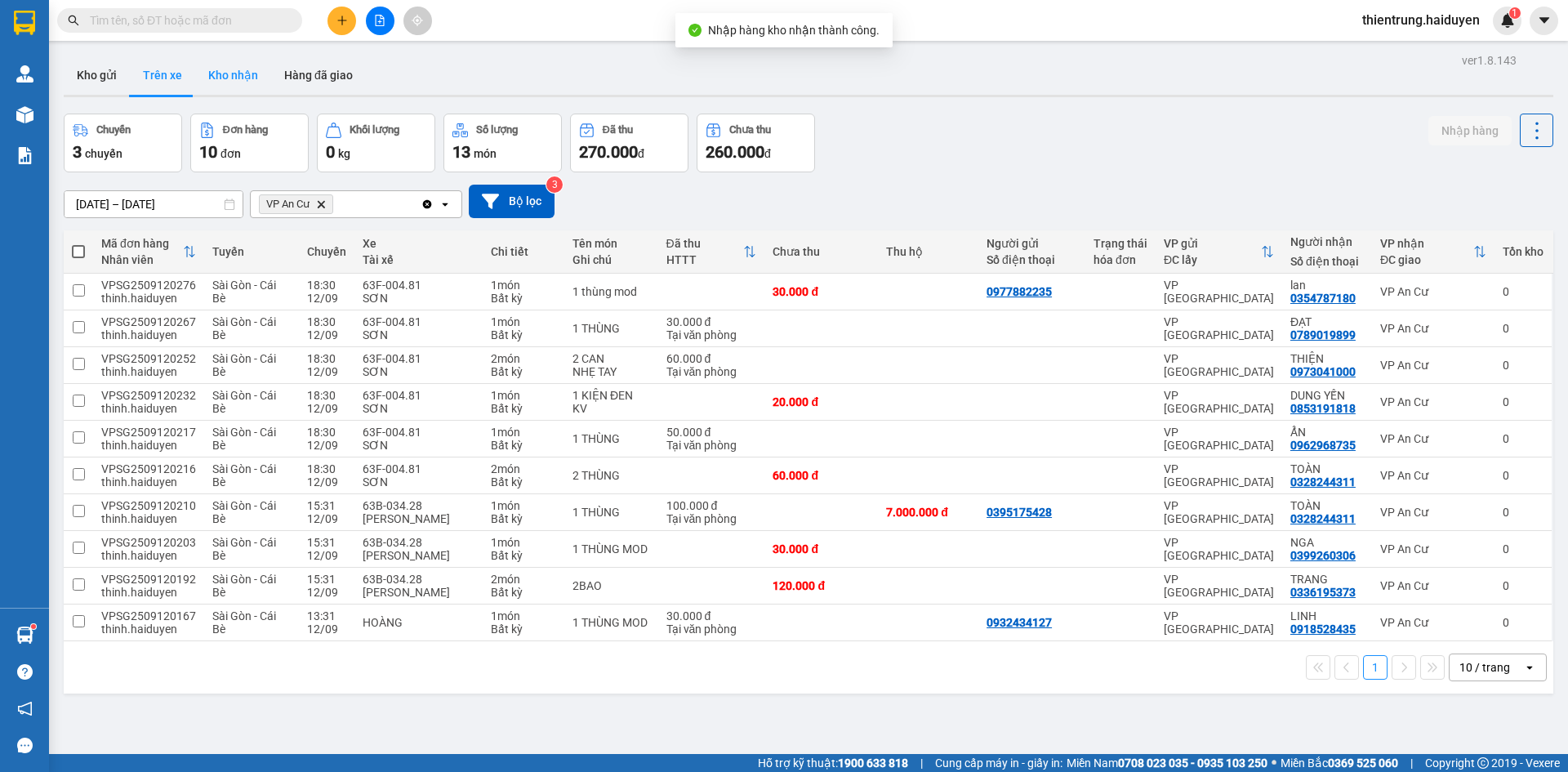
click at [228, 79] on button "Kho nhận" at bounding box center [233, 75] width 76 height 39
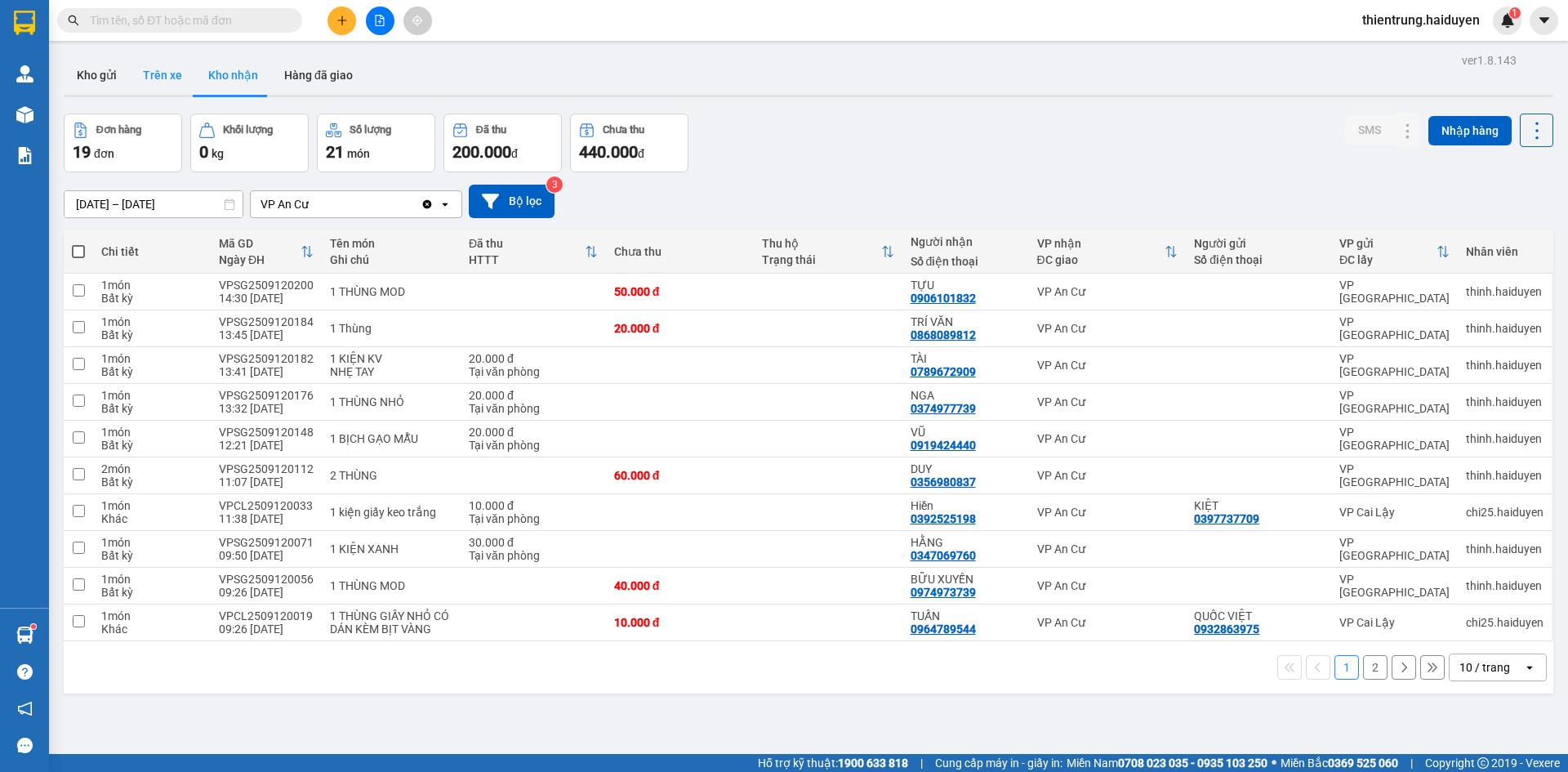
click at [169, 65] on button "Trên xe" at bounding box center [162, 75] width 65 height 39
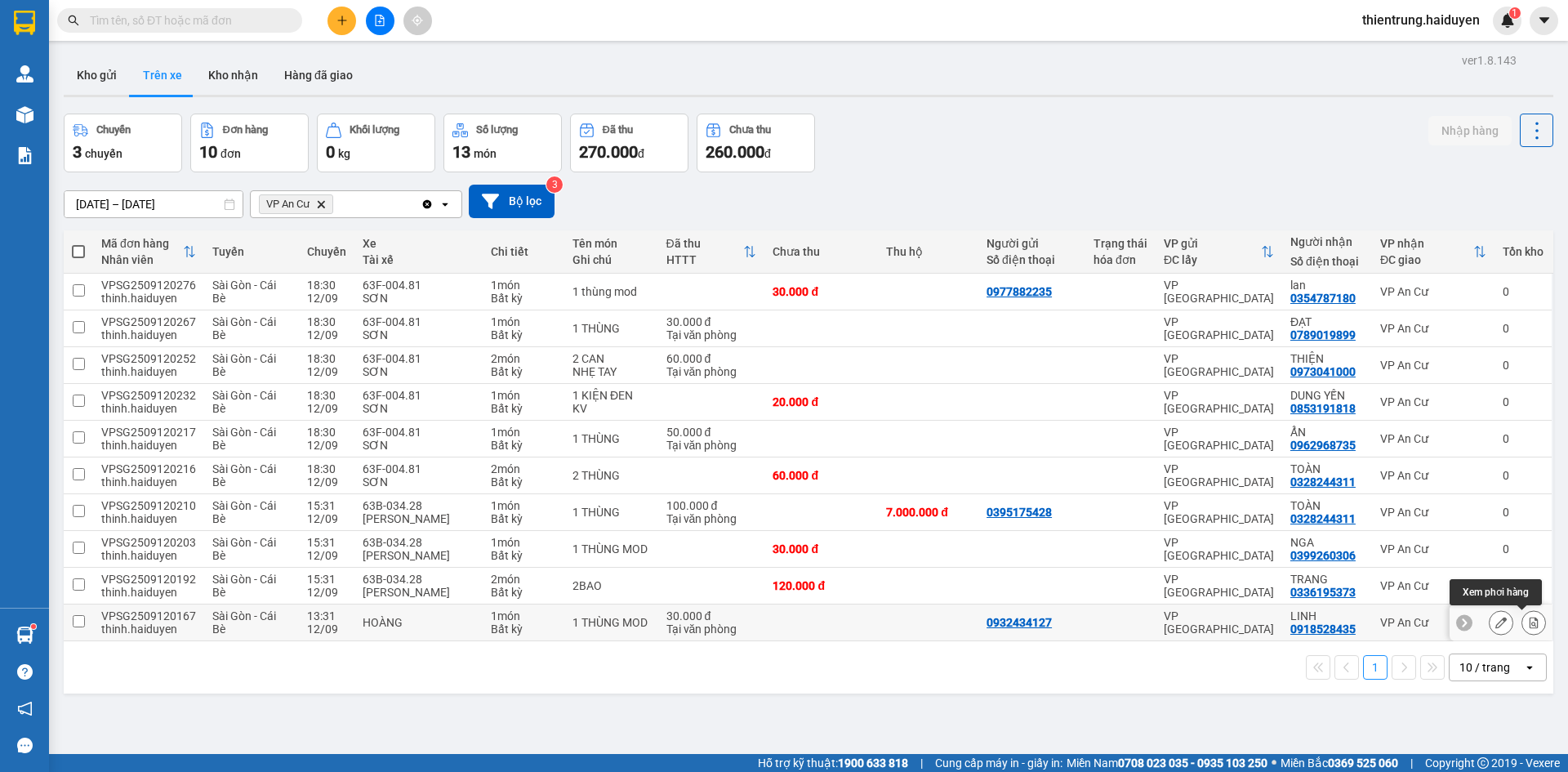
click at [1528, 619] on icon at bounding box center [1534, 622] width 12 height 12
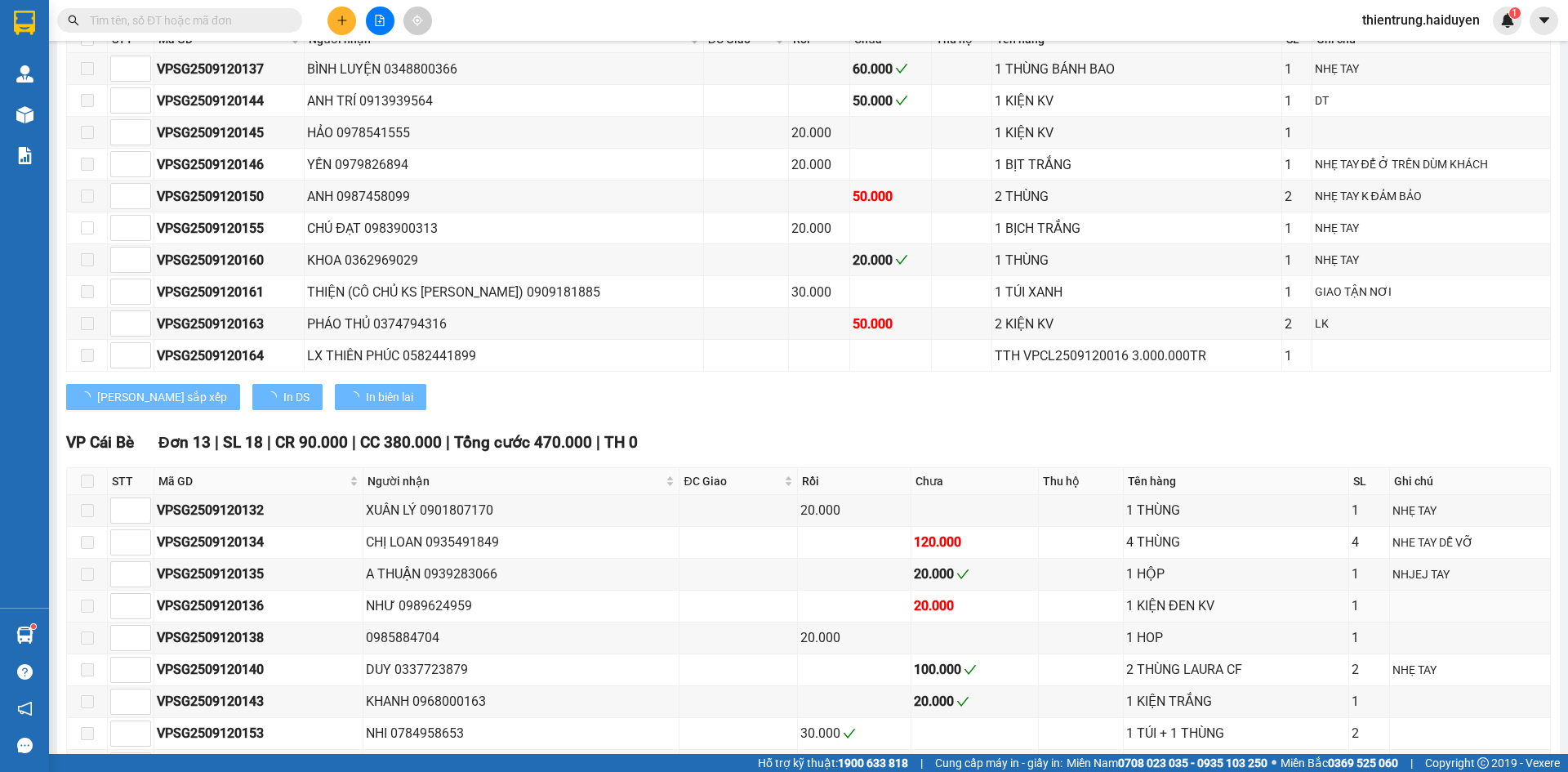
scroll to position [1043, 0]
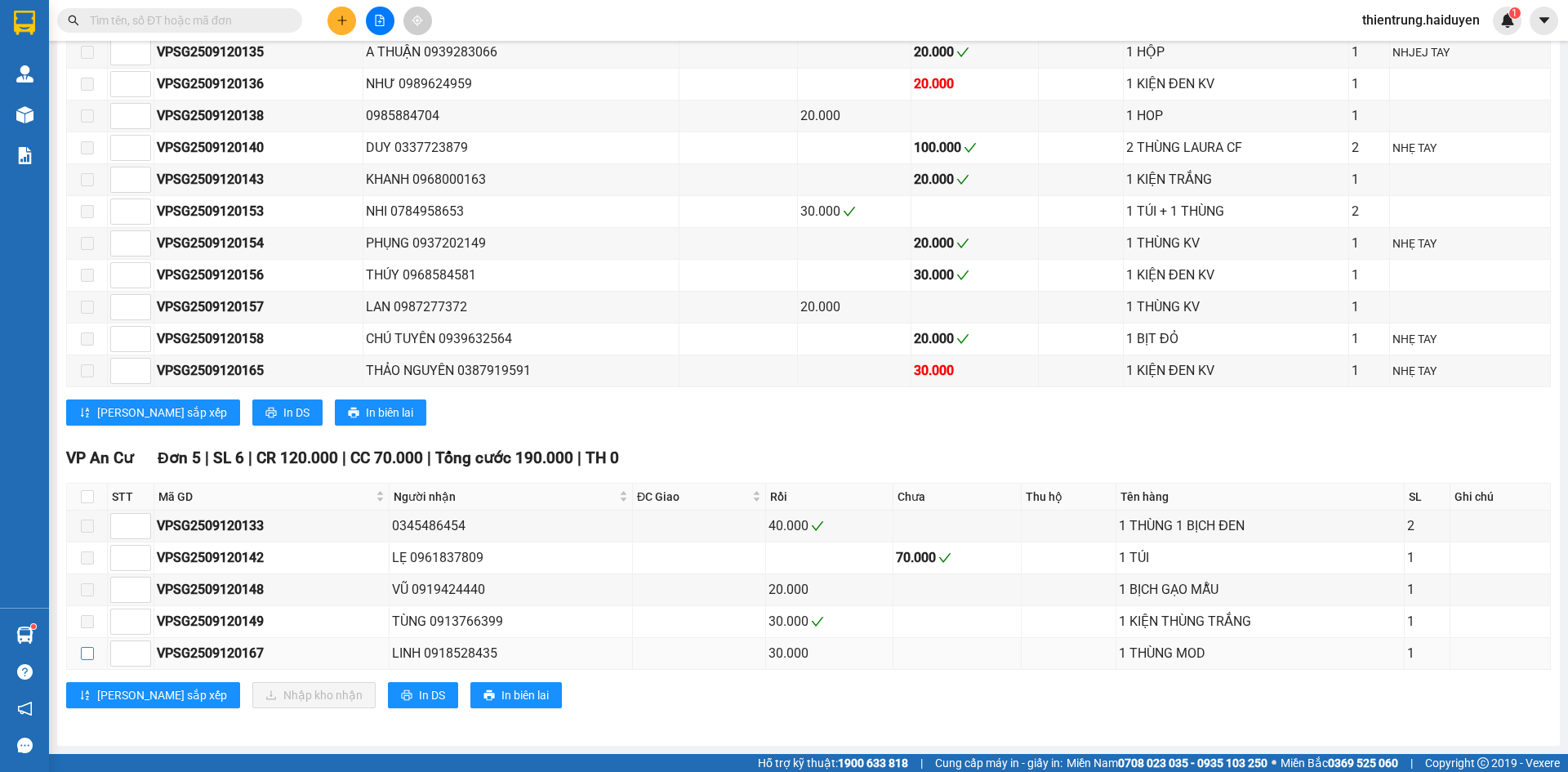
click at [85, 658] on input "checkbox" at bounding box center [87, 653] width 13 height 13
checkbox input "true"
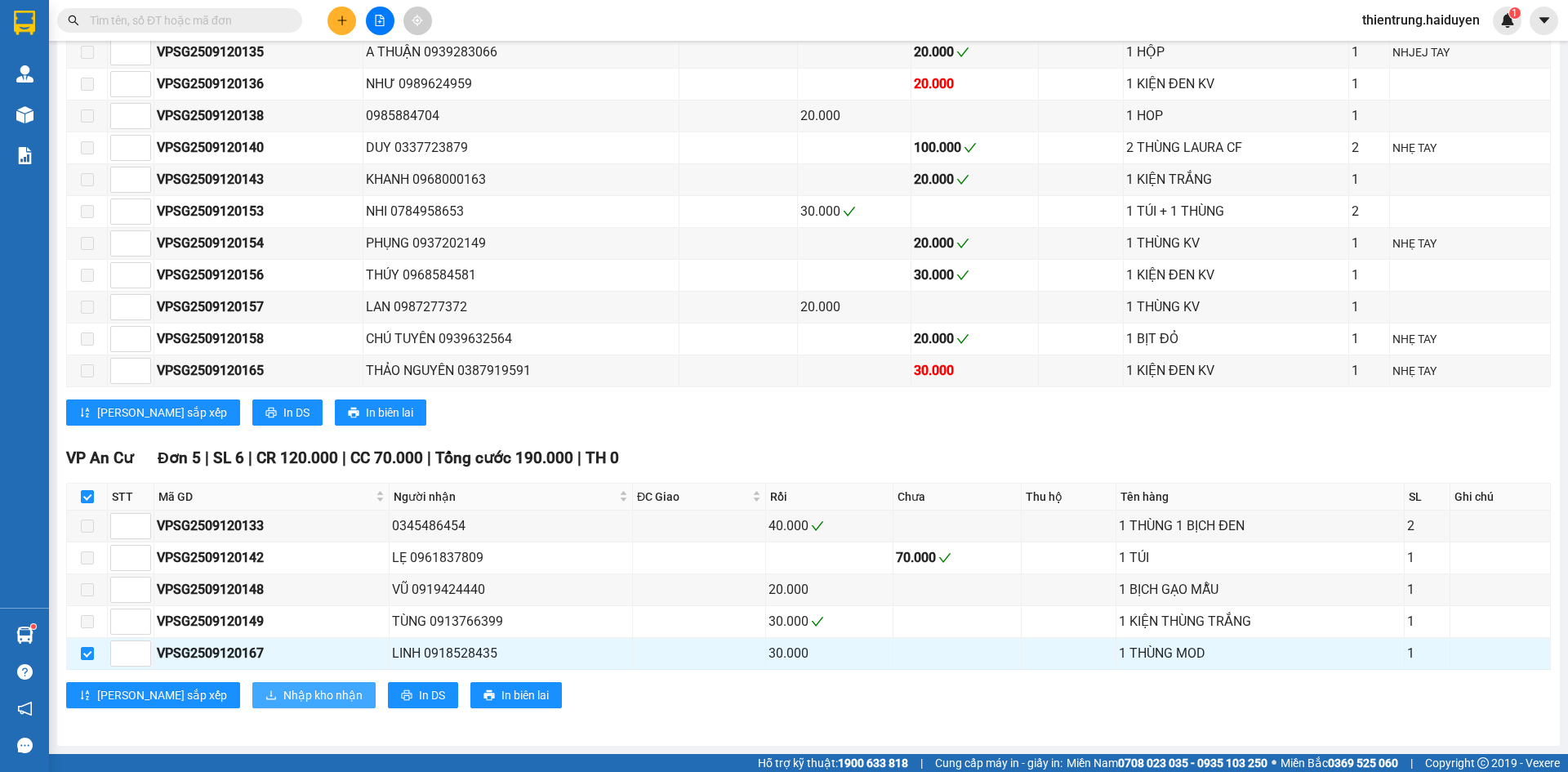
click at [283, 693] on span "Nhập kho nhận" at bounding box center [323, 694] width 79 height 18
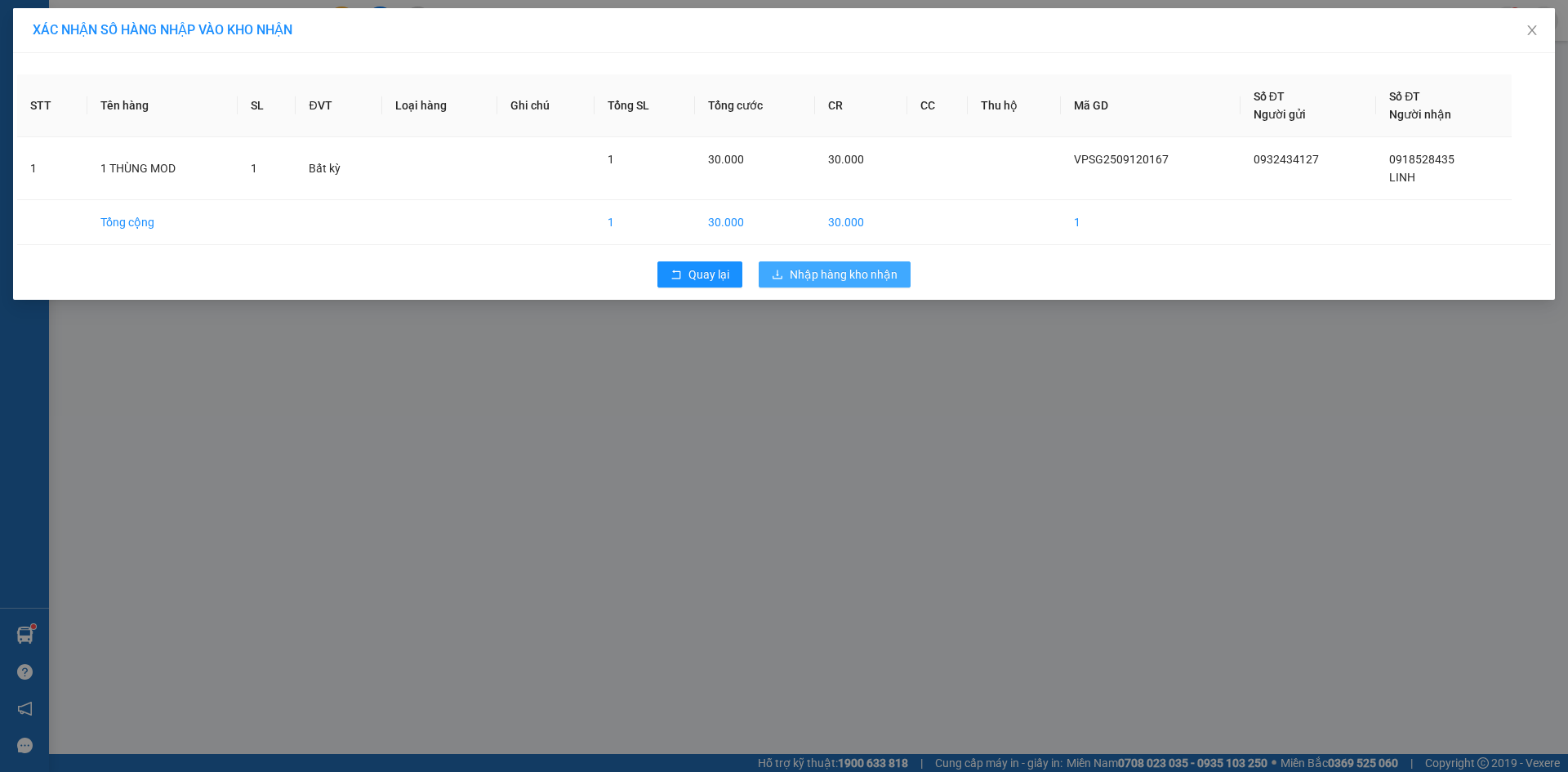
click at [826, 285] on button "Nhập hàng kho nhận" at bounding box center [835, 274] width 152 height 26
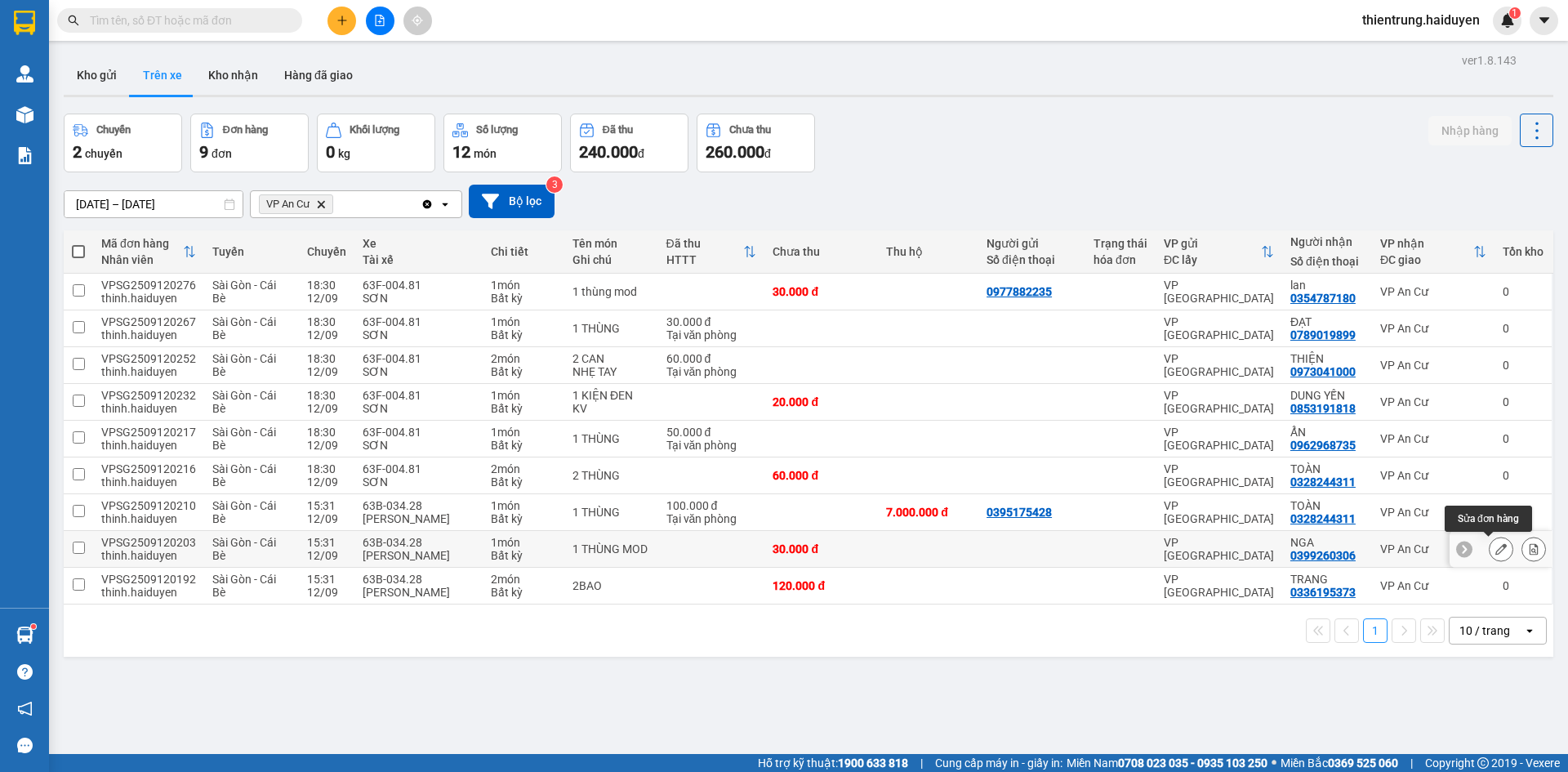
click at [1495, 550] on icon at bounding box center [1501, 549] width 12 height 12
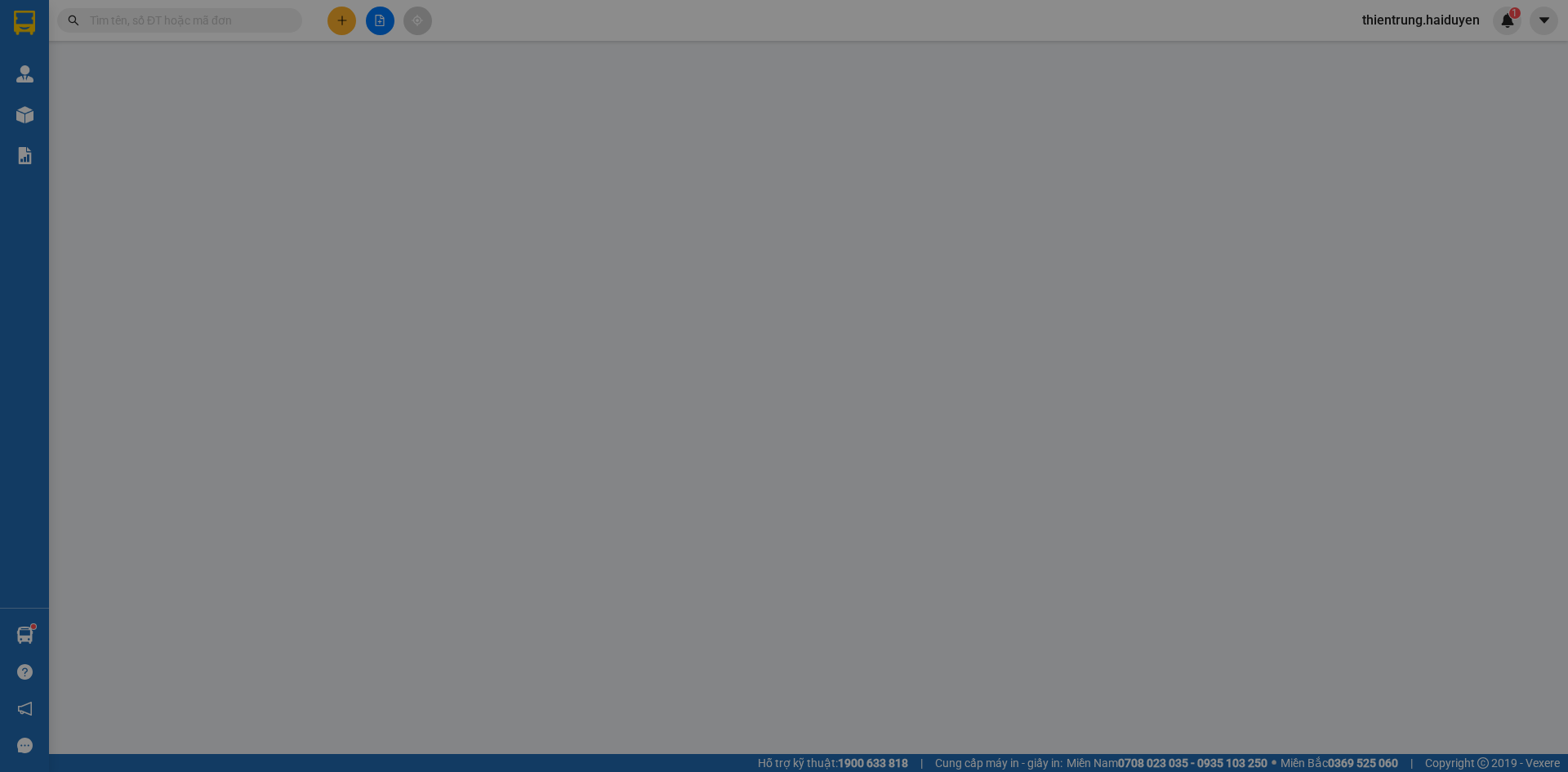
type input "0399260306"
type input "NGA"
type input "30.000"
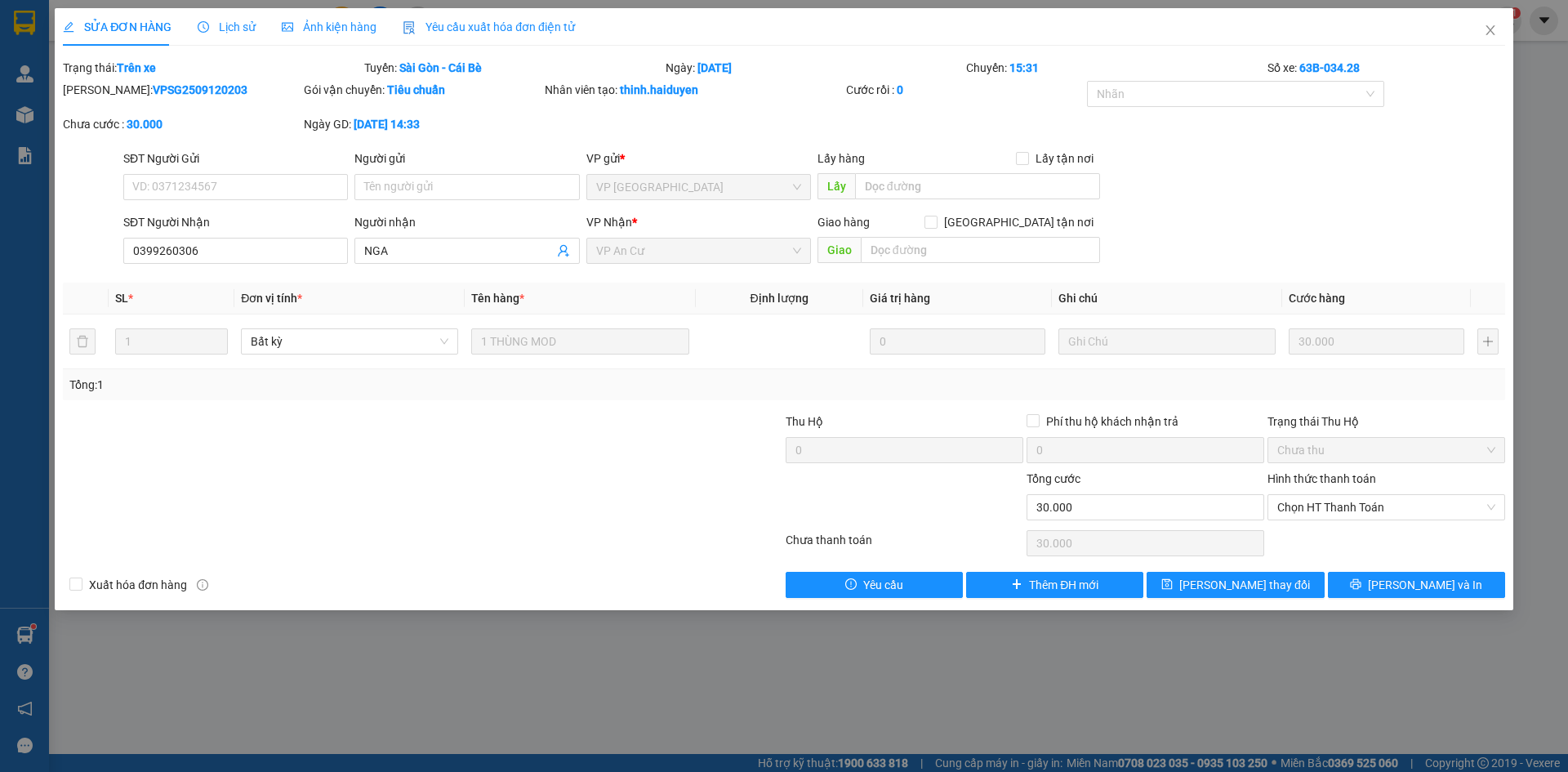
click at [229, 29] on span "Lịch sử" at bounding box center [227, 26] width 58 height 13
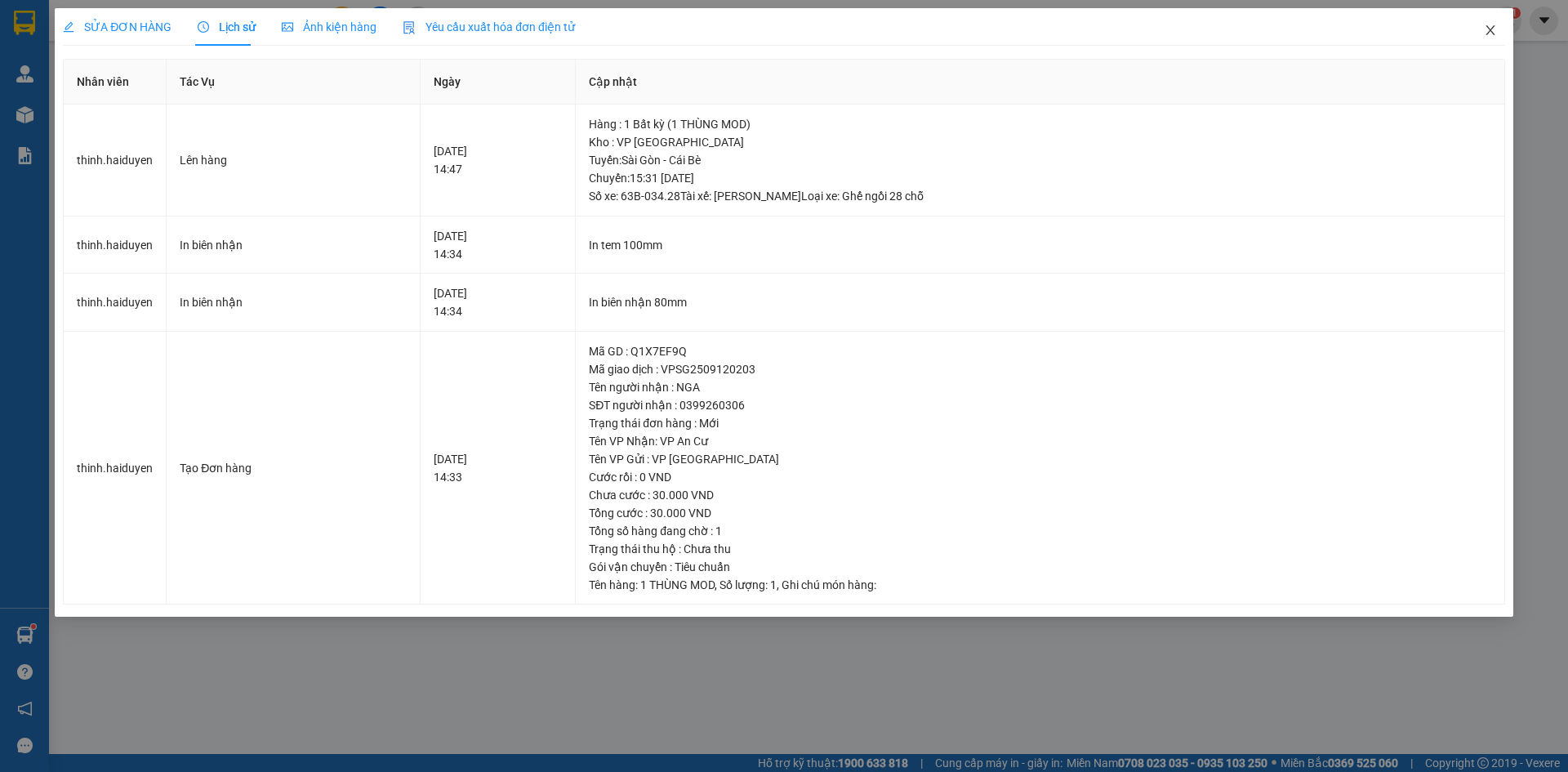
click at [1488, 30] on icon "close" at bounding box center [1490, 30] width 13 height 13
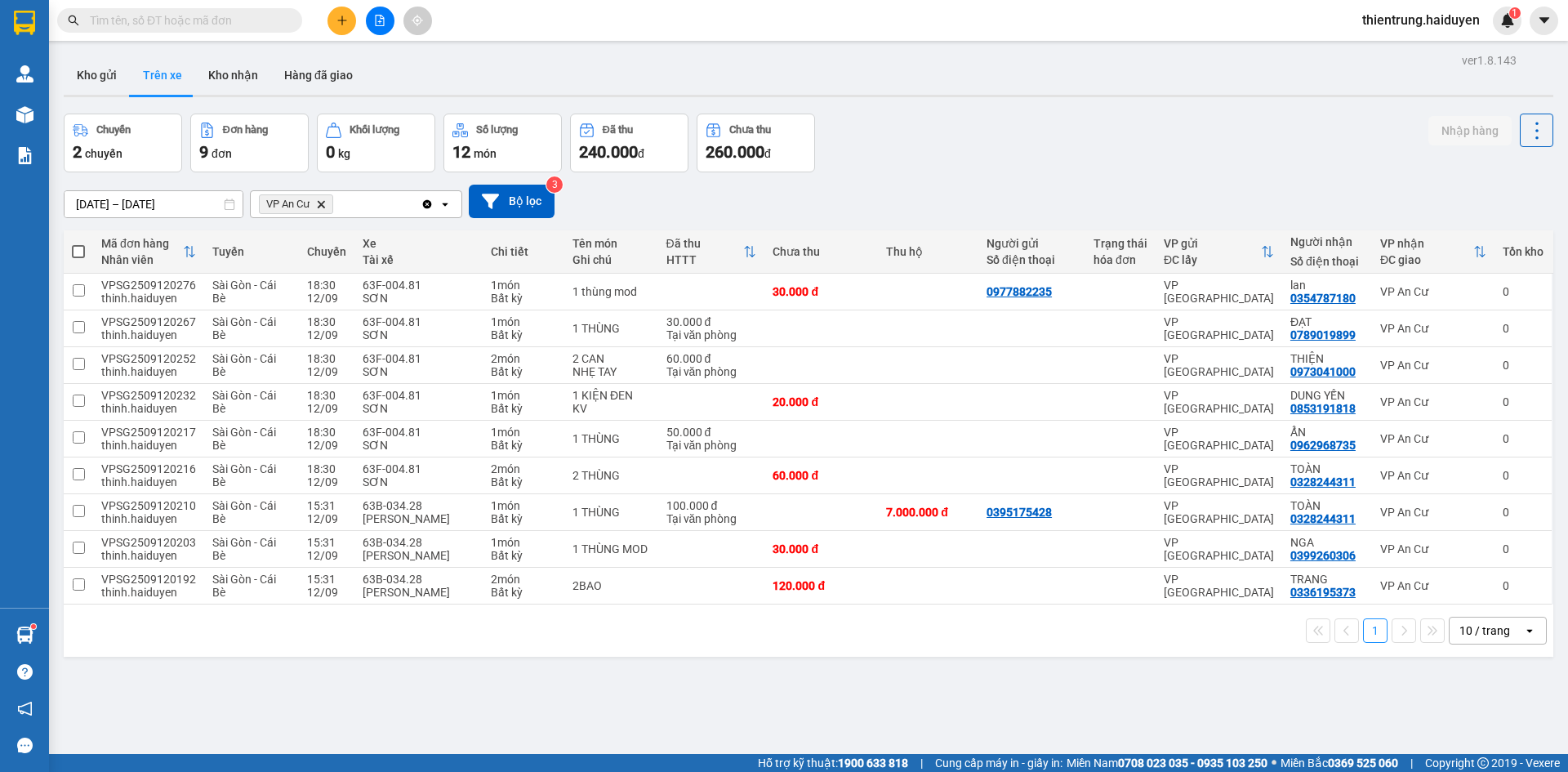
click at [1119, 706] on div "ver 1.8.143 Kho gửi Trên xe Kho nhận Hàng đã giao Chuyến 2 chuyến Đơn hàng 9 đơ…" at bounding box center [809, 435] width 1503 height 772
click at [1495, 473] on icon at bounding box center [1501, 475] width 12 height 12
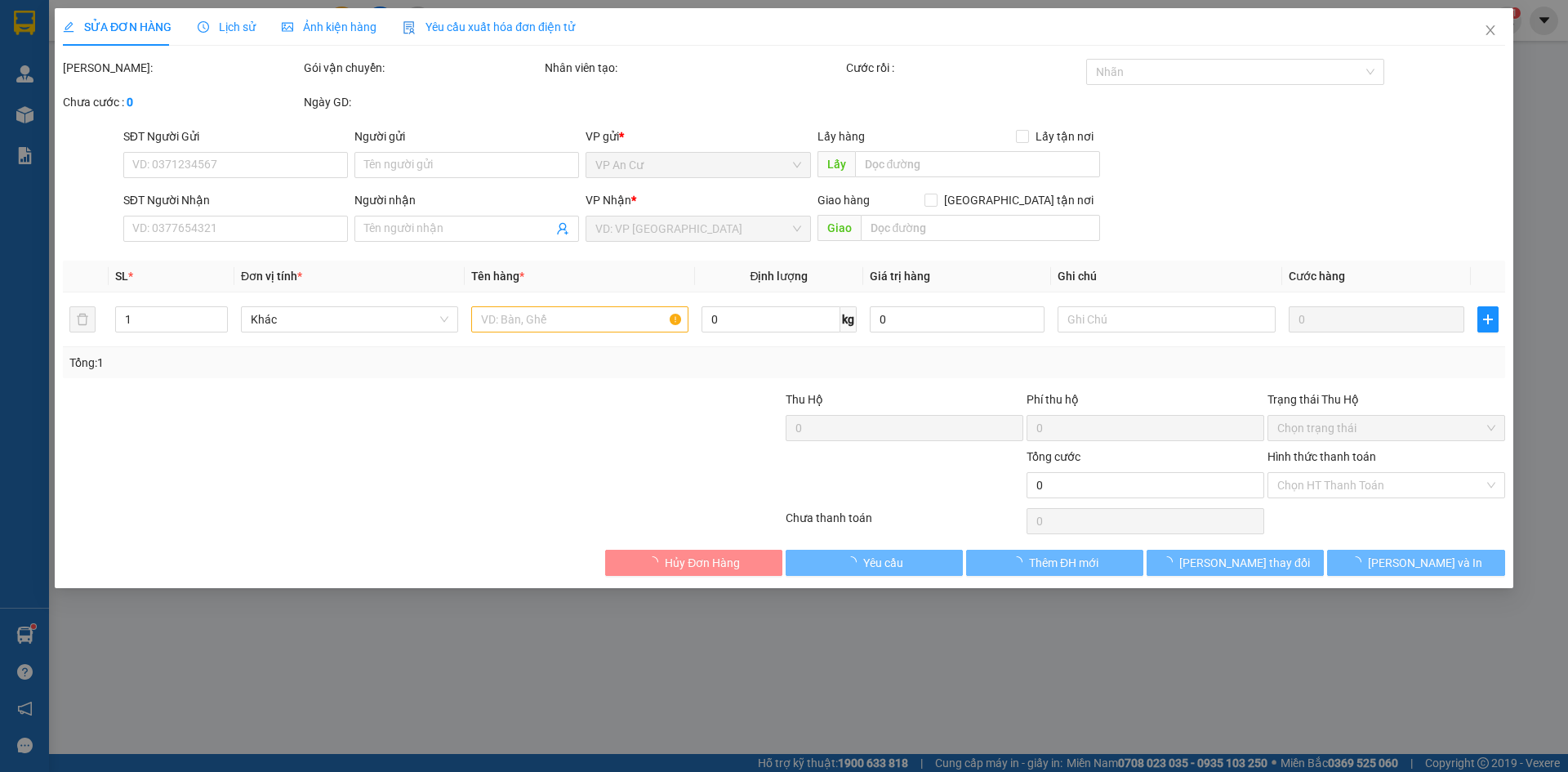
type input "0328244311"
type input "TOÀN"
type input "60.000"
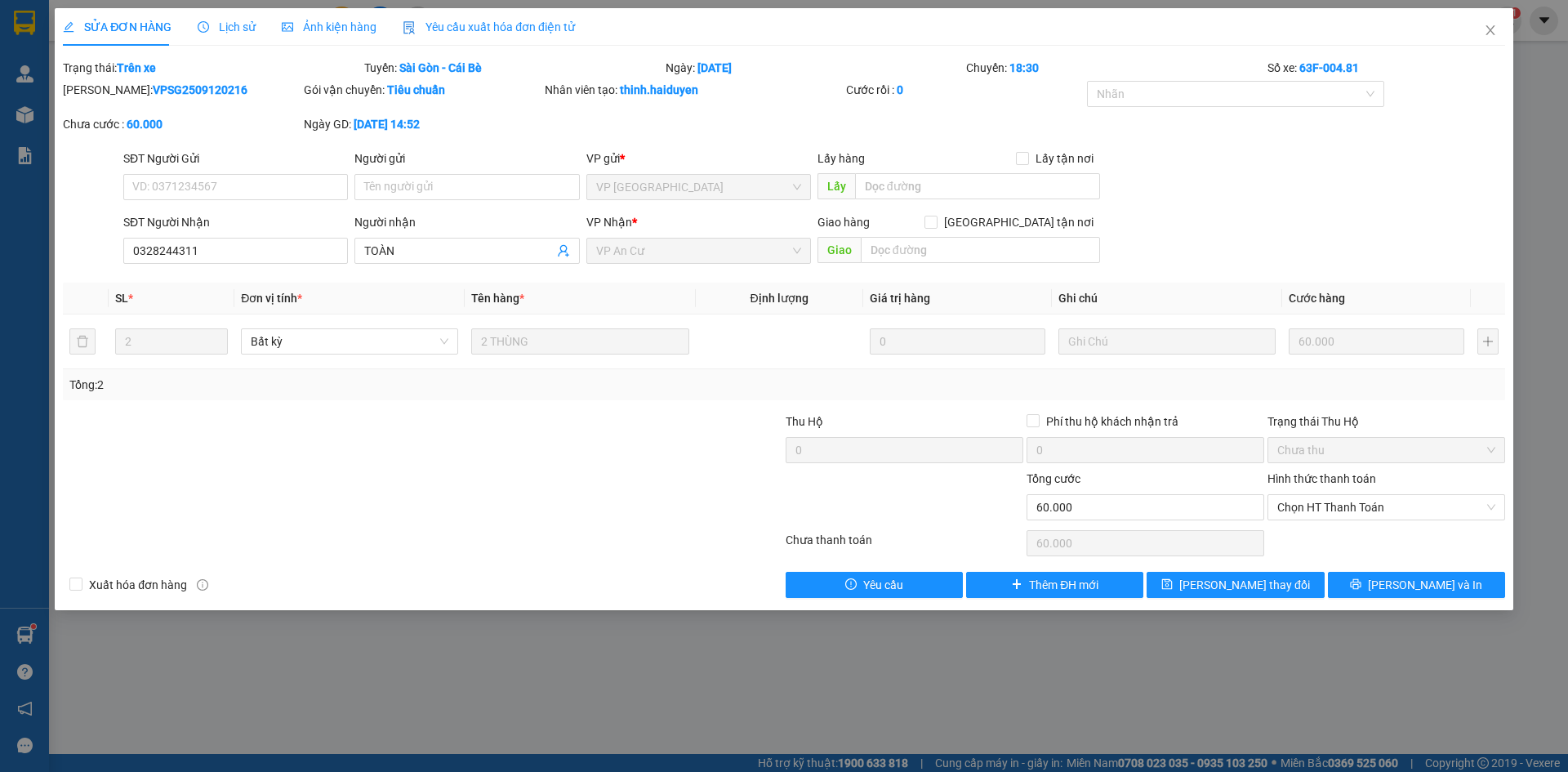
click at [243, 20] on span "Lịch sử" at bounding box center [227, 26] width 58 height 13
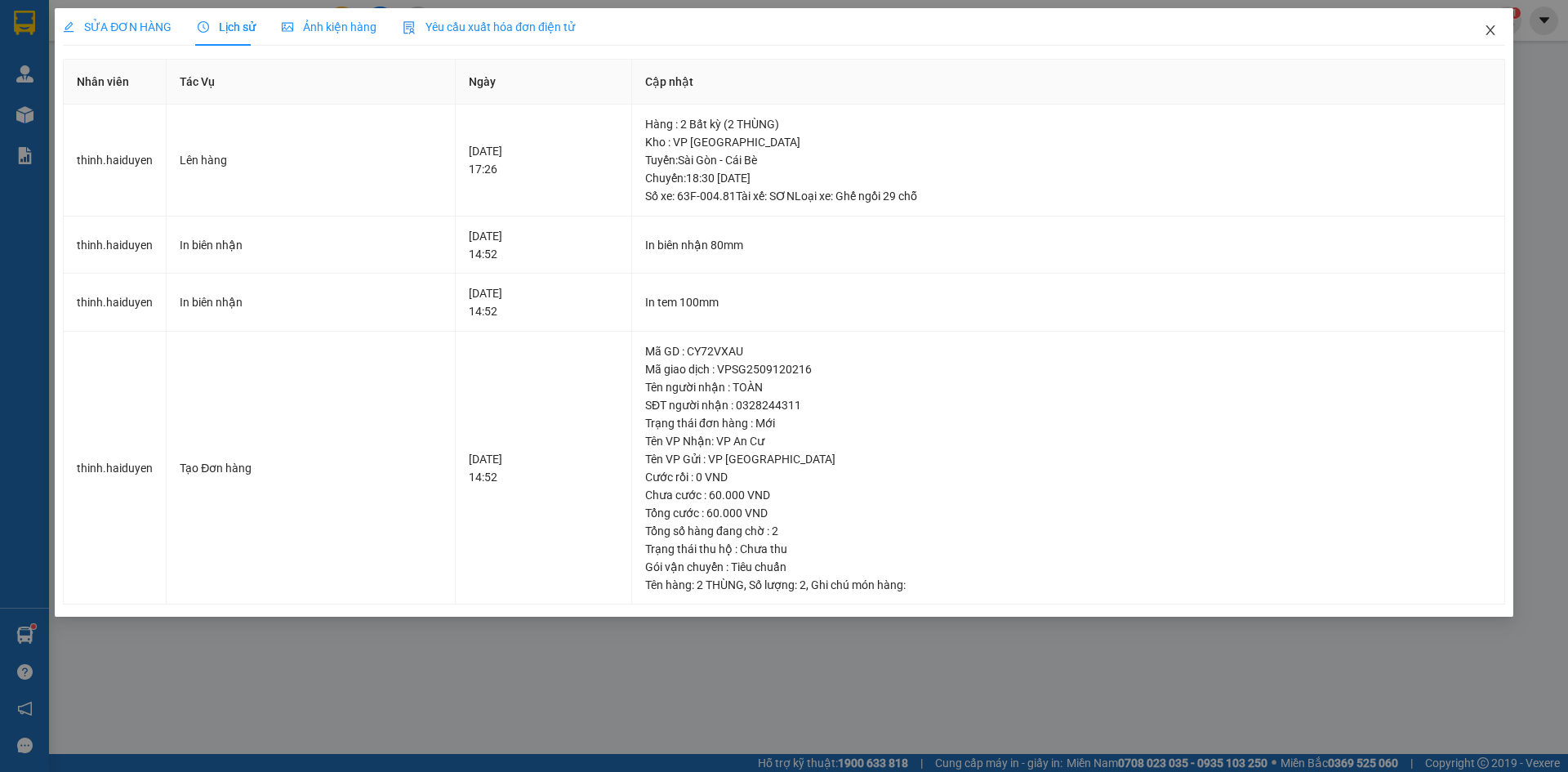
click at [1495, 28] on icon "close" at bounding box center [1490, 30] width 13 height 13
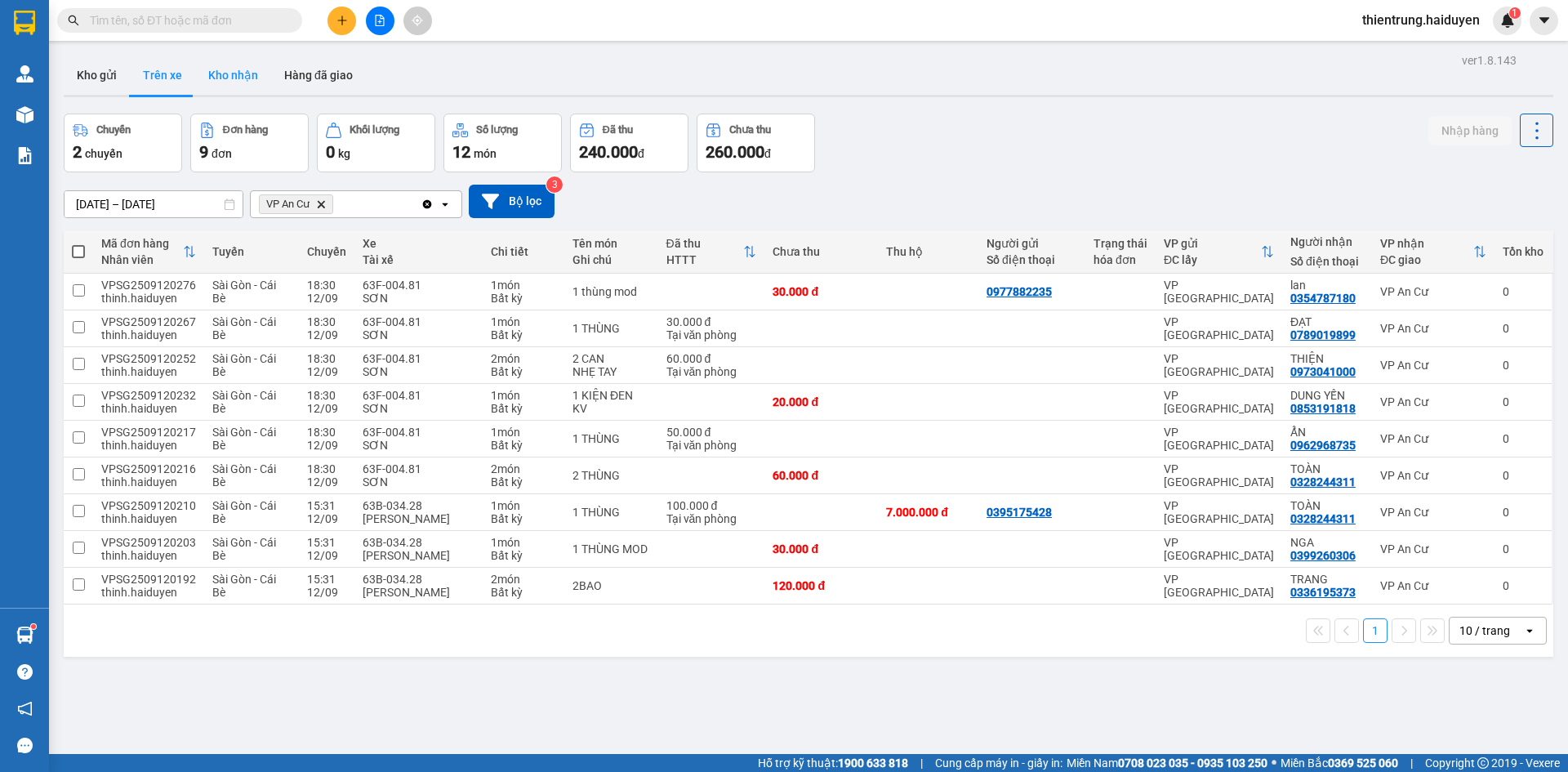
click at [243, 83] on button "Kho nhận" at bounding box center [233, 75] width 76 height 39
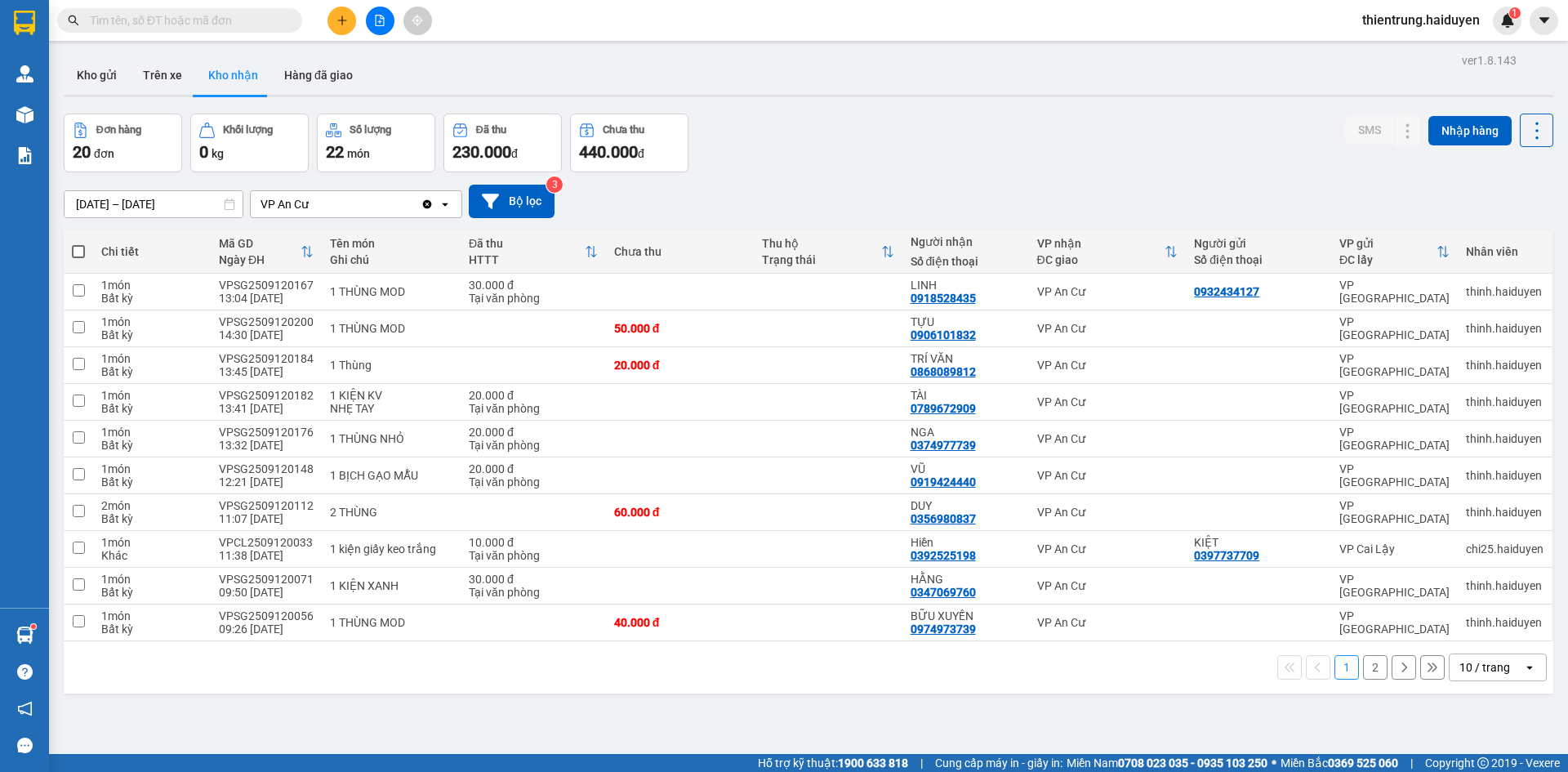
click at [1364, 669] on button "2" at bounding box center [1375, 666] width 25 height 25
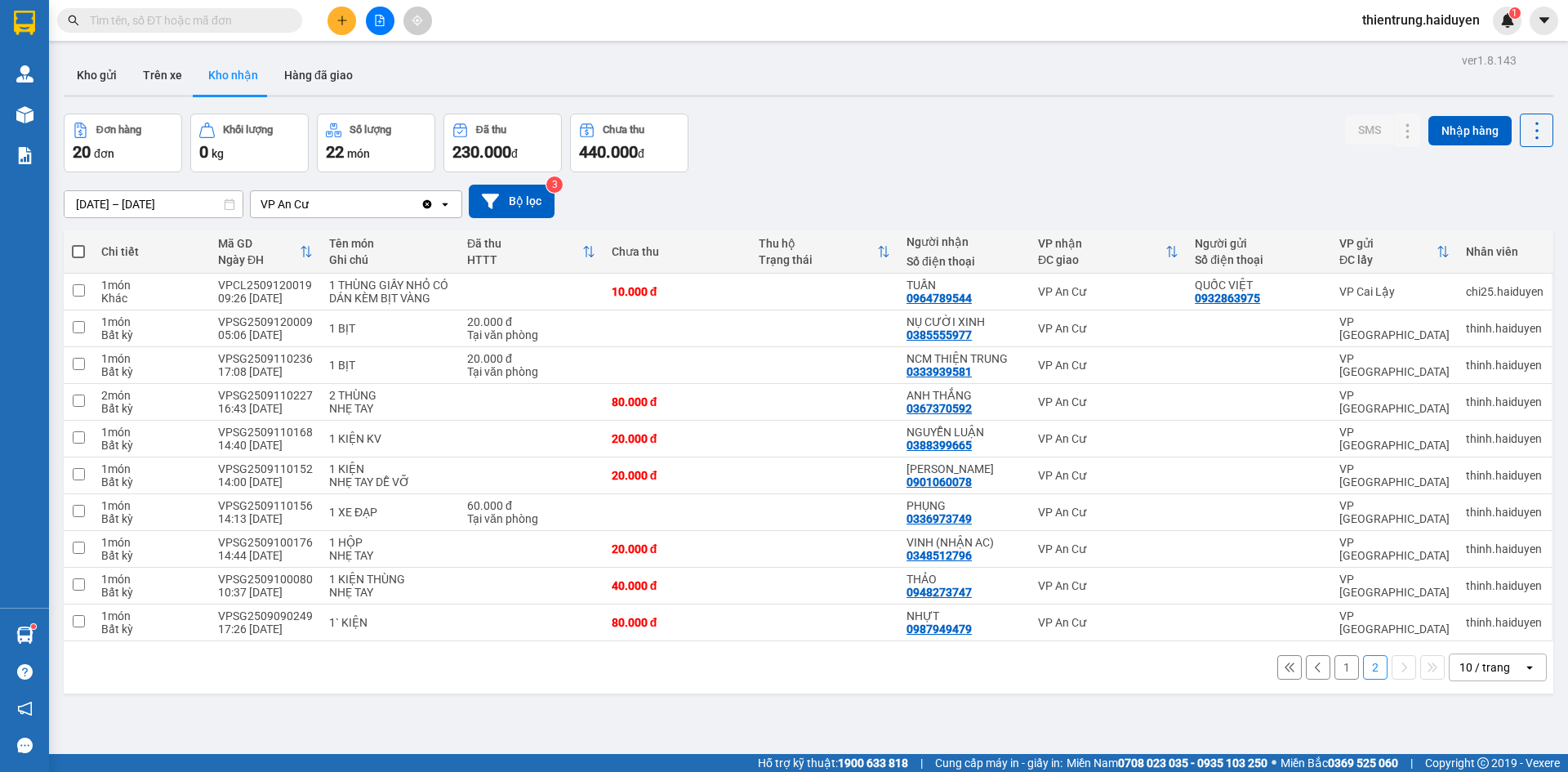
click at [1335, 668] on button "1" at bounding box center [1346, 666] width 25 height 25
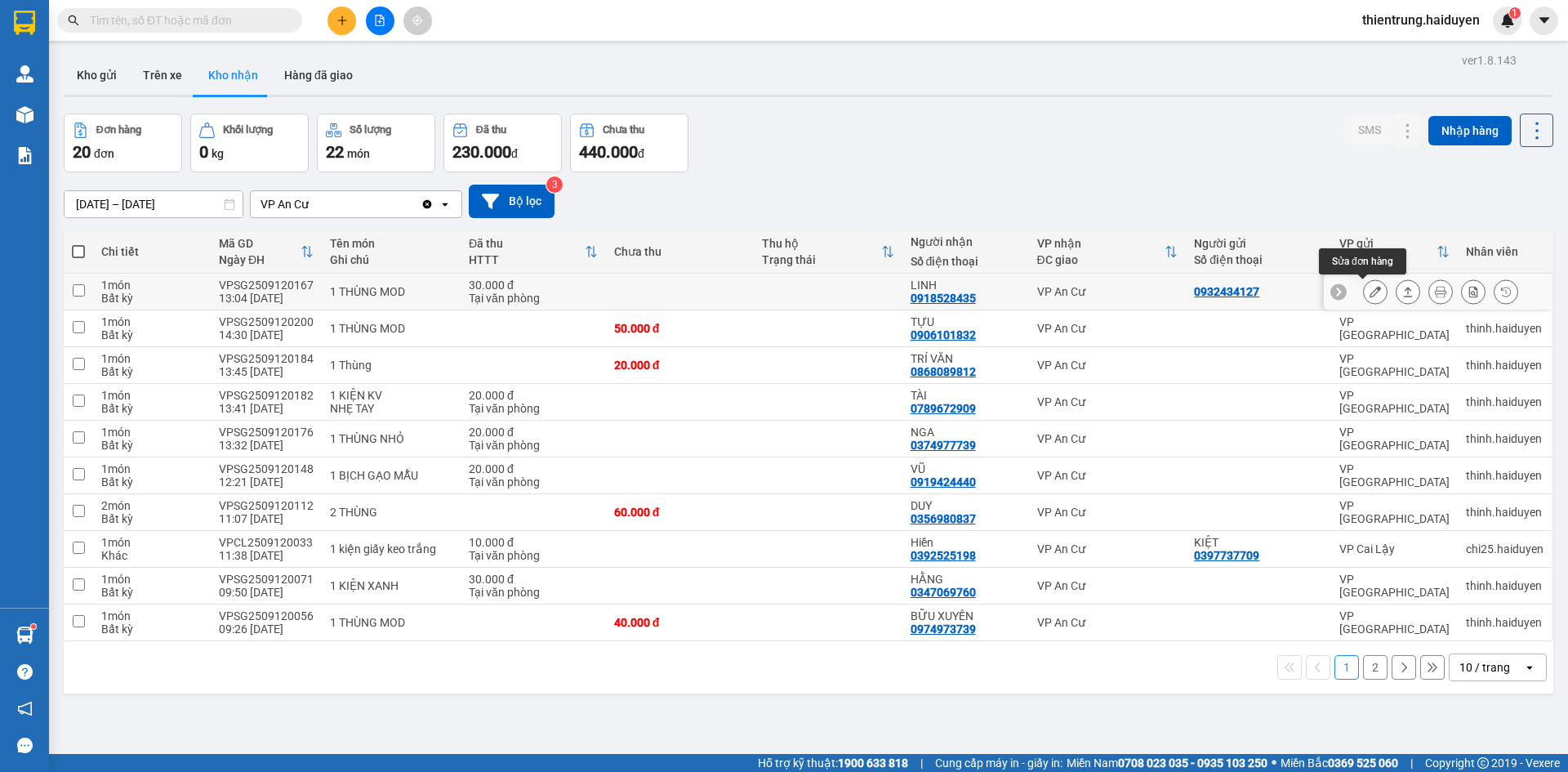
click at [1369, 294] on icon at bounding box center [1375, 292] width 12 height 12
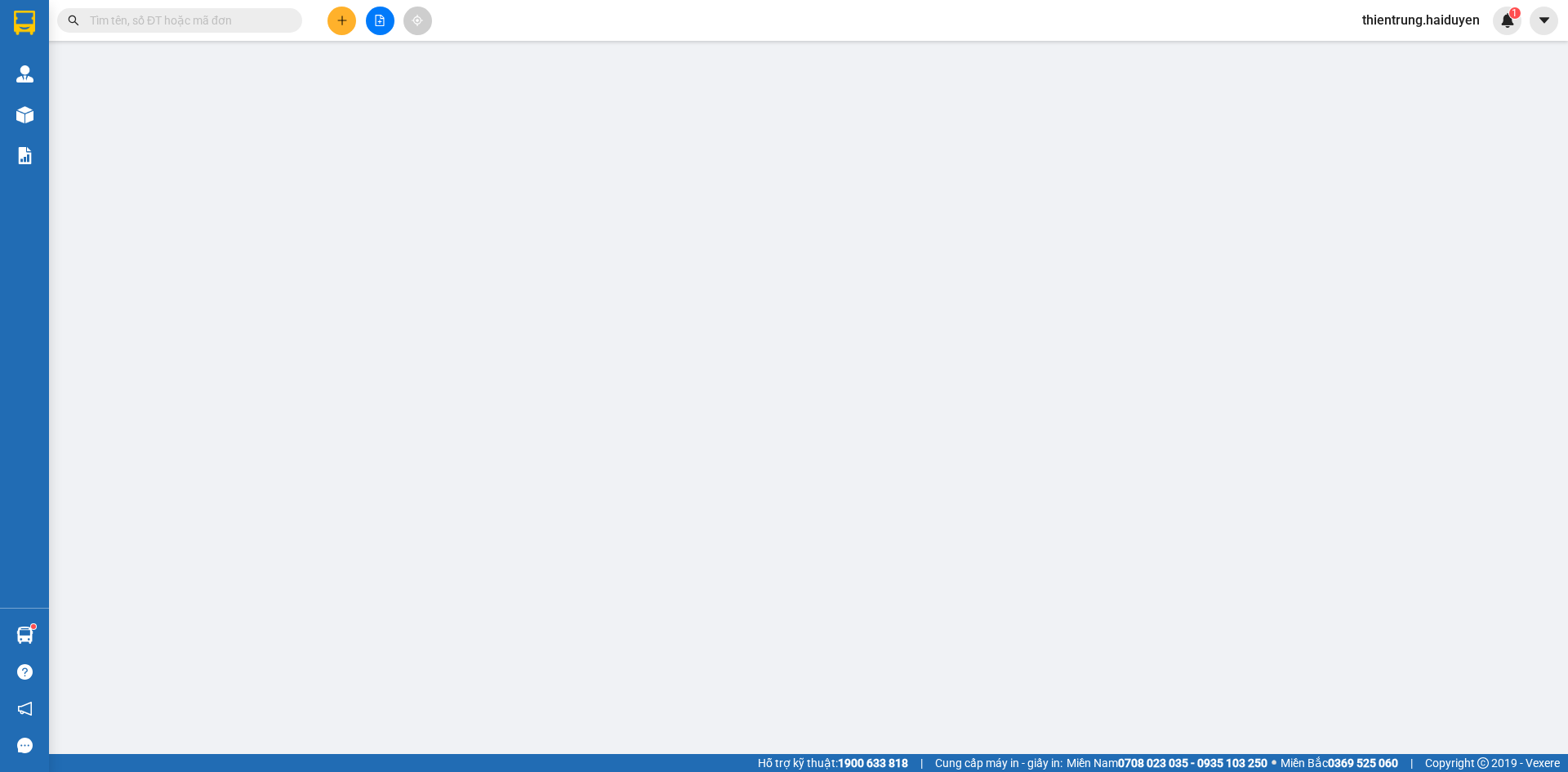
type input "0932434127"
type input "0918528435"
type input "LINH"
type input "30.000"
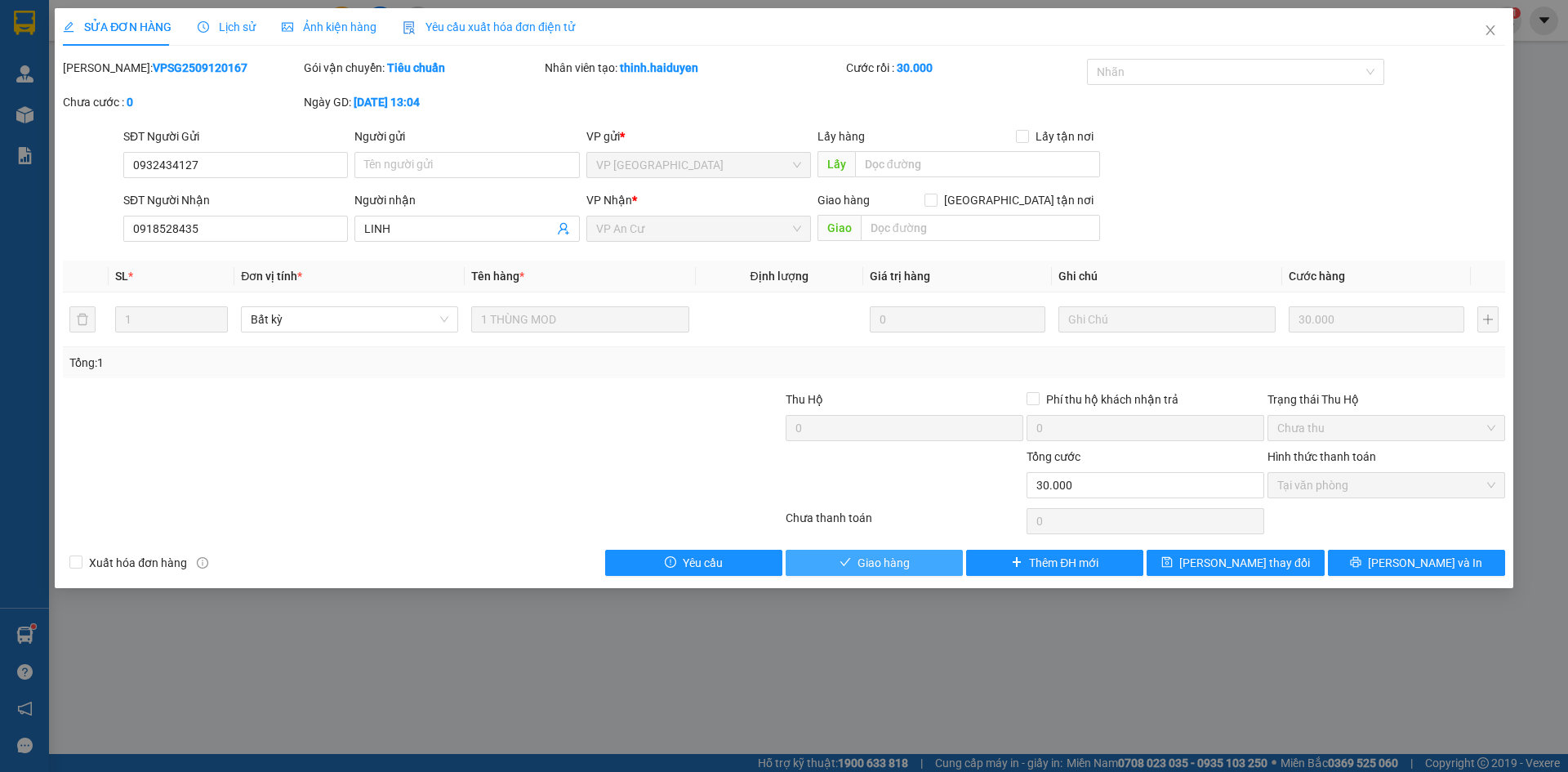
click at [877, 559] on span "Giao hàng" at bounding box center [884, 562] width 52 height 18
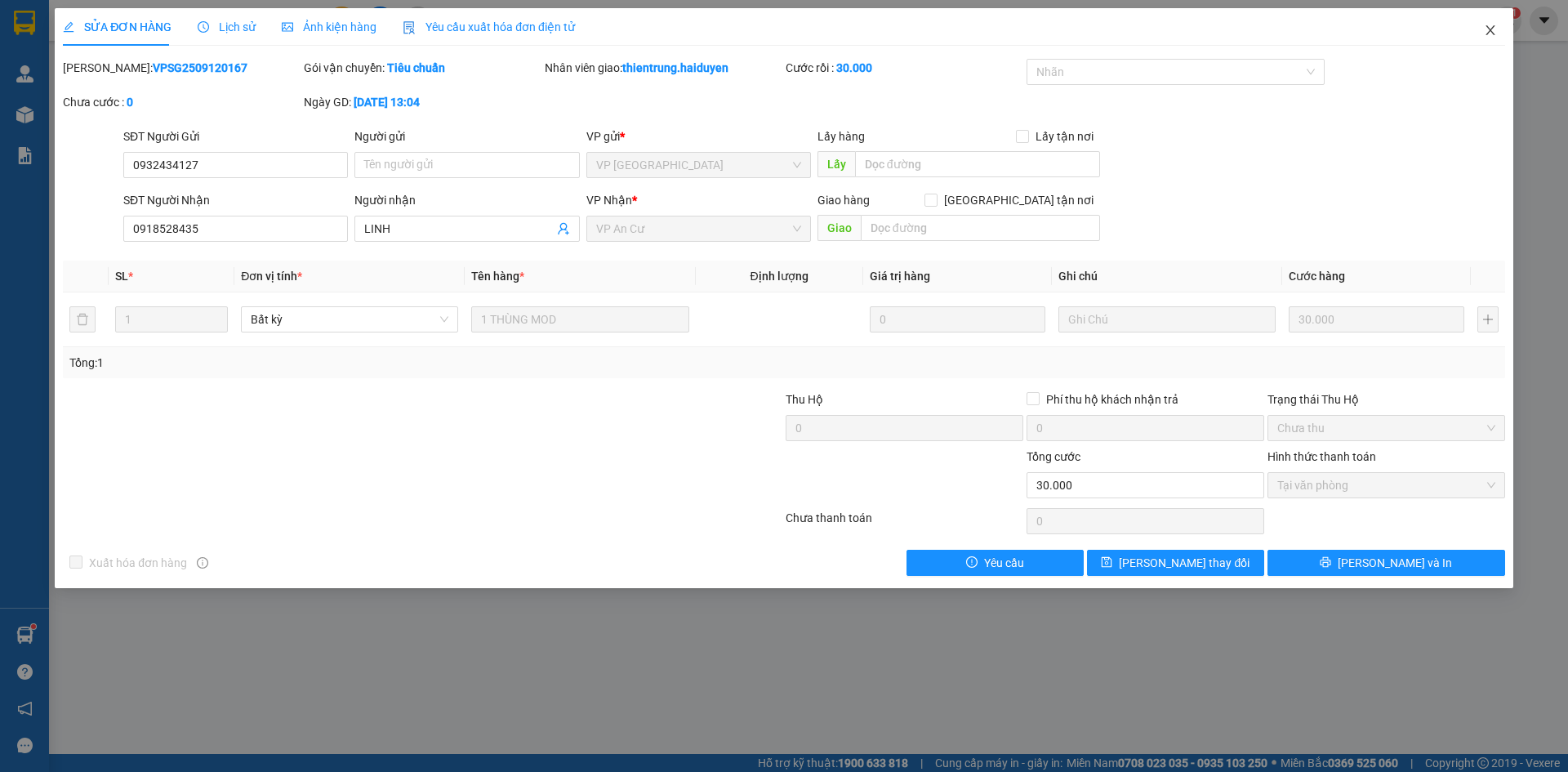
click at [1493, 36] on icon "close" at bounding box center [1490, 30] width 13 height 13
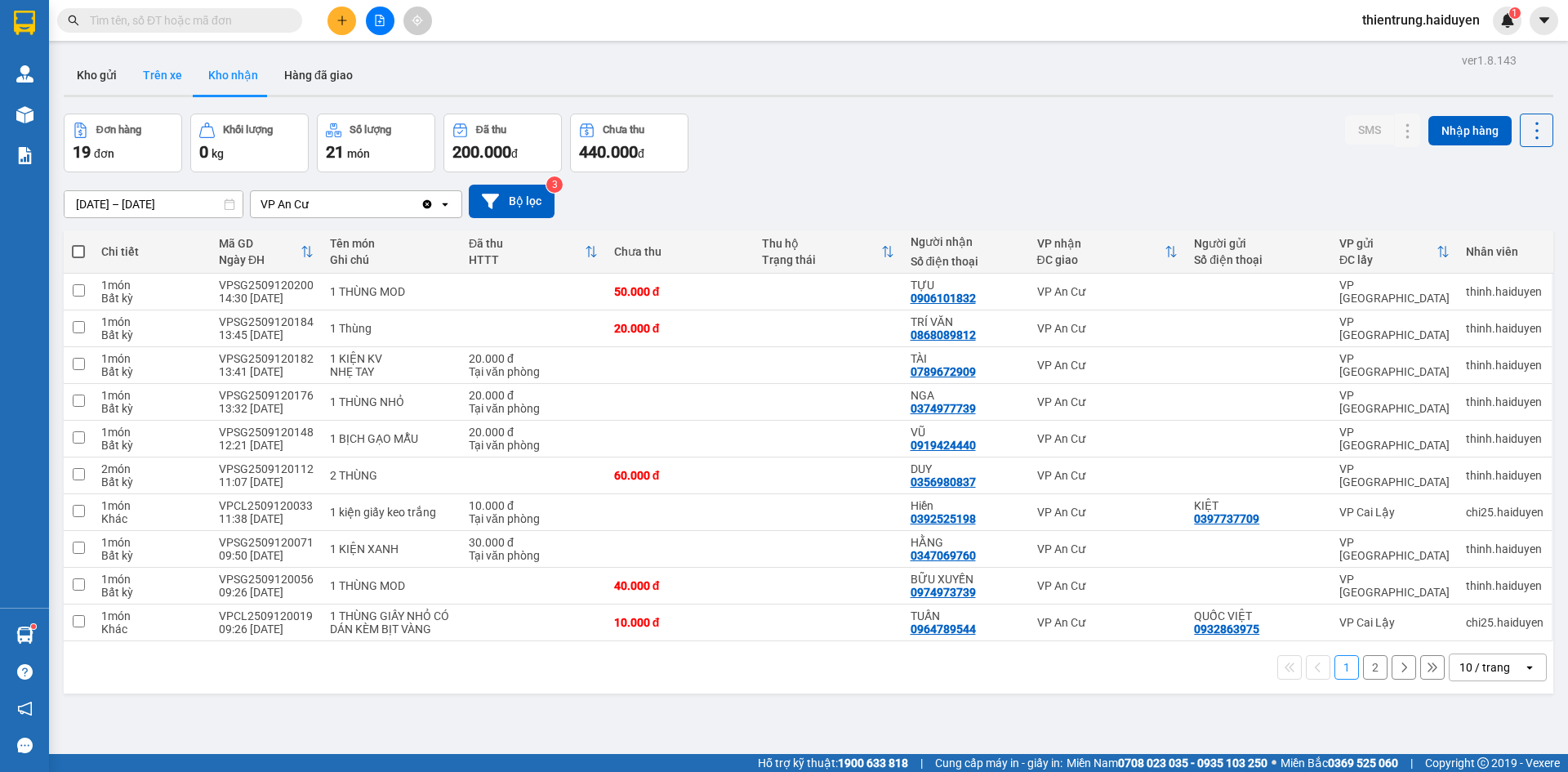
click at [165, 83] on button "Trên xe" at bounding box center [162, 75] width 65 height 39
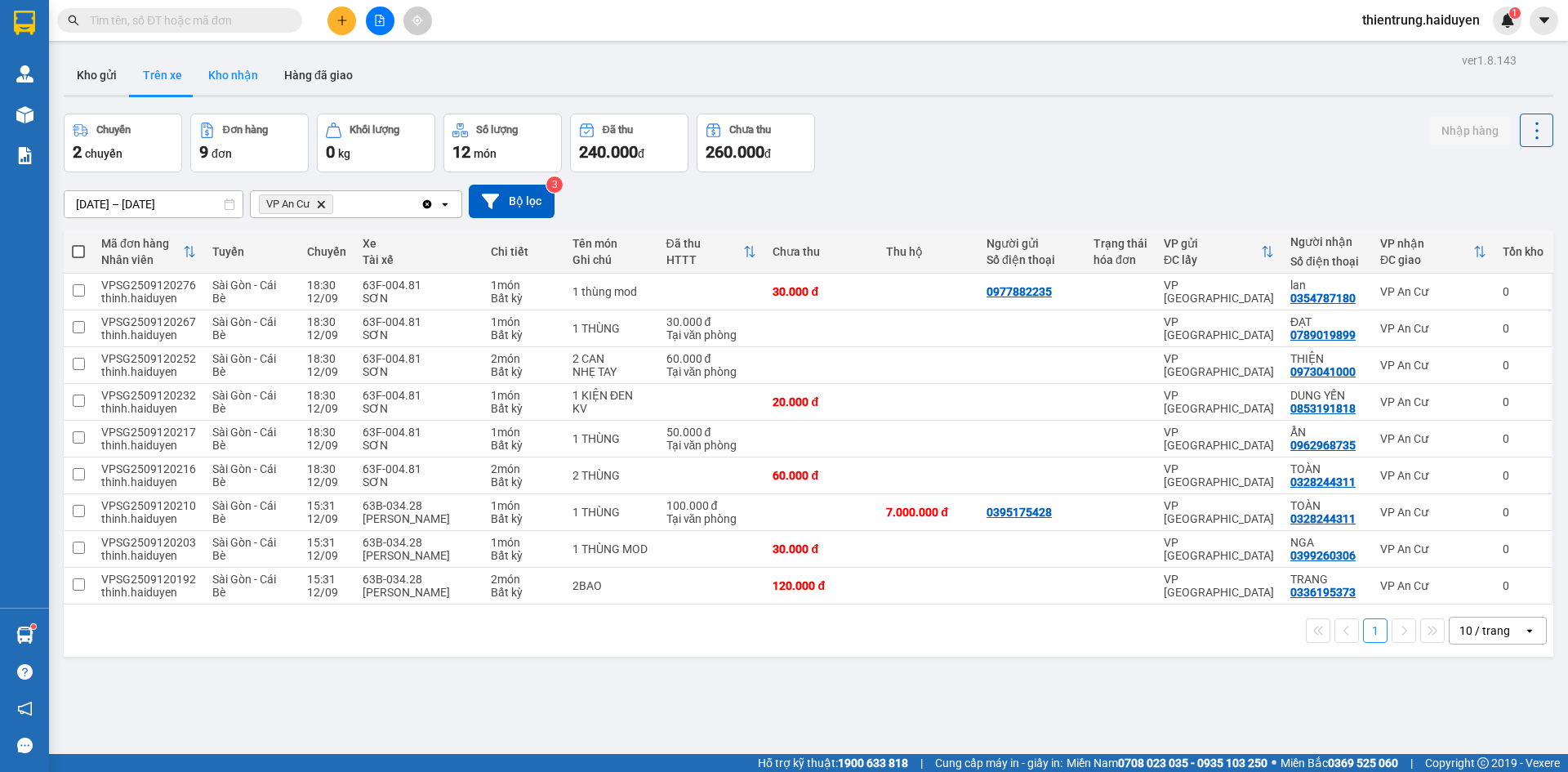
drag, startPoint x: 228, startPoint y: 71, endPoint x: 834, endPoint y: 580, distance: 791.4
click at [238, 74] on button "Kho nhận" at bounding box center [233, 75] width 76 height 39
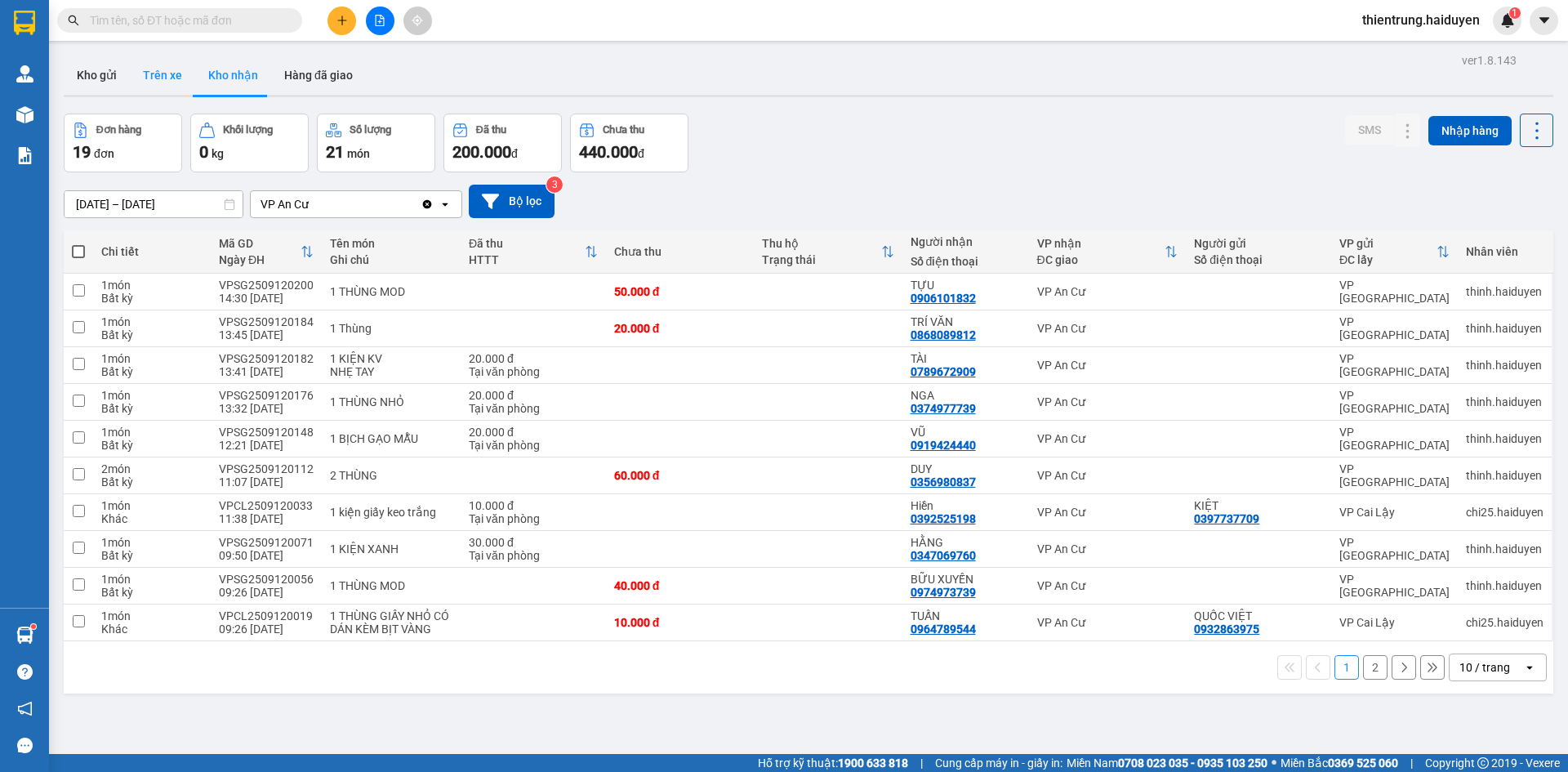
click at [173, 79] on button "Trên xe" at bounding box center [162, 75] width 65 height 39
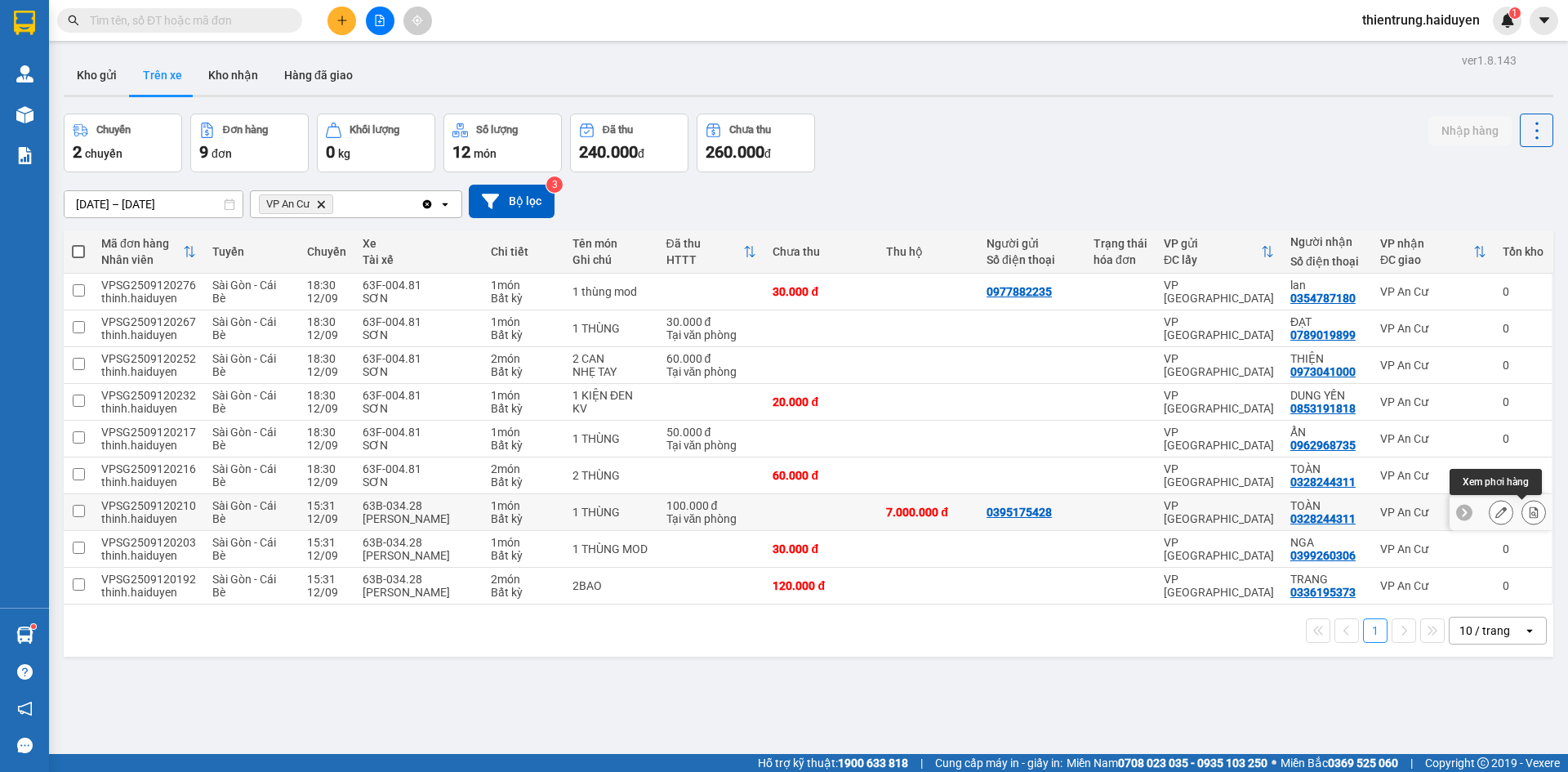
click at [1530, 512] on icon at bounding box center [1534, 512] width 9 height 12
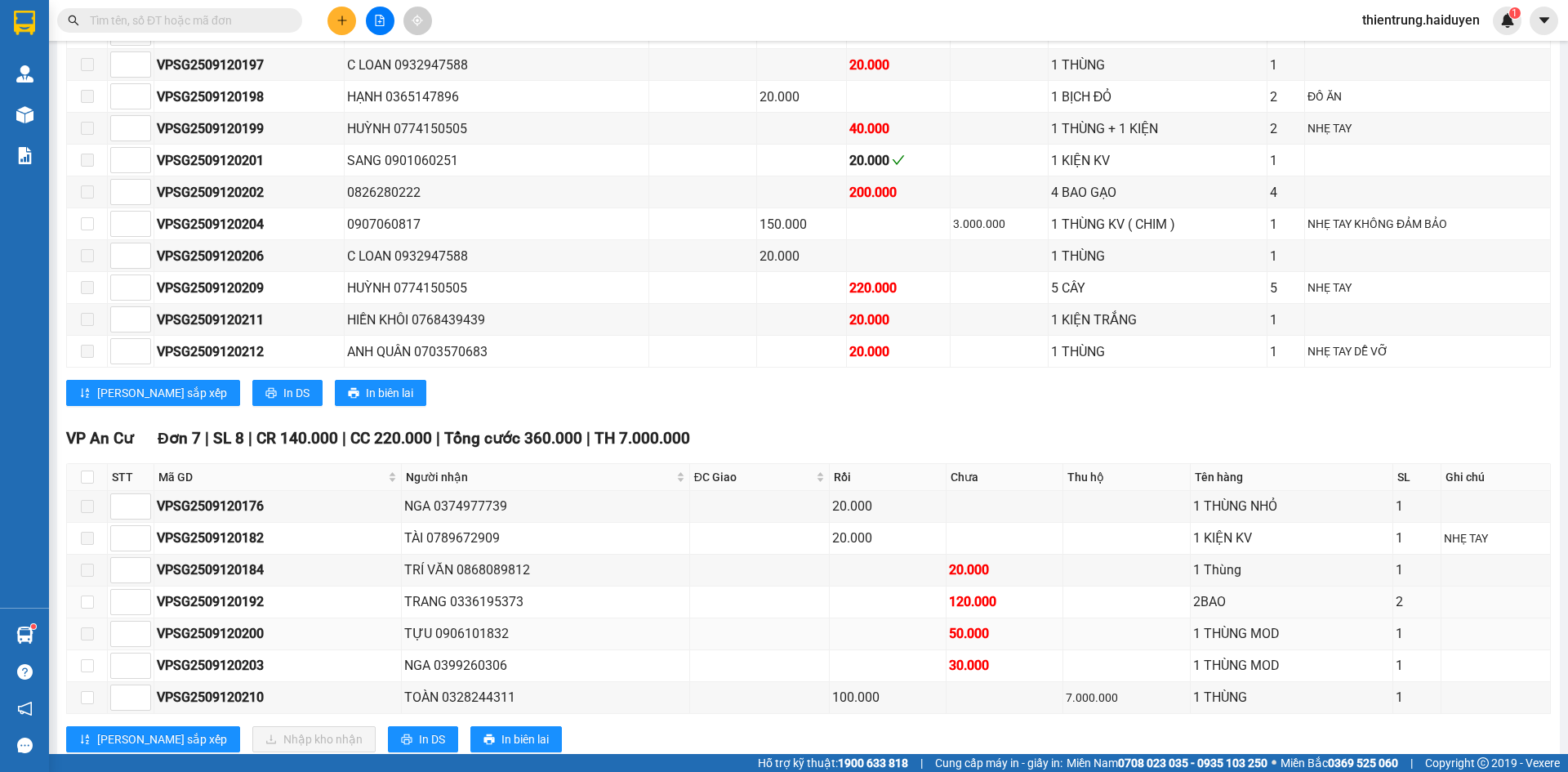
scroll to position [1174, 0]
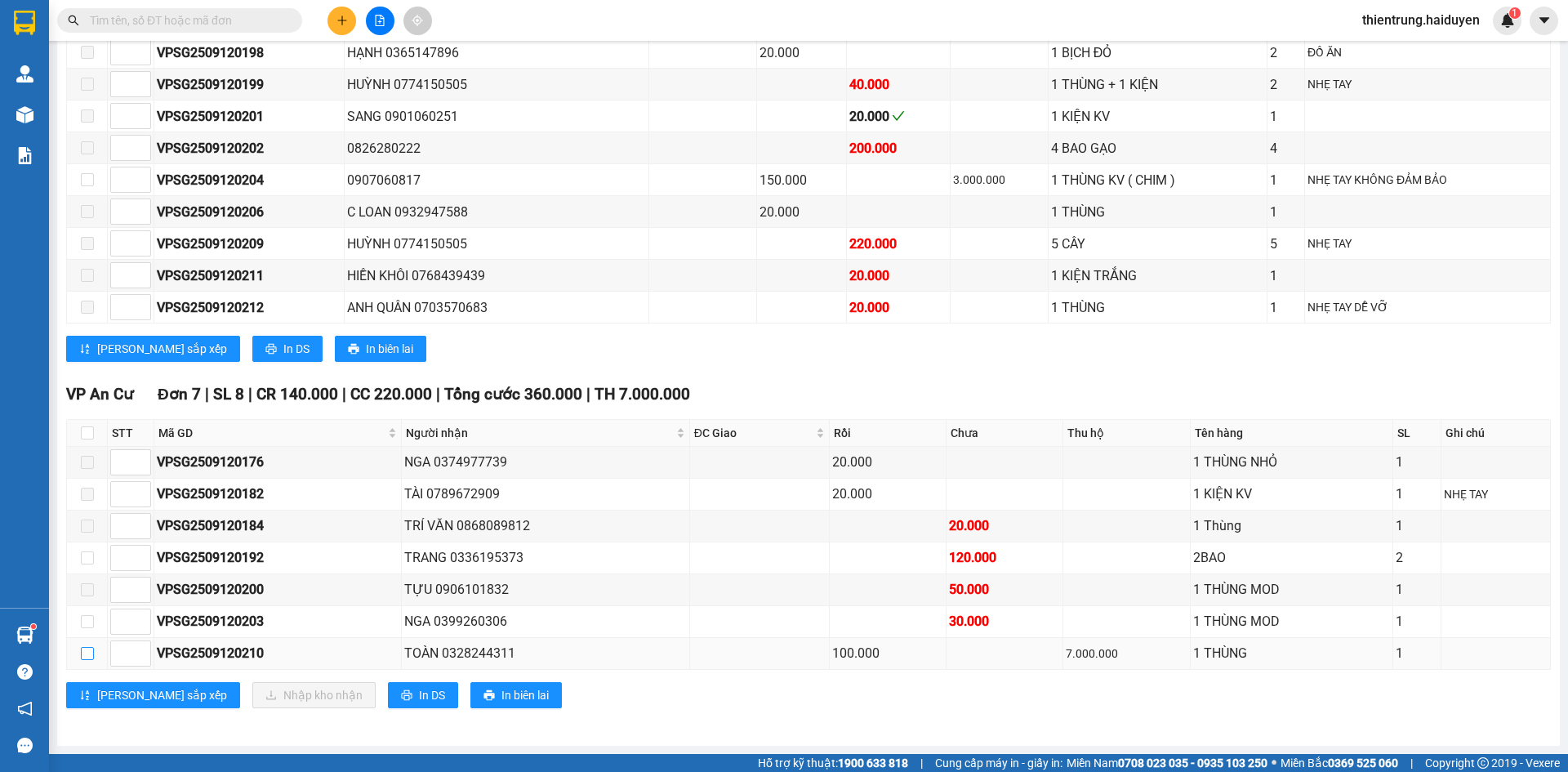
click at [90, 656] on input "checkbox" at bounding box center [87, 653] width 13 height 13
checkbox input "true"
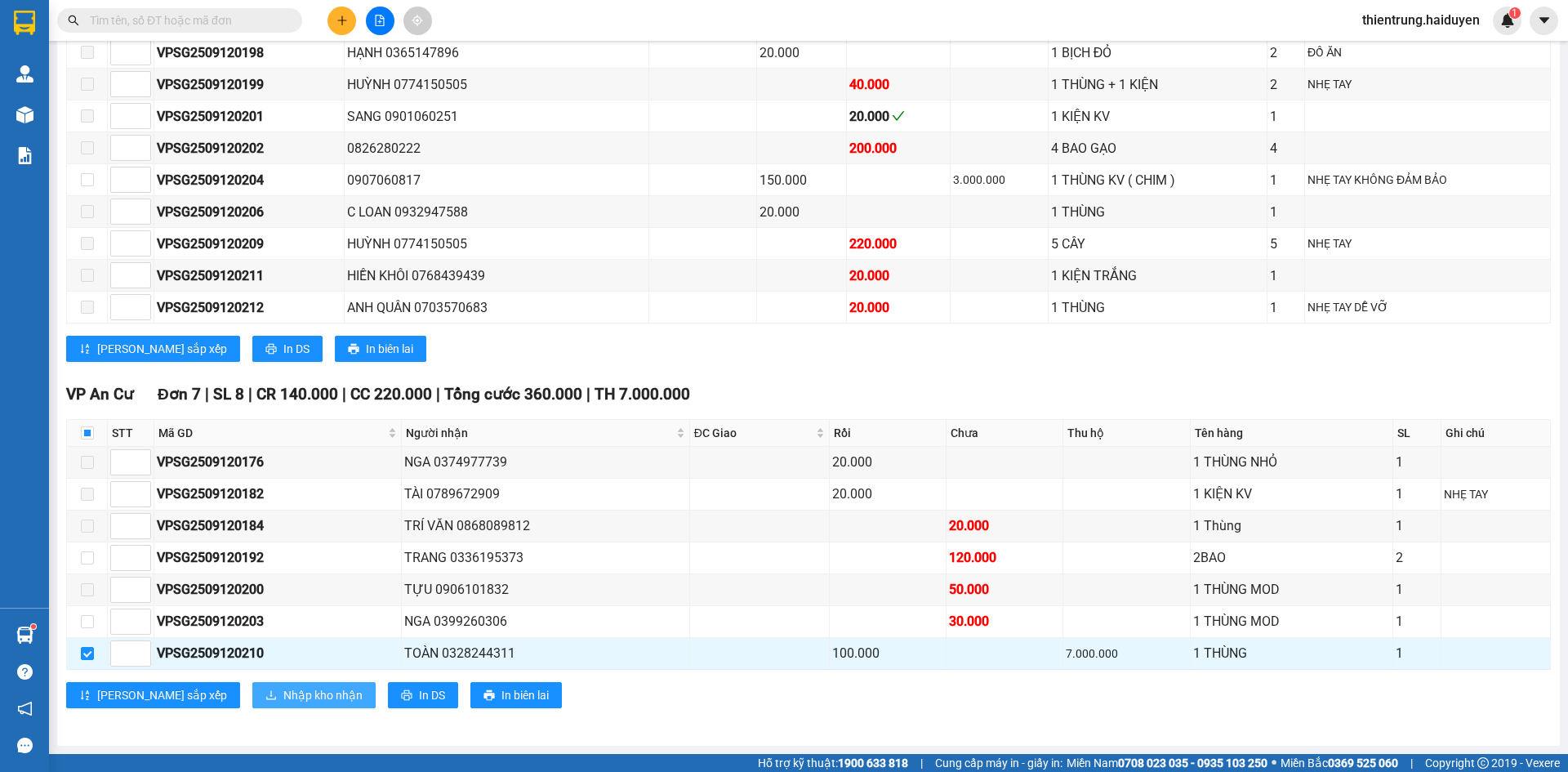
click at [252, 688] on button "Nhập kho nhận" at bounding box center [314, 694] width 123 height 26
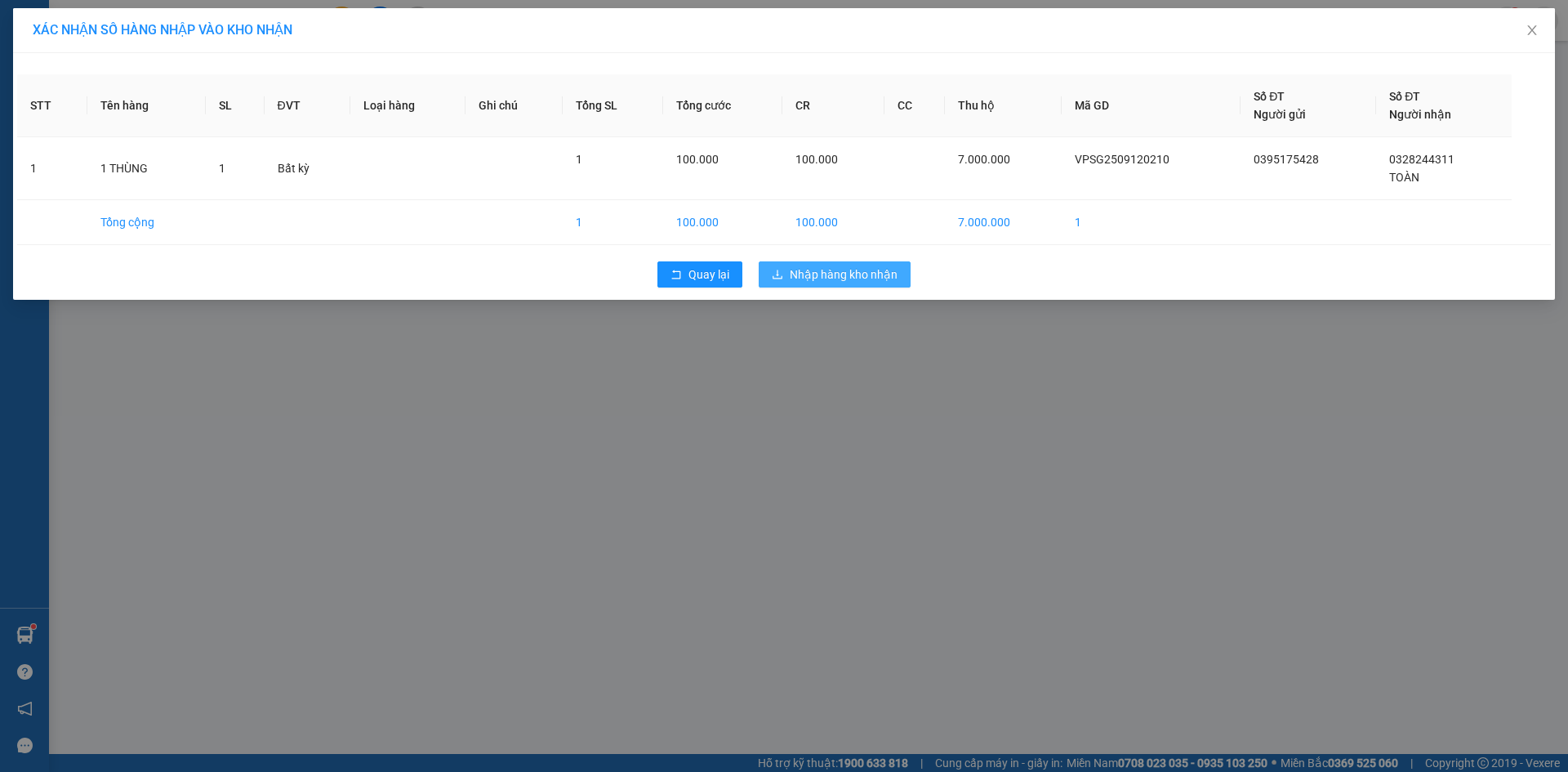
click at [876, 284] on button "Nhập hàng kho nhận" at bounding box center [835, 274] width 152 height 26
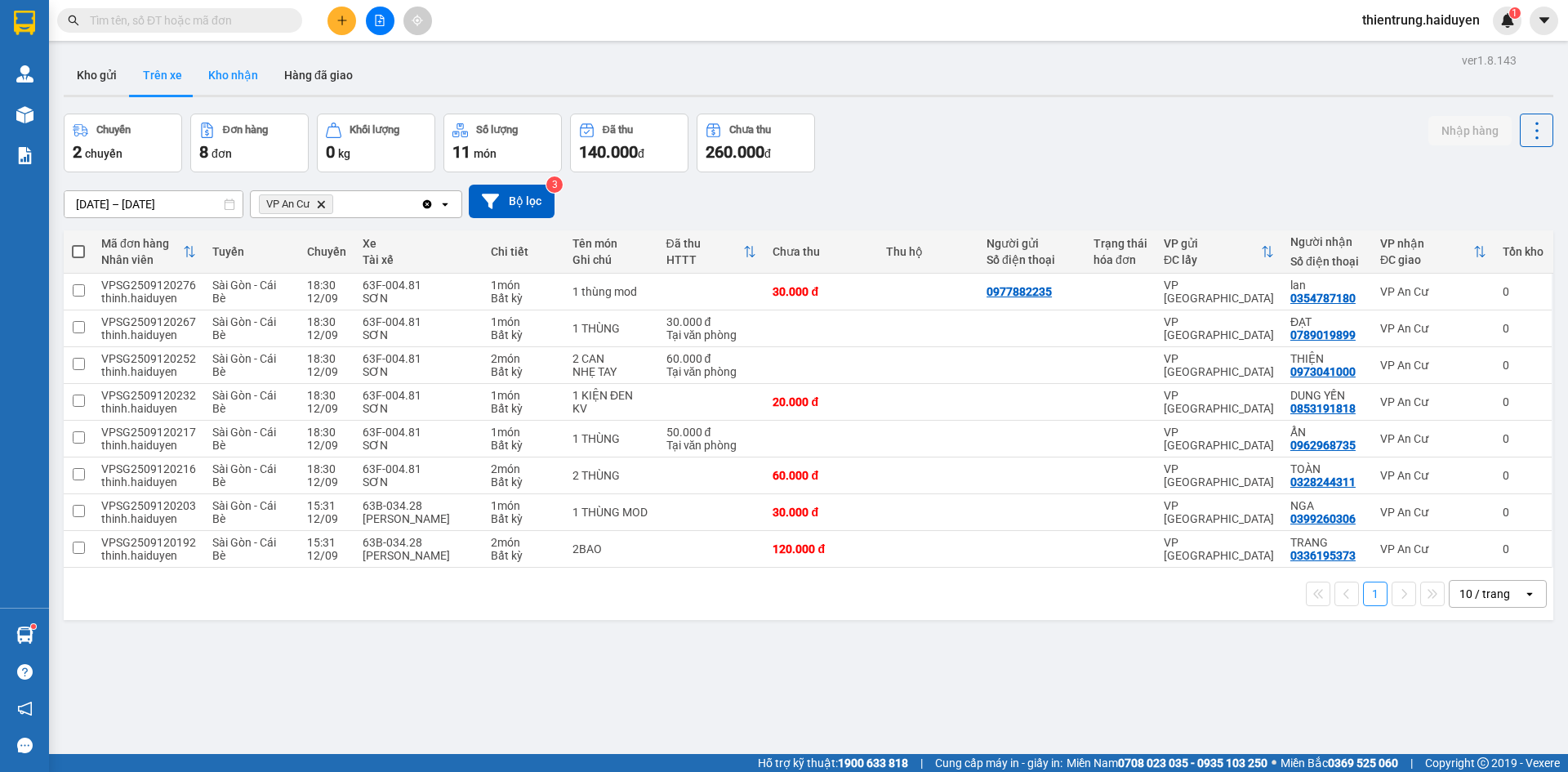
click at [249, 79] on button "Kho nhận" at bounding box center [233, 75] width 76 height 39
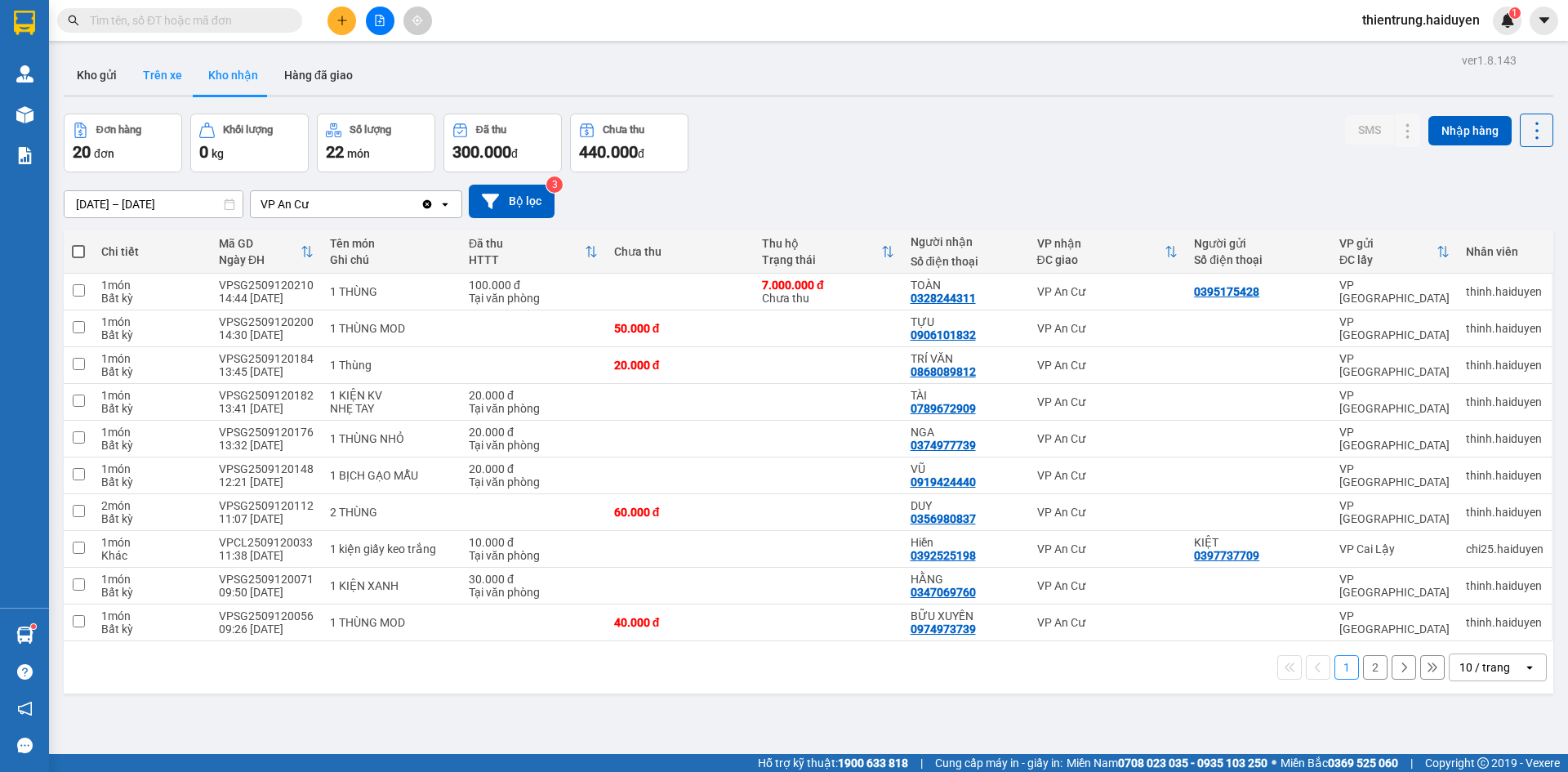
click at [165, 74] on button "Trên xe" at bounding box center [162, 75] width 65 height 39
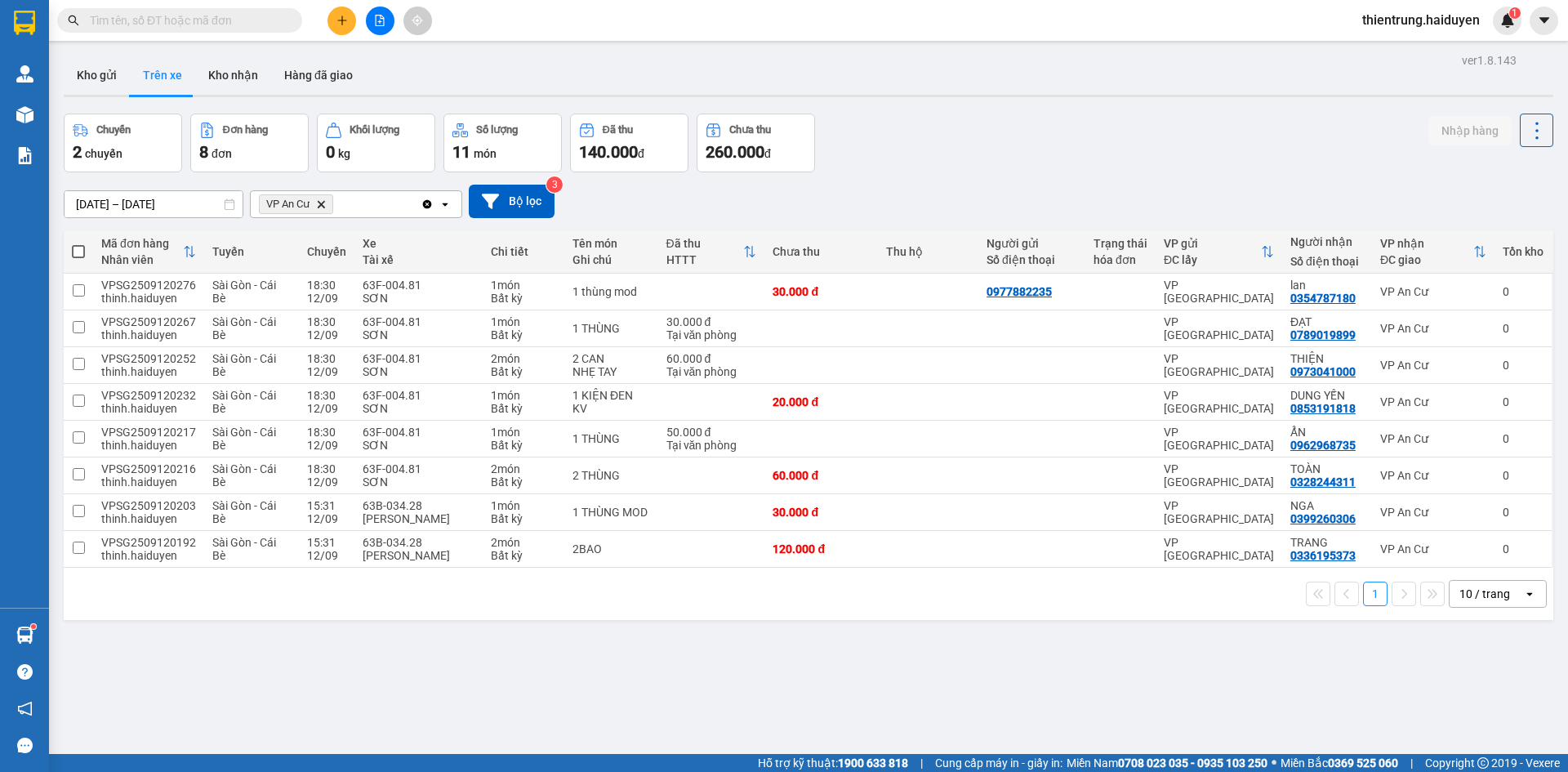
click at [1359, 684] on div "ver 1.8.143 Kho gửi Trên xe Kho nhận Hàng đã giao Chuyến 2 chuyến Đơn hàng 8 đơ…" at bounding box center [809, 435] width 1503 height 772
click at [1253, 653] on div "ver 1.8.143 Kho gửi Trên xe Kho nhận Hàng đã giao Chuyến 2 chuyến Đơn hàng 8 đơ…" at bounding box center [809, 435] width 1503 height 772
click at [1069, 709] on div "ver 1.8.143 Kho gửi Trên xe Kho nhận Hàng đã giao Chuyến 2 chuyến Đơn hàng 8 đơ…" at bounding box center [809, 435] width 1503 height 772
click at [83, 79] on button "Kho gửi" at bounding box center [96, 75] width 66 height 39
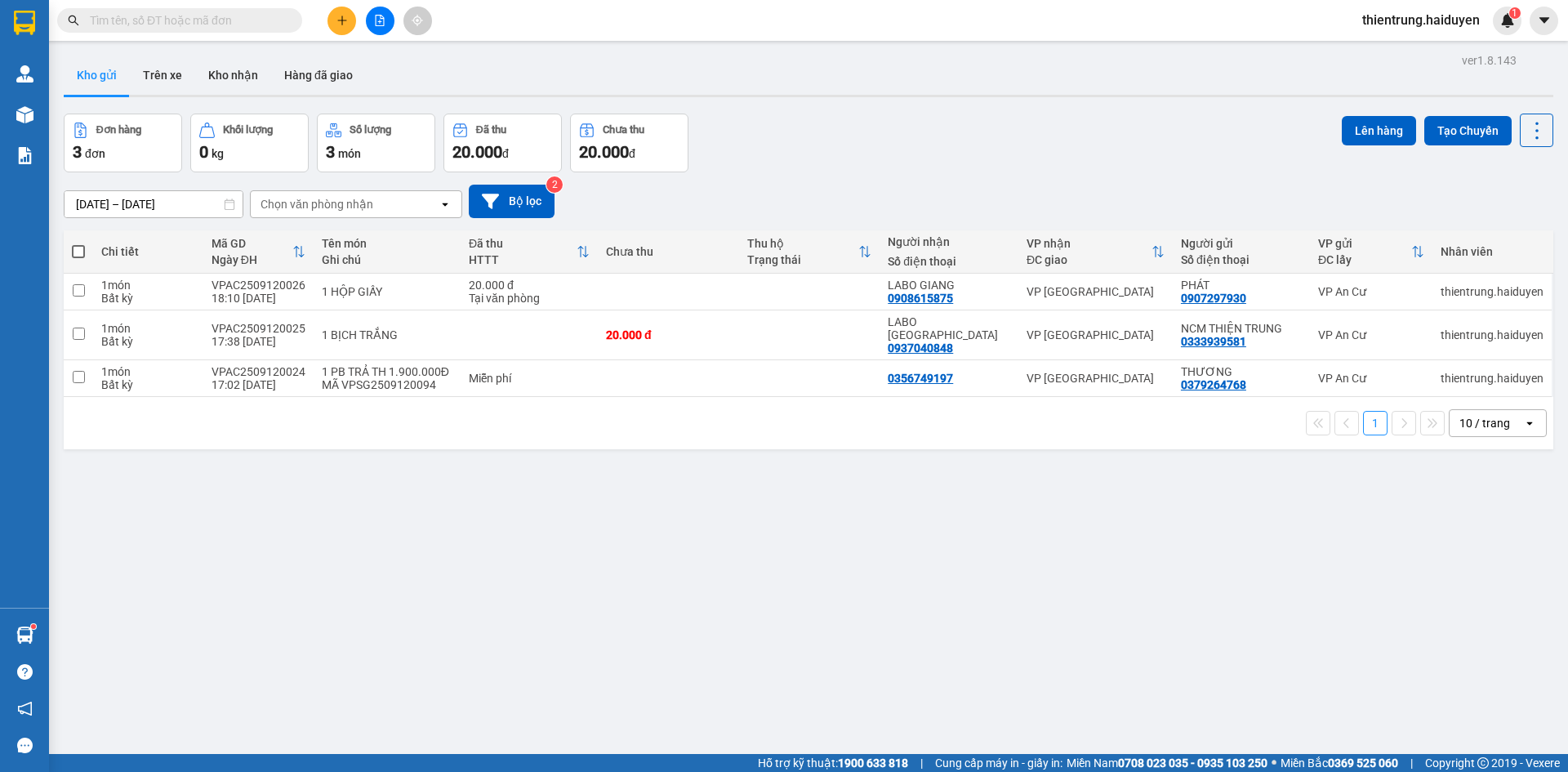
click at [456, 572] on div "ver 1.8.143 Kho gửi Trên xe Kho nhận Hàng đã giao Đơn hàng 3 đơn Khối lượng 0 k…" at bounding box center [809, 435] width 1503 height 772
click at [152, 70] on button "Trên xe" at bounding box center [162, 75] width 65 height 39
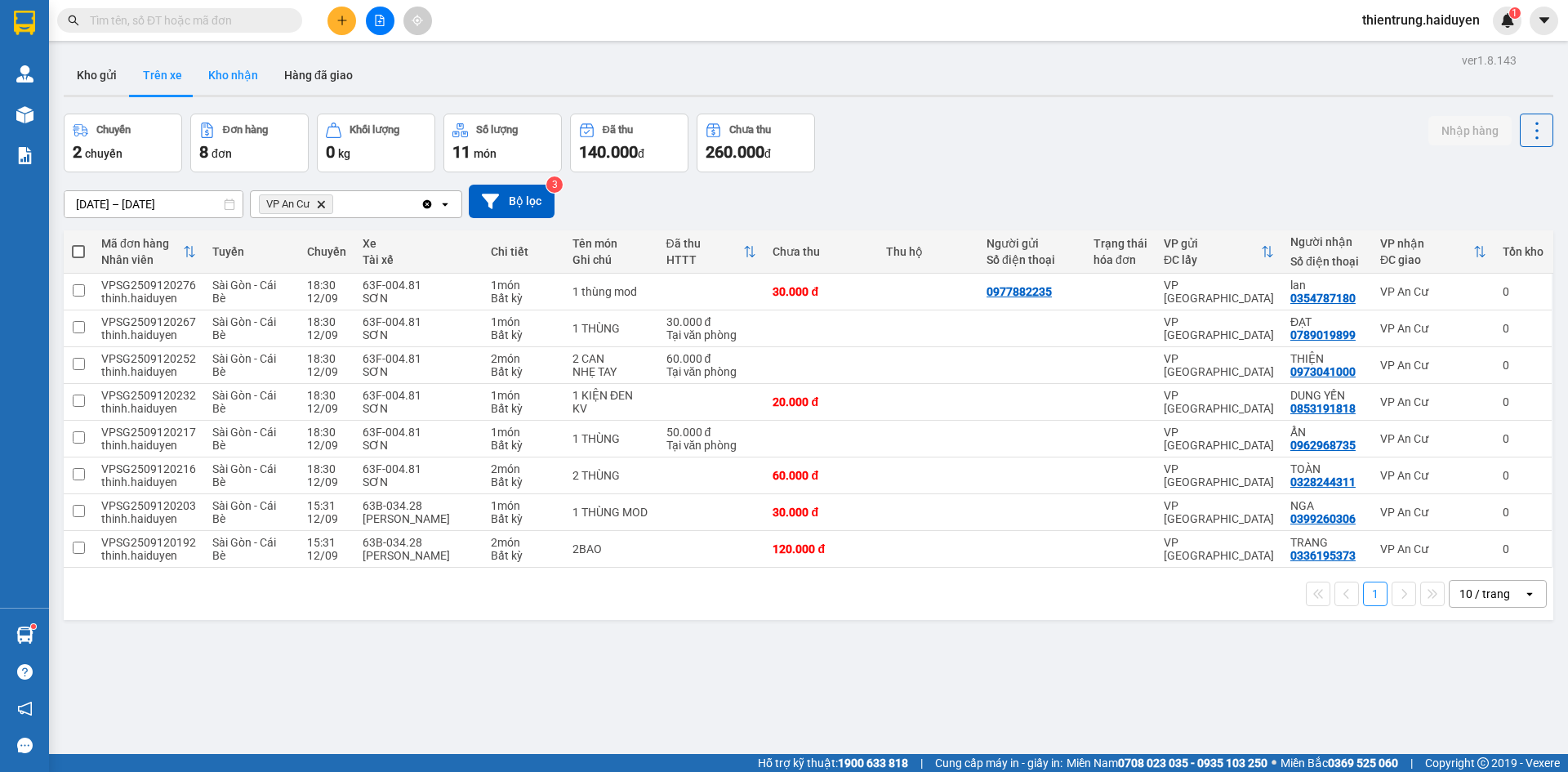
click at [228, 66] on button "Kho nhận" at bounding box center [233, 75] width 76 height 39
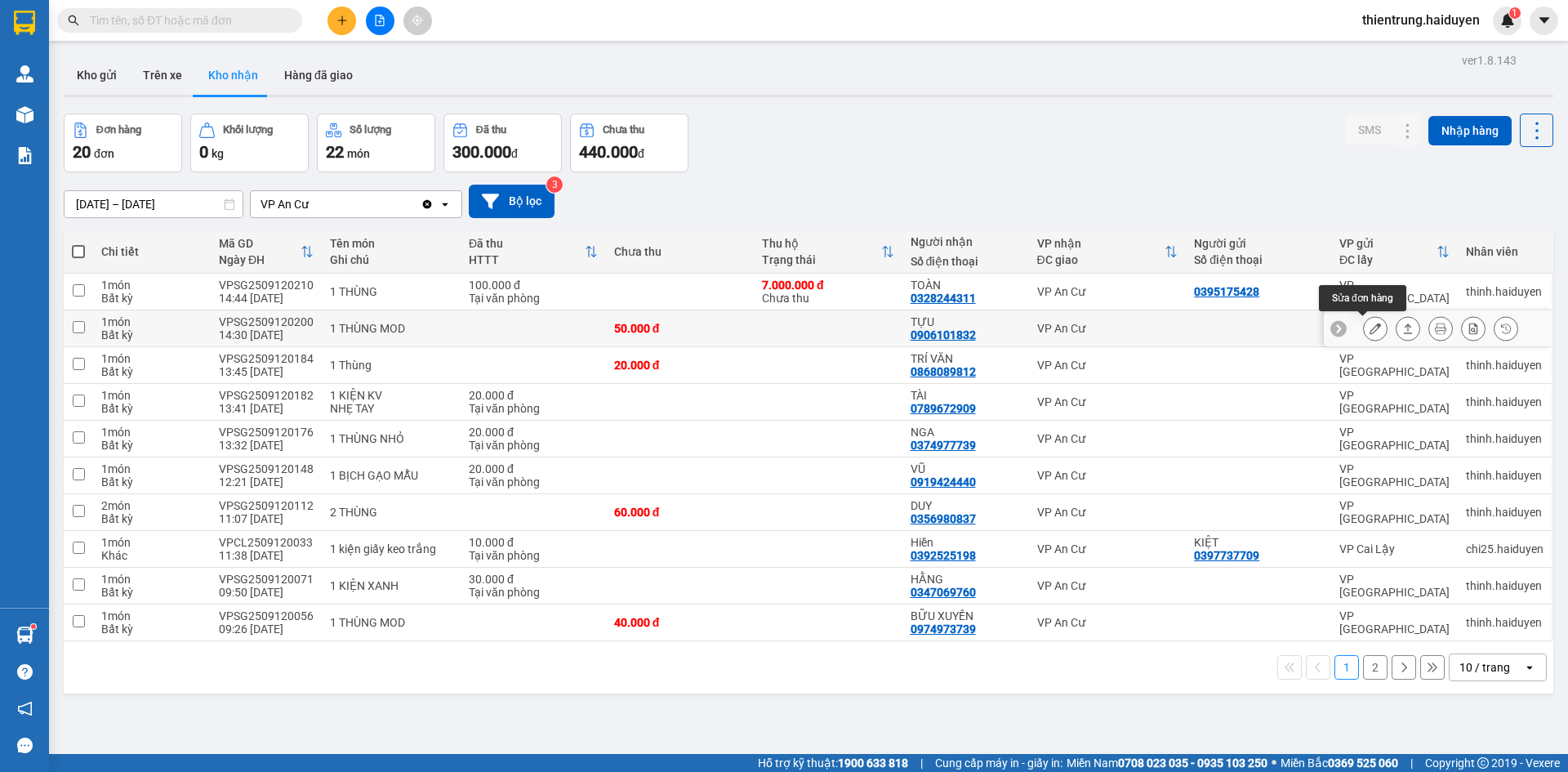
click at [1369, 332] on icon at bounding box center [1375, 328] width 12 height 12
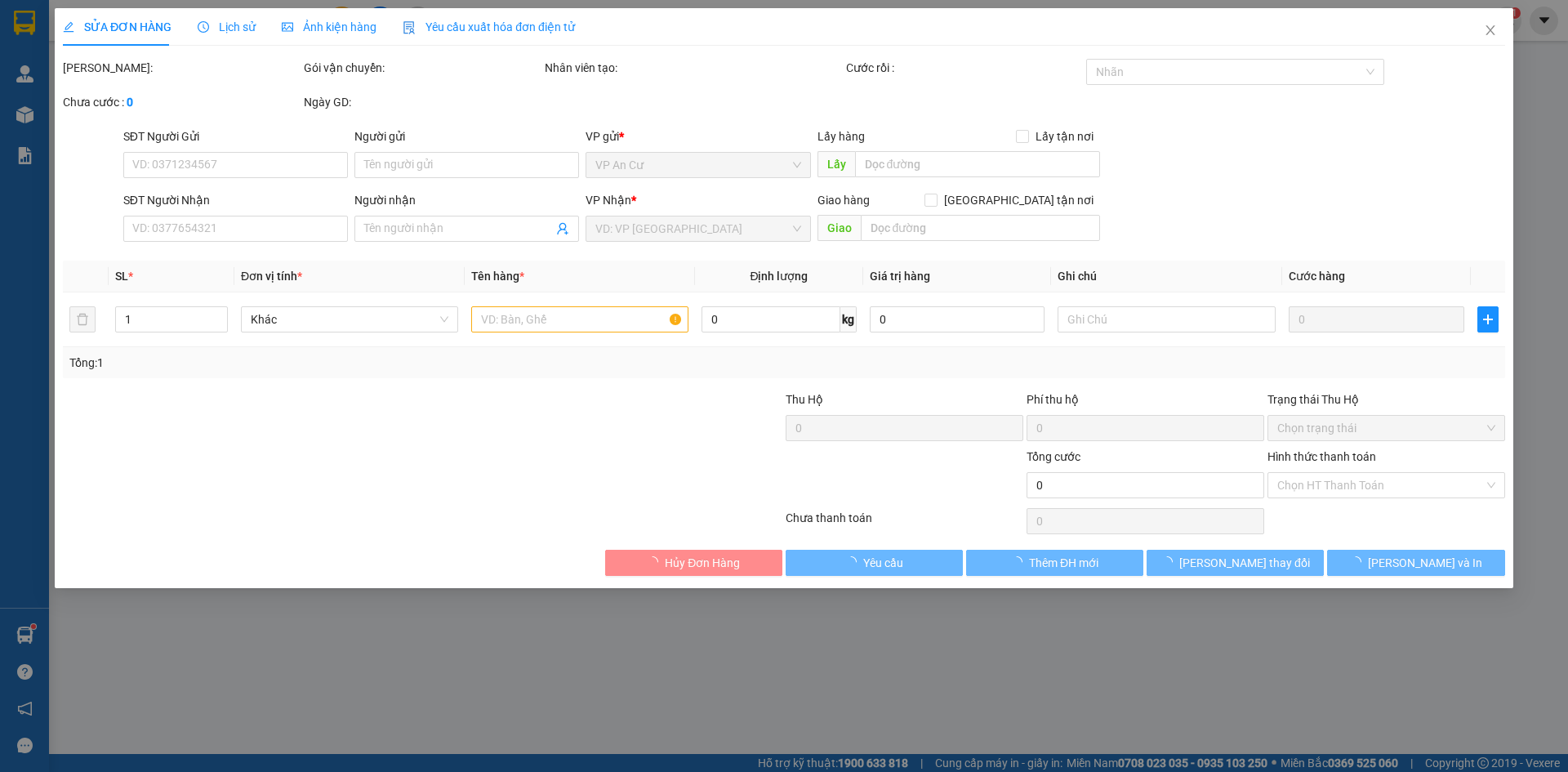
type input "0906101832"
type input "TỰU"
type input "50.000"
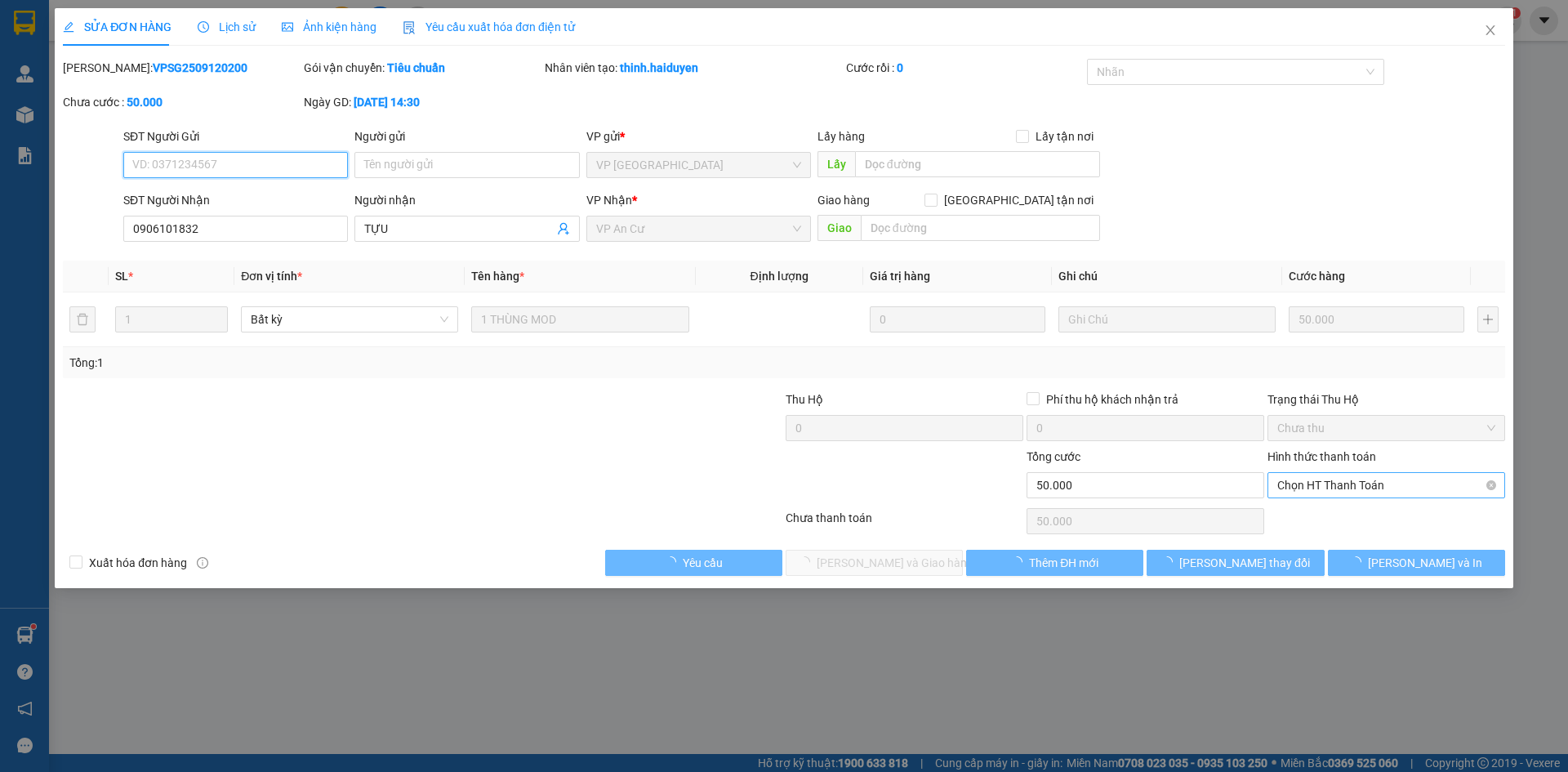
click at [1362, 490] on span "Chọn HT Thanh Toán" at bounding box center [1386, 485] width 218 height 25
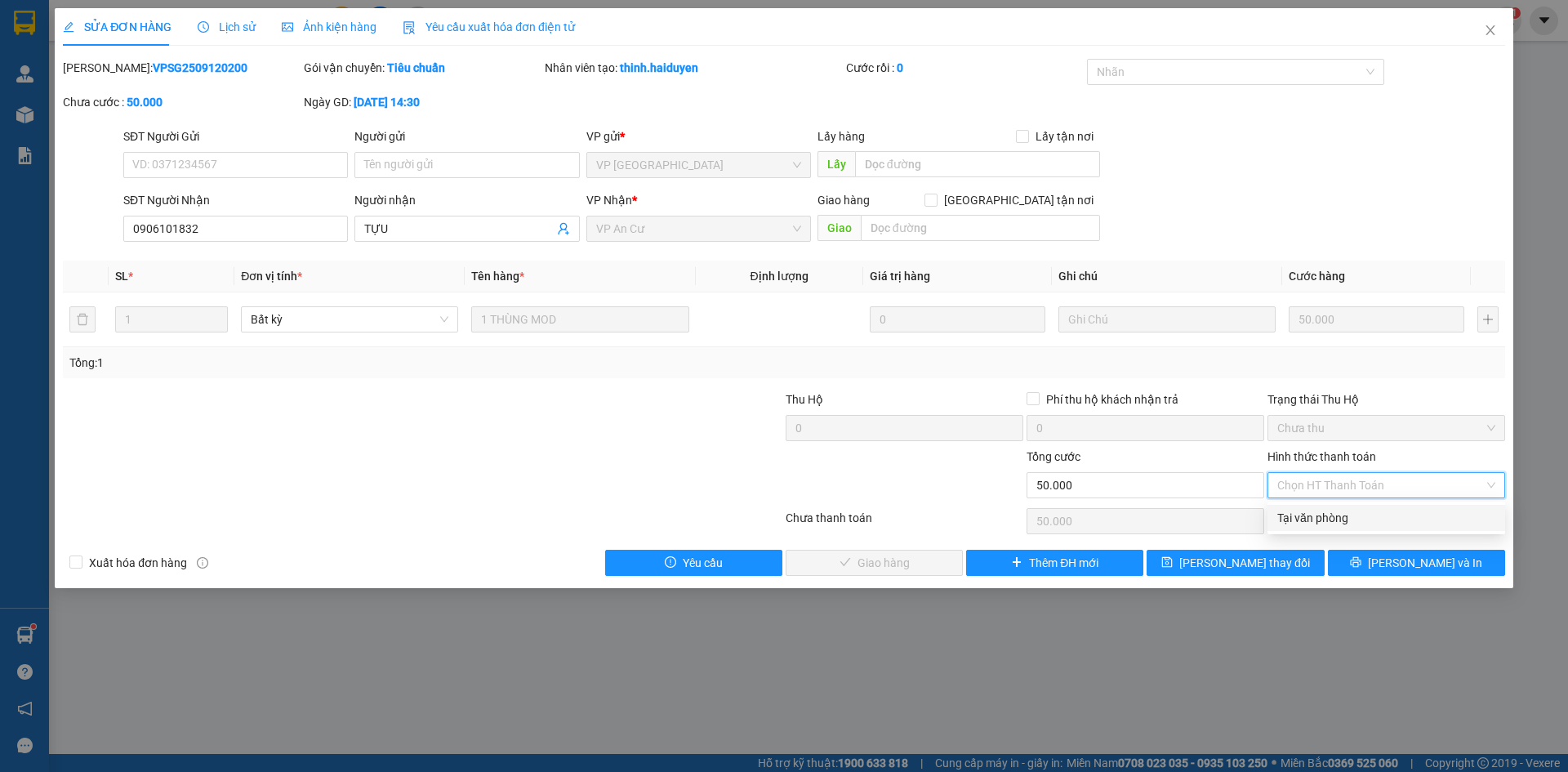
drag, startPoint x: 1347, startPoint y: 522, endPoint x: 1019, endPoint y: 597, distance: 336.5
click at [1346, 522] on div "Tại văn phòng" at bounding box center [1386, 517] width 218 height 18
type input "0"
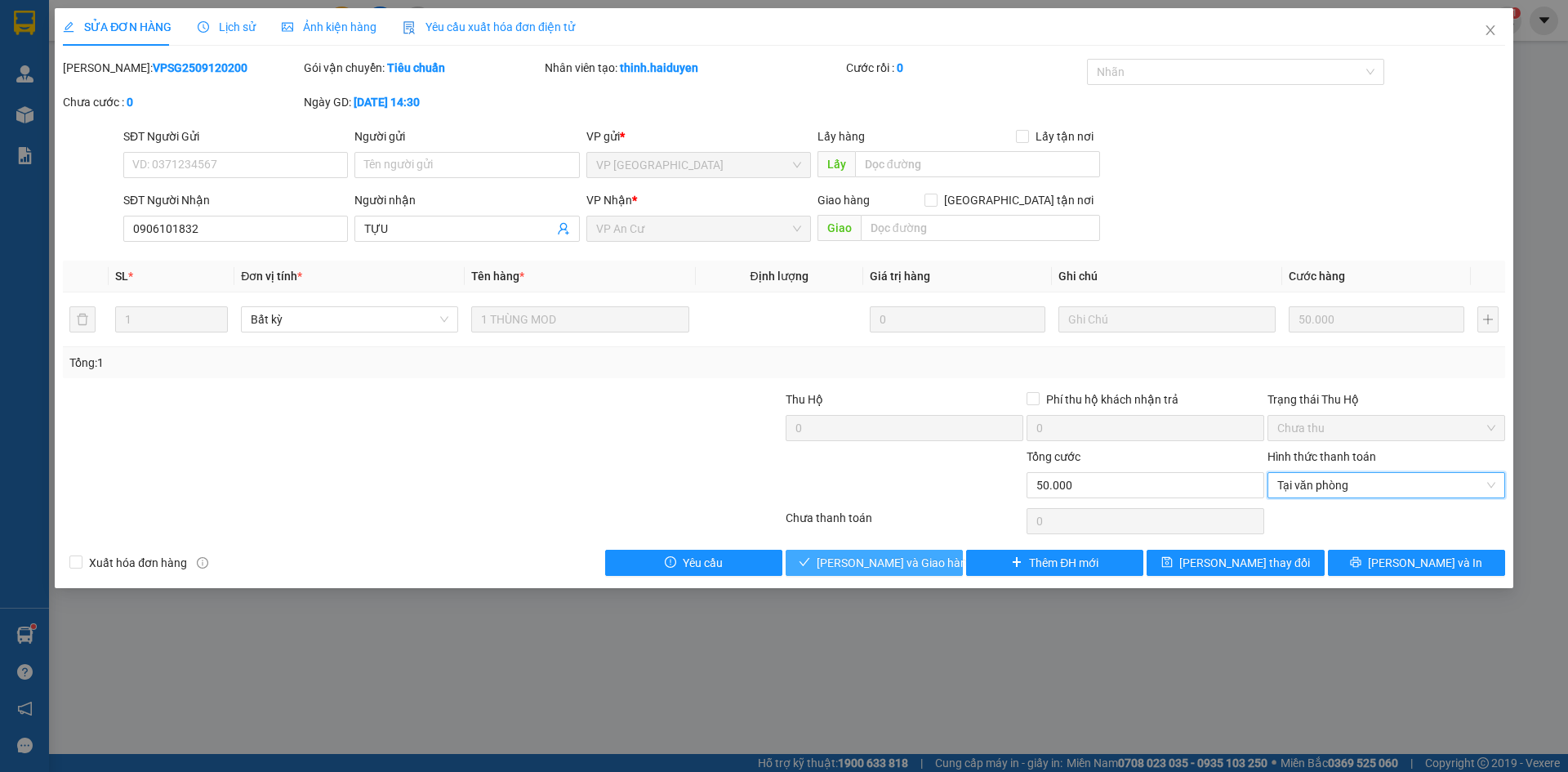
click at [914, 565] on span "[PERSON_NAME] và Giao hàng" at bounding box center [895, 562] width 156 height 18
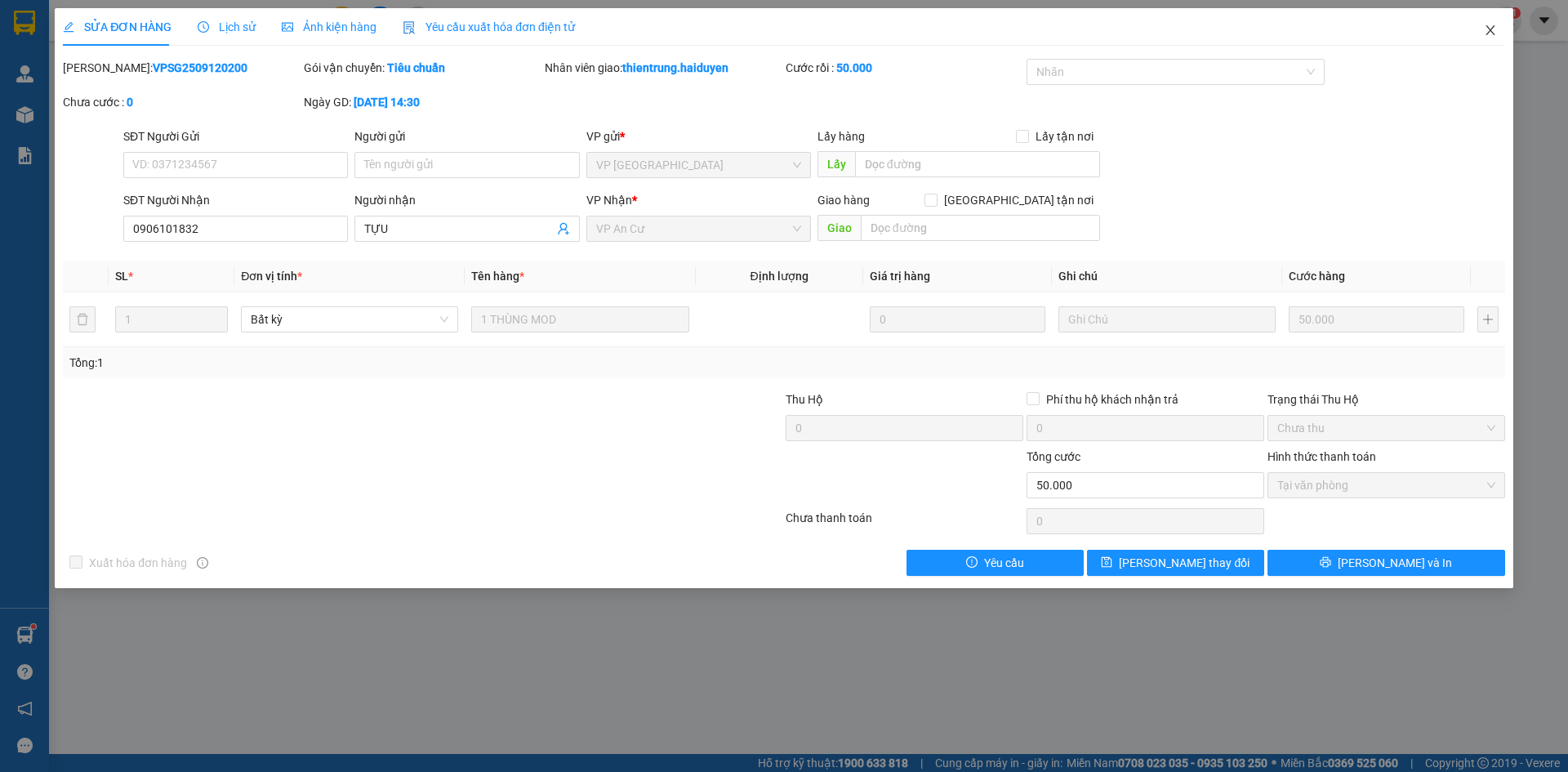
click at [1495, 28] on icon "close" at bounding box center [1490, 30] width 13 height 13
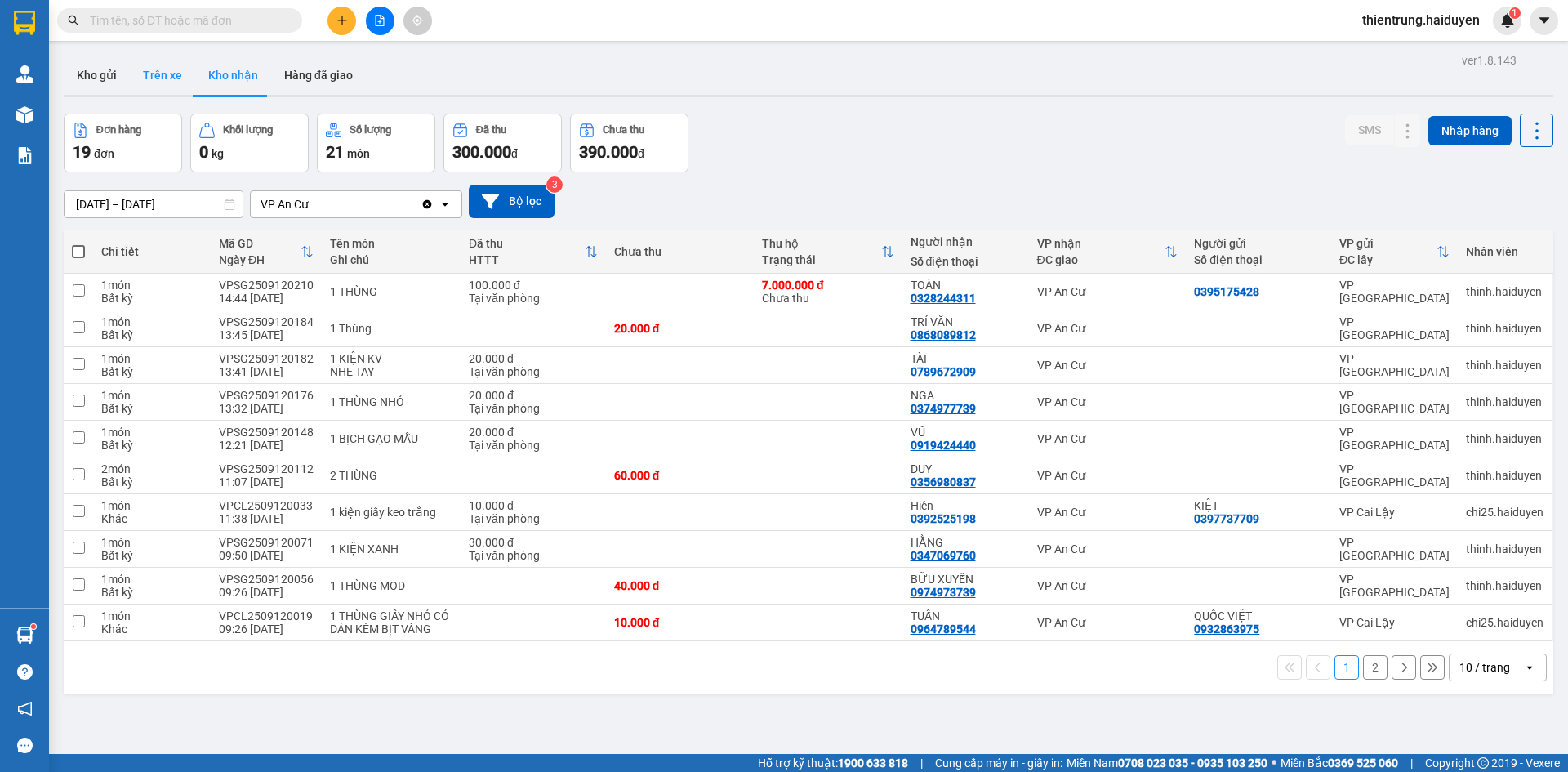
click at [163, 65] on button "Trên xe" at bounding box center [162, 75] width 65 height 39
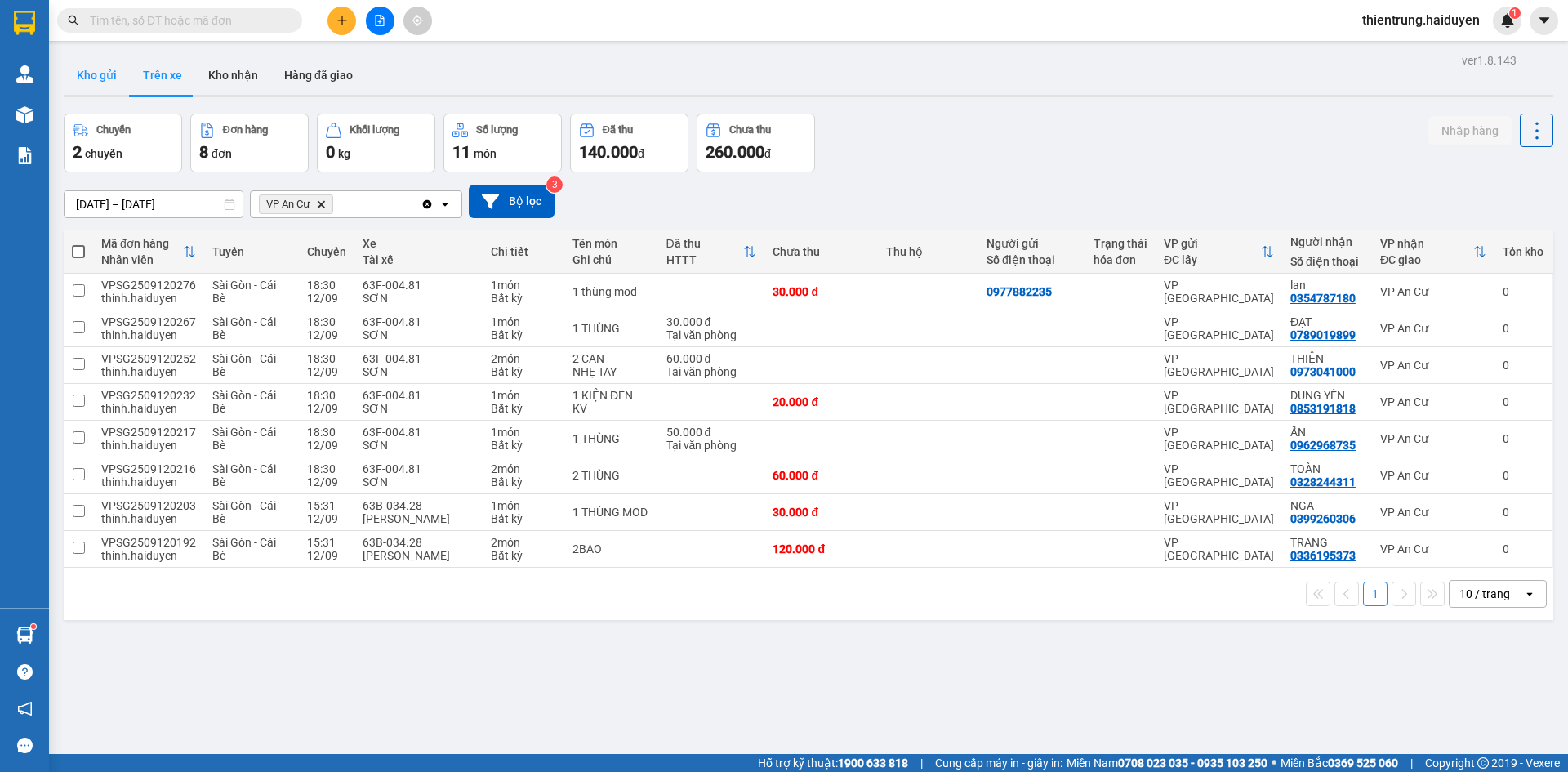
click at [103, 74] on button "Kho gửi" at bounding box center [96, 75] width 66 height 39
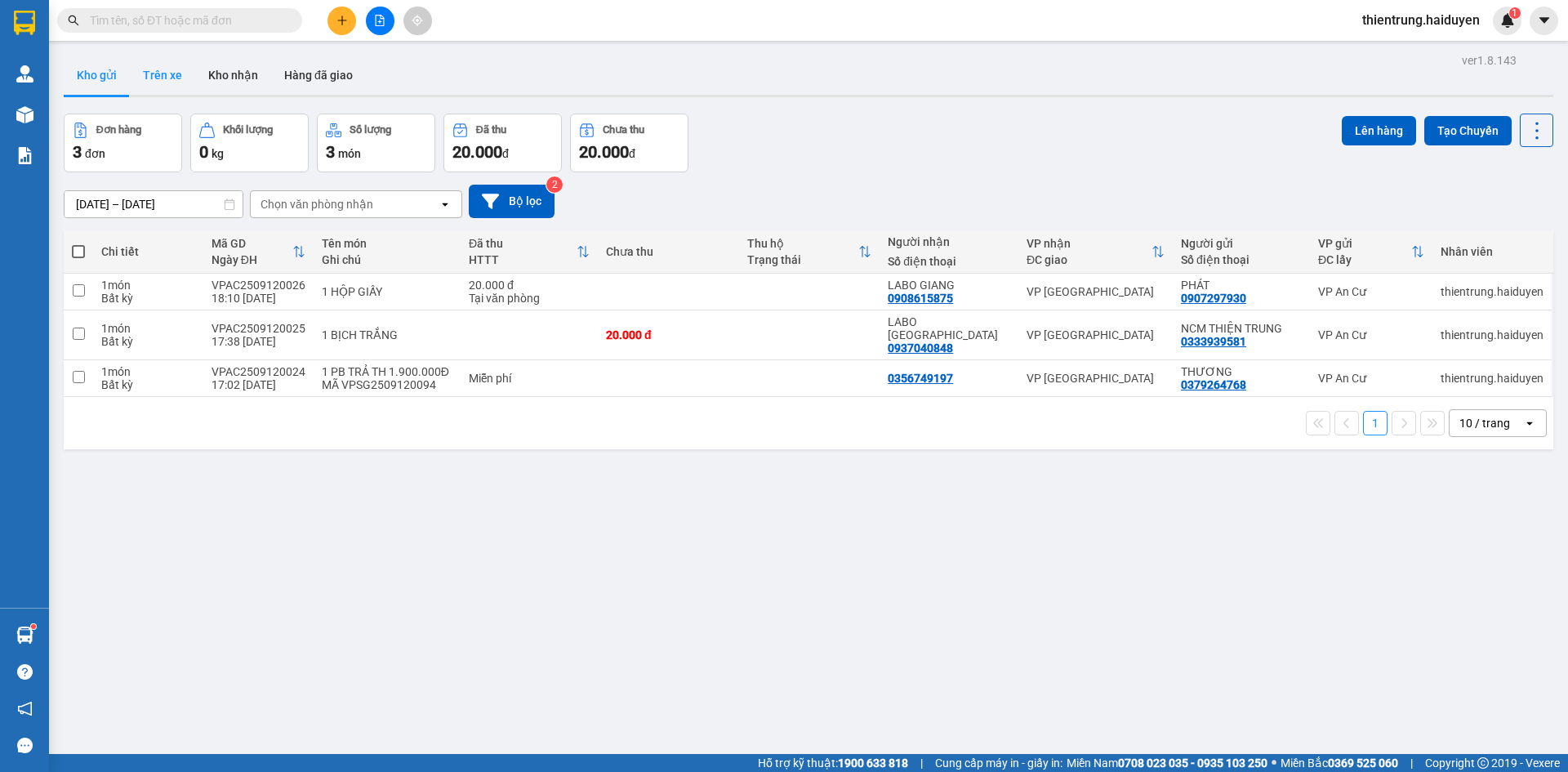
click at [156, 83] on button "Trên xe" at bounding box center [162, 75] width 65 height 39
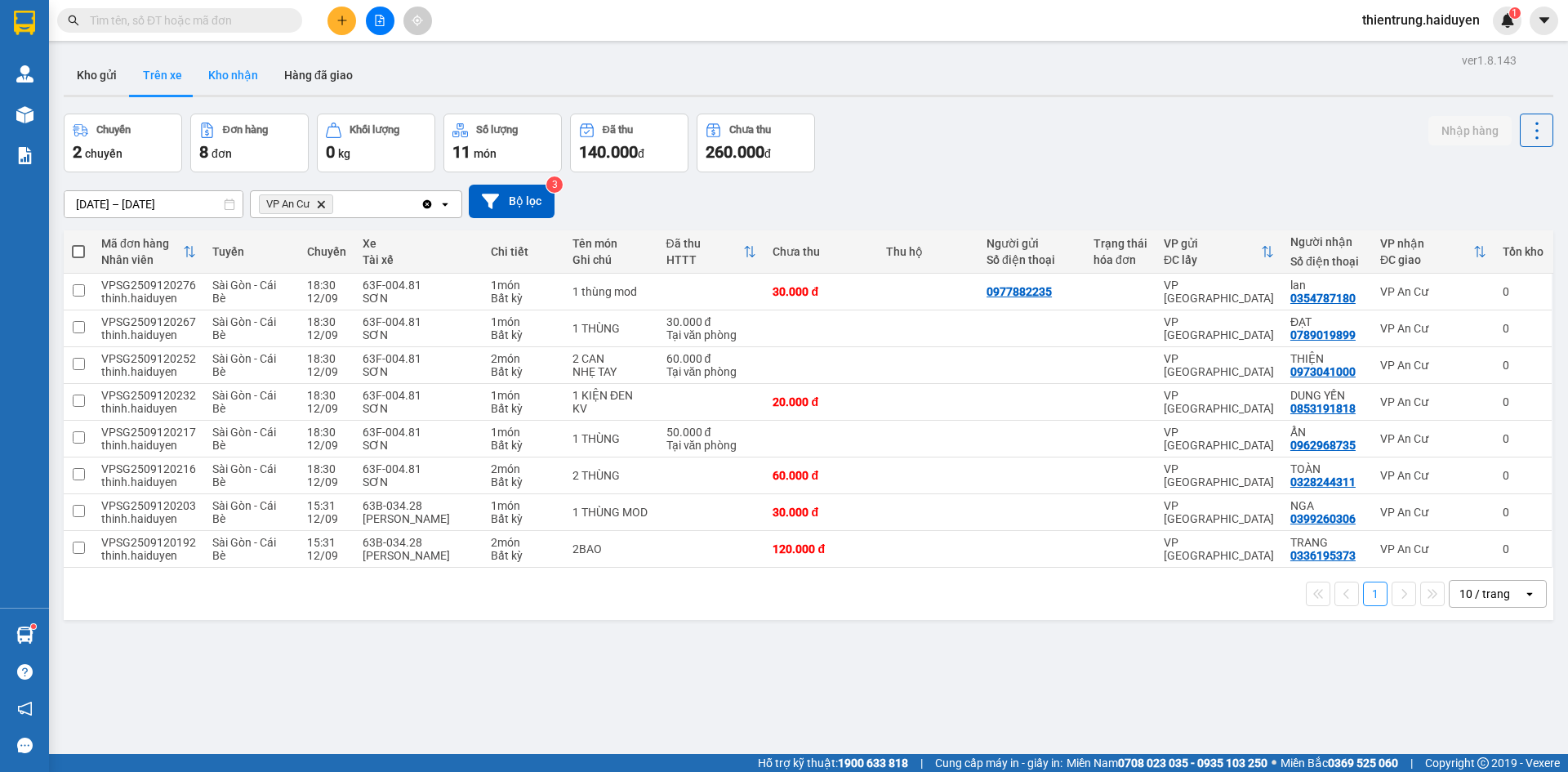
click at [236, 79] on button "Kho nhận" at bounding box center [233, 75] width 76 height 39
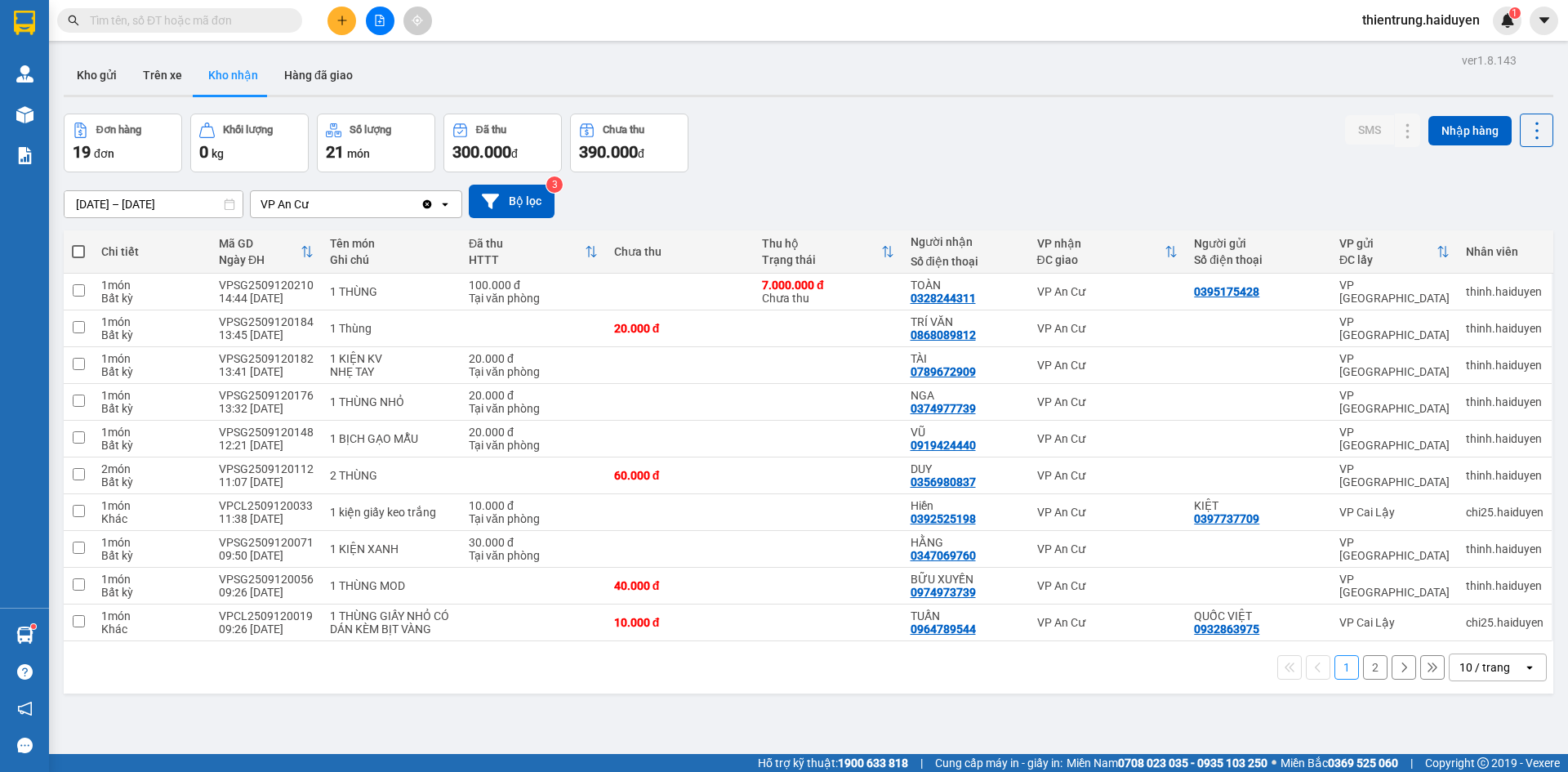
click at [1367, 671] on button "2" at bounding box center [1375, 666] width 25 height 25
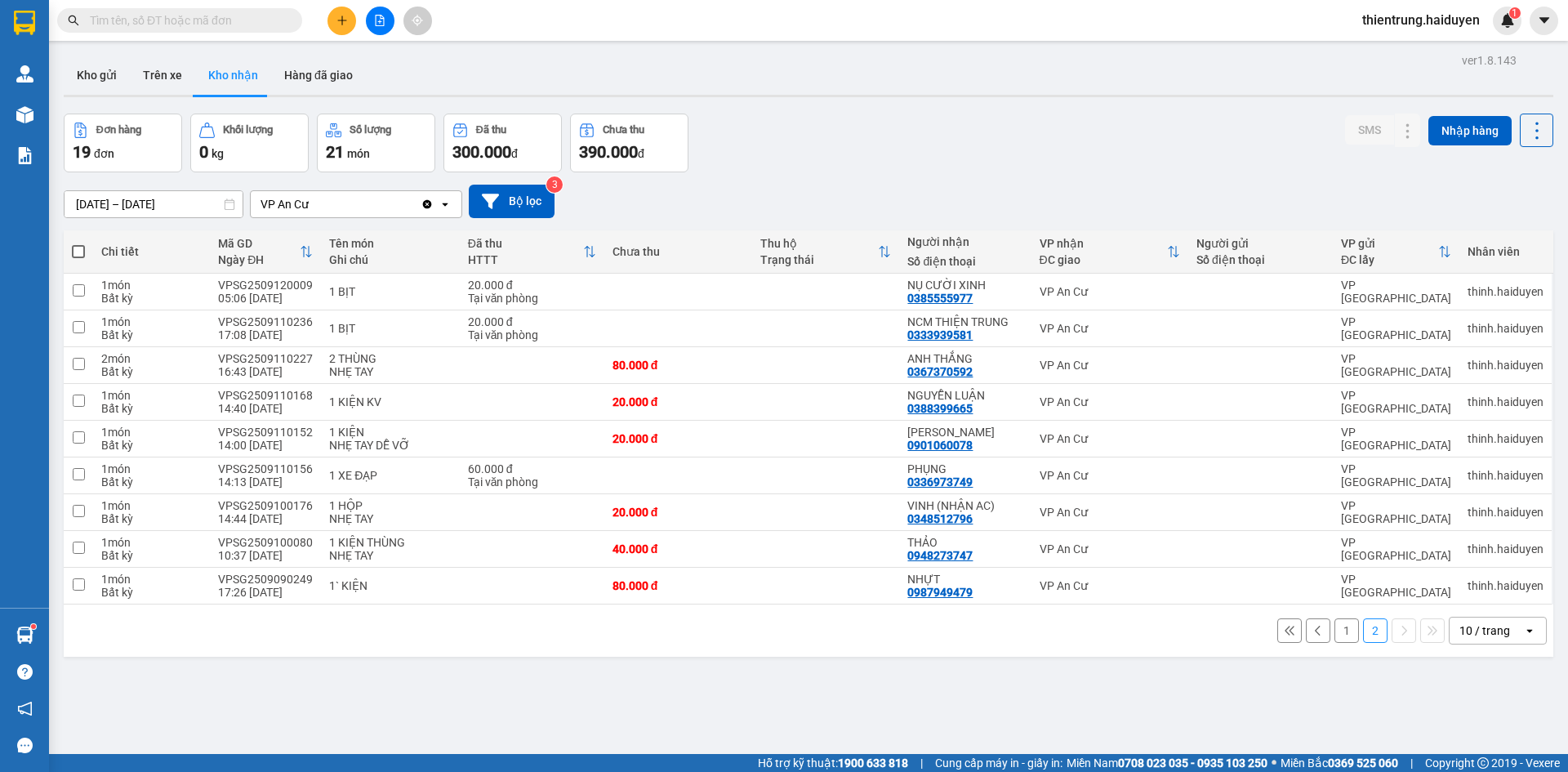
click at [1336, 633] on button "1" at bounding box center [1346, 630] width 25 height 25
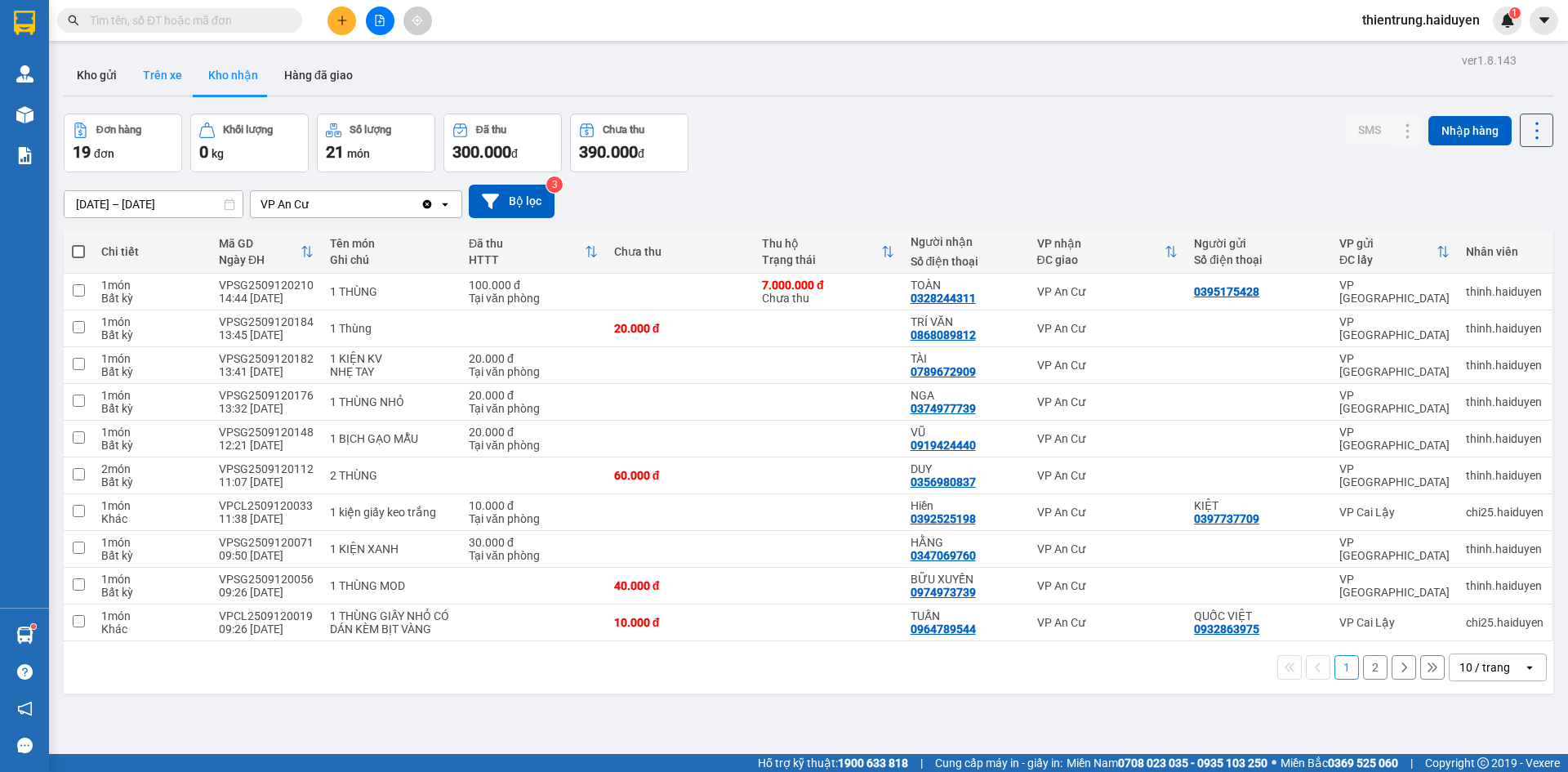
click at [168, 66] on button "Trên xe" at bounding box center [162, 75] width 65 height 39
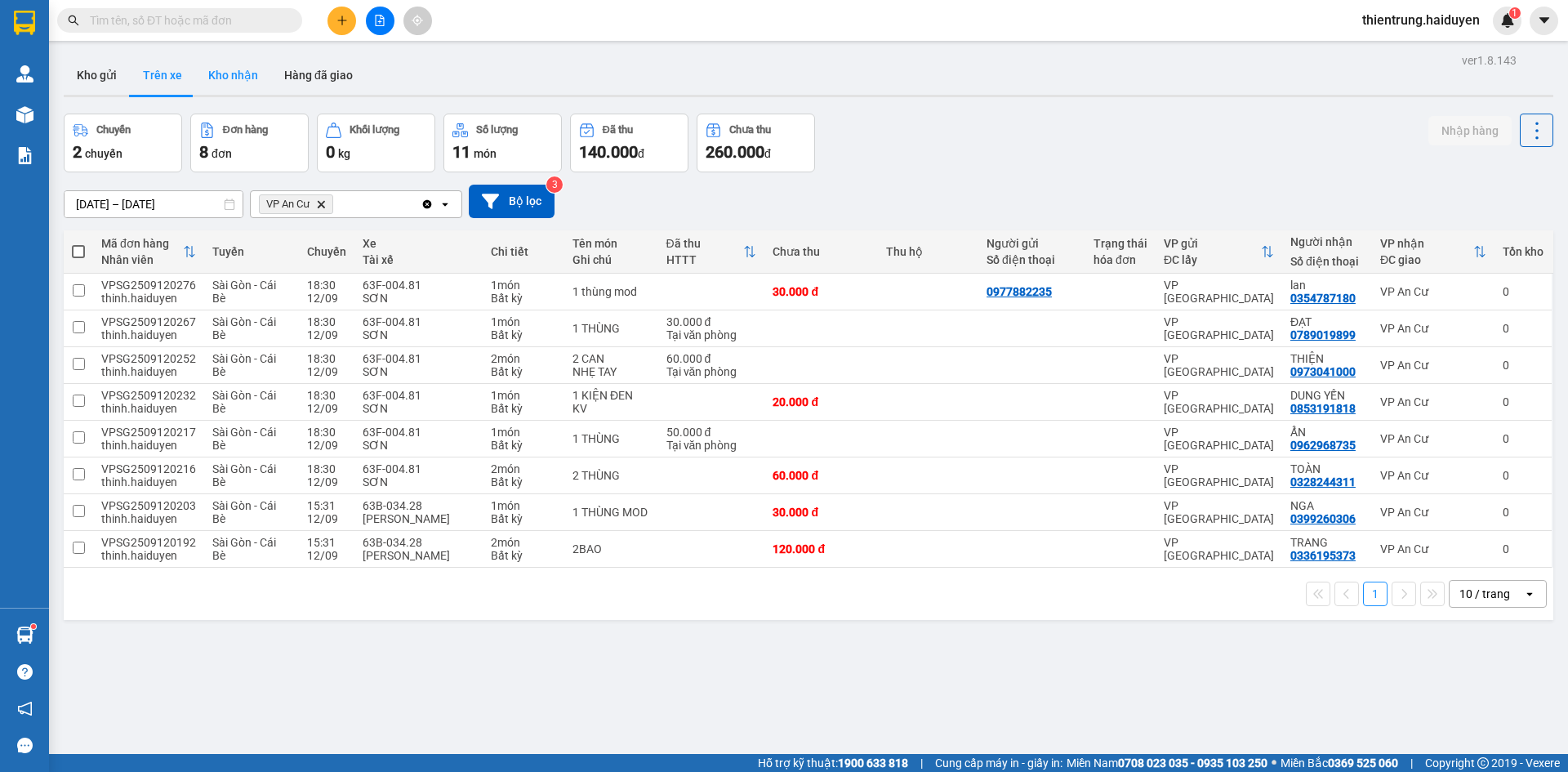
click at [237, 79] on button "Kho nhận" at bounding box center [233, 75] width 76 height 39
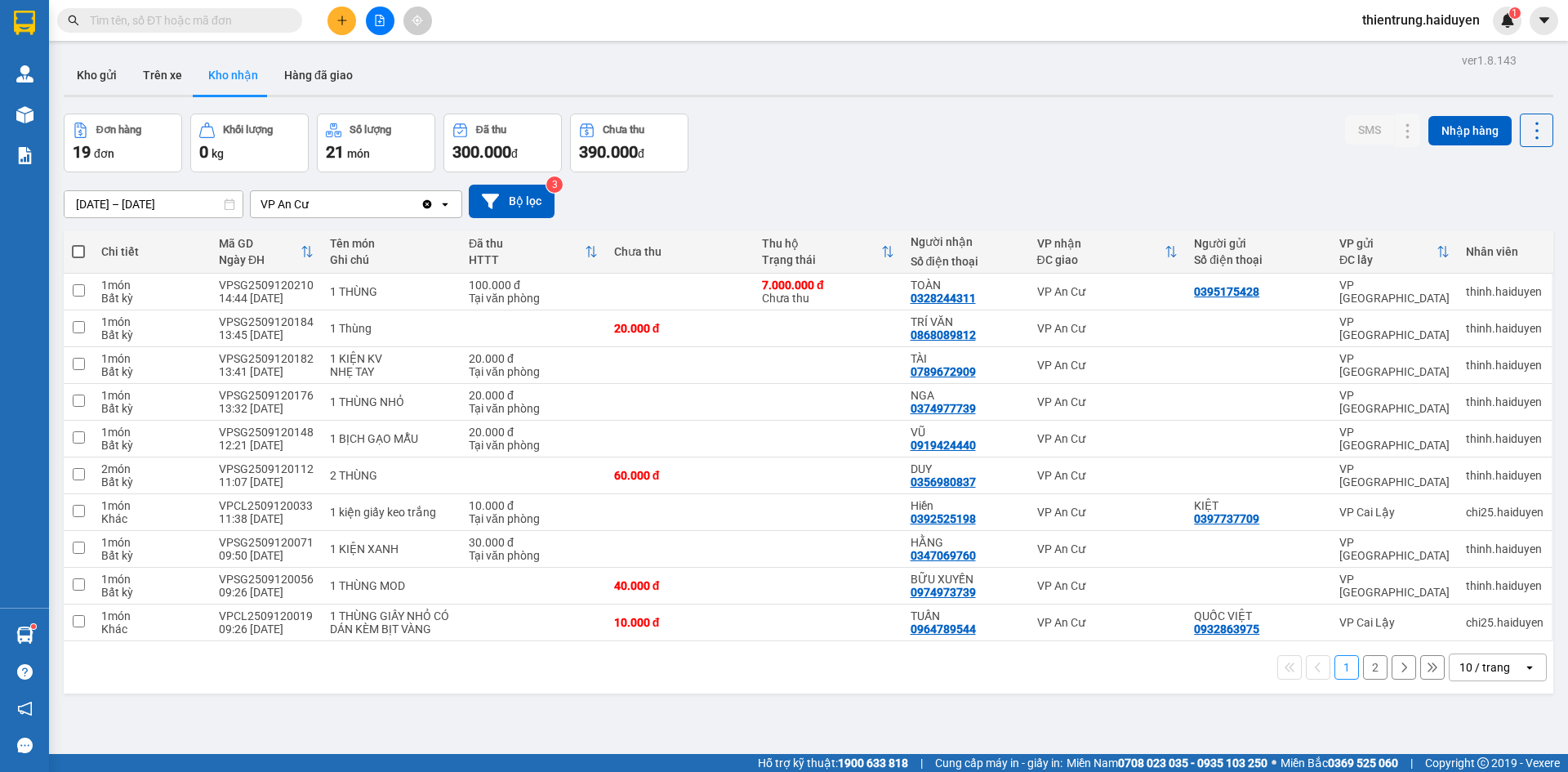
click at [1365, 661] on button "2" at bounding box center [1375, 666] width 25 height 25
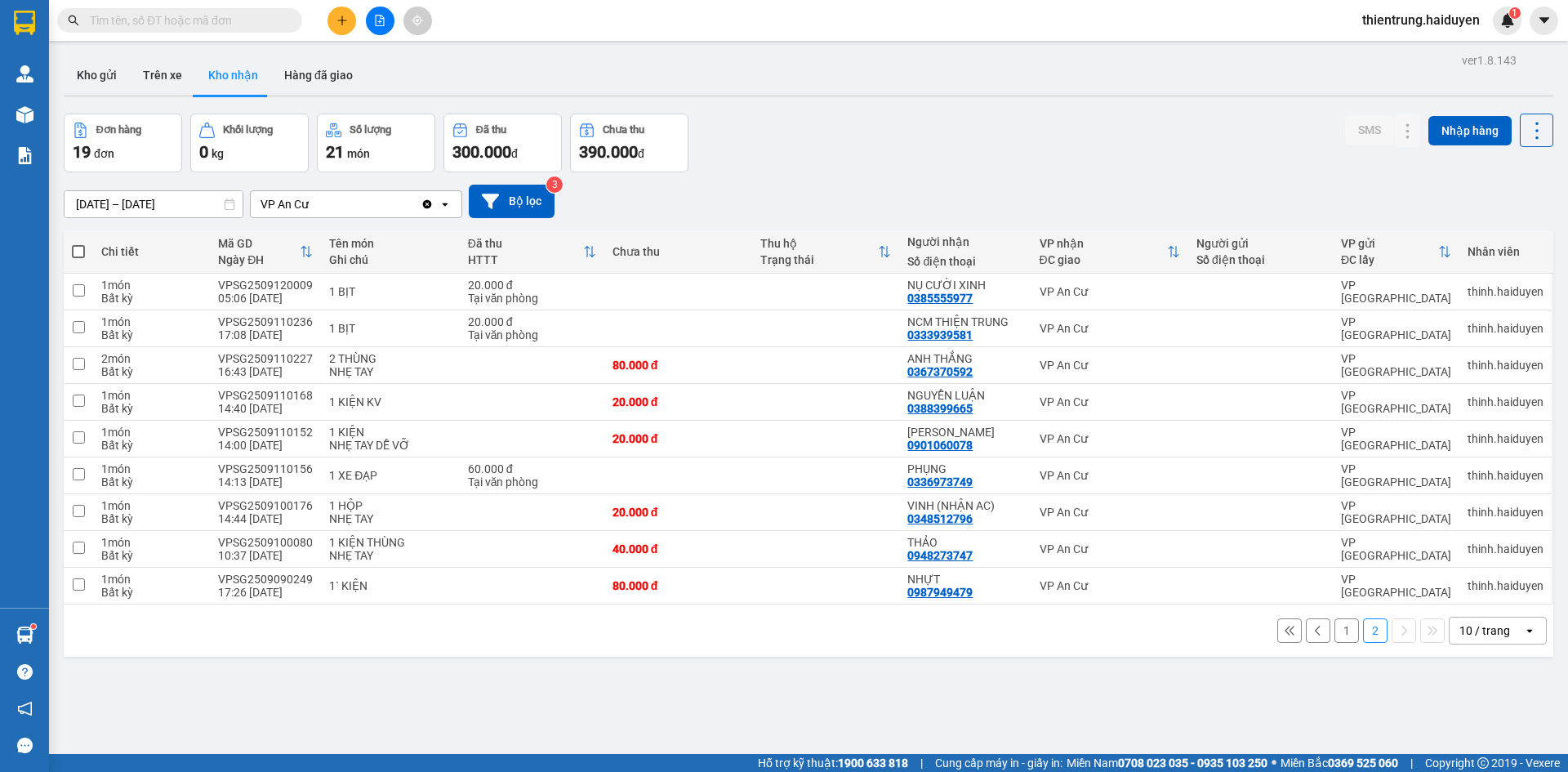
click at [1335, 633] on button "1" at bounding box center [1346, 630] width 25 height 25
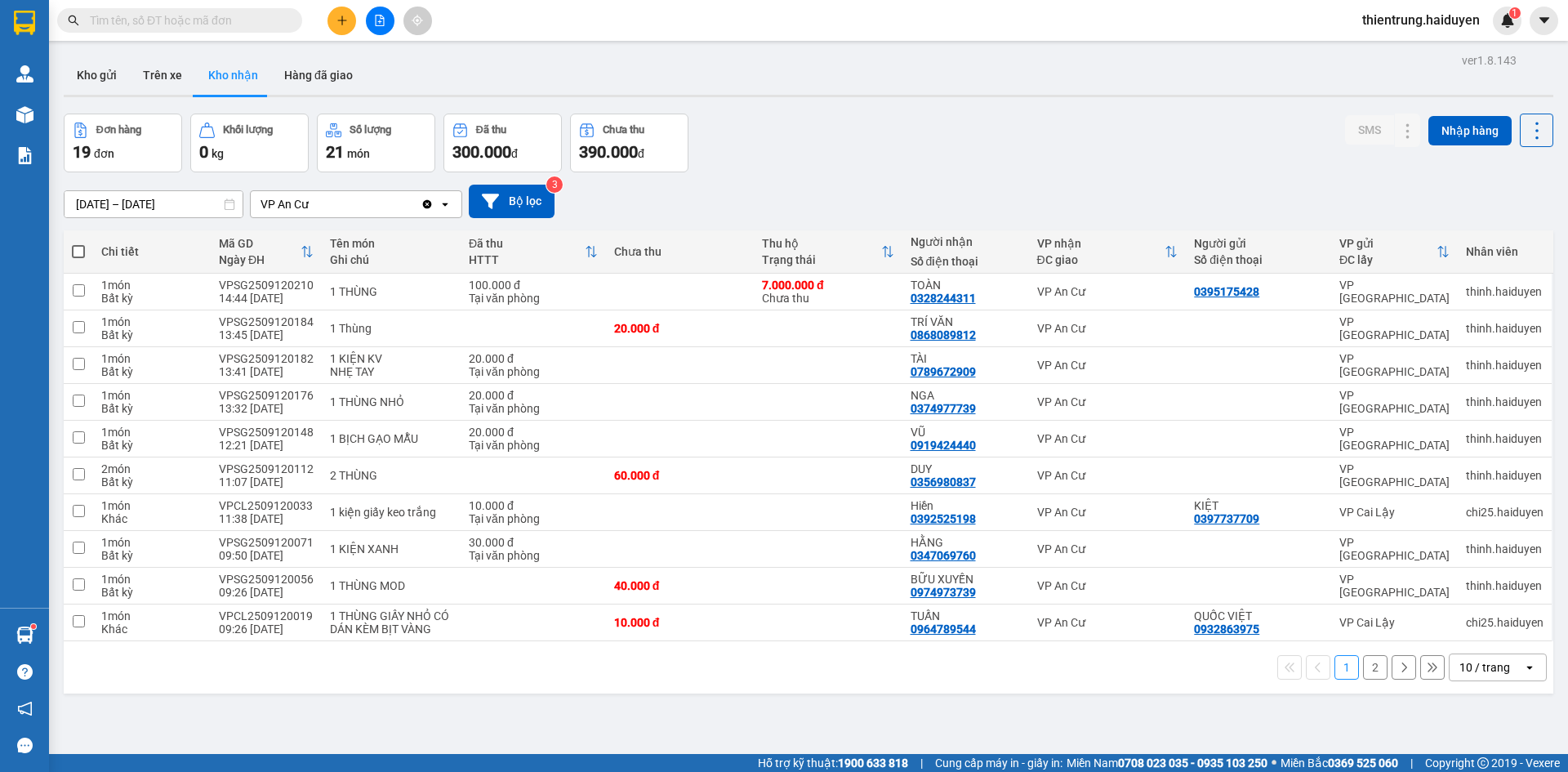
click at [1367, 666] on button "2" at bounding box center [1375, 666] width 25 height 25
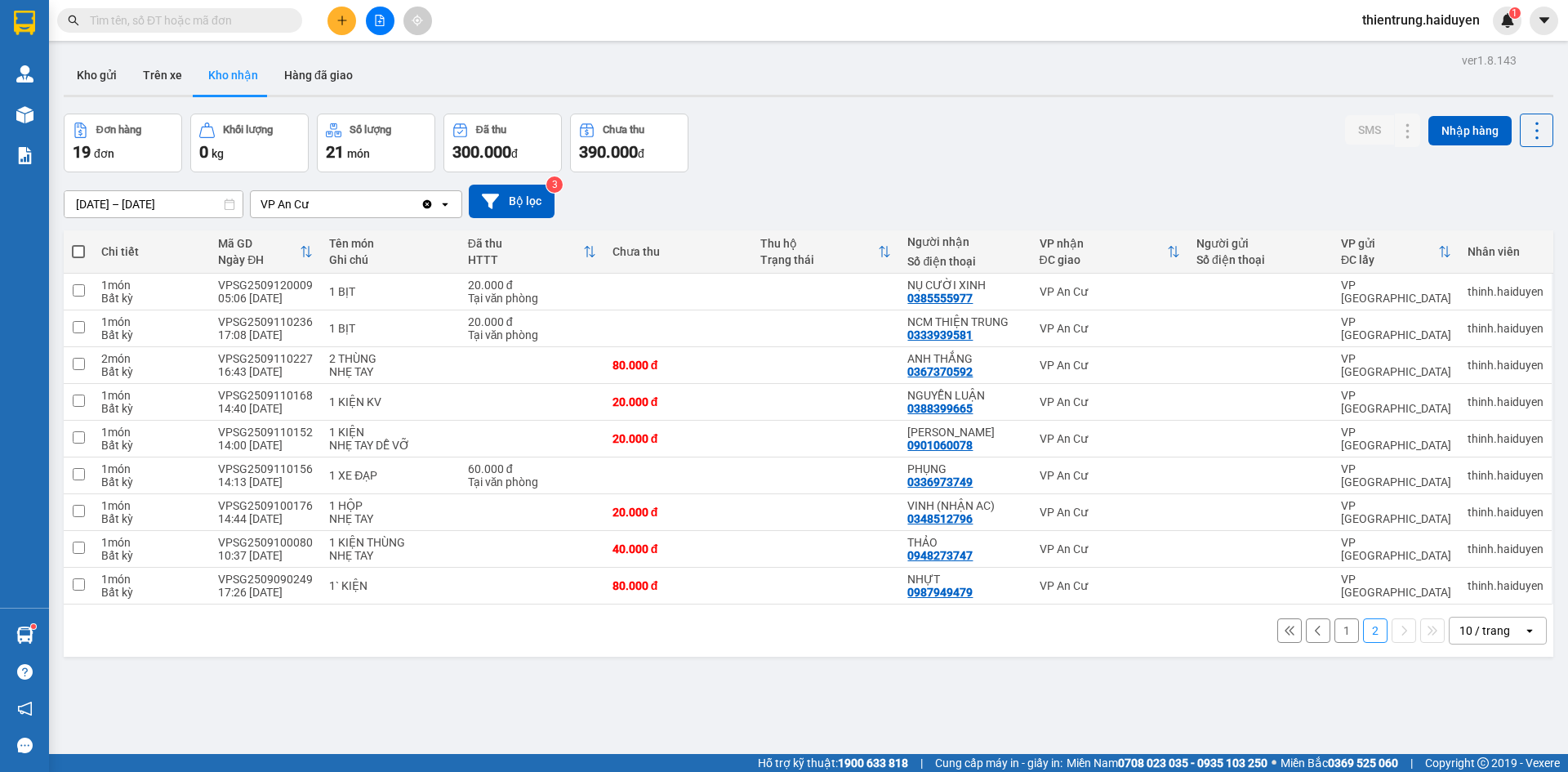
click at [1339, 630] on button "1" at bounding box center [1346, 630] width 25 height 25
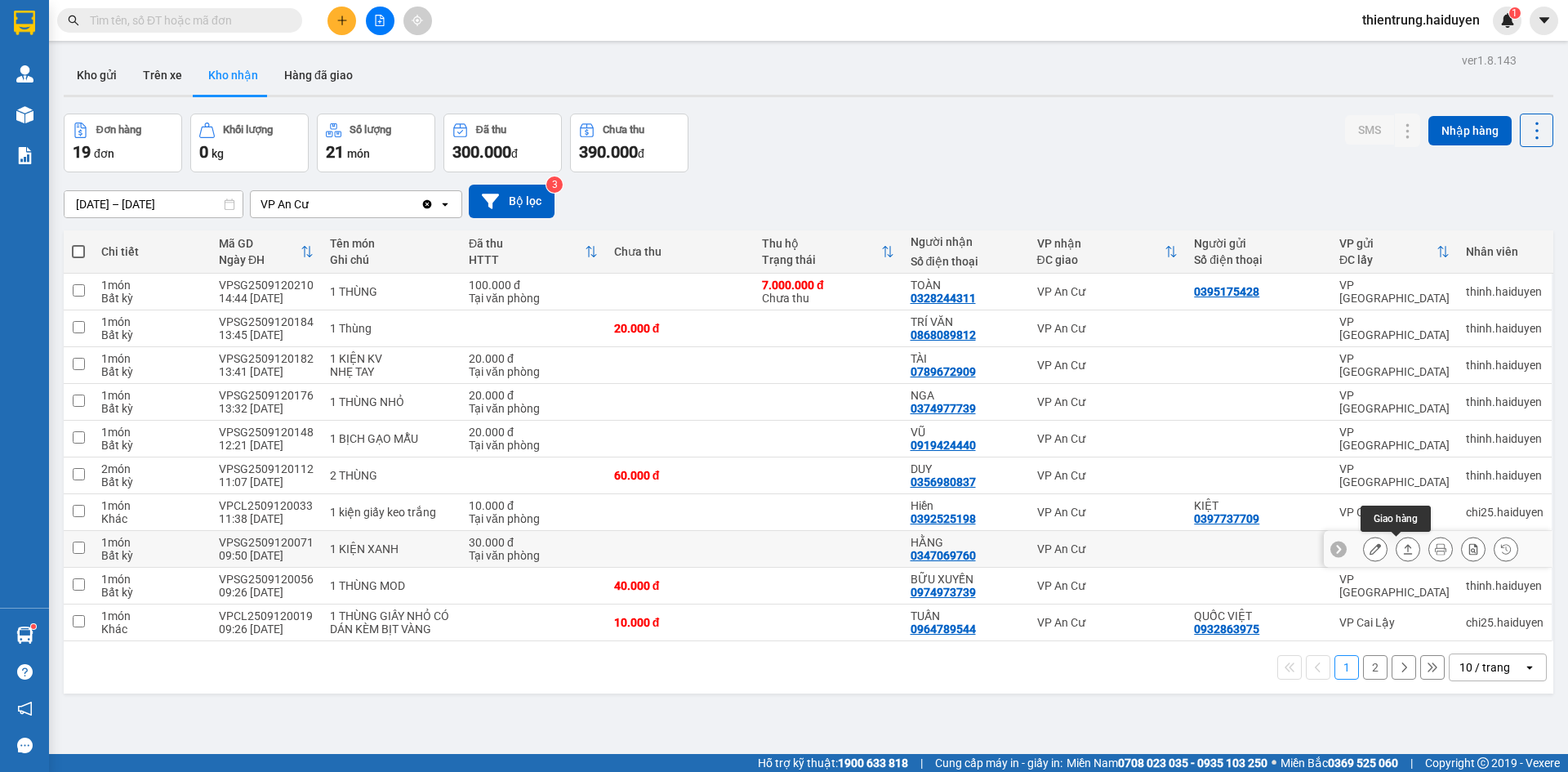
click at [1369, 550] on icon at bounding box center [1375, 549] width 12 height 12
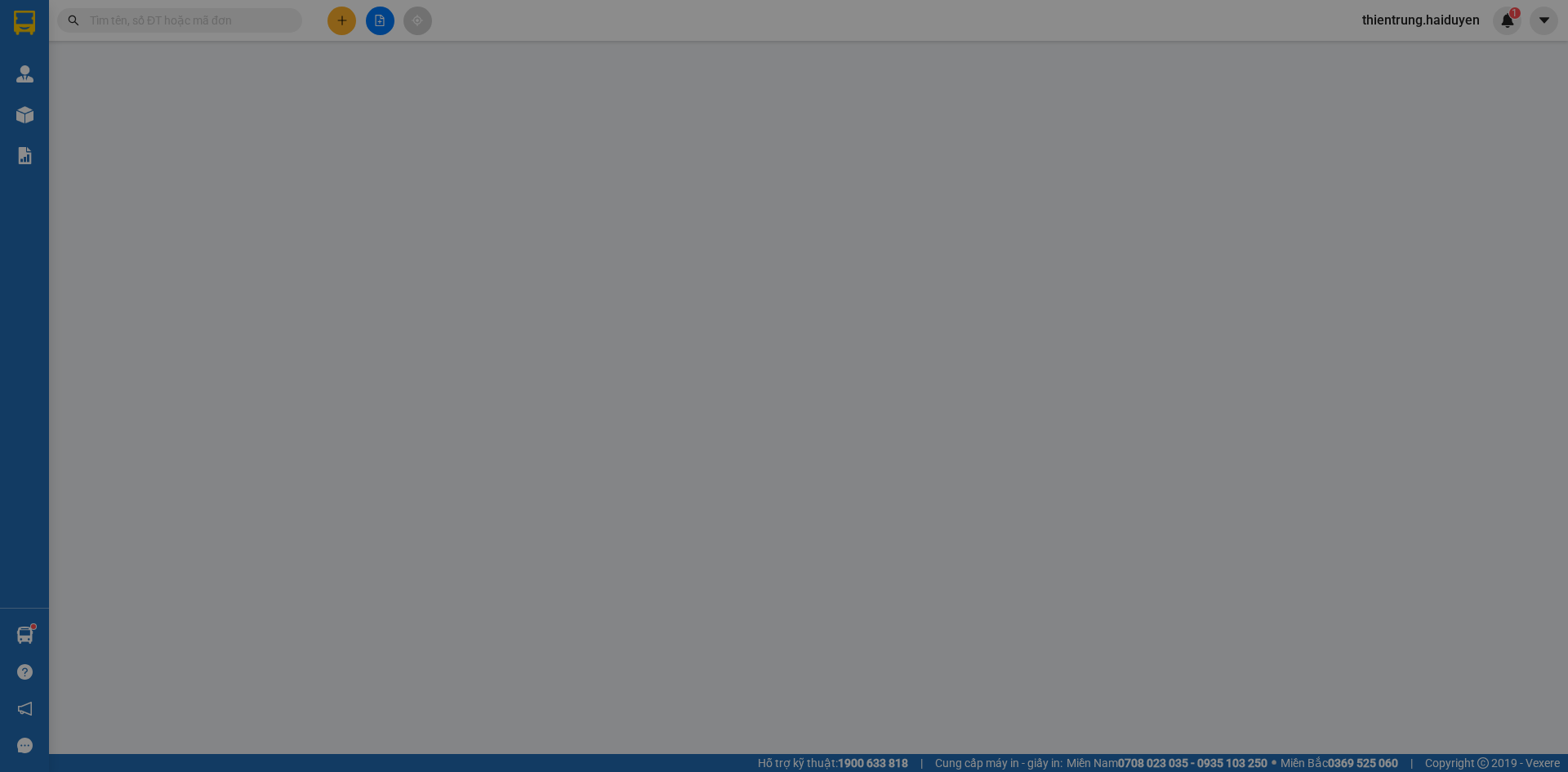
type input "0347069760"
type input "HẰNG"
type input "30.000"
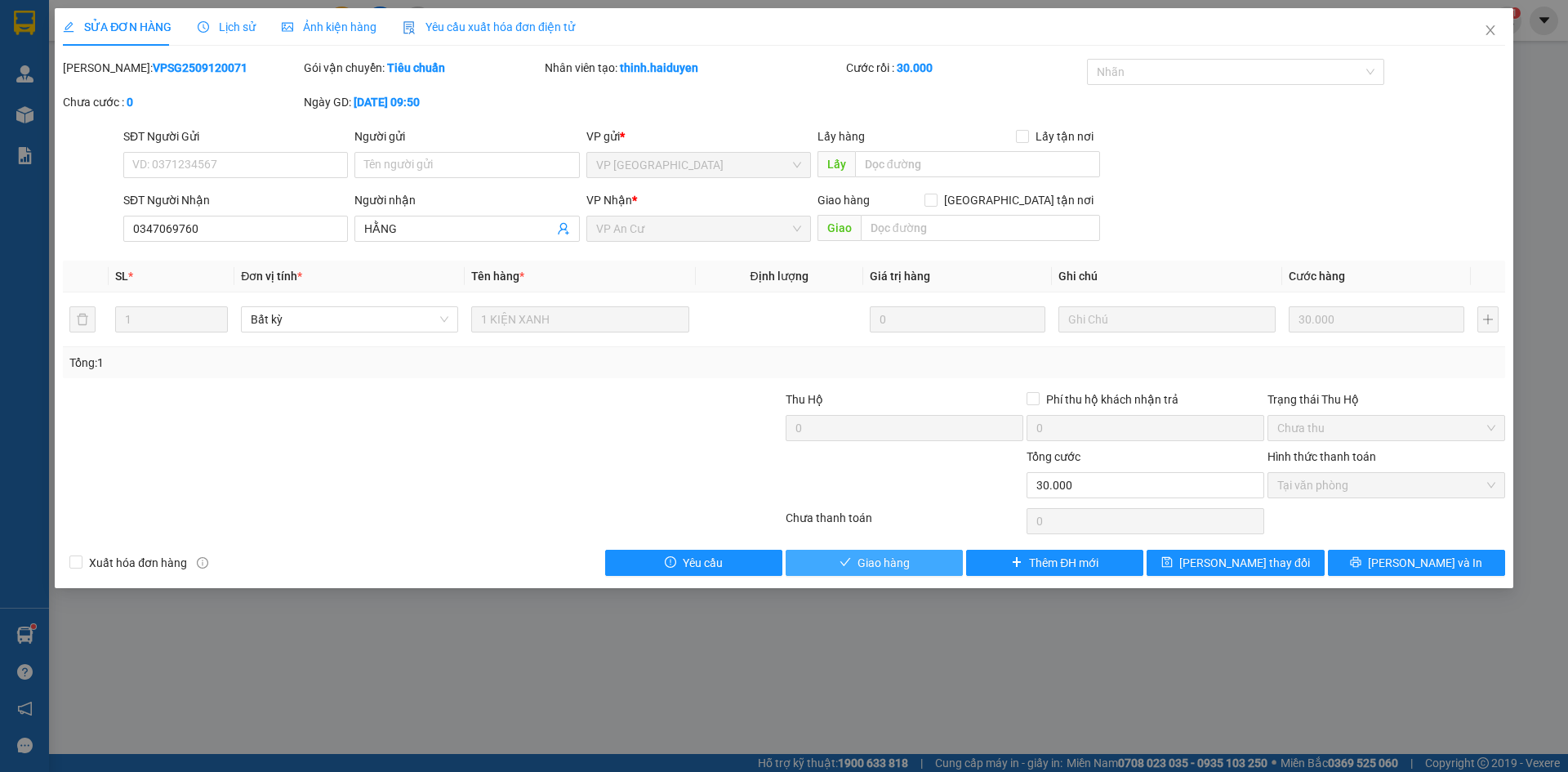
click at [904, 564] on span "Giao hàng" at bounding box center [884, 562] width 52 height 18
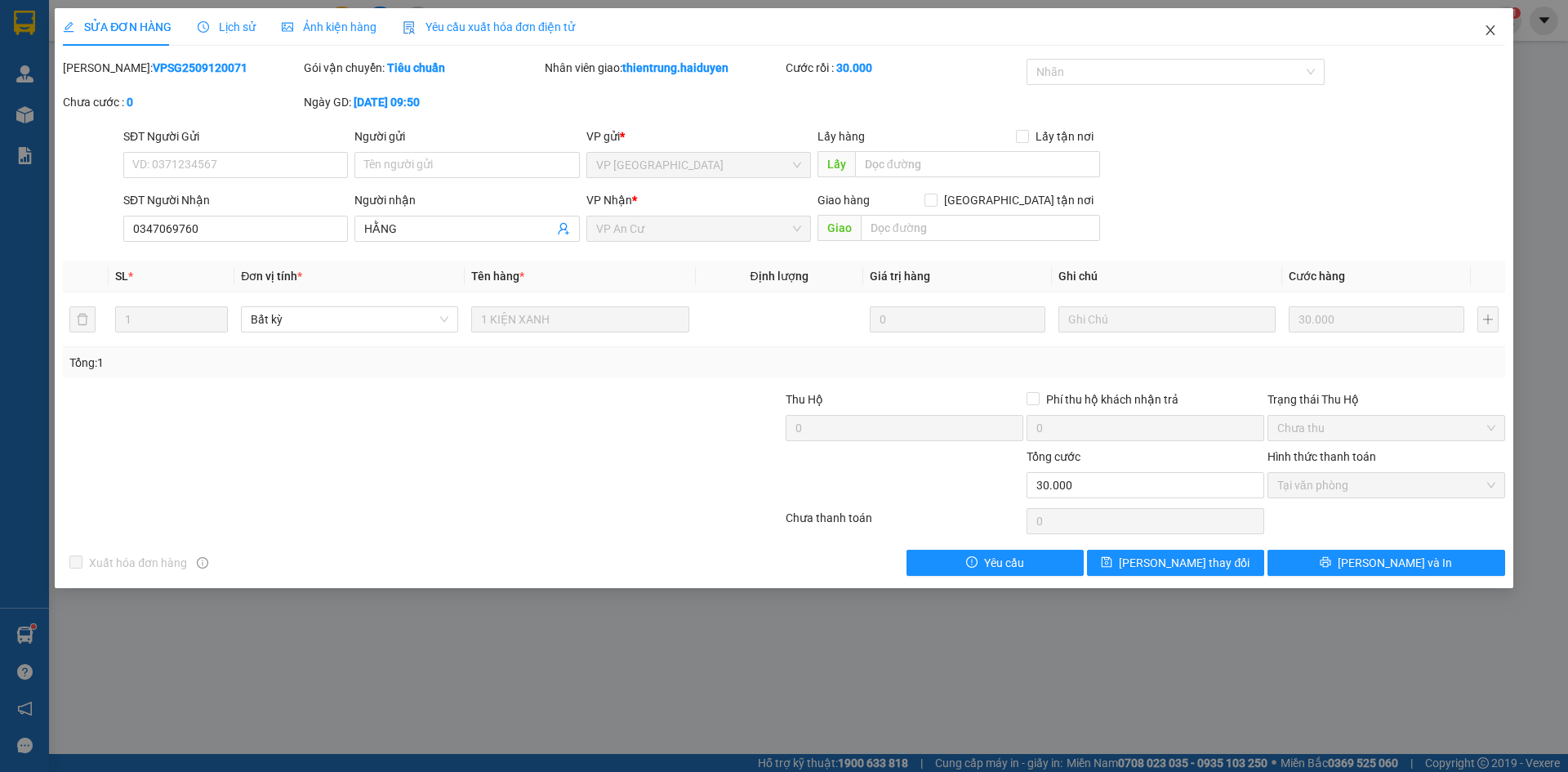
click at [1489, 29] on icon "close" at bounding box center [1490, 30] width 13 height 13
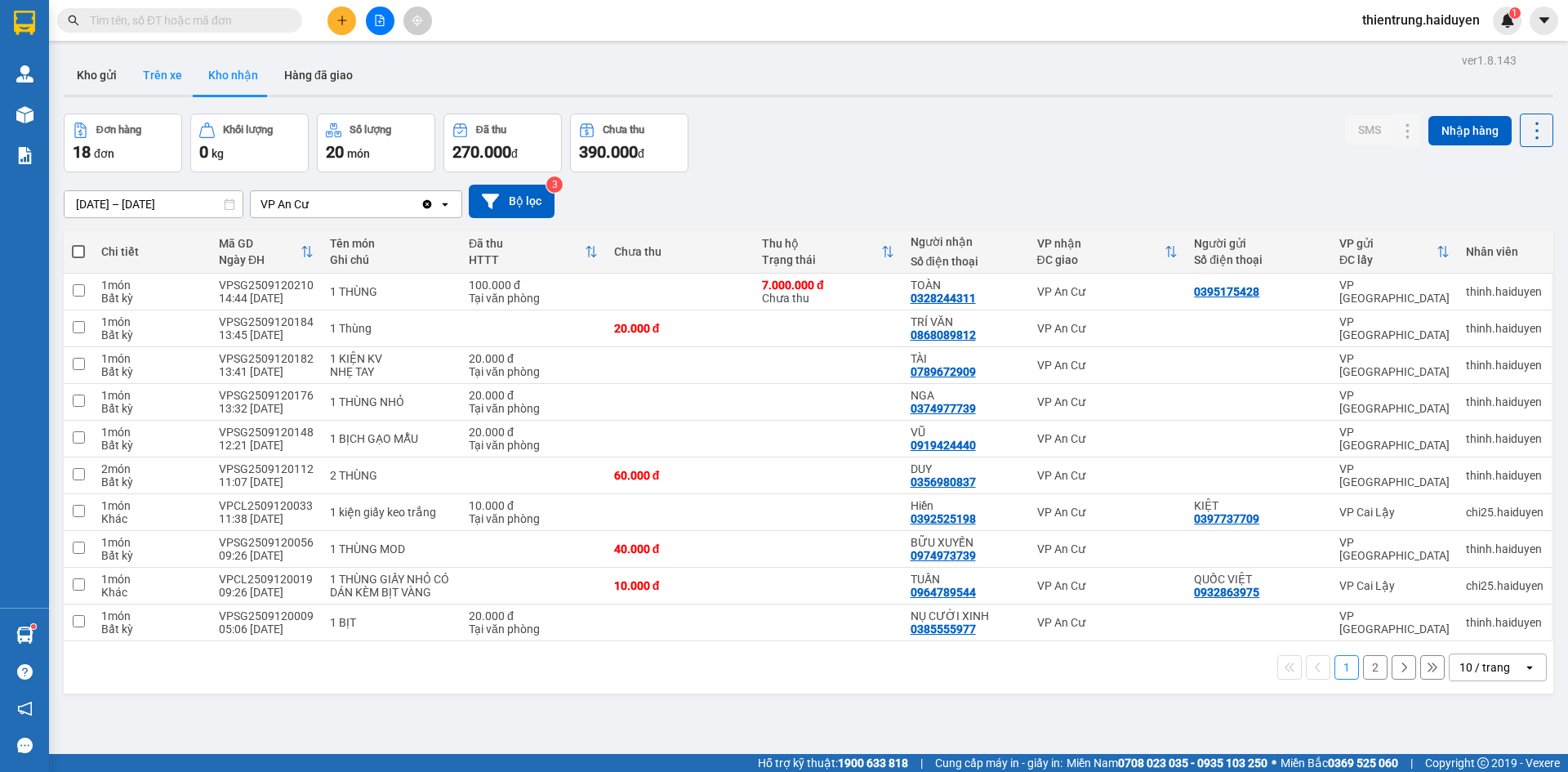
click at [154, 74] on button "Trên xe" at bounding box center [162, 75] width 65 height 39
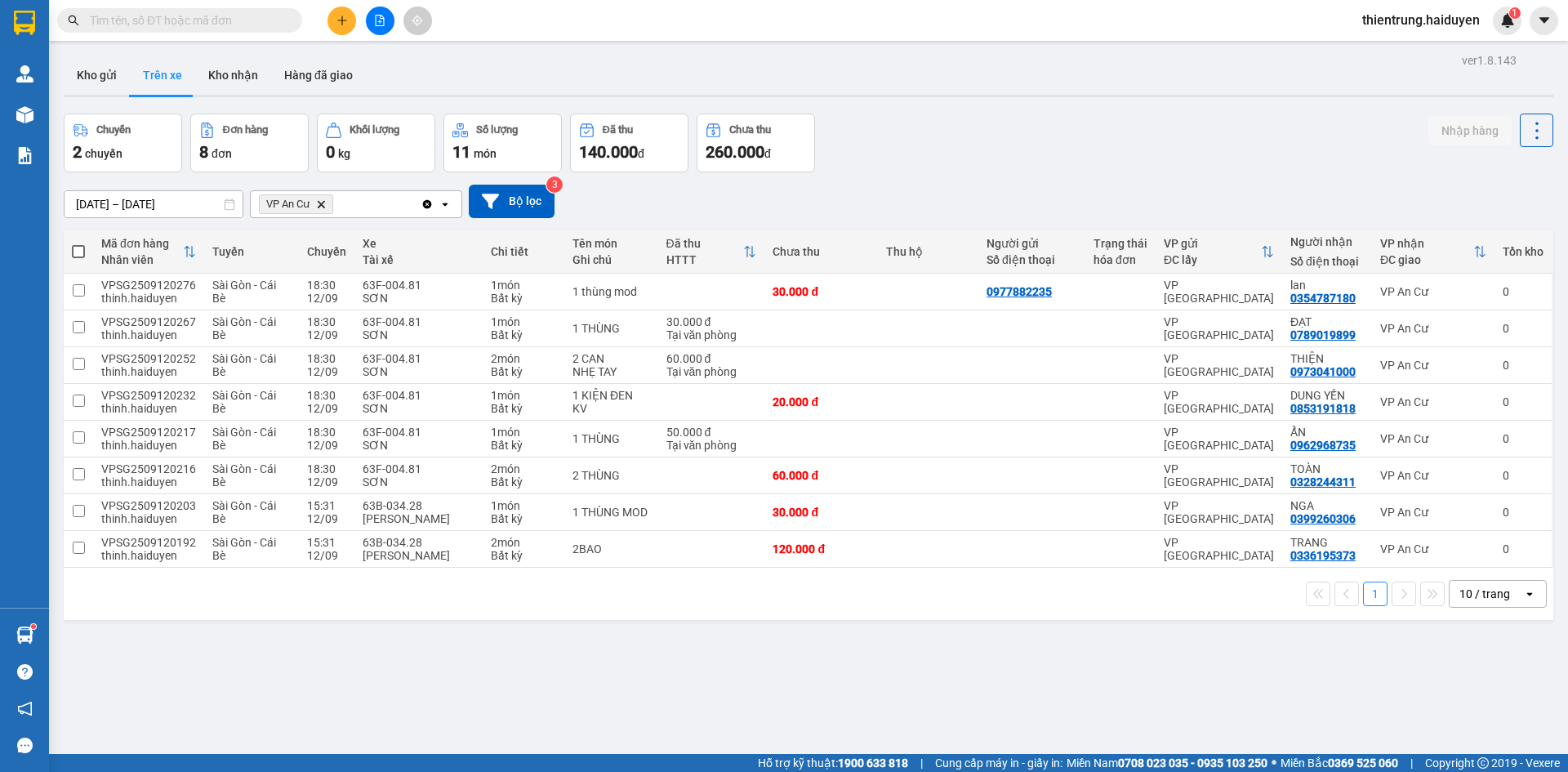
click at [1052, 121] on div "Chuyến 2 chuyến Đơn hàng 8 đơn Khối lượng 0 kg Số lượng 11 món Đã thu 140.000 đ…" at bounding box center [808, 143] width 1489 height 59
click at [99, 70] on button "Kho gửi" at bounding box center [96, 75] width 66 height 39
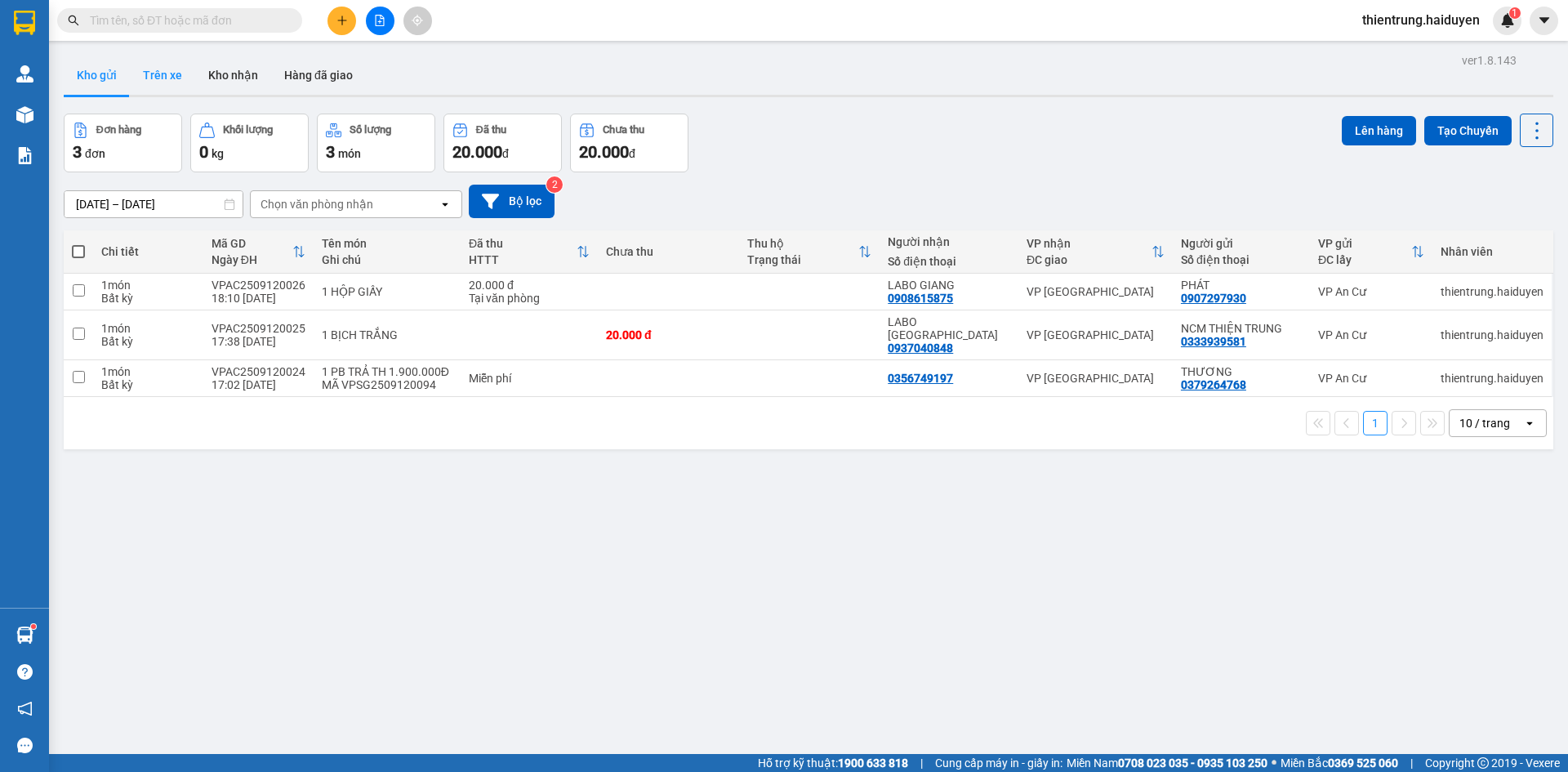
click at [167, 75] on button "Trên xe" at bounding box center [162, 75] width 65 height 39
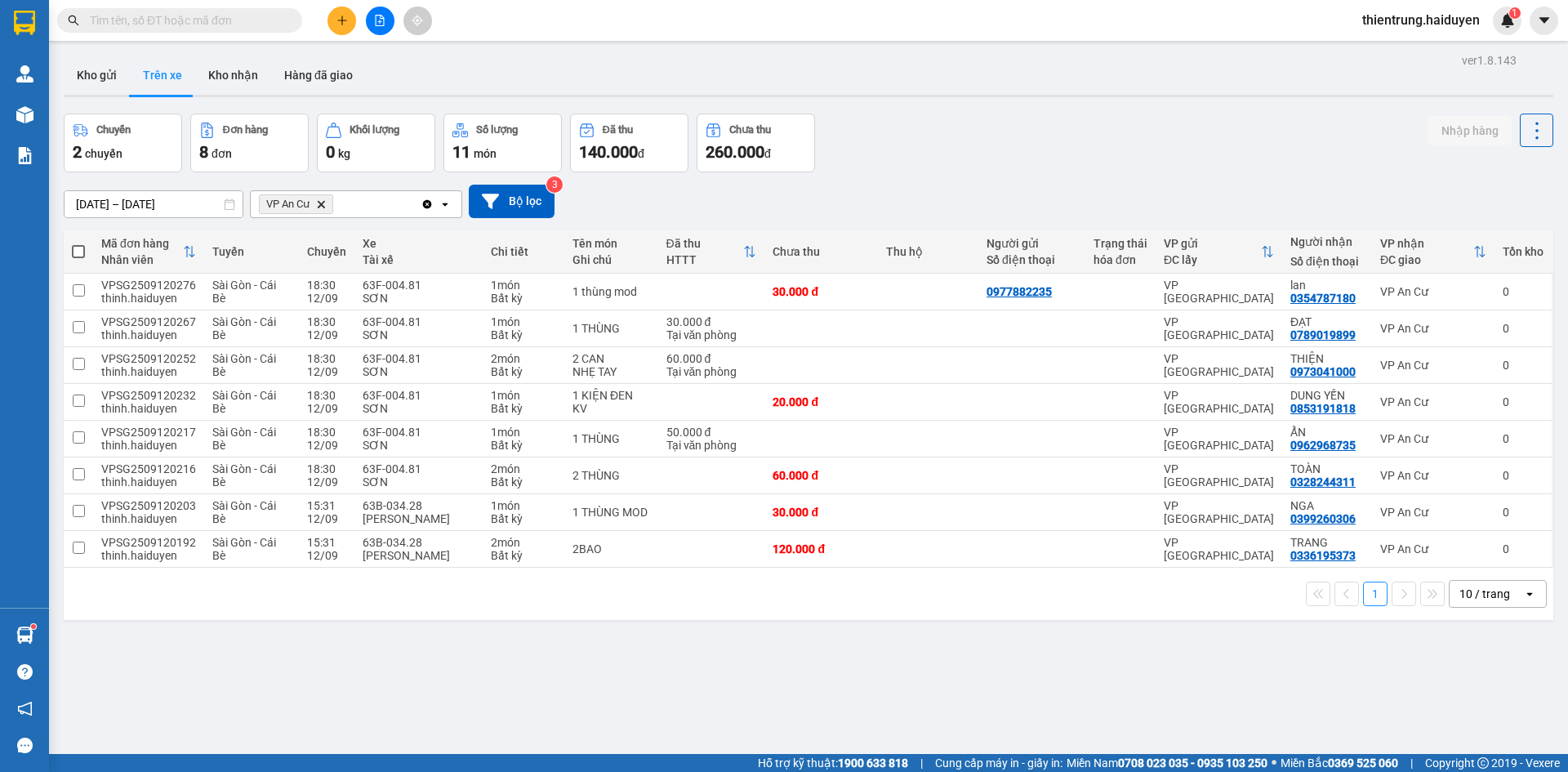
click at [1273, 723] on div "ver 1.8.143 Kho gửi Trên xe Kho nhận Hàng đã giao Chuyến 2 chuyến Đơn hàng 8 đơ…" at bounding box center [809, 435] width 1503 height 772
click at [1242, 710] on div "ver 1.8.143 Kho gửi Trên xe Kho nhận Hàng đã giao Chuyến 2 chuyến Đơn hàng 8 đơ…" at bounding box center [809, 435] width 1503 height 772
click at [234, 78] on button "Kho nhận" at bounding box center [233, 75] width 76 height 39
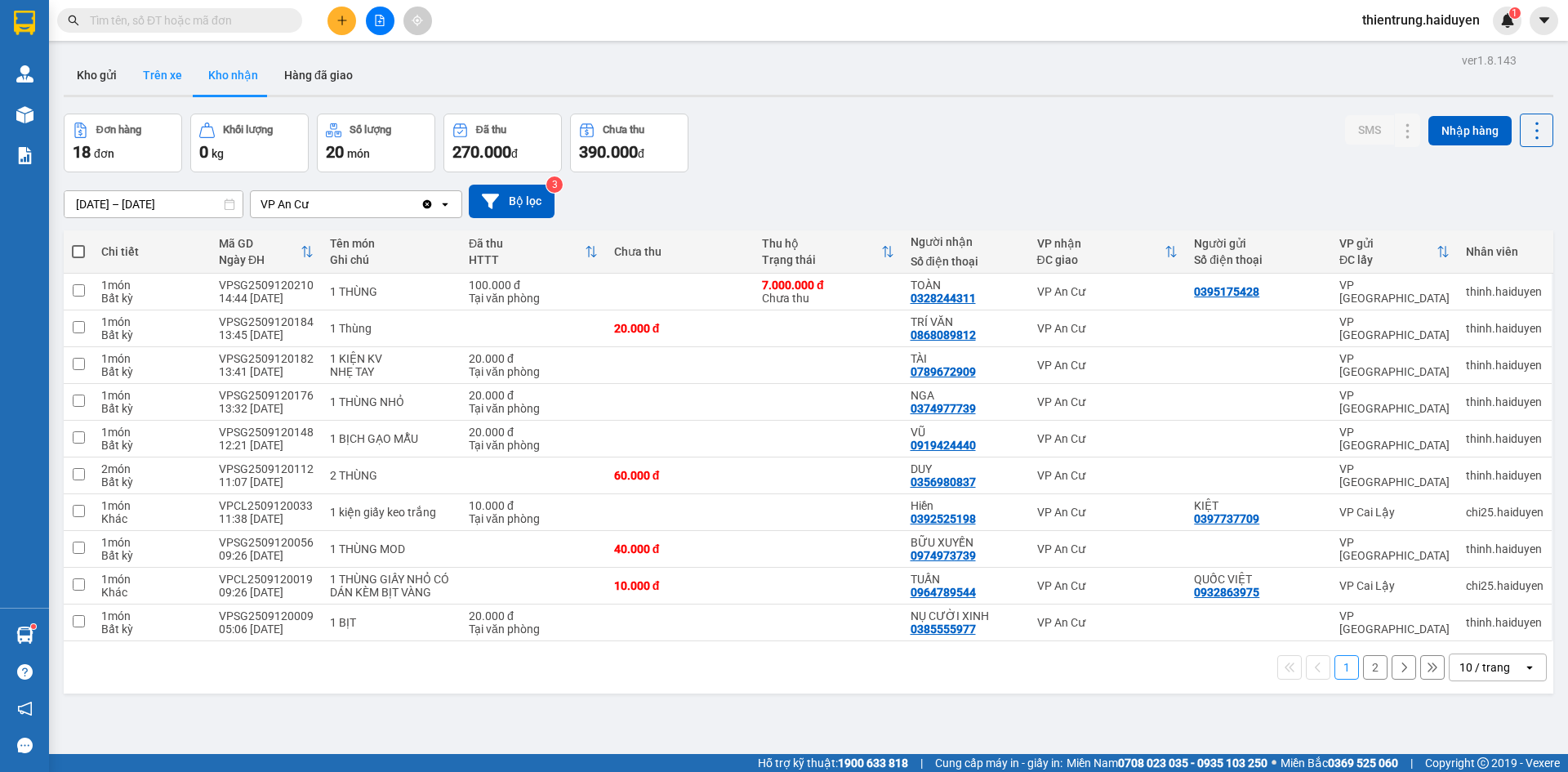
click at [167, 81] on button "Trên xe" at bounding box center [162, 75] width 65 height 39
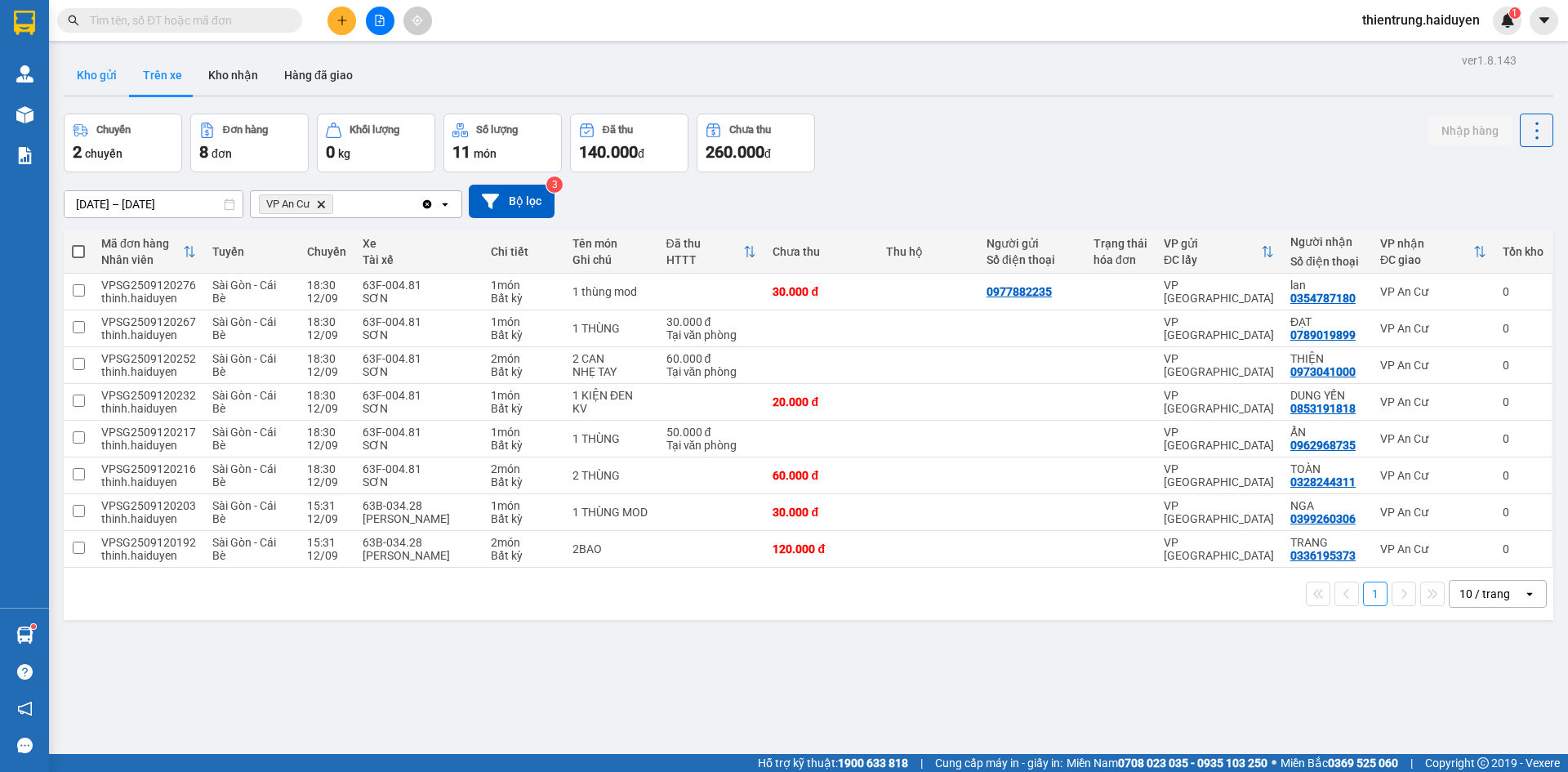
click at [104, 79] on button "Kho gửi" at bounding box center [96, 75] width 66 height 39
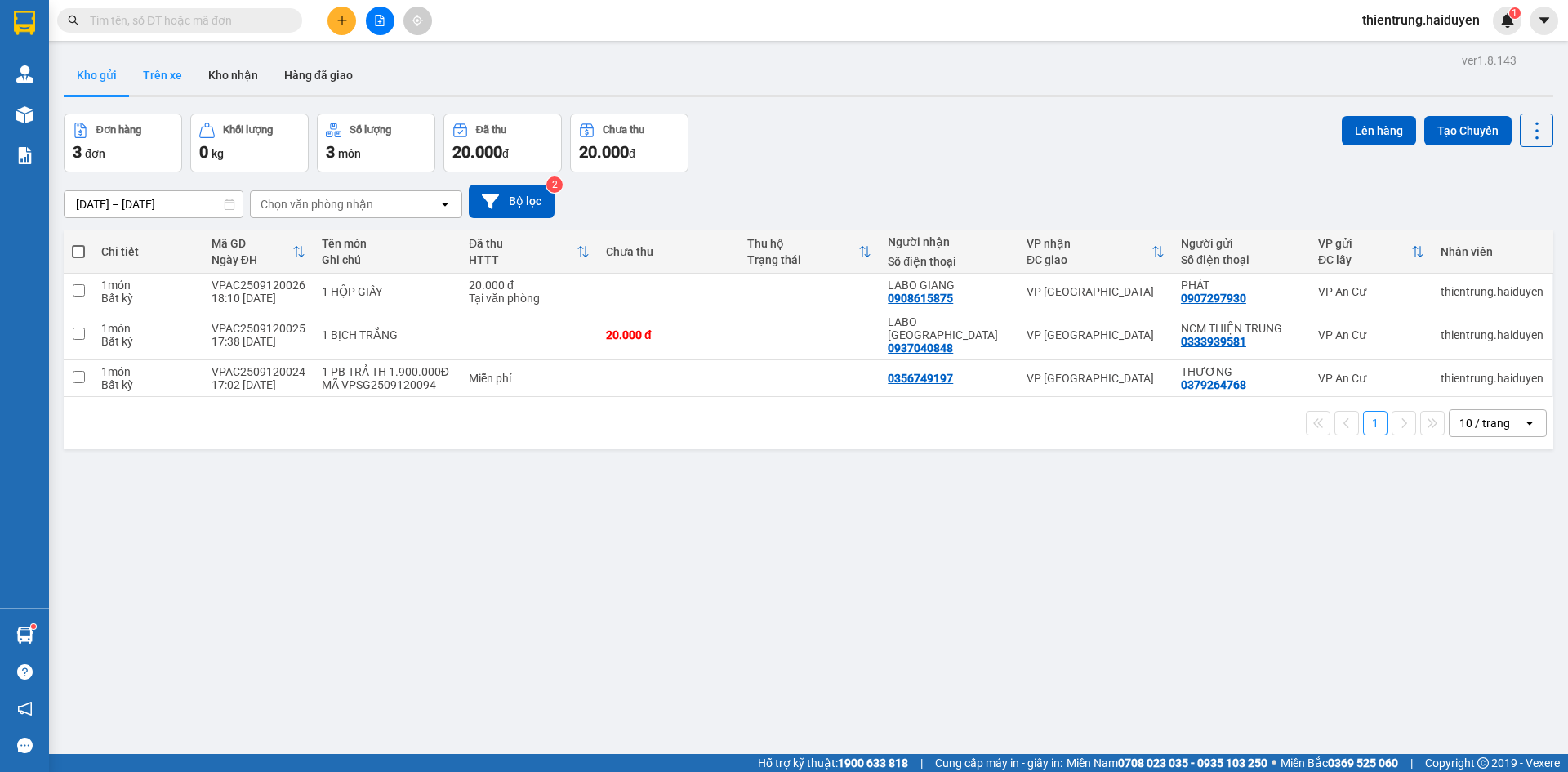
click at [151, 74] on button "Trên xe" at bounding box center [162, 75] width 65 height 39
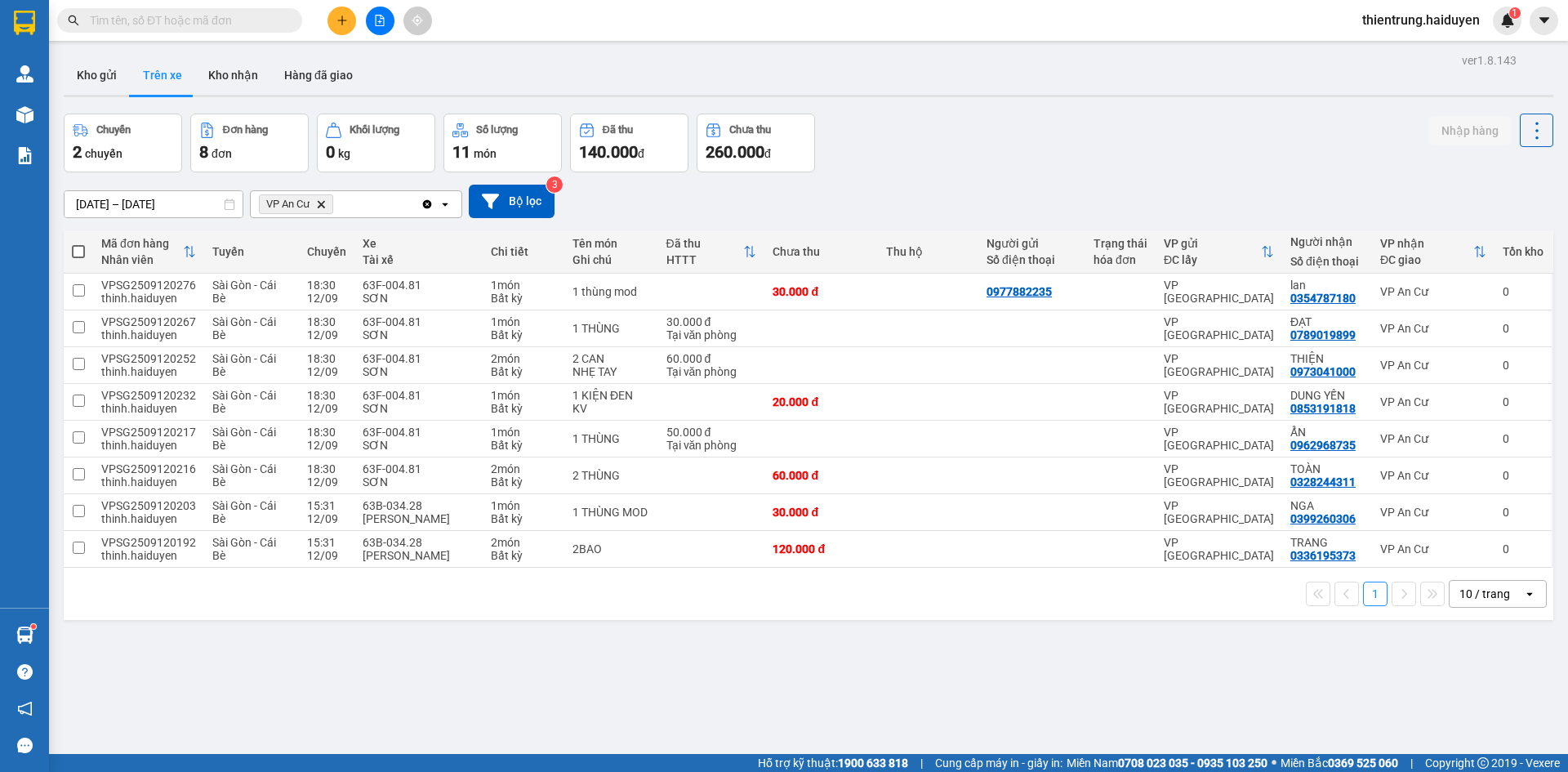
click at [1077, 698] on div "ver 1.8.143 Kho gửi Trên xe Kho nhận Hàng đã giao Chuyến 2 chuyến Đơn hàng 8 đơ…" at bounding box center [809, 435] width 1503 height 772
click at [98, 77] on button "Kho gửi" at bounding box center [96, 75] width 66 height 39
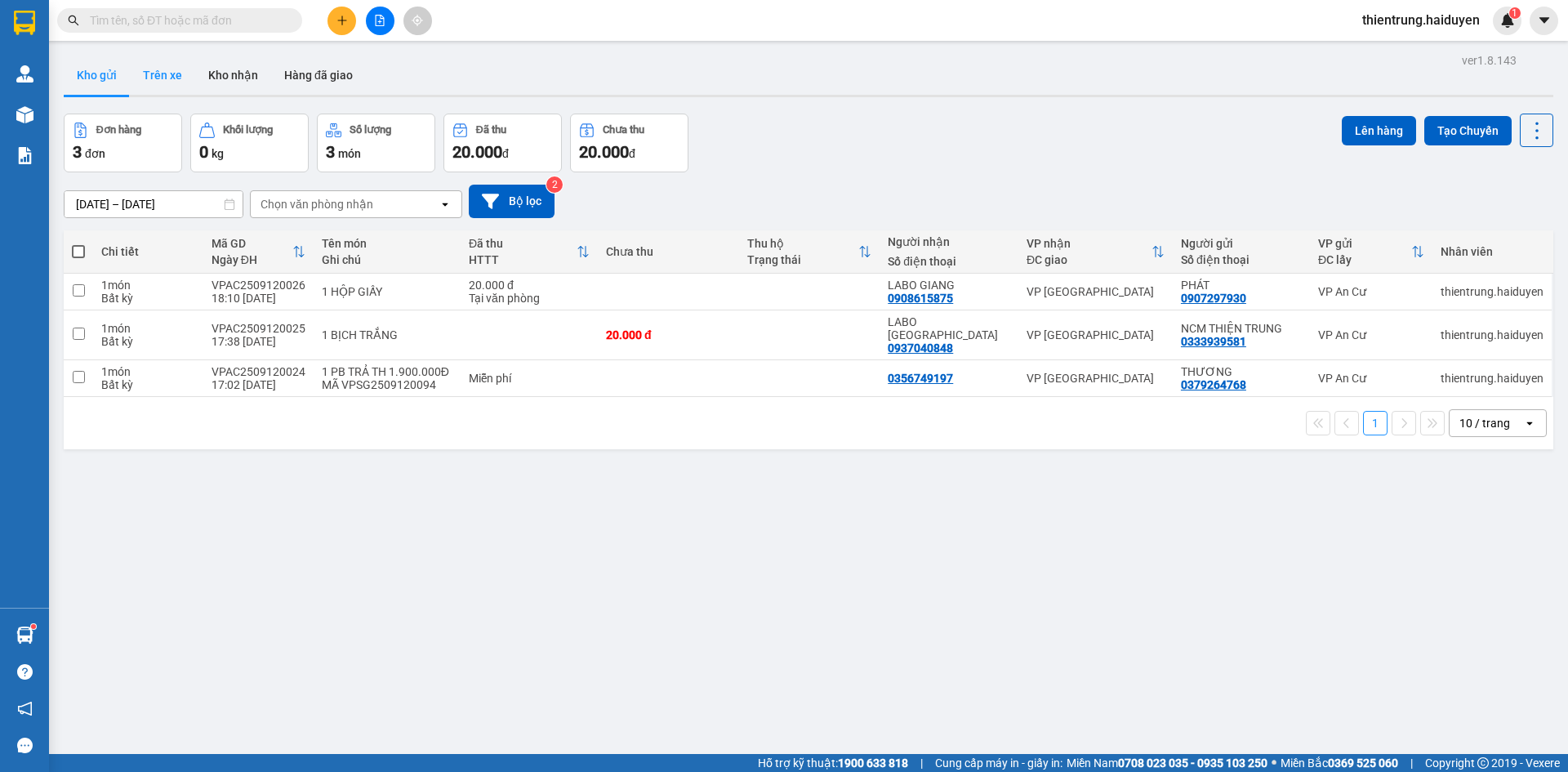
click at [155, 85] on button "Trên xe" at bounding box center [162, 75] width 65 height 39
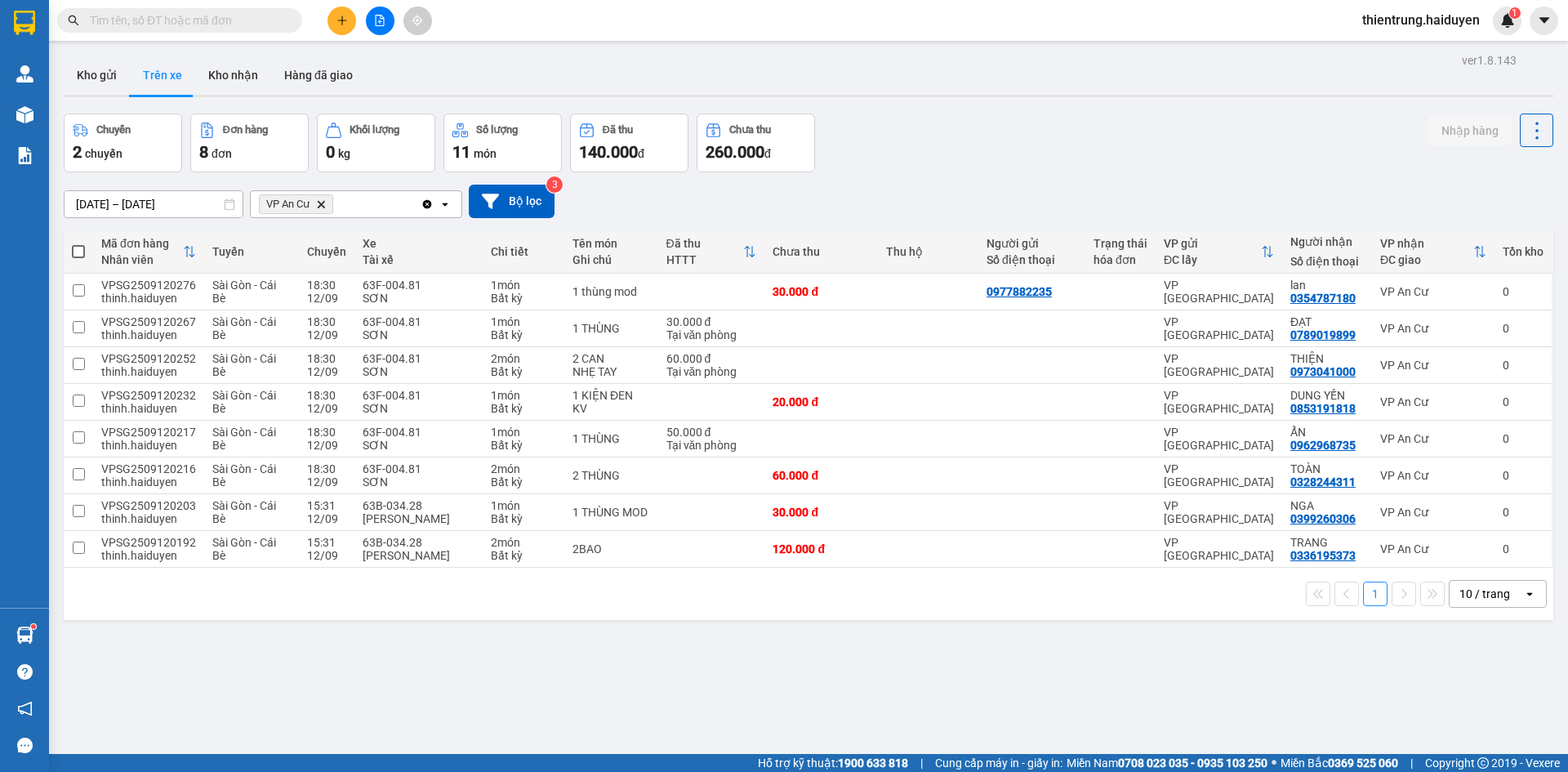
drag, startPoint x: 1382, startPoint y: 718, endPoint x: 1357, endPoint y: 448, distance: 271.2
click at [1382, 698] on div "ver 1.8.143 Kho gửi Trên xe Kho nhận Hàng đã giao Chuyến 2 chuyến Đơn hàng 8 đơ…" at bounding box center [809, 435] width 1503 height 772
click at [232, 71] on button "Kho nhận" at bounding box center [233, 75] width 76 height 39
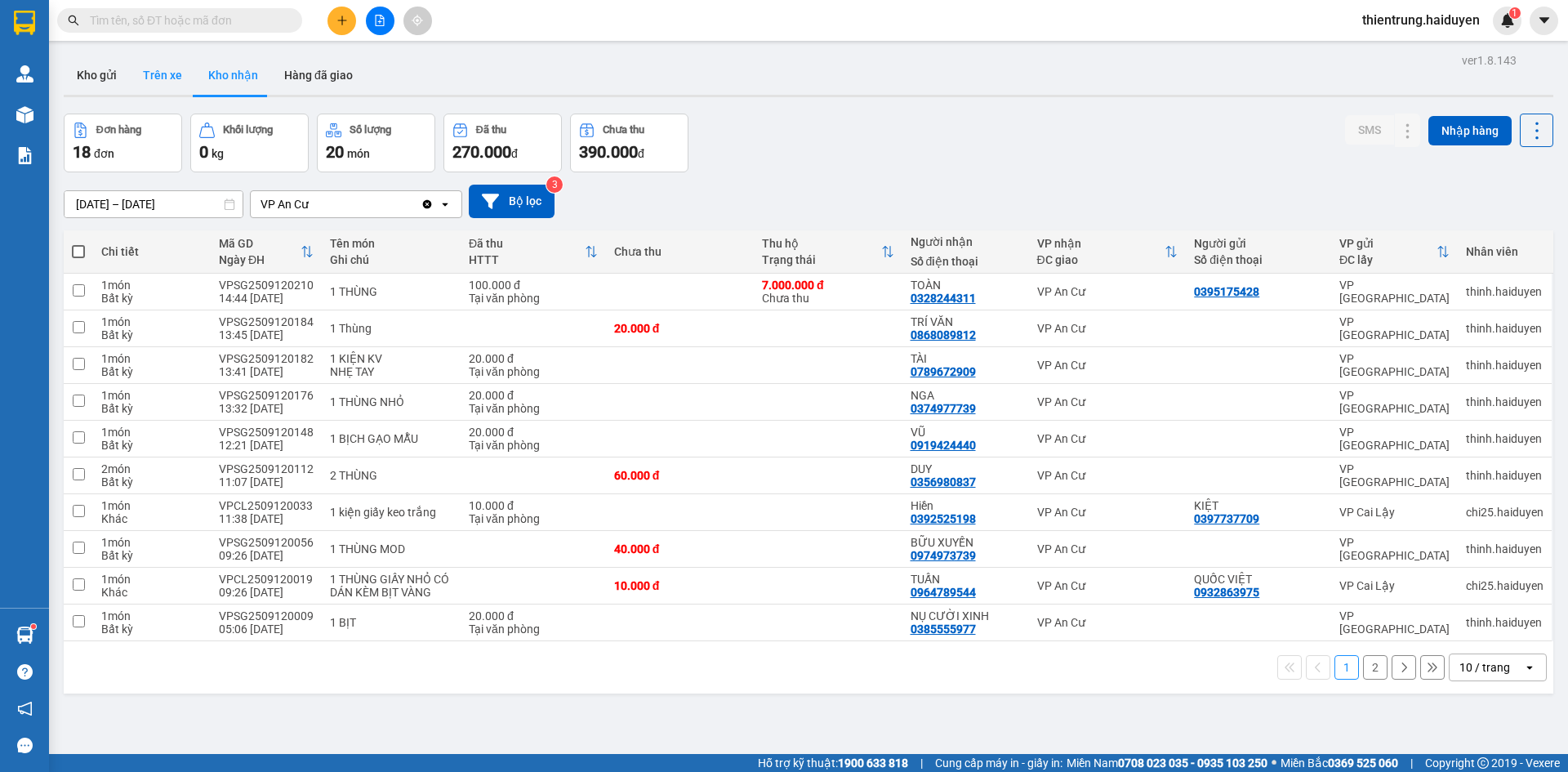
click at [167, 93] on button "Trên xe" at bounding box center [162, 75] width 65 height 39
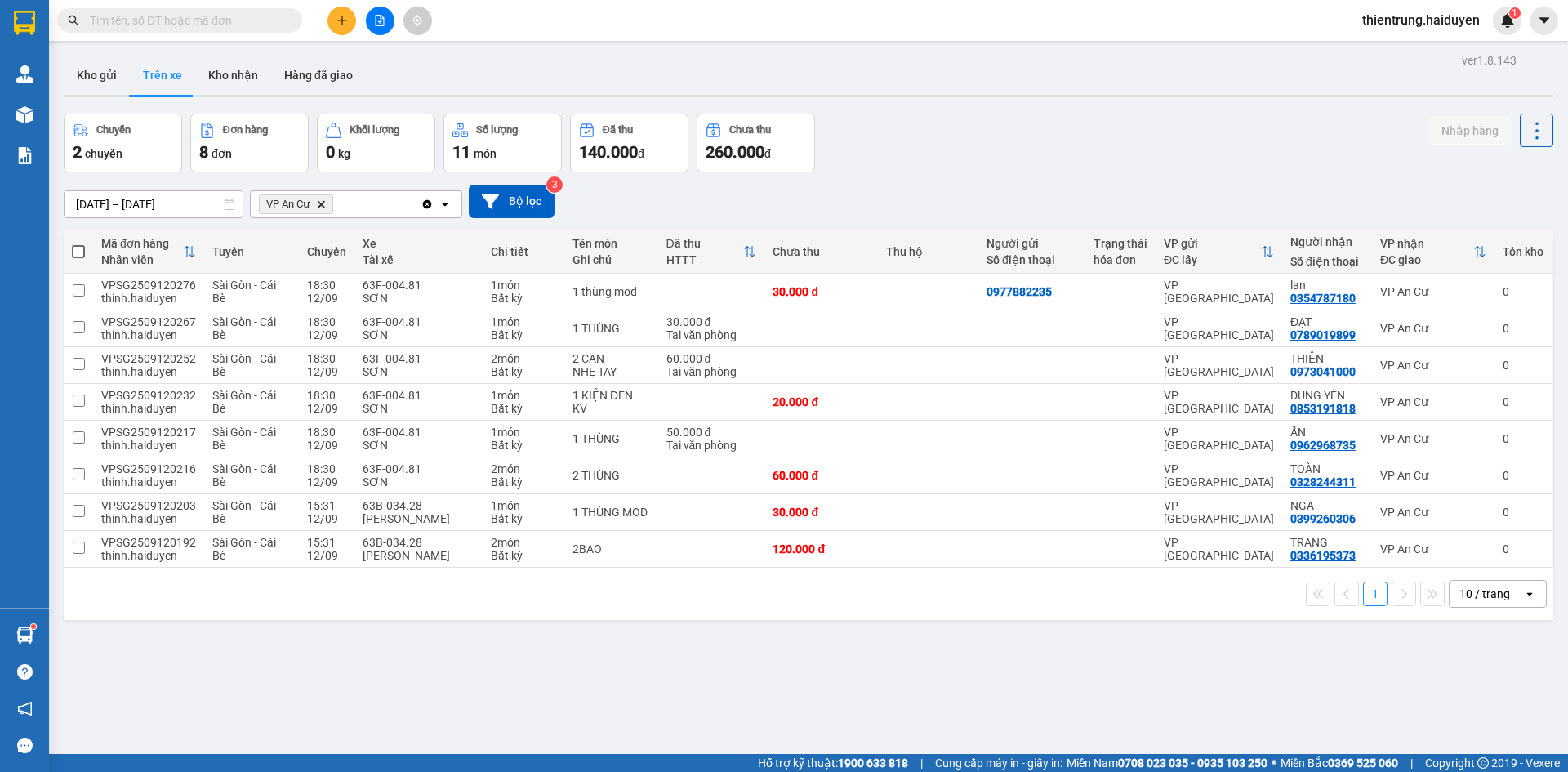
click at [1413, 687] on div "ver 1.8.143 Kho gửi Trên xe Kho nhận Hàng đã giao Chuyến 2 chuyến Đơn hàng 8 đơ…" at bounding box center [809, 435] width 1503 height 772
click at [58, 80] on div "ver 1.8.143 Kho gửi Trên xe Kho nhận Hàng đã giao Chuyến 2 chuyến Đơn hàng 8 đơ…" at bounding box center [809, 435] width 1503 height 772
click at [84, 77] on button "Kho gửi" at bounding box center [96, 75] width 66 height 39
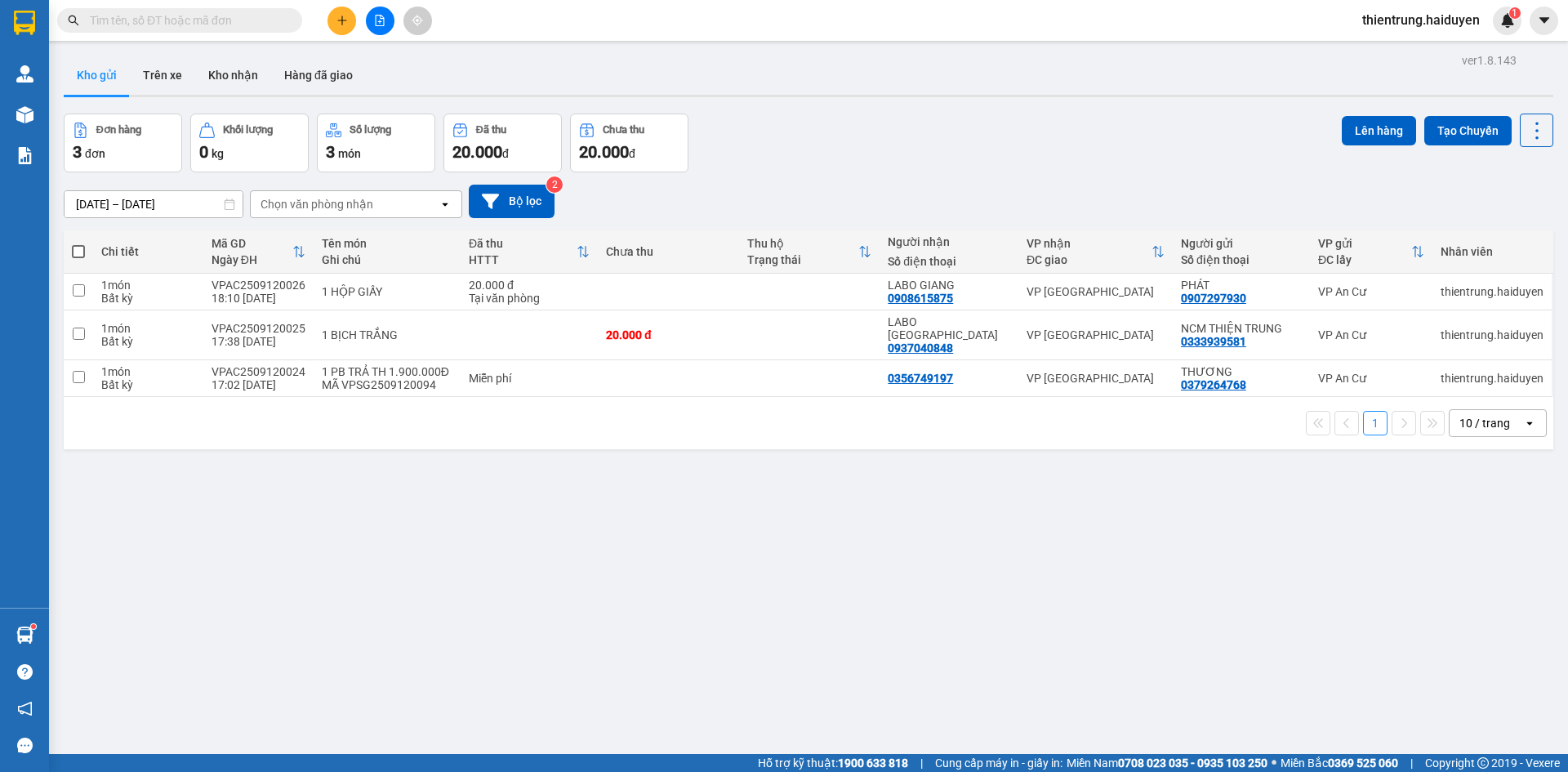
click at [931, 109] on div "ver 1.8.143 Kho gửi Trên xe Kho nhận Hàng đã giao Đơn hàng 3 đơn Khối lượng 0 k…" at bounding box center [809, 435] width 1503 height 772
click at [172, 79] on button "Trên xe" at bounding box center [162, 75] width 65 height 39
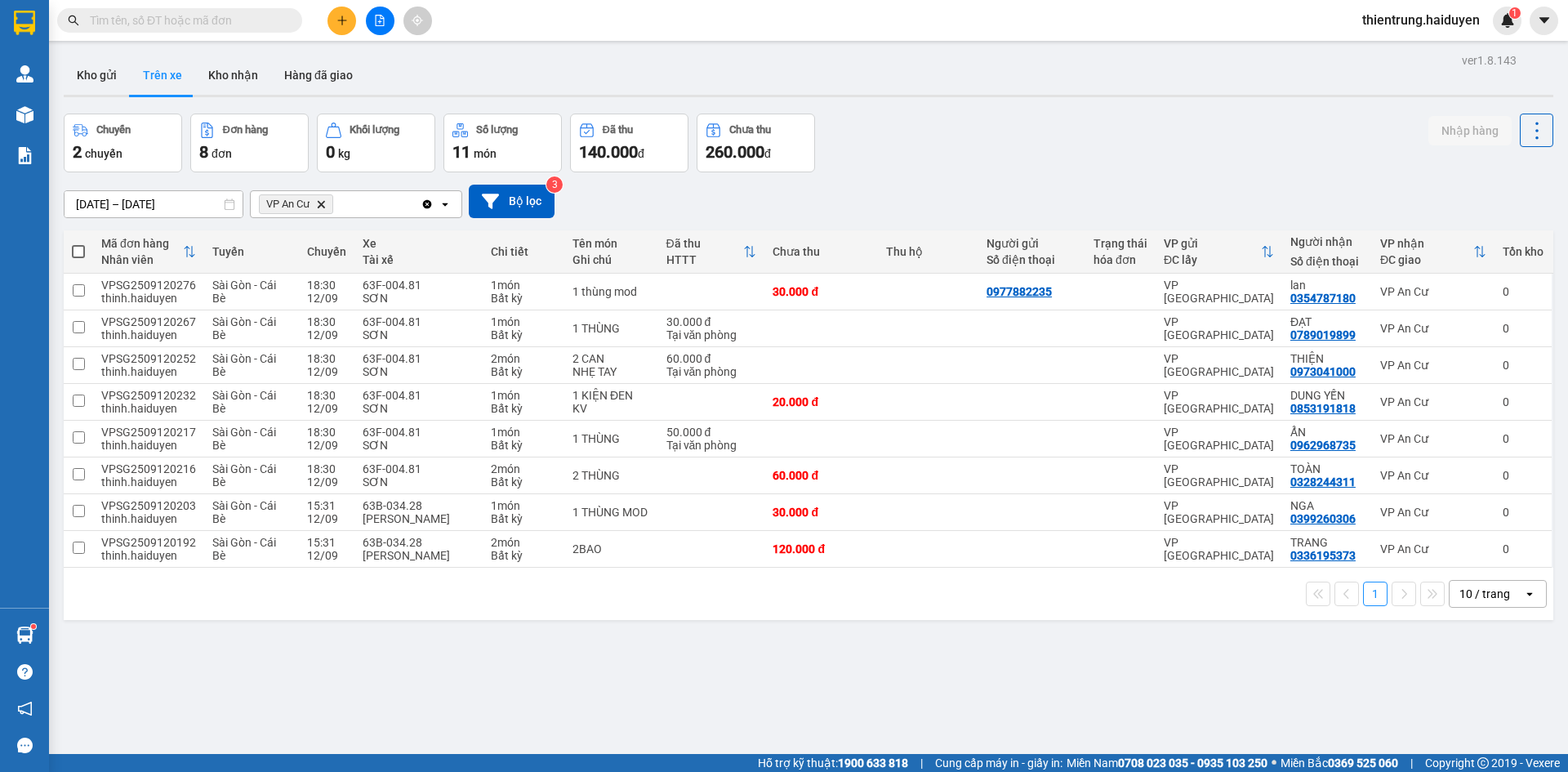
drag, startPoint x: 1258, startPoint y: 733, endPoint x: 896, endPoint y: 68, distance: 757.1
click at [1254, 728] on div "ver 1.8.143 Kho gửi Trên xe Kho nhận Hàng đã giao Chuyến 2 chuyến Đơn hàng 8 đơ…" at bounding box center [809, 435] width 1503 height 772
drag, startPoint x: 1359, startPoint y: 676, endPoint x: 1346, endPoint y: 671, distance: 13.9
click at [1351, 674] on div "ver 1.8.143 Kho gửi Trên xe Kho nhận Hàng đã giao Chuyến 2 chuyến Đơn hàng 8 đơ…" at bounding box center [809, 435] width 1503 height 772
click at [119, 73] on button "Kho gửi" at bounding box center [96, 75] width 66 height 39
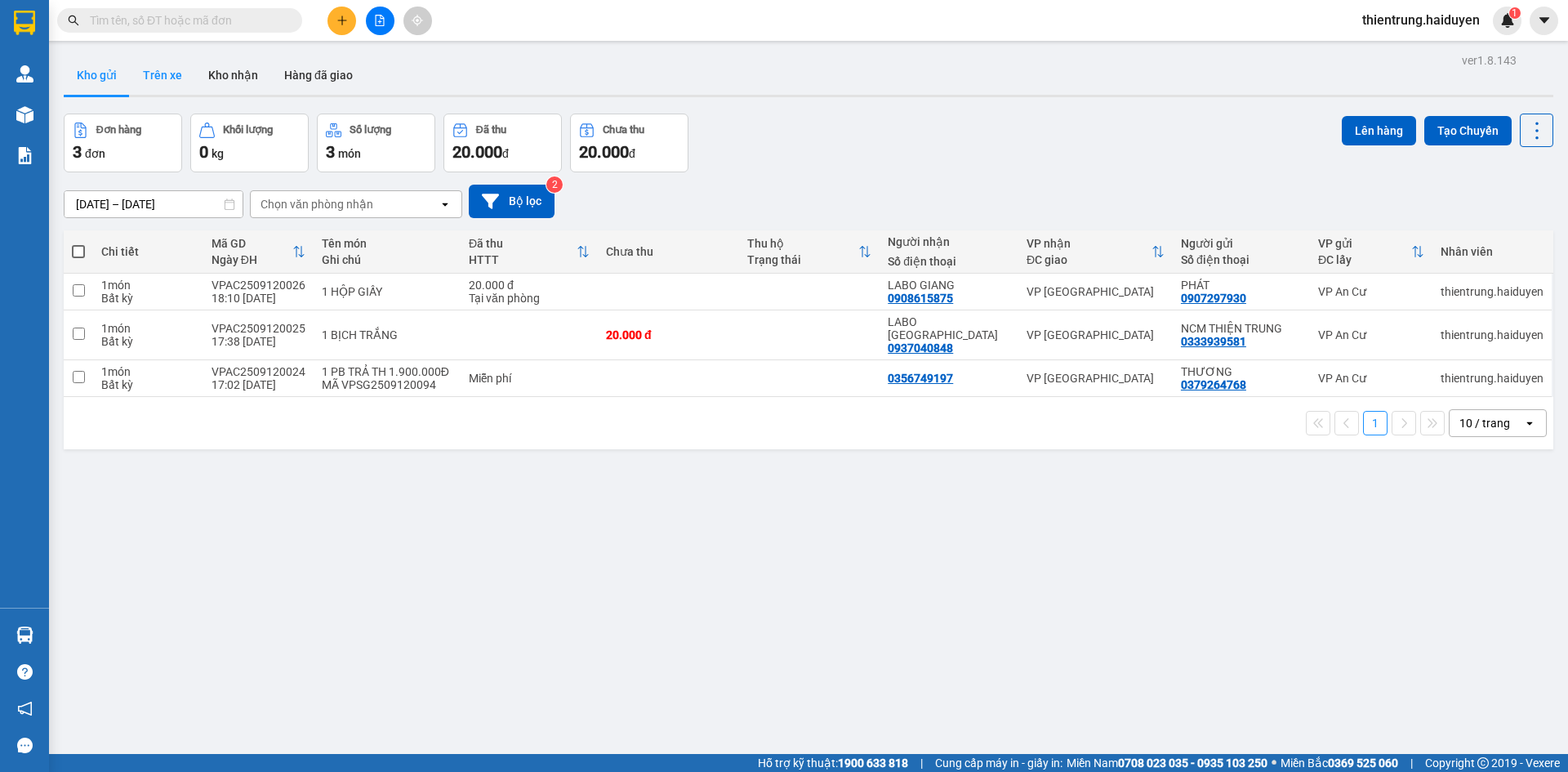
click at [155, 64] on button "Trên xe" at bounding box center [162, 75] width 65 height 39
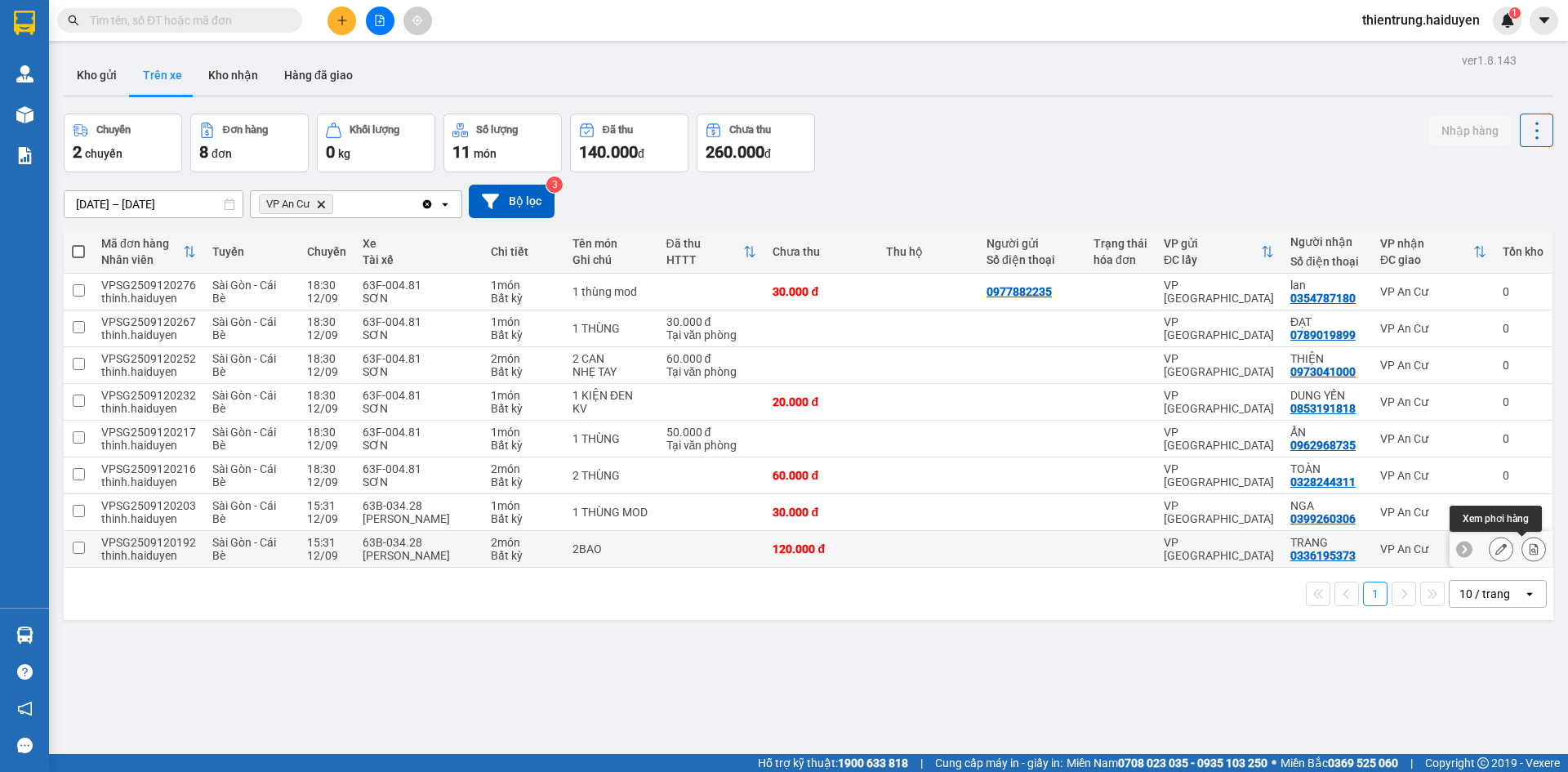
click at [1528, 553] on icon at bounding box center [1534, 549] width 12 height 12
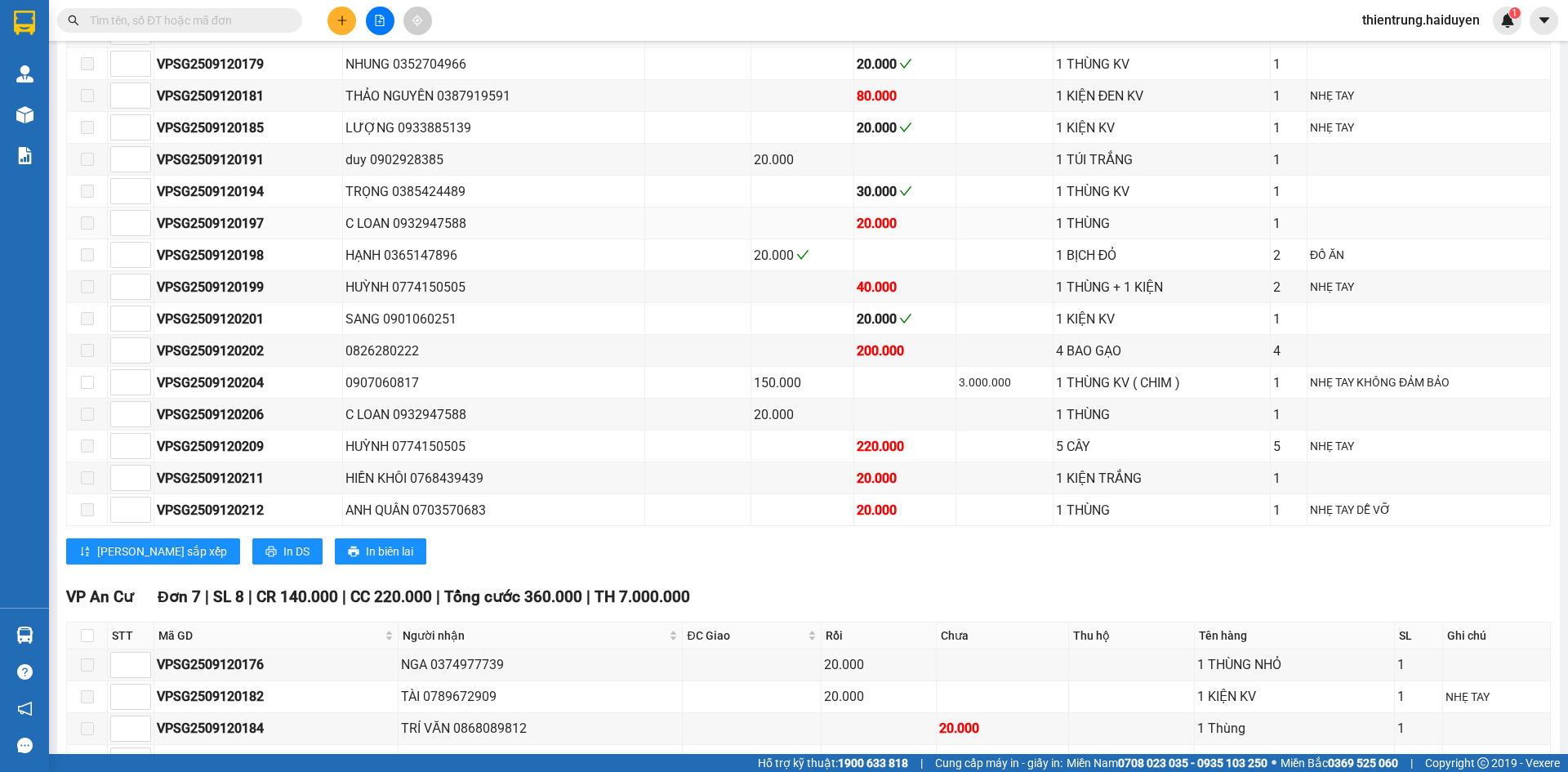
scroll to position [1174, 0]
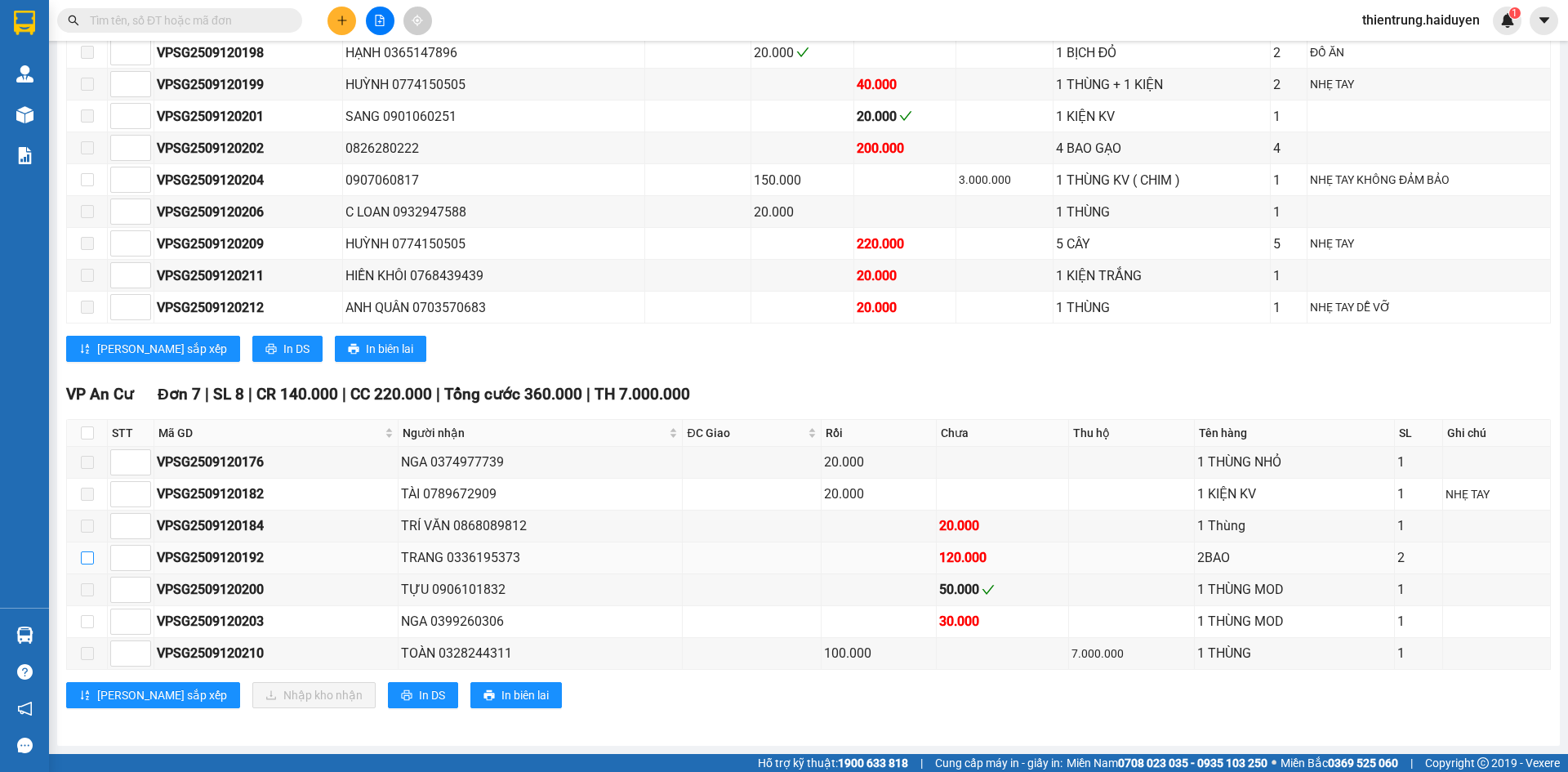
click at [87, 557] on input "checkbox" at bounding box center [87, 557] width 13 height 13
checkbox input "true"
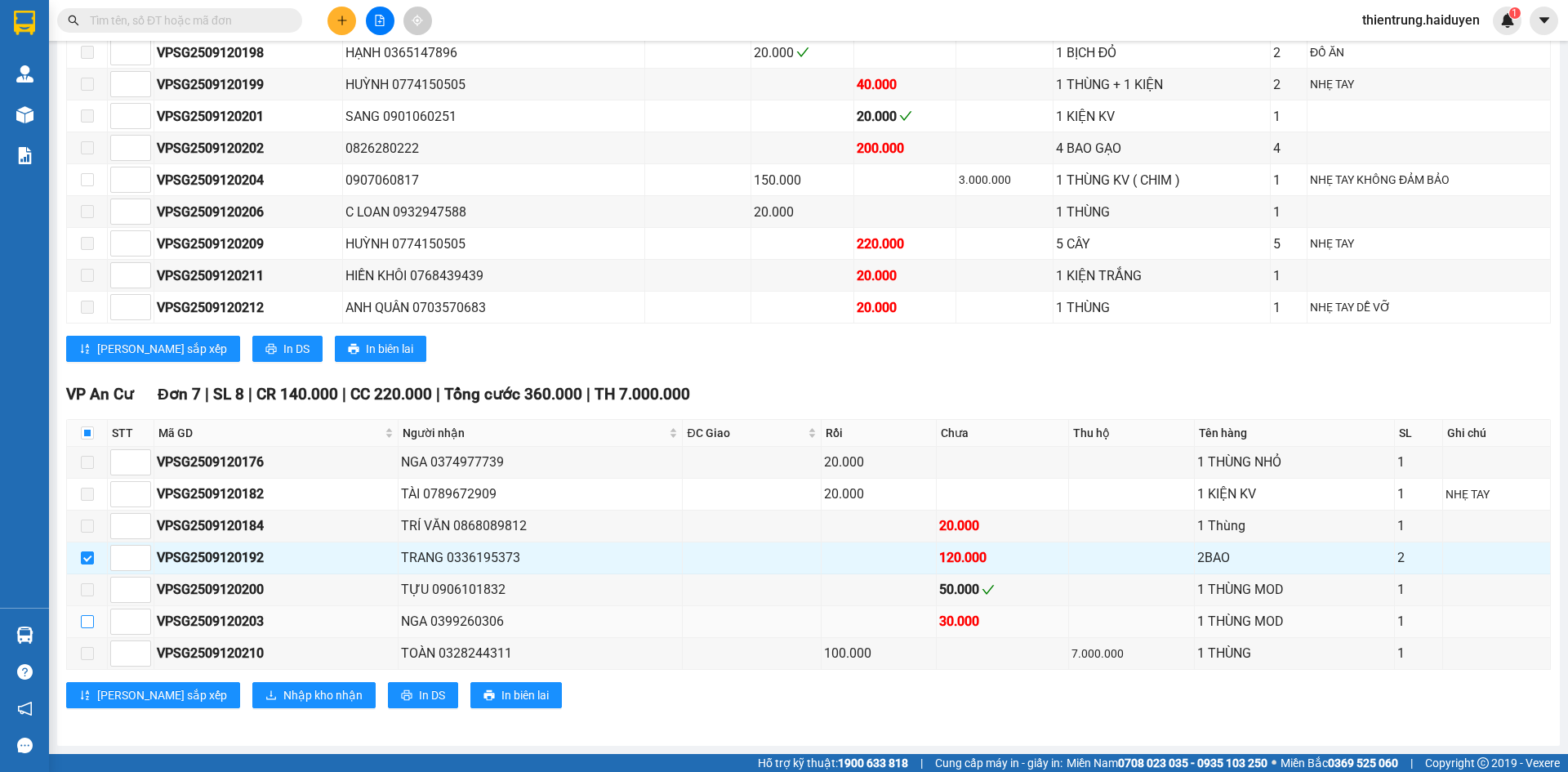
click at [85, 623] on input "checkbox" at bounding box center [87, 621] width 13 height 13
checkbox input "true"
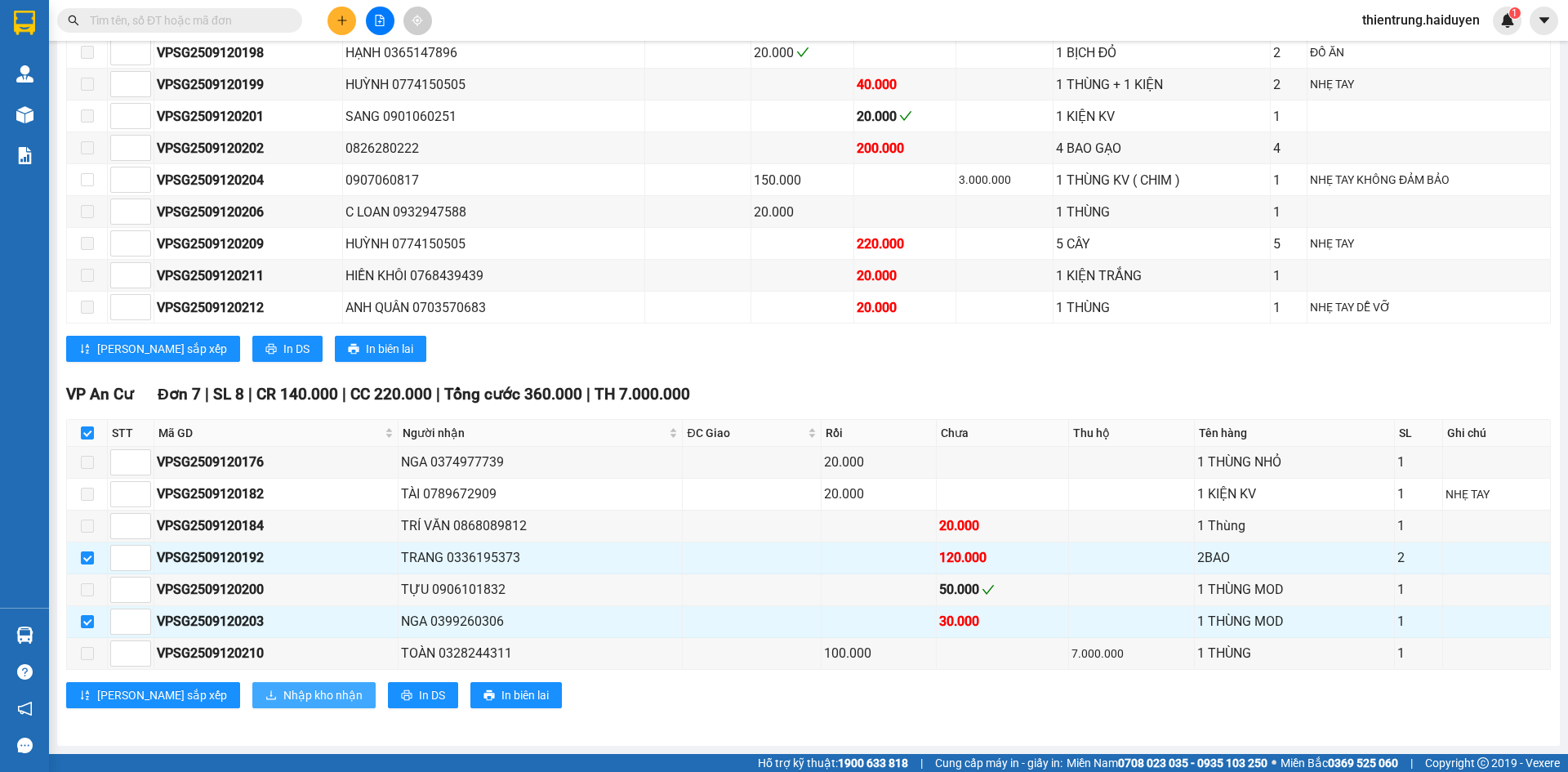
click at [283, 699] on span "Nhập kho nhận" at bounding box center [323, 694] width 79 height 18
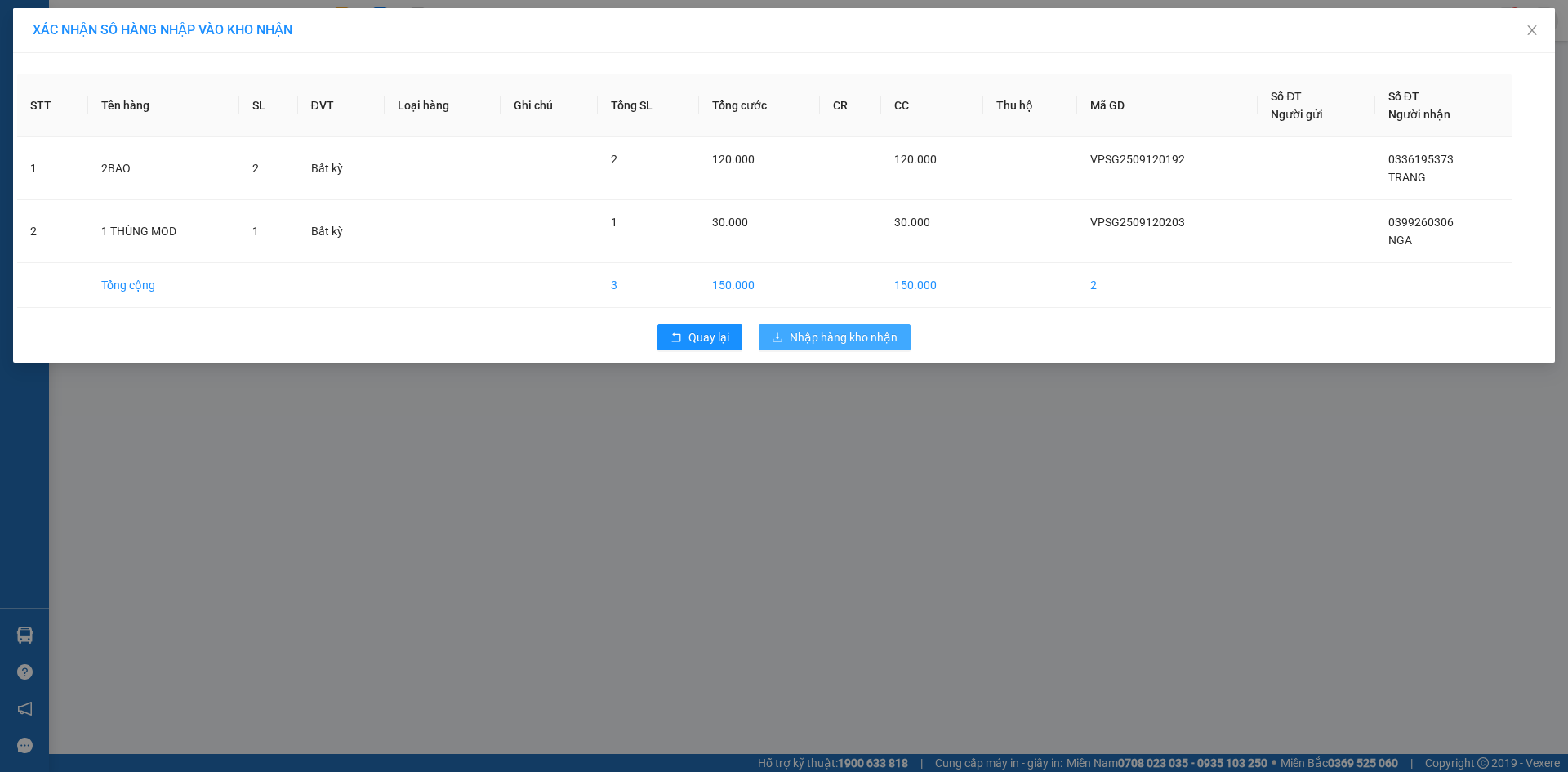
click at [853, 337] on span "Nhập hàng kho nhận" at bounding box center [843, 337] width 107 height 18
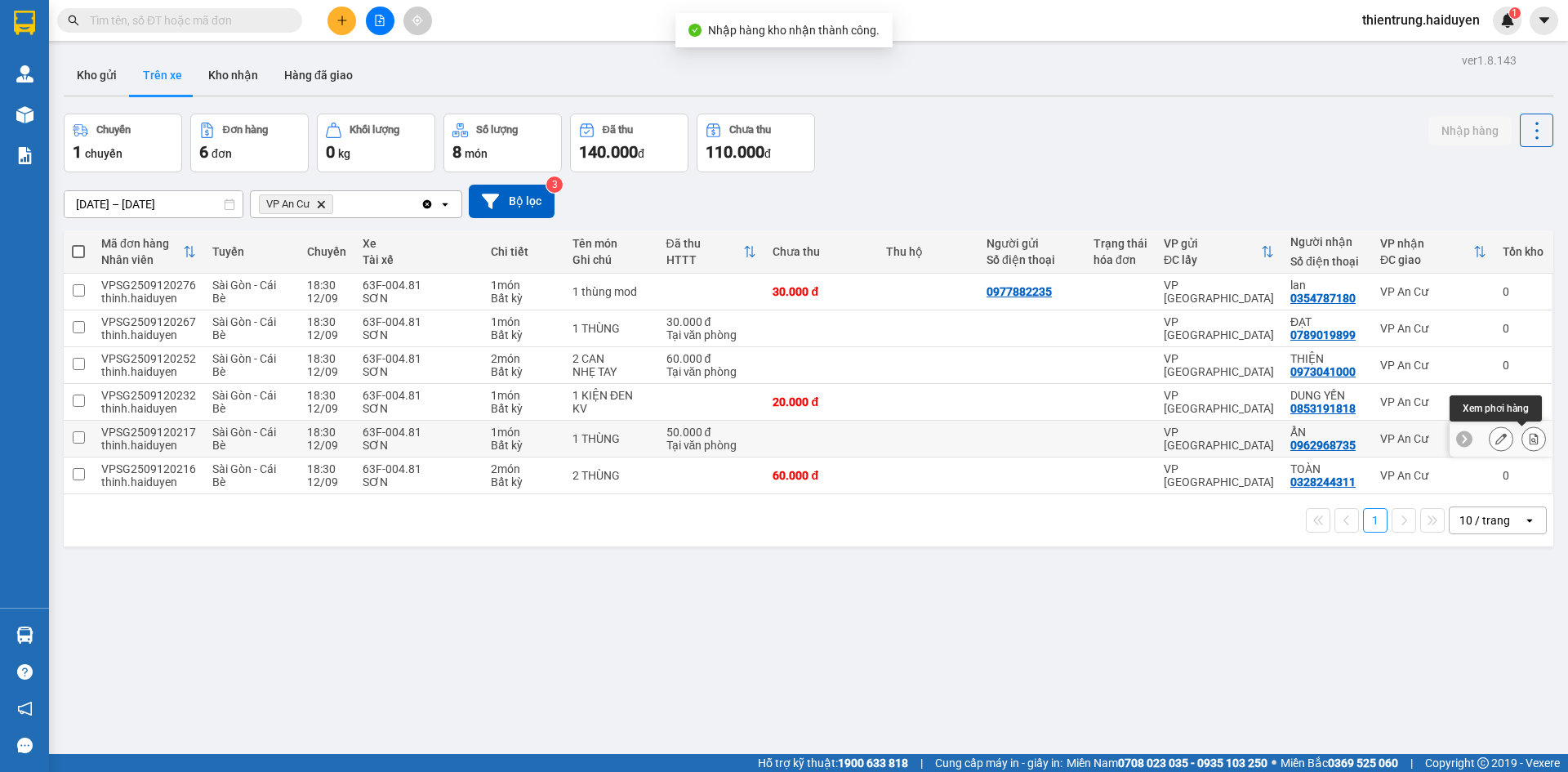
click at [1530, 440] on icon at bounding box center [1534, 439] width 9 height 12
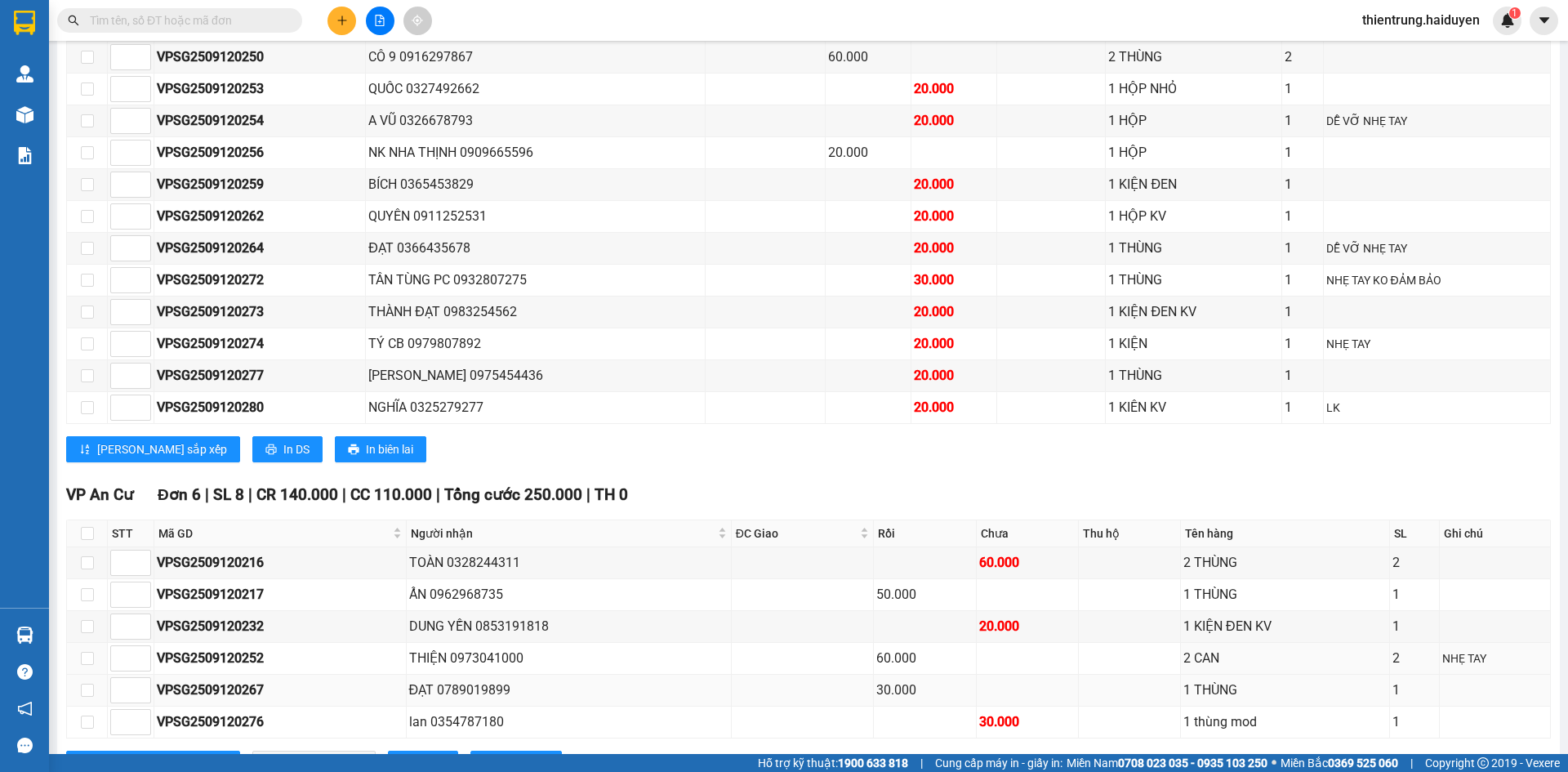
scroll to position [1935, 0]
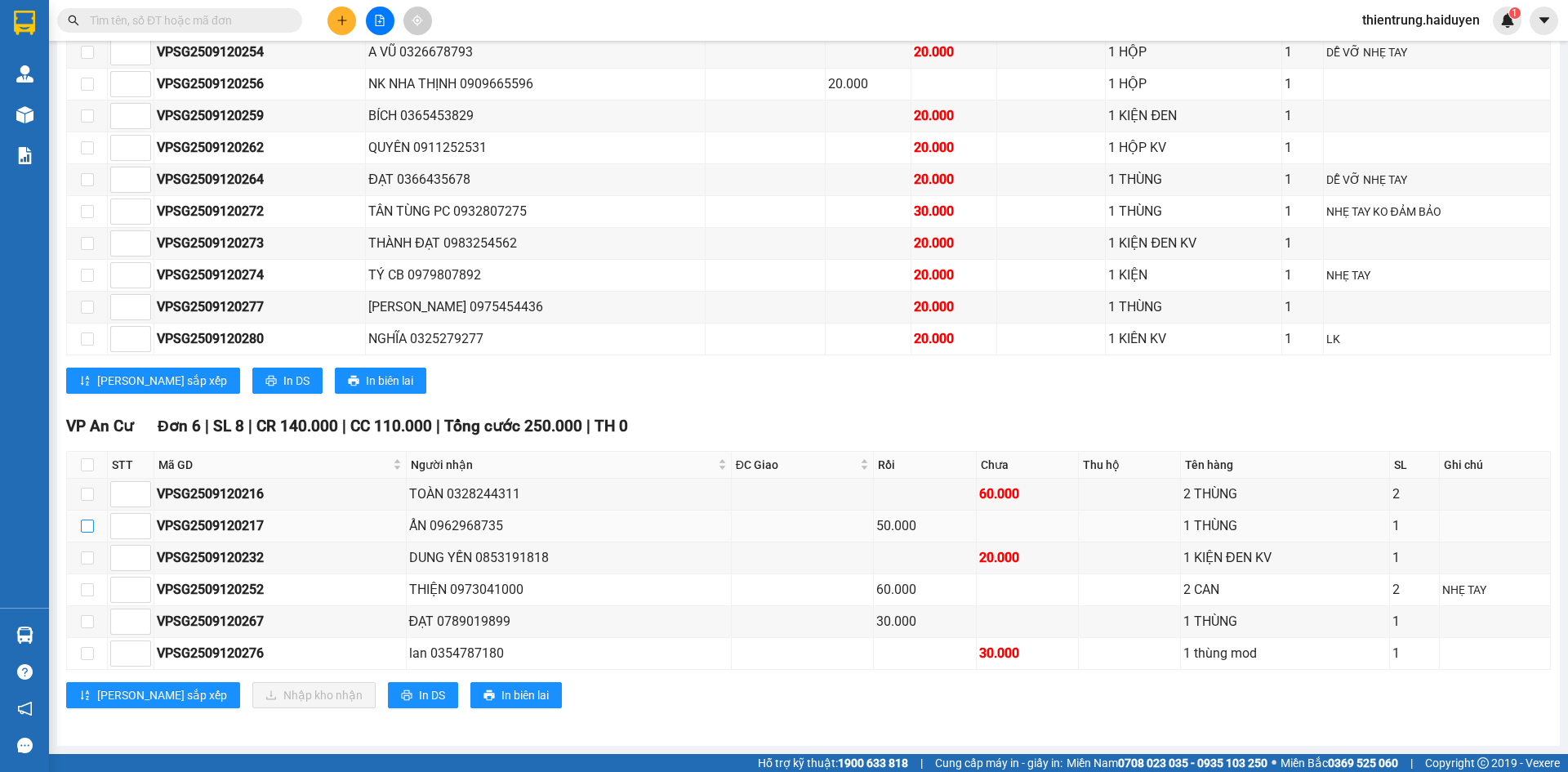
click at [84, 527] on input "checkbox" at bounding box center [87, 525] width 13 height 13
checkbox input "true"
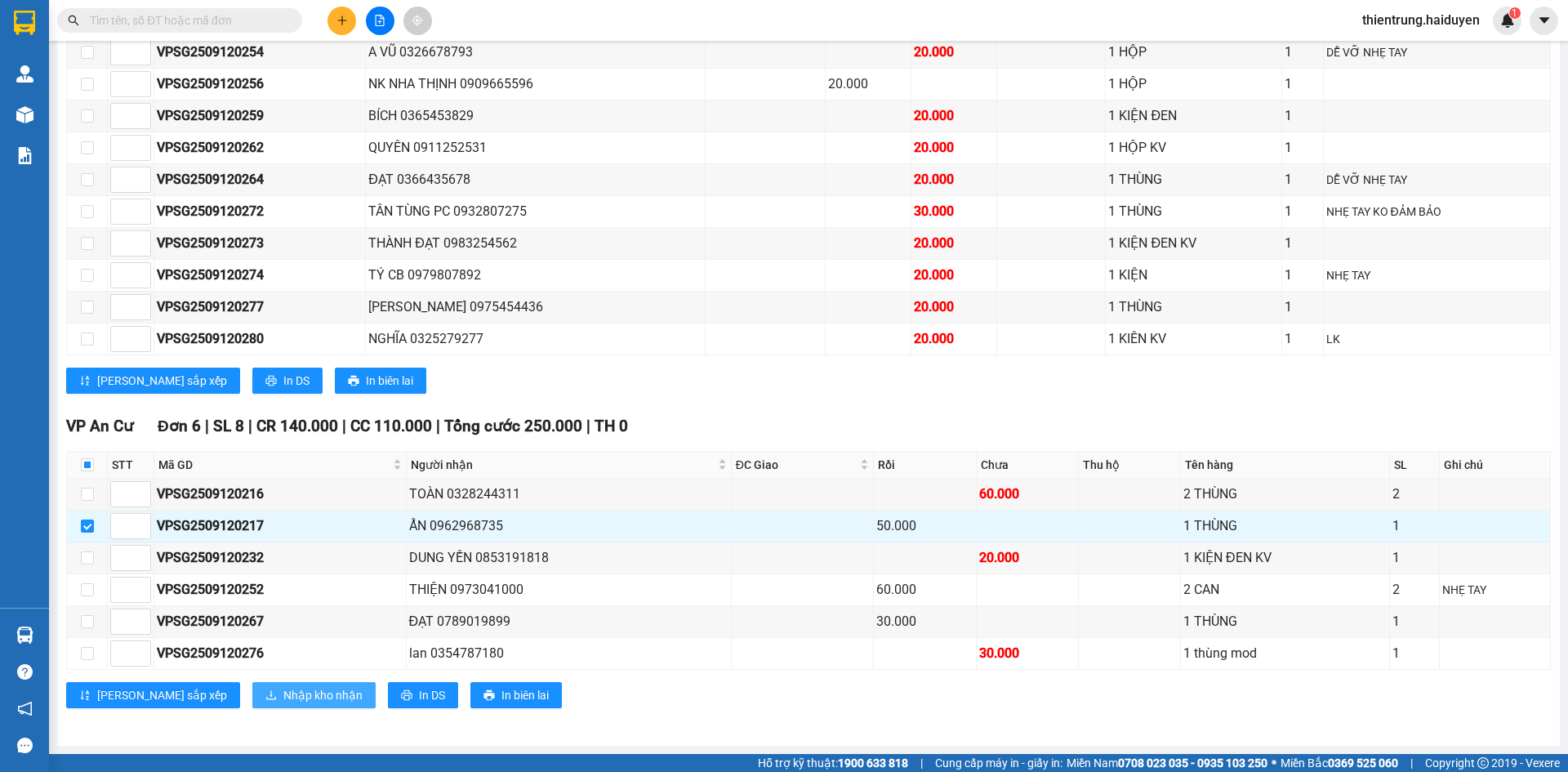
click at [283, 698] on span "Nhập kho nhận" at bounding box center [323, 694] width 79 height 18
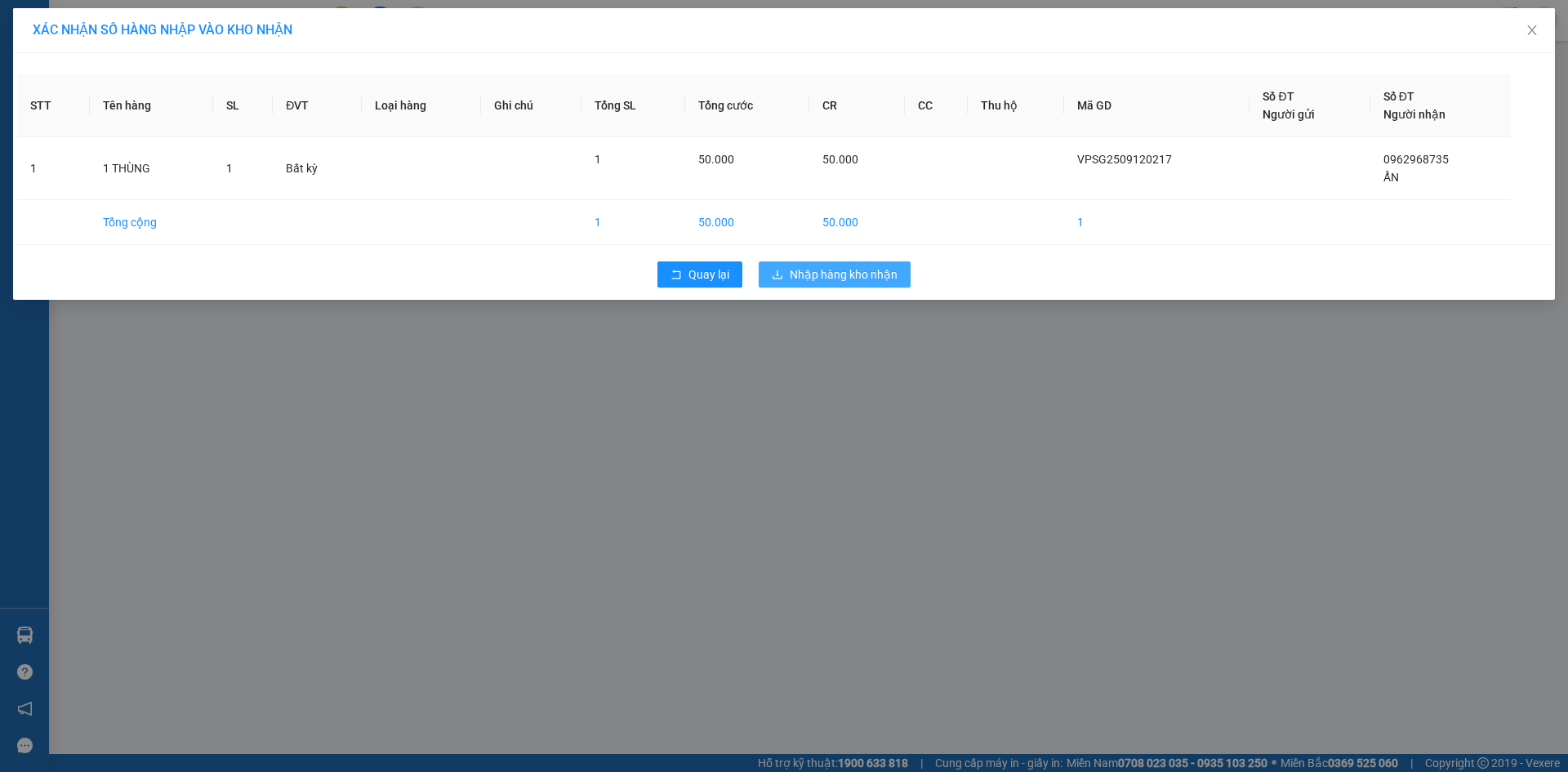
click at [843, 273] on span "Nhập hàng kho nhận" at bounding box center [843, 274] width 107 height 18
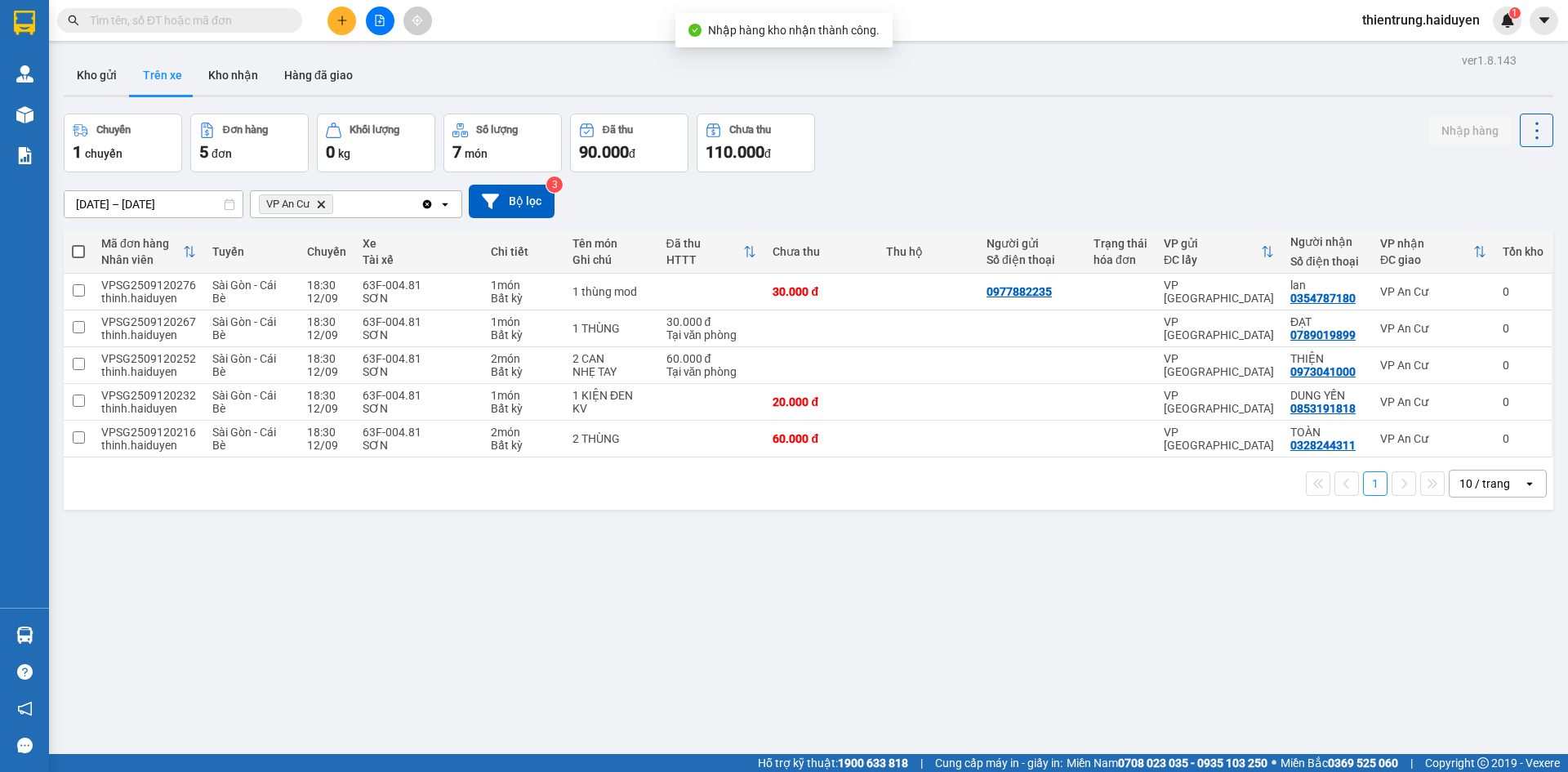
click at [1242, 607] on div "ver 1.8.143 Kho gửi Trên xe Kho nhận Hàng đã giao Chuyến 1 chuyến Đơn hàng 5 đơ…" at bounding box center [809, 435] width 1503 height 772
click at [233, 69] on button "Kho nhận" at bounding box center [233, 75] width 76 height 39
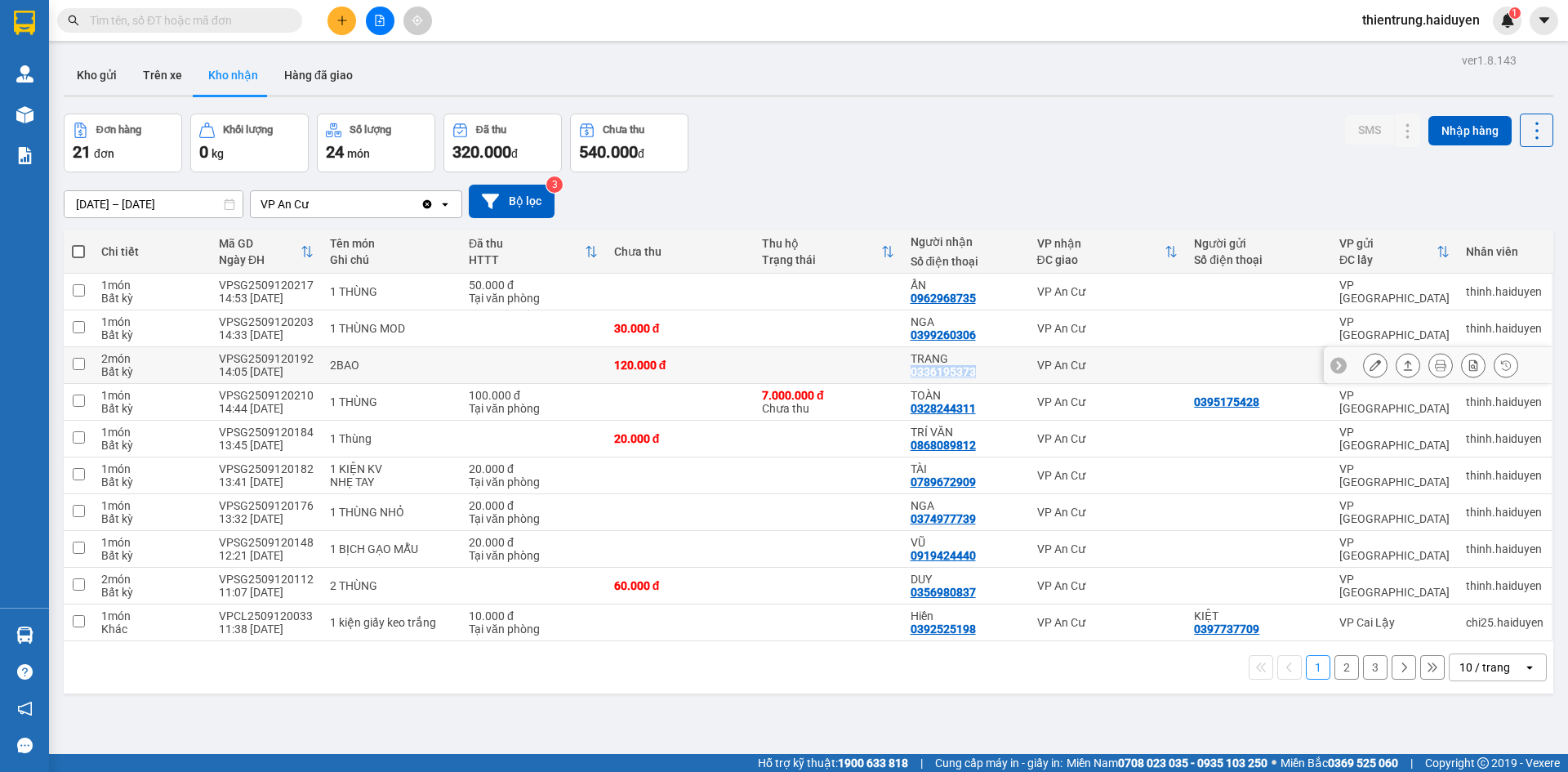
drag, startPoint x: 977, startPoint y: 372, endPoint x: 906, endPoint y: 370, distance: 71.0
click at [911, 370] on div "TRANG 0336195373" at bounding box center [966, 364] width 110 height 26
checkbox input "true"
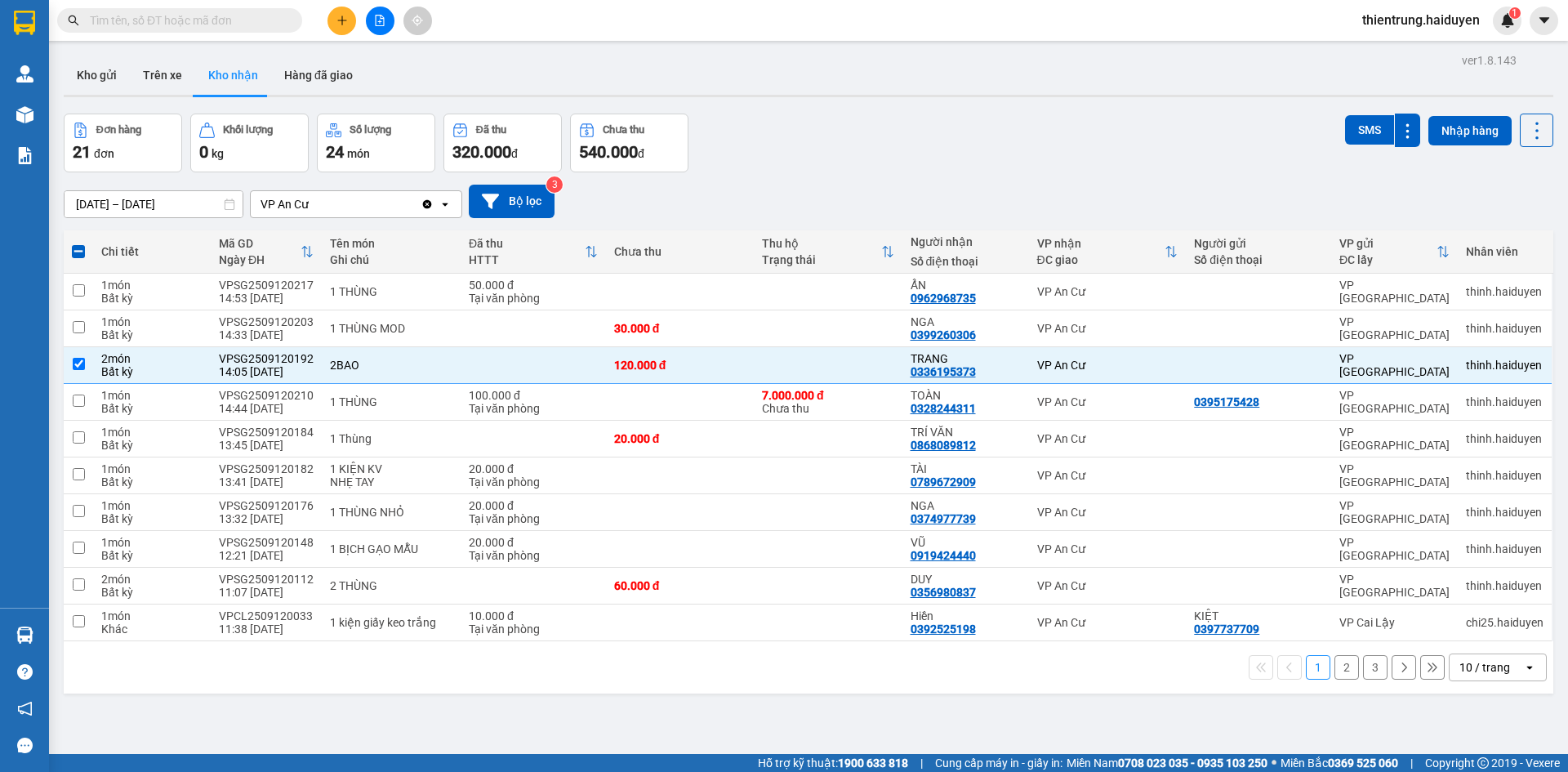
click at [811, 8] on div "Kết quả tìm kiếm ( 0 ) Bộ lọc No Data thientrung.haiduyen 1" at bounding box center [784, 20] width 1568 height 41
click at [1012, 136] on div "Đơn hàng 21 đơn Khối lượng 0 kg Số lượng 24 món Đã thu 320.000 đ Chưa thu 540.0…" at bounding box center [808, 143] width 1489 height 59
click at [175, 76] on button "Trên xe" at bounding box center [162, 75] width 65 height 39
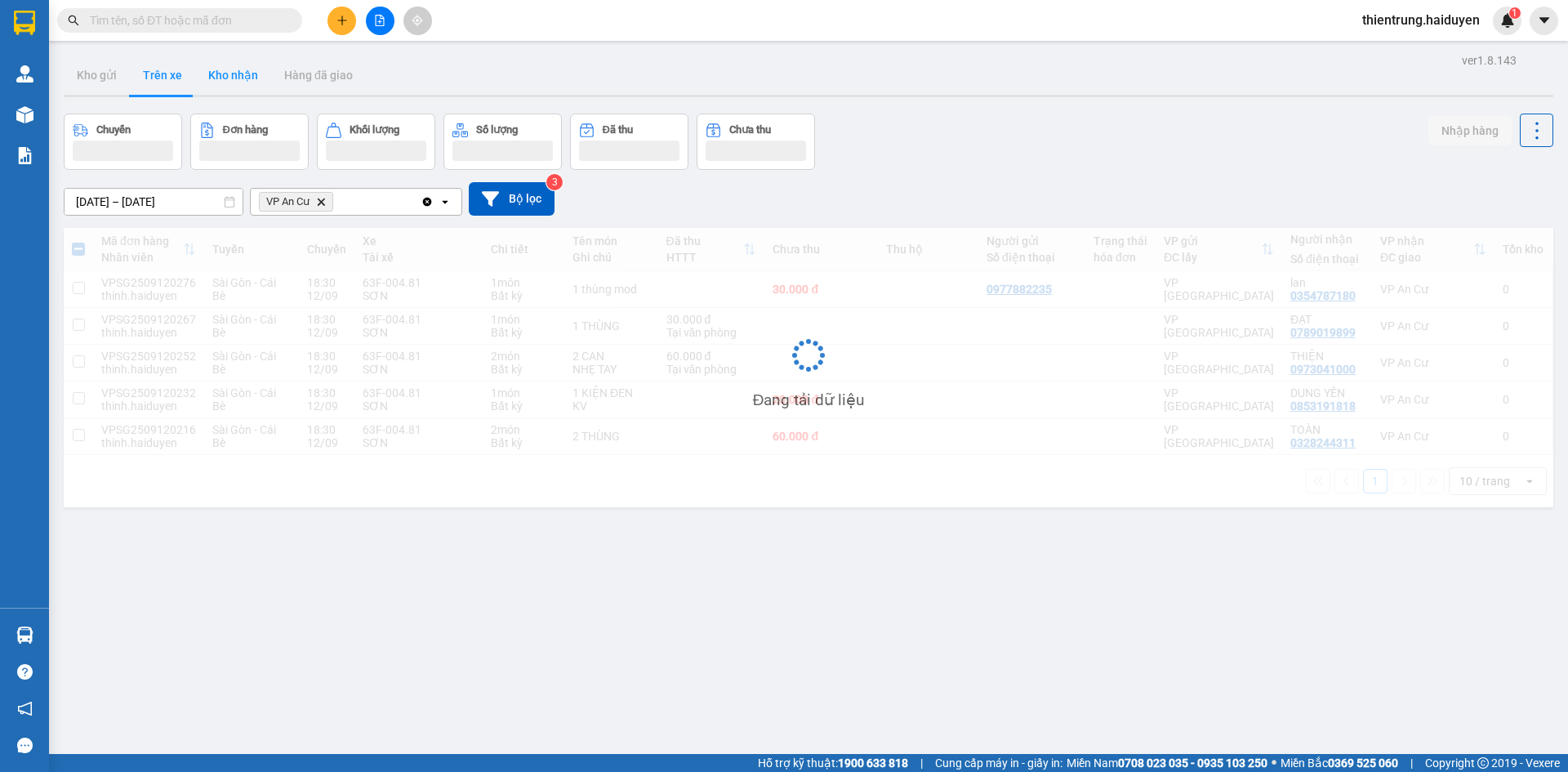
click at [230, 76] on button "Kho nhận" at bounding box center [233, 75] width 76 height 39
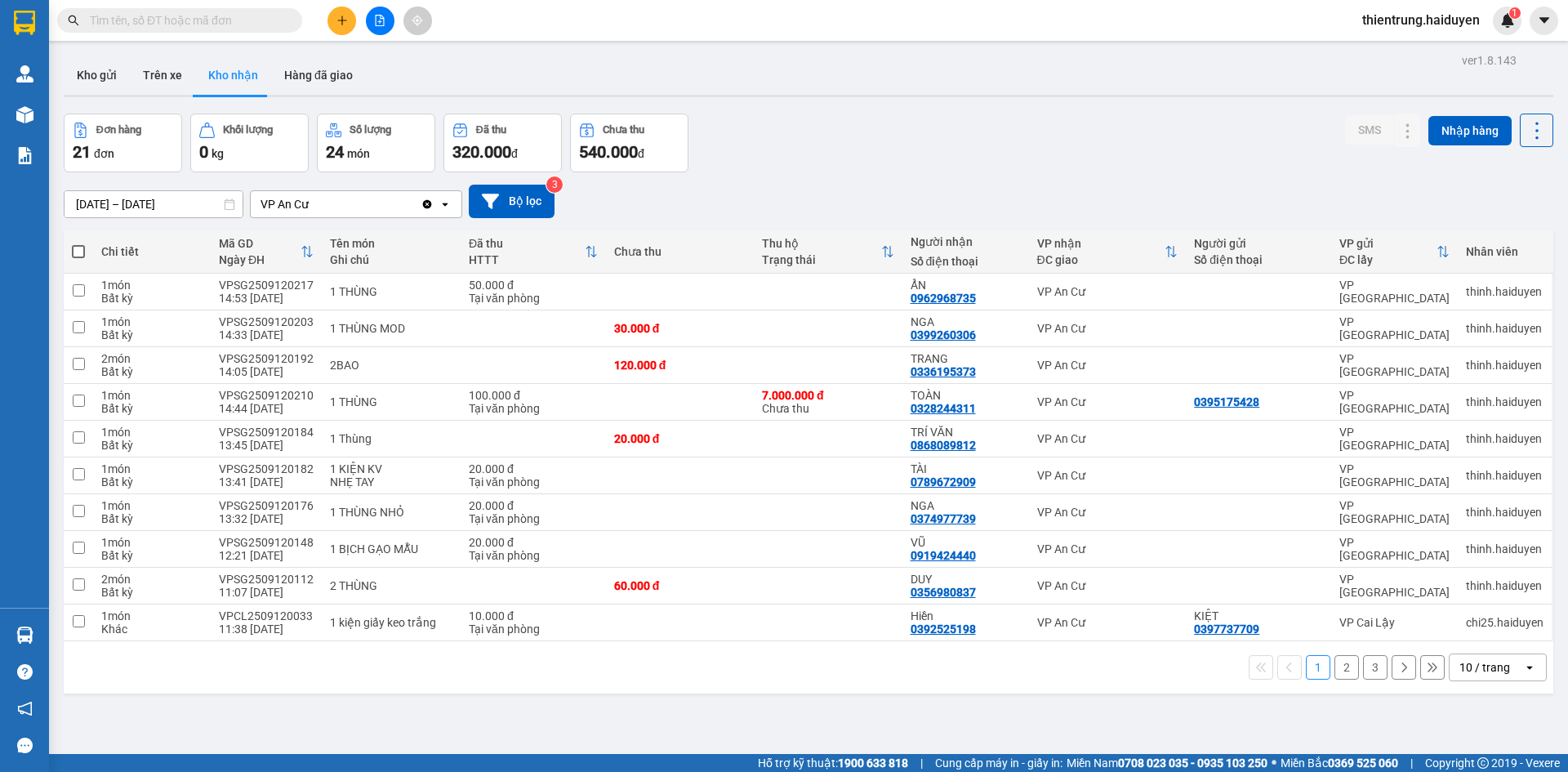
click at [233, 85] on button "Kho nhận" at bounding box center [233, 75] width 76 height 39
click at [163, 84] on button "Trên xe" at bounding box center [162, 75] width 65 height 39
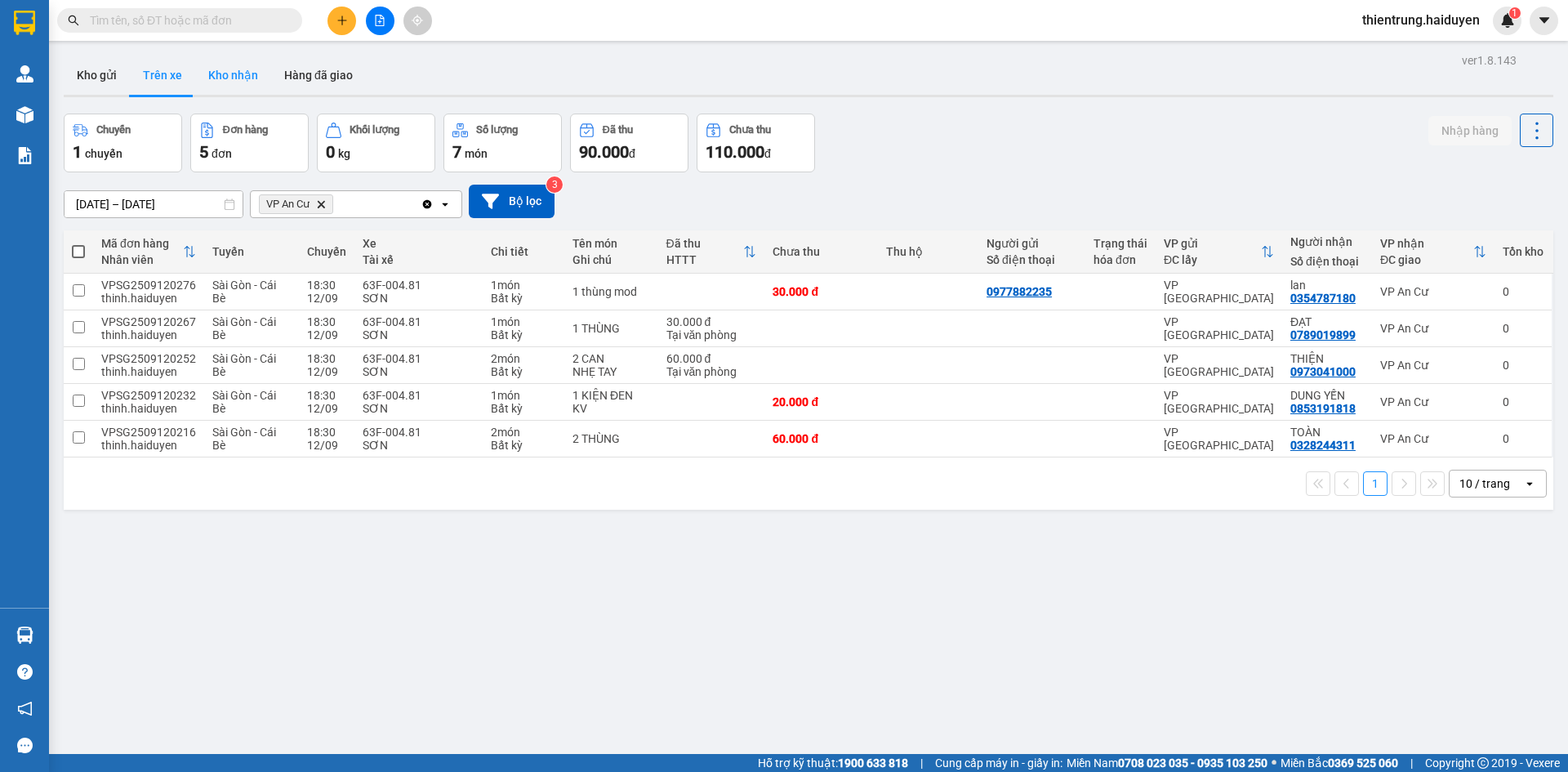
click at [218, 72] on button "Kho nhận" at bounding box center [233, 75] width 76 height 39
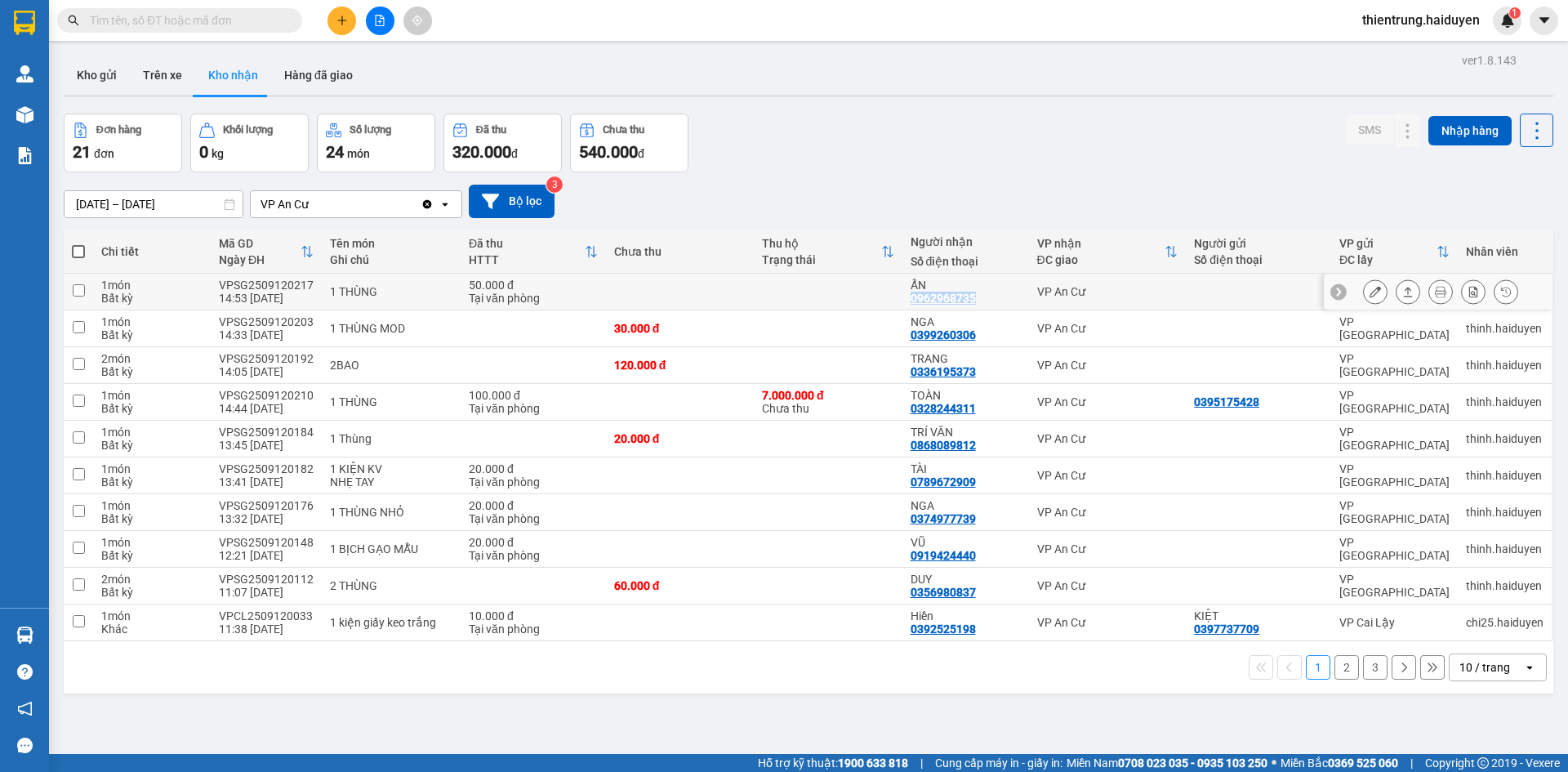
drag, startPoint x: 985, startPoint y: 296, endPoint x: 902, endPoint y: 298, distance: 83.0
click at [902, 298] on td "ẨN 0962968735" at bounding box center [966, 291] width 127 height 36
checkbox input "true"
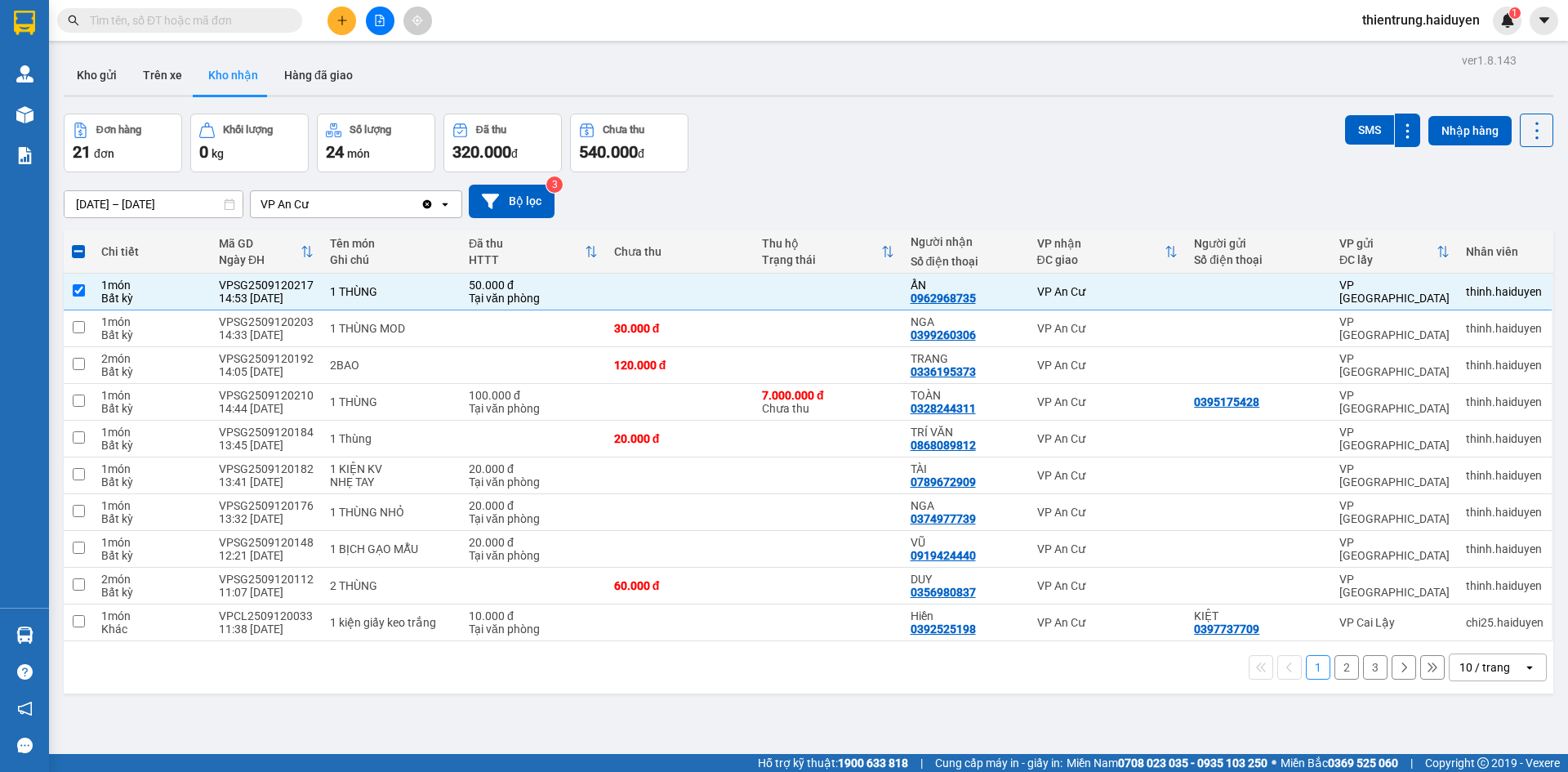
click at [725, 676] on div "1 2 3 10 / trang open" at bounding box center [809, 667] width 1477 height 28
click at [156, 74] on button "Trên xe" at bounding box center [162, 75] width 65 height 39
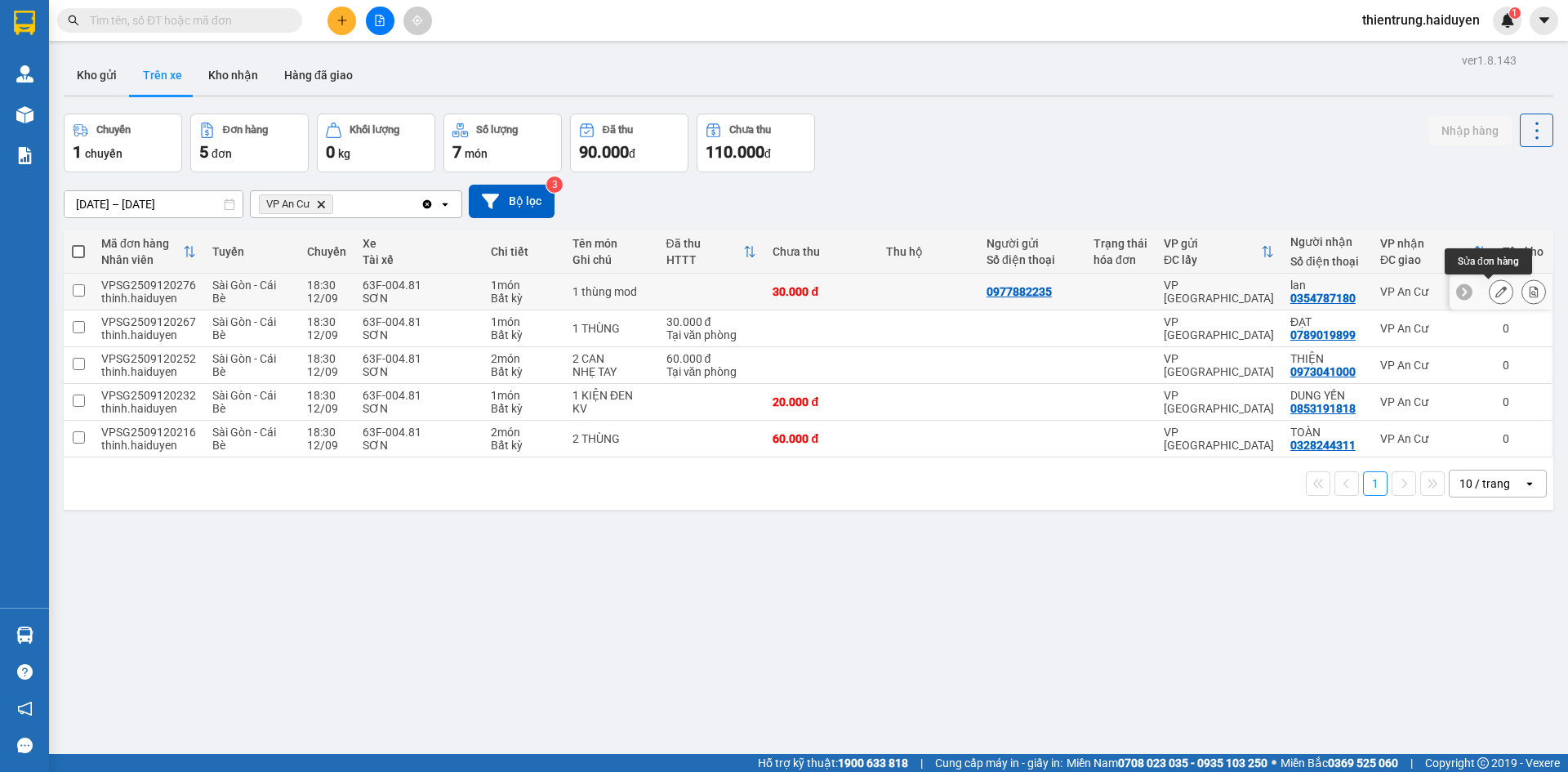
click at [1495, 292] on icon at bounding box center [1501, 292] width 12 height 12
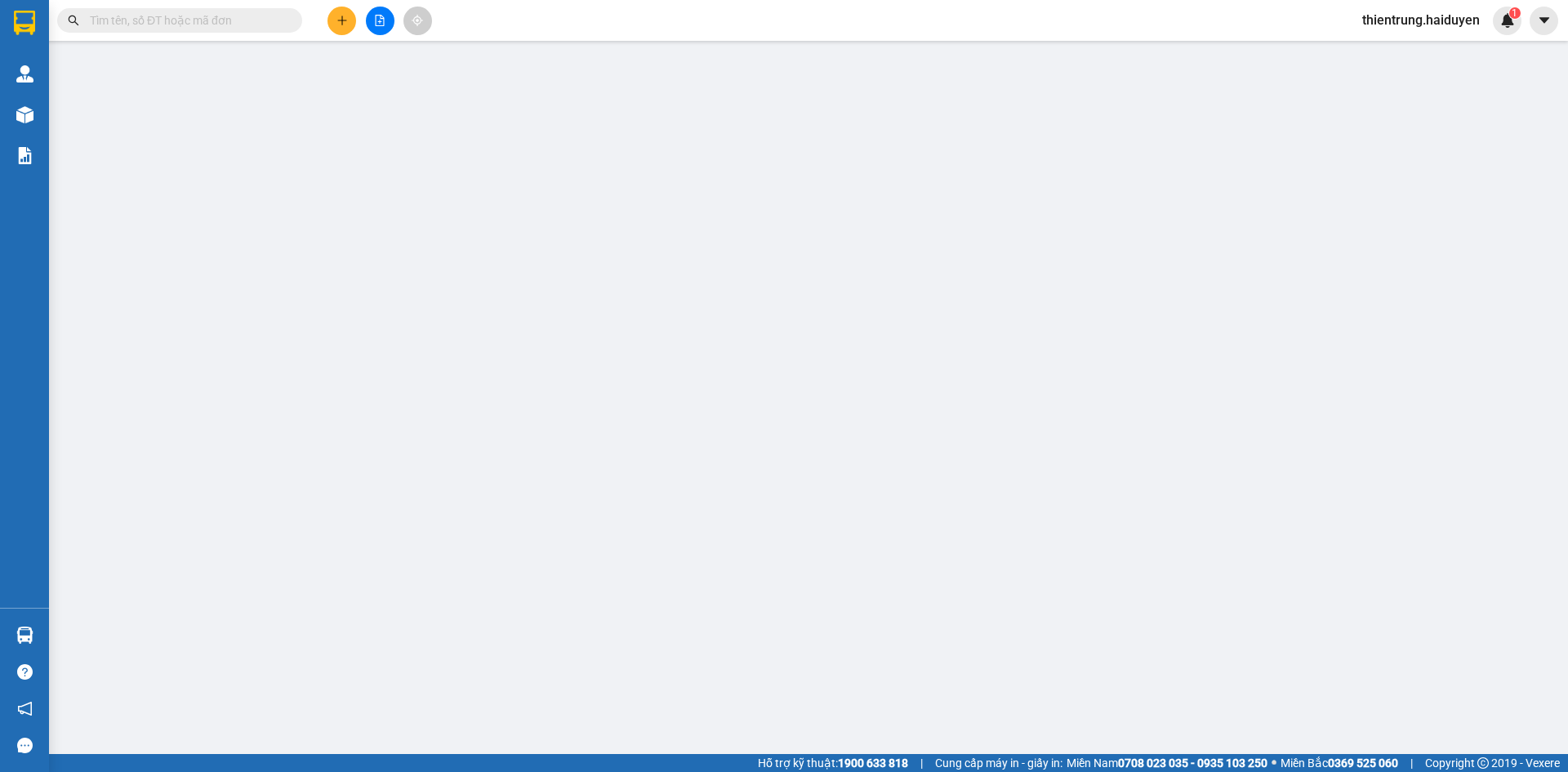
type input "0977882235"
type input "0354787180"
type input "lan"
type input "30.000"
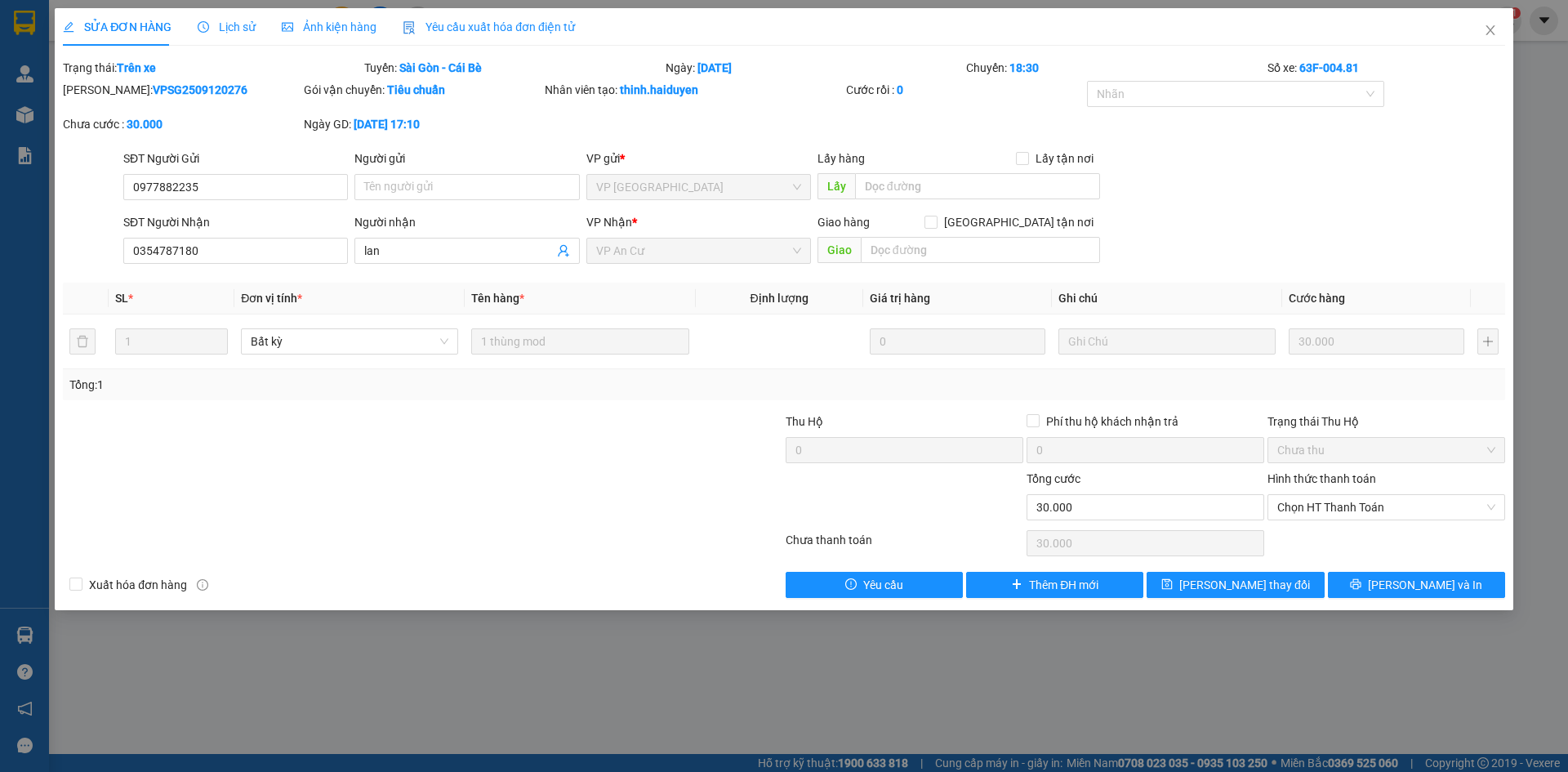
click at [214, 36] on div "Lịch sử" at bounding box center [227, 26] width 58 height 18
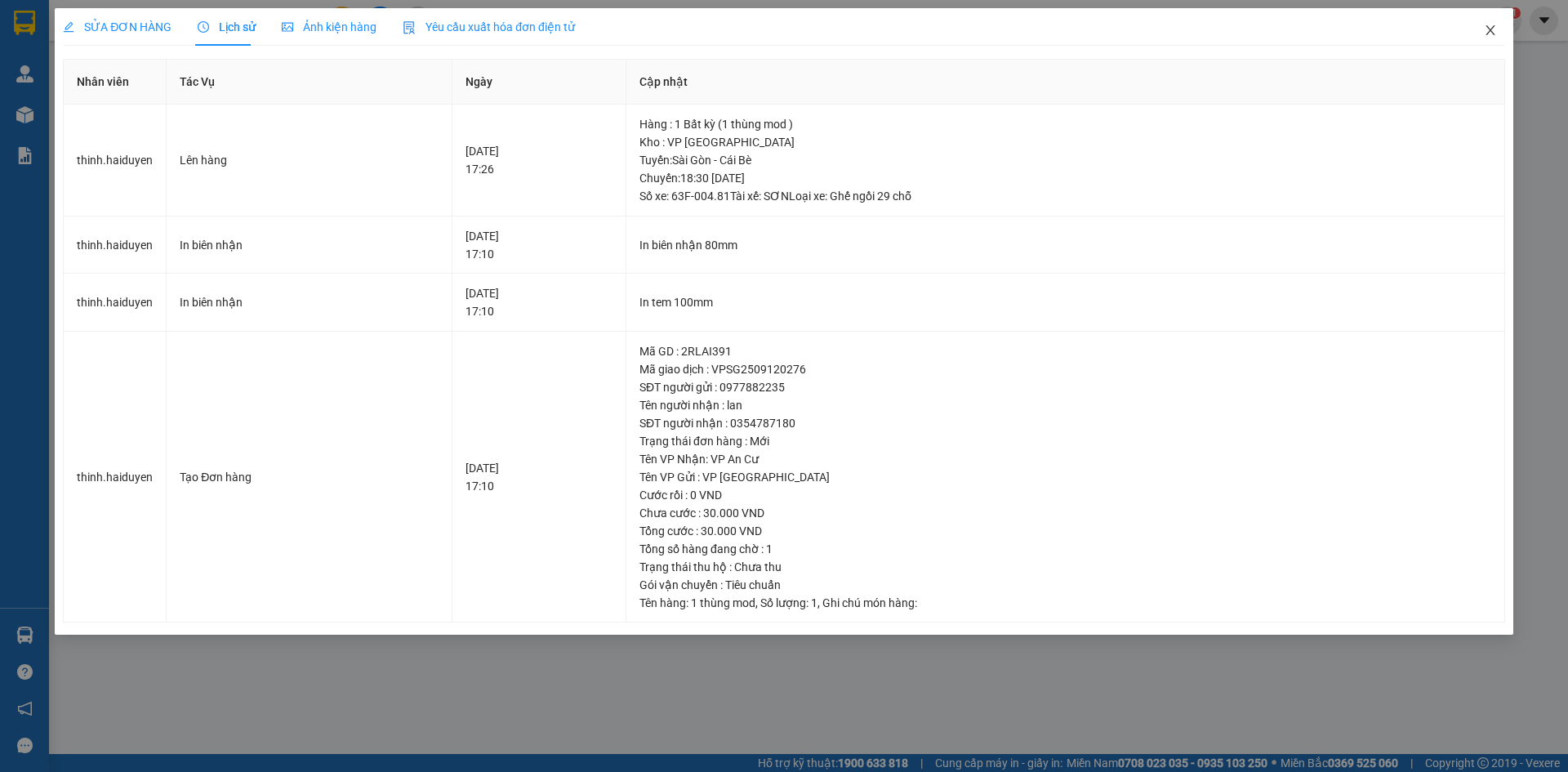
click at [1488, 31] on icon "close" at bounding box center [1490, 30] width 13 height 13
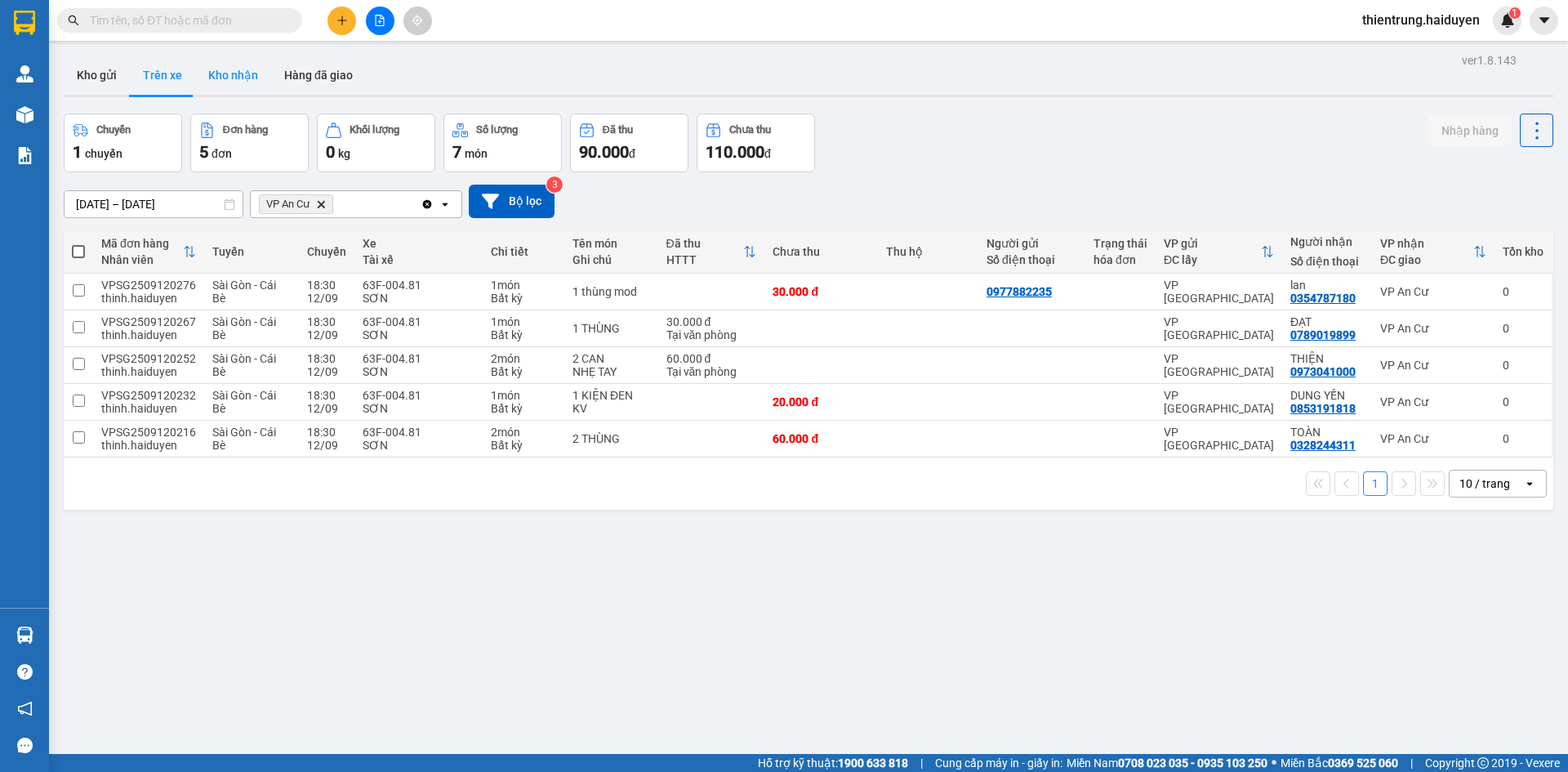
click at [249, 68] on button "Kho nhận" at bounding box center [233, 75] width 76 height 39
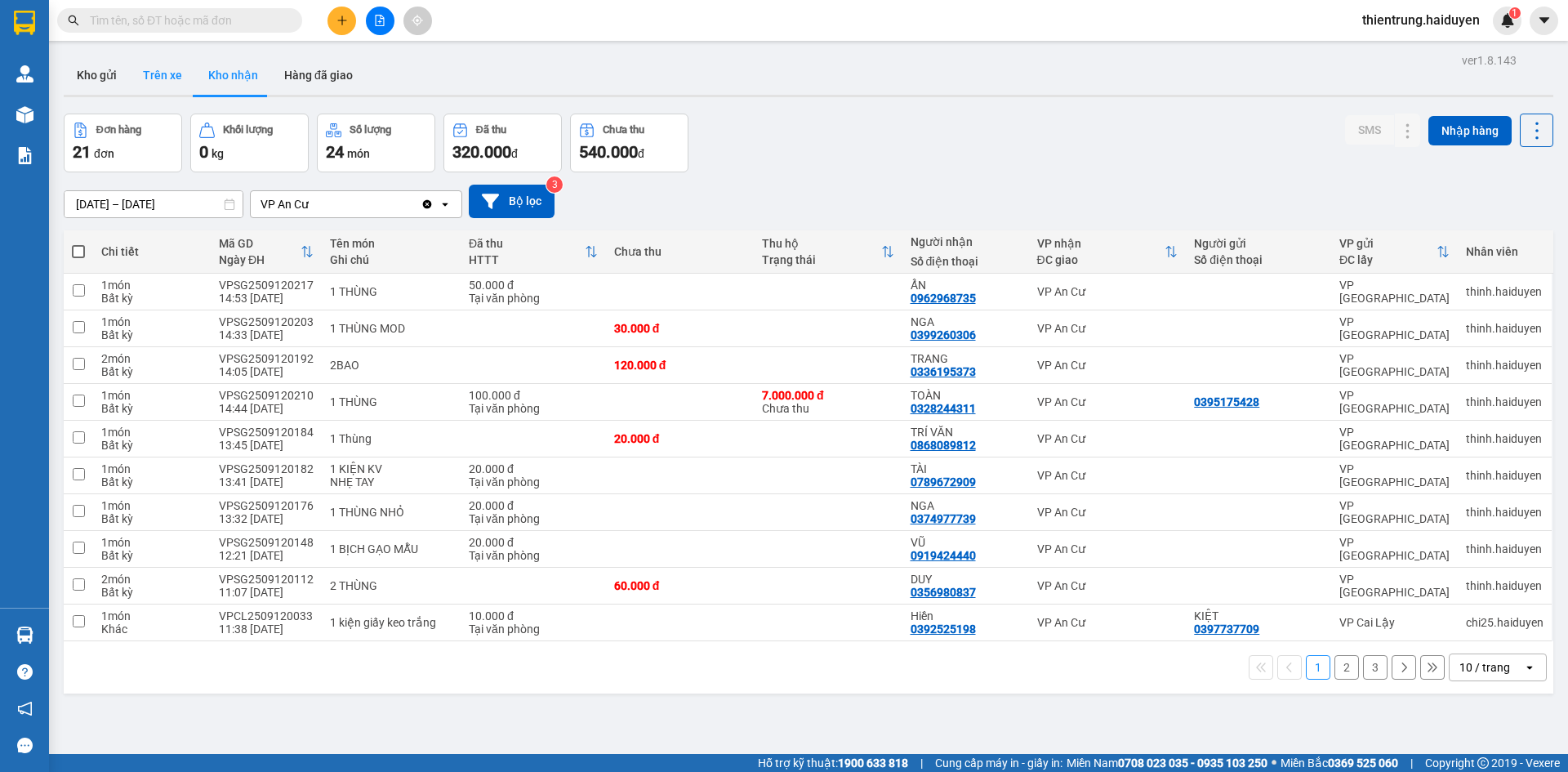
click at [168, 75] on button "Trên xe" at bounding box center [162, 75] width 65 height 39
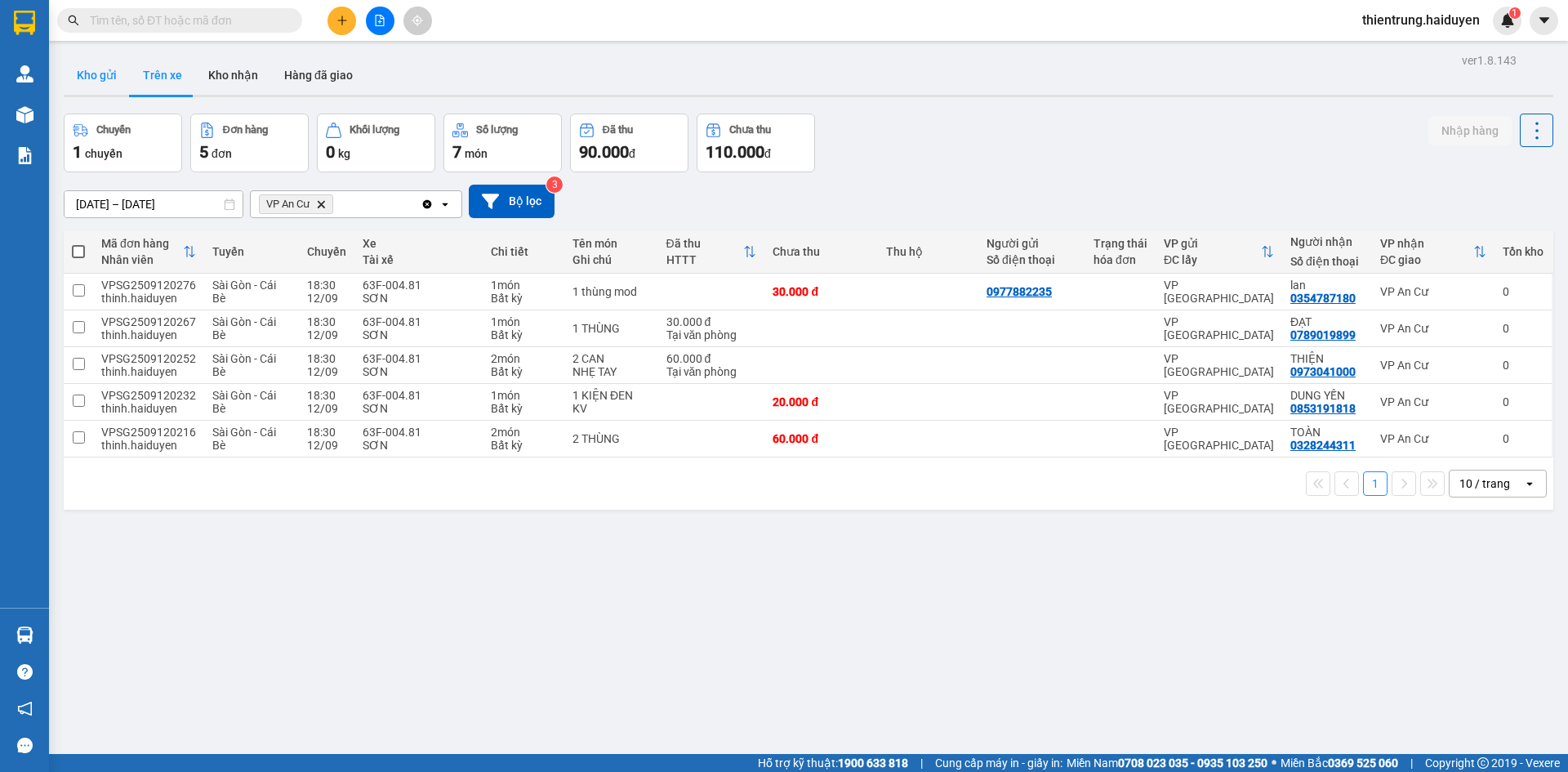
click at [90, 83] on button "Kho gửi" at bounding box center [96, 75] width 66 height 39
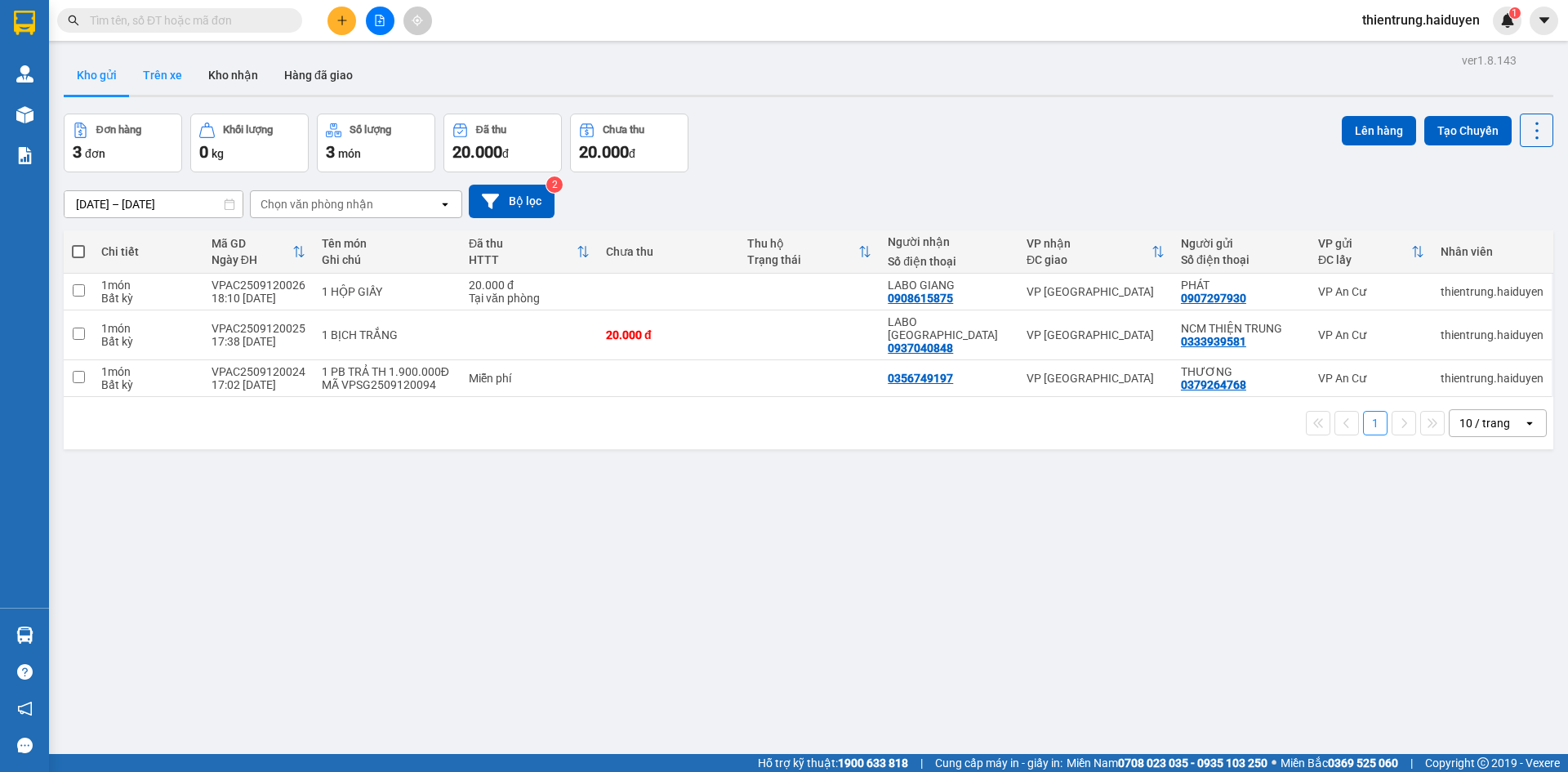
click at [159, 68] on button "Trên xe" at bounding box center [162, 75] width 65 height 39
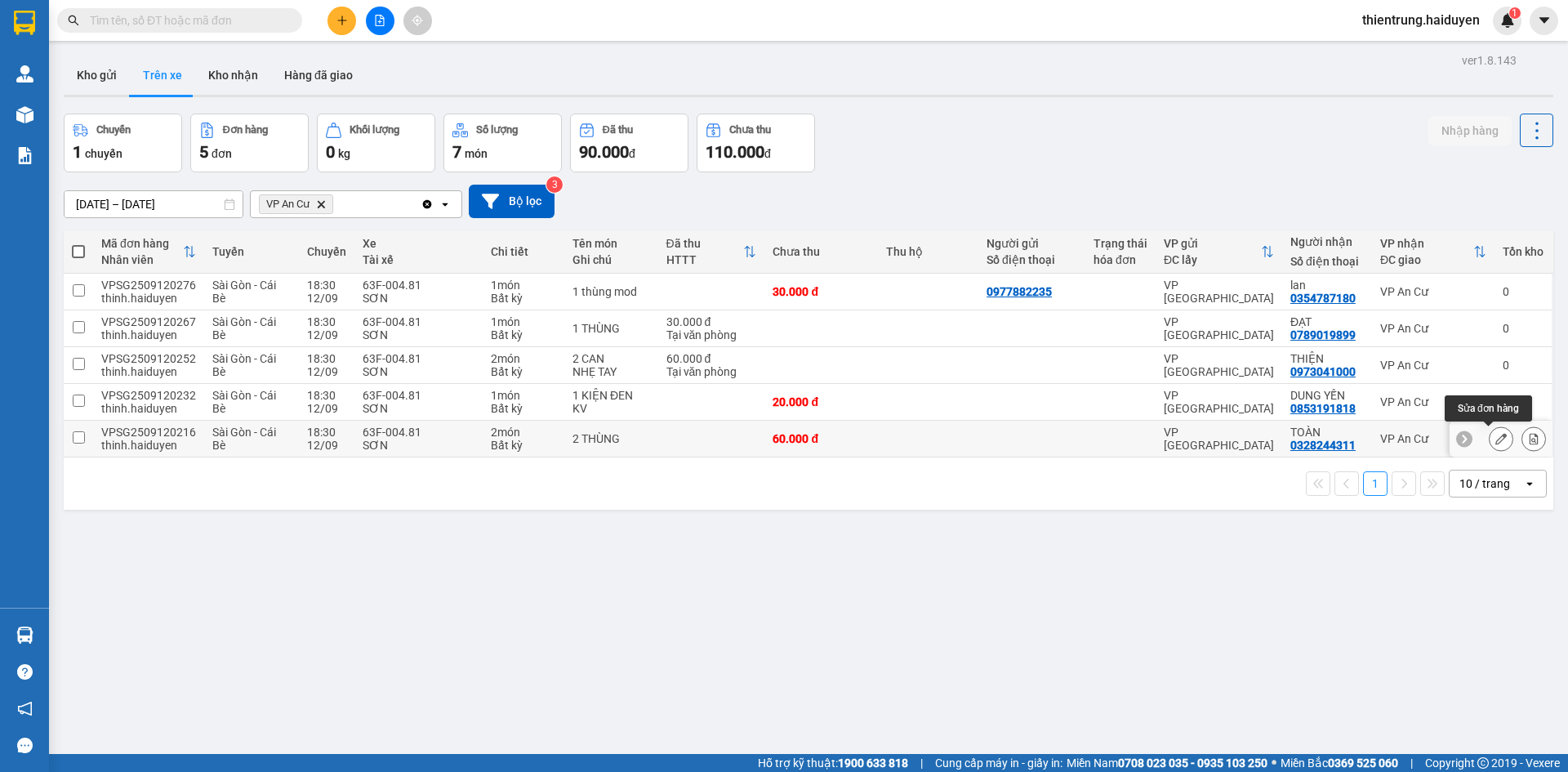
click at [1495, 436] on icon at bounding box center [1501, 439] width 12 height 12
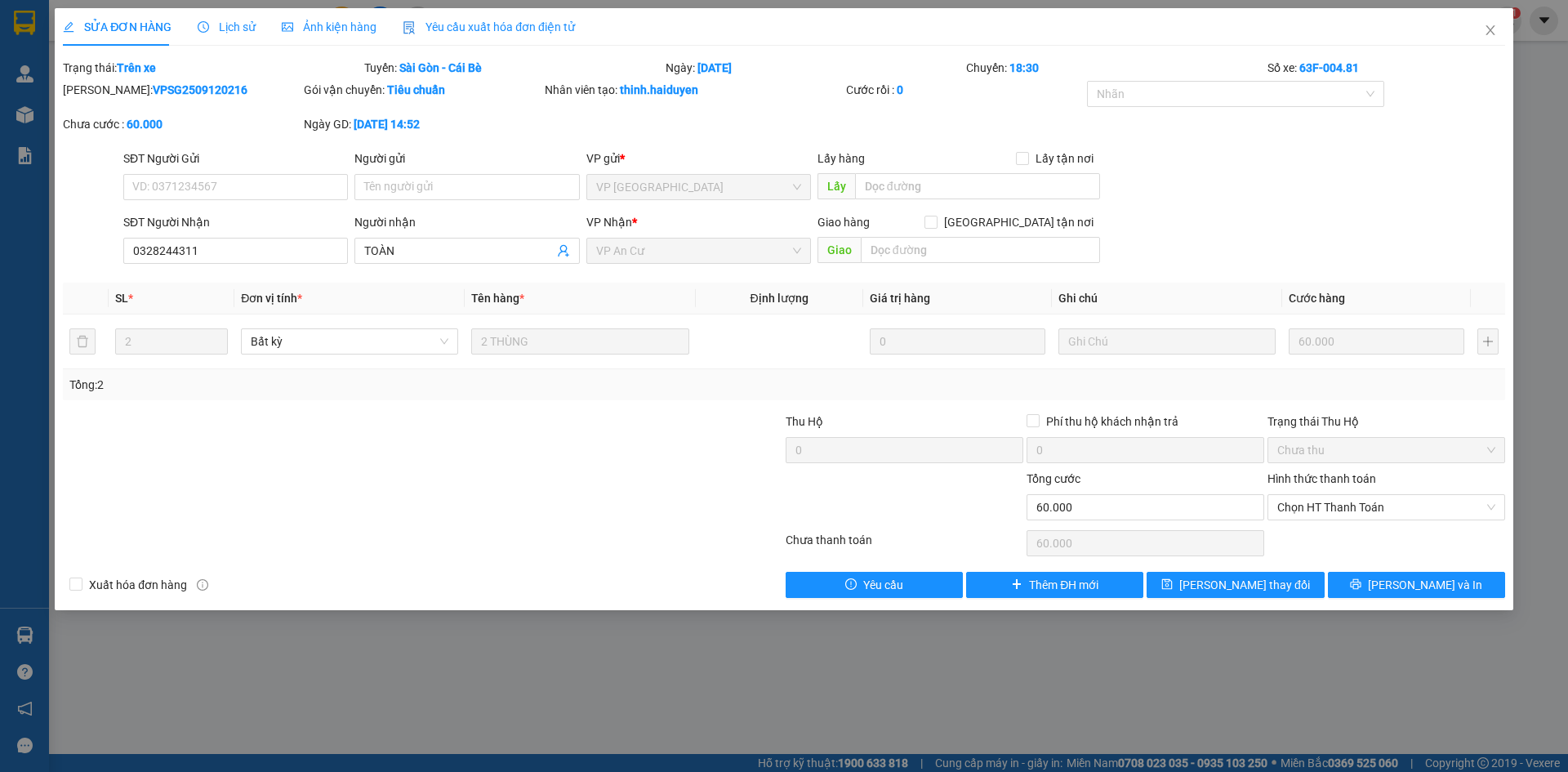
click at [241, 23] on span "Lịch sử" at bounding box center [227, 26] width 58 height 13
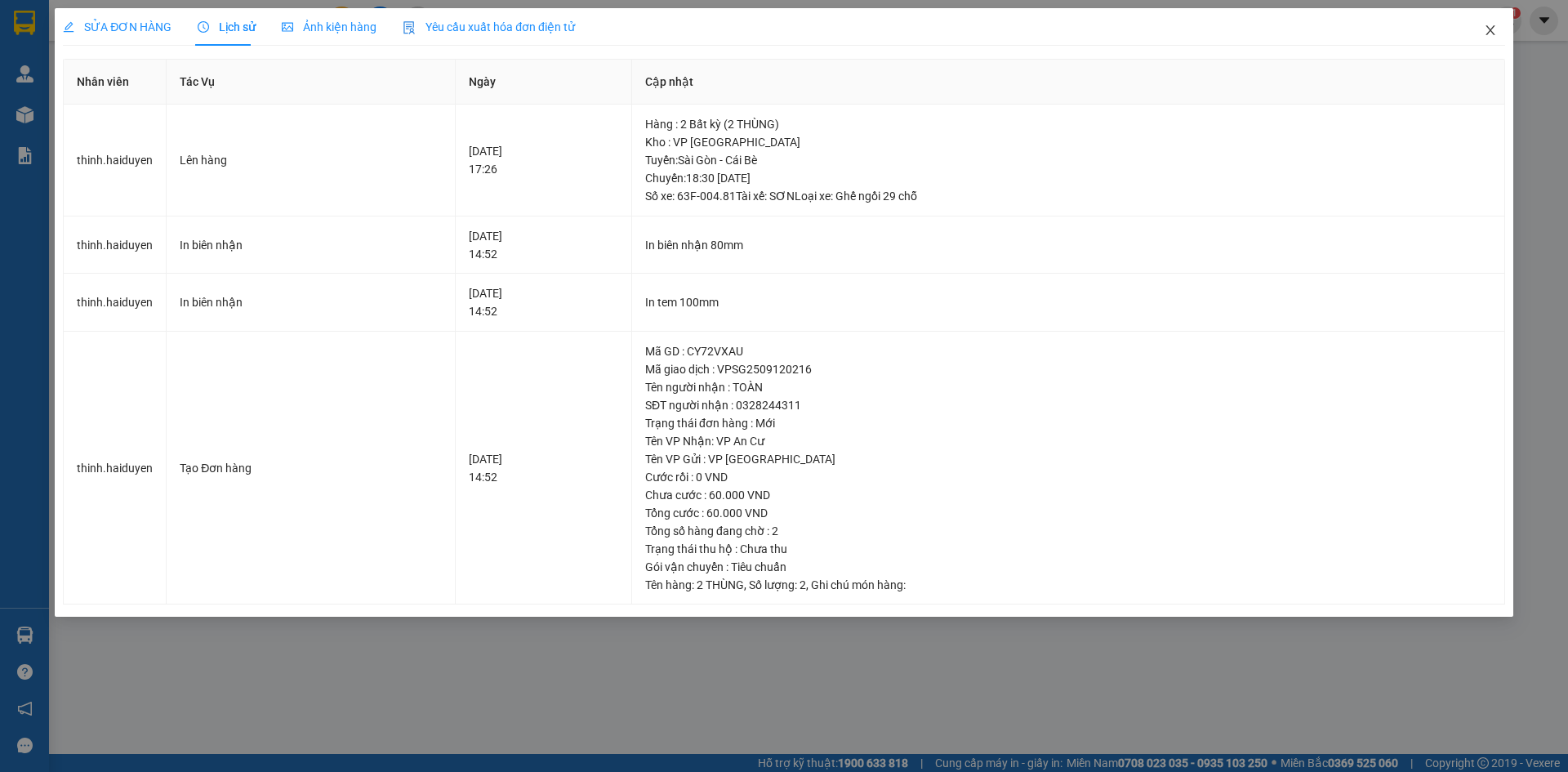
click at [1487, 31] on icon "close" at bounding box center [1490, 30] width 13 height 13
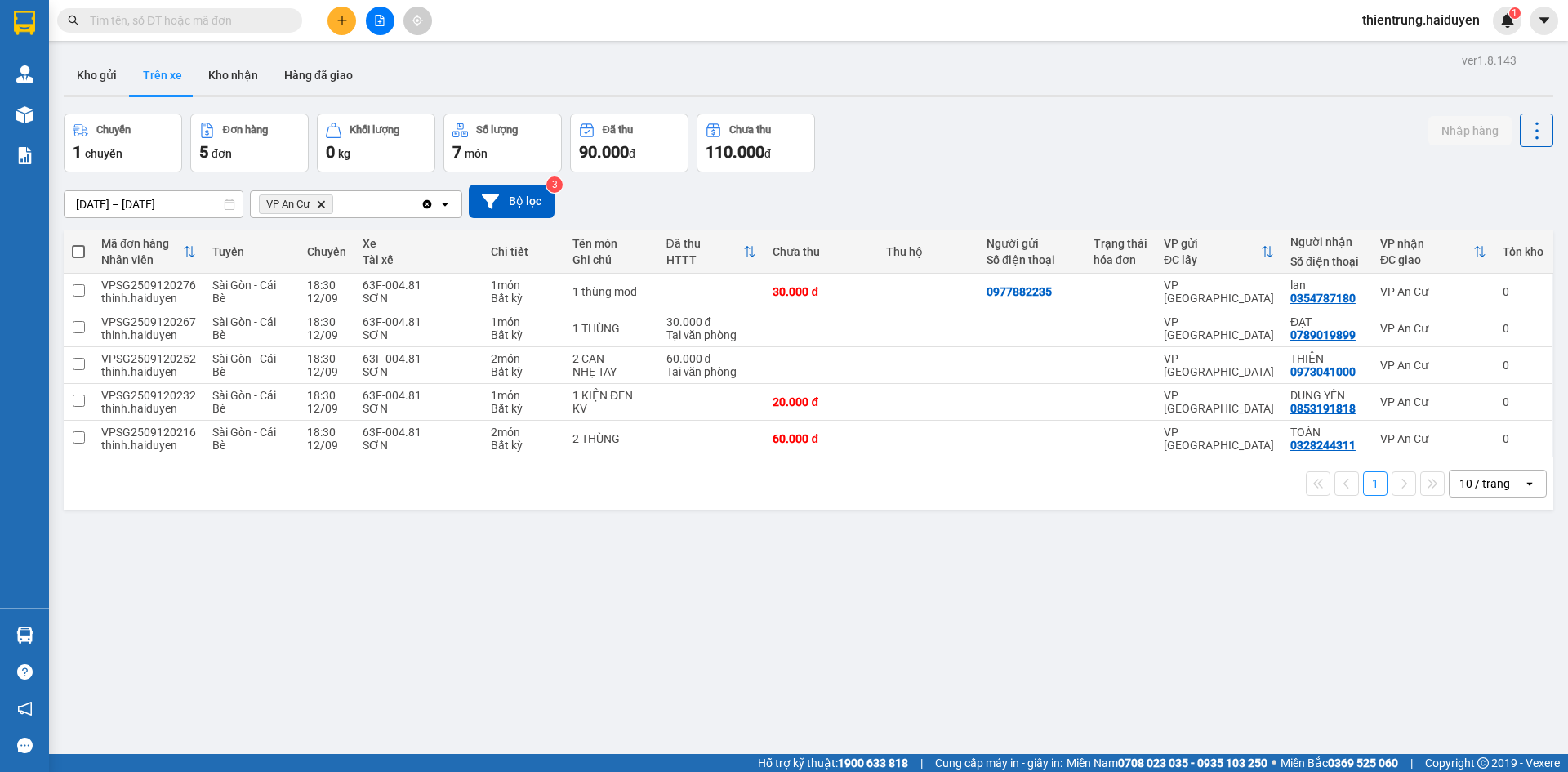
click at [1006, 631] on div "ver 1.8.143 Kho gửi Trên xe Kho nhận Hàng đã giao Chuyến 1 chuyến Đơn hàng 5 đơ…" at bounding box center [809, 435] width 1503 height 772
click at [106, 81] on button "Kho gửi" at bounding box center [96, 75] width 66 height 39
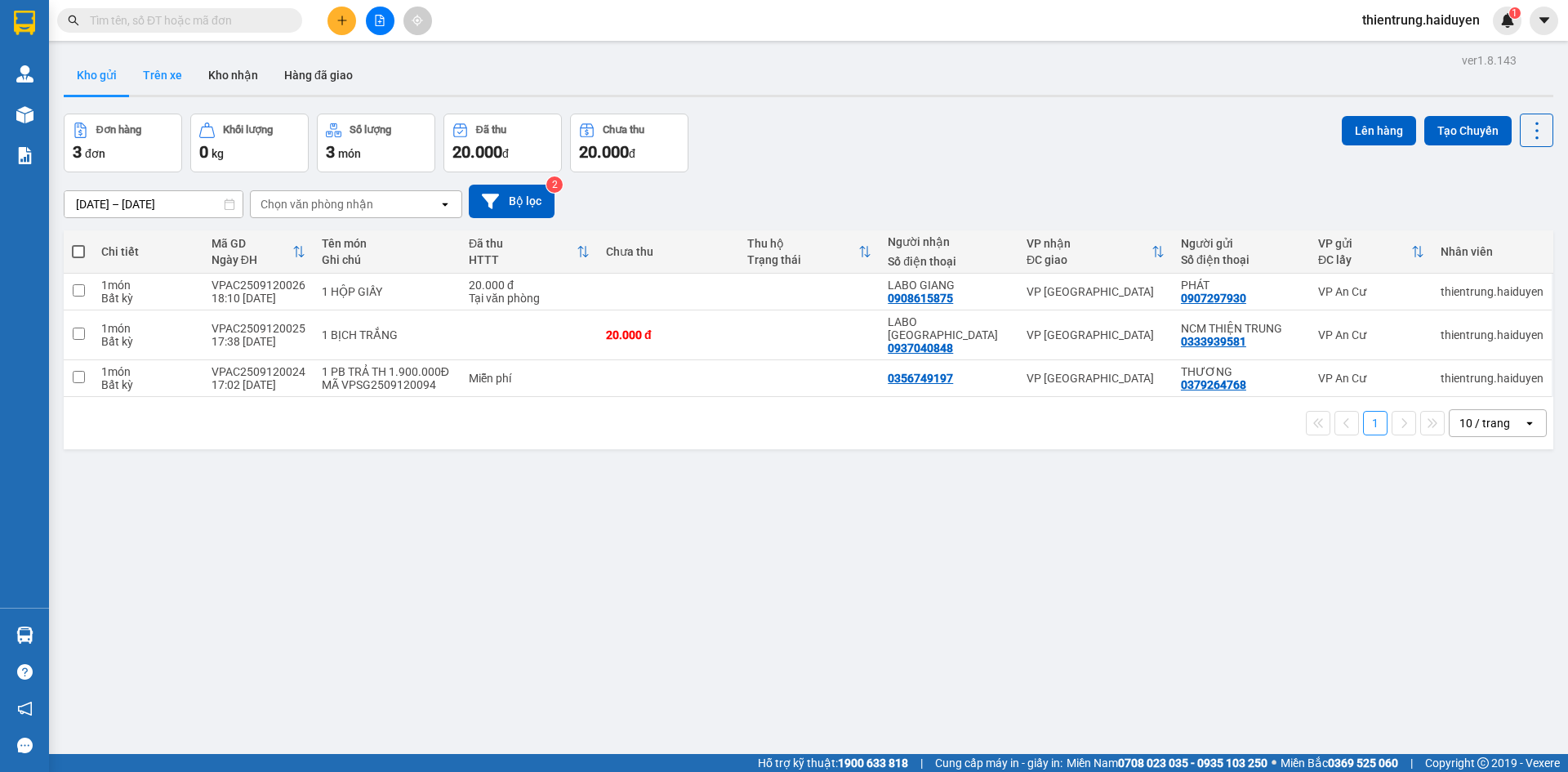
click at [162, 90] on button "Trên xe" at bounding box center [162, 75] width 65 height 39
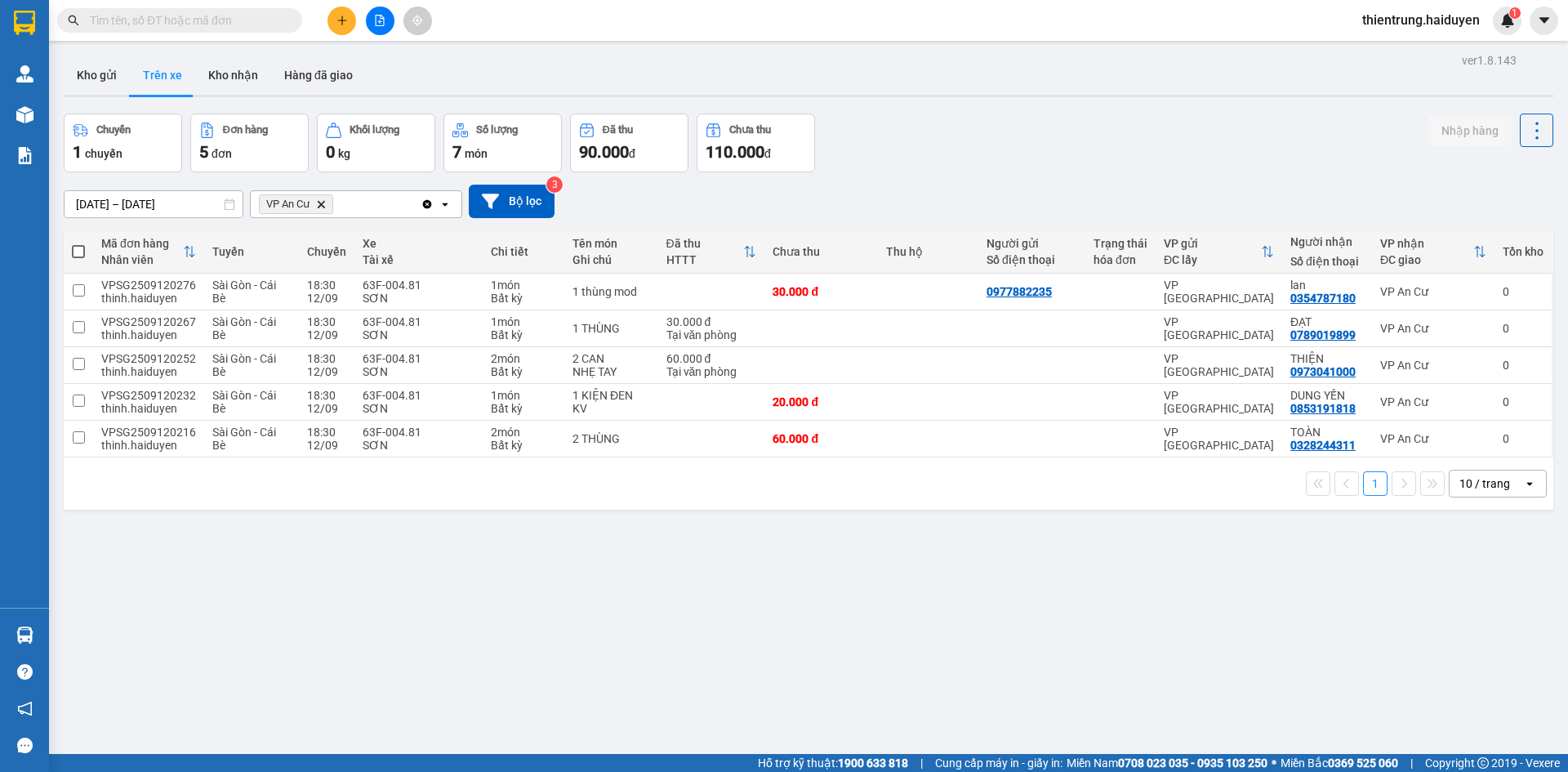
click at [946, 608] on div "ver 1.8.143 Kho gửi Trên xe Kho nhận Hàng đã giao Chuyến 1 chuyến Đơn hàng 5 đơ…" at bounding box center [809, 435] width 1503 height 772
click at [1189, 645] on div "ver 1.8.143 Kho gửi Trên xe Kho nhận Hàng đã giao Chuyến 1 chuyến Đơn hàng 5 đơ…" at bounding box center [809, 435] width 1503 height 772
click at [256, 63] on button "Kho nhận" at bounding box center [233, 75] width 76 height 39
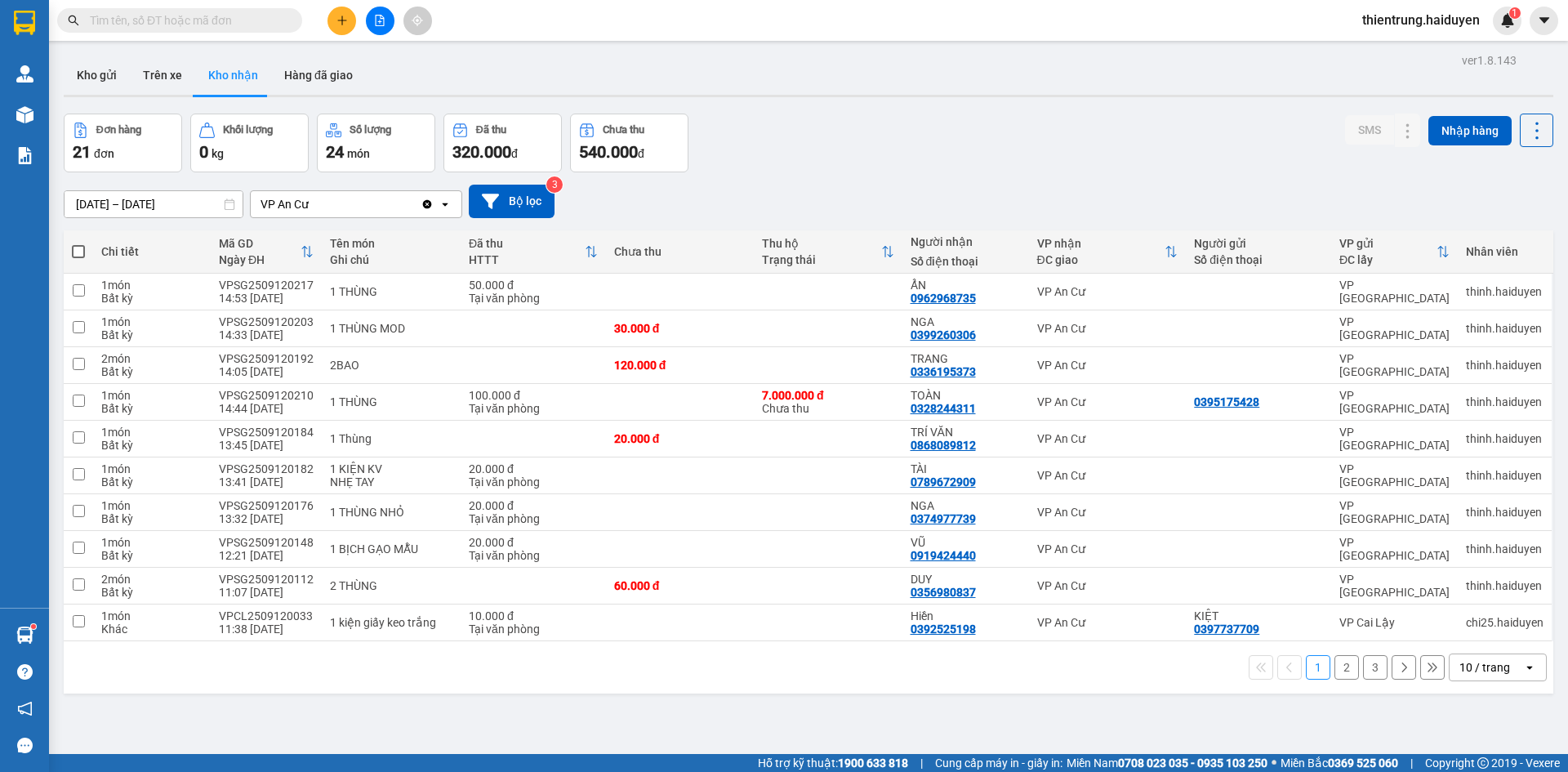
click at [1211, 105] on div "ver 1.8.143 Kho gửi Trên xe Kho nhận Hàng đã giao Đơn hàng 21 đơn Khối lượng 0 …" at bounding box center [809, 435] width 1503 height 772
click at [1205, 127] on div "Đơn hàng 21 đơn Khối lượng 0 kg Số lượng 24 món Đã thu 320.000 đ Chưa thu 540.0…" at bounding box center [808, 143] width 1489 height 59
click at [1369, 328] on icon at bounding box center [1375, 328] width 12 height 12
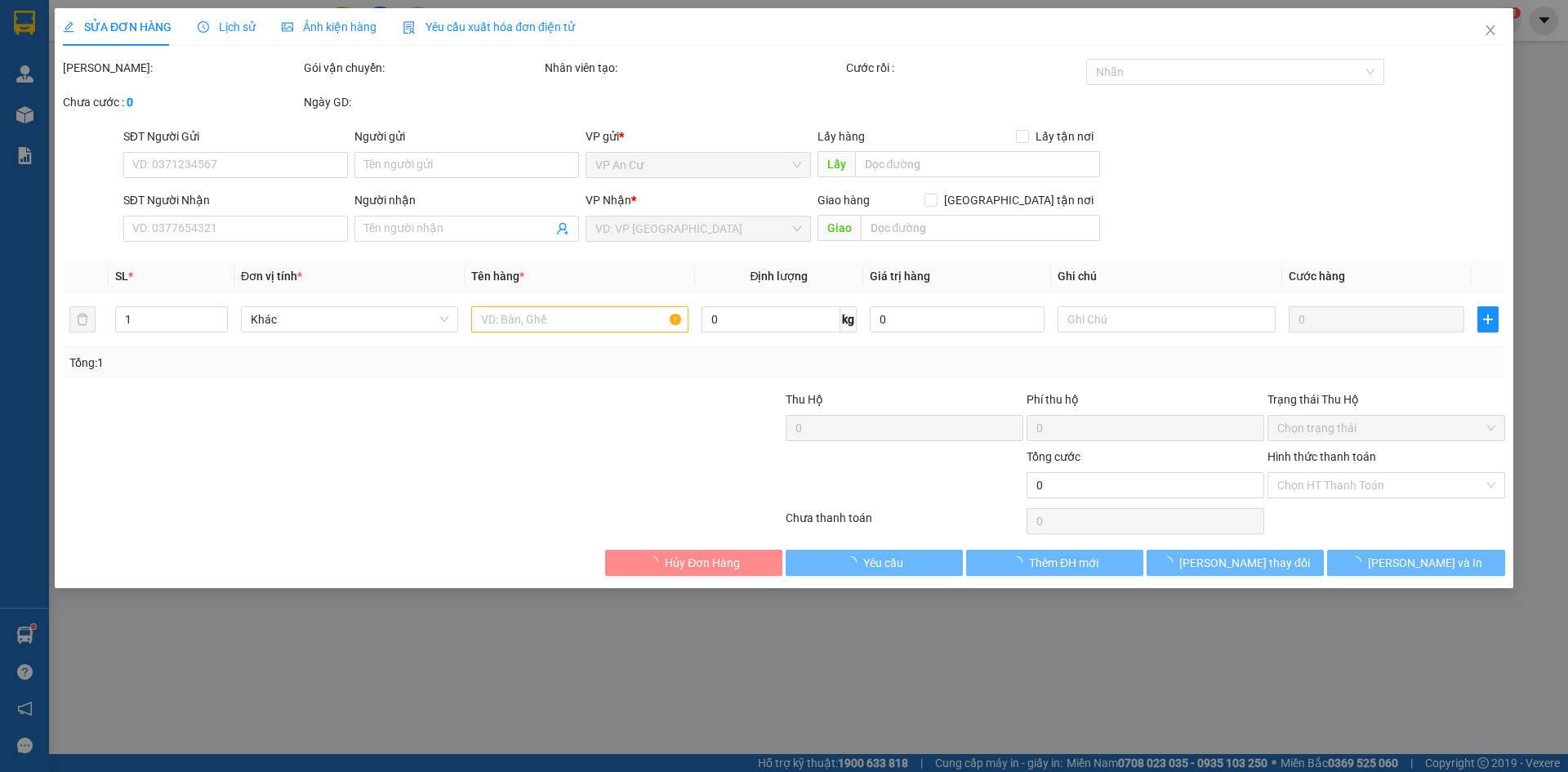
type input "0399260306"
type input "NGA"
type input "30.000"
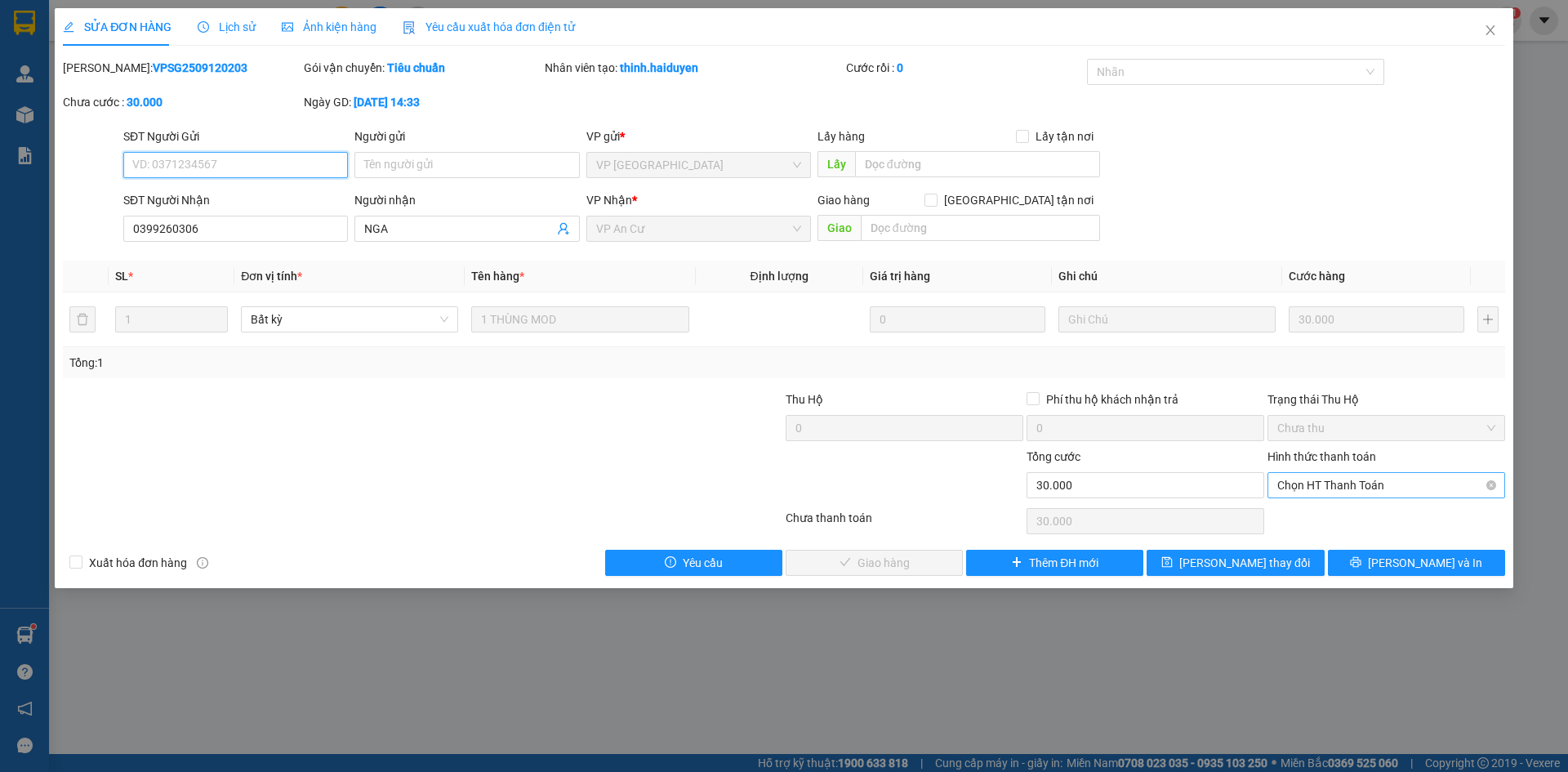
click at [1363, 487] on span "Chọn HT Thanh Toán" at bounding box center [1386, 485] width 218 height 25
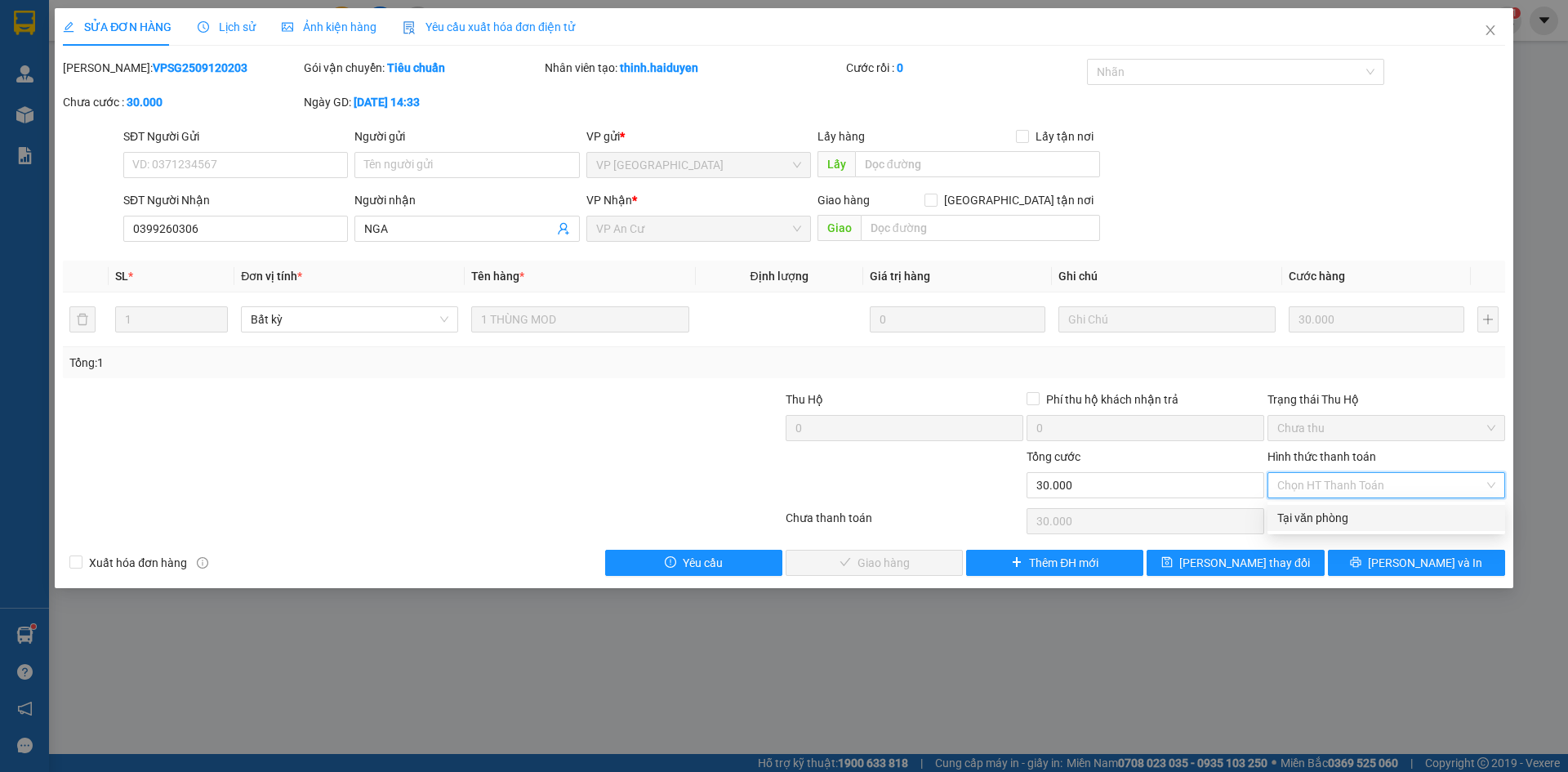
click at [1355, 519] on div "Tại văn phòng" at bounding box center [1386, 517] width 218 height 18
type input "0"
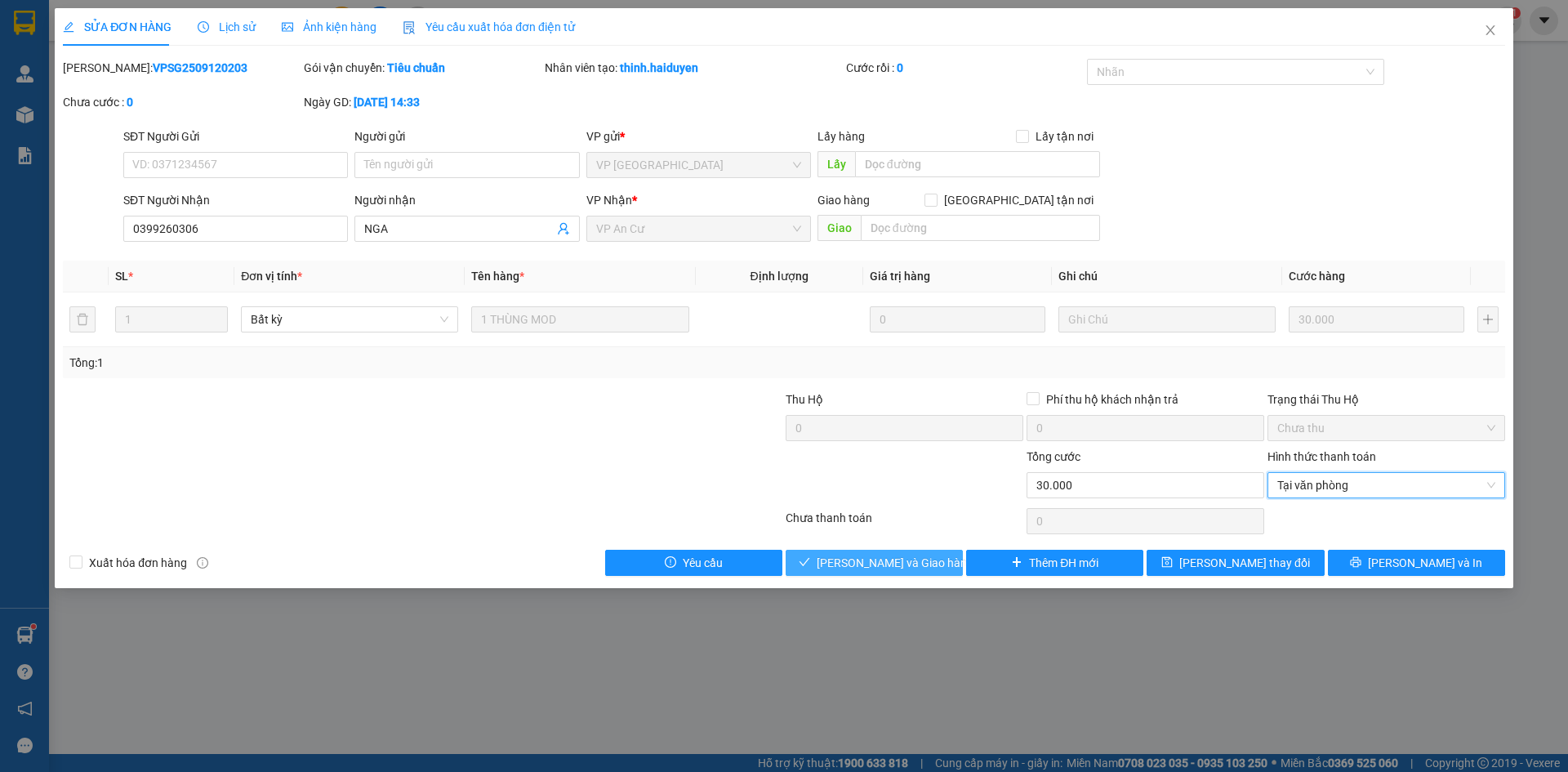
click at [913, 565] on span "[PERSON_NAME] và Giao hàng" at bounding box center [895, 562] width 156 height 18
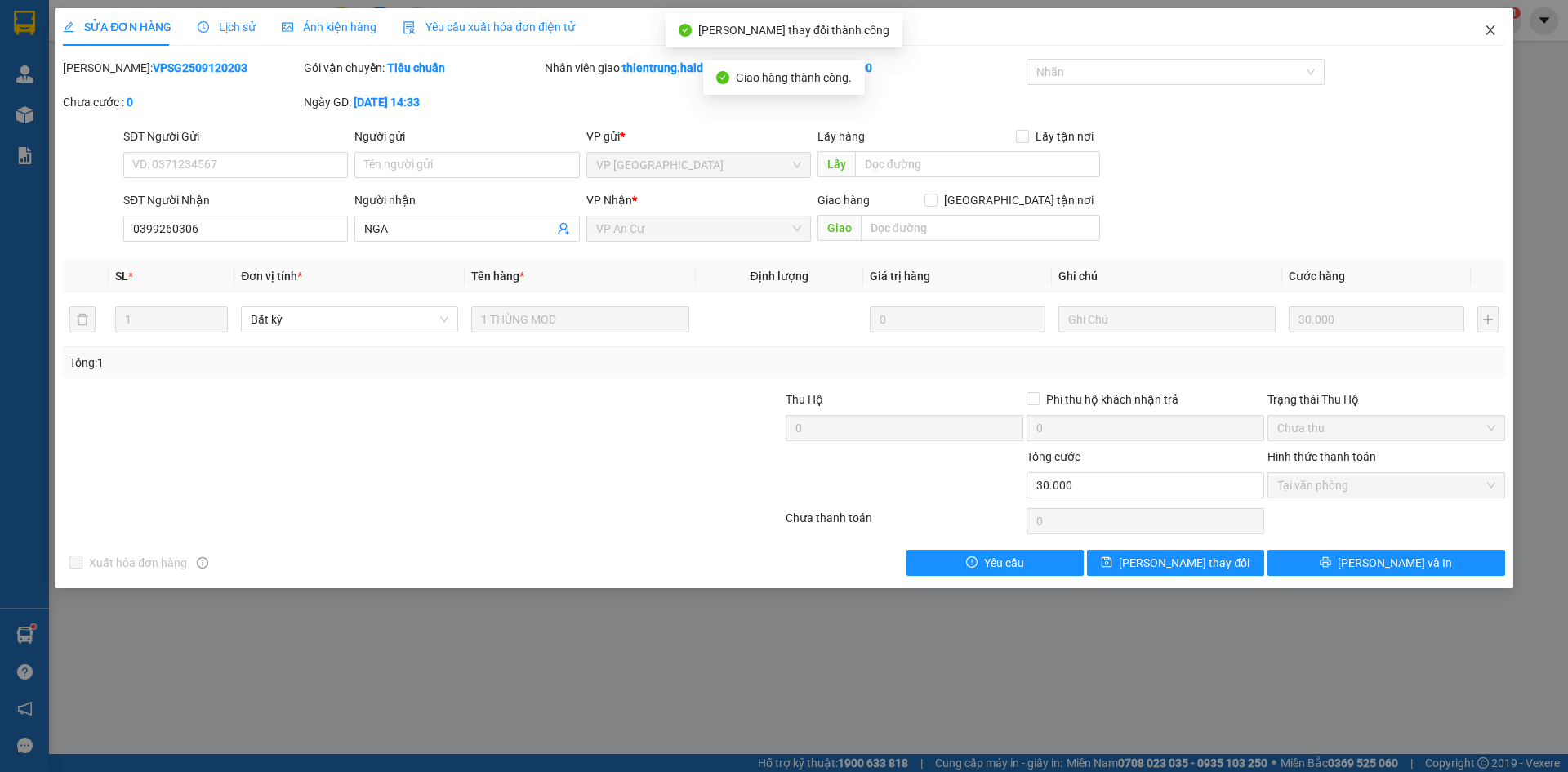
click at [1492, 28] on icon "close" at bounding box center [1490, 30] width 13 height 13
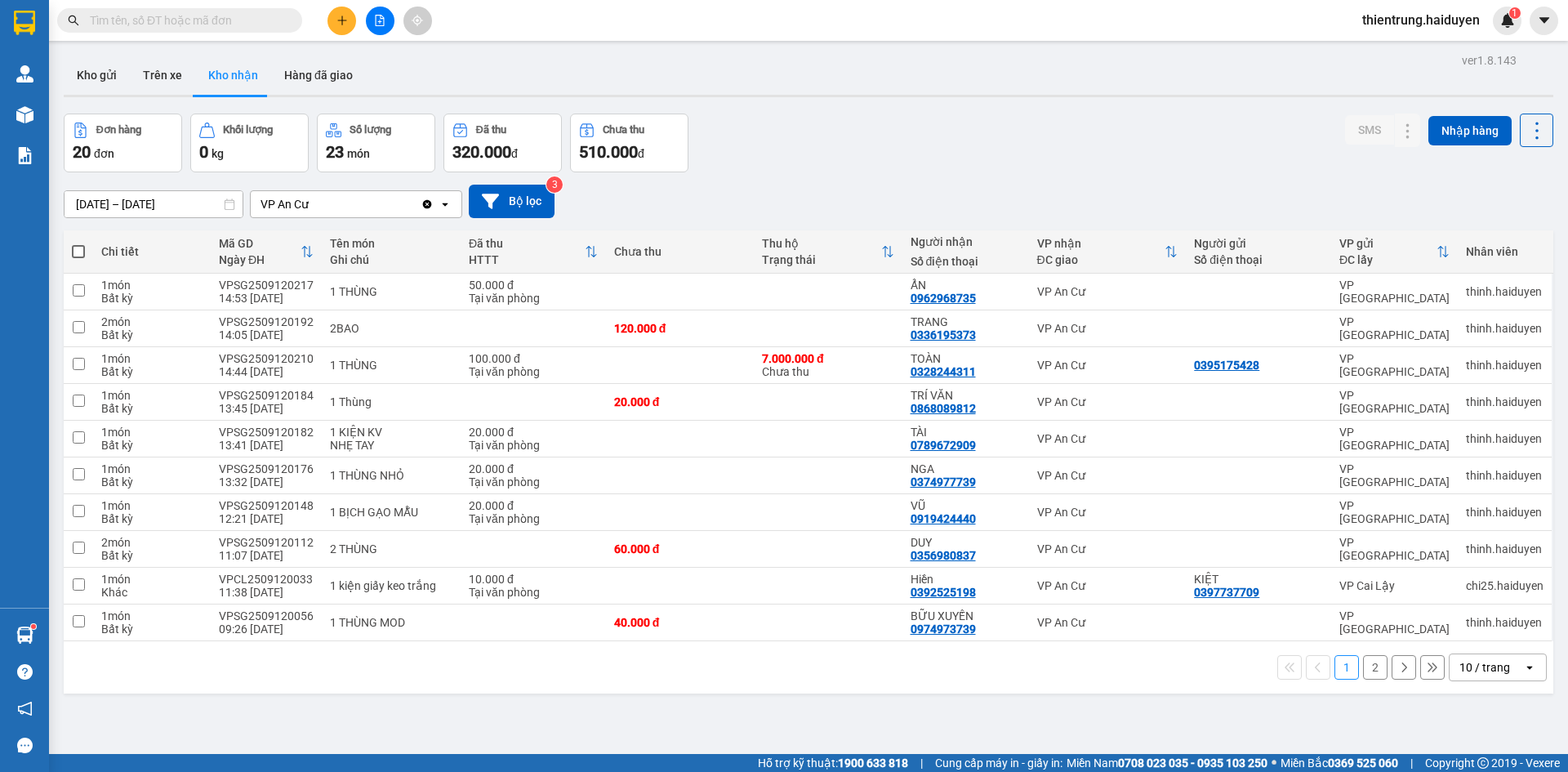
click at [1363, 676] on button "2" at bounding box center [1375, 666] width 25 height 25
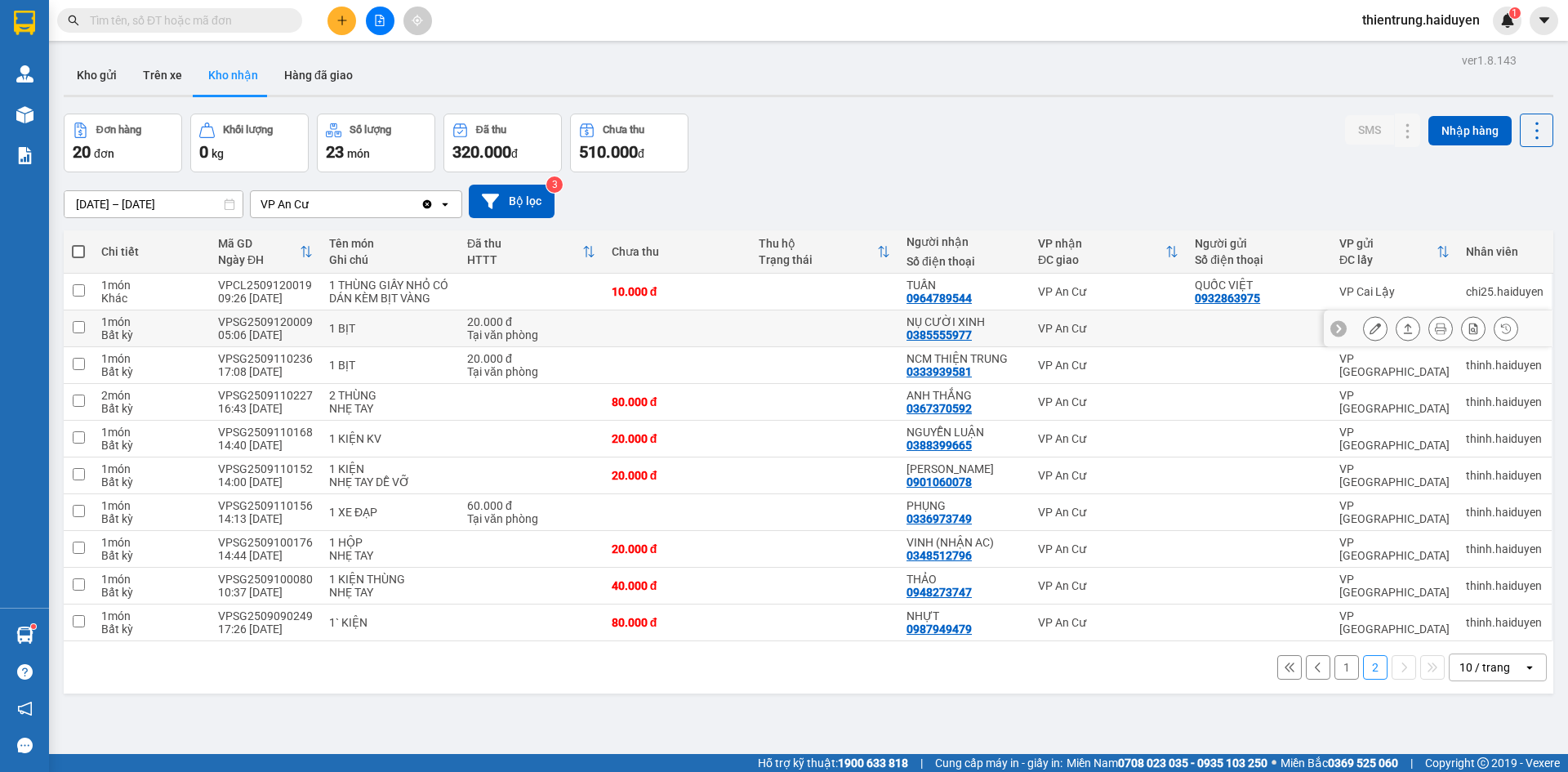
click at [1369, 327] on icon at bounding box center [1375, 328] width 12 height 12
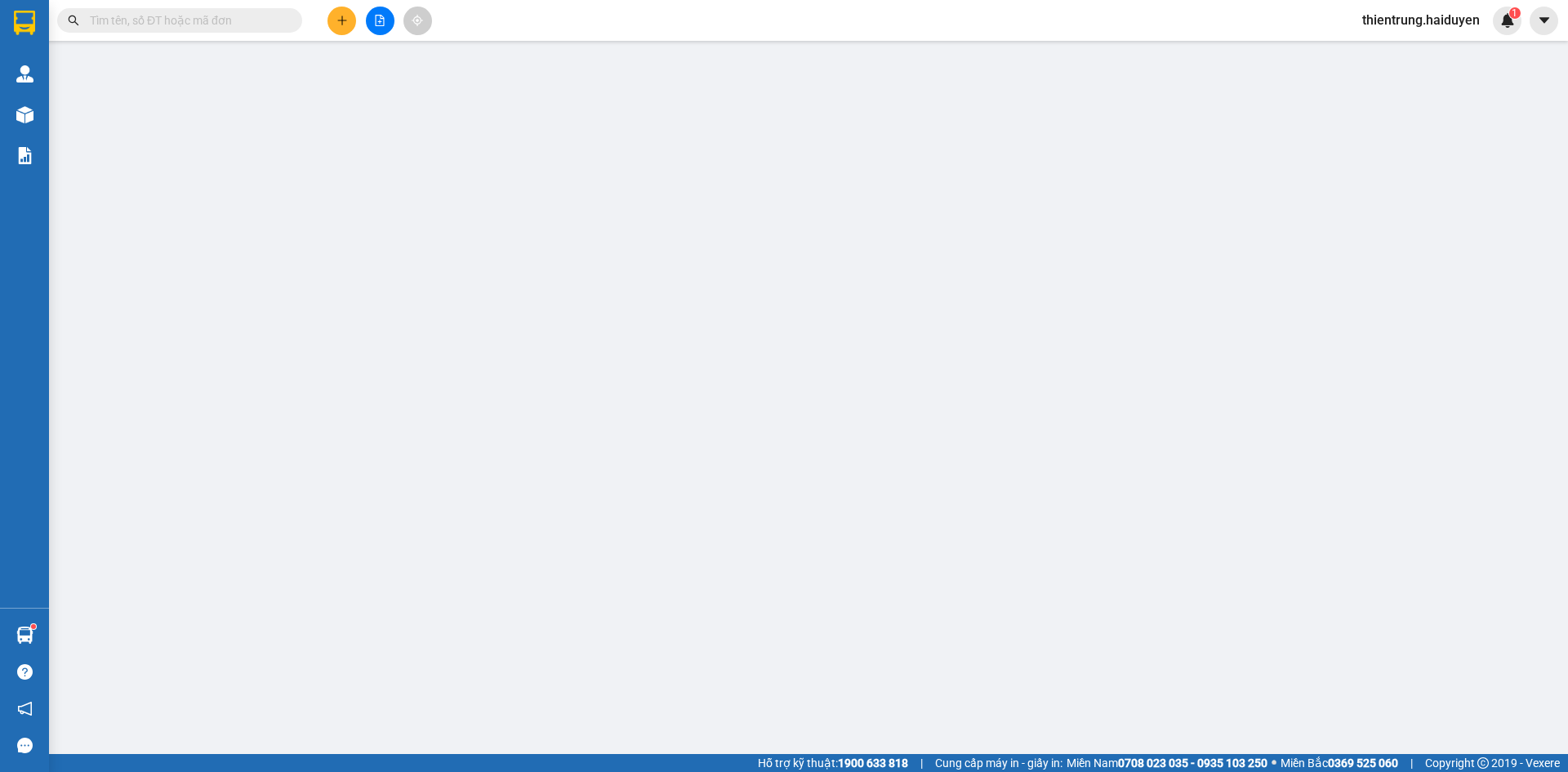
type input "0385555977"
type input "NỤ CƯỜI XINH"
type input "20.000"
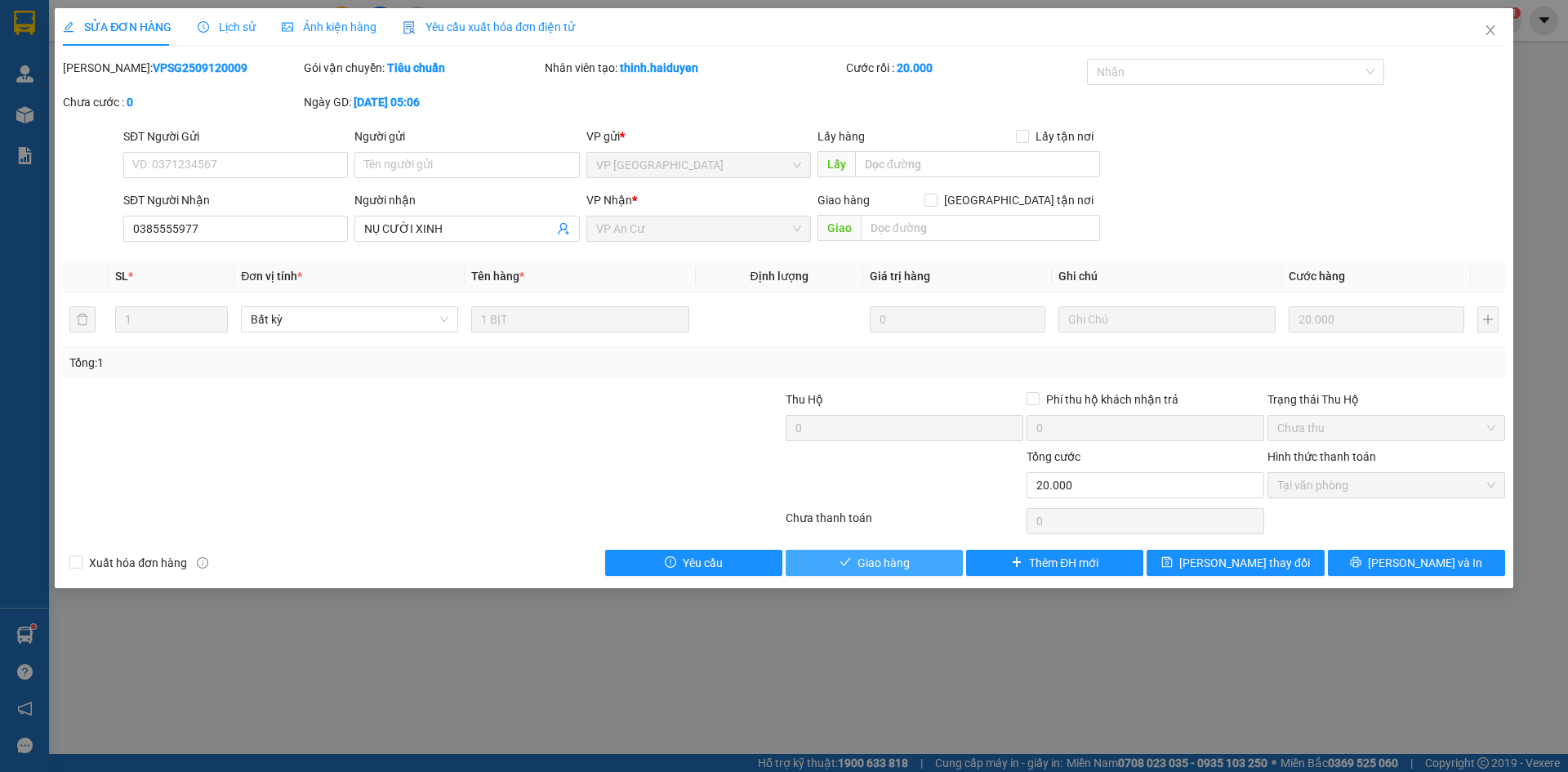
click at [918, 562] on button "Giao hàng" at bounding box center [874, 562] width 178 height 26
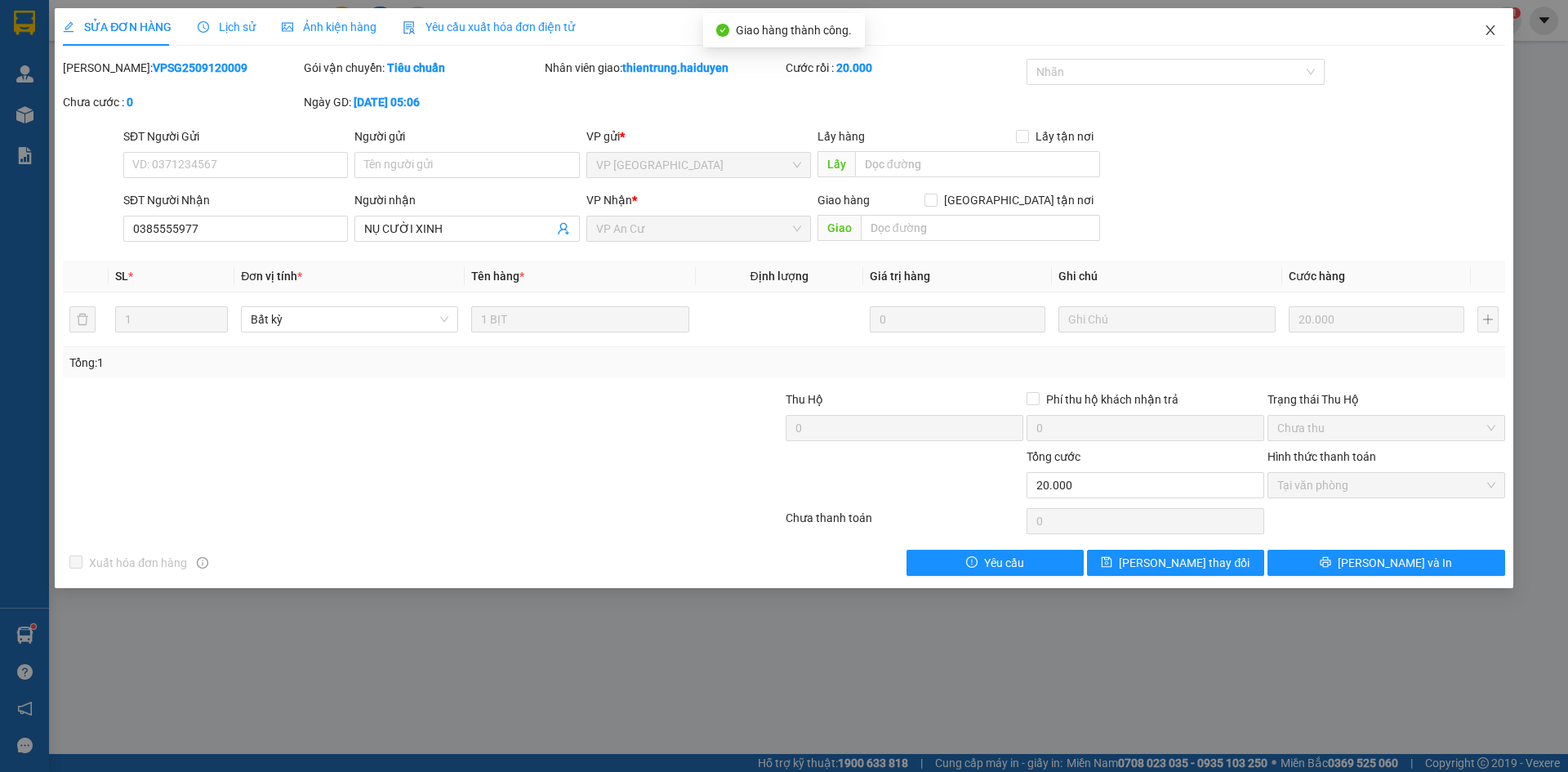
click at [1487, 29] on icon "close" at bounding box center [1490, 30] width 13 height 13
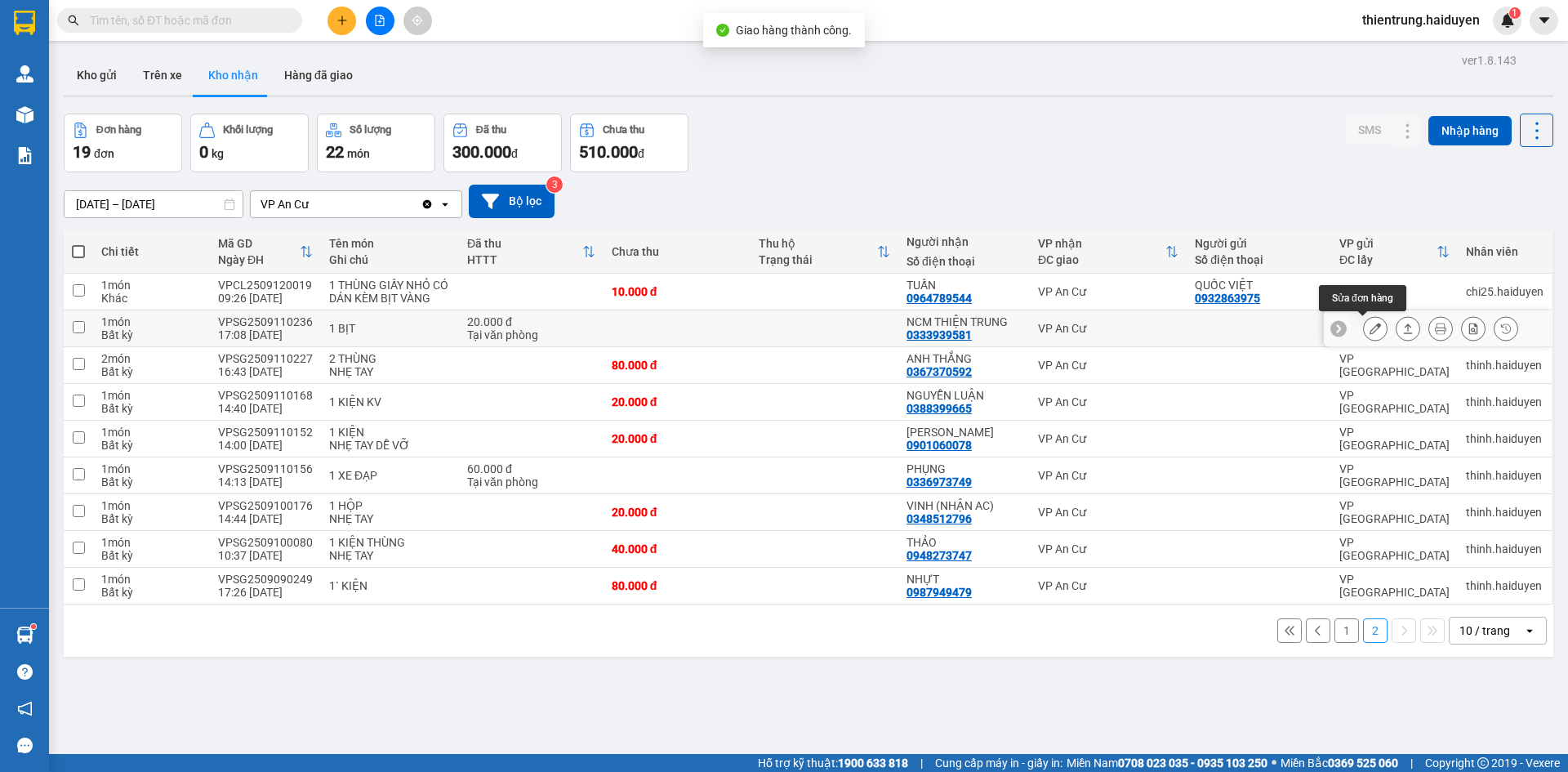
click at [1369, 329] on icon at bounding box center [1375, 328] width 12 height 12
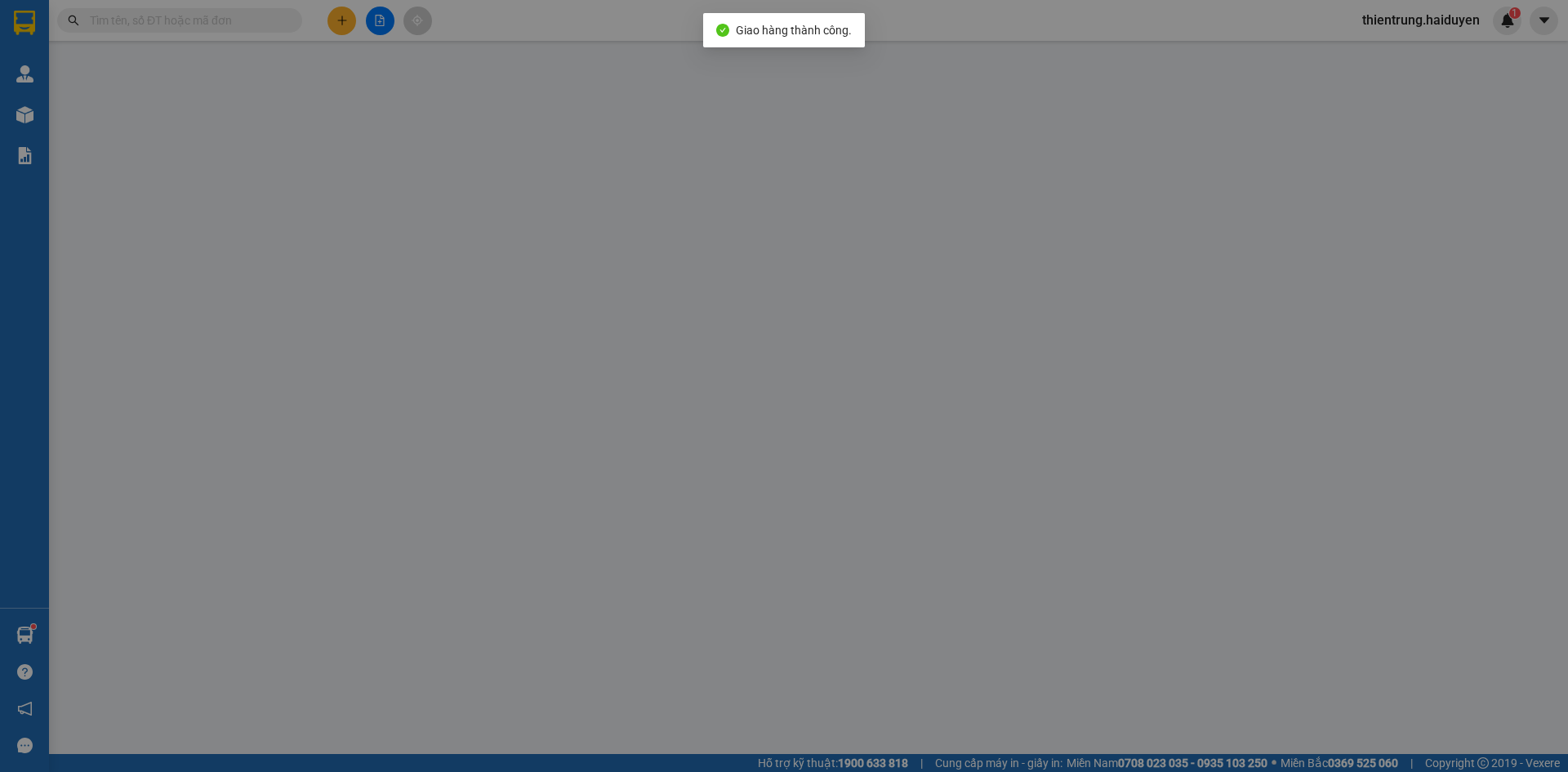
type input "0333939581"
type input "NCM THIỆN TRUNG"
type input "20.000"
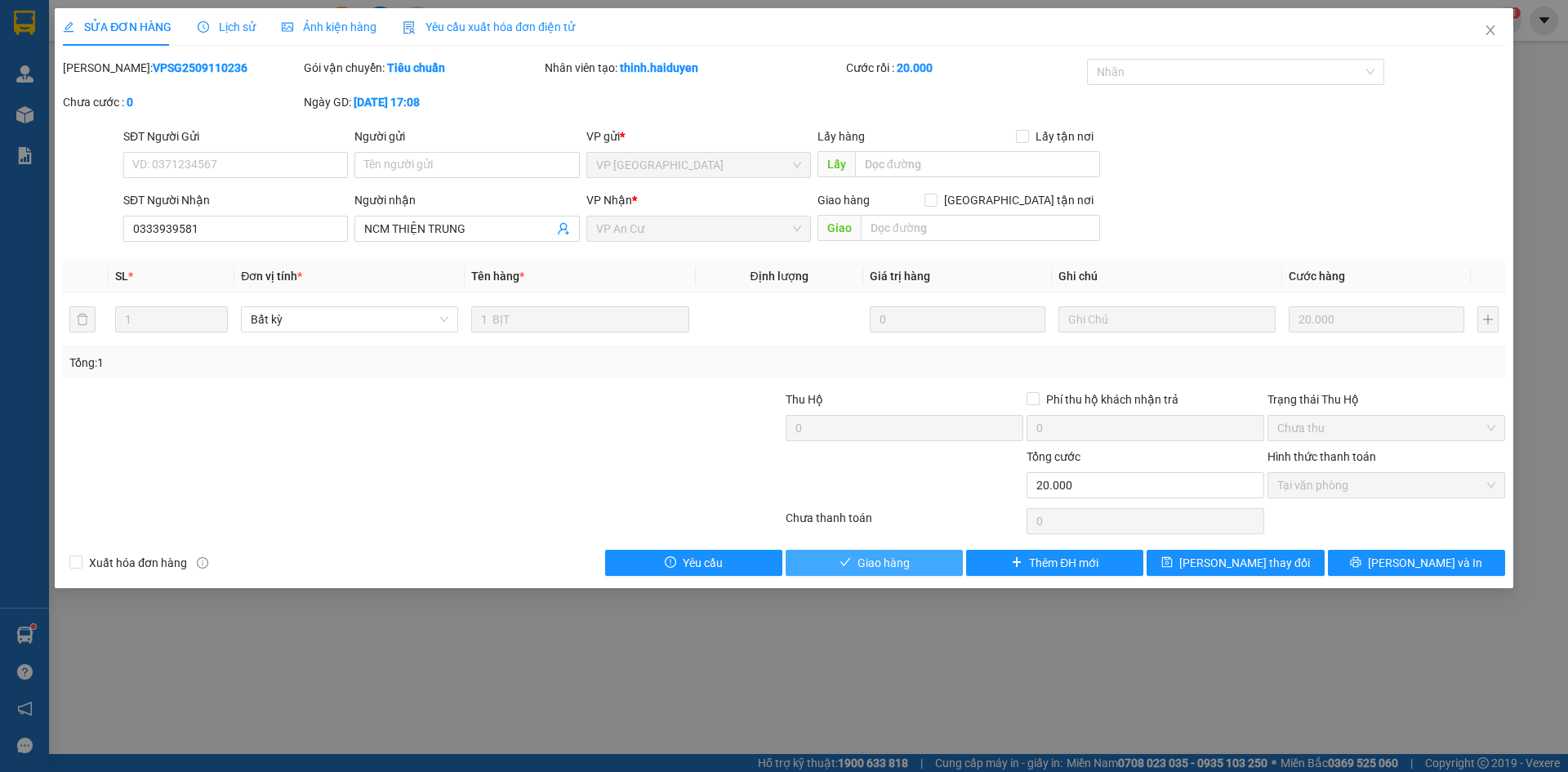
drag, startPoint x: 873, startPoint y: 567, endPoint x: 883, endPoint y: 556, distance: 14.9
click at [873, 567] on span "Giao hàng" at bounding box center [884, 562] width 52 height 18
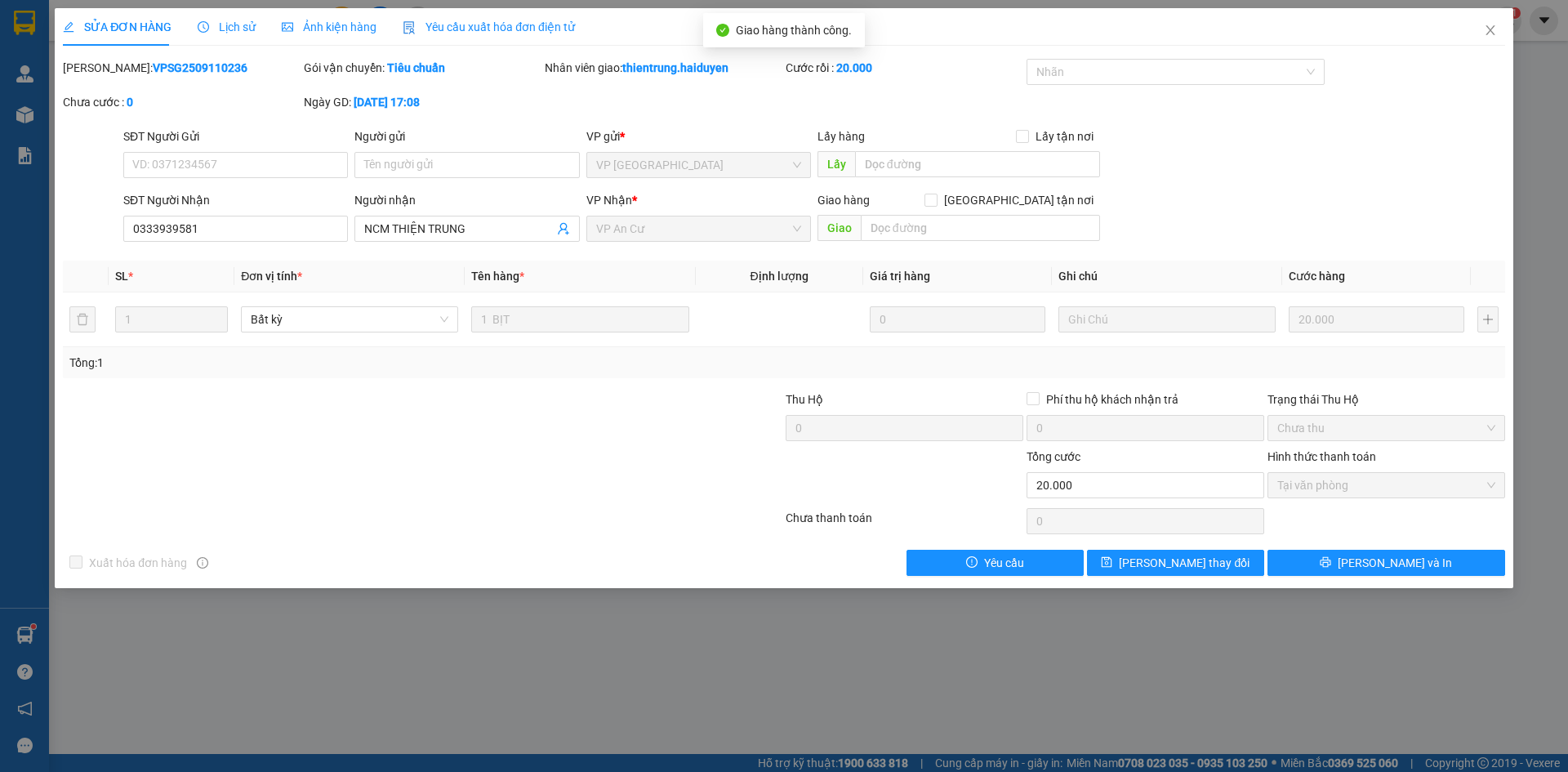
click at [1567, 273] on div "SỬA ĐƠN HÀNG Lịch sử Ảnh kiện hàng Yêu cầu xuất hóa đơn điện tử Total Paid Fee …" at bounding box center [784, 386] width 1568 height 772
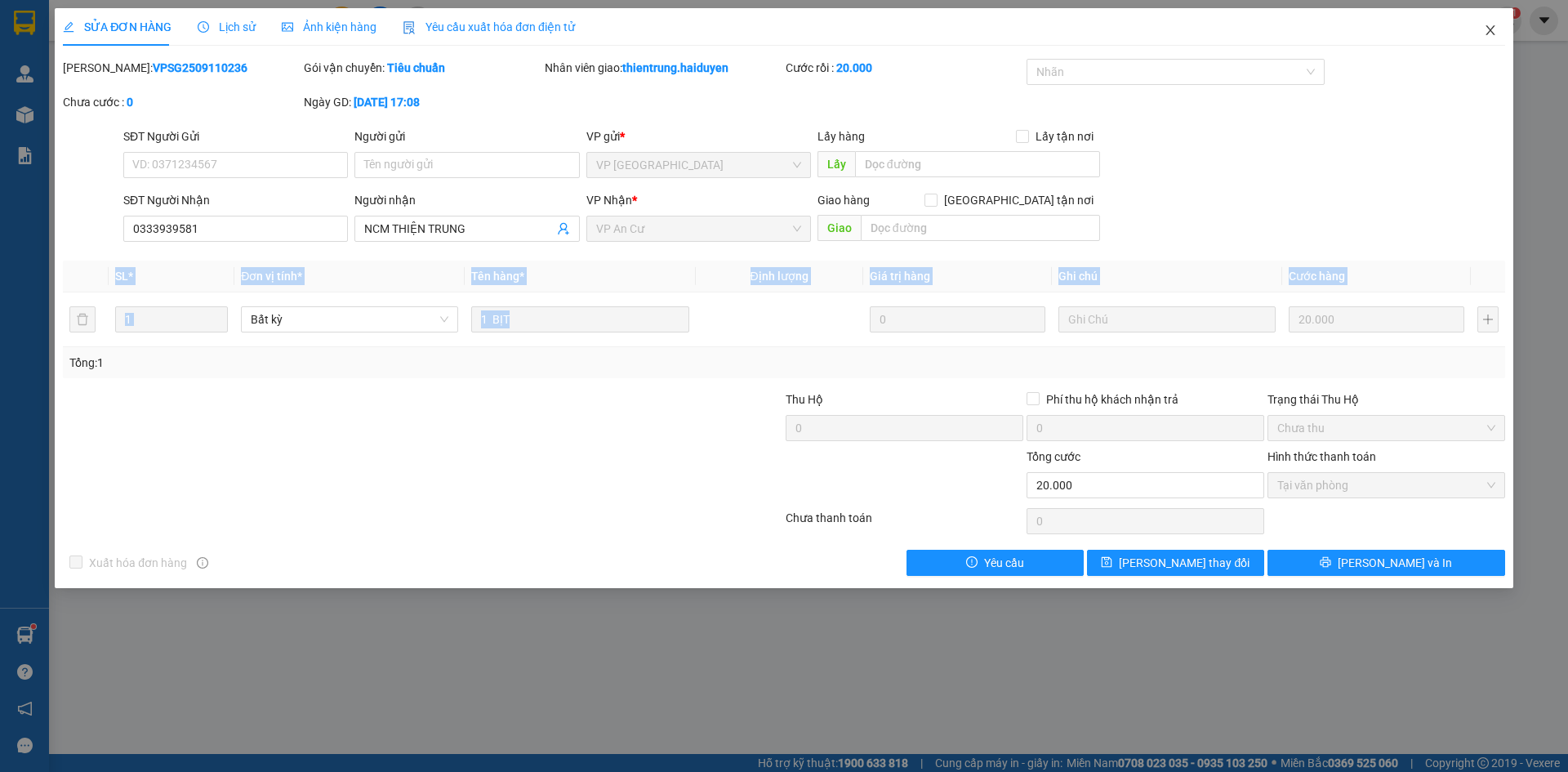
click at [1490, 29] on icon "close" at bounding box center [1490, 30] width 13 height 13
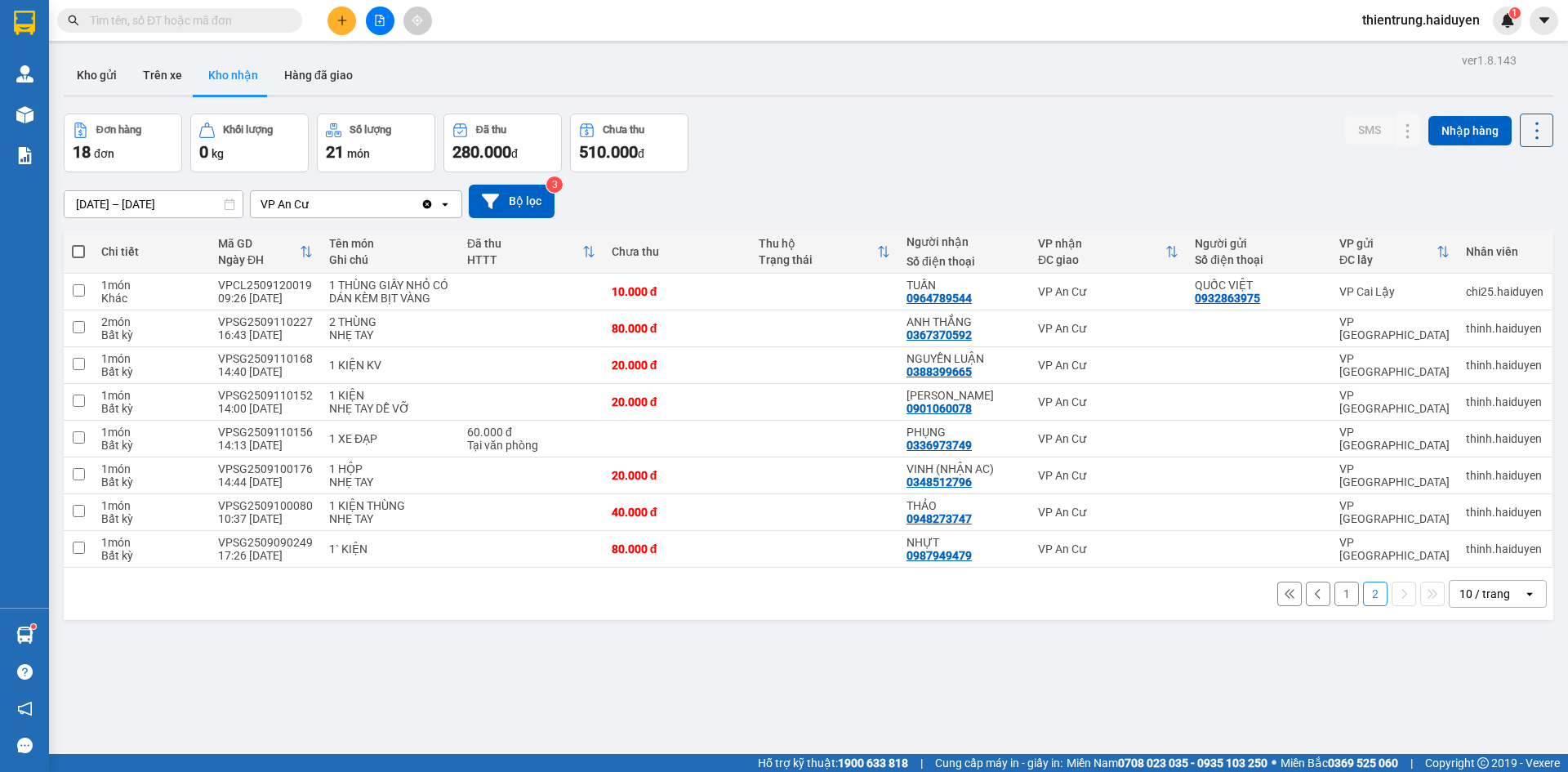
click at [1335, 599] on button "1" at bounding box center [1346, 594] width 25 height 25
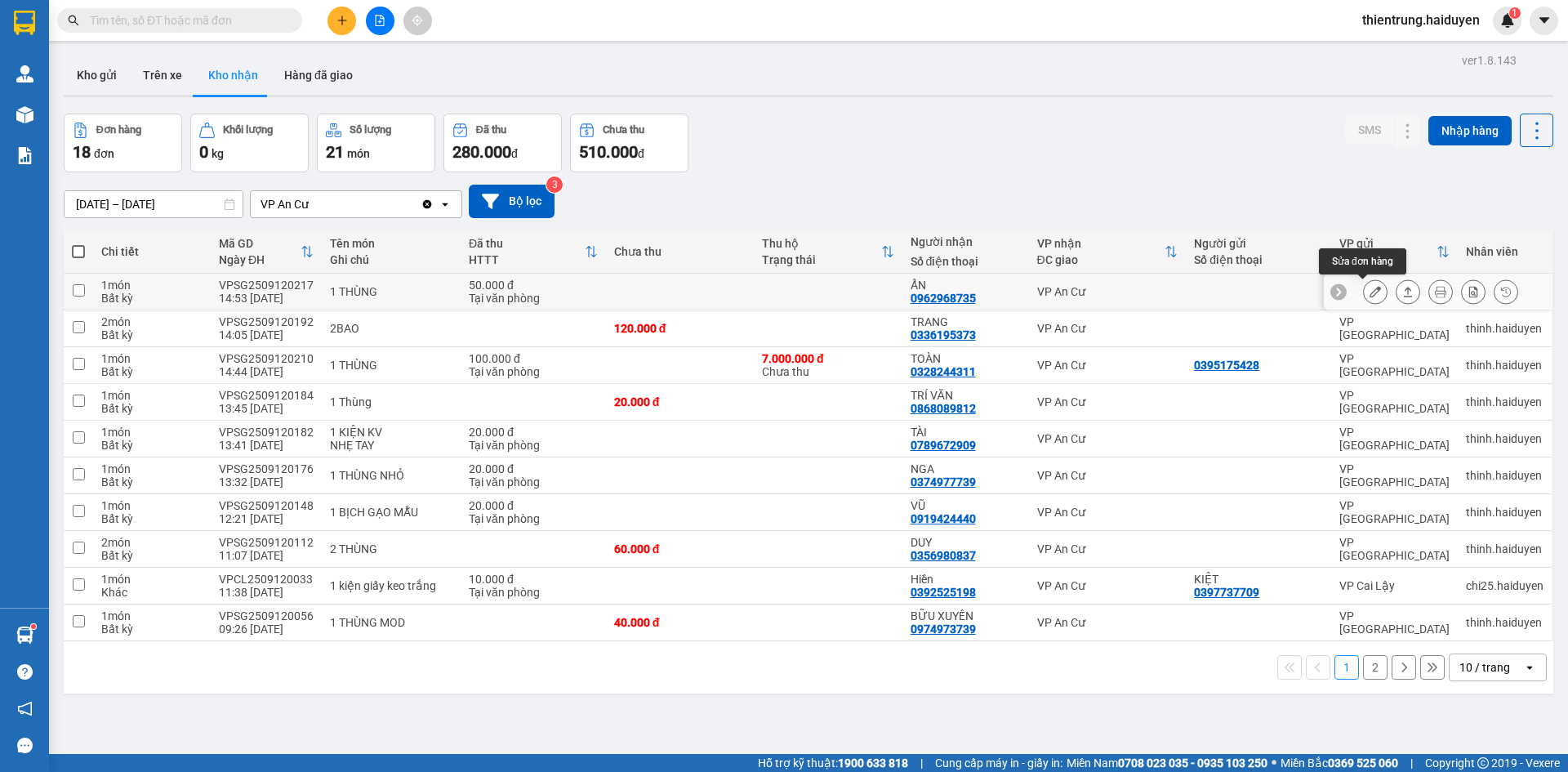
click at [1369, 287] on icon at bounding box center [1375, 292] width 12 height 12
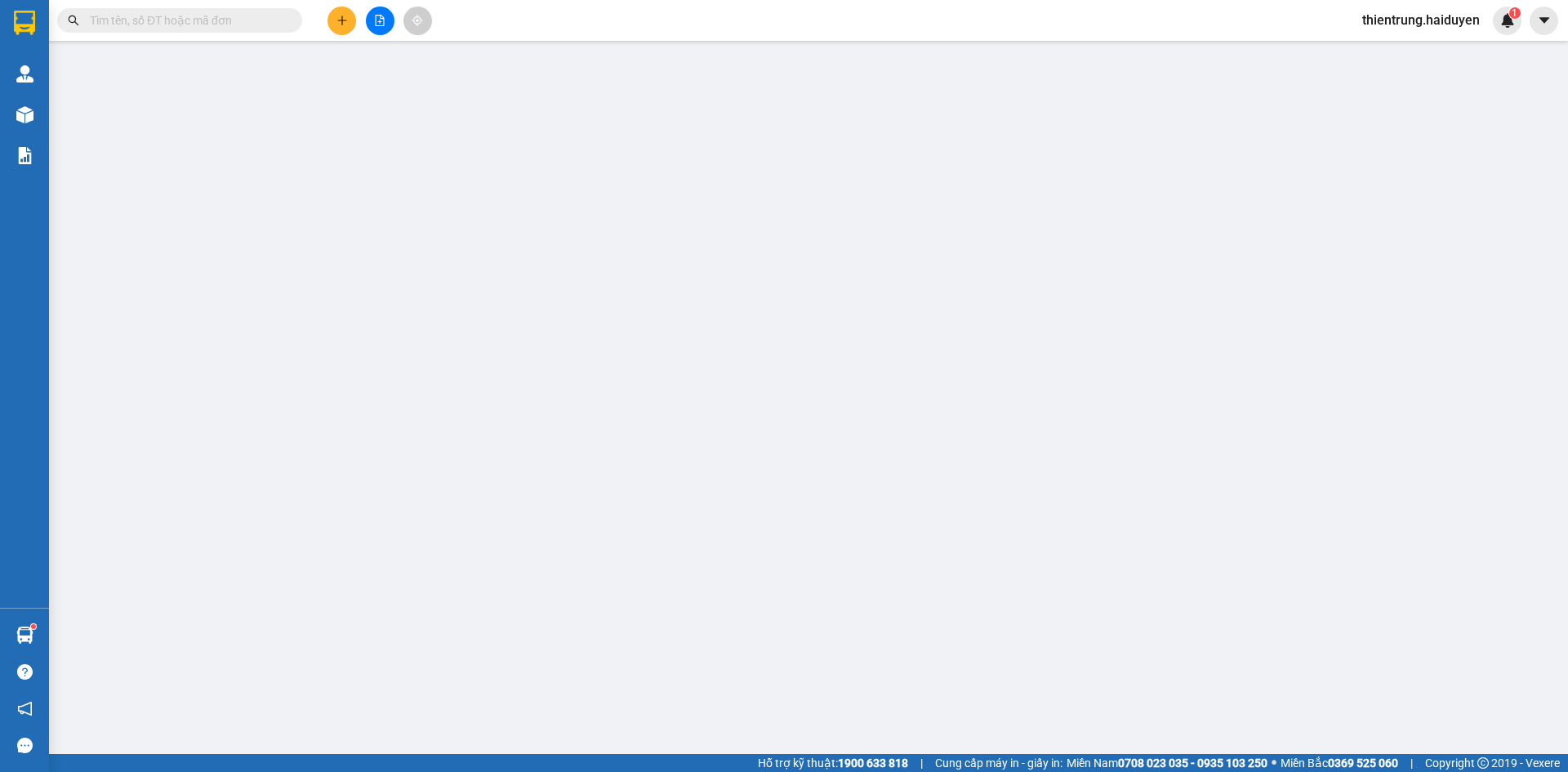
type input "0962968735"
type input "ẨN"
type input "50.000"
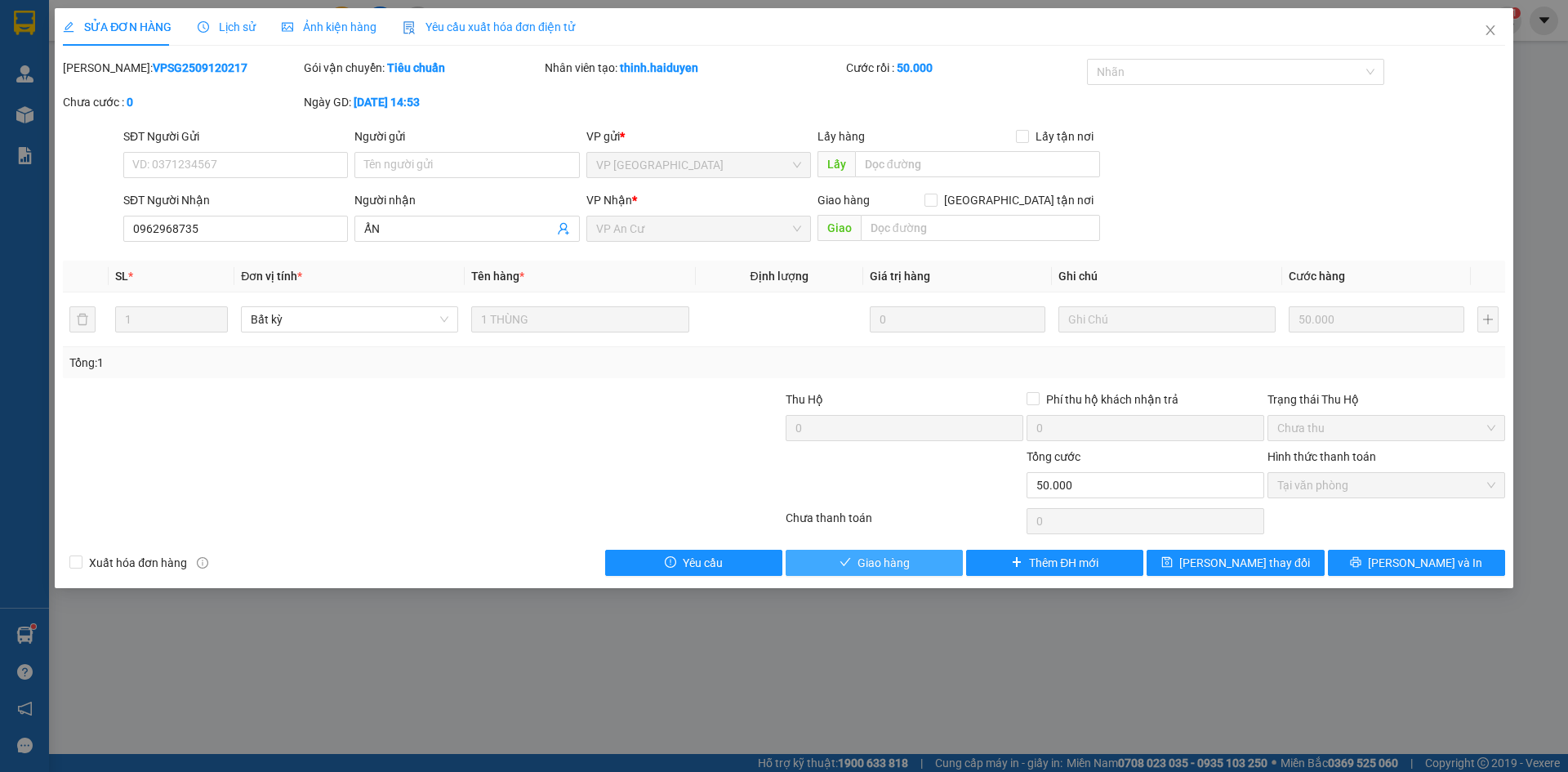
click at [887, 556] on span "Giao hàng" at bounding box center [884, 562] width 52 height 18
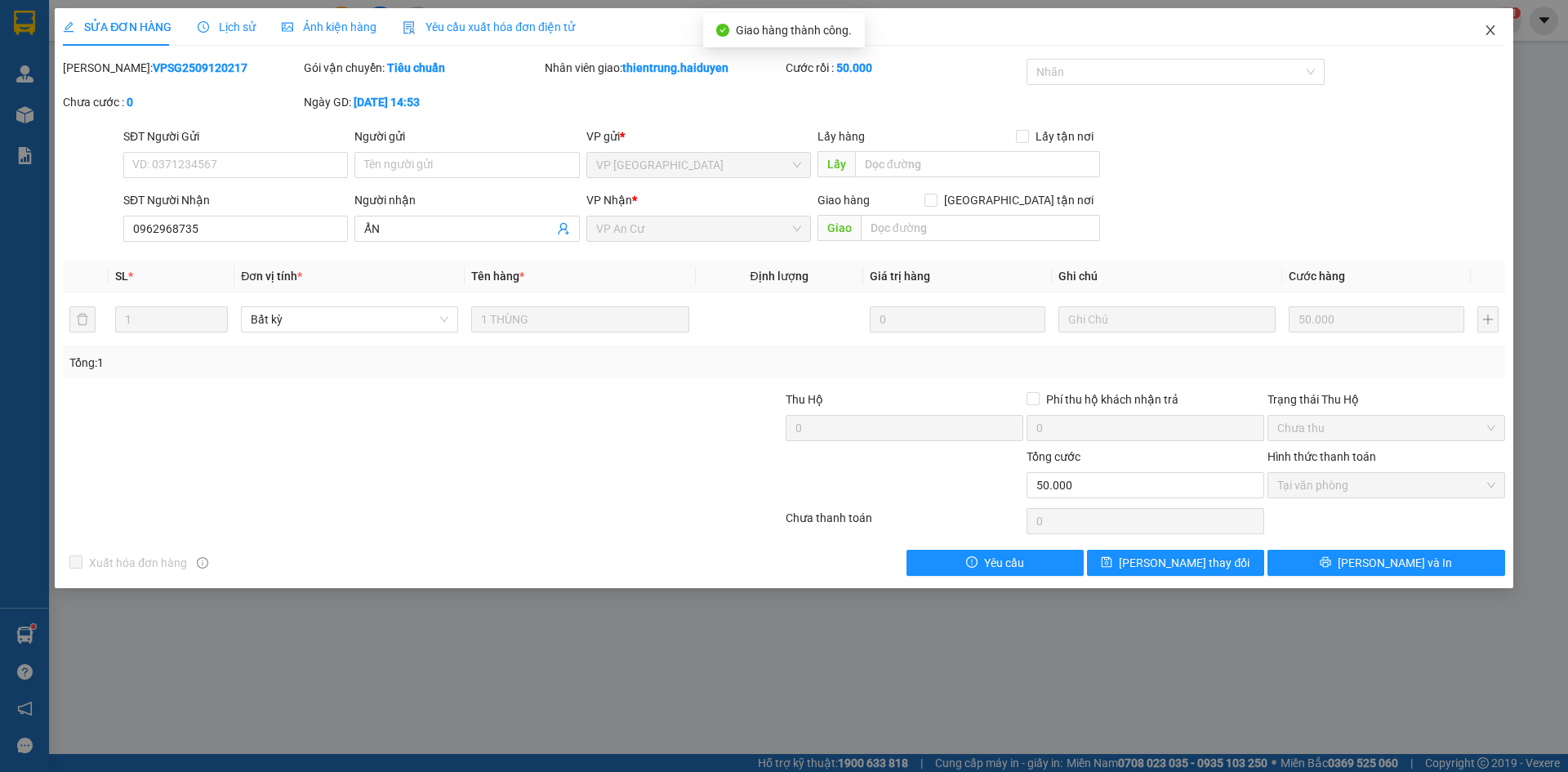
click at [1495, 26] on icon "close" at bounding box center [1490, 30] width 13 height 13
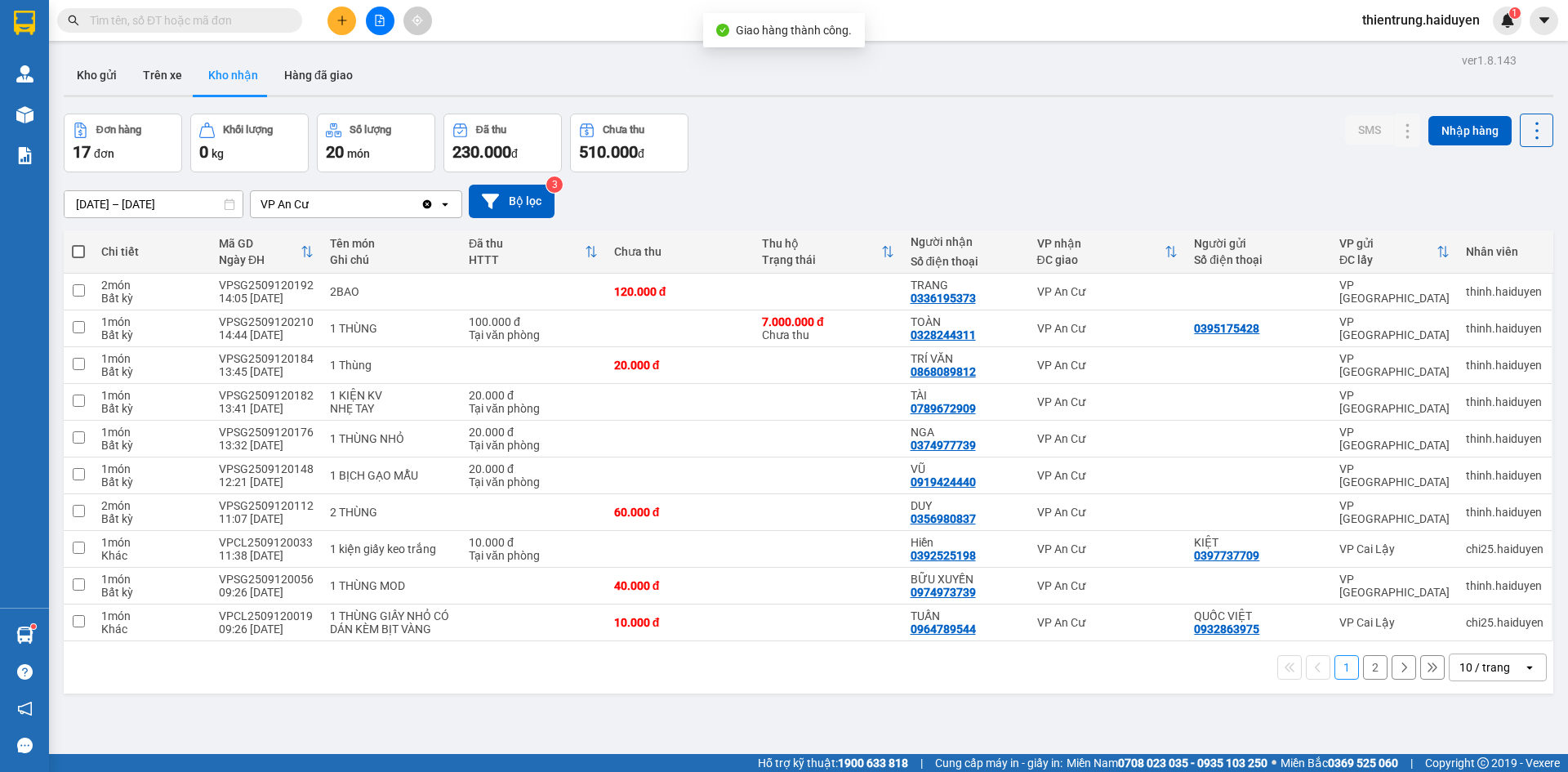
click at [973, 696] on div "ver 1.8.143 Kho gửi Trên xe Kho nhận Hàng đã giao Đơn hàng 17 đơn Khối lượng 0 …" at bounding box center [809, 435] width 1503 height 772
click at [156, 22] on input "text" at bounding box center [186, 20] width 193 height 18
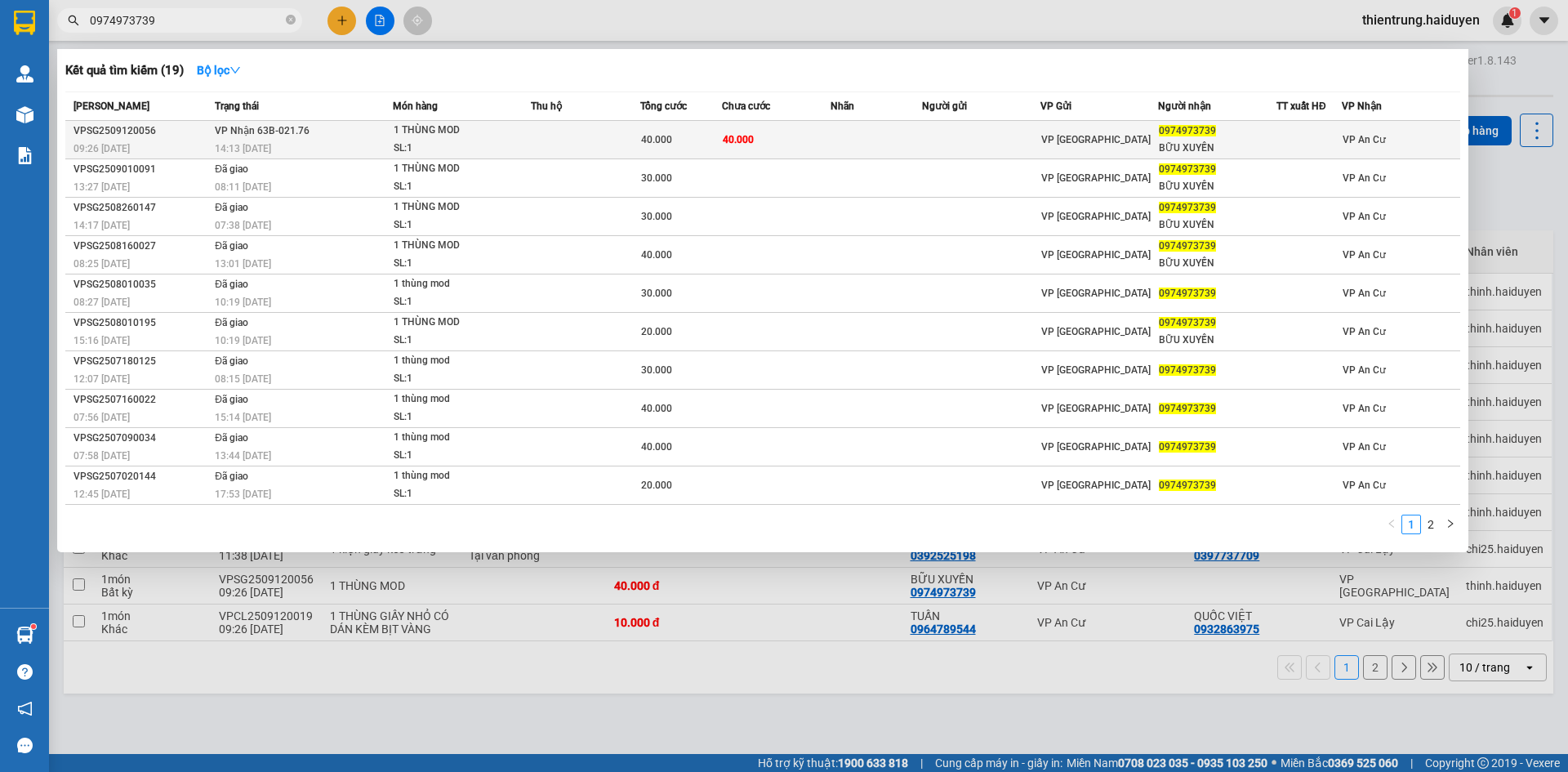
type input "0974973739"
click at [1006, 139] on td at bounding box center [981, 140] width 118 height 38
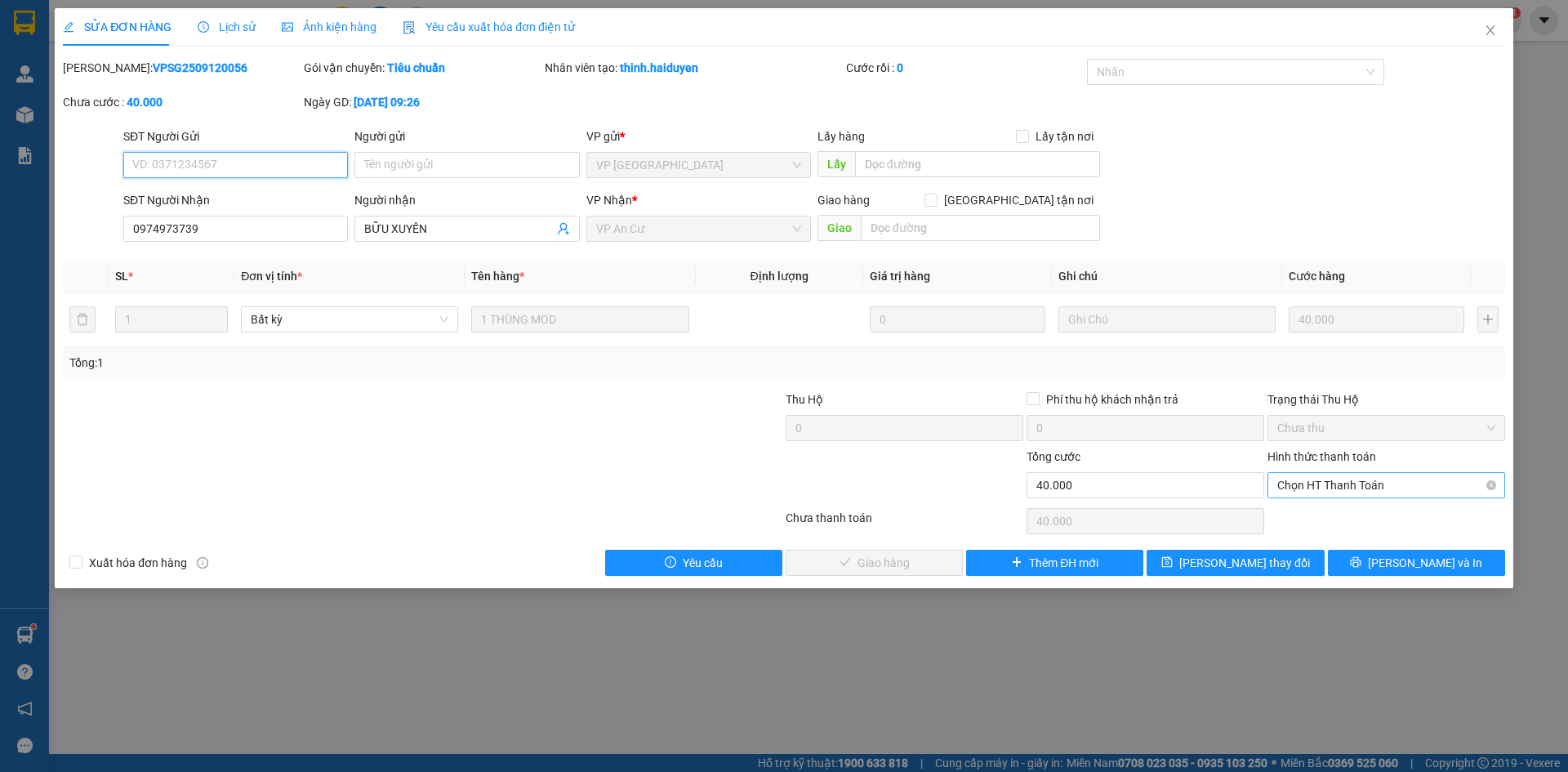
click at [1391, 493] on span "Chọn HT Thanh Toán" at bounding box center [1386, 485] width 218 height 25
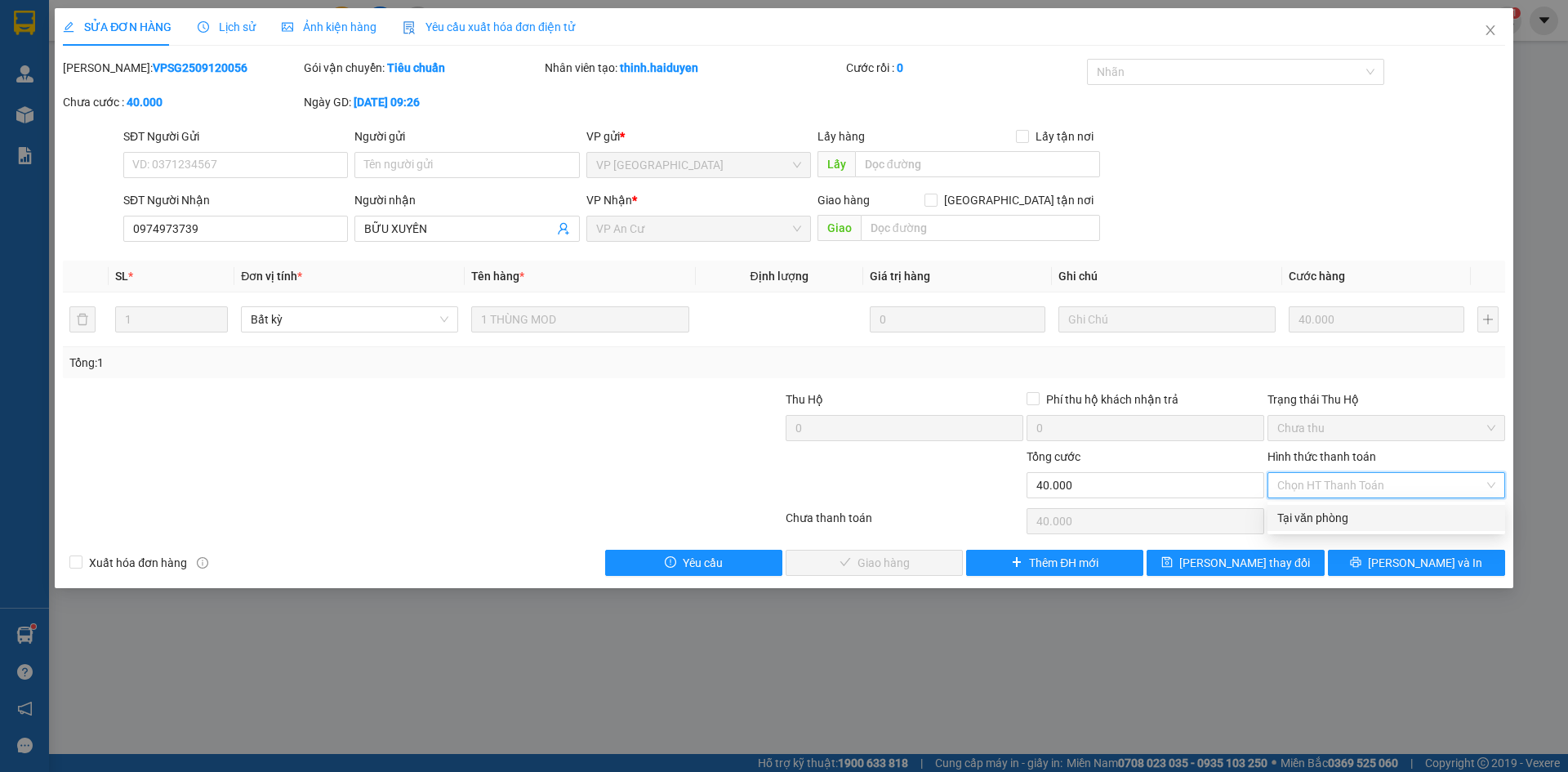
click at [1367, 517] on div "Tại văn phòng" at bounding box center [1386, 517] width 218 height 18
type input "0"
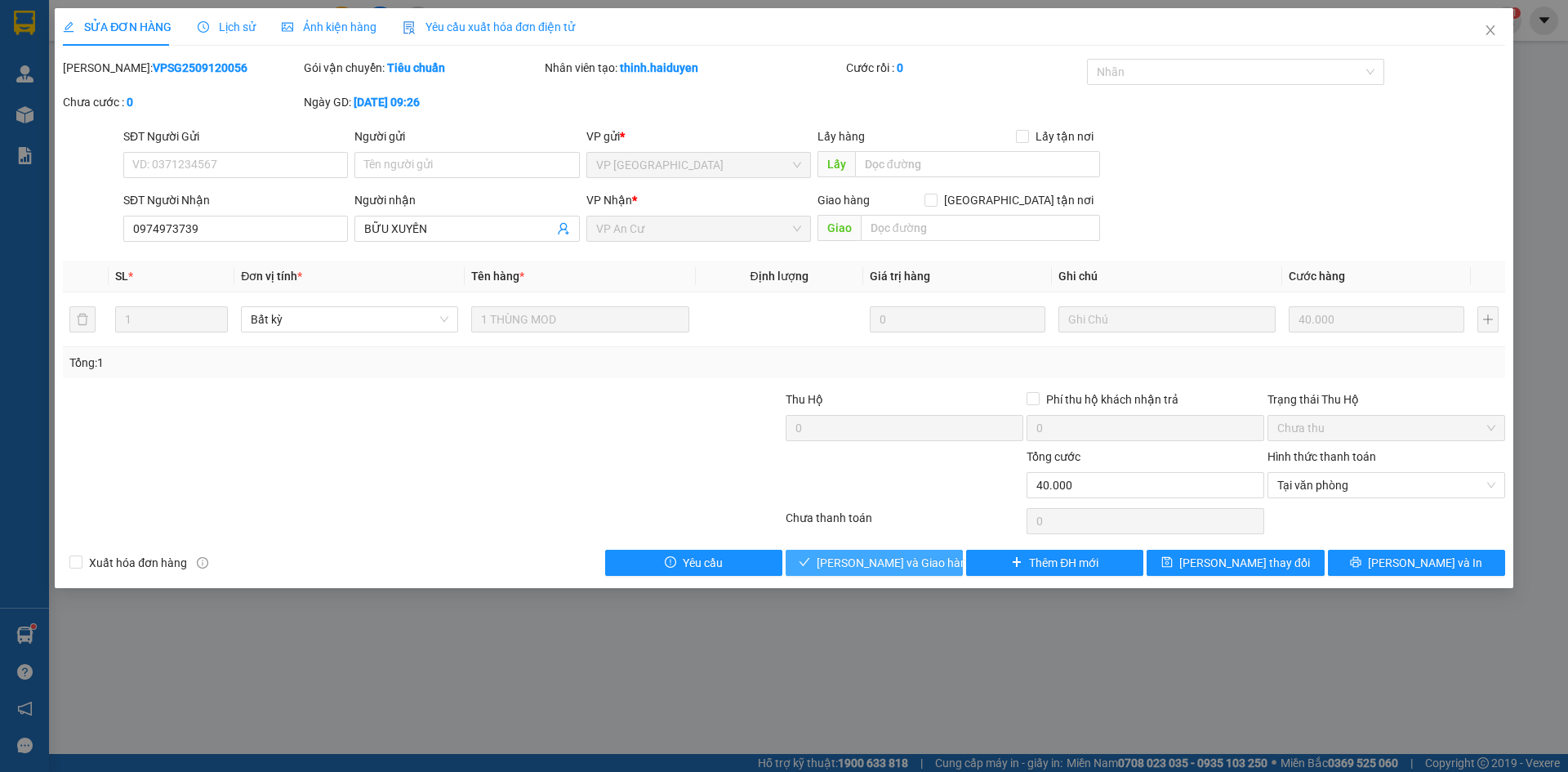
click at [929, 561] on button "[PERSON_NAME] và Giao hàng" at bounding box center [874, 562] width 178 height 26
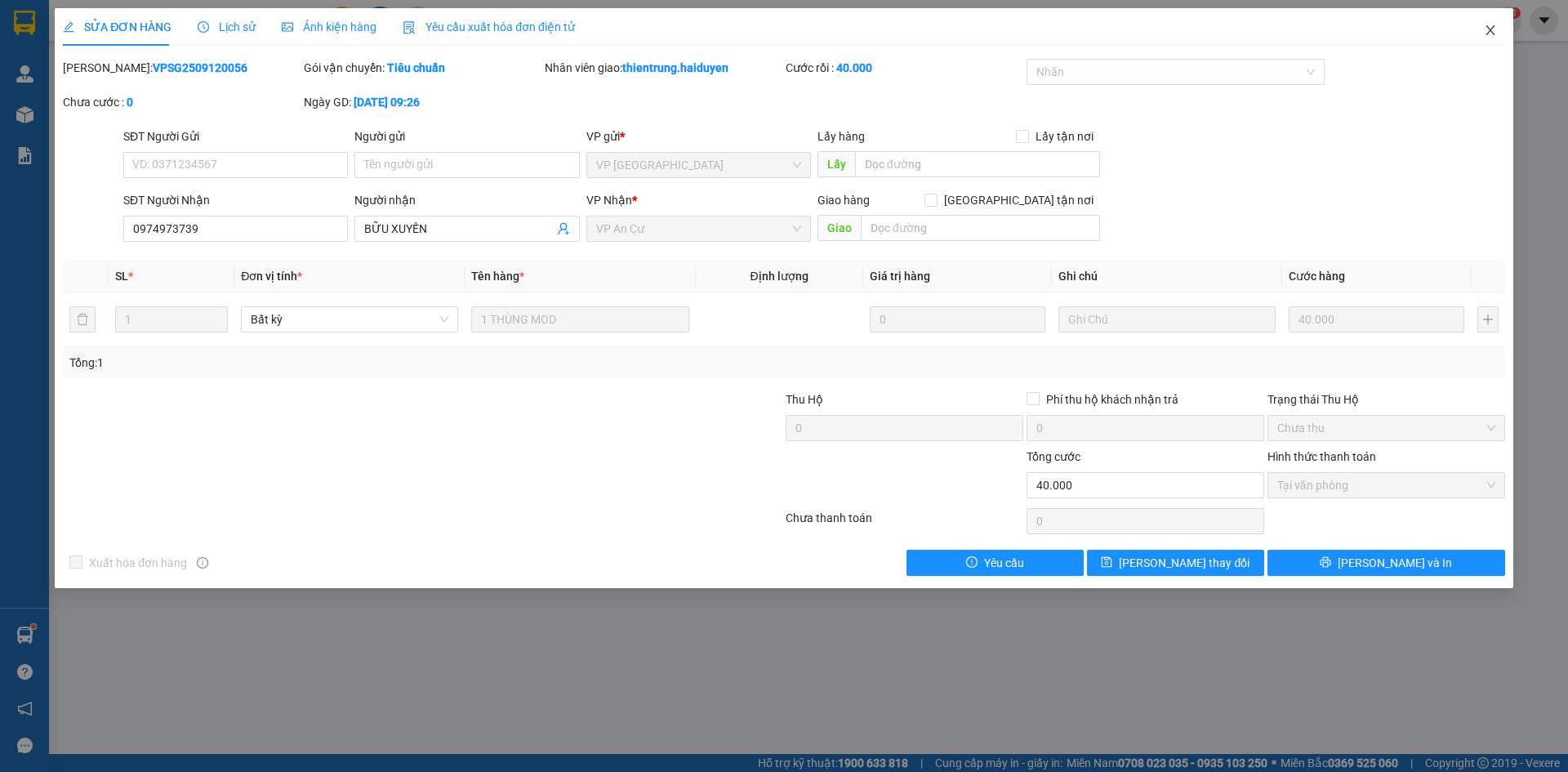
click at [1489, 30] on icon "close" at bounding box center [1490, 30] width 9 height 10
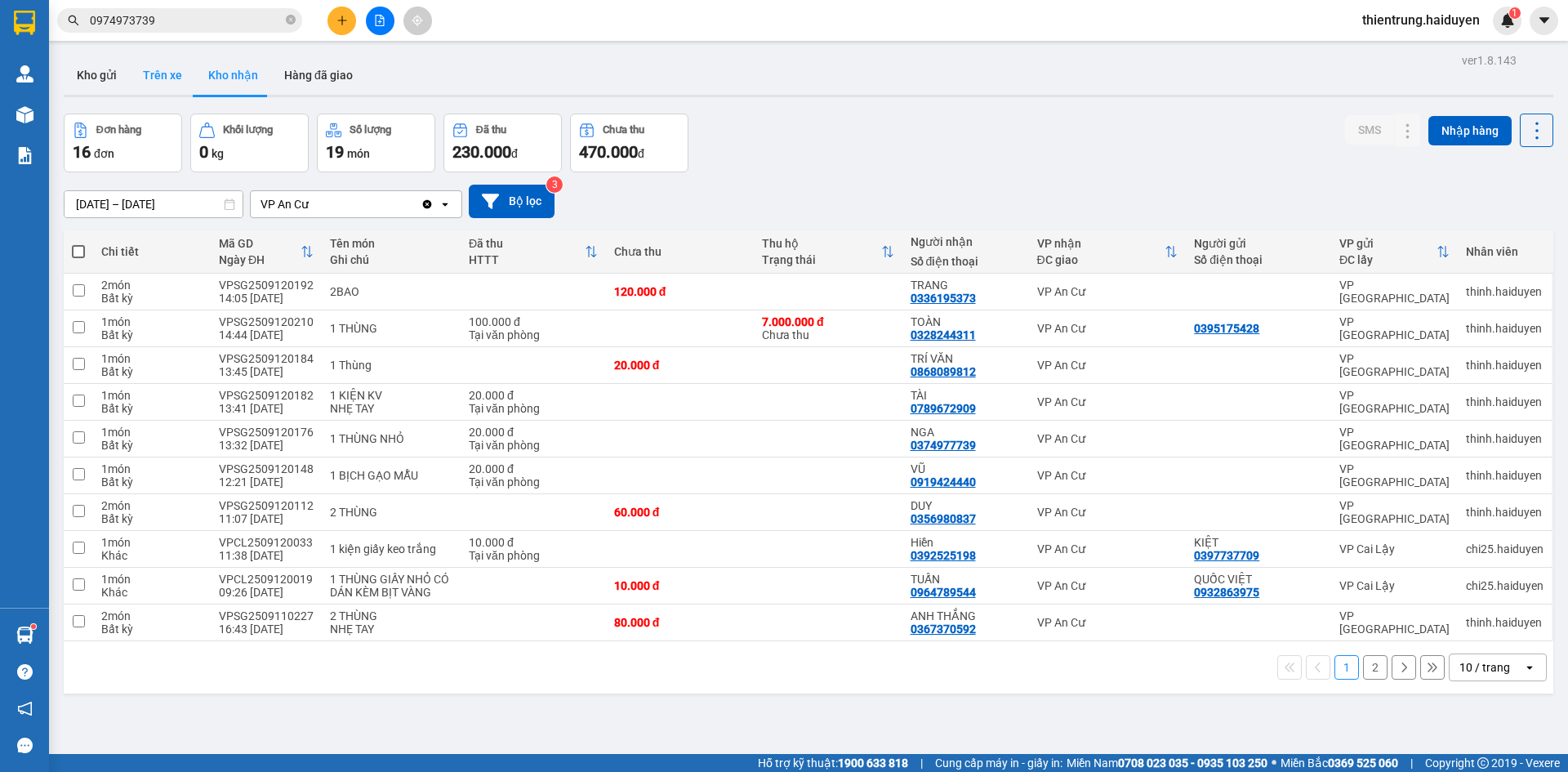
click at [162, 83] on button "Trên xe" at bounding box center [162, 75] width 65 height 39
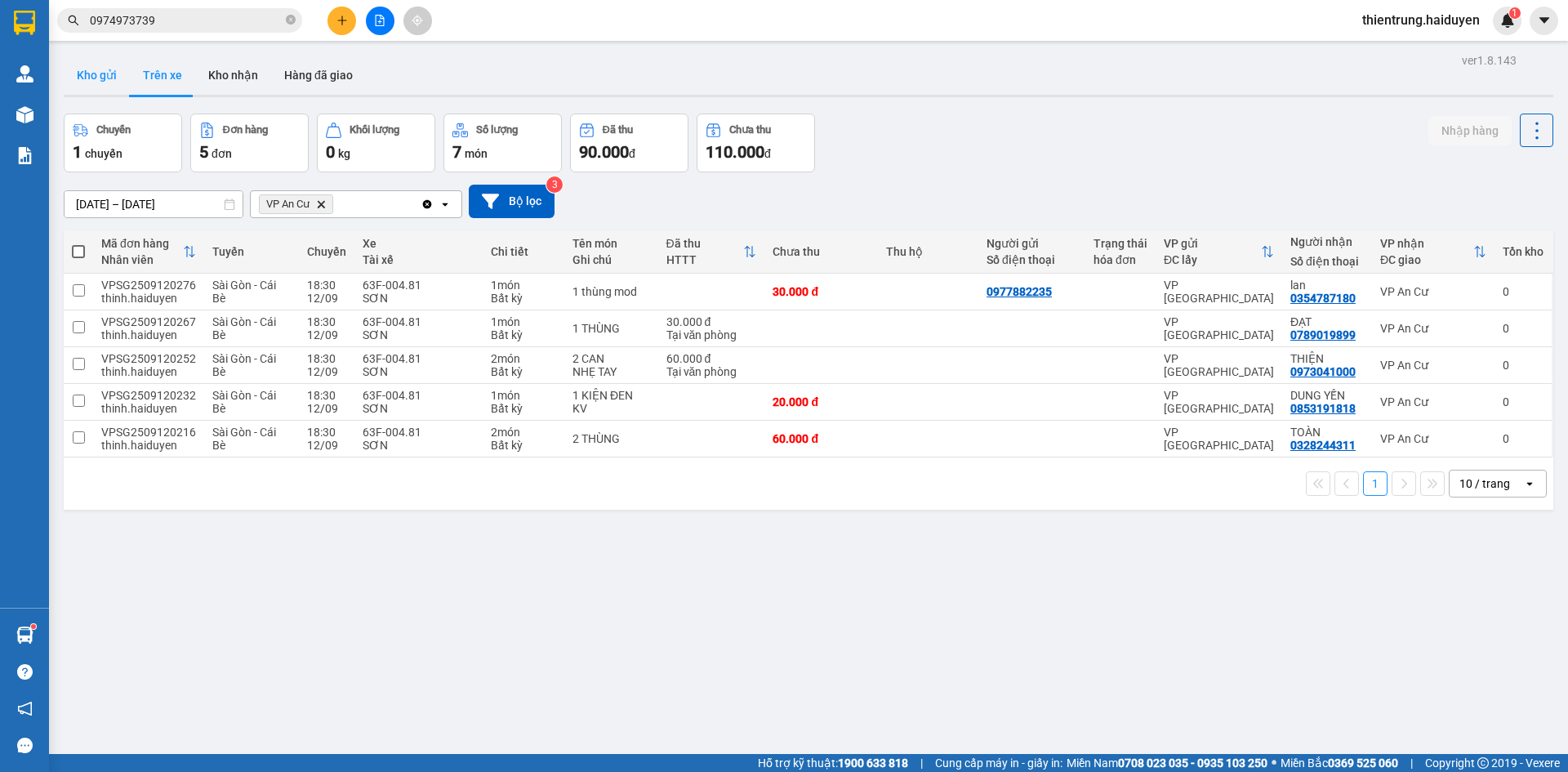
click at [128, 81] on button "Kho gửi" at bounding box center [96, 75] width 66 height 39
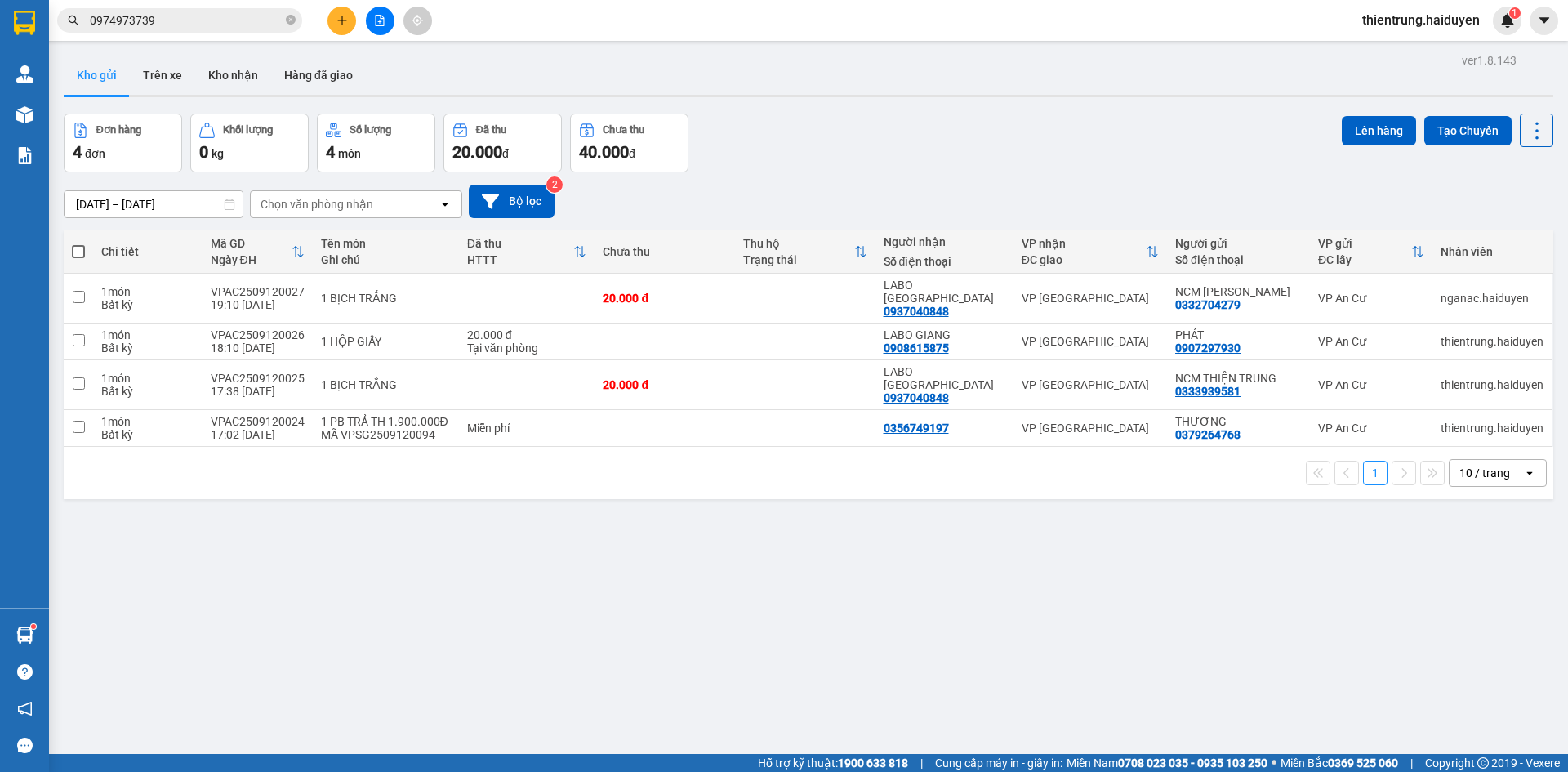
click at [793, 508] on div "ver 1.8.143 Kho gửi Trên xe Kho nhận Hàng đã giao Đơn hàng 4 đơn Khối lượng 0 k…" at bounding box center [809, 435] width 1503 height 772
click at [217, 68] on button "Kho nhận" at bounding box center [233, 75] width 76 height 39
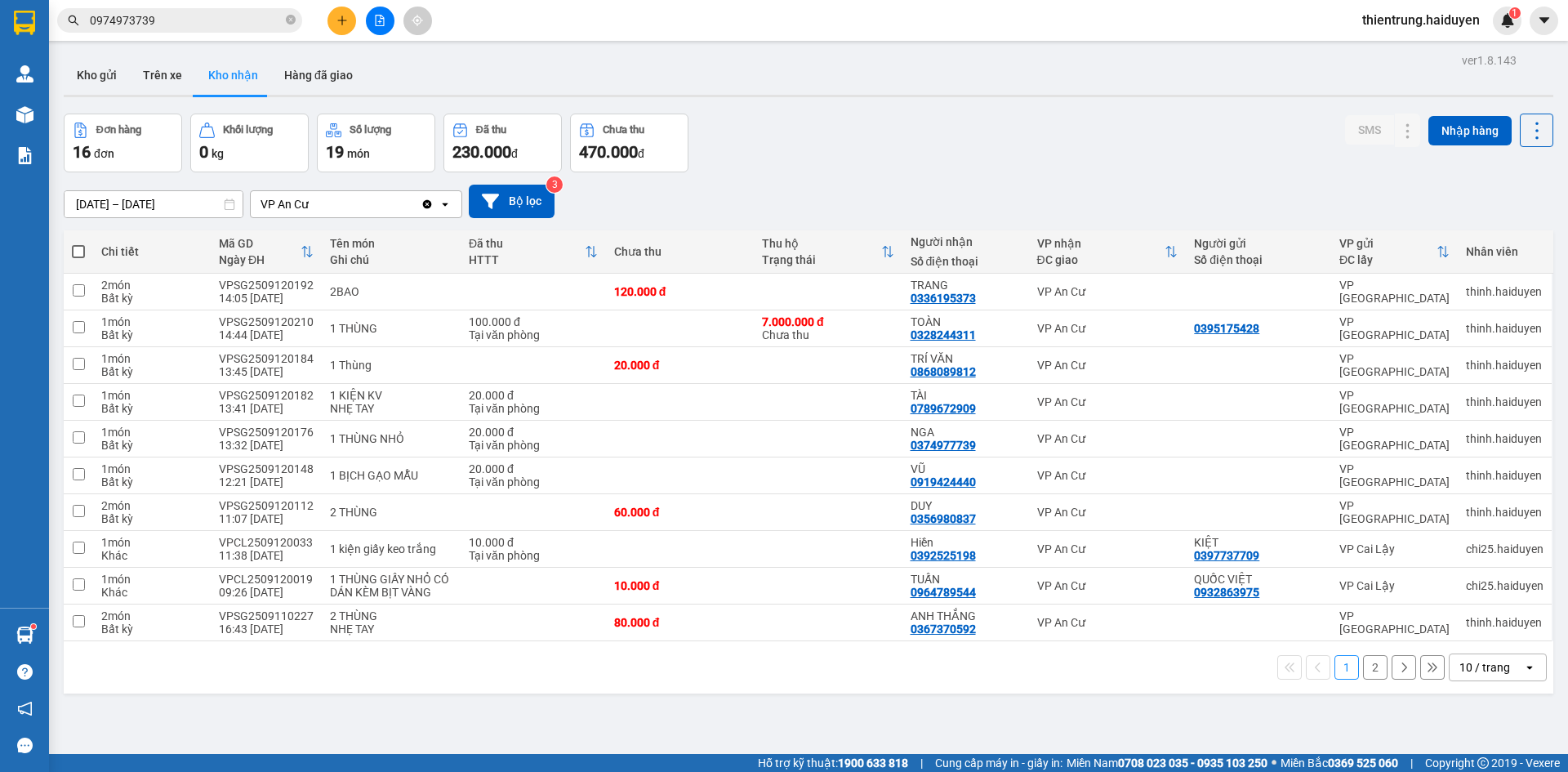
click at [1364, 665] on button "2" at bounding box center [1375, 666] width 25 height 25
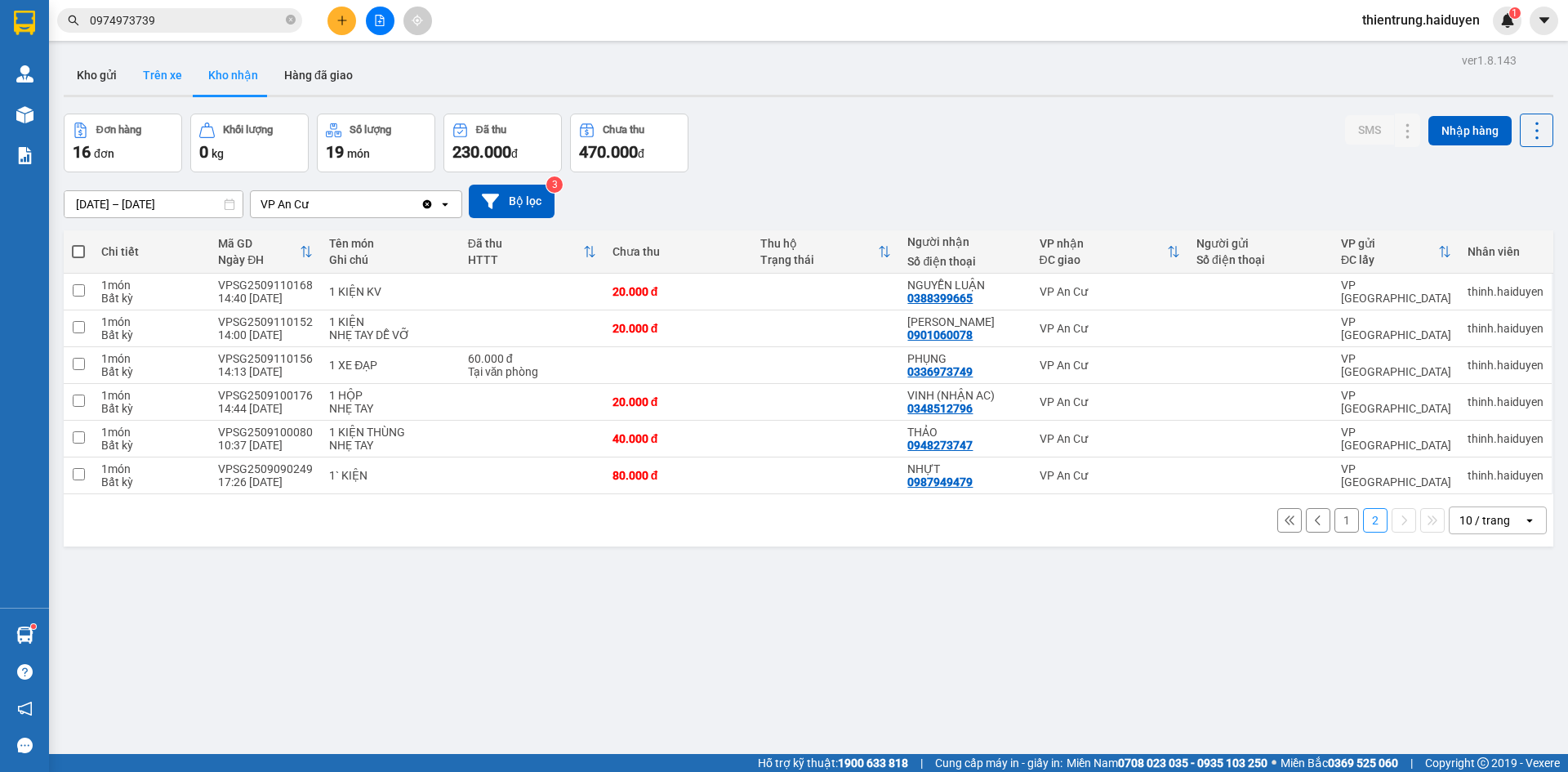
click at [166, 83] on button "Trên xe" at bounding box center [162, 75] width 65 height 39
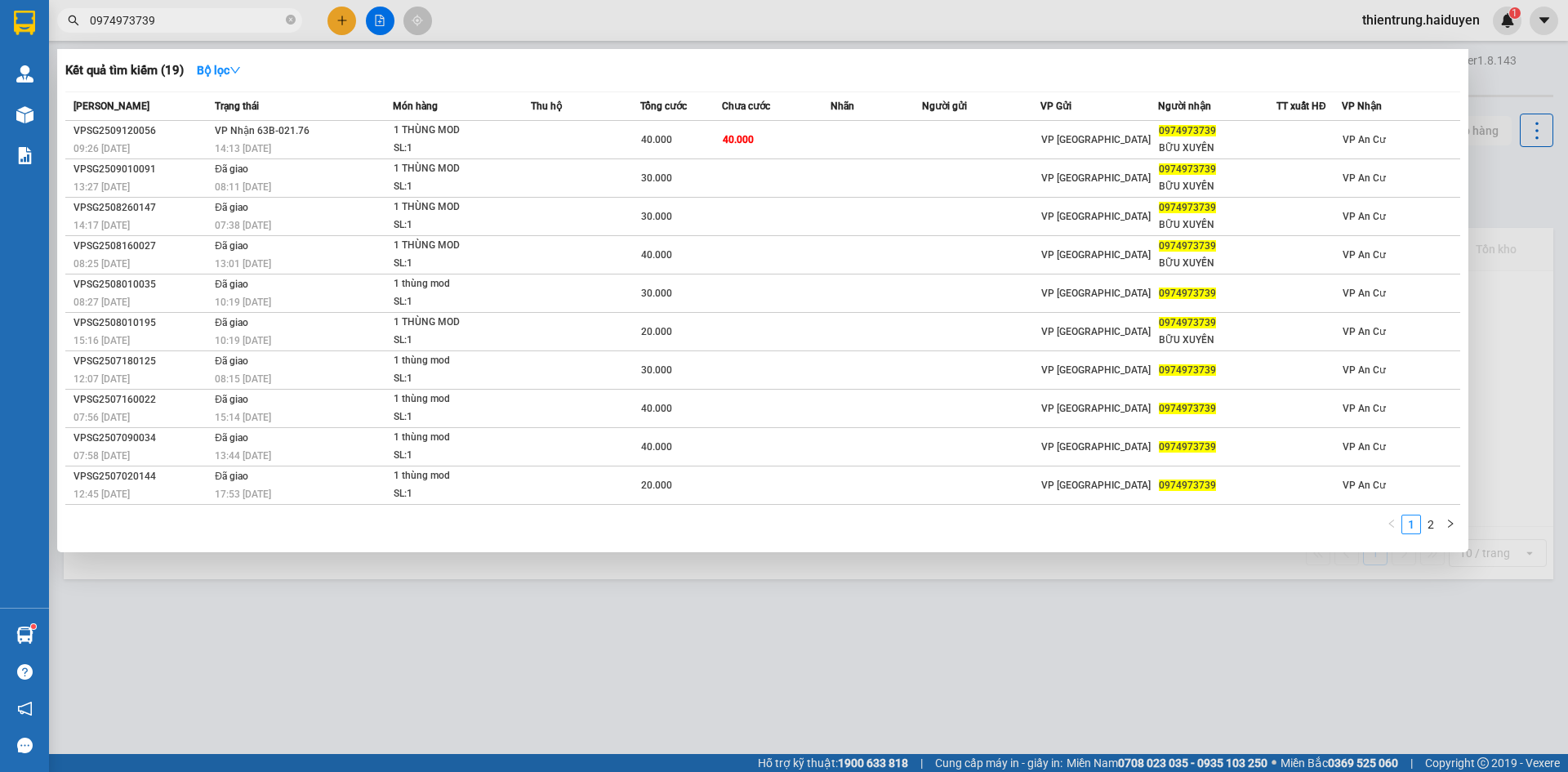
click at [285, 20] on span "0974973739" at bounding box center [180, 20] width 245 height 25
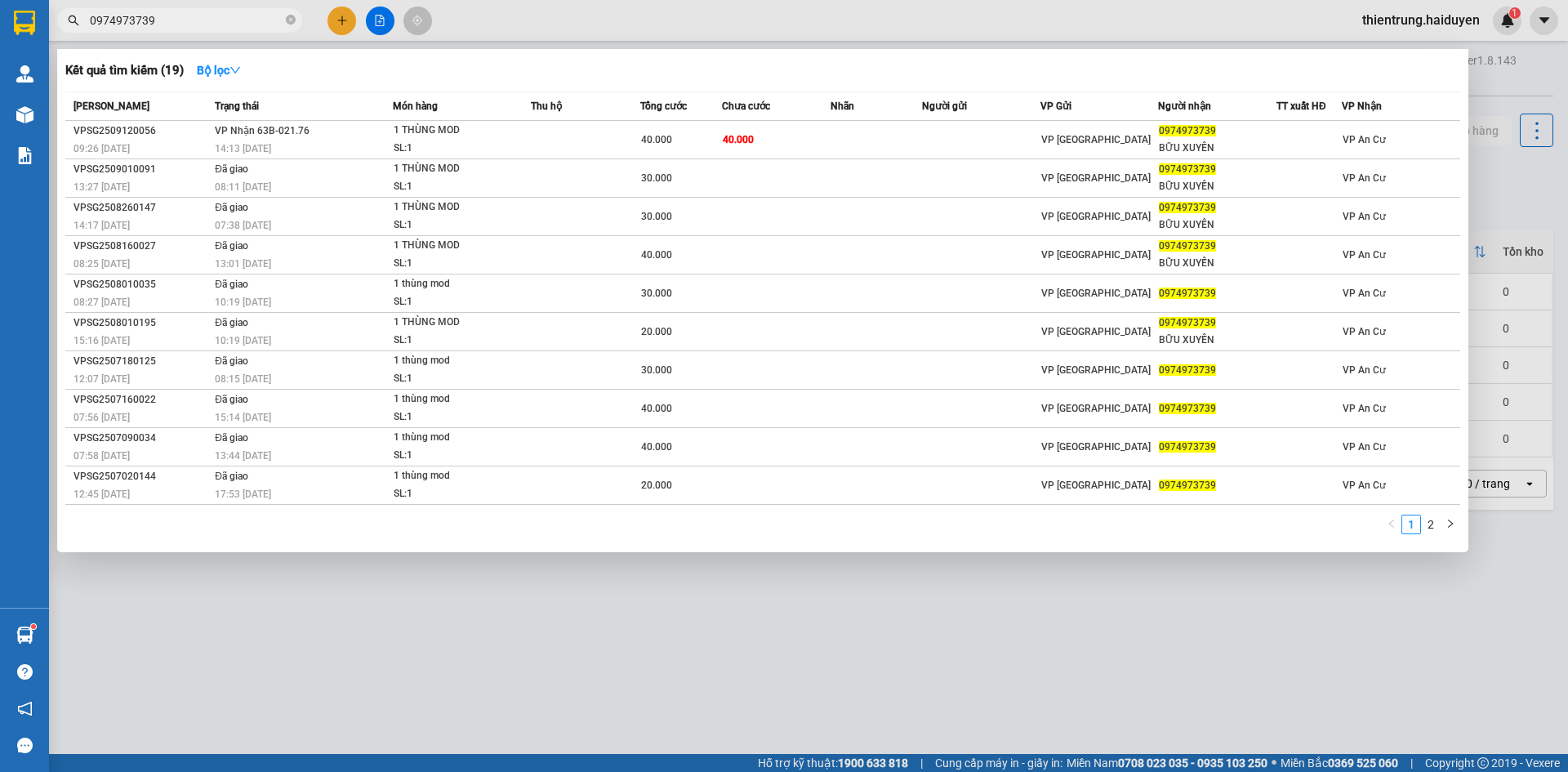
click at [1159, 650] on div at bounding box center [784, 386] width 1568 height 772
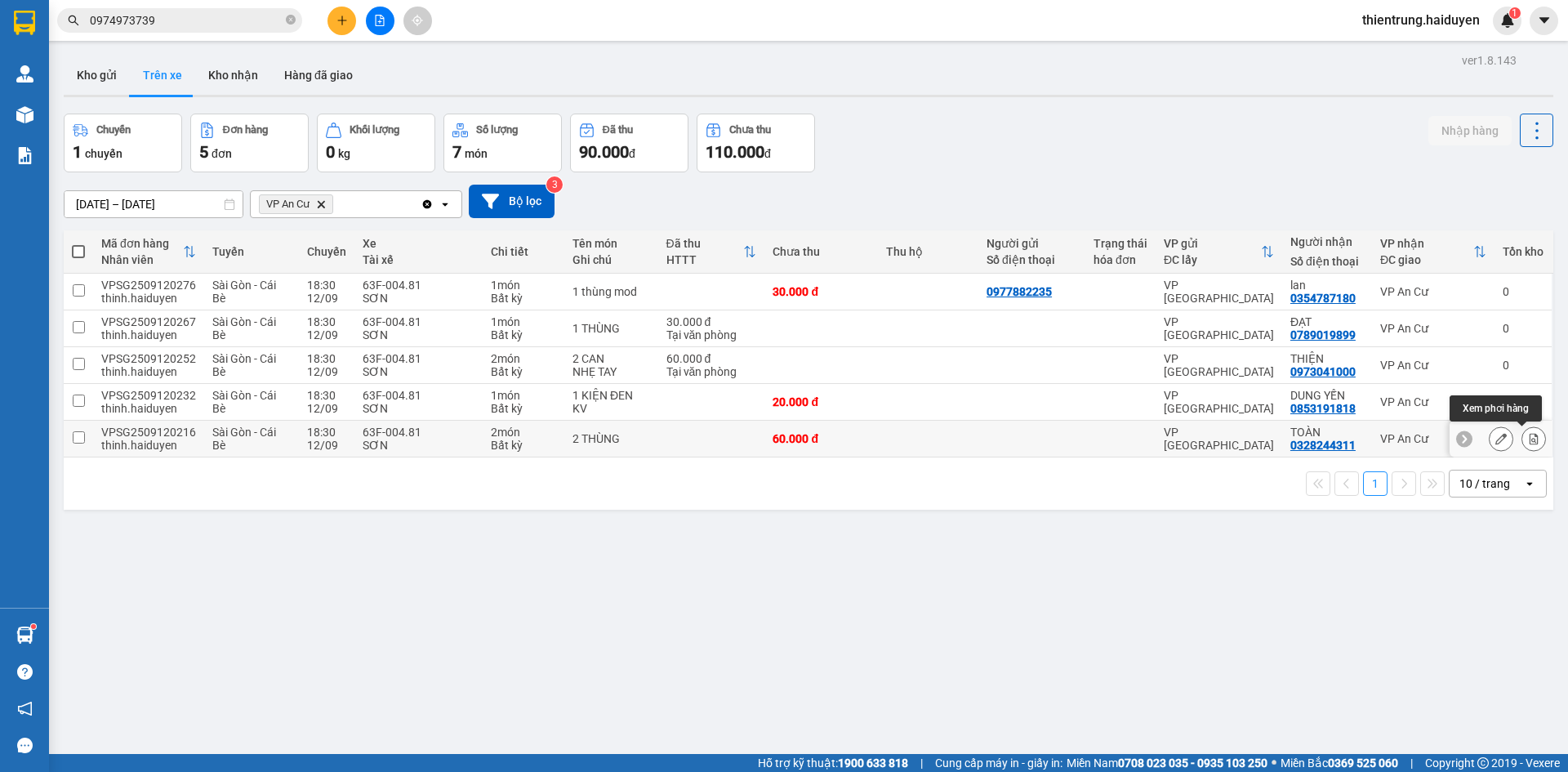
click at [1528, 440] on icon at bounding box center [1534, 439] width 12 height 12
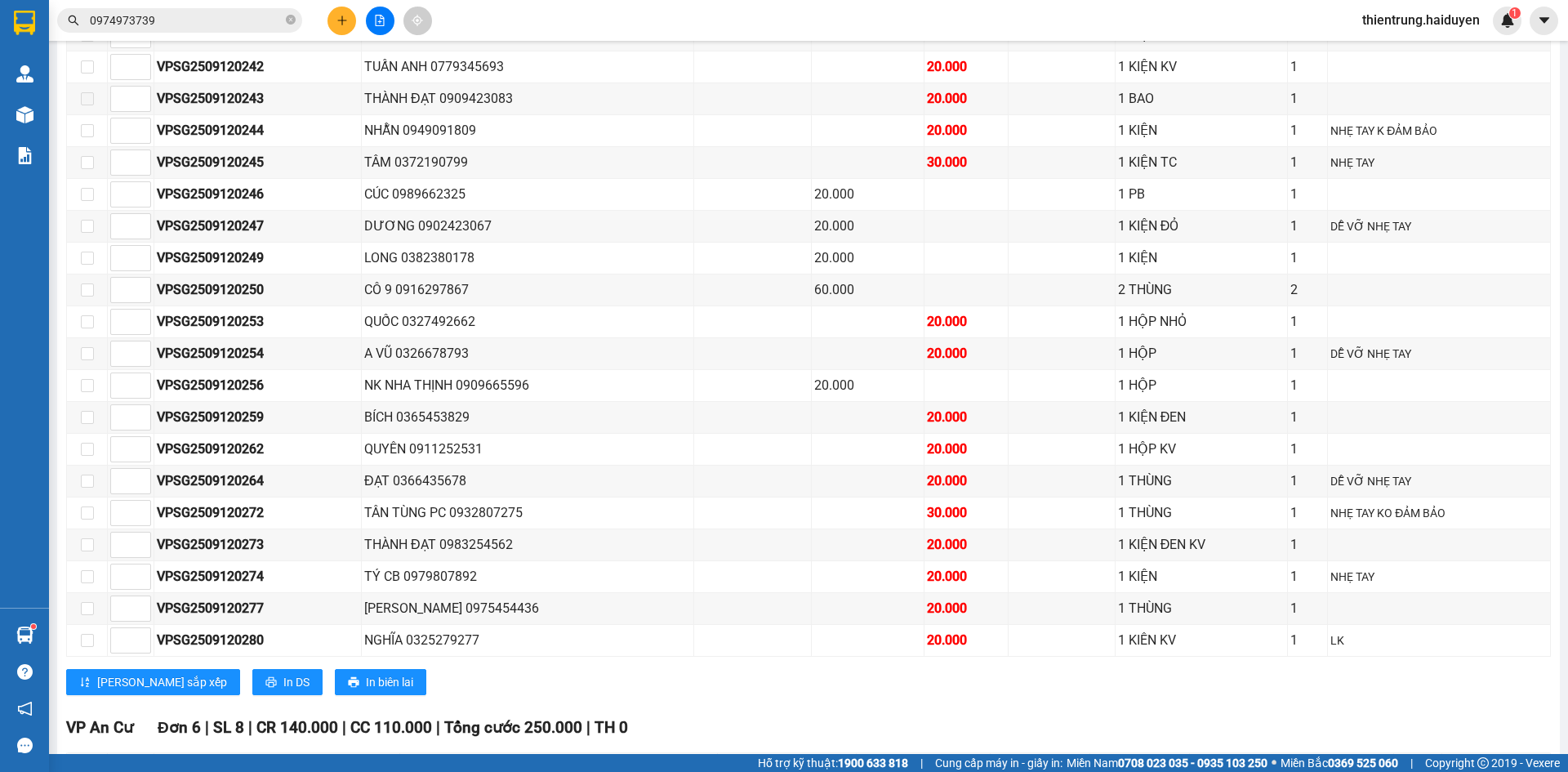
scroll to position [1935, 0]
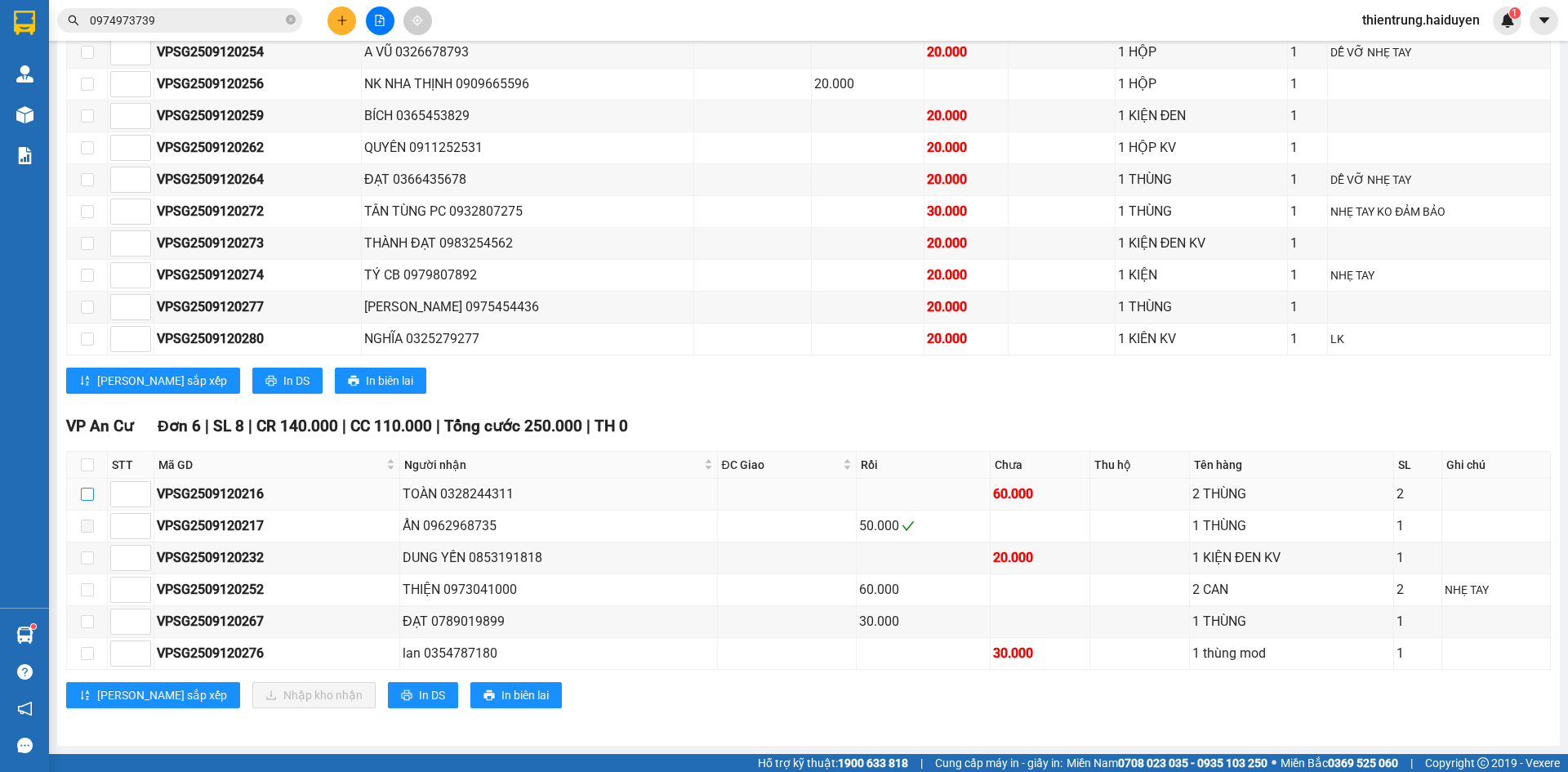
click at [86, 496] on input "checkbox" at bounding box center [87, 493] width 13 height 13
checkbox input "true"
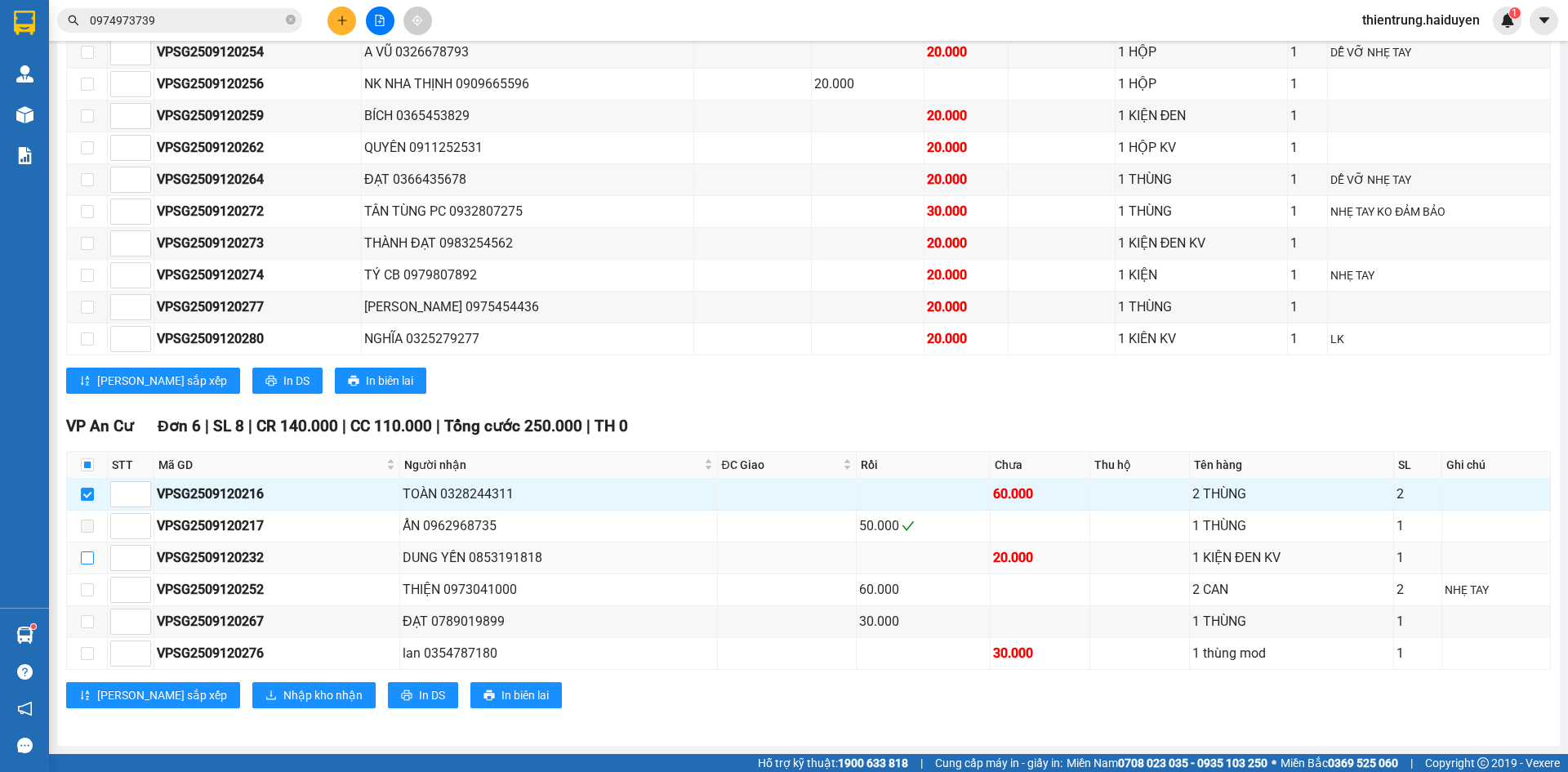
click at [86, 559] on input "checkbox" at bounding box center [87, 557] width 13 height 13
checkbox input "true"
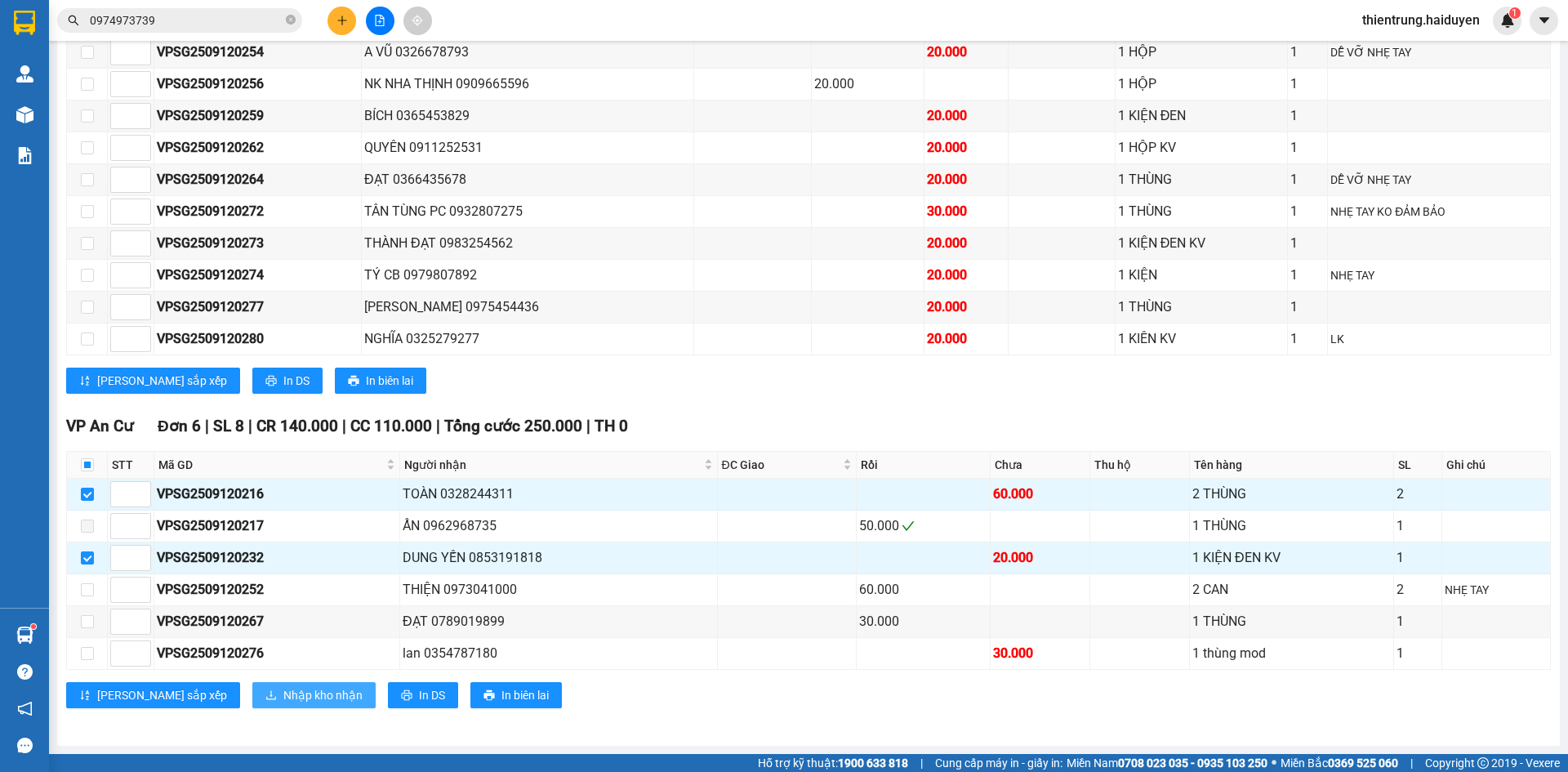
click at [252, 707] on button "Nhập kho nhận" at bounding box center [314, 694] width 123 height 26
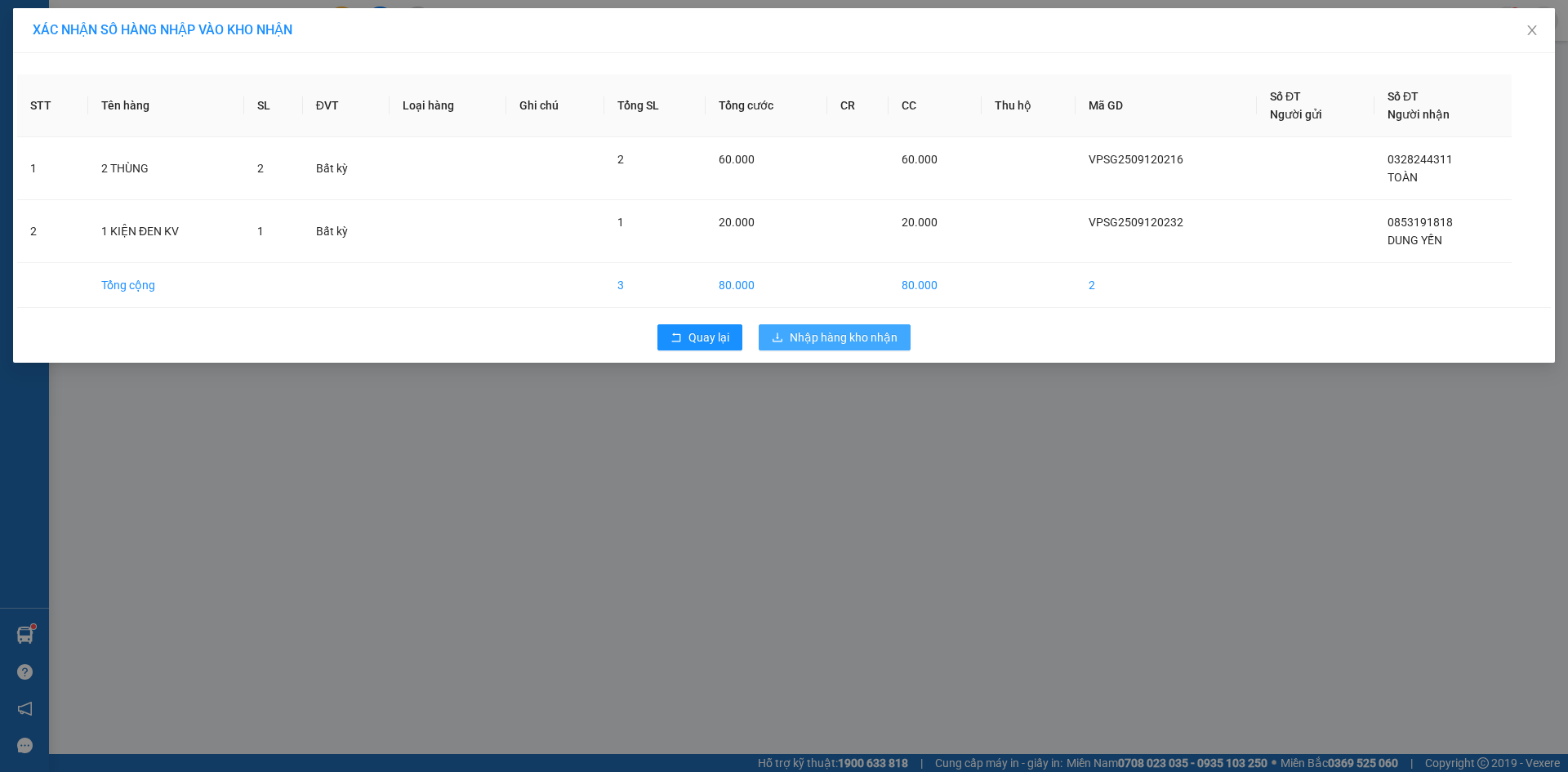
click at [865, 336] on span "Nhập hàng kho nhận" at bounding box center [843, 337] width 107 height 18
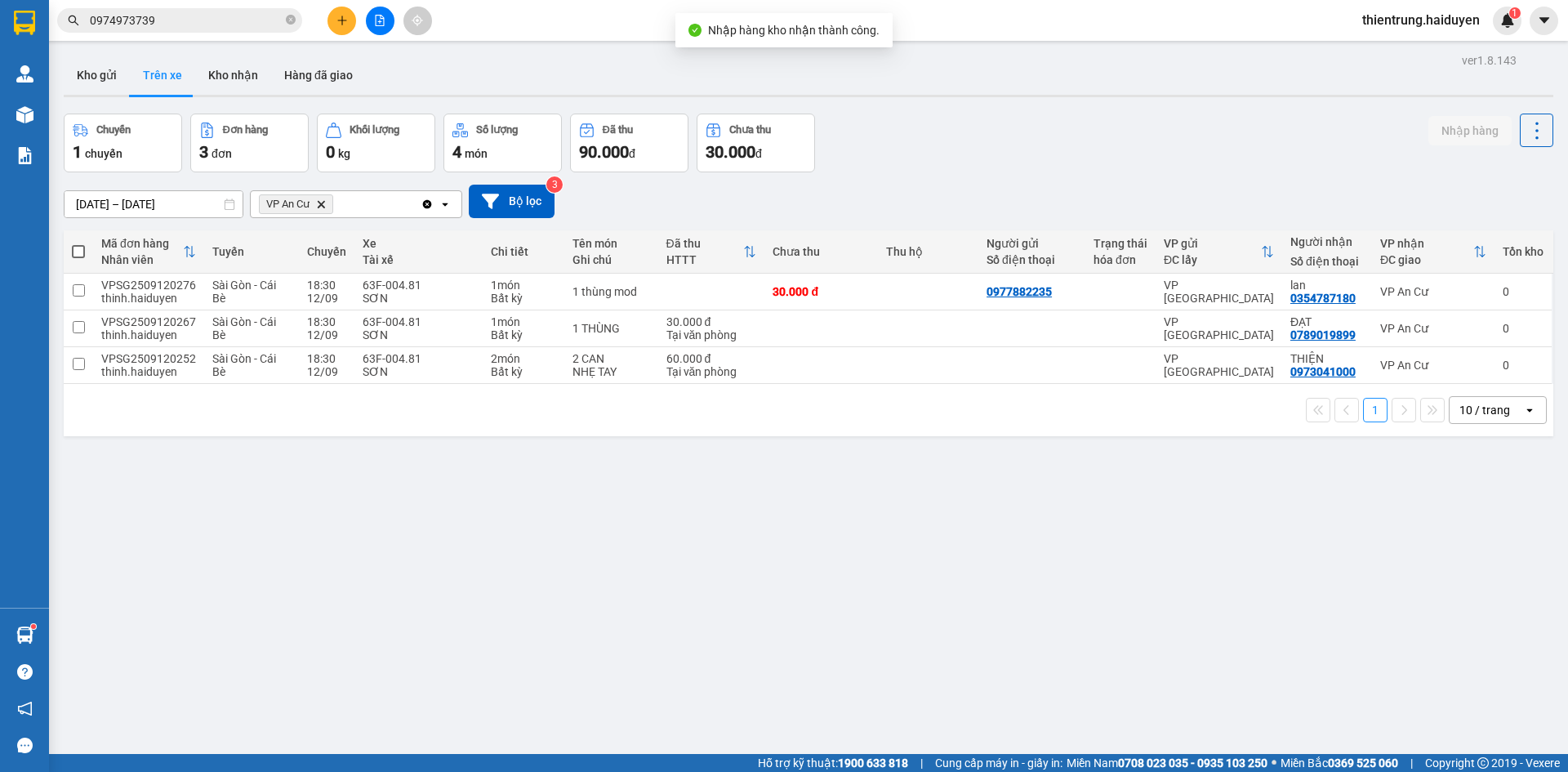
click at [913, 616] on div "ver 1.8.143 Kho gửi Trên xe Kho nhận Hàng đã giao Chuyến 1 chuyến Đơn hàng 3 đơ…" at bounding box center [809, 435] width 1503 height 772
click at [86, 59] on button "Kho gửi" at bounding box center [96, 75] width 66 height 39
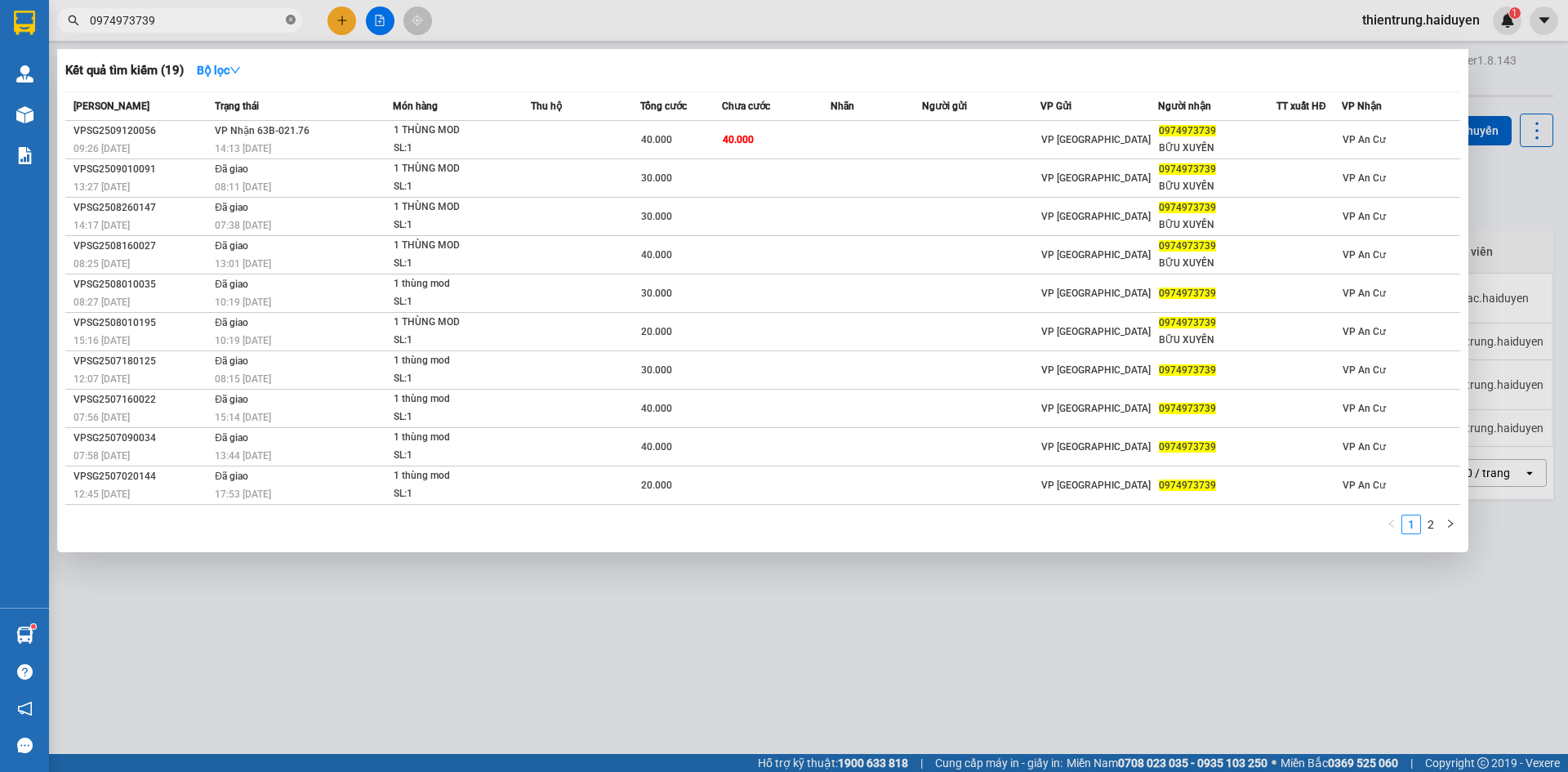
click at [292, 19] on icon "close-circle" at bounding box center [291, 19] width 10 height 10
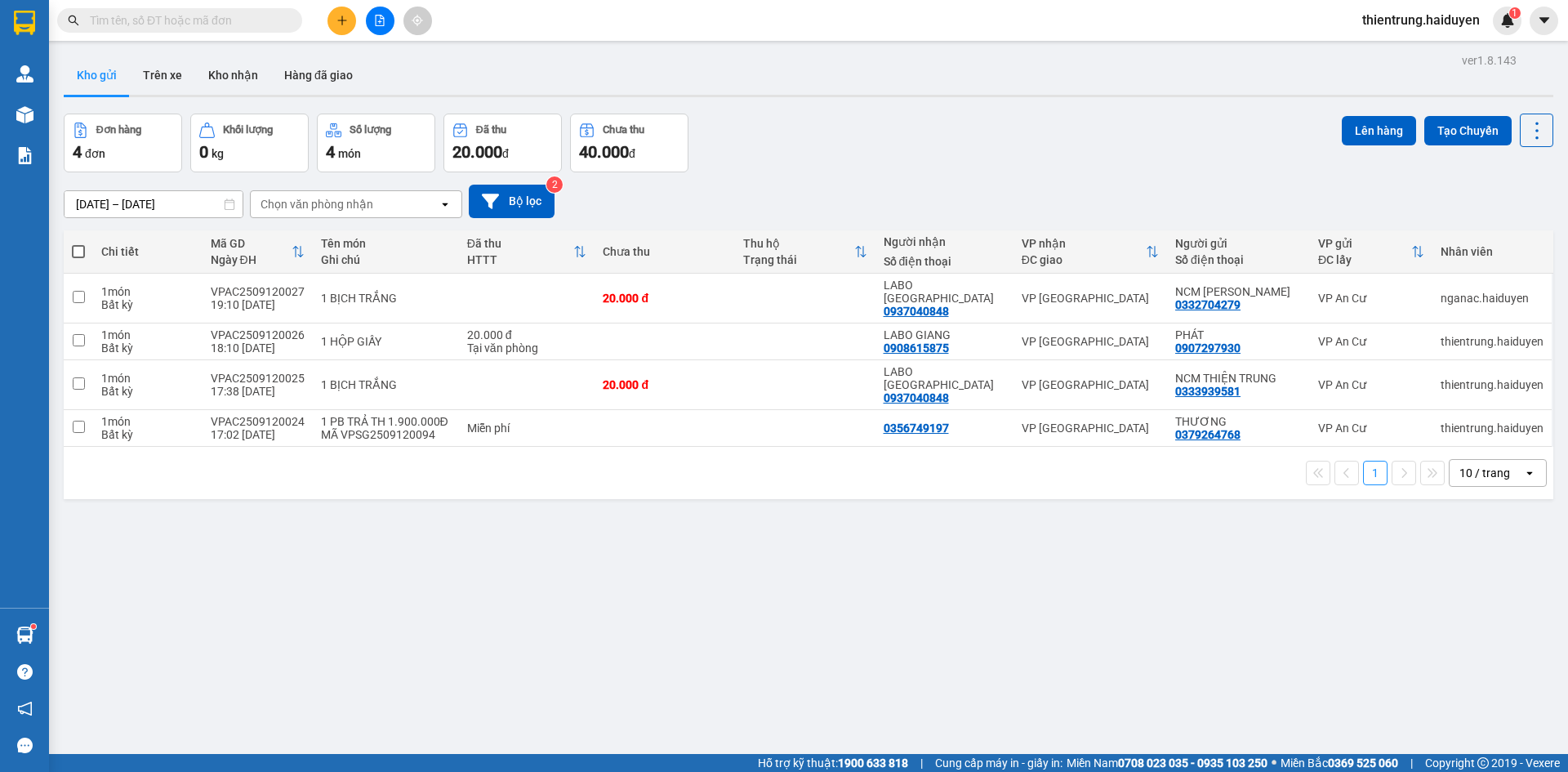
click at [1465, 641] on div "ver 1.8.143 Kho gửi Trên xe Kho nhận Hàng đã giao Đơn hàng 4 đơn Khối lượng 0 k…" at bounding box center [809, 435] width 1503 height 772
click at [232, 75] on button "Kho nhận" at bounding box center [233, 75] width 76 height 39
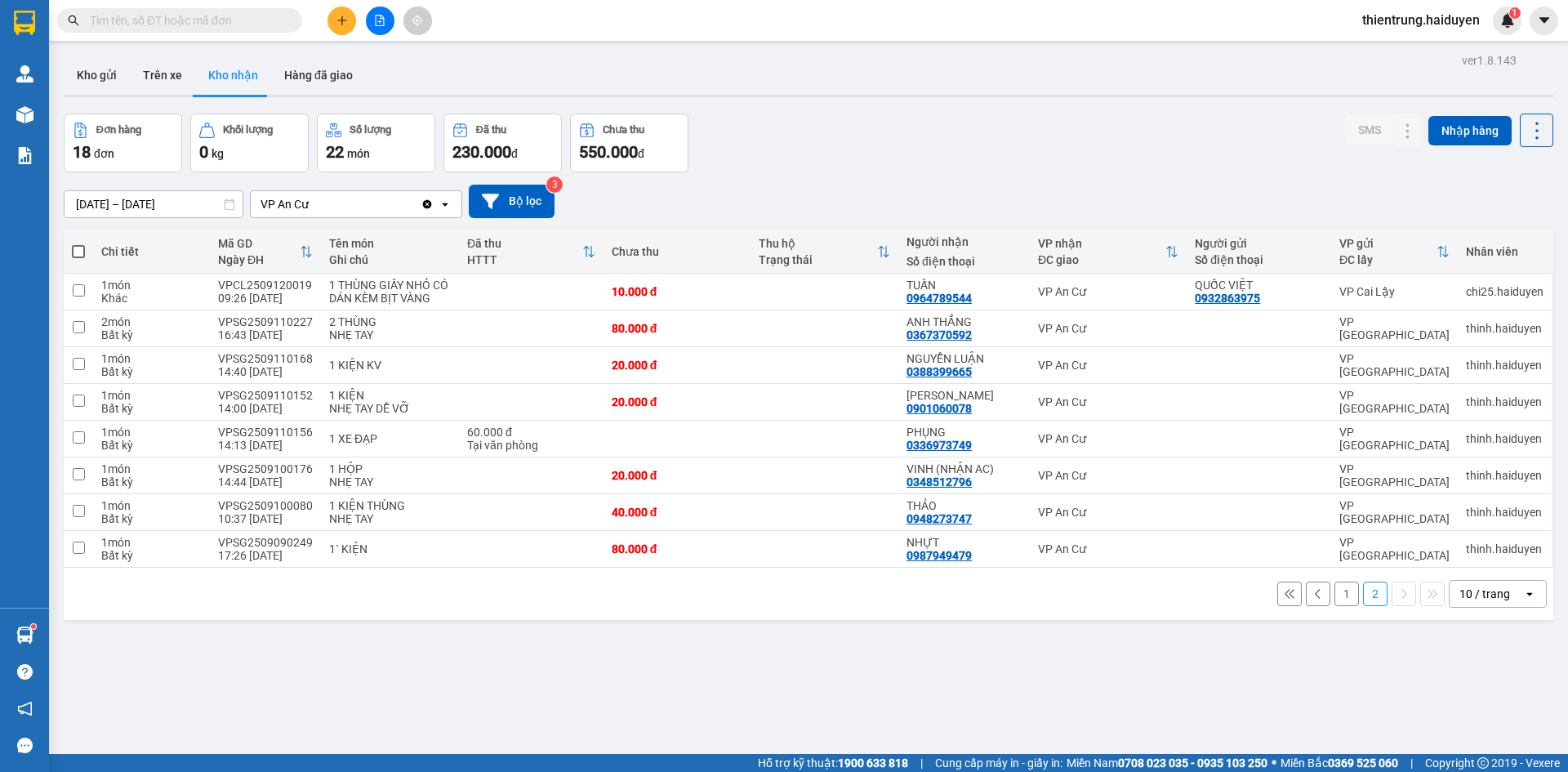
click at [1336, 594] on button "1" at bounding box center [1346, 594] width 25 height 25
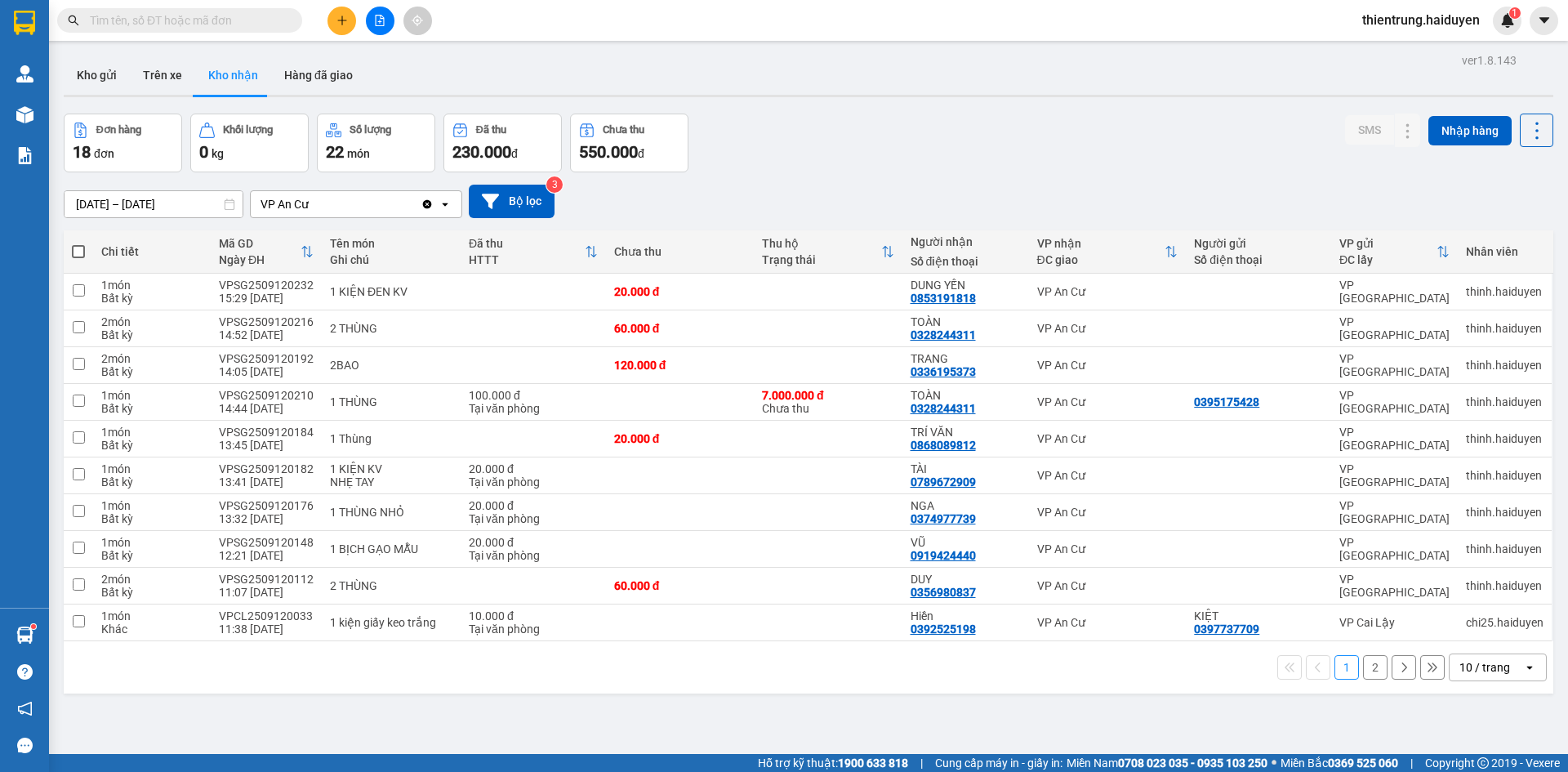
click at [1363, 665] on button "2" at bounding box center [1375, 666] width 25 height 25
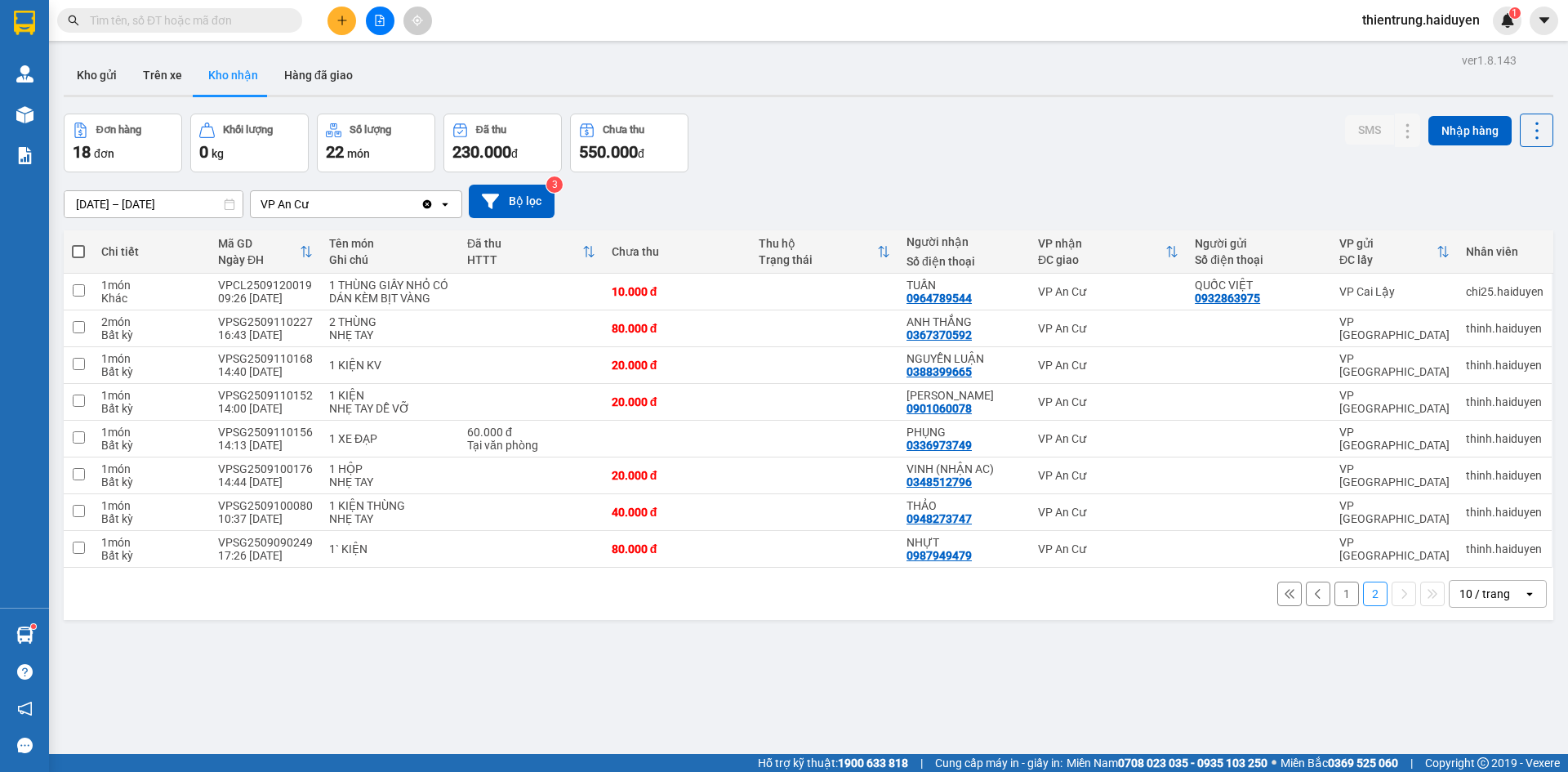
click at [1335, 596] on button "1" at bounding box center [1346, 594] width 25 height 25
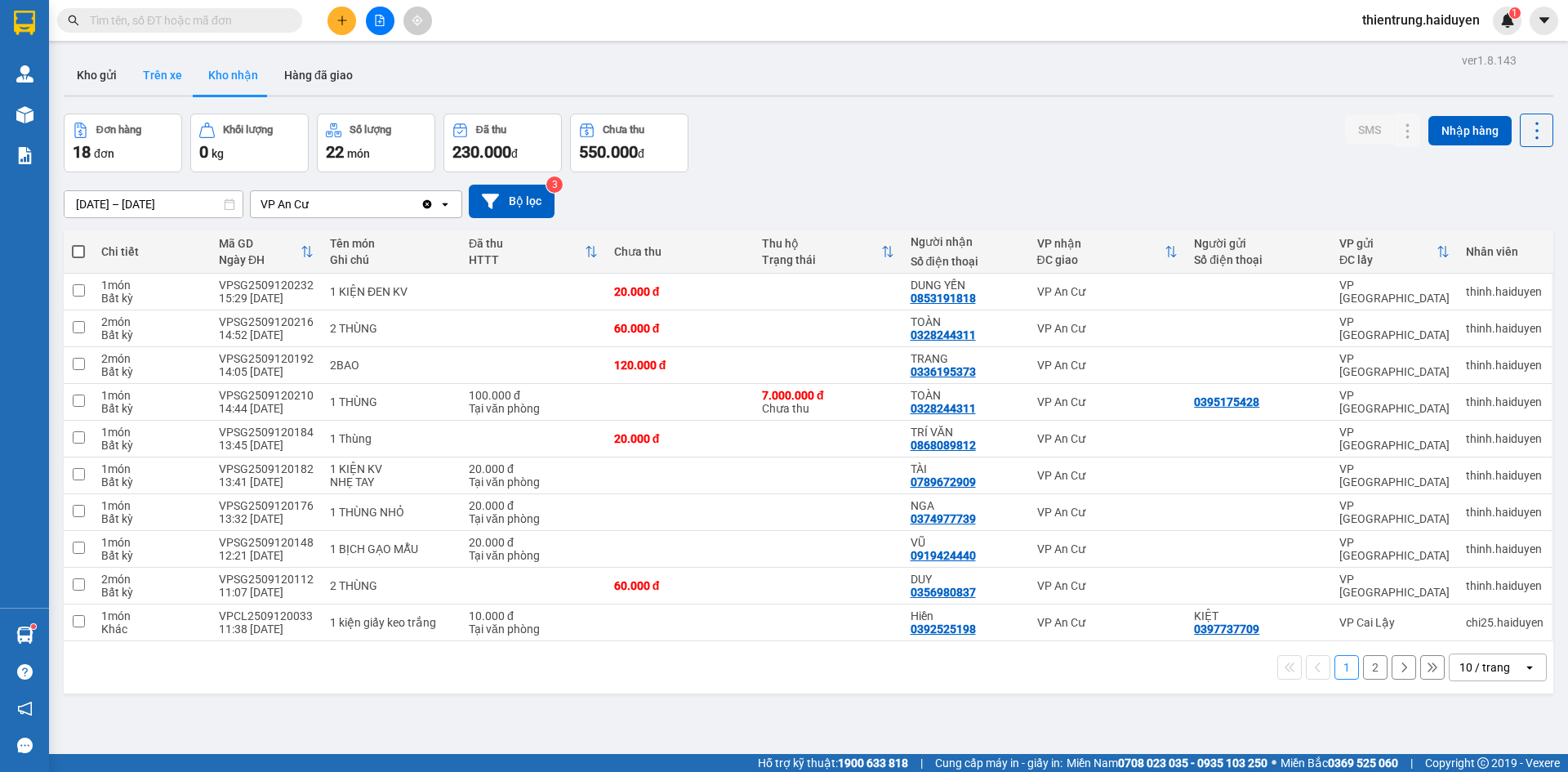
click at [167, 79] on button "Trên xe" at bounding box center [162, 75] width 65 height 39
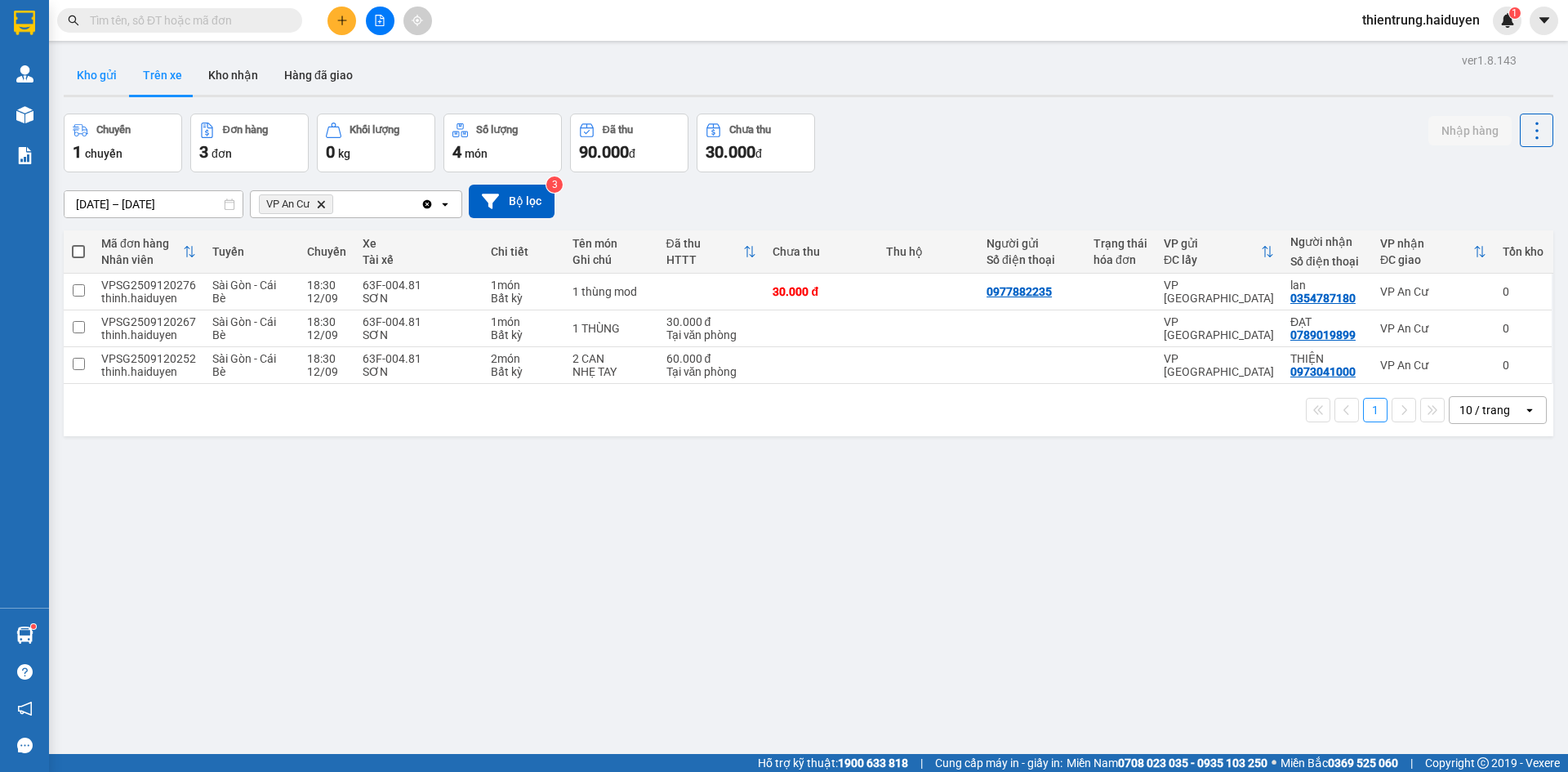
click at [104, 74] on button "Kho gửi" at bounding box center [96, 75] width 66 height 39
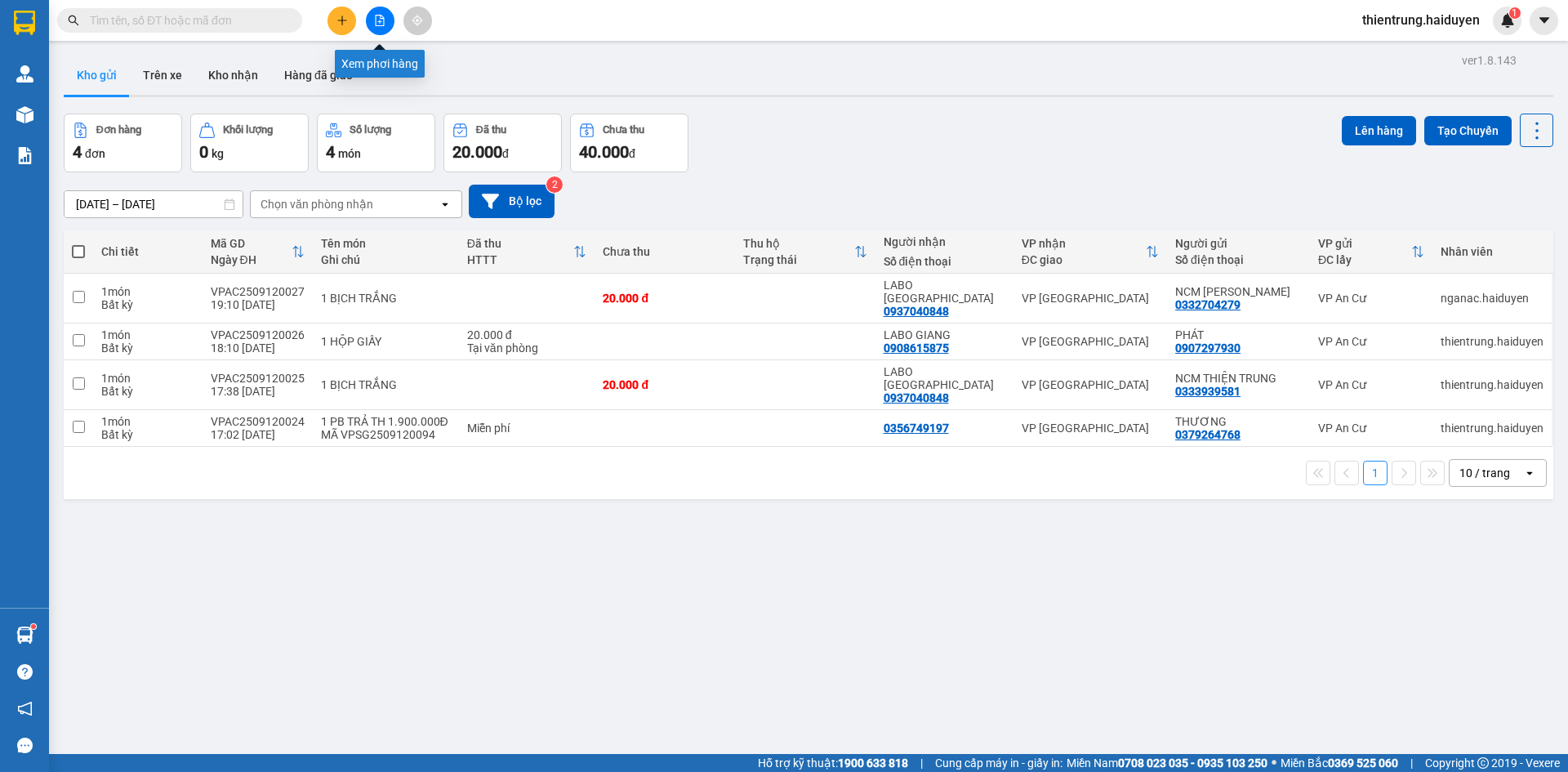
click at [373, 25] on button at bounding box center [381, 21] width 29 height 29
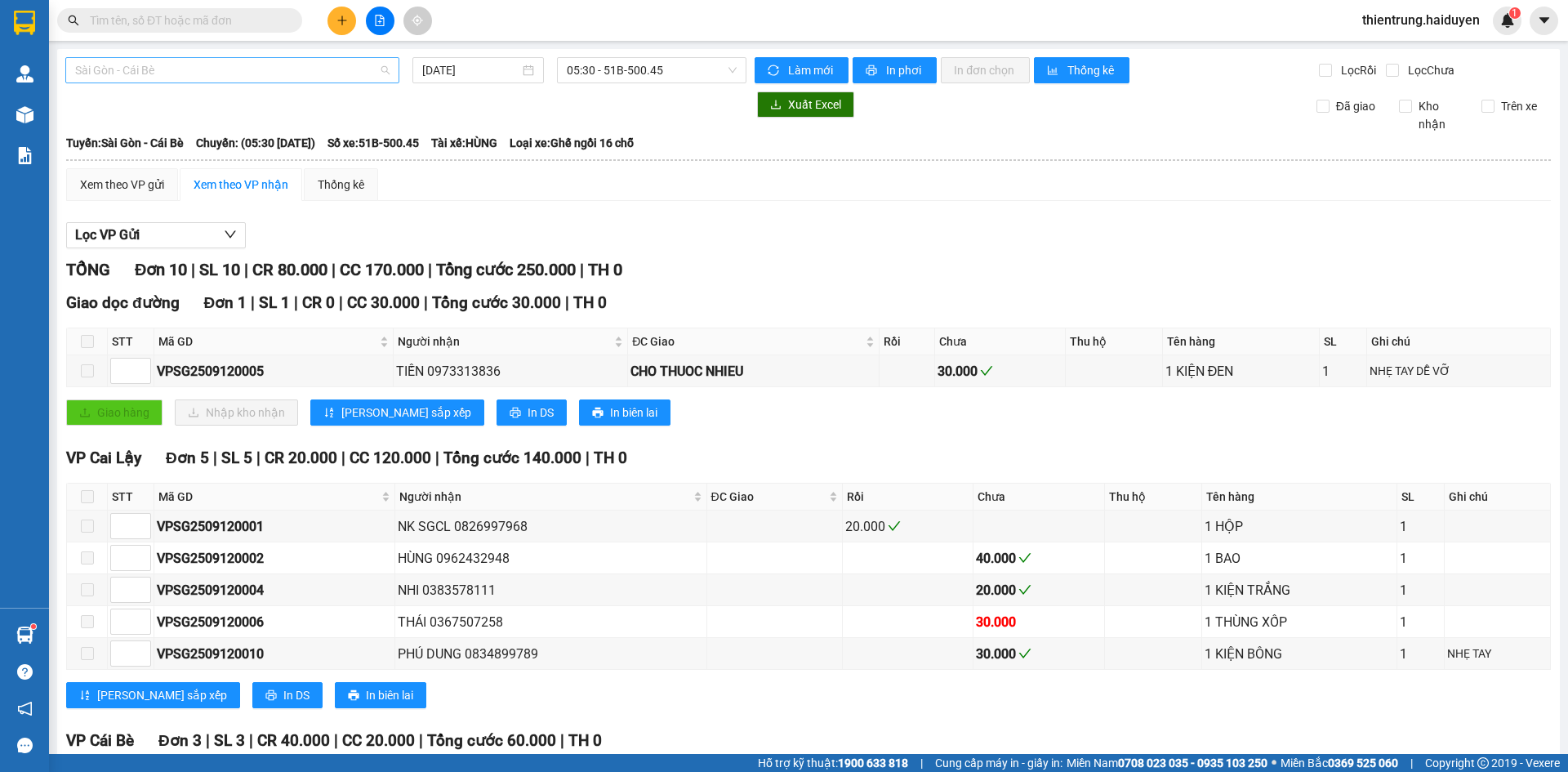
click at [140, 71] on span "Sài Gòn - Cái Bè" at bounding box center [233, 70] width 315 height 25
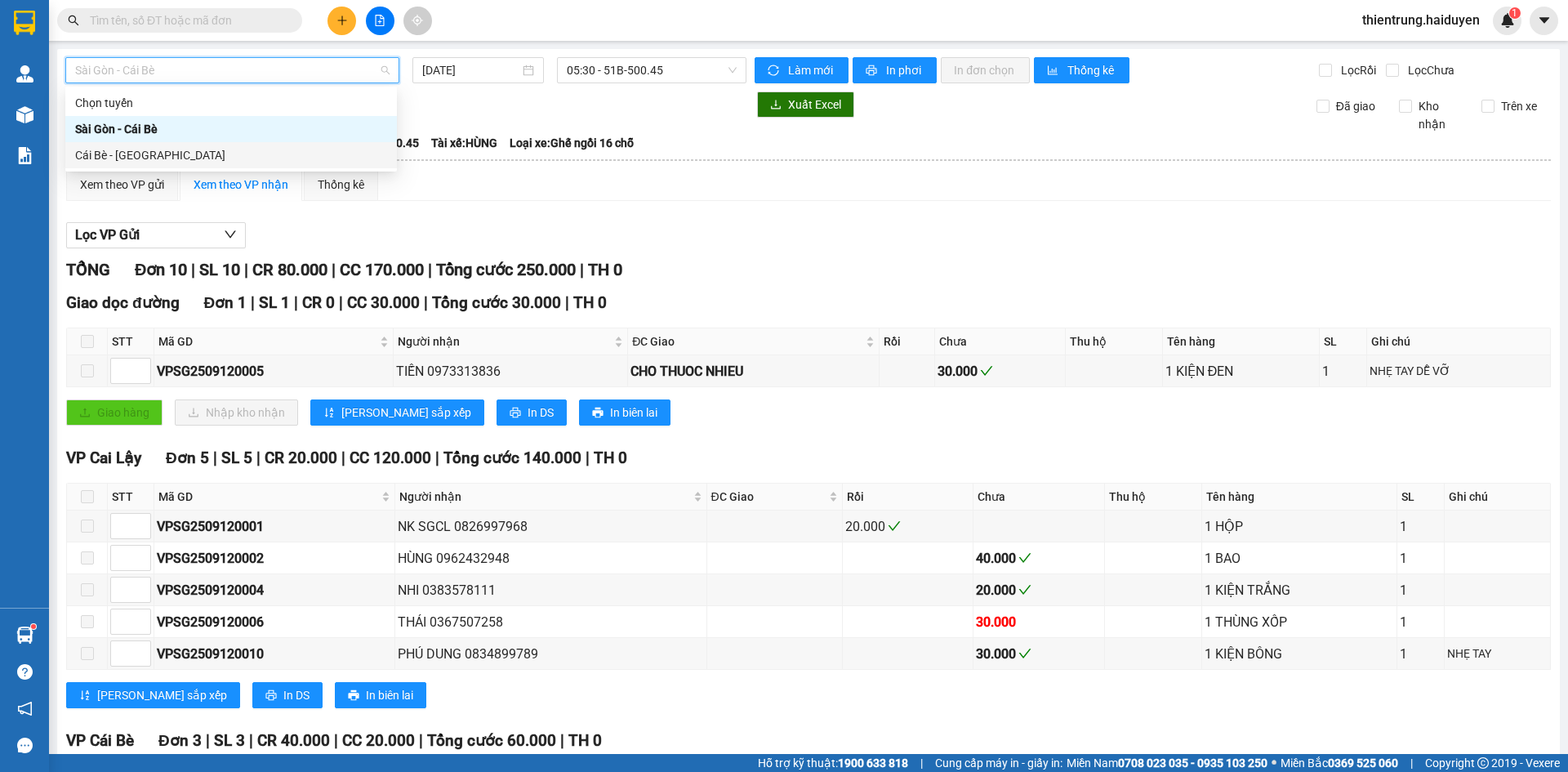
click at [109, 152] on div "Cái Bè - [GEOGRAPHIC_DATA]" at bounding box center [231, 155] width 312 height 18
type input "[DATE]"
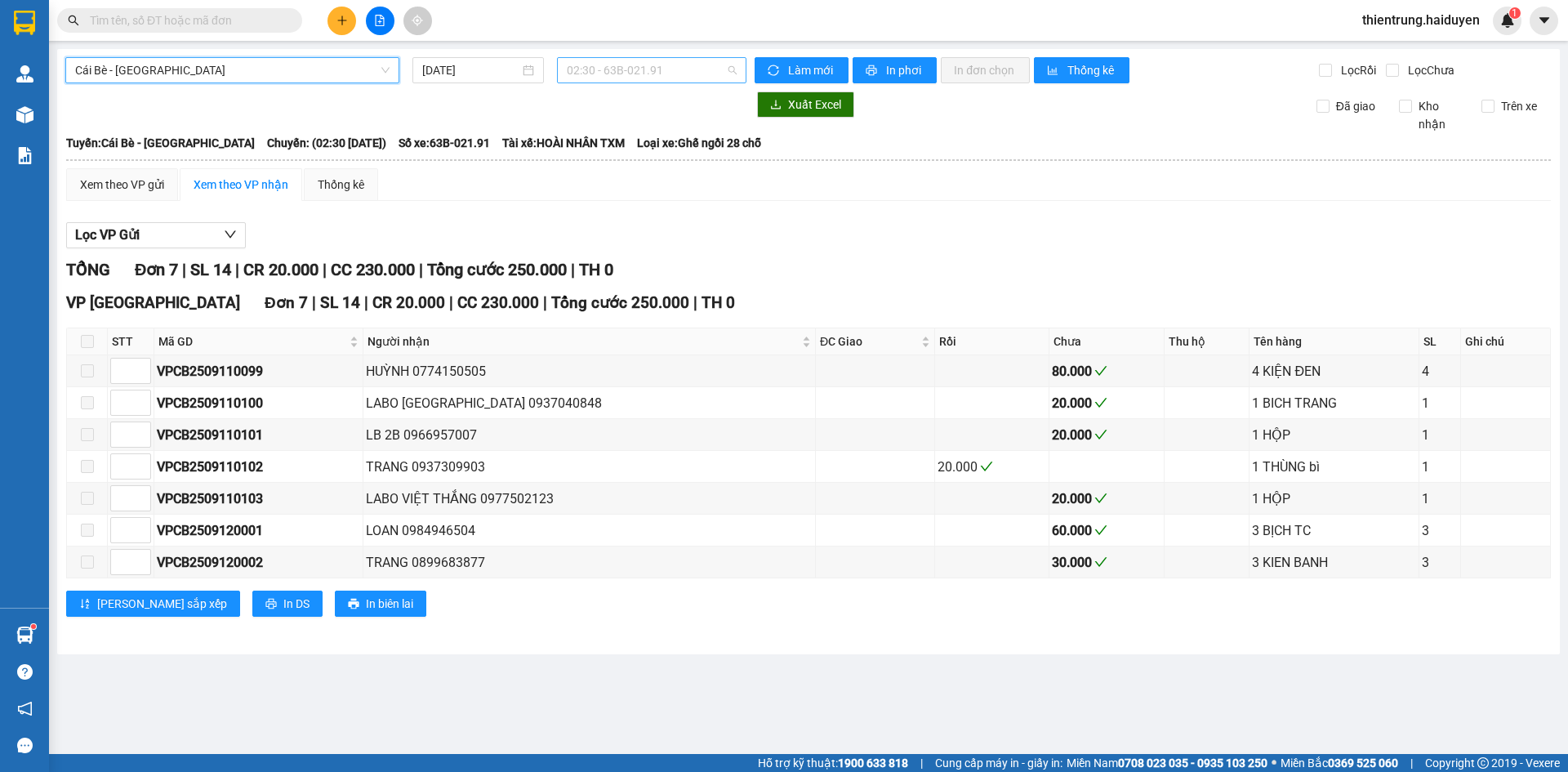
click at [627, 67] on span "02:30 - 63B-021.91" at bounding box center [651, 70] width 170 height 25
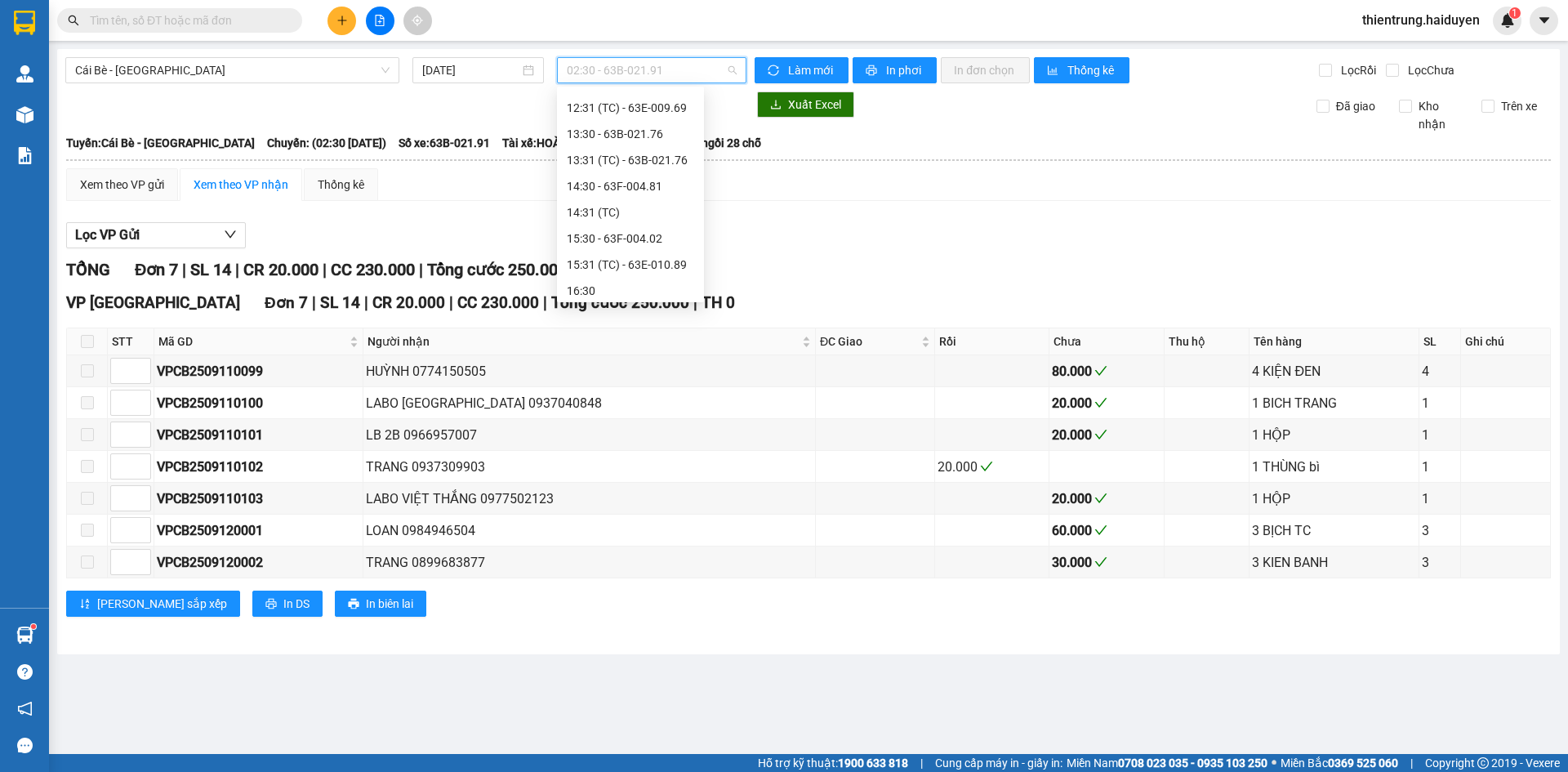
scroll to position [549, 0]
click at [608, 291] on div "17:30 - 63F-004.27" at bounding box center [630, 285] width 128 height 18
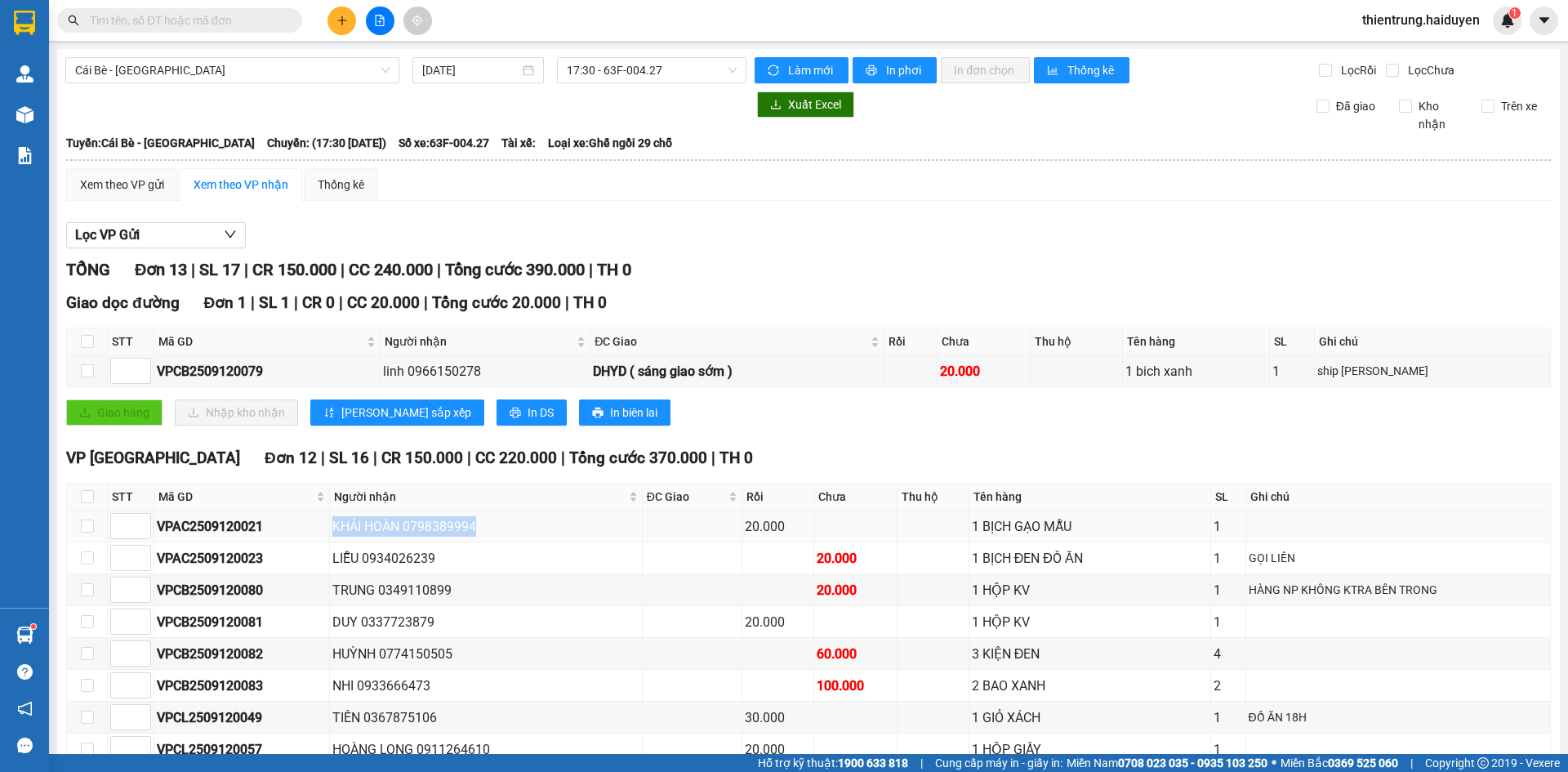
drag, startPoint x: 486, startPoint y: 531, endPoint x: 333, endPoint y: 516, distance: 153.7
click at [333, 516] on td "KHẢI HOÀN 0798389994" at bounding box center [486, 527] width 313 height 32
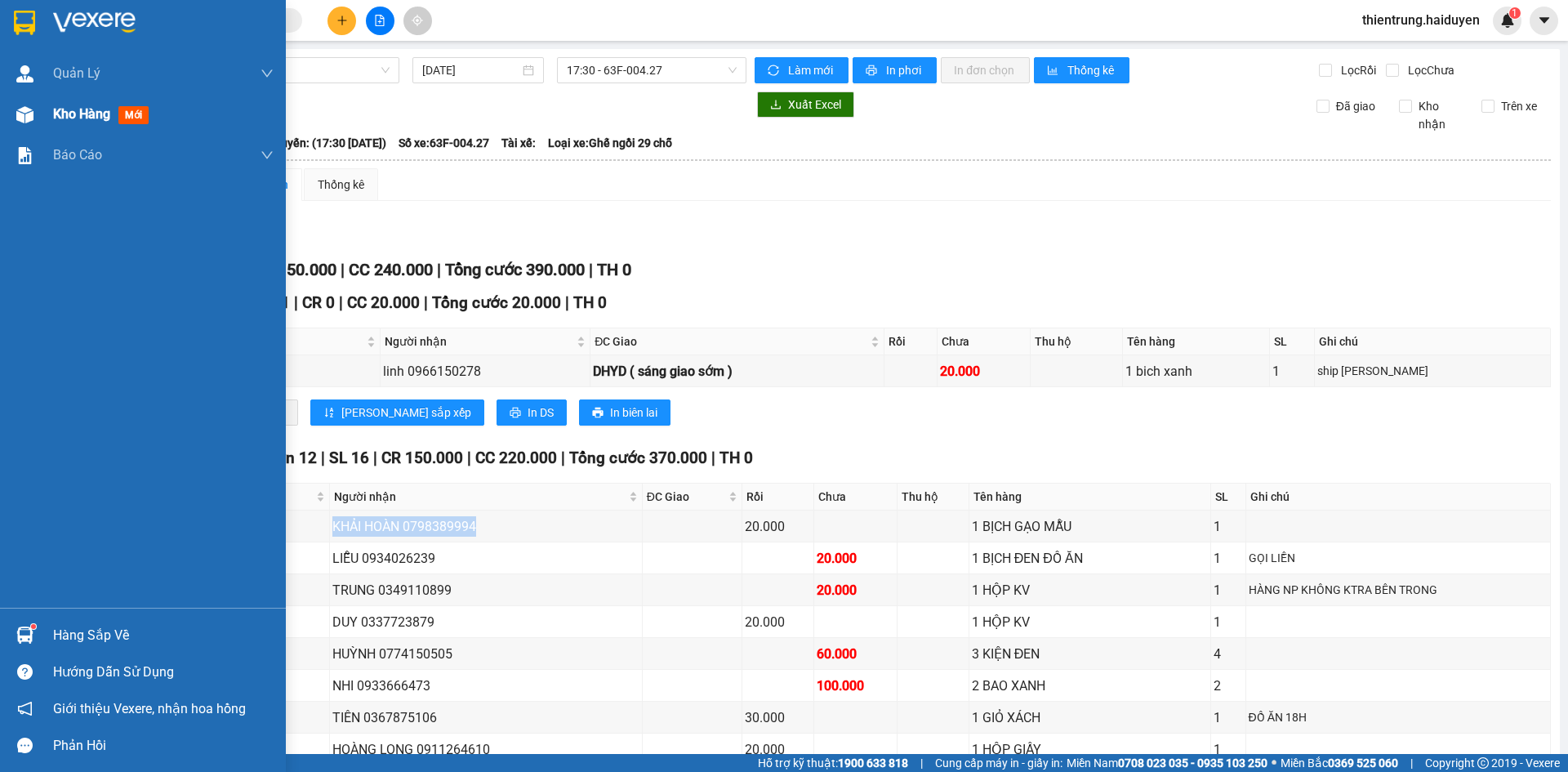
click at [99, 113] on span "Kho hàng" at bounding box center [82, 114] width 58 height 15
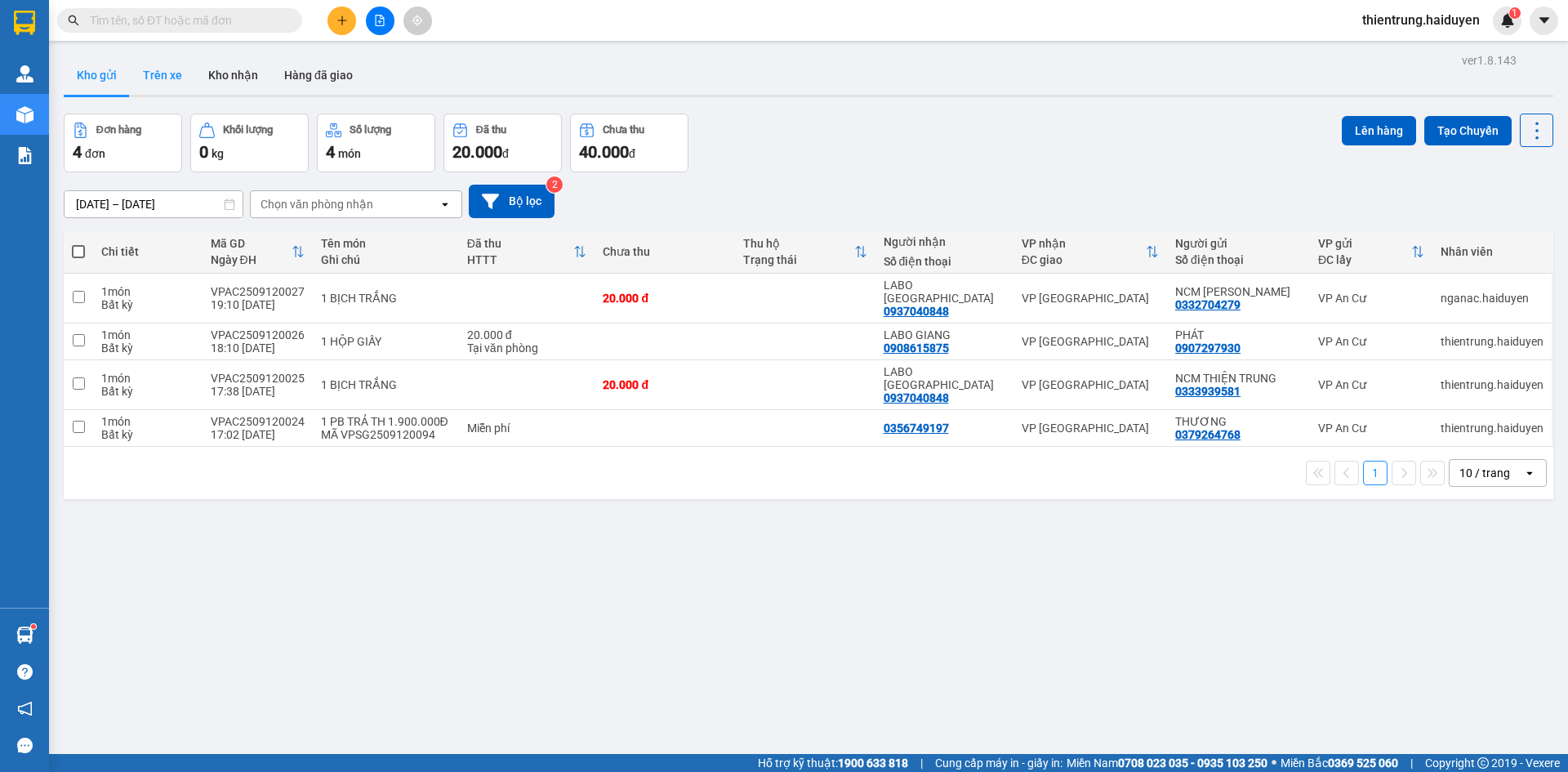
click at [178, 74] on button "Trên xe" at bounding box center [162, 75] width 65 height 39
